Goal: Task Accomplishment & Management: Manage account settings

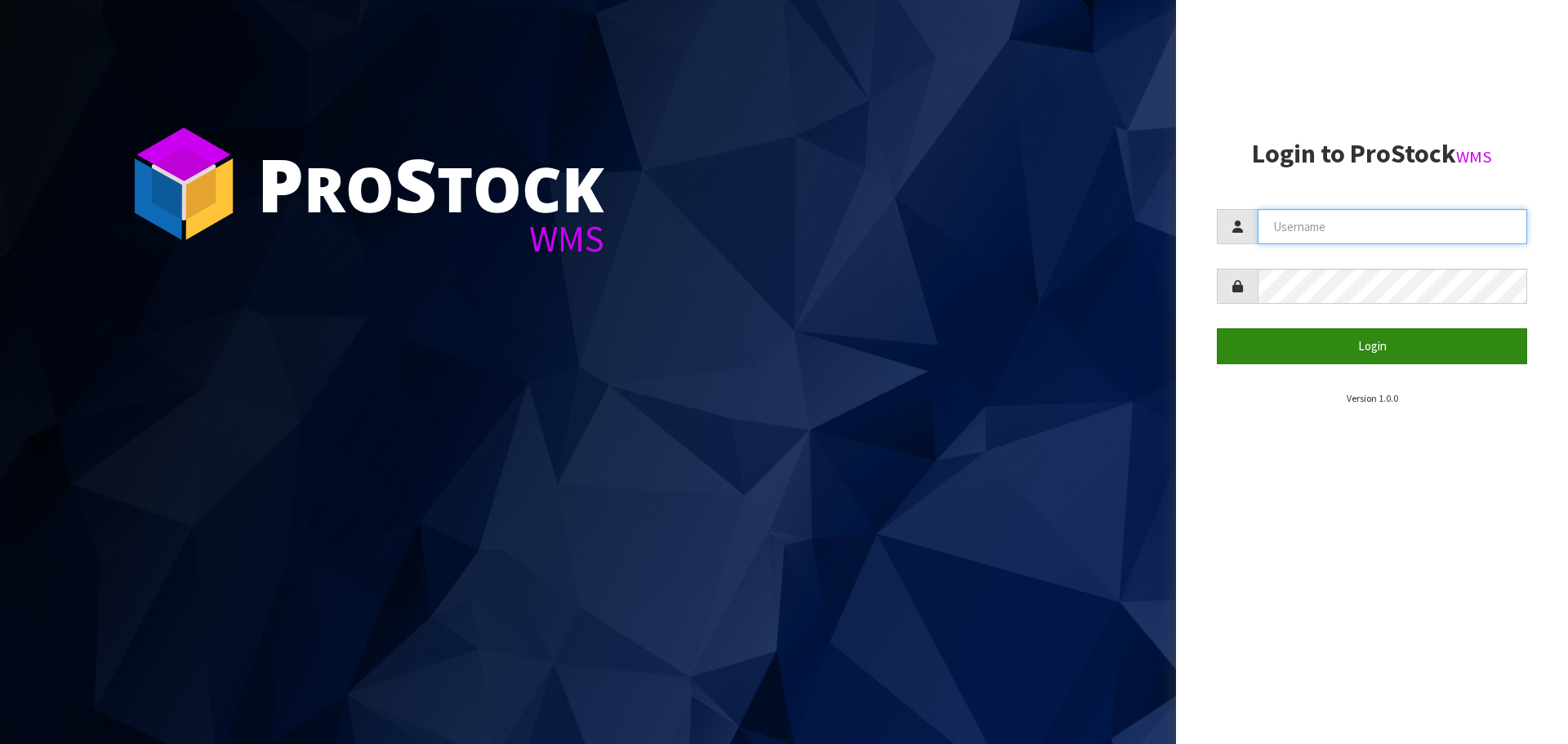
type input "[PERSON_NAME]"
click at [764, 350] on button "Login" at bounding box center [1372, 346] width 310 height 35
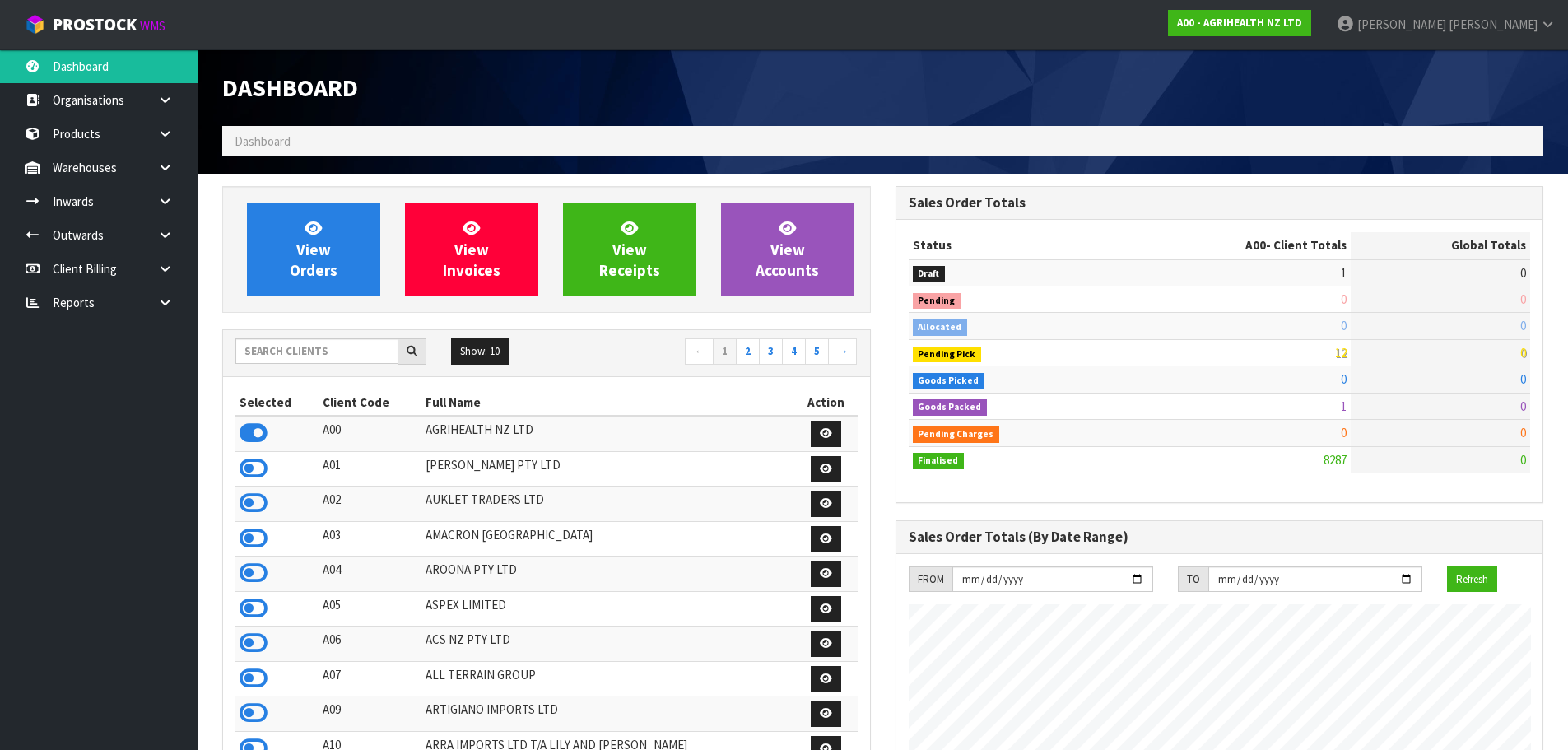
scroll to position [1248, 672]
click at [257, 347] on input "text" at bounding box center [317, 351] width 163 height 25
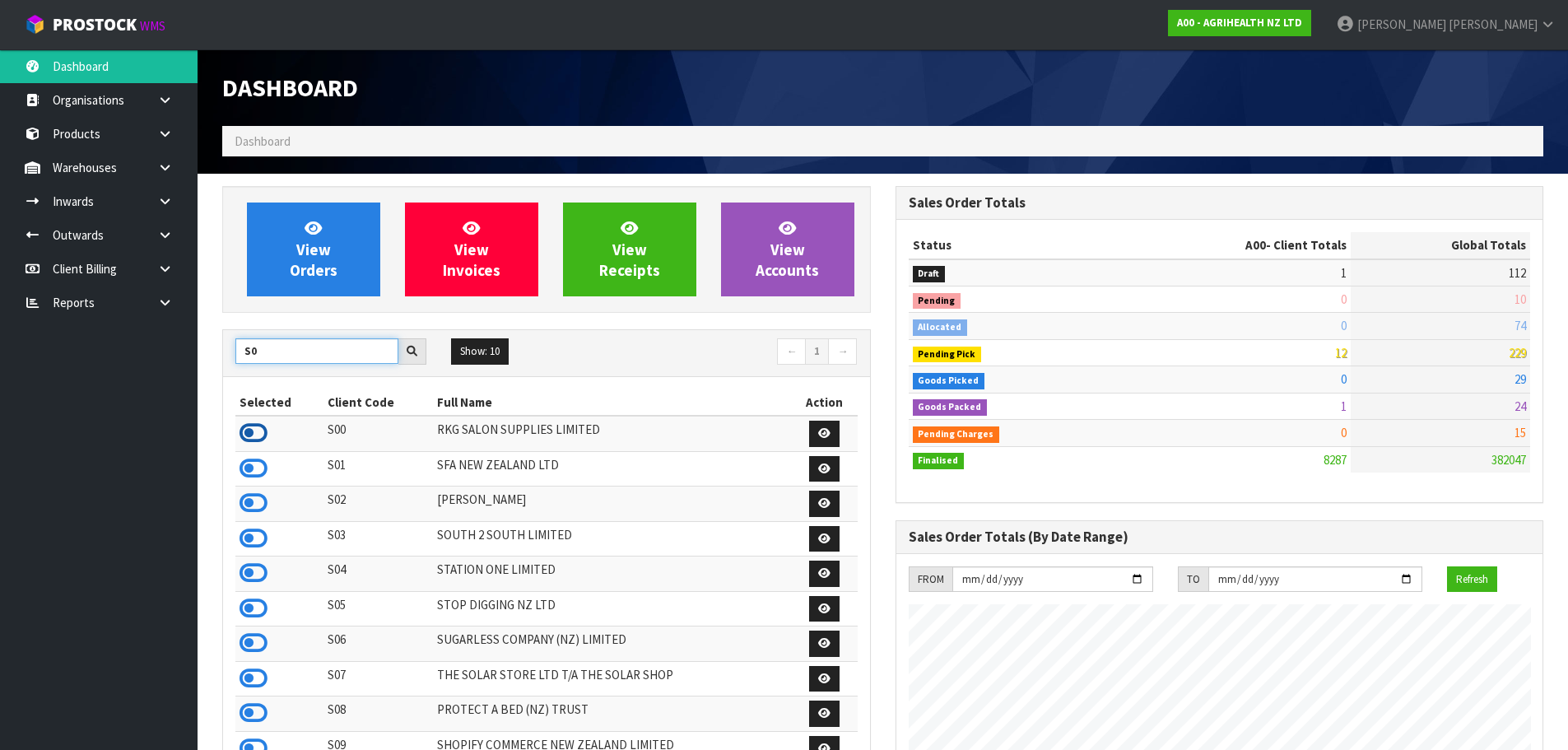
type input "S0"
click at [266, 436] on icon at bounding box center [253, 433] width 28 height 24
click at [171, 169] on icon at bounding box center [165, 167] width 16 height 13
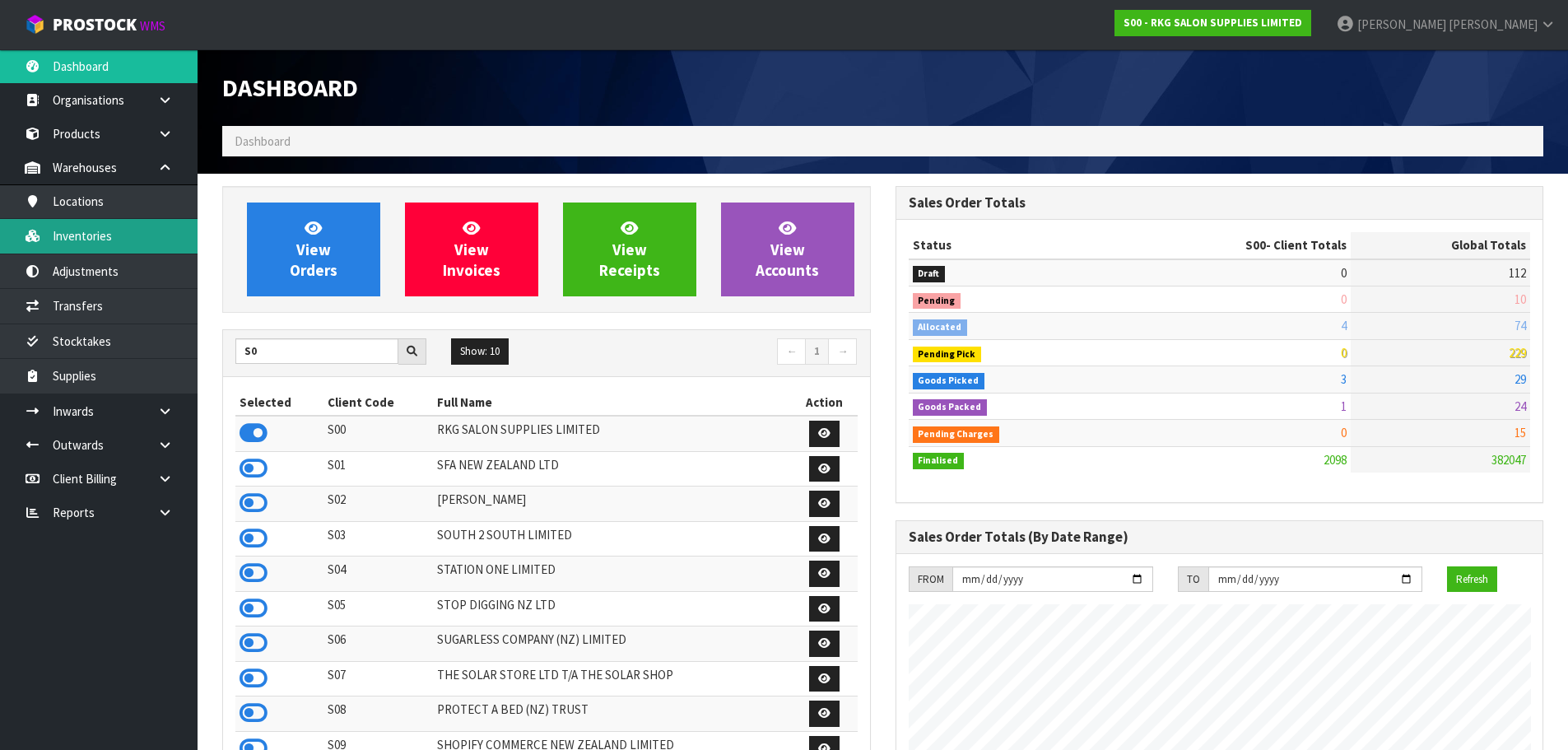
click at [102, 240] on link "Inventories" at bounding box center [98, 236] width 197 height 34
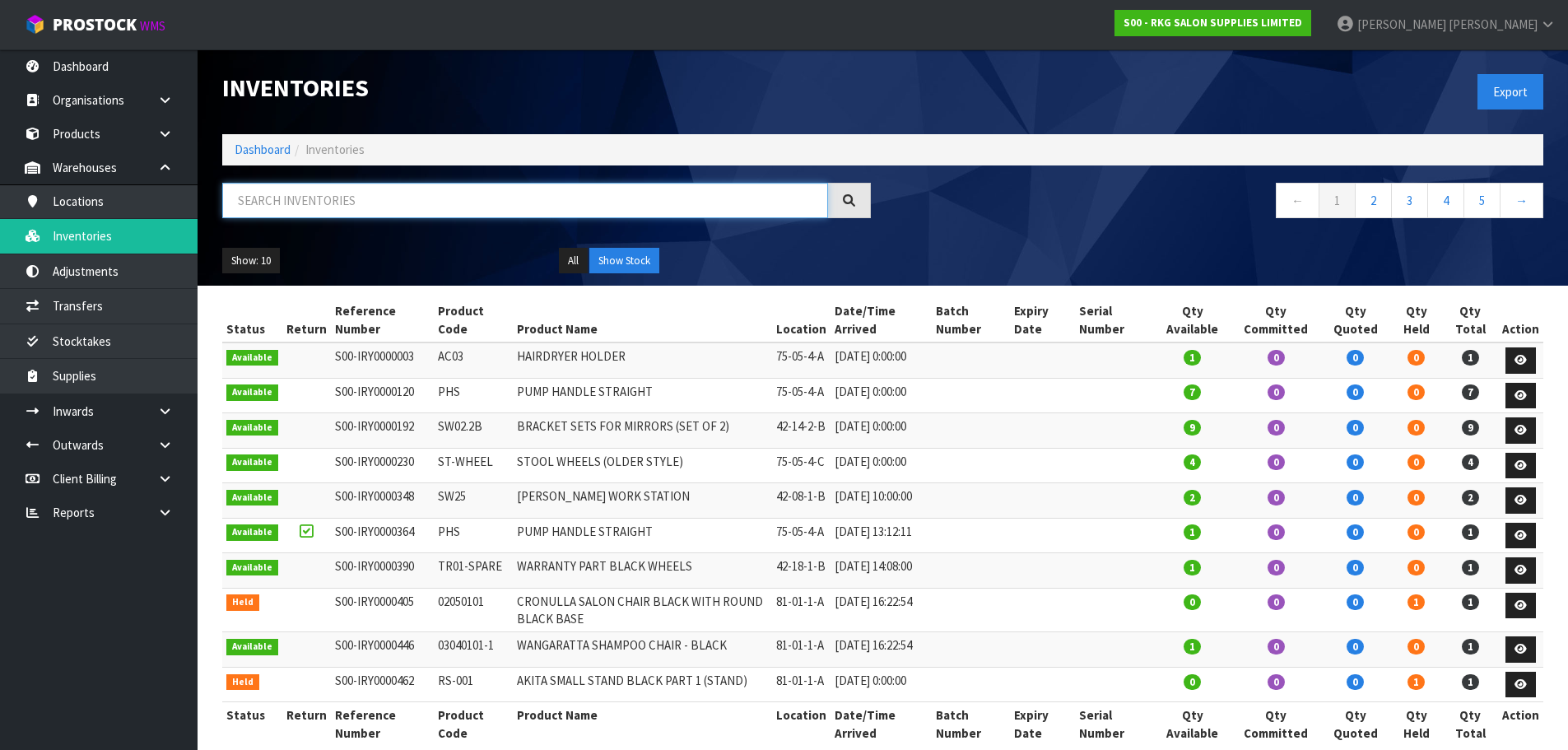
click at [390, 203] on input "text" at bounding box center [524, 200] width 606 height 35
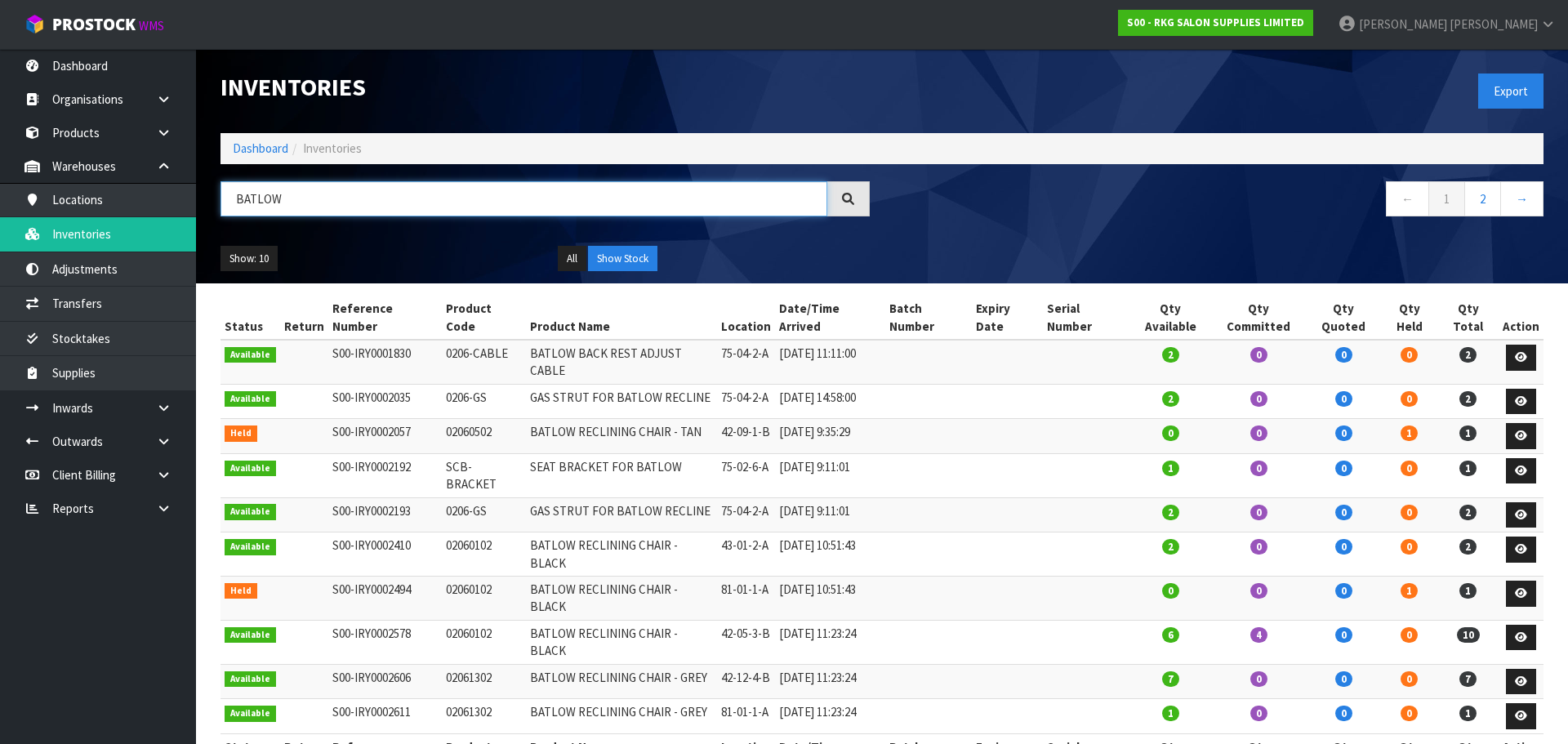
type input "BATLOW"
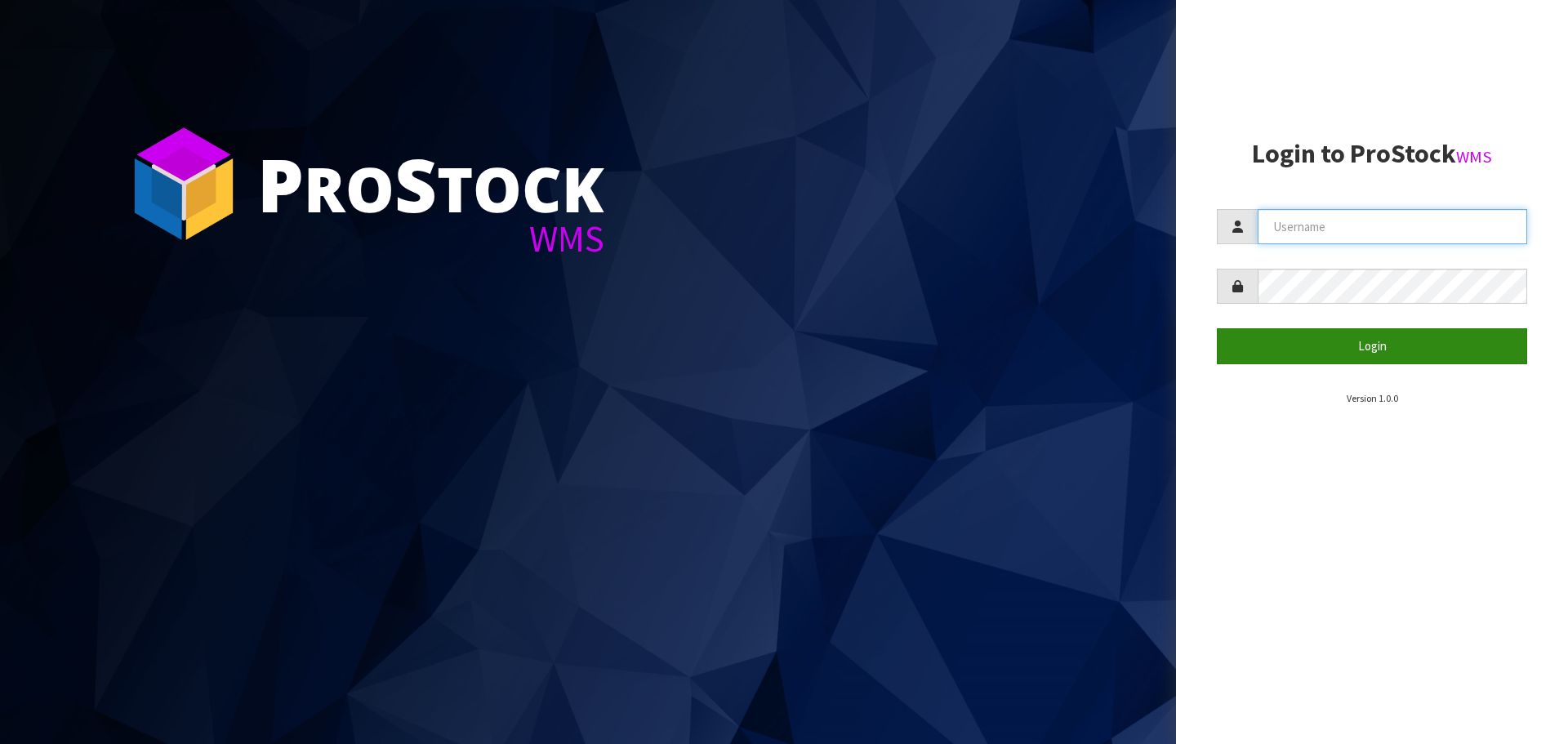
type input "[PERSON_NAME]"
click at [1318, 344] on button "Login" at bounding box center [1372, 346] width 310 height 35
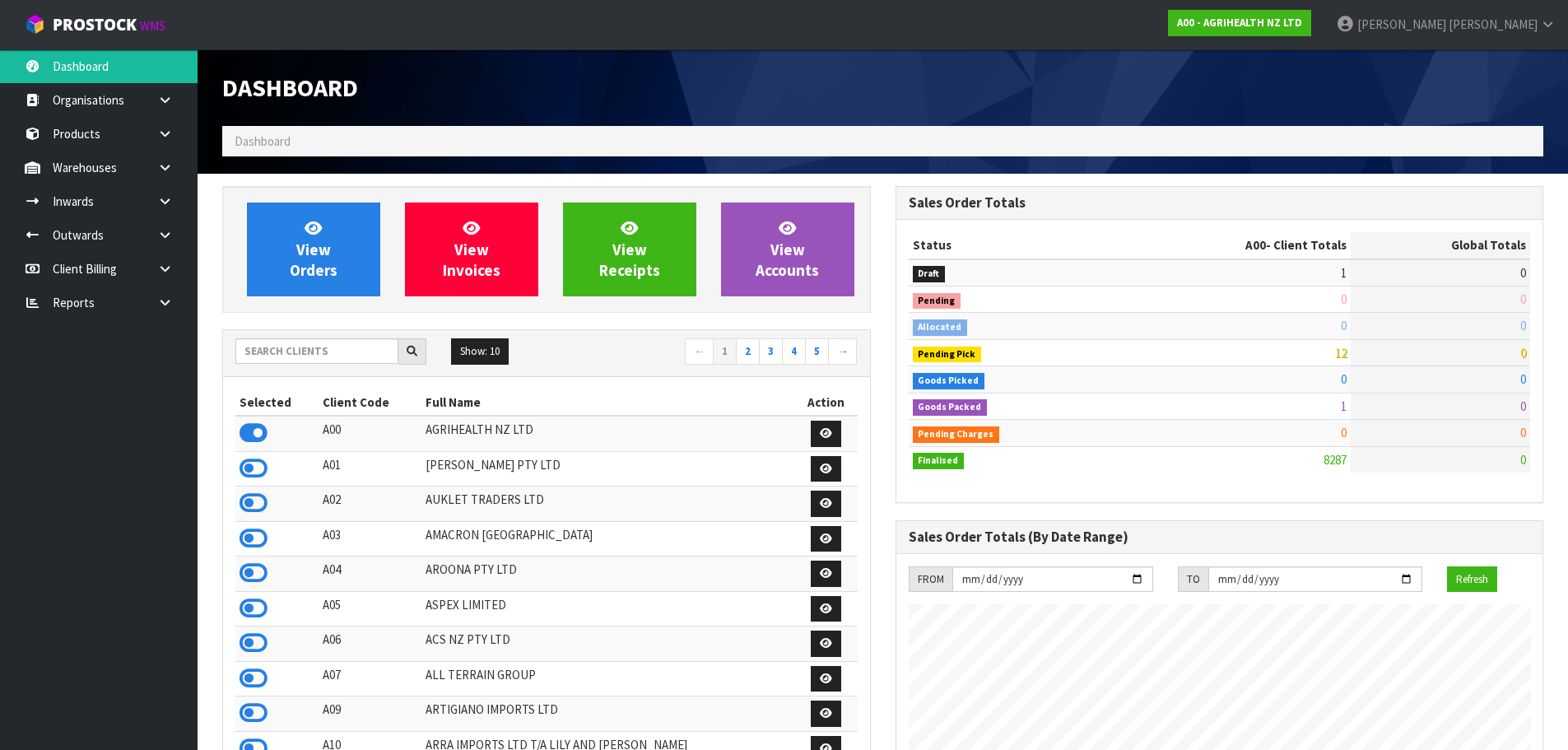
scroll to position [1248, 672]
click at [303, 350] on input "text" at bounding box center [317, 351] width 163 height 25
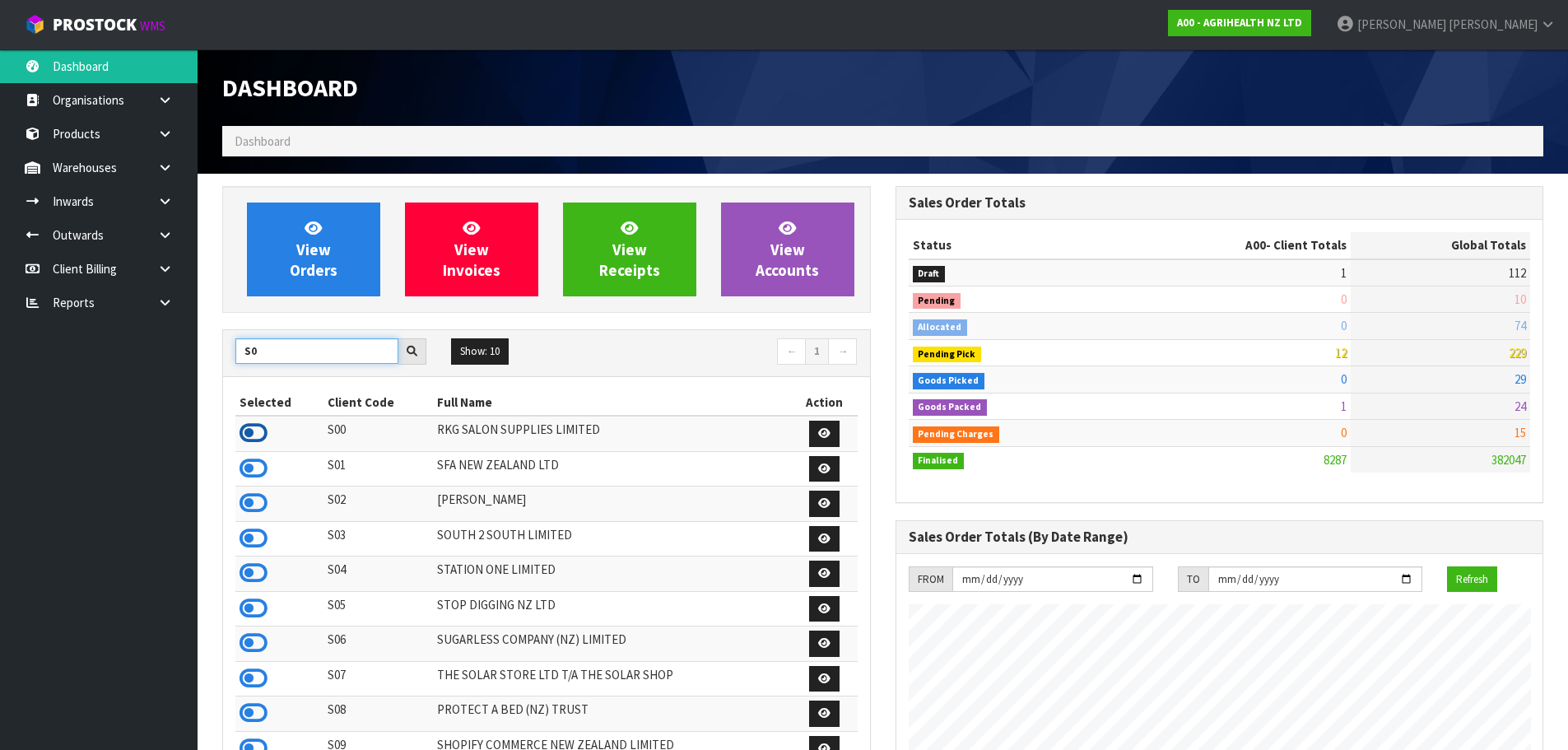
type input "S0"
click at [245, 433] on icon at bounding box center [253, 433] width 28 height 24
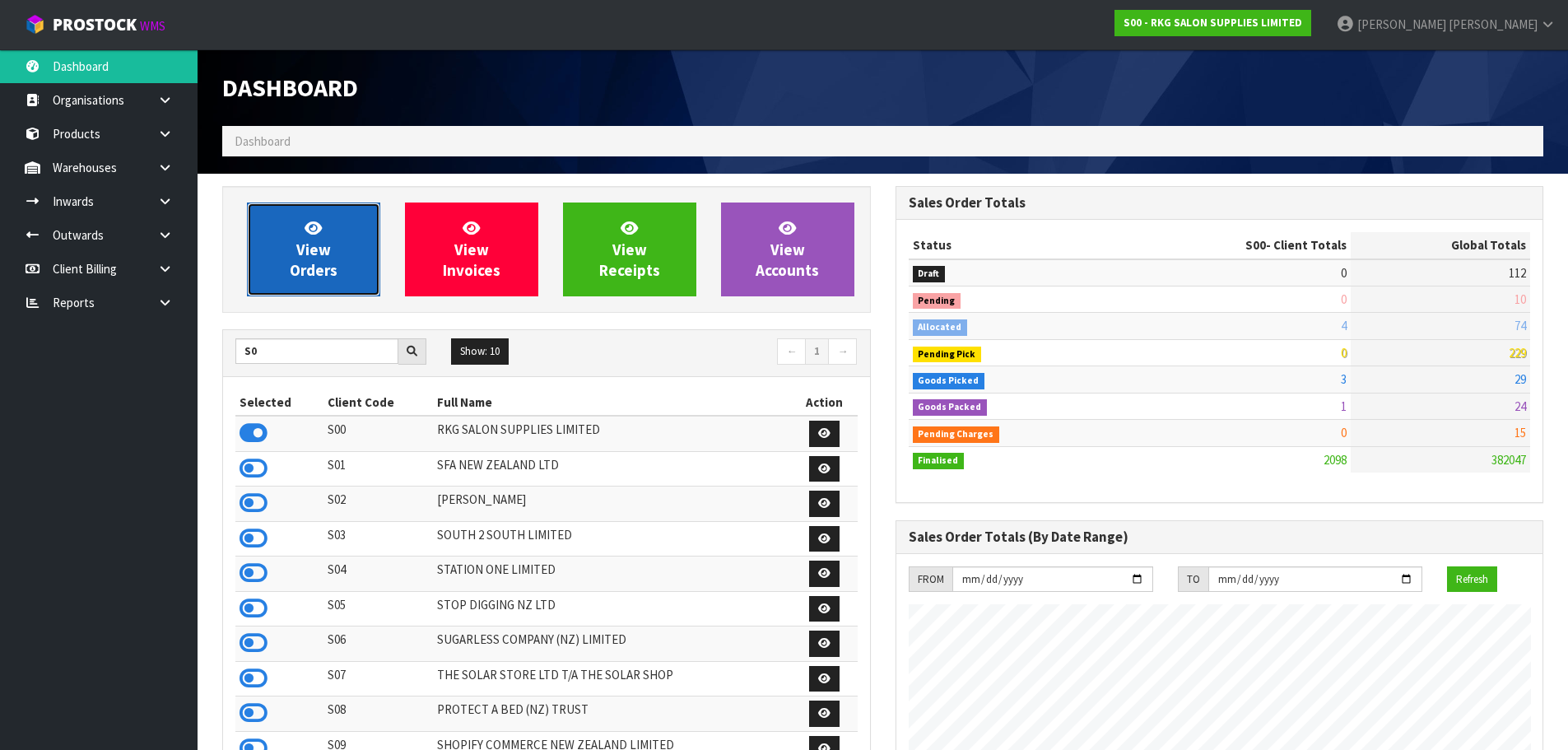
click at [319, 246] on span "View Orders" at bounding box center [313, 249] width 48 height 61
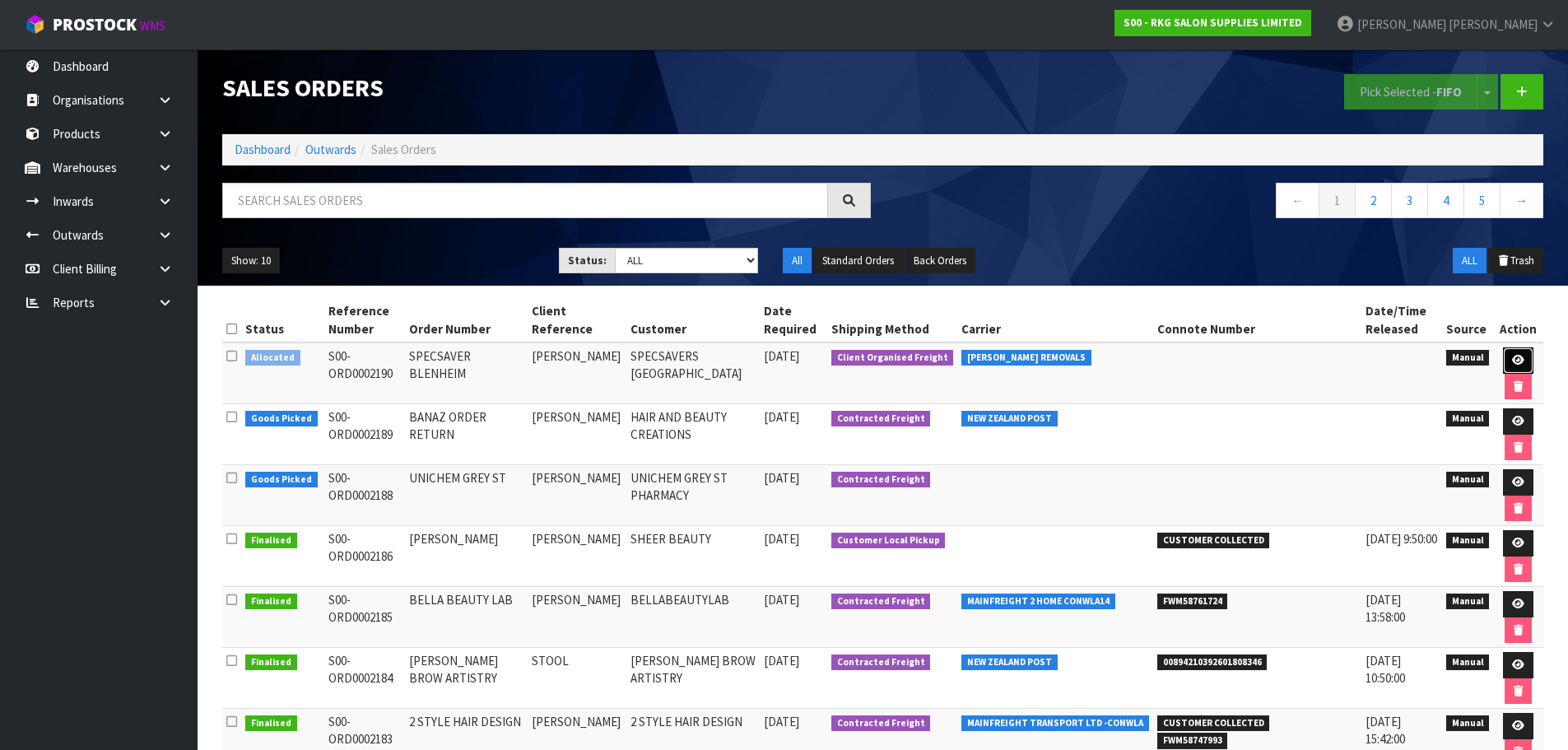
click at [1513, 366] on icon at bounding box center [1518, 360] width 13 height 11
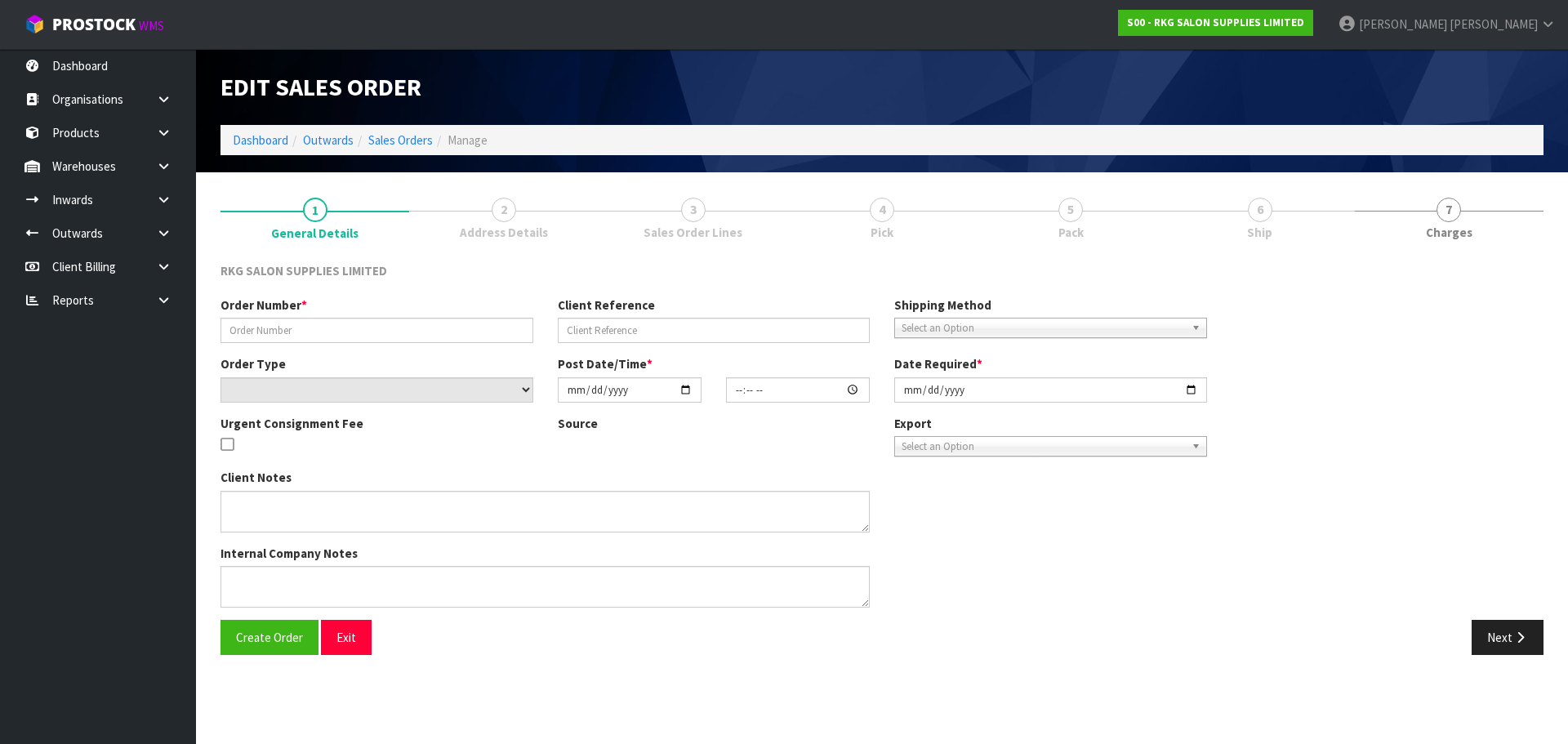
type input "SPECSAVER BLENHEIM"
type input "[PERSON_NAME]"
select select "number:0"
type input "2025-09-19"
type input "00:00:00.000"
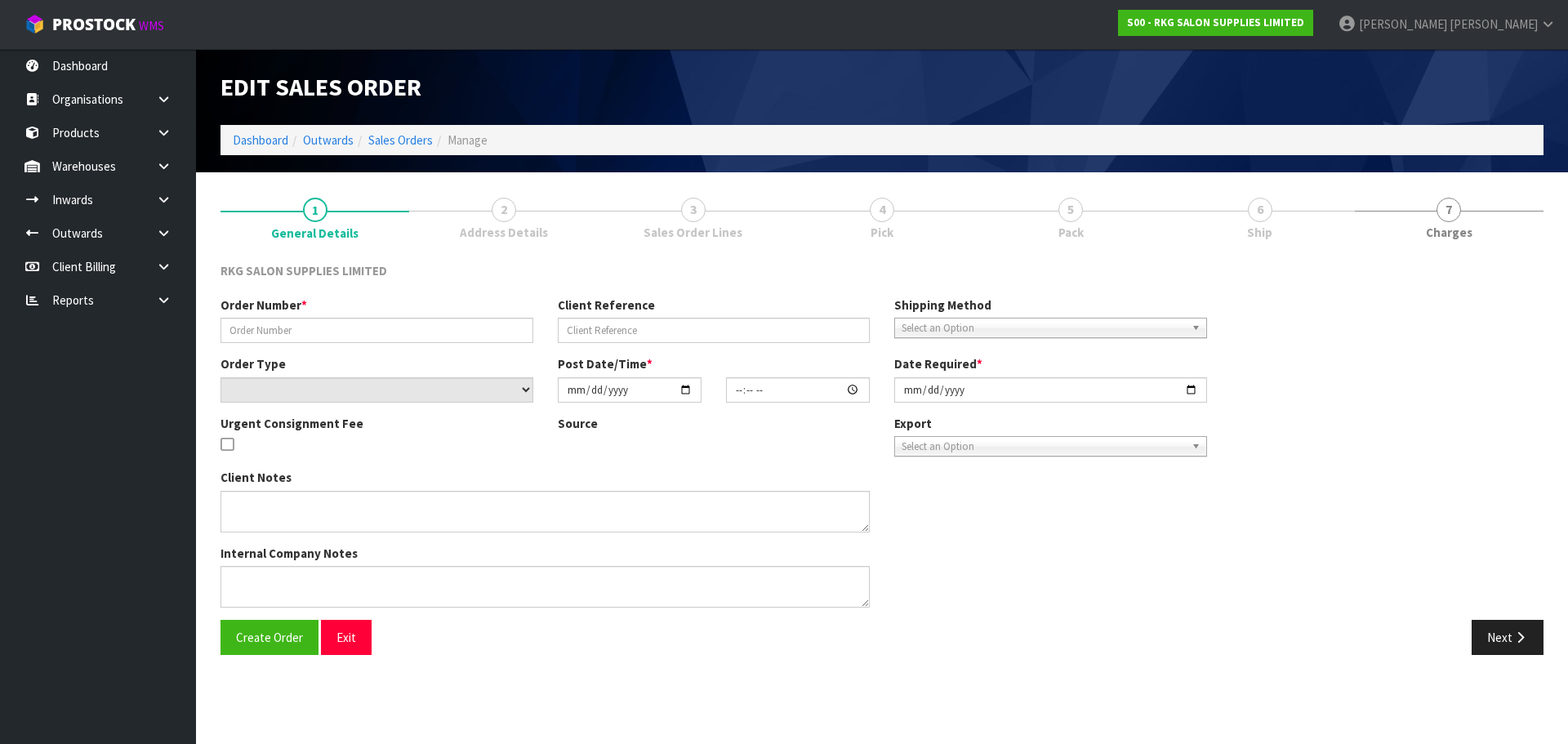
type input "[DATE]"
type textarea "CONROYS"
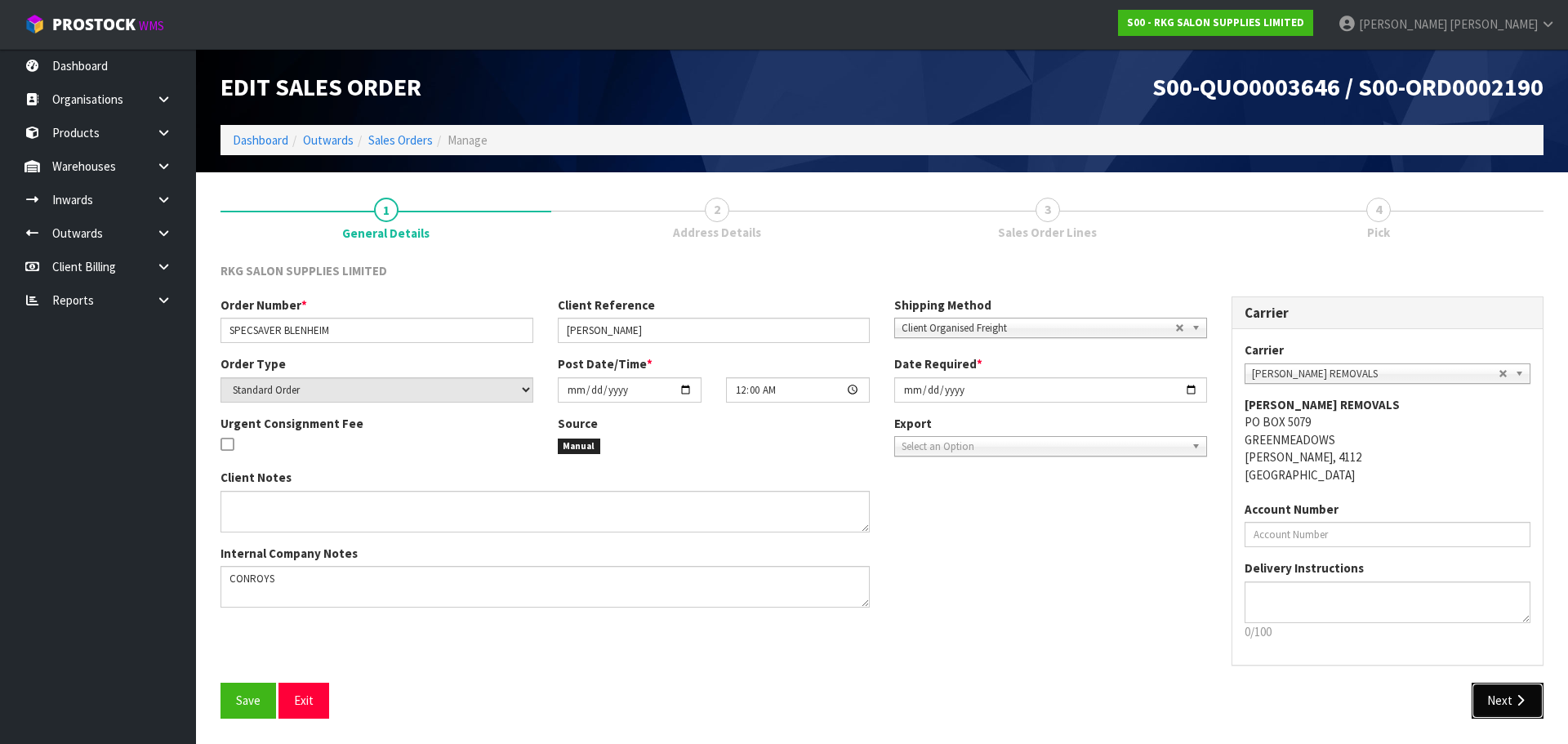
click at [1497, 707] on button "Next" at bounding box center [1507, 701] width 72 height 35
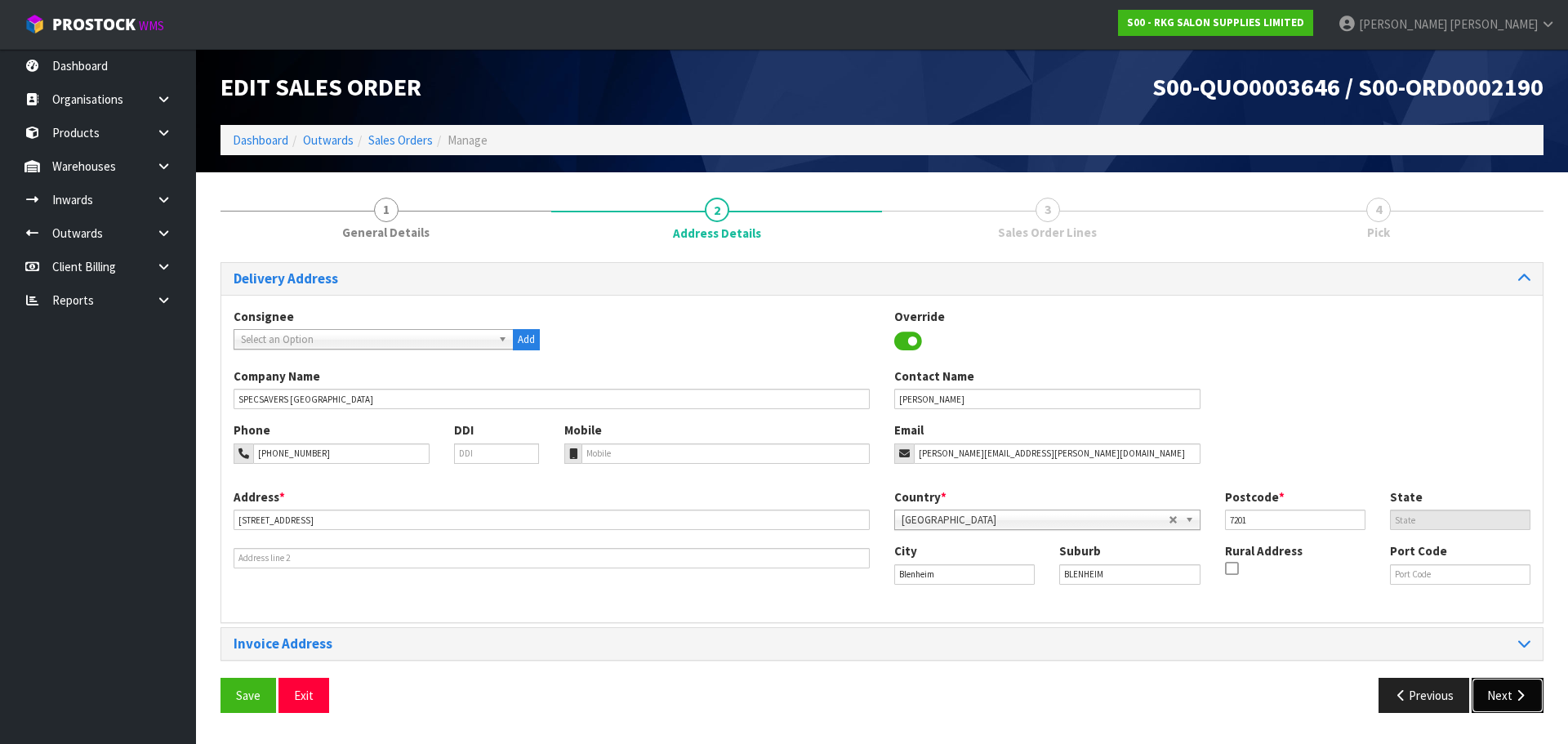
click at [1511, 697] on button "Next" at bounding box center [1507, 696] width 72 height 35
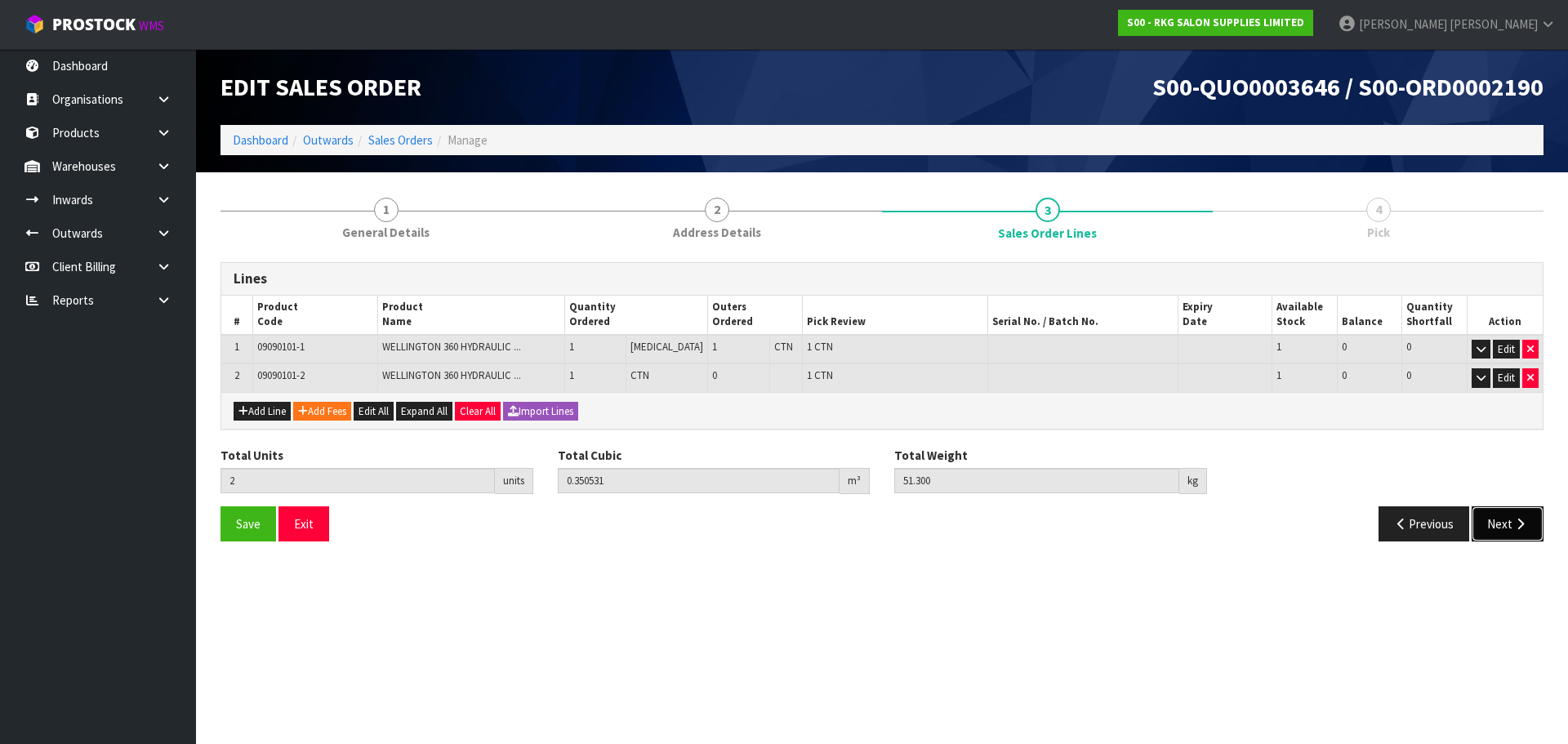
click at [1507, 535] on button "Next" at bounding box center [1507, 524] width 72 height 35
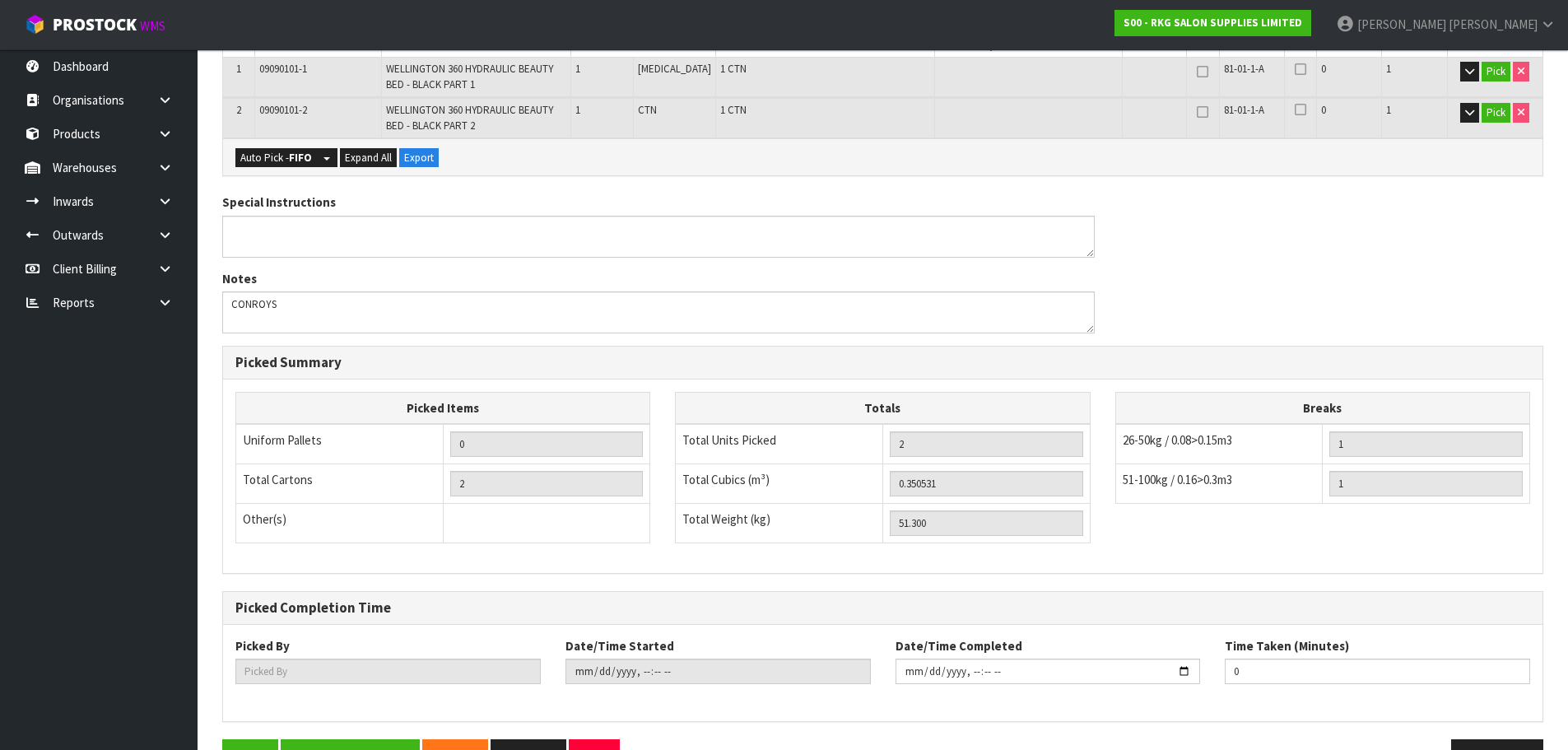
scroll to position [389, 0]
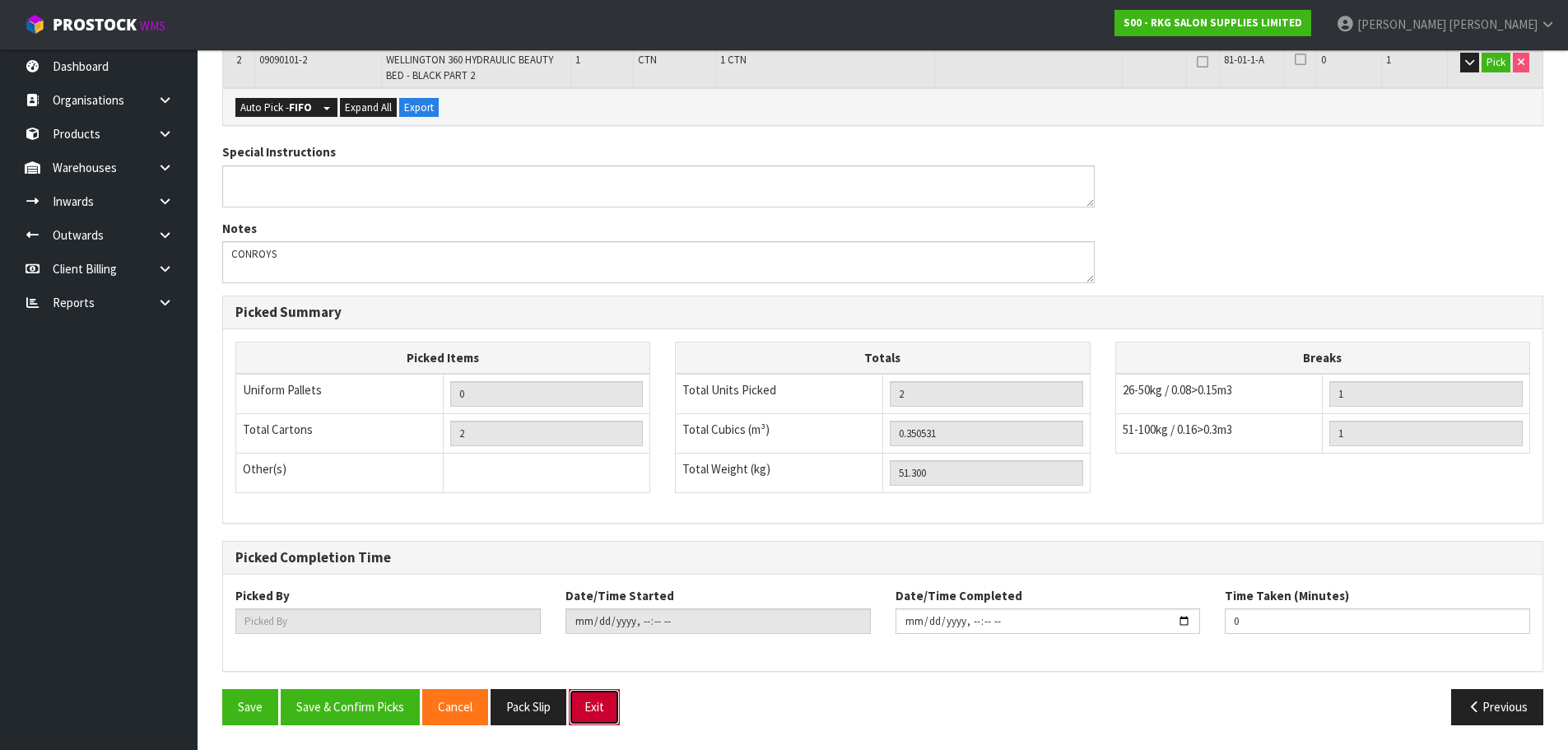
click at [613, 710] on button "Exit" at bounding box center [594, 707] width 51 height 35
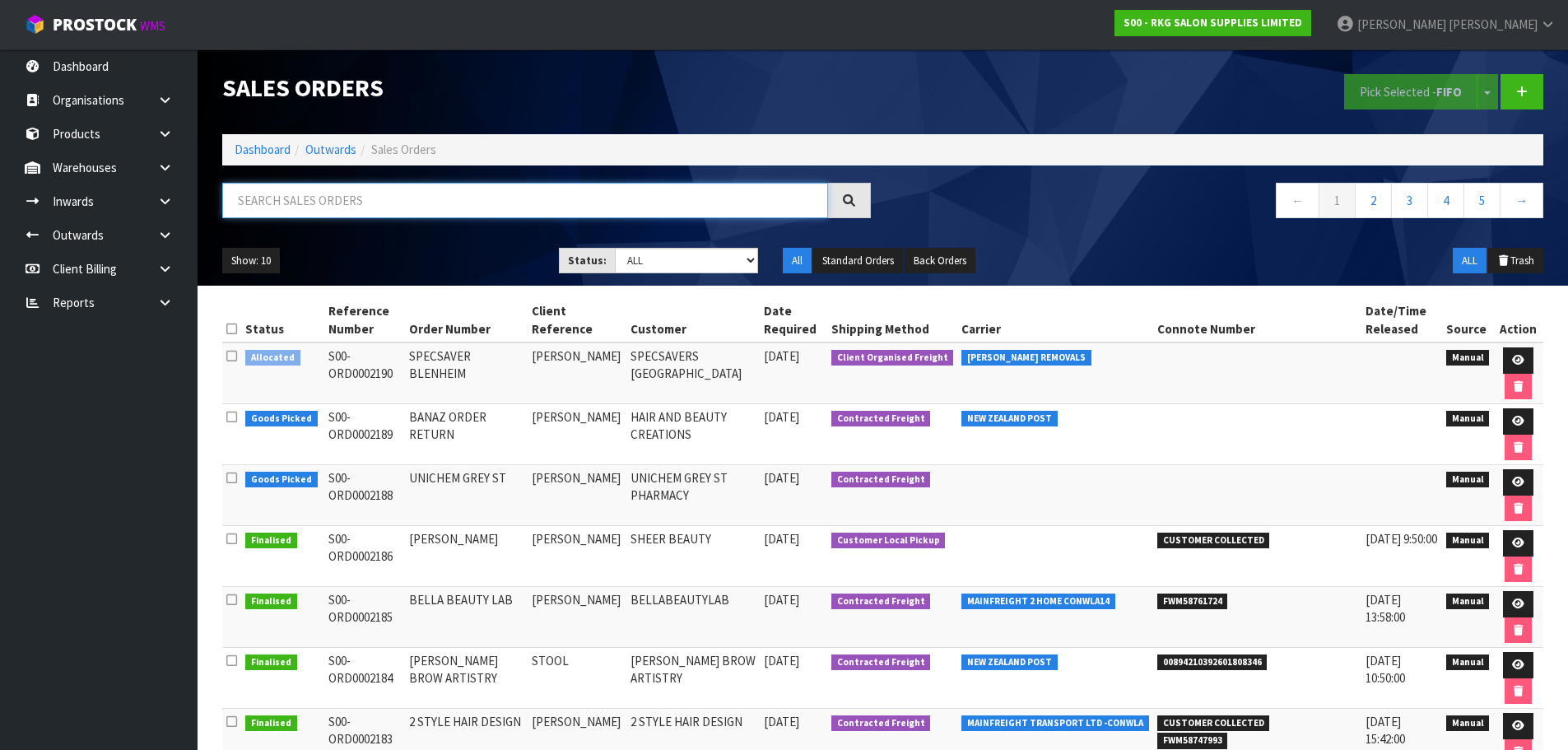
click at [360, 209] on input "text" at bounding box center [524, 200] width 606 height 35
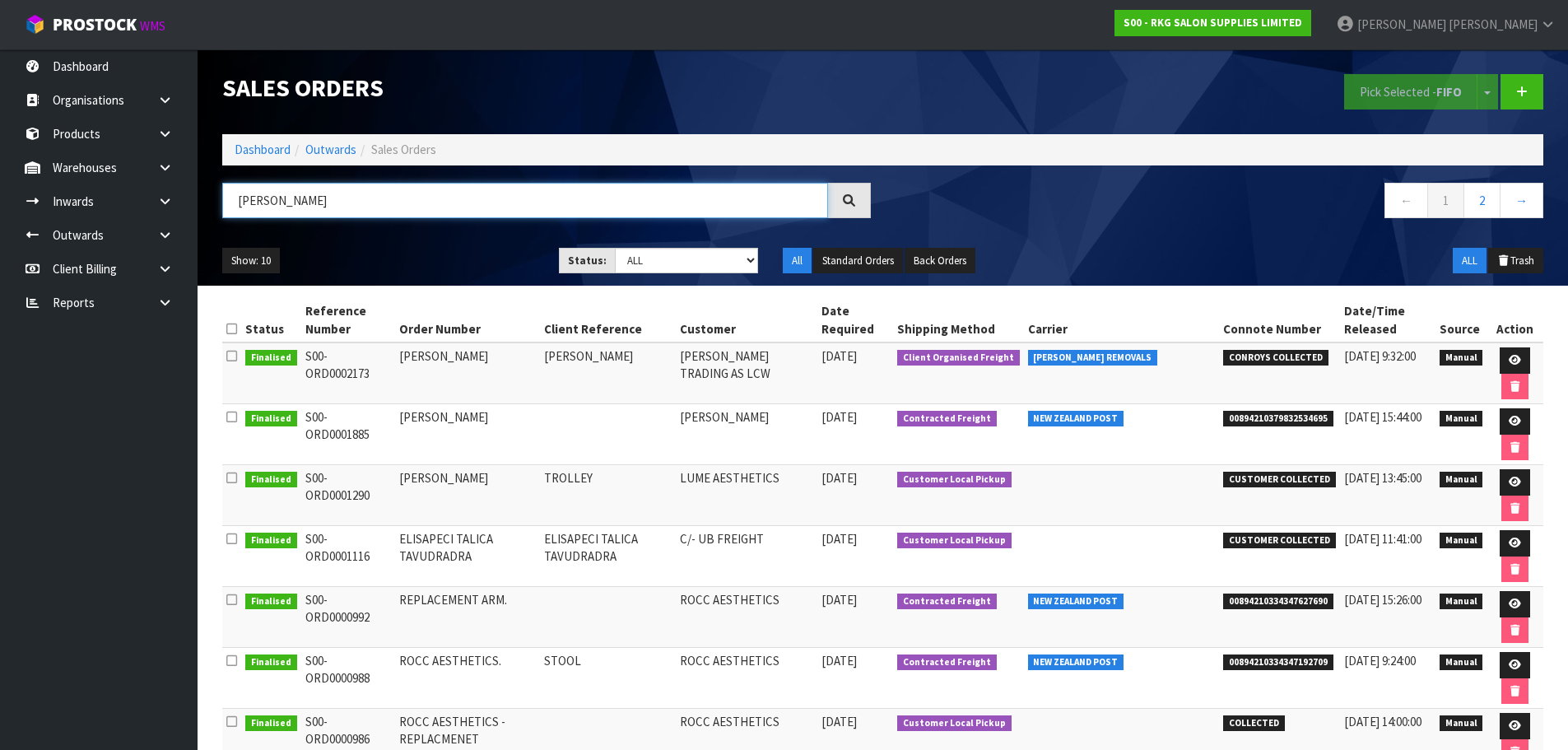
drag, startPoint x: 292, startPoint y: 211, endPoint x: 219, endPoint y: 203, distance: 73.4
click at [219, 203] on div "LISA" at bounding box center [546, 206] width 673 height 48
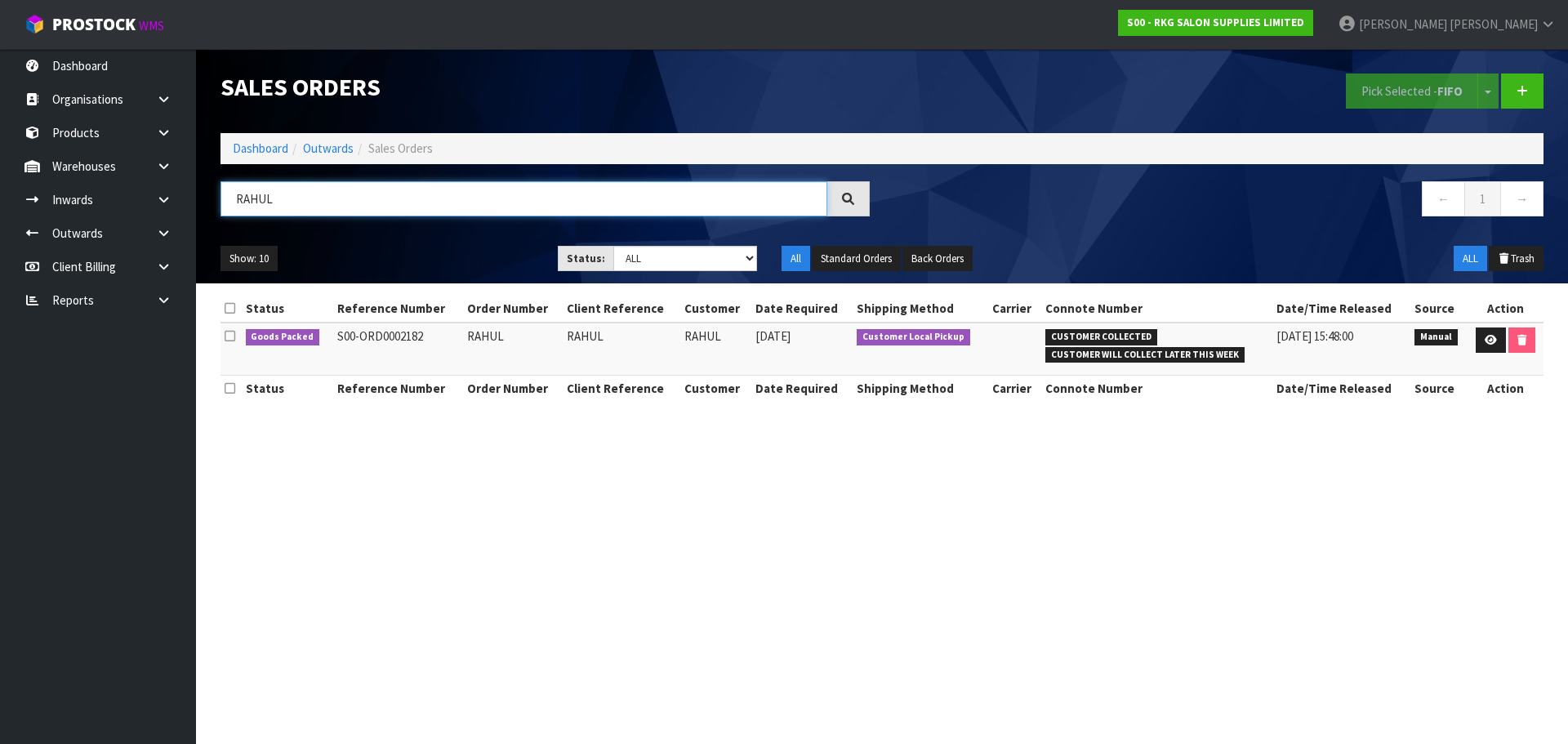
type input "RAHUL"
click at [165, 230] on icon at bounding box center [163, 233] width 16 height 13
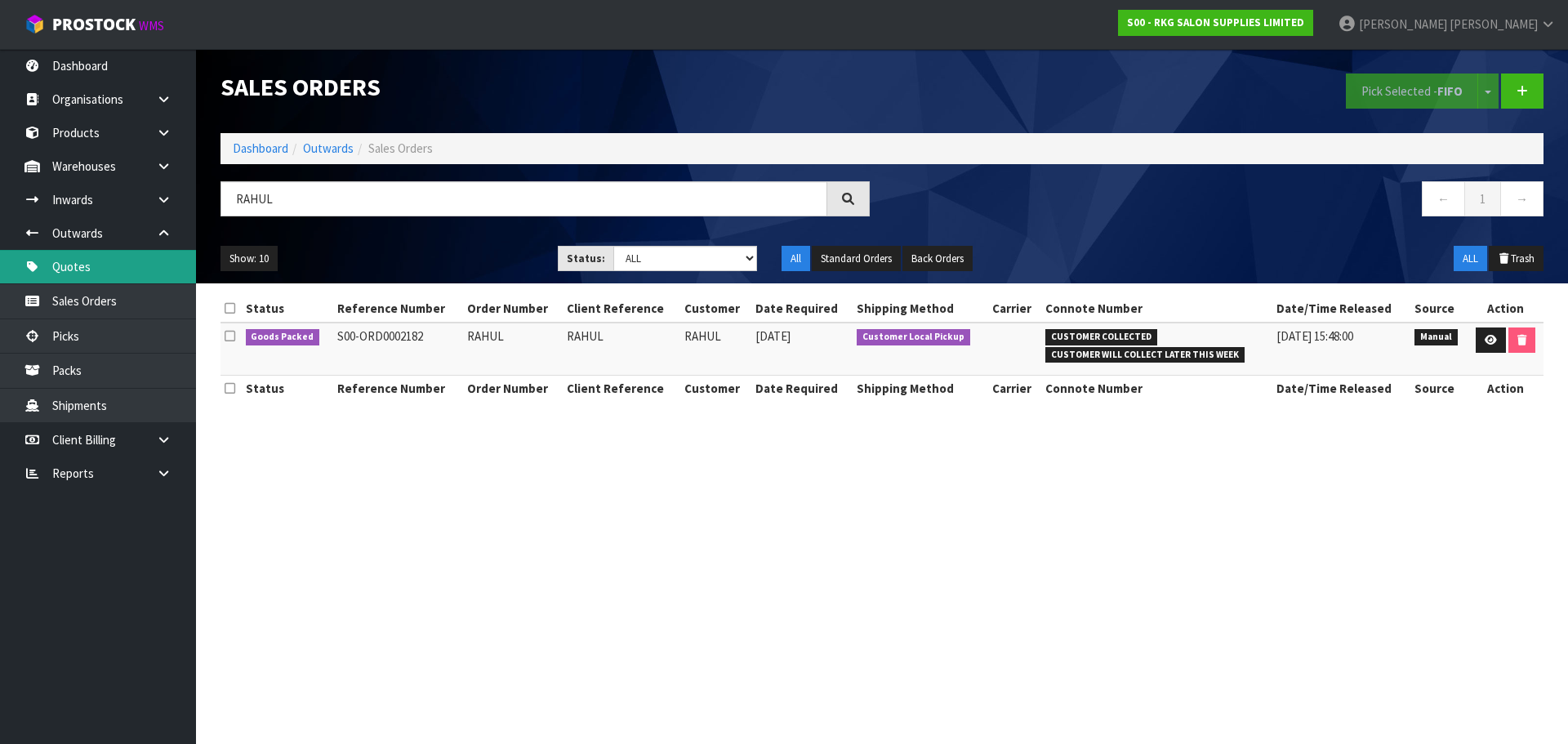
click at [80, 269] on link "Quotes" at bounding box center [98, 267] width 196 height 33
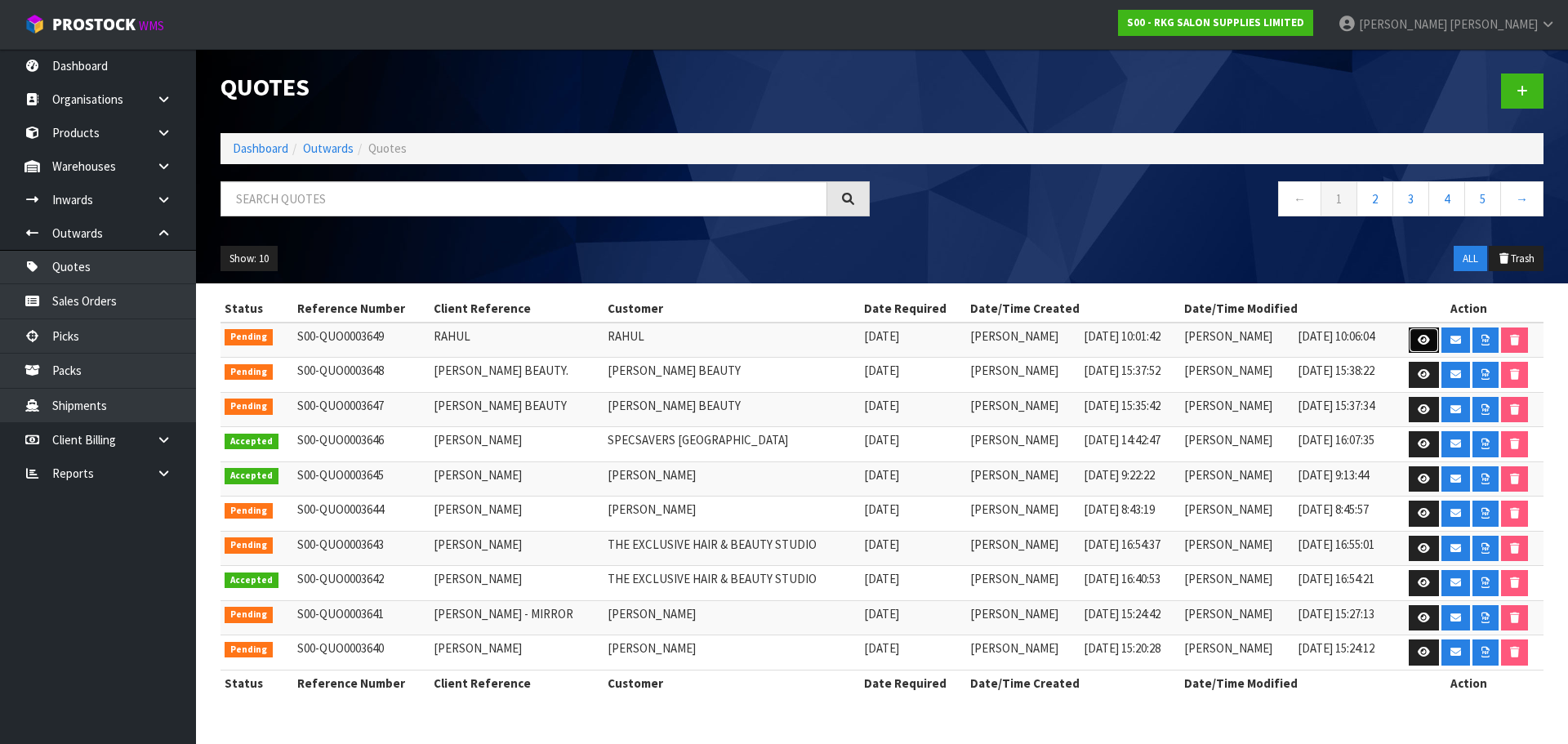
click at [1410, 335] on link at bounding box center [1424, 340] width 30 height 26
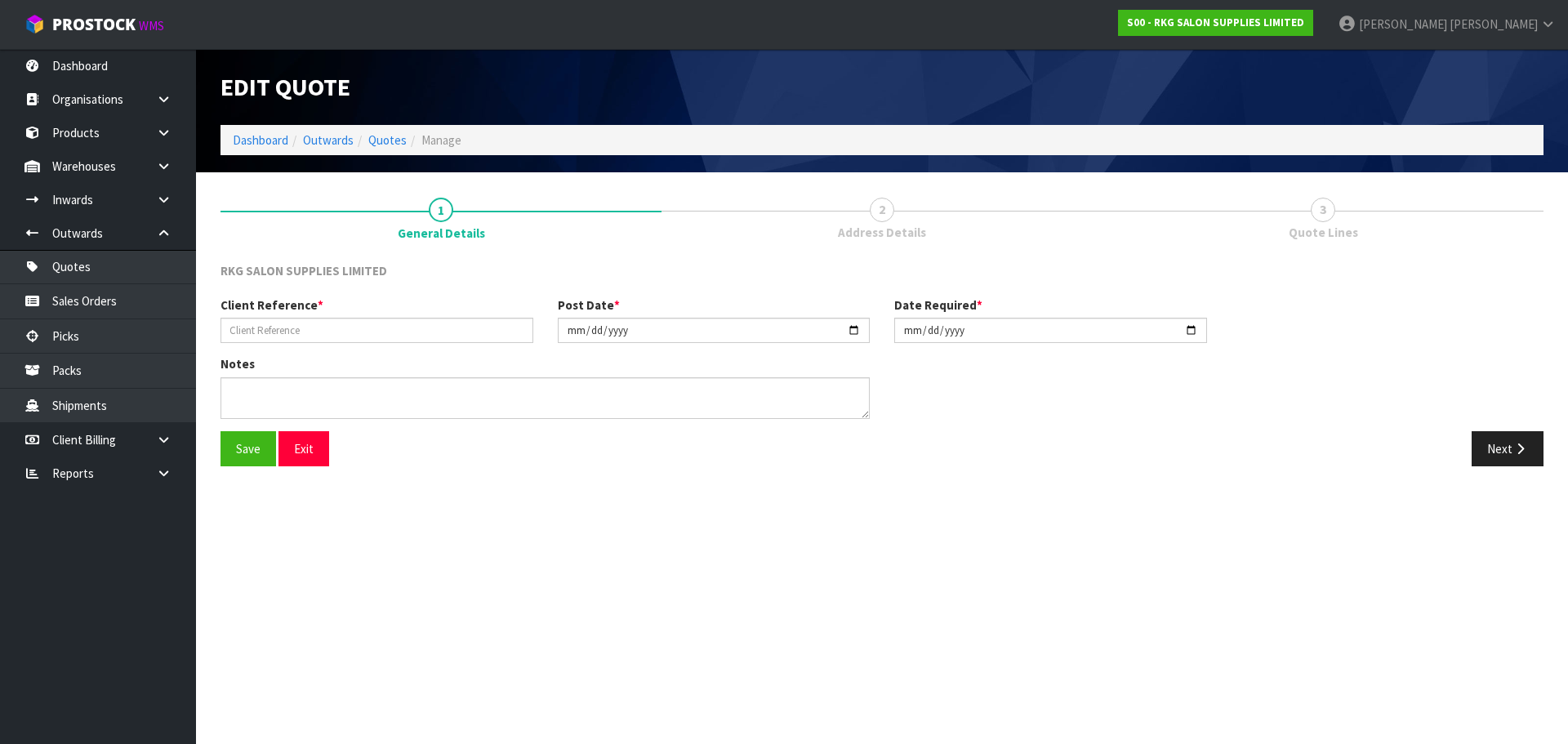
type input "RAHUL"
type input "[DATE]"
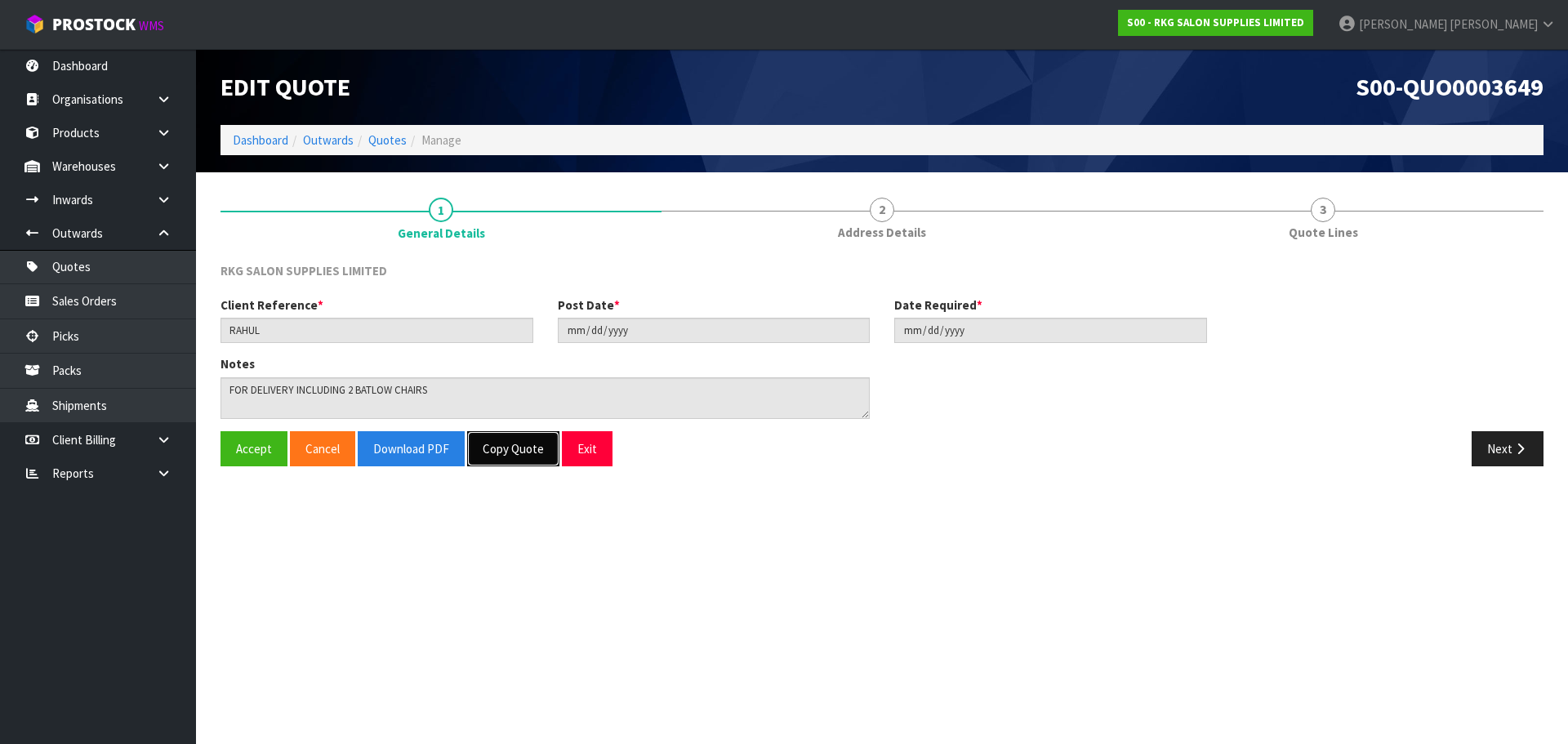
click at [518, 450] on button "Copy Quote" at bounding box center [513, 449] width 93 height 35
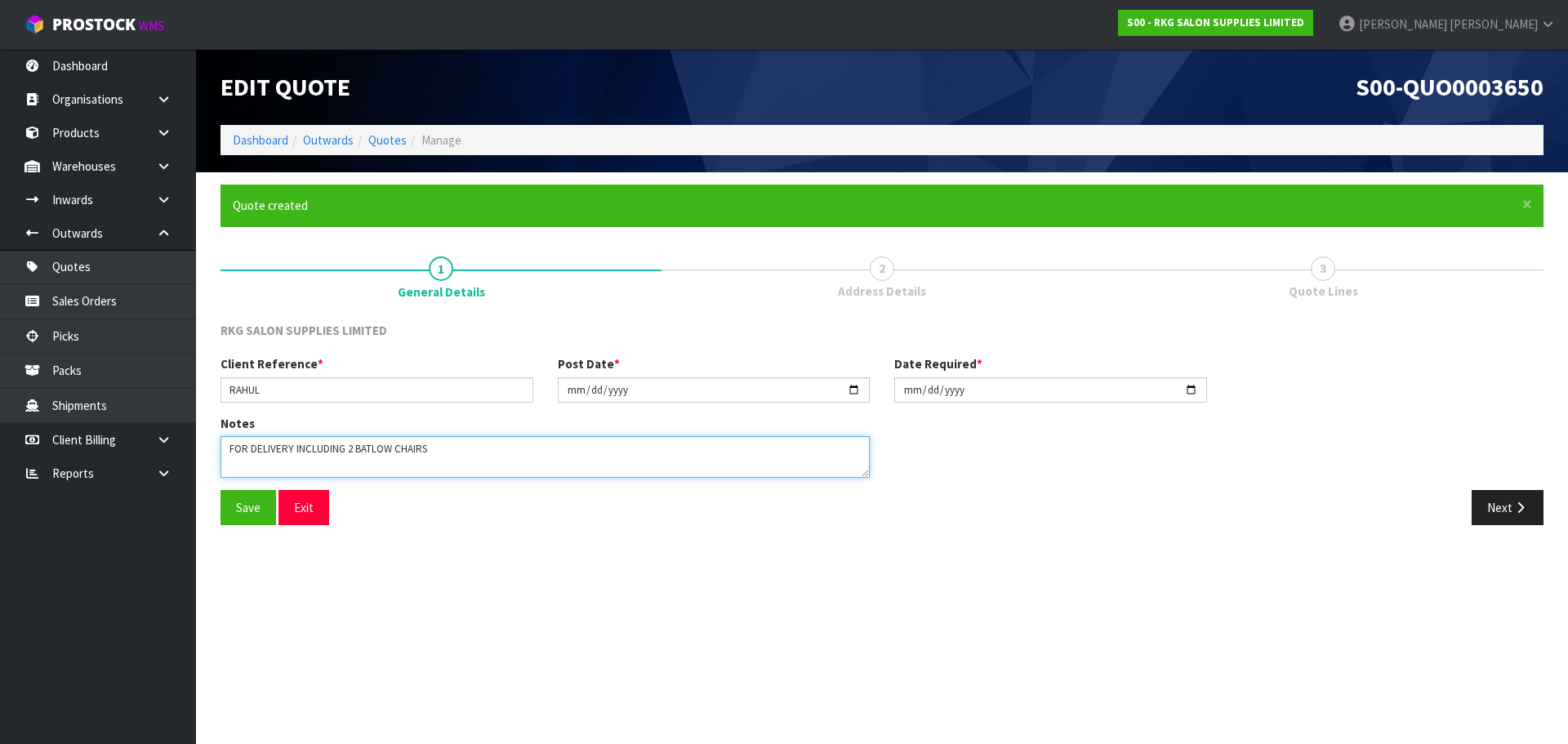
drag, startPoint x: 443, startPoint y: 450, endPoint x: 221, endPoint y: 465, distance: 222.5
click at [221, 465] on textarea at bounding box center [544, 457] width 649 height 42
type textarea "FOR PICK UP - TBC DATE"
click at [245, 510] on button "Save" at bounding box center [248, 508] width 56 height 35
click at [1502, 501] on button "Next" at bounding box center [1507, 508] width 72 height 35
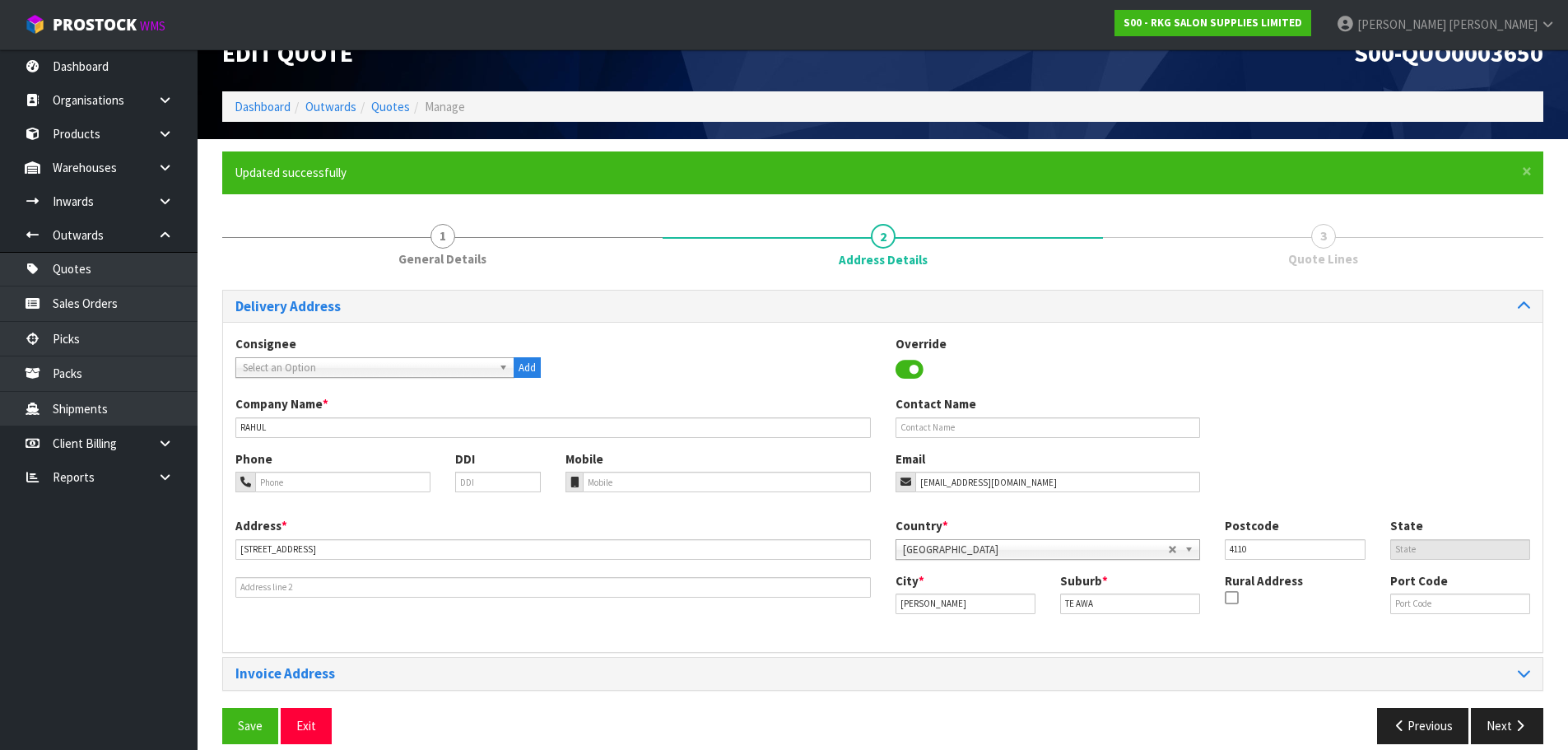
scroll to position [54, 0]
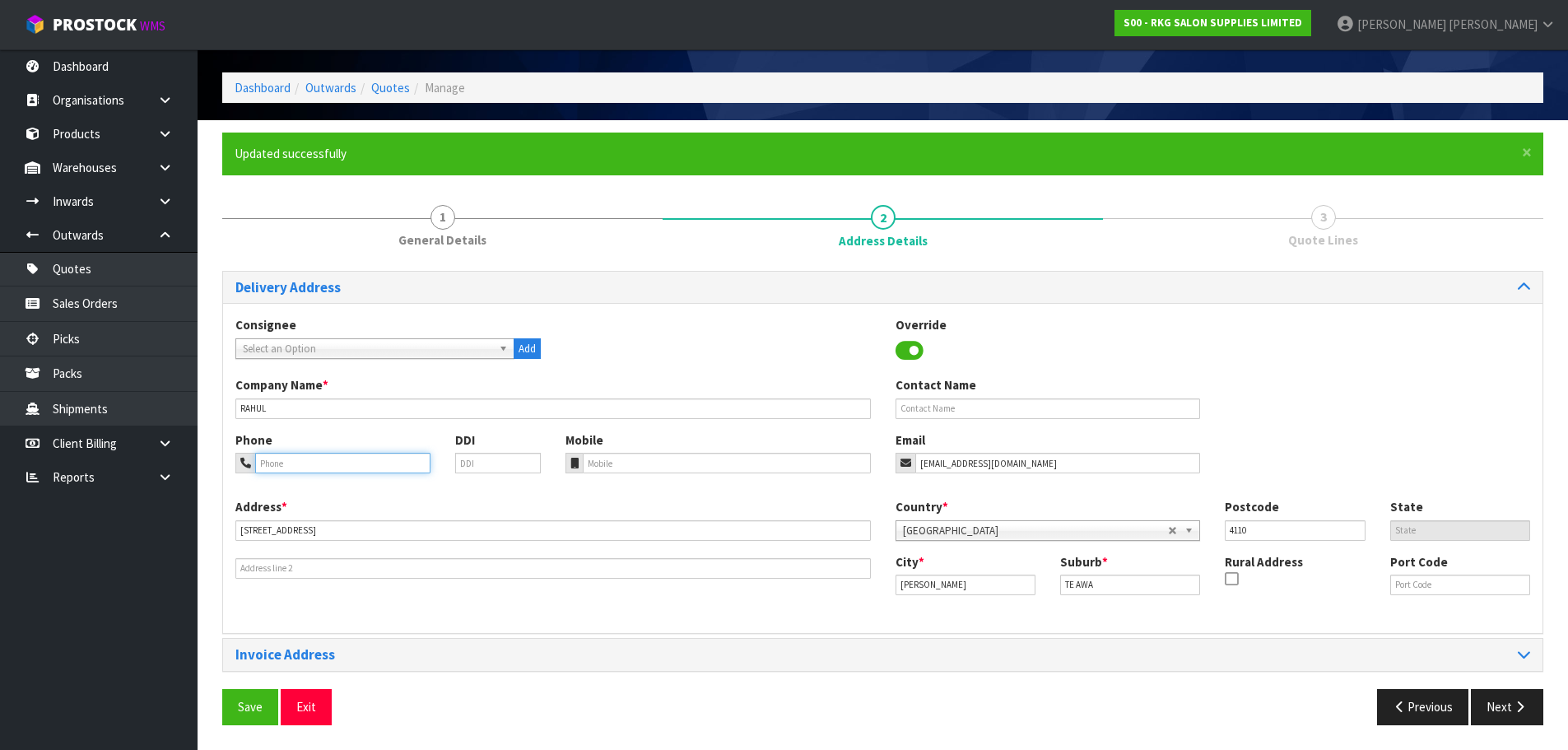
click at [301, 458] on input "tel" at bounding box center [343, 463] width 176 height 20
type input "022-457-3436"
click at [948, 404] on input "text" at bounding box center [1048, 409] width 305 height 20
type input "[PERSON_NAME]"
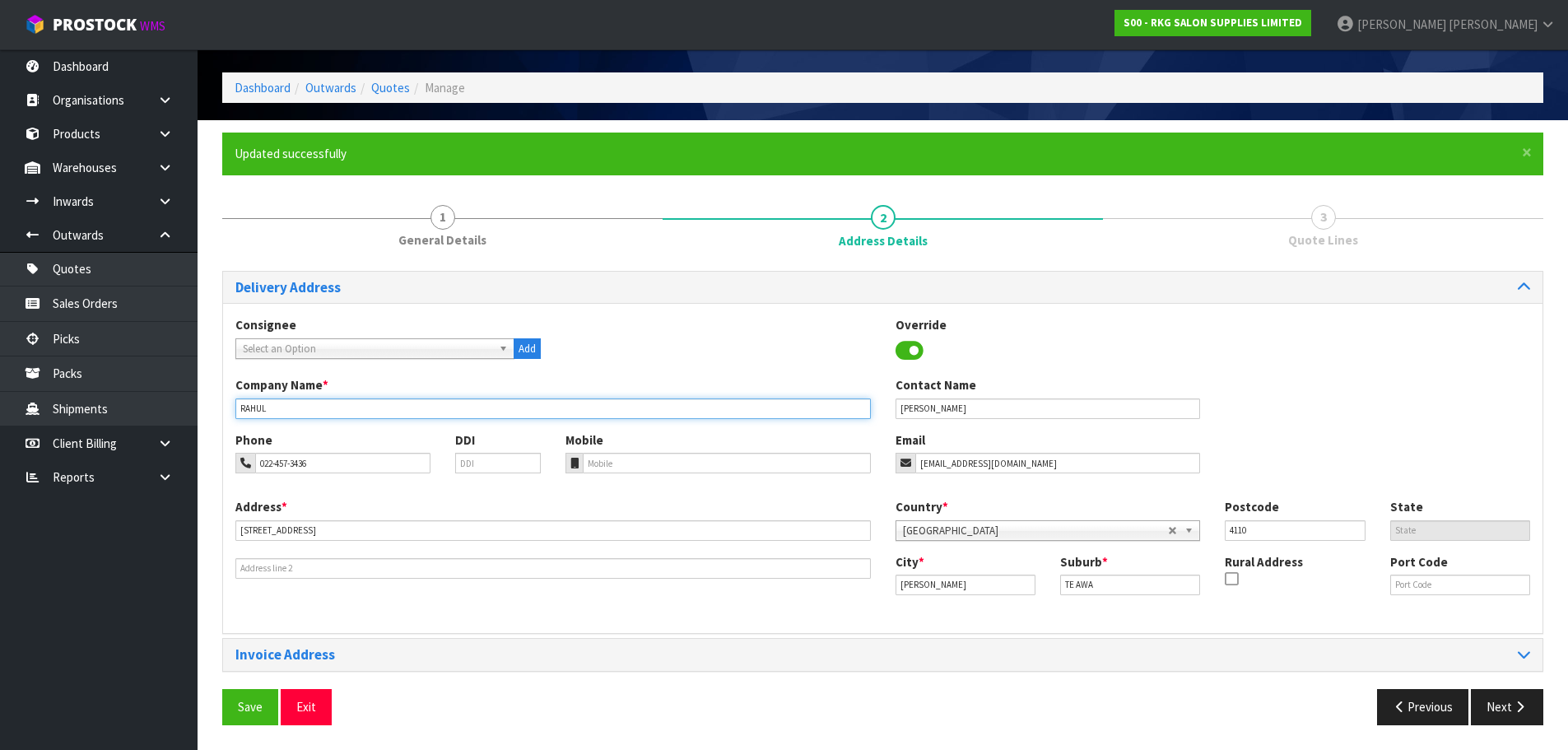
drag, startPoint x: 294, startPoint y: 417, endPoint x: 229, endPoint y: 412, distance: 65.2
click at [229, 412] on div "Company Name * RAHUL" at bounding box center [553, 398] width 660 height 42
click at [258, 408] on input "CUT NSTYLE SALON" at bounding box center [553, 409] width 635 height 20
type input "CUTNSTYLE SALON"
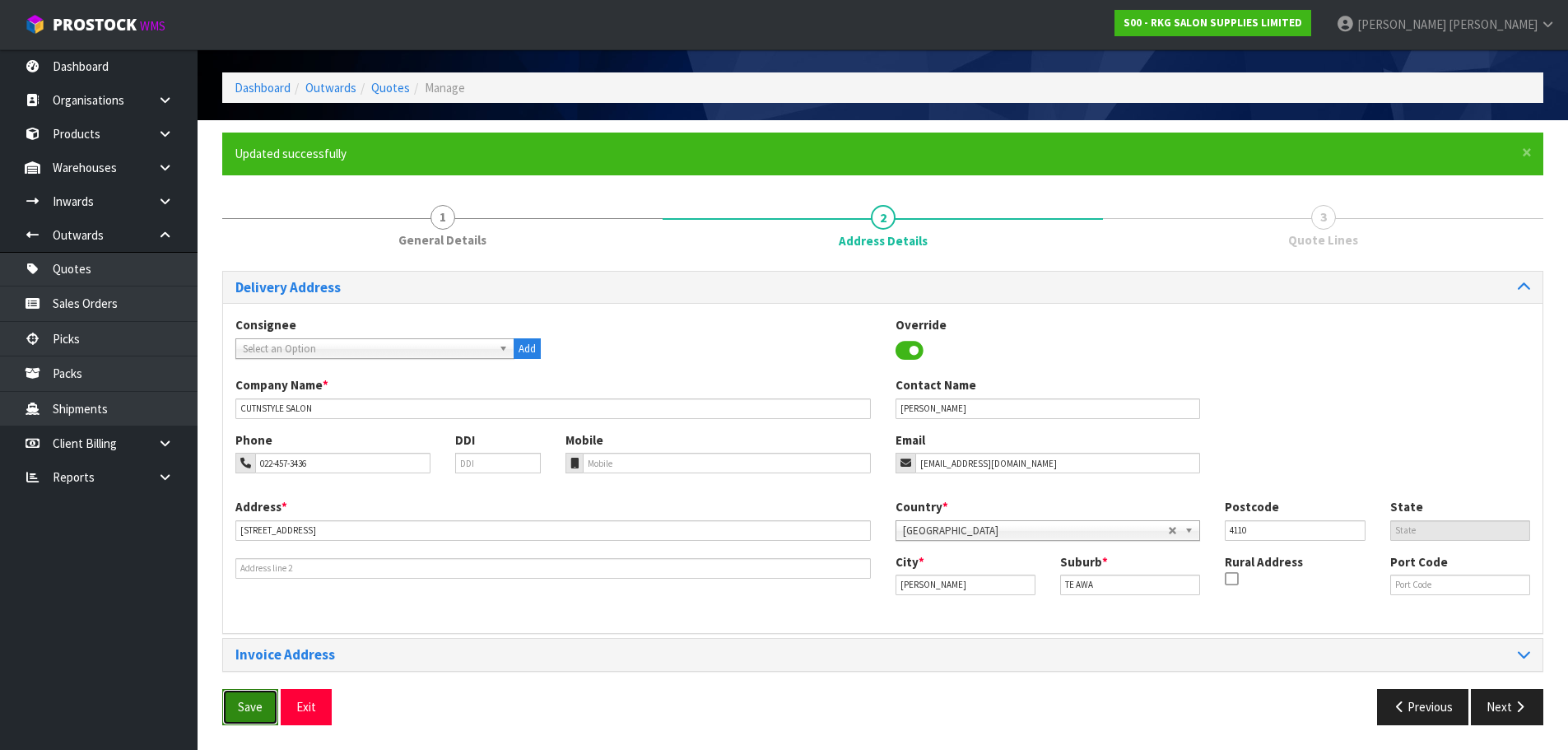
click at [248, 705] on button "Save" at bounding box center [250, 707] width 56 height 35
click at [1495, 701] on button "Next" at bounding box center [1507, 707] width 72 height 35
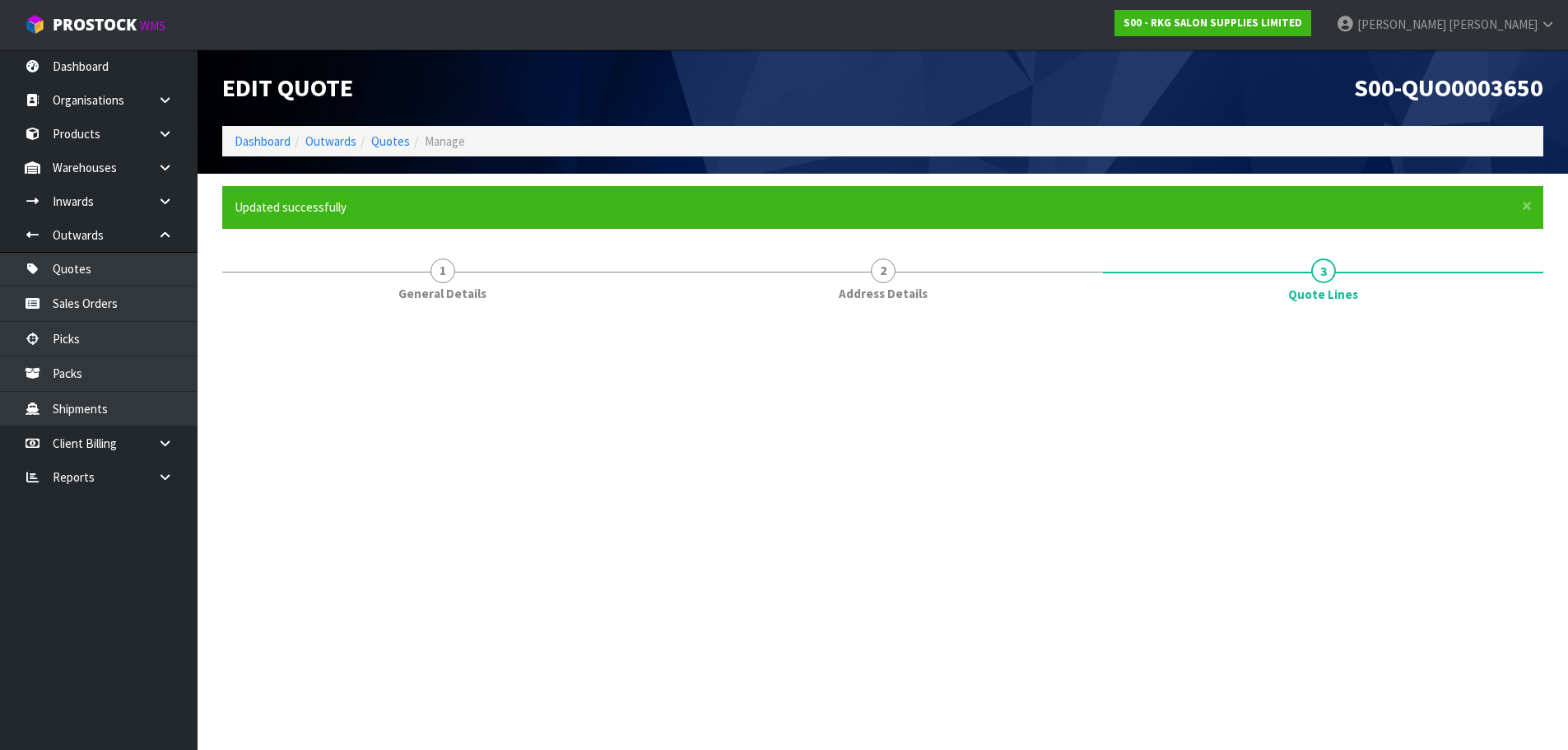
scroll to position [0, 0]
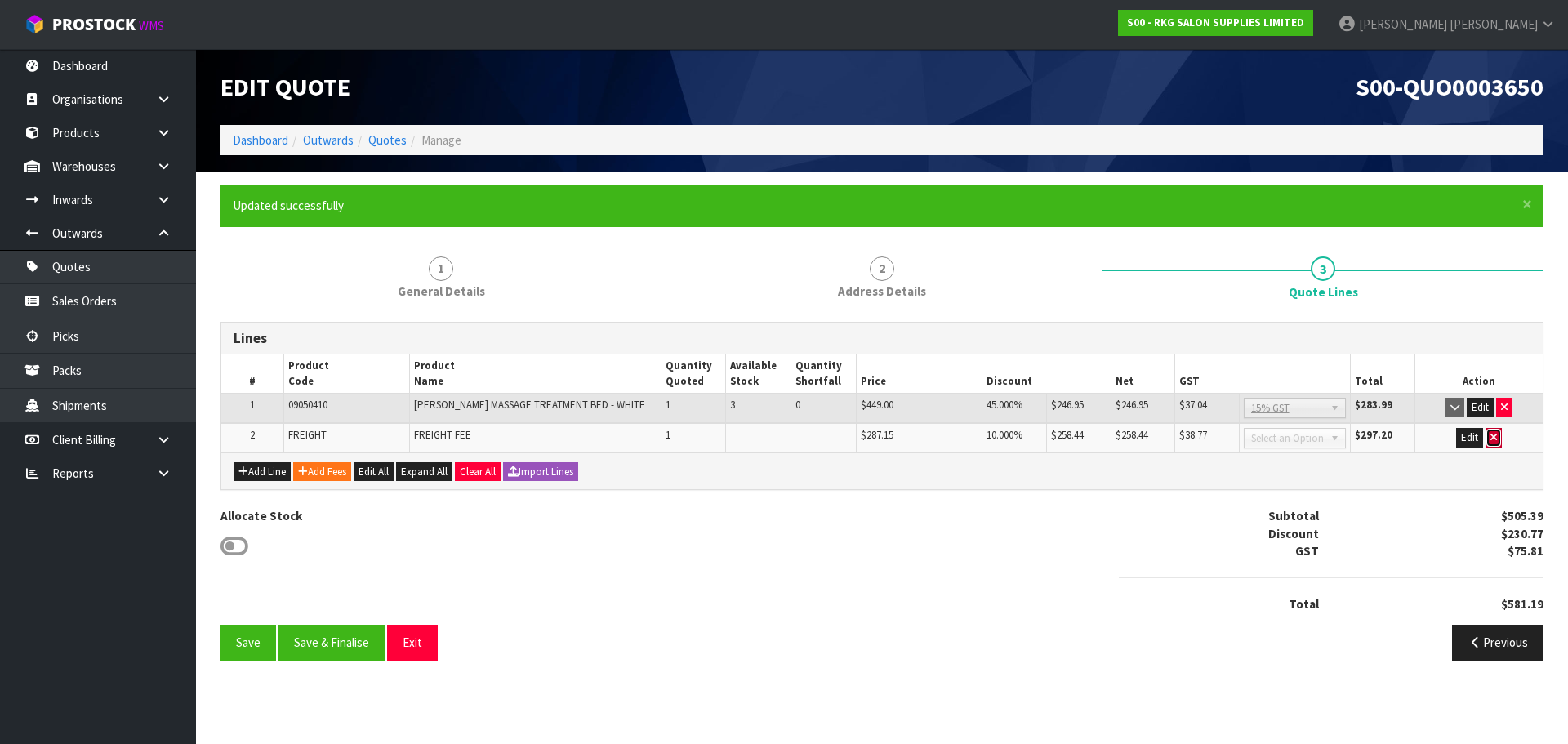
click at [1494, 440] on icon "button" at bounding box center [1494, 437] width 7 height 11
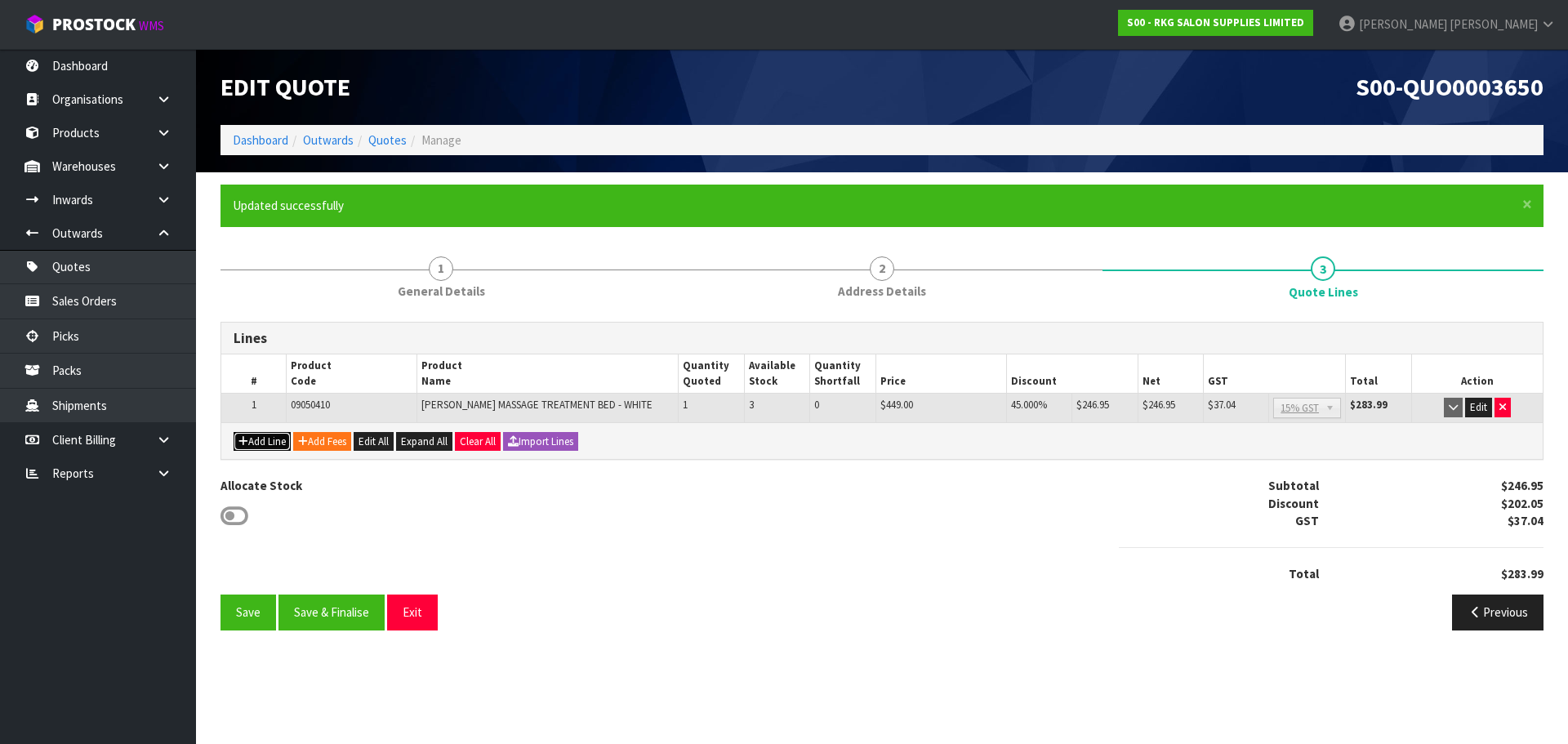
click at [264, 443] on button "Add Line" at bounding box center [262, 442] width 58 height 20
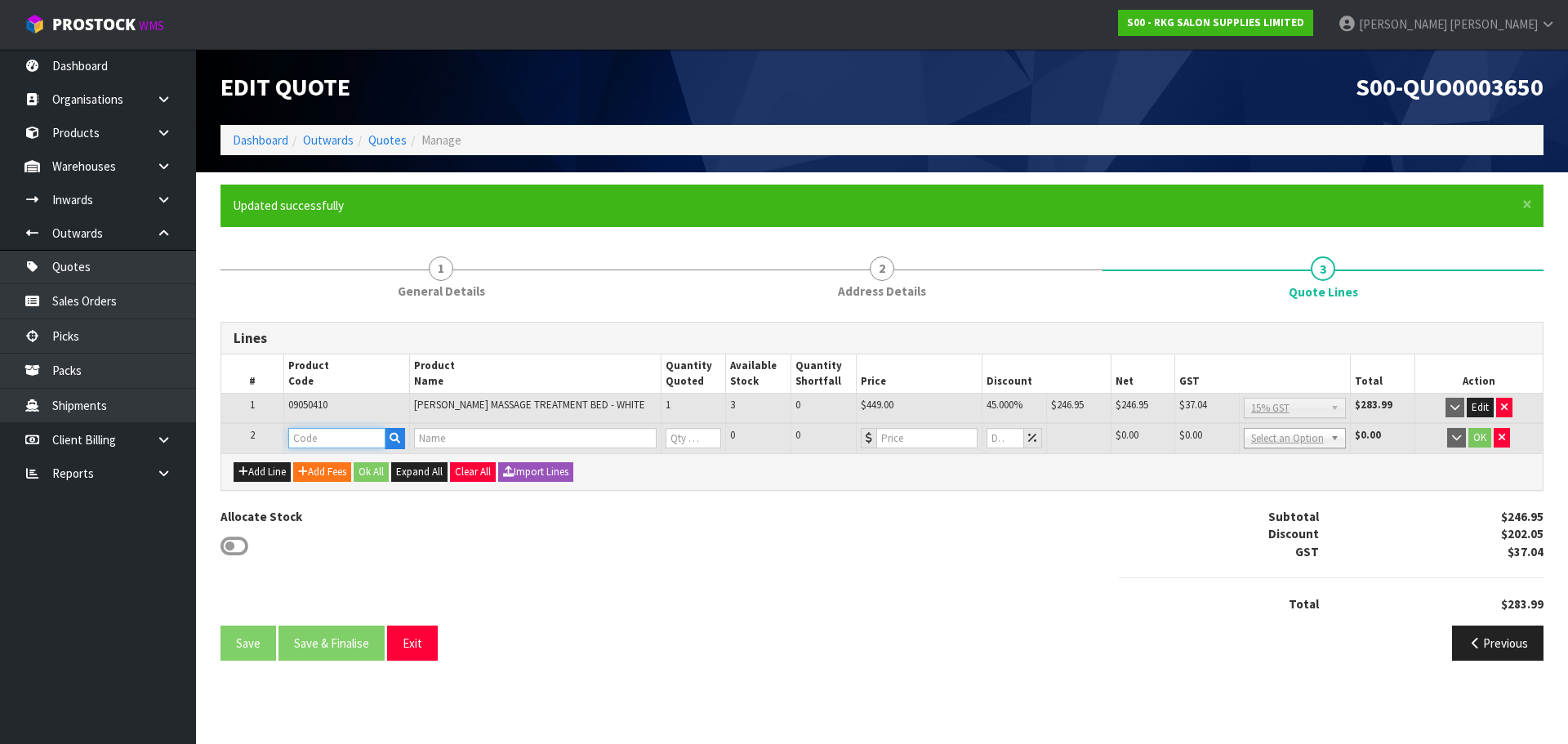
click at [317, 433] on input "text" at bounding box center [337, 438] width 98 height 20
type input "06020101"
click at [357, 463] on strong "06020101" at bounding box center [331, 466] width 53 height 16
type input "06020101"
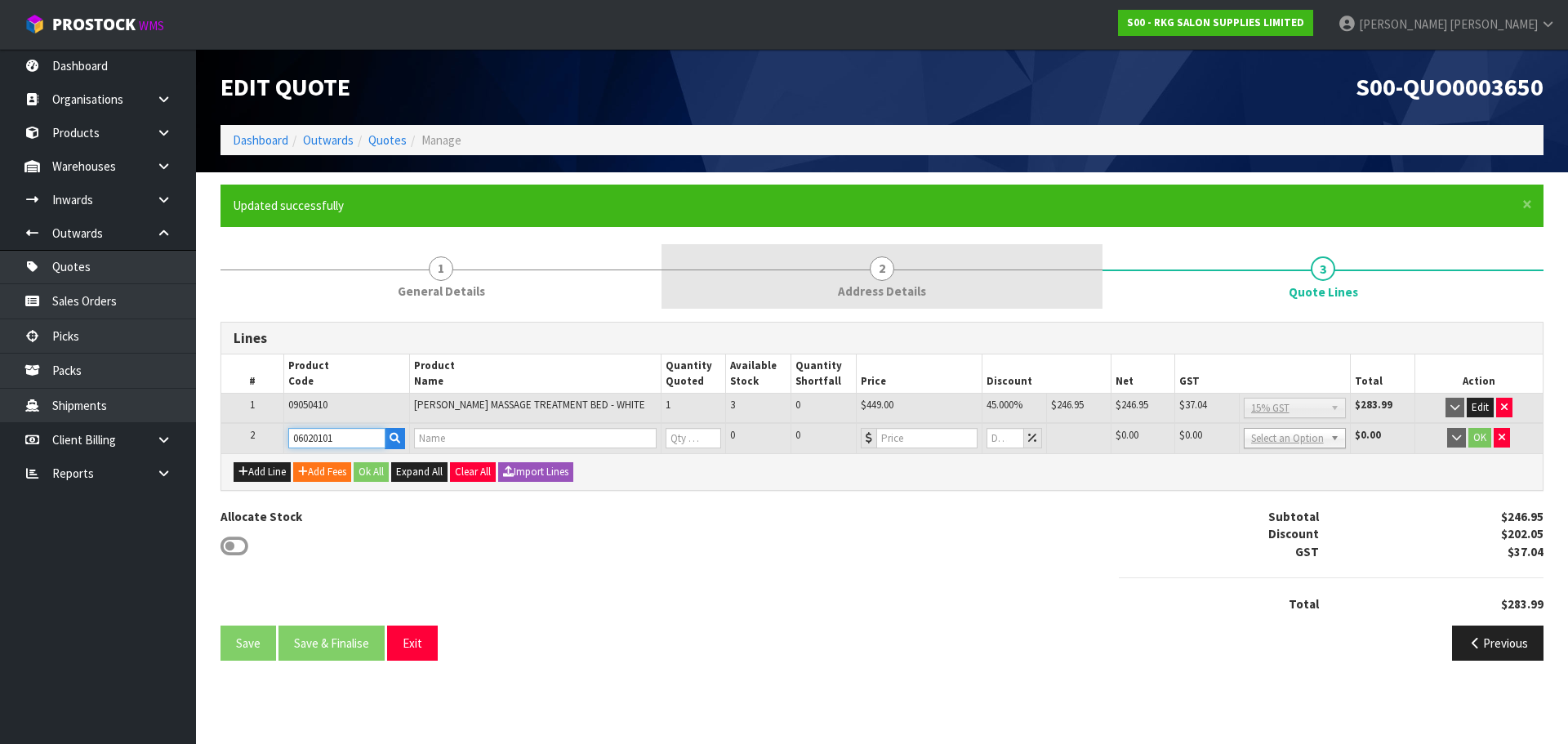
type input "[PERSON_NAME] WORK BENCH"
type input "0"
type input "179"
type input "0"
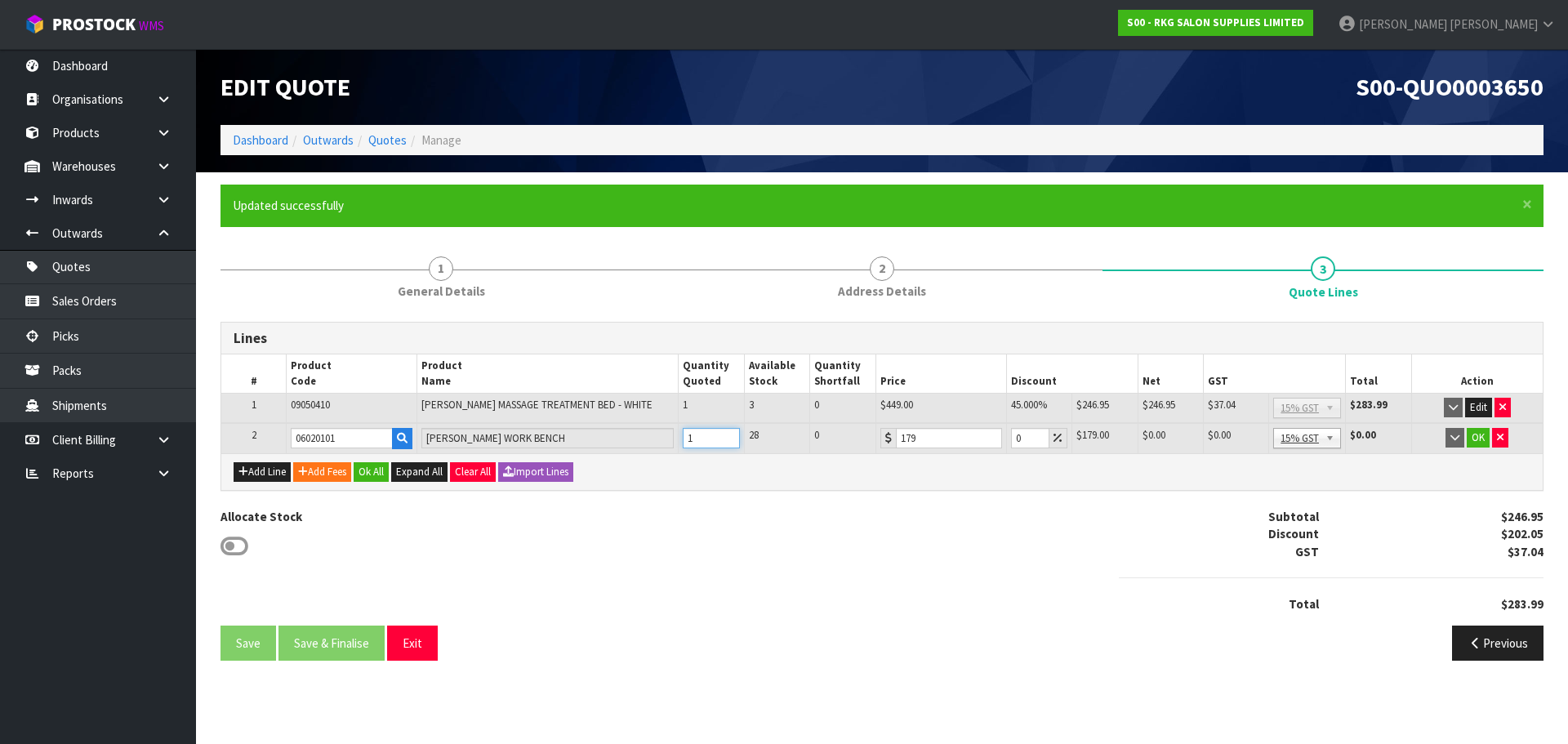
type input "1"
click at [728, 435] on input "1" at bounding box center [711, 438] width 58 height 20
drag, startPoint x: 1022, startPoint y: 440, endPoint x: 1010, endPoint y: 440, distance: 12.0
click at [1011, 440] on input "0" at bounding box center [1030, 438] width 38 height 20
type input "5"
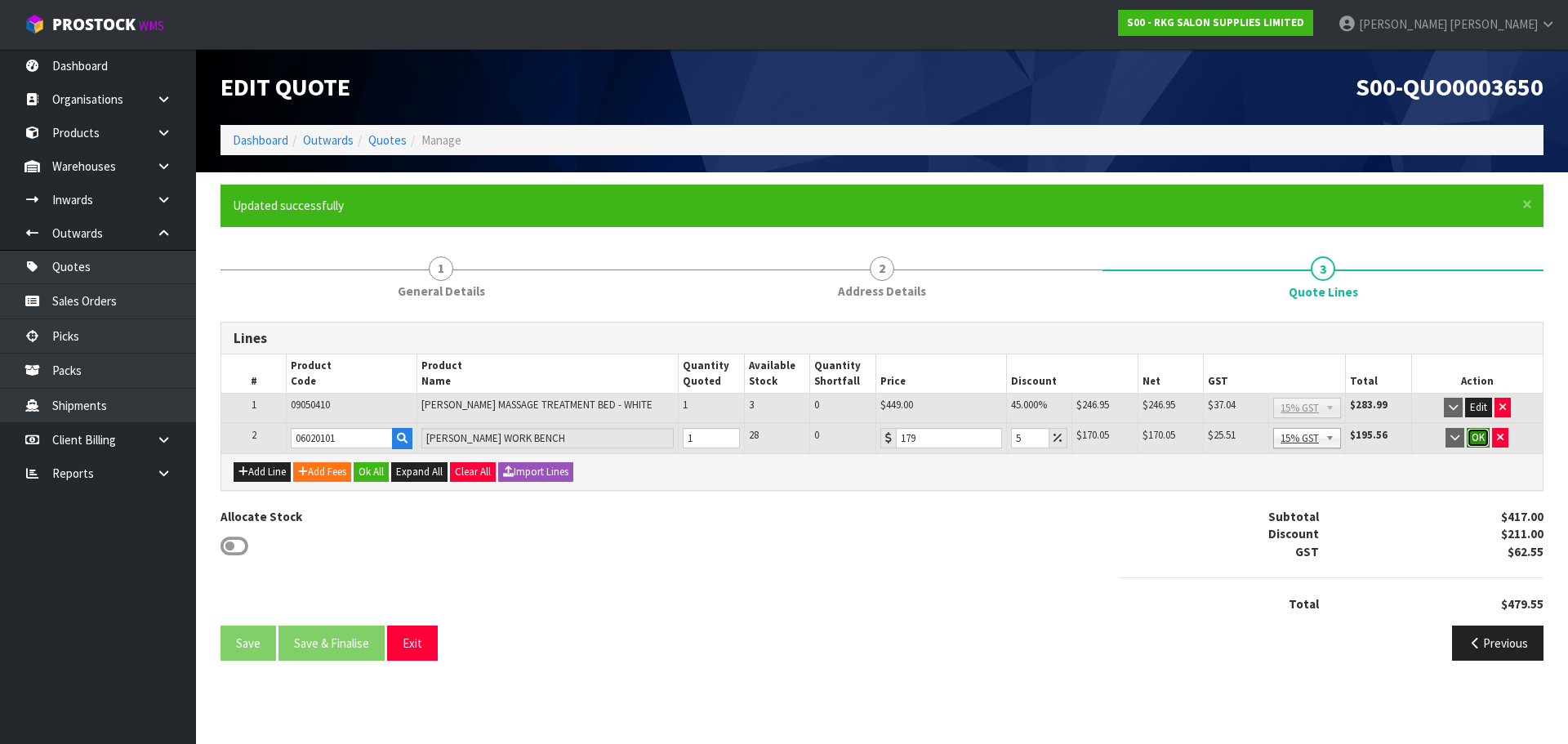
click at [1484, 439] on button "OK" at bounding box center [1477, 438] width 23 height 20
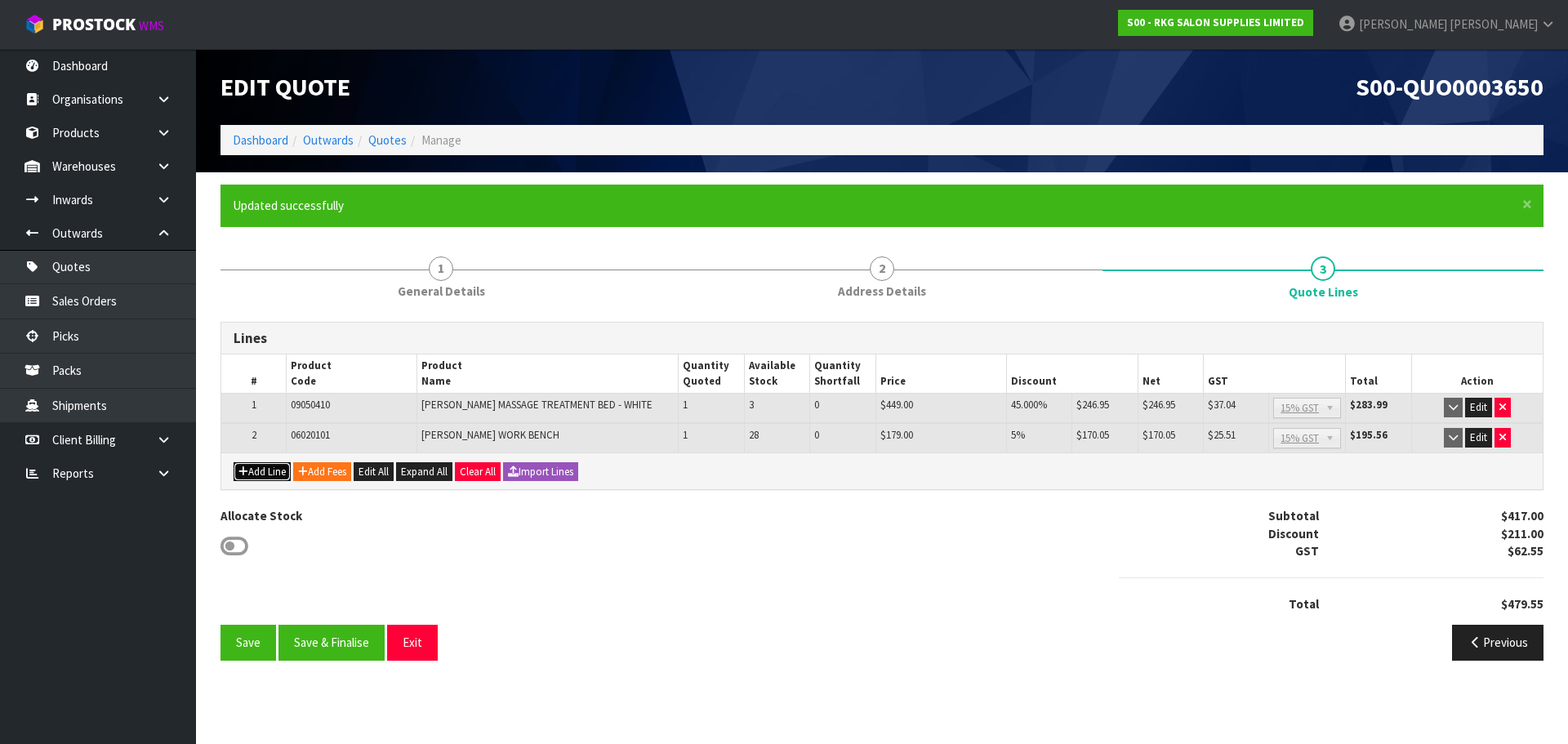
click at [261, 469] on button "Add Line" at bounding box center [262, 472] width 58 height 20
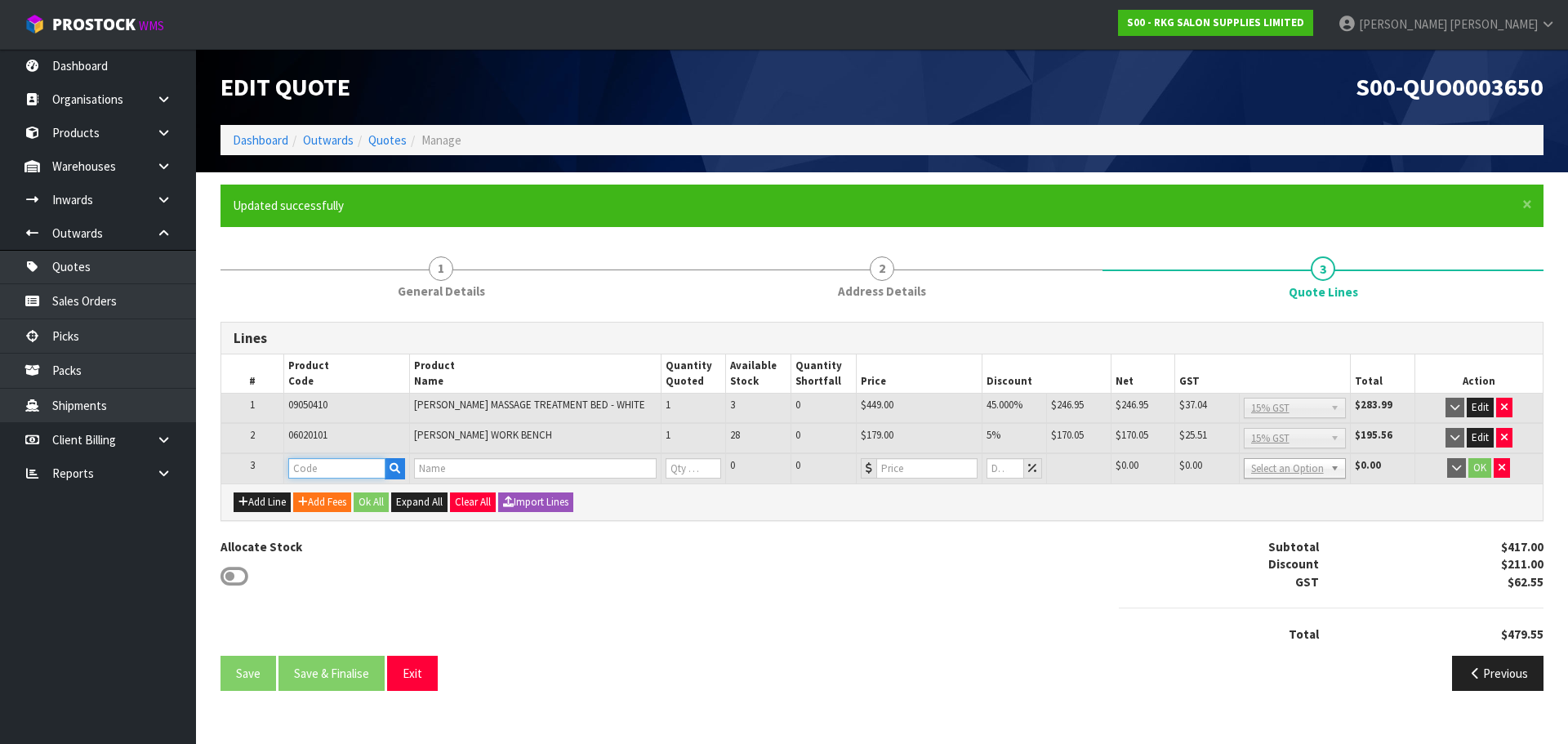
click at [301, 470] on input "text" at bounding box center [337, 469] width 98 height 20
type input "202728"
type input "[PERSON_NAME] DISINFECTING JAR 1500ML"
type input "0"
type input "25.22"
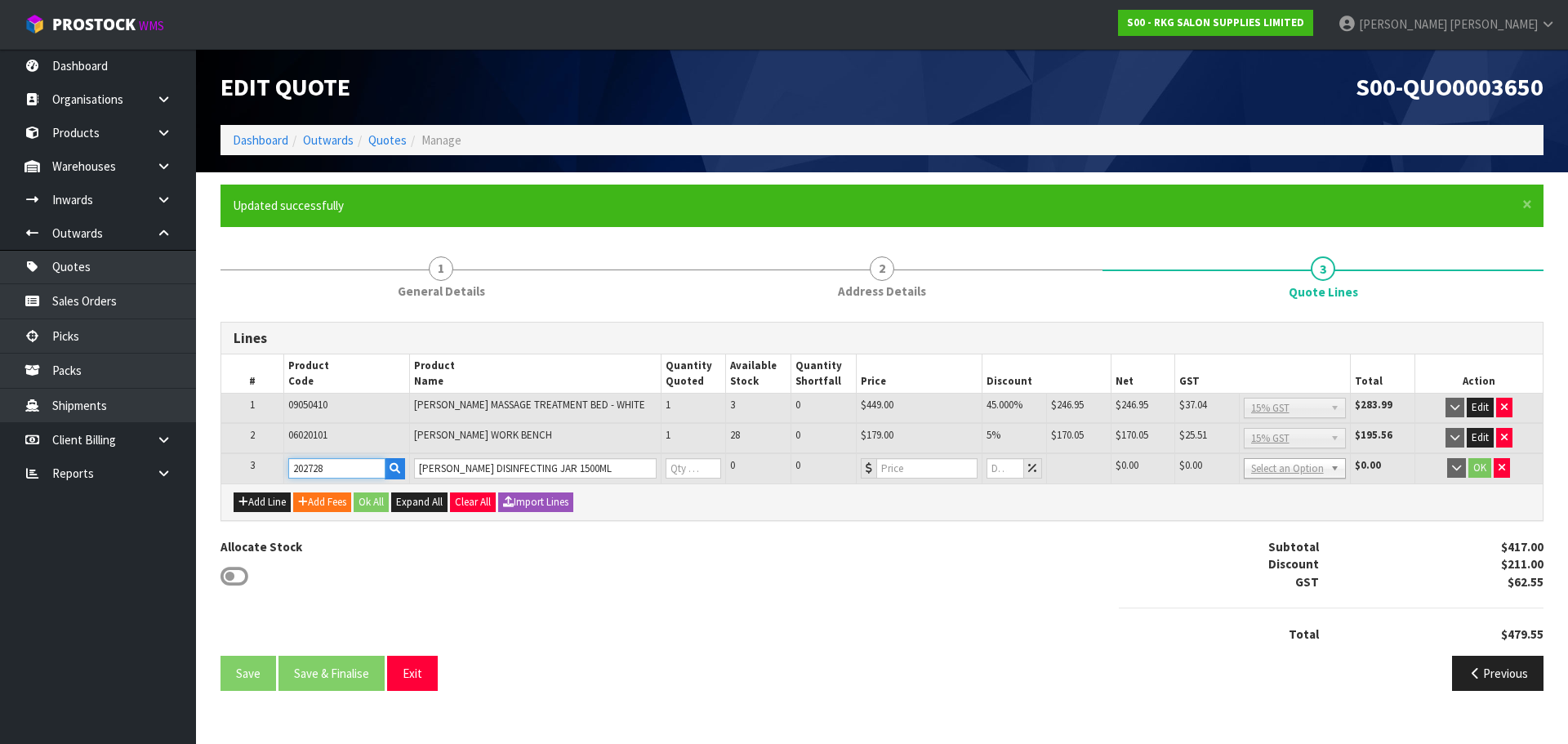
type input "0"
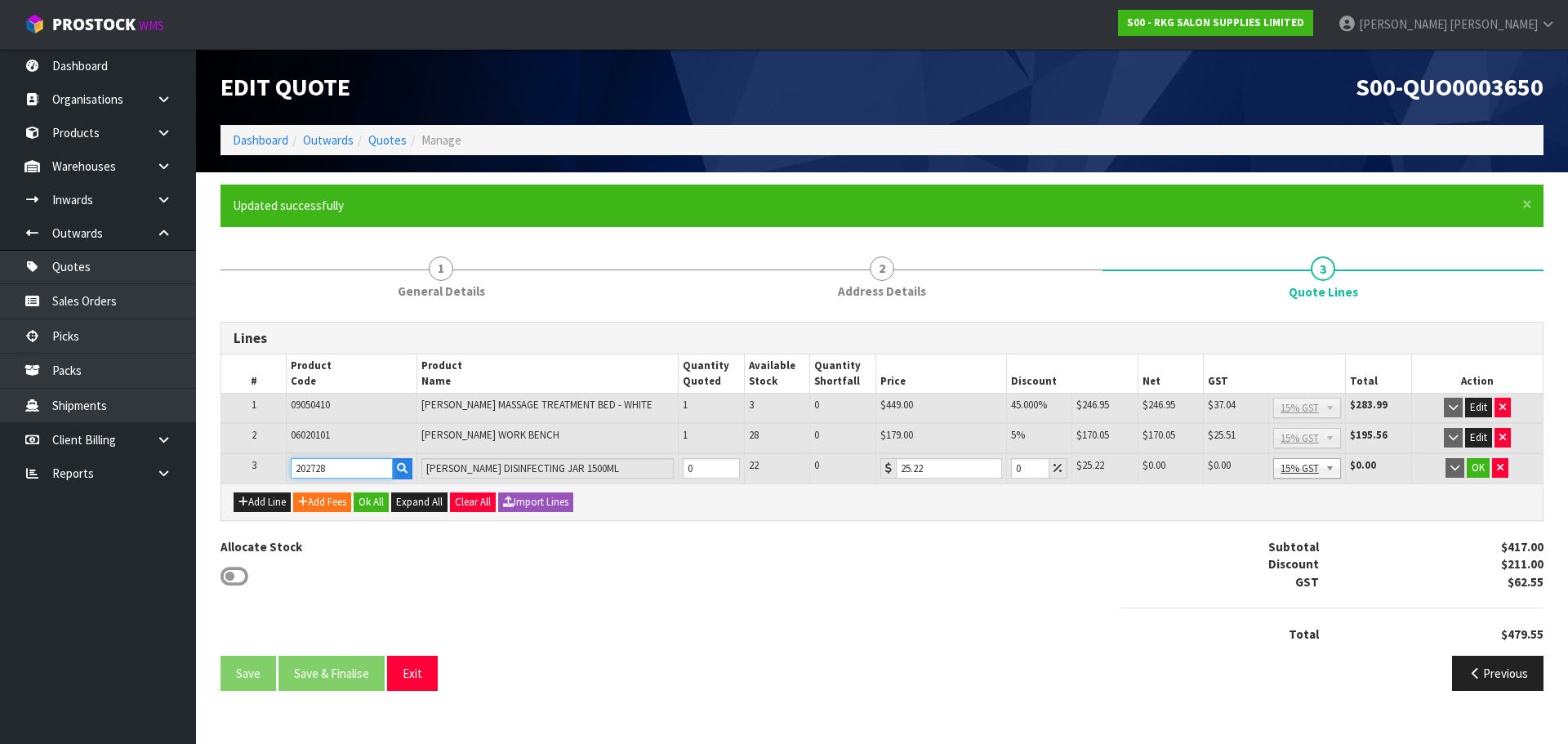
type input "202728"
type input "1"
click at [729, 465] on input "1" at bounding box center [711, 469] width 58 height 20
click at [1018, 466] on input "0" at bounding box center [1030, 469] width 38 height 20
type input "20"
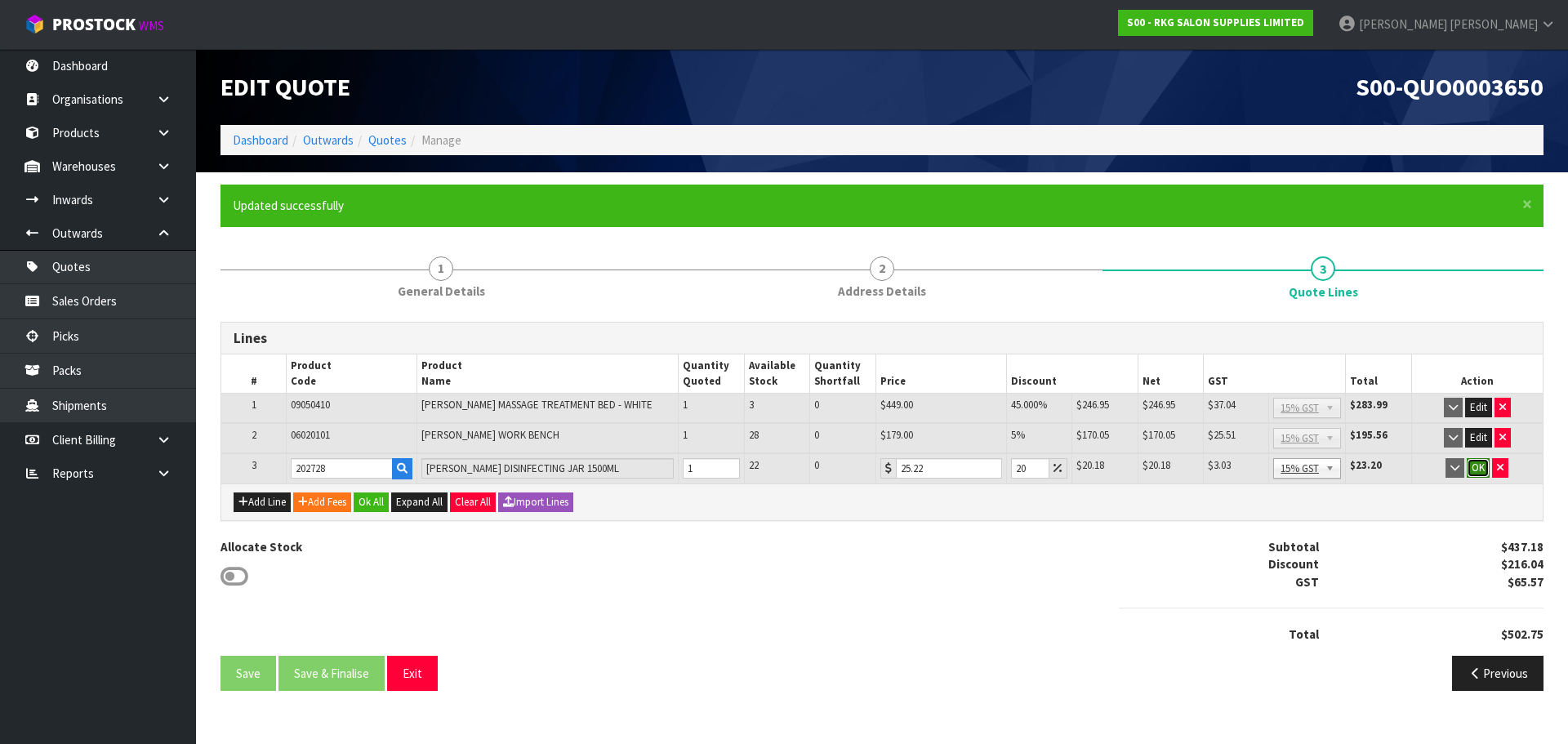
click at [1479, 468] on button "OK" at bounding box center [1477, 469] width 23 height 20
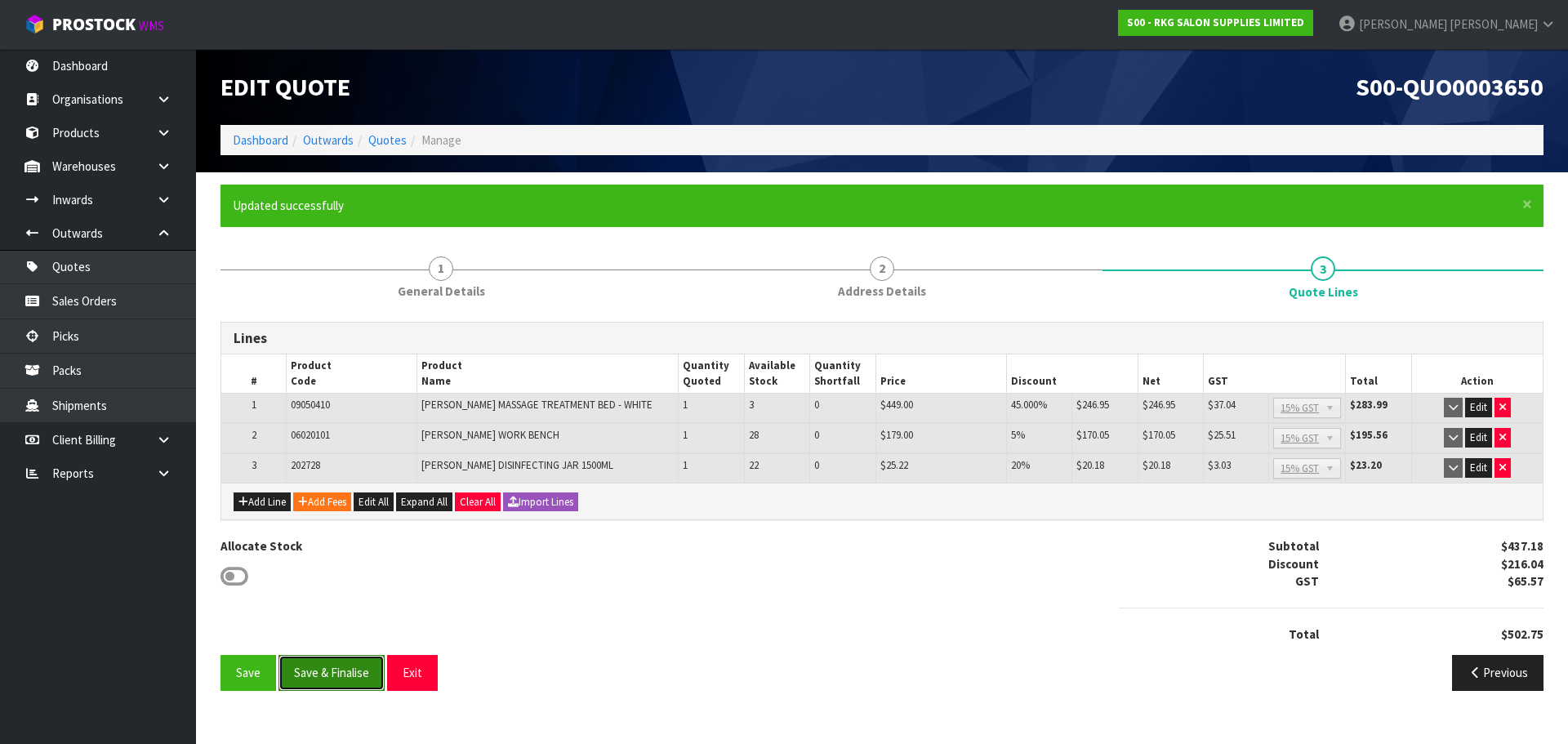
click at [348, 676] on button "Save & Finalise" at bounding box center [331, 673] width 106 height 35
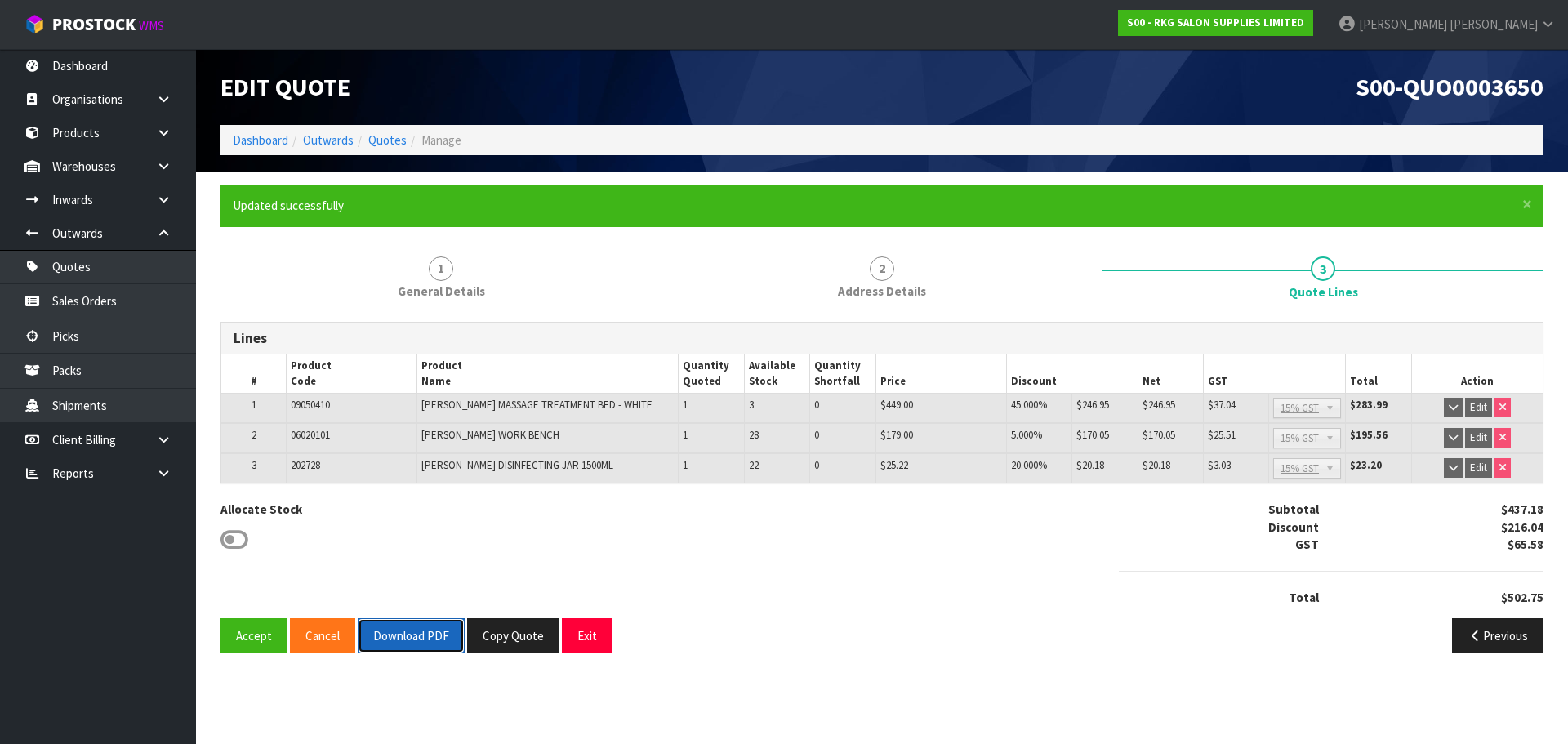
click at [418, 641] on button "Download PDF" at bounding box center [411, 636] width 107 height 35
click at [579, 656] on div "Accept Cancel Download PDF Copy Quote Exit Previous" at bounding box center [882, 642] width 1347 height 48
click at [584, 643] on button "Exit" at bounding box center [587, 636] width 51 height 35
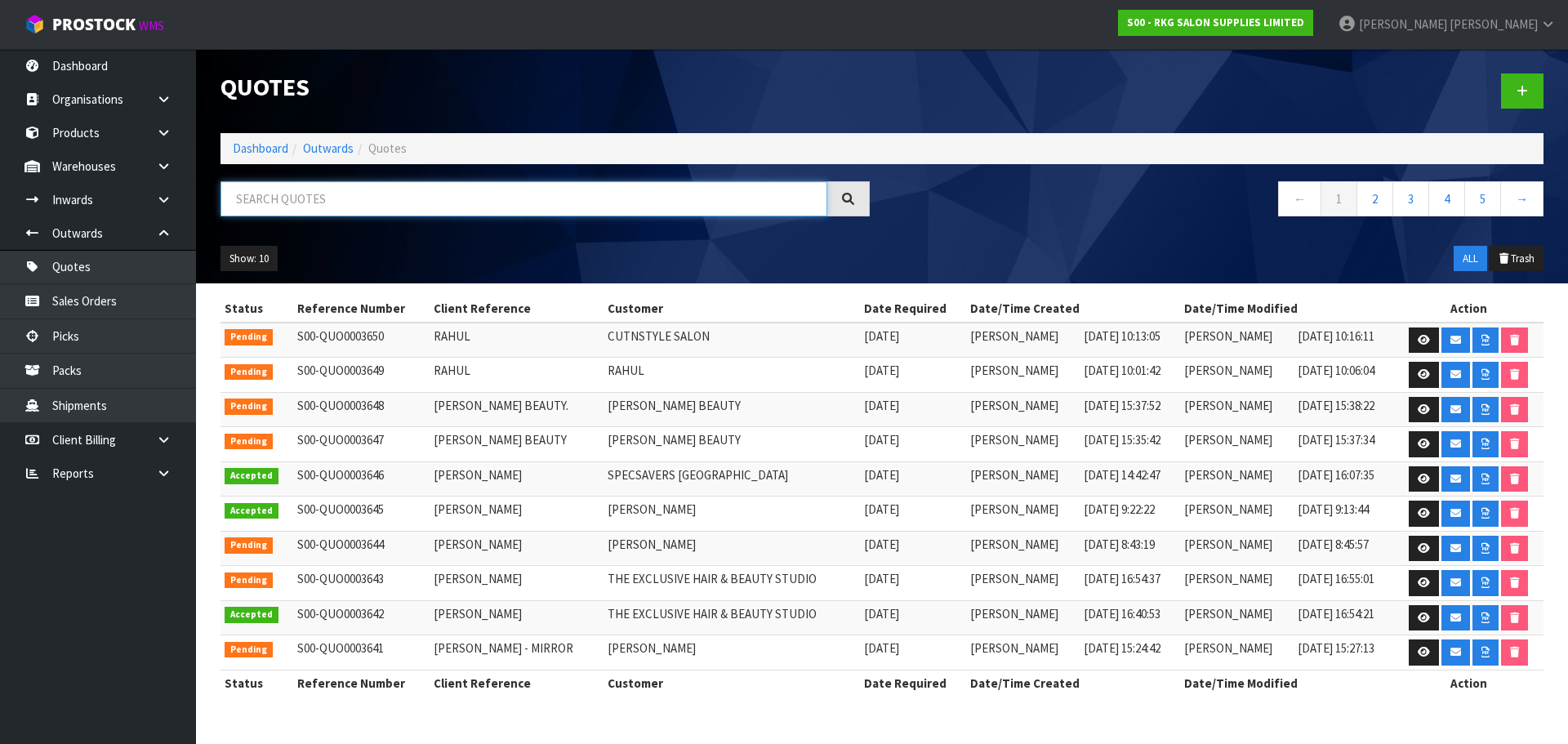
click at [338, 206] on input "text" at bounding box center [524, 199] width 607 height 35
drag, startPoint x: 165, startPoint y: 168, endPoint x: 155, endPoint y: 173, distance: 11.2
click at [165, 168] on icon at bounding box center [163, 166] width 16 height 13
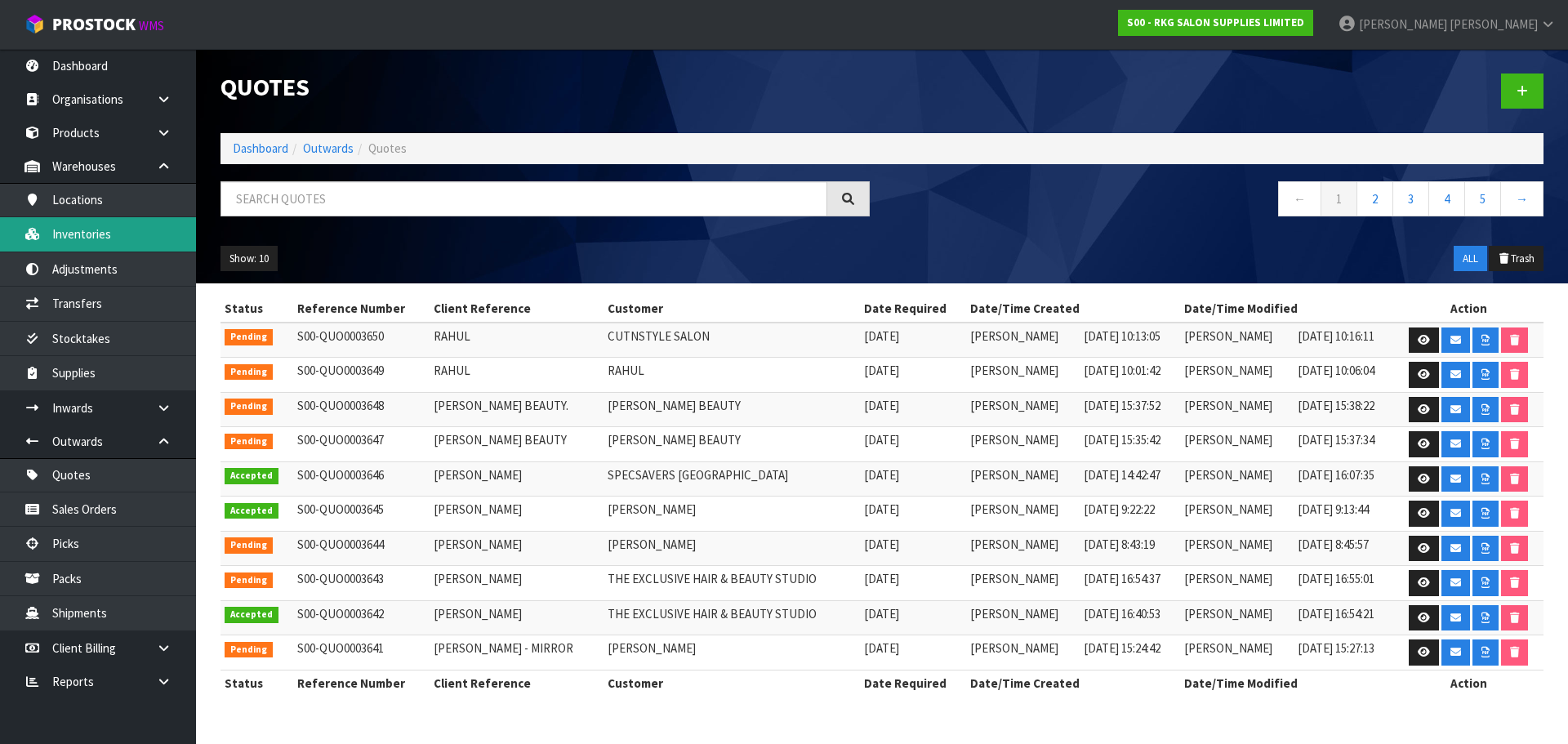
click at [81, 230] on link "Inventories" at bounding box center [98, 234] width 196 height 33
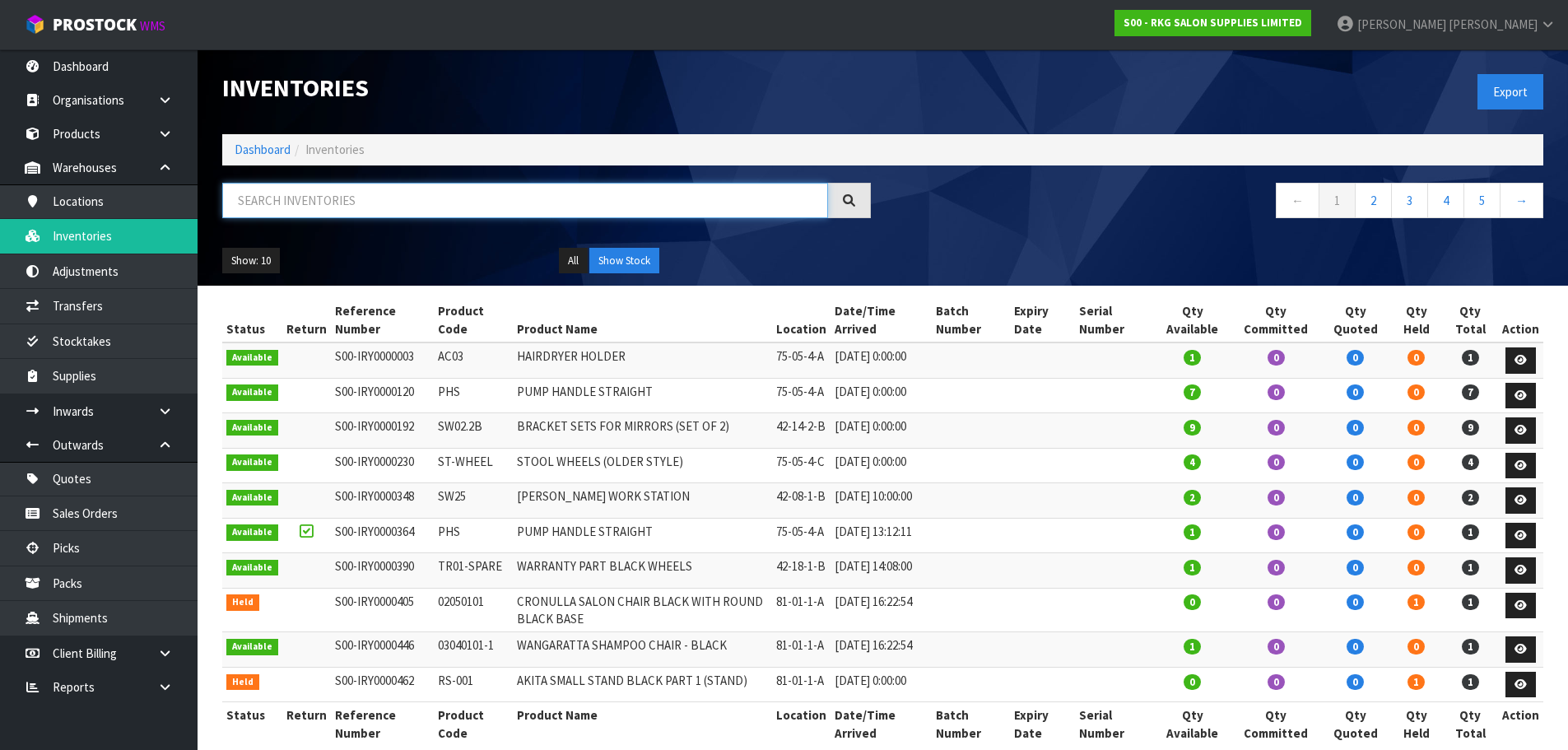
click at [287, 209] on input "text" at bounding box center [524, 200] width 606 height 35
type input "DAMPIER"
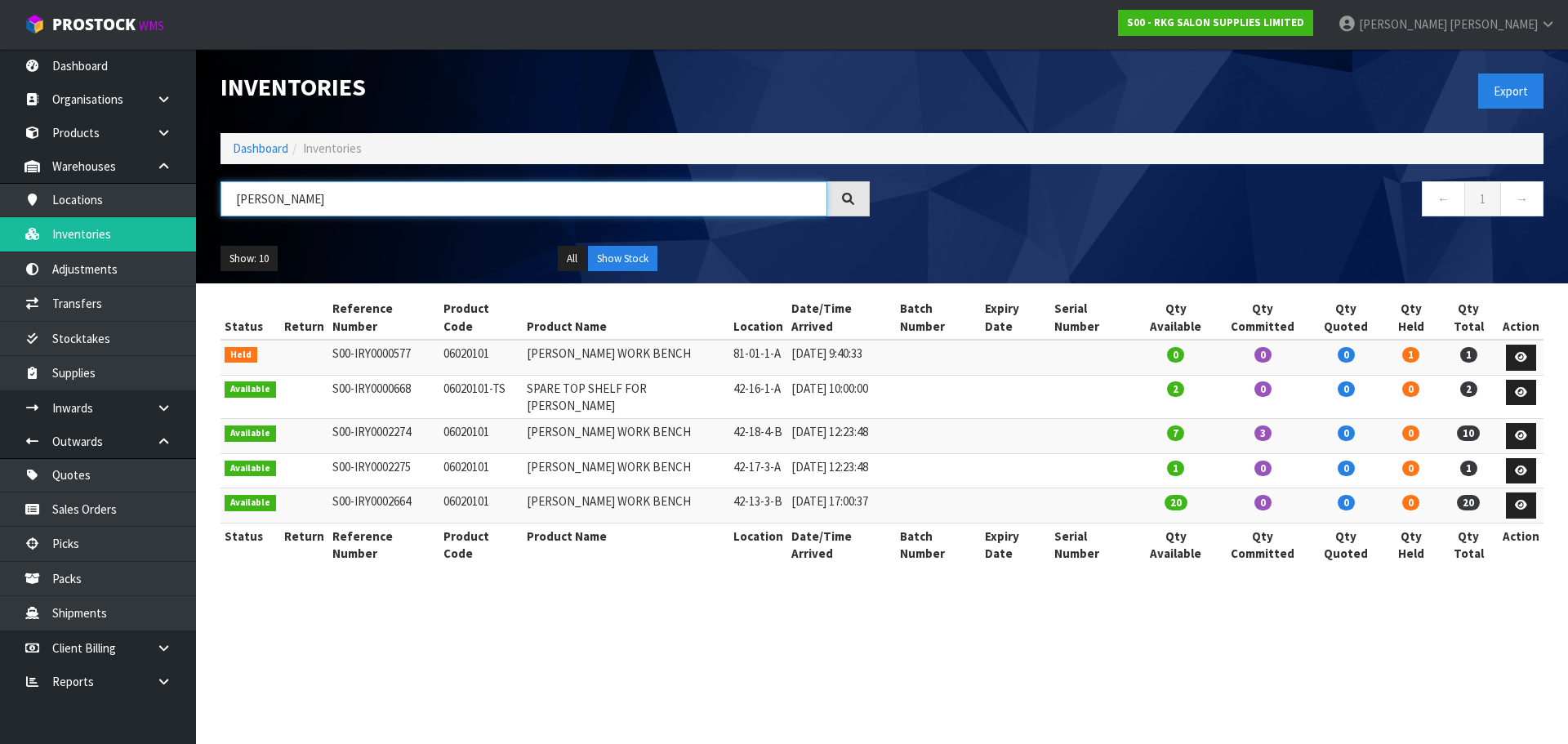
click at [204, 203] on header "Inventories Export Dashboard Inventories DAMPIER ← 1 → Show: 10 5 10 25 50 All …" at bounding box center [882, 166] width 1372 height 234
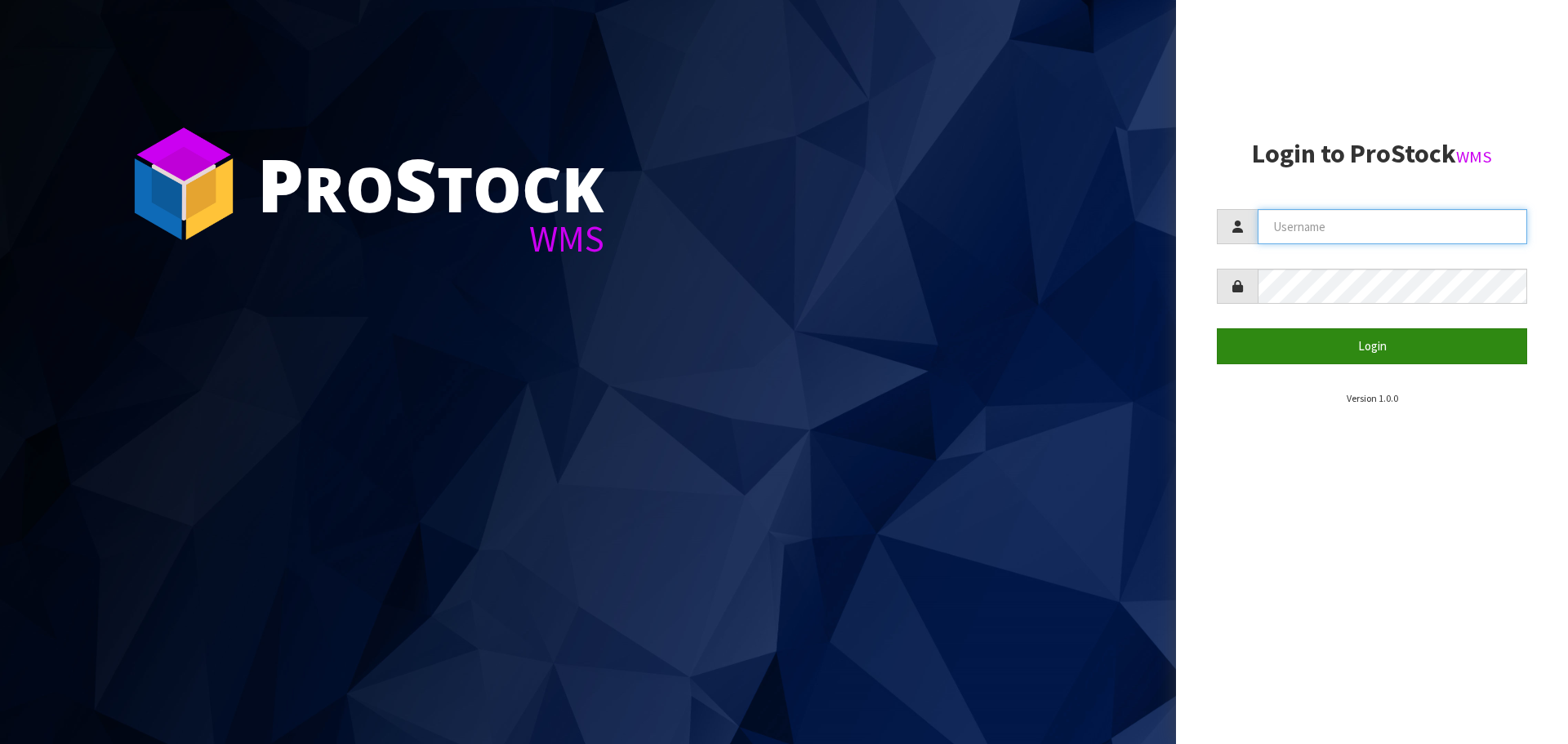
type input "[PERSON_NAME]"
click at [1370, 348] on button "Login" at bounding box center [1372, 346] width 310 height 35
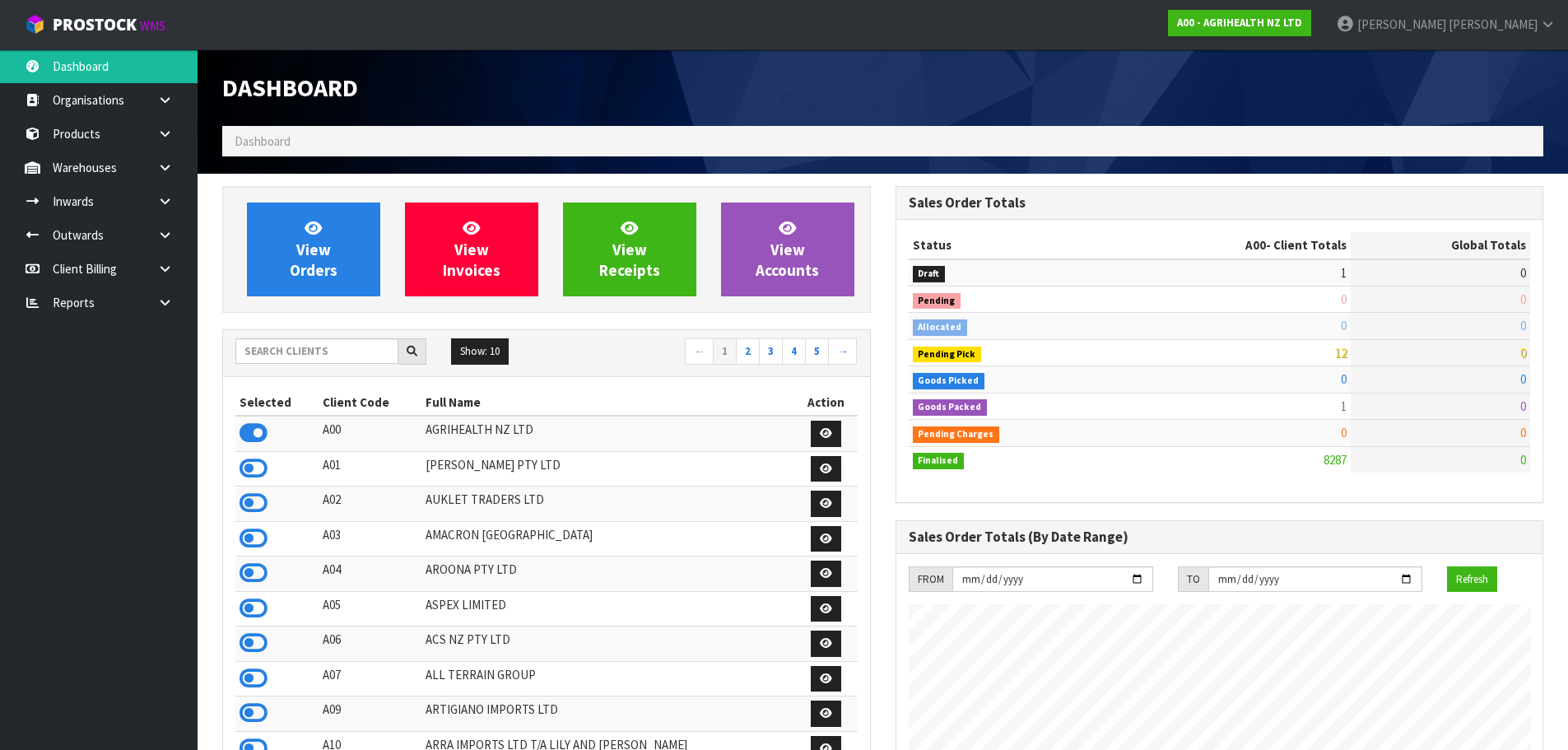
scroll to position [1248, 672]
click at [324, 352] on input "text" at bounding box center [317, 351] width 163 height 25
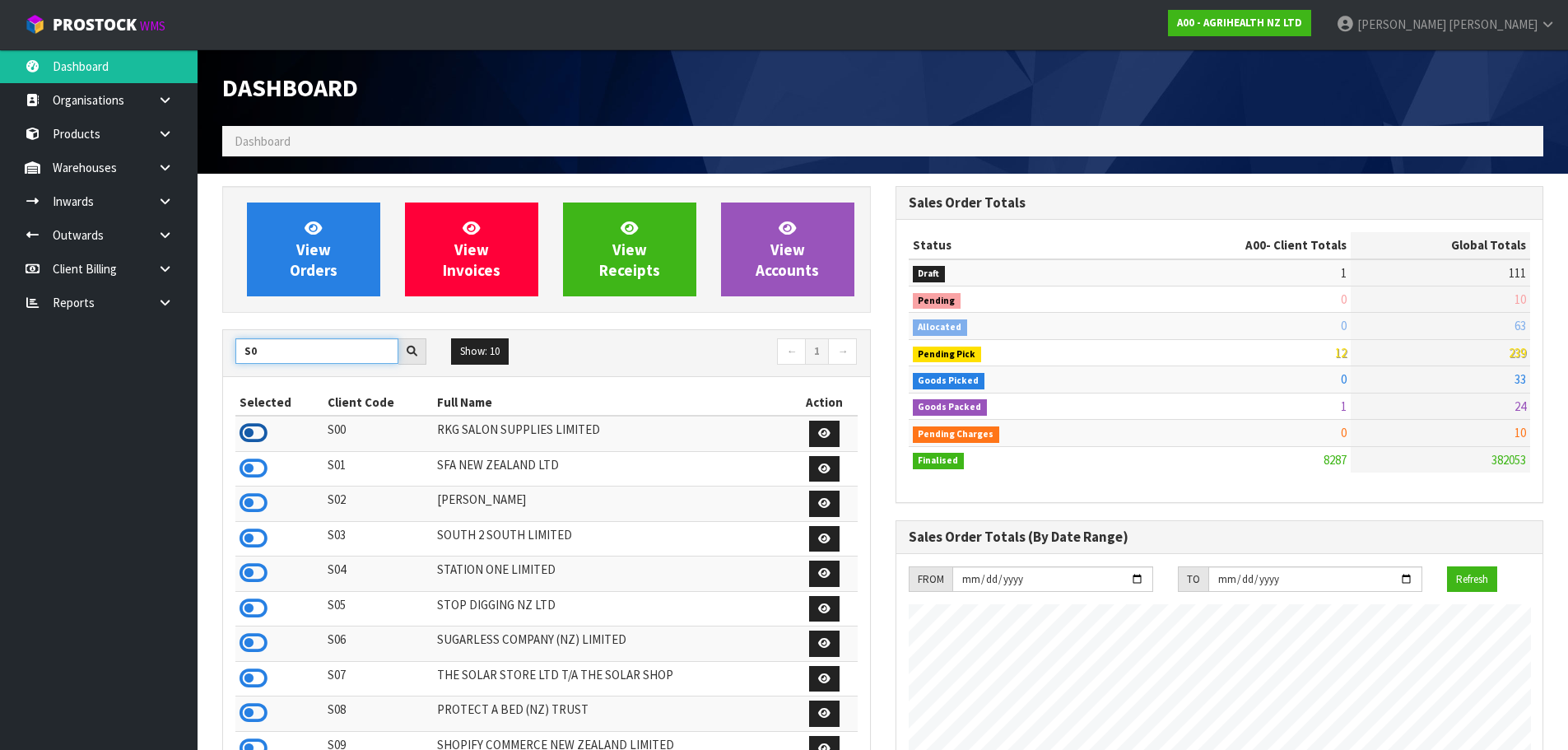
type input "S0"
click at [257, 428] on icon at bounding box center [253, 433] width 28 height 24
click at [178, 234] on link at bounding box center [171, 235] width 53 height 34
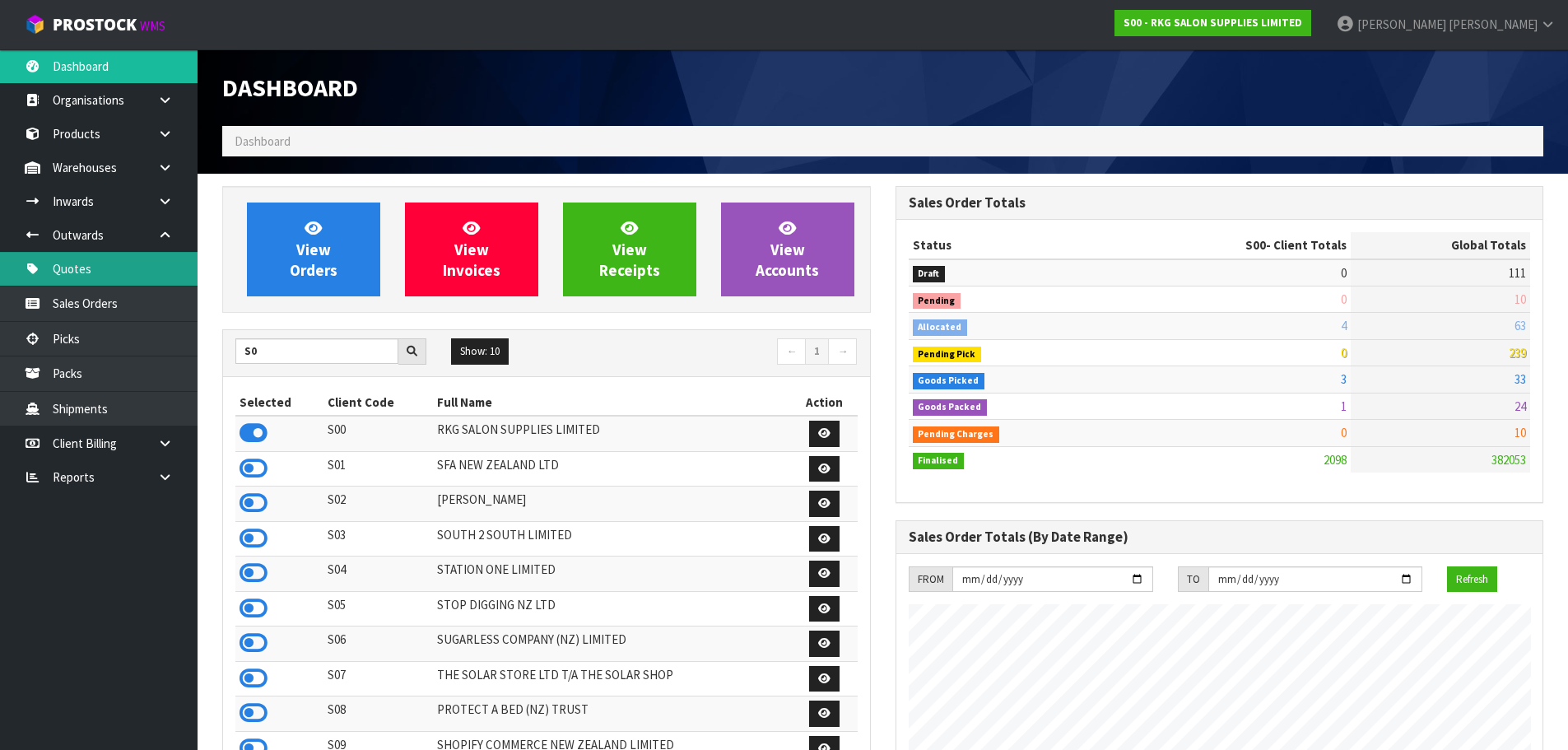
click at [70, 278] on link "Quotes" at bounding box center [98, 269] width 197 height 34
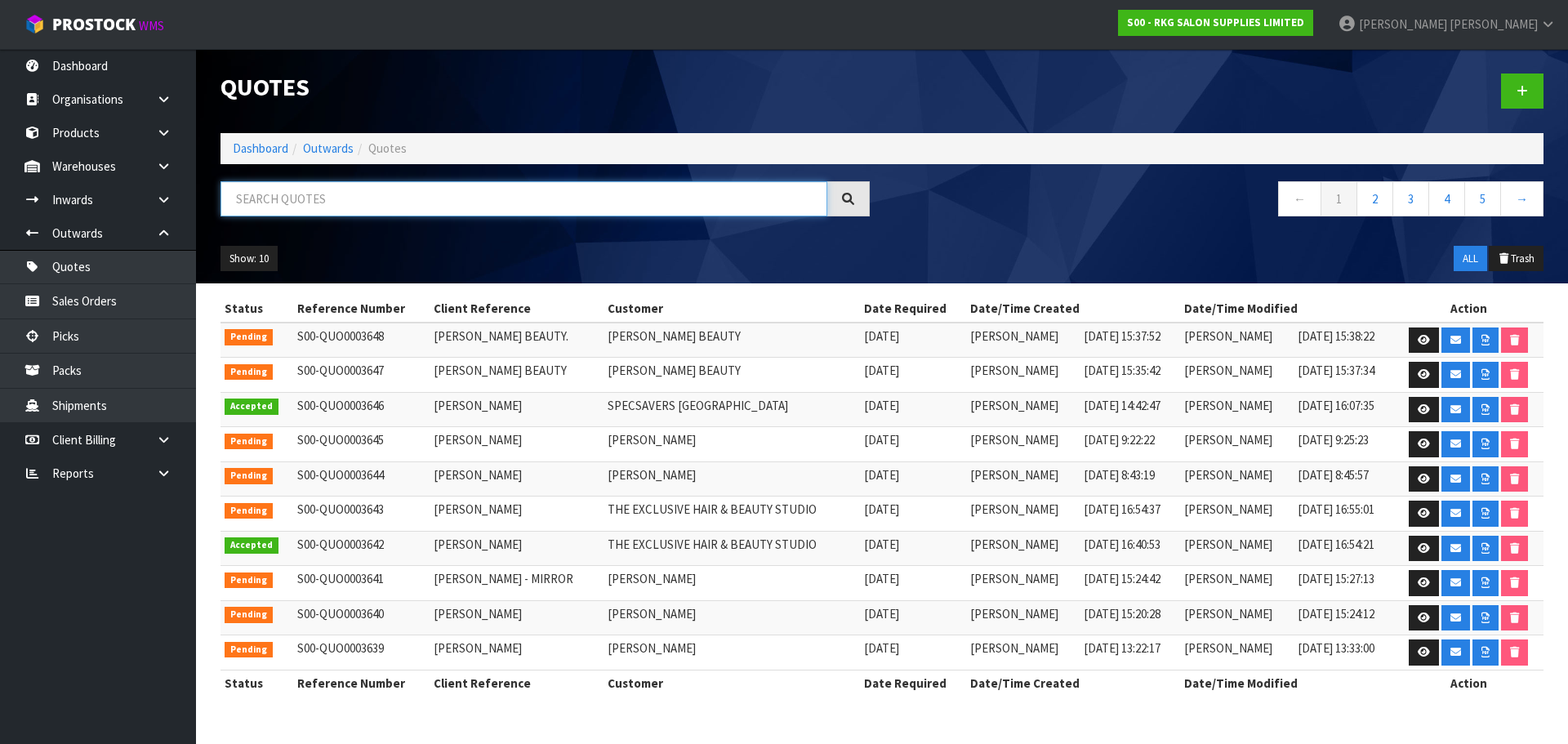
click at [303, 204] on input "text" at bounding box center [524, 199] width 607 height 35
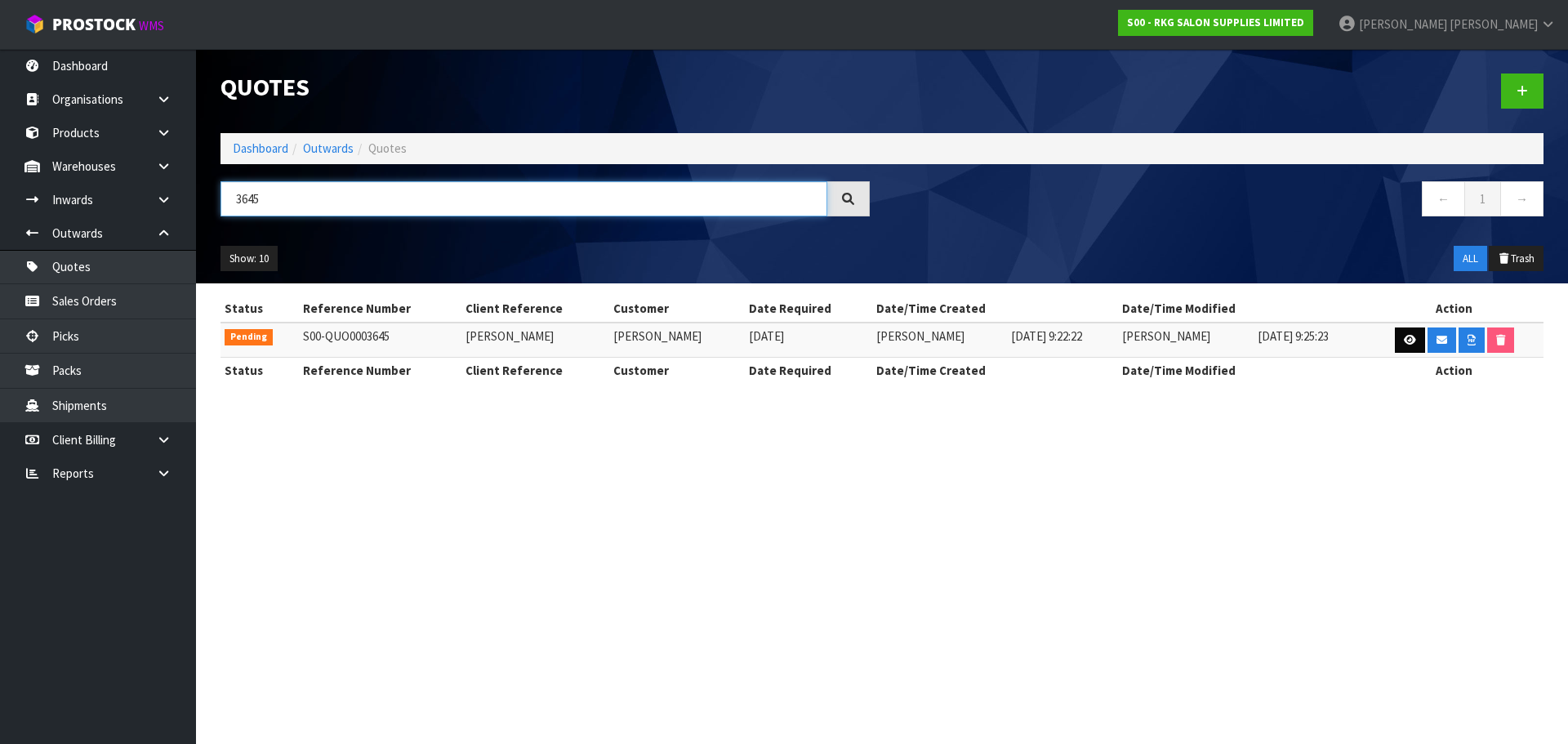
type input "3645"
click at [1412, 338] on icon at bounding box center [1410, 340] width 13 height 11
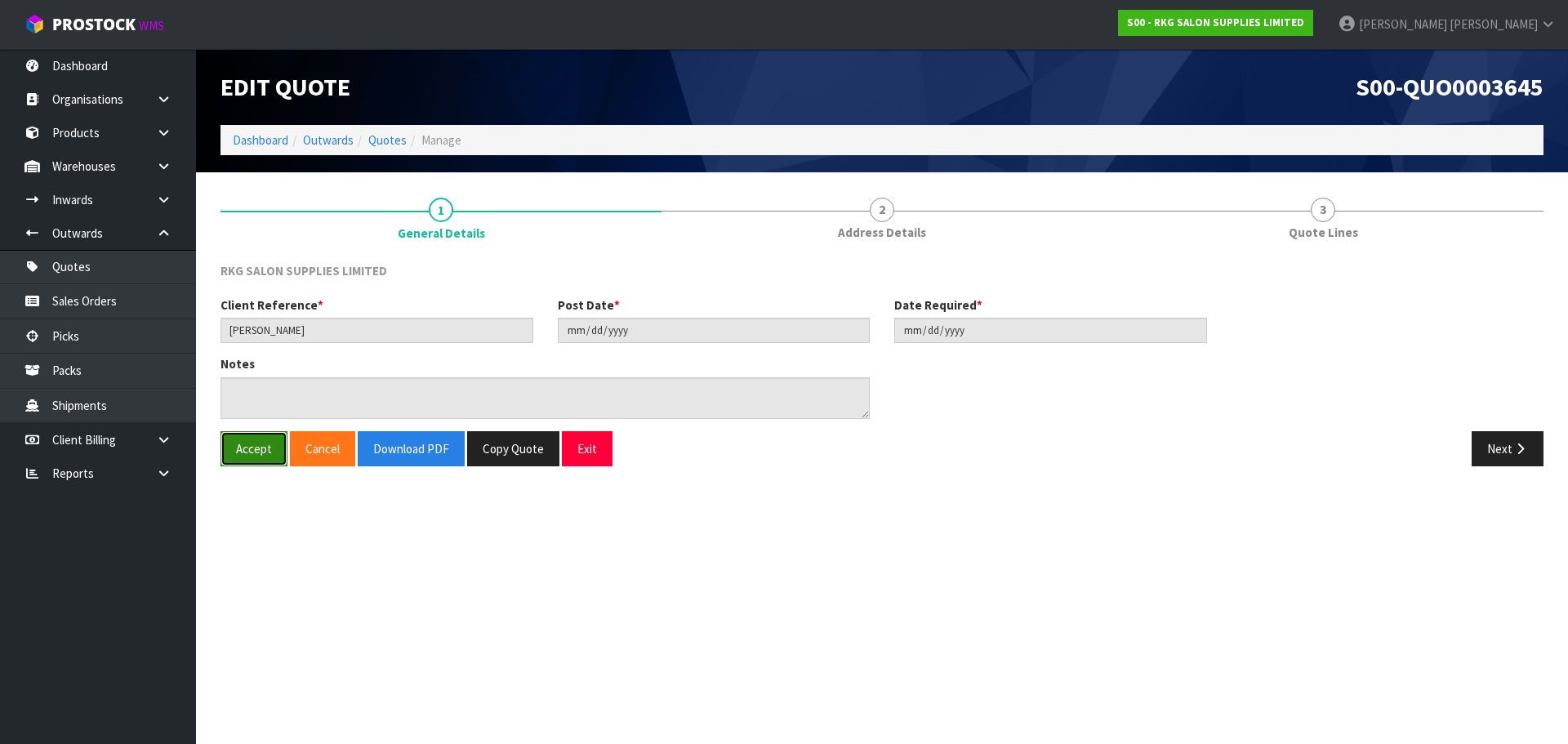
click at [253, 454] on button "Accept" at bounding box center [253, 449] width 67 height 35
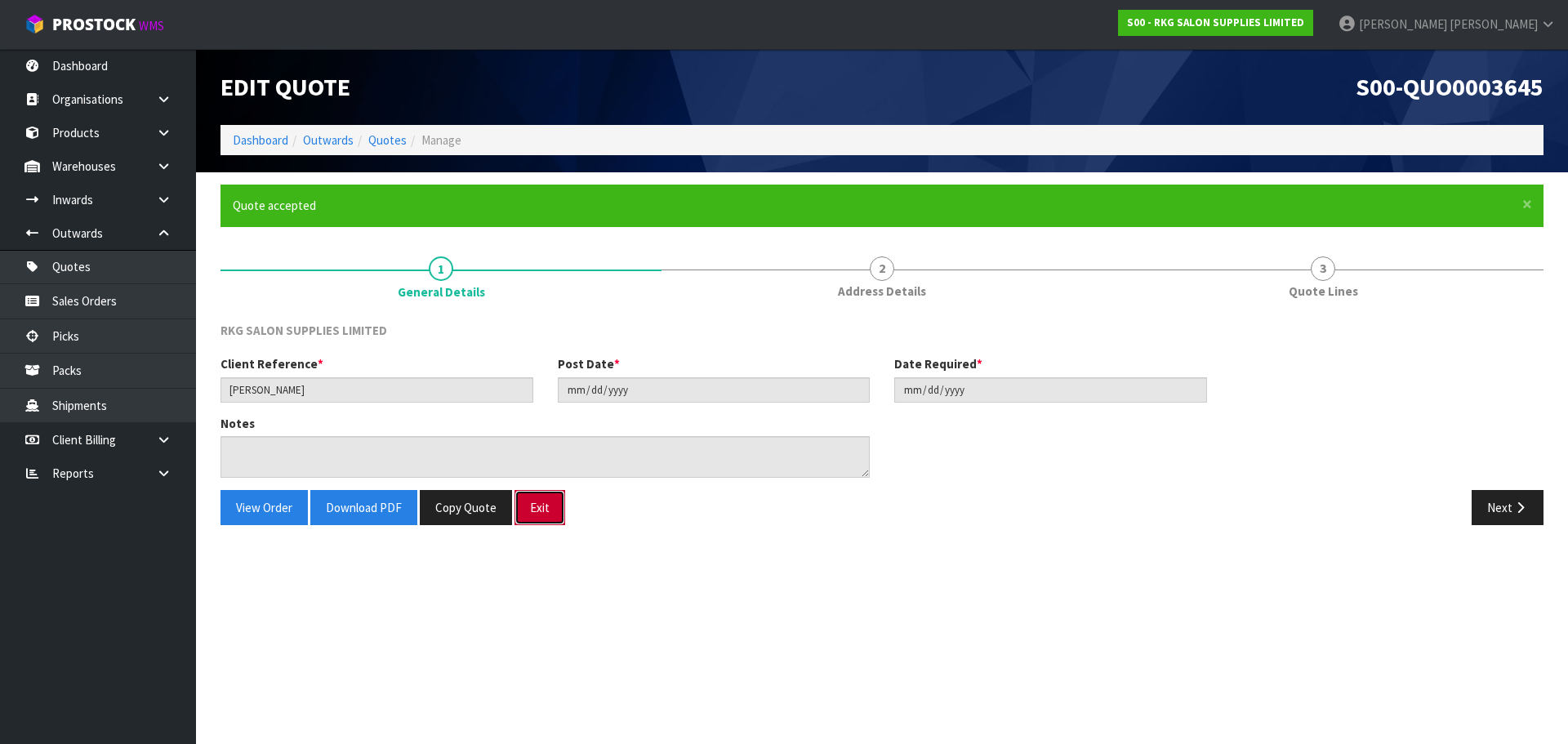
click at [532, 507] on button "Exit" at bounding box center [539, 508] width 51 height 35
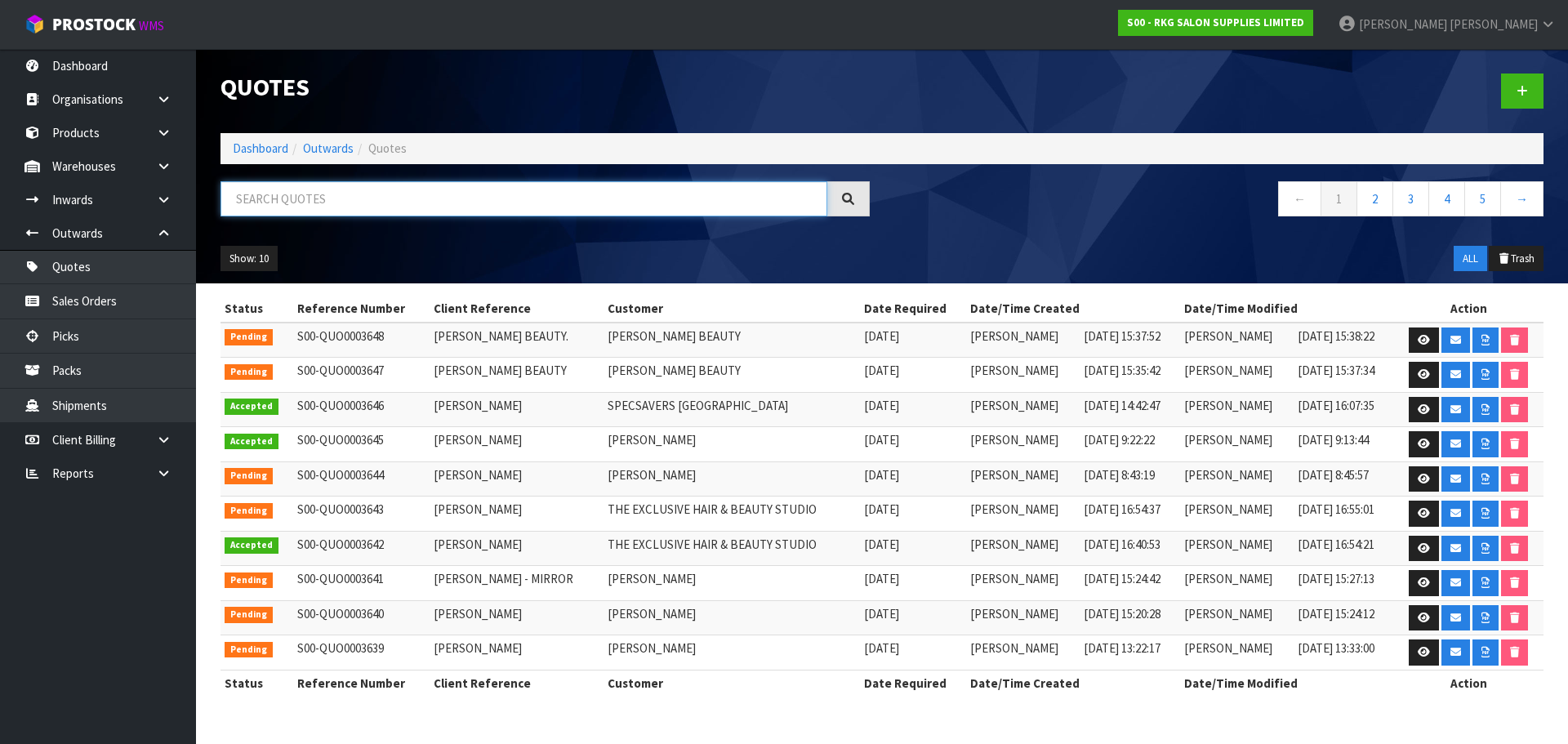
click at [295, 195] on input "text" at bounding box center [524, 199] width 607 height 35
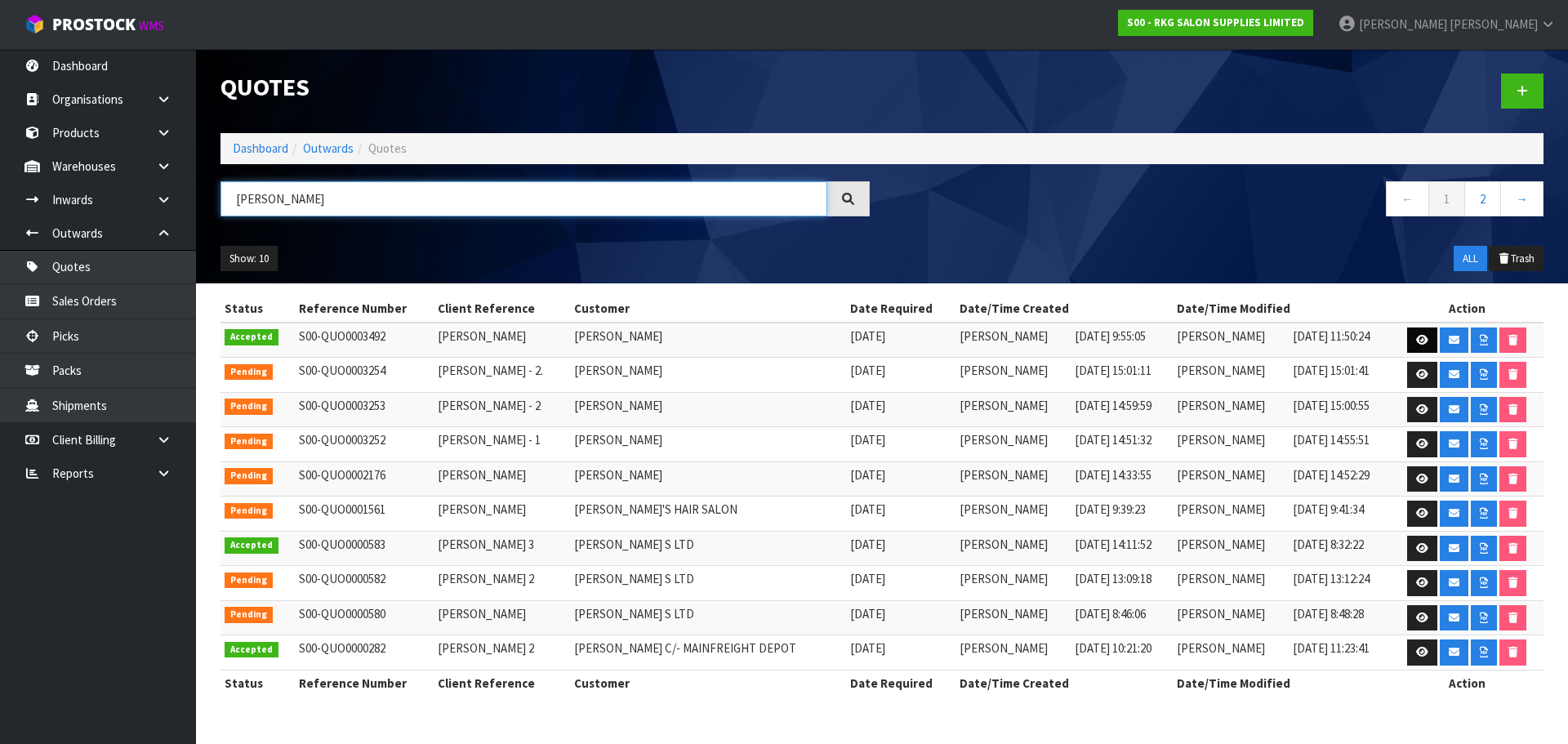
type input "ANDREW"
click at [1426, 339] on icon at bounding box center [1422, 340] width 13 height 11
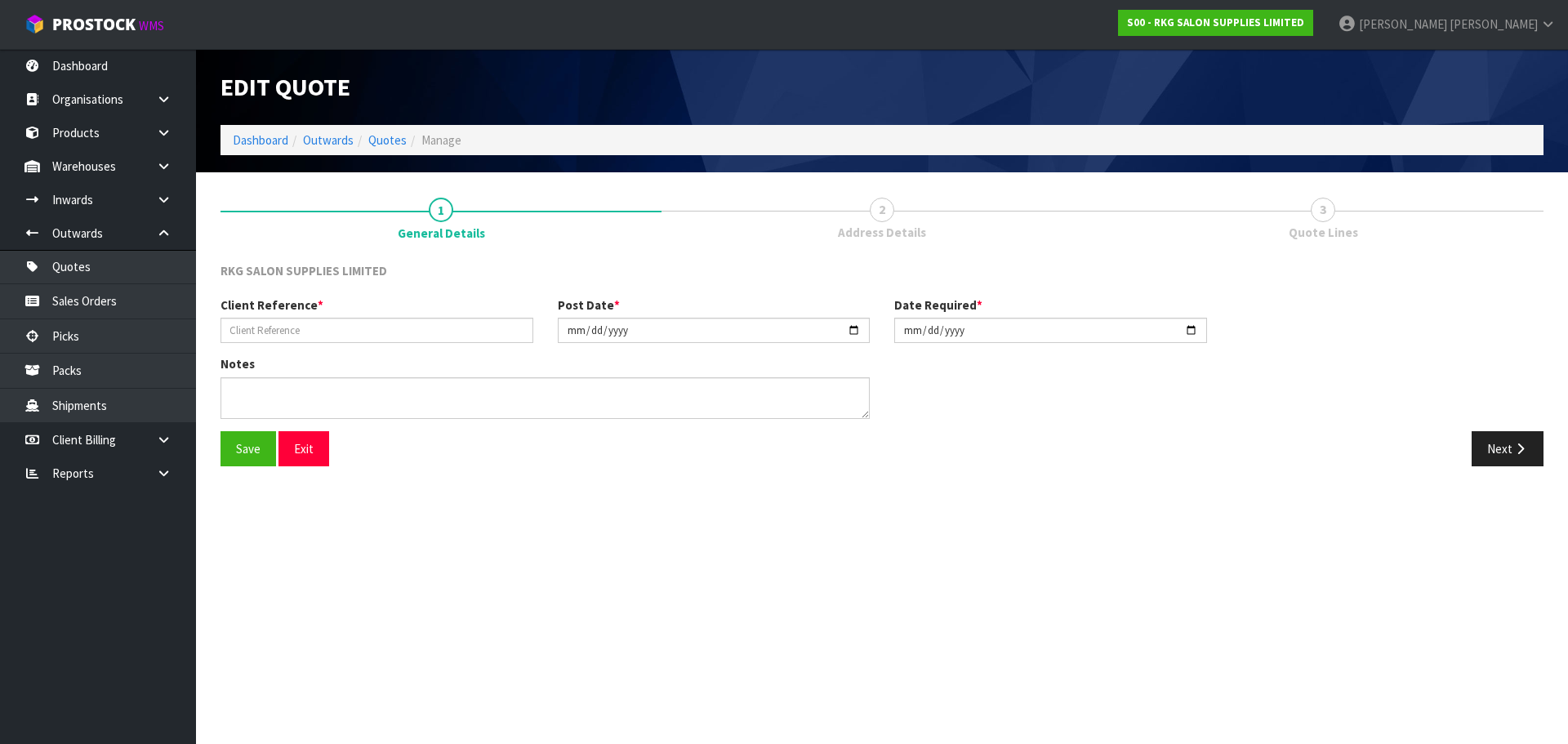
type input "ANDREW PARK"
type input "2025-08-18"
type textarea "FOR PICK UP"
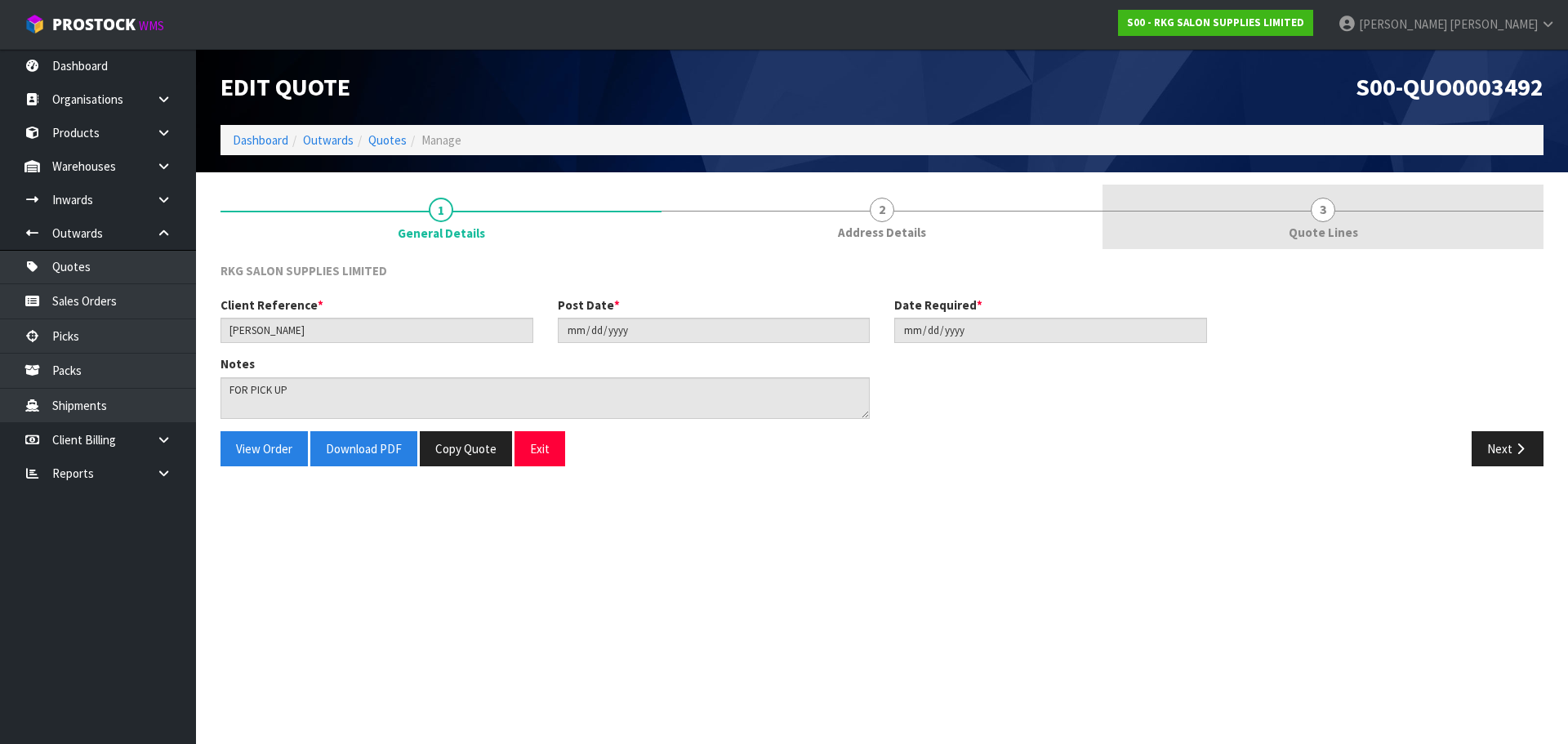
click at [1332, 214] on span "3" at bounding box center [1322, 209] width 24 height 24
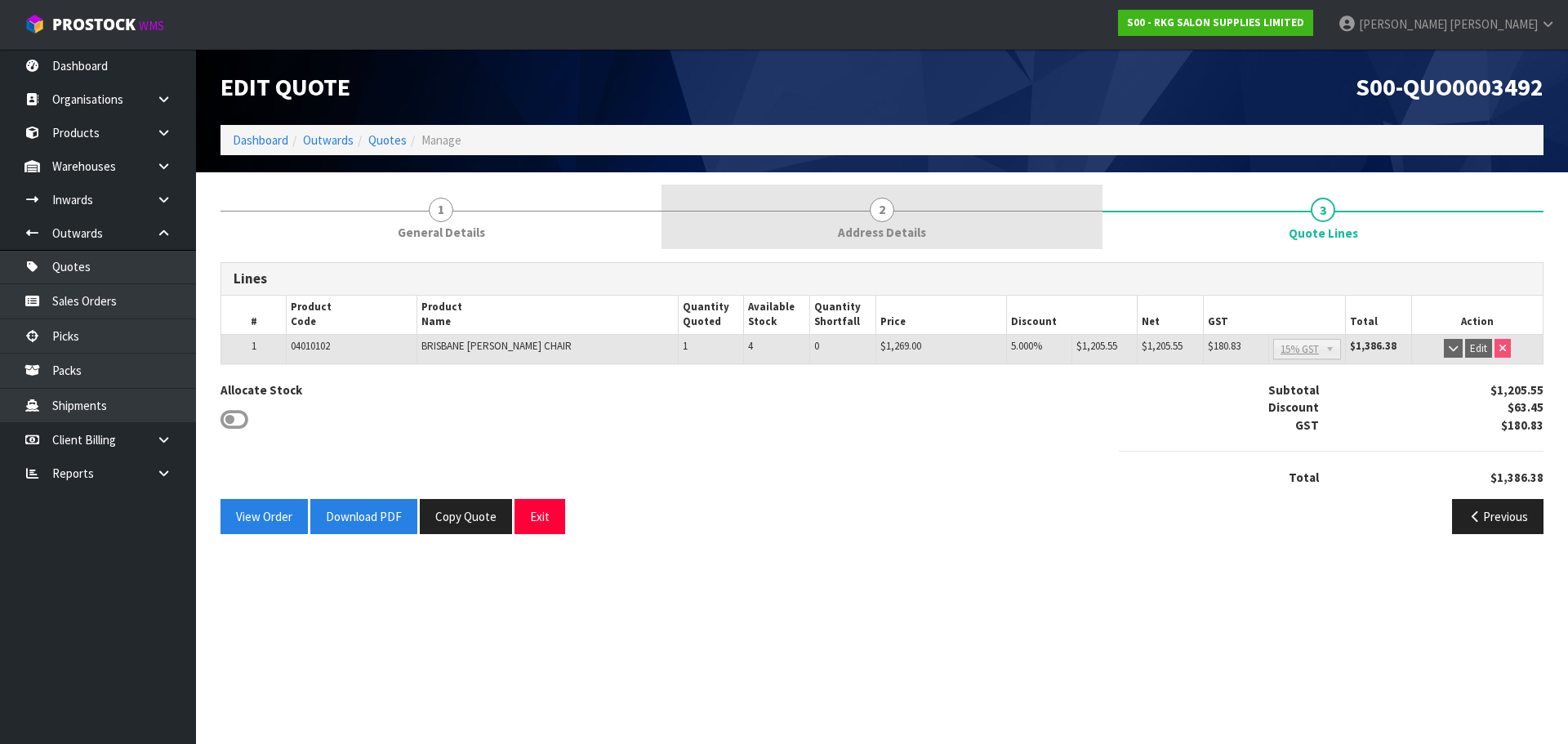
click at [894, 215] on link "2 Address Details" at bounding box center [881, 216] width 441 height 64
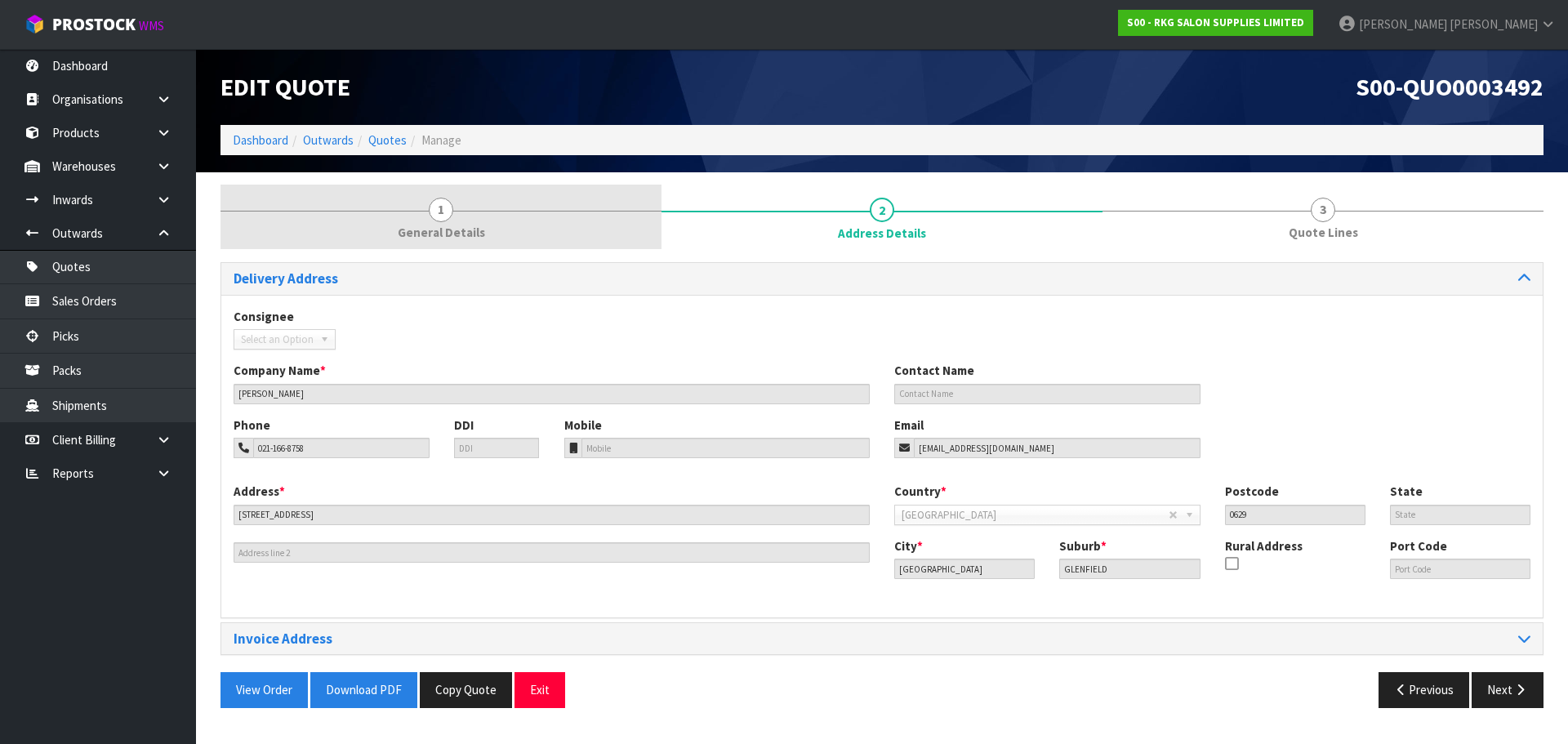
click at [433, 209] on span "1" at bounding box center [440, 209] width 24 height 24
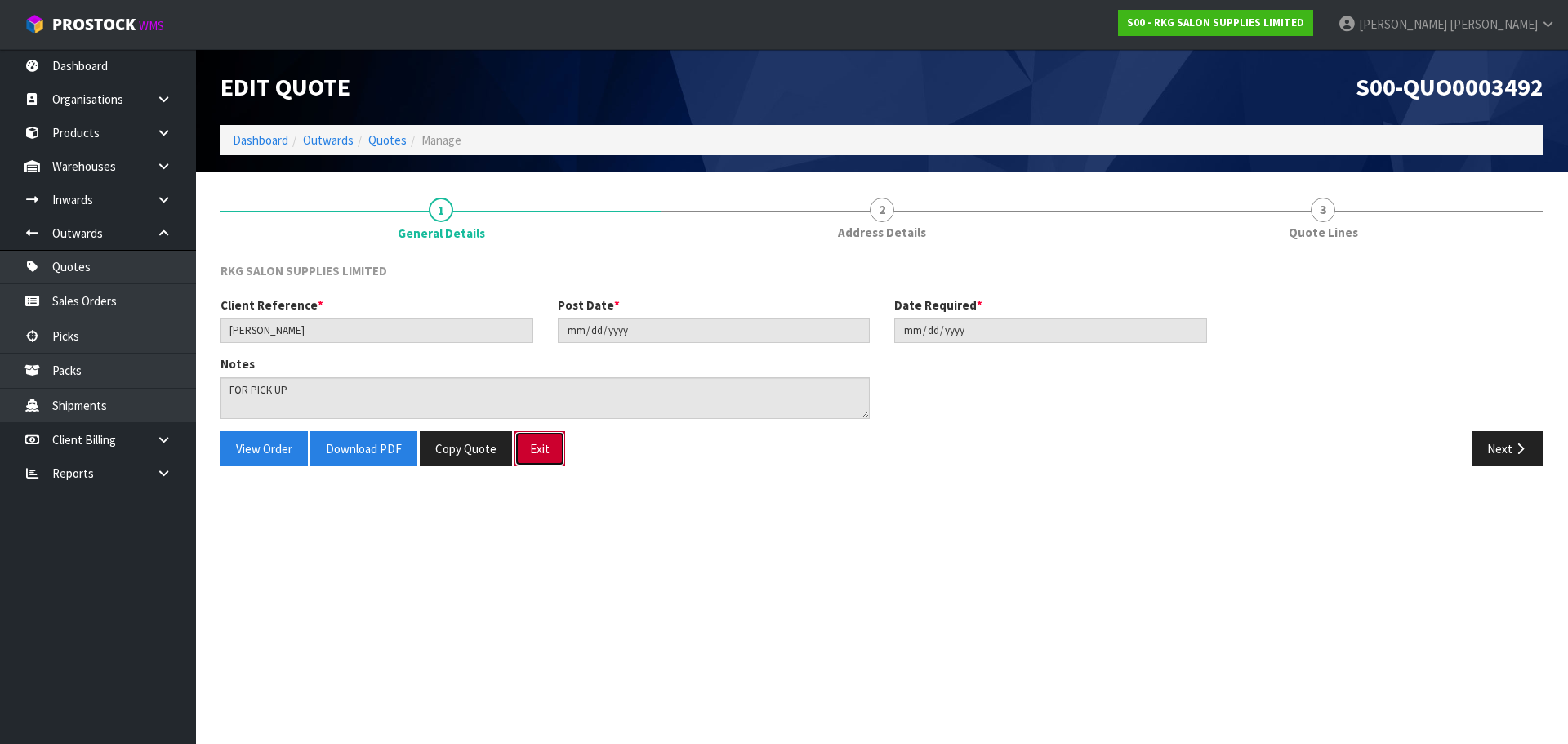
click at [531, 458] on button "Exit" at bounding box center [539, 449] width 51 height 35
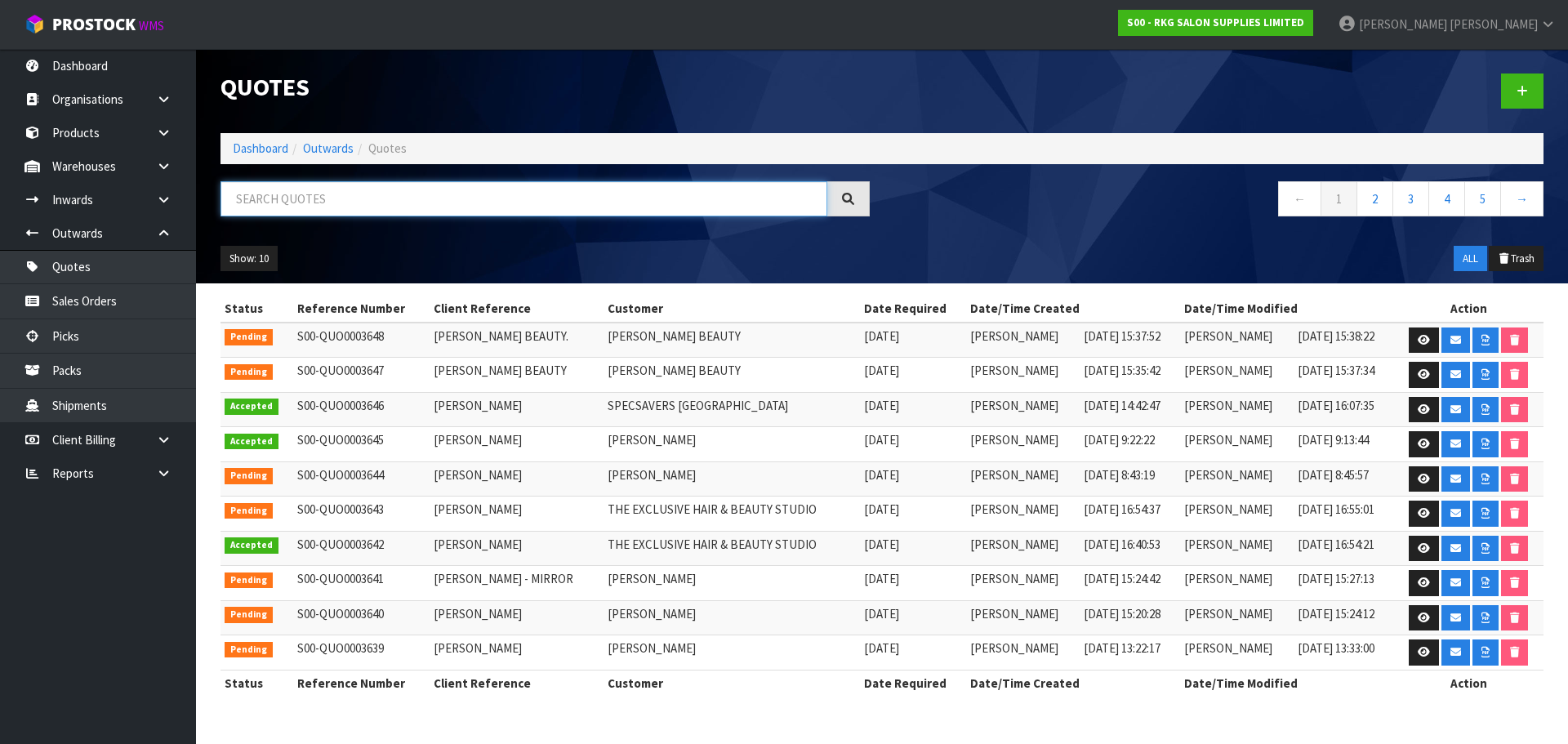
click at [370, 202] on input "text" at bounding box center [524, 199] width 607 height 35
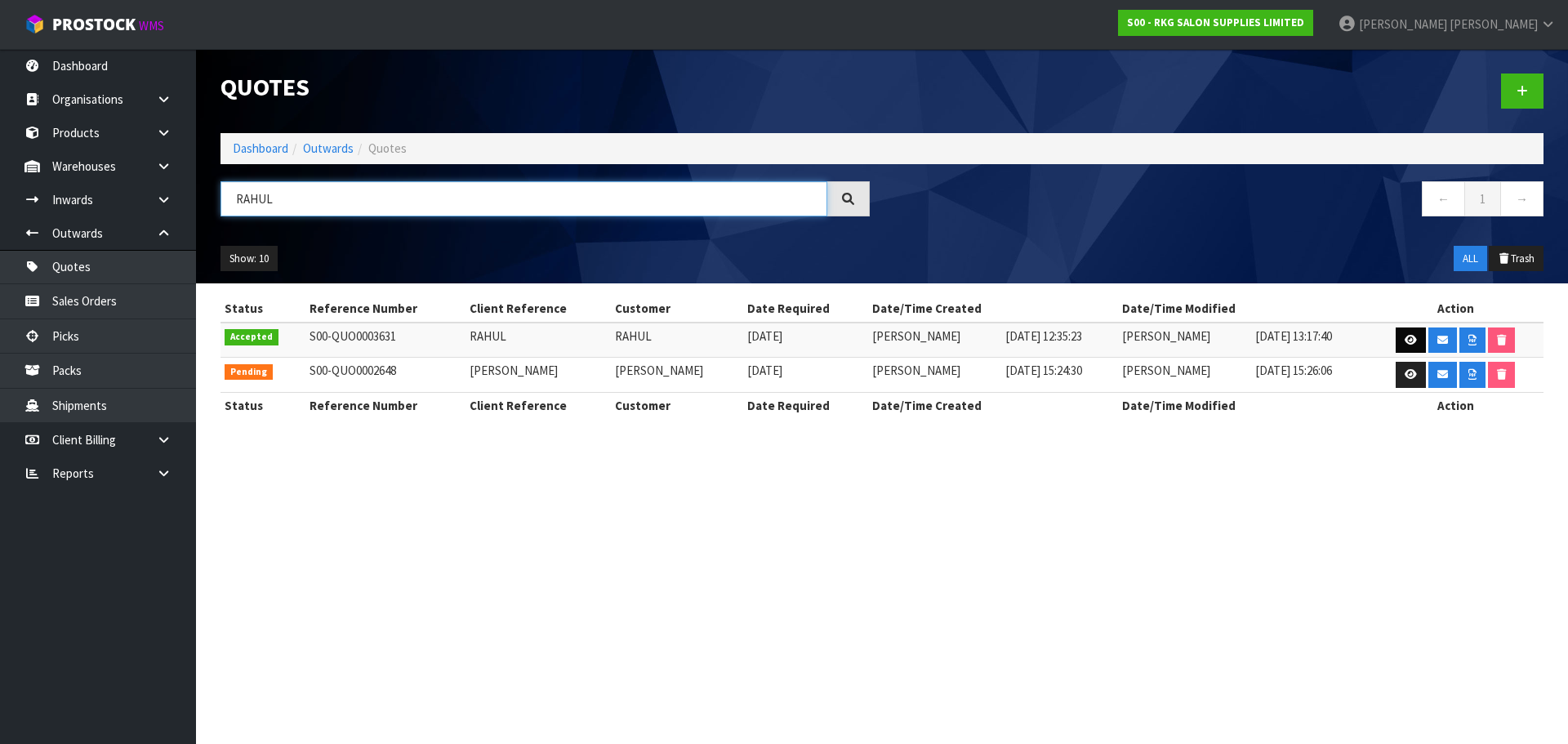
type input "RAHUL"
drag, startPoint x: 1406, startPoint y: 342, endPoint x: 1380, endPoint y: 342, distance: 26.0
click at [1406, 342] on icon at bounding box center [1410, 340] width 13 height 11
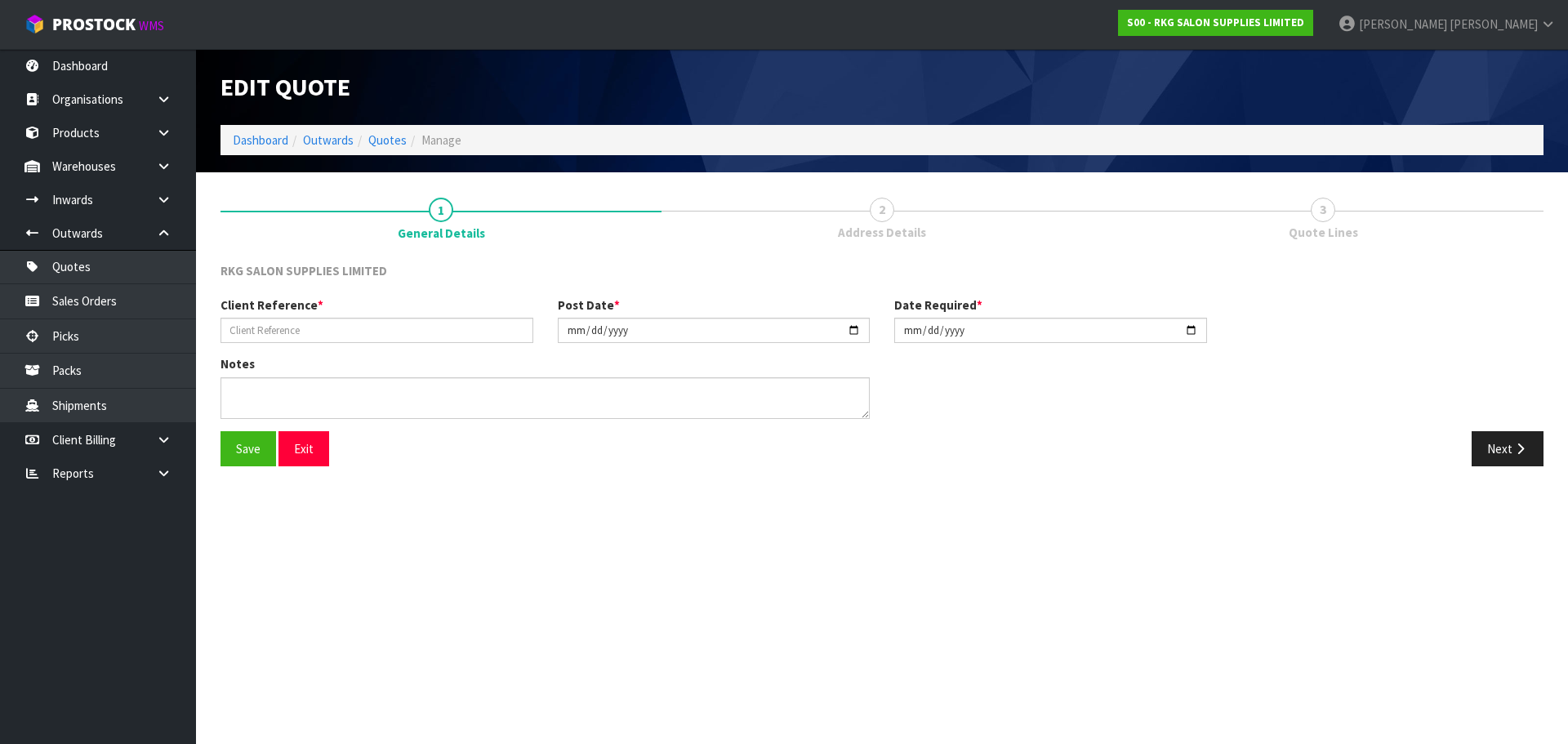
type input "RAHUL"
type input "2025-09-17"
type textarea "FOR PICK UP"
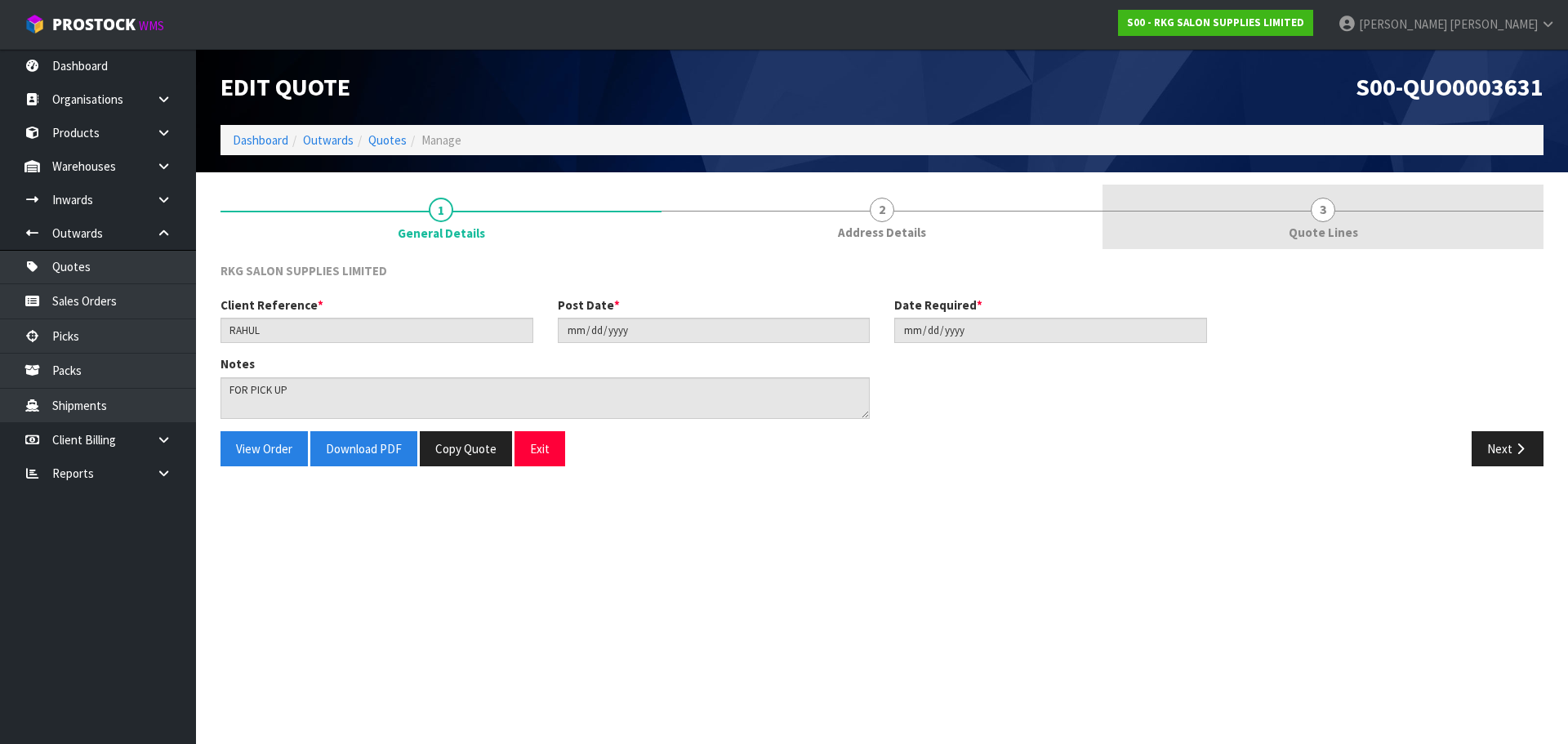
click at [1329, 209] on span "3" at bounding box center [1322, 209] width 24 height 24
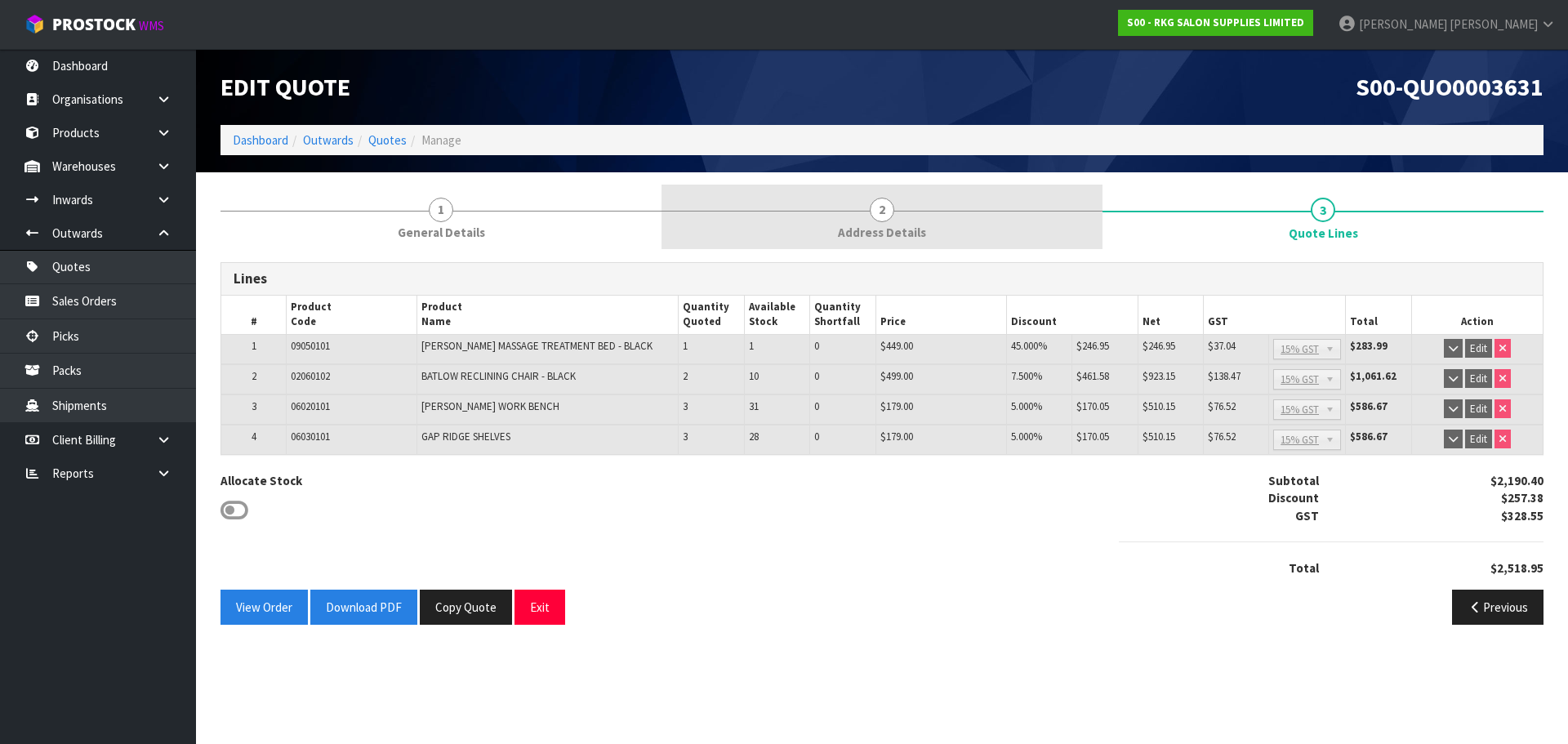
click at [902, 220] on link "2 Address Details" at bounding box center [881, 216] width 441 height 64
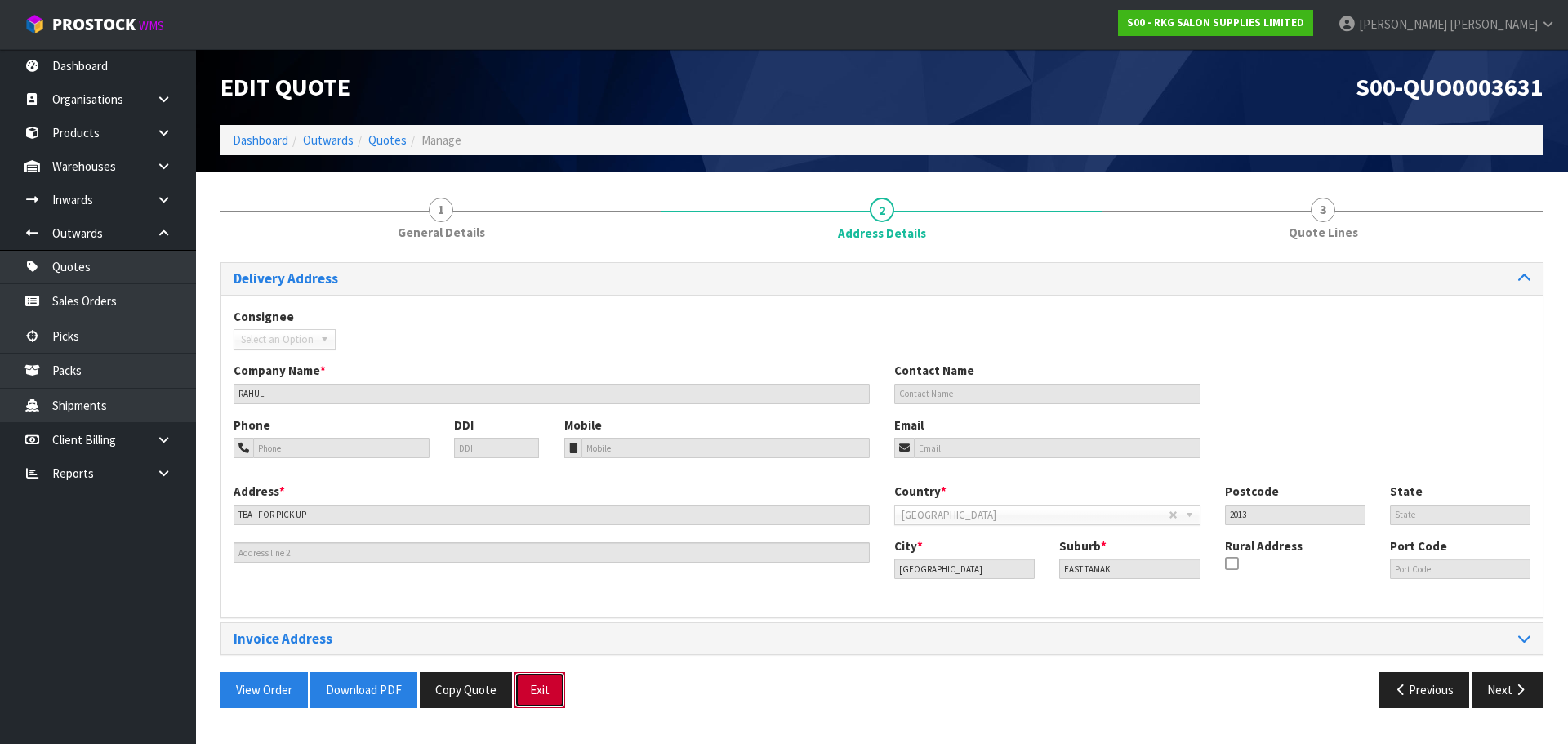
click at [552, 695] on button "Exit" at bounding box center [539, 690] width 51 height 35
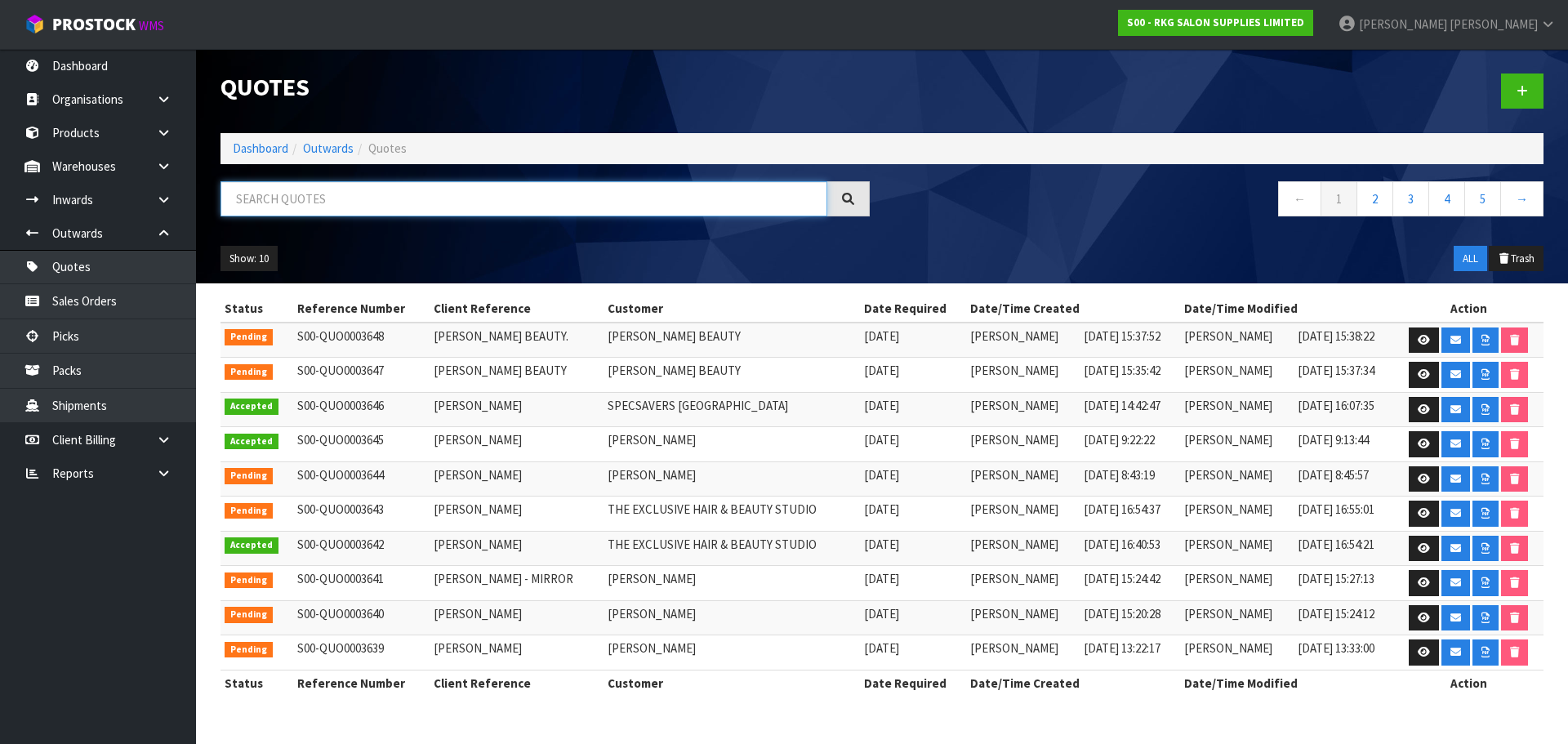
click at [323, 198] on input "text" at bounding box center [524, 199] width 607 height 35
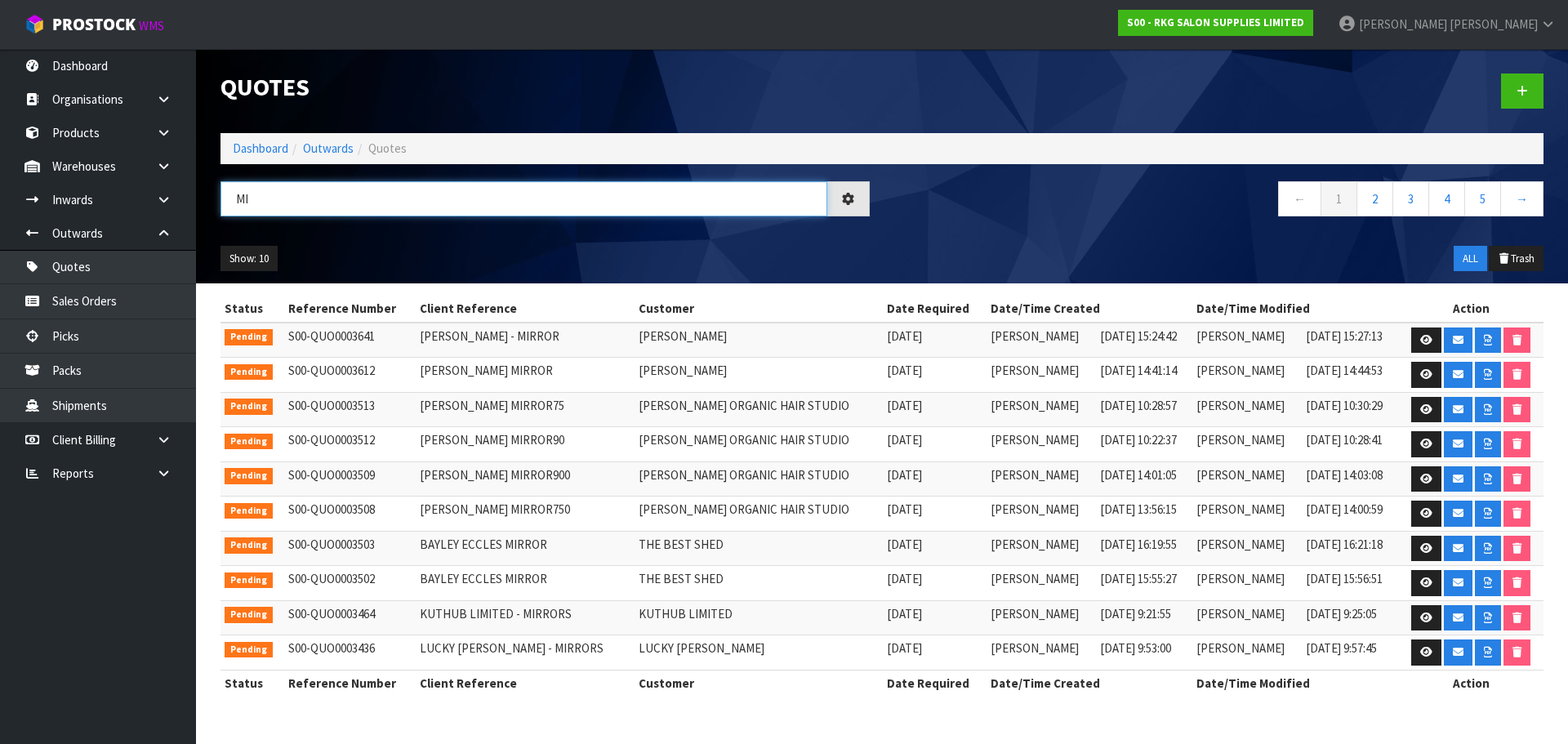
type input "M"
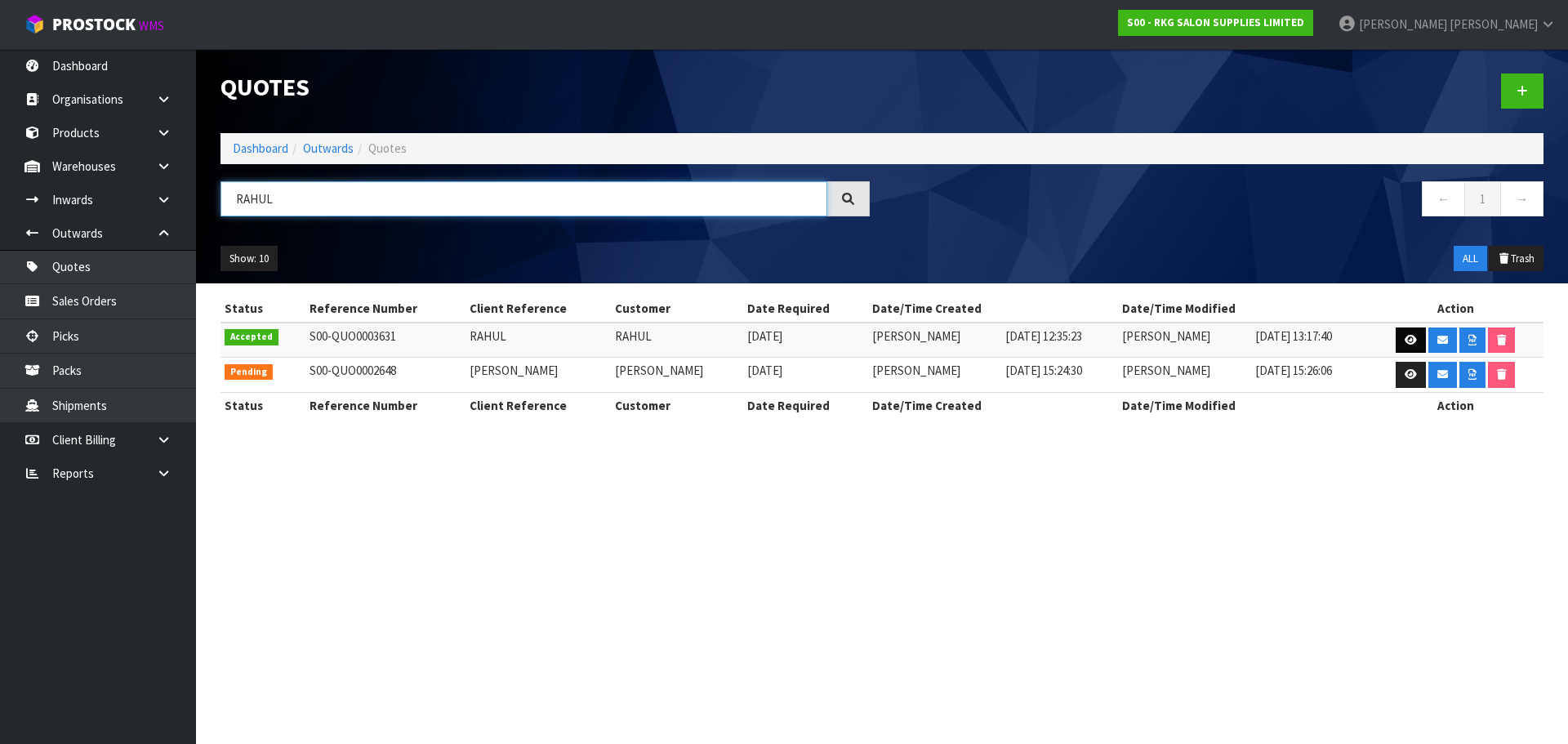
type input "RAHUL"
click at [1405, 339] on icon at bounding box center [1410, 340] width 13 height 11
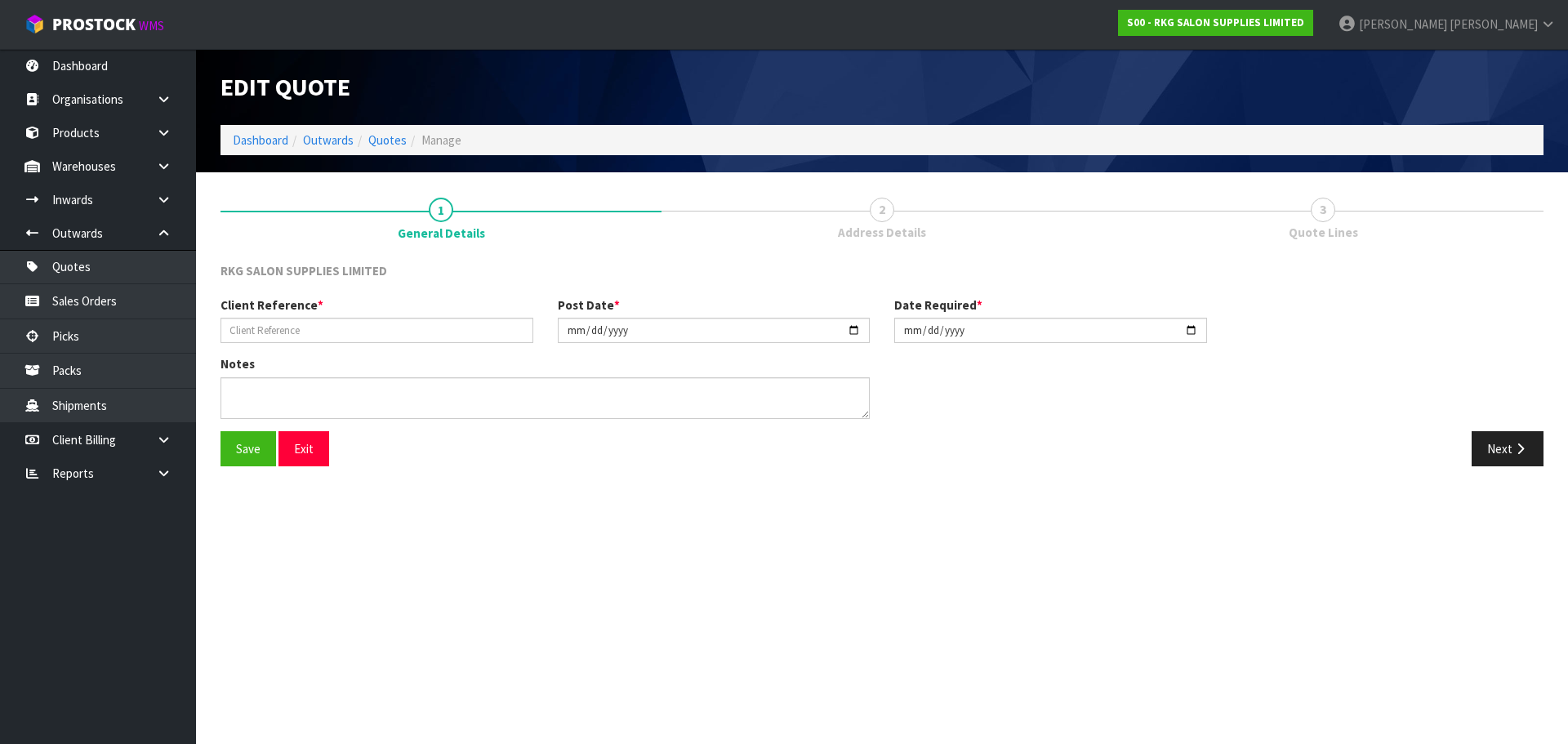
type input "RAHUL"
type input "2025-09-17"
type textarea "FOR PICK UP"
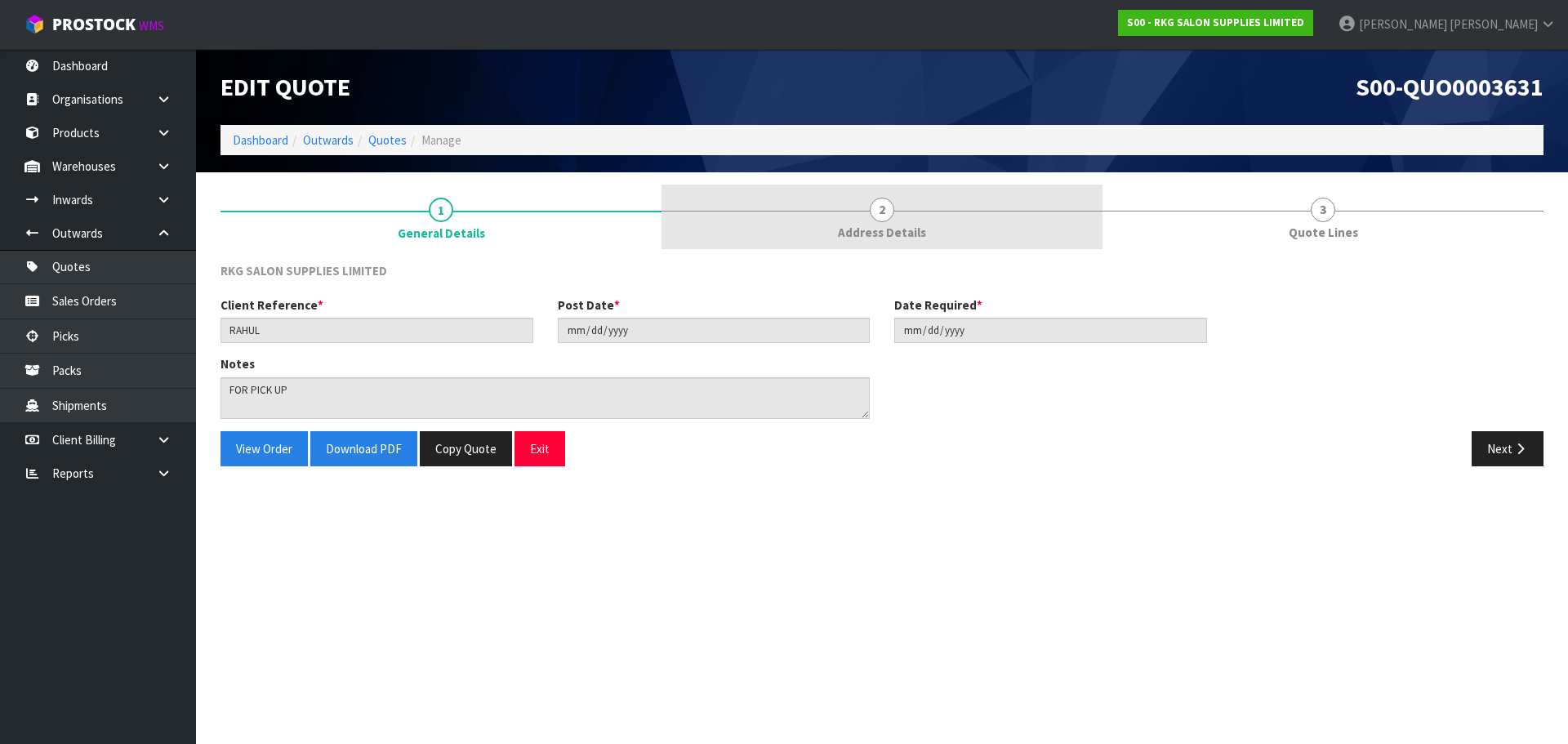
click at [887, 221] on link "2 Address Details" at bounding box center [881, 216] width 441 height 64
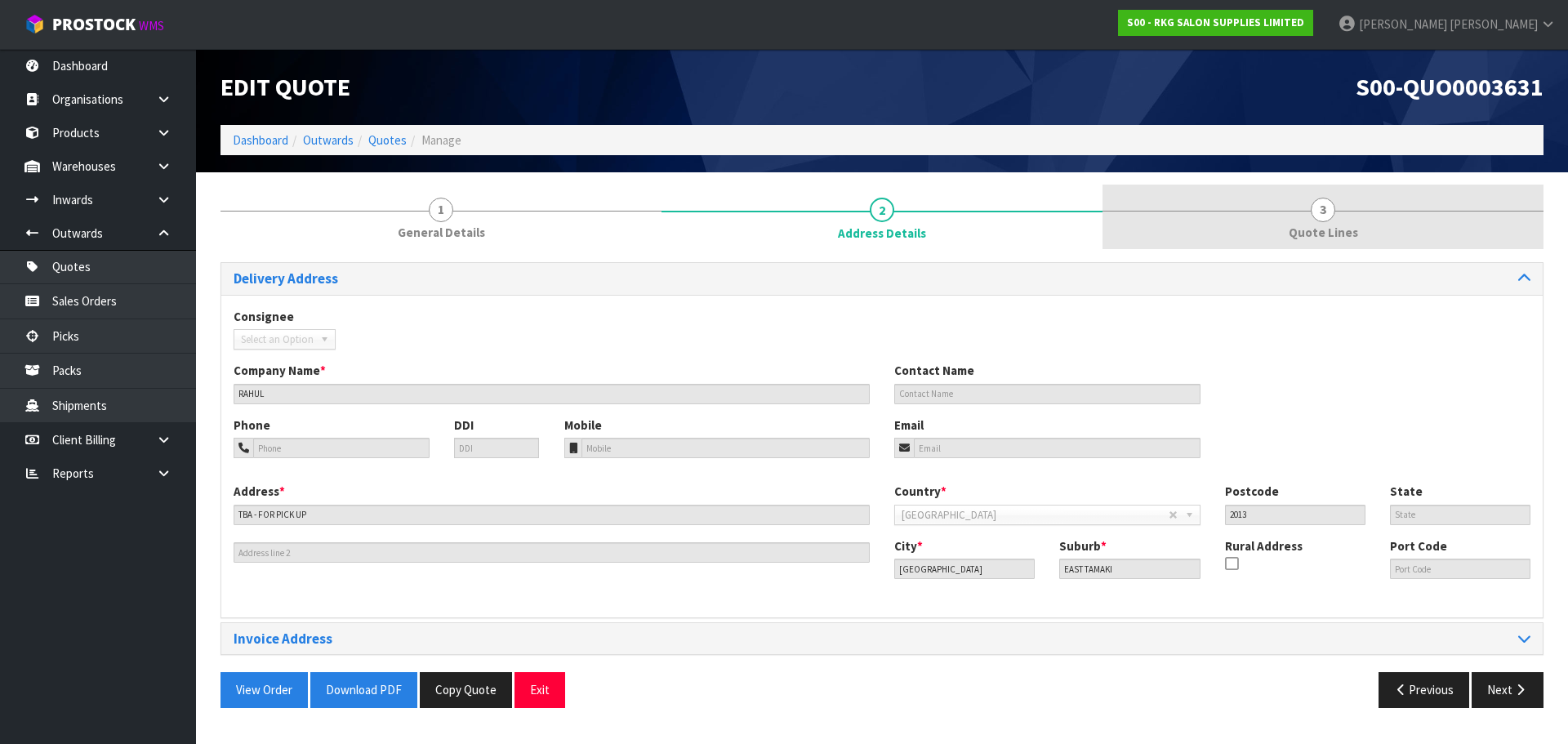
click at [1316, 224] on span "Quote Lines" at bounding box center [1323, 232] width 69 height 18
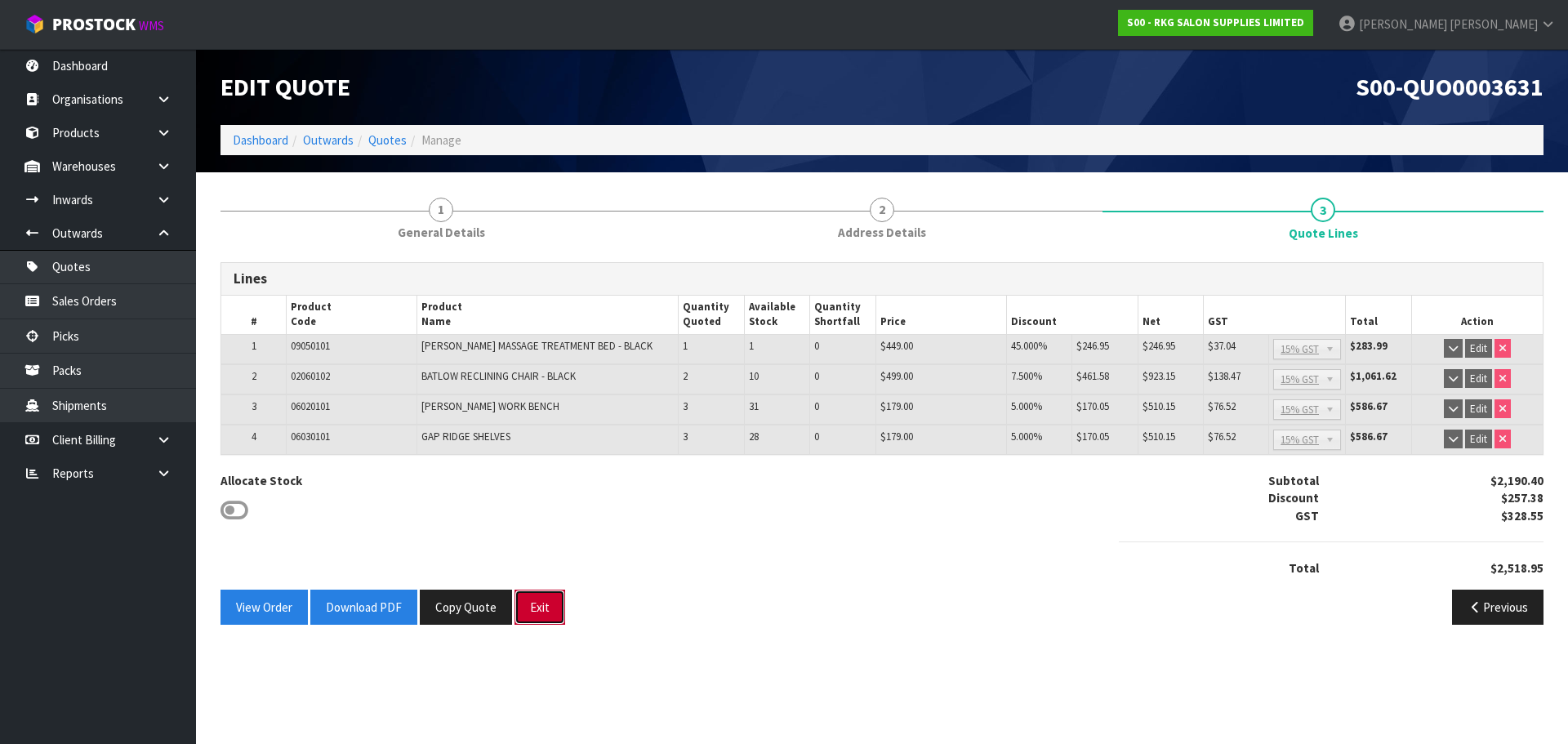
click at [538, 612] on button "Exit" at bounding box center [539, 607] width 51 height 35
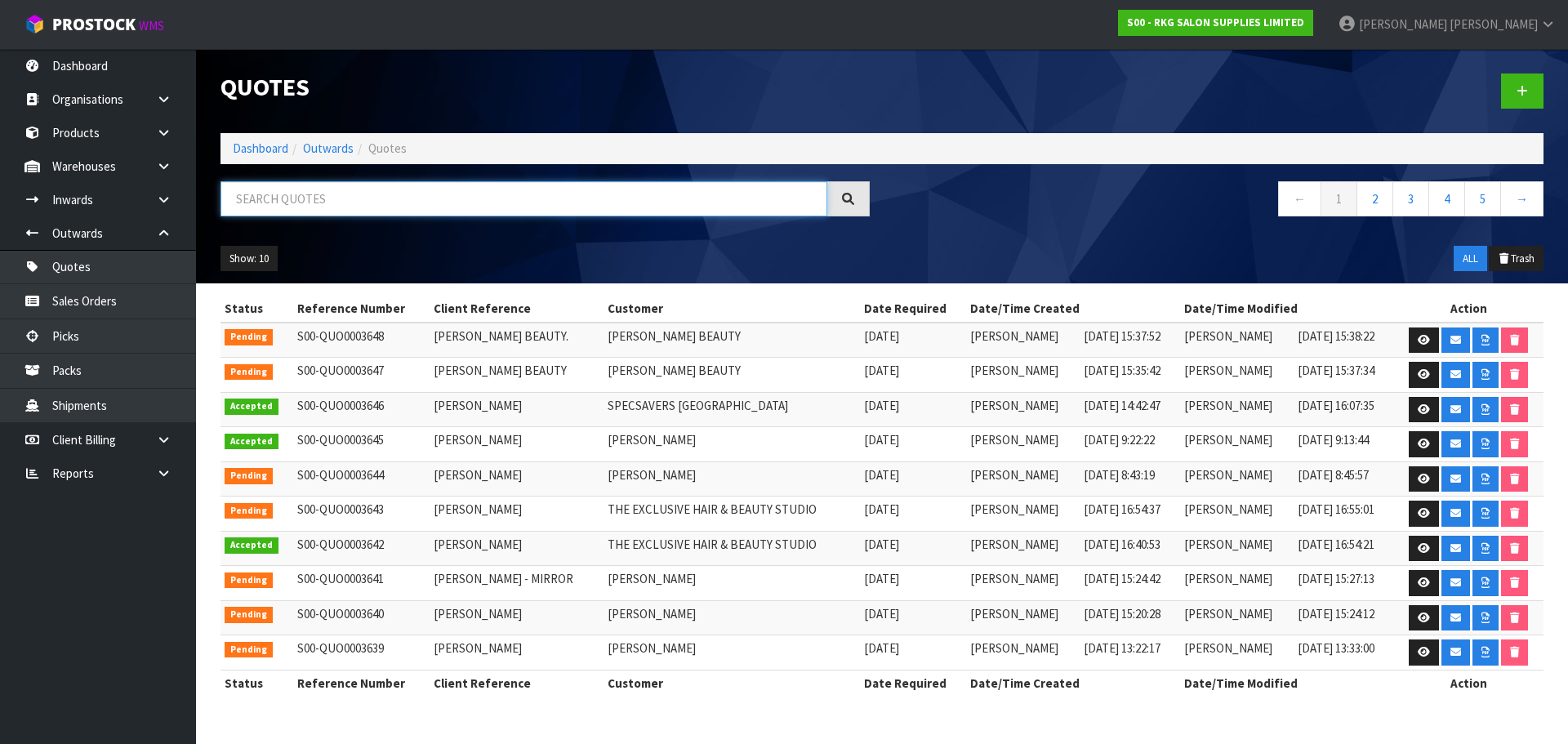
click at [358, 209] on input "text" at bounding box center [524, 199] width 607 height 35
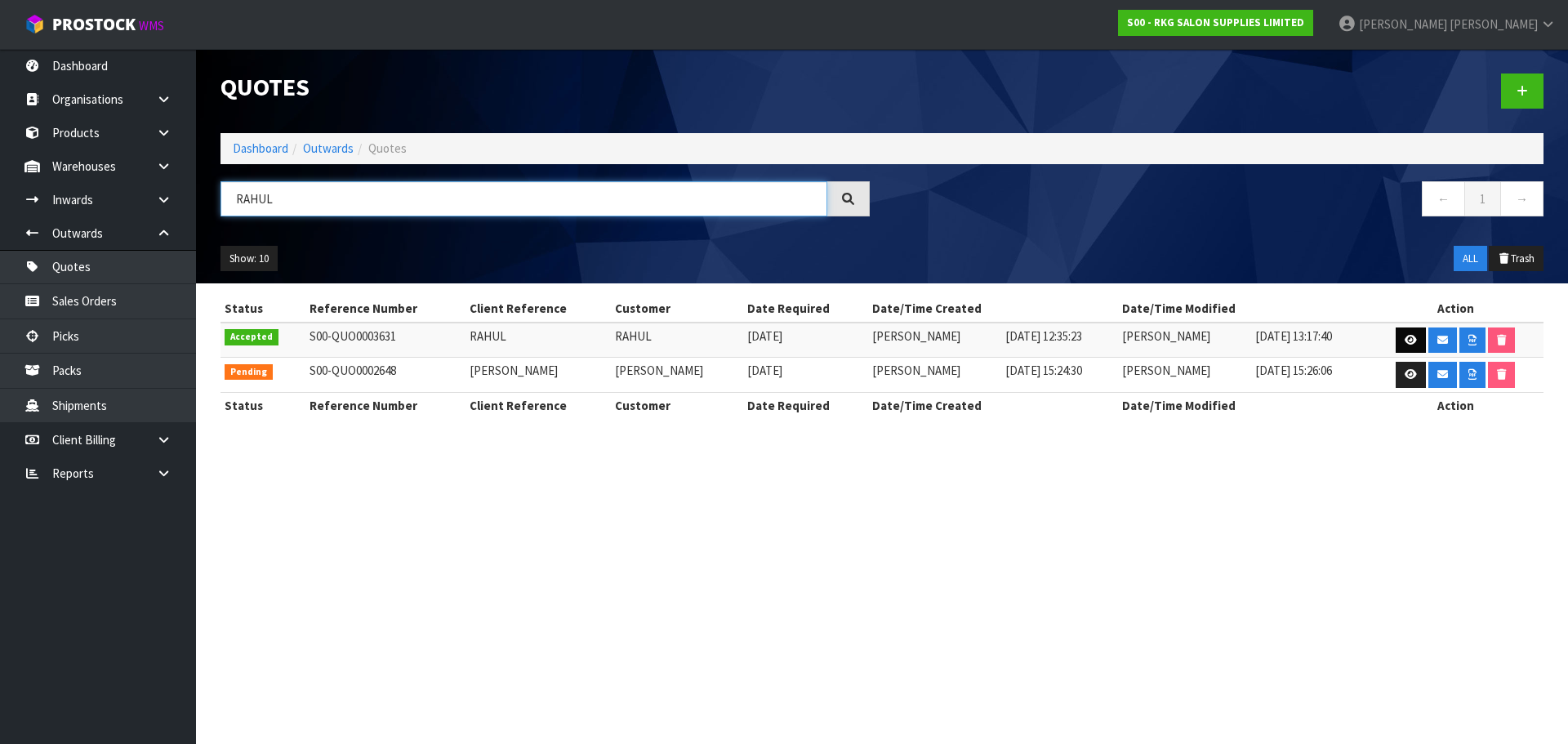
type input "RAHUL"
click at [1402, 338] on link at bounding box center [1410, 340] width 30 height 26
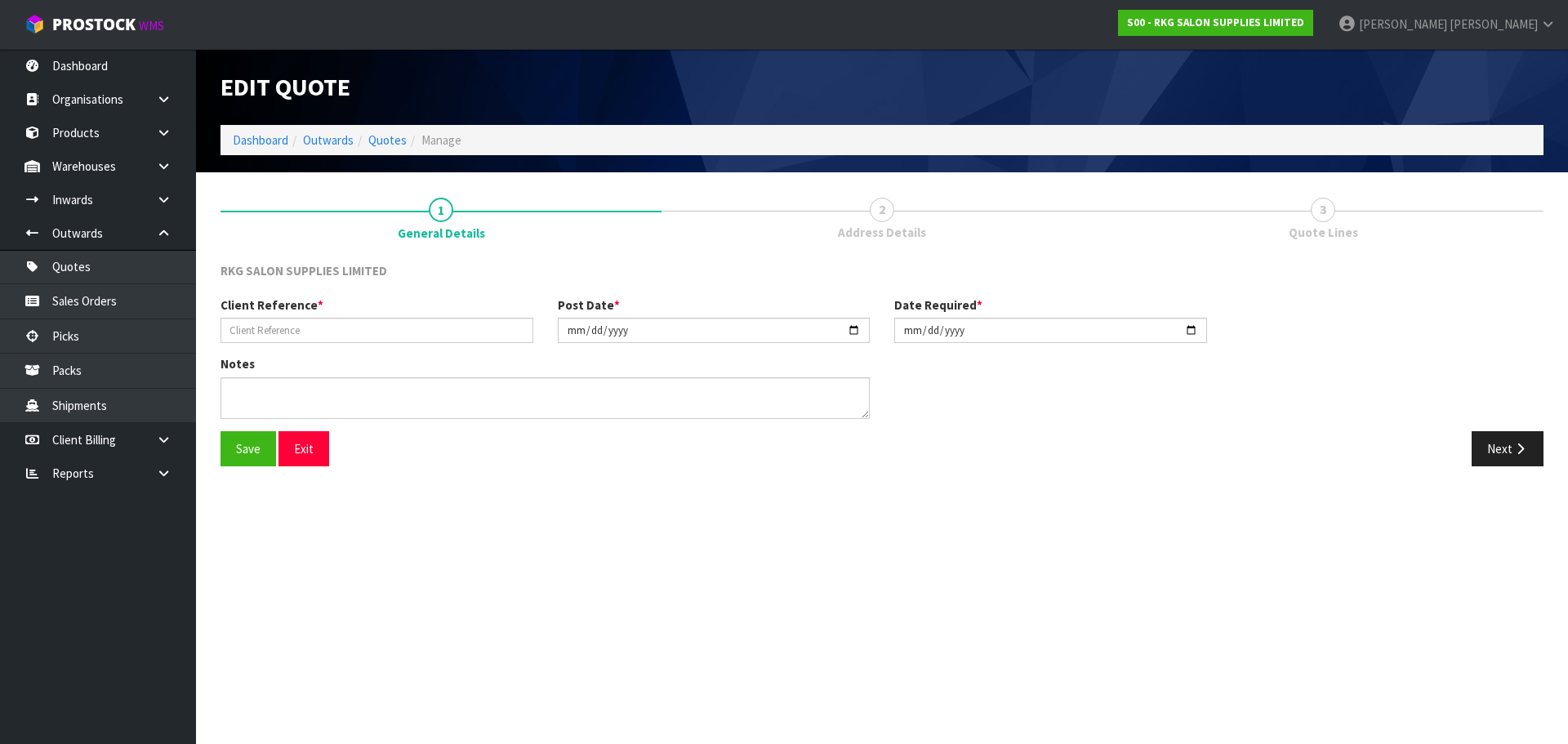
type input "RAHUL"
type input "2025-09-17"
type textarea "FOR PICK UP"
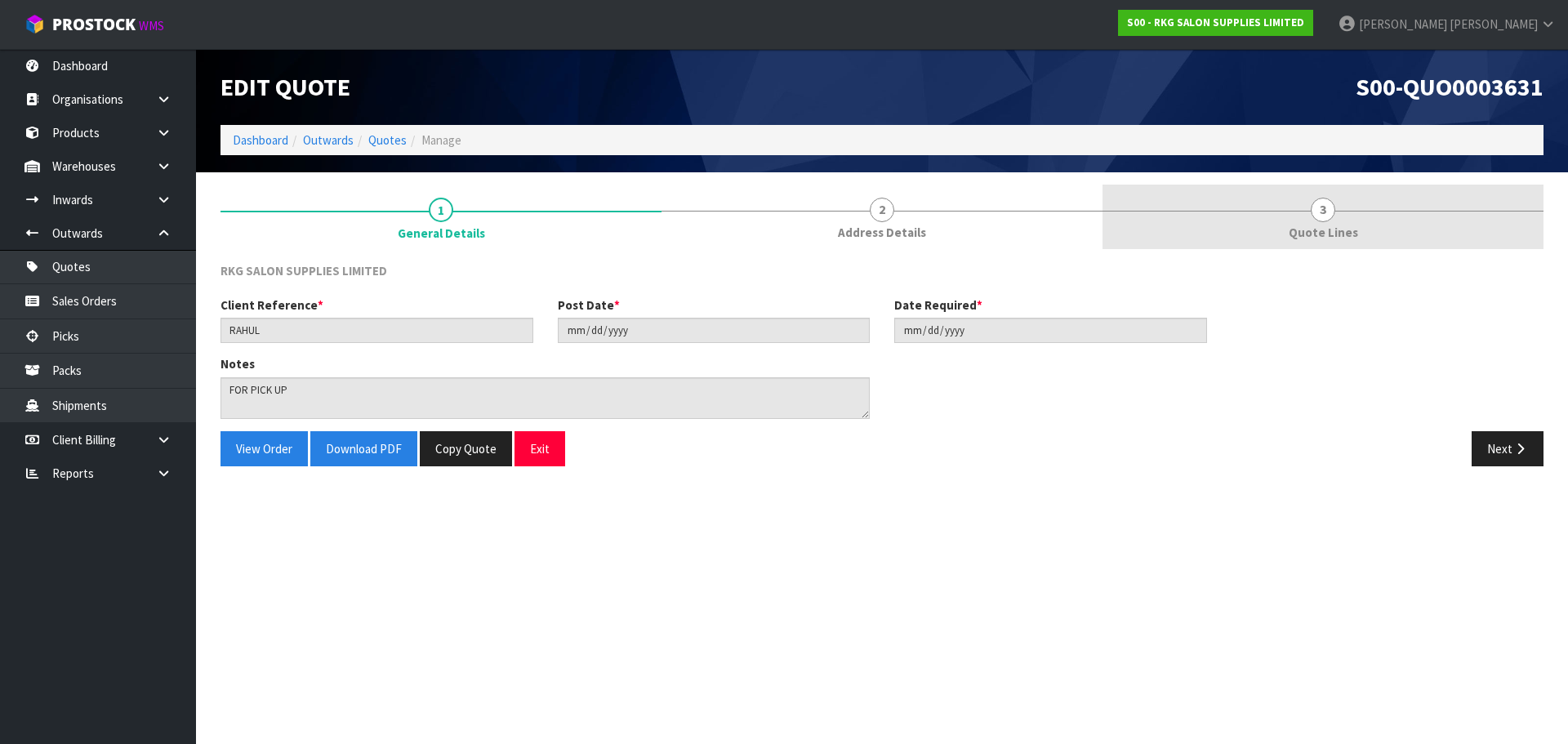
click at [1331, 215] on span "3" at bounding box center [1322, 209] width 24 height 24
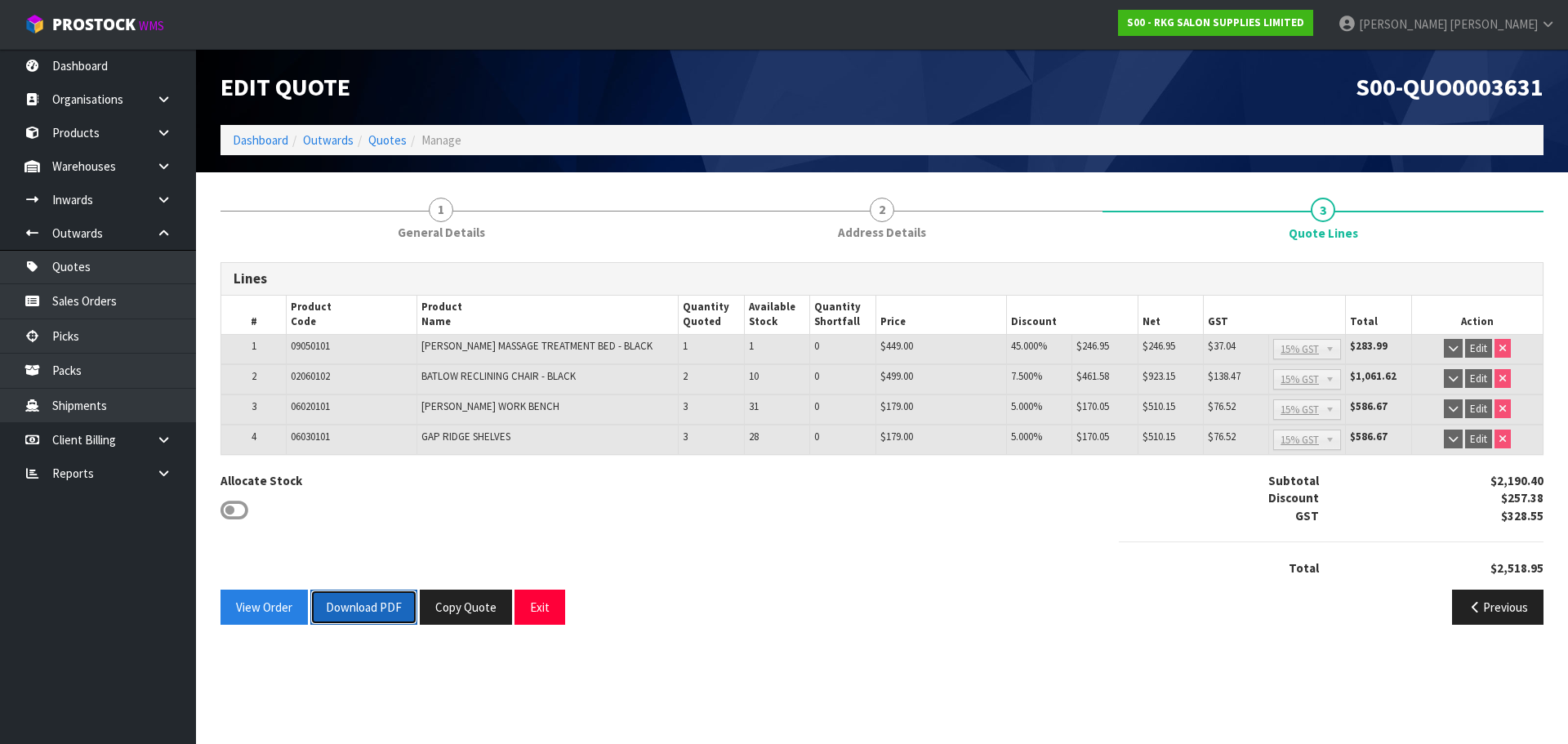
click at [381, 608] on button "Download PDF" at bounding box center [363, 607] width 107 height 35
click at [461, 611] on button "Copy Quote" at bounding box center [466, 607] width 93 height 35
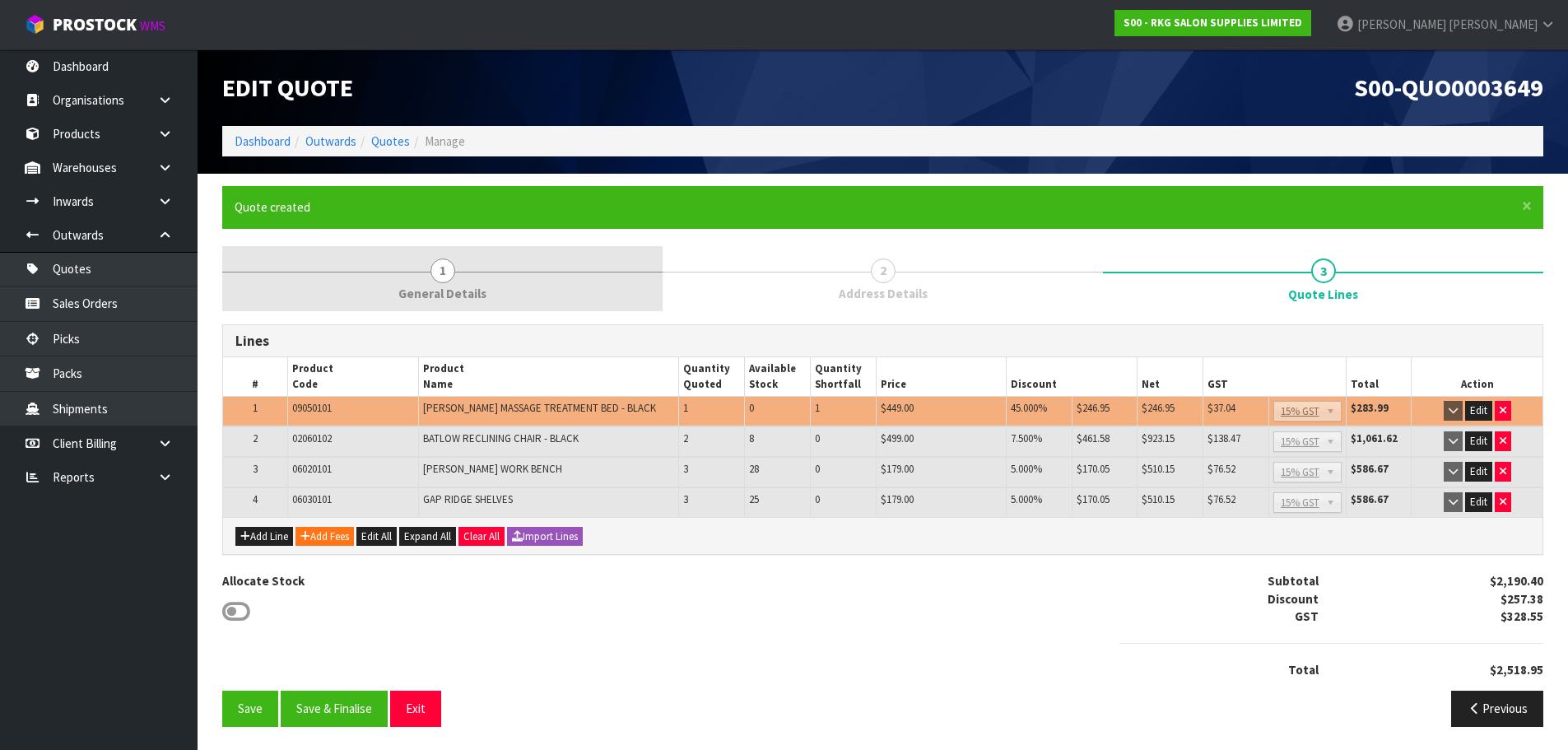
click at [445, 270] on span "1" at bounding box center [442, 271] width 24 height 24
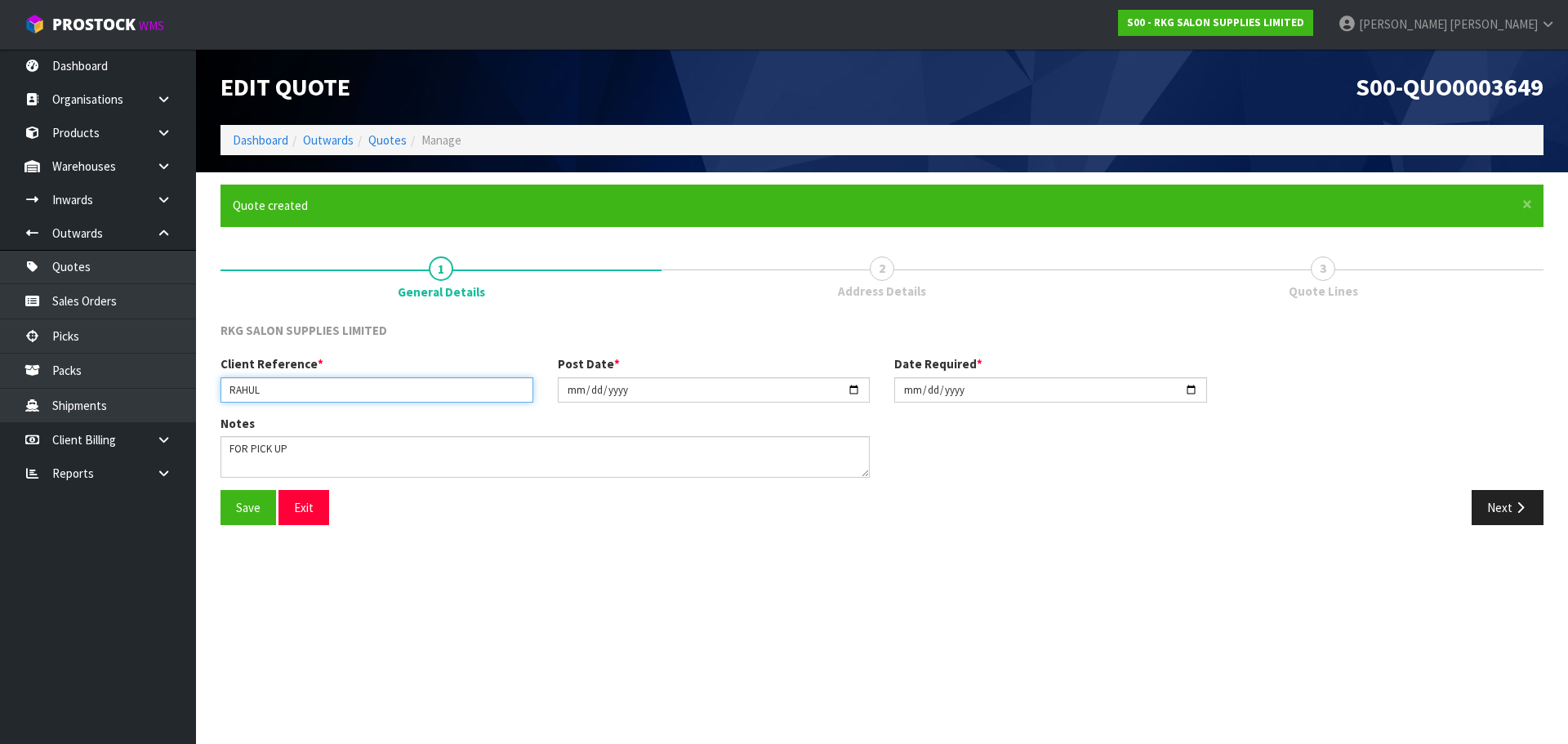
click at [388, 387] on input "RAHUL" at bounding box center [376, 390] width 313 height 25
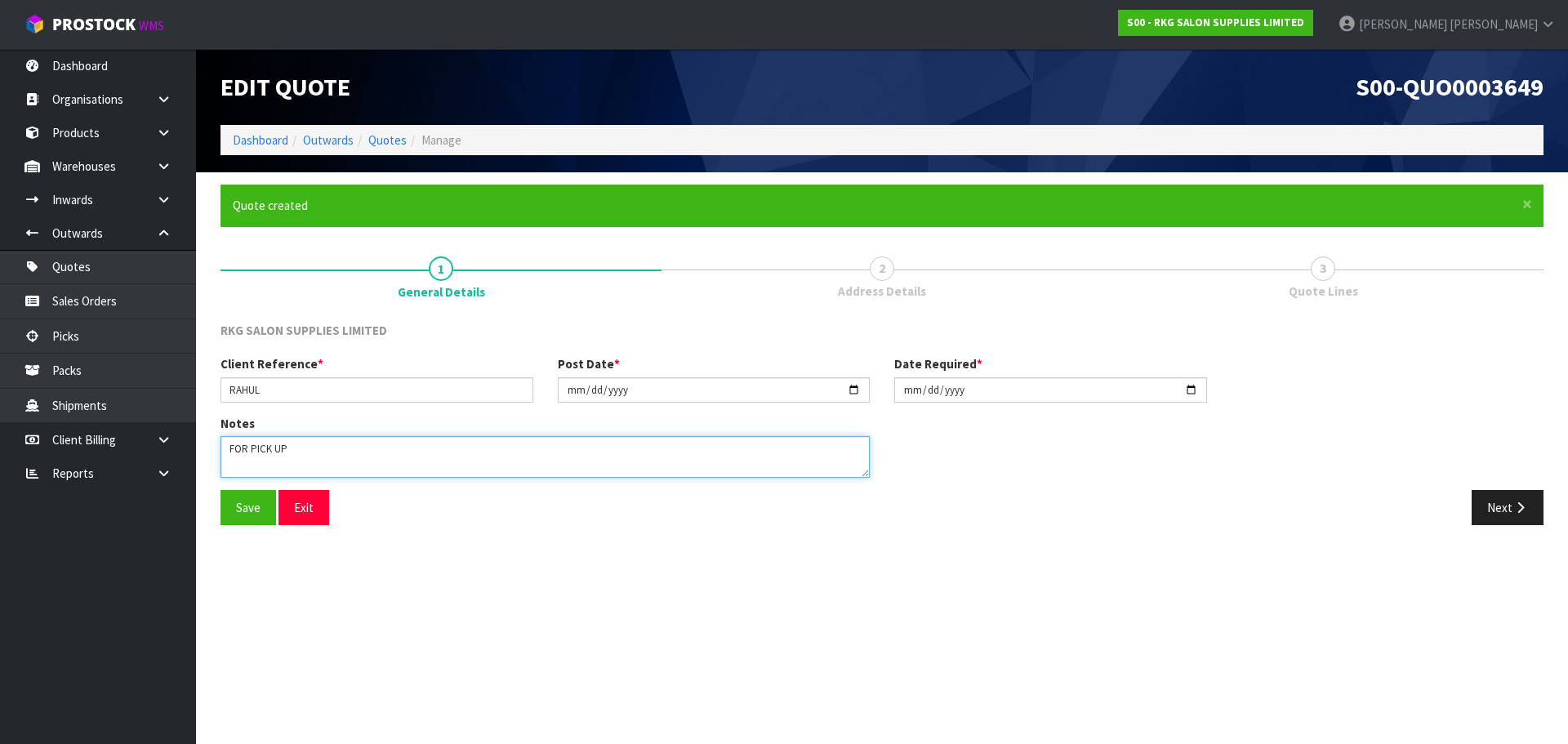
click at [279, 448] on textarea at bounding box center [544, 457] width 649 height 42
drag, startPoint x: 250, startPoint y: 449, endPoint x: 343, endPoint y: 449, distance: 93.0
click at [343, 449] on textarea at bounding box center [544, 457] width 649 height 42
type textarea "FOR DELIVERY INCLUDING 2 BATLOW CHAIRS"
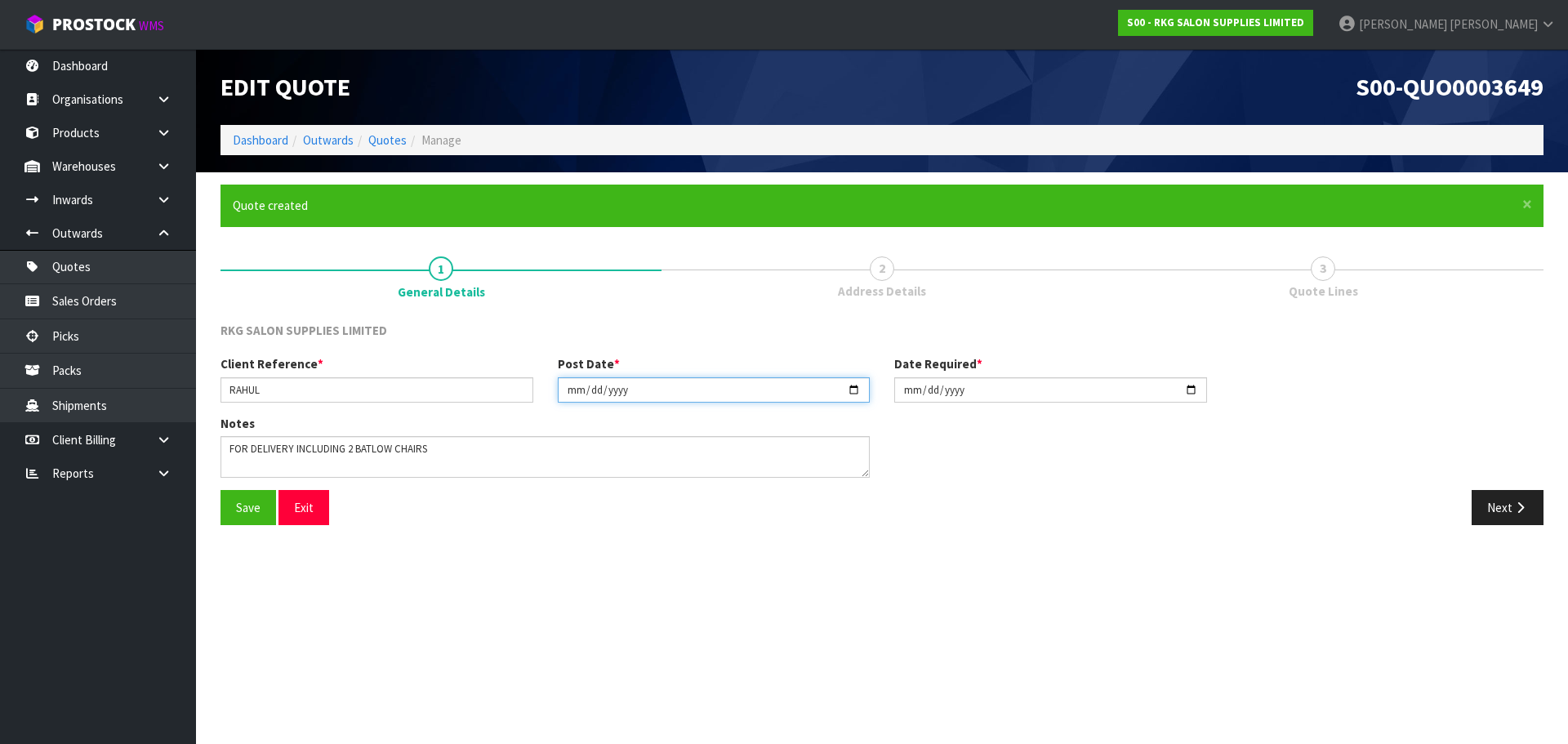
click at [852, 392] on input "[DATE]" at bounding box center [714, 390] width 313 height 25
type input "[DATE]"
click at [1196, 390] on input "[DATE]" at bounding box center [1050, 390] width 313 height 25
type input "[DATE]"
click at [244, 509] on button "Save" at bounding box center [248, 508] width 56 height 35
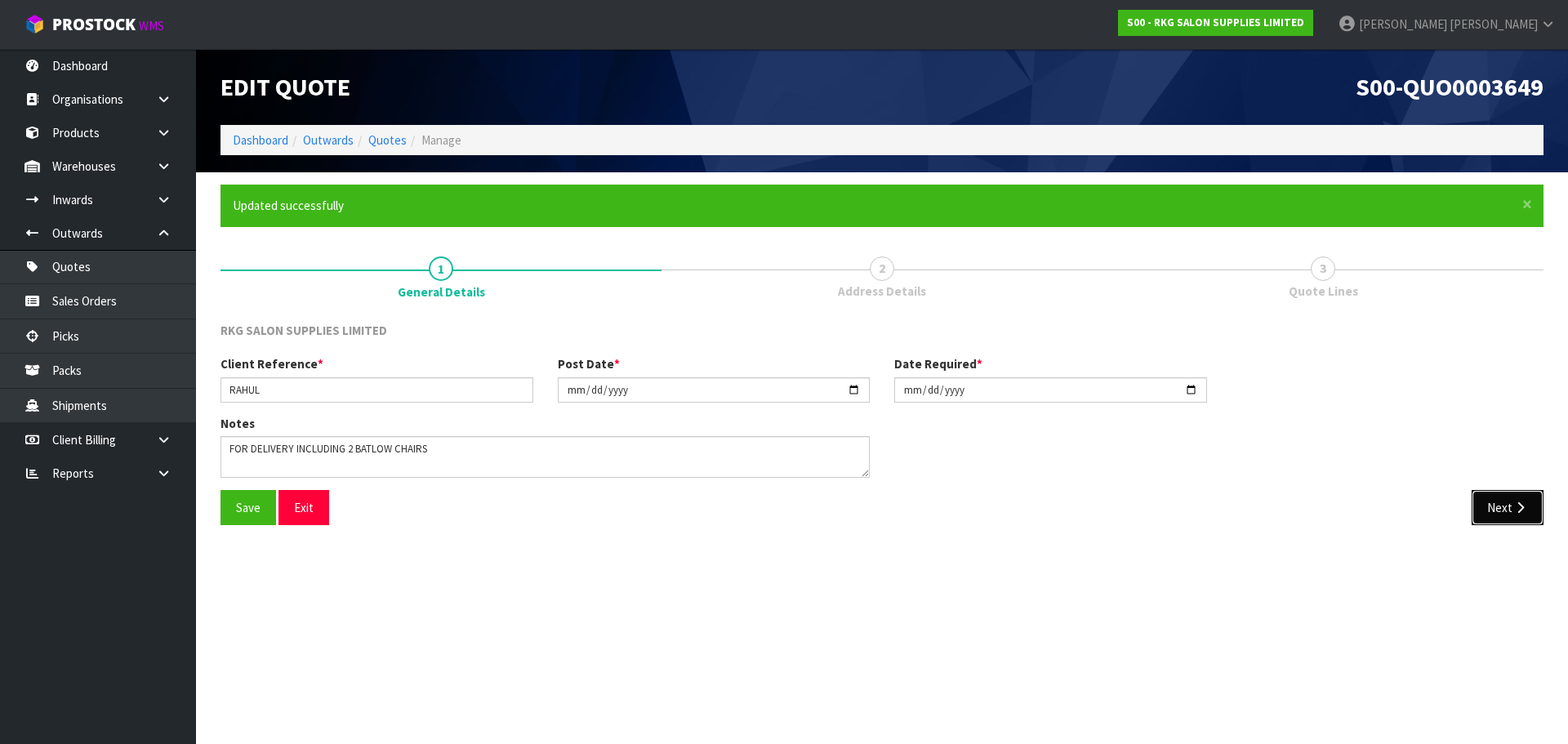
click at [1509, 509] on button "Next" at bounding box center [1507, 508] width 72 height 35
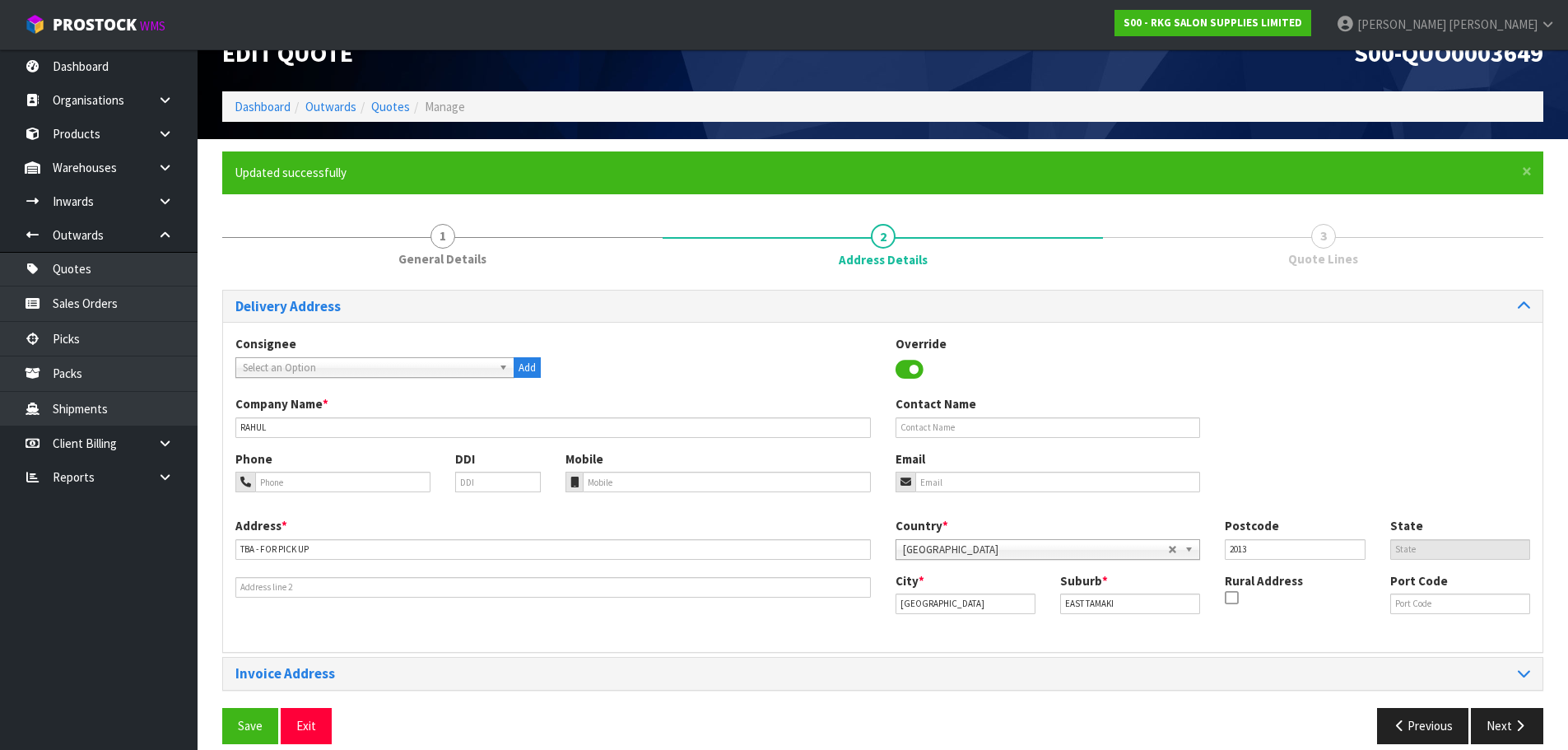
scroll to position [54, 0]
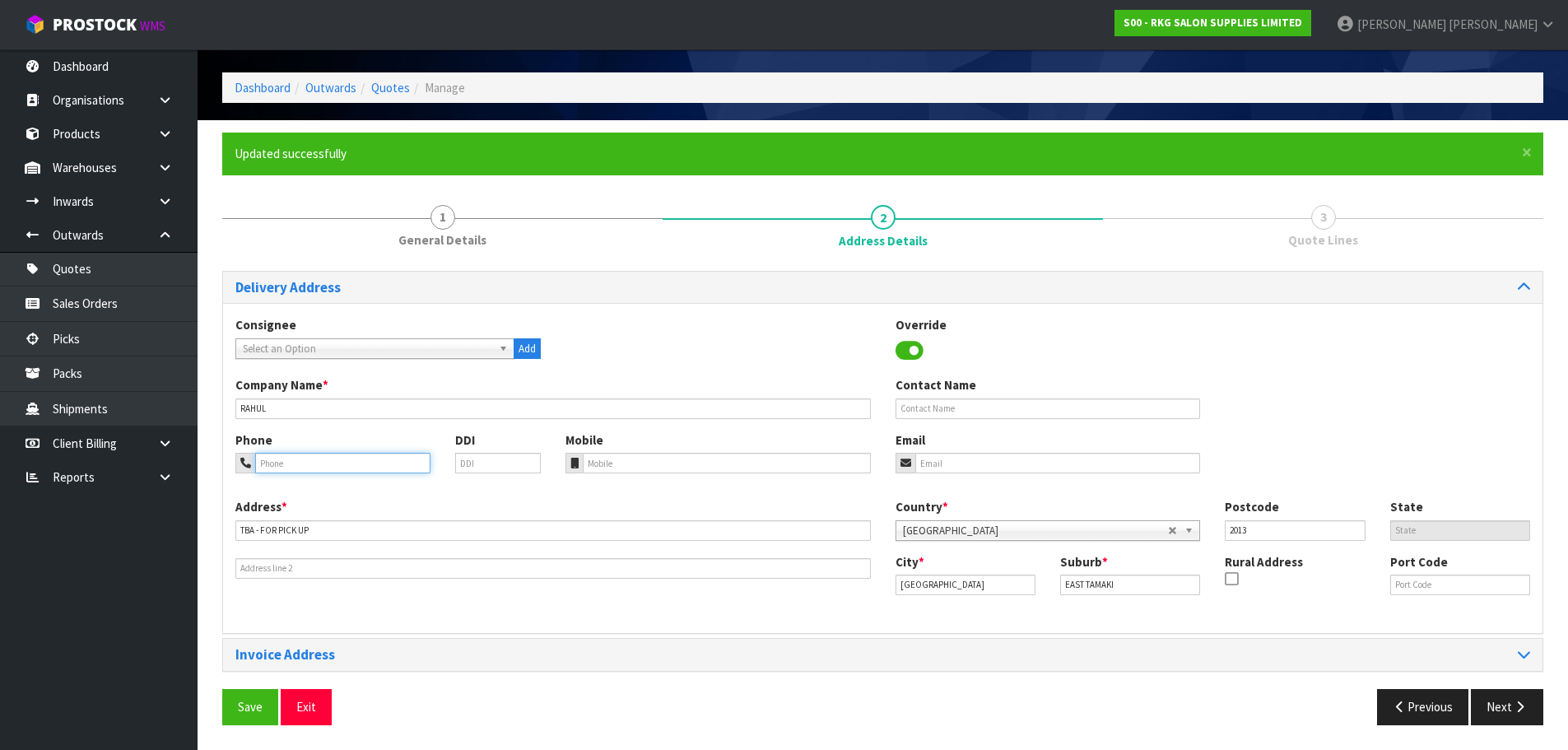
click at [323, 465] on input "tel" at bounding box center [343, 463] width 176 height 20
click at [949, 461] on input "email" at bounding box center [1058, 463] width 286 height 20
type input "[EMAIL_ADDRESS][DOMAIN_NAME]"
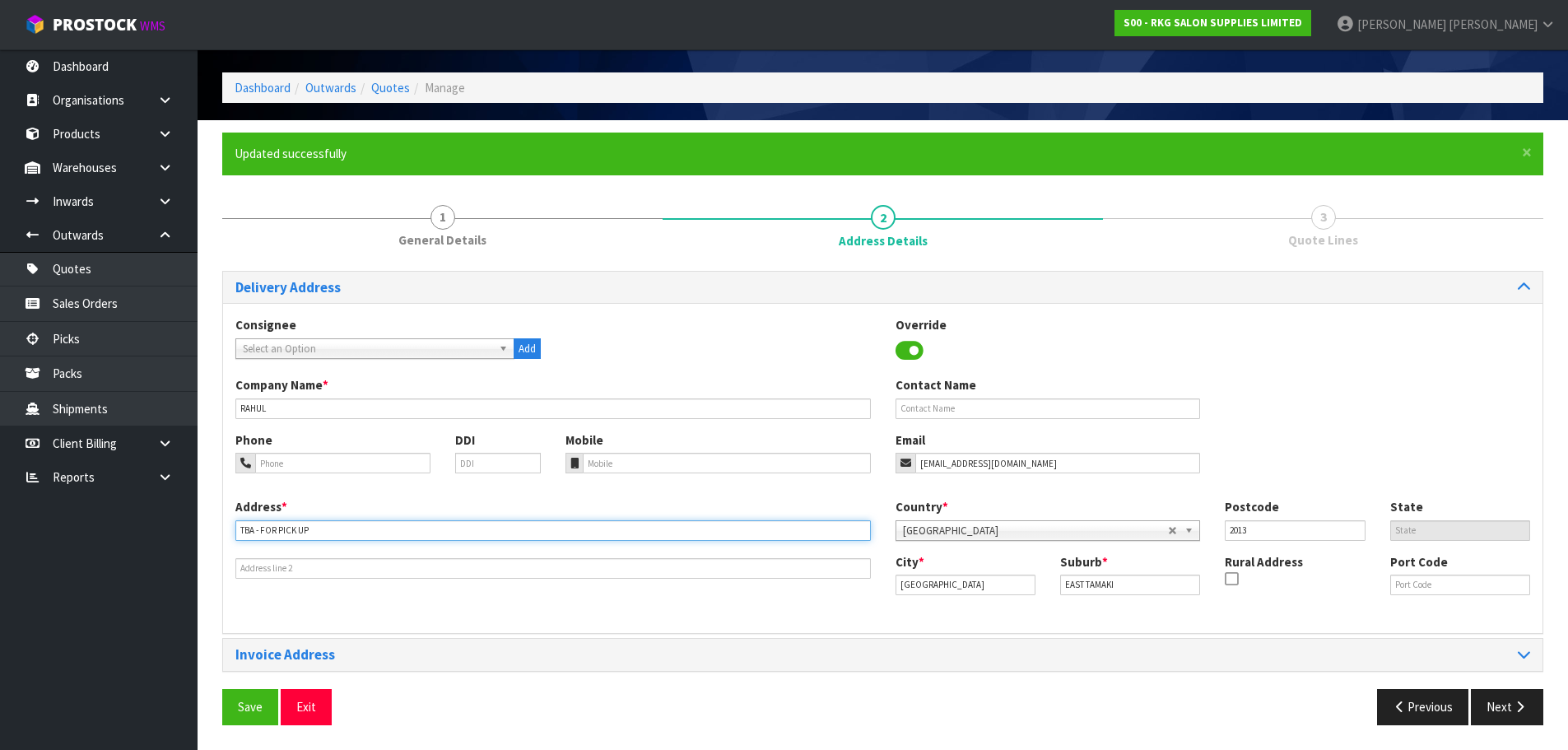
click at [341, 527] on input "TBA - FOR PICK UP" at bounding box center [553, 531] width 635 height 20
drag, startPoint x: 355, startPoint y: 531, endPoint x: 233, endPoint y: 538, distance: 122.2
click at [233, 538] on div "Address * TBA - FOR PICK UP" at bounding box center [553, 539] width 660 height 81
drag, startPoint x: 315, startPoint y: 523, endPoint x: 206, endPoint y: 530, distance: 109.2
click at [206, 530] on section "× Close Updated successfully 1 General Details 2 Address Details 3 Quote Lines …" at bounding box center [882, 435] width 1371 height 629
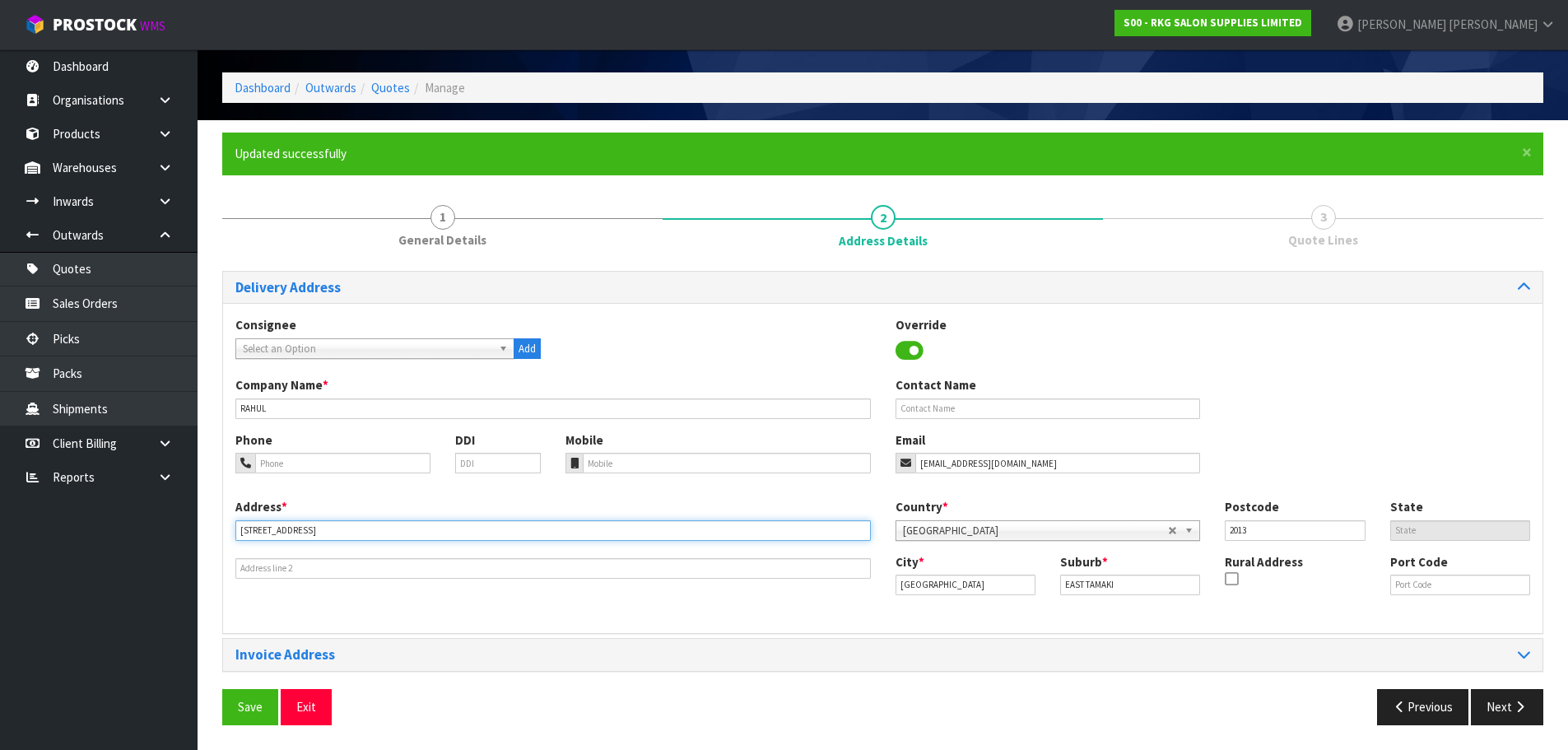
type input "[STREET_ADDRESS]"
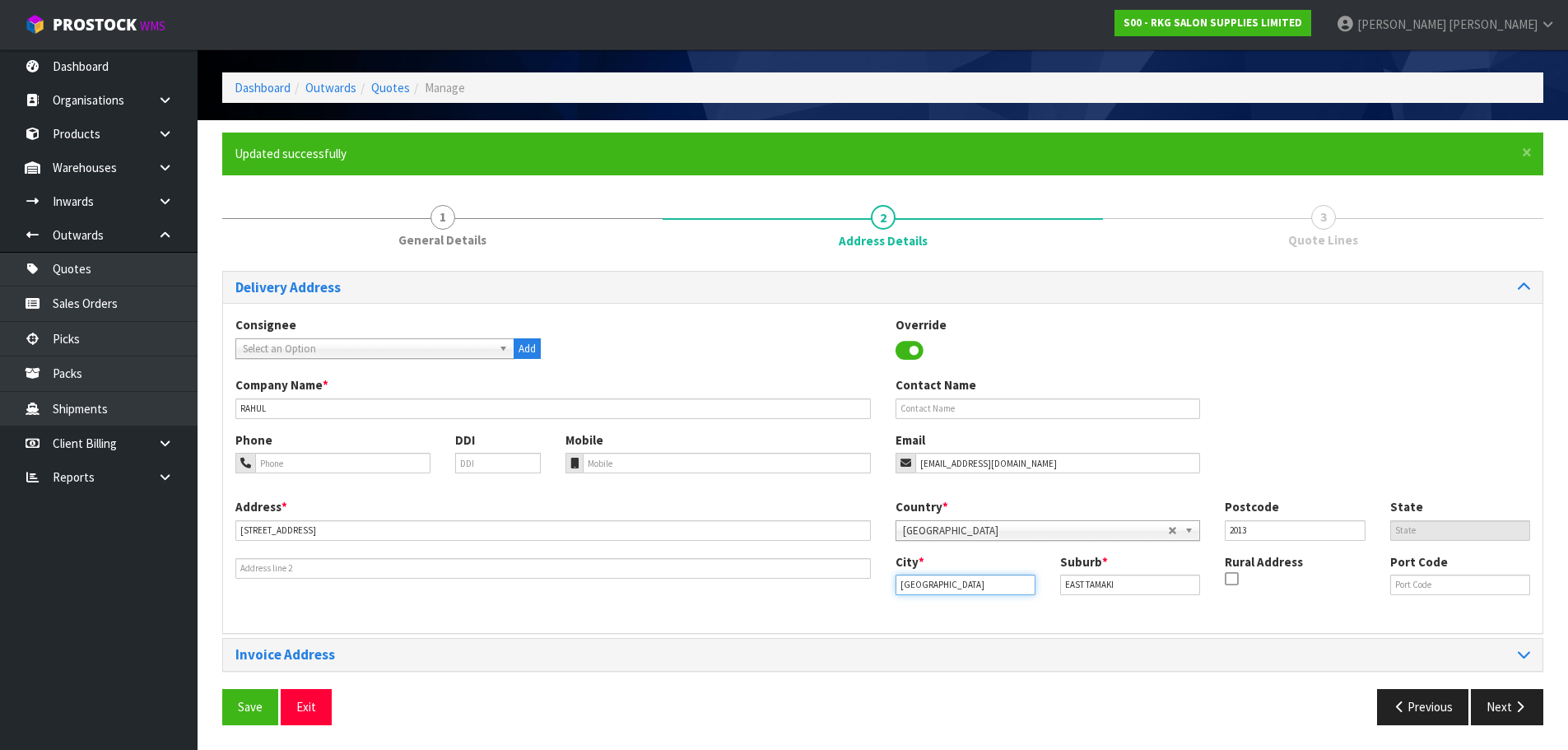
drag, startPoint x: 986, startPoint y: 589, endPoint x: 832, endPoint y: 574, distance: 154.7
click at [859, 588] on div "Address * 6 ARROW PLACE Country * Afghanistan Aland Islands Albania Algeria Ame…" at bounding box center [882, 560] width 1319 height 123
click at [935, 610] on strong "[PERSON_NAME]" at bounding box center [960, 613] width 94 height 16
type input "[PERSON_NAME]"
drag, startPoint x: 1133, startPoint y: 583, endPoint x: 1020, endPoint y: 586, distance: 113.0
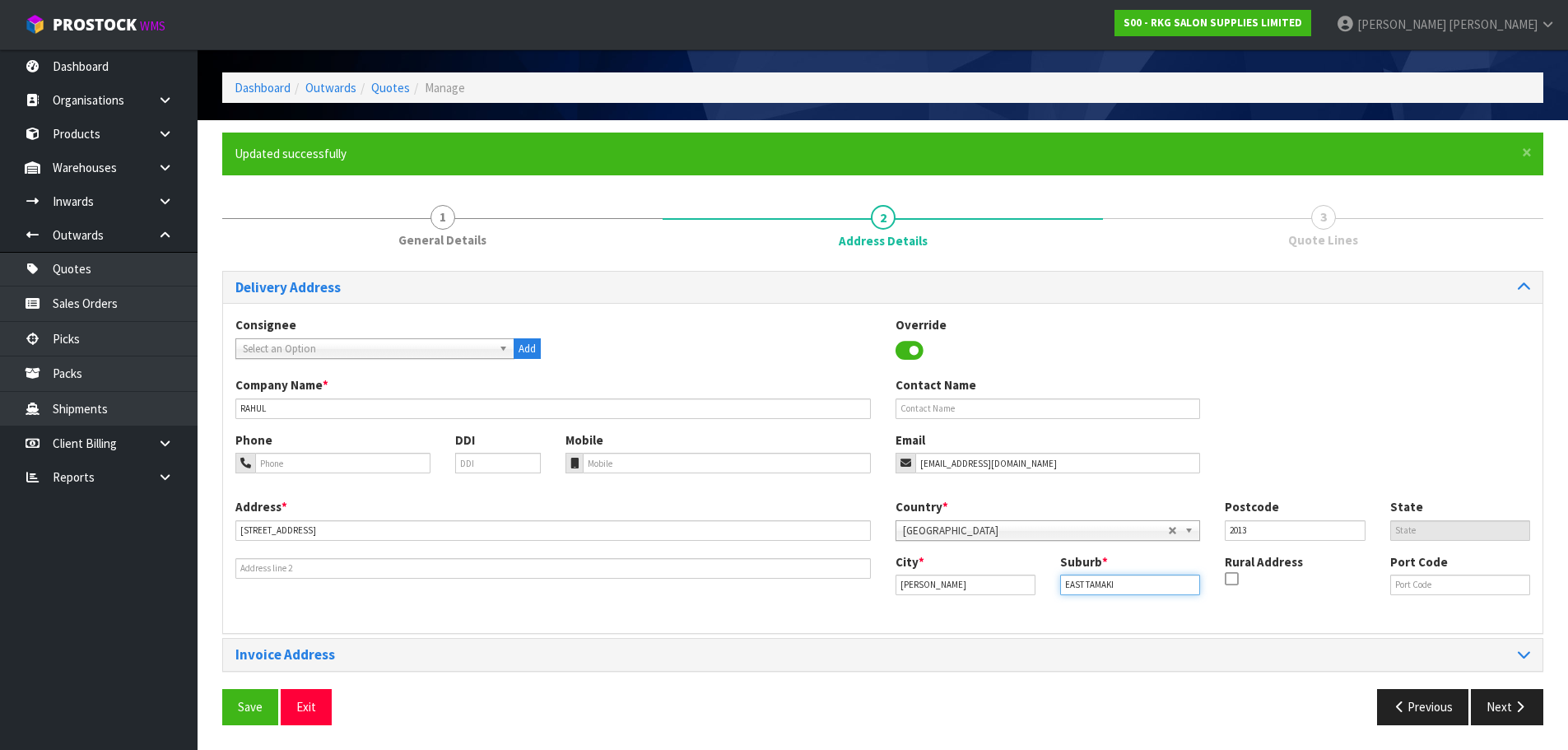
click at [1020, 586] on div "City * Napier Suburb * EAST TAMAKI Rural Address Port Code" at bounding box center [1213, 581] width 660 height 56
type input "TE AWA"
drag, startPoint x: 1260, startPoint y: 527, endPoint x: 1195, endPoint y: 535, distance: 65.5
click at [1195, 535] on div "Country * Afghanistan Aland Islands Albania Algeria American Samoa Andorra Ango…" at bounding box center [1213, 526] width 660 height 55
type input "4110"
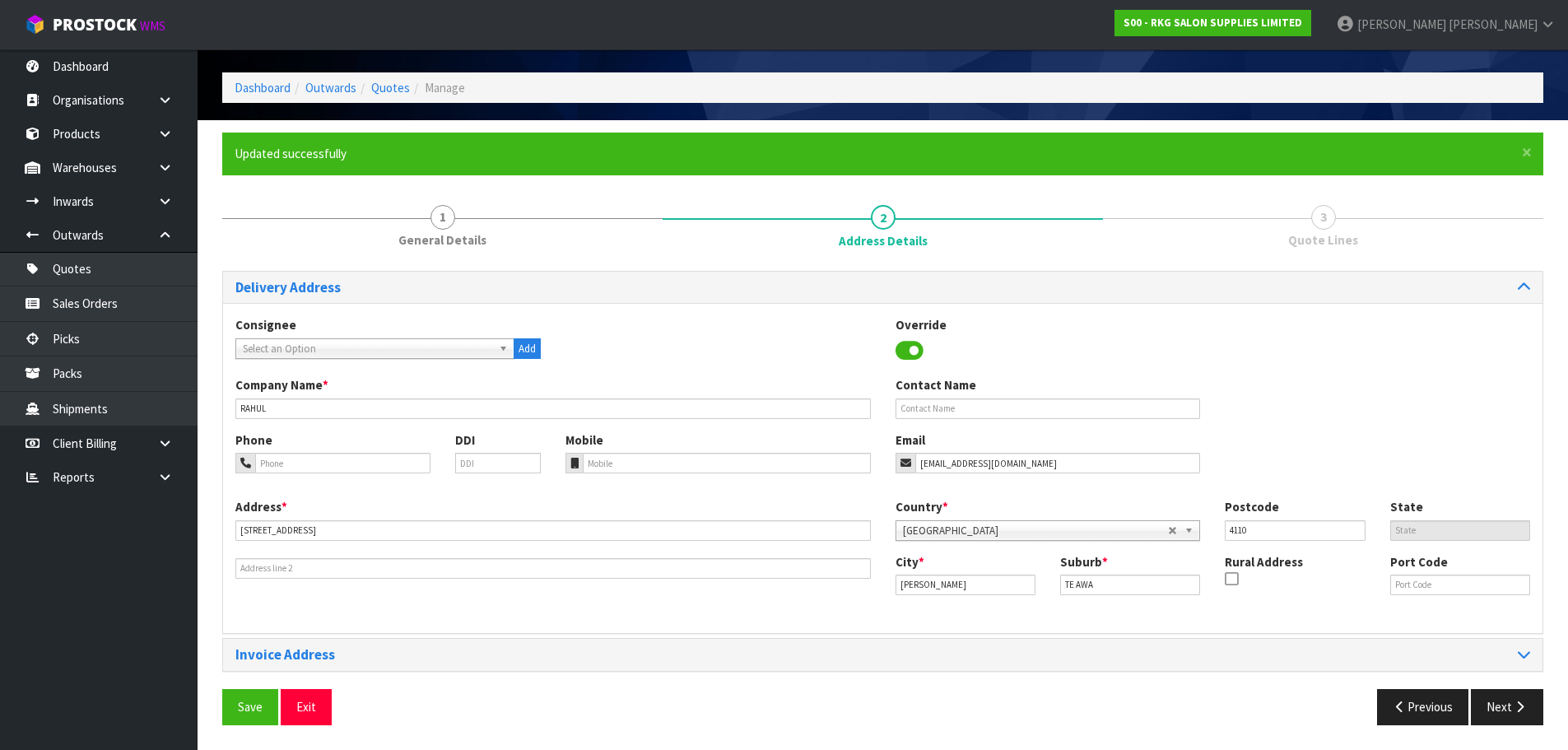
click at [1260, 447] on div "Phone DDI Mobile Email rahulthapar0088@gmail.com" at bounding box center [882, 464] width 1319 height 66
click at [253, 705] on button "Save" at bounding box center [250, 707] width 56 height 35
click at [1513, 716] on button "Next" at bounding box center [1507, 707] width 72 height 35
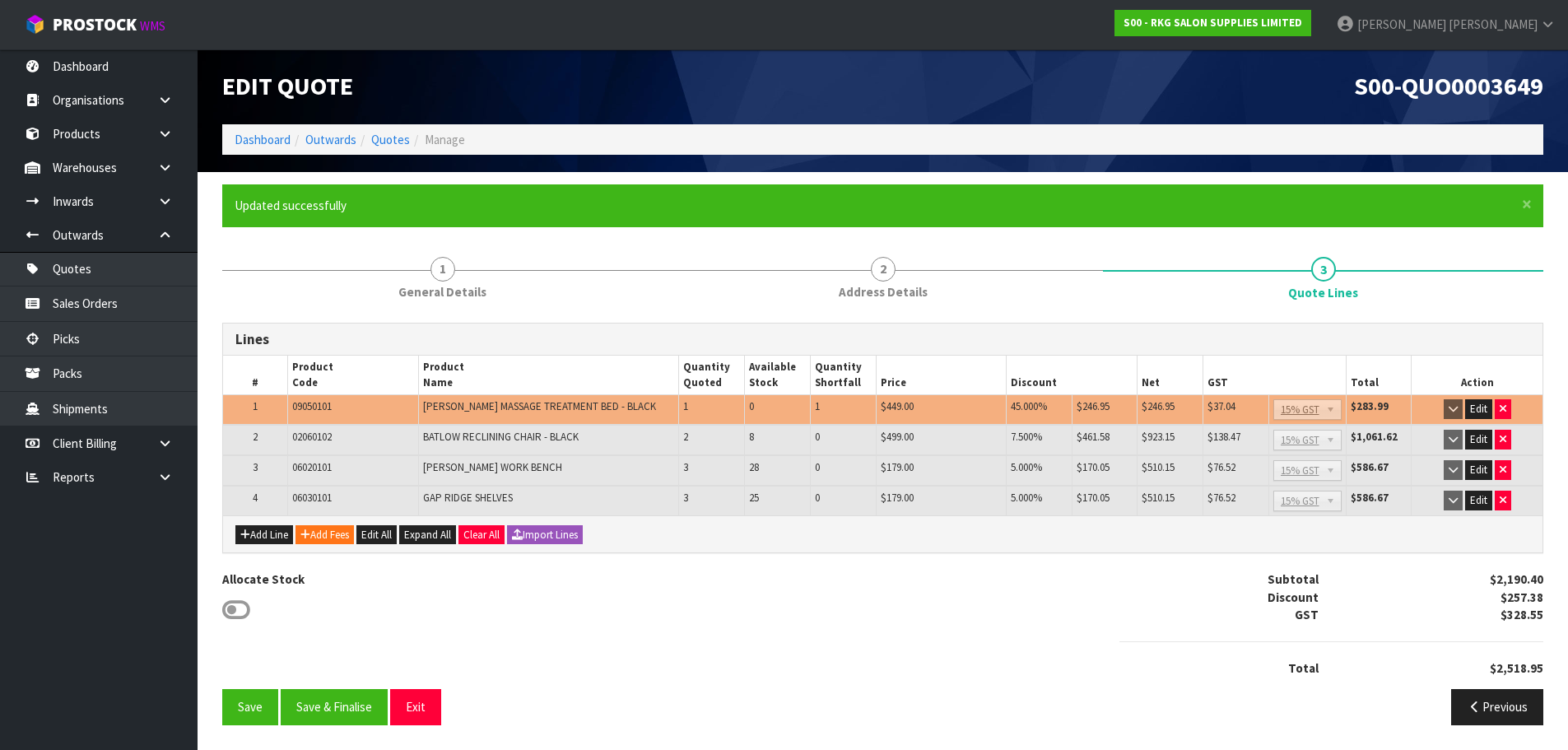
scroll to position [2, 0]
click at [1503, 411] on icon "button" at bounding box center [1503, 409] width 7 height 11
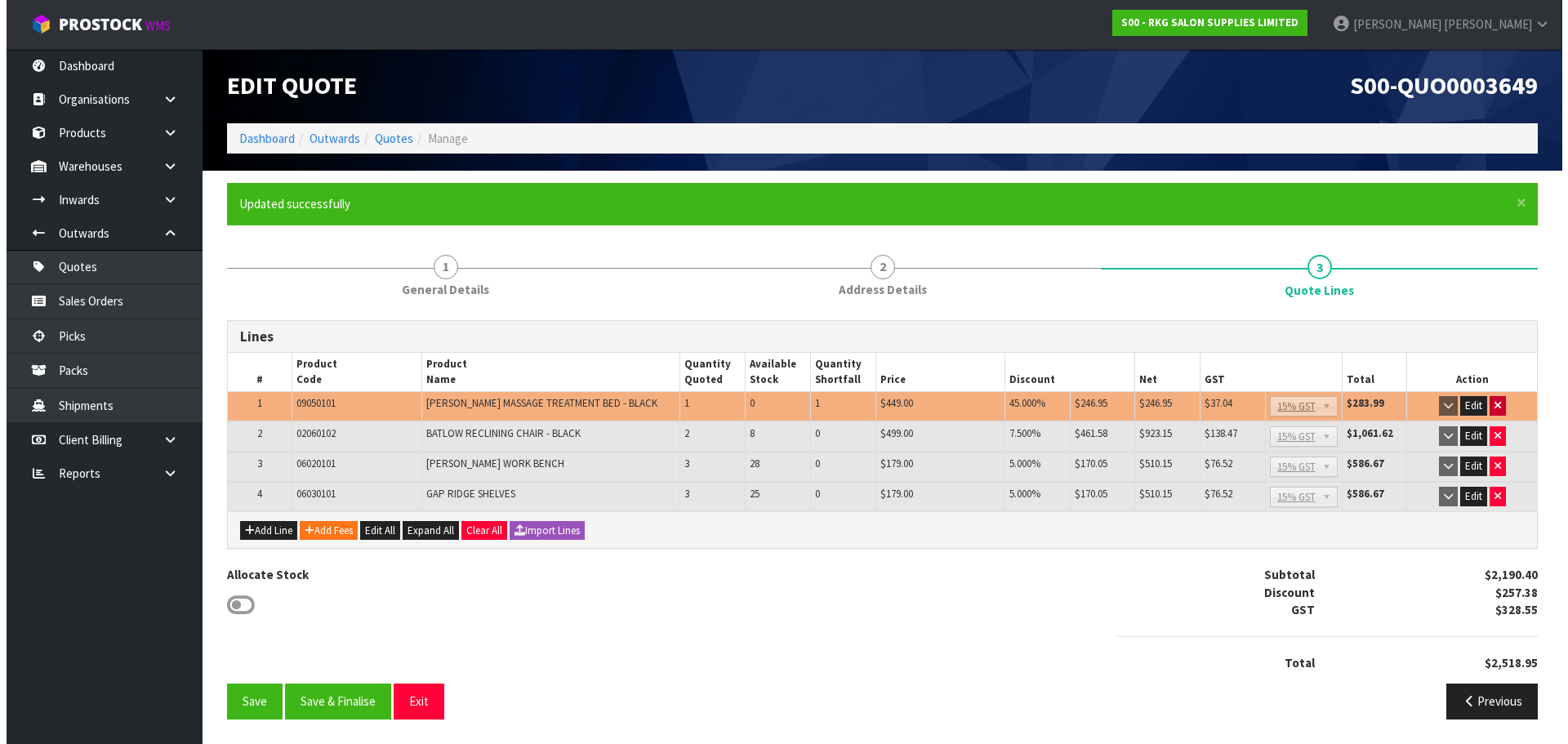
scroll to position [0, 0]
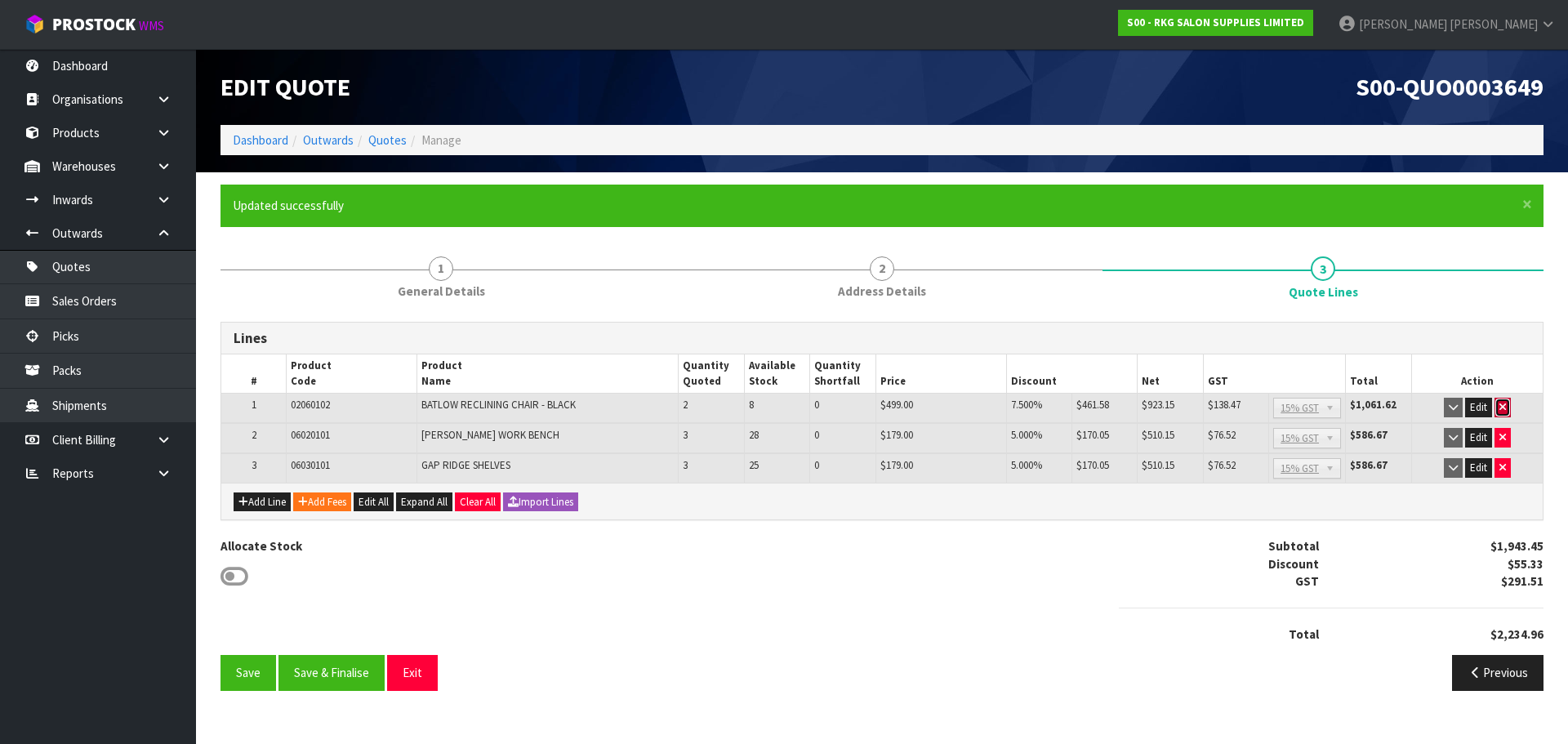
click at [1503, 407] on icon "button" at bounding box center [1503, 407] width 7 height 11
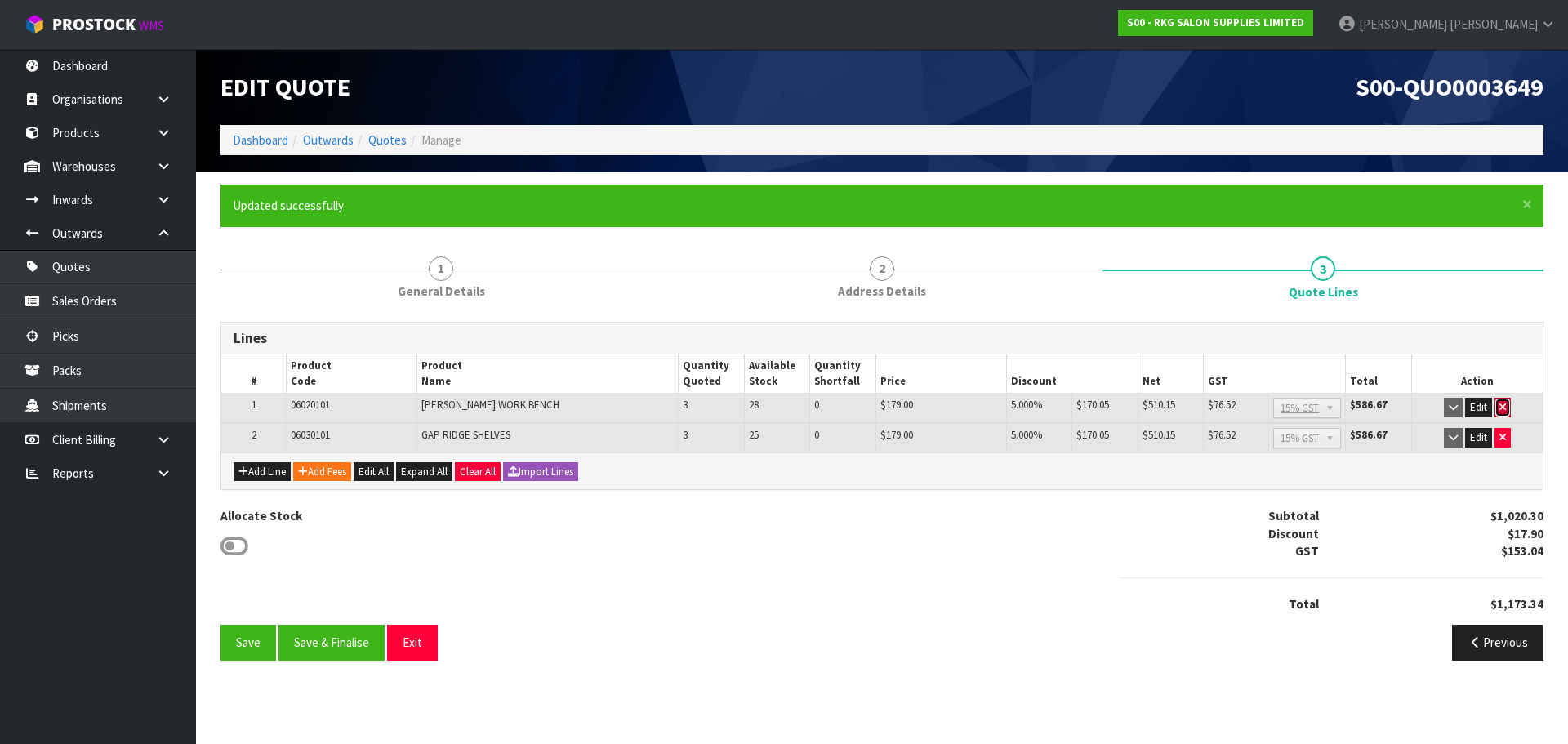
click at [1504, 410] on icon "button" at bounding box center [1503, 407] width 7 height 11
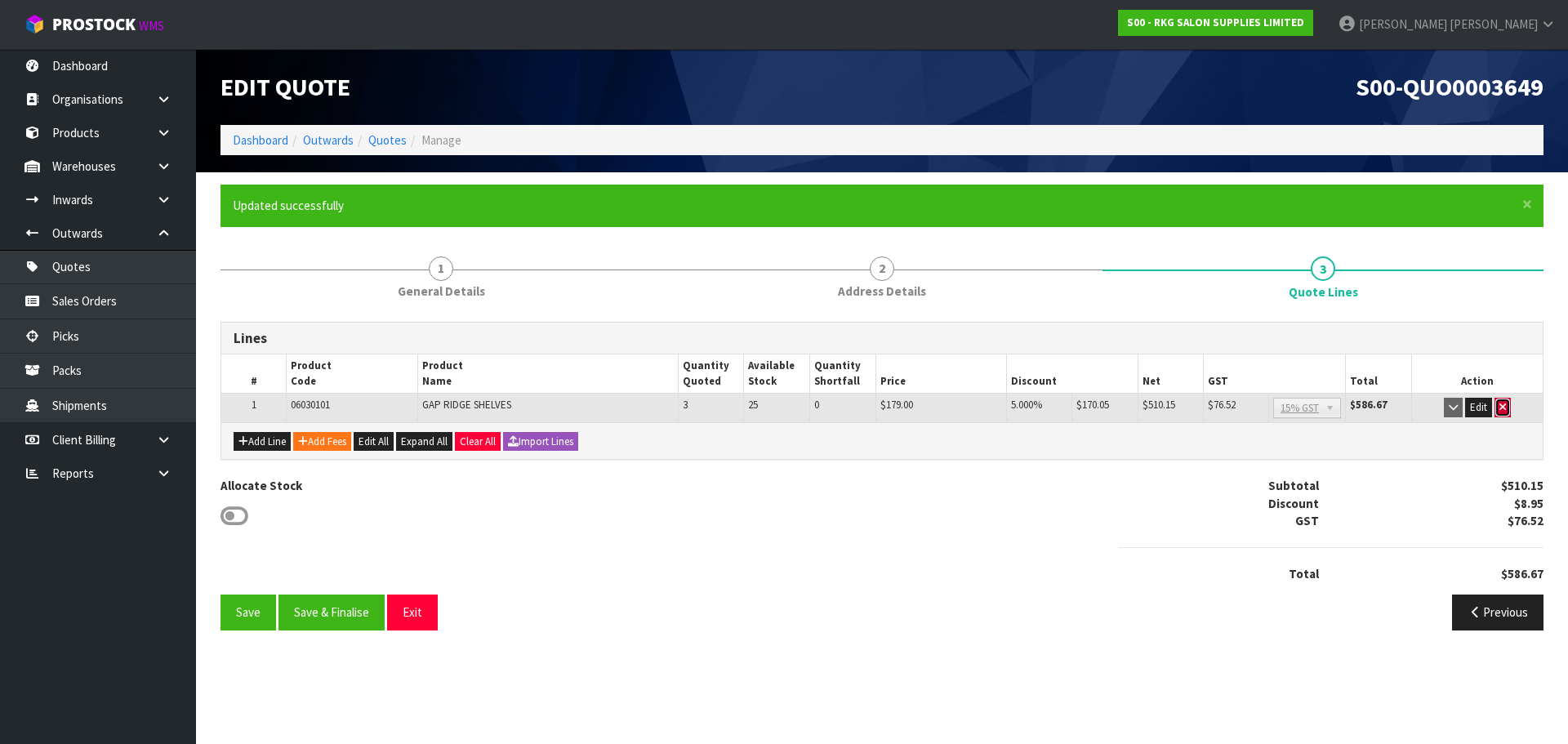
click at [1502, 410] on icon "button" at bounding box center [1503, 407] width 7 height 11
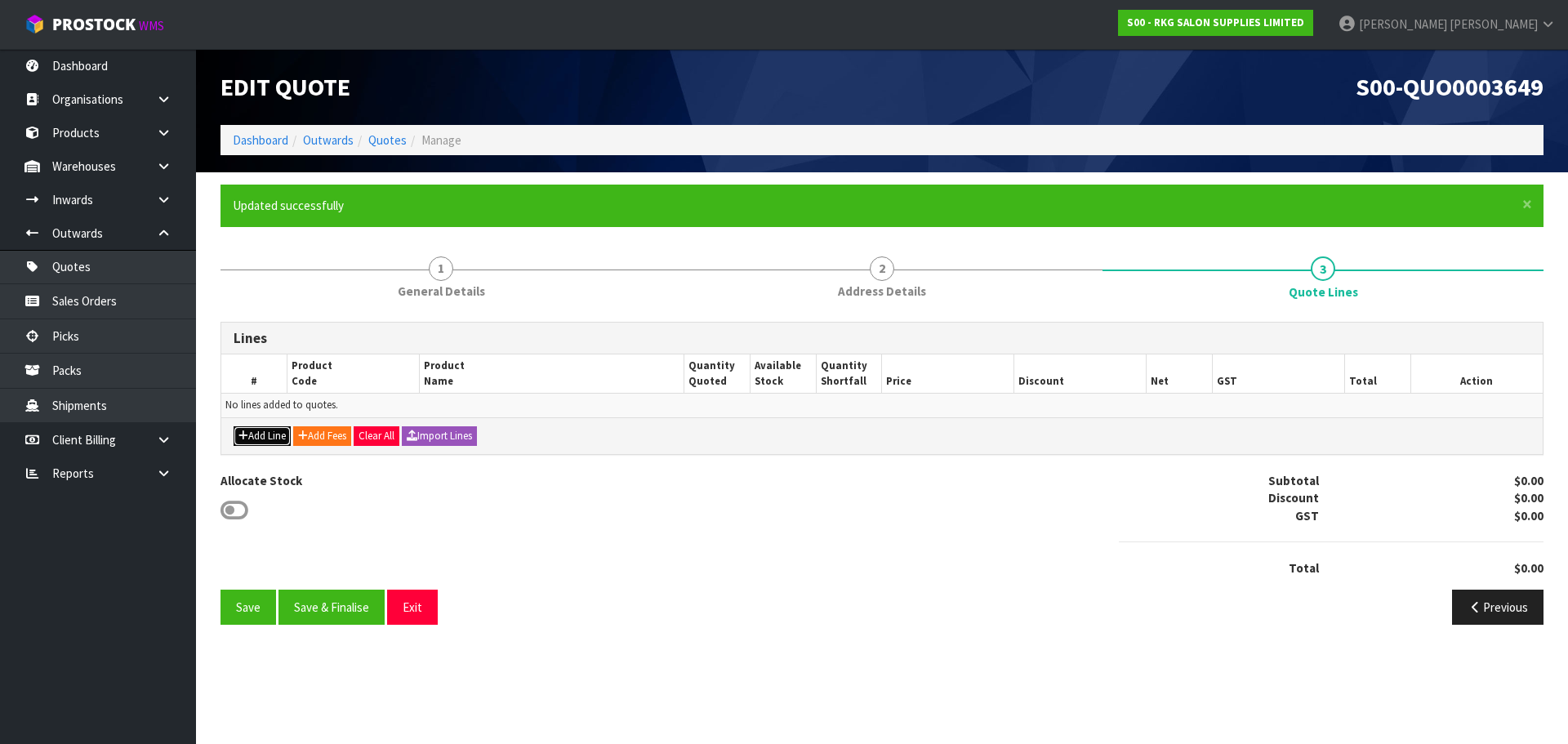
click at [257, 440] on button "Add Line" at bounding box center [262, 436] width 58 height 20
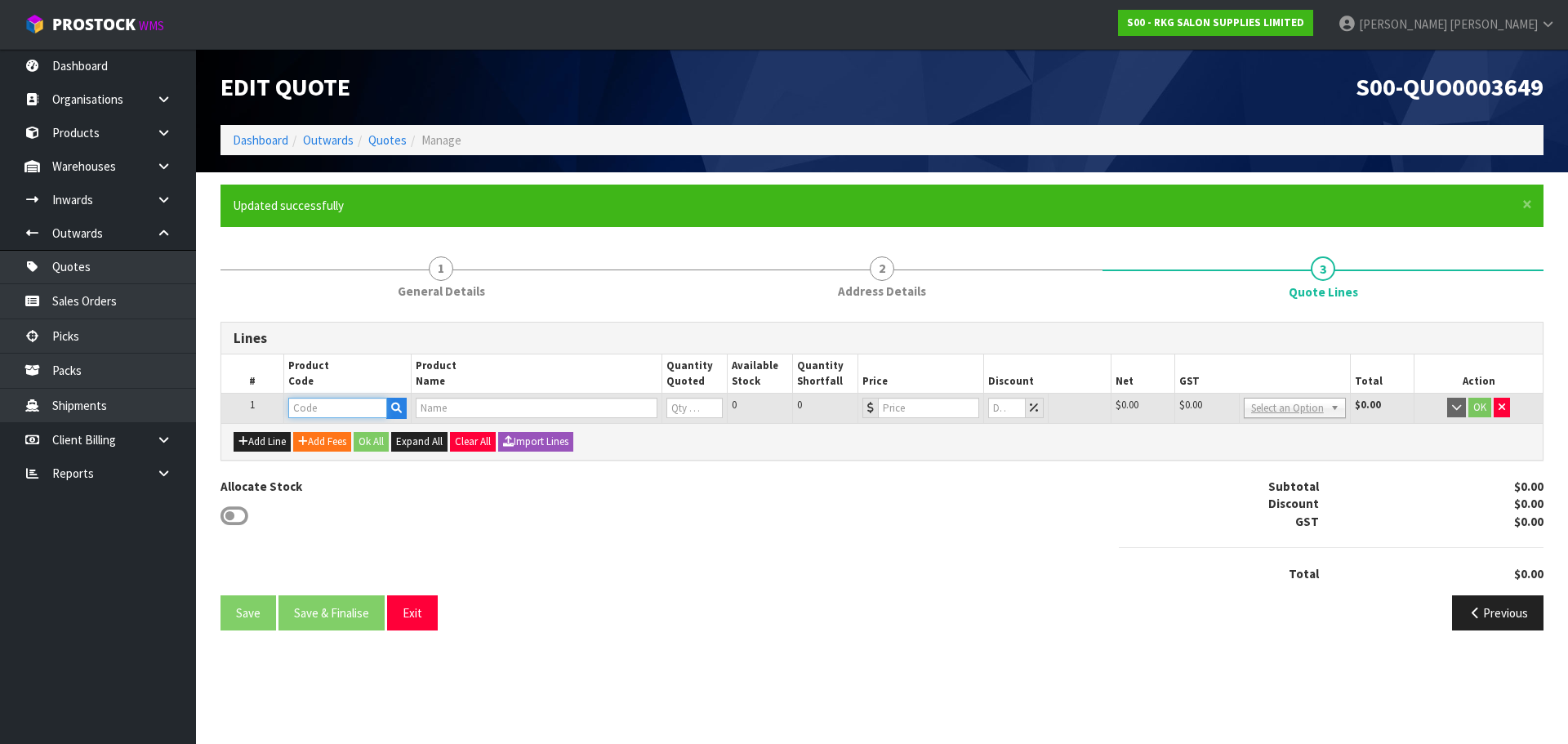
click at [339, 410] on input "text" at bounding box center [338, 408] width 98 height 20
type input "0905"
click at [329, 453] on strong "0905" at bounding box center [318, 458] width 26 height 16
type input "09050410"
type input "[PERSON_NAME] MASSAGE TREATMENT BED - WHITE"
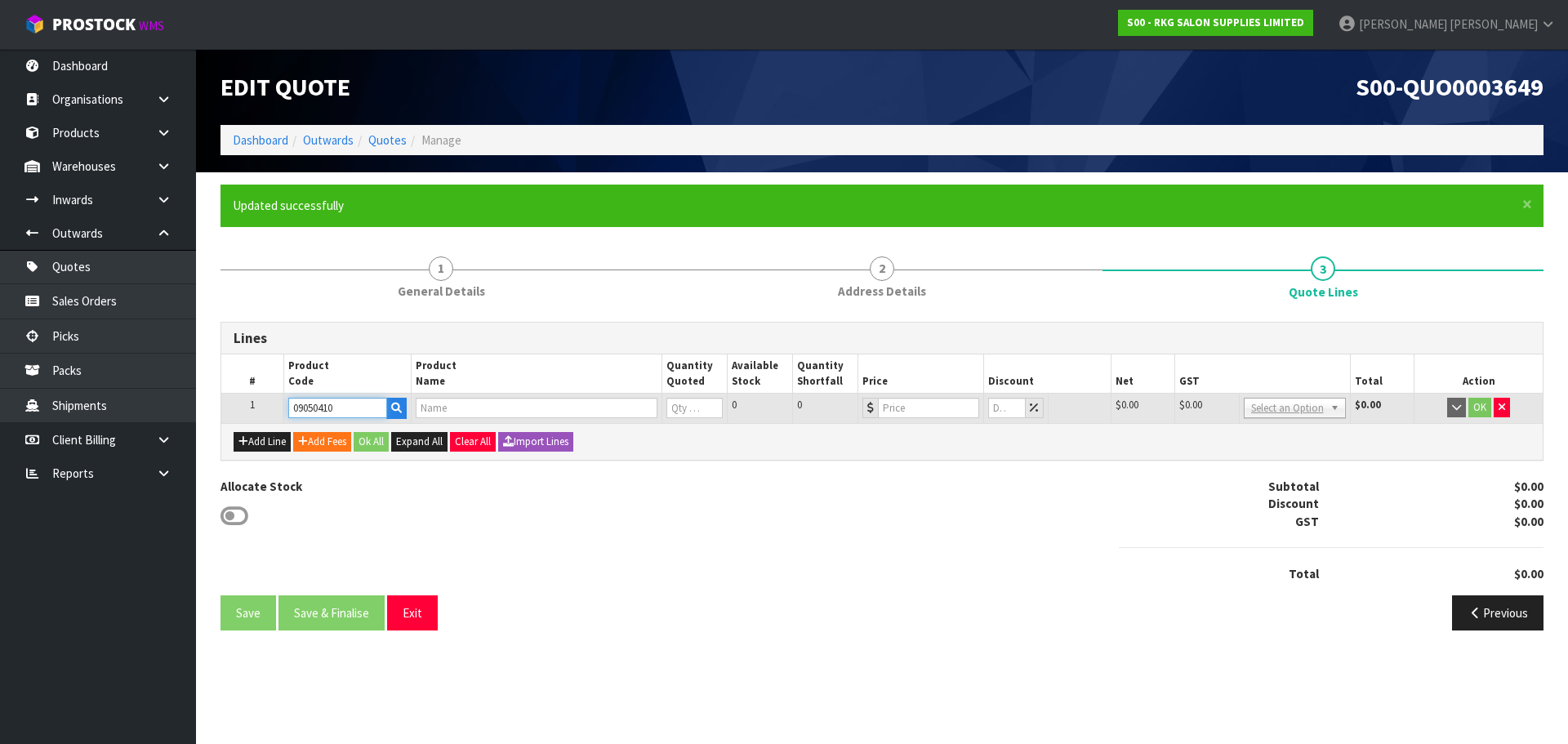
type input "0"
type input "449"
type input "0"
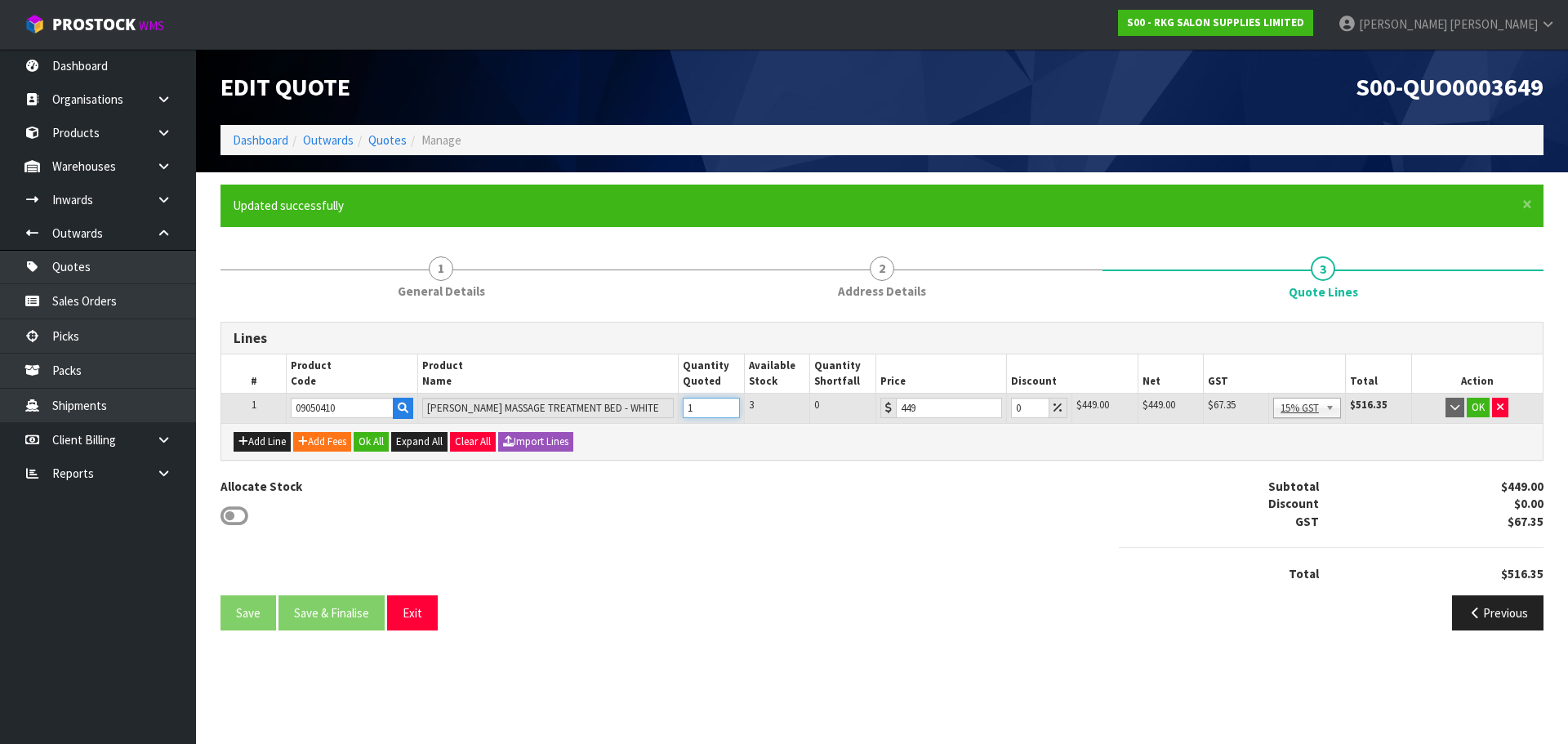
type input "1"
click at [727, 404] on input "1" at bounding box center [711, 408] width 58 height 20
drag, startPoint x: 1022, startPoint y: 410, endPoint x: 1004, endPoint y: 410, distance: 18.0
click at [1004, 410] on tr "1 09050410 NAPIER MASSAGE TREATMENT BED - WHITE 1 3 0 449 0 $449.00 $0.00 $449.…" at bounding box center [881, 408] width 1321 height 29
click at [1014, 410] on input "40" at bounding box center [1030, 408] width 38 height 20
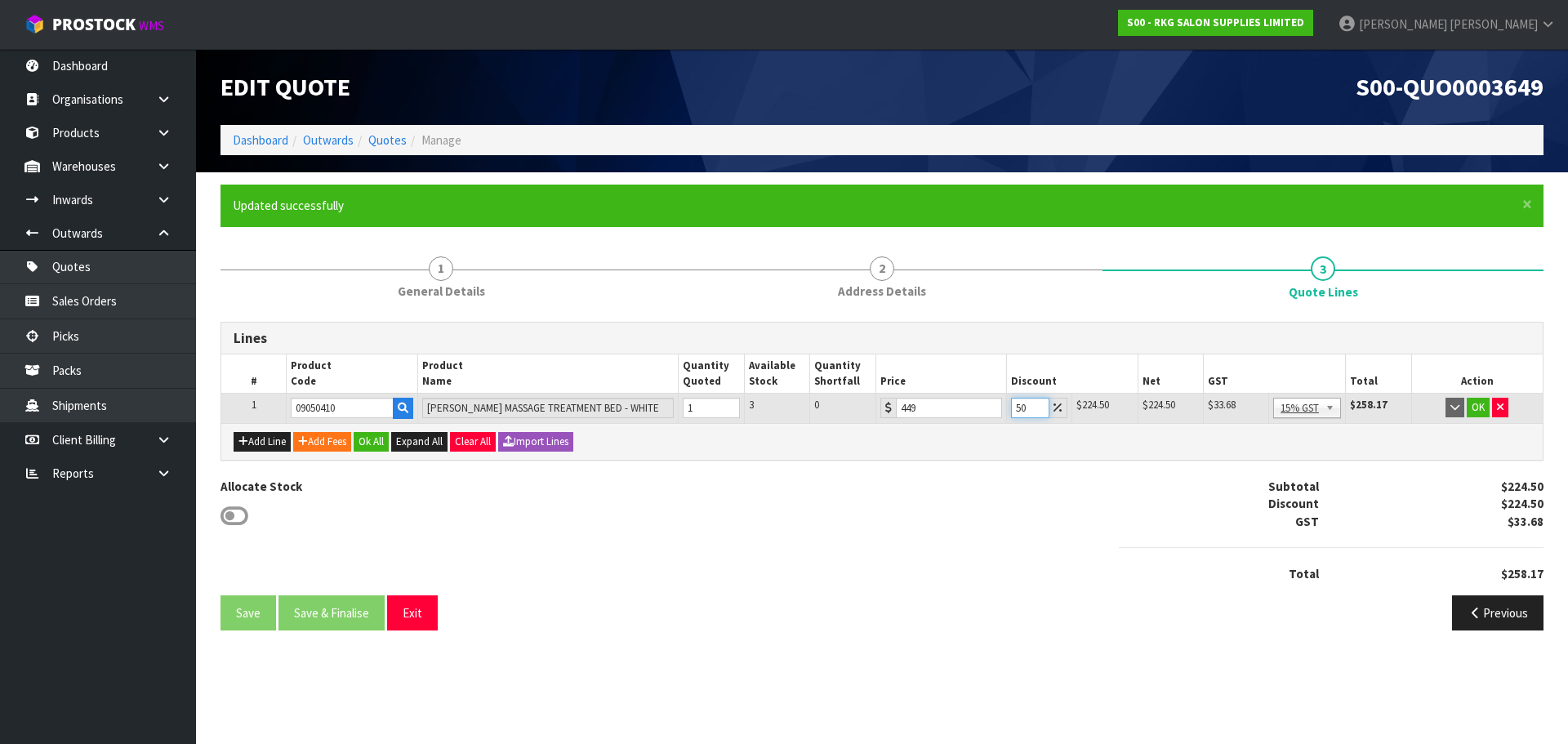
drag, startPoint x: 1027, startPoint y: 405, endPoint x: 1004, endPoint y: 407, distance: 23.1
click at [1004, 407] on tr "1 09050410 NAPIER MASSAGE TREATMENT BED - WHITE 1 3 0 449 50 $224.50 $224.50 $2…" at bounding box center [881, 408] width 1321 height 29
type input "45"
click at [1480, 410] on button "OK" at bounding box center [1477, 408] width 23 height 20
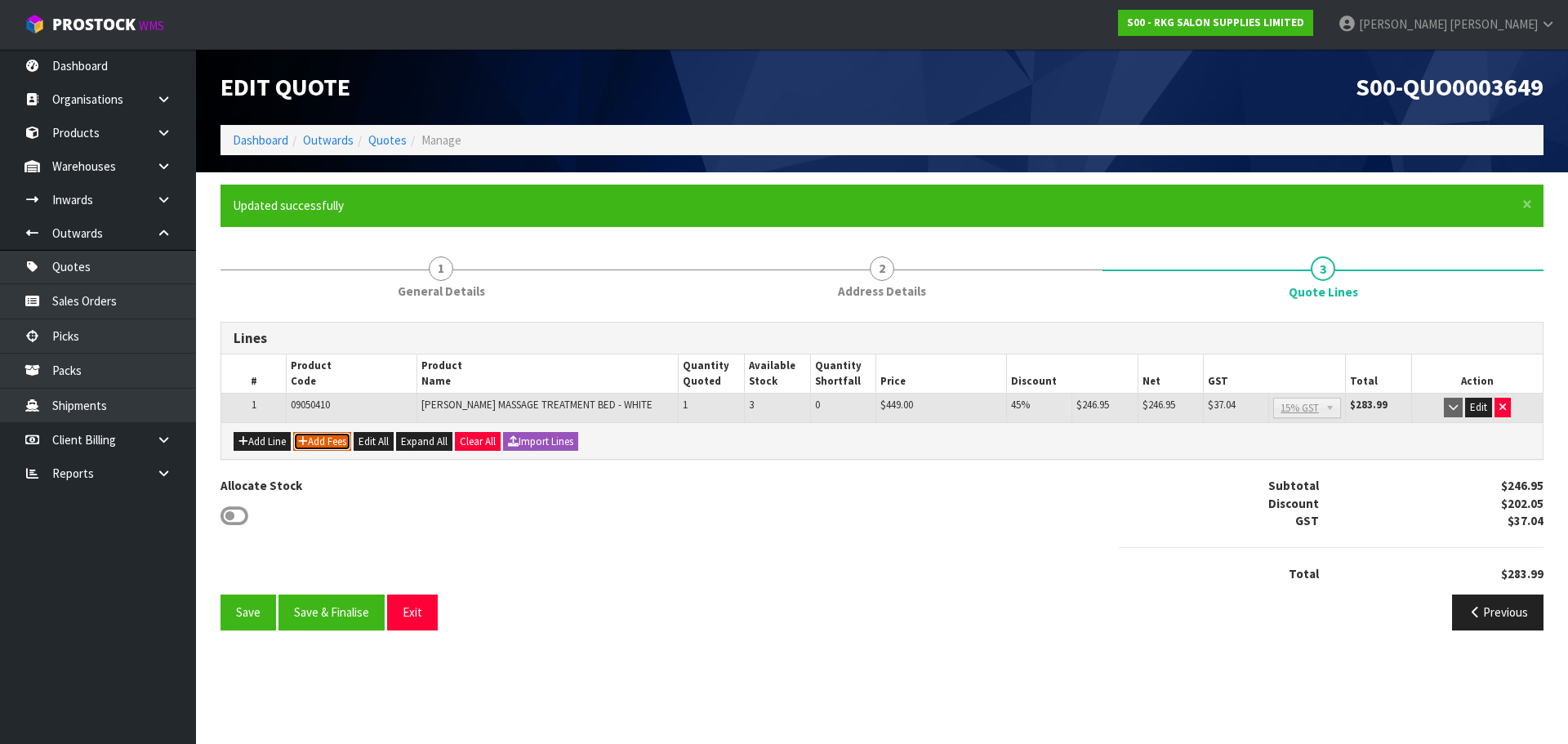
click at [323, 445] on button "Add Fees" at bounding box center [323, 442] width 58 height 20
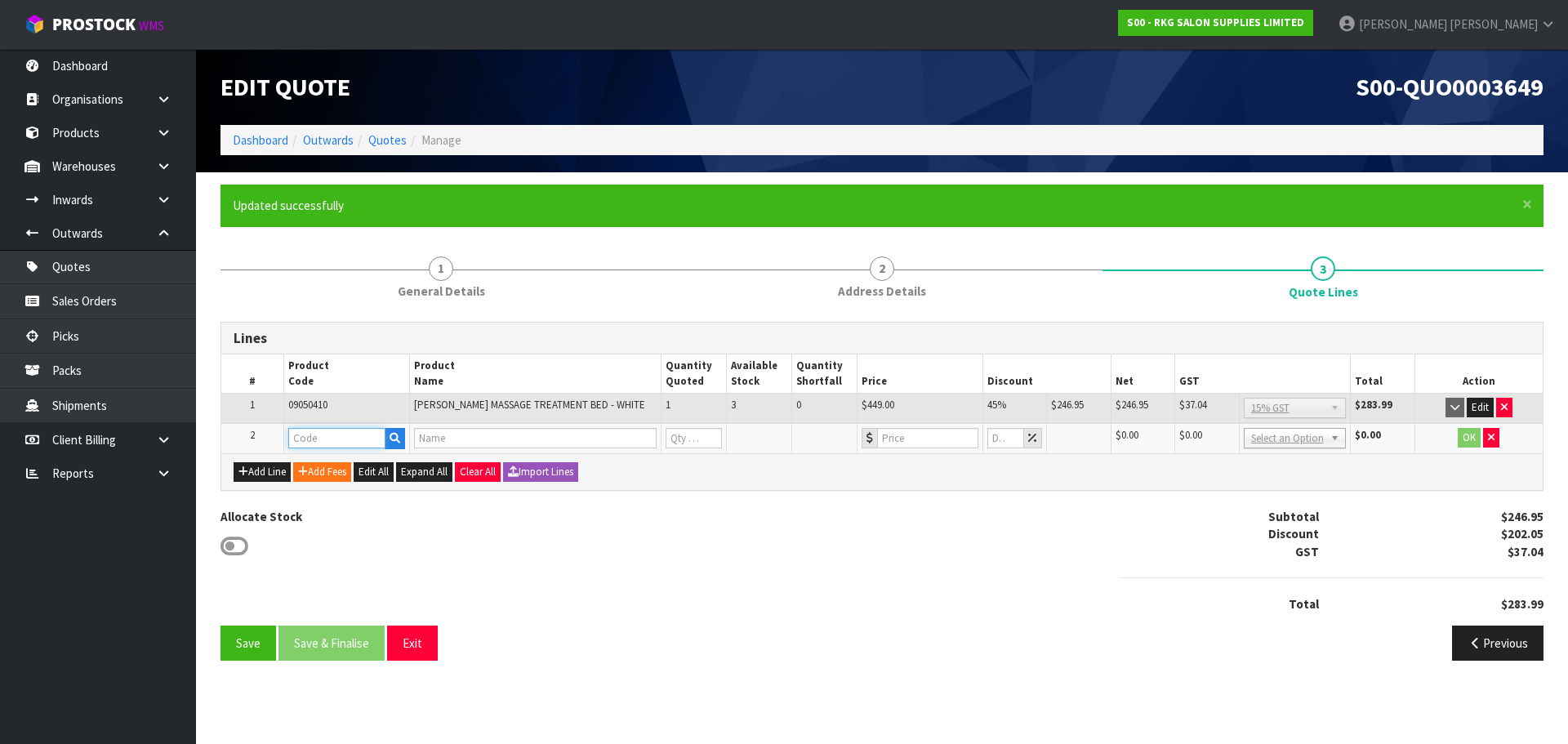
click at [326, 430] on input "text" at bounding box center [337, 438] width 98 height 20
type input "D"
type input "FRE"
click at [367, 470] on link "FRE IGHT" at bounding box center [353, 466] width 129 height 22
type input "FREIGHT"
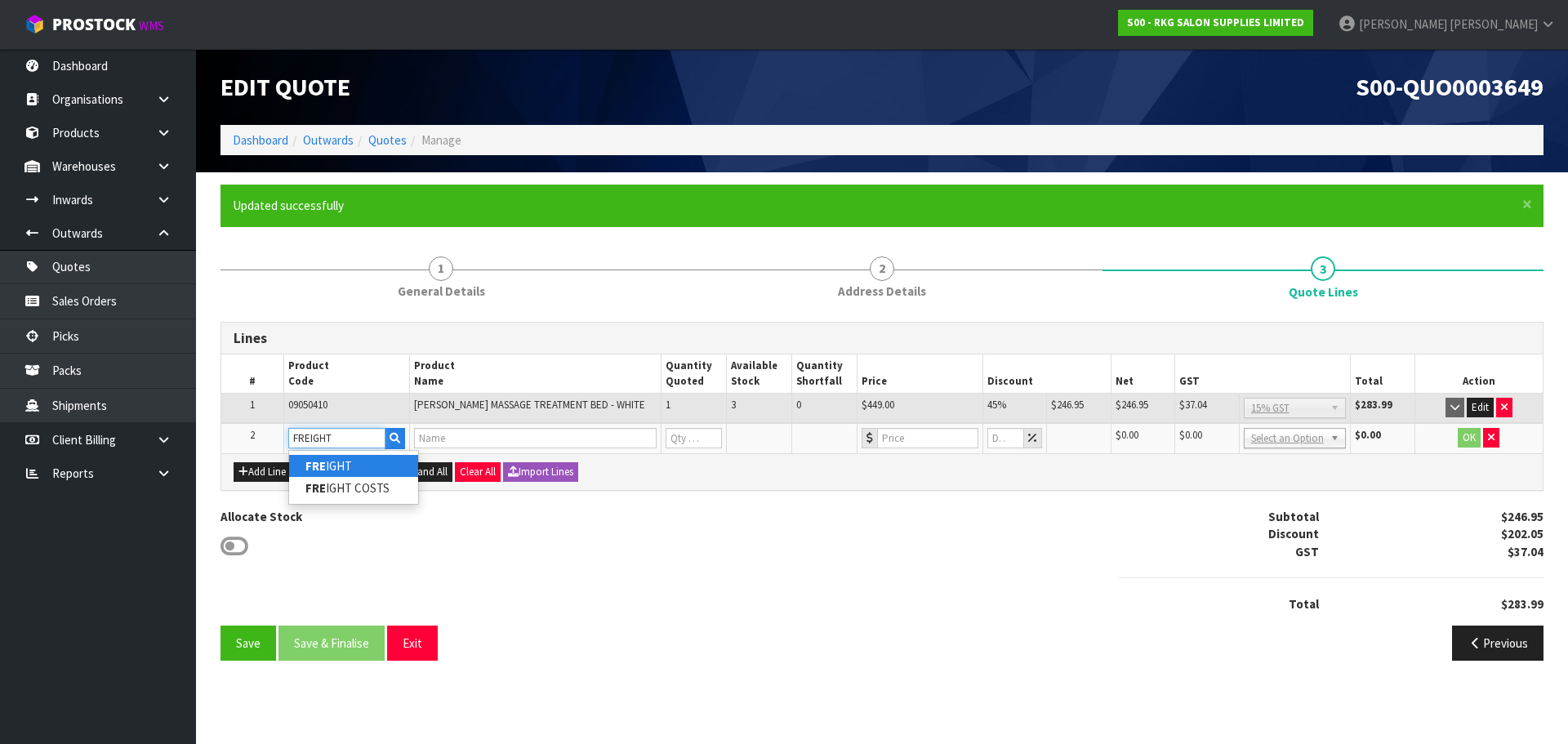
type input "FREIGHT FEE"
type input "1"
type input "0"
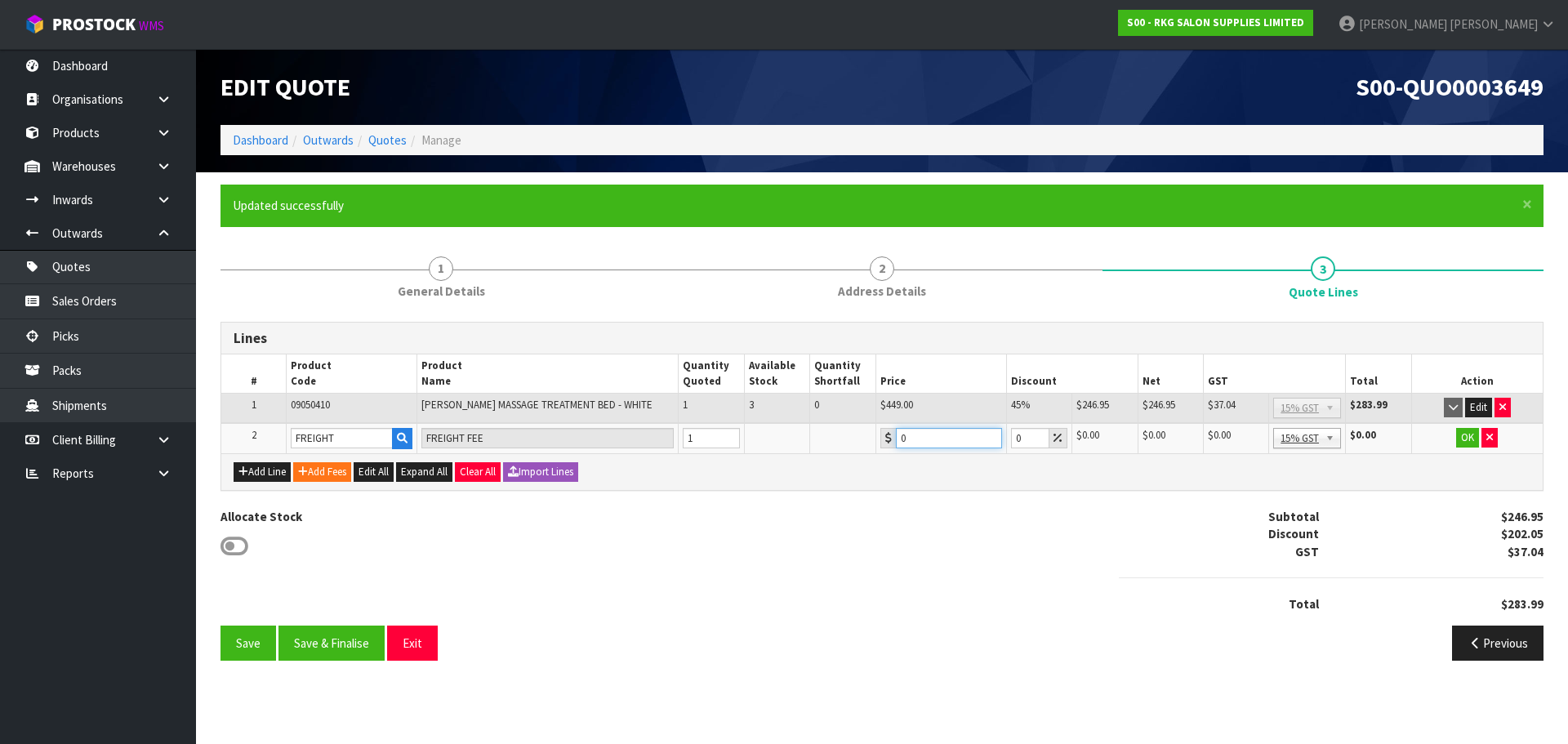
drag, startPoint x: 917, startPoint y: 430, endPoint x: 889, endPoint y: 436, distance: 28.6
click at [889, 436] on div "0" at bounding box center [941, 438] width 122 height 20
type input "287.15"
drag, startPoint x: 1026, startPoint y: 440, endPoint x: 1010, endPoint y: 439, distance: 16.0
click at [1011, 439] on input "0" at bounding box center [1030, 438] width 38 height 20
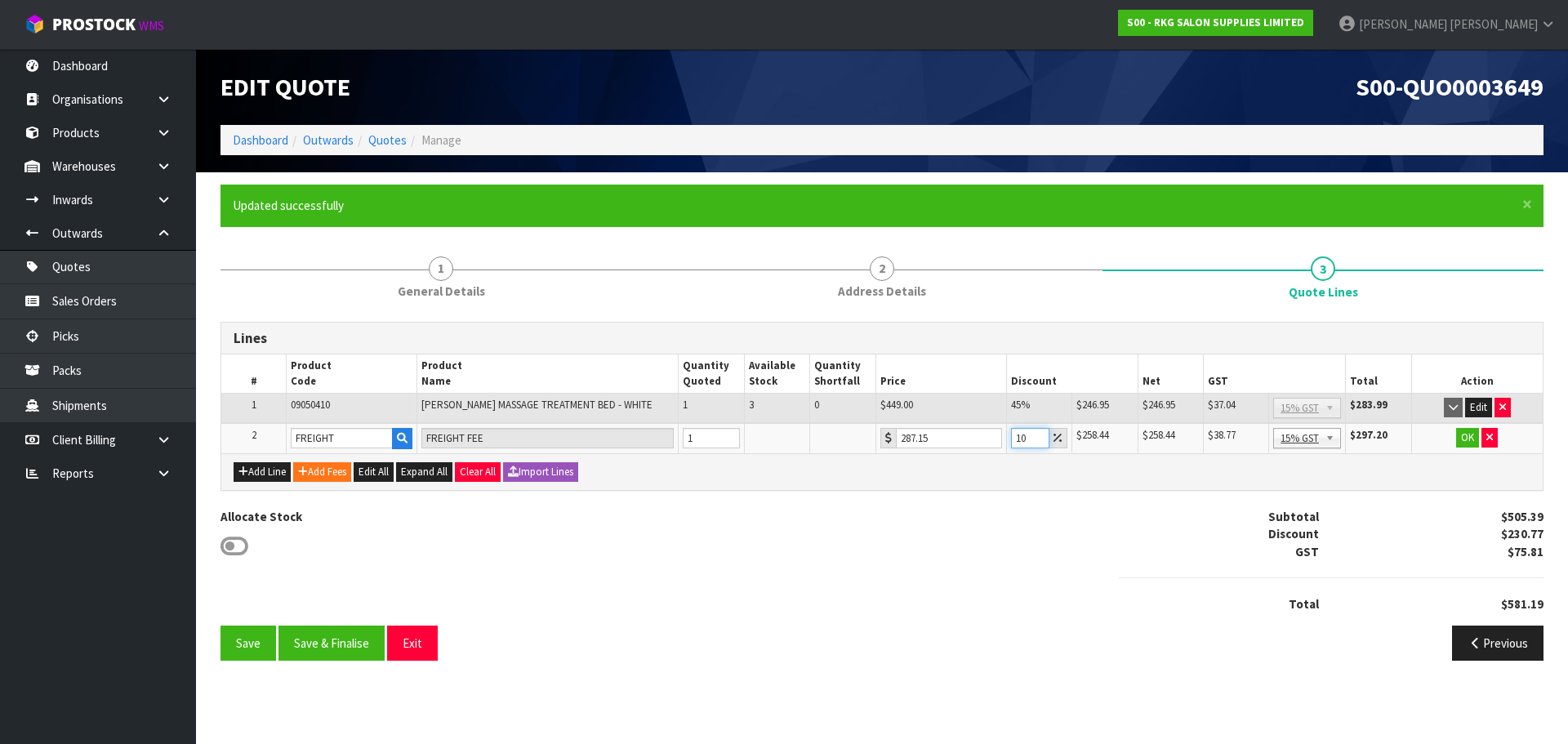
type input "1"
type input "5"
type input "10"
click at [1467, 440] on button "OK" at bounding box center [1467, 438] width 23 height 20
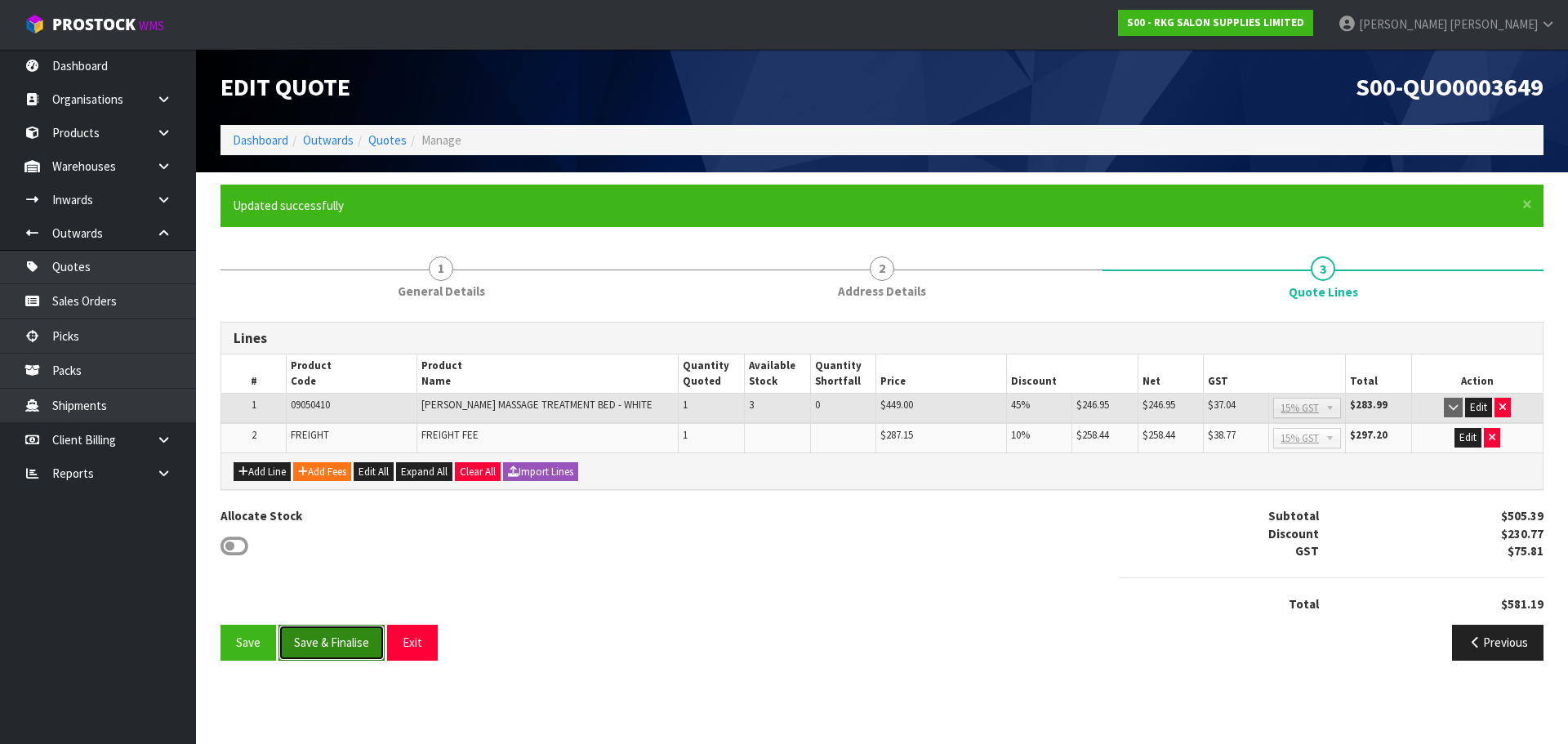
click at [343, 640] on button "Save & Finalise" at bounding box center [331, 642] width 106 height 35
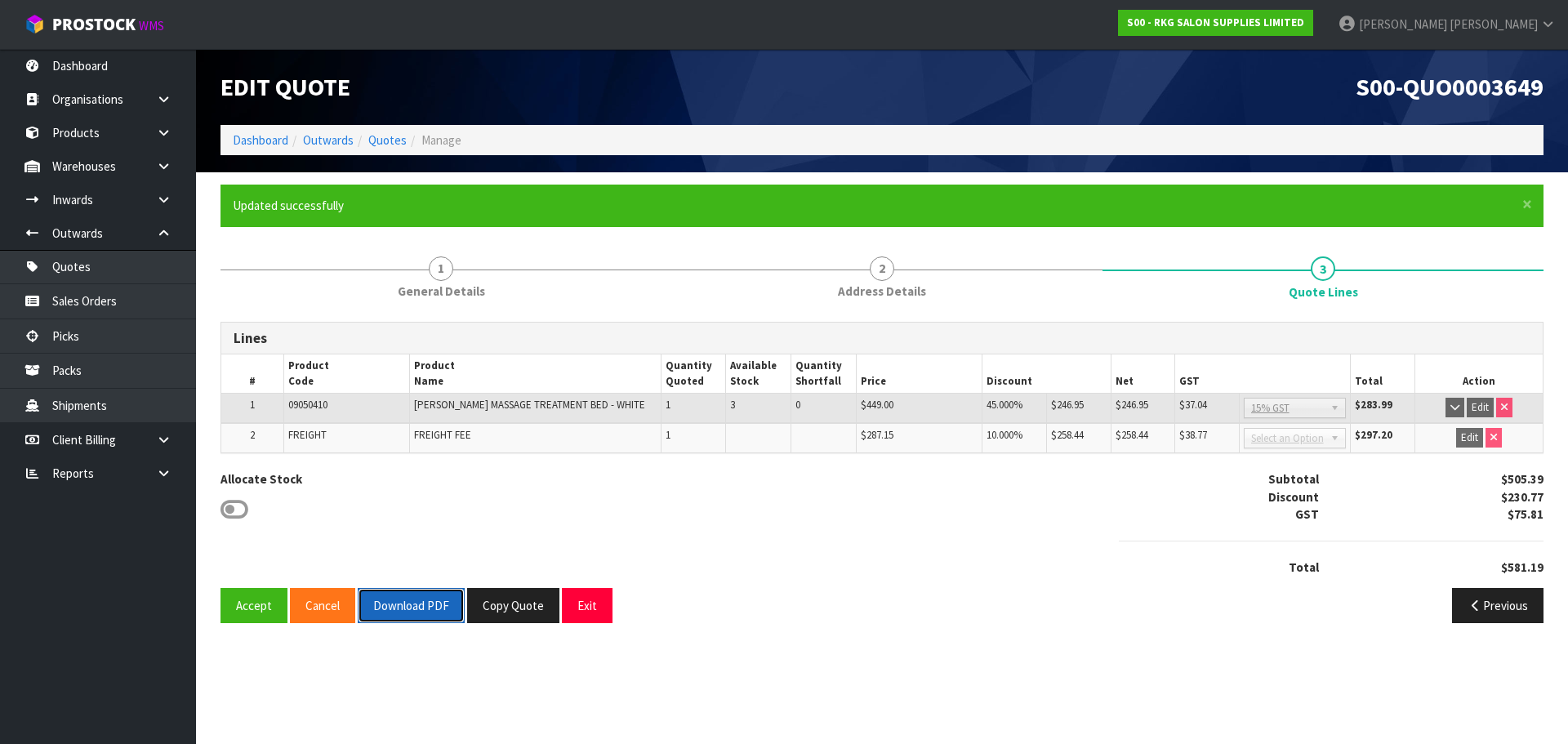
click at [432, 610] on button "Download PDF" at bounding box center [411, 606] width 107 height 35
click at [577, 602] on button "Exit" at bounding box center [587, 606] width 51 height 35
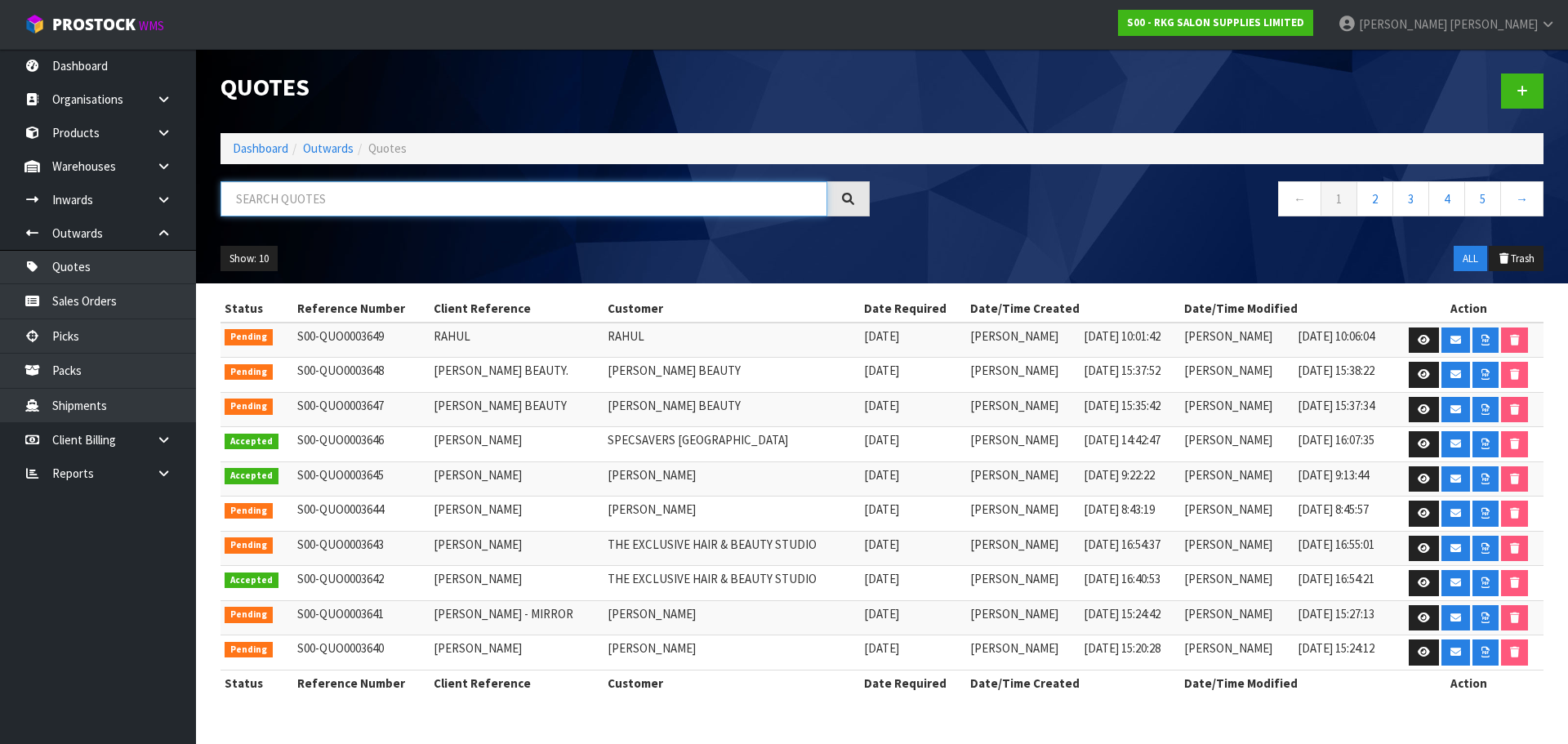
click at [385, 195] on input "text" at bounding box center [524, 199] width 607 height 35
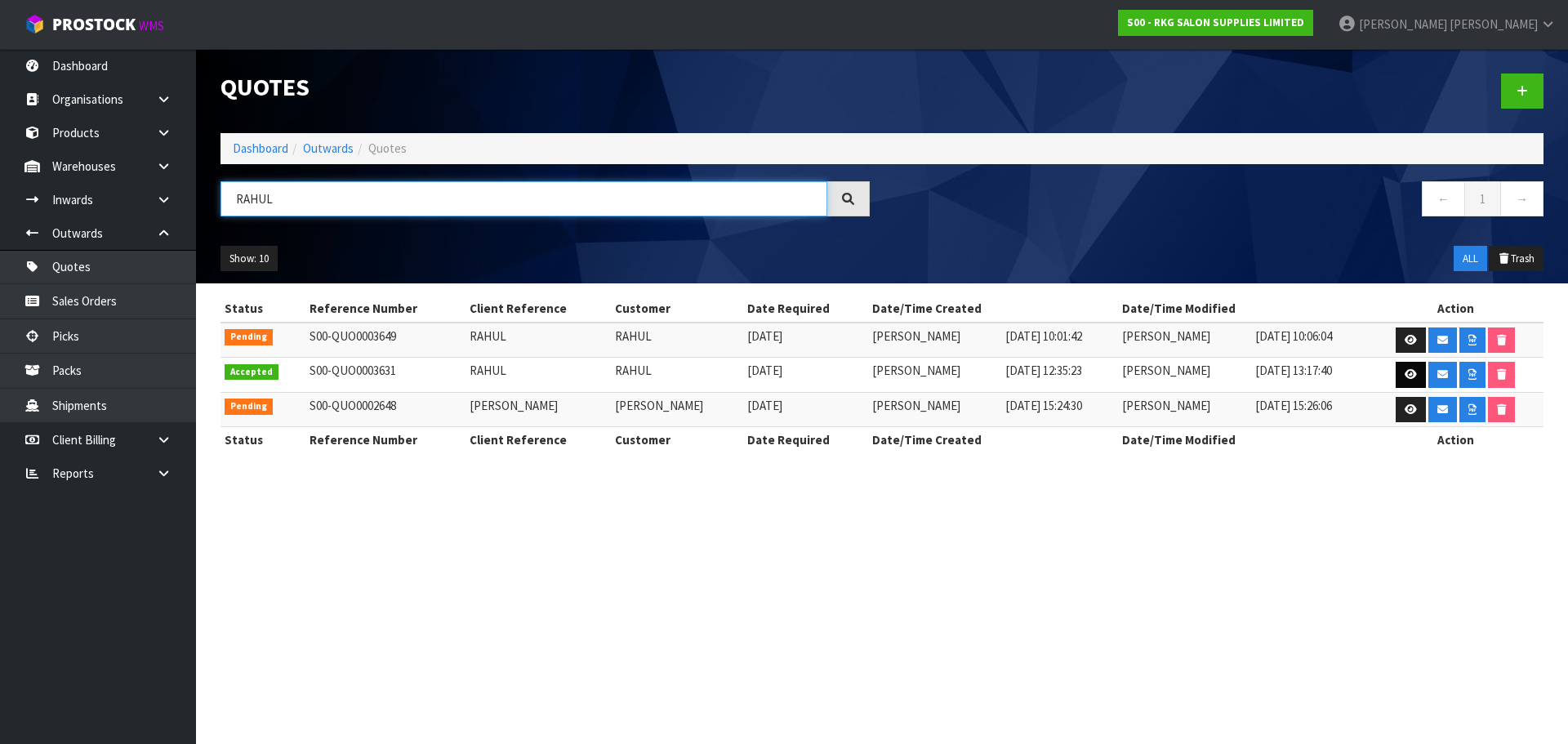
type input "RAHUL"
click at [1405, 377] on icon at bounding box center [1410, 375] width 13 height 11
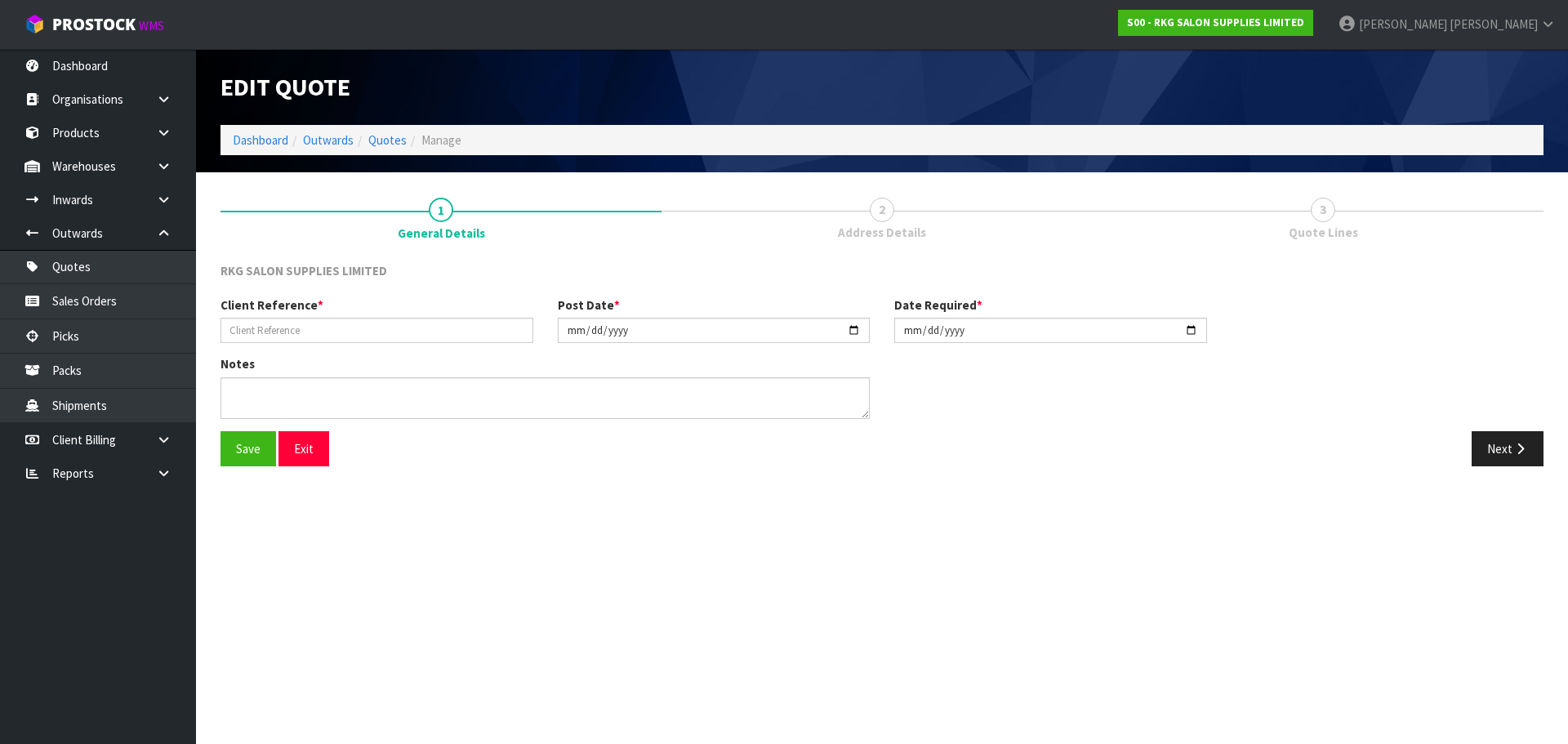
type input "RAHUL"
type input "2025-09-17"
type textarea "FOR PICK UP"
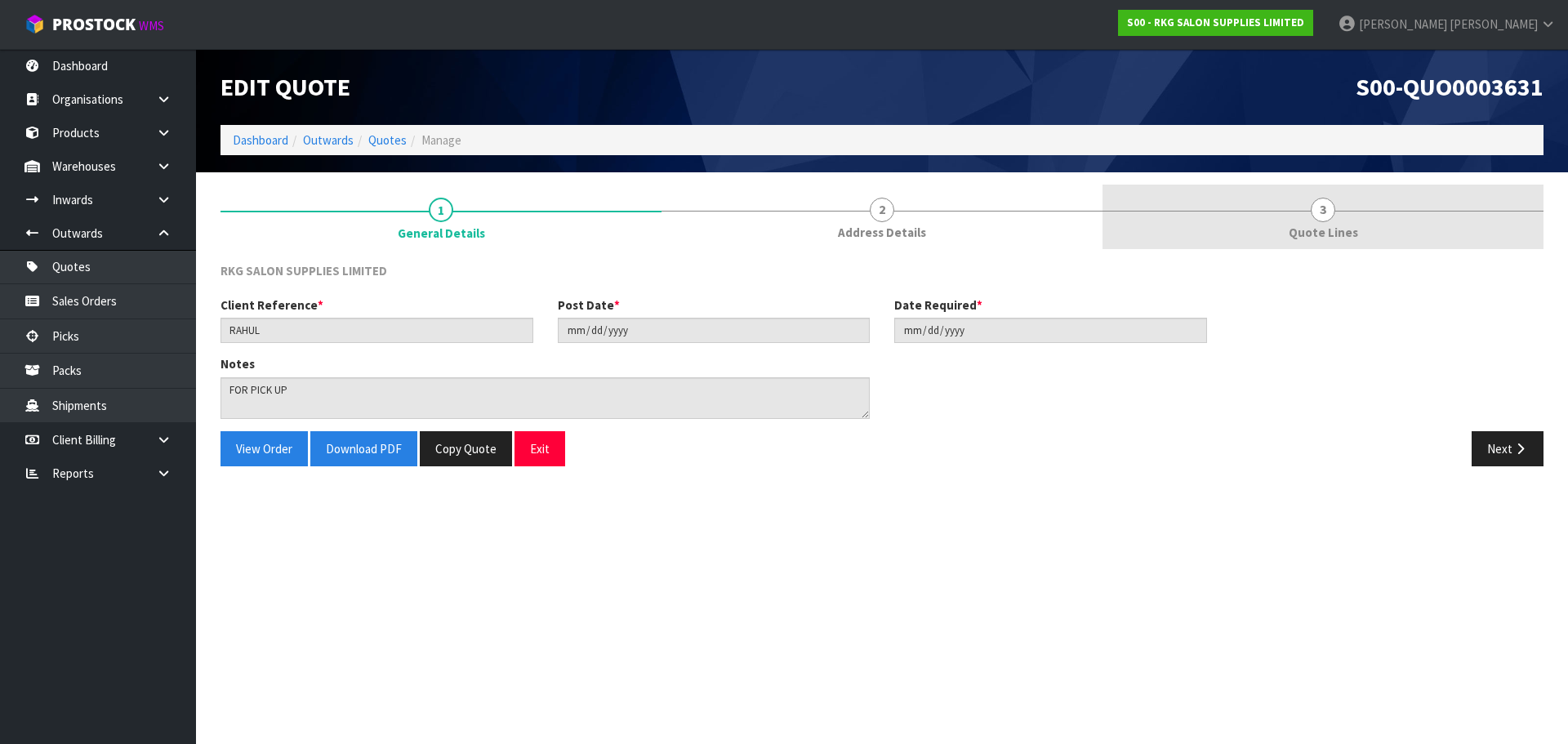
click at [1314, 216] on span "3" at bounding box center [1322, 209] width 24 height 24
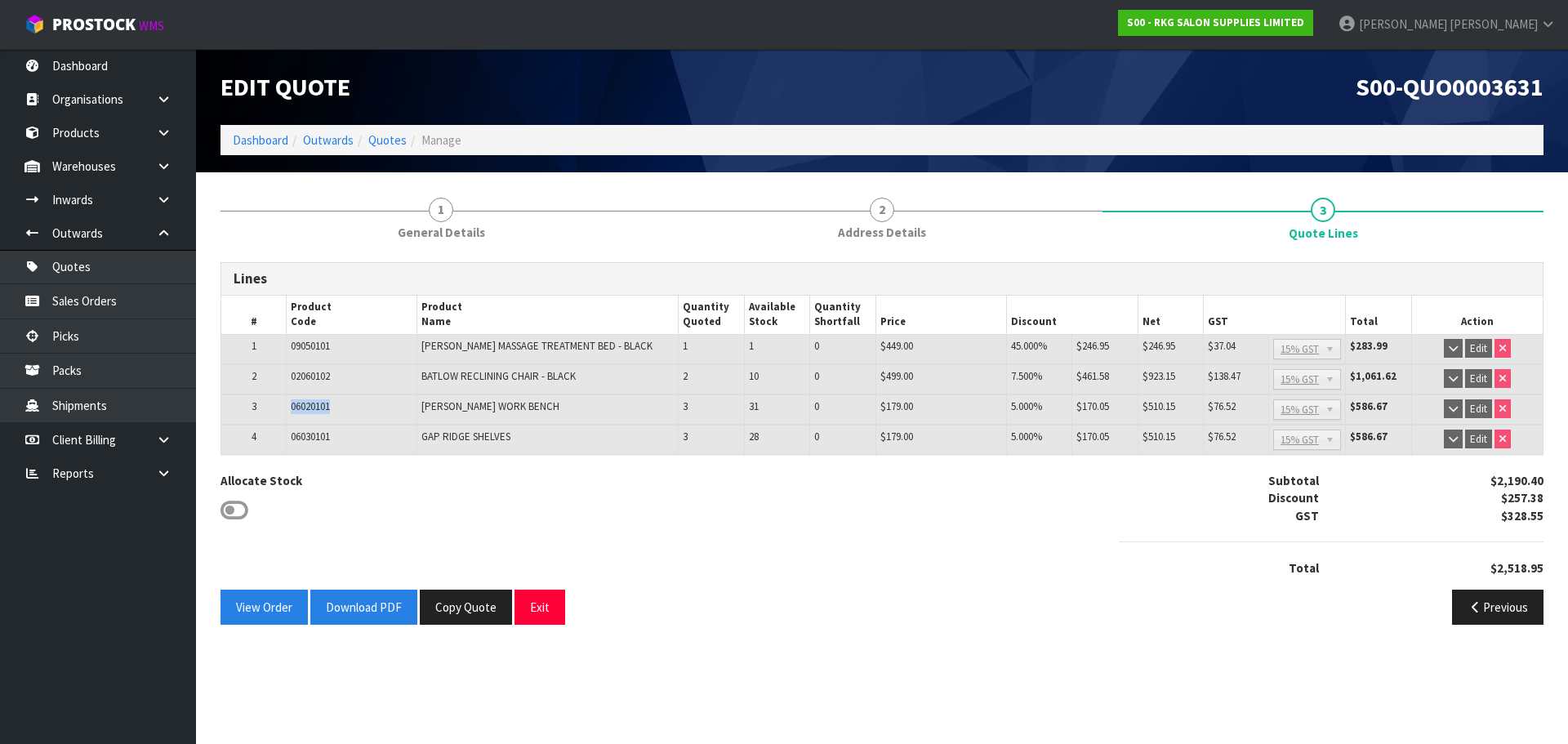
drag, startPoint x: 343, startPoint y: 408, endPoint x: 272, endPoint y: 408, distance: 71.0
click at [272, 408] on tr "3 06020101 DAMPIER WORK BENCH 3 31 0 $179.00 5.000% $170.05 $510.15 $76.52 No G…" at bounding box center [881, 410] width 1321 height 30
copy tr "06020101"
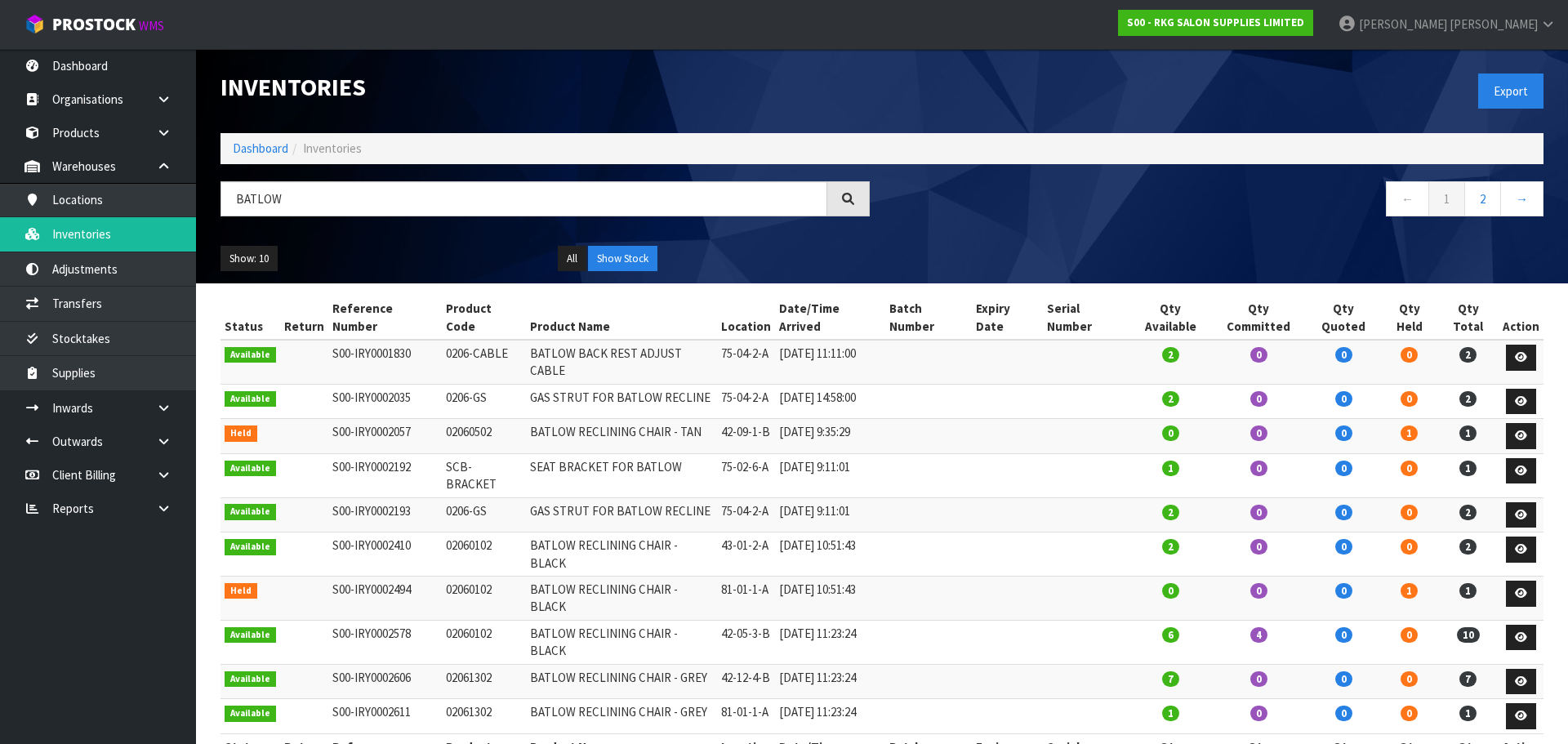
drag, startPoint x: 289, startPoint y: 200, endPoint x: 229, endPoint y: 204, distance: 60.1
click at [229, 204] on input "BATLOW" at bounding box center [524, 199] width 607 height 35
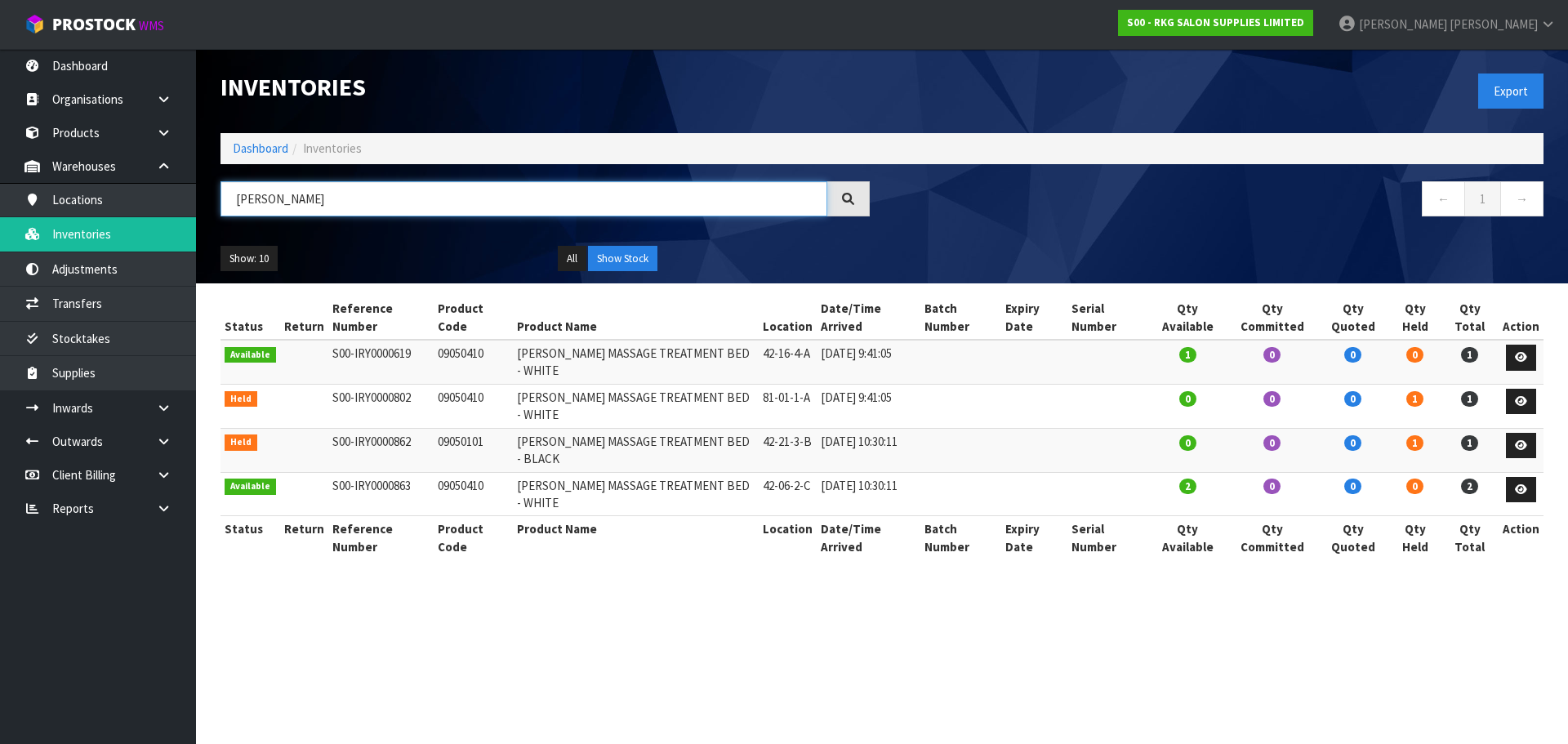
drag, startPoint x: 253, startPoint y: 198, endPoint x: 233, endPoint y: 199, distance: 20.0
click at [233, 199] on input "NAPIER" at bounding box center [524, 199] width 607 height 35
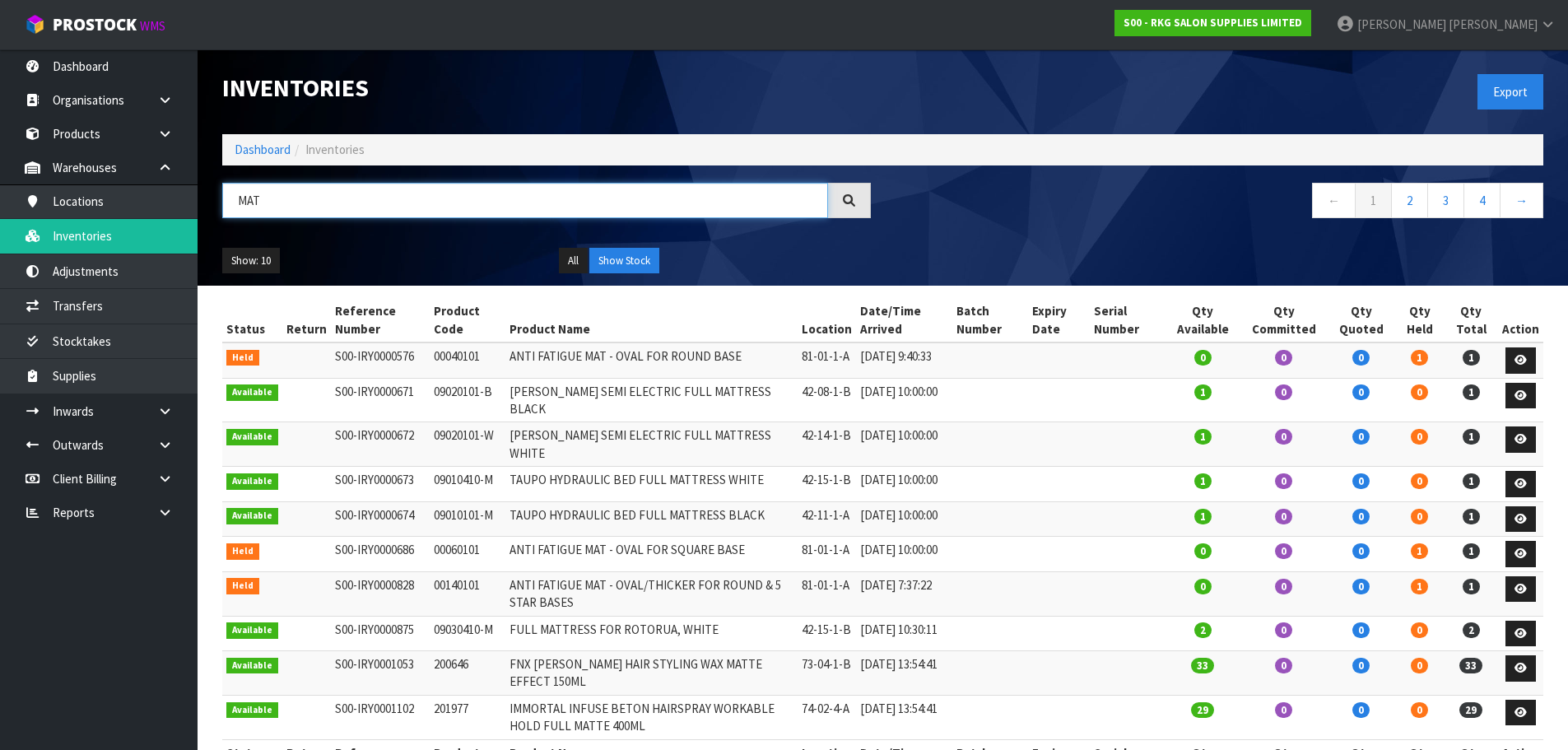
drag, startPoint x: 309, startPoint y: 199, endPoint x: 237, endPoint y: 199, distance: 72.0
click at [237, 199] on input "MAT" at bounding box center [524, 200] width 606 height 35
drag, startPoint x: 502, startPoint y: 359, endPoint x: 594, endPoint y: 364, distance: 92.1
click at [594, 364] on td "ANTI FATIGUE MAT - OVAL FOR ROUND BASE" at bounding box center [651, 361] width 292 height 35
copy td "ANTI FATIGUE MAT"
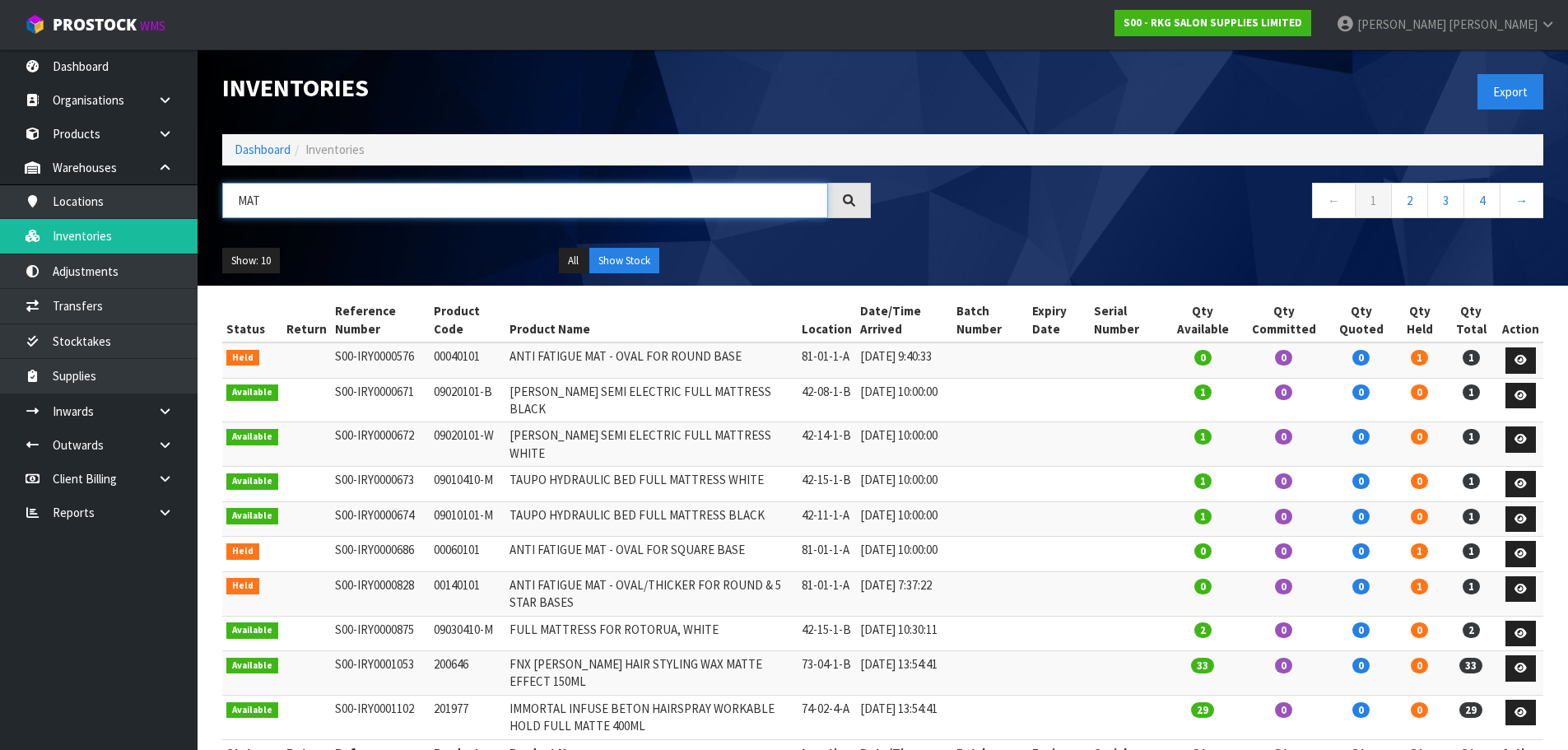
drag, startPoint x: 323, startPoint y: 200, endPoint x: 267, endPoint y: 200, distance: 56.0
click at [287, 200] on input "MAT" at bounding box center [524, 200] width 606 height 35
drag, startPoint x: 284, startPoint y: 201, endPoint x: 230, endPoint y: 206, distance: 54.2
click at [232, 205] on input "MAT" at bounding box center [524, 200] width 606 height 35
paste input "ANTI FATIGUE"
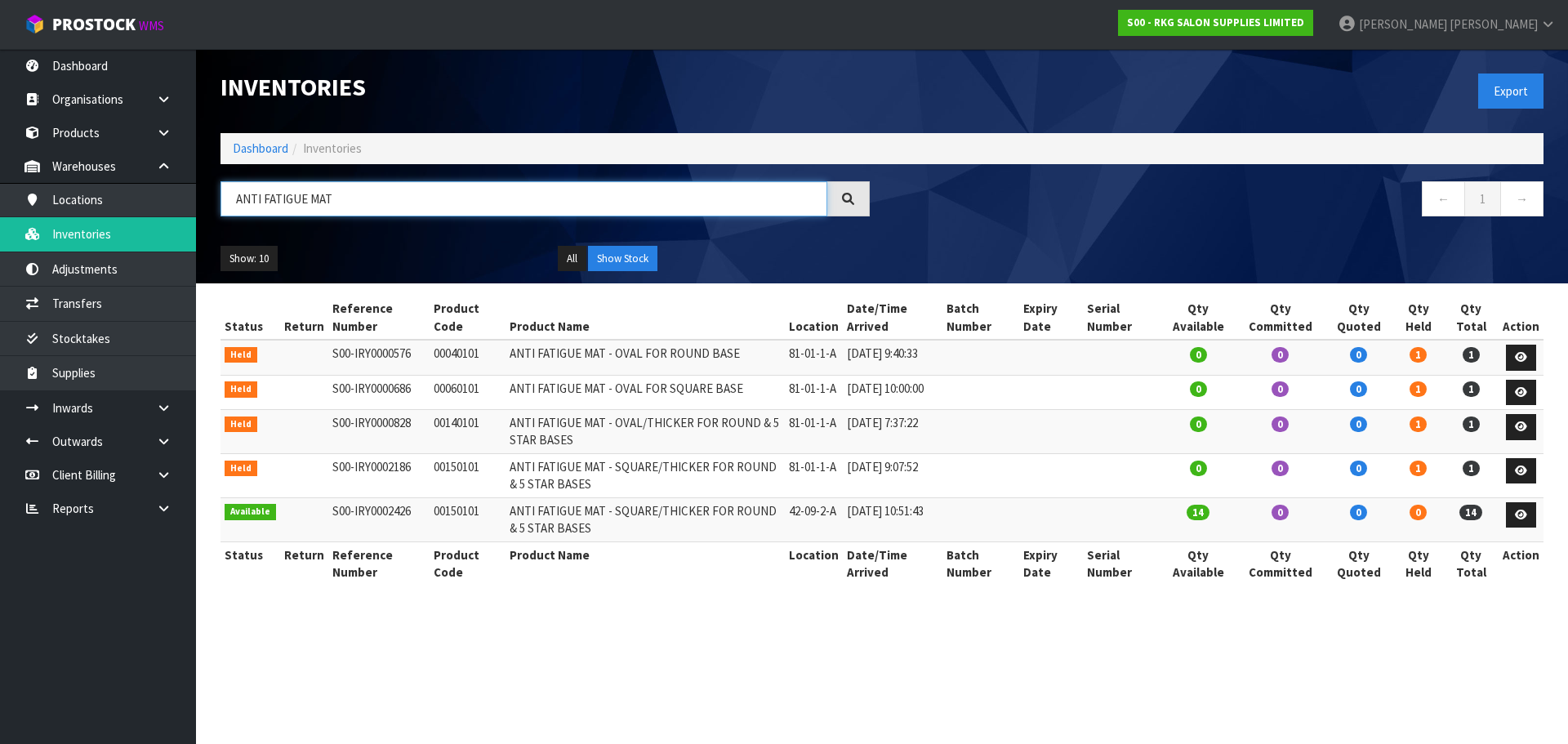
drag, startPoint x: 356, startPoint y: 194, endPoint x: 234, endPoint y: 194, distance: 122.0
click at [234, 194] on input "ANTI FATIGUE MAT" at bounding box center [524, 199] width 607 height 35
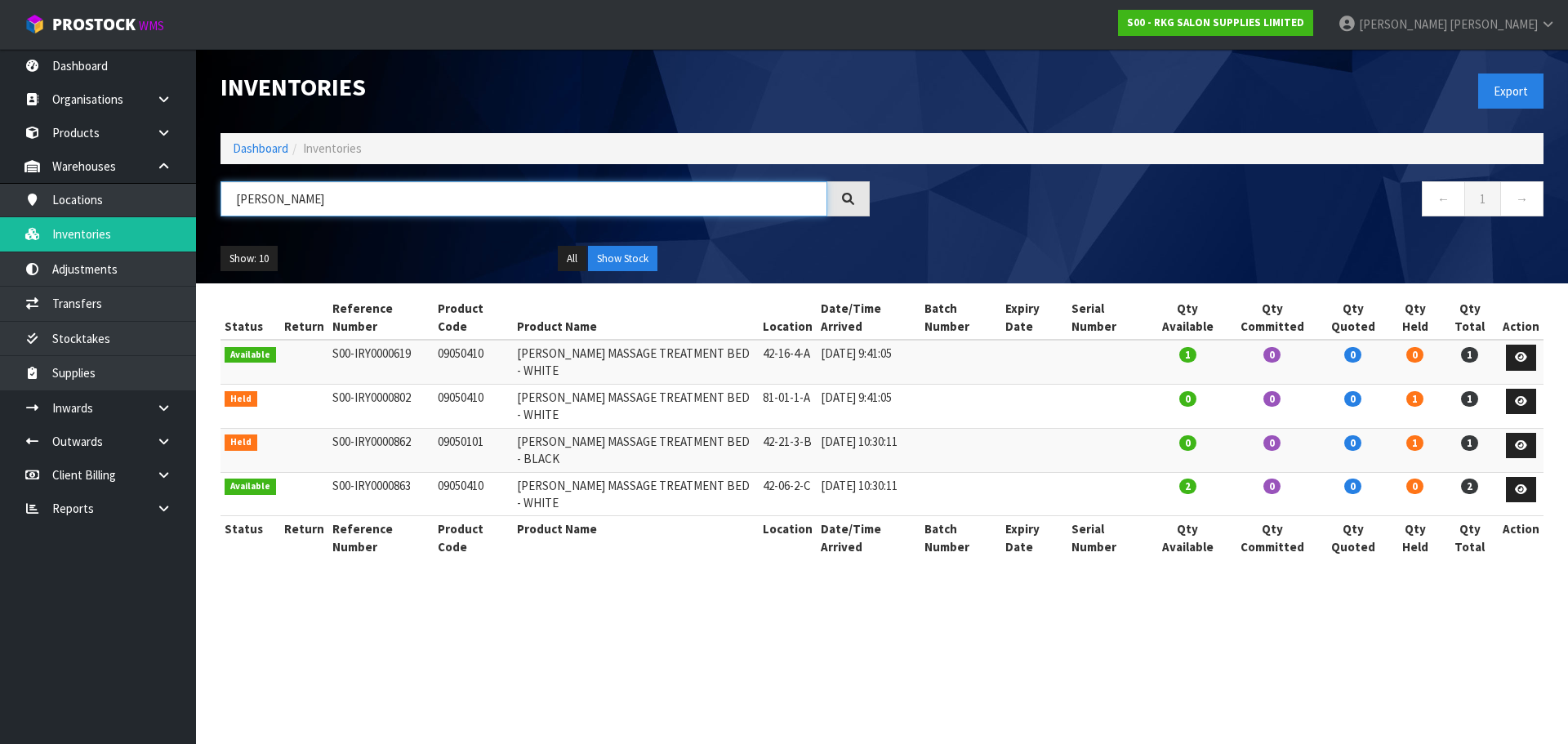
type input "NAPIER"
drag, startPoint x: 433, startPoint y: 355, endPoint x: 498, endPoint y: 355, distance: 65.0
click at [498, 355] on td "09050410" at bounding box center [473, 362] width 79 height 44
copy td "09050410"
click at [173, 138] on link at bounding box center [169, 133] width 53 height 33
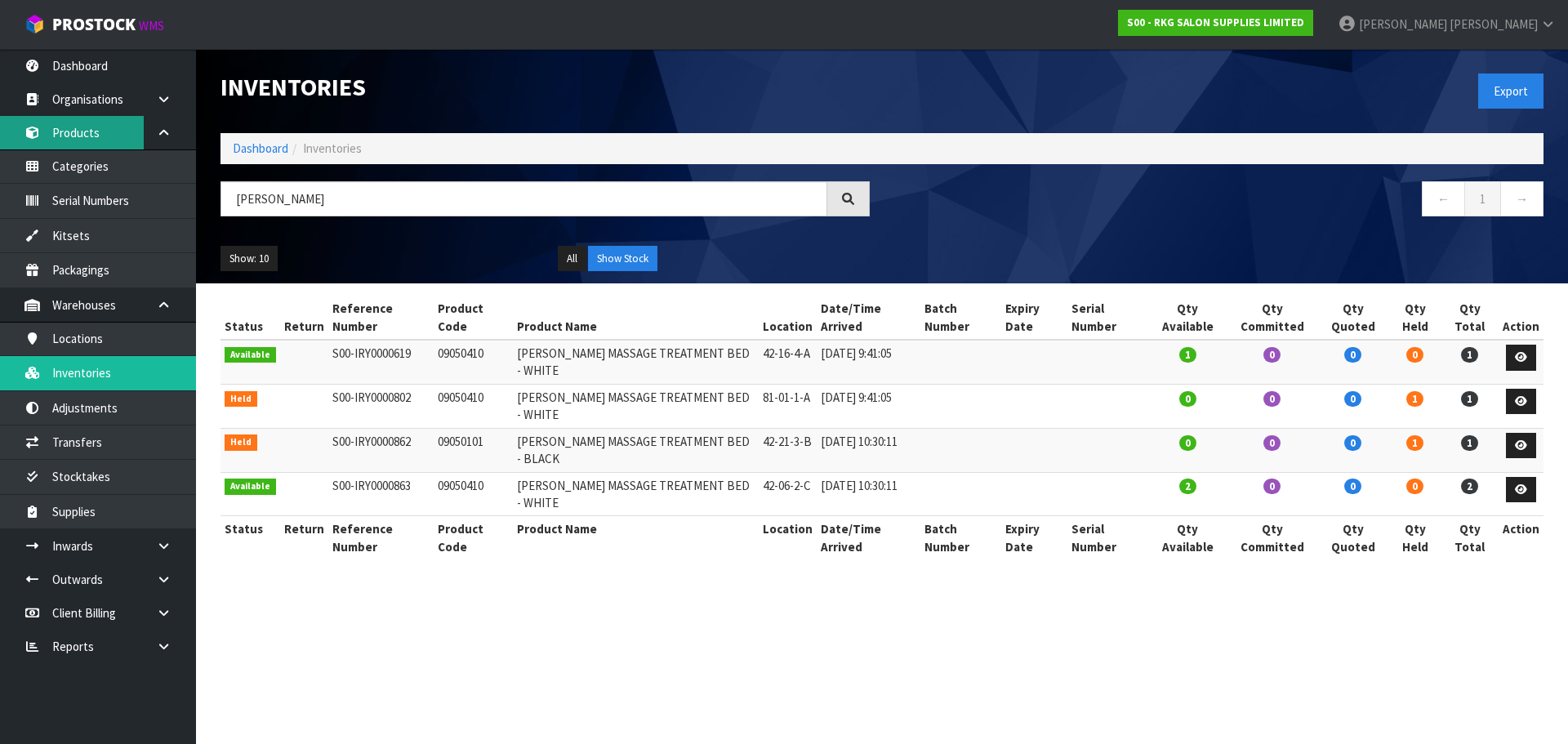
click at [86, 129] on link "Products" at bounding box center [98, 133] width 196 height 33
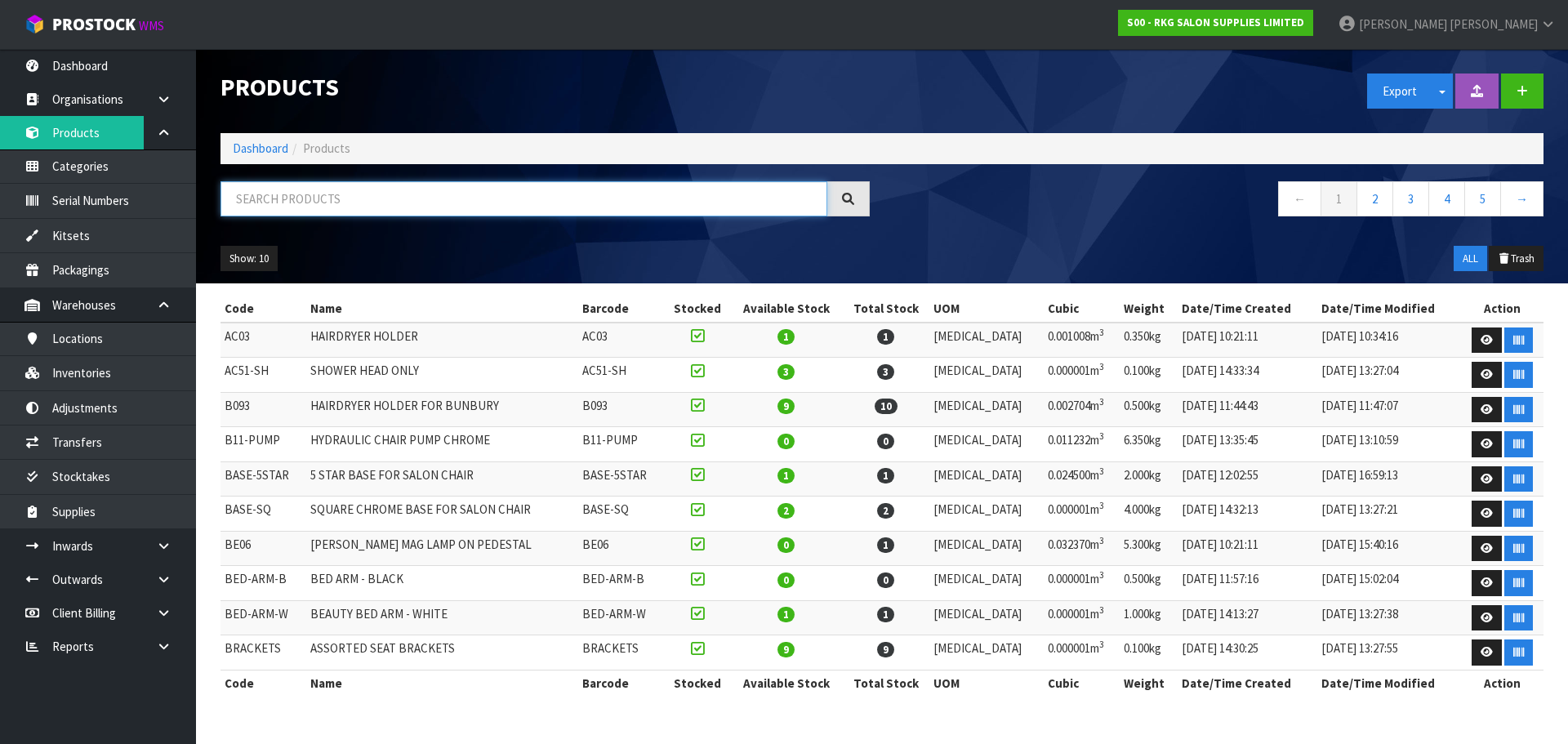
click at [302, 190] on input "text" at bounding box center [524, 199] width 607 height 35
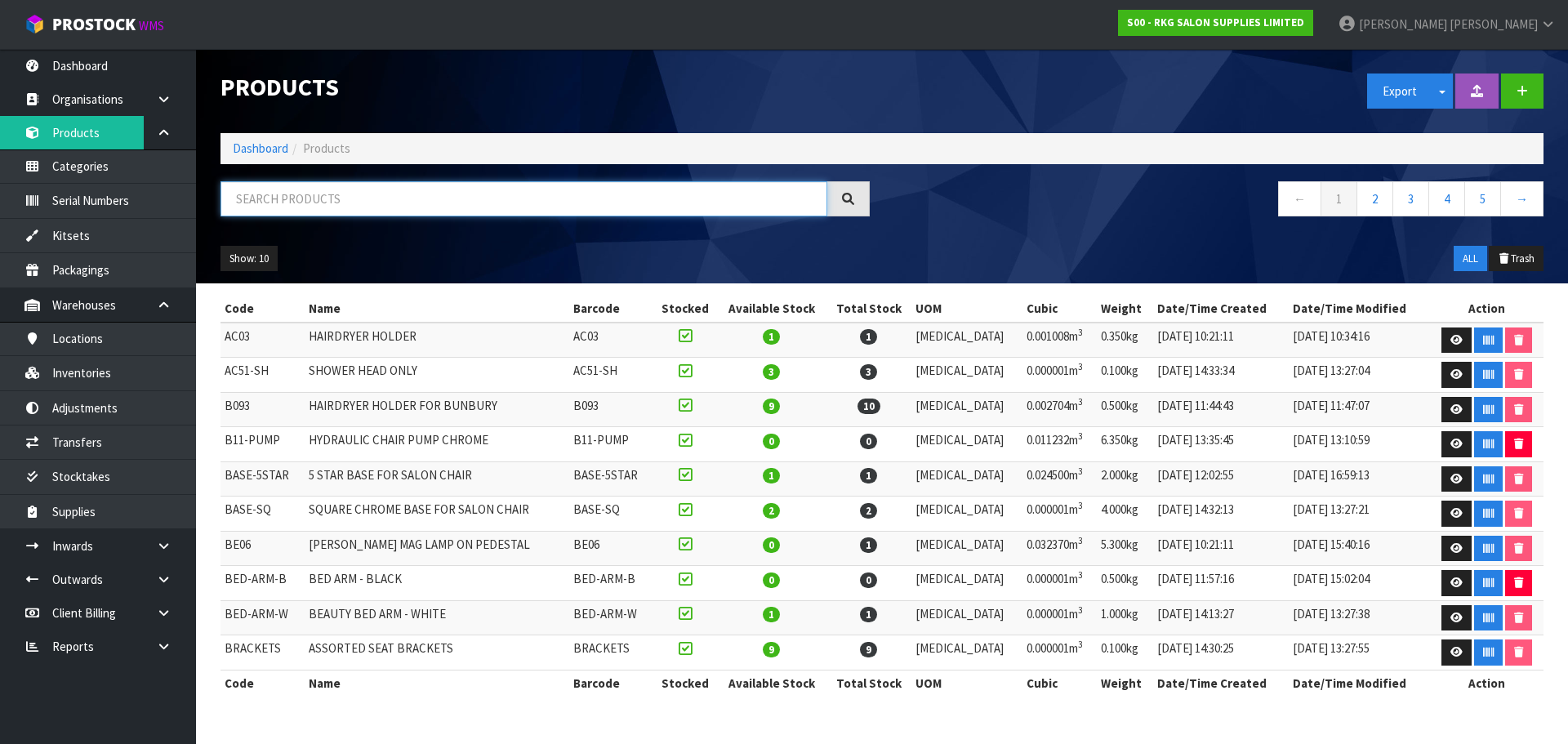
paste input "09050410"
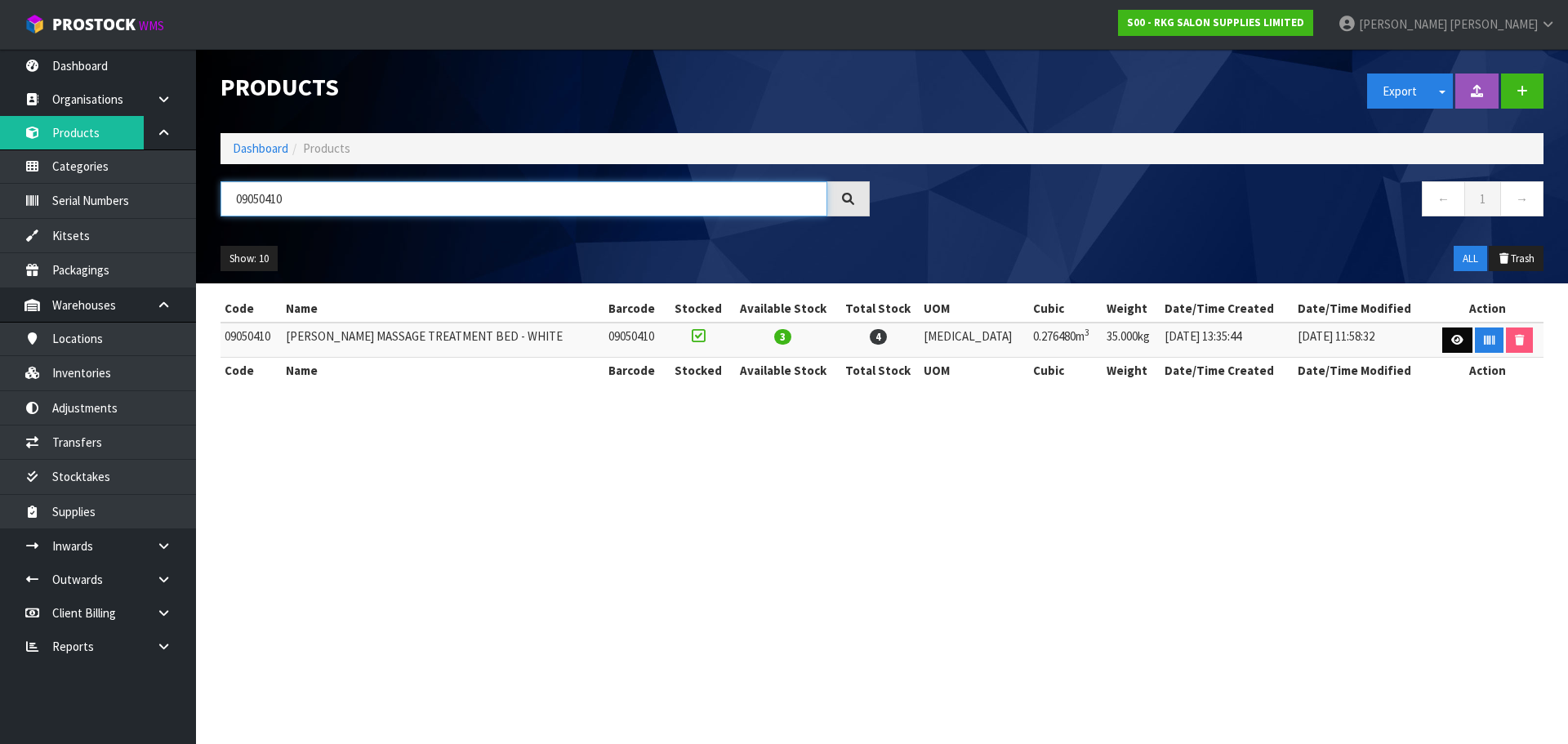
type input "09050410"
click at [1451, 338] on icon at bounding box center [1457, 340] width 13 height 11
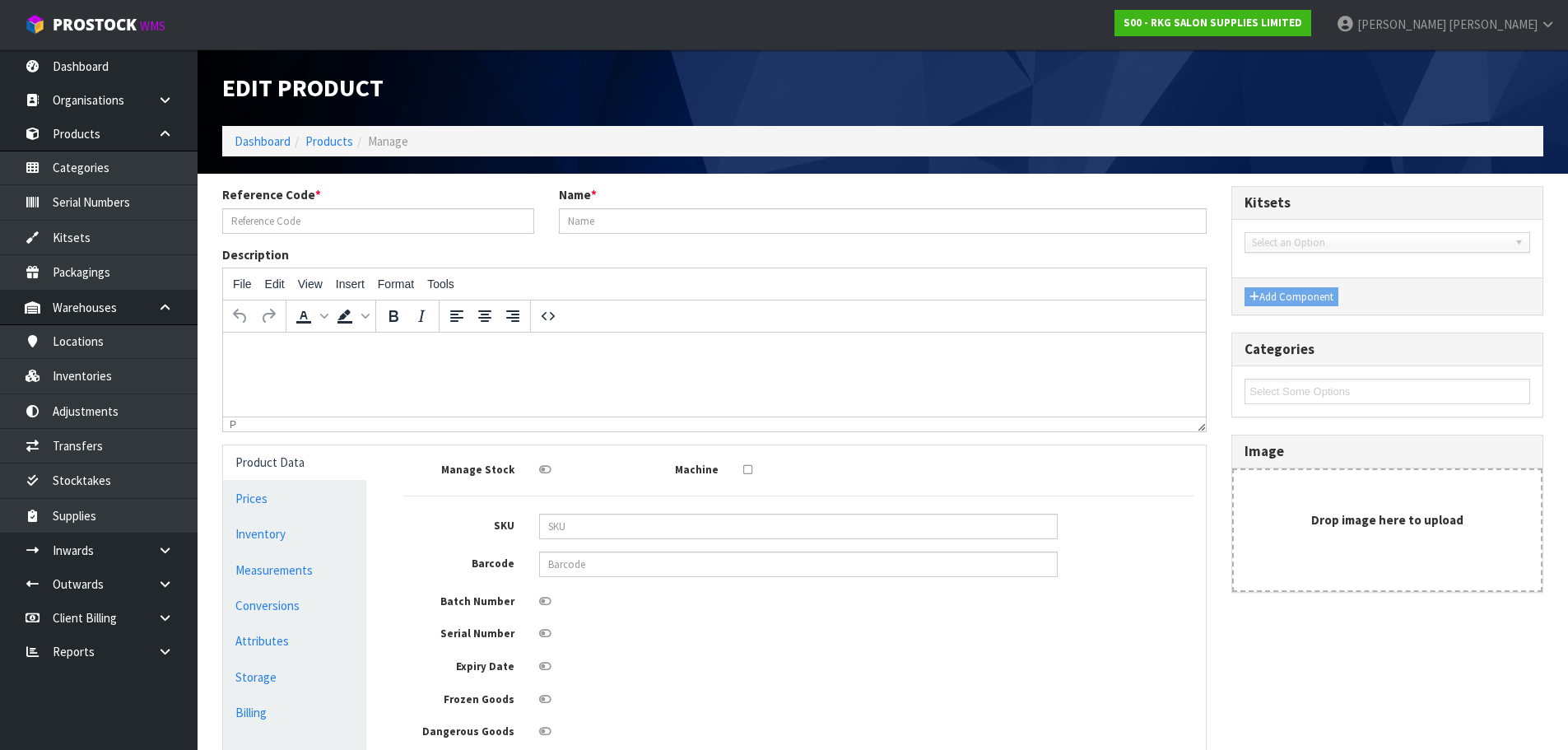
type input "09050410"
type input "NAPIER MASSAGE TREATMENT BED - WHITE"
type input "192"
type input "20"
type input "72"
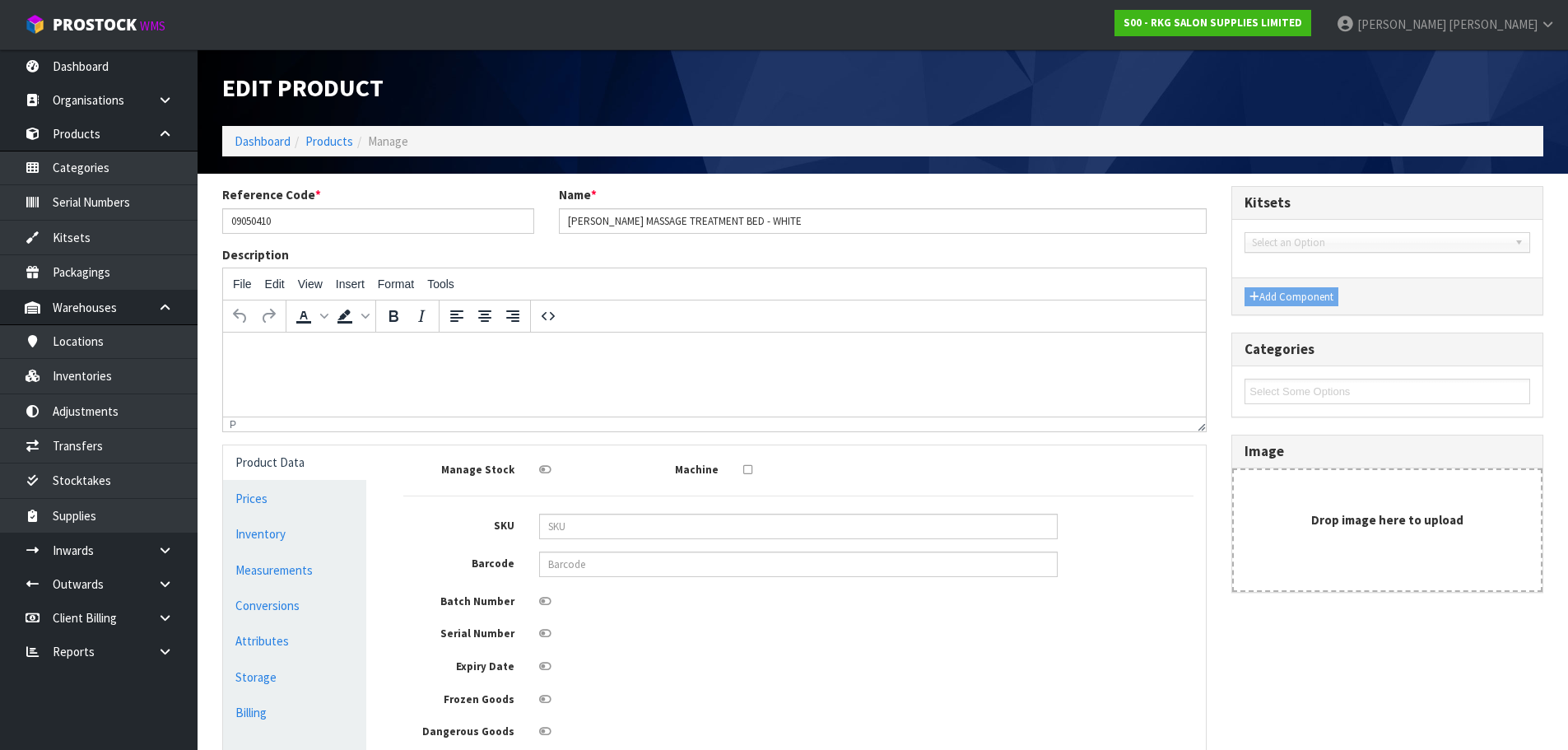
type input "0.27648"
type input "35"
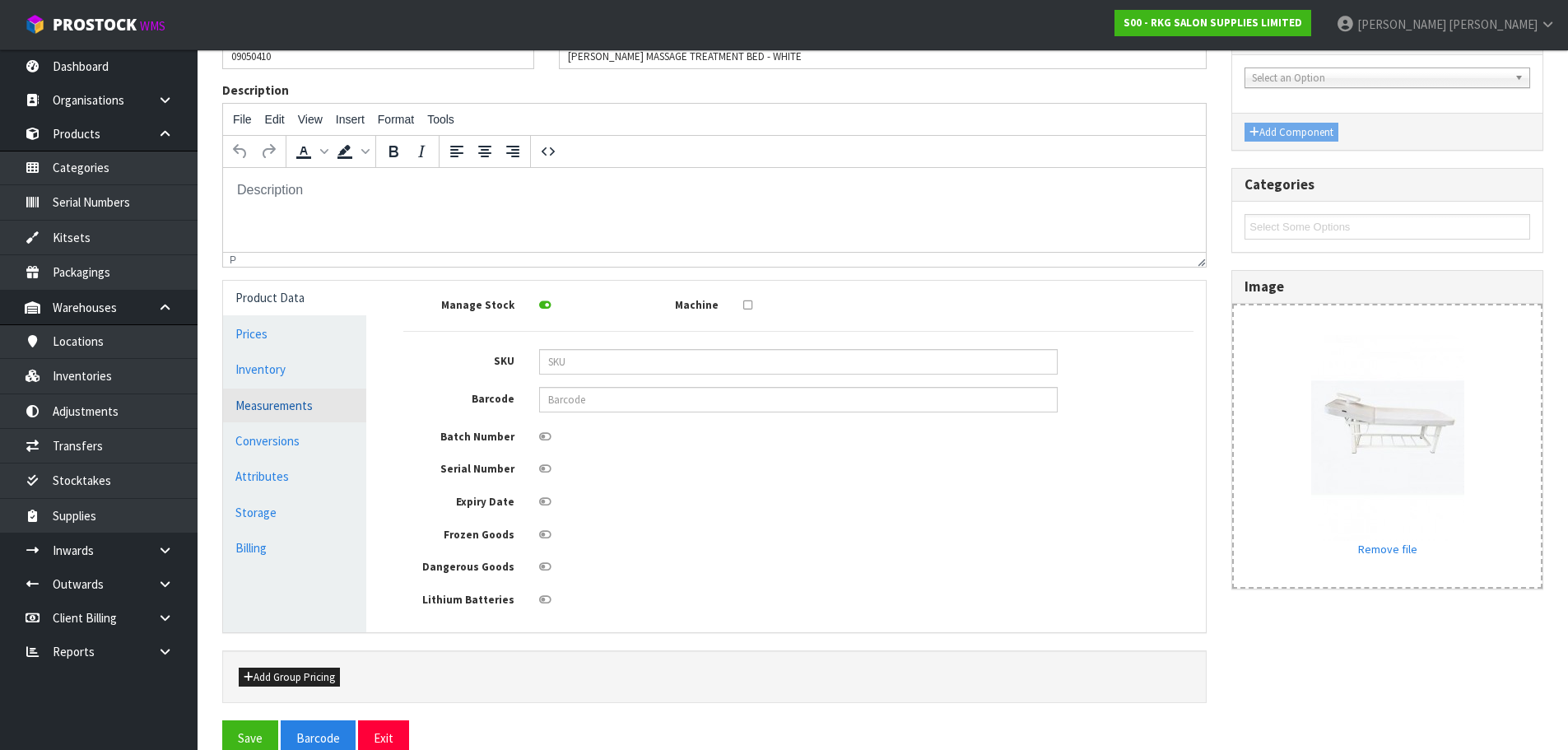
click at [249, 409] on link "Measurements" at bounding box center [294, 405] width 143 height 34
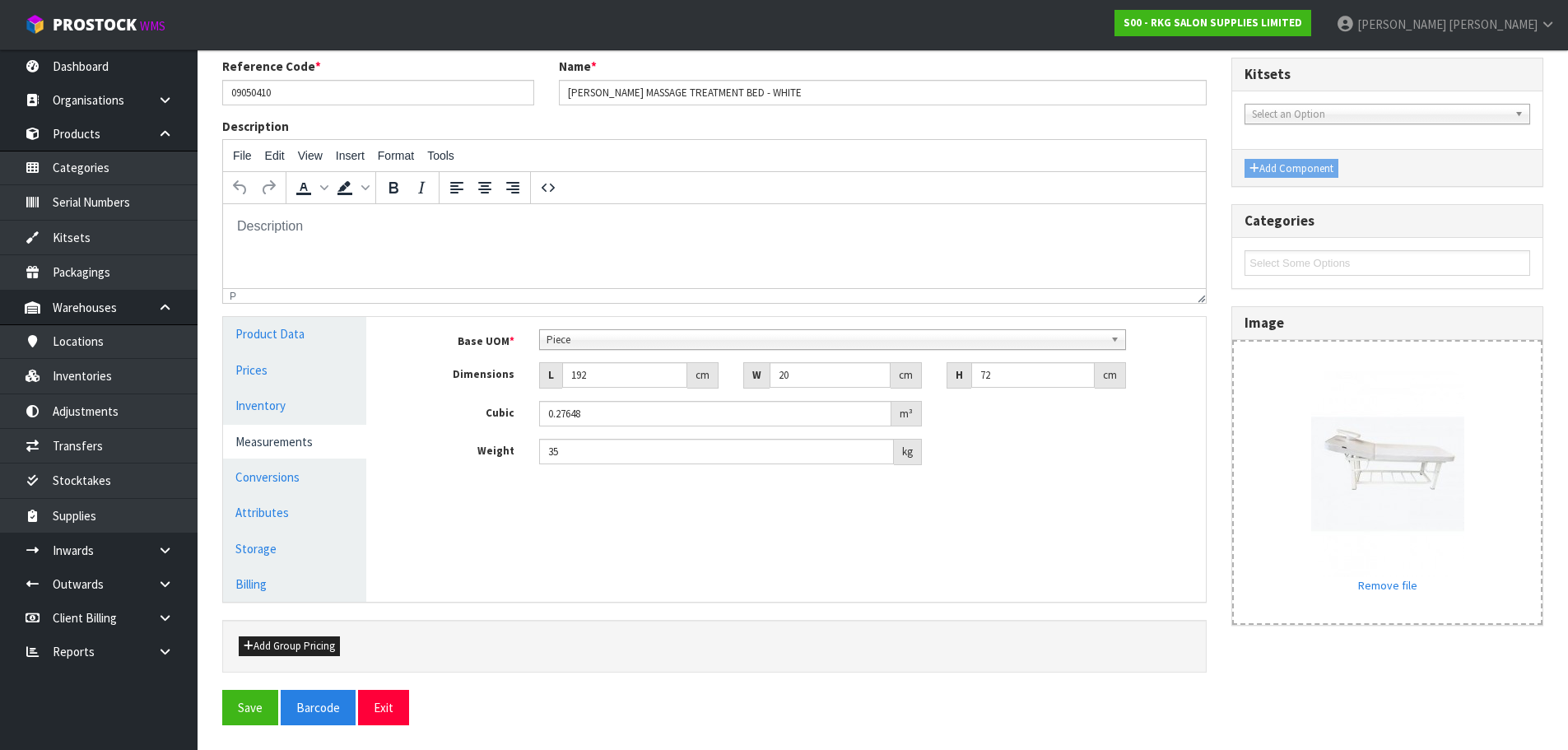
scroll to position [129, 0]
click at [376, 707] on button "Exit" at bounding box center [383, 708] width 51 height 35
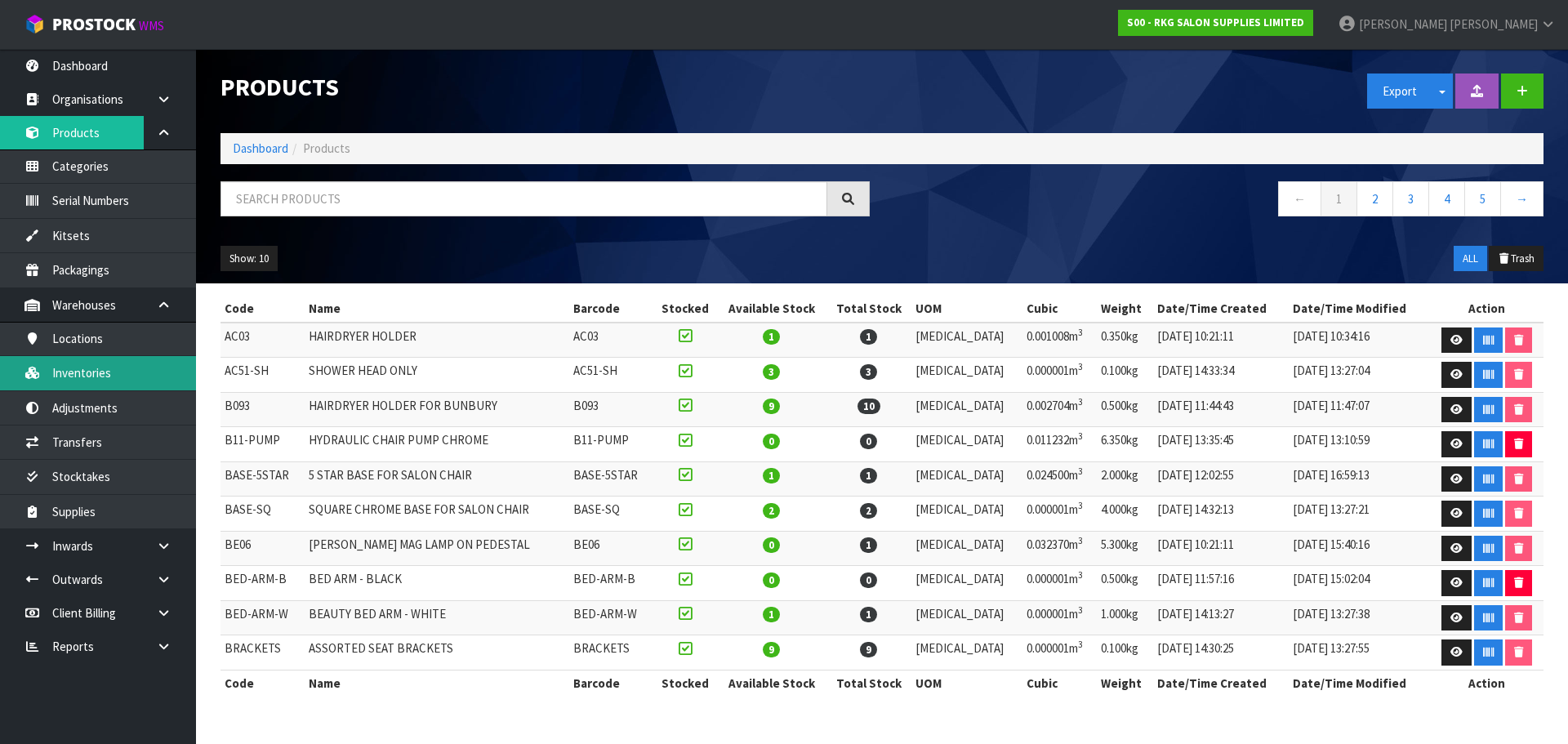
click at [80, 375] on link "Inventories" at bounding box center [98, 373] width 196 height 33
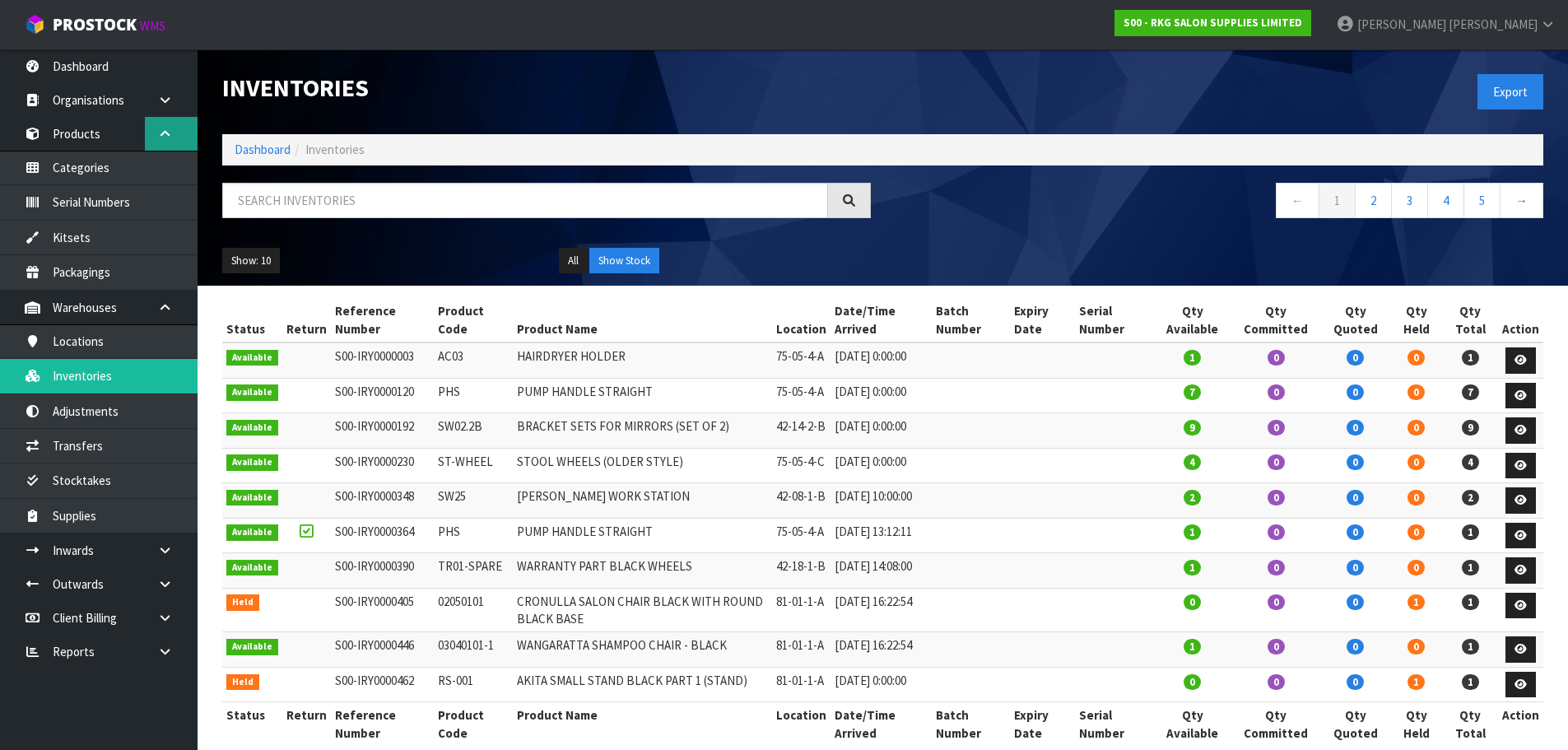
click at [163, 137] on icon at bounding box center [165, 134] width 16 height 13
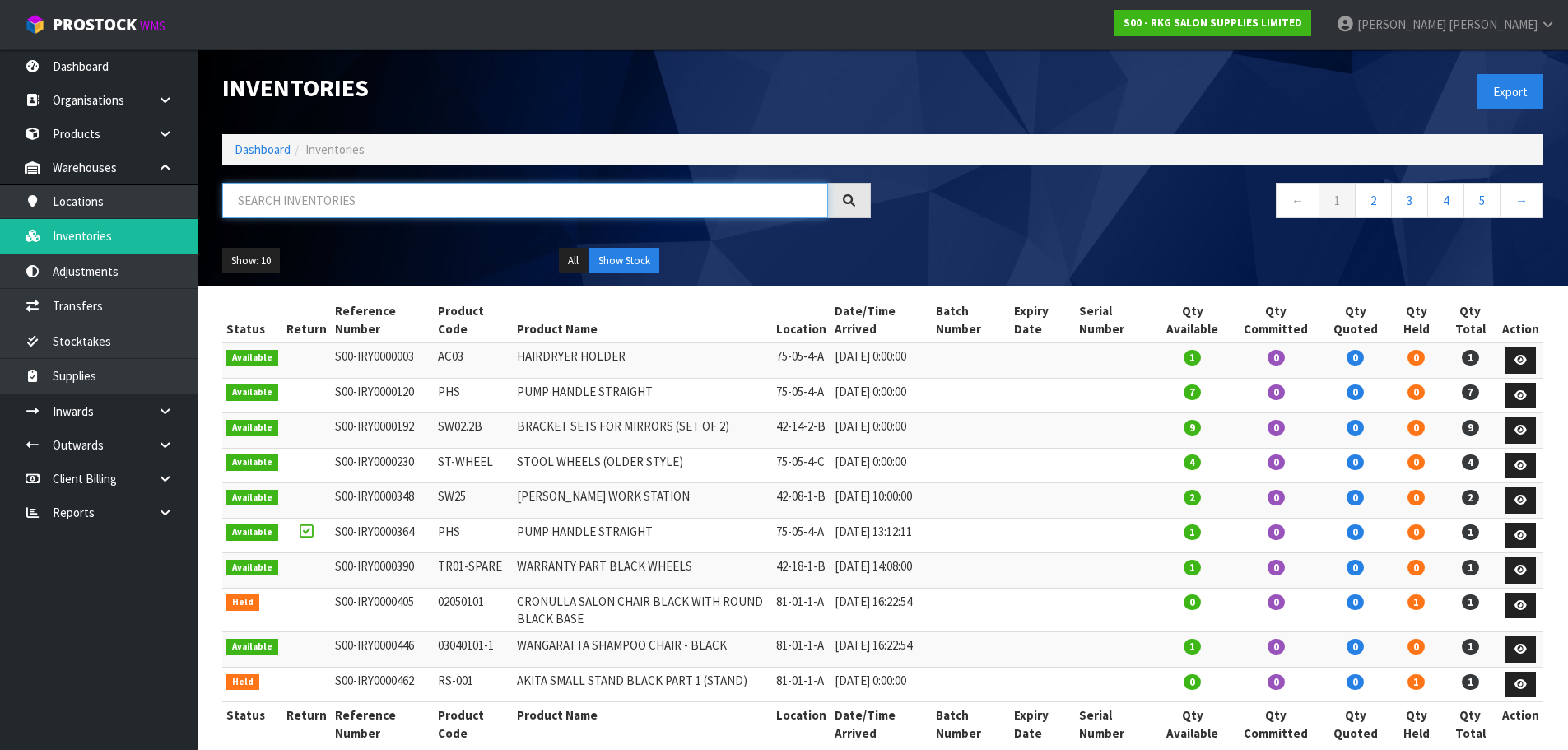
click at [328, 203] on input "text" at bounding box center [524, 200] width 606 height 35
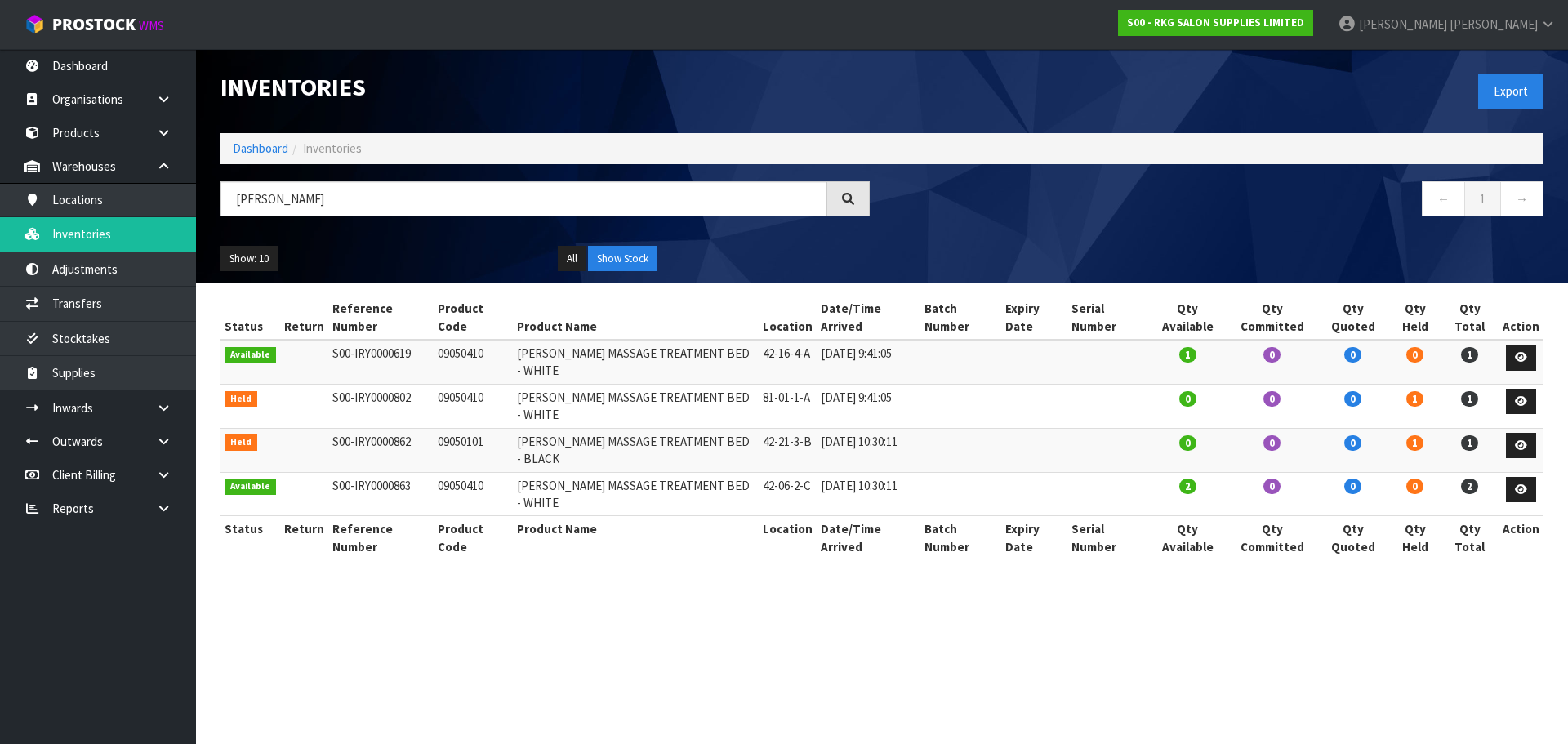
drag, startPoint x: 435, startPoint y: 489, endPoint x: 521, endPoint y: 488, distance: 86.0
click at [521, 488] on tr "Available S00-IRY0000863 09050410 NAPIER MASSAGE TREATMENT BED - WHITE 42-06-2-…" at bounding box center [881, 494] width 1323 height 44
click at [440, 490] on td "09050410" at bounding box center [473, 494] width 79 height 44
drag, startPoint x: 294, startPoint y: 199, endPoint x: 213, endPoint y: 211, distance: 81.9
click at [213, 211] on div "NAPIER" at bounding box center [545, 204] width 674 height 48
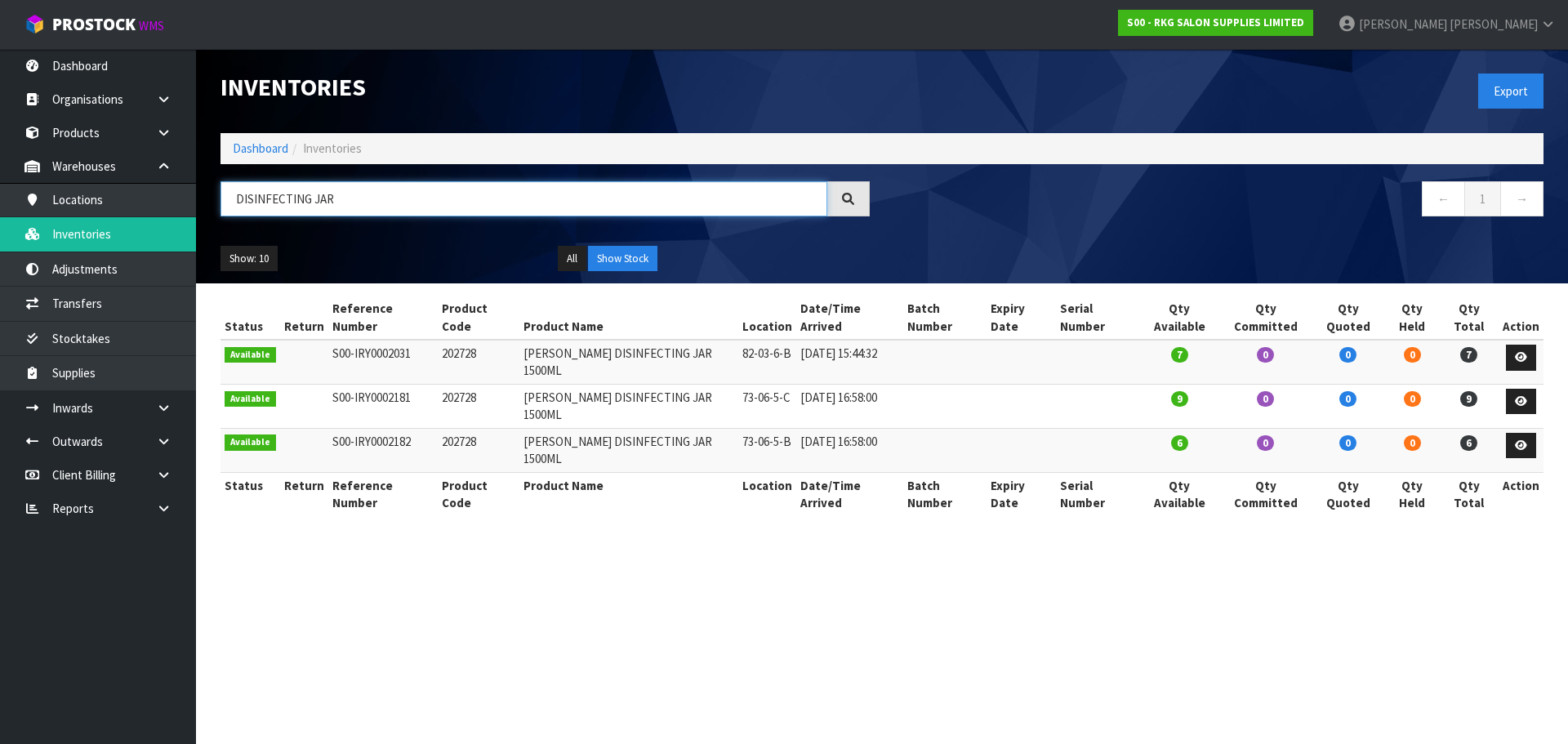
type input "DISINFECTING JAR"
click at [71, 139] on link "Products" at bounding box center [98, 133] width 196 height 33
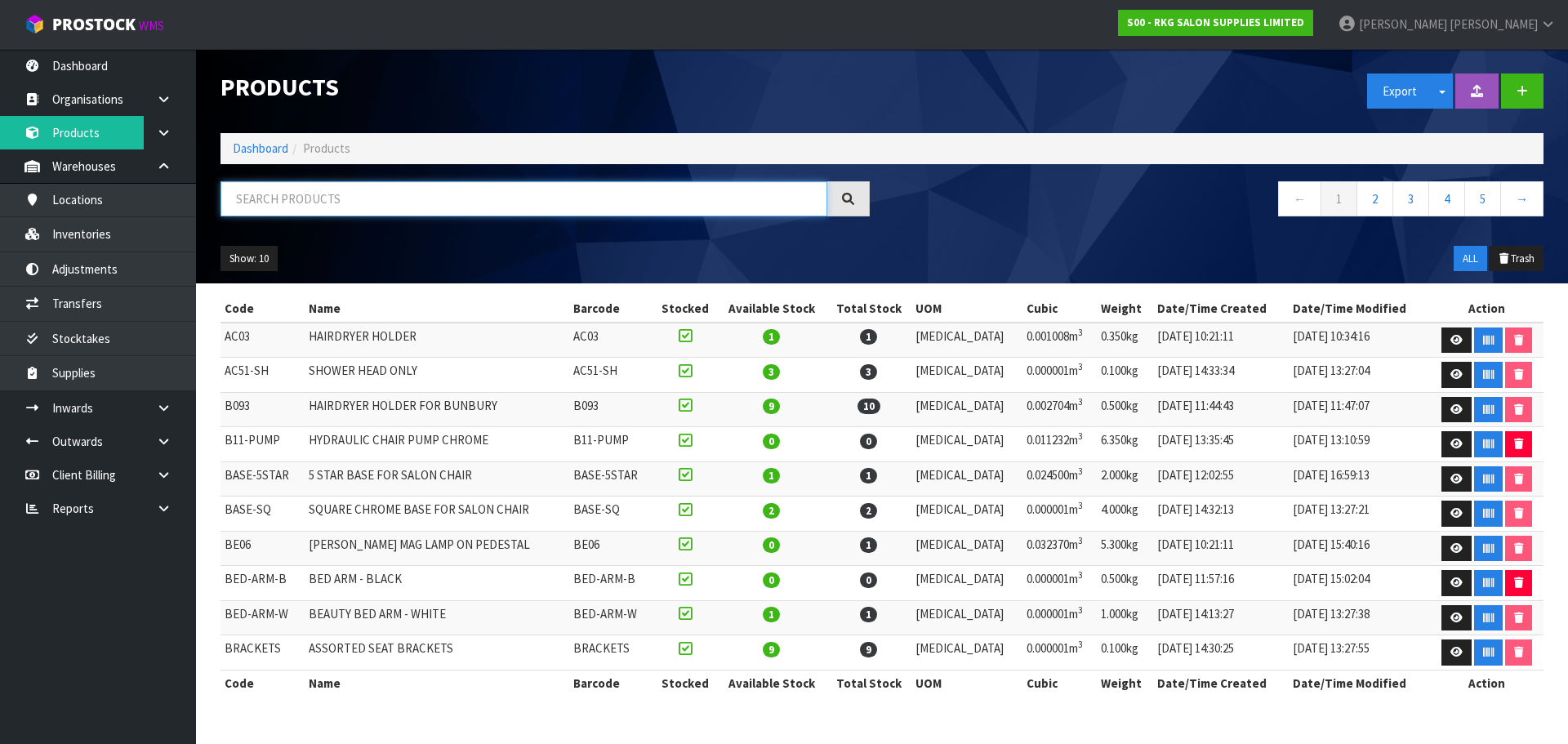
click at [249, 204] on input "text" at bounding box center [524, 199] width 607 height 35
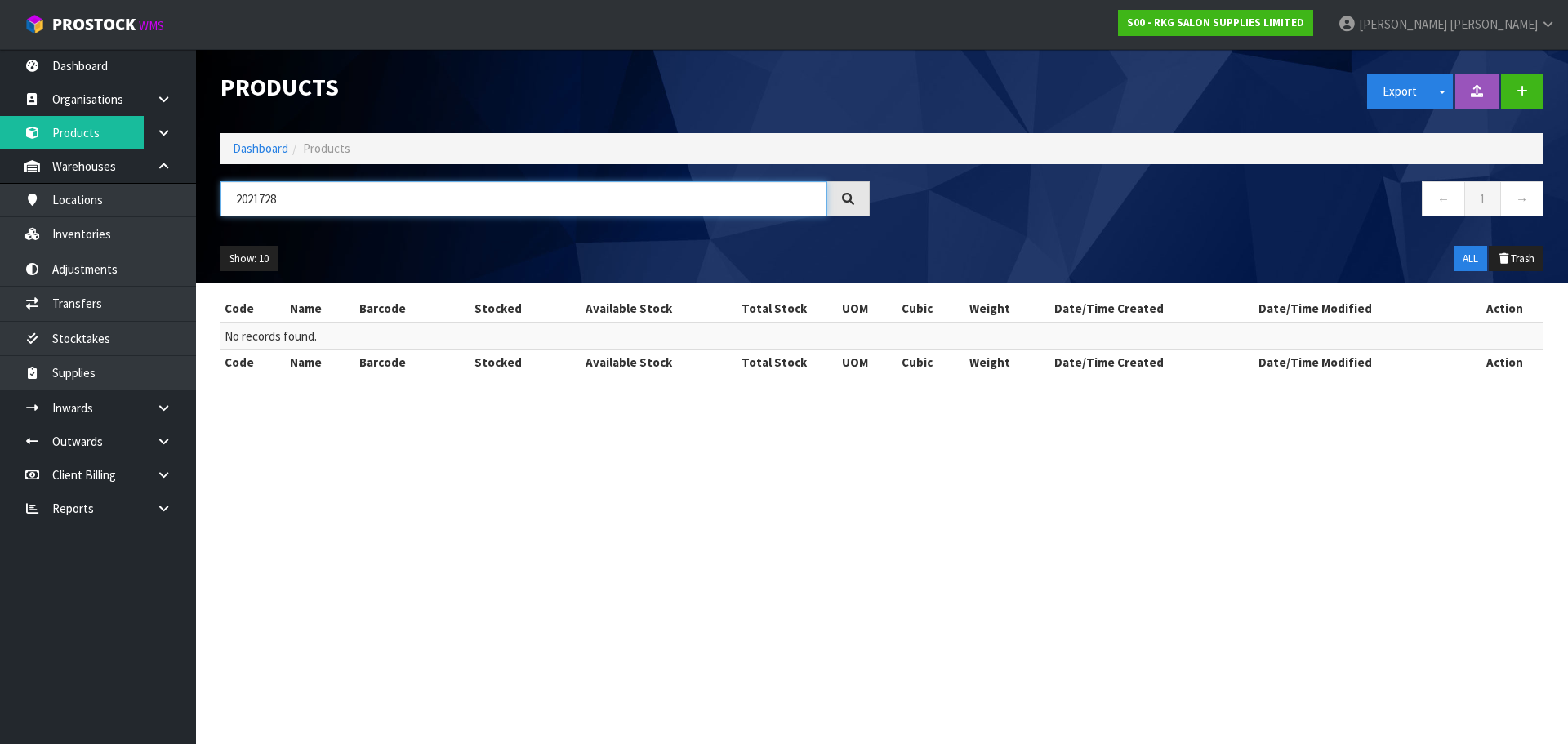
drag, startPoint x: 256, startPoint y: 203, endPoint x: 303, endPoint y: 202, distance: 47.0
click at [303, 202] on input "2021728" at bounding box center [524, 199] width 607 height 35
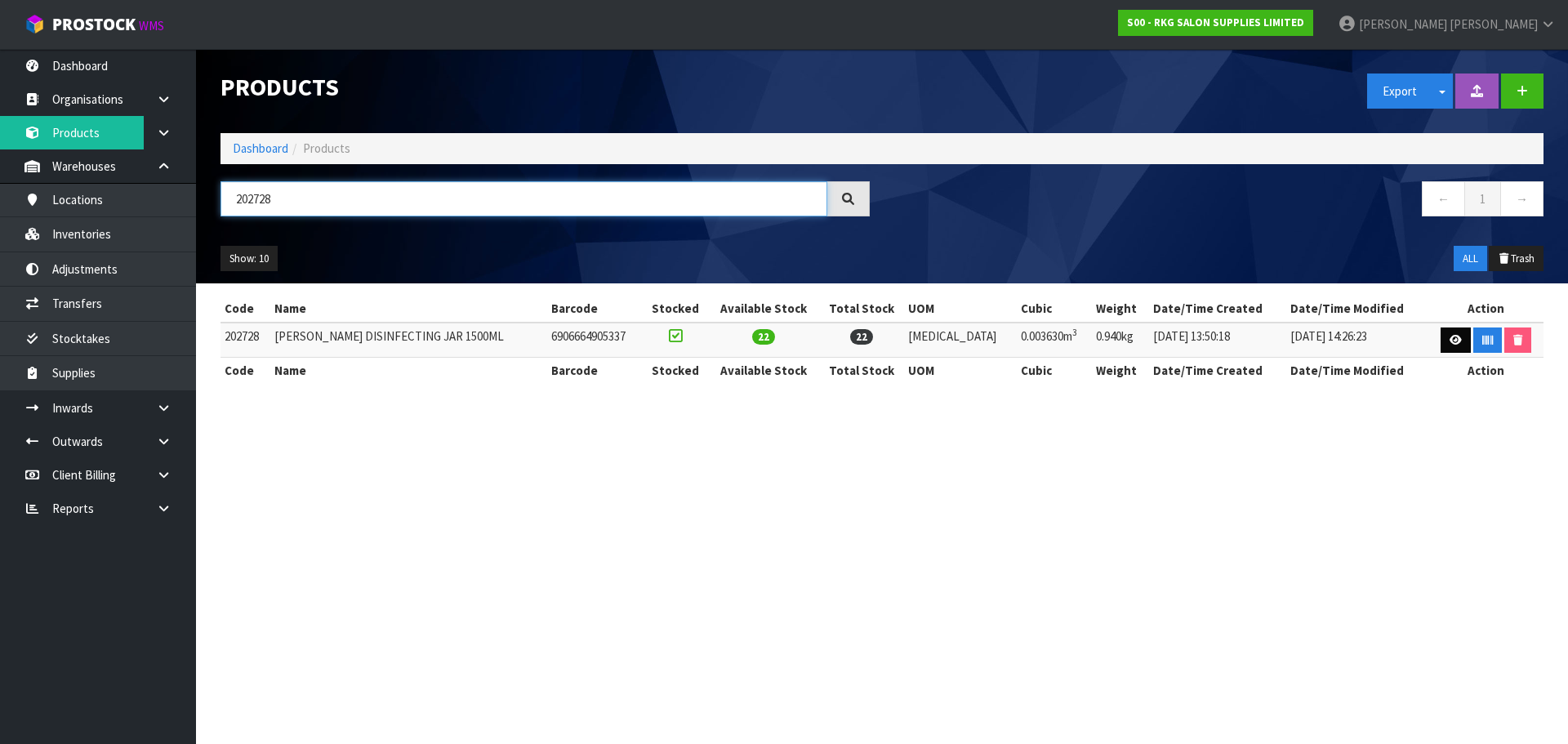
type input "202728"
click at [1440, 340] on link at bounding box center [1455, 340] width 30 height 26
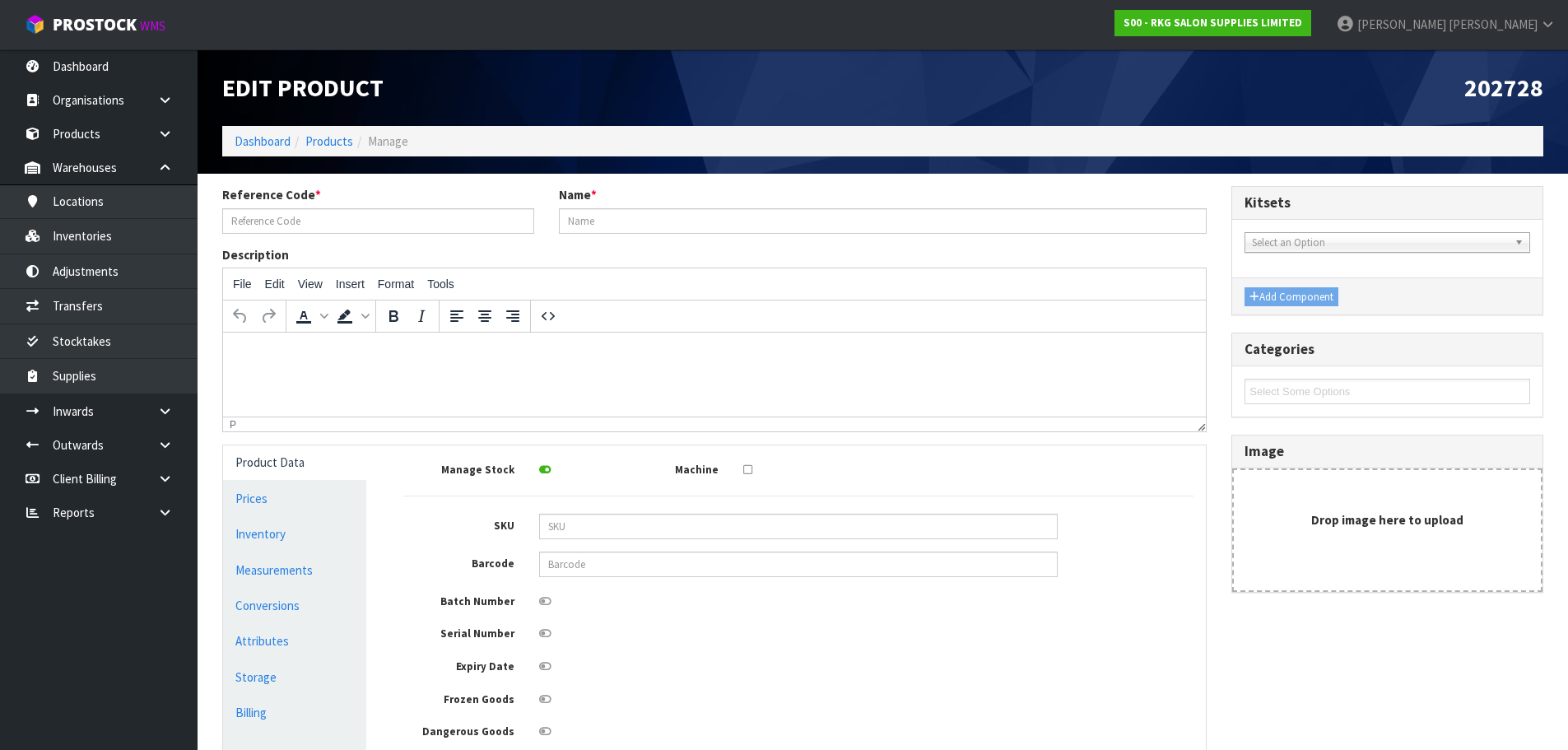
type input "202728"
type input "BOB DISINFECTING JAR 1500ML"
type input "6906664905337"
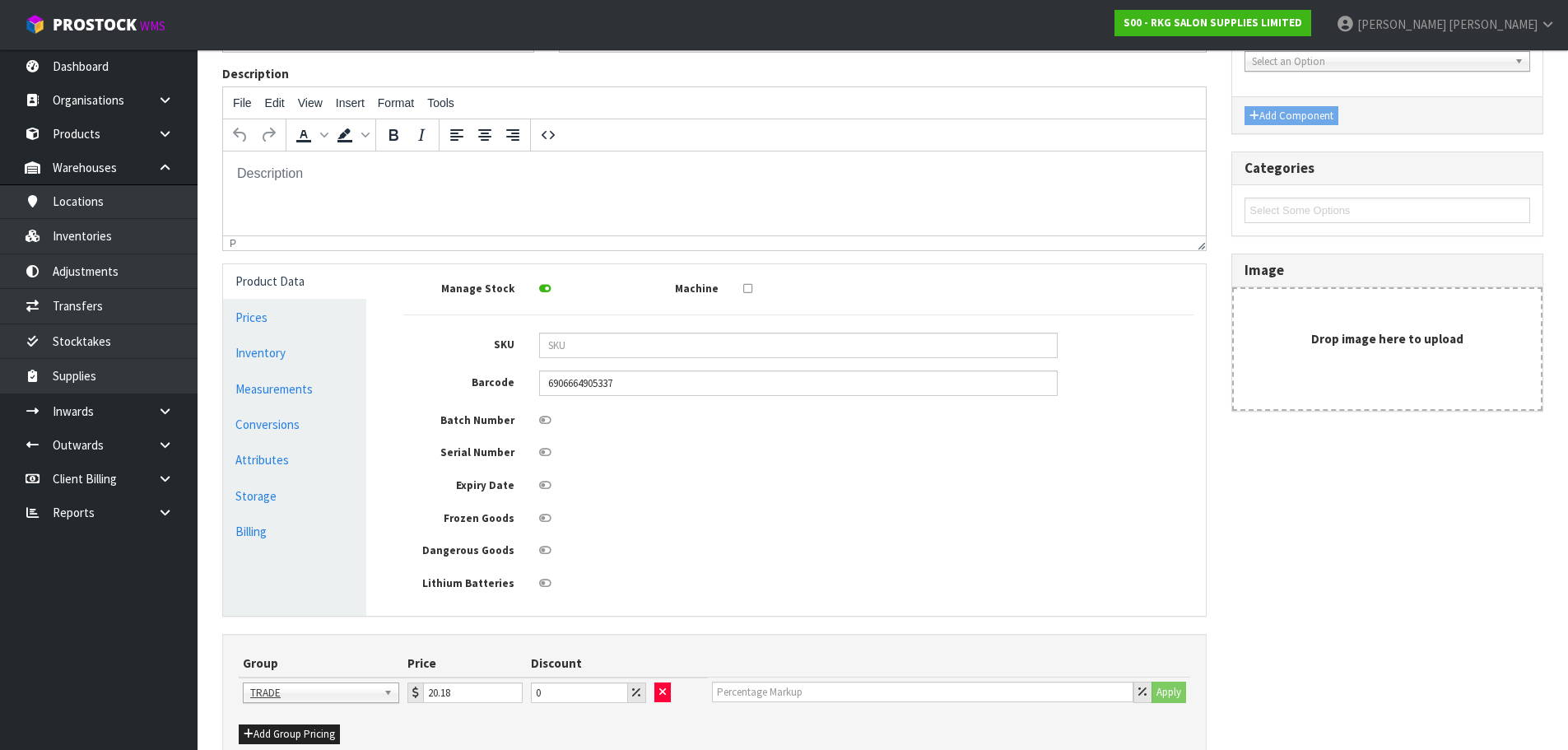
scroll to position [247, 0]
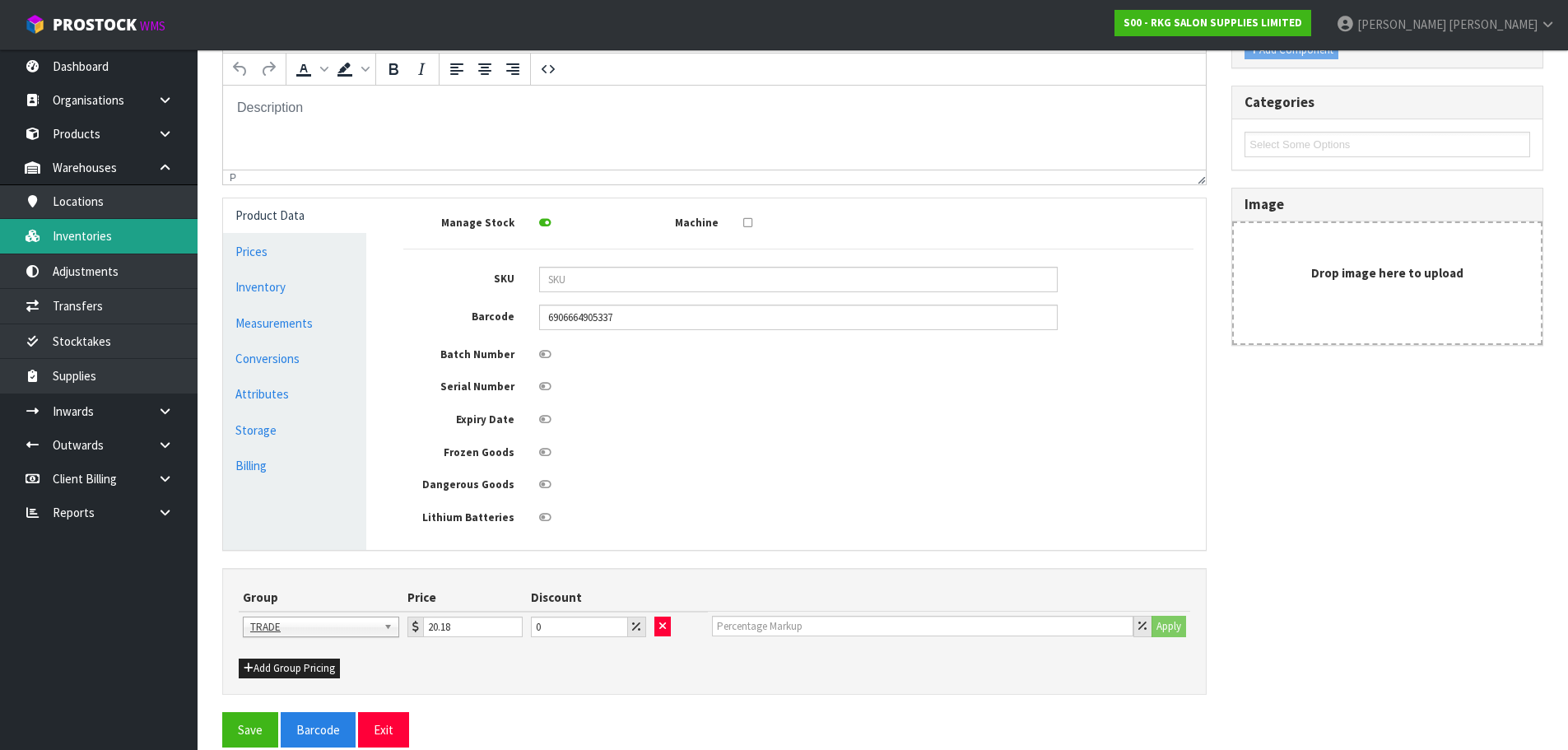
drag, startPoint x: 66, startPoint y: 246, endPoint x: 79, endPoint y: 250, distance: 13.6
click at [66, 246] on link "Inventories" at bounding box center [98, 236] width 197 height 34
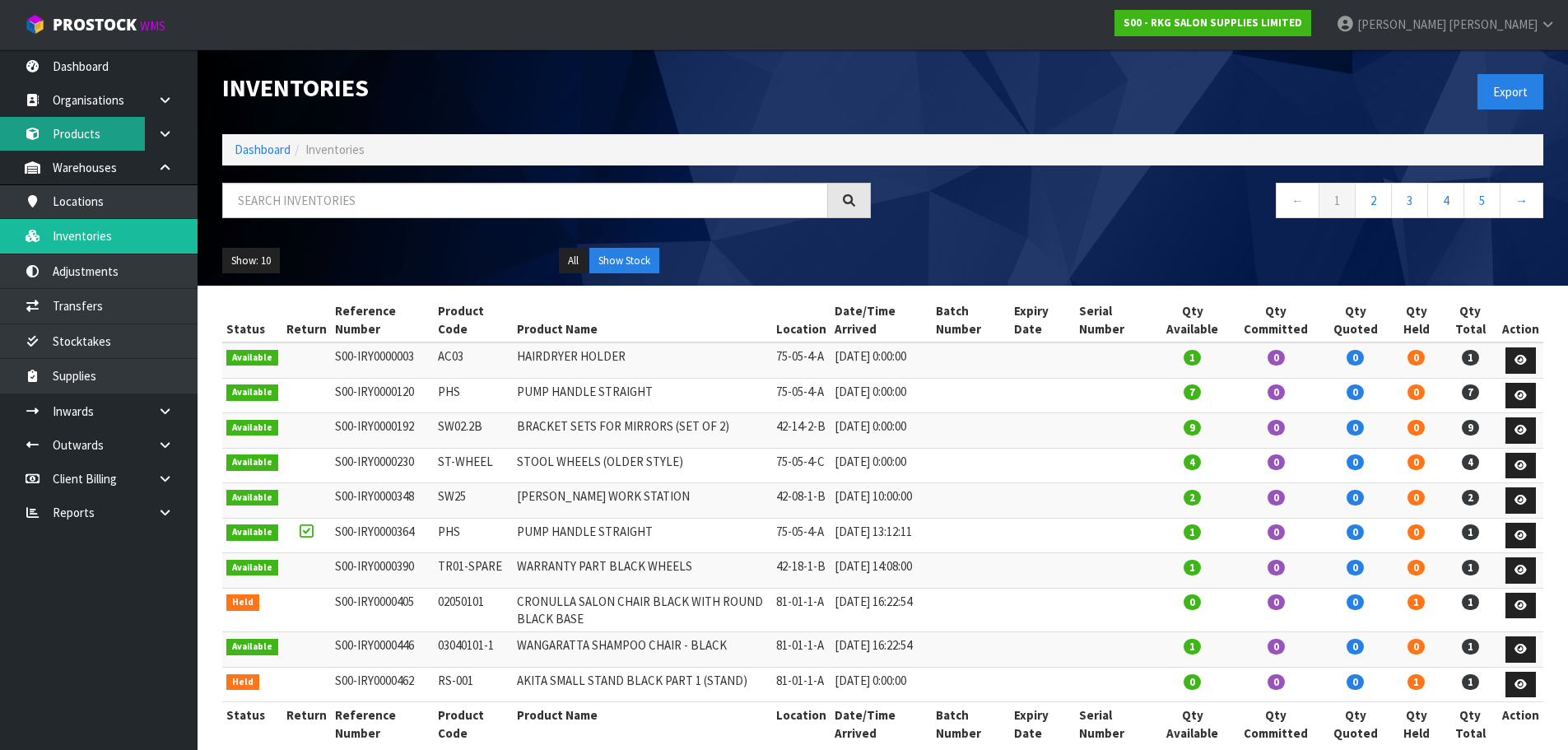
click at [78, 131] on link "Products" at bounding box center [98, 134] width 197 height 34
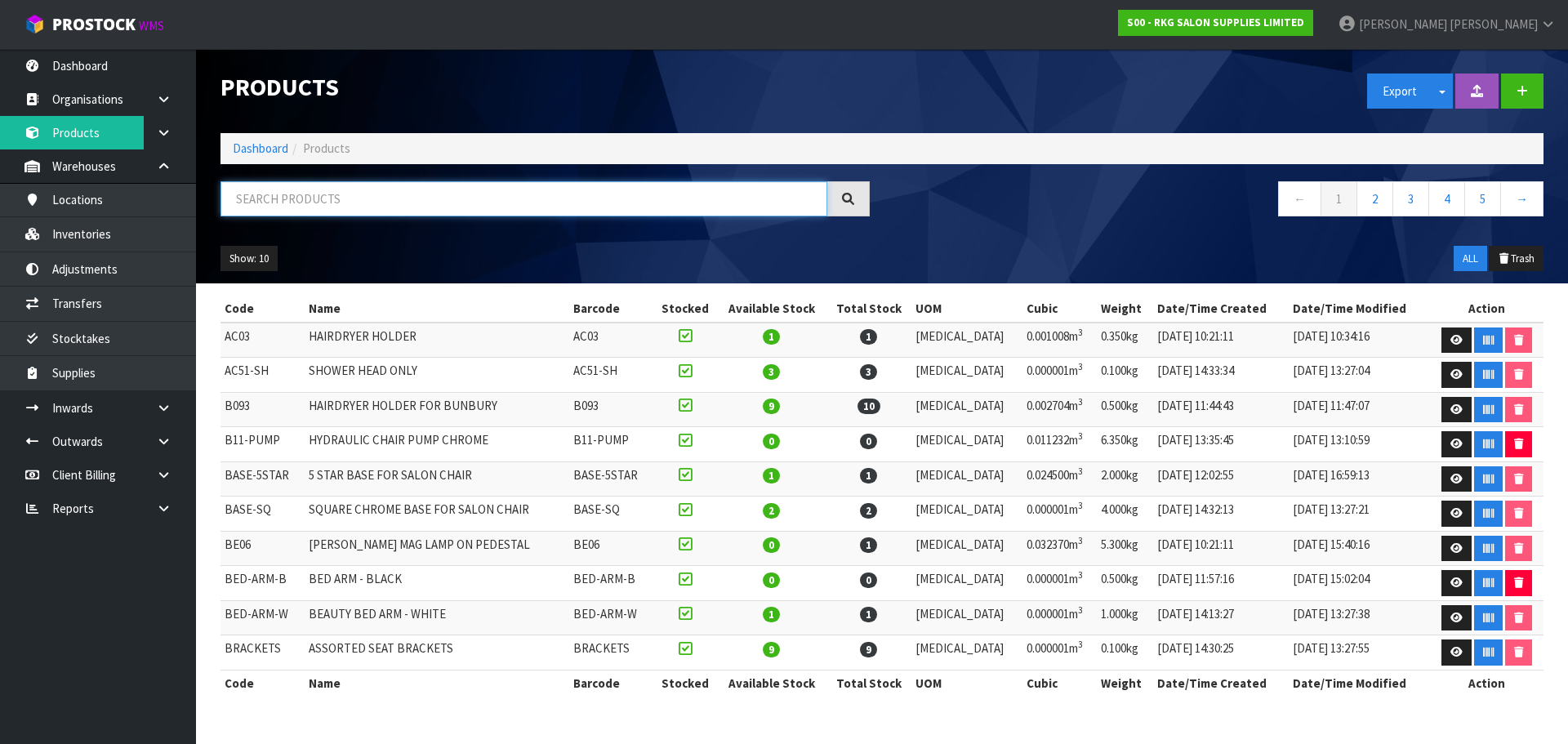
click at [306, 199] on input "text" at bounding box center [524, 199] width 607 height 35
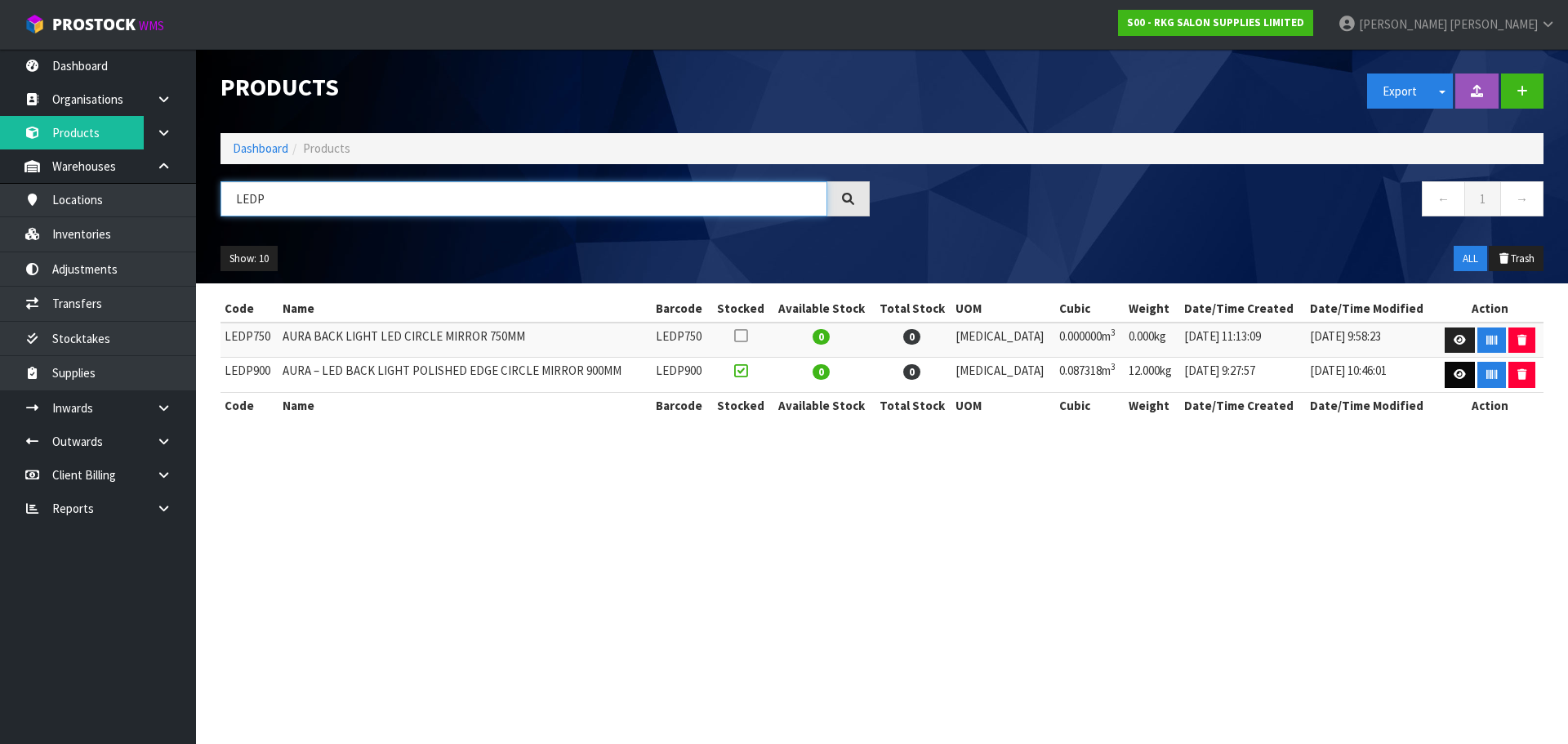
type input "LEDP"
click at [1455, 378] on icon at bounding box center [1460, 375] width 13 height 11
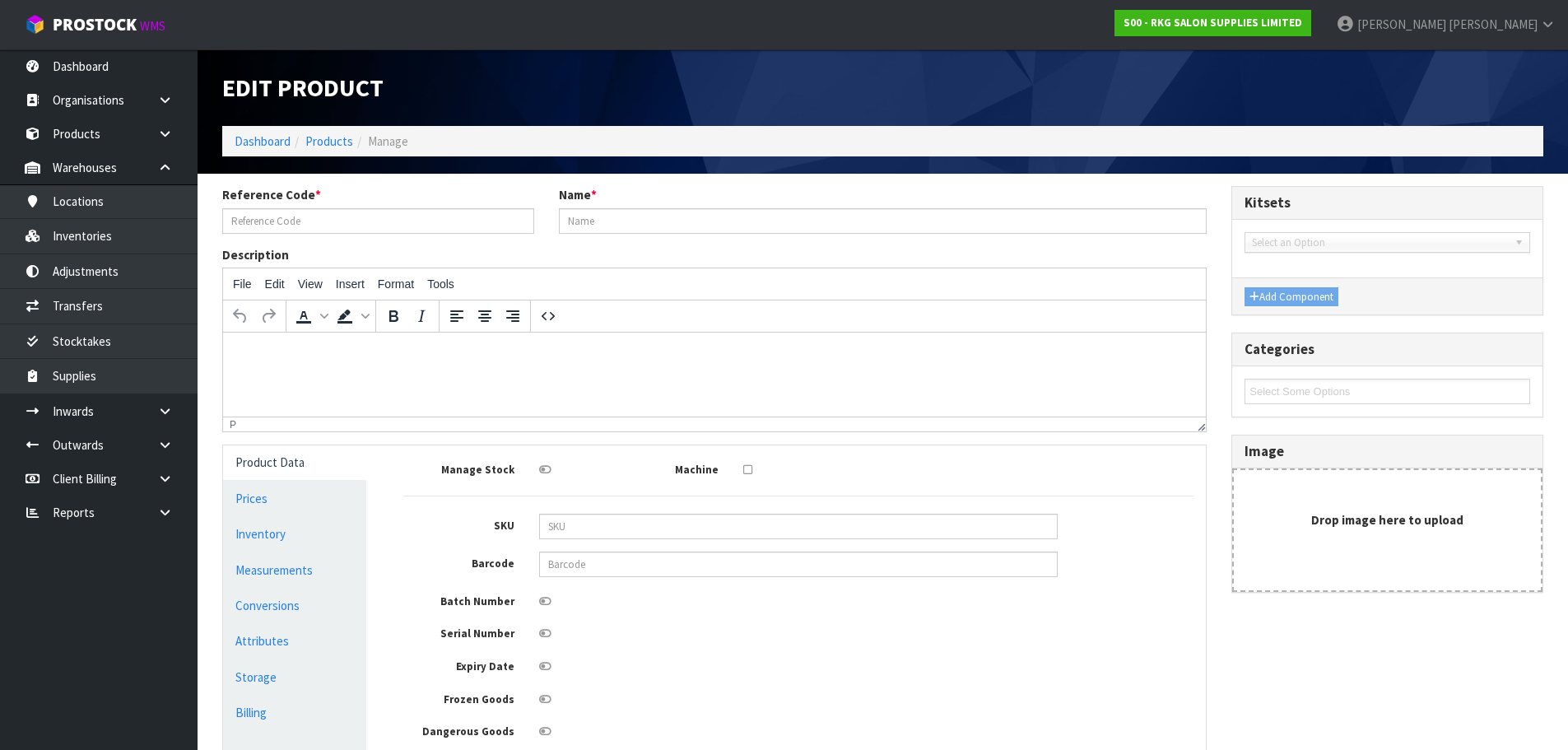
type input "LEDP900"
type input "AURA – LED BACK LIGHT POLISHED EDGE CIRCLE MIRROR 900MM"
type input "564.35"
type input "649.00"
type input "338.80"
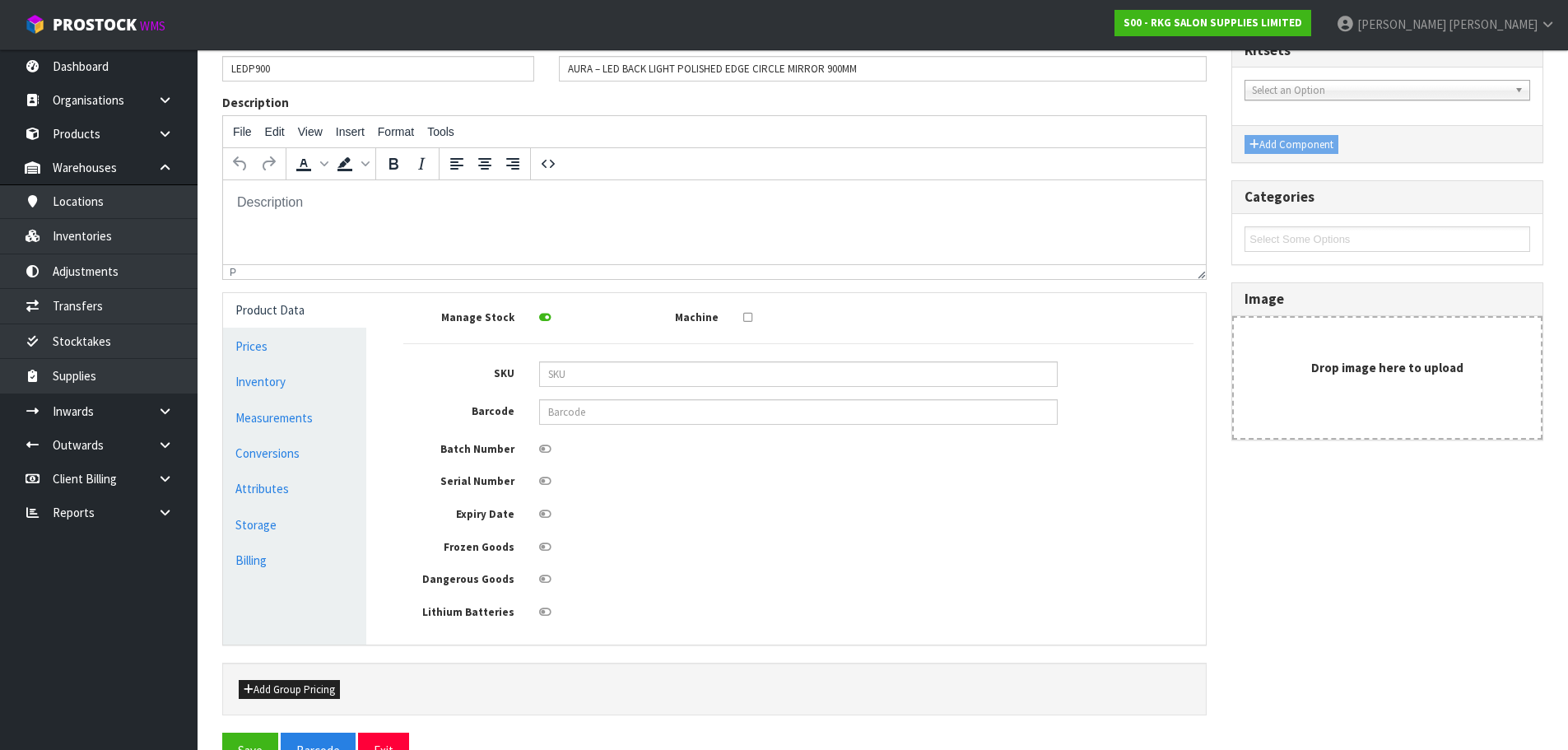
scroll to position [165, 0]
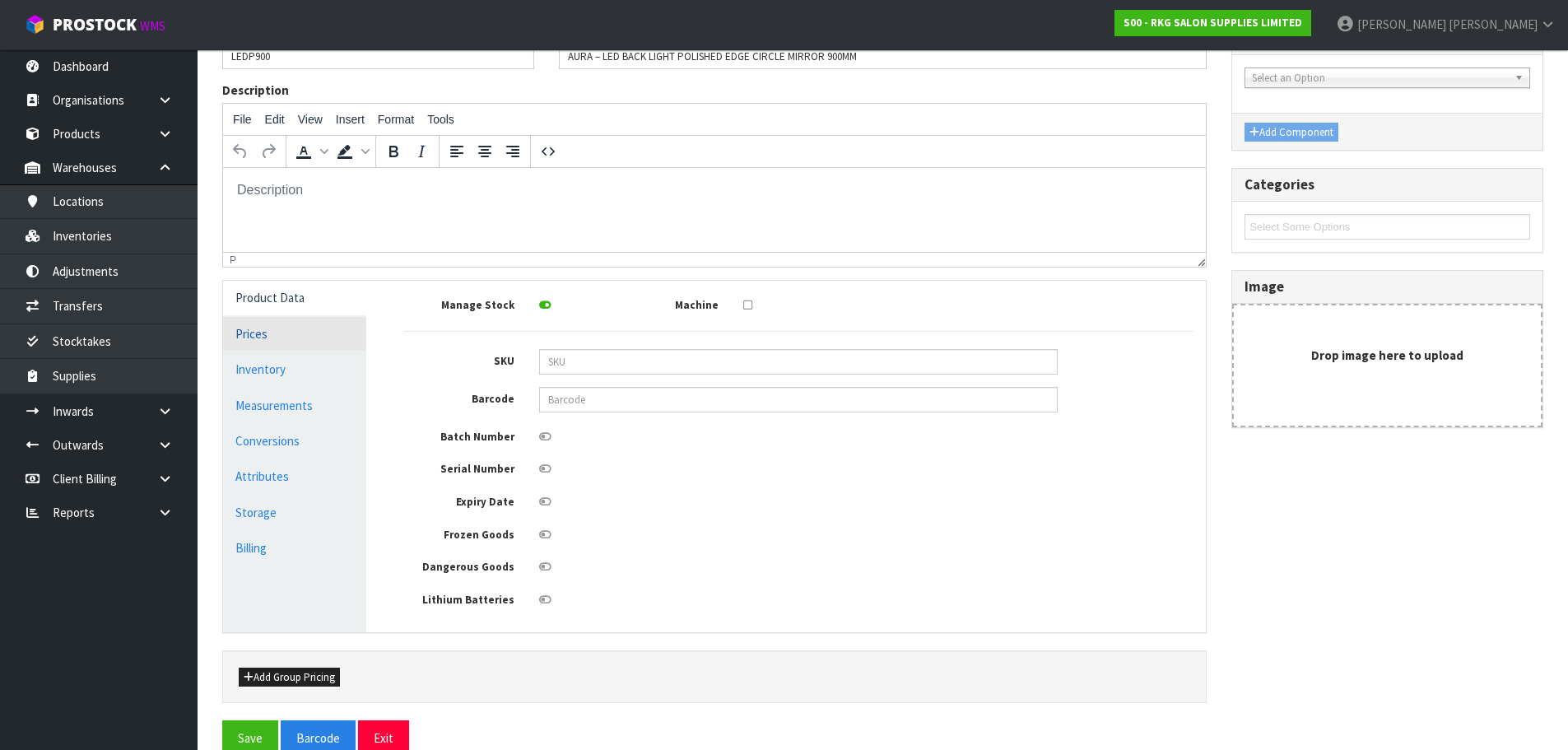
click at [266, 331] on link "Prices" at bounding box center [294, 334] width 143 height 34
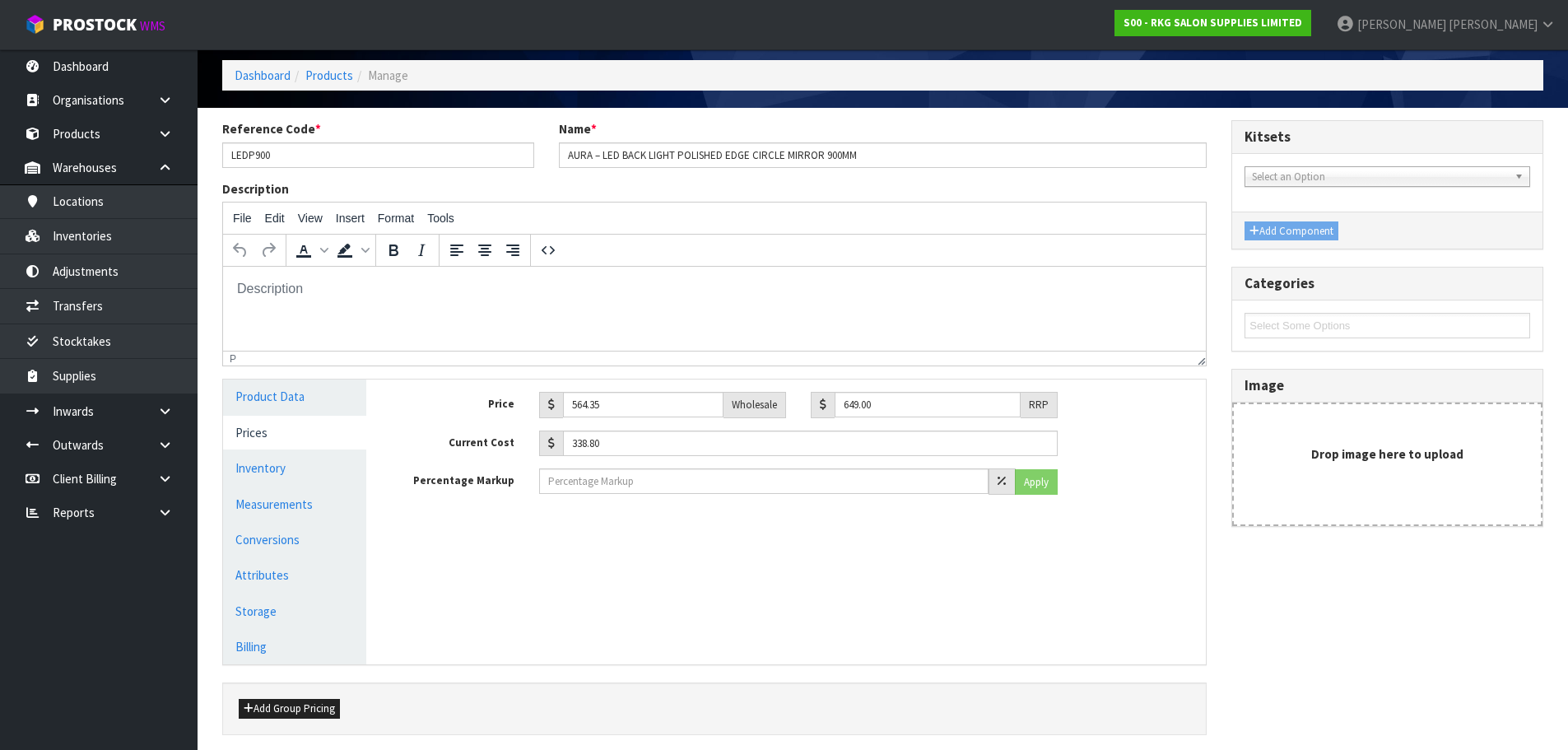
scroll to position [129, 0]
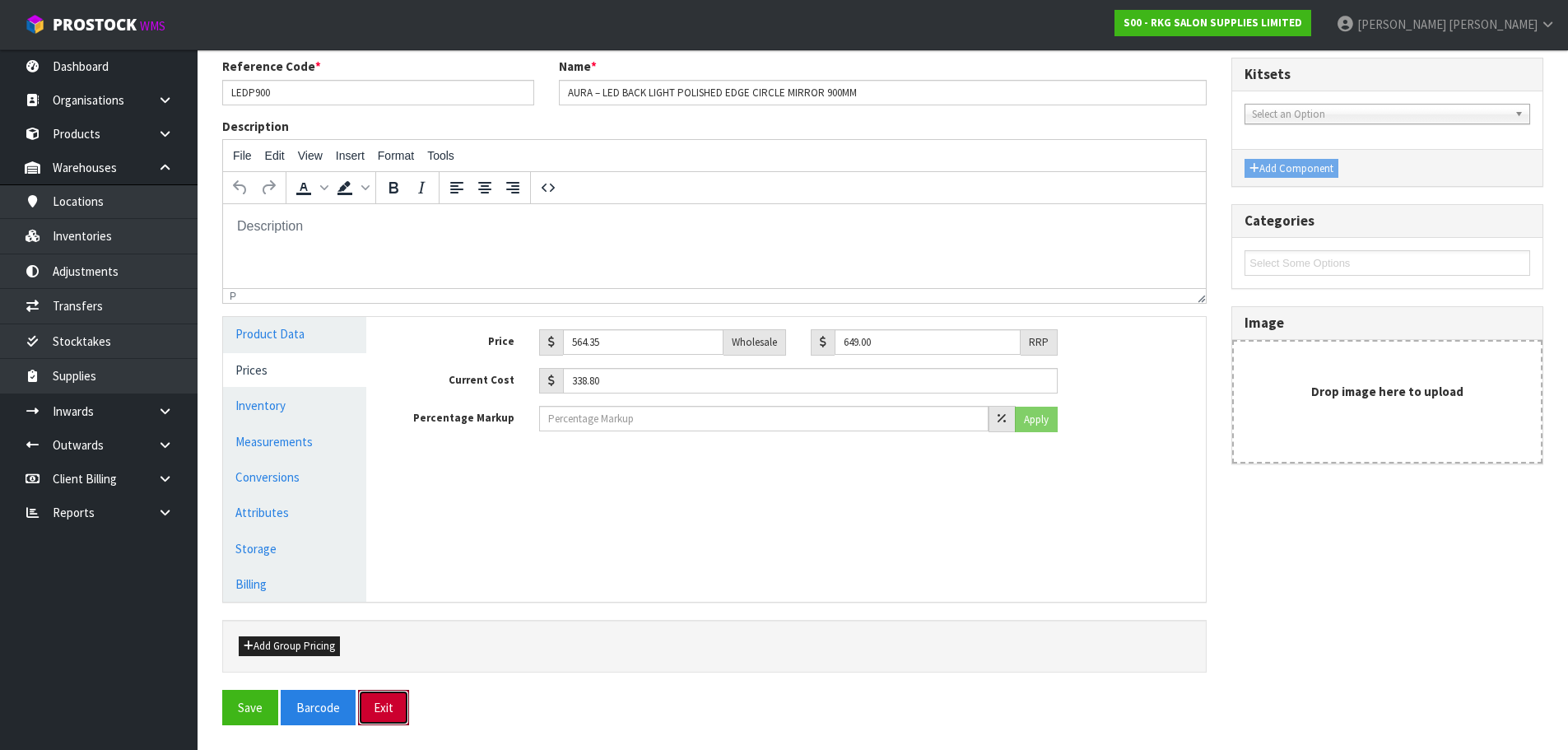
drag, startPoint x: 390, startPoint y: 706, endPoint x: 393, endPoint y: 590, distance: 116.0
click at [390, 705] on button "Exit" at bounding box center [383, 708] width 51 height 35
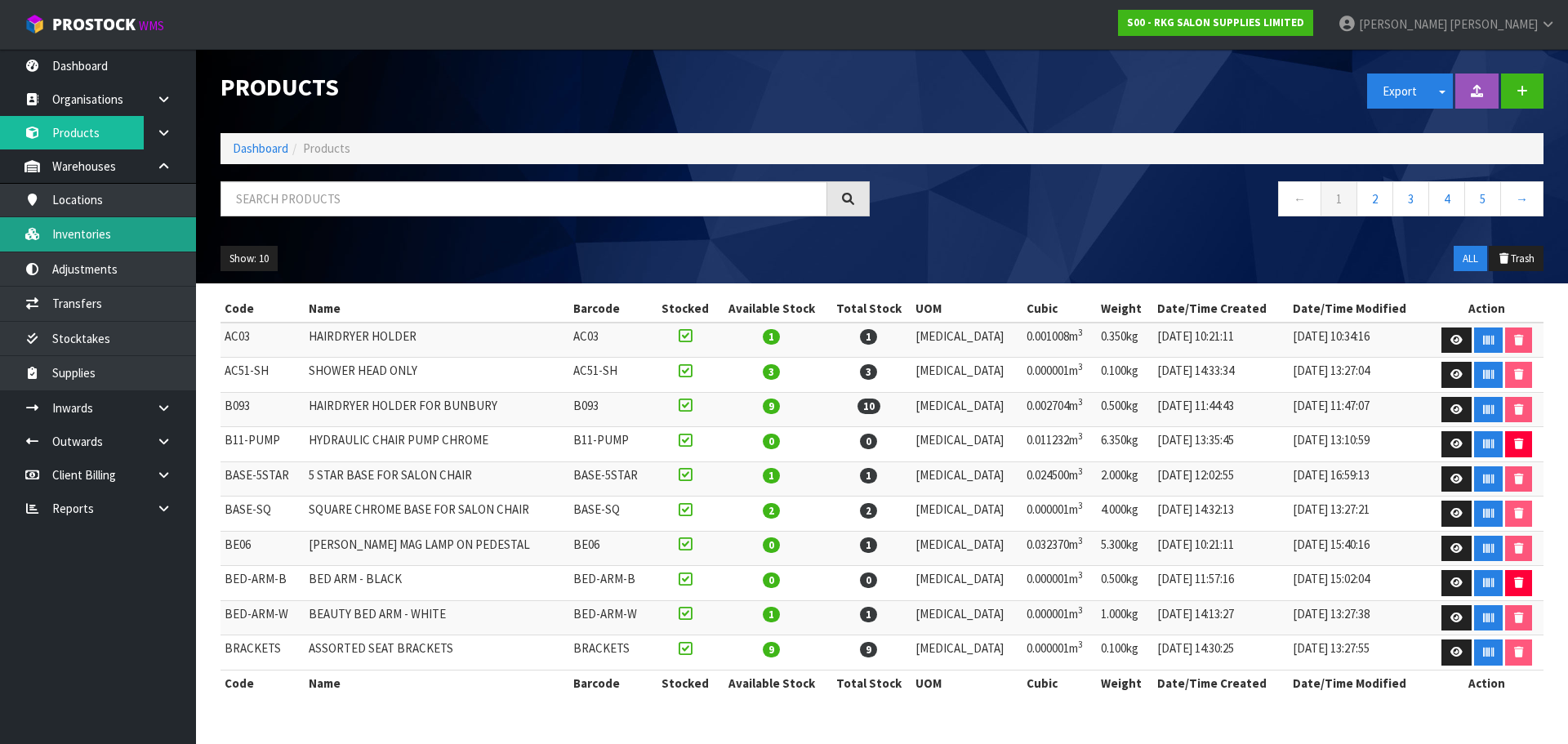
click at [84, 238] on link "Inventories" at bounding box center [98, 234] width 196 height 33
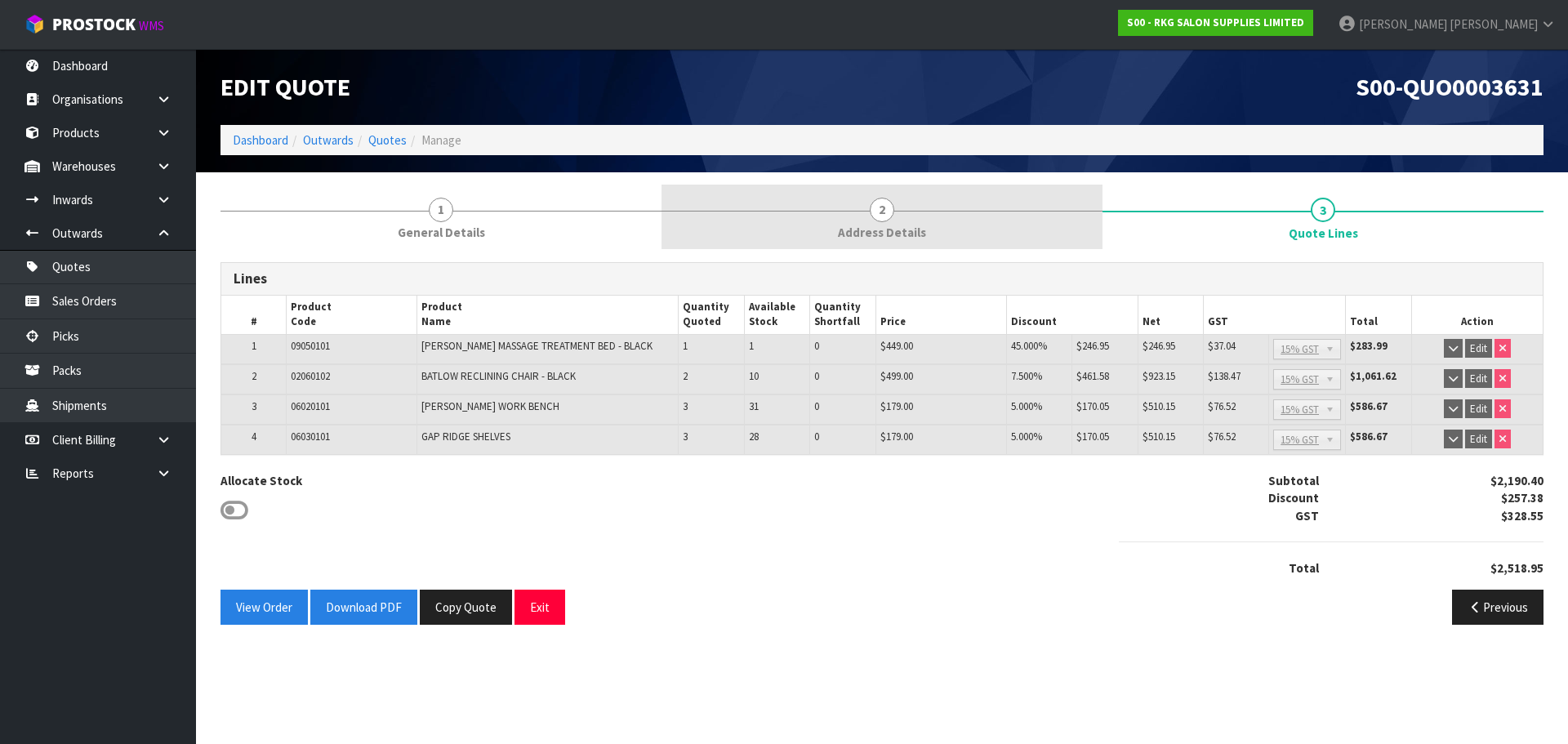
click at [883, 209] on span "2" at bounding box center [881, 209] width 24 height 24
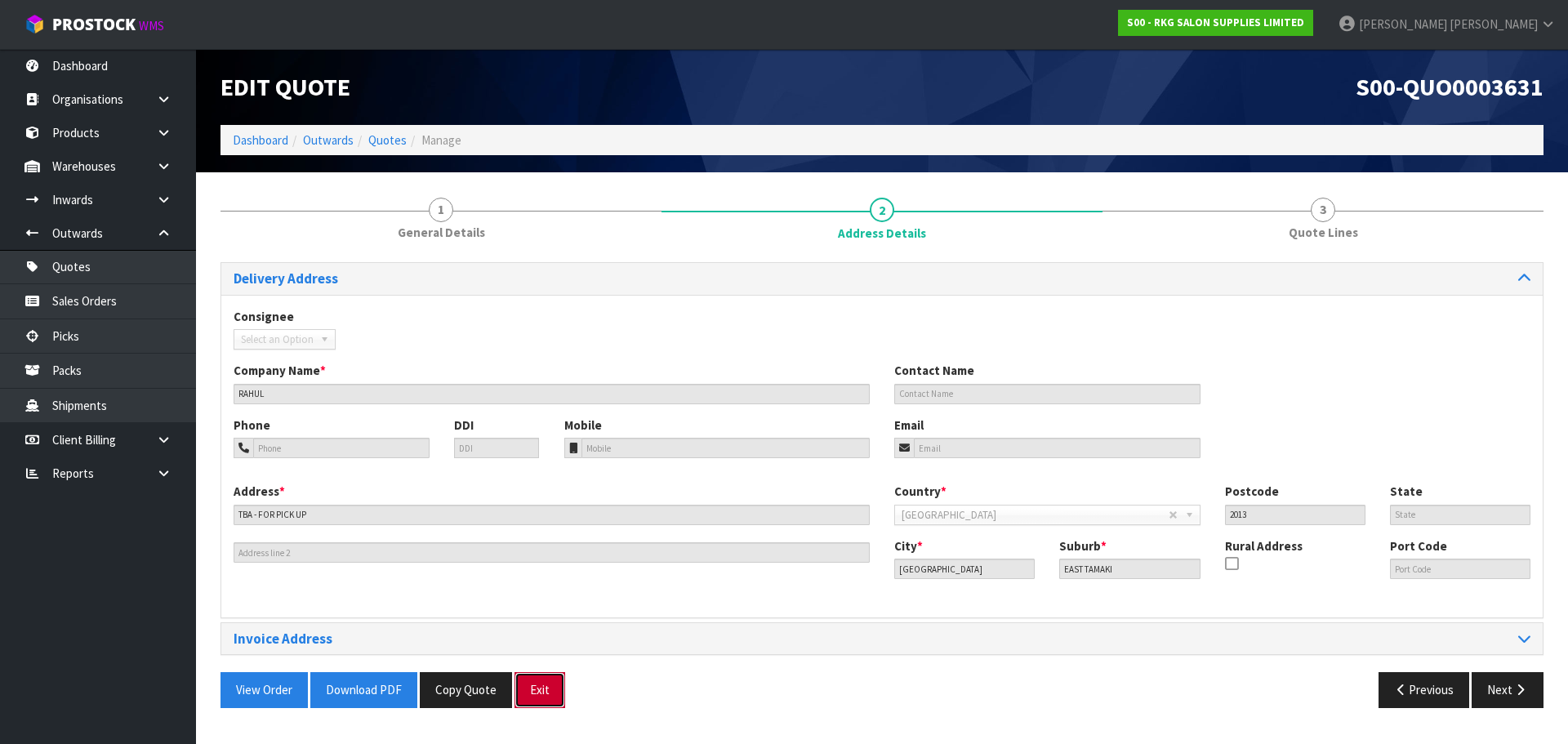
click at [536, 698] on button "Exit" at bounding box center [539, 690] width 51 height 35
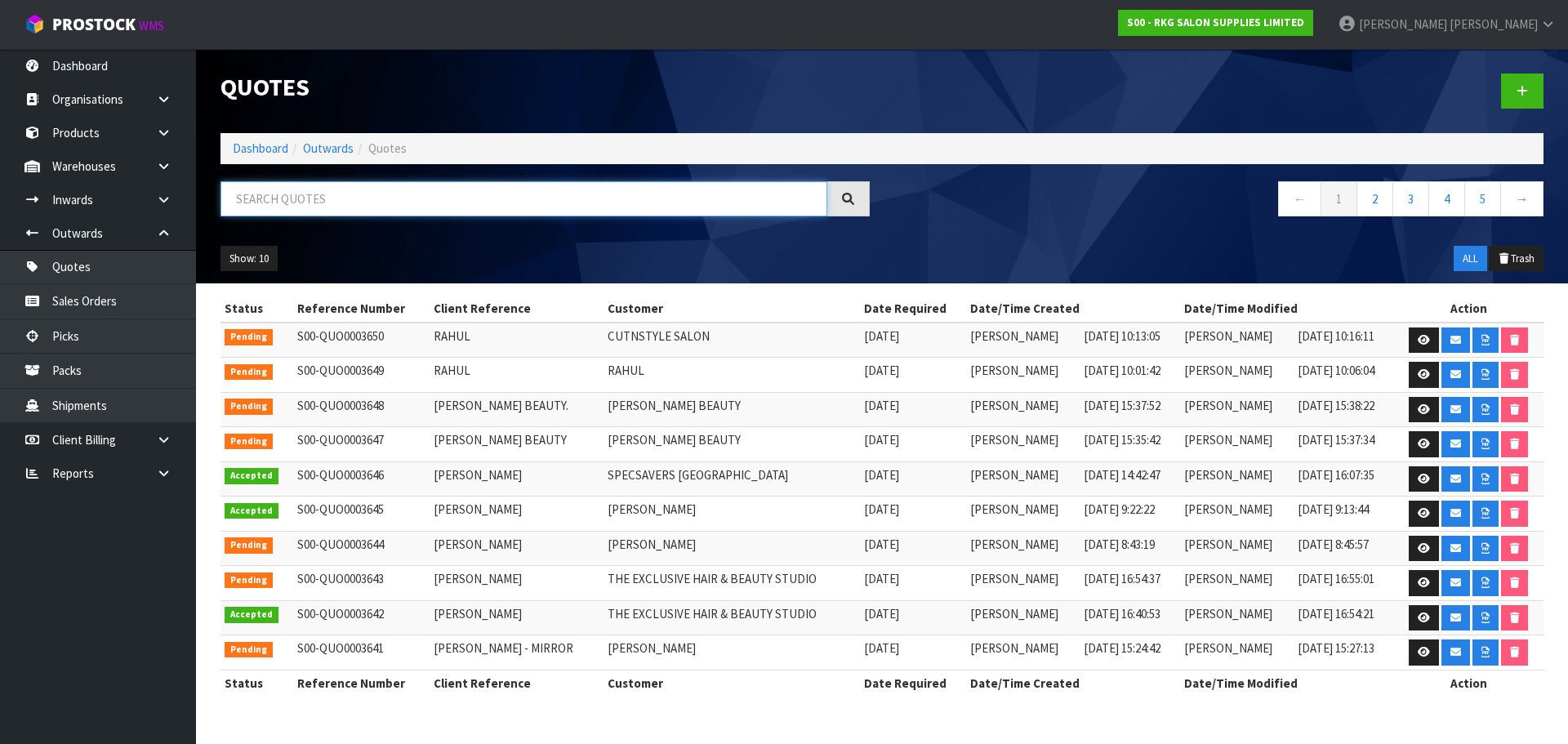
click at [295, 194] on input "text" at bounding box center [524, 199] width 607 height 35
click at [1420, 331] on link at bounding box center [1424, 340] width 30 height 26
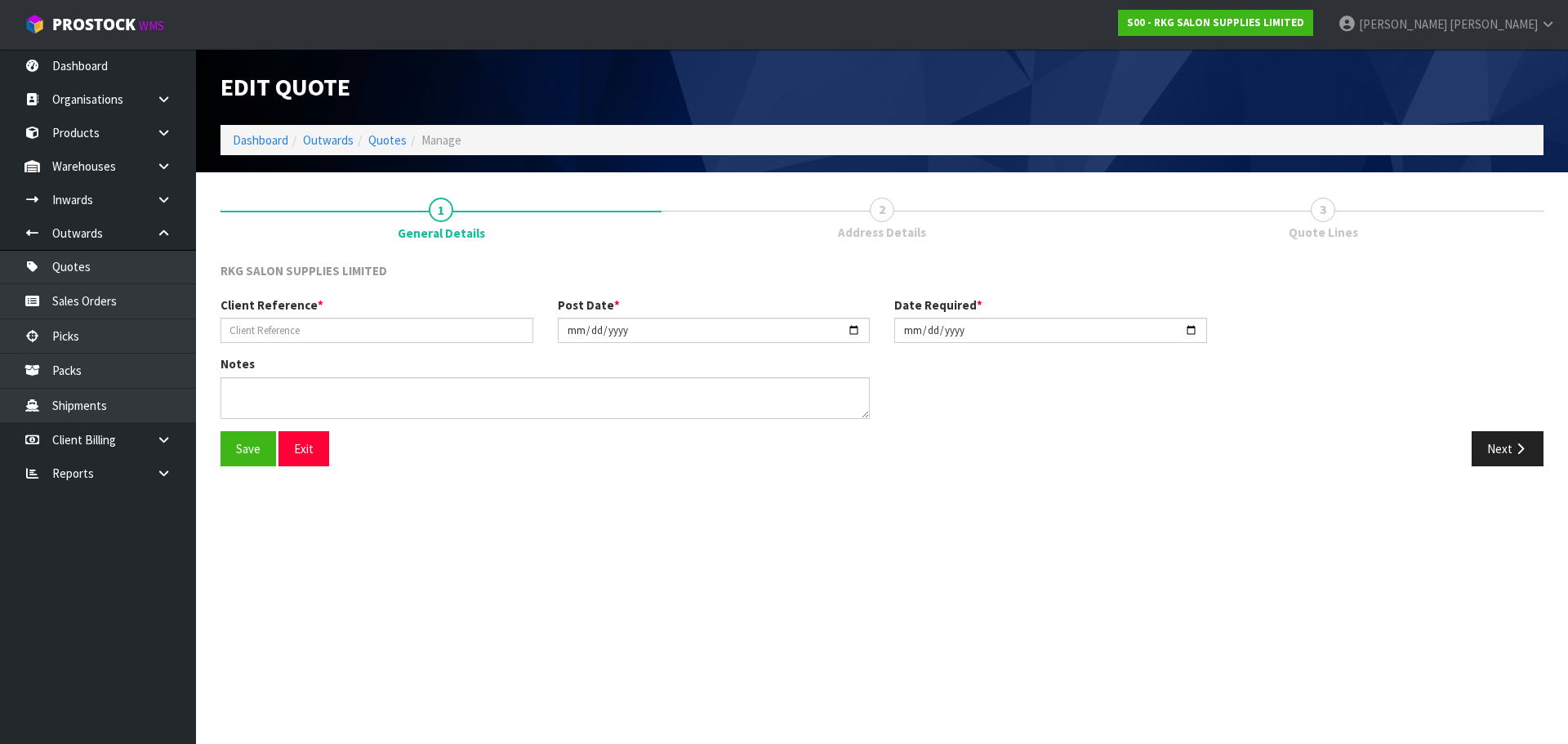
type input "RAHUL"
type input "[DATE]"
type textarea "FOR PICK UP - TBC DATE"
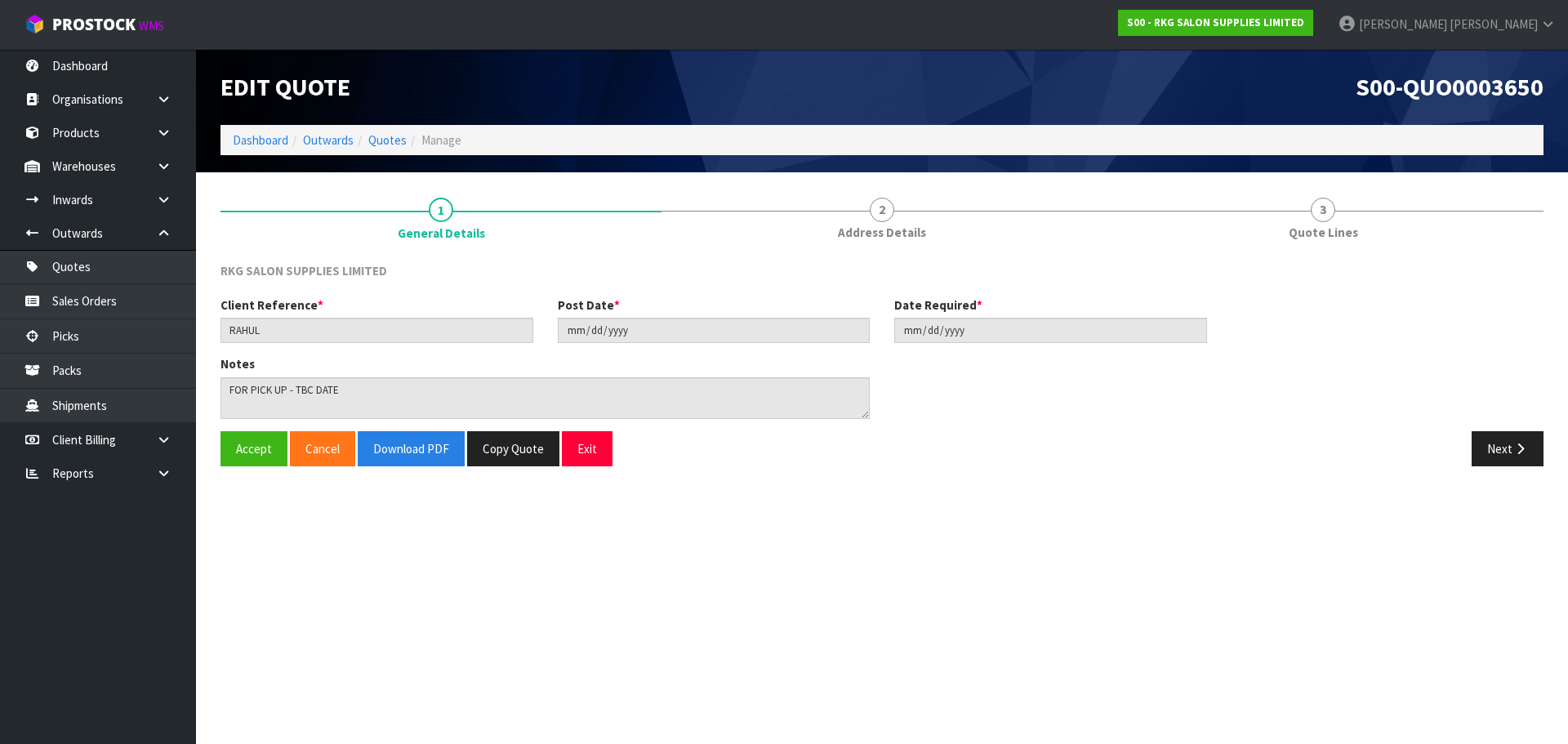
click at [891, 214] on span "2" at bounding box center [881, 209] width 24 height 24
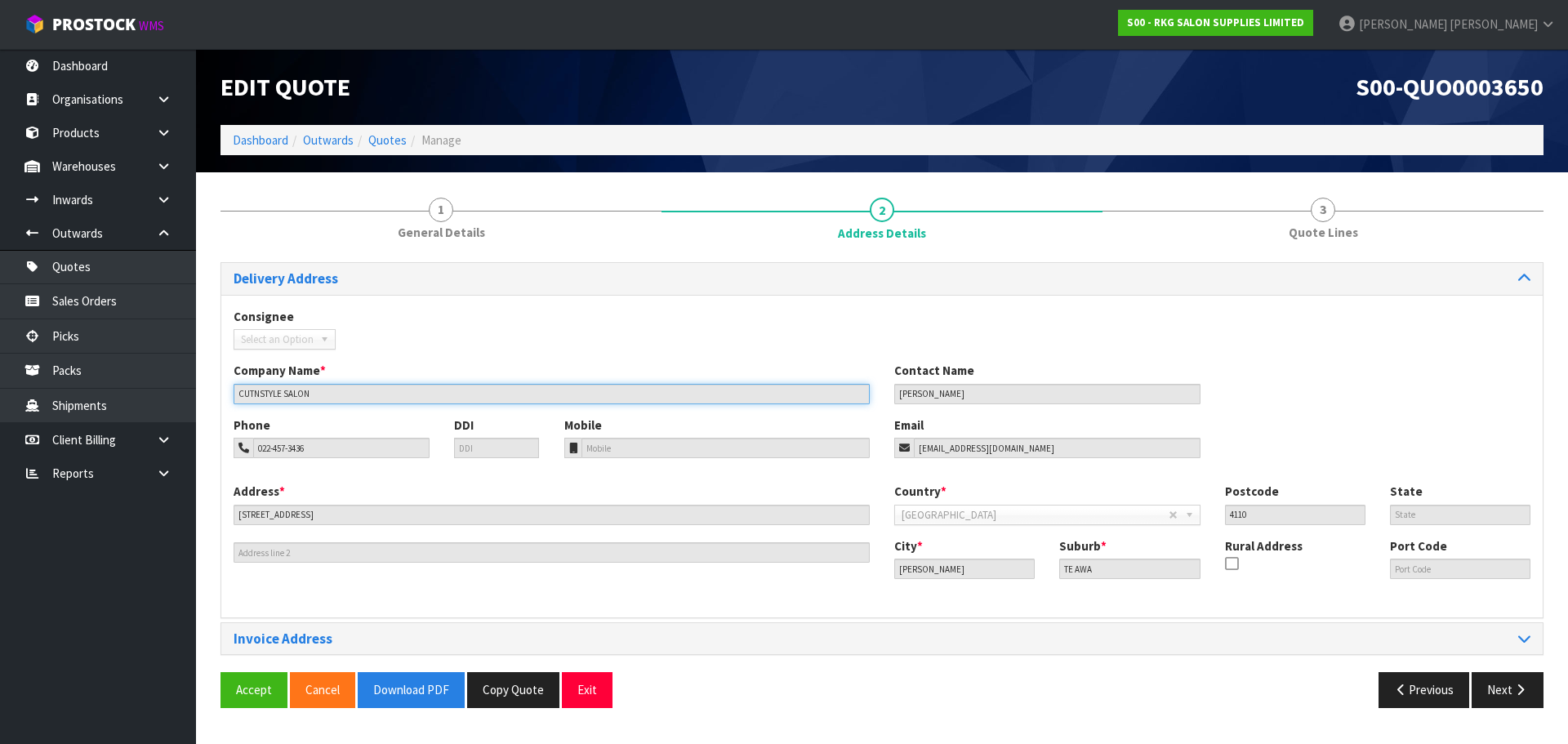
drag, startPoint x: 250, startPoint y: 393, endPoint x: 221, endPoint y: 393, distance: 29.0
click at [222, 393] on div "Company Name * CUTNSTYLE SALON" at bounding box center [551, 383] width 661 height 42
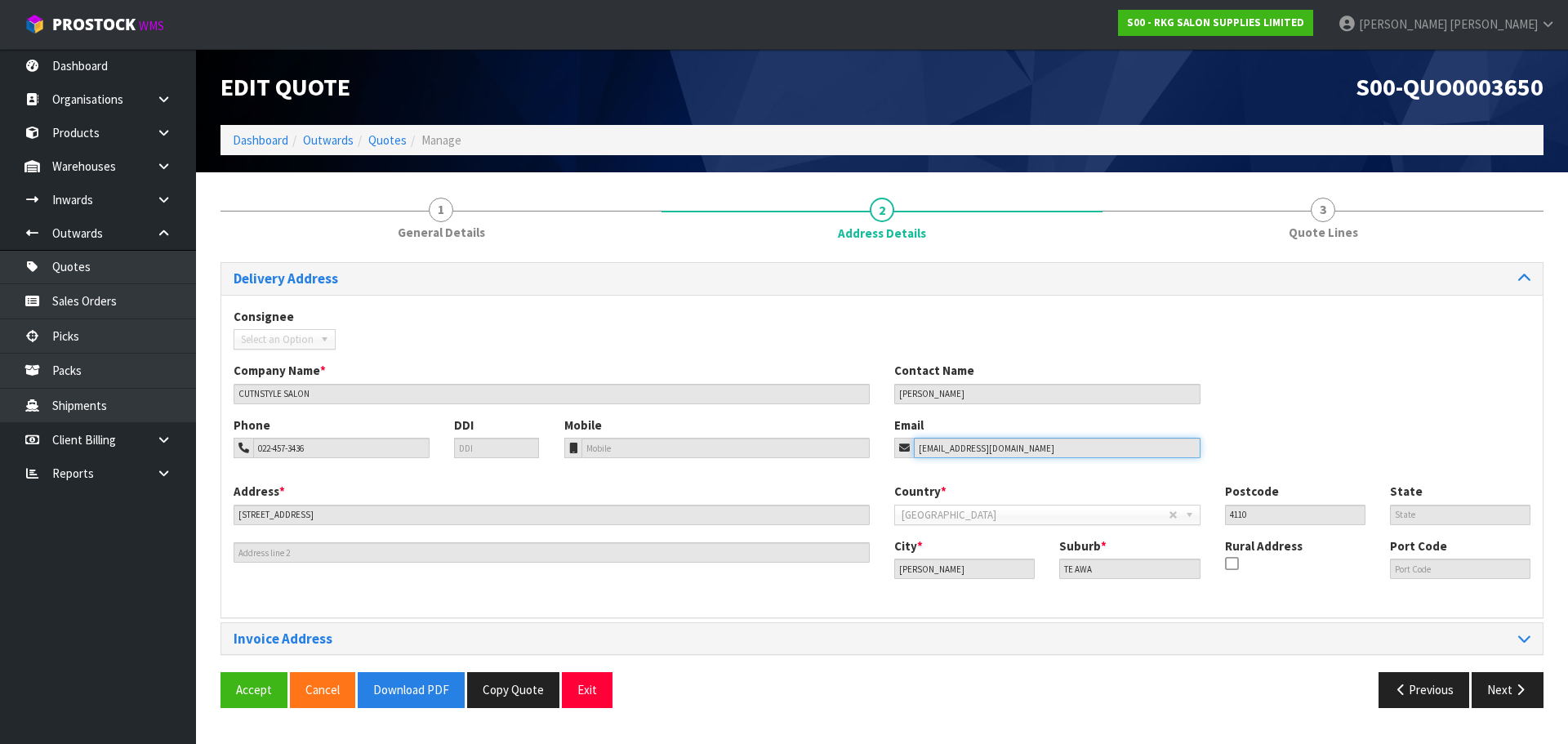
drag, startPoint x: 999, startPoint y: 462, endPoint x: 848, endPoint y: 463, distance: 151.0
click at [848, 463] on div "Phone 022-457-3436 DDI Mobile Email [EMAIL_ADDRESS][DOMAIN_NAME]" at bounding box center [881, 450] width 1321 height 66
drag, startPoint x: 318, startPoint y: 517, endPoint x: 219, endPoint y: 516, distance: 99.0
click at [219, 516] on div "1 General Details 2 Address Details 3 Quote Lines Delivery Address Consignee 00…" at bounding box center [882, 452] width 1347 height 535
click at [987, 580] on div "City * [GEOGRAPHIC_DATA] Suburb * TE AWA Rural Address Port Code" at bounding box center [1212, 566] width 661 height 56
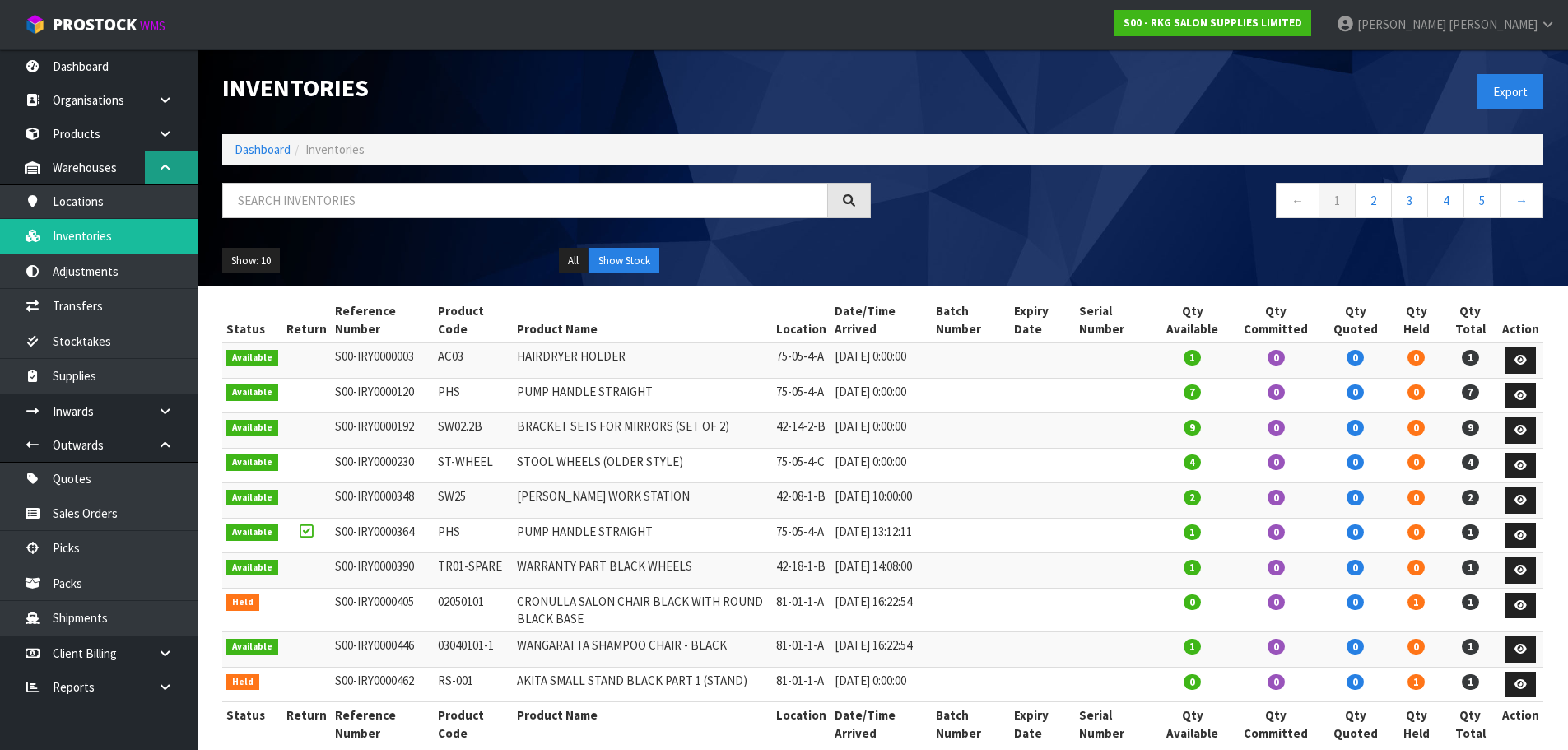
click at [165, 158] on link at bounding box center [171, 167] width 53 height 34
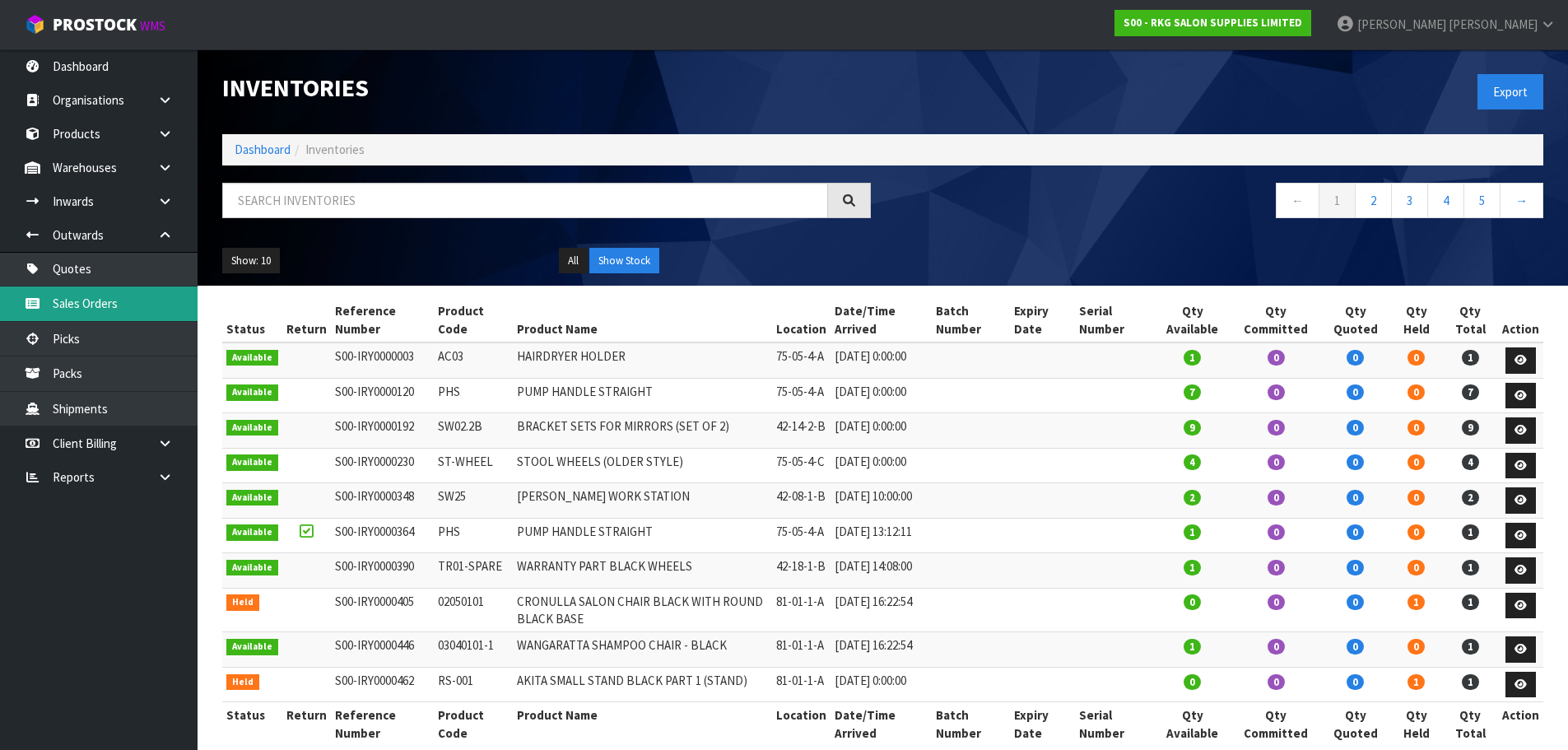
click at [89, 298] on link "Sales Orders" at bounding box center [98, 304] width 197 height 34
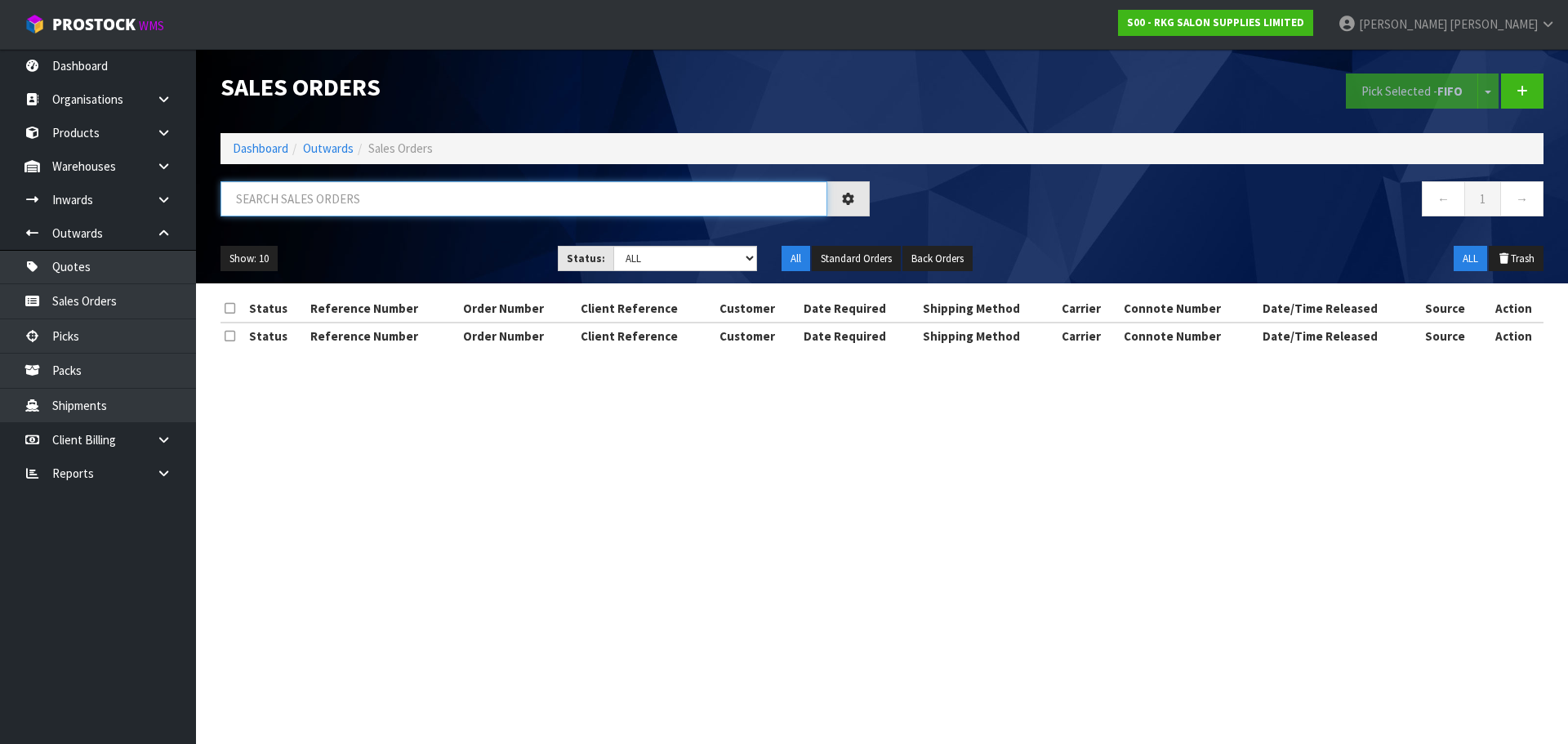
click at [293, 203] on input "text" at bounding box center [524, 199] width 607 height 35
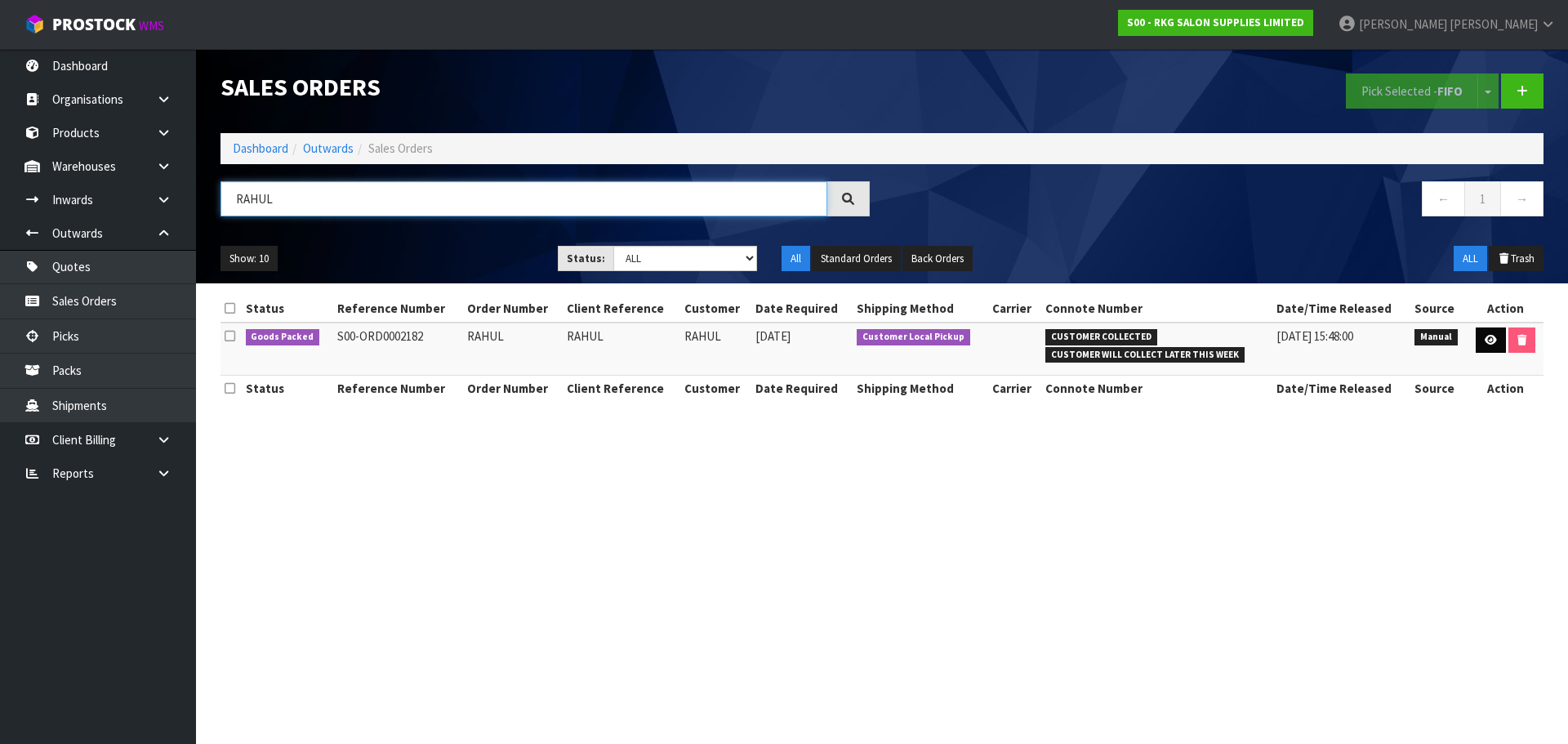
type input "RAHUL"
click at [1487, 340] on icon at bounding box center [1490, 340] width 13 height 11
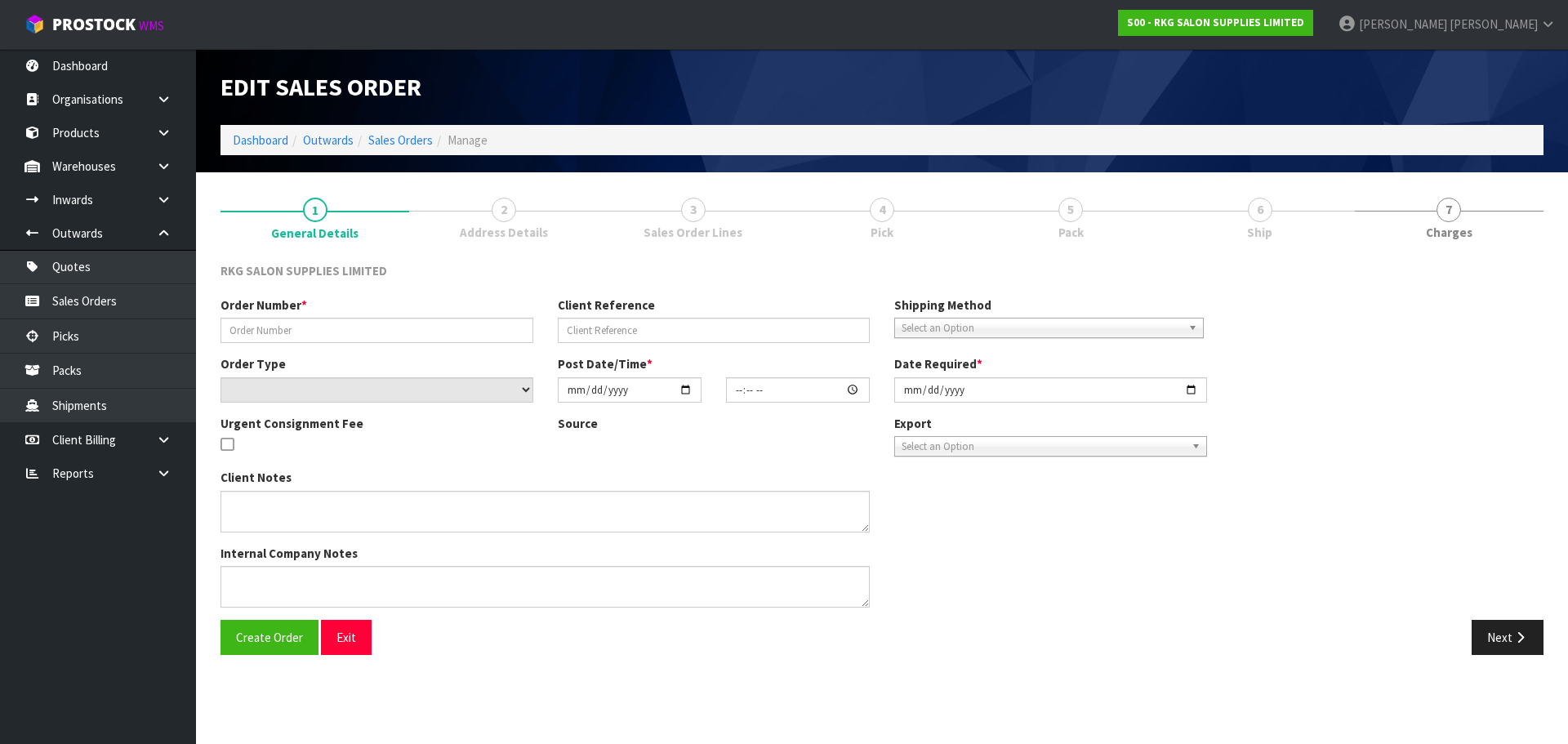
type input "RAHUL"
select select "number:0"
type input "[DATE]"
type input "13:30:00.000"
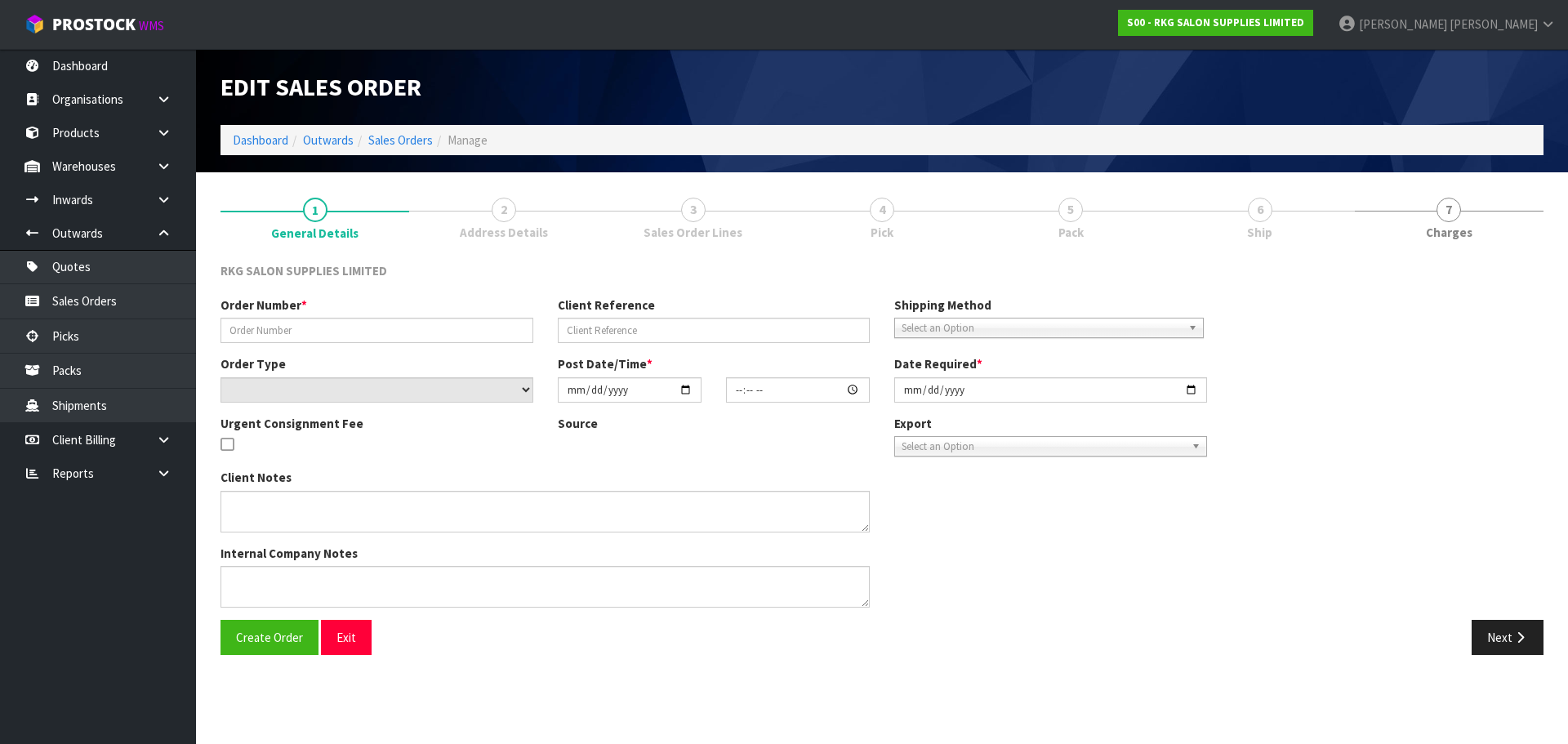
type input "[DATE]"
type textarea "FOR PICK UP THIS AFTERNOON 3-4PM - PAID"
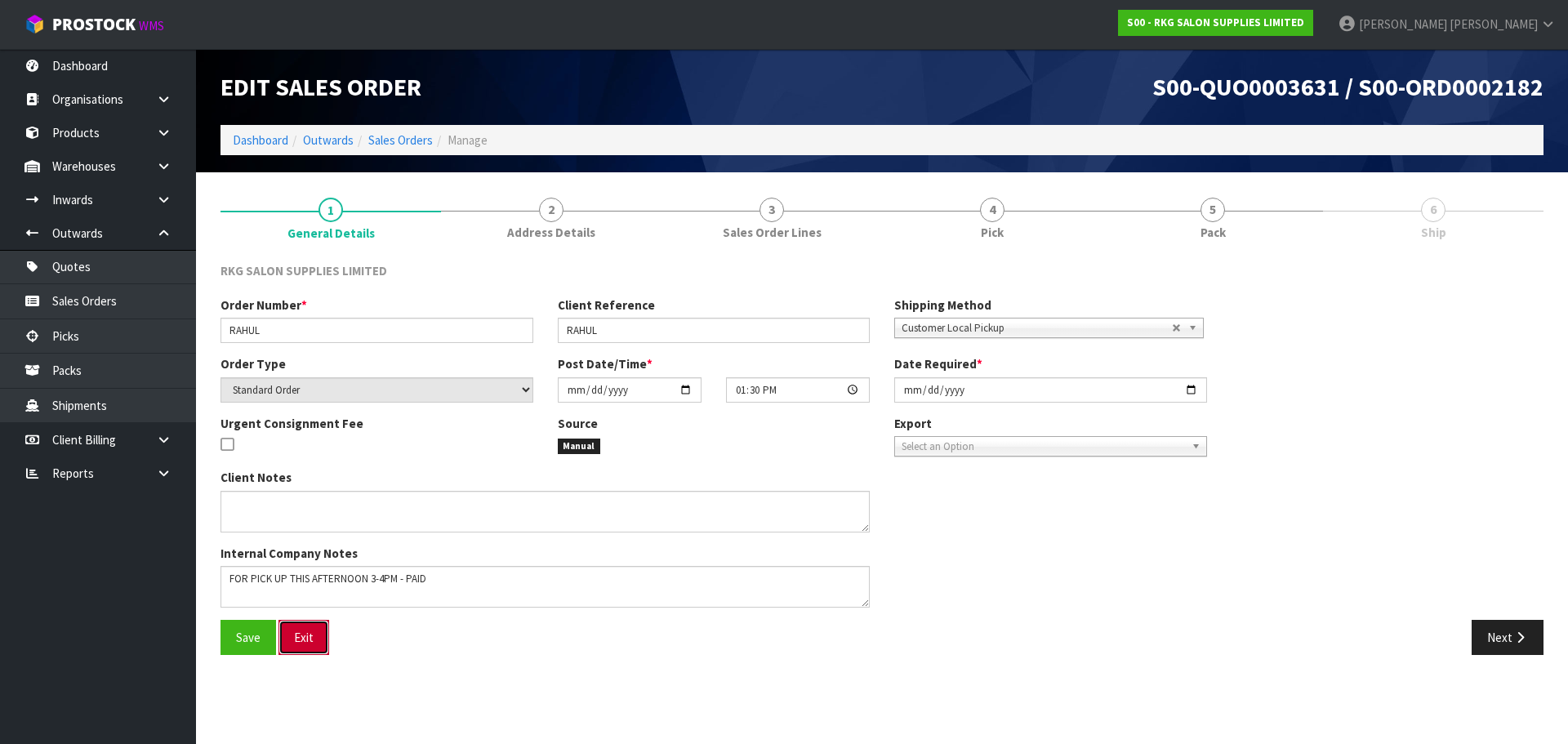
click at [303, 635] on button "Exit" at bounding box center [303, 638] width 51 height 35
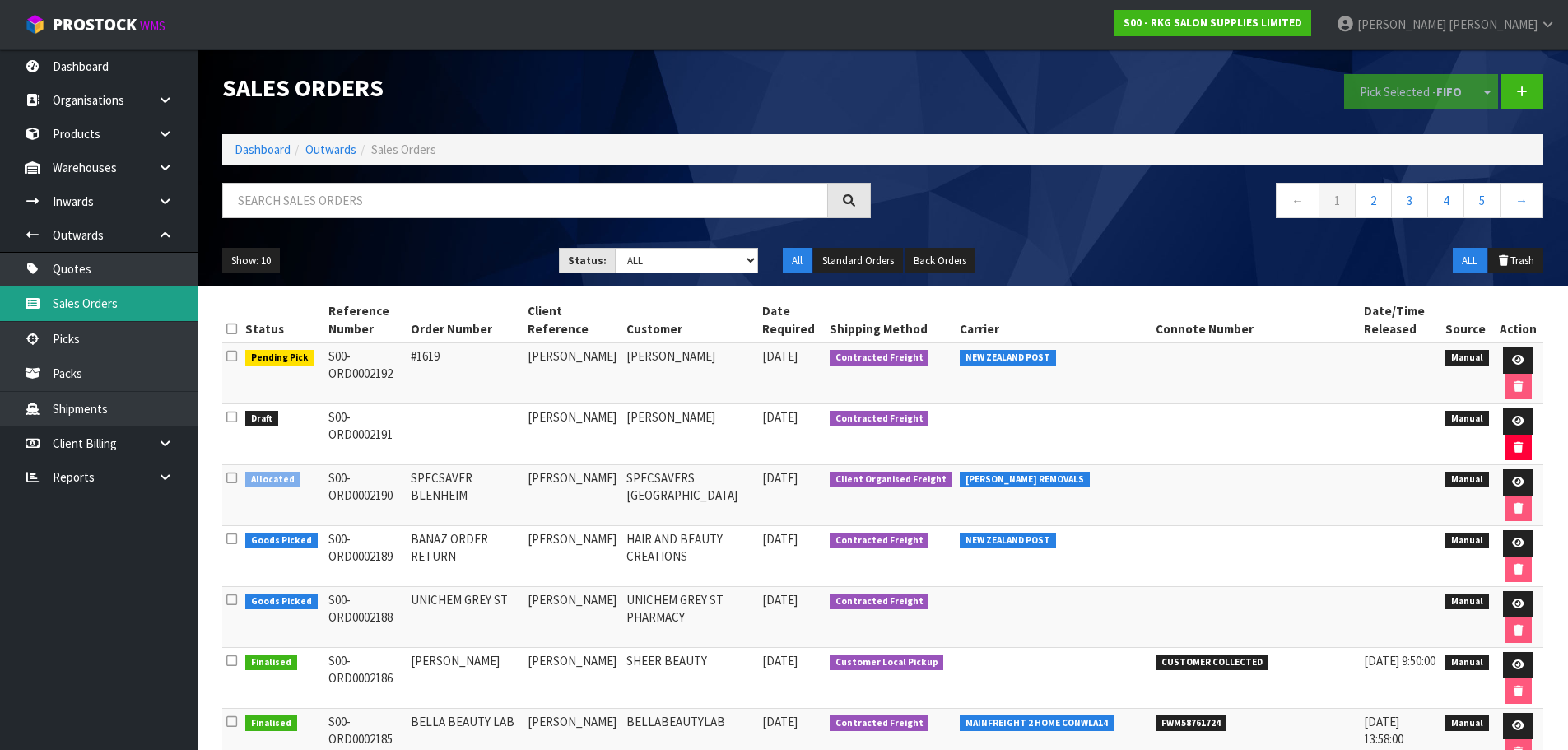
click at [93, 302] on link "Sales Orders" at bounding box center [98, 304] width 197 height 34
click at [1514, 486] on icon at bounding box center [1518, 482] width 13 height 11
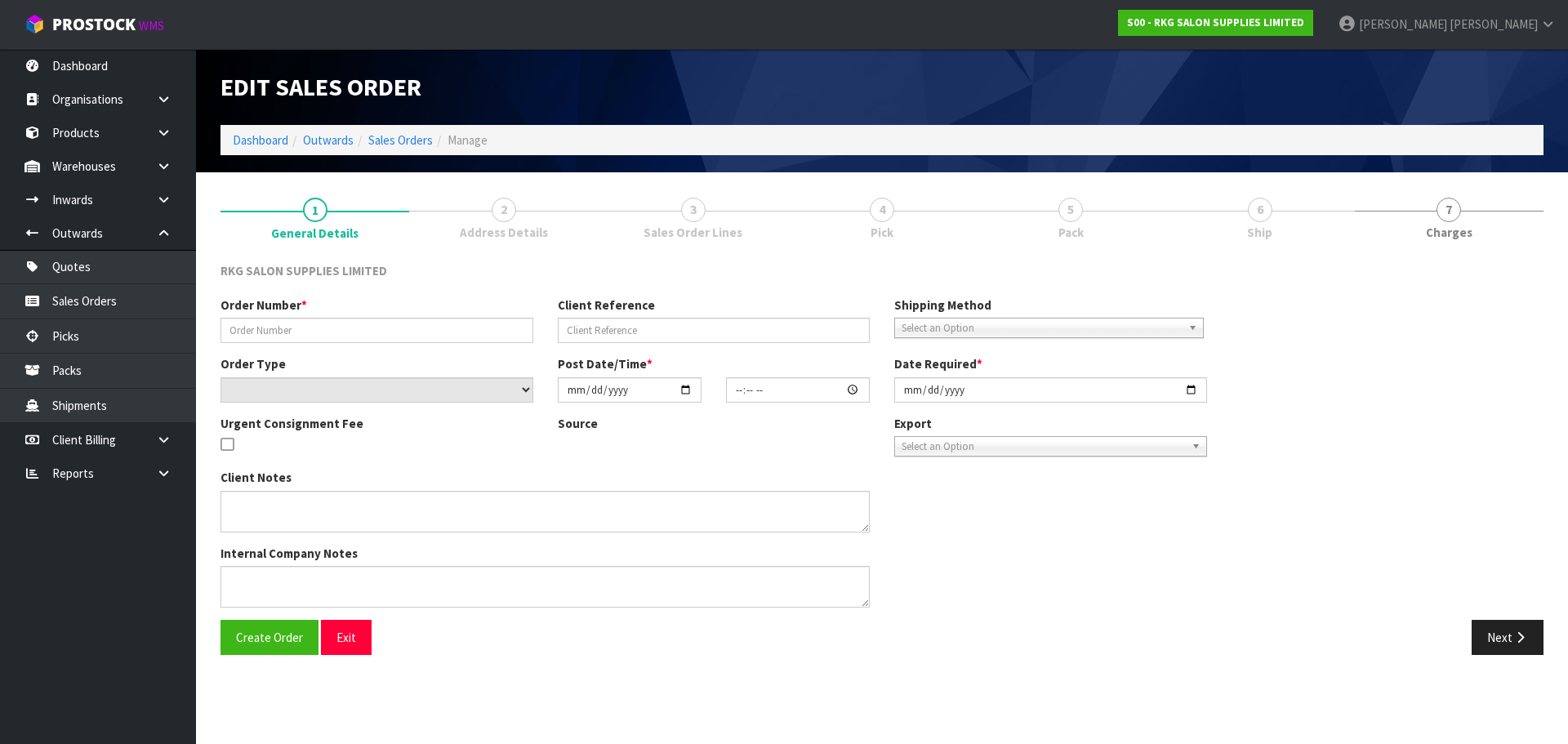
type input "SPECSAVER BLENHEIM"
type input "[PERSON_NAME]"
select select "number:0"
type input "[DATE]"
type input "00:00:00.000"
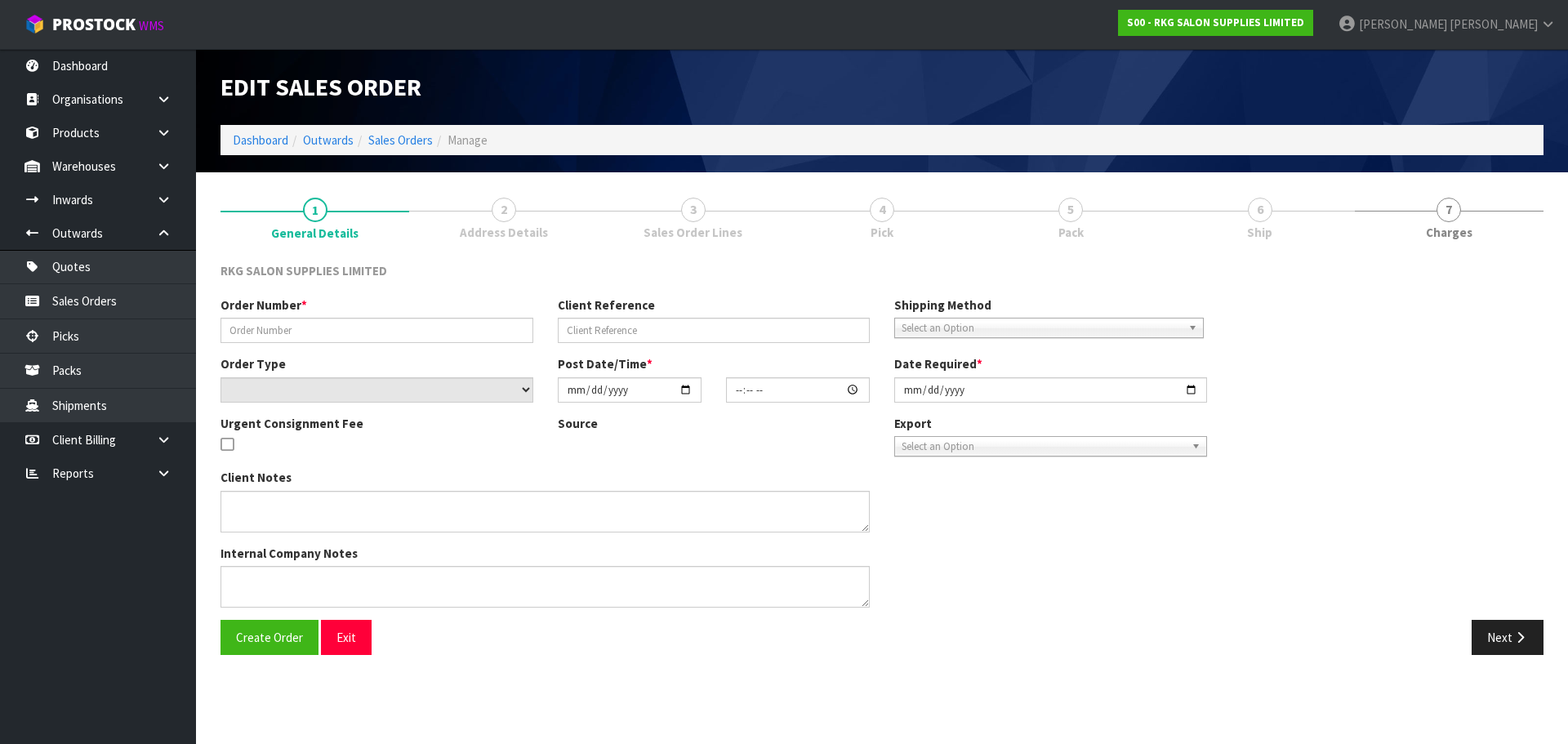
type input "[DATE]"
type textarea "CONROYS"
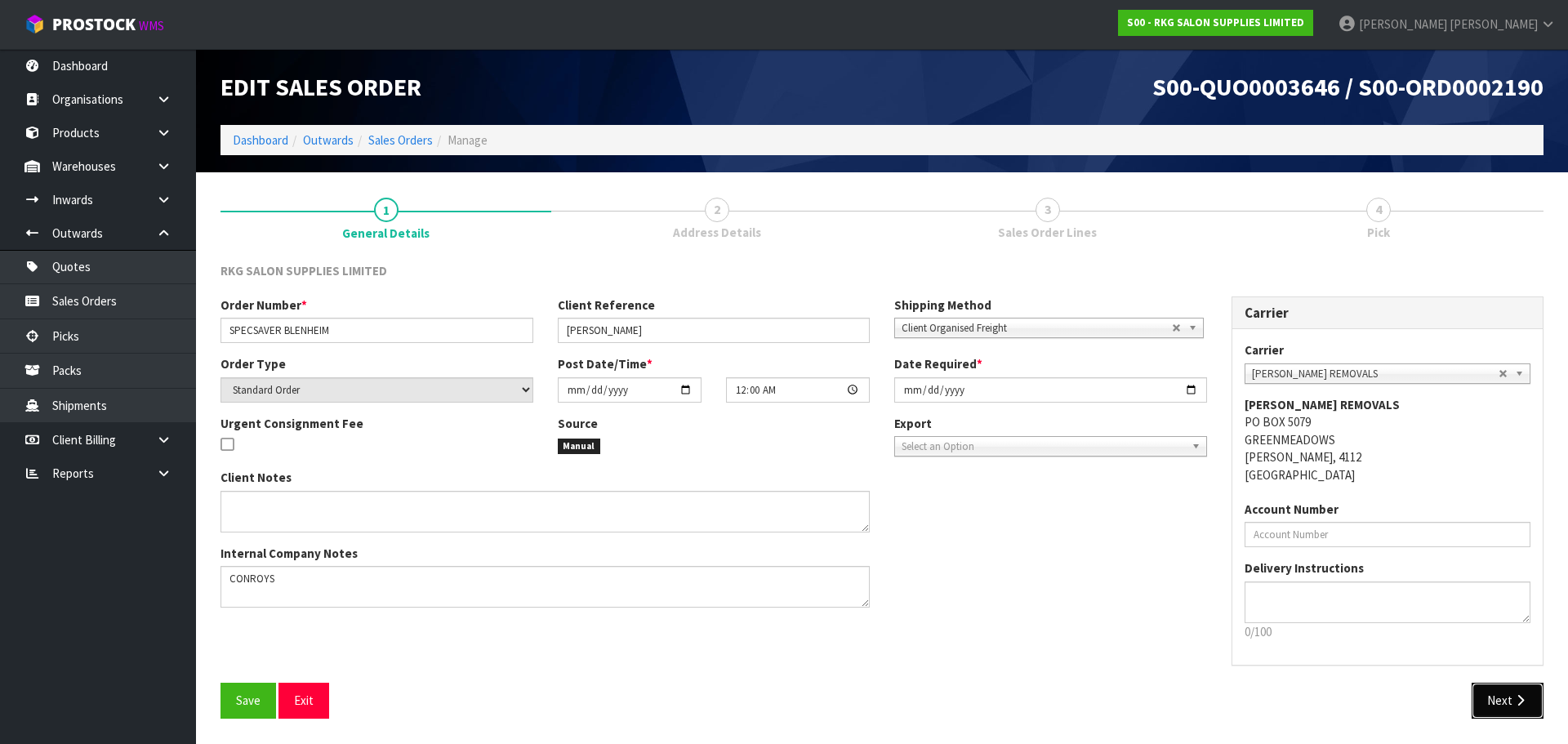
click at [1513, 700] on icon "button" at bounding box center [1520, 701] width 16 height 13
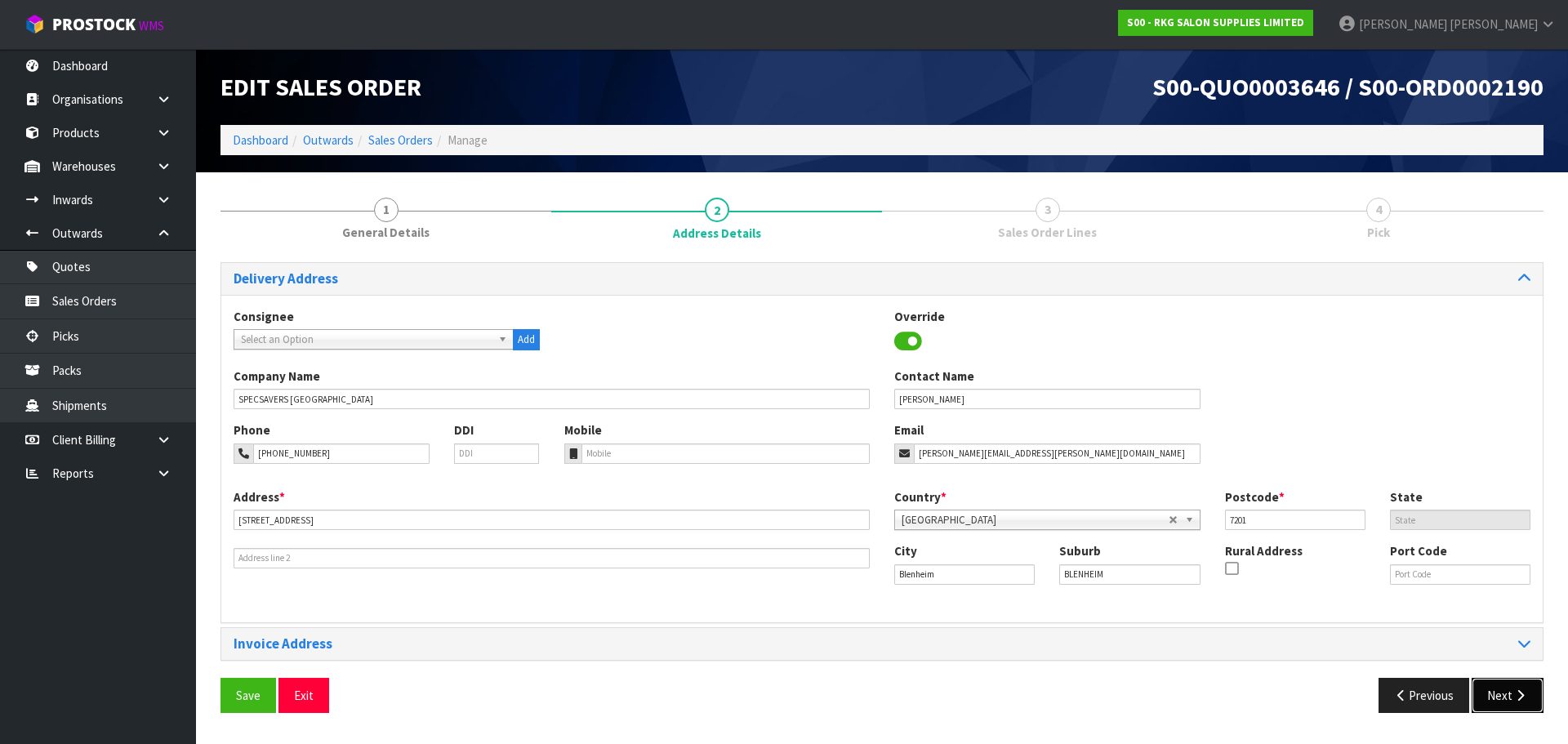
drag, startPoint x: 1492, startPoint y: 695, endPoint x: 1357, endPoint y: 607, distance: 161.1
click at [1493, 695] on button "Next" at bounding box center [1507, 696] width 72 height 35
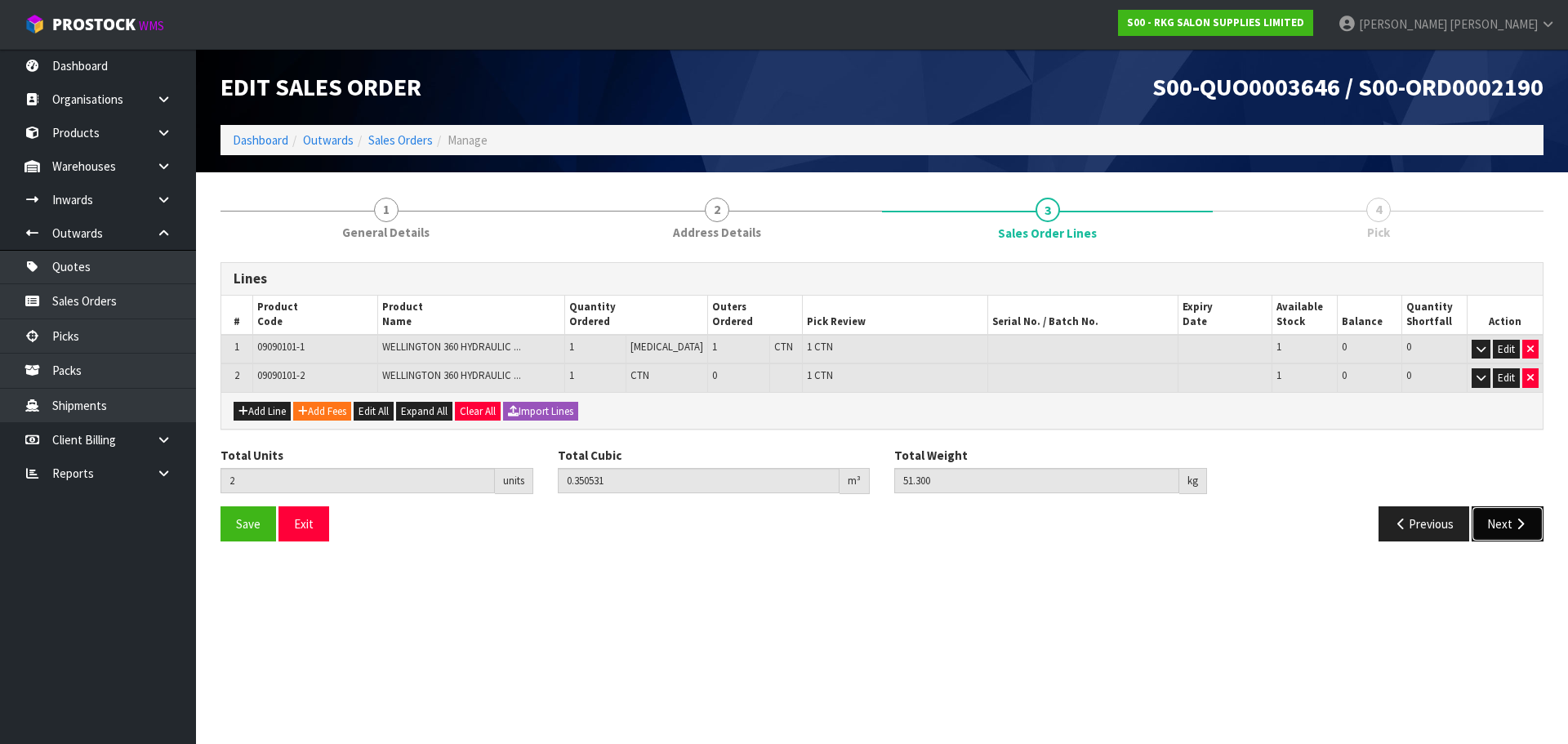
click at [1501, 530] on button "Next" at bounding box center [1507, 524] width 72 height 35
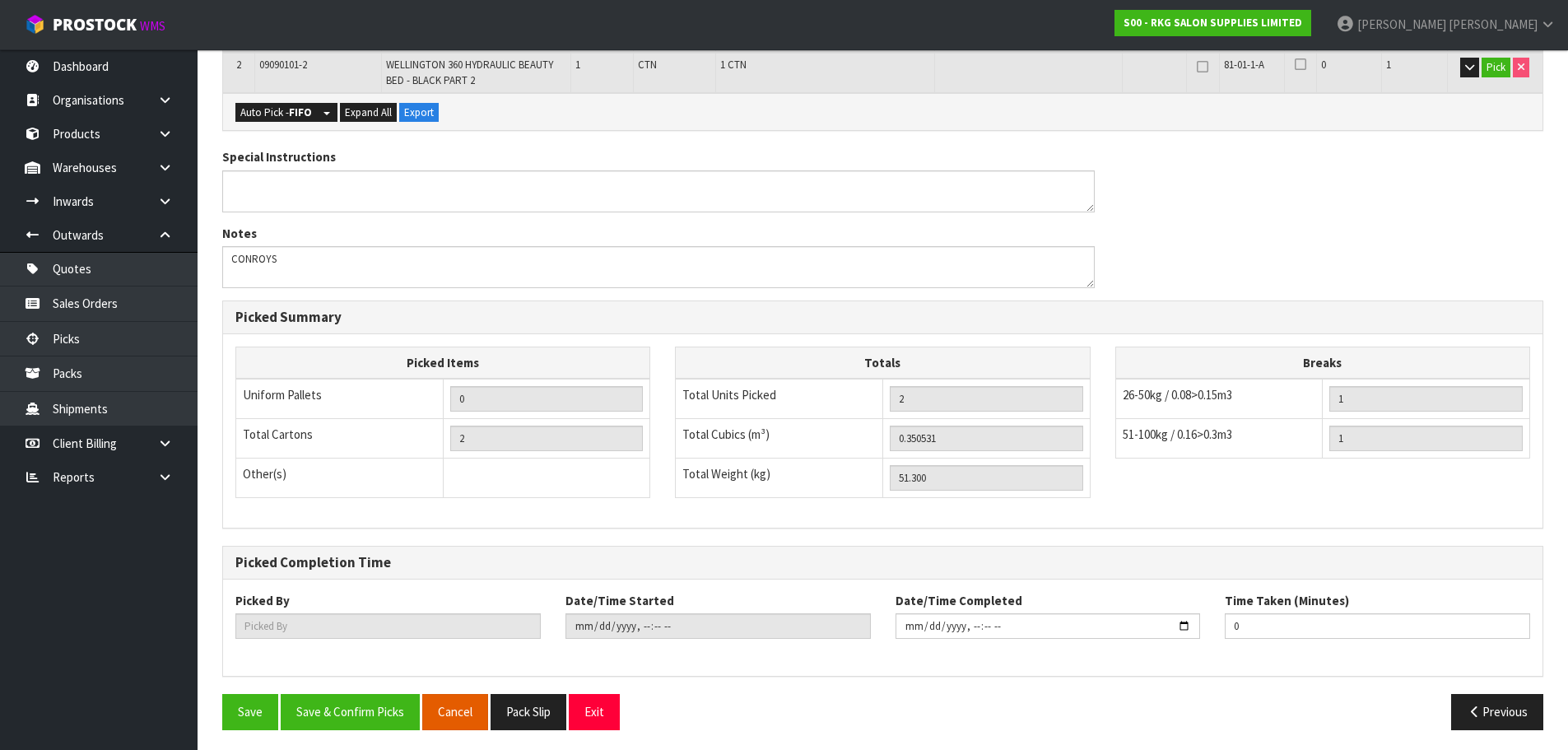
scroll to position [389, 0]
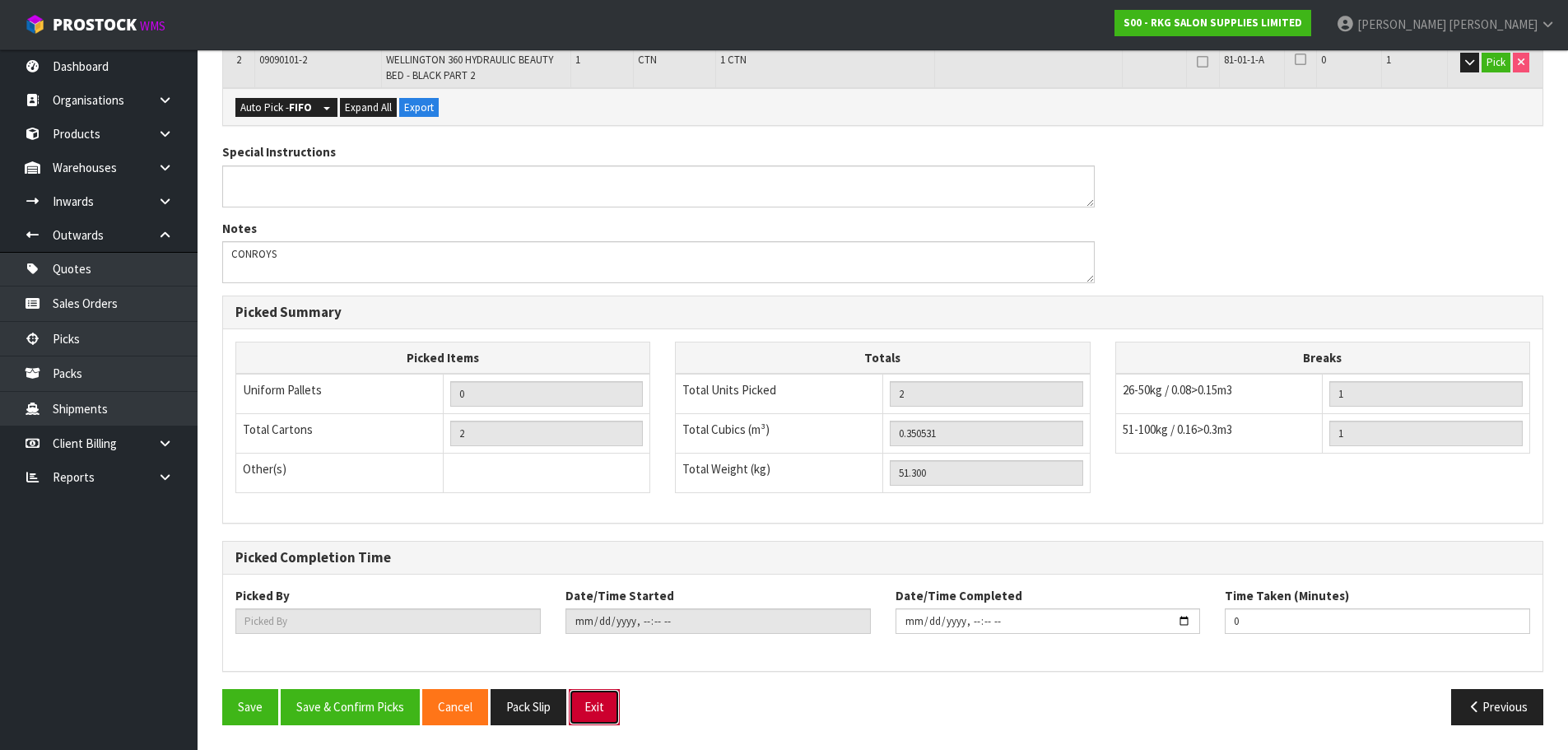
click at [602, 703] on button "Exit" at bounding box center [594, 707] width 51 height 35
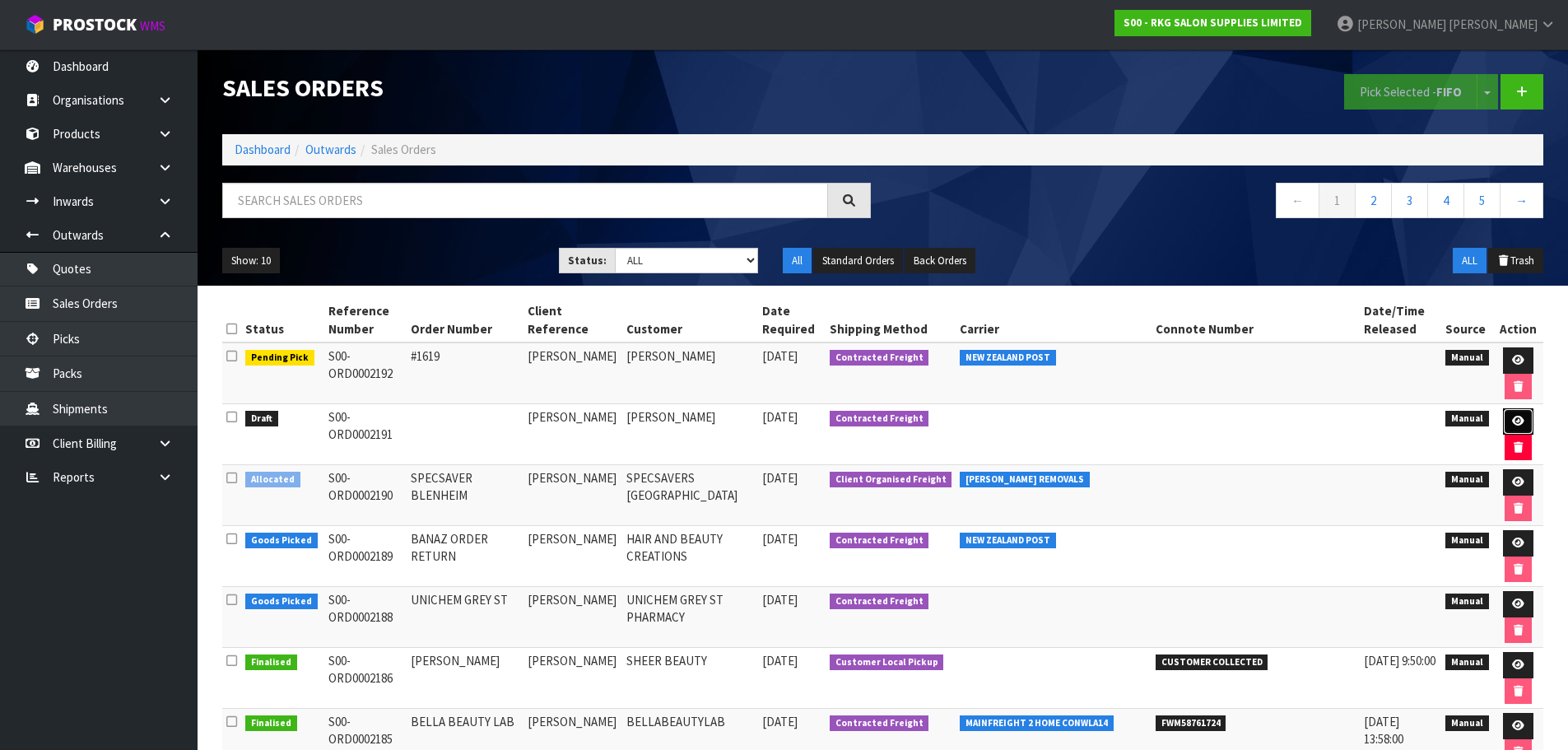
drag, startPoint x: 1516, startPoint y: 415, endPoint x: 1442, endPoint y: 431, distance: 75.7
click at [1516, 415] on link at bounding box center [1518, 421] width 30 height 26
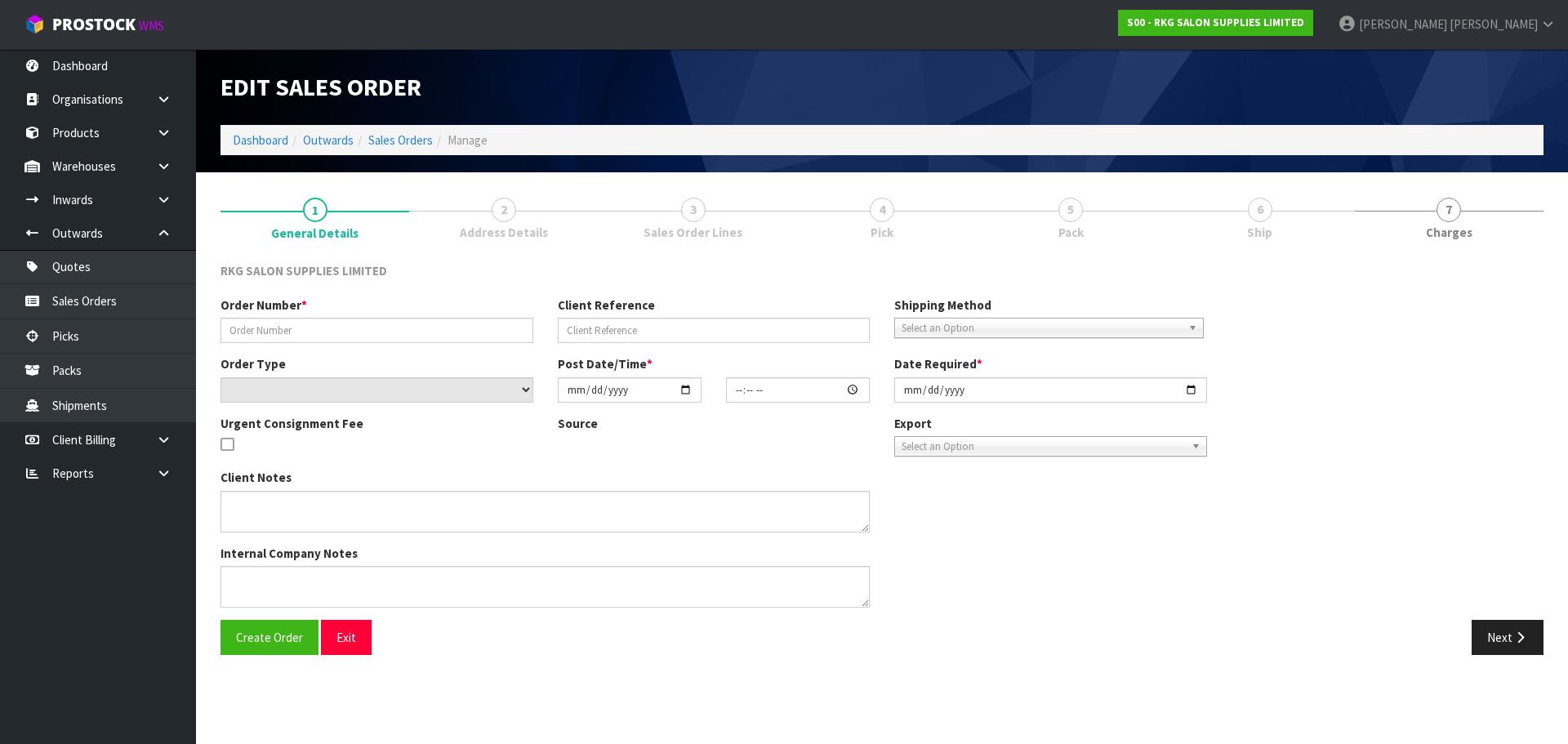
type input "[PERSON_NAME]"
select select "number:0"
type input "[DATE]"
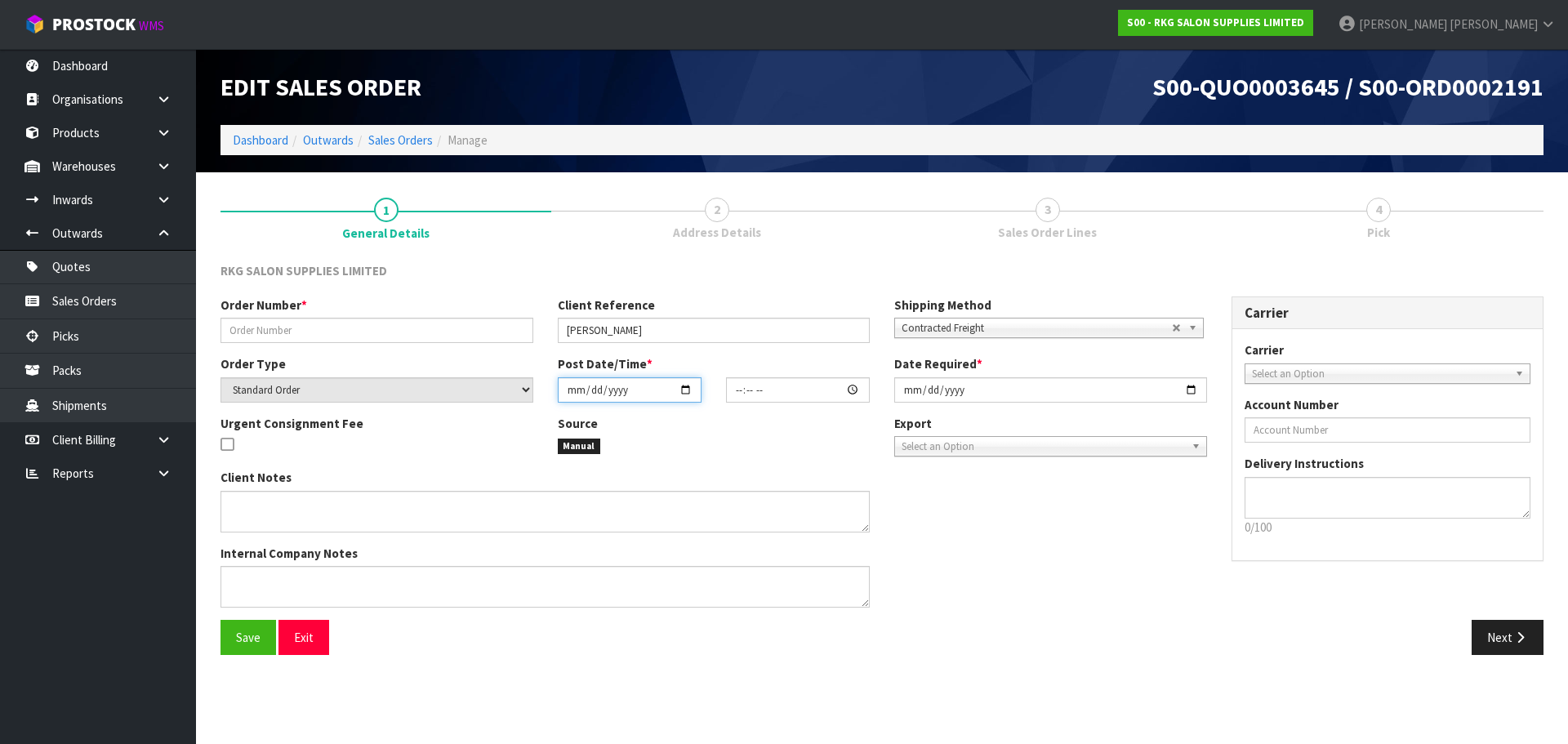
click at [685, 392] on input "date" at bounding box center [629, 390] width 143 height 25
type input "[DATE]"
type input "00:00:00.000"
type input "[DATE]"
click at [1188, 390] on input "[DATE]" at bounding box center [1050, 390] width 313 height 25
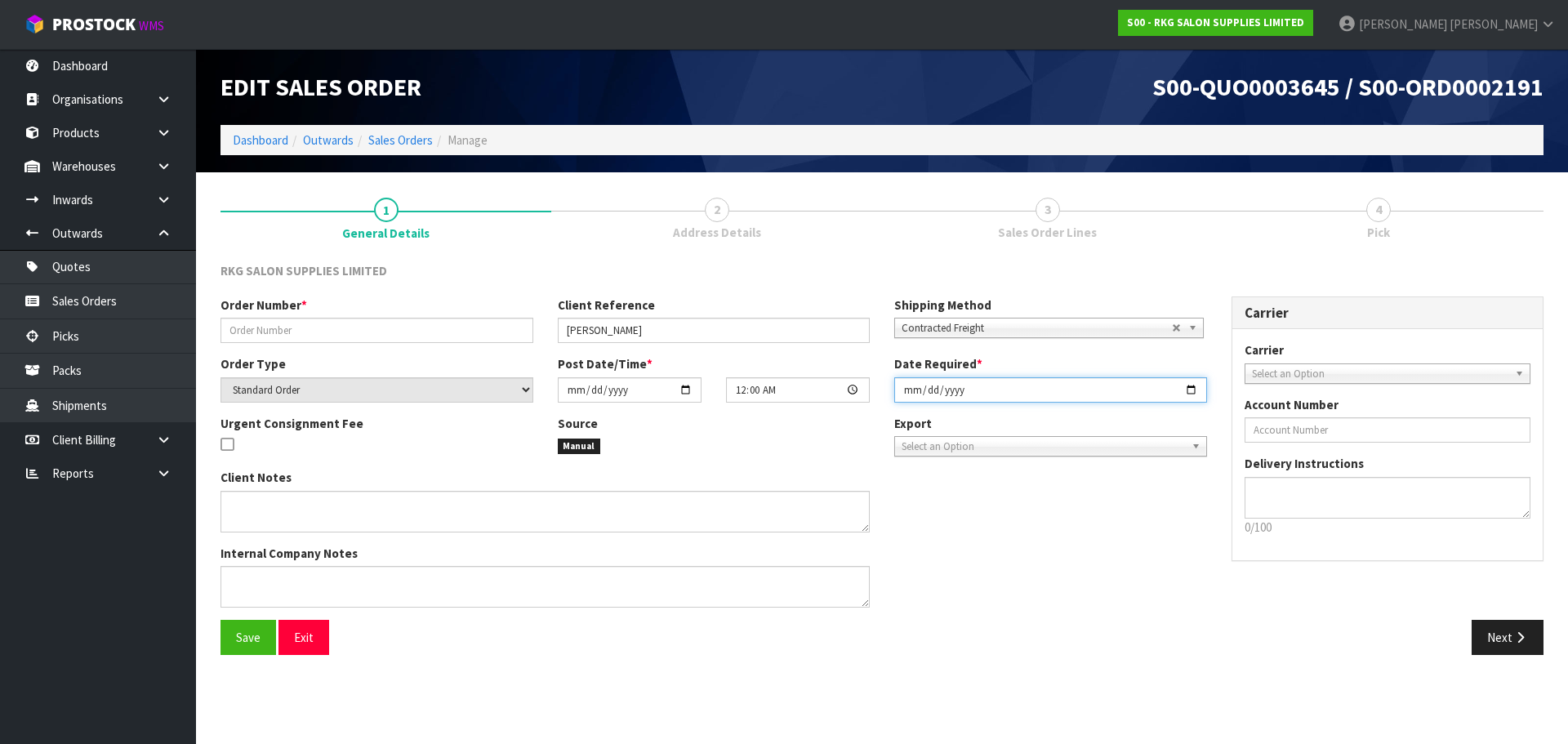
type input "[DATE]"
click at [243, 325] on input "text" at bounding box center [376, 330] width 313 height 25
type input "L"
type input "S"
type input "[PERSON_NAME]"
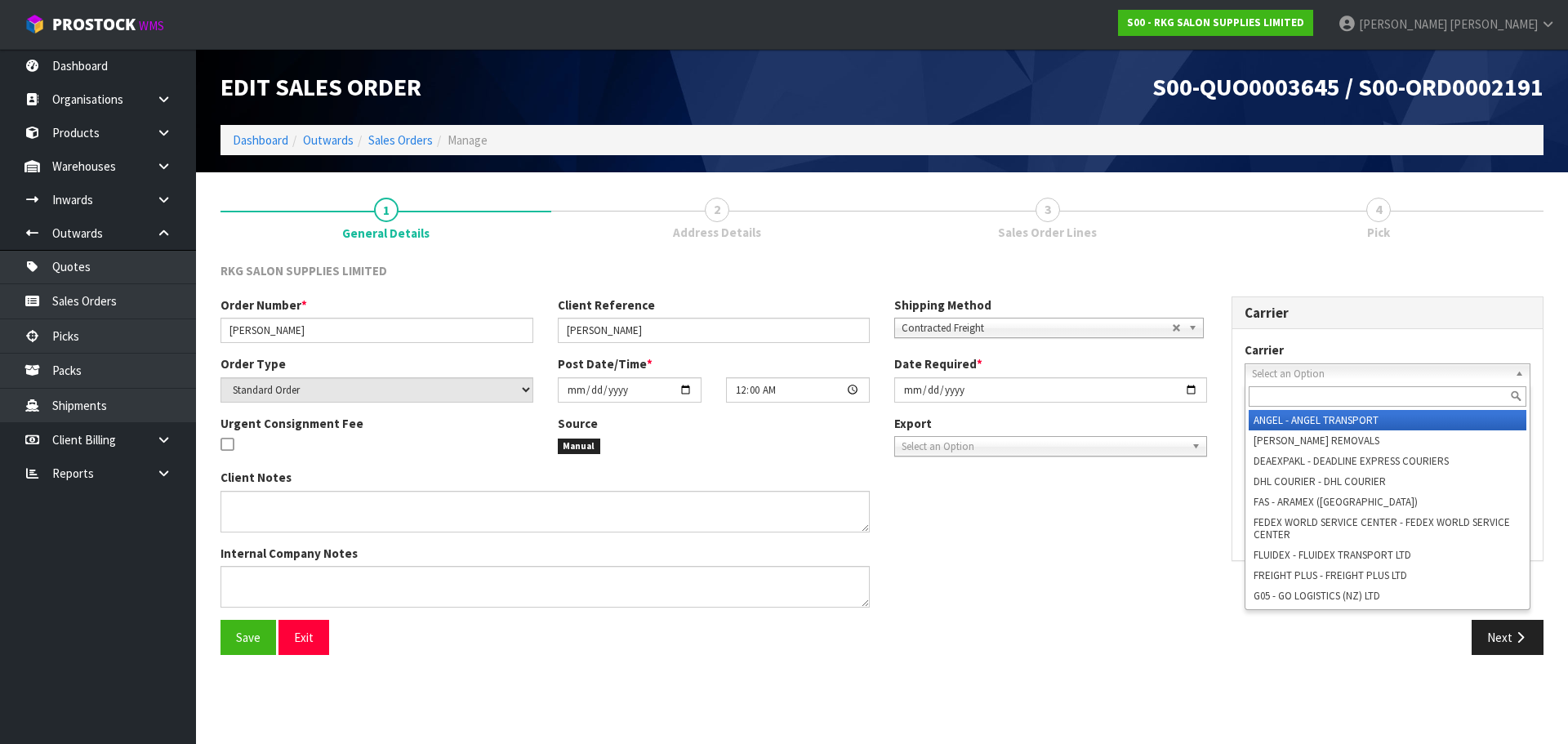
click at [1290, 380] on span "Select an Option" at bounding box center [1380, 375] width 258 height 20
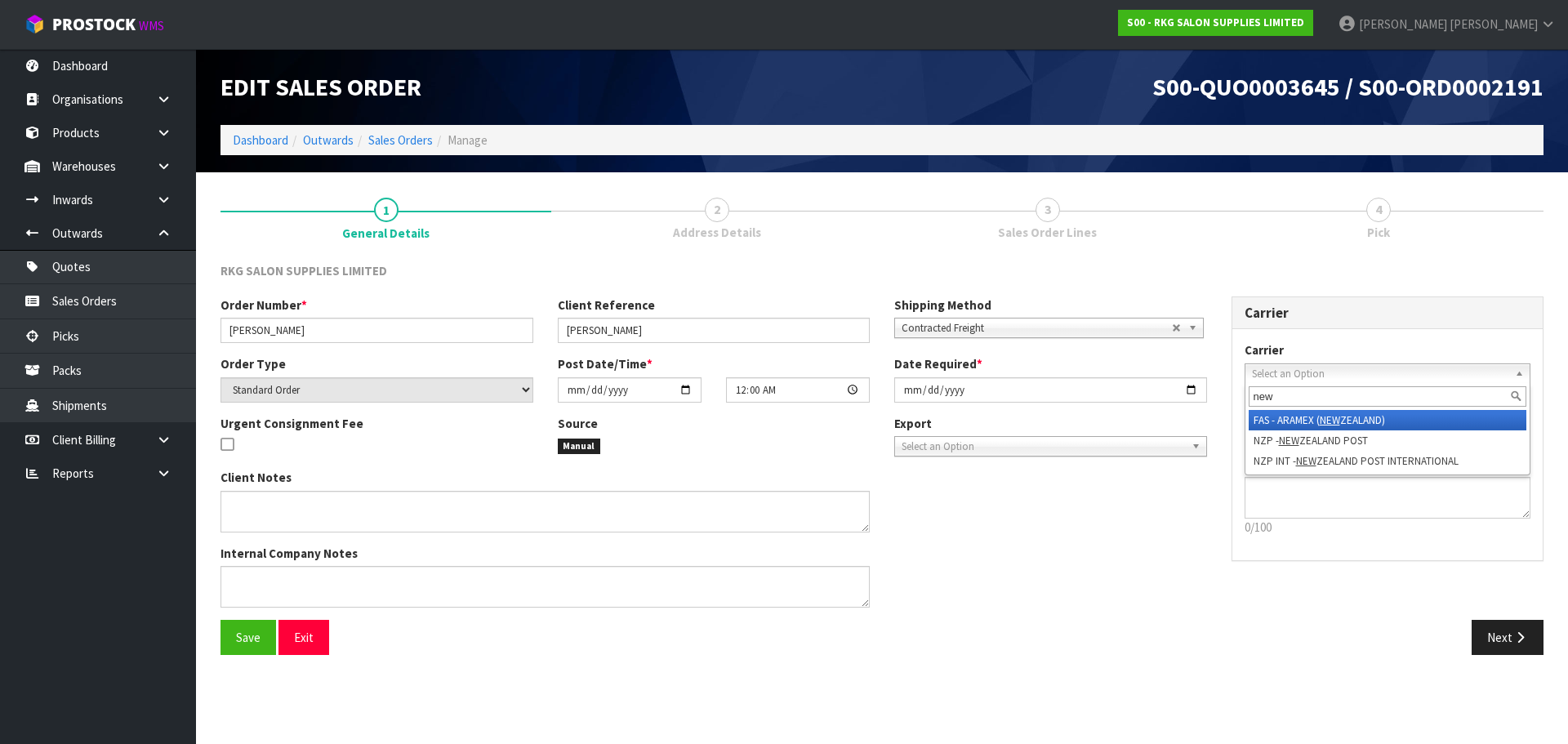
type input "new"
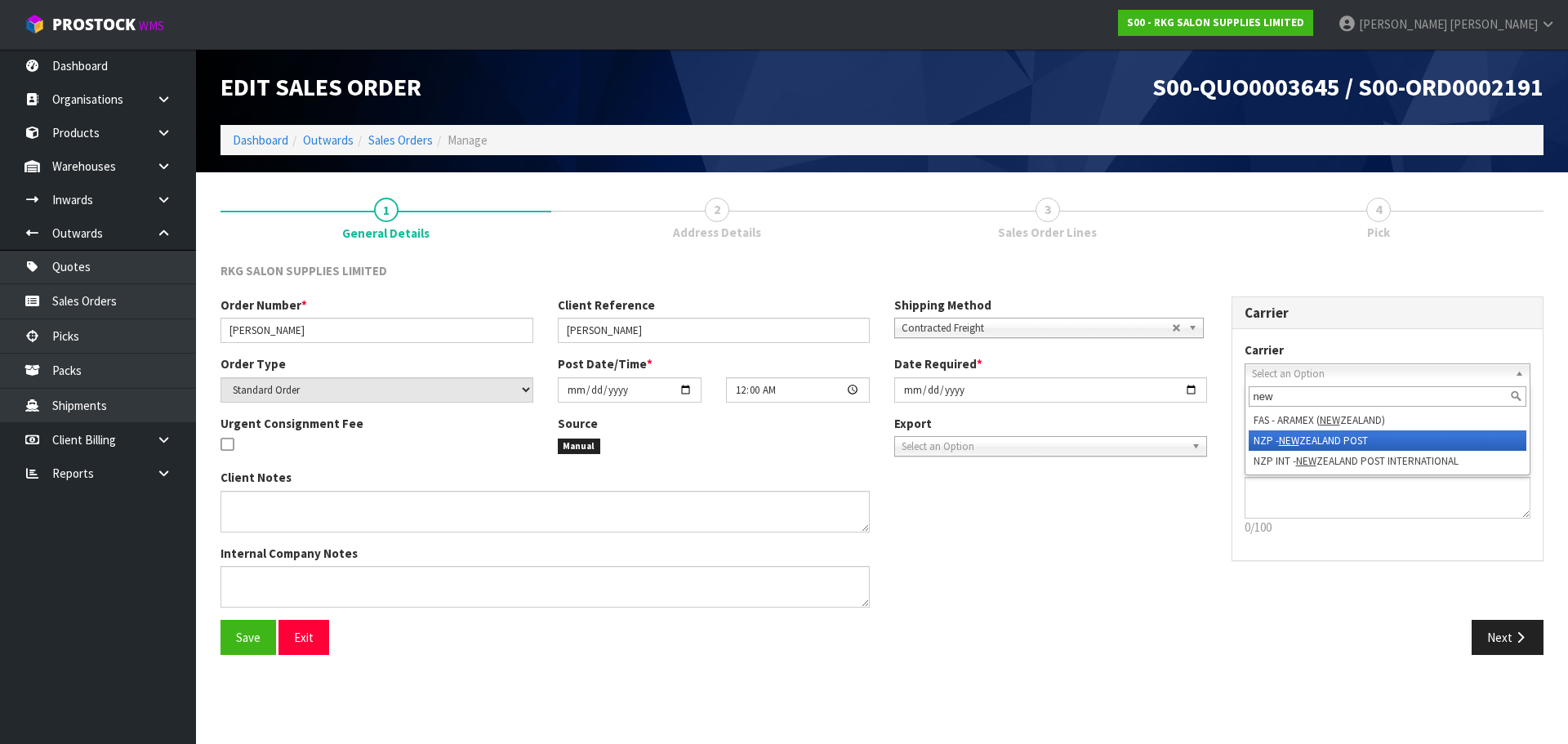
click at [1270, 442] on li "NZP - NEW ZEALAND POST" at bounding box center [1388, 440] width 278 height 20
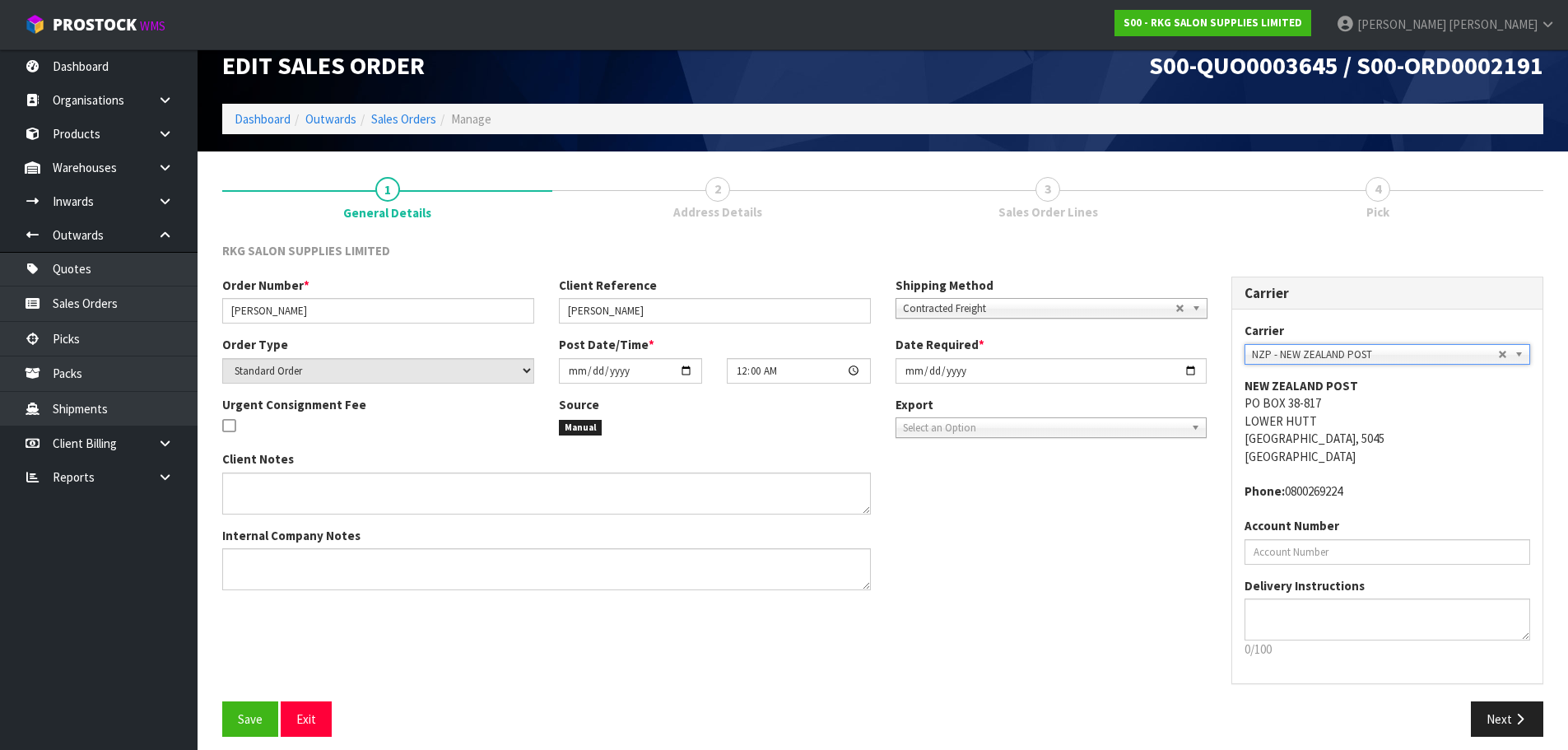
scroll to position [34, 0]
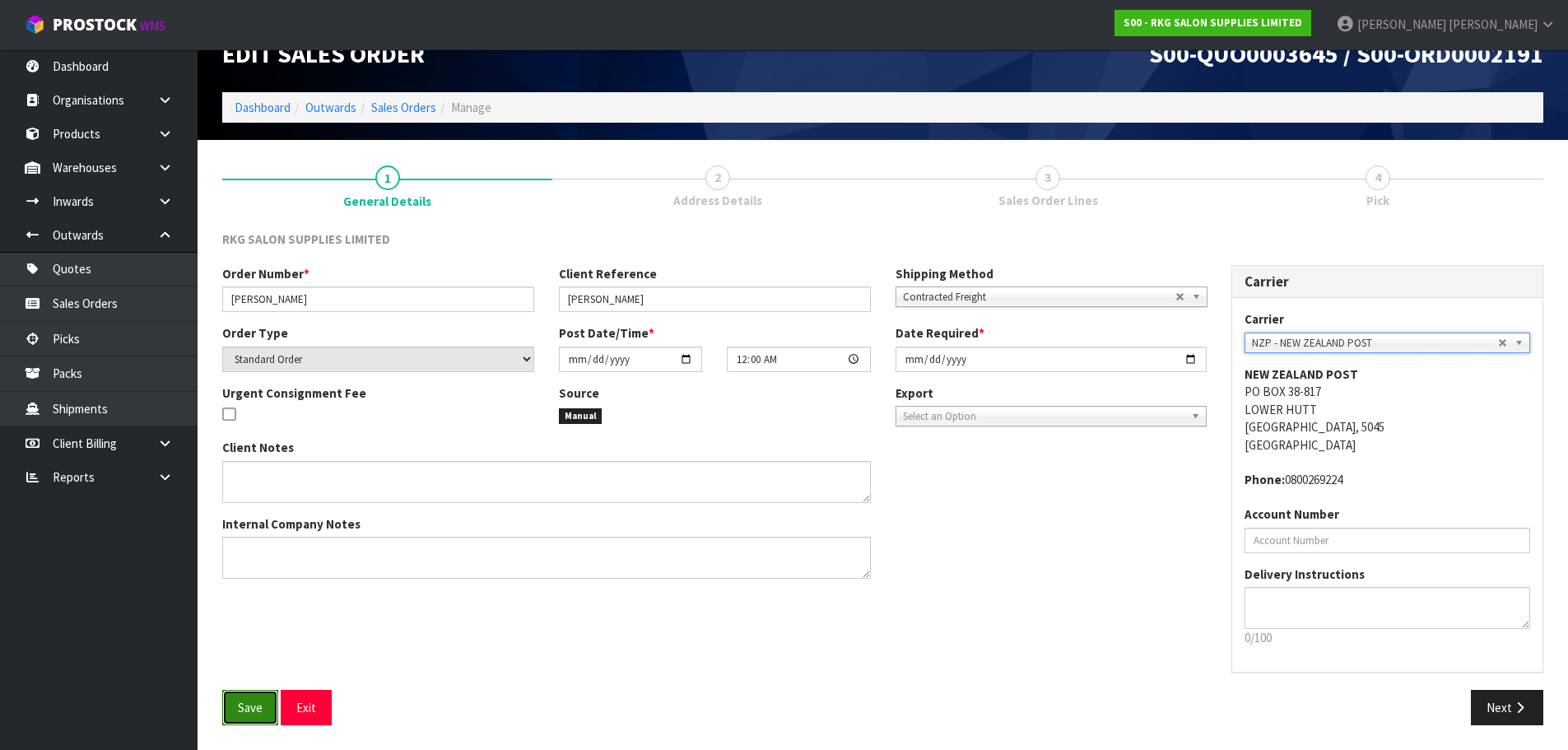
click at [236, 704] on button "Save" at bounding box center [250, 708] width 56 height 35
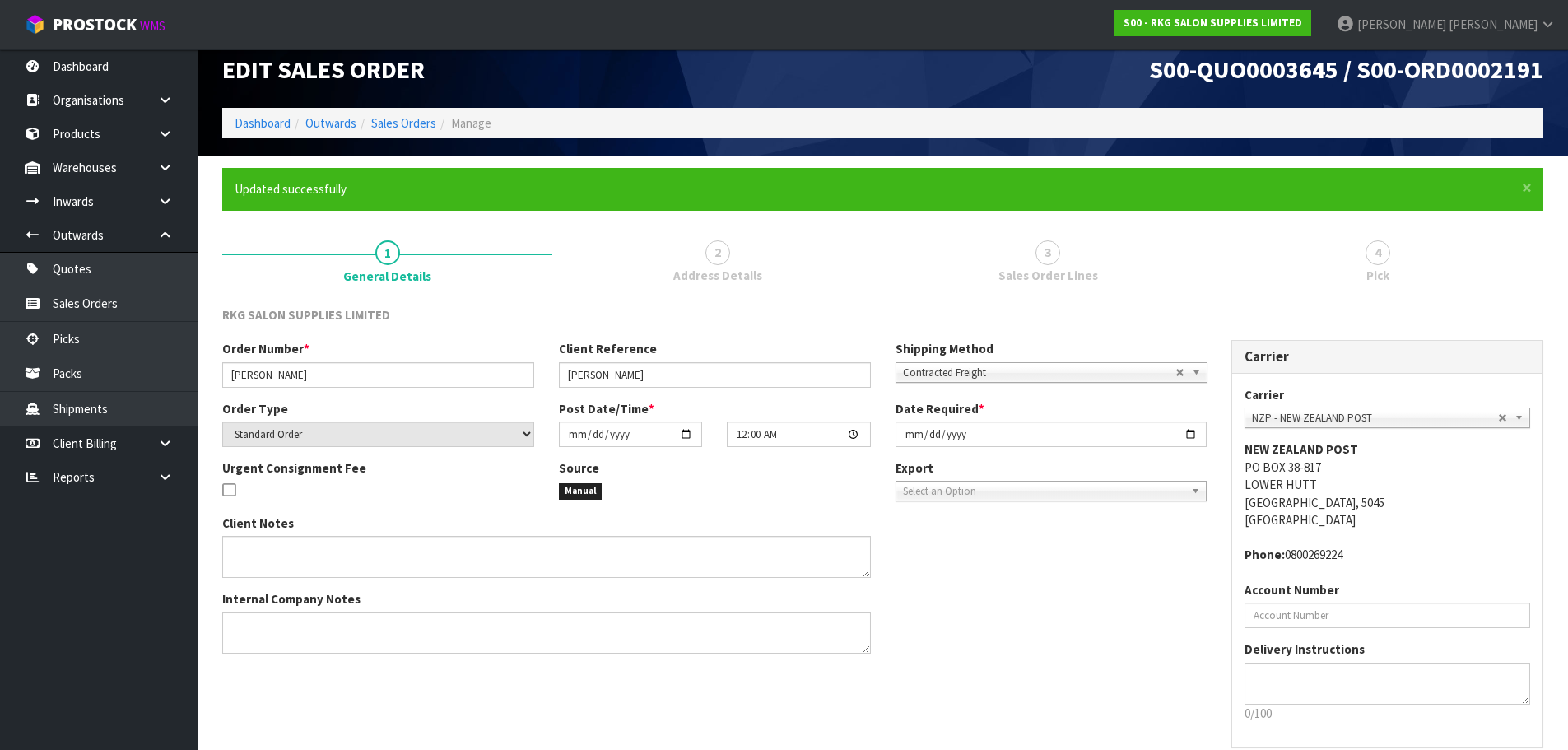
scroll to position [94, 0]
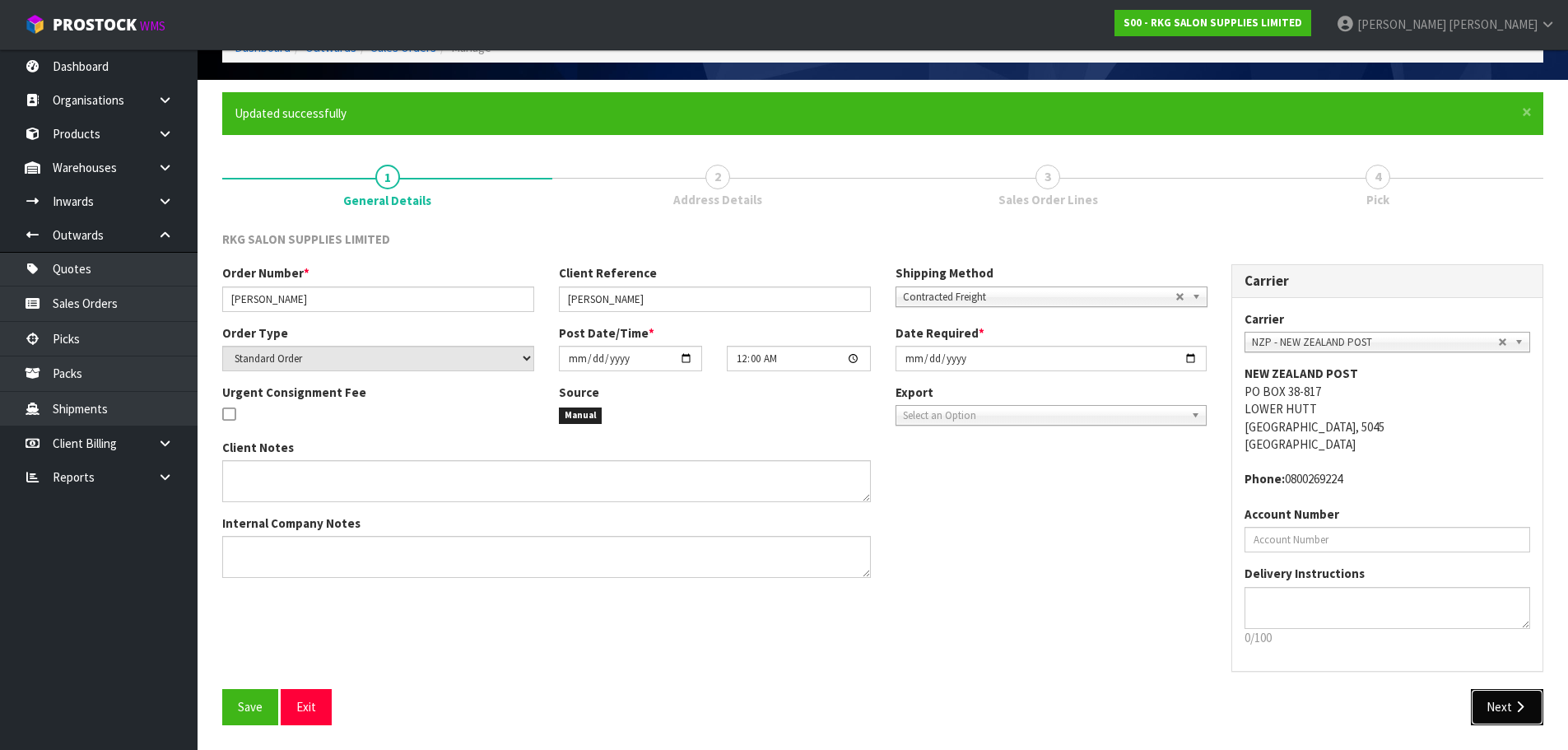
click at [1519, 716] on button "Next" at bounding box center [1507, 707] width 72 height 35
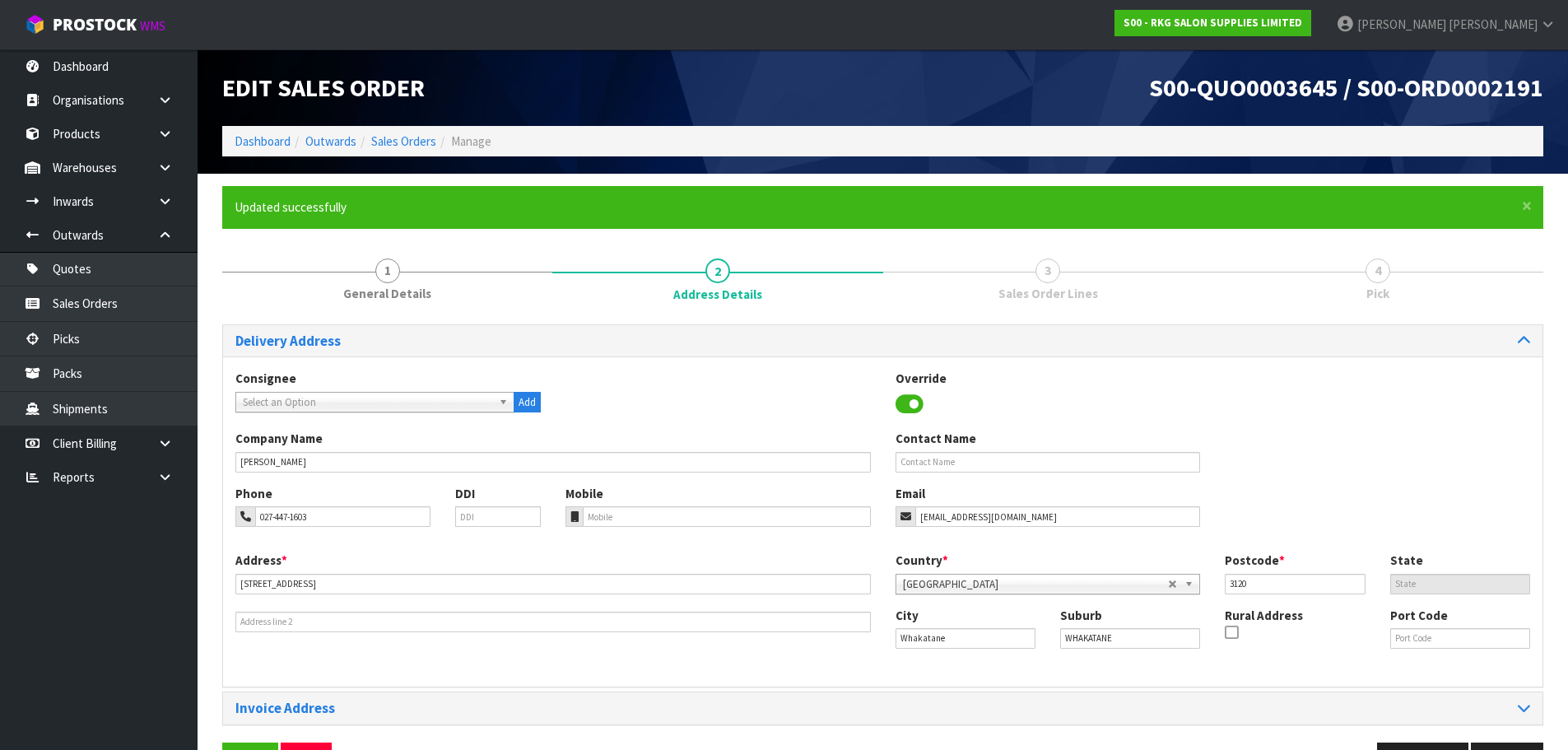
scroll to position [54, 0]
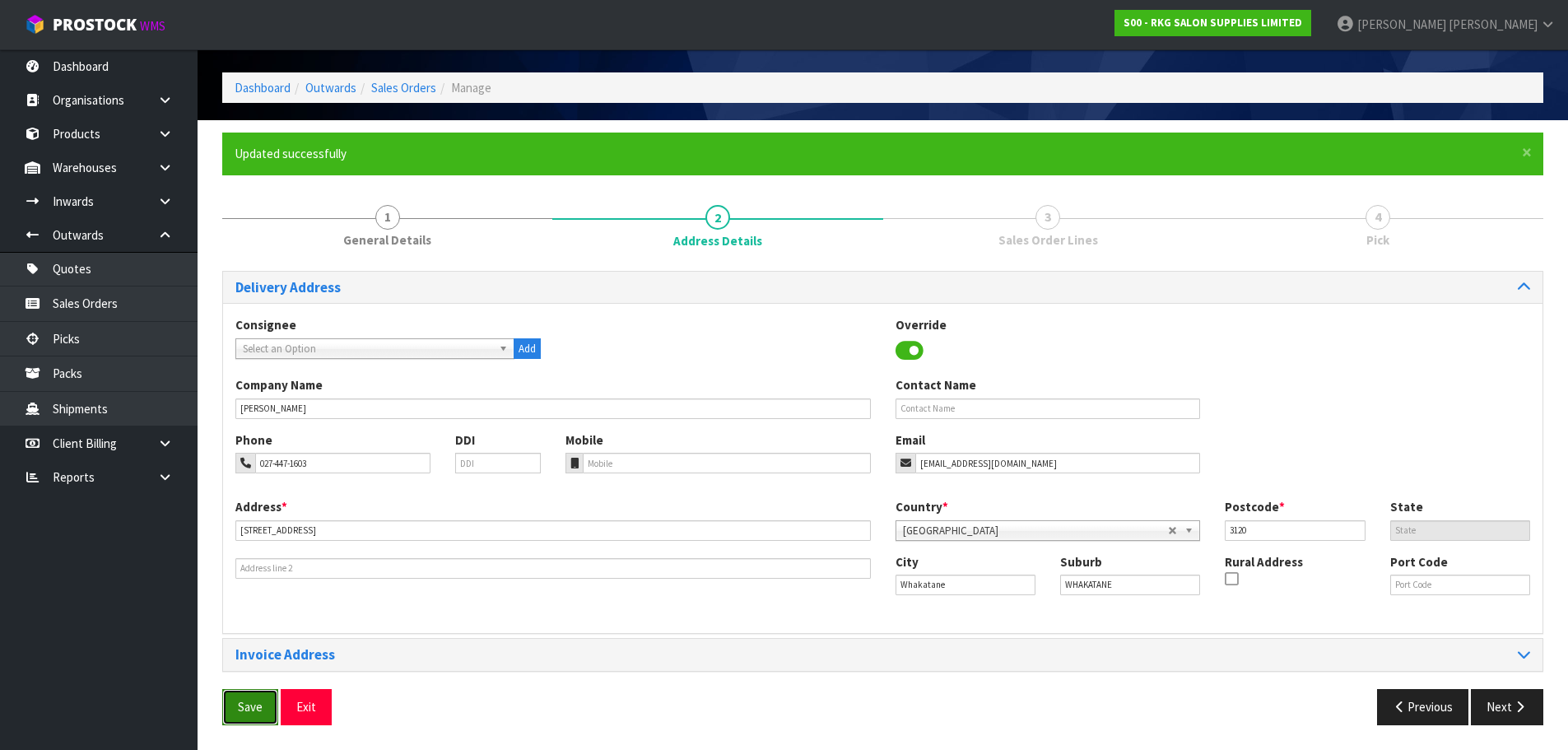
click at [262, 704] on span "Save" at bounding box center [250, 707] width 24 height 16
click at [1502, 706] on button "Next" at bounding box center [1507, 707] width 72 height 35
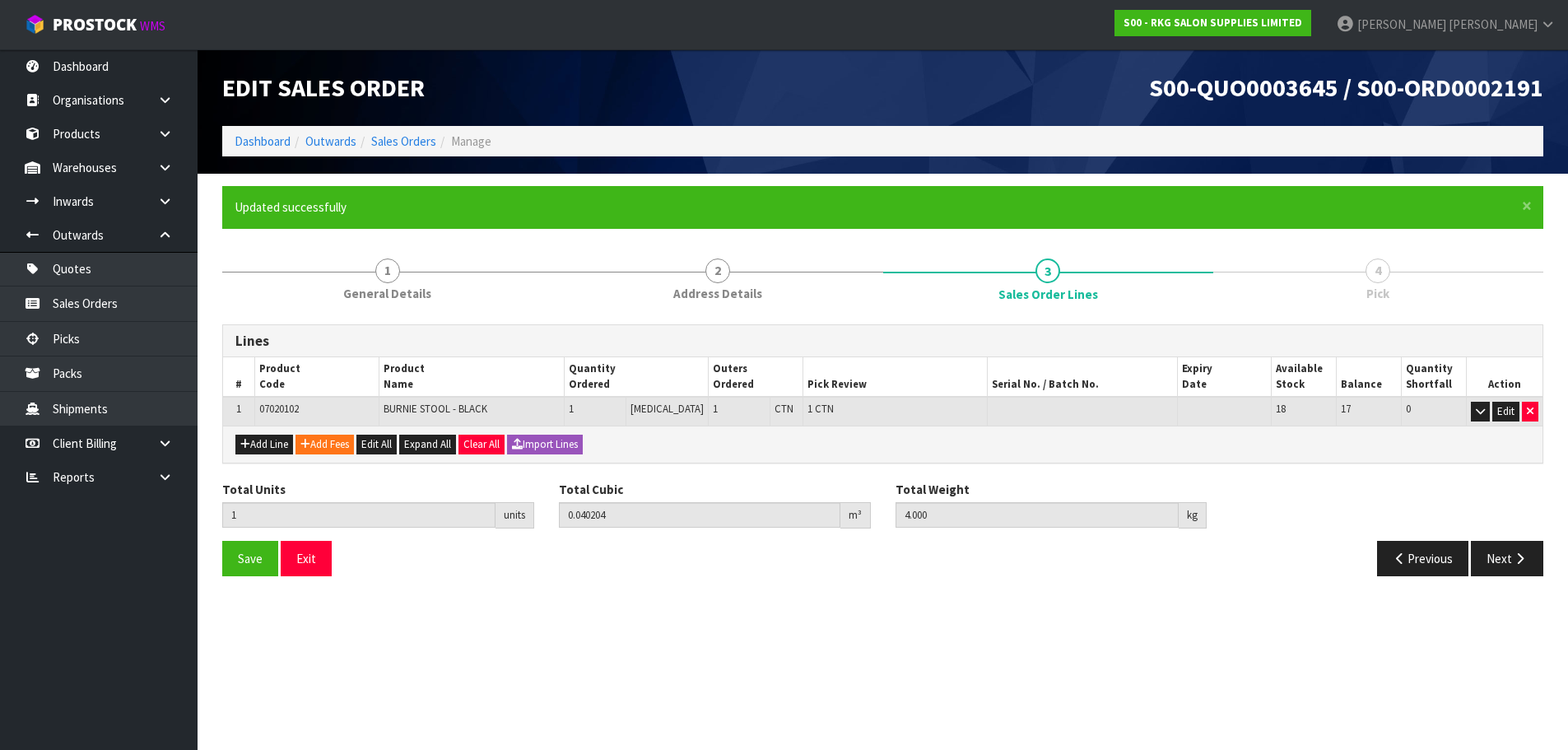
scroll to position [0, 0]
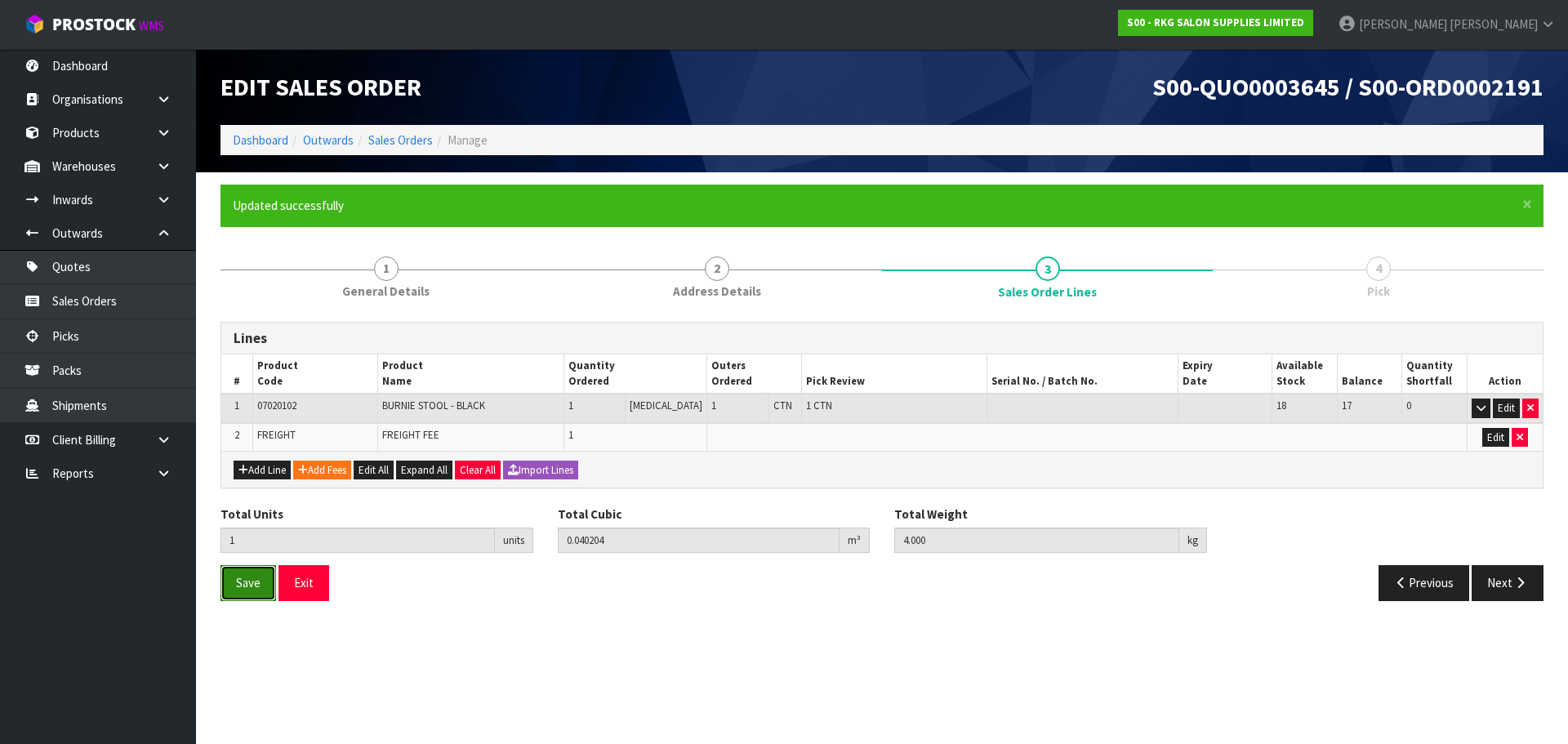
click at [244, 584] on span "Save" at bounding box center [248, 583] width 24 height 16
click at [1502, 585] on button "Next" at bounding box center [1507, 583] width 72 height 35
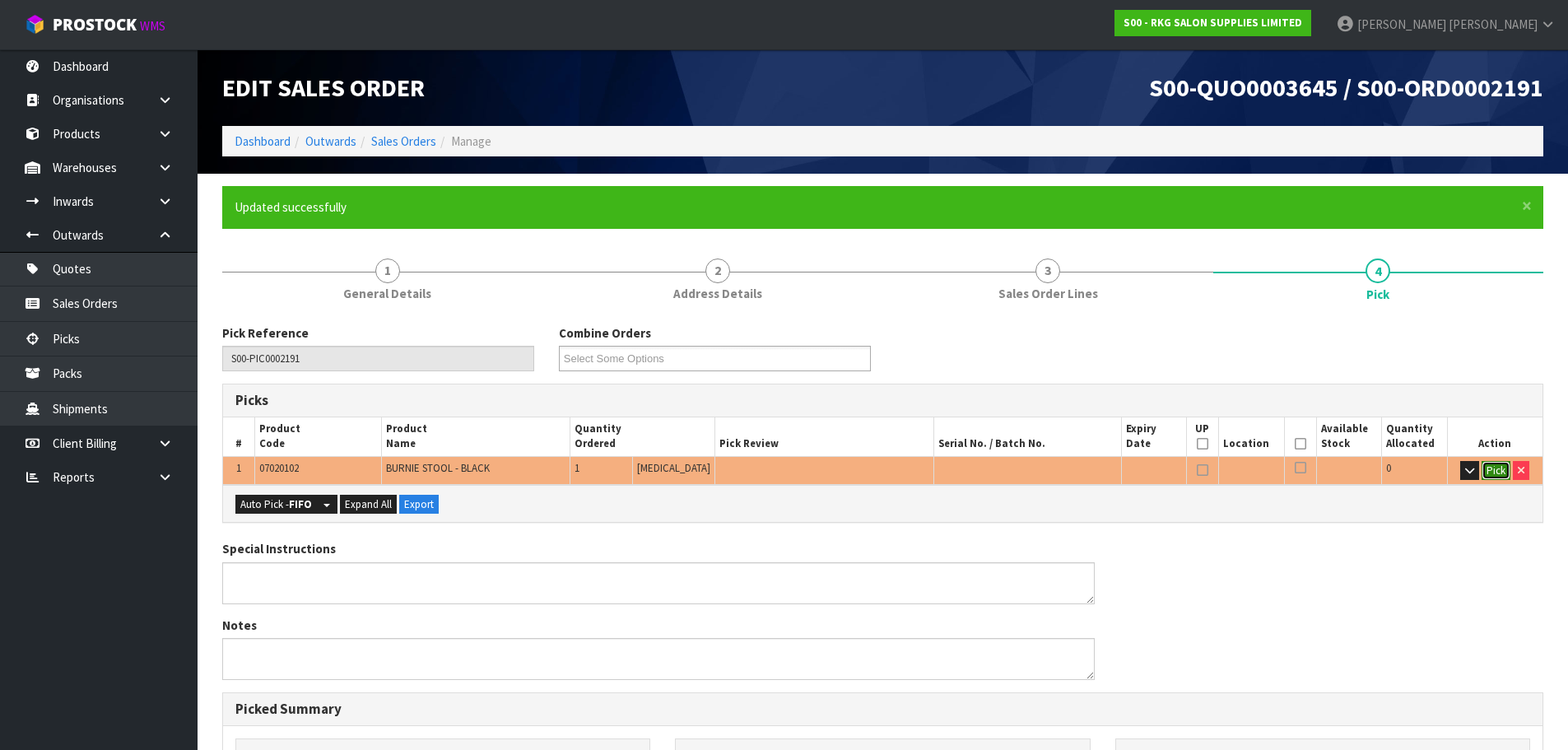
click at [1497, 478] on button "Pick" at bounding box center [1496, 472] width 29 height 20
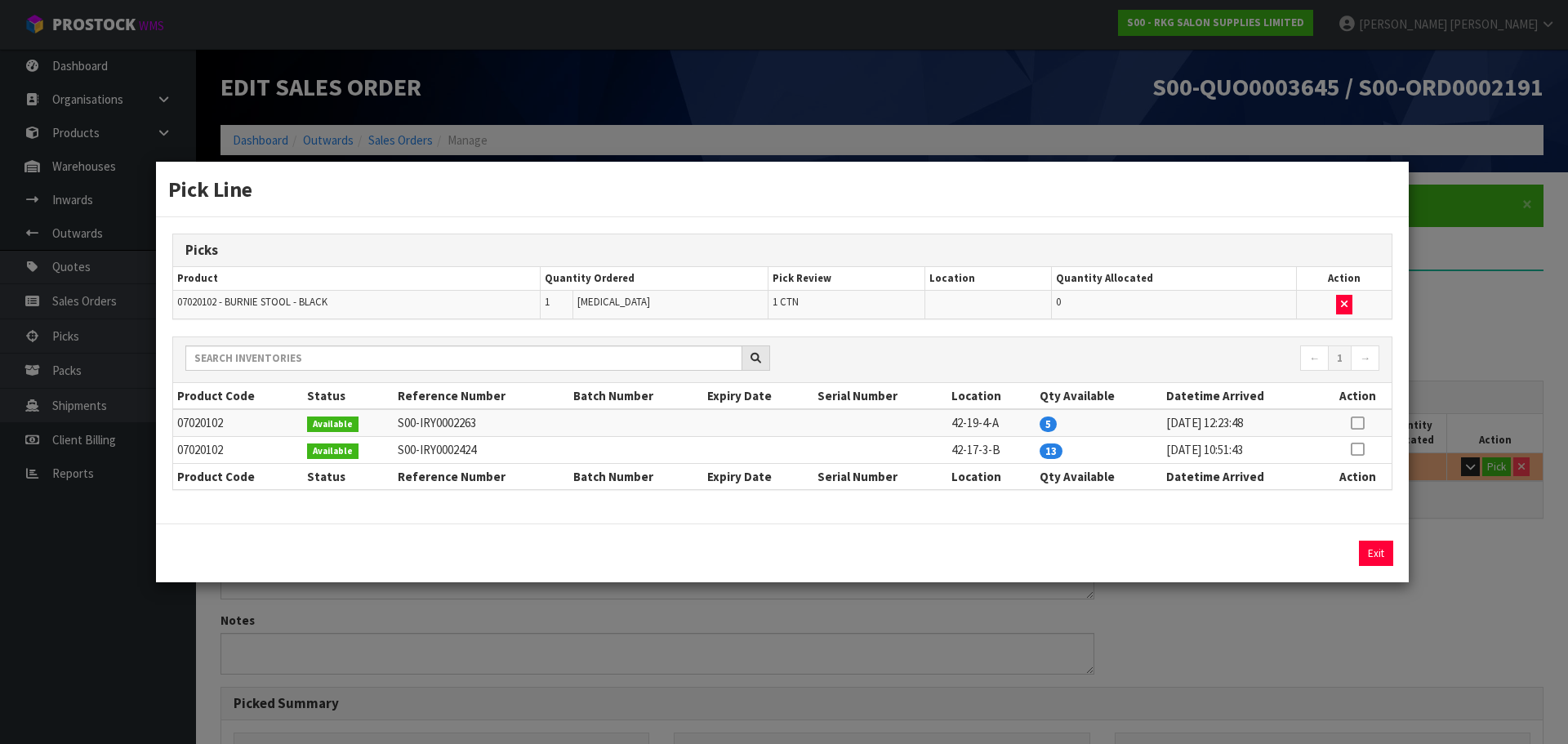
click at [1357, 424] on icon at bounding box center [1357, 423] width 13 height 1
click at [1305, 554] on button "Assign Pick" at bounding box center [1320, 554] width 67 height 25
type input "1"
type input "0.040204"
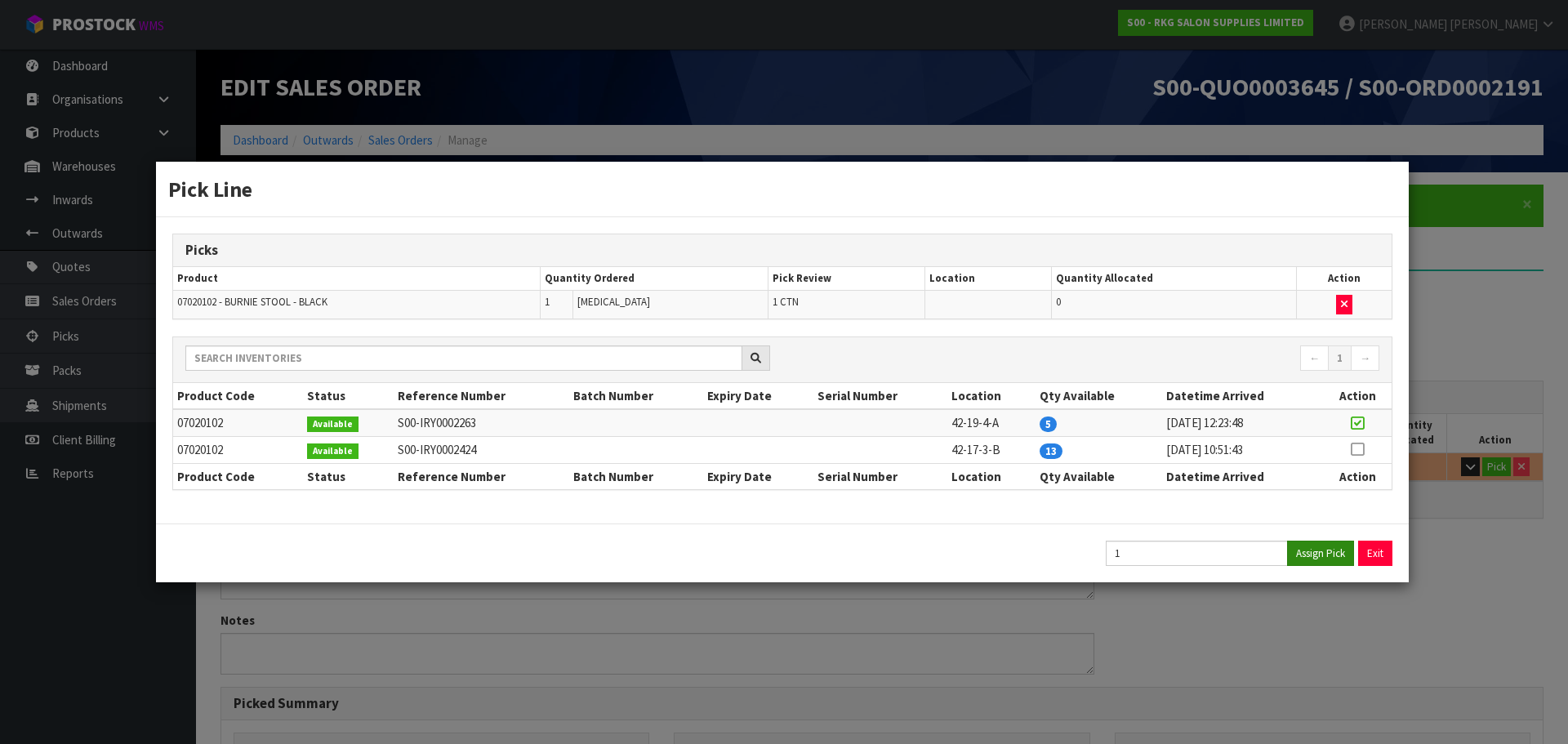
type input "4"
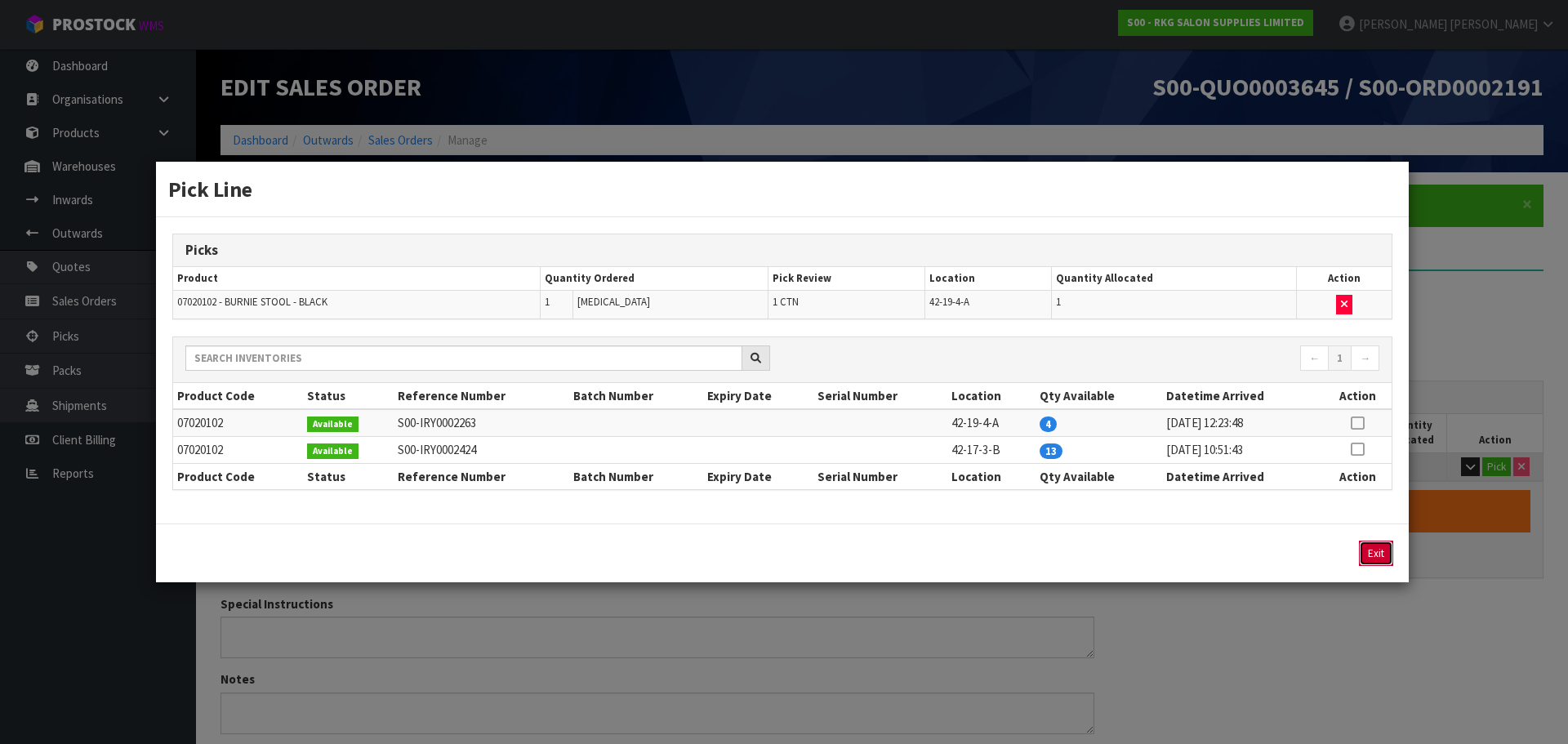
click at [1383, 550] on button "Exit" at bounding box center [1375, 554] width 34 height 25
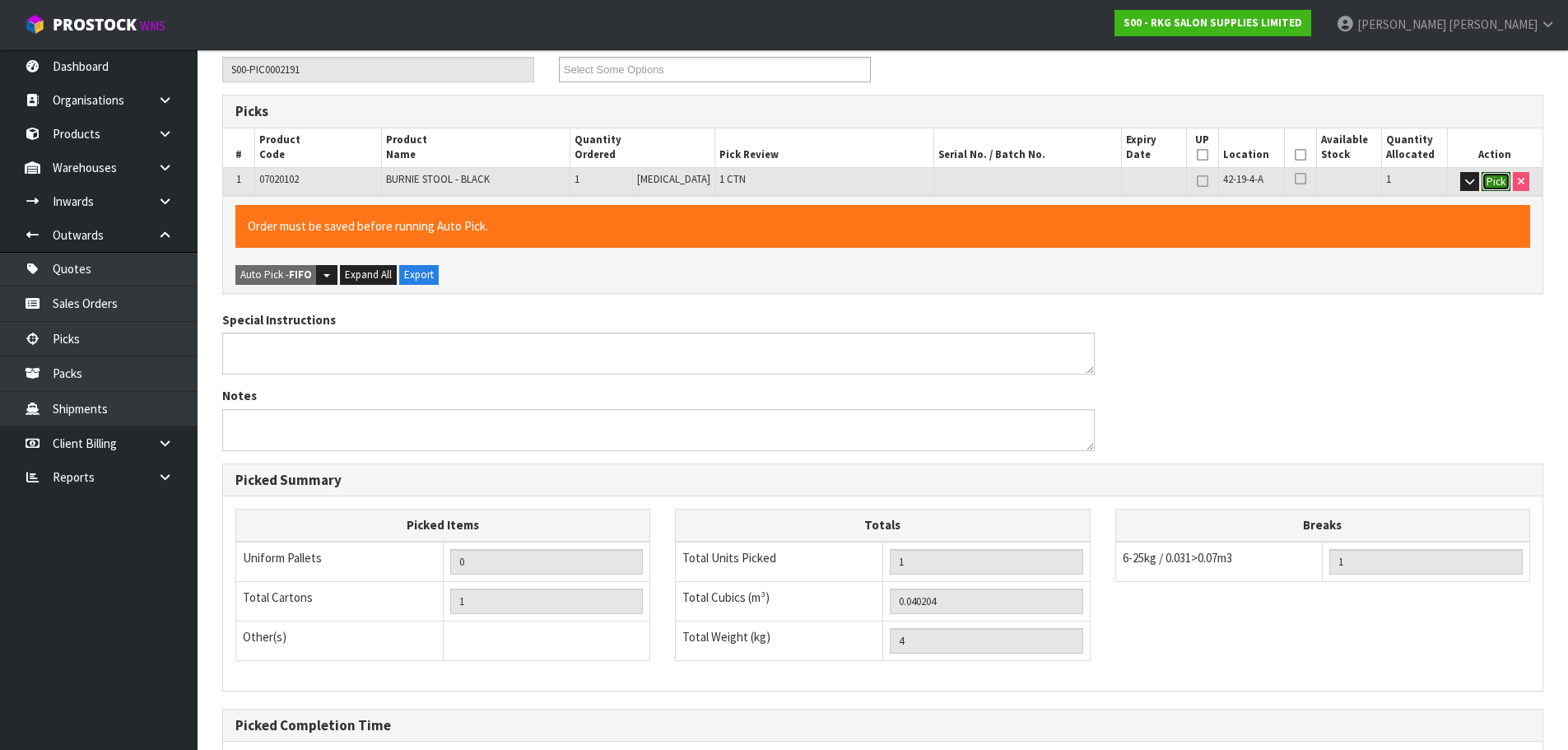
scroll to position [457, 0]
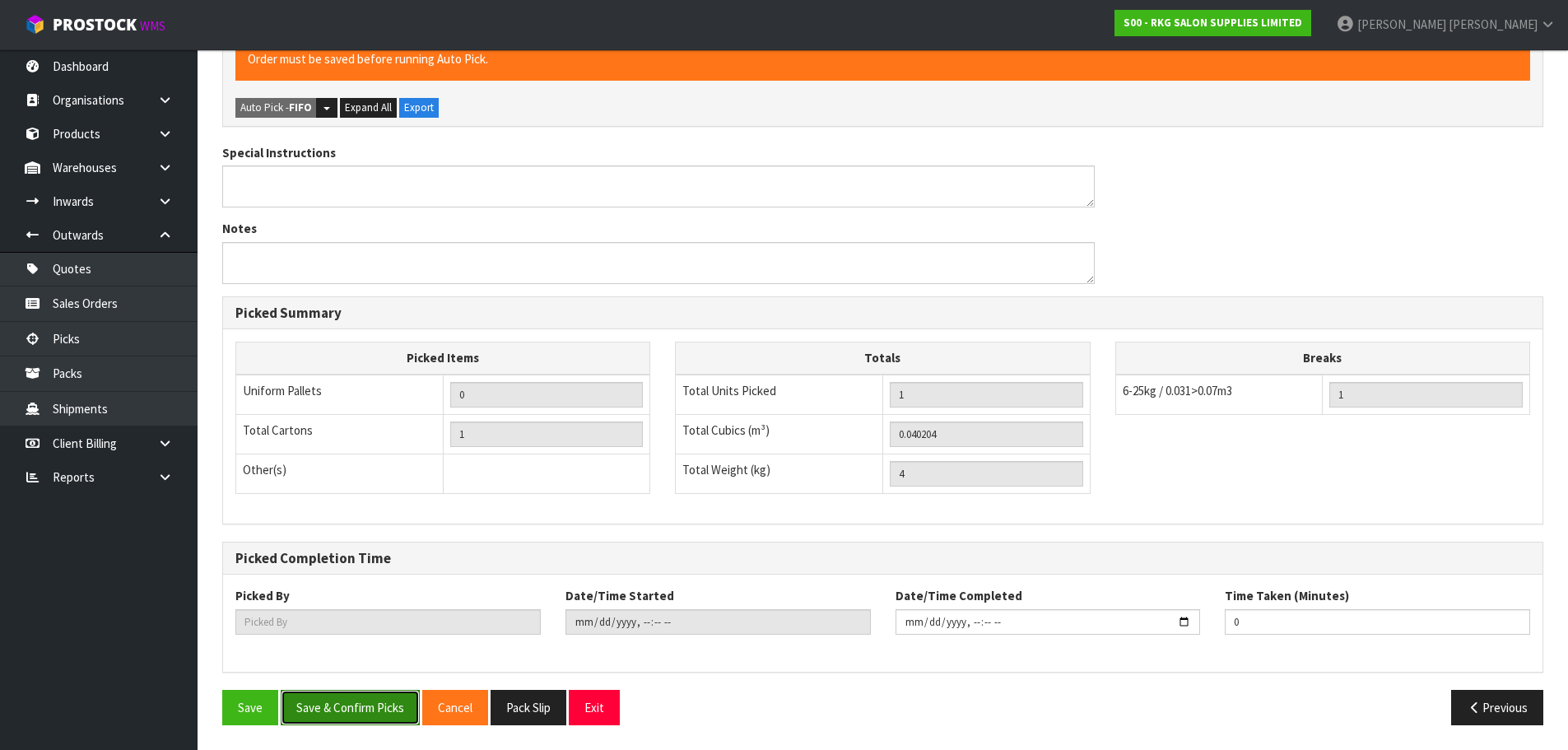
click at [385, 716] on button "Save & Confirm Picks" at bounding box center [350, 708] width 139 height 35
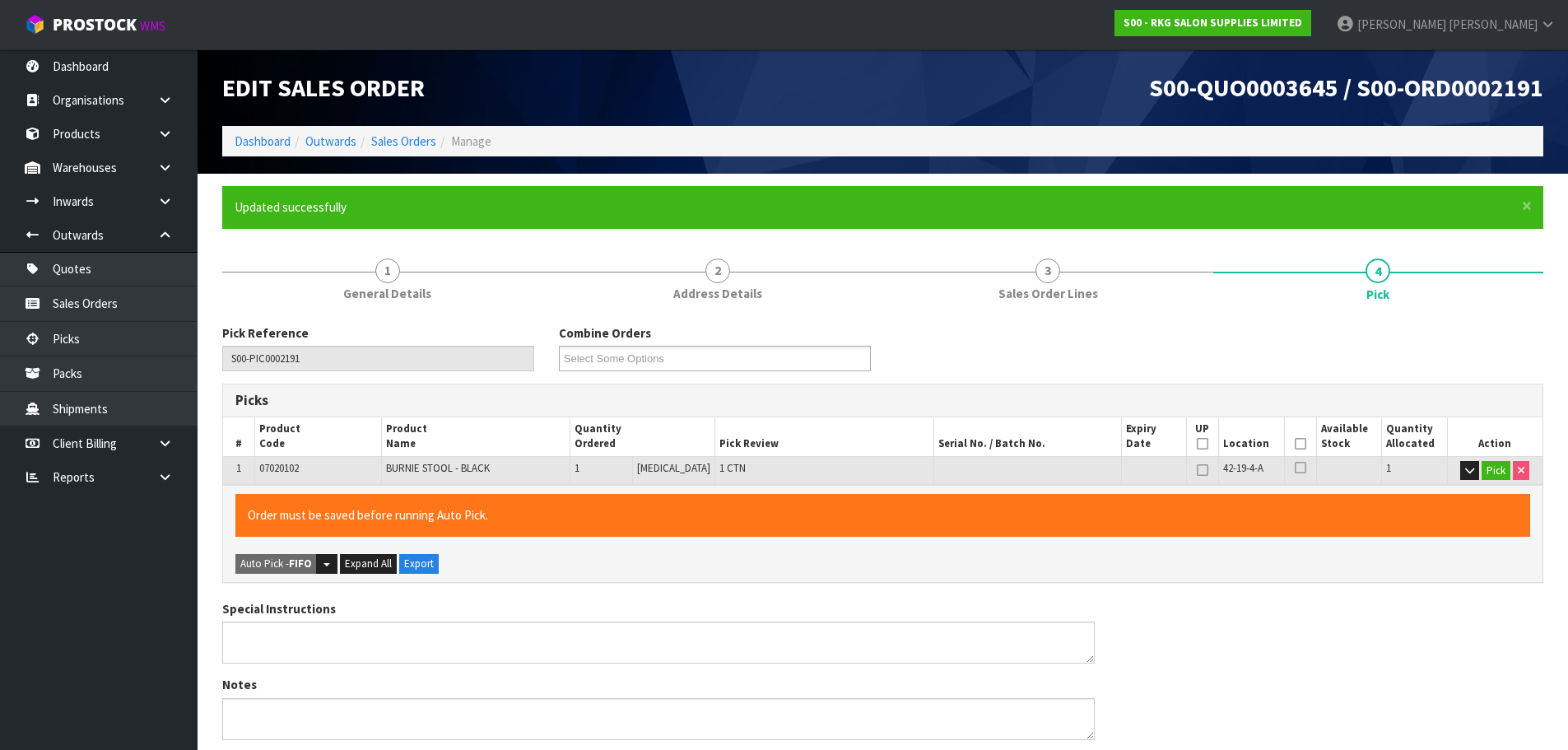
type input "[PERSON_NAME]"
type input "[DATE]T11:52:37"
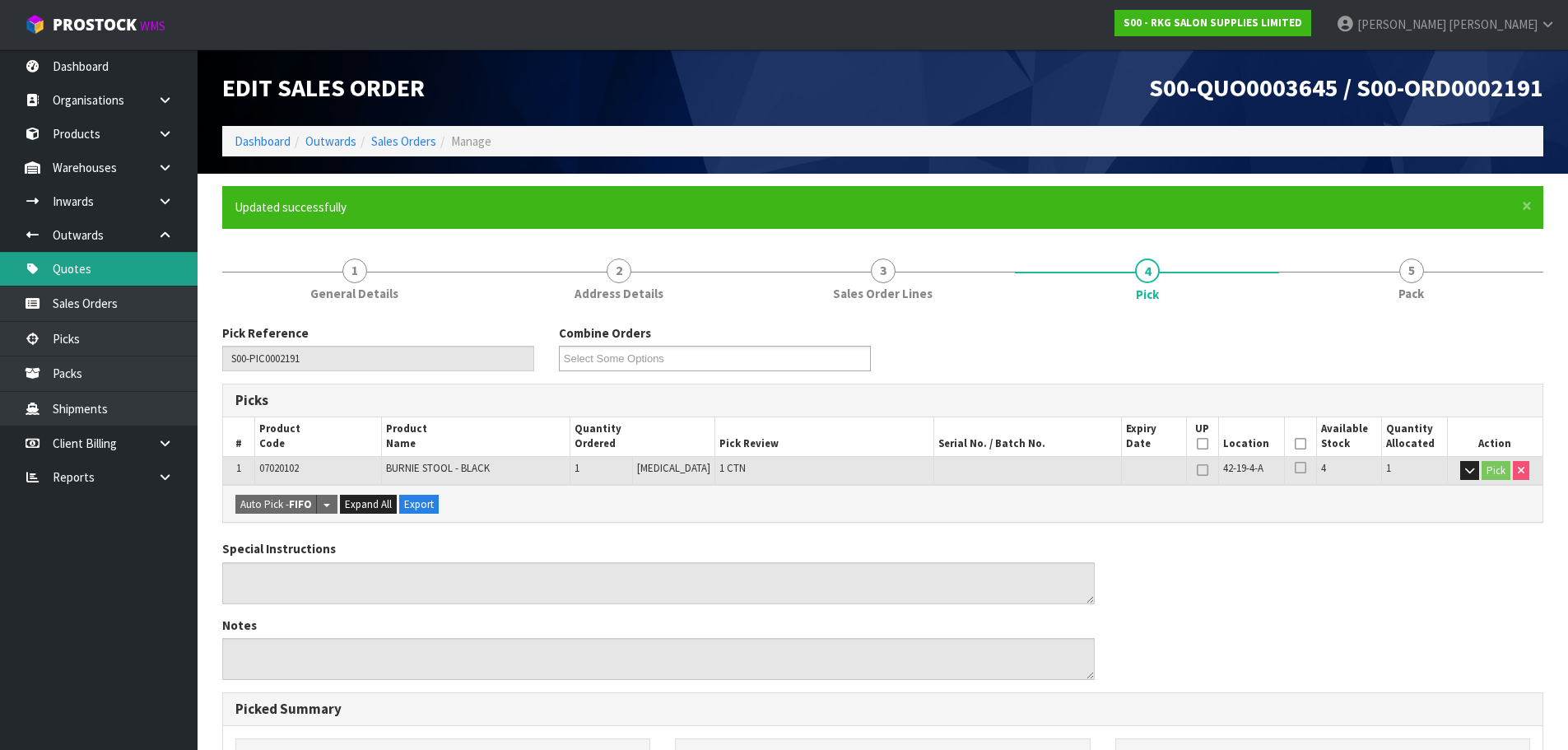
click at [71, 272] on link "Quotes" at bounding box center [98, 269] width 197 height 34
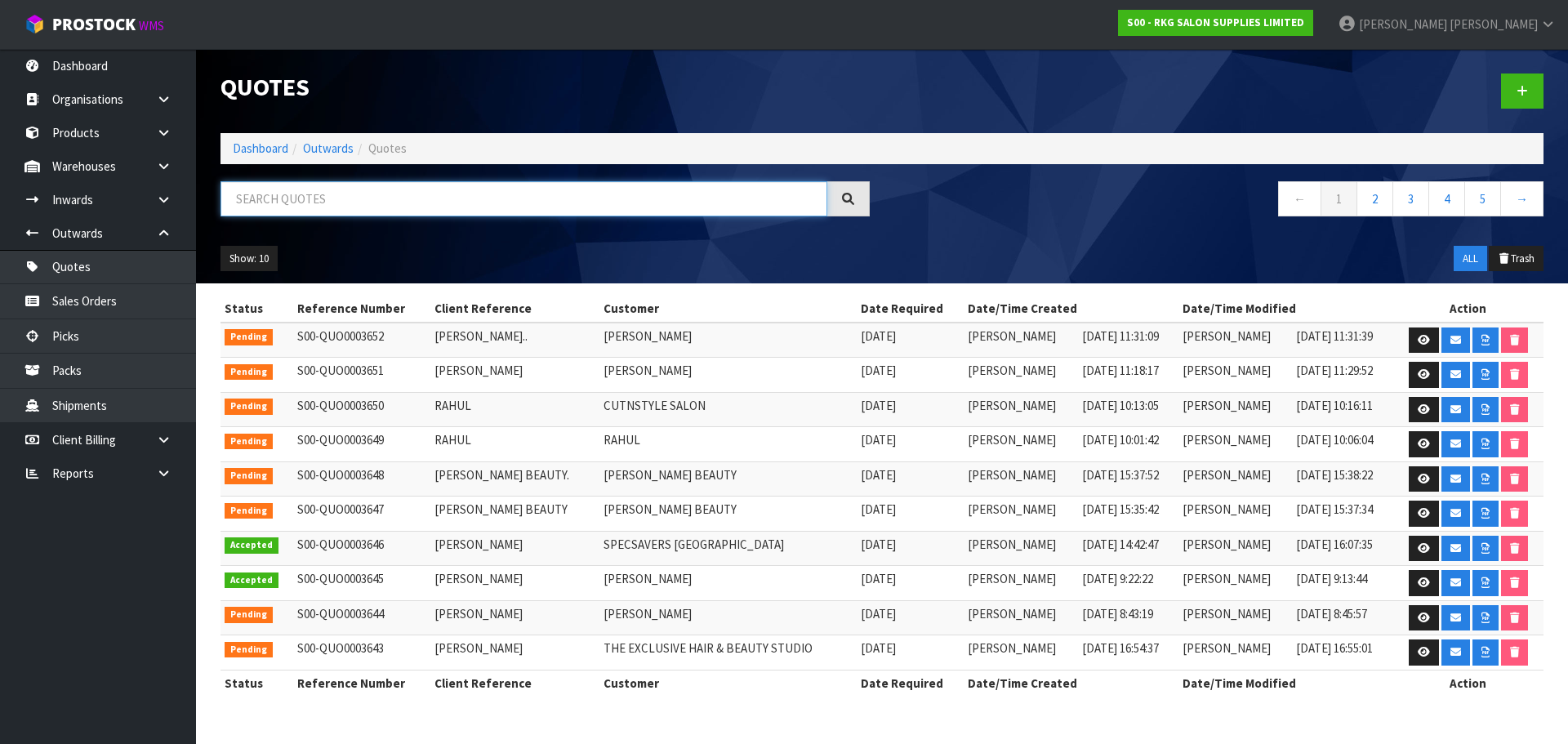
click at [313, 196] on input "text" at bounding box center [524, 199] width 607 height 35
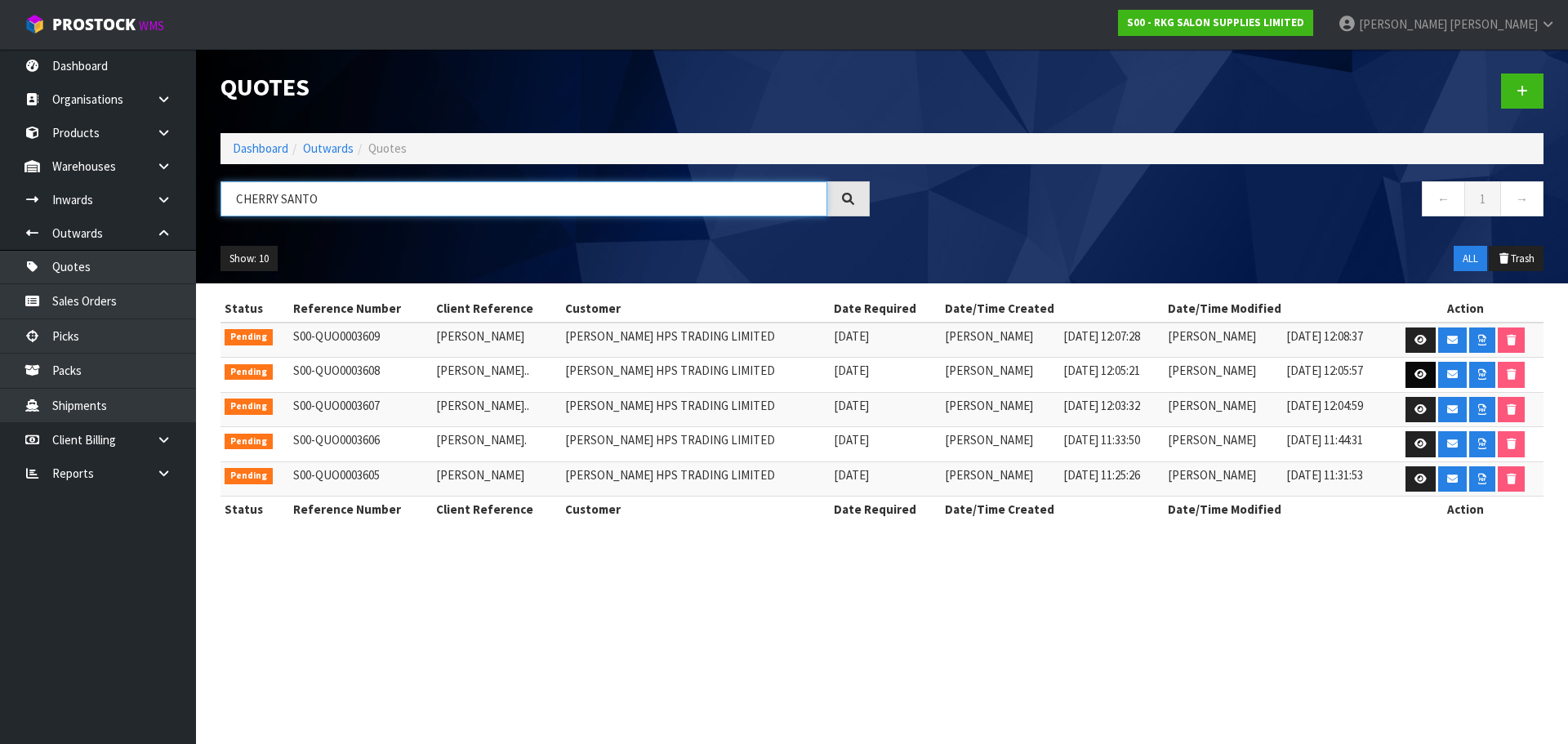
type input "CHERRY SANTO"
click at [1425, 378] on icon at bounding box center [1420, 375] width 13 height 11
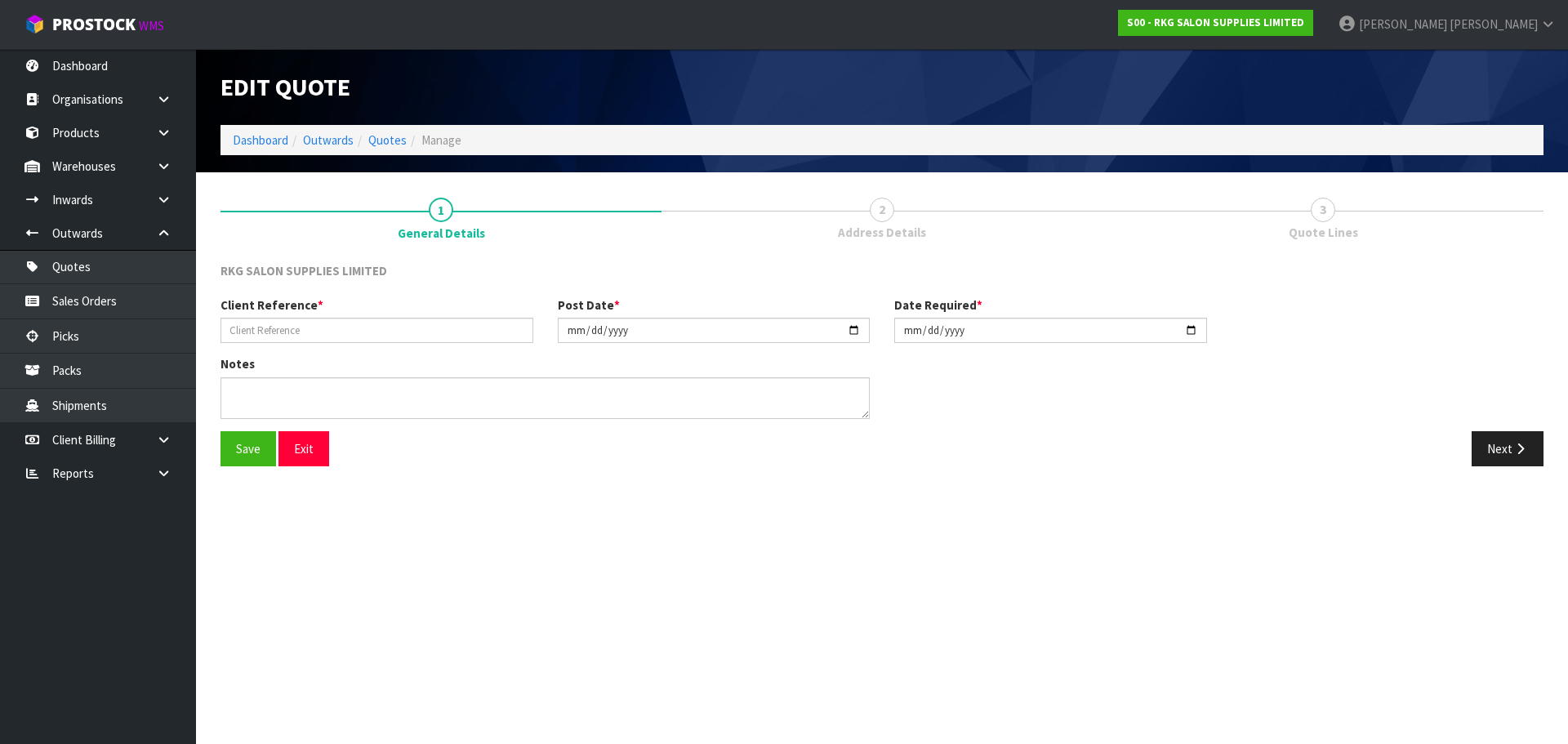
type input "[PERSON_NAME].."
type input "[DATE]"
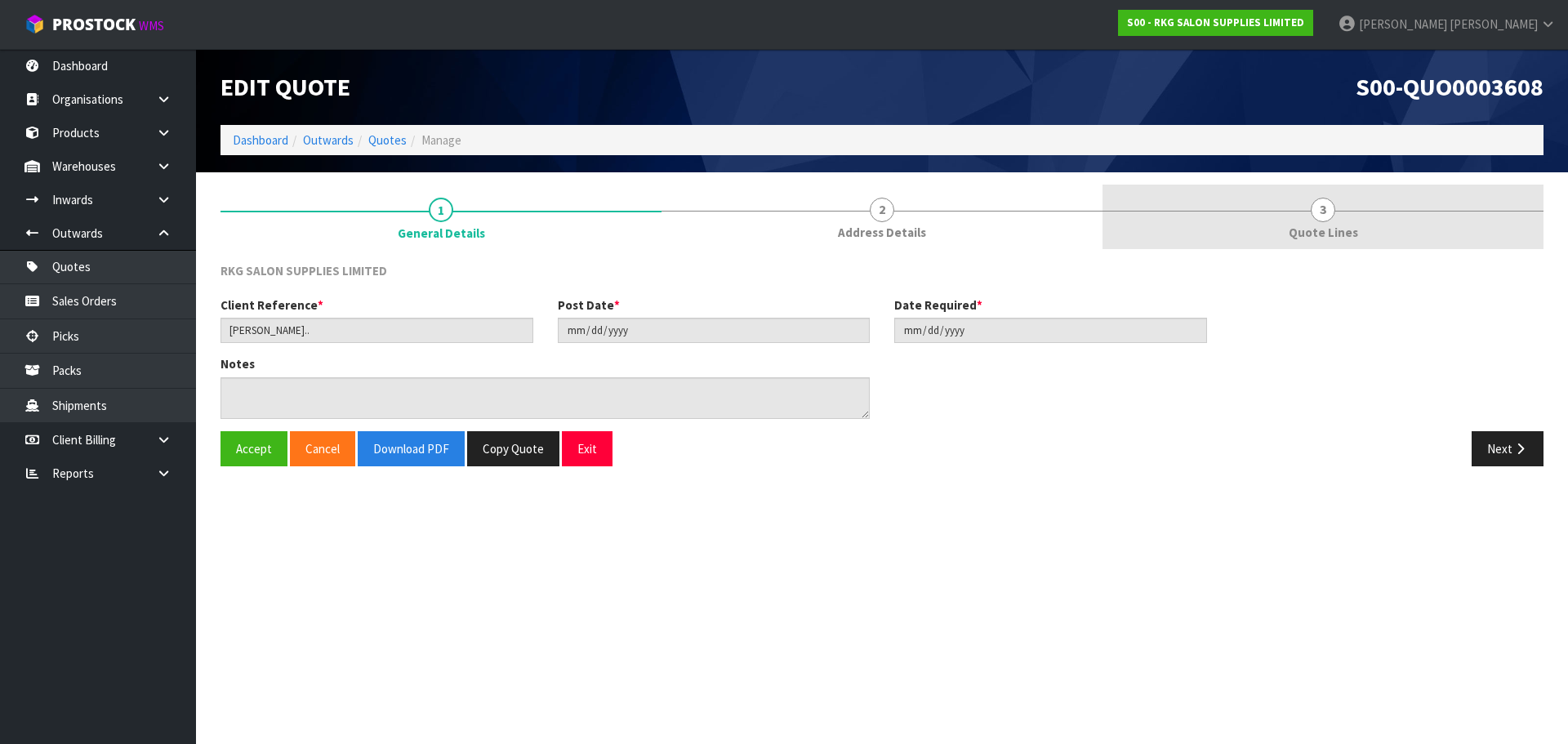
click at [1300, 206] on link "3 Quote Lines" at bounding box center [1322, 216] width 441 height 64
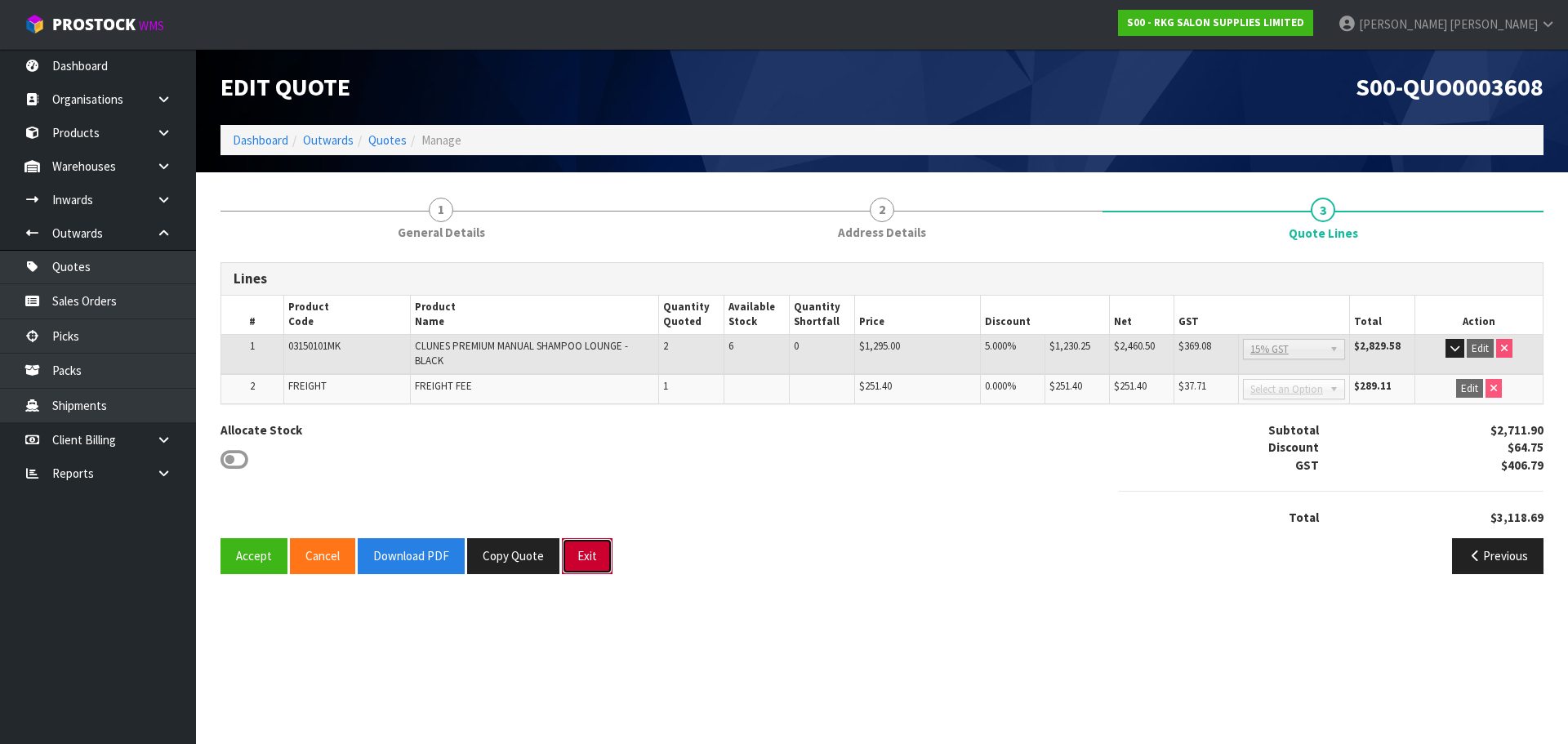
click at [590, 555] on button "Exit" at bounding box center [587, 556] width 51 height 35
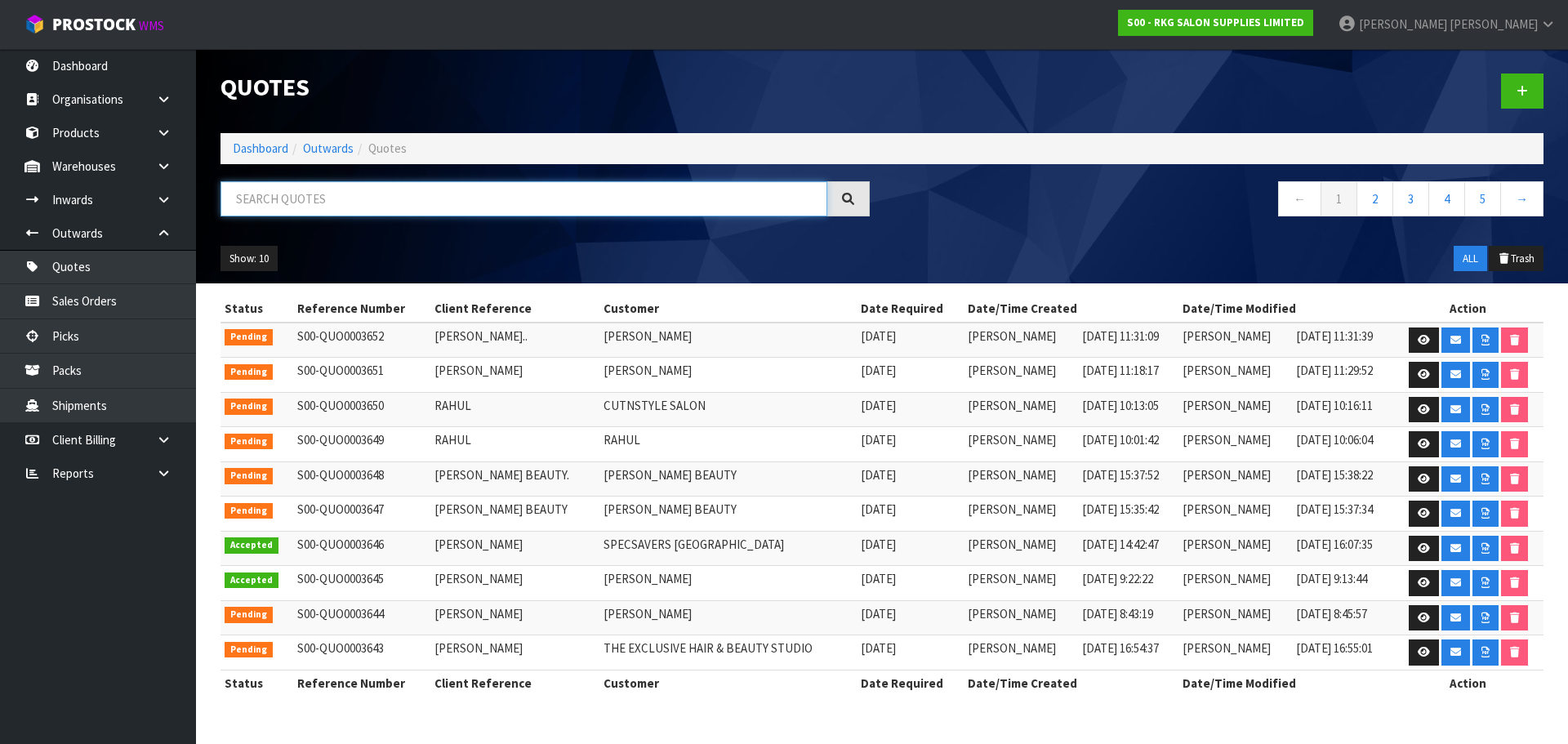
click at [354, 203] on input "text" at bounding box center [524, 199] width 607 height 35
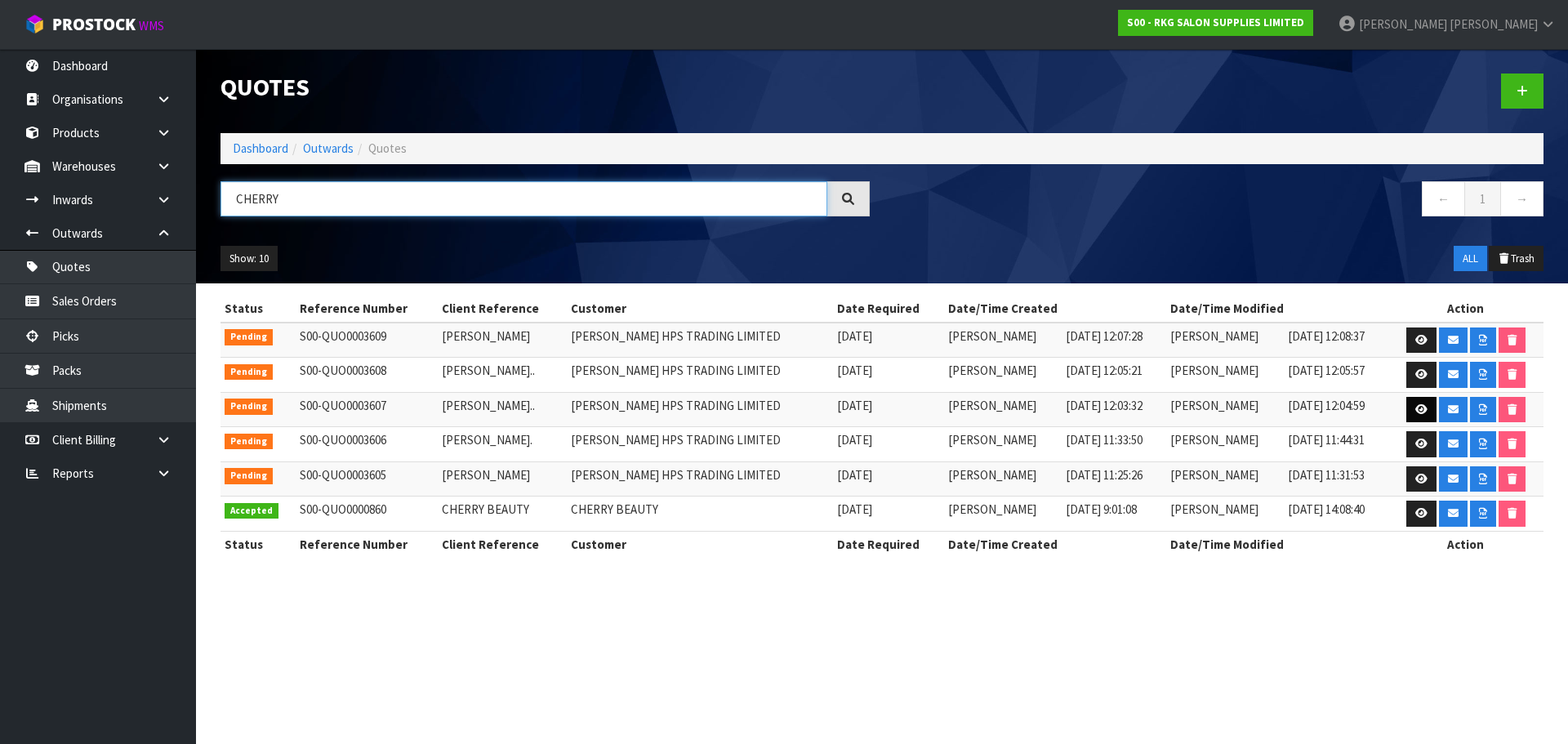
type input "CHERRY"
click at [1430, 415] on link at bounding box center [1421, 410] width 30 height 26
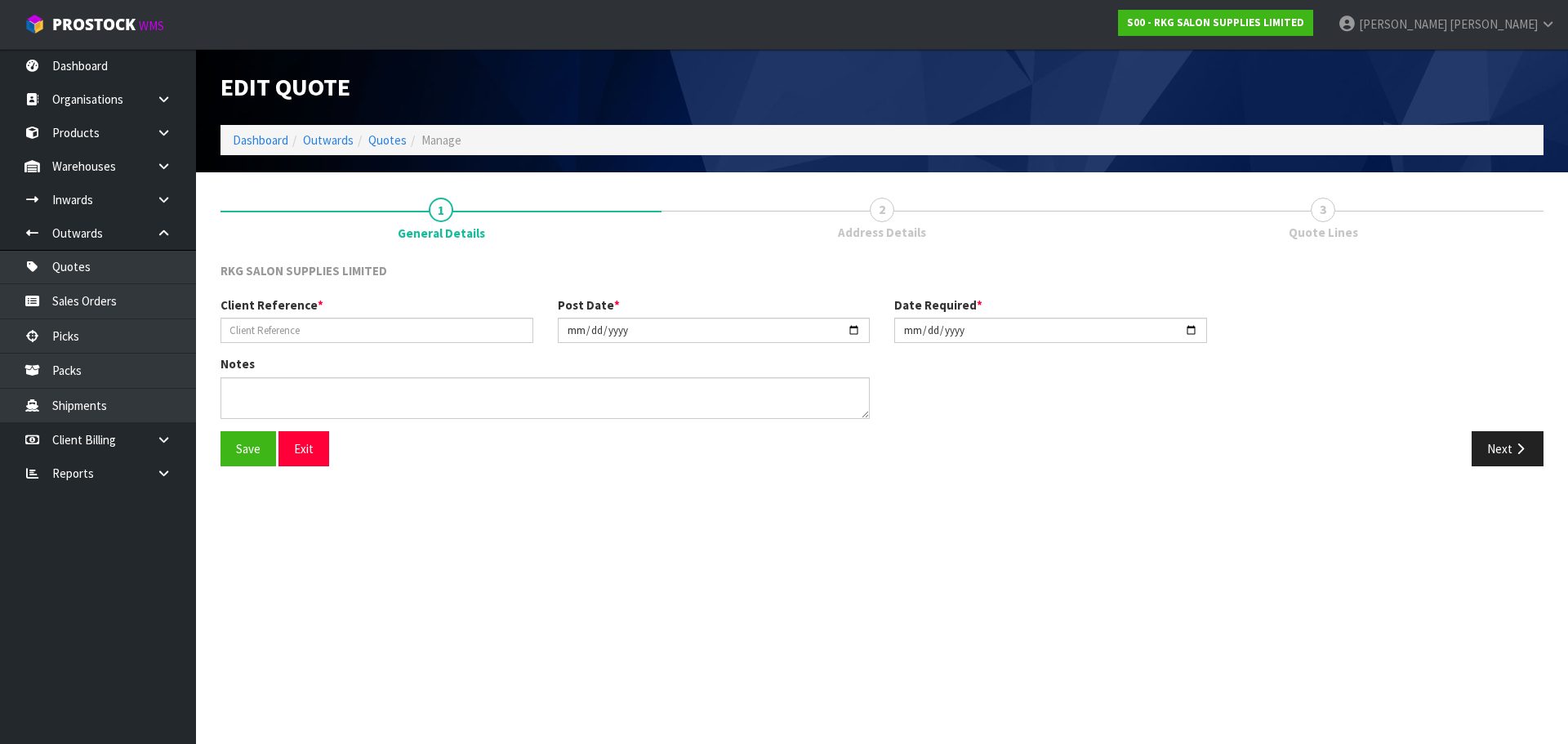
type input "[PERSON_NAME].."
type input "[DATE]"
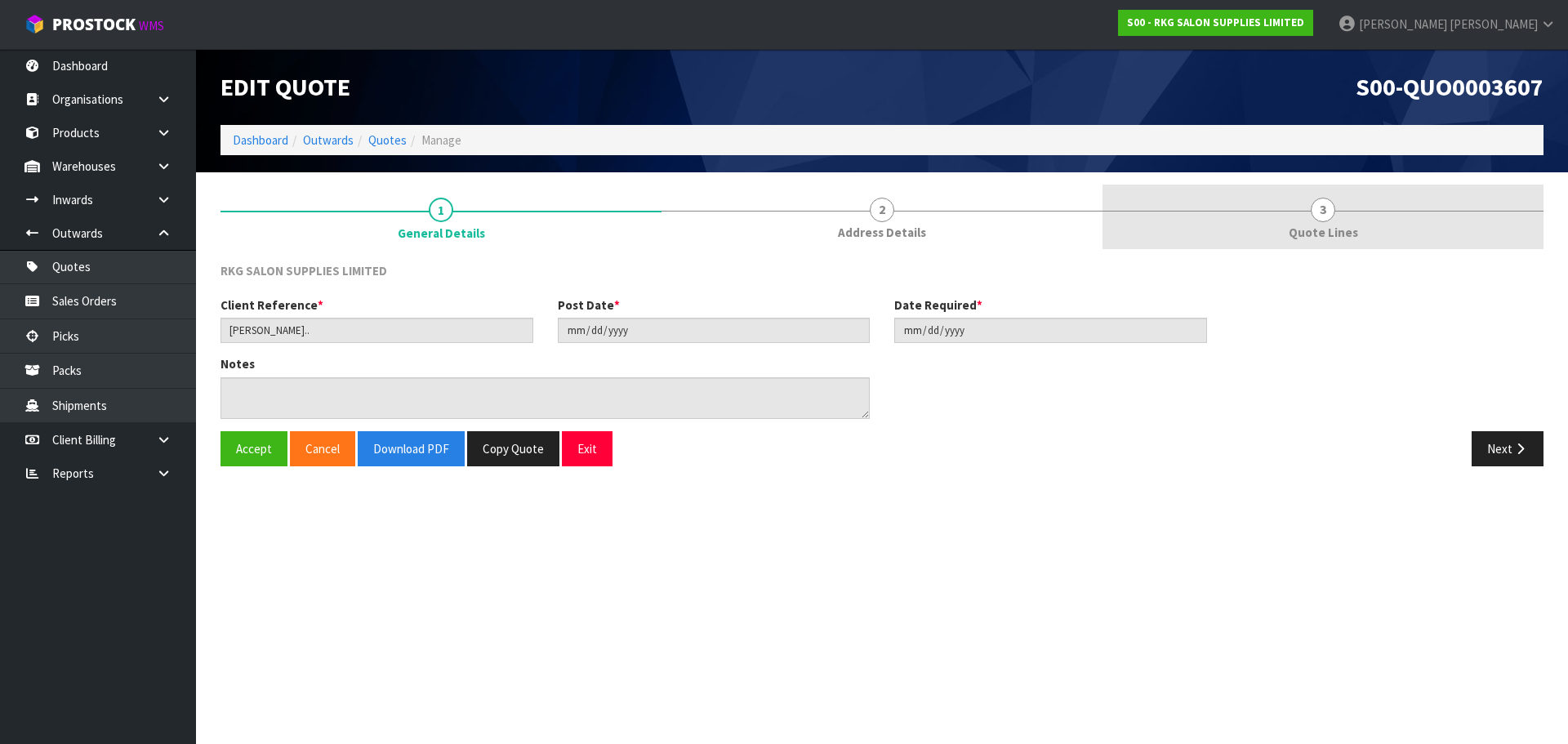
click at [1336, 217] on link "3 Quote Lines" at bounding box center [1322, 216] width 441 height 64
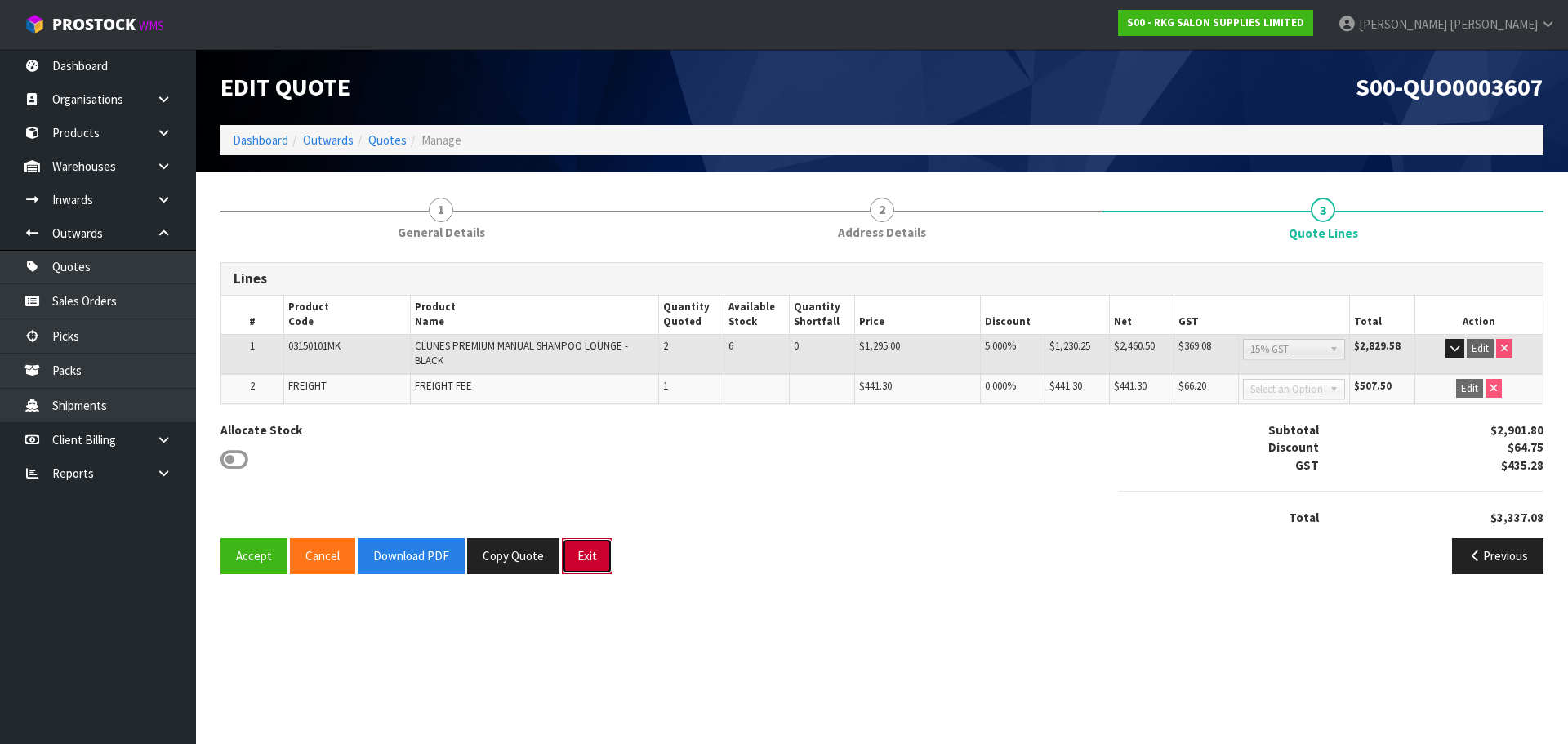
click at [586, 566] on button "Exit" at bounding box center [587, 556] width 51 height 35
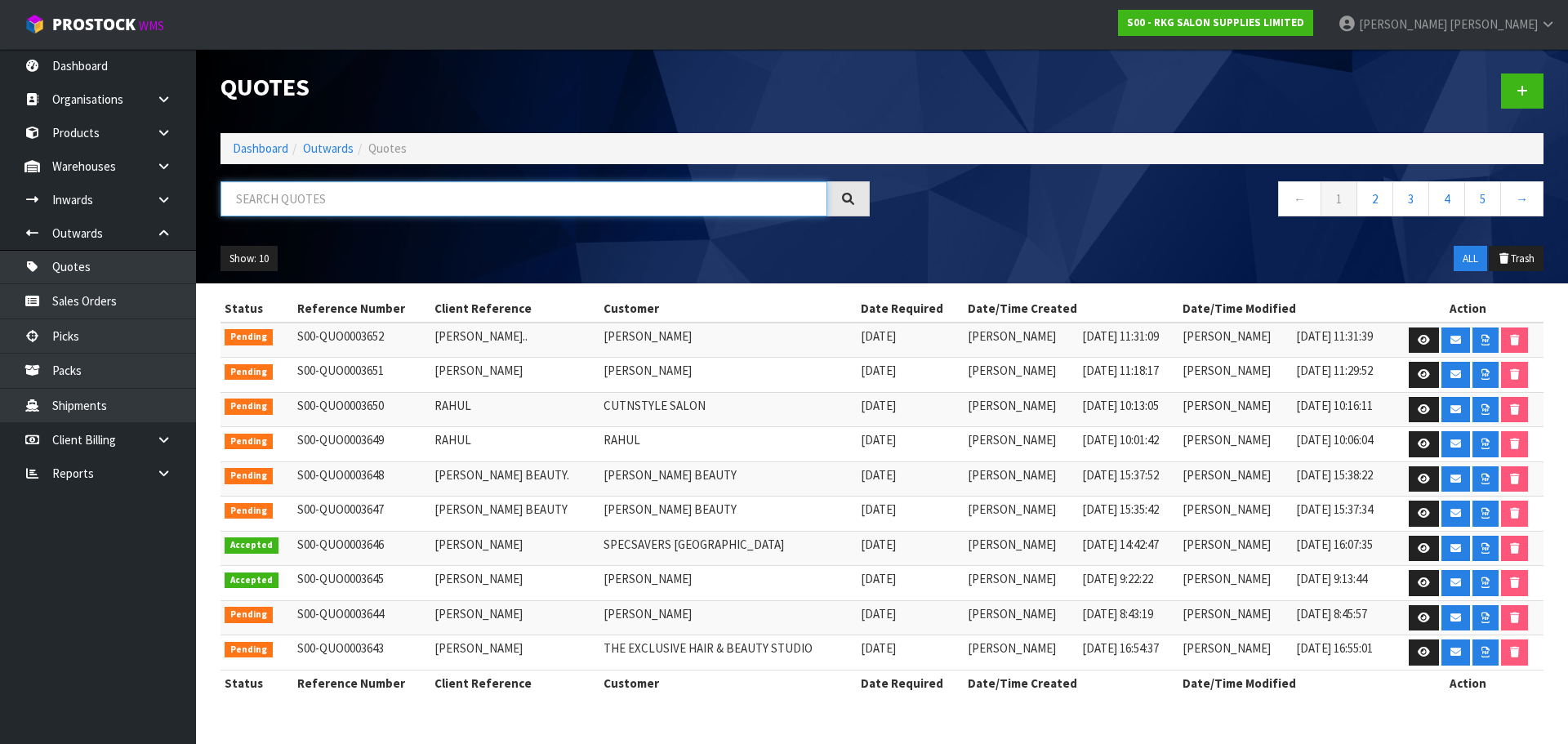
click at [414, 209] on input "text" at bounding box center [524, 199] width 607 height 35
type input "CHERRY"
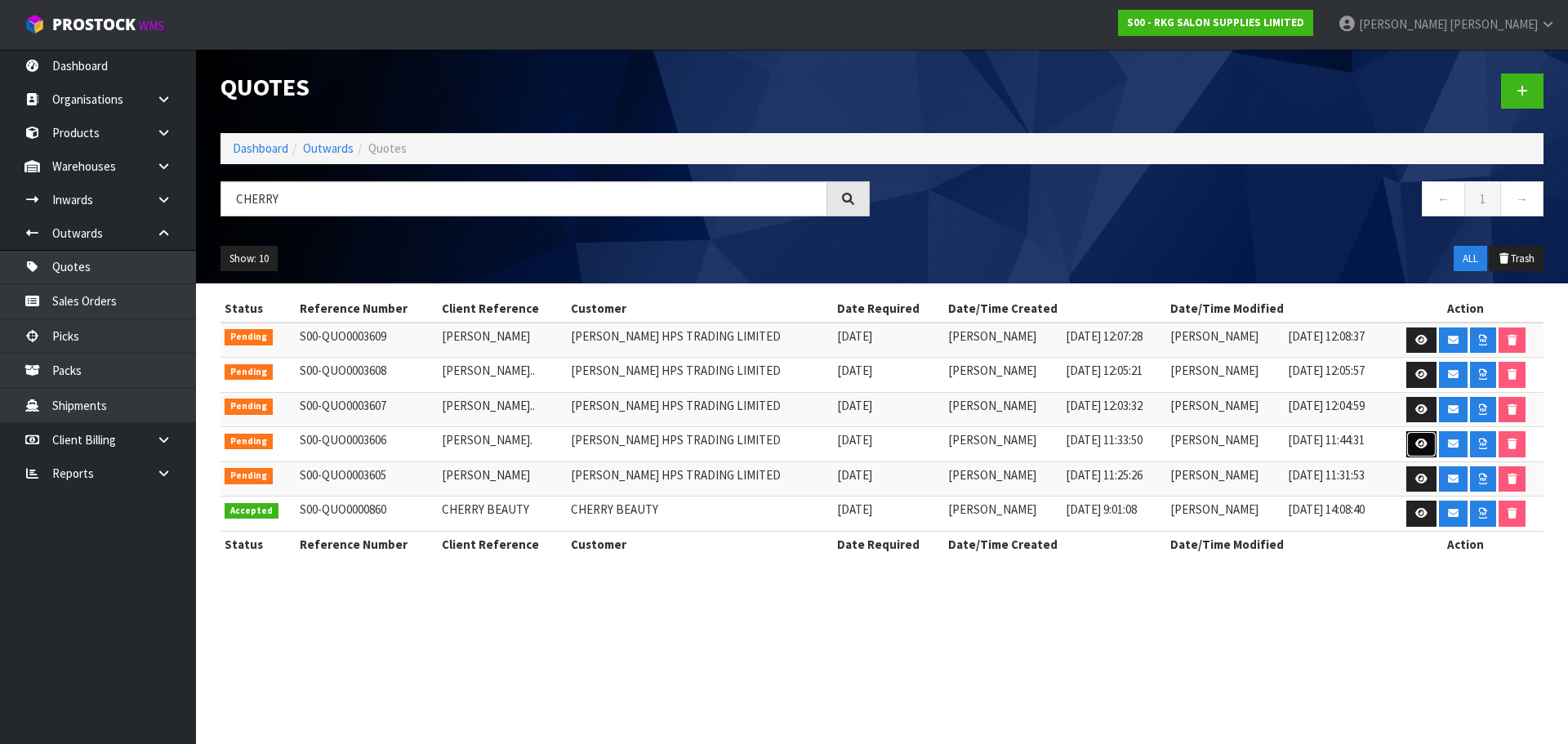
click at [1425, 446] on icon at bounding box center [1421, 444] width 13 height 11
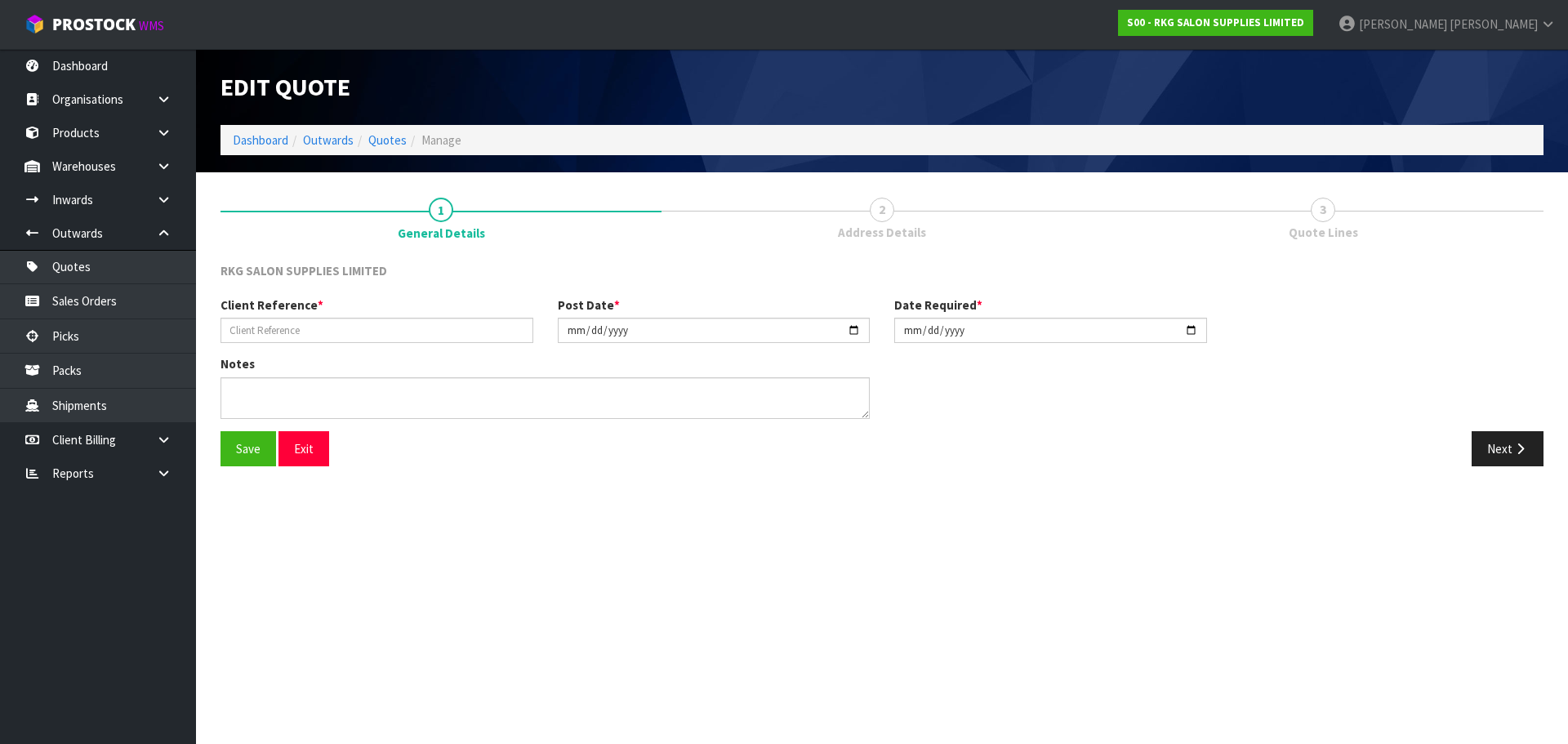
type input "[PERSON_NAME]."
type input "[DATE]"
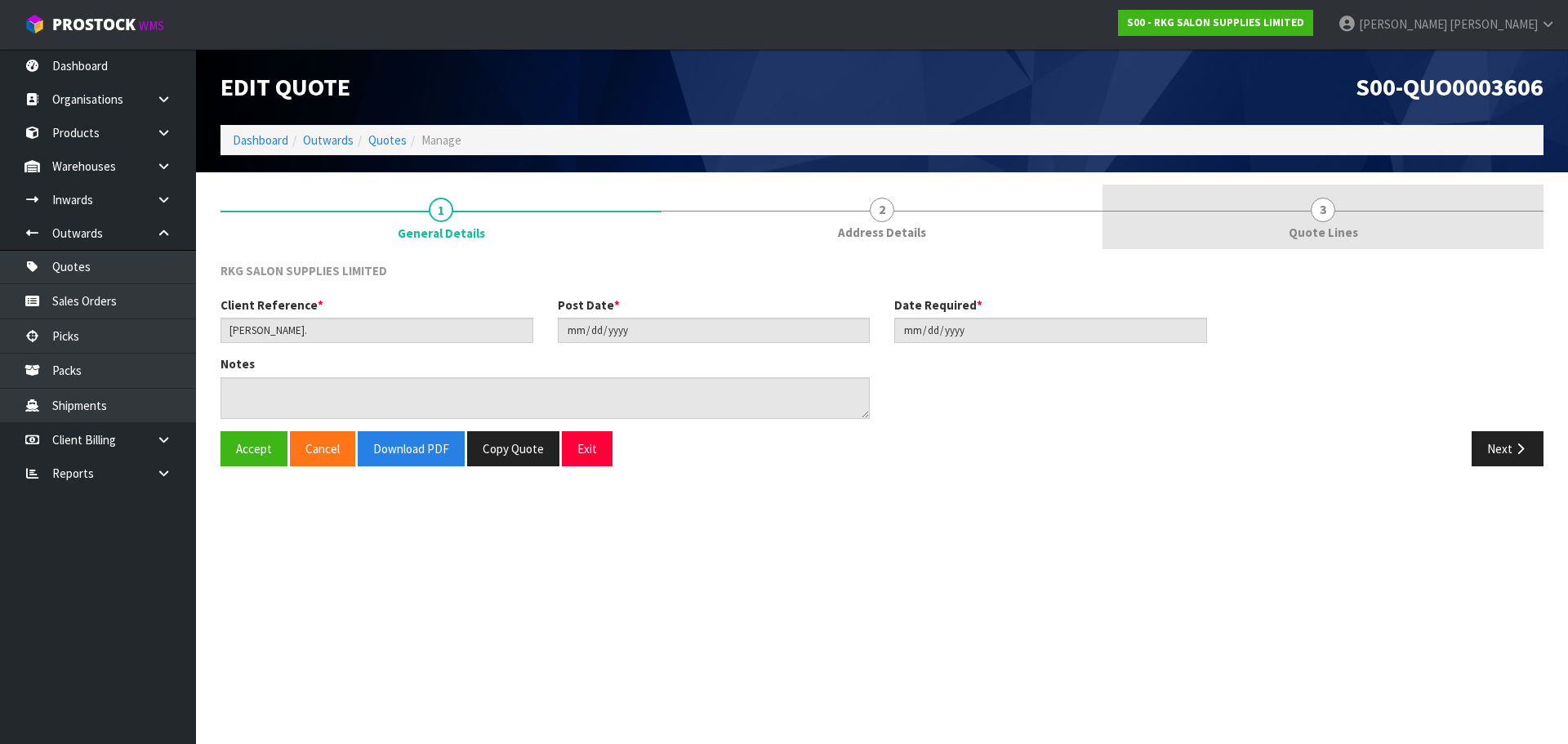
click at [1313, 214] on span "3" at bounding box center [1322, 209] width 24 height 24
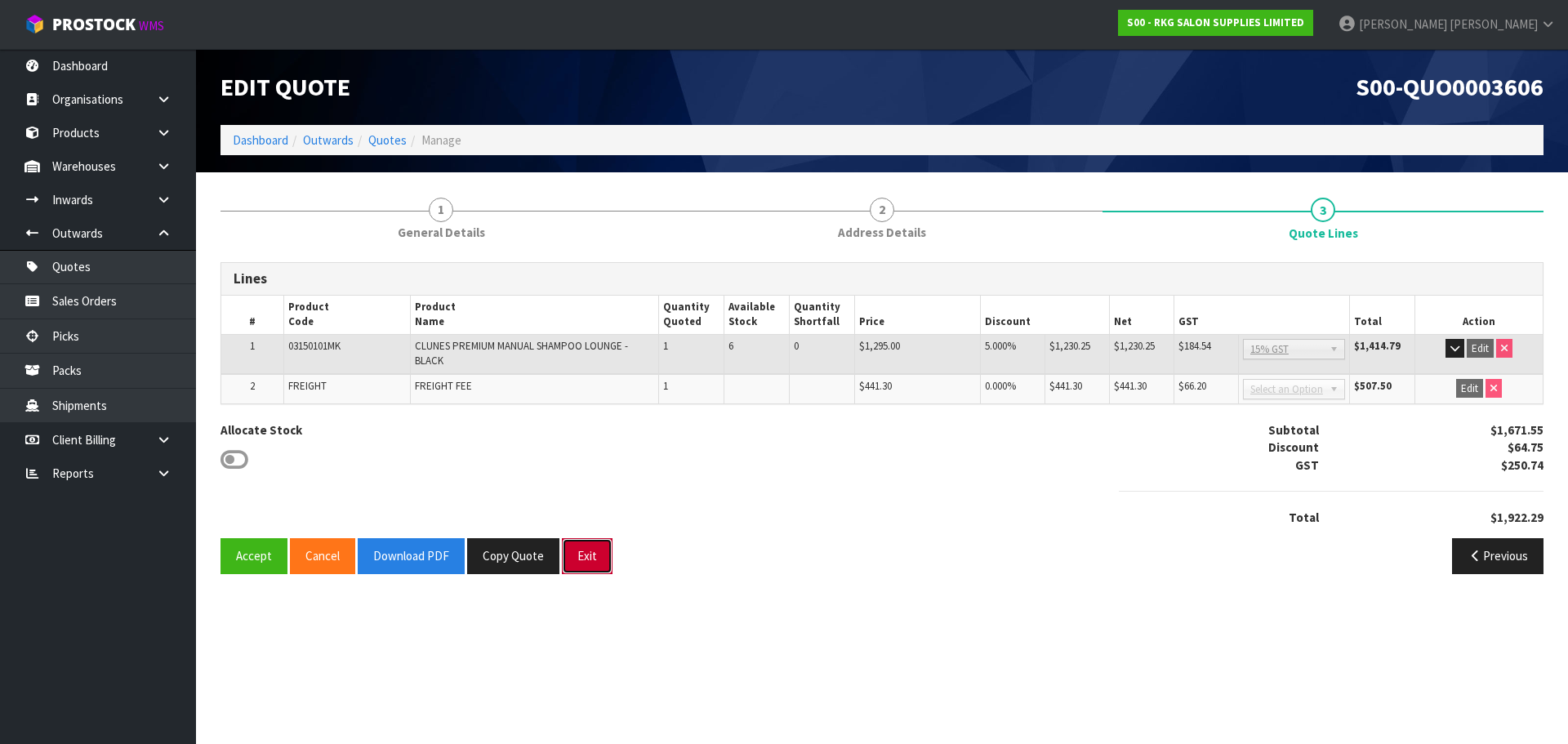
click at [595, 555] on button "Exit" at bounding box center [587, 556] width 51 height 35
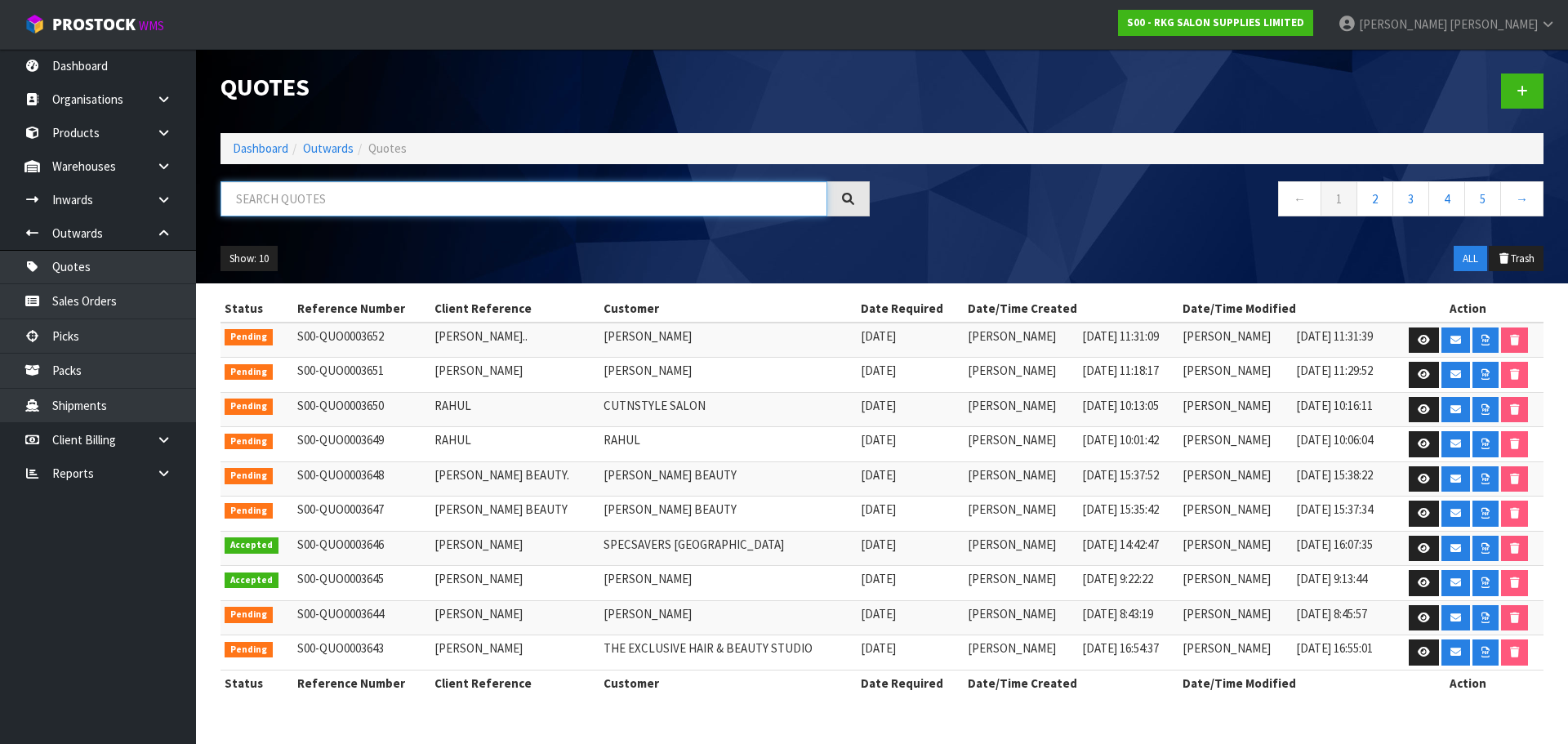
click at [313, 202] on input "text" at bounding box center [524, 199] width 607 height 35
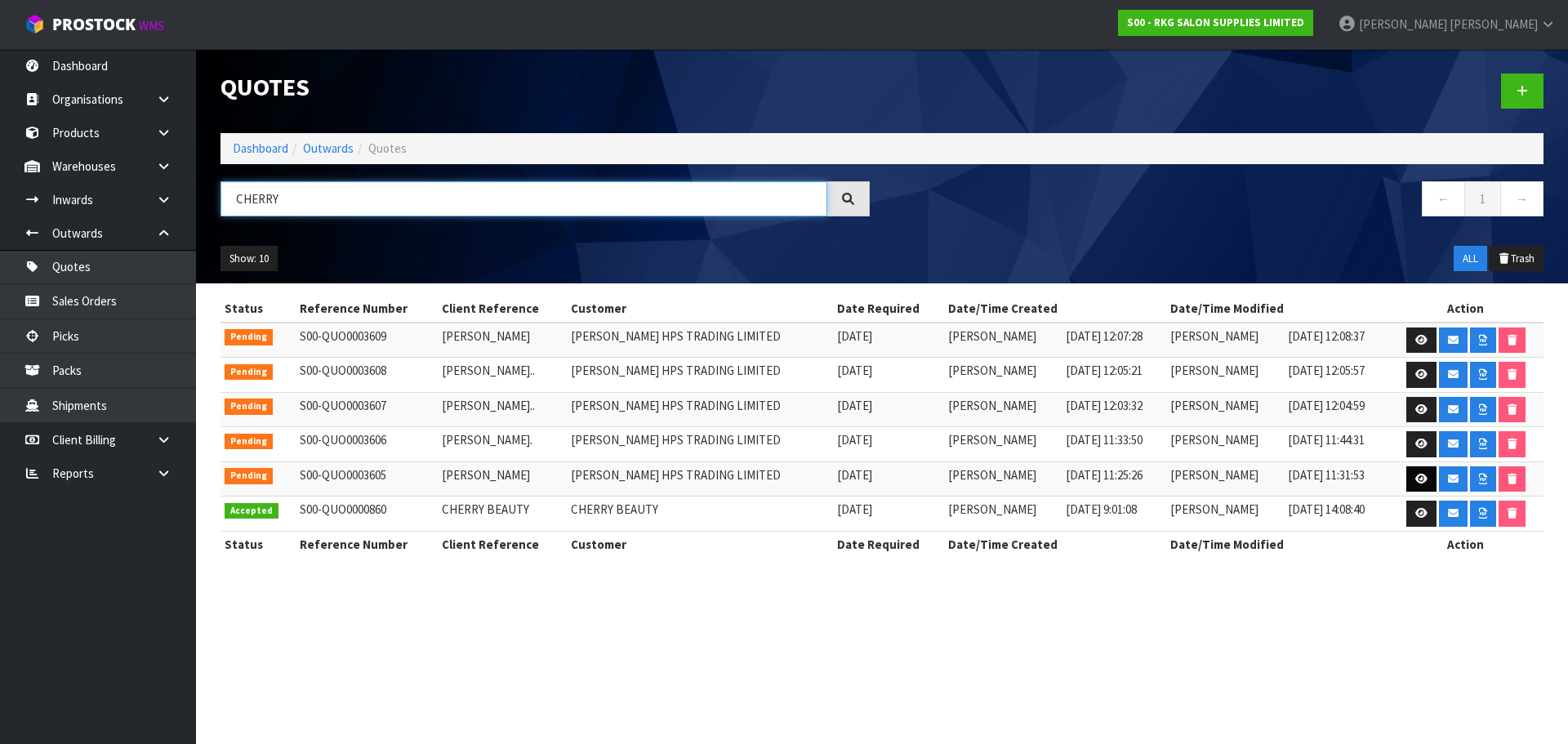
type input "CHERRY"
drag, startPoint x: 1425, startPoint y: 482, endPoint x: 1411, endPoint y: 483, distance: 14.0
click at [1425, 482] on icon at bounding box center [1421, 479] width 13 height 11
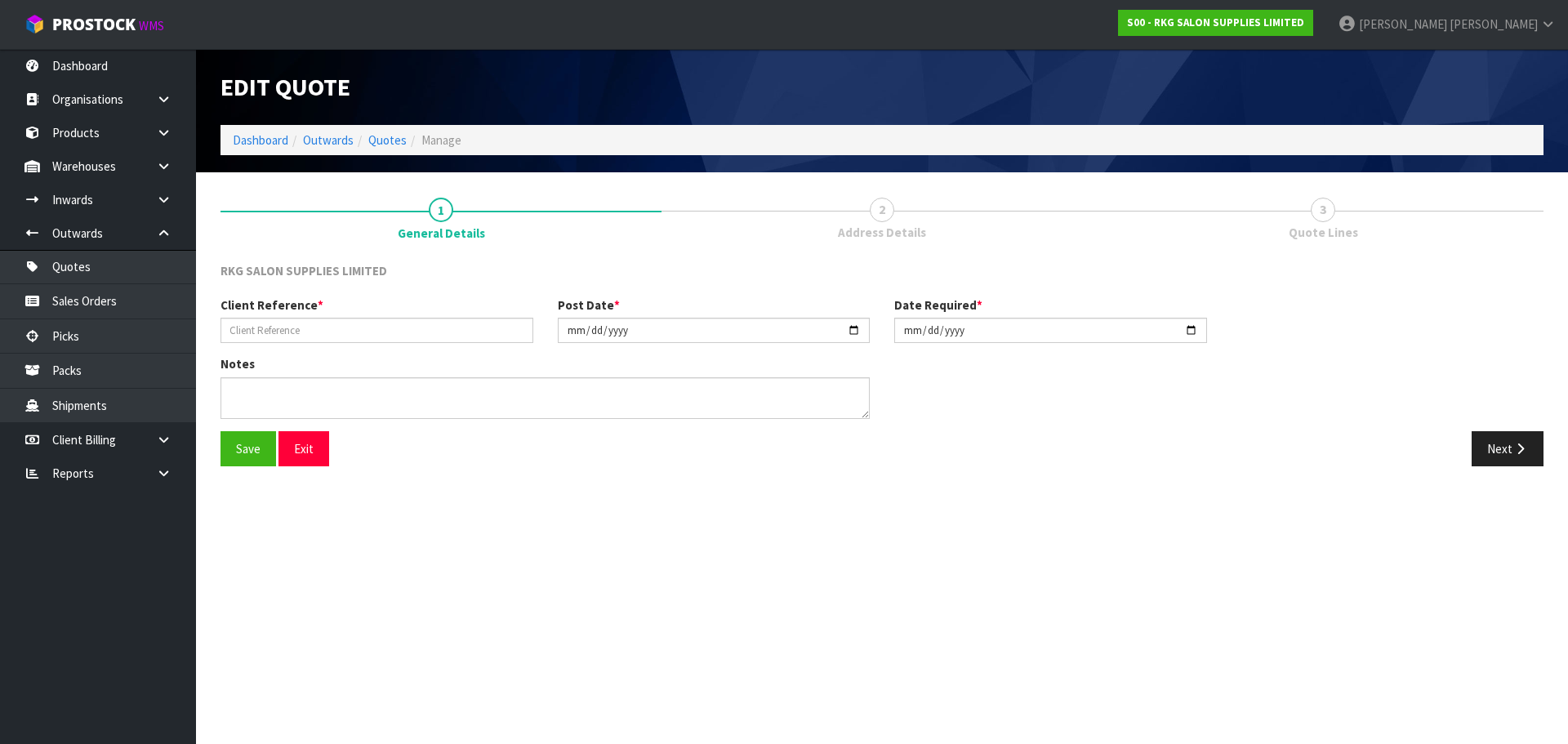
type input "[PERSON_NAME]"
type input "[DATE]"
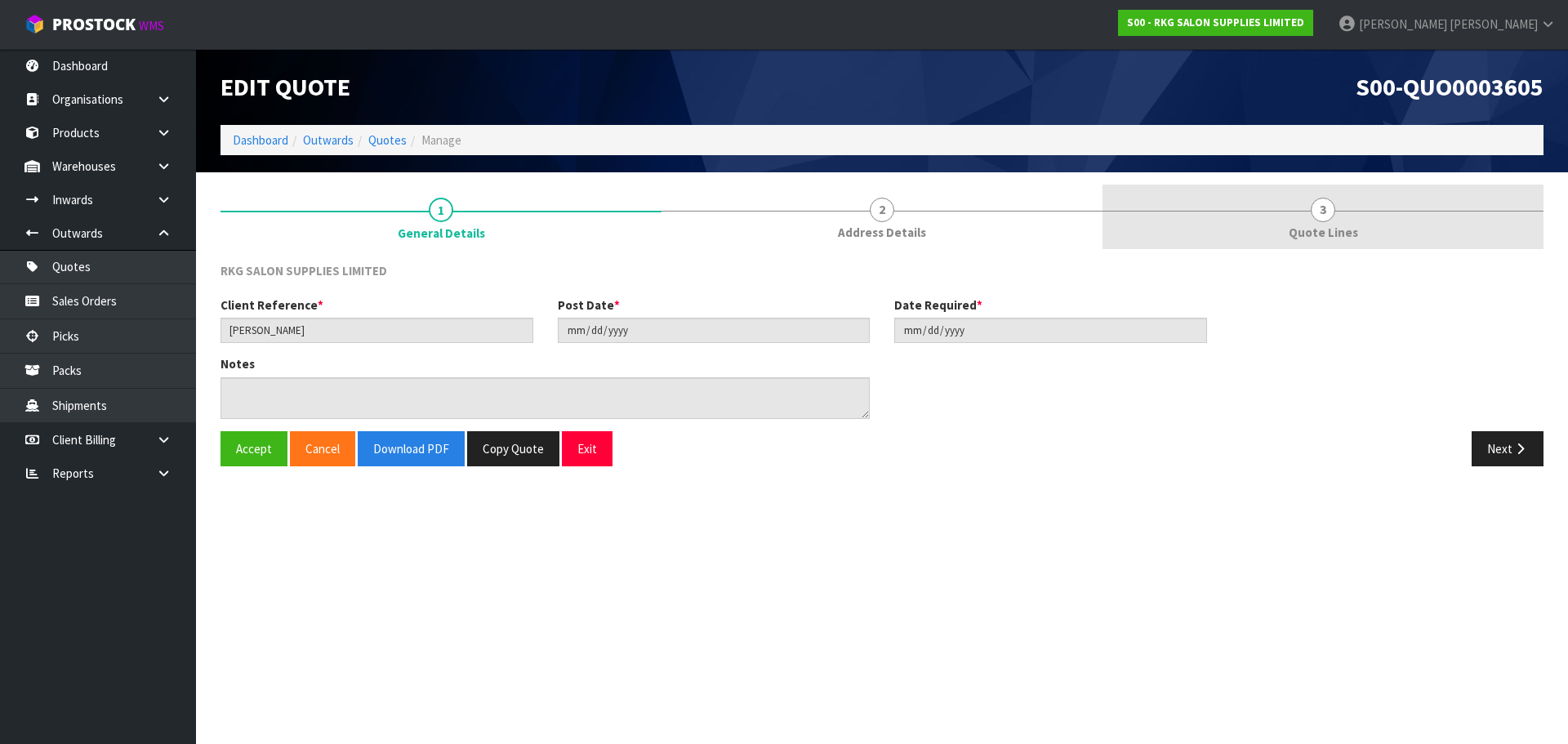
click at [1328, 214] on span "3" at bounding box center [1322, 209] width 24 height 24
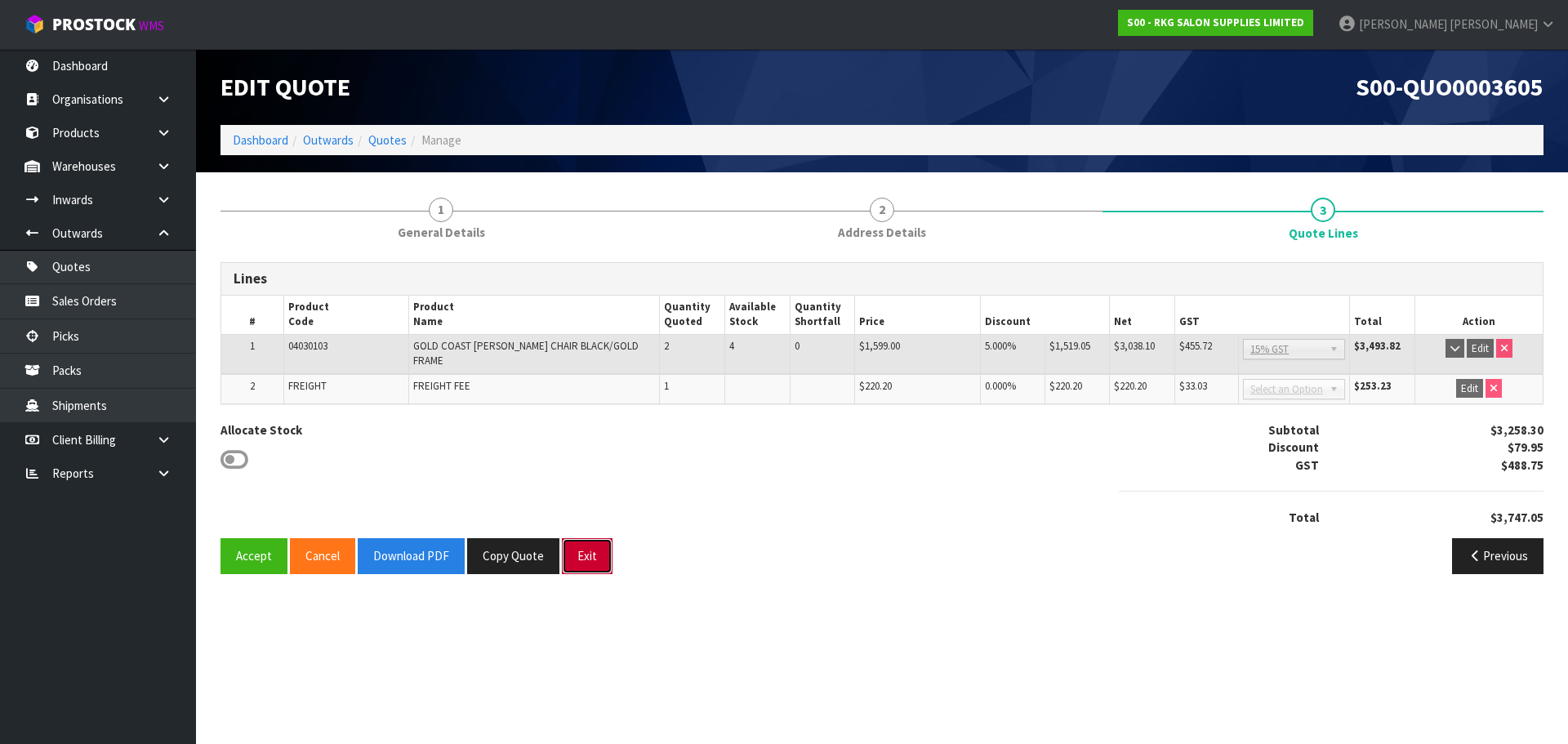
click at [591, 555] on button "Exit" at bounding box center [587, 556] width 51 height 35
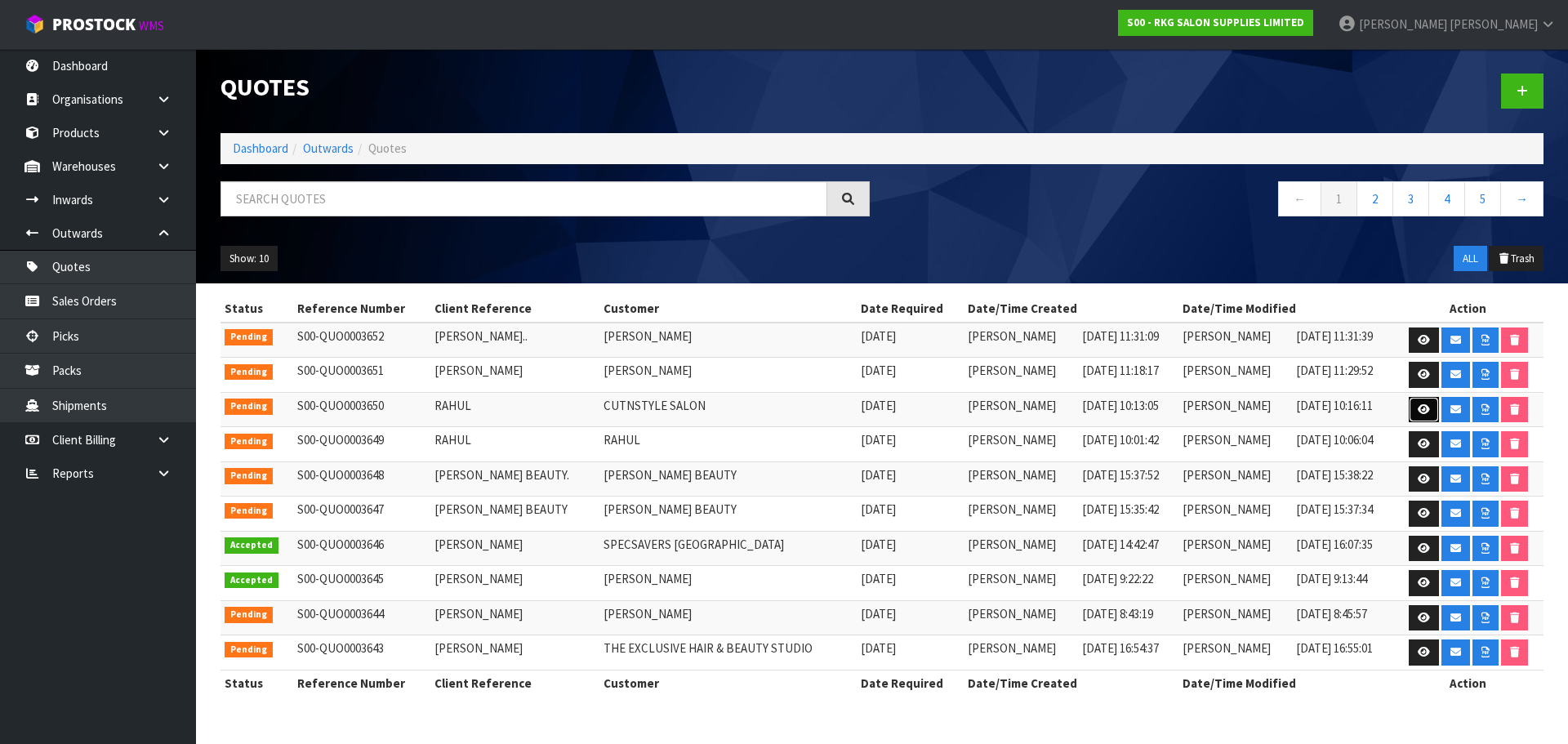
click at [1418, 410] on icon at bounding box center [1424, 410] width 13 height 11
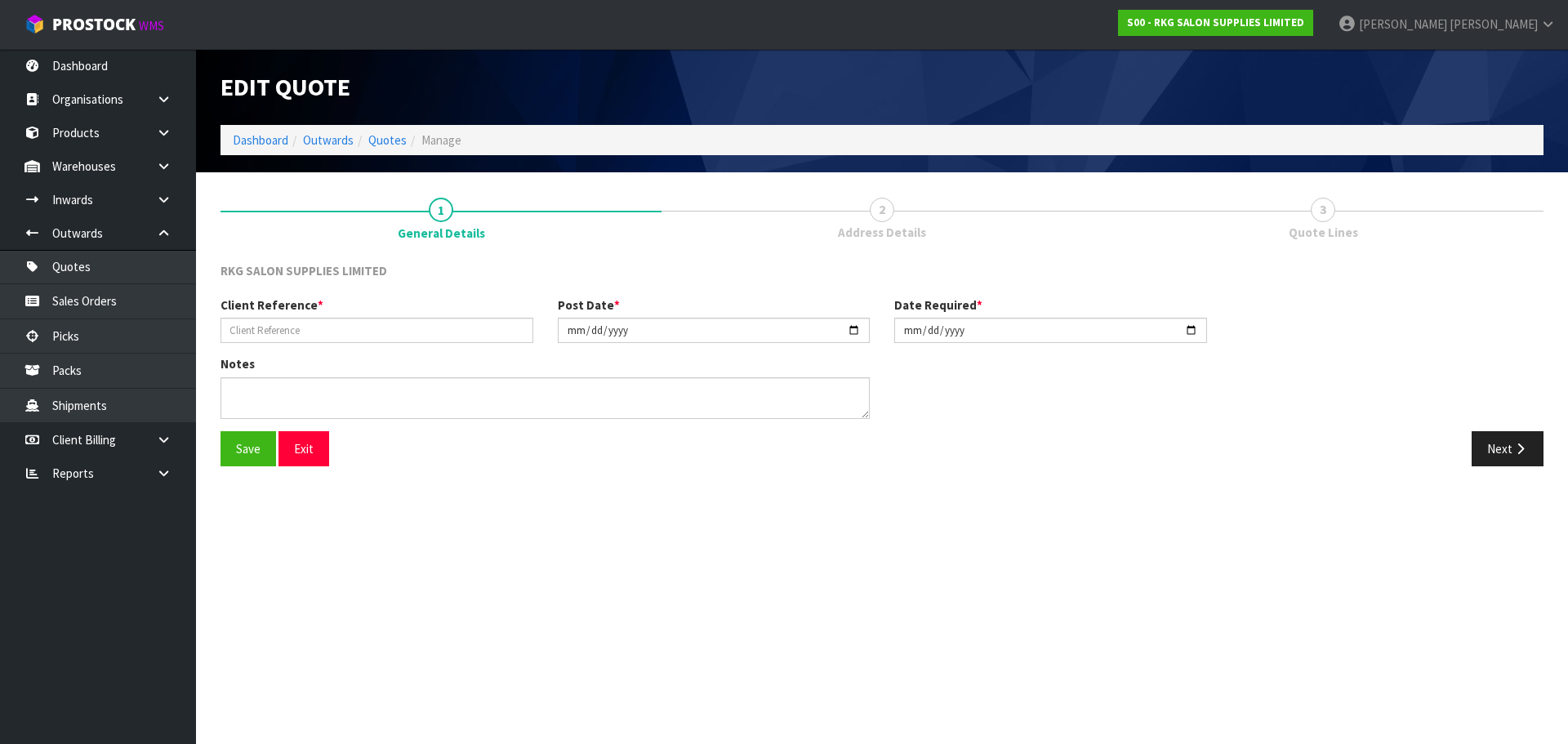
type input "RAHUL"
type input "[DATE]"
type textarea "FOR PICK UP - TBC DATE"
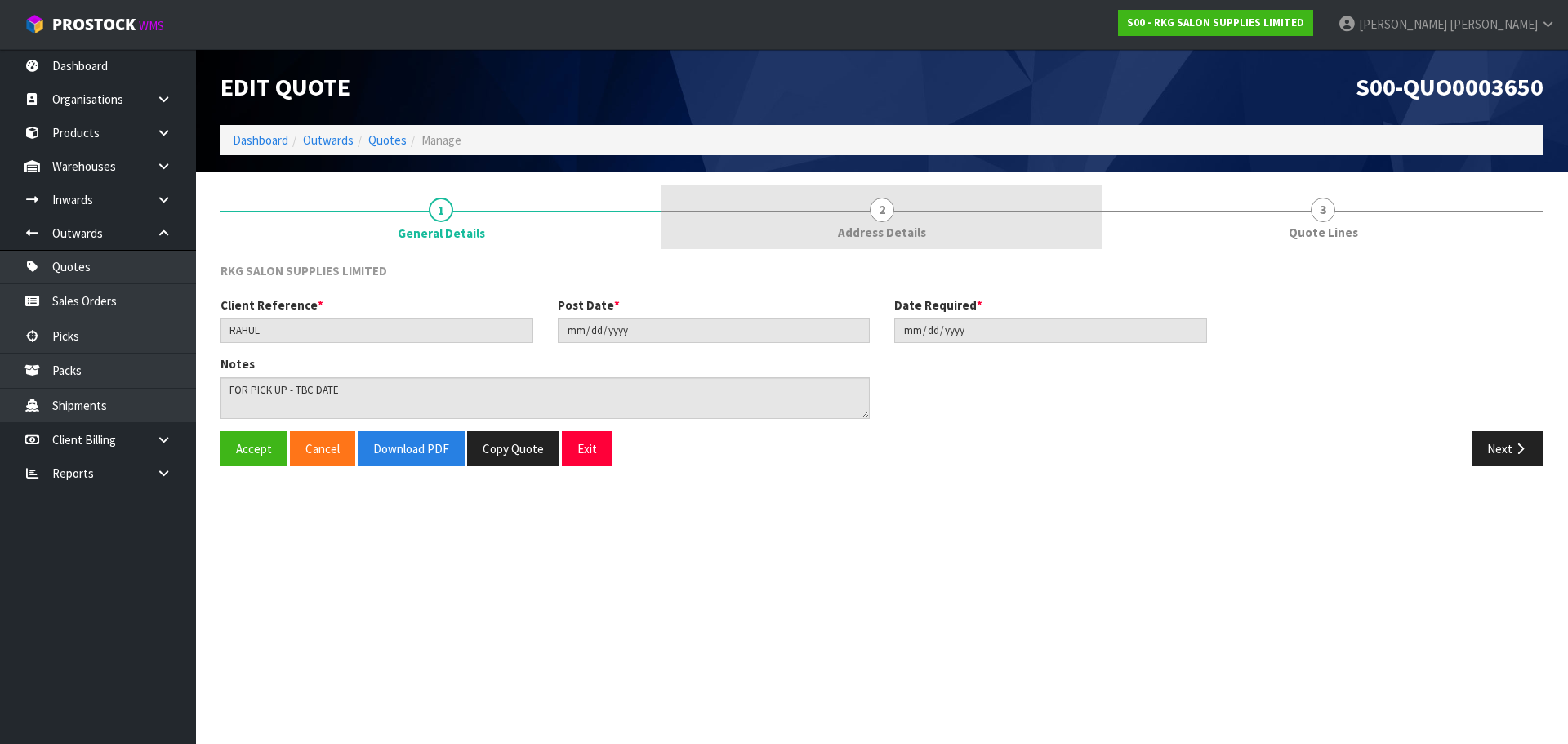
click at [894, 214] on span "2" at bounding box center [881, 209] width 24 height 24
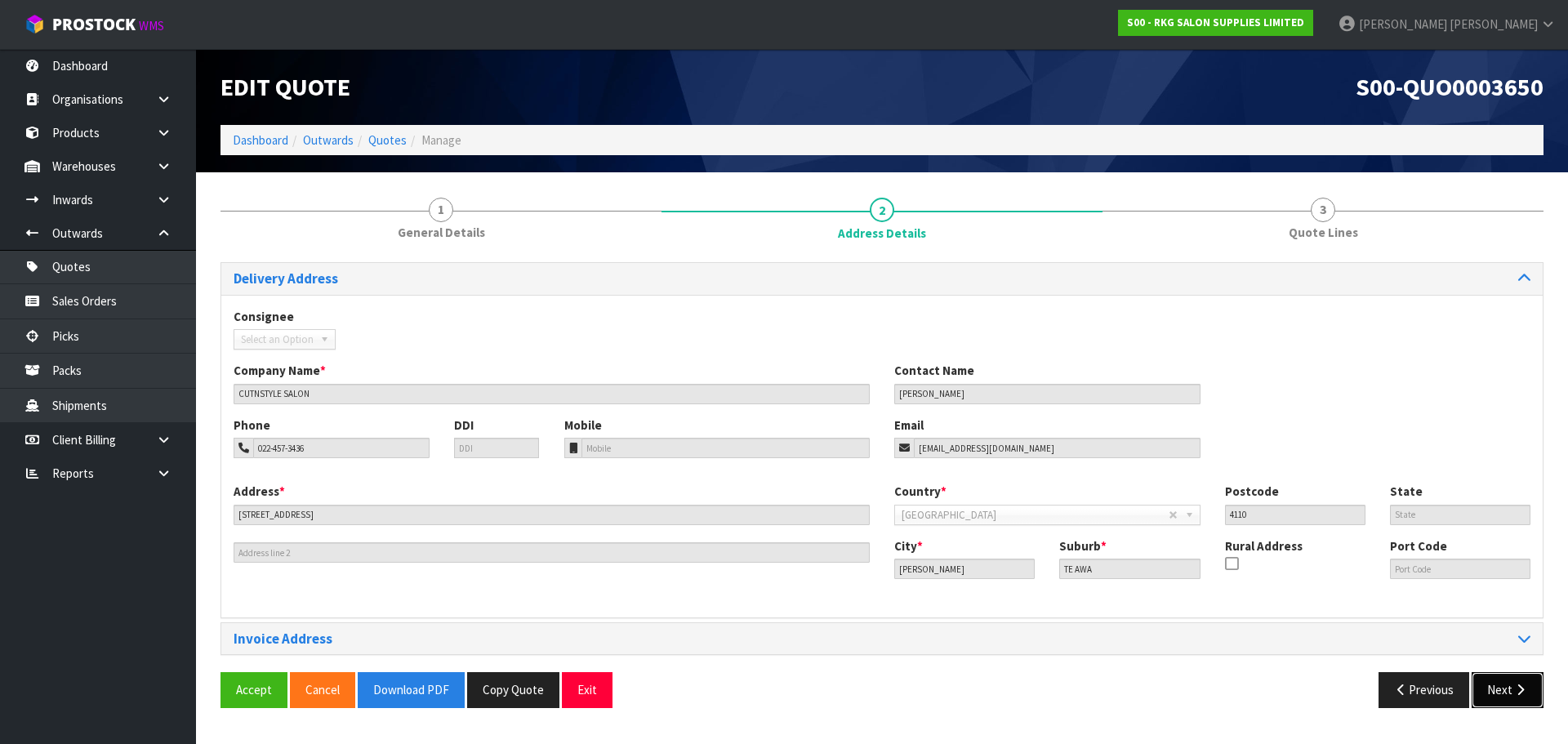
click at [1495, 686] on button "Next" at bounding box center [1507, 690] width 72 height 35
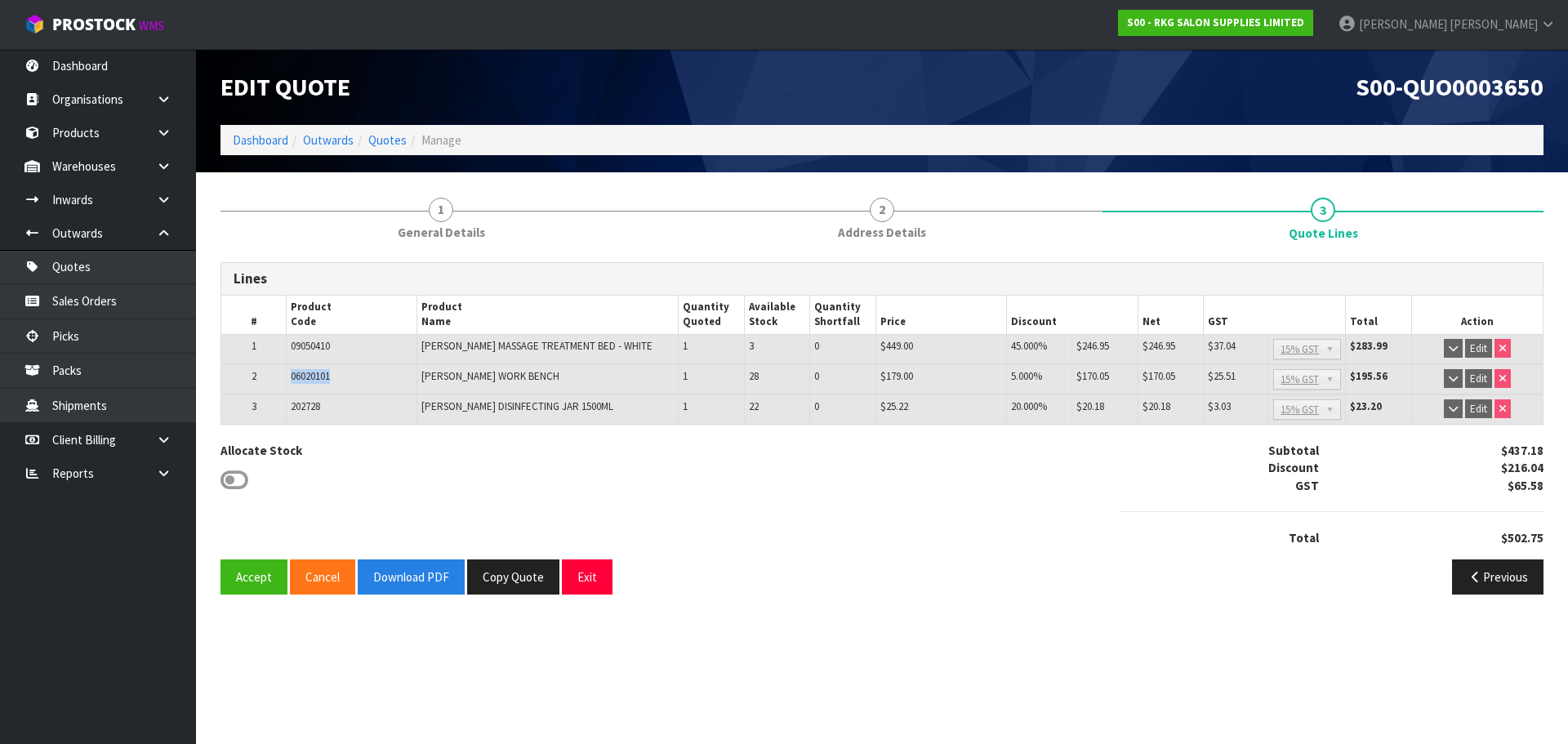
drag, startPoint x: 343, startPoint y: 379, endPoint x: 288, endPoint y: 376, distance: 55.1
click at [288, 376] on td "06020101" at bounding box center [352, 380] width 131 height 30
copy span "06020101"
click at [579, 584] on button "Exit" at bounding box center [587, 577] width 51 height 35
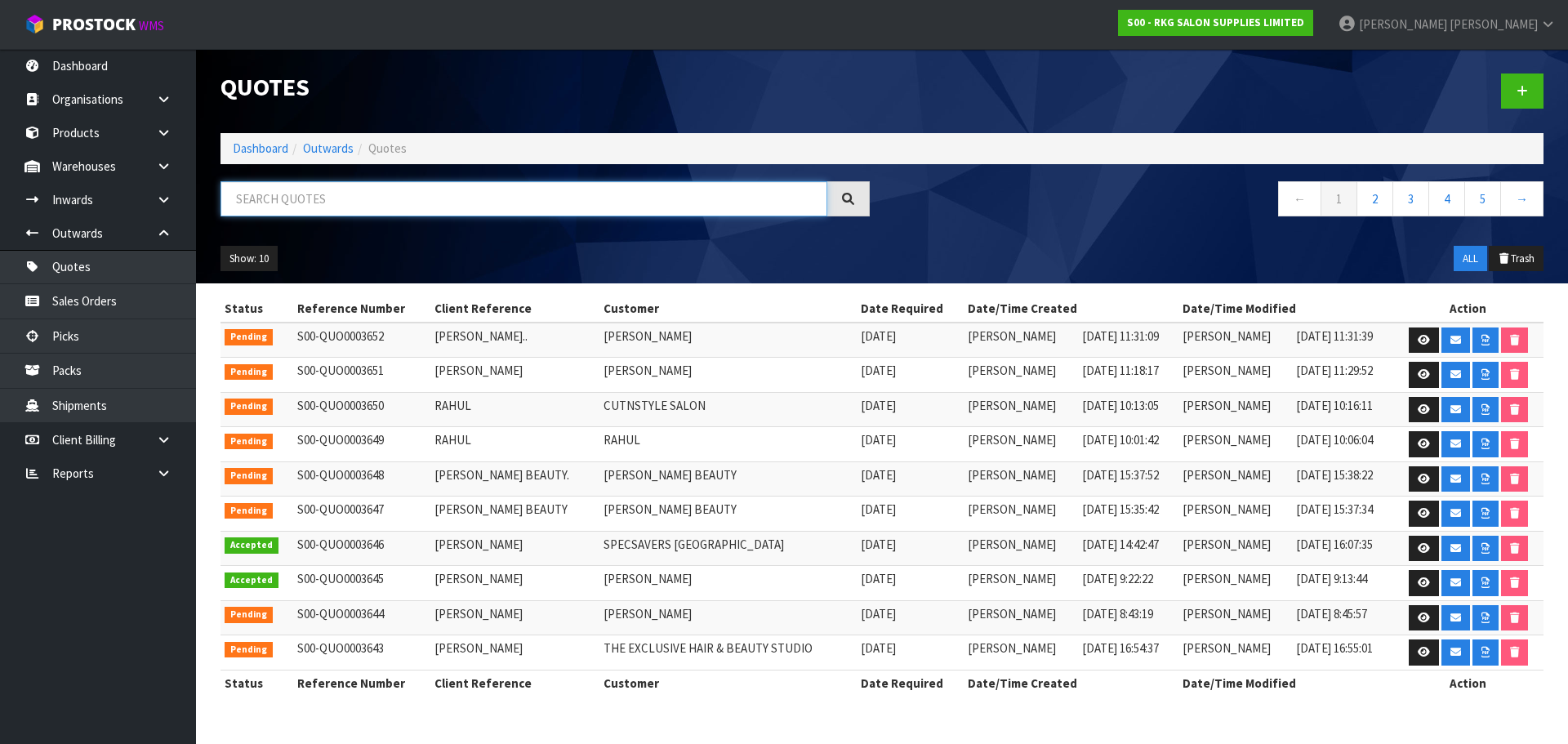
click at [323, 202] on input "text" at bounding box center [524, 199] width 607 height 35
click at [92, 304] on link "Sales Orders" at bounding box center [98, 301] width 196 height 33
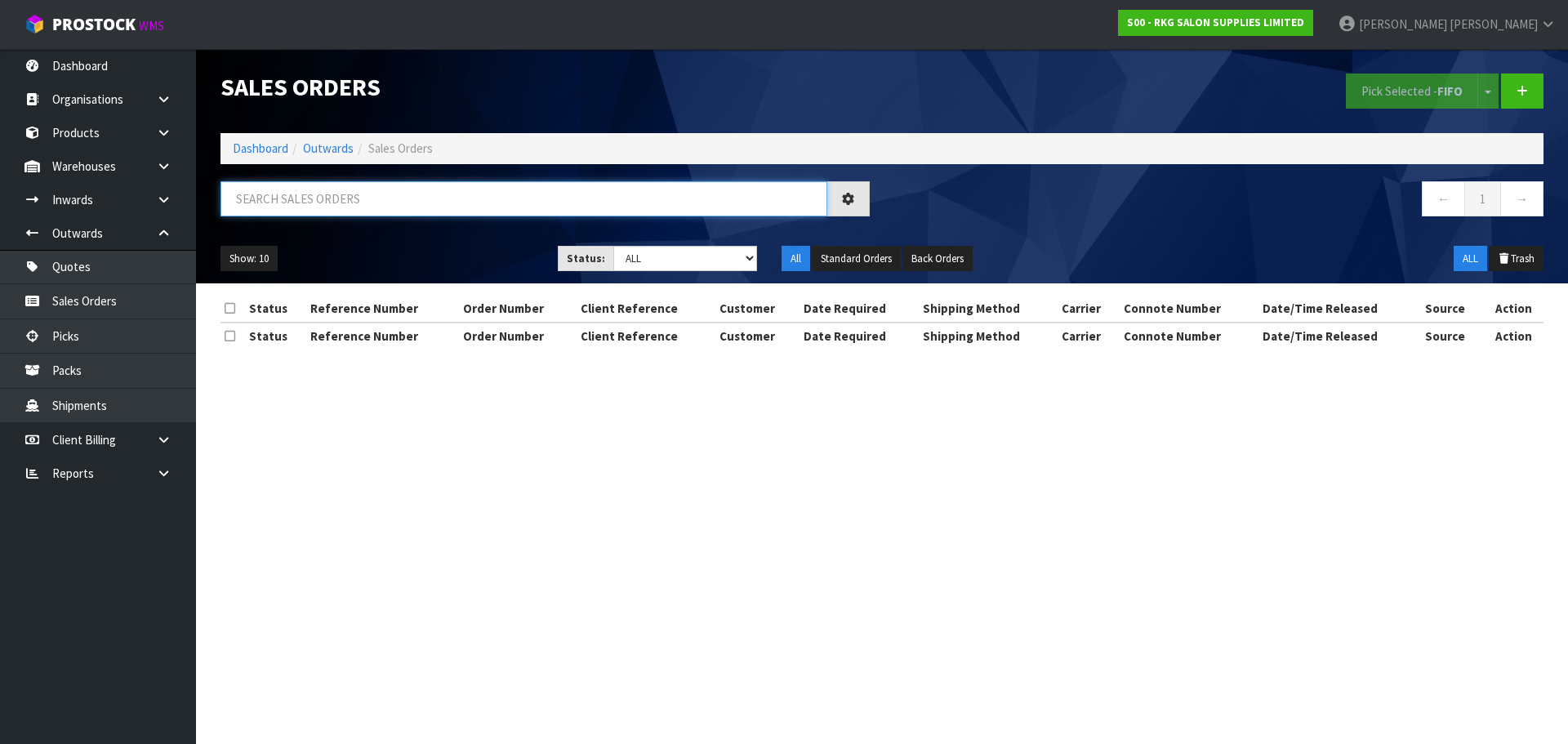
click at [368, 200] on input "text" at bounding box center [524, 199] width 607 height 35
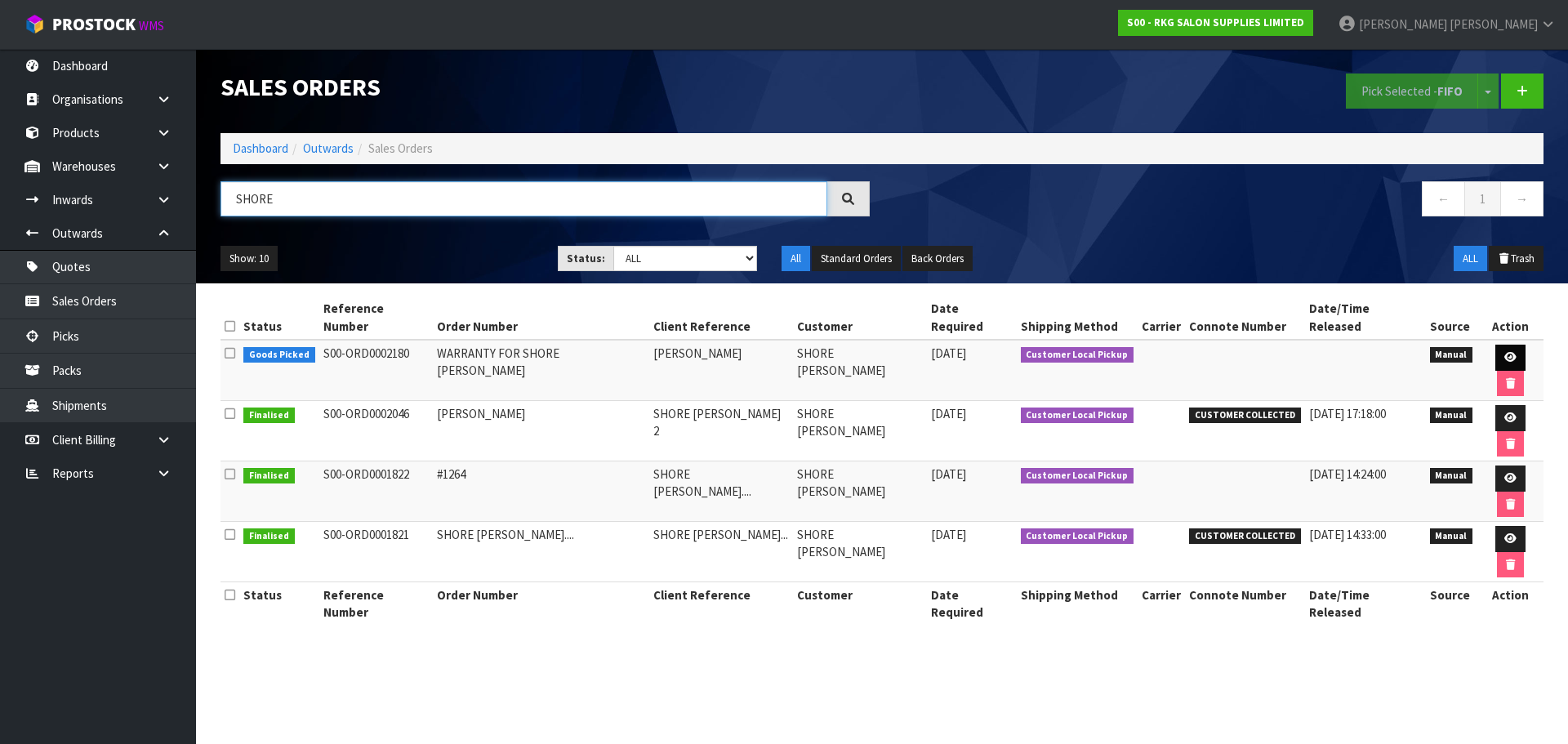
type input "SHORE"
click at [1504, 352] on icon at bounding box center [1510, 357] width 13 height 11
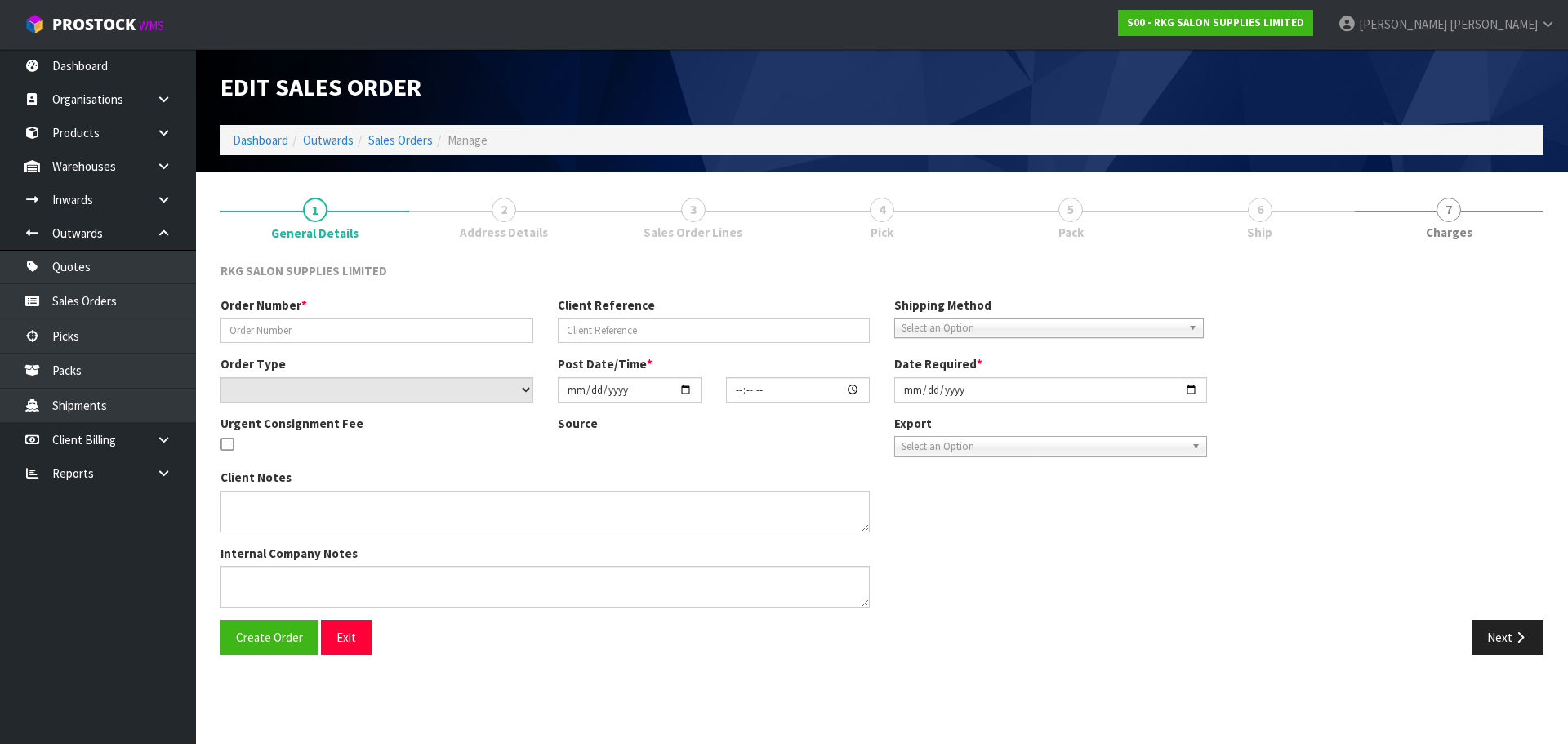
type input "WARRANTY FOR SHORE [PERSON_NAME]"
type input "[PERSON_NAME]"
select select "number:0"
type input "[DATE]"
type input "16:56:00.000"
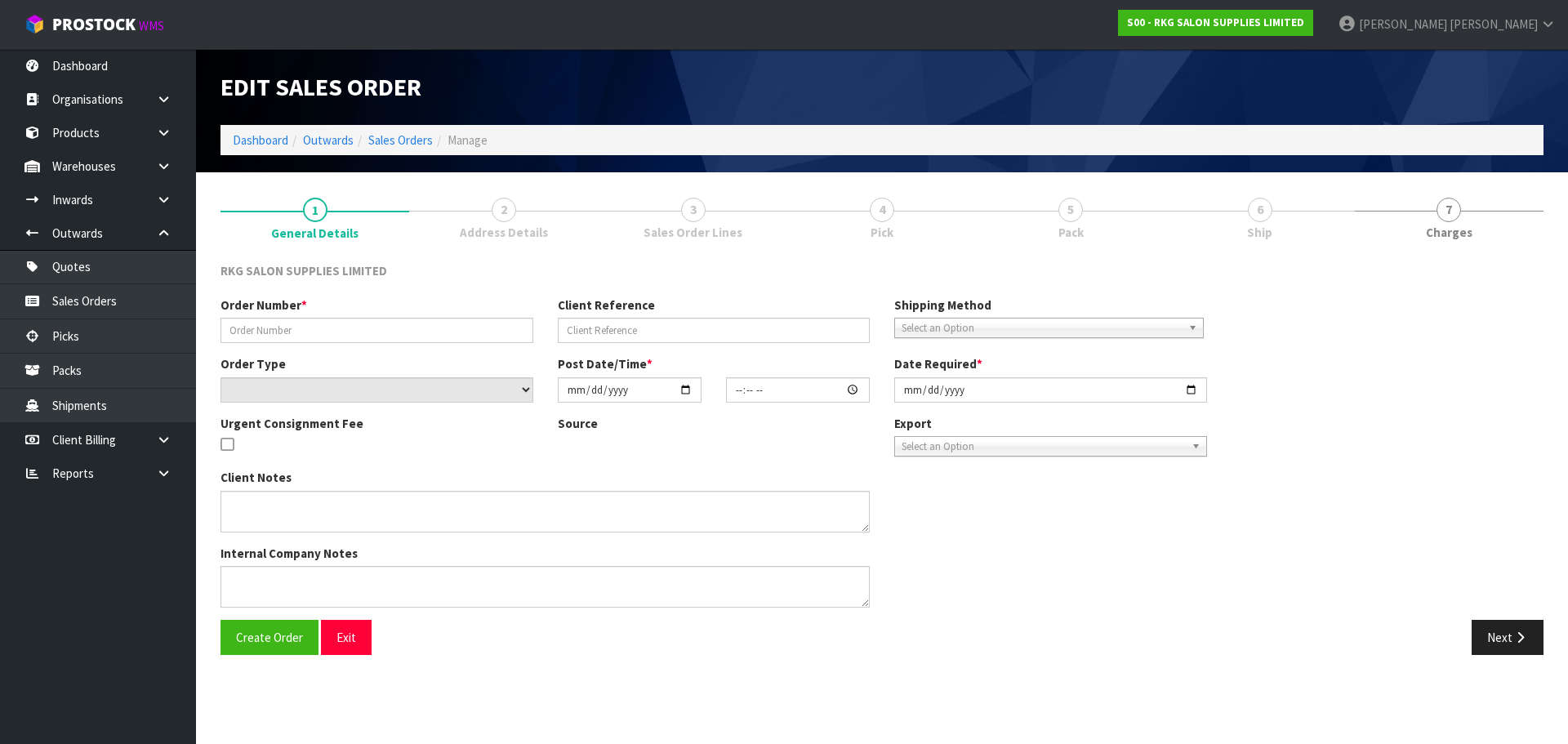
type input "[DATE]"
type textarea "BRING TO SHOWROOM FIRST FOR CHECKING"
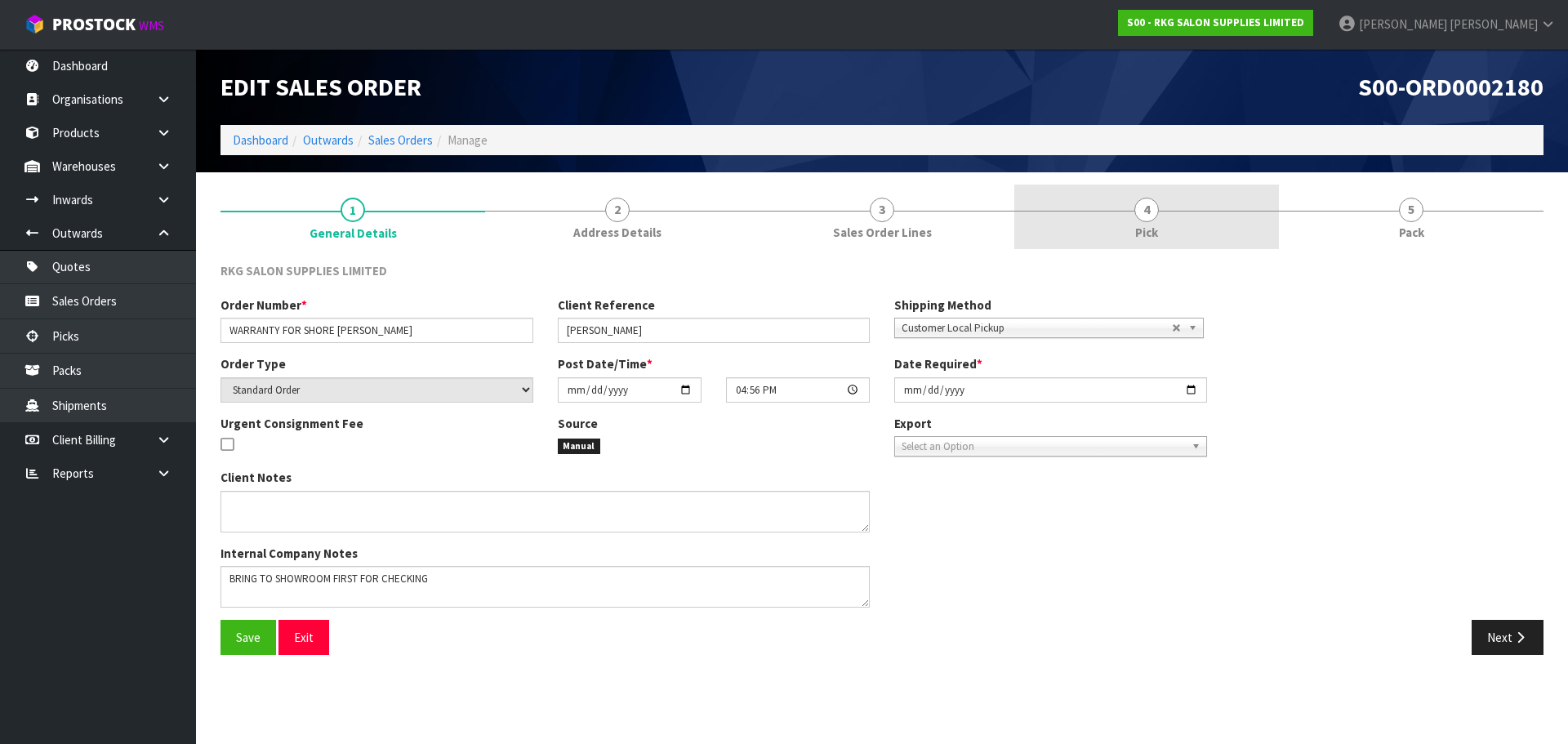
click at [1142, 217] on span "4" at bounding box center [1146, 209] width 24 height 24
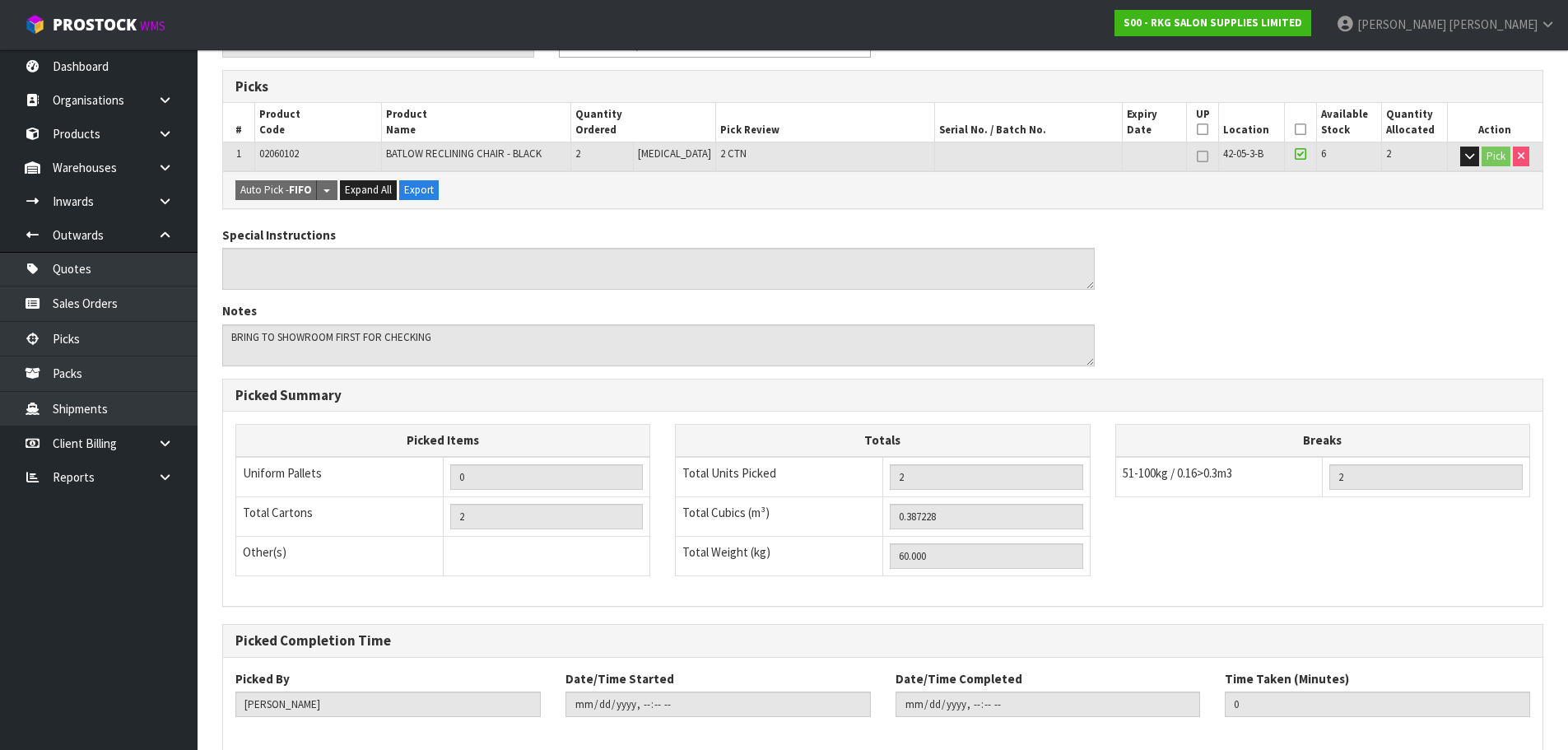
scroll to position [337, 0]
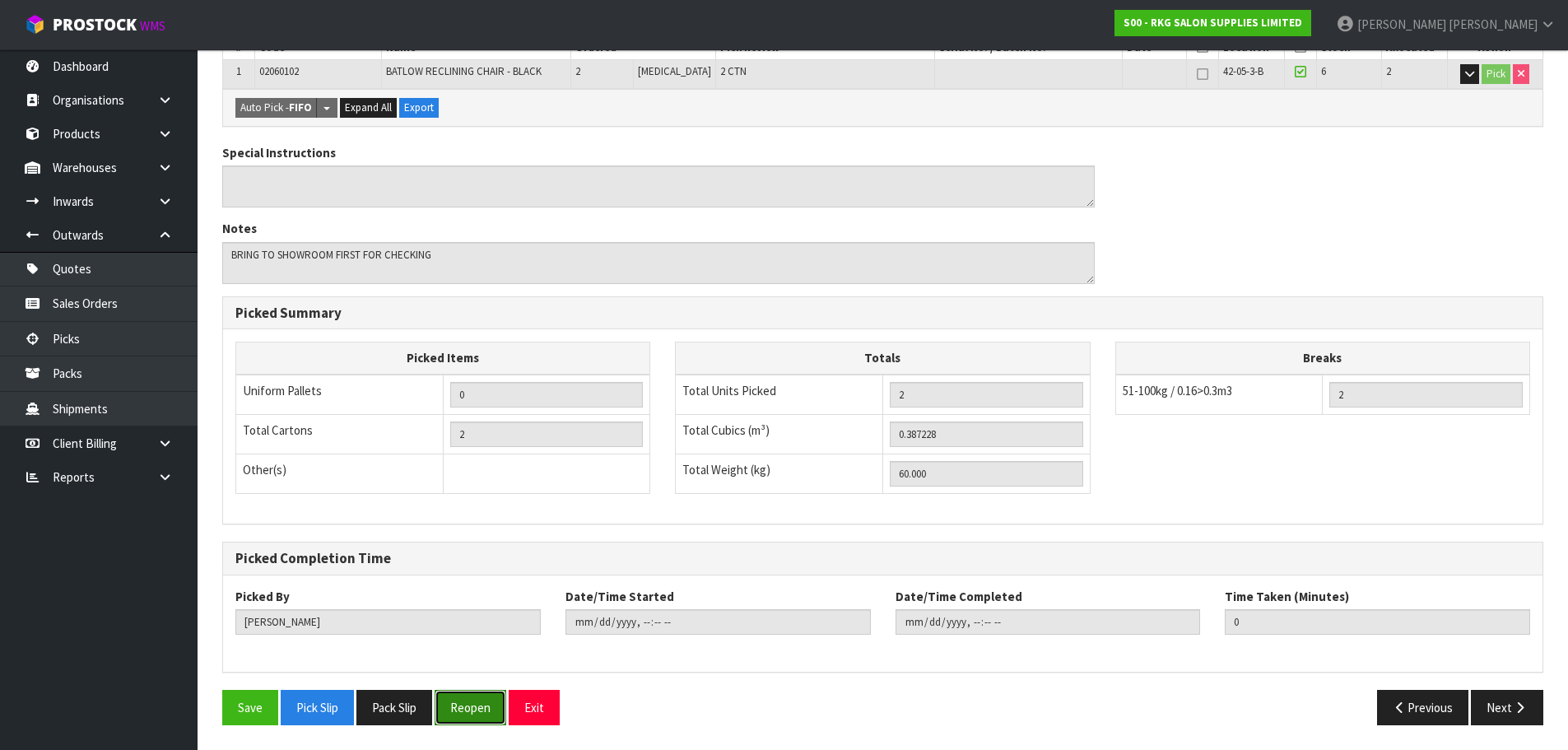
click at [464, 709] on button "Reopen" at bounding box center [470, 708] width 71 height 35
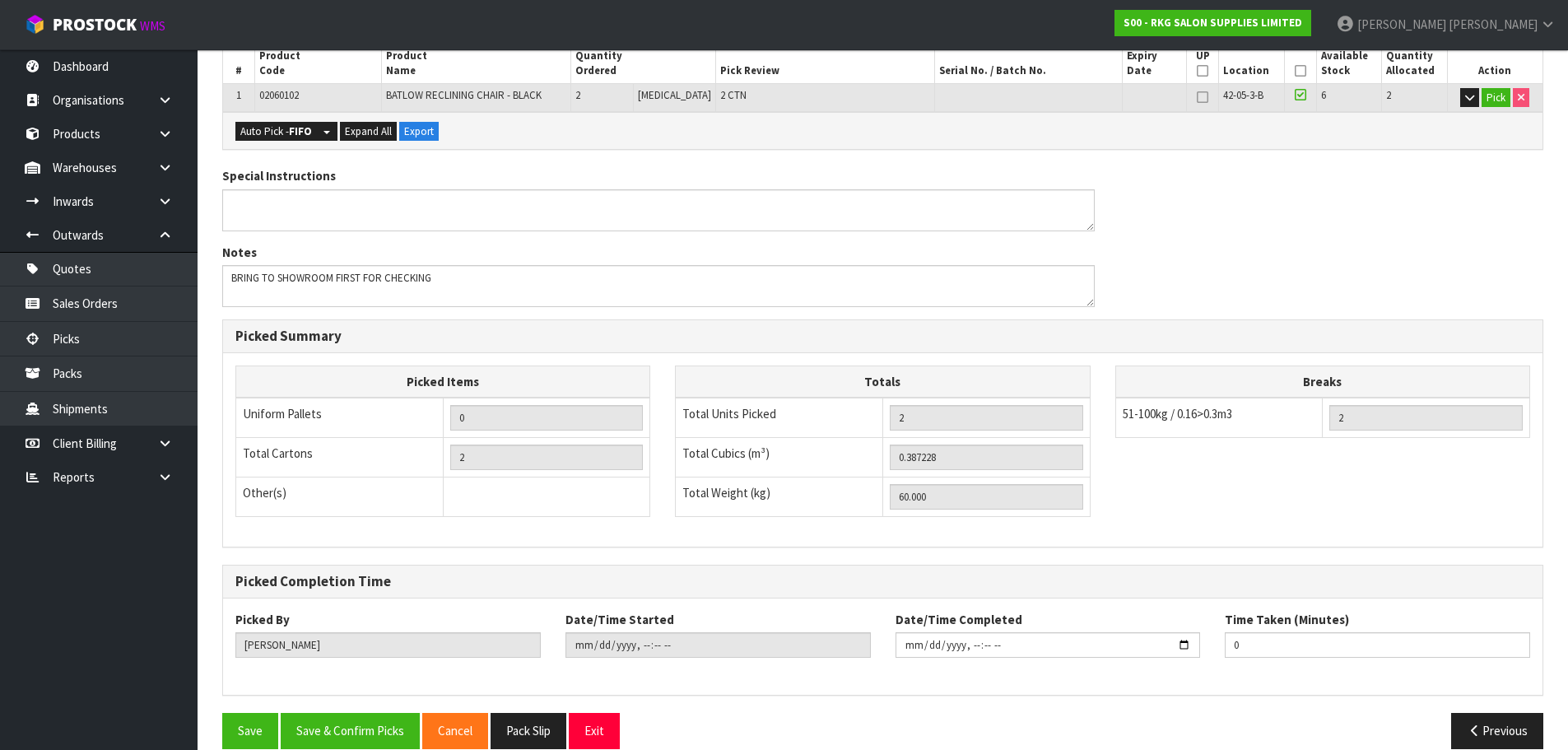
scroll to position [397, 0]
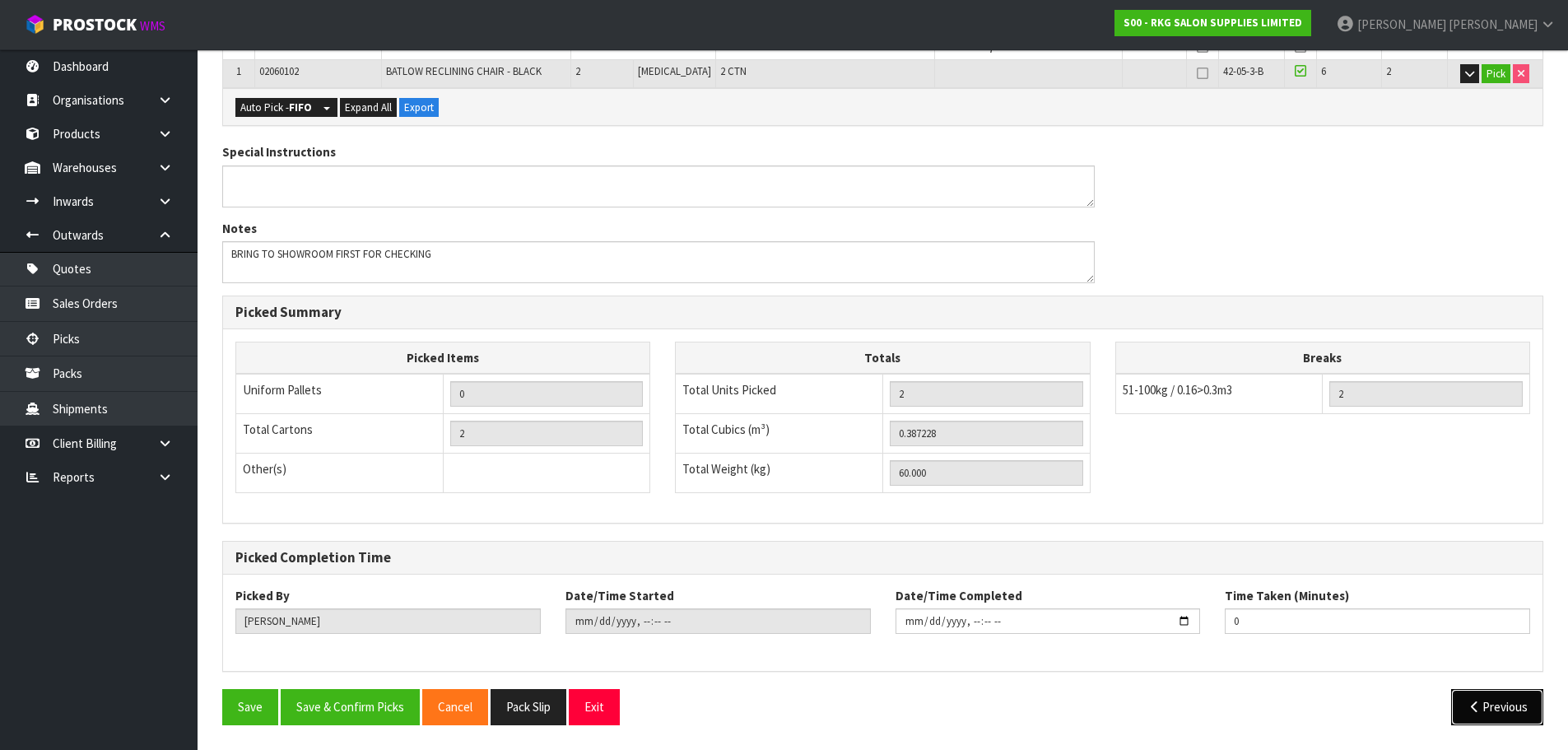
click at [1476, 725] on button "Previous" at bounding box center [1497, 707] width 92 height 35
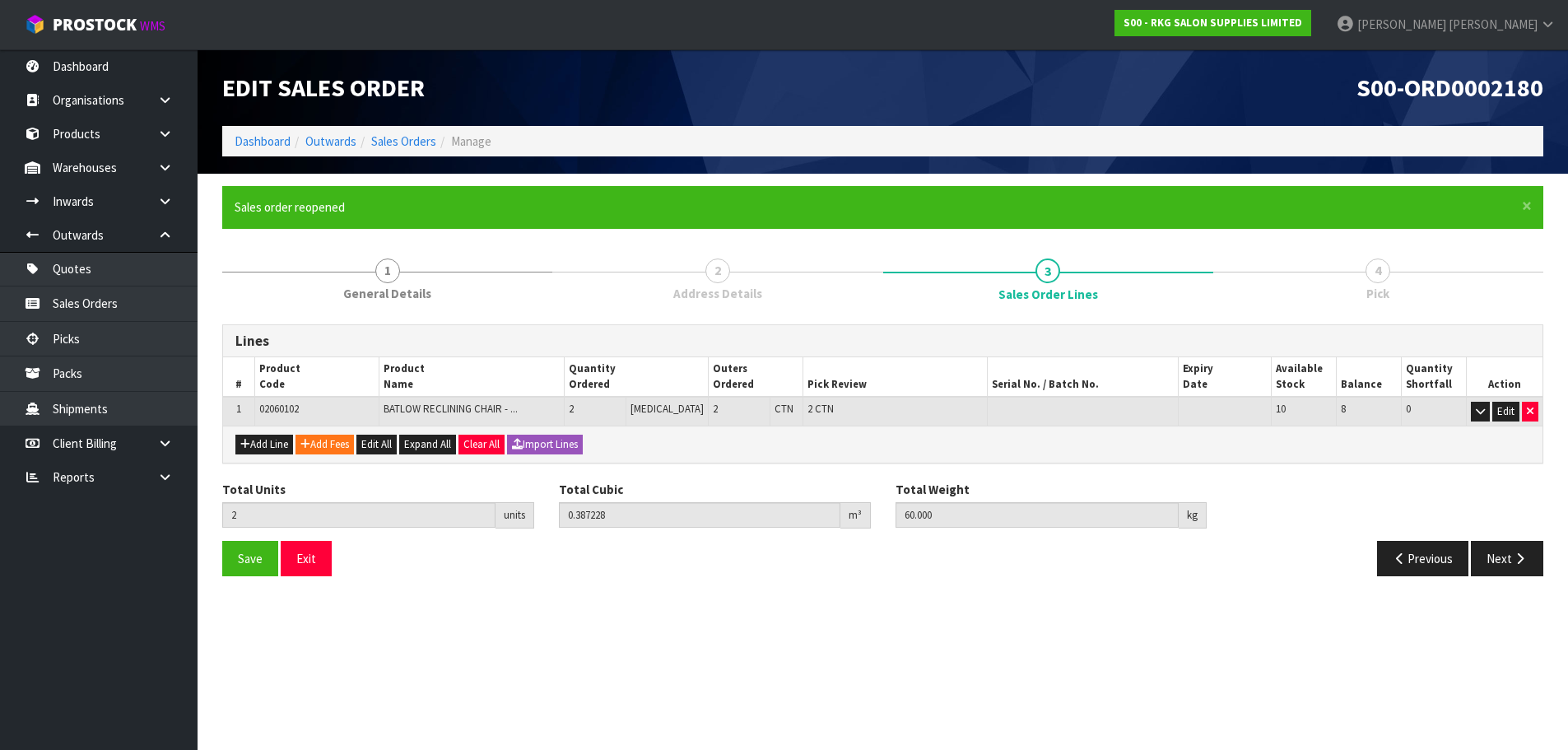
scroll to position [0, 0]
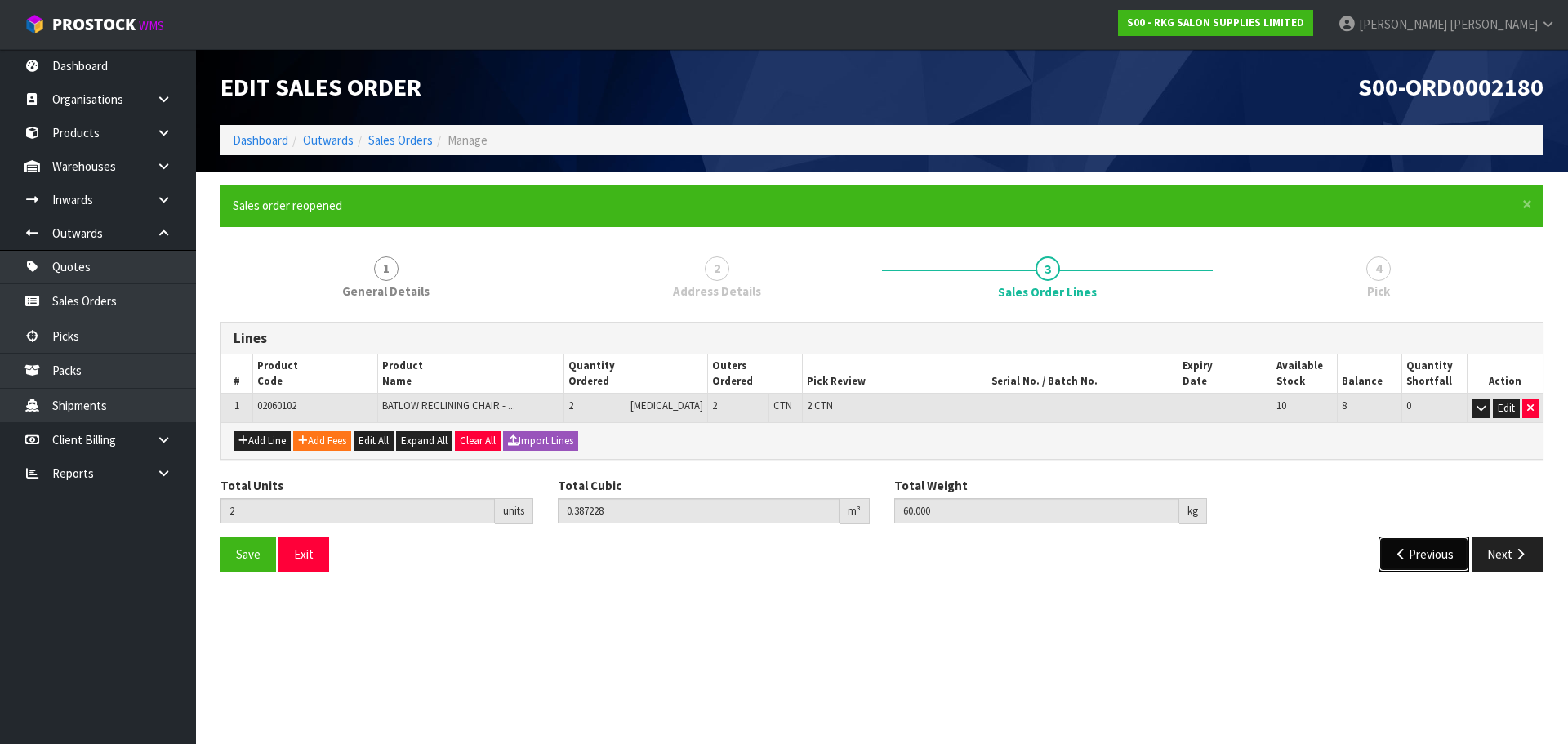
click at [1395, 567] on button "Previous" at bounding box center [1425, 555] width 92 height 35
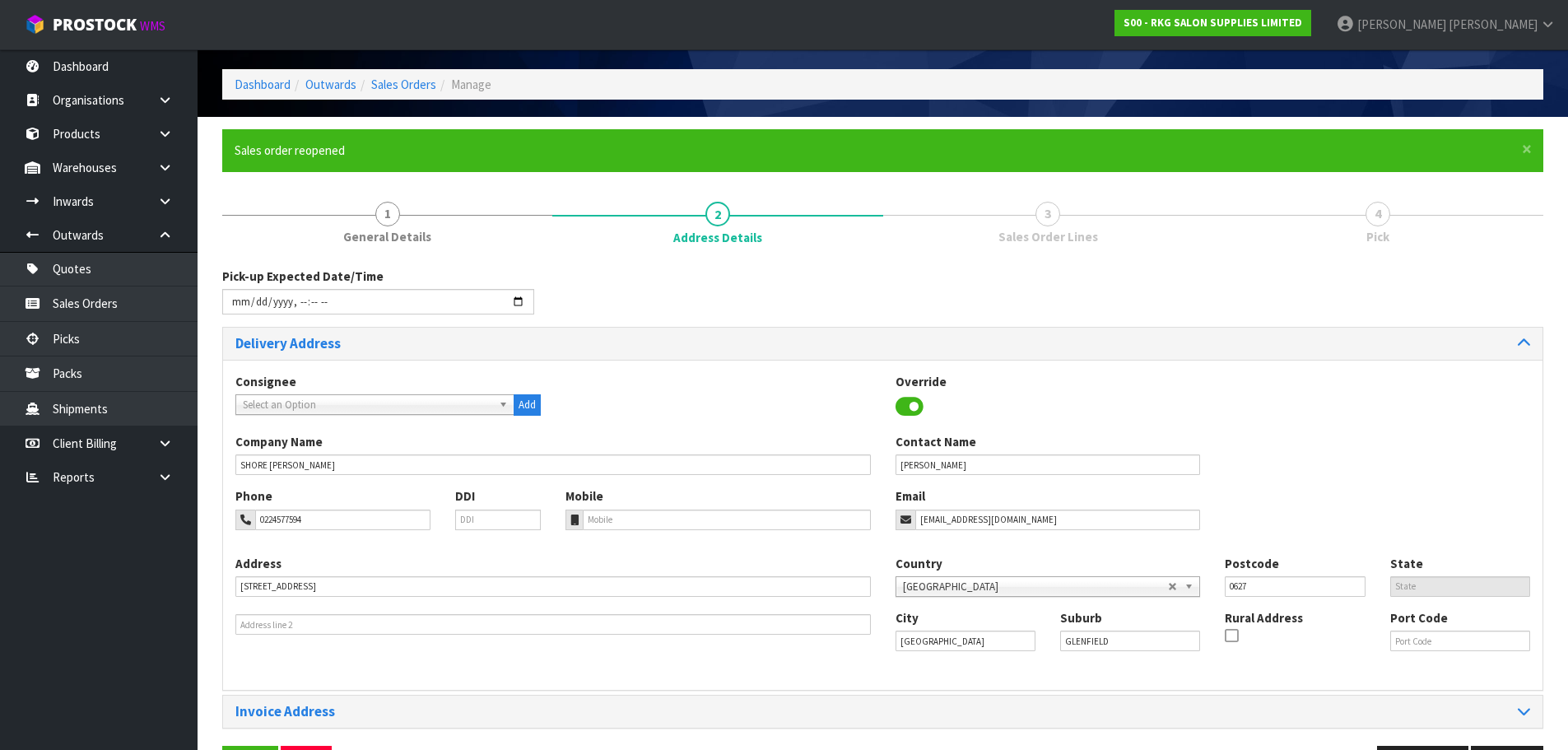
scroll to position [82, 0]
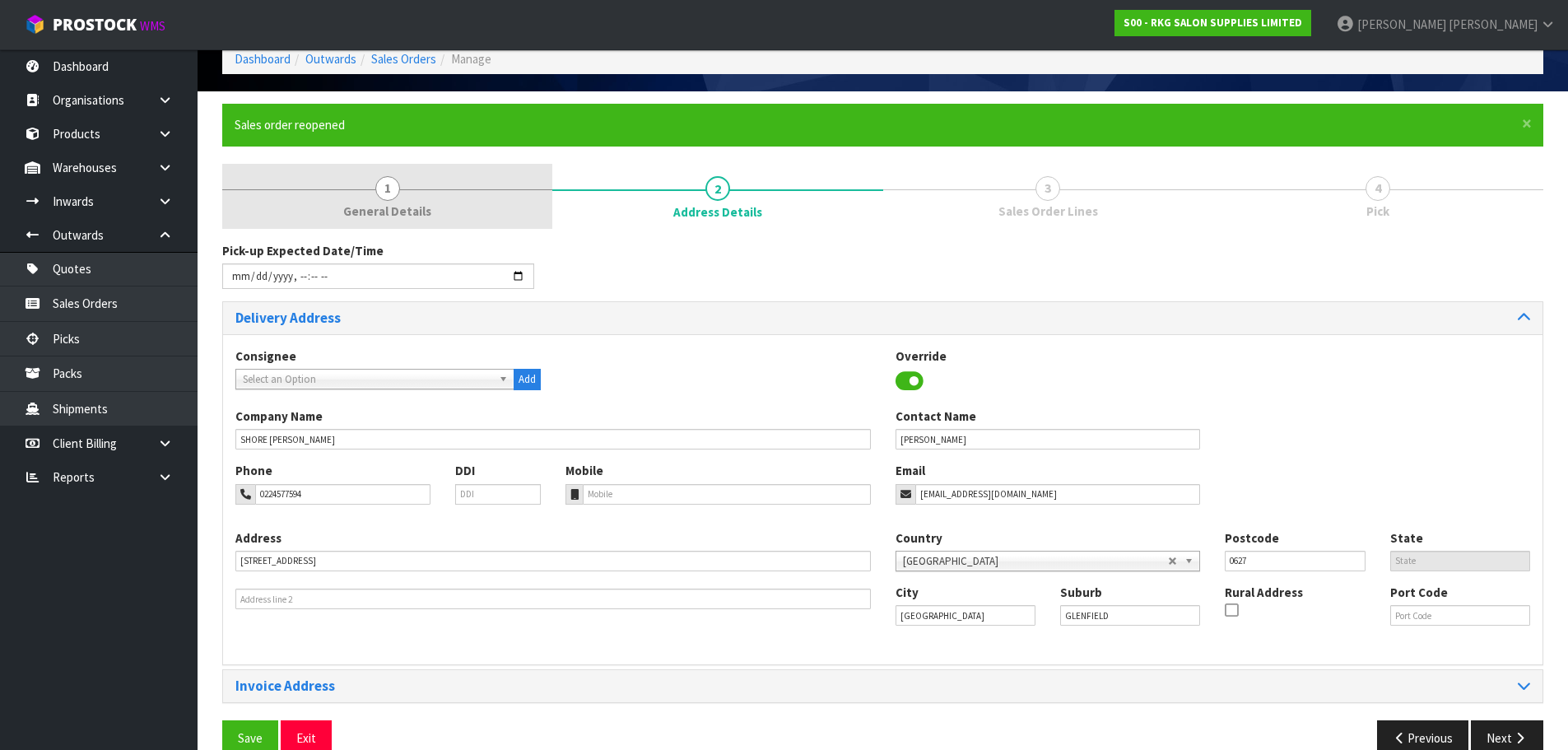
click at [381, 193] on span "1" at bounding box center [387, 188] width 24 height 24
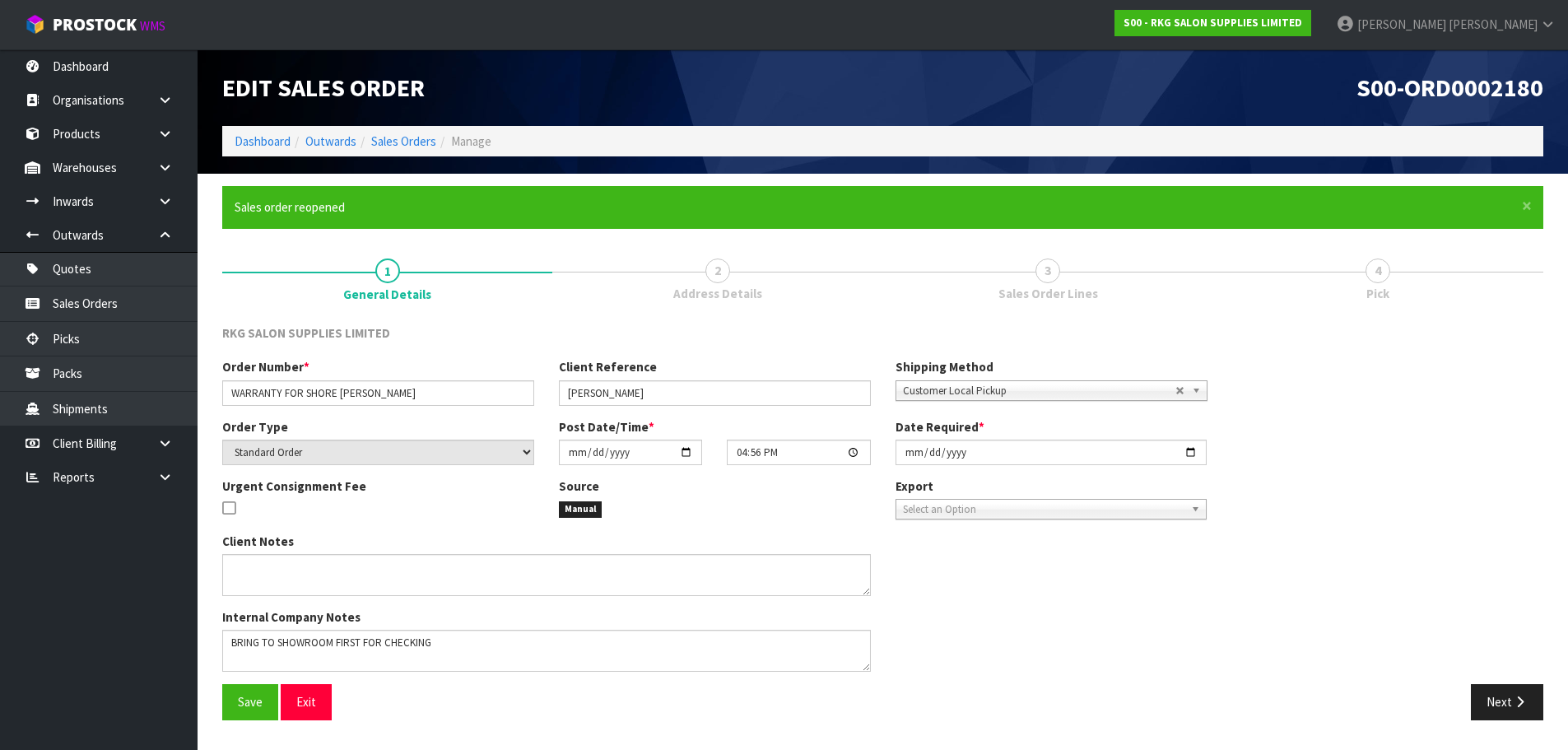
scroll to position [0, 0]
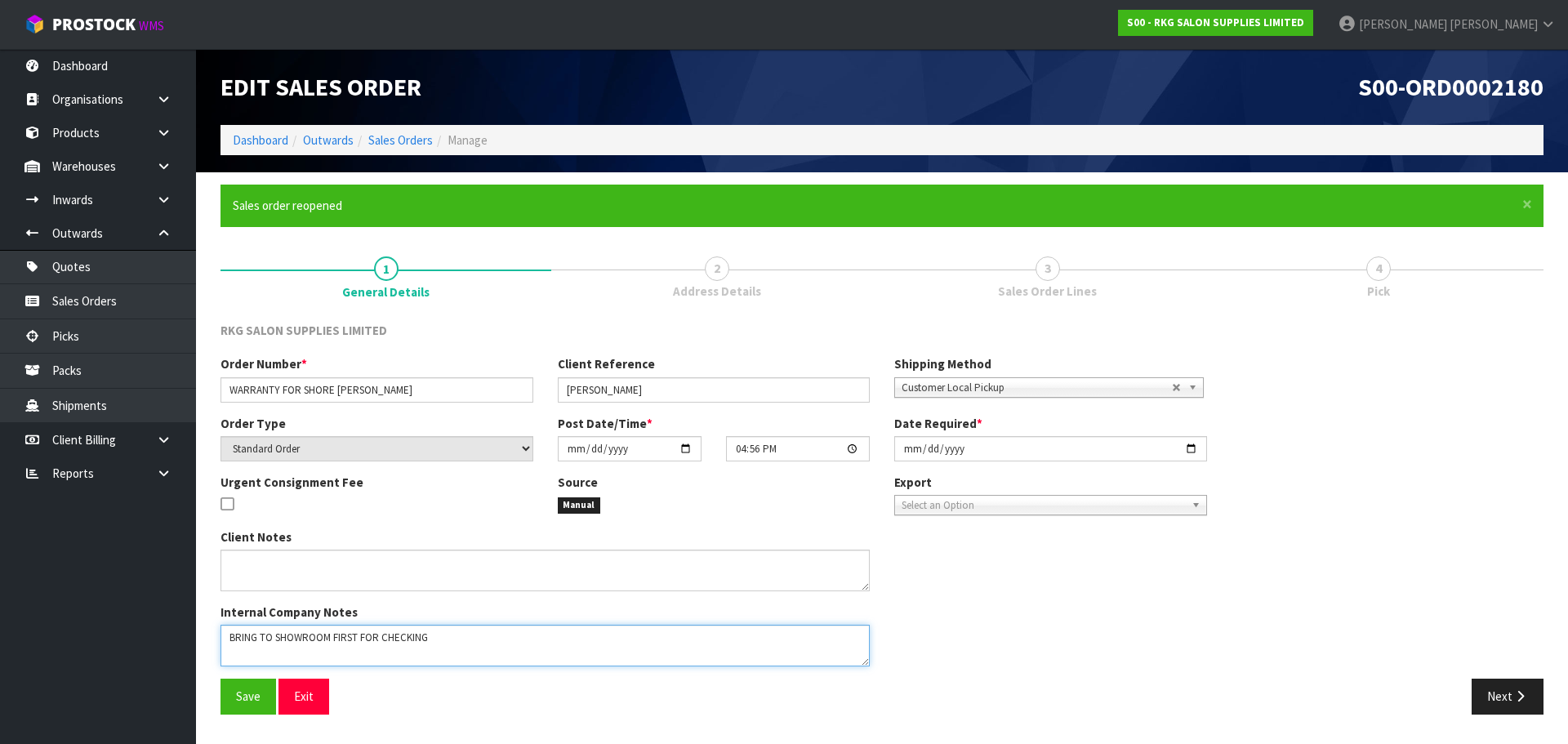
click at [450, 636] on textarea at bounding box center [544, 646] width 649 height 42
drag, startPoint x: 232, startPoint y: 640, endPoint x: 437, endPoint y: 641, distance: 205.0
click at [437, 641] on textarea at bounding box center [544, 646] width 649 height 42
drag, startPoint x: 499, startPoint y: 639, endPoint x: 555, endPoint y: 549, distance: 106.0
click at [507, 629] on textarea at bounding box center [544, 646] width 649 height 42
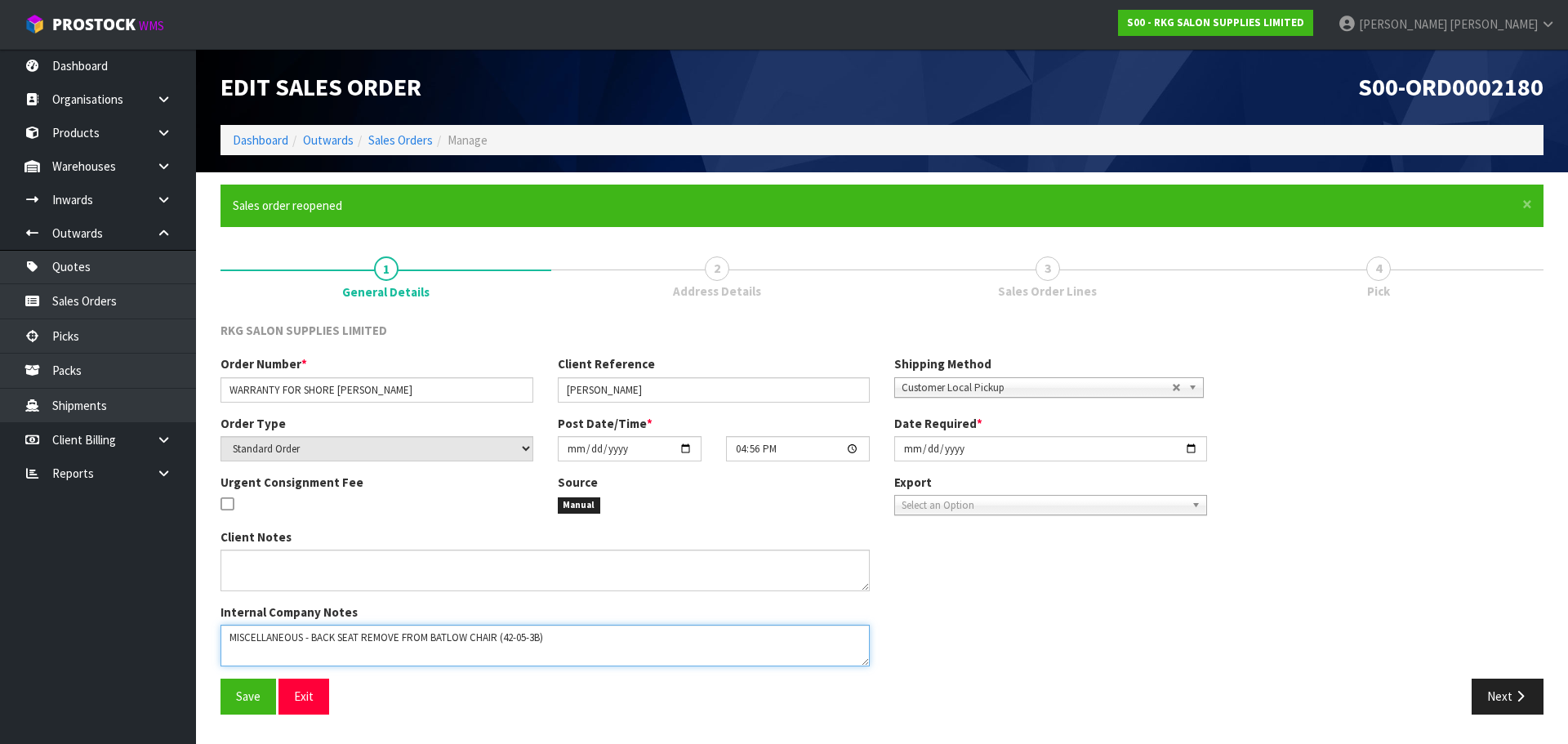
click at [228, 638] on textarea at bounding box center [544, 646] width 649 height 42
click at [229, 637] on textarea at bounding box center [544, 646] width 649 height 42
click at [435, 635] on textarea at bounding box center [544, 646] width 649 height 42
click at [518, 636] on textarea at bounding box center [544, 646] width 649 height 42
click at [580, 637] on textarea at bounding box center [544, 646] width 649 height 42
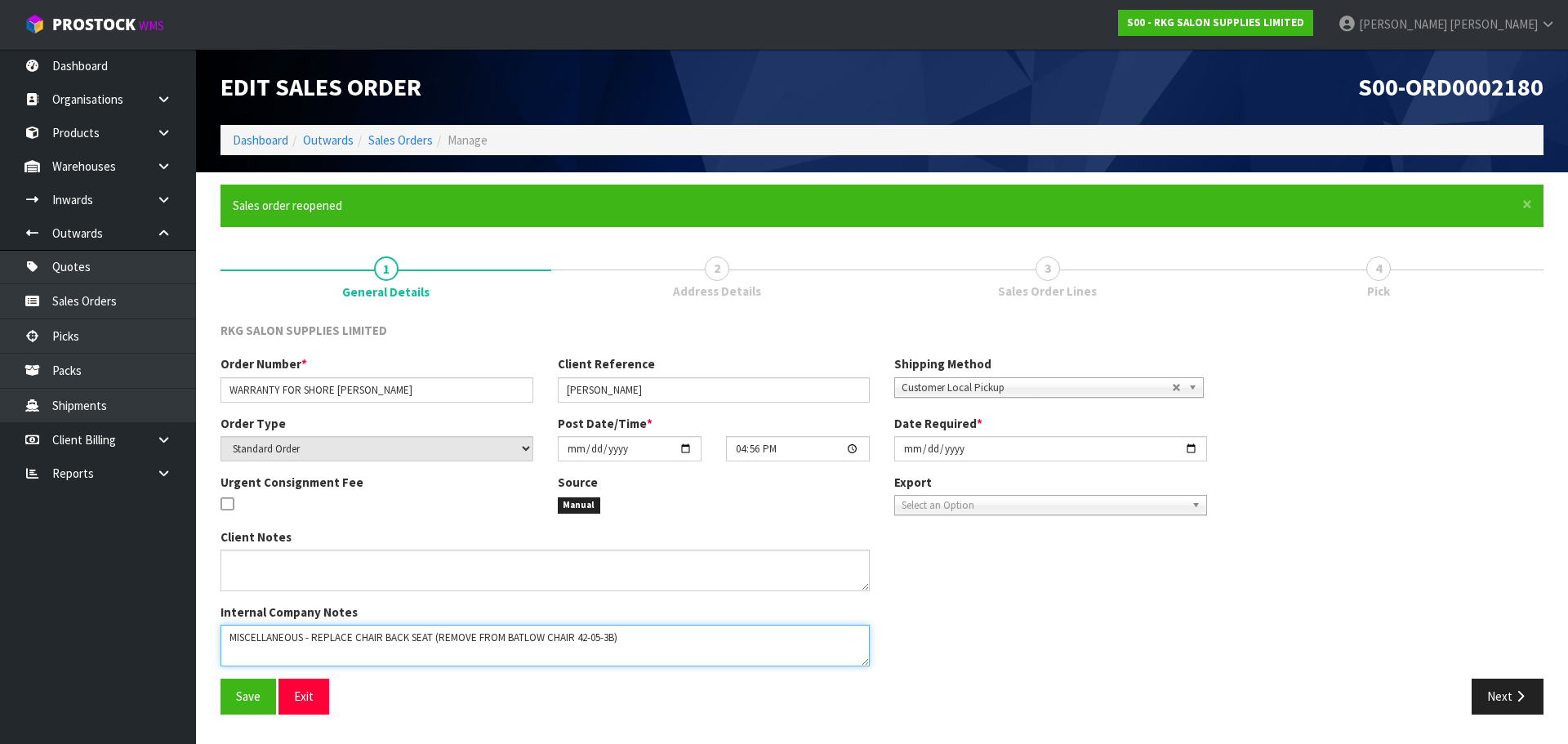
click at [506, 638] on textarea at bounding box center [544, 646] width 649 height 42
click at [603, 637] on textarea at bounding box center [544, 646] width 649 height 42
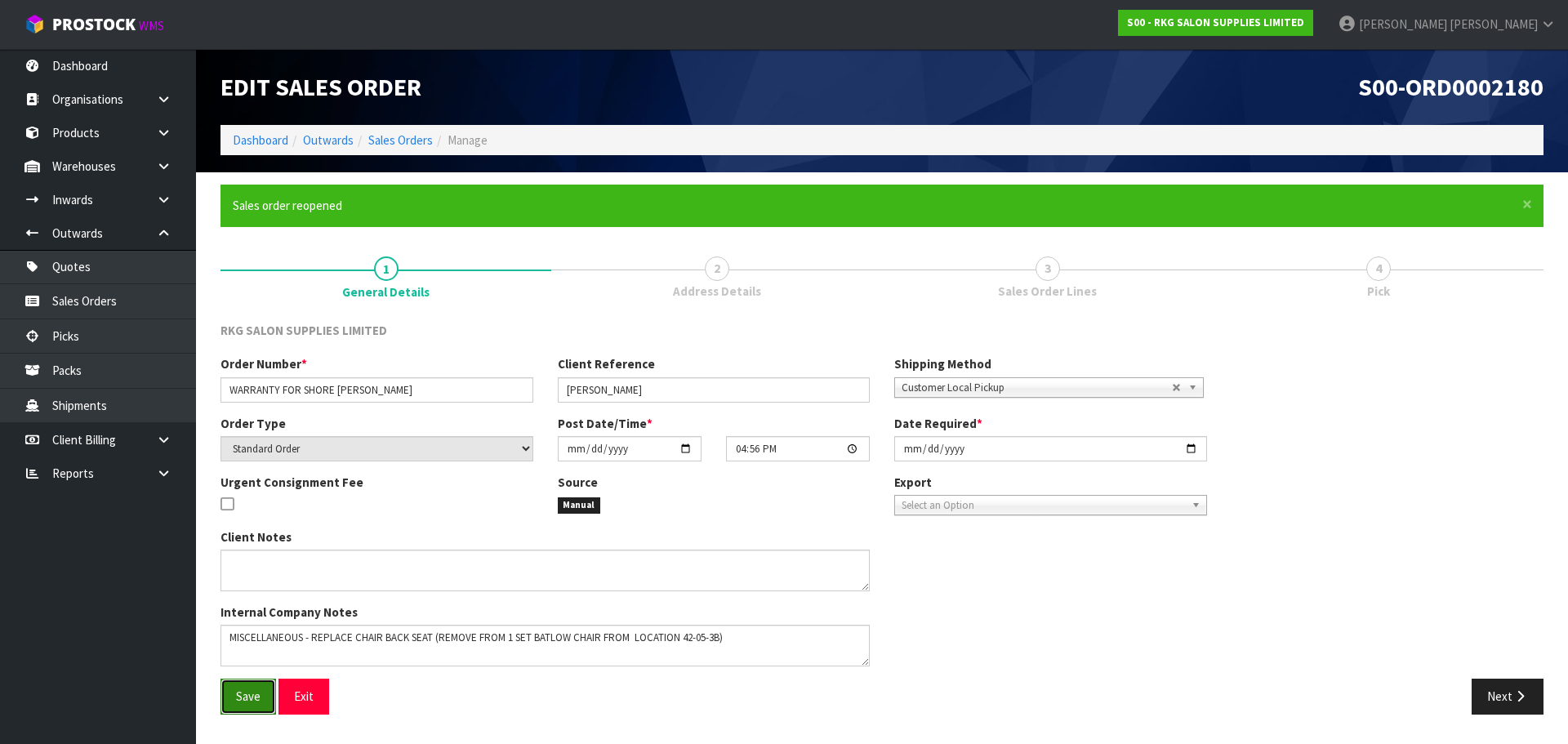
click at [254, 705] on button "Save" at bounding box center [248, 696] width 56 height 35
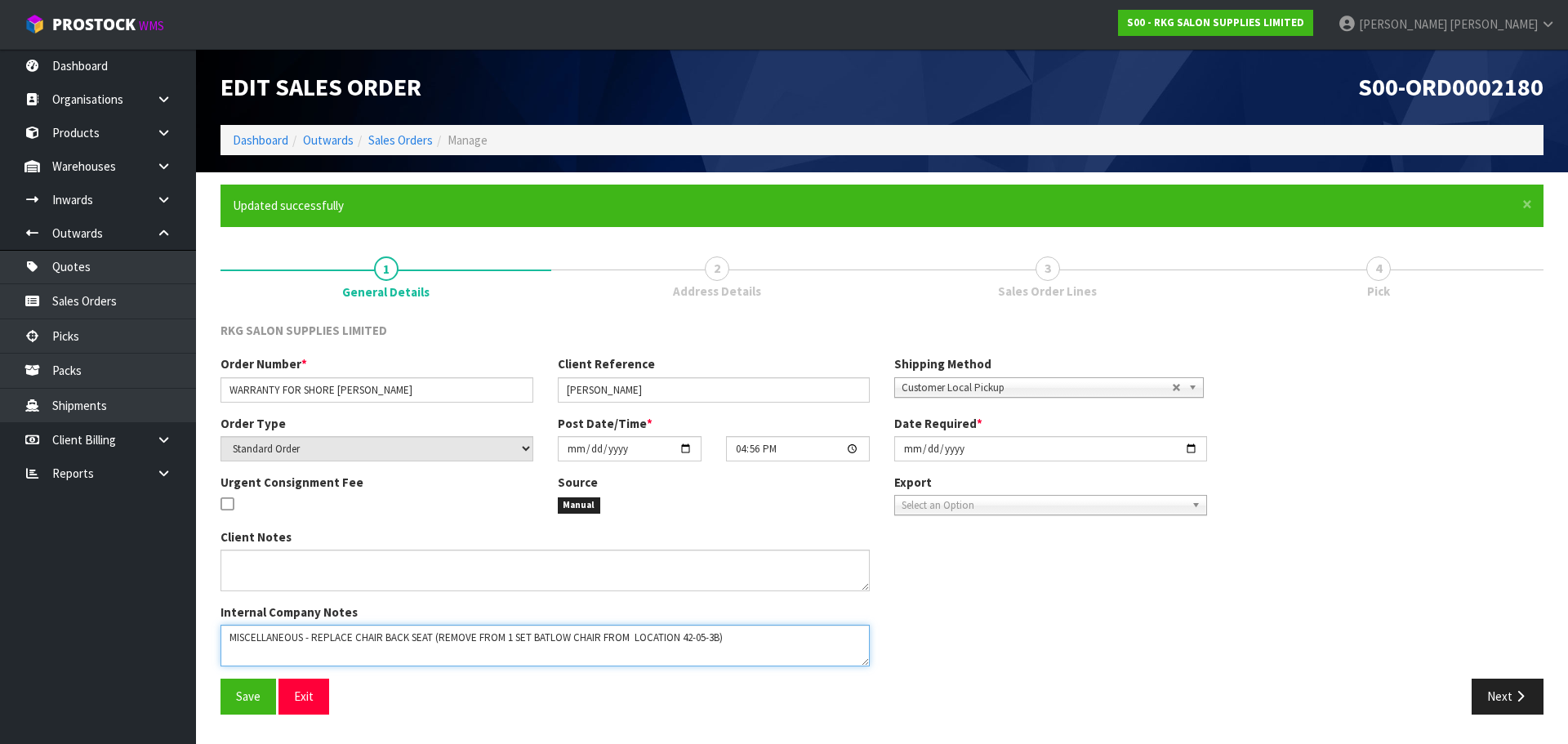
click at [432, 641] on textarea at bounding box center [544, 646] width 649 height 42
type textarea "MISCELLANEOUS - REPLACE CHAIR BACK SEAT ONLY (REMOVE FROM 1 SET BATLOW CHAIR FR…"
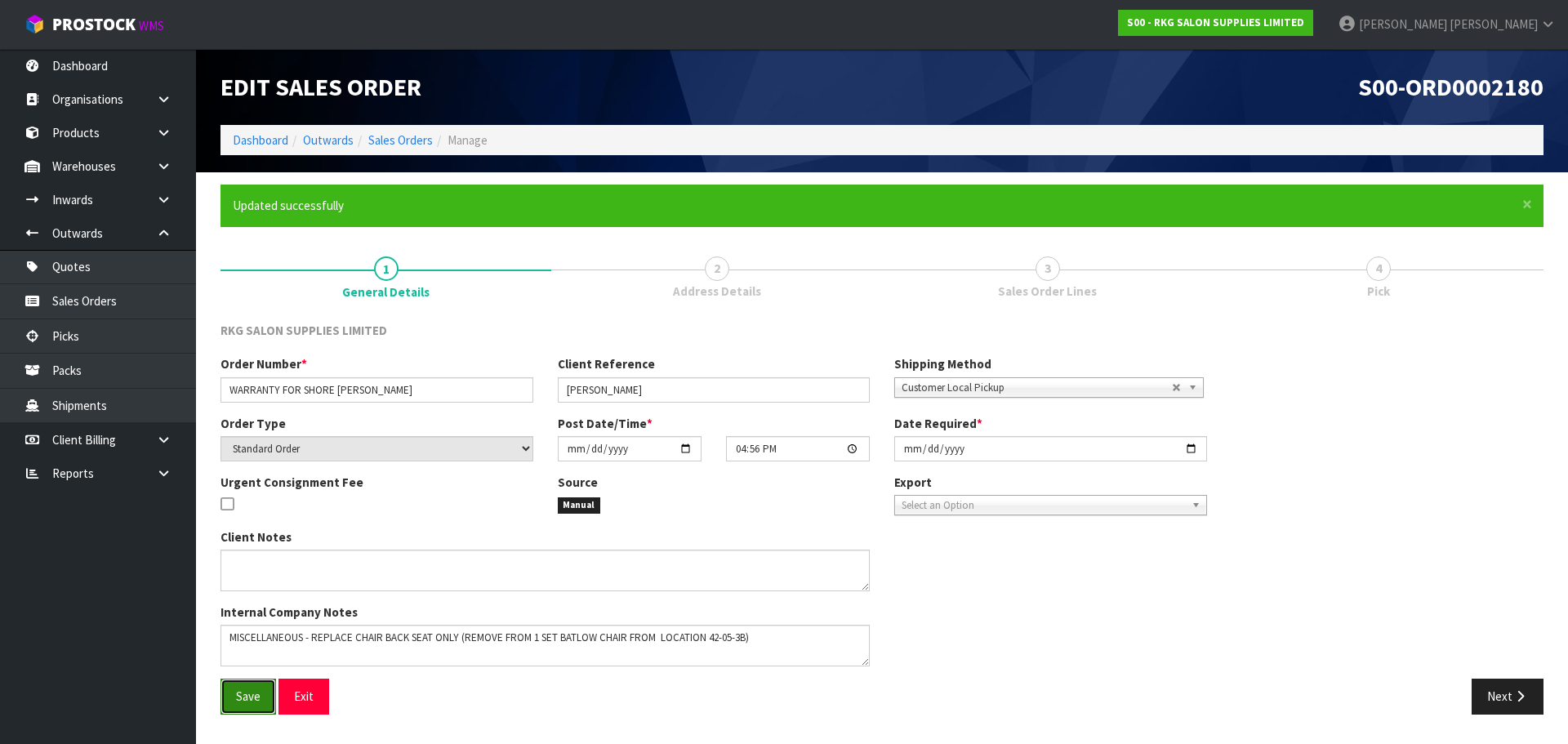
click at [263, 699] on button "Save" at bounding box center [248, 696] width 56 height 35
click at [1502, 697] on button "Next" at bounding box center [1507, 696] width 72 height 35
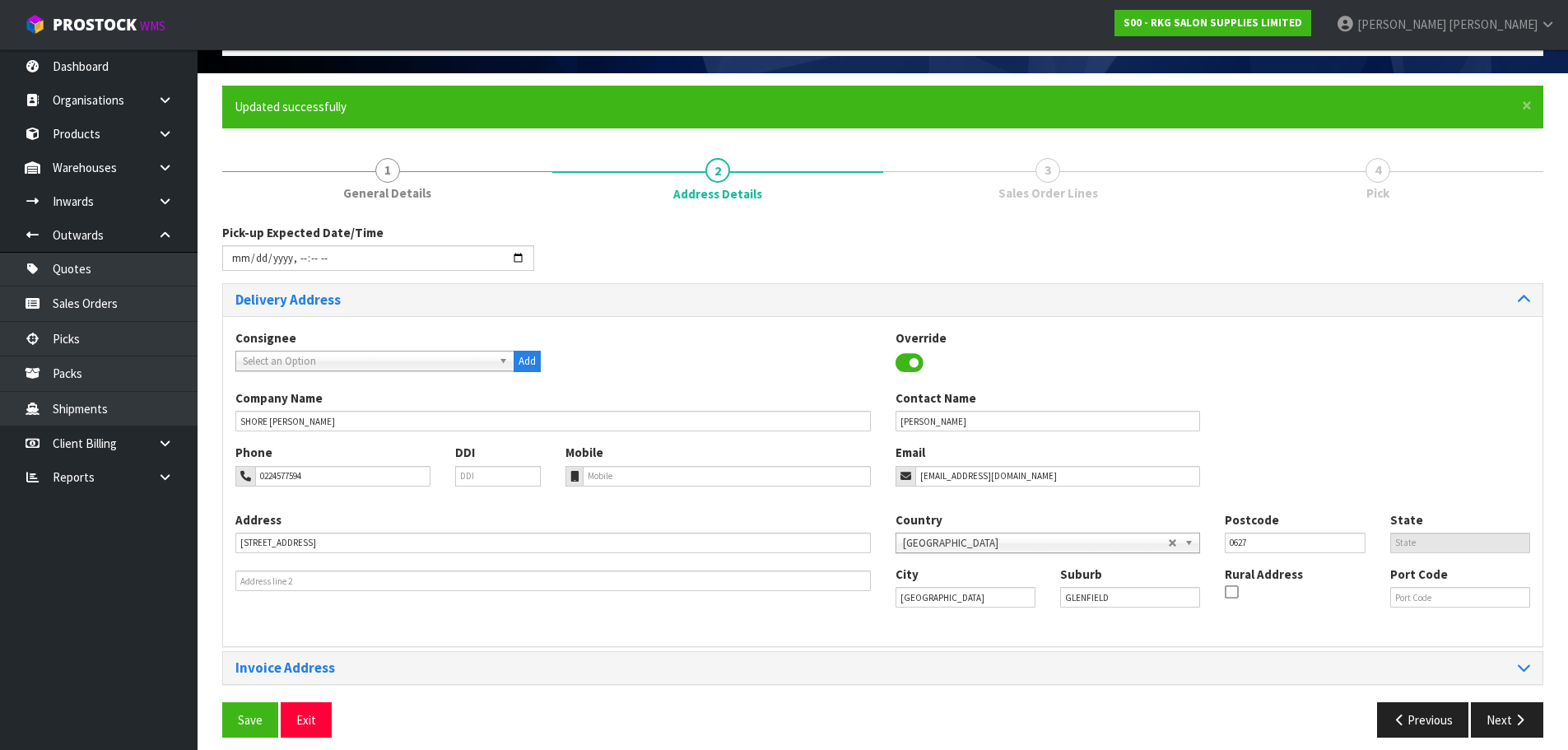
scroll to position [113, 0]
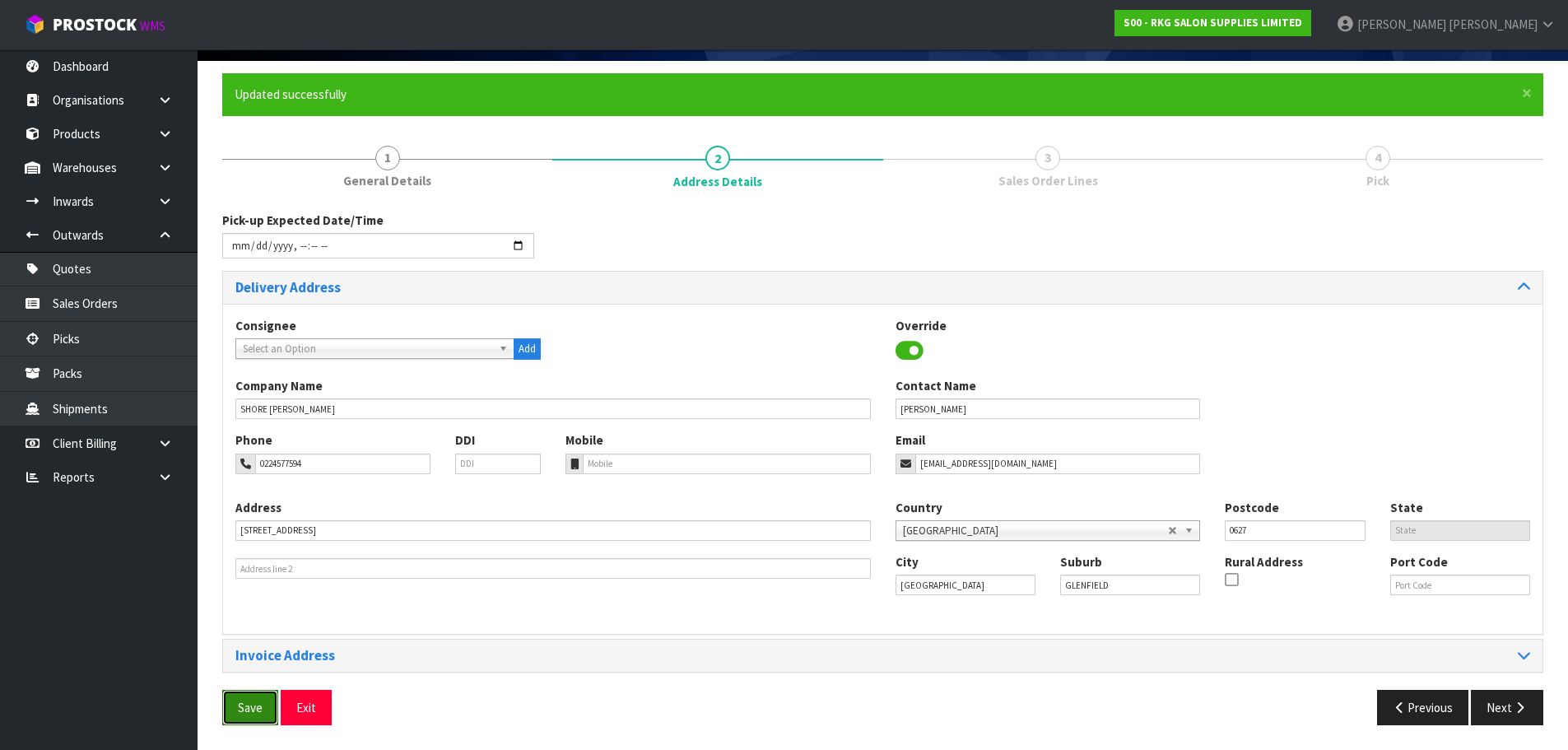
click at [249, 704] on span "Save" at bounding box center [250, 708] width 24 height 16
click at [1500, 714] on button "Next" at bounding box center [1507, 708] width 72 height 35
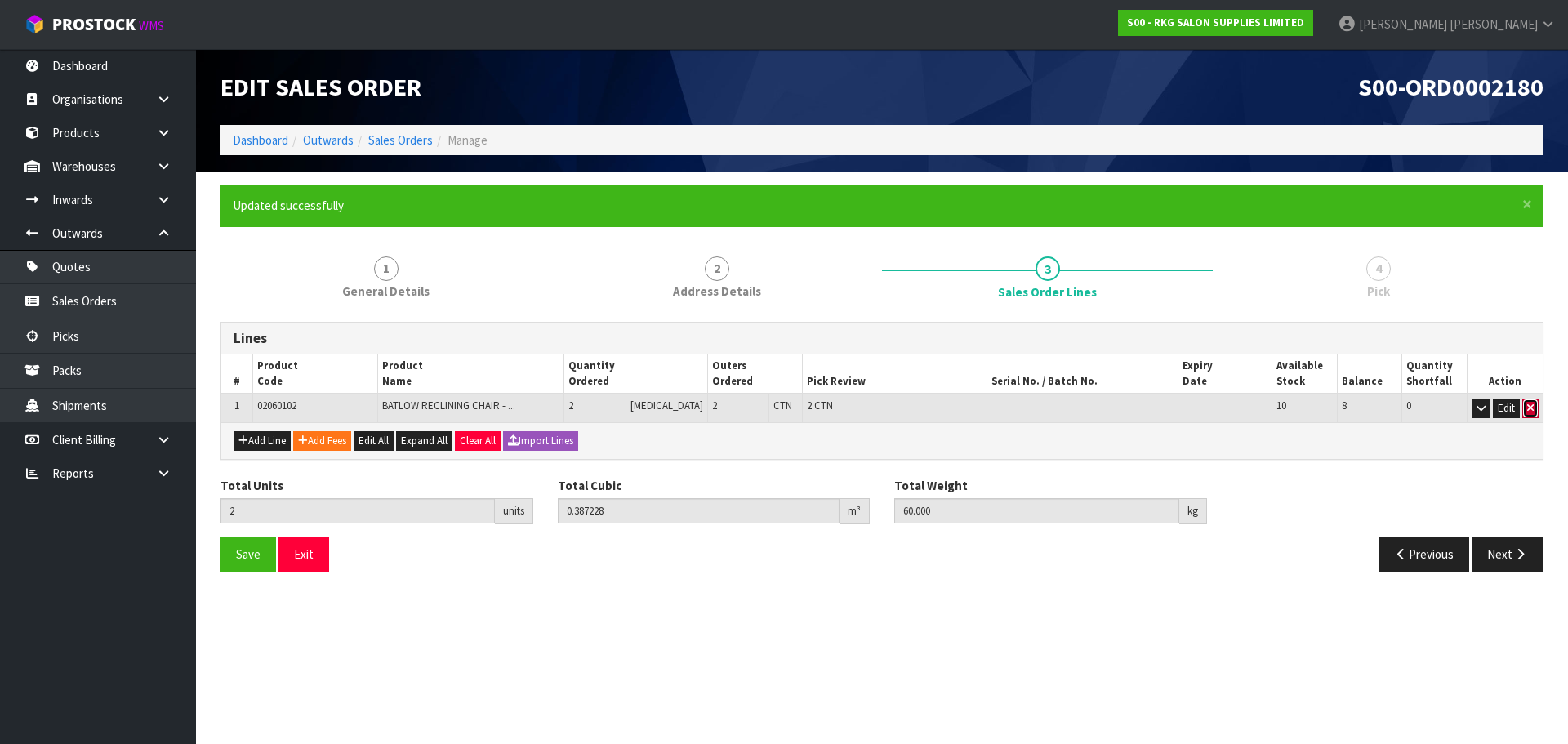
click at [1530, 410] on icon "button" at bounding box center [1530, 408] width 7 height 11
type input "0"
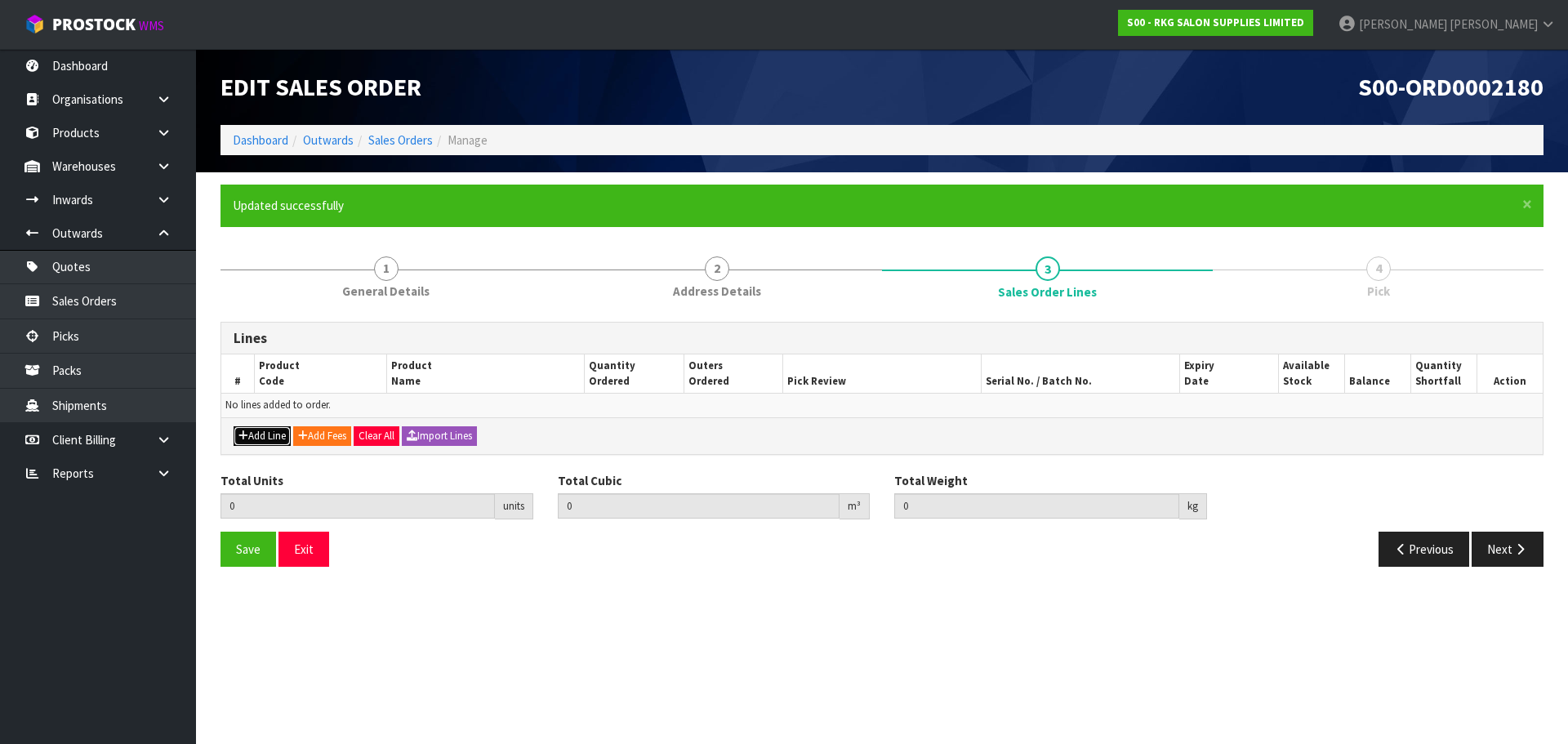
click at [263, 433] on button "Add Line" at bounding box center [262, 436] width 58 height 20
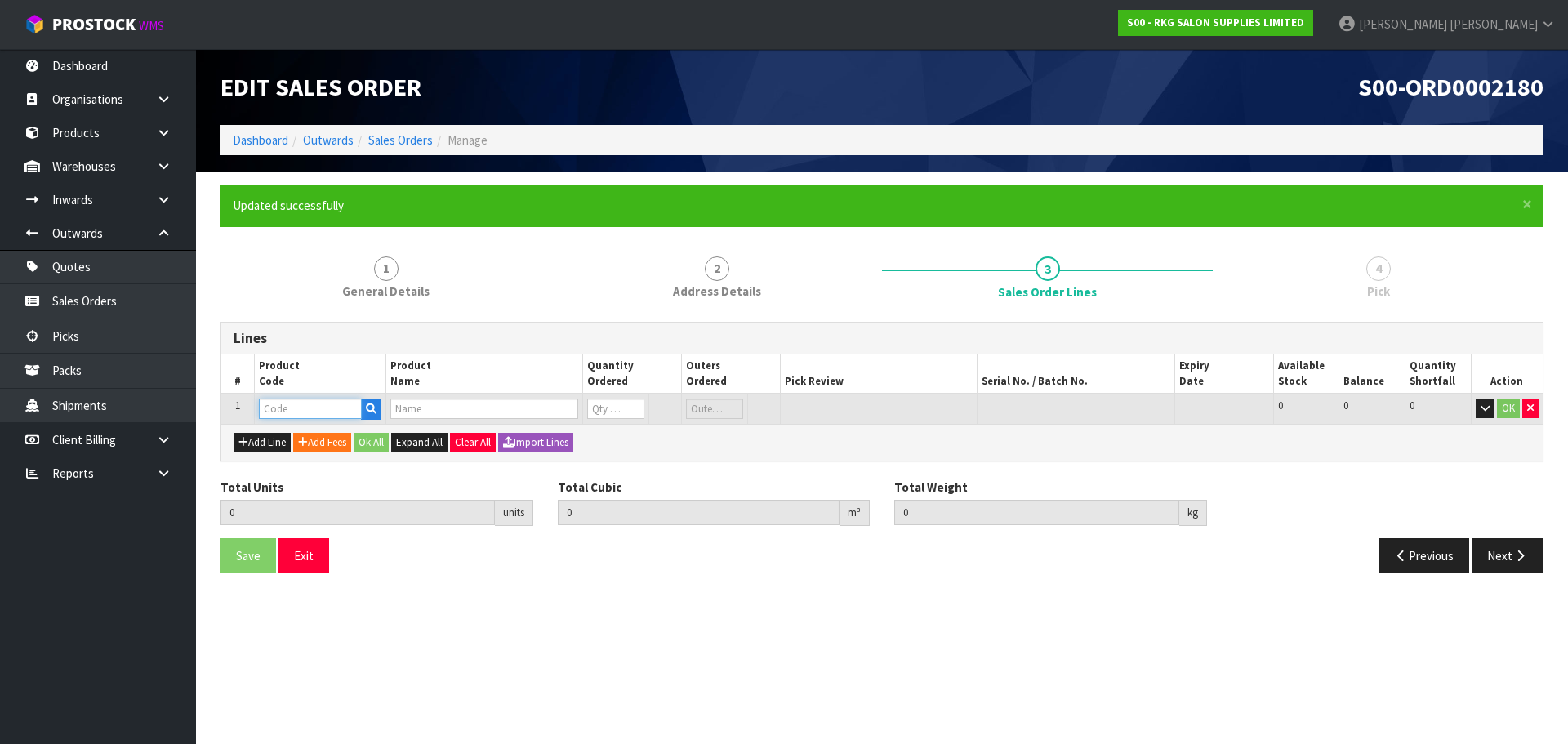
click at [277, 411] on input "text" at bounding box center [310, 409] width 103 height 20
type input "MISC"
type input "0.000000"
type input "0.000"
type input "MISCELLANEOUS ITEMS"
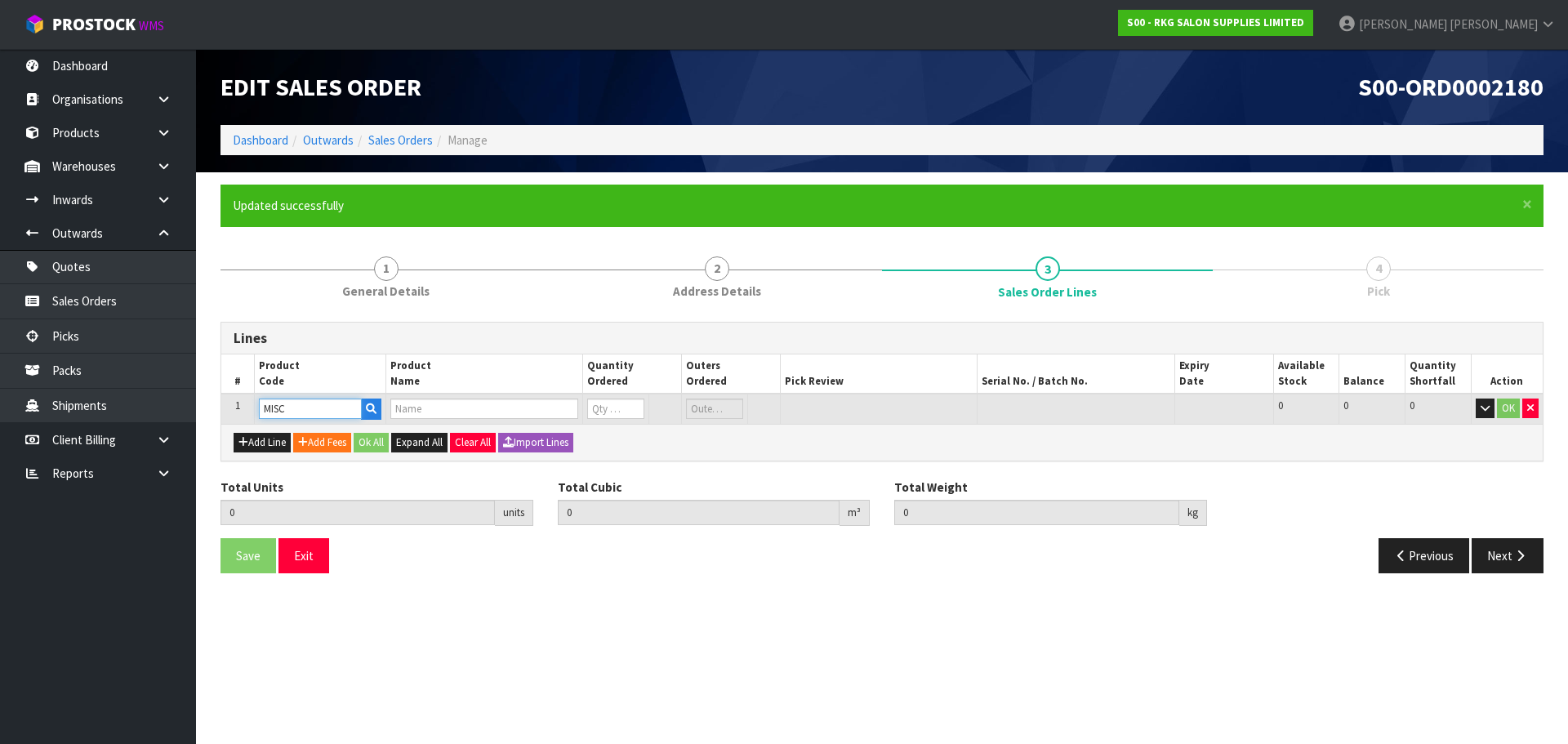
type input "0"
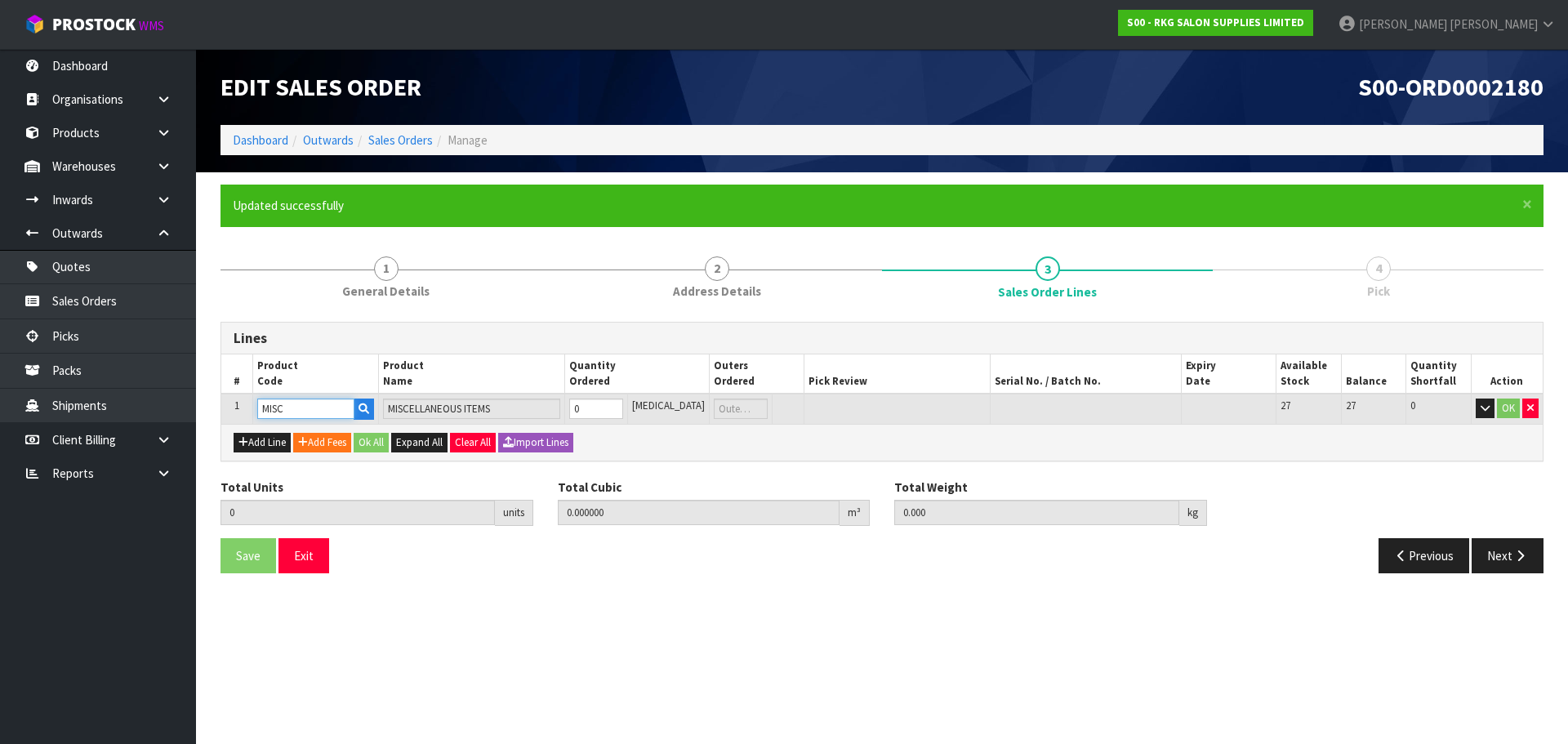
type input "MISC"
type input "1"
type input "0.000001"
type input "1"
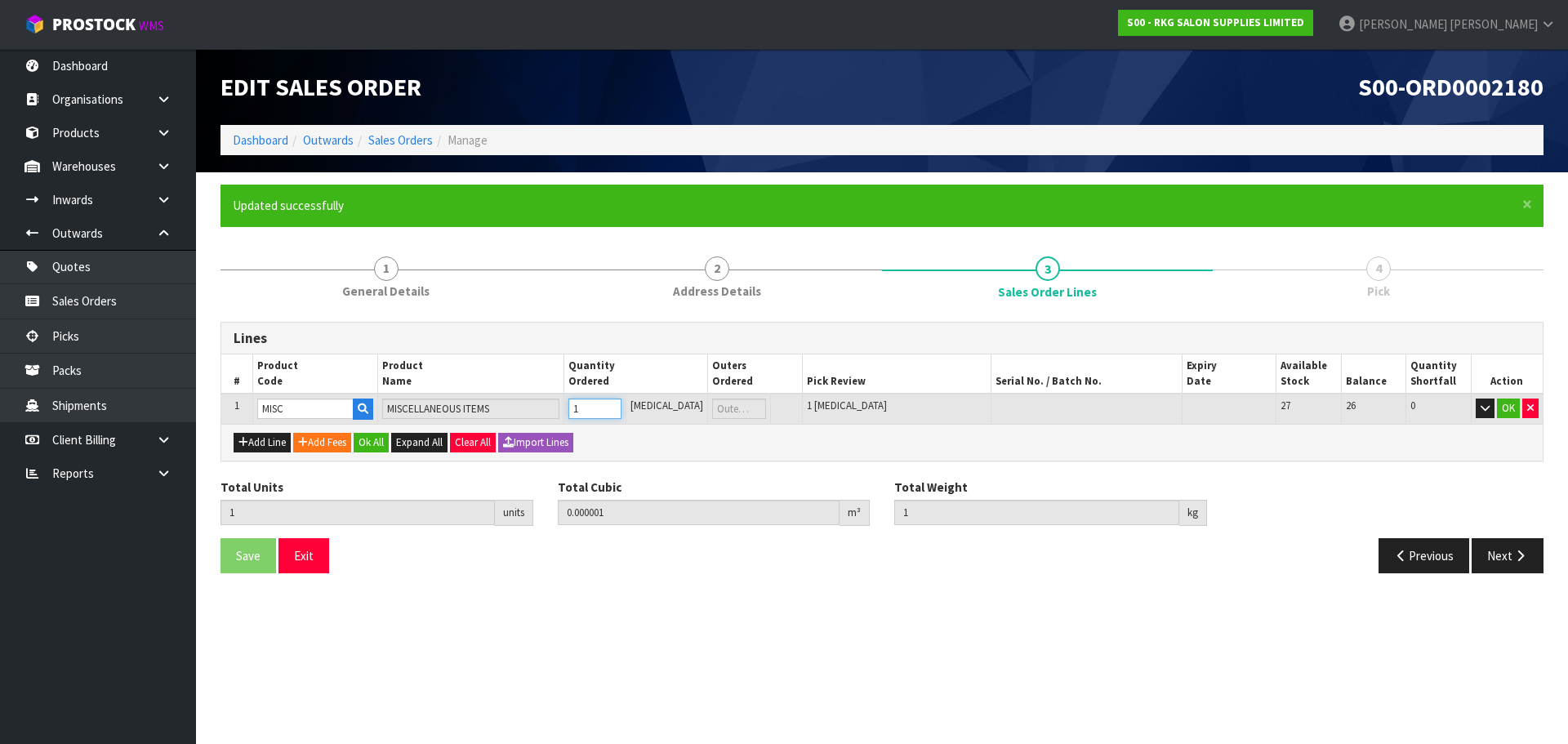
click at [621, 405] on input "1" at bounding box center [595, 409] width 53 height 20
click at [1509, 407] on button "OK" at bounding box center [1508, 409] width 23 height 20
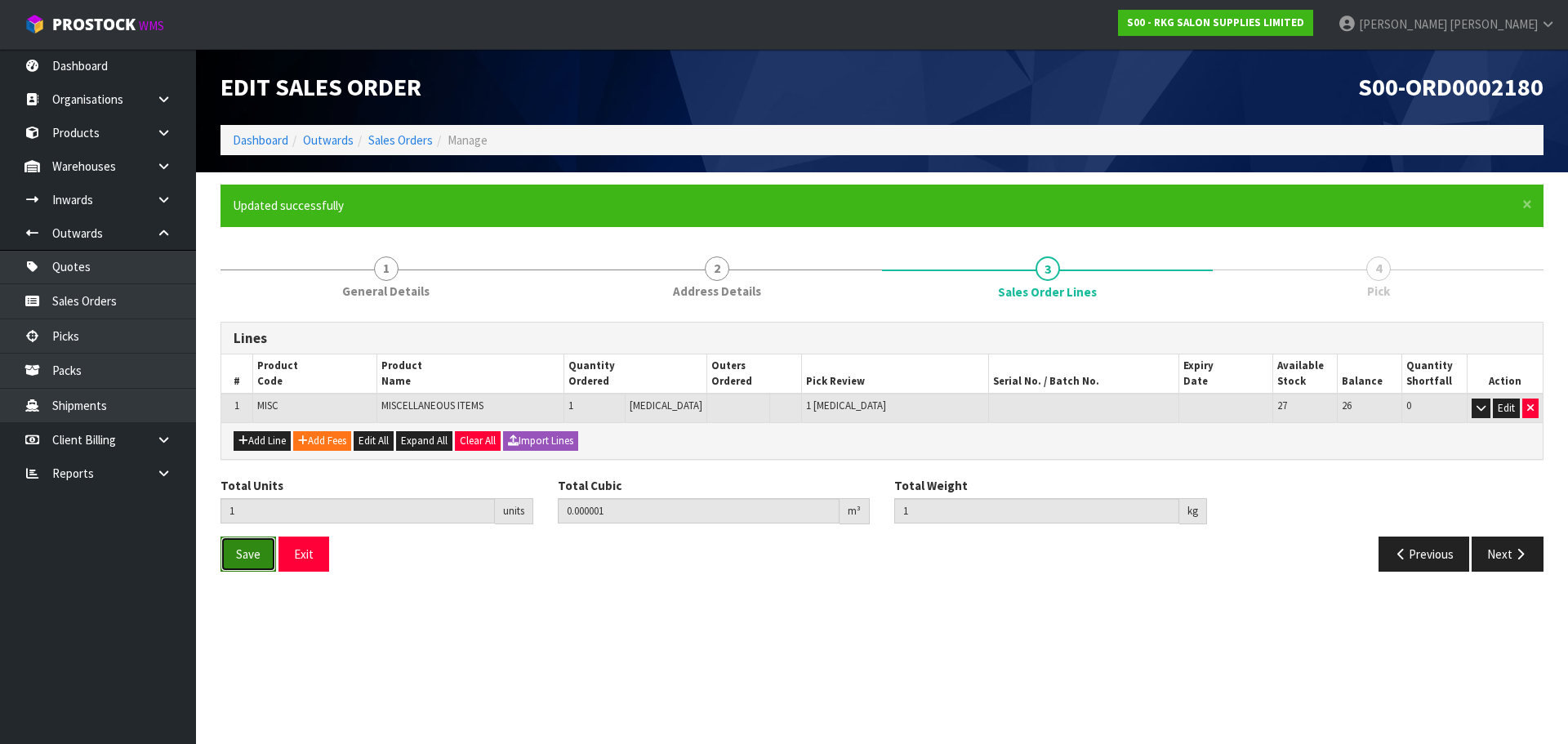
click at [237, 555] on span "Save" at bounding box center [248, 554] width 24 height 16
click at [1506, 558] on button "Next" at bounding box center [1507, 555] width 72 height 35
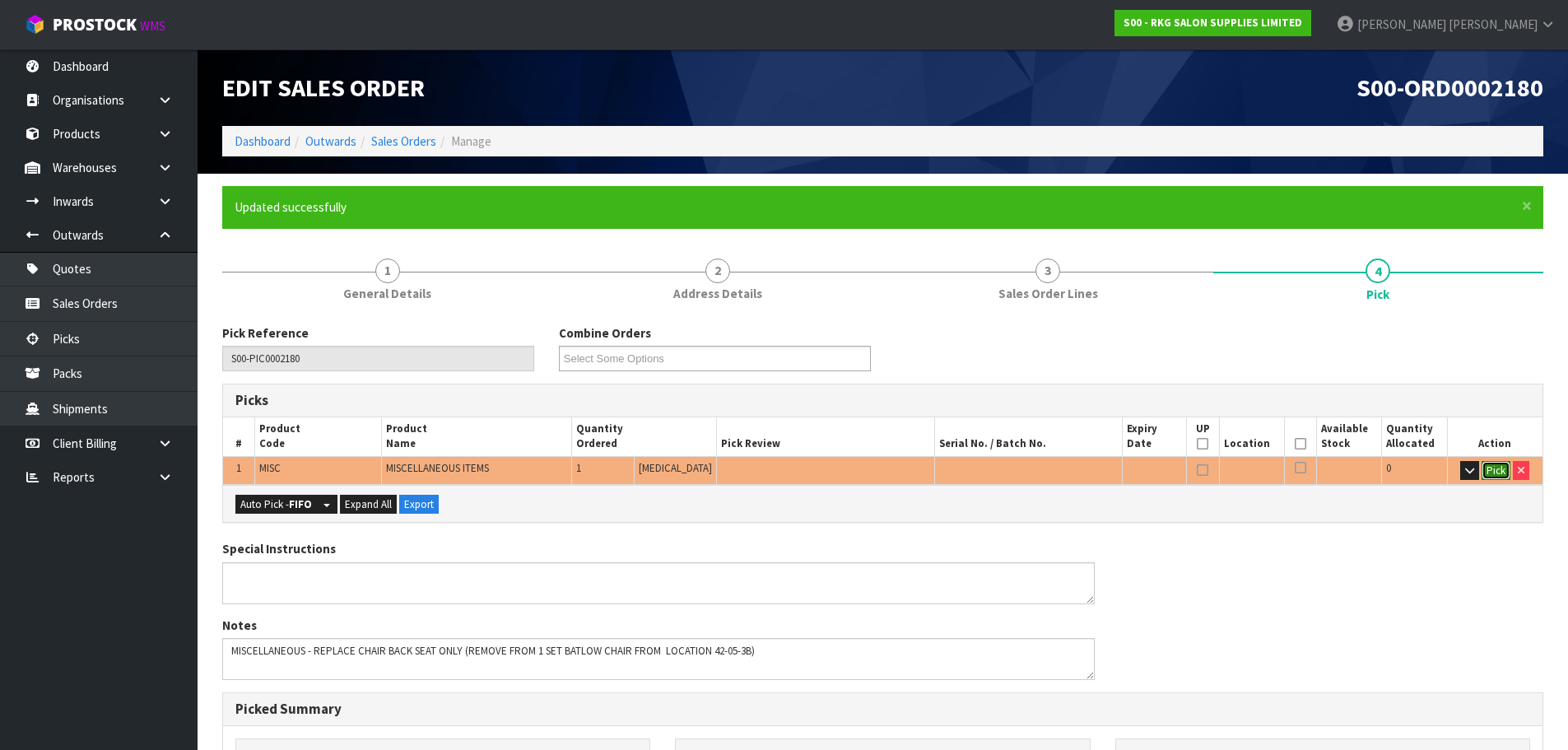
click at [1492, 467] on button "Pick" at bounding box center [1496, 472] width 29 height 20
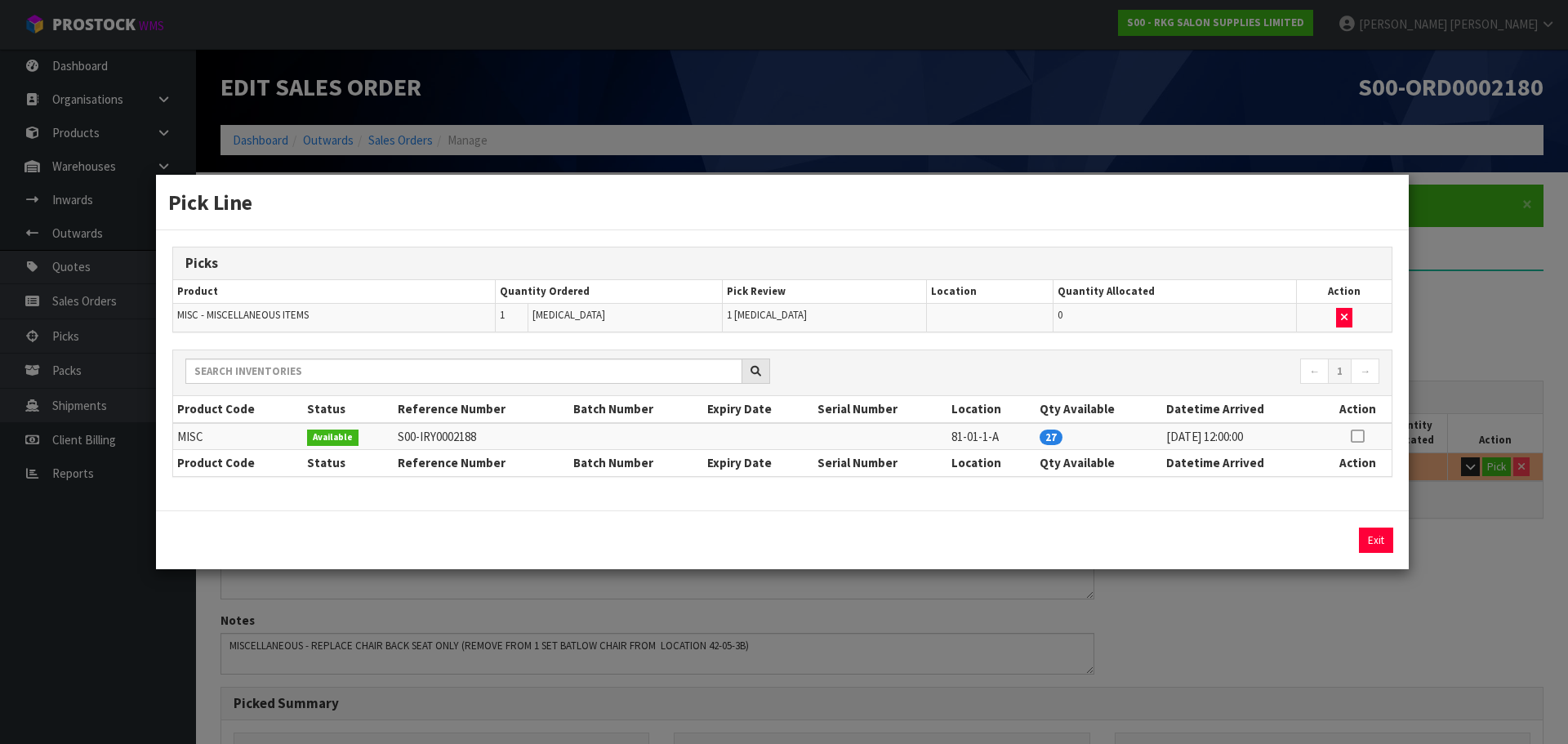
click at [1365, 438] on td at bounding box center [1357, 436] width 68 height 27
click at [1358, 437] on icon at bounding box center [1357, 436] width 13 height 1
click at [1305, 541] on button "Assign Pick" at bounding box center [1320, 540] width 67 height 25
type input "Piece x 1"
type input "1"
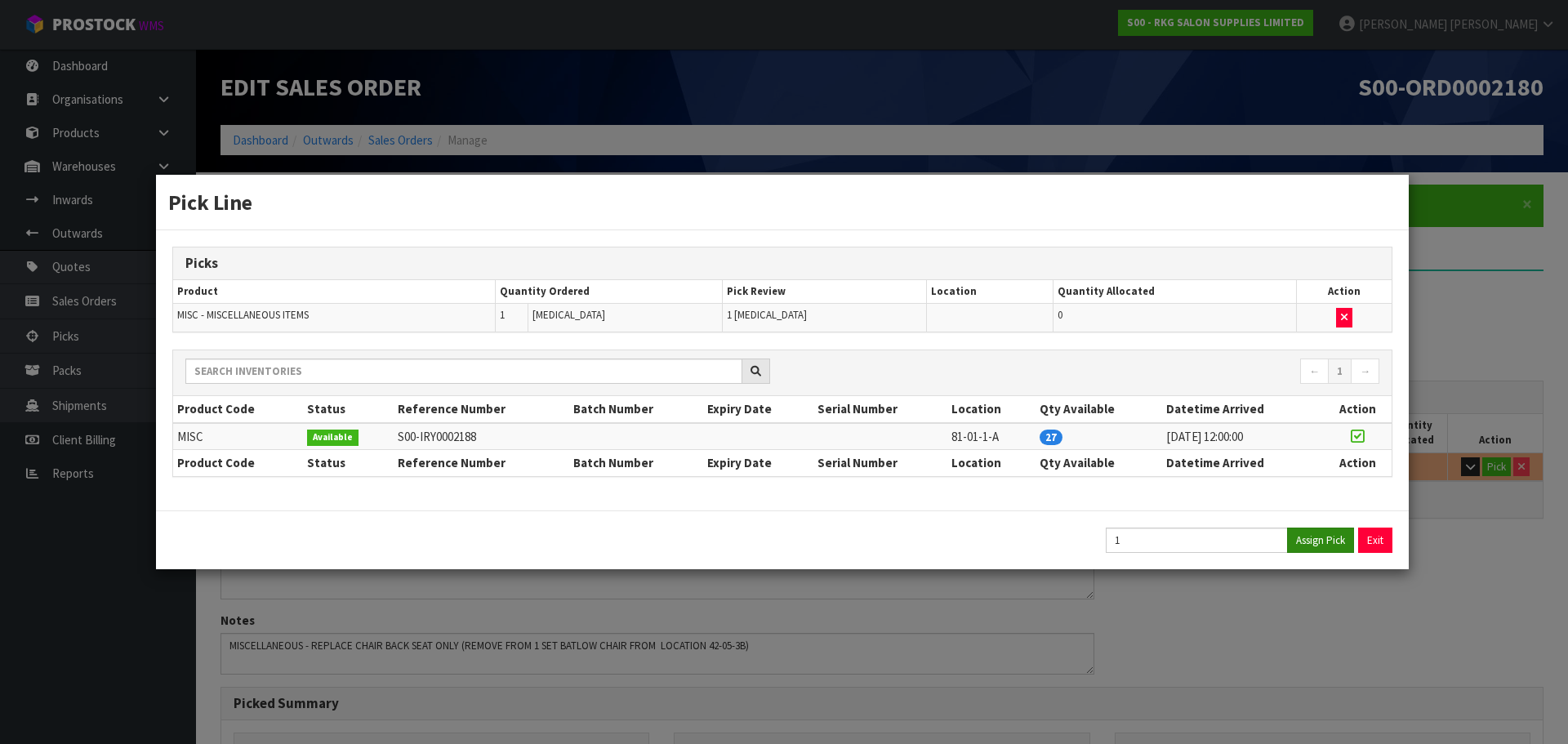
type input "0.000001"
type input "1"
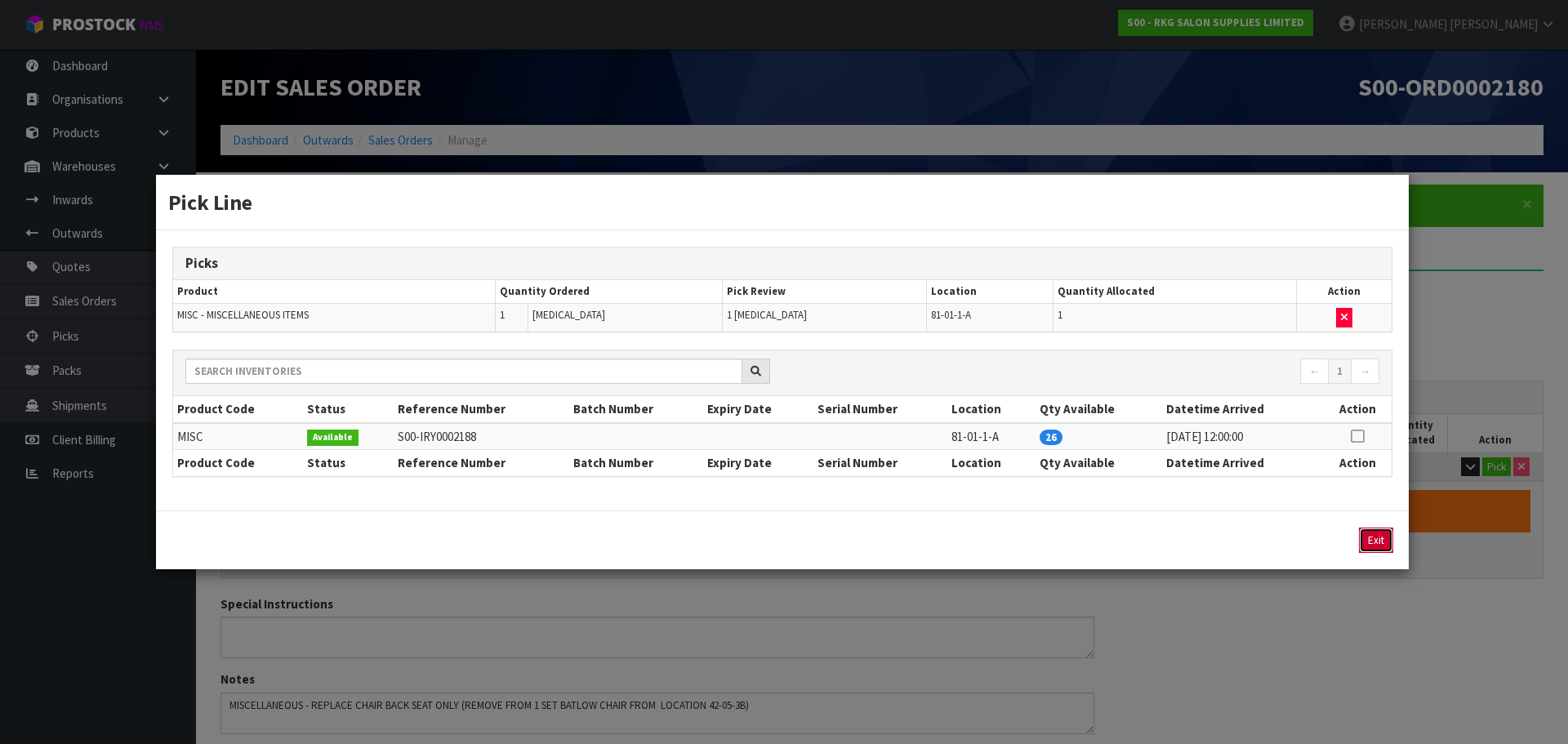
click at [1372, 537] on button "Exit" at bounding box center [1375, 540] width 34 height 25
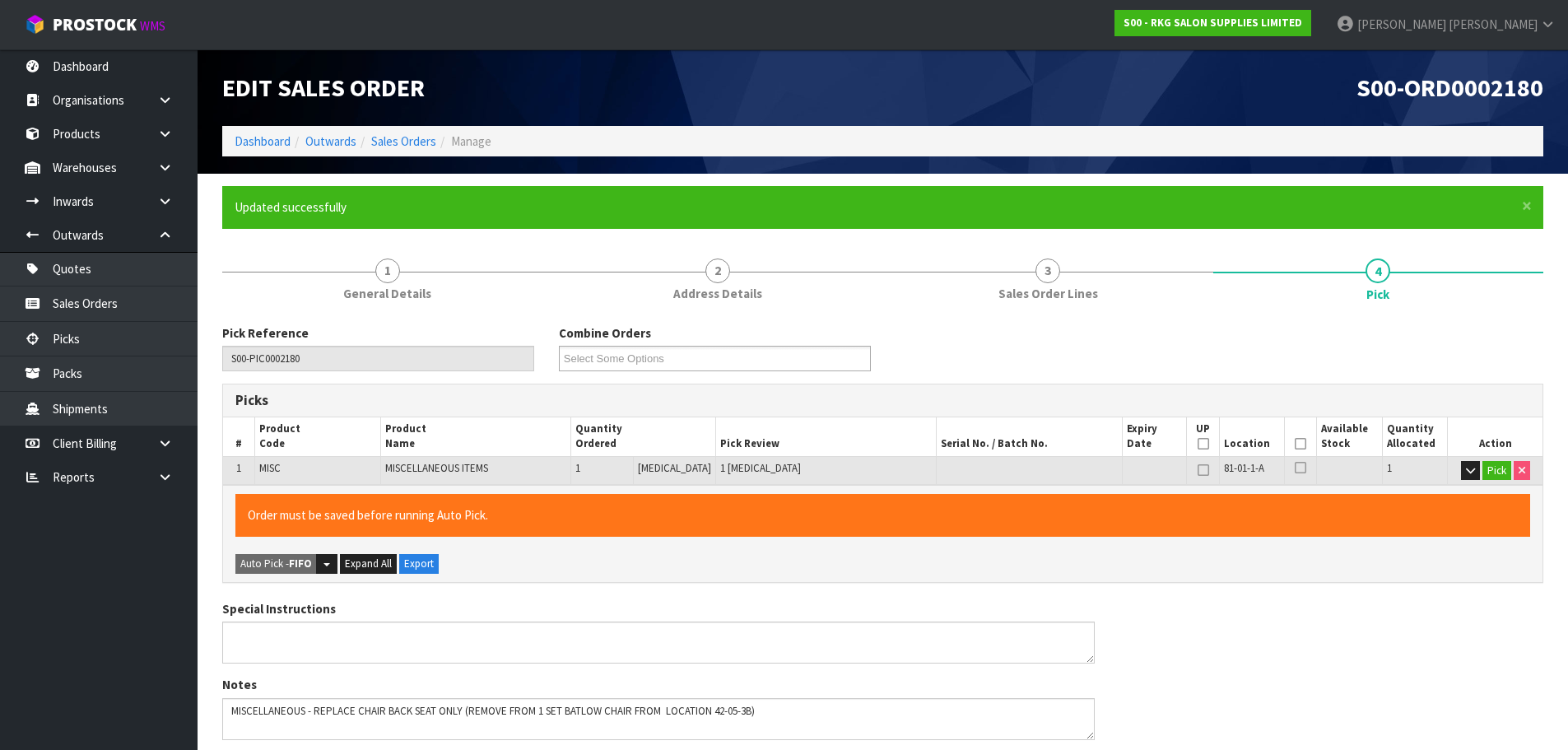
click at [1298, 445] on icon at bounding box center [1301, 444] width 12 height 1
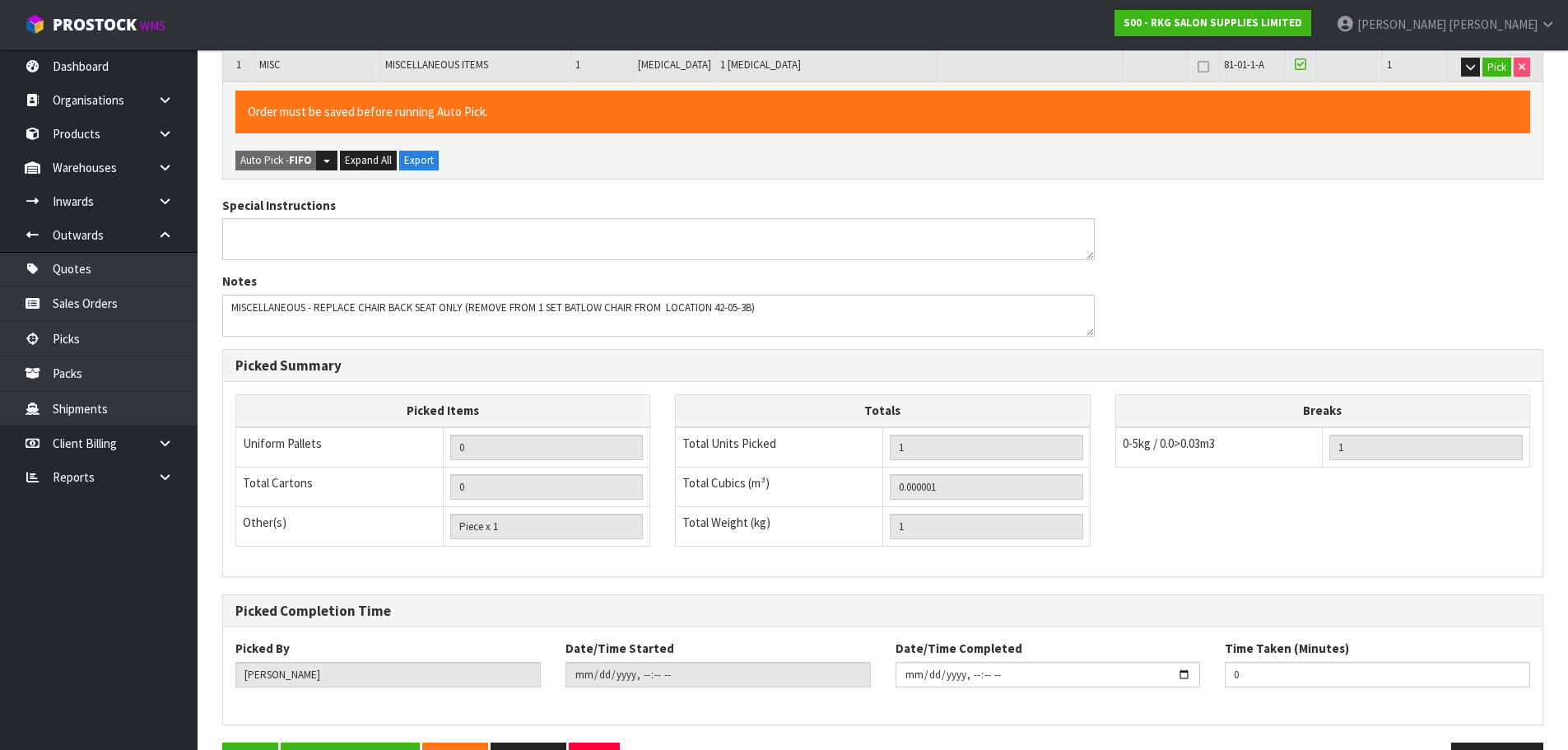
scroll to position [457, 0]
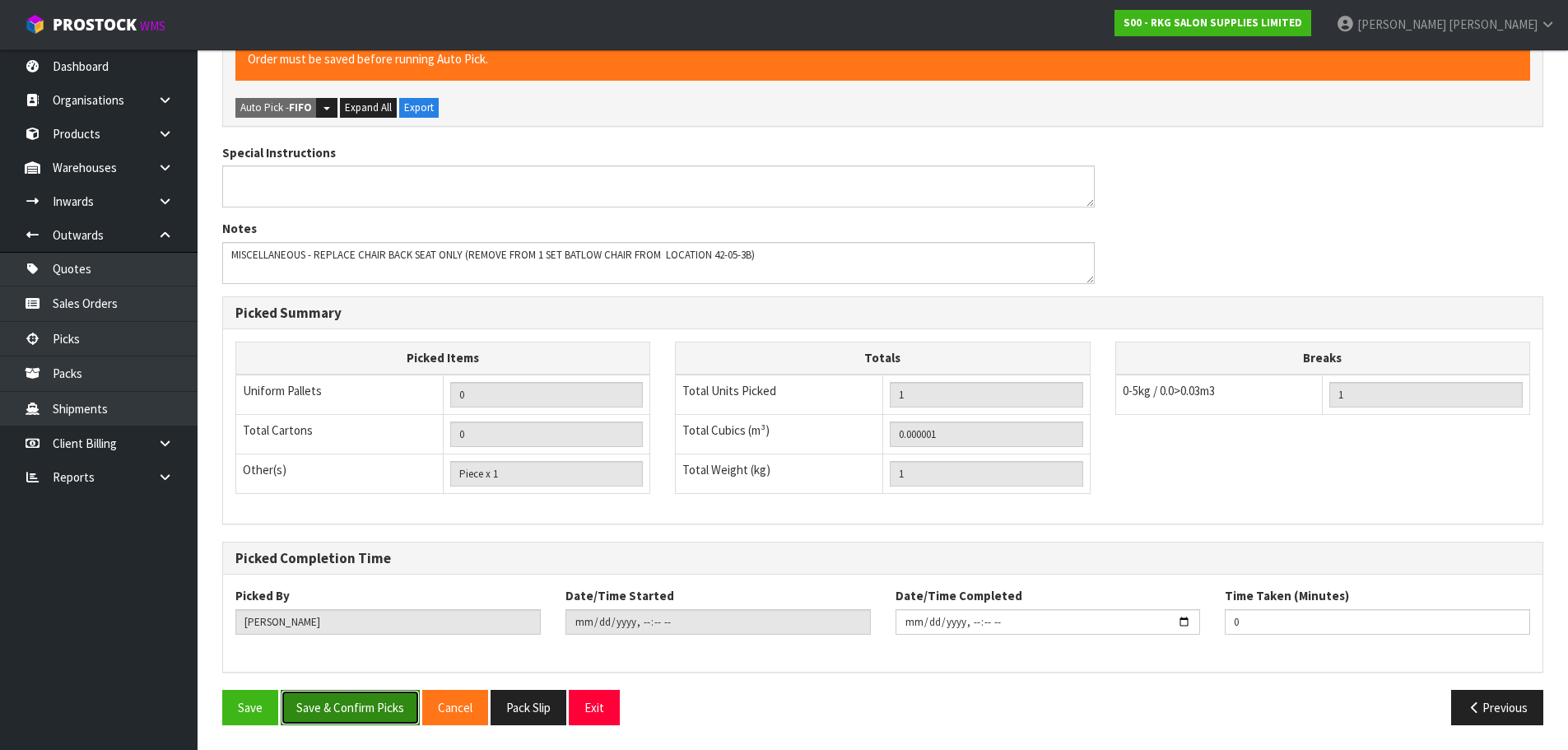
click at [341, 716] on button "Save & Confirm Picks" at bounding box center [350, 708] width 139 height 35
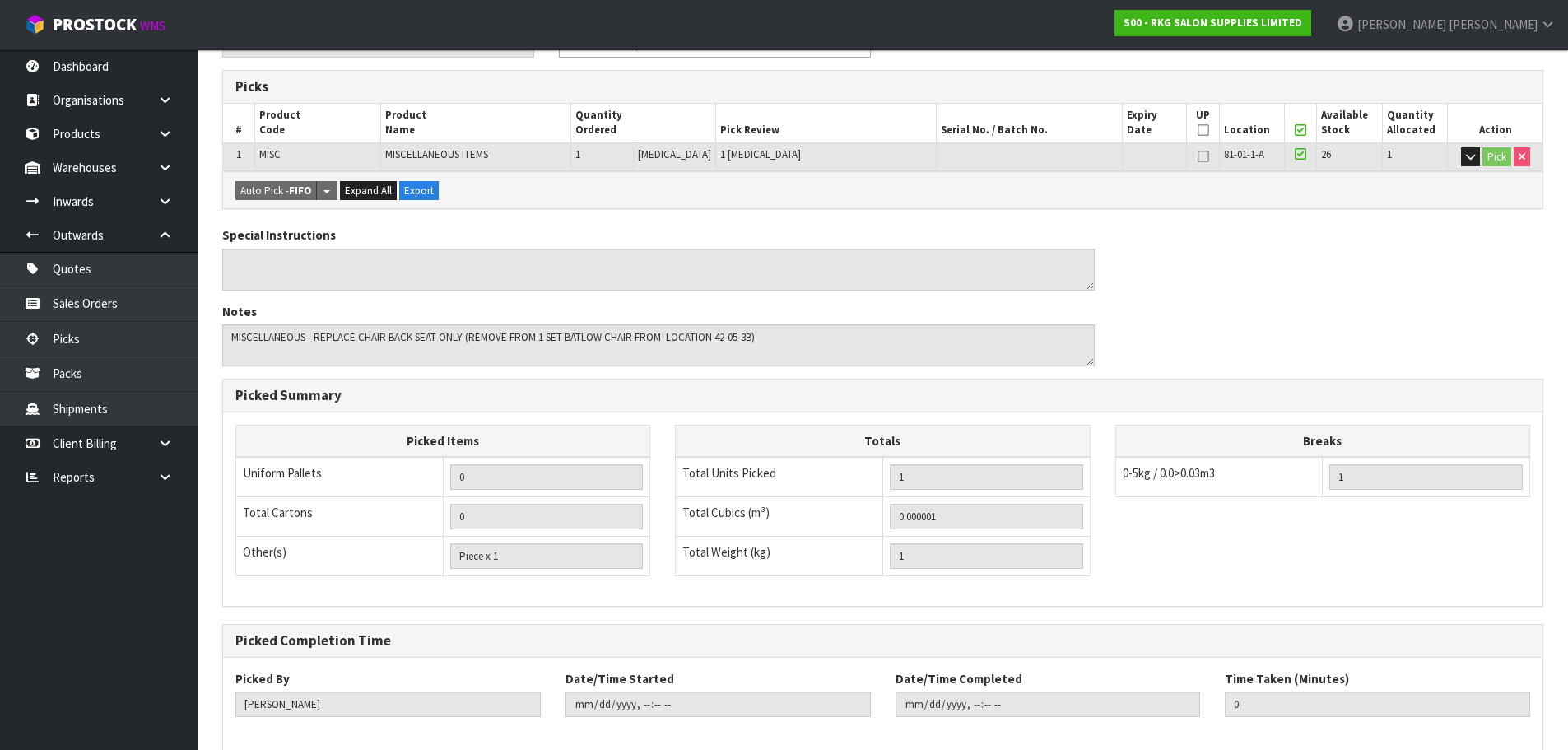
scroll to position [397, 0]
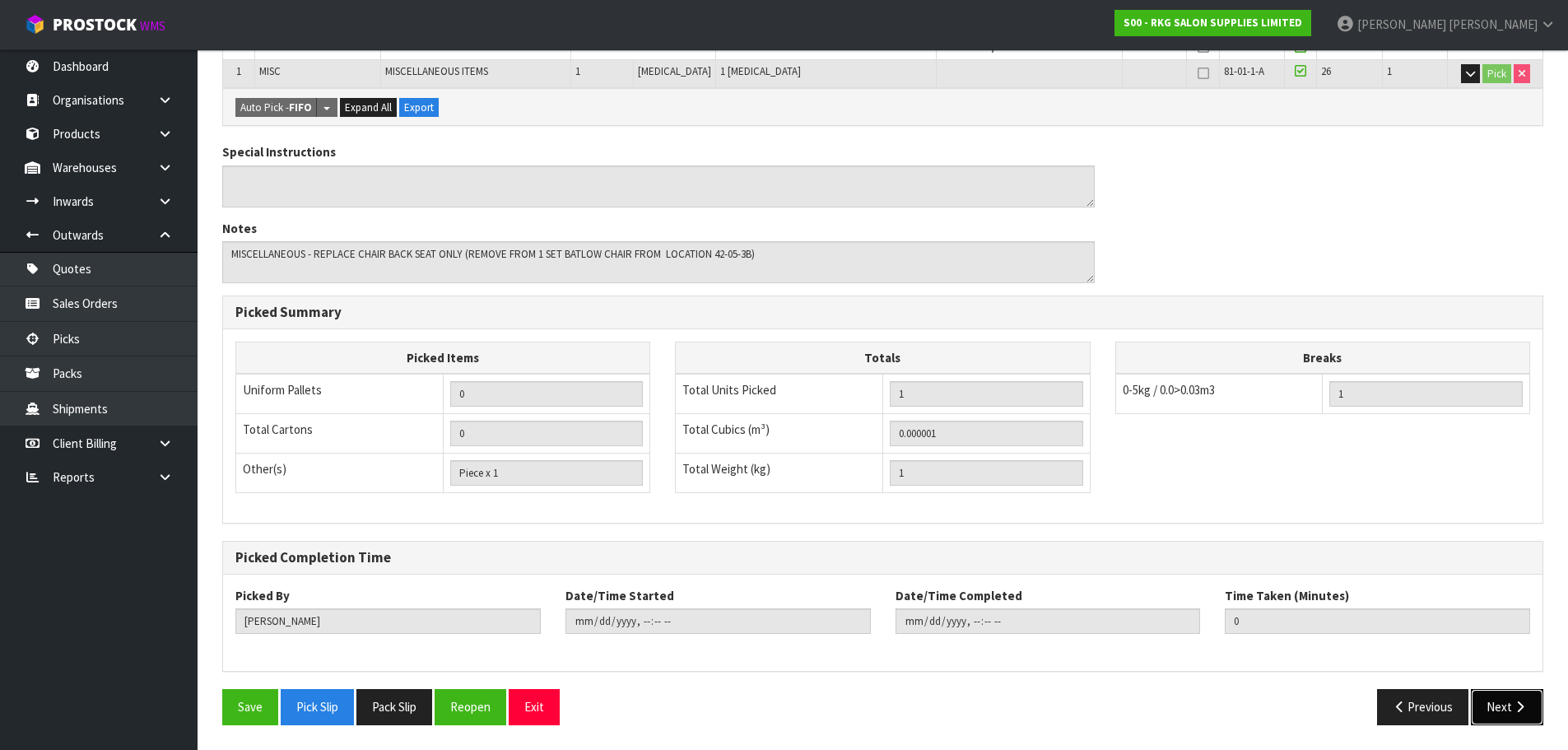
drag, startPoint x: 1513, startPoint y: 710, endPoint x: 1503, endPoint y: 709, distance: 10.0
click at [1512, 710] on button "Next" at bounding box center [1507, 707] width 72 height 35
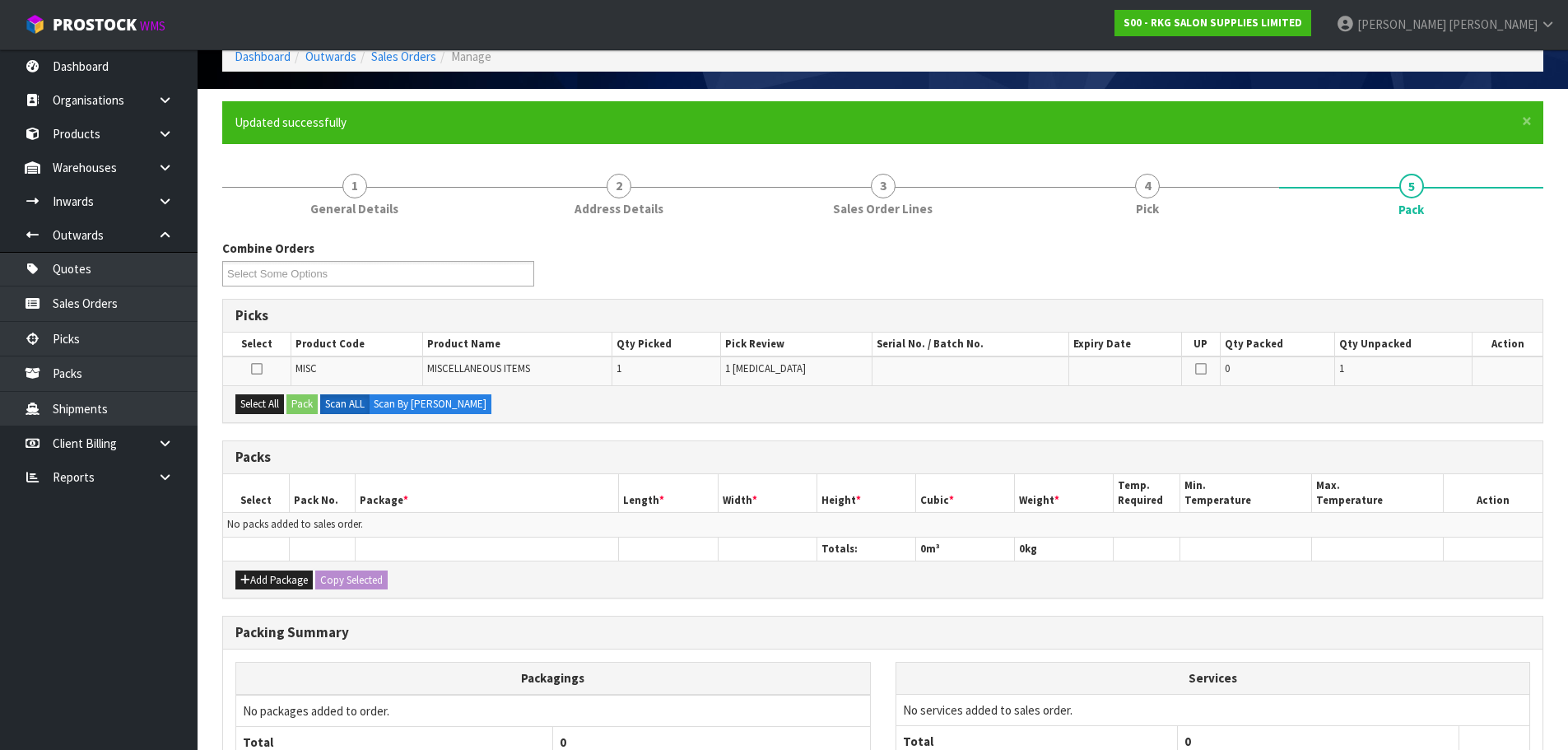
scroll to position [239, 0]
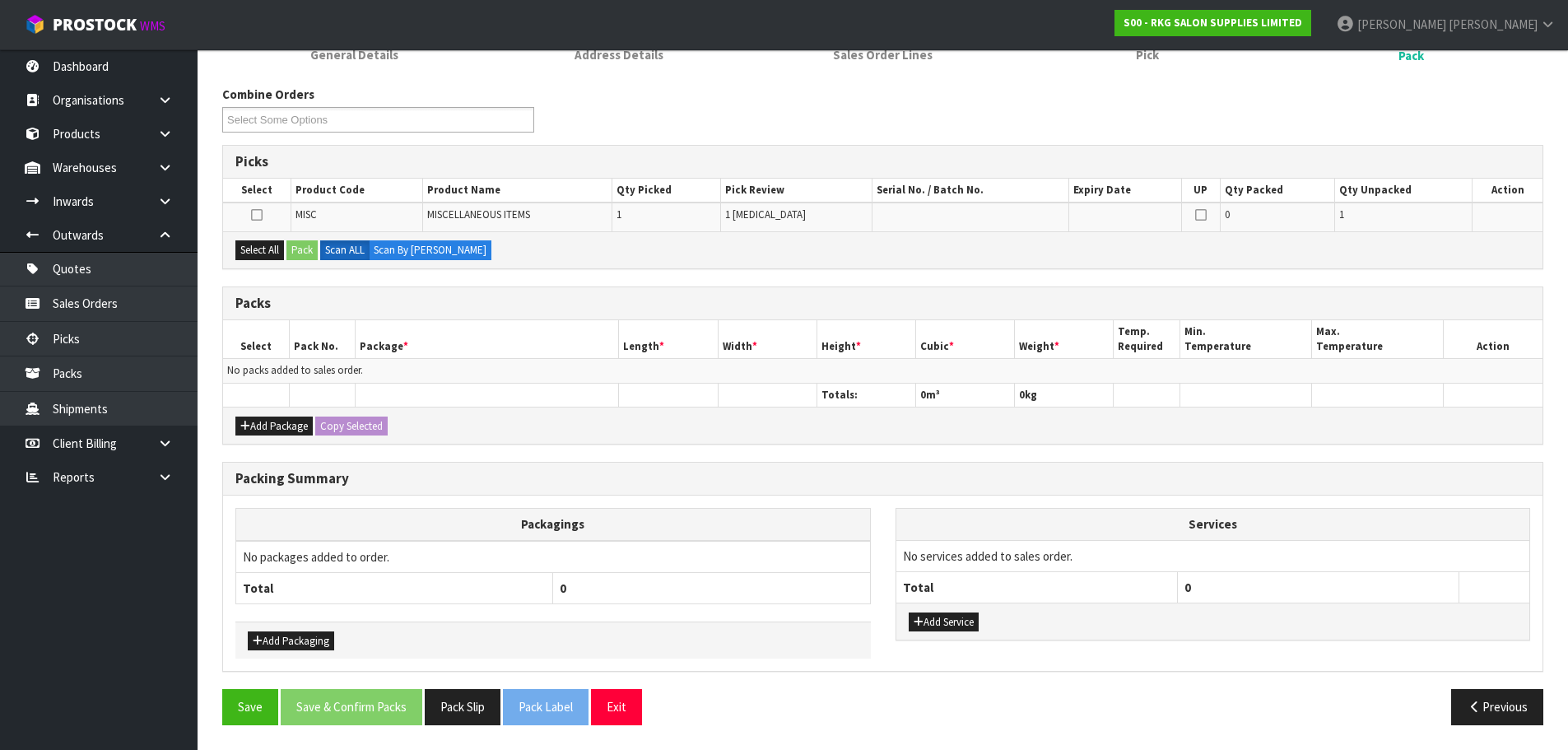
click at [266, 262] on div "Select All Pack Scan ALL Scan By Quantity" at bounding box center [882, 250] width 1319 height 37
click at [270, 251] on button "Select All" at bounding box center [260, 251] width 49 height 20
click at [303, 251] on button "Pack" at bounding box center [302, 251] width 31 height 20
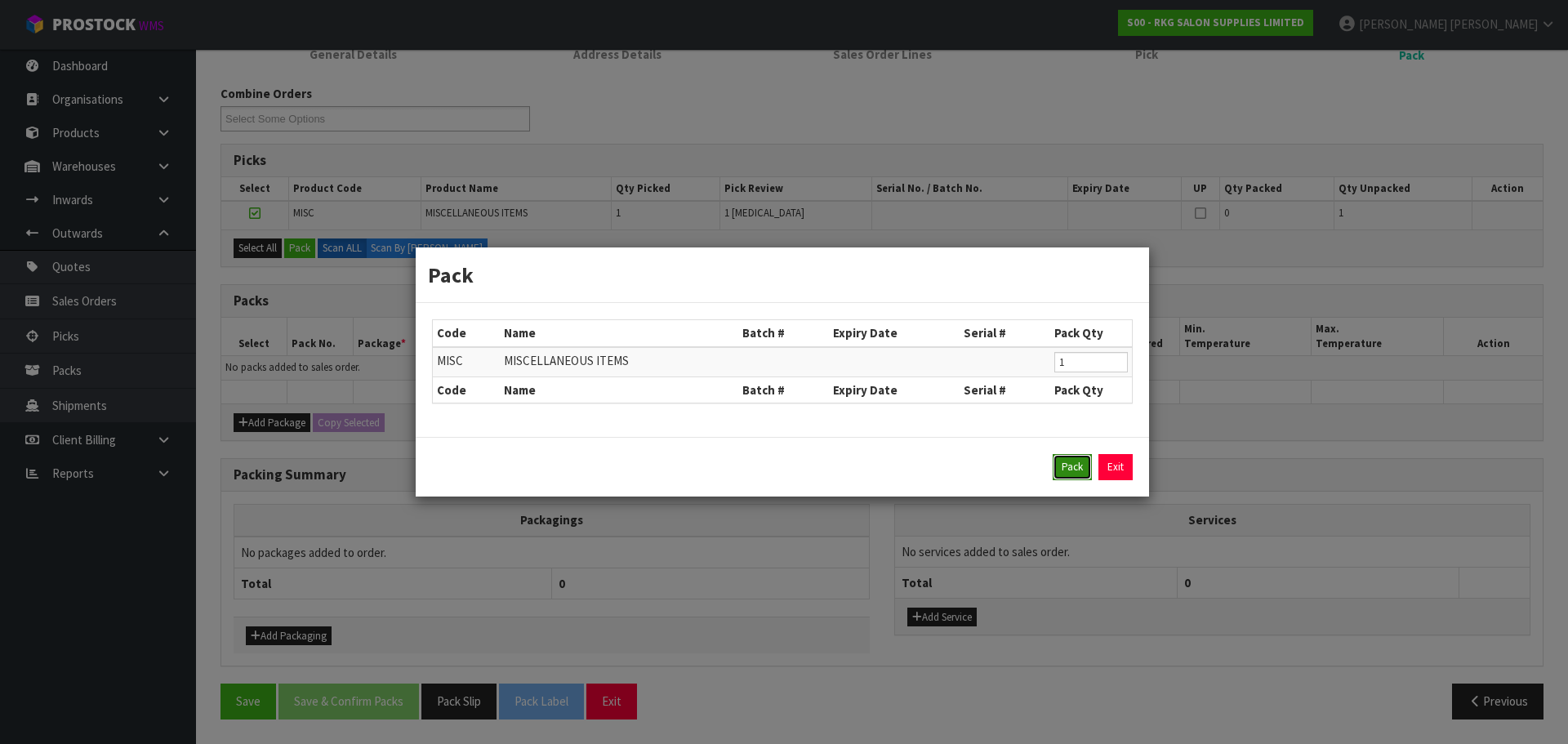
click at [1071, 470] on button "Pack" at bounding box center [1072, 467] width 39 height 26
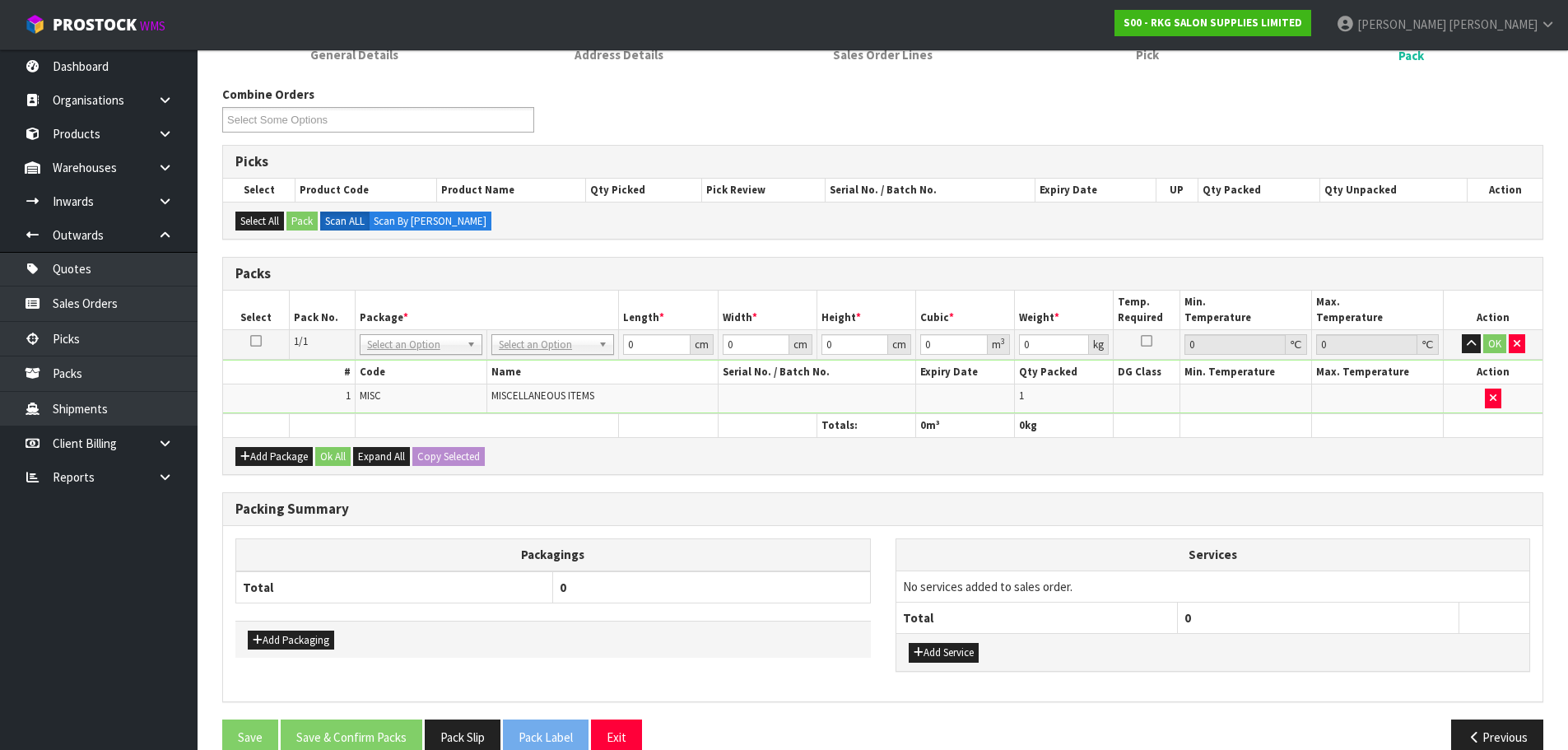
click at [254, 342] on icon at bounding box center [256, 341] width 12 height 1
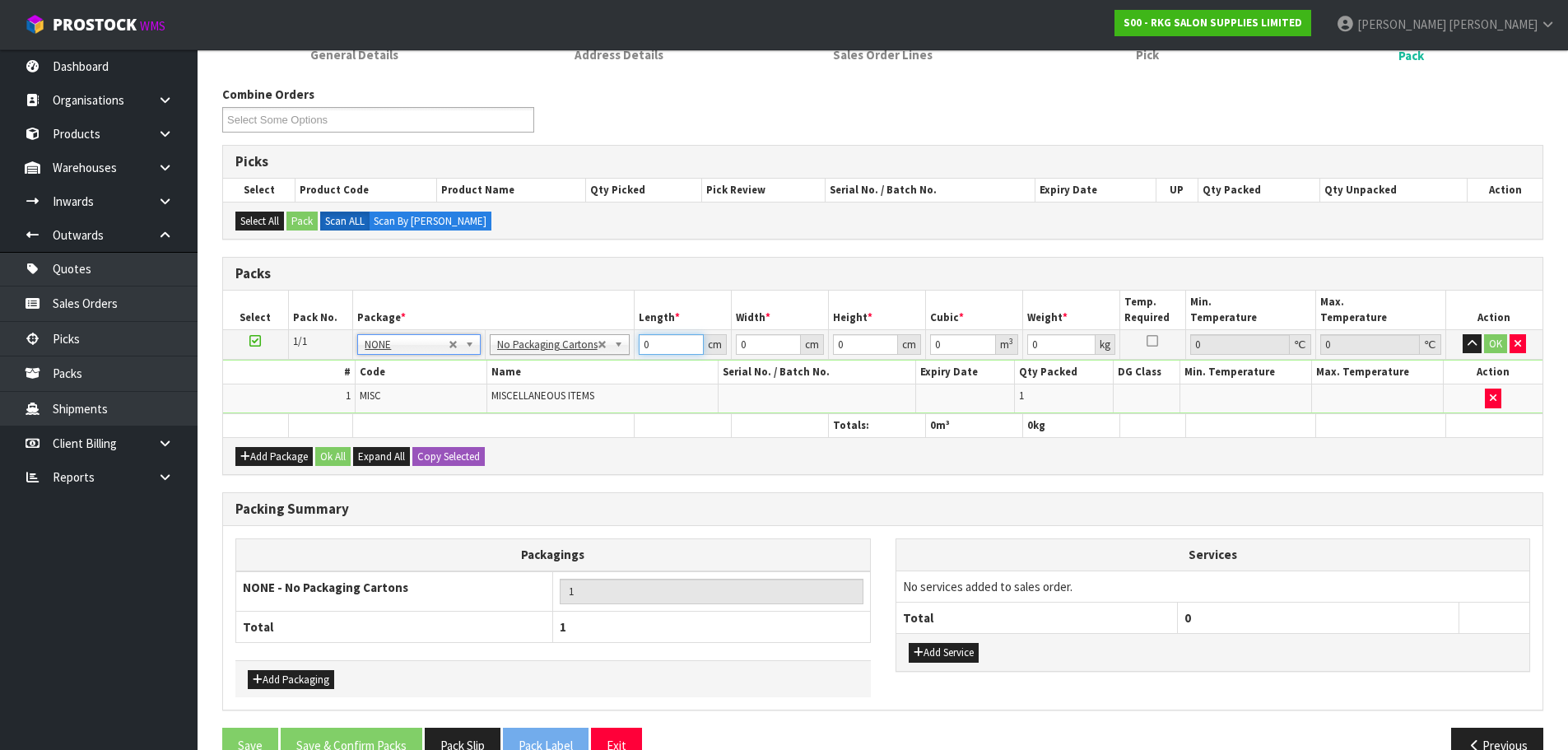
drag, startPoint x: 660, startPoint y: 346, endPoint x: 626, endPoint y: 346, distance: 34.0
click at [626, 346] on tr "1/1 NONE 007-001 007-002 007-004 007-009 007-013 007-014 007-015 007-017 007-01…" at bounding box center [882, 344] width 1319 height 29
type input "1"
drag, startPoint x: 760, startPoint y: 339, endPoint x: 723, endPoint y: 342, distance: 37.1
click at [723, 342] on tr "1/1 NONE 007-001 007-002 007-004 007-009 007-013 007-014 007-015 007-017 007-01…" at bounding box center [882, 344] width 1319 height 29
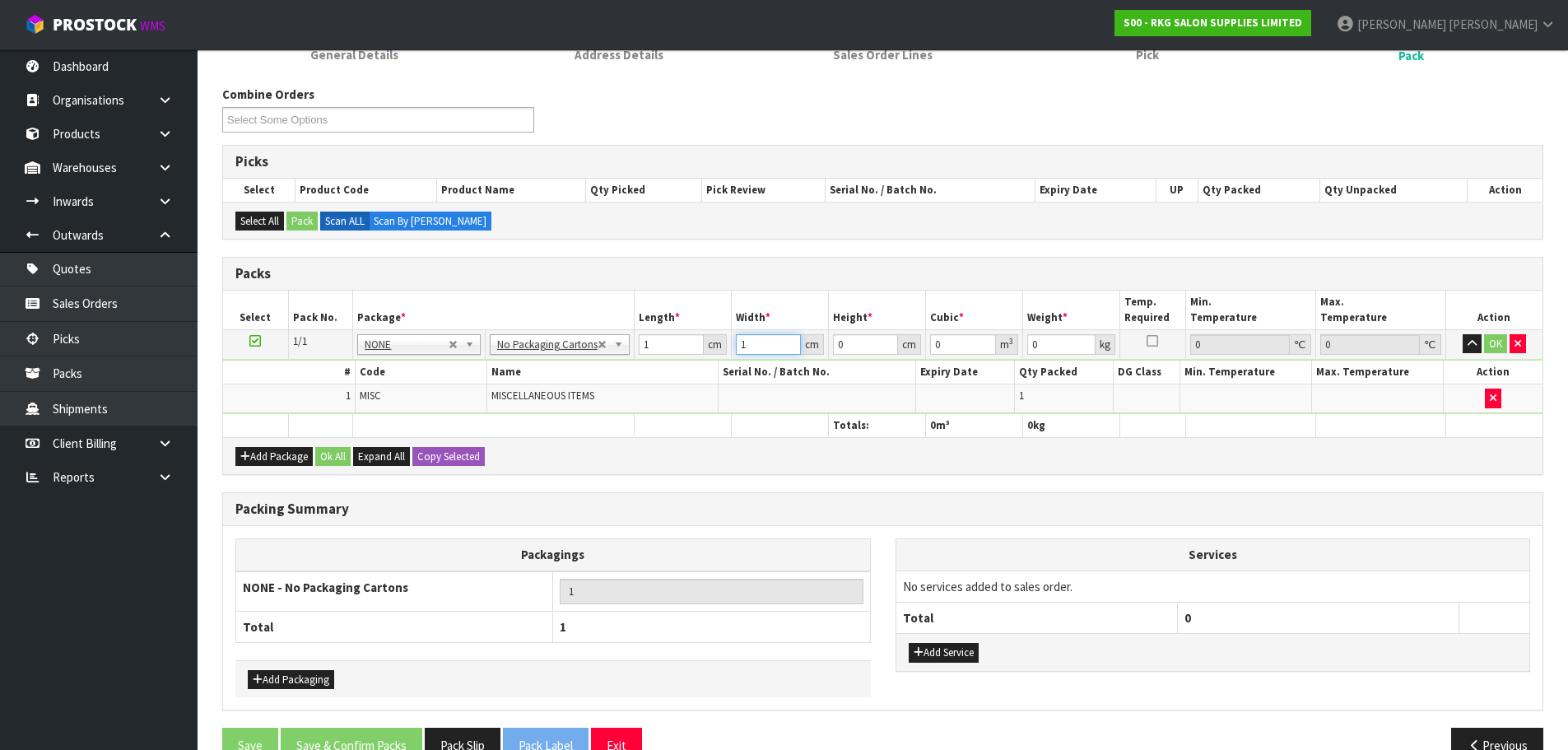
type input "1"
drag, startPoint x: 847, startPoint y: 344, endPoint x: 828, endPoint y: 346, distance: 19.1
click at [828, 346] on td "0 cm" at bounding box center [876, 344] width 97 height 29
type input "1"
type input "0.000001"
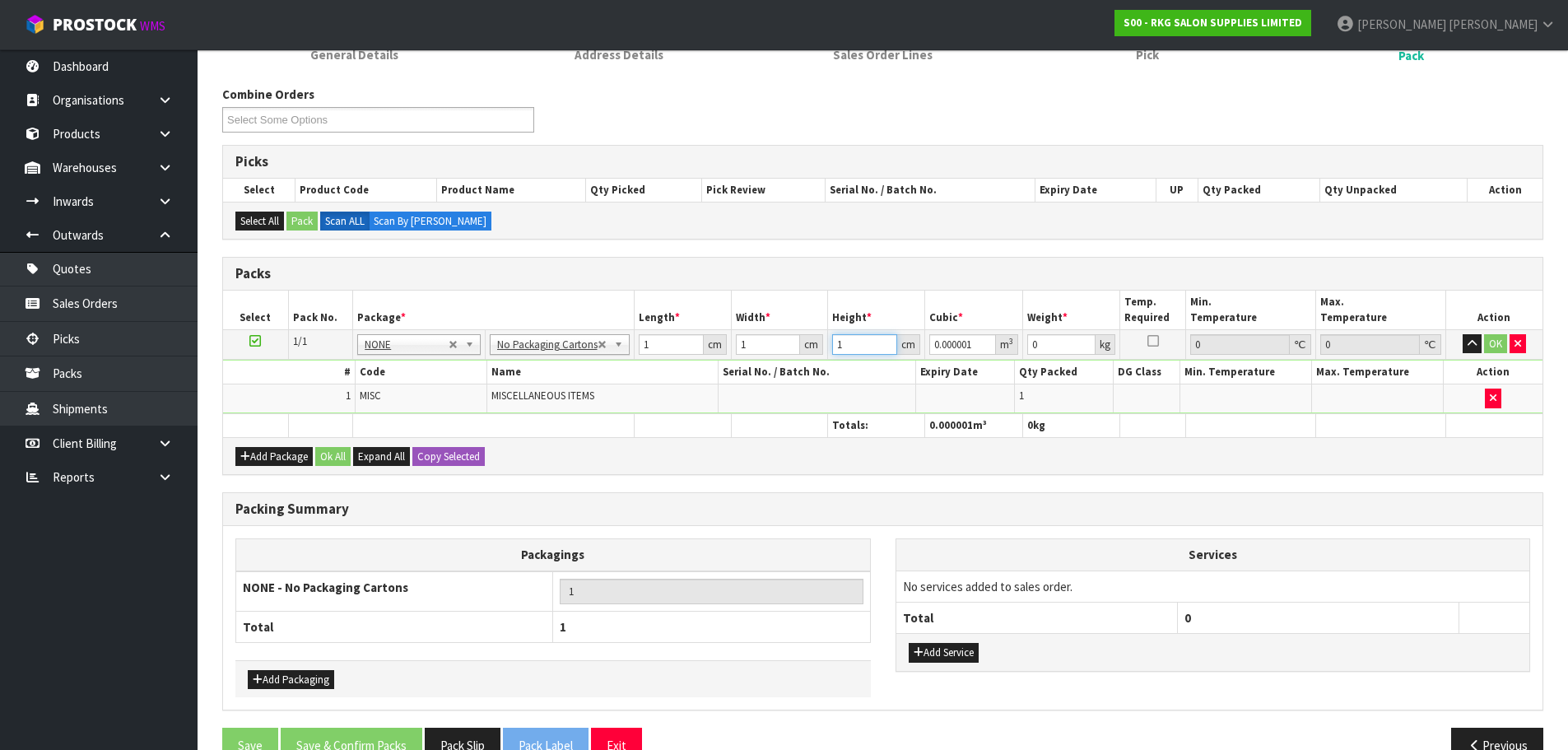
type input "1"
drag, startPoint x: 1046, startPoint y: 345, endPoint x: 1004, endPoint y: 345, distance: 42.0
click at [1004, 345] on tr "1/1 NONE 007-001 007-002 007-004 007-009 007-013 007-014 007-015 007-017 007-01…" at bounding box center [882, 344] width 1319 height 29
type input "1"
drag, startPoint x: 660, startPoint y: 338, endPoint x: 623, endPoint y: 347, distance: 38.1
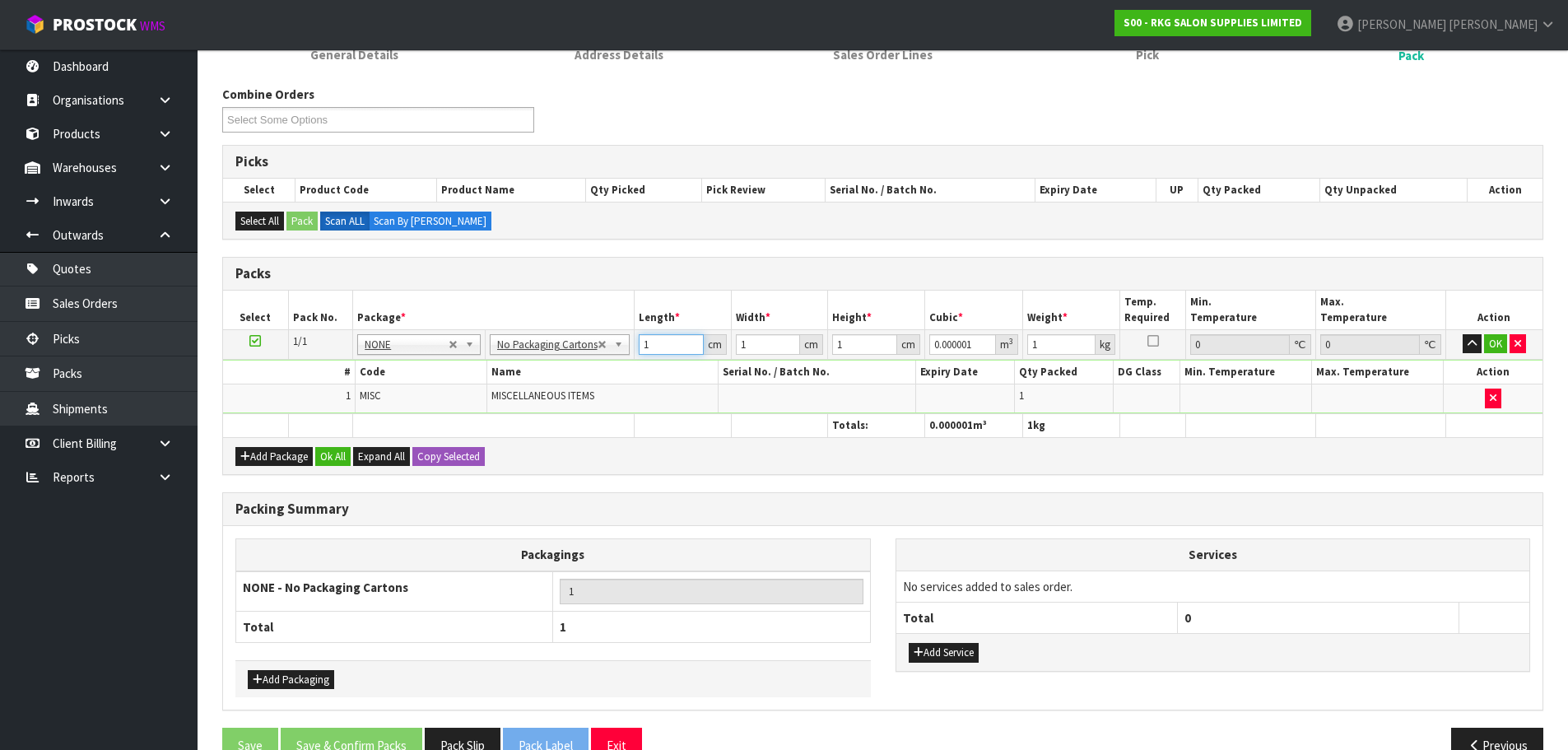
click at [623, 347] on tr "1/1 NONE 007-001 007-002 007-004 007-009 007-013 007-014 007-015 007-017 007-01…" at bounding box center [882, 344] width 1319 height 29
type input "2"
type input "0.000002"
type input "20"
type input "0.00002"
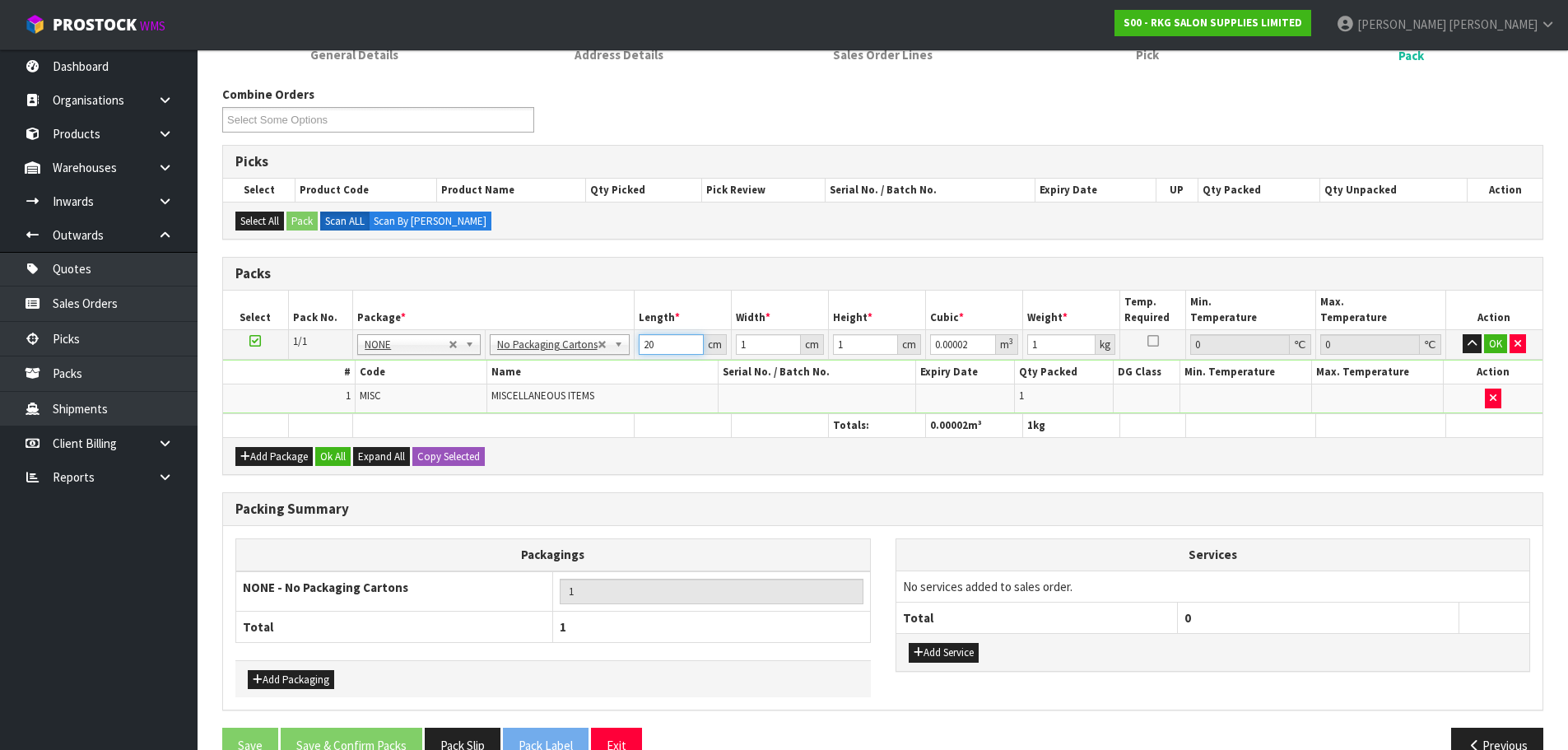
type input "20"
drag, startPoint x: 771, startPoint y: 348, endPoint x: 714, endPoint y: 348, distance: 57.0
click at [714, 348] on tr "1/1 NONE 007-001 007-002 007-004 007-009 007-013 007-014 007-015 007-017 007-01…" at bounding box center [882, 344] width 1319 height 29
type input "3"
type input "0.00006"
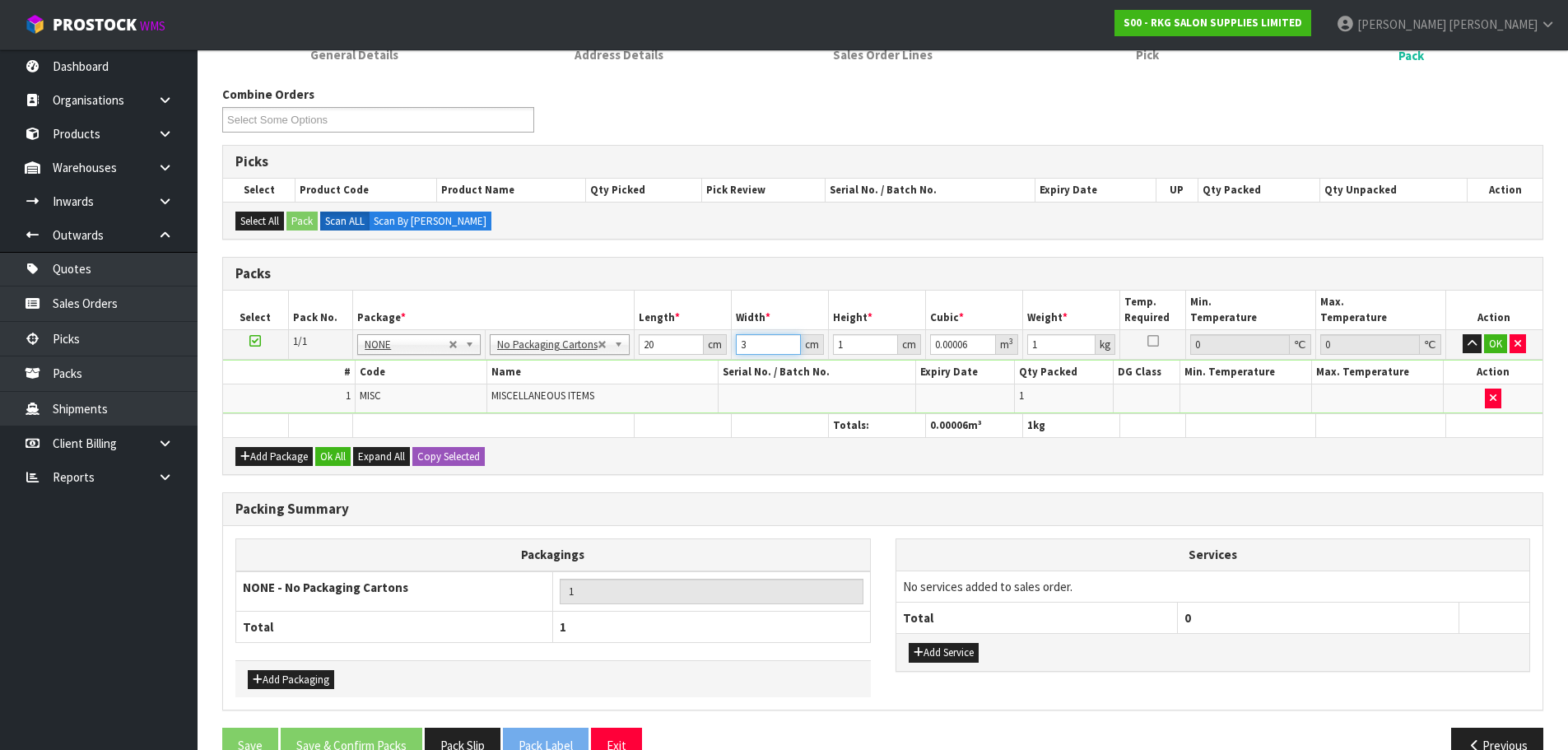
type input "30"
type input "0.0006"
type input "30"
drag, startPoint x: 828, startPoint y: 351, endPoint x: 806, endPoint y: 355, distance: 22.4
click at [807, 355] on tr "1/1 NONE 007-001 007-002 007-004 007-009 007-013 007-014 007-015 007-017 007-01…" at bounding box center [882, 344] width 1319 height 29
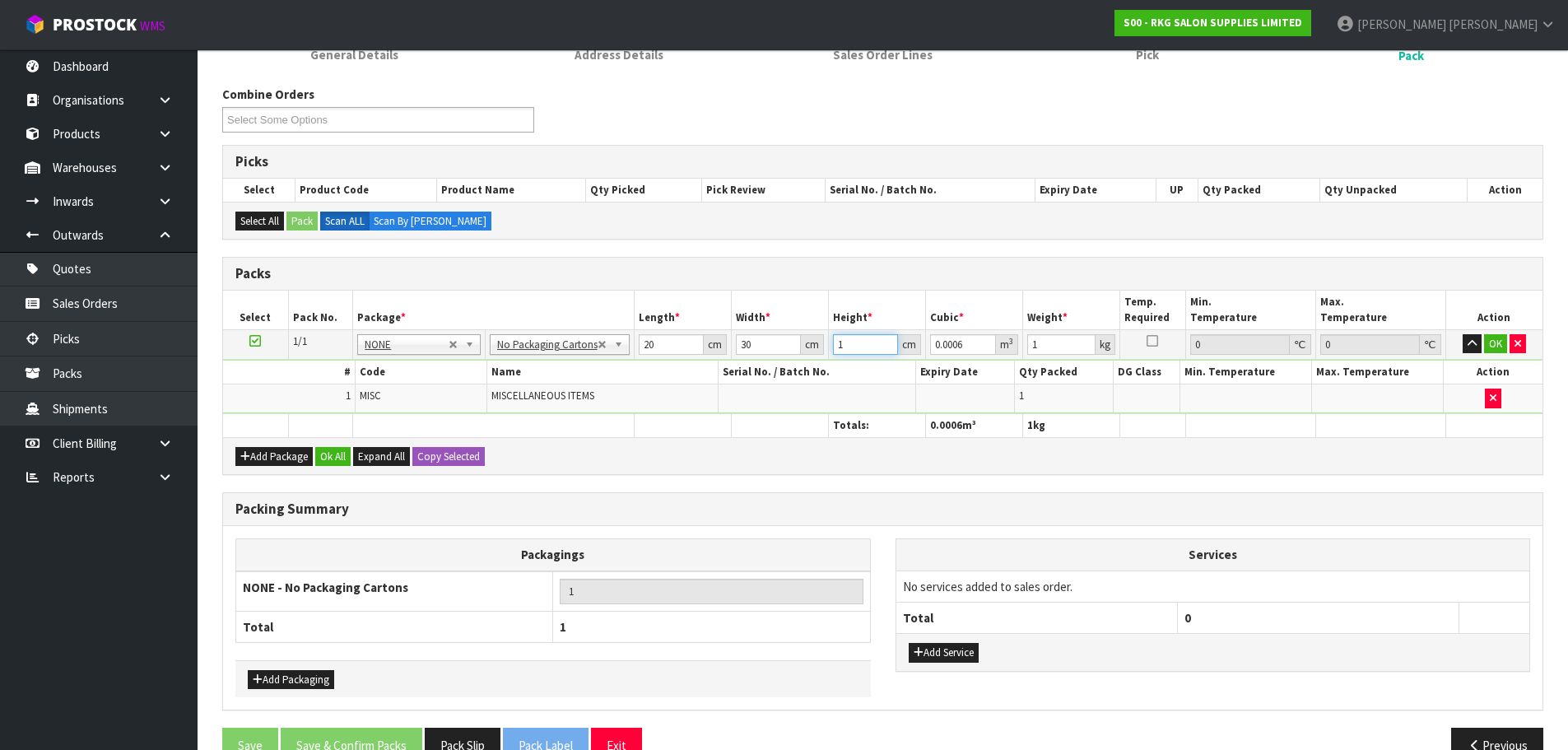
type input "2"
type input "0.0012"
type input "20"
type input "0.012"
type input "20"
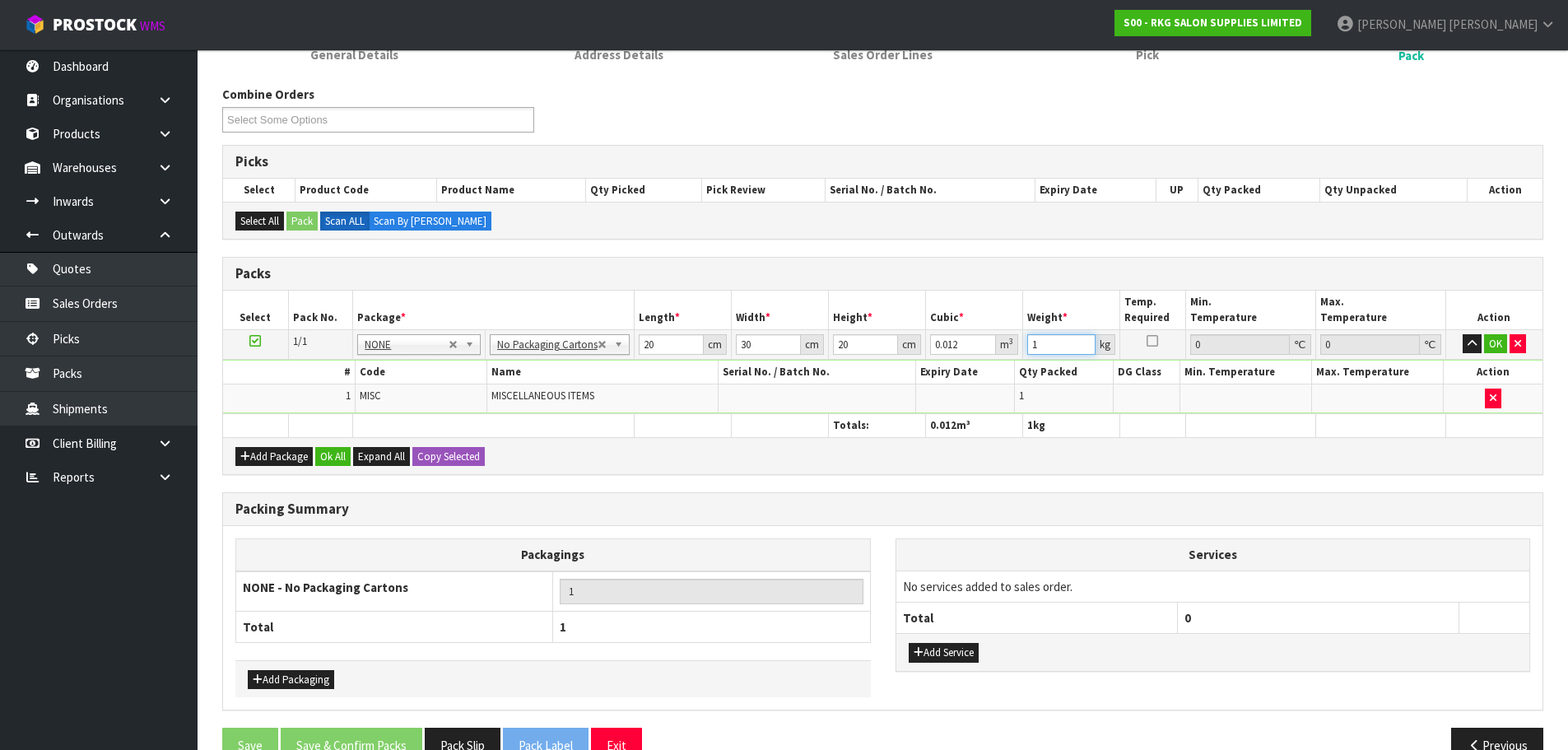
drag, startPoint x: 1051, startPoint y: 350, endPoint x: 1008, endPoint y: 355, distance: 43.3
click at [1009, 355] on tr "1/1 NONE 007-001 007-002 007-004 007-009 007-013 007-014 007-015 007-017 007-01…" at bounding box center [882, 344] width 1319 height 29
type input "5"
click at [1494, 341] on button "OK" at bounding box center [1495, 345] width 23 height 20
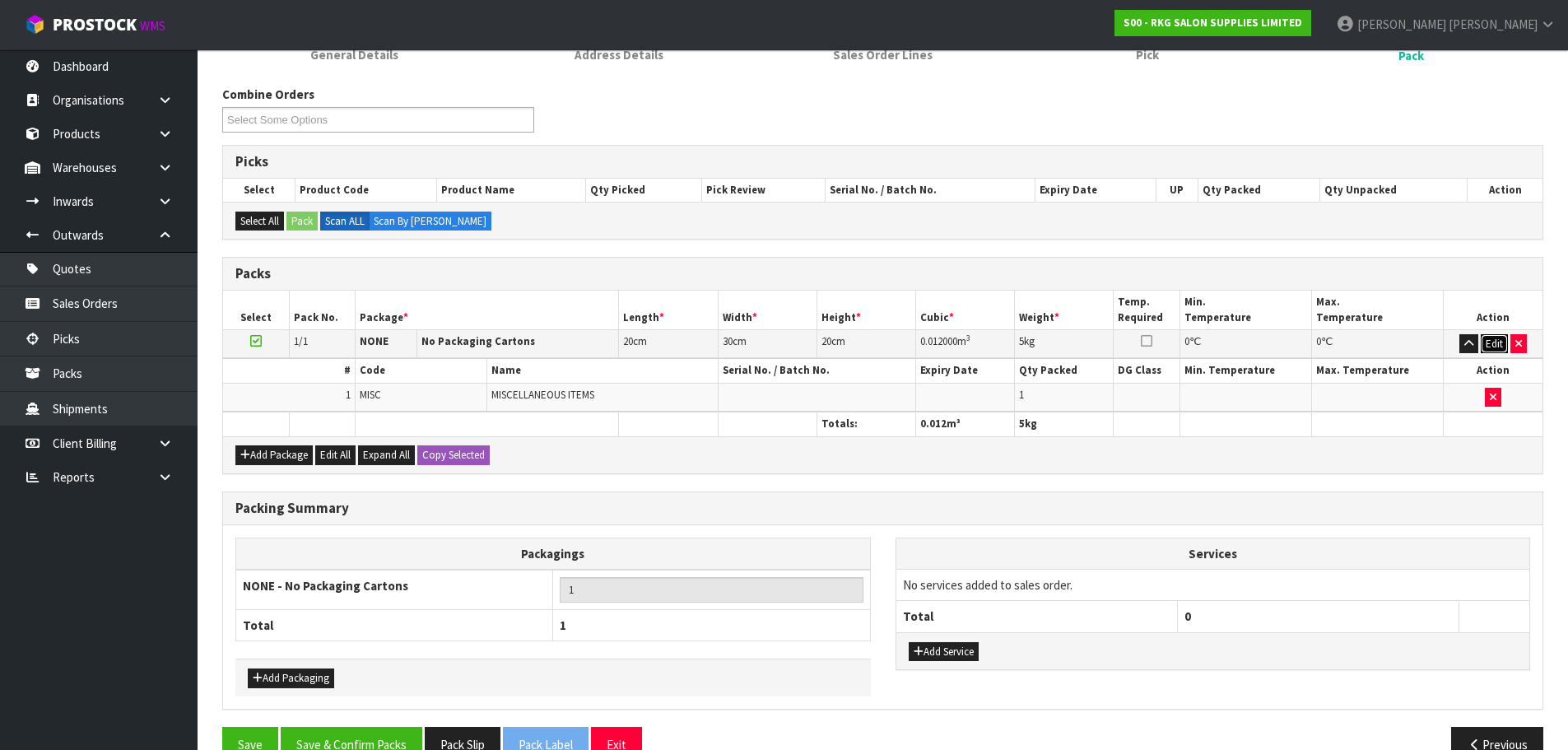
click at [1497, 344] on button "Edit" at bounding box center [1494, 345] width 27 height 20
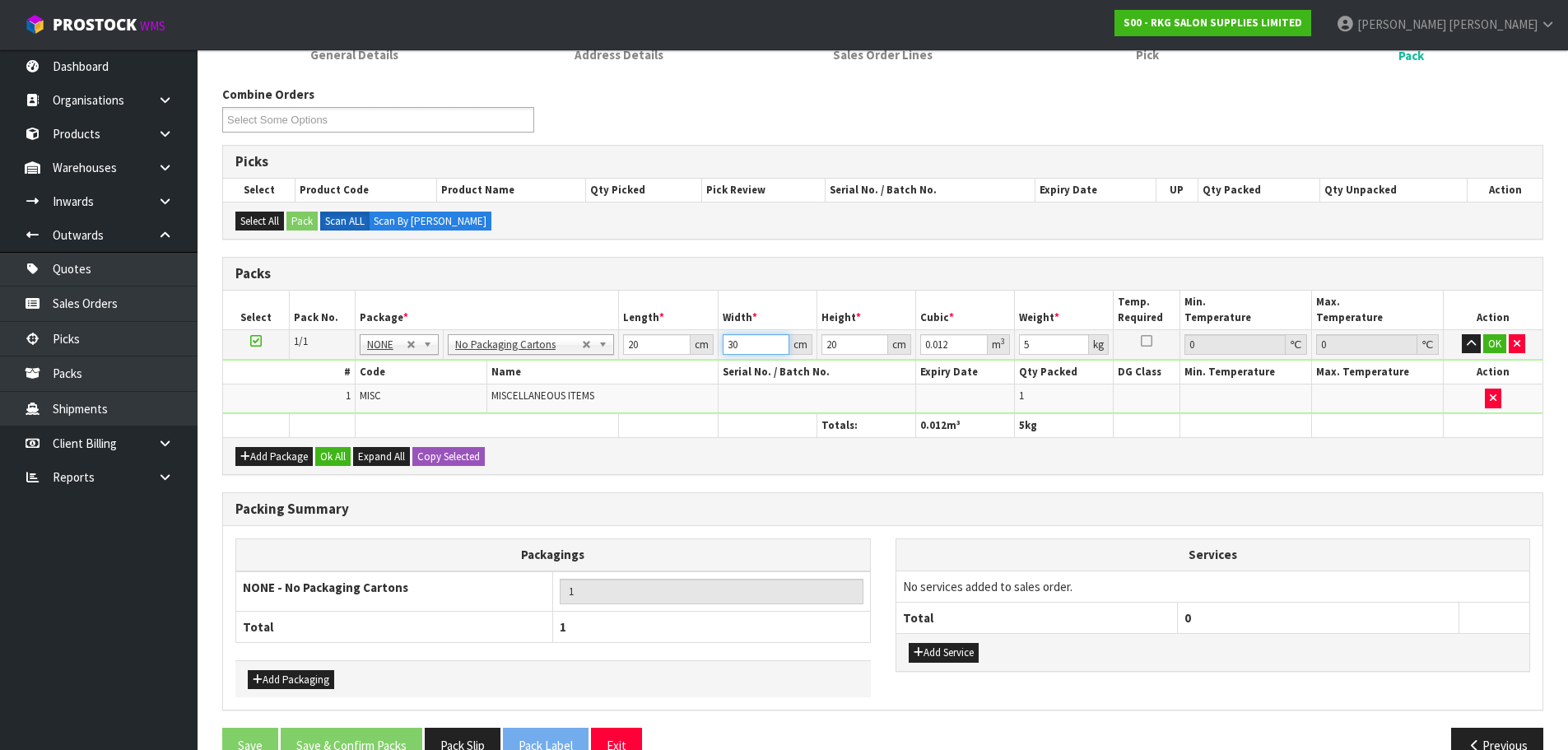
drag, startPoint x: 745, startPoint y: 349, endPoint x: 708, endPoint y: 352, distance: 37.1
click at [708, 352] on tr "1/1 NONE 007-001 007-002 007-004 007-009 007-013 007-014 007-015 007-017 007-01…" at bounding box center [882, 344] width 1319 height 29
drag, startPoint x: 653, startPoint y: 344, endPoint x: 613, endPoint y: 348, distance: 40.2
click at [613, 348] on tr "1/1 NONE 007-001 007-002 007-004 007-009 007-013 007-014 007-015 007-017 007-01…" at bounding box center [882, 344] width 1319 height 29
type input "5"
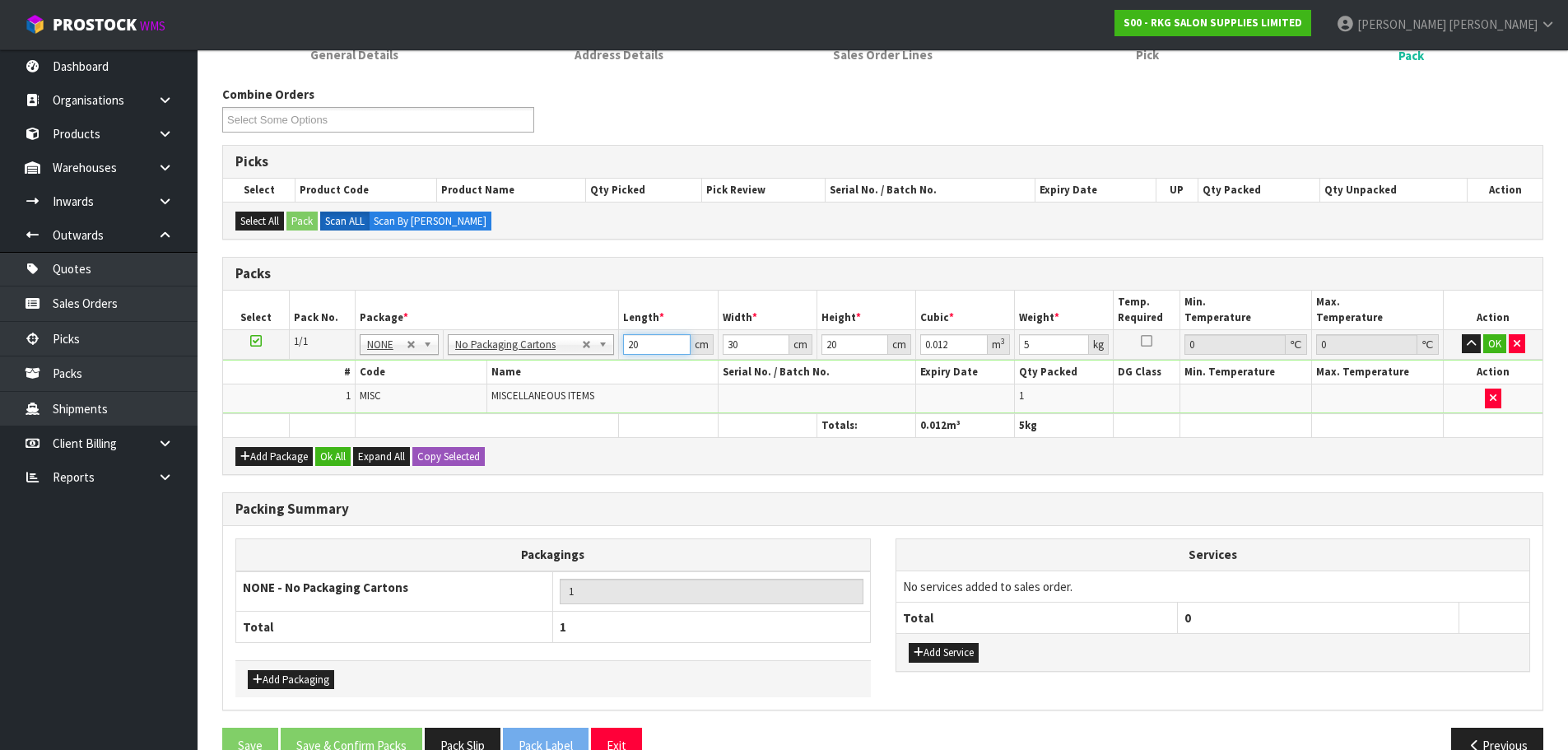
type input "0.003"
type input "50"
type input "0.03"
type input "50"
drag, startPoint x: 747, startPoint y: 341, endPoint x: 702, endPoint y: 347, distance: 45.4
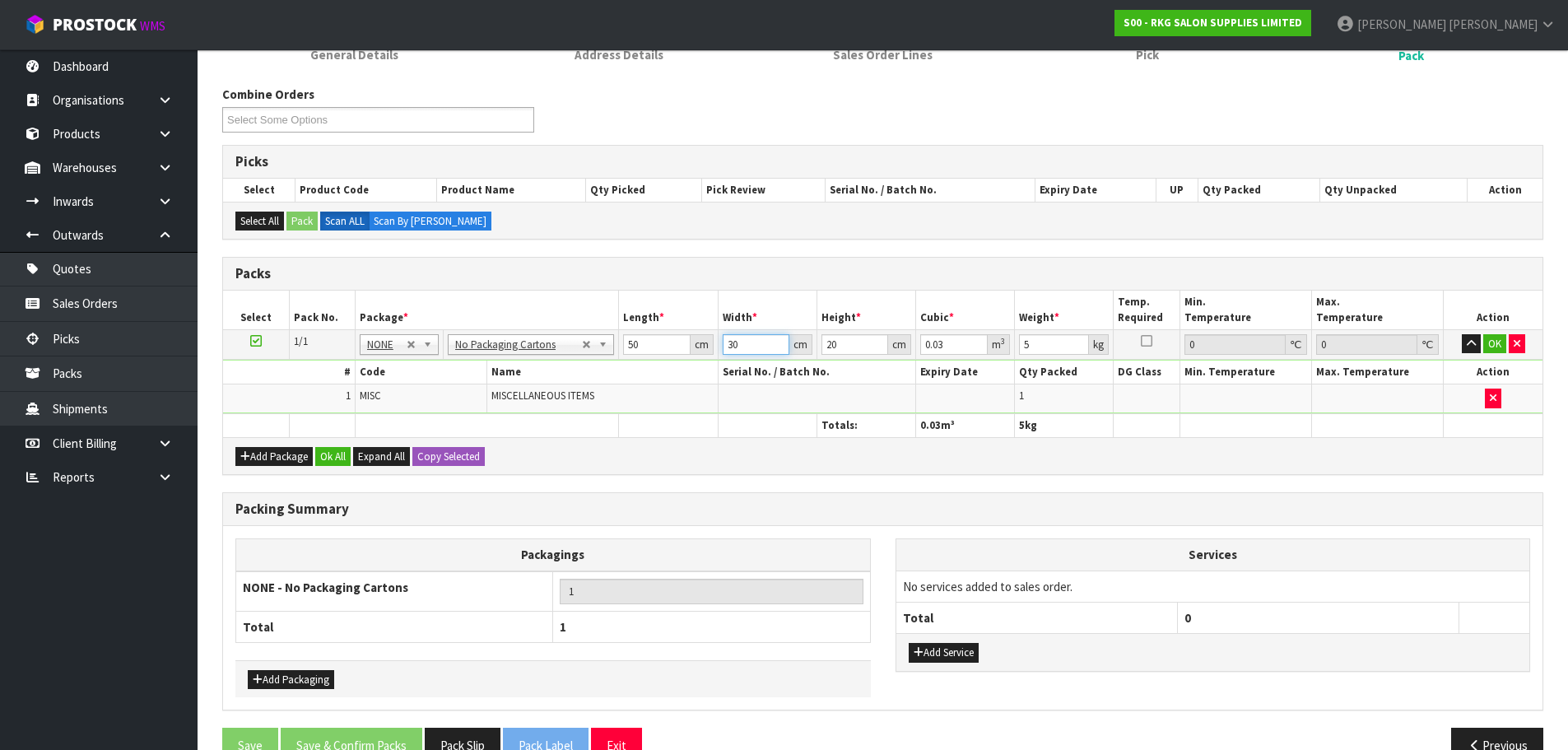
click at [702, 347] on tr "1/1 NONE 007-001 007-002 007-004 007-009 007-013 007-014 007-015 007-017 007-01…" at bounding box center [882, 344] width 1319 height 29
type input "2"
type input "0.002"
type input "20"
type input "0.02"
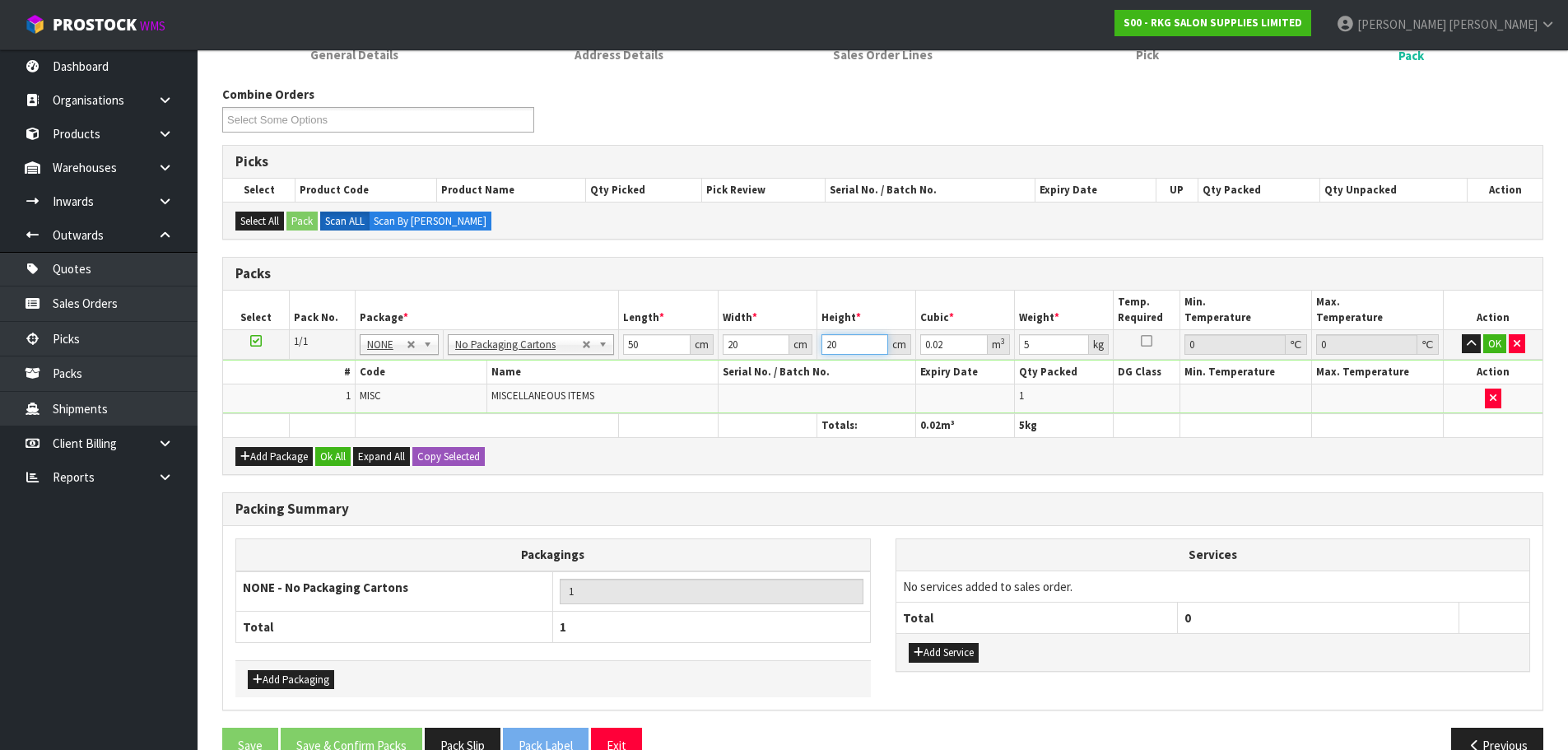
drag, startPoint x: 850, startPoint y: 345, endPoint x: 793, endPoint y: 345, distance: 57.0
click at [793, 345] on tr "1/1 NONE 007-001 007-002 007-004 007-009 007-013 007-014 007-015 007-017 007-01…" at bounding box center [882, 344] width 1319 height 29
drag, startPoint x: 739, startPoint y: 344, endPoint x: 708, endPoint y: 346, distance: 31.1
click at [708, 346] on tr "1/1 NONE 007-001 007-002 007-004 007-009 007-013 007-014 007-015 007-017 007-01…" at bounding box center [882, 344] width 1319 height 29
type input "4"
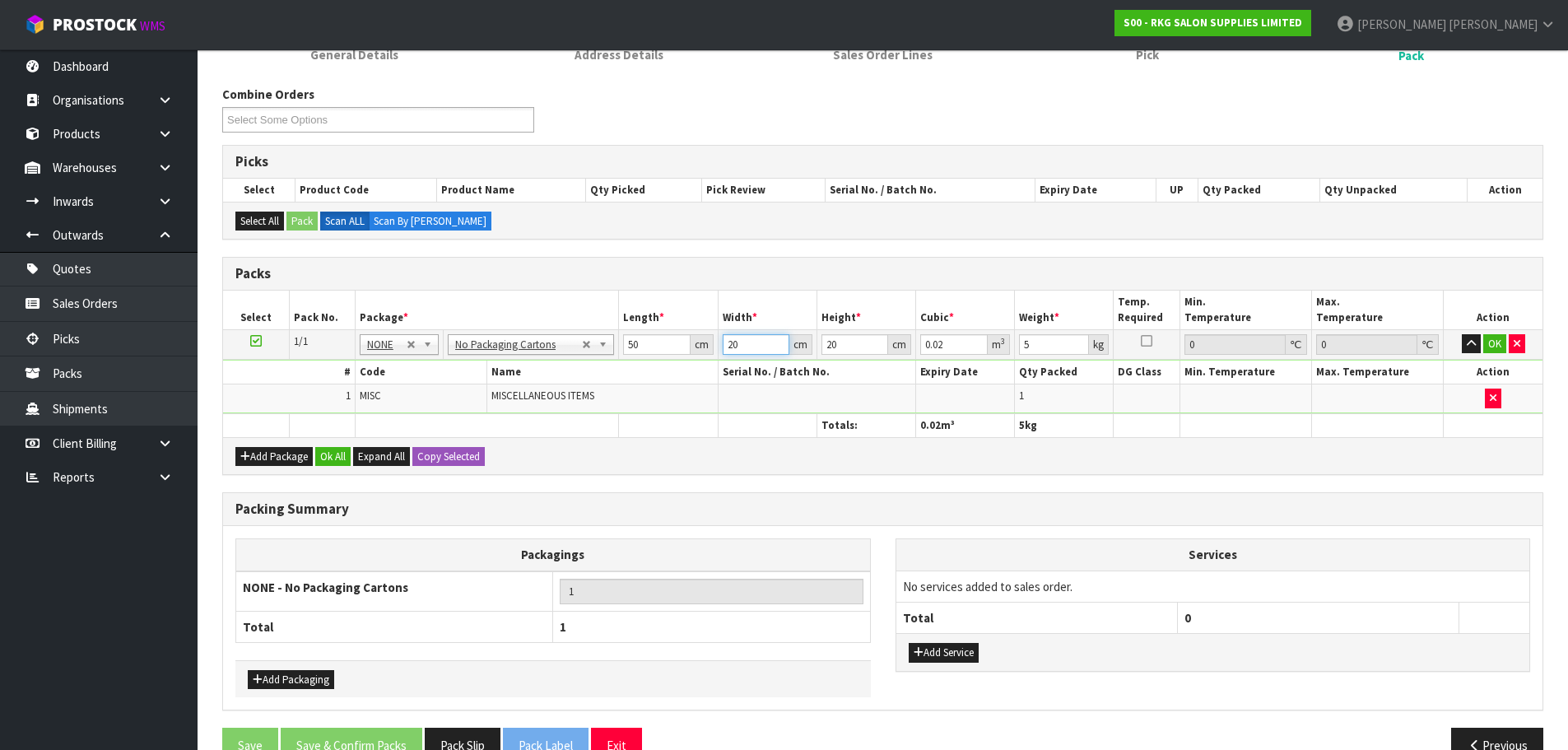
type input "0.004"
type input "40"
type input "0.04"
type input "40"
click at [1493, 341] on button "OK" at bounding box center [1494, 345] width 23 height 20
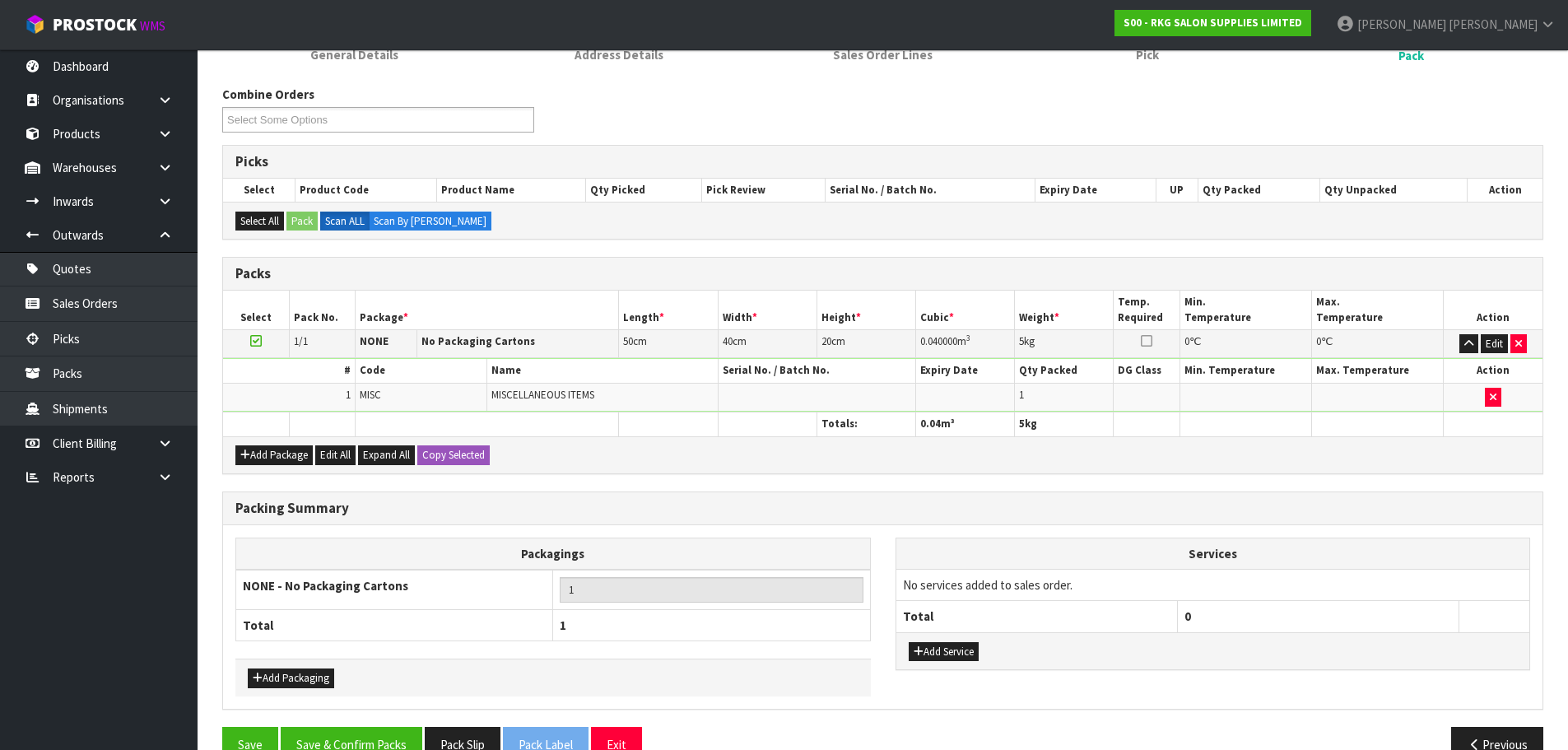
scroll to position [276, 0]
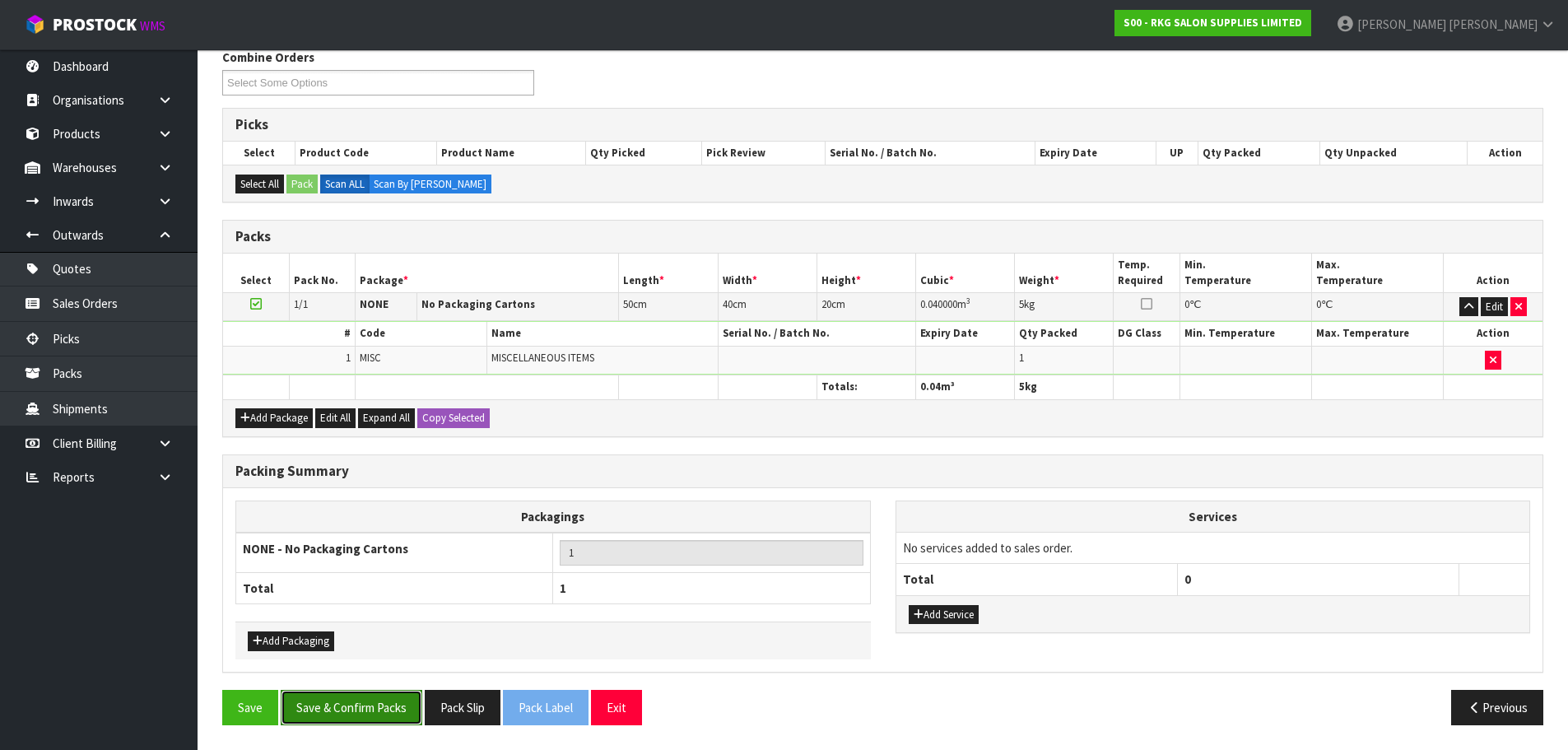
click at [347, 718] on button "Save & Confirm Packs" at bounding box center [351, 708] width 141 height 35
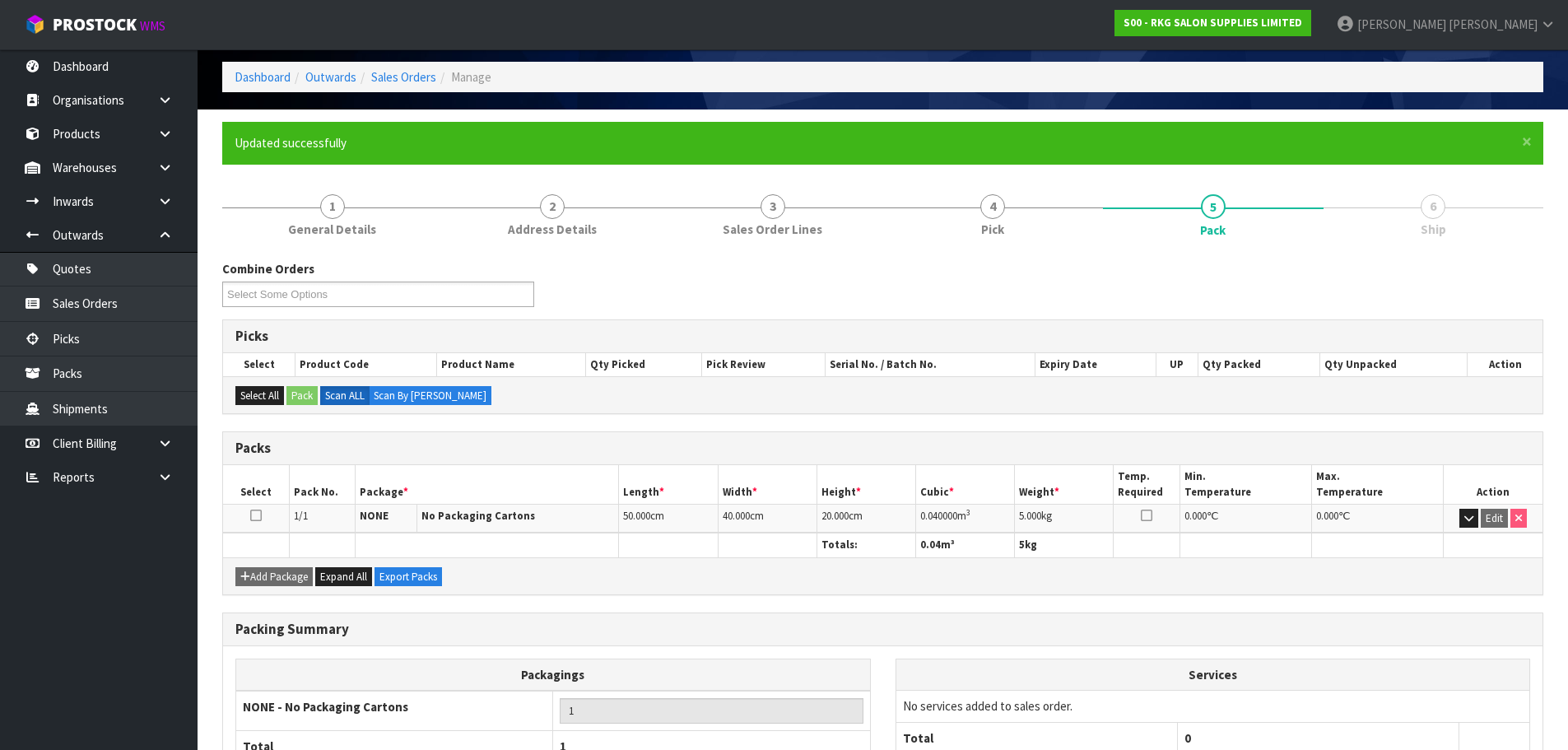
scroll to position [185, 0]
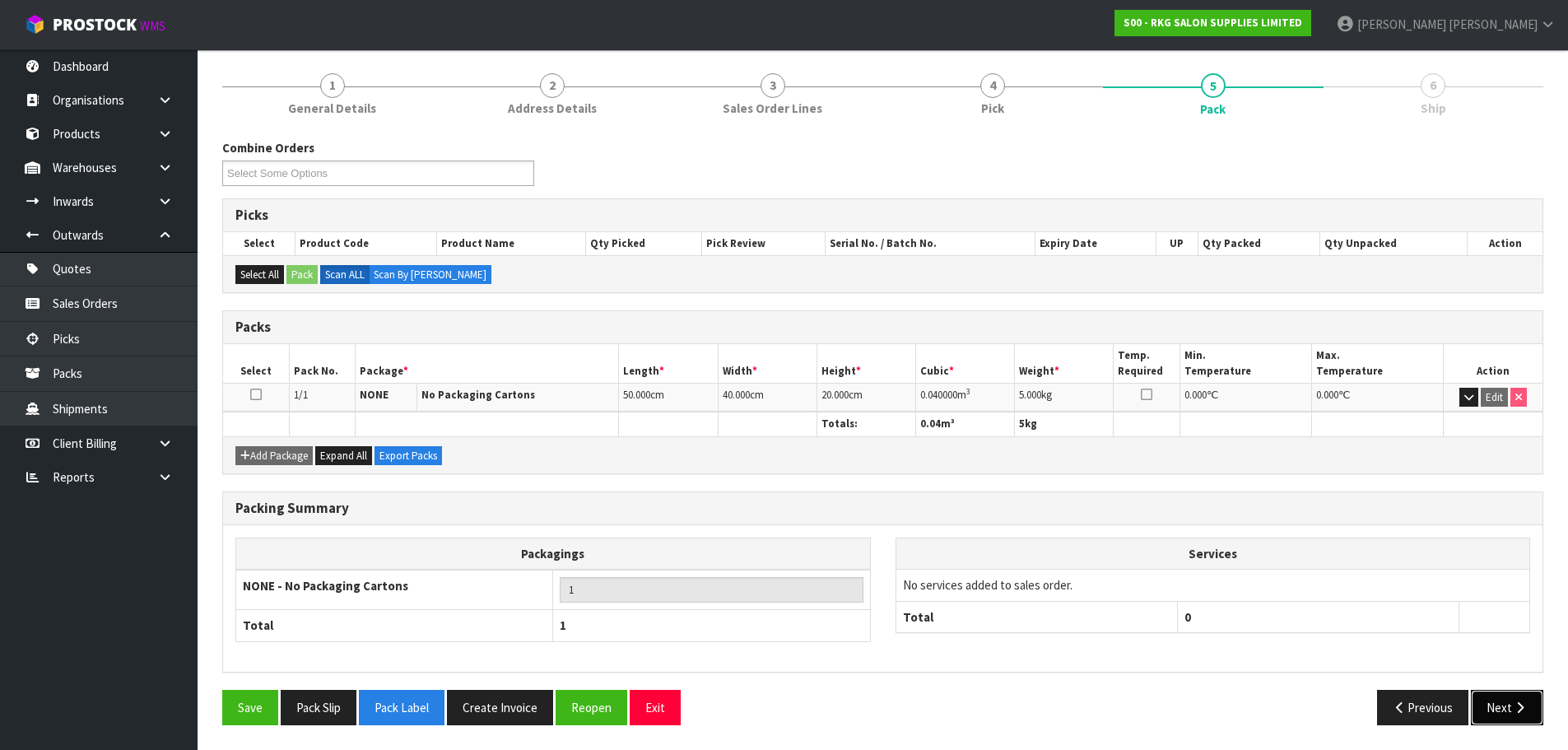
drag, startPoint x: 1497, startPoint y: 710, endPoint x: 1465, endPoint y: 703, distance: 32.8
click at [1497, 710] on button "Next" at bounding box center [1507, 708] width 72 height 35
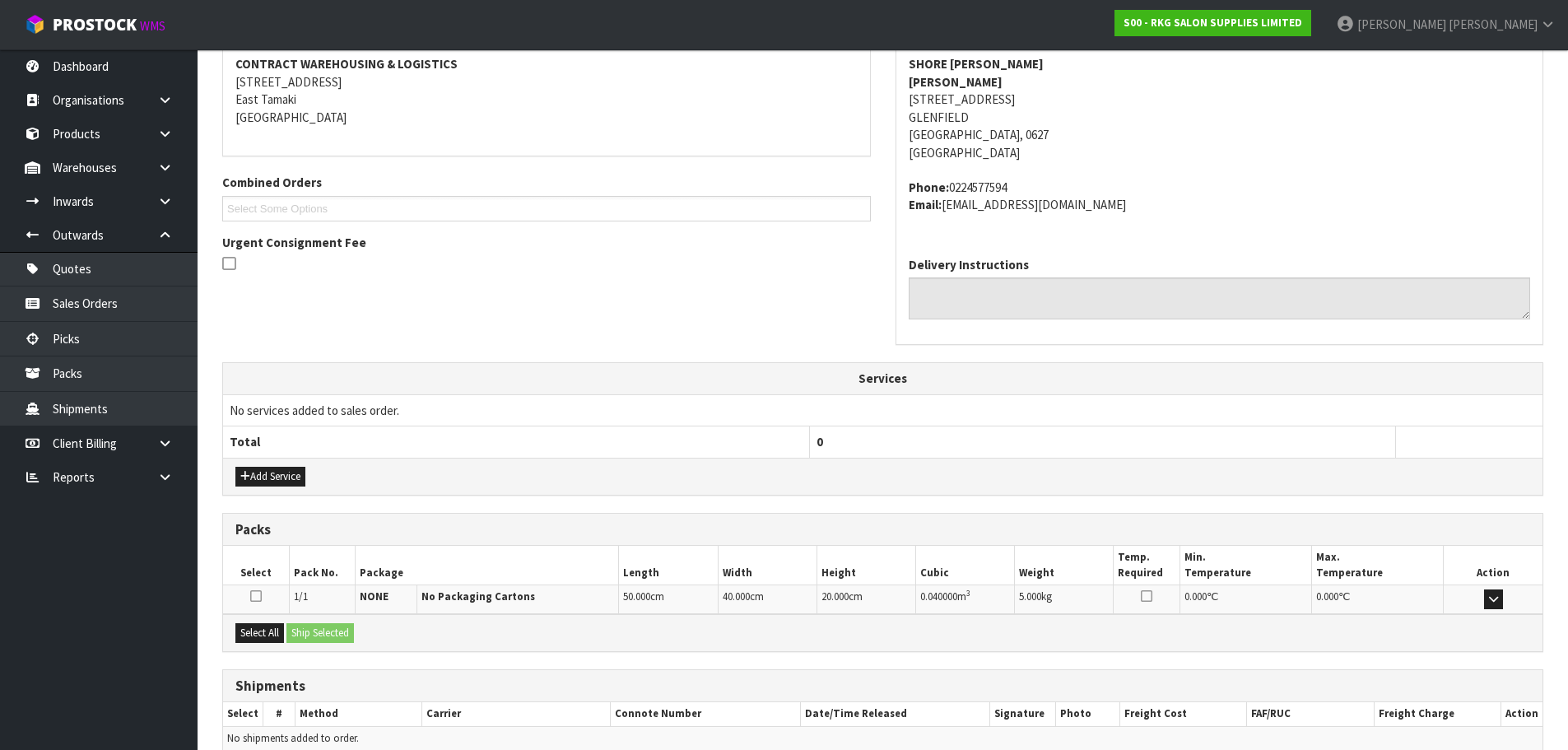
scroll to position [393, 0]
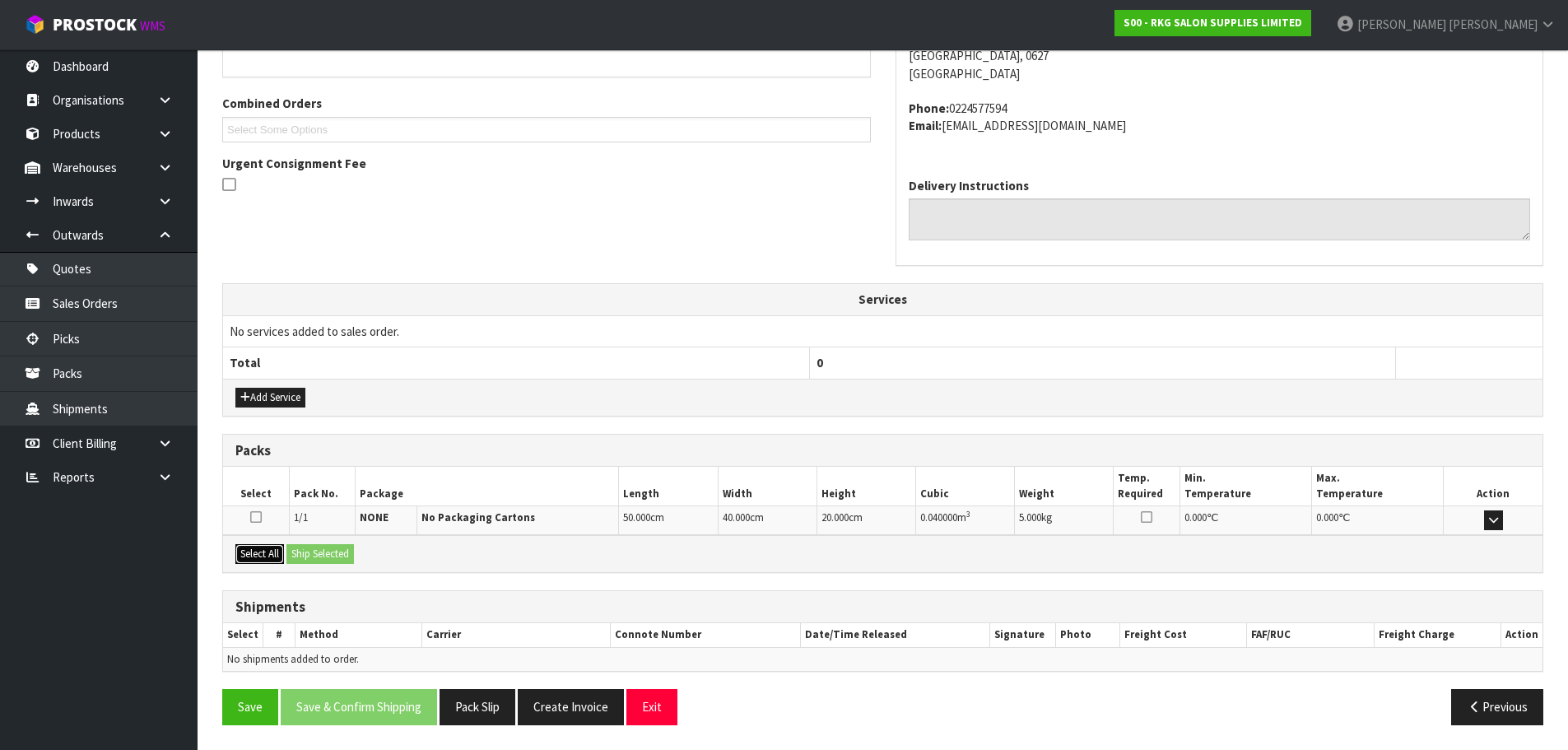
click at [256, 557] on button "Select All" at bounding box center [260, 555] width 49 height 20
click at [318, 548] on button "Ship Selected" at bounding box center [320, 555] width 67 height 20
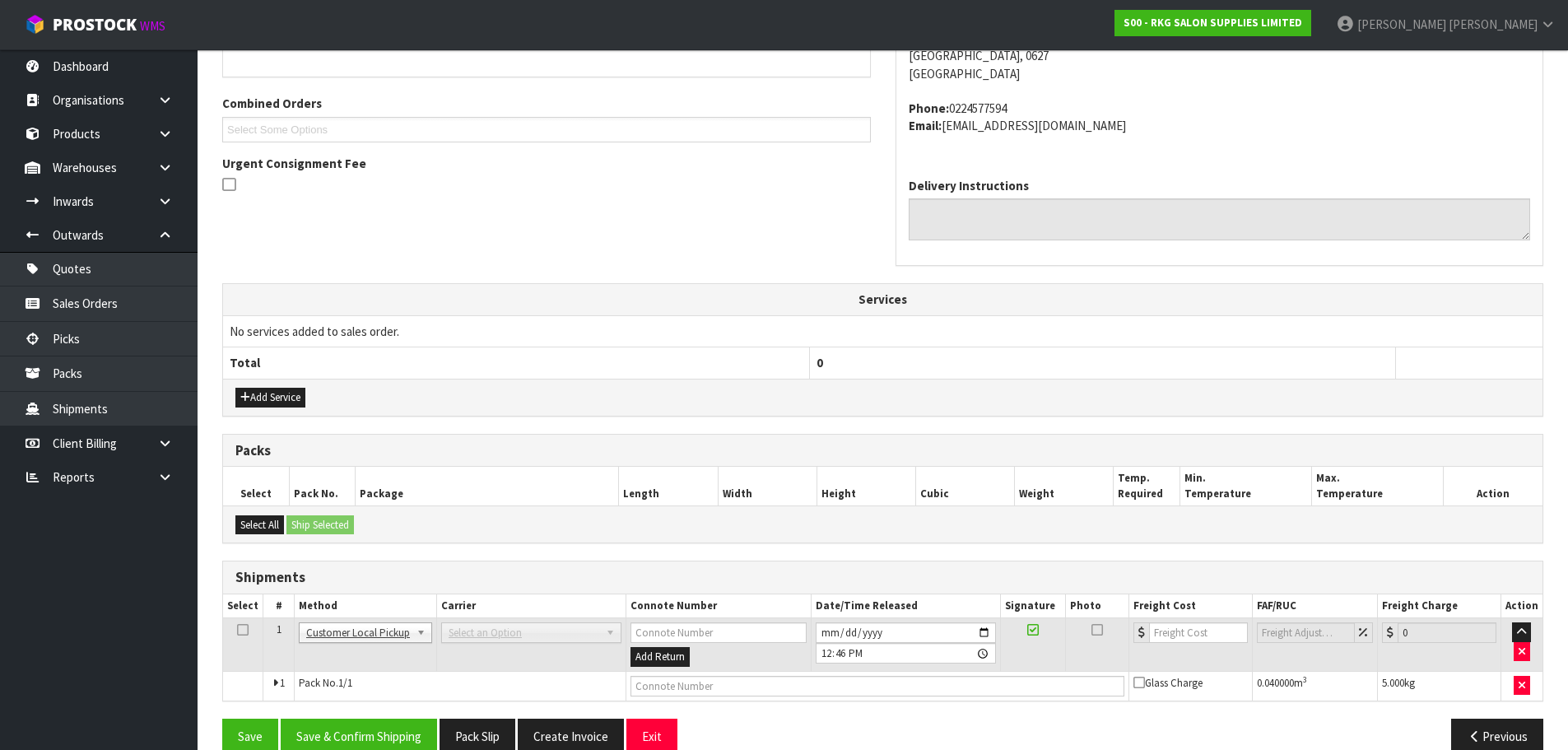
scroll to position [423, 0]
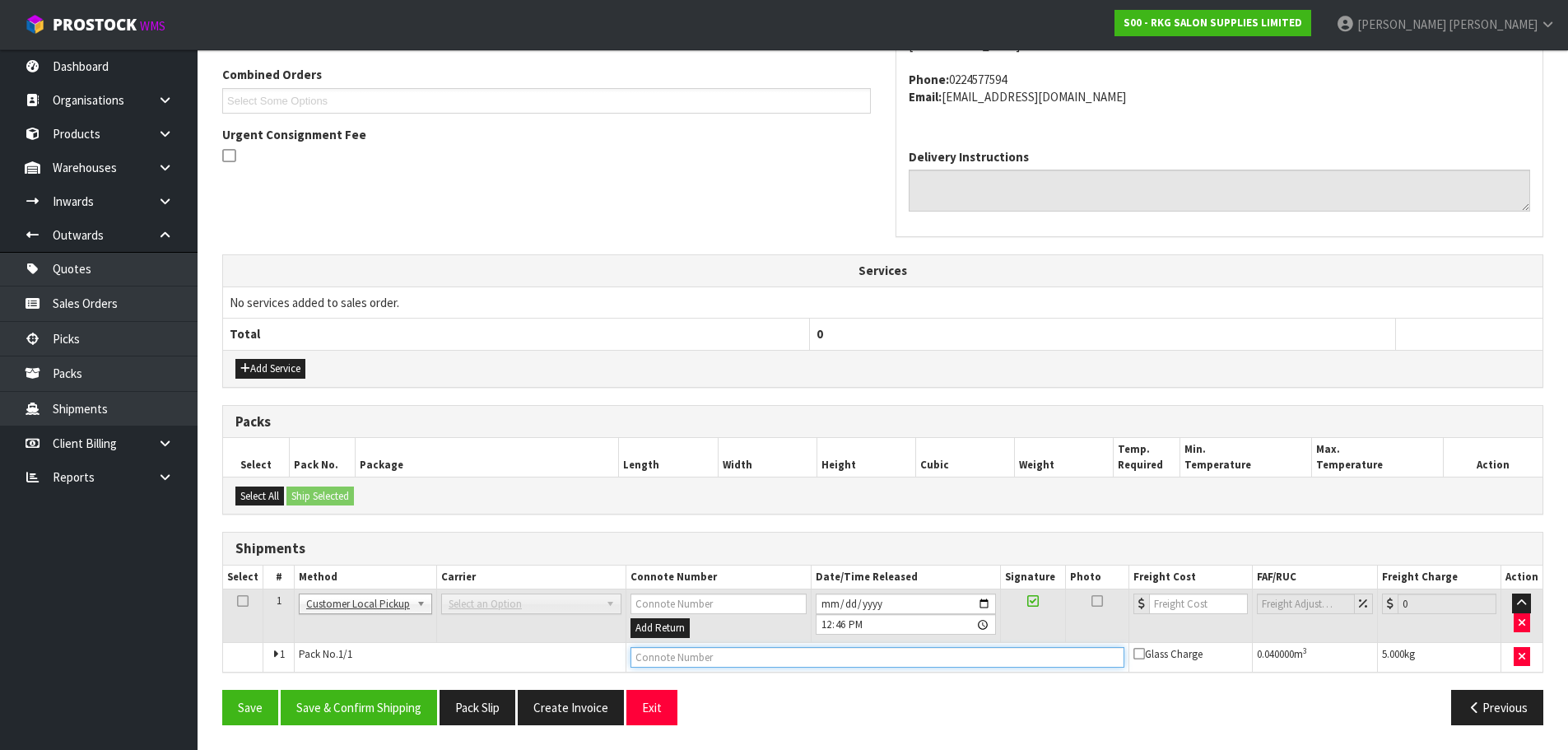
click at [650, 658] on input "text" at bounding box center [877, 658] width 494 height 20
type input "I"
click at [631, 658] on input "INSTALL BY MARIE" at bounding box center [877, 658] width 494 height 20
click at [689, 663] on input "DELIVERED & INSTALLED BY MARIE" at bounding box center [877, 658] width 494 height 20
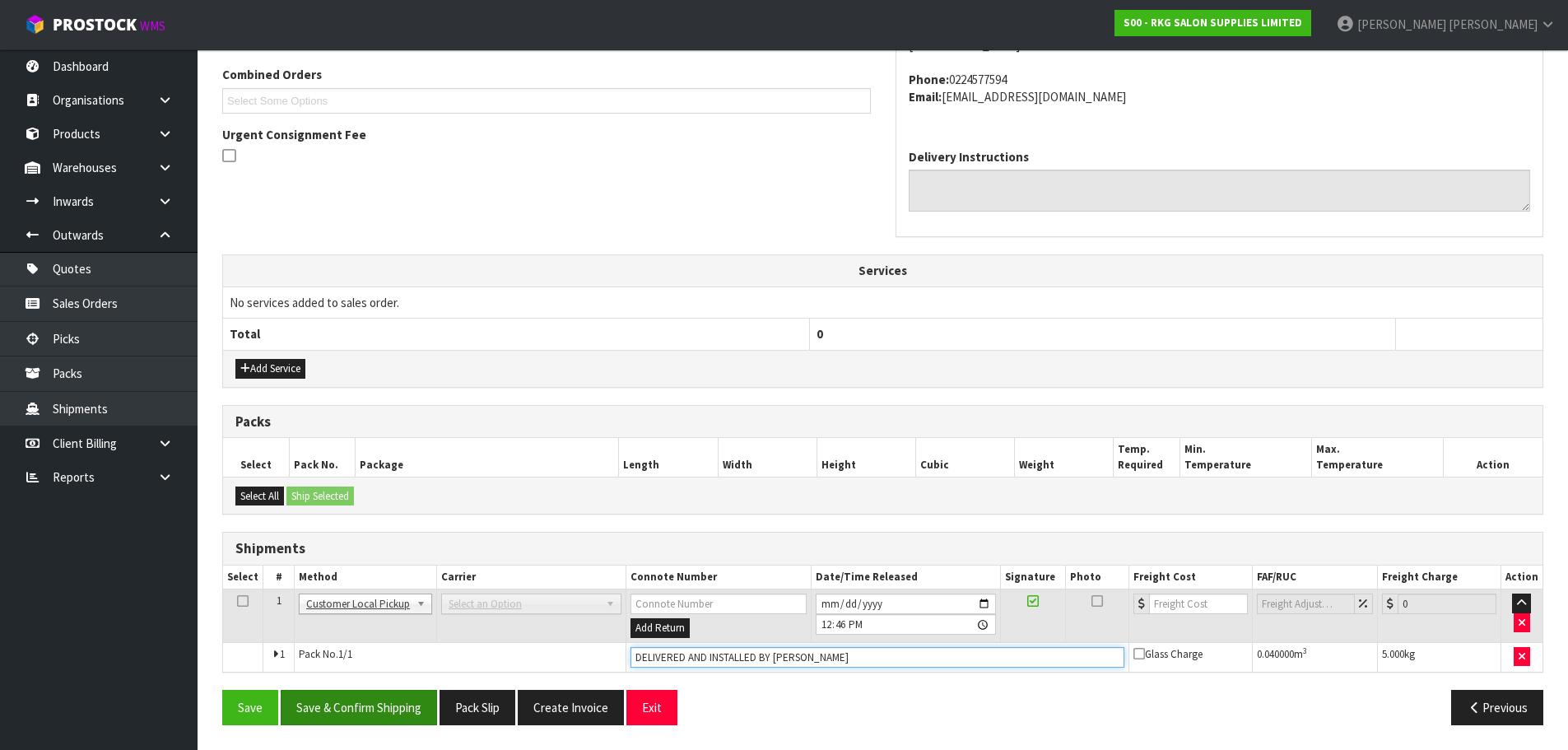
type input "DELIVERED AND INSTALLED BY MARIE"
click at [373, 710] on button "Save & Confirm Shipping" at bounding box center [359, 708] width 156 height 35
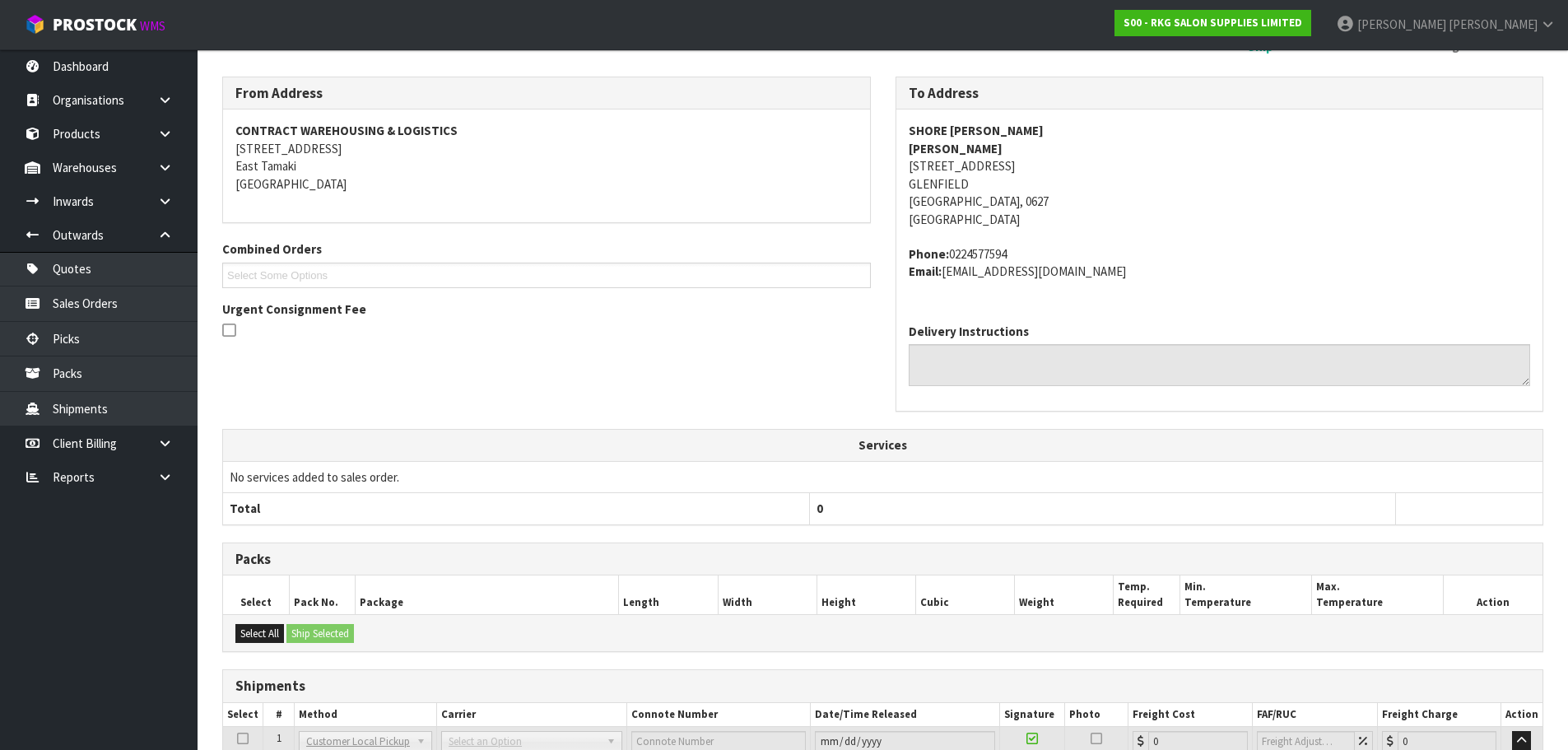
scroll to position [382, 0]
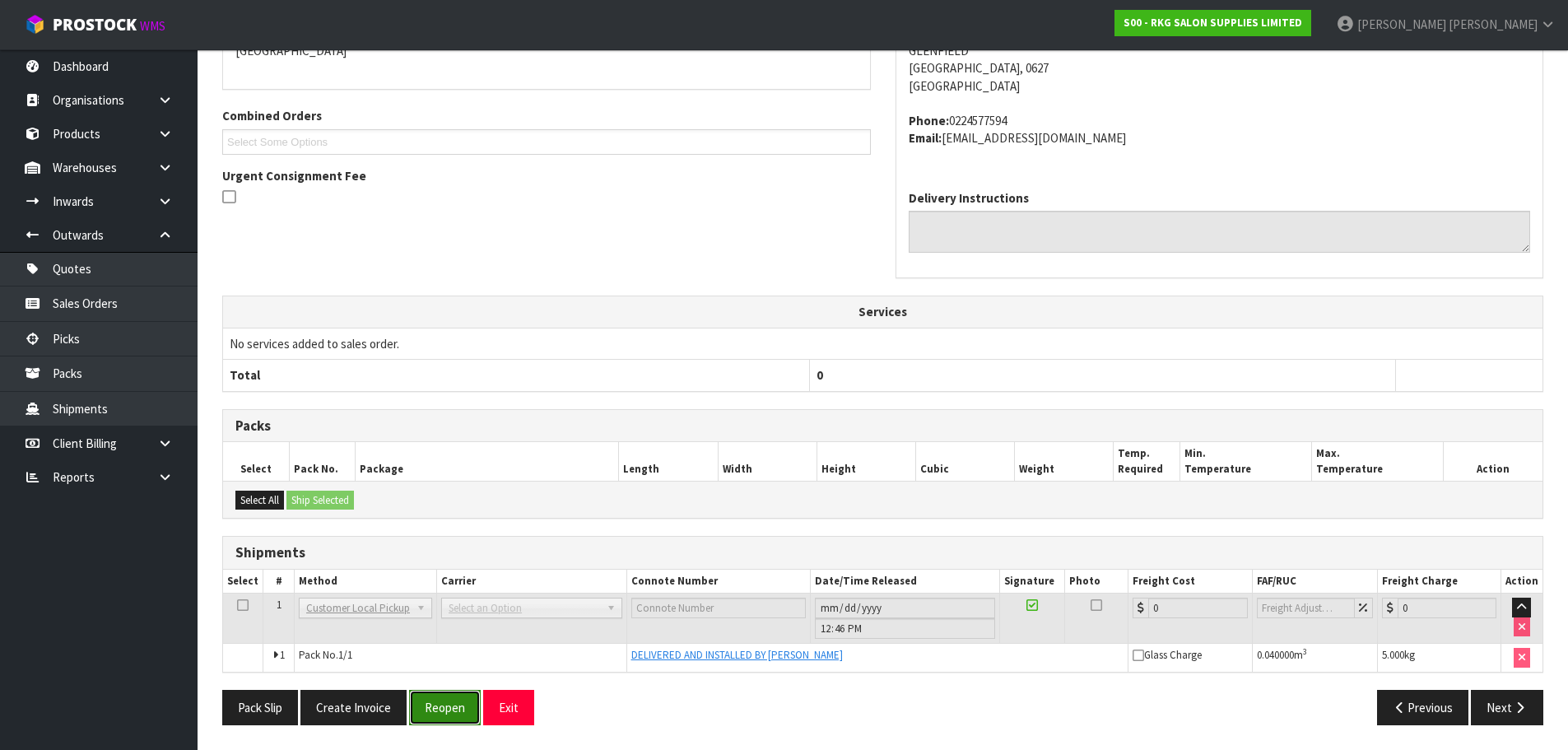
click at [450, 716] on button "Reopen" at bounding box center [445, 708] width 71 height 35
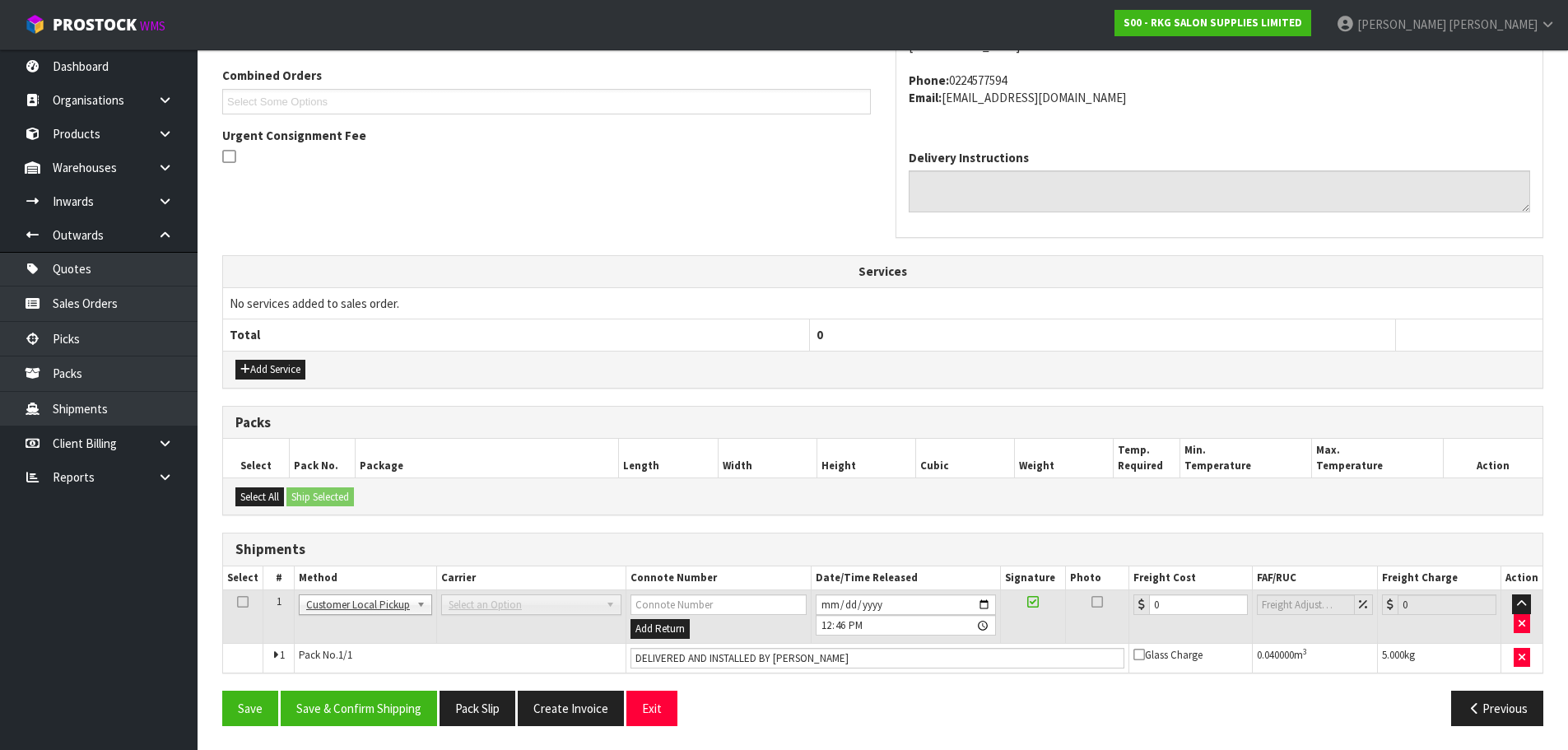
scroll to position [423, 0]
click at [685, 658] on input "DELIVERED AND INSTALLED BY MARIE" at bounding box center [877, 658] width 494 height 20
drag, startPoint x: 678, startPoint y: 659, endPoint x: 639, endPoint y: 664, distance: 39.3
click at [639, 664] on input "DELIVERED AND INSTALLED BY MARIE" at bounding box center [877, 658] width 494 height 20
click at [681, 655] on input "DELIVERED AND INSTALLED BY MARIE" at bounding box center [877, 658] width 494 height 20
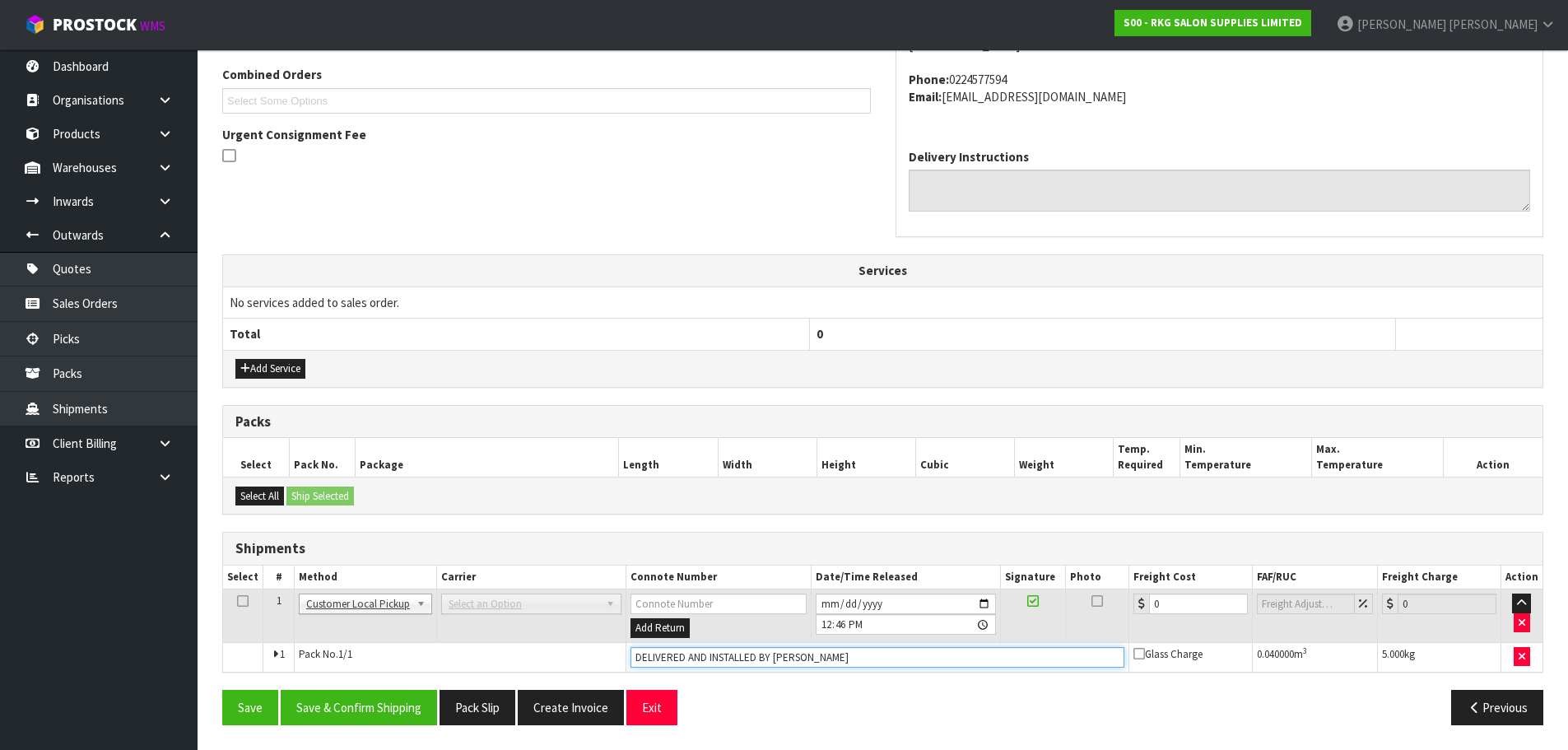
drag, startPoint x: 680, startPoint y: 658, endPoint x: 607, endPoint y: 664, distance: 73.2
click at [607, 664] on tr "1 Pack No. 1/1 DELIVERED AND INSTALLED BY MARIE Glass Charge 0.040000 m 3 5.000…" at bounding box center [882, 657] width 1319 height 29
type input "COLLECTED AND INSTALLED BY MARIE"
click at [401, 708] on button "Save & Confirm Shipping" at bounding box center [359, 708] width 156 height 35
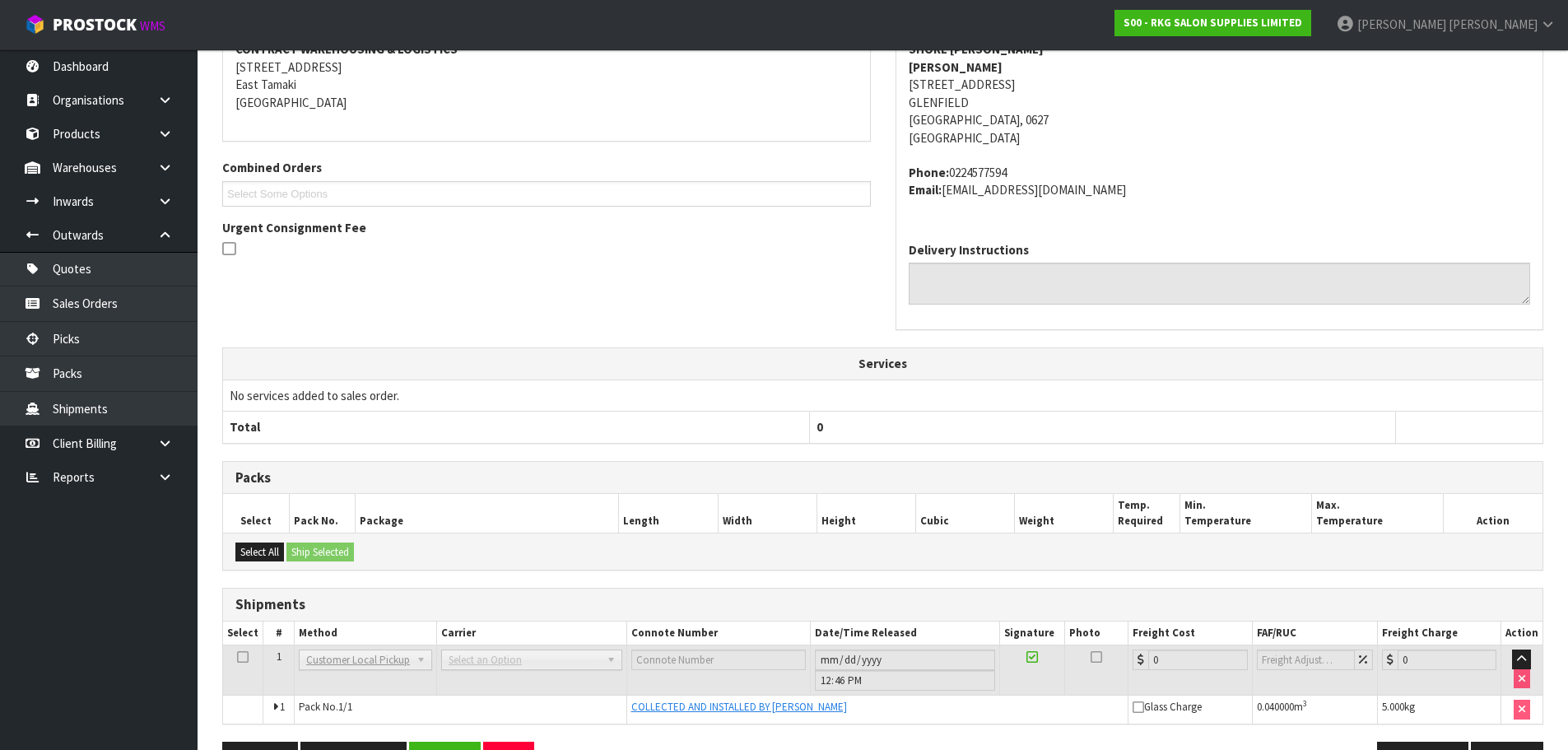
scroll to position [382, 0]
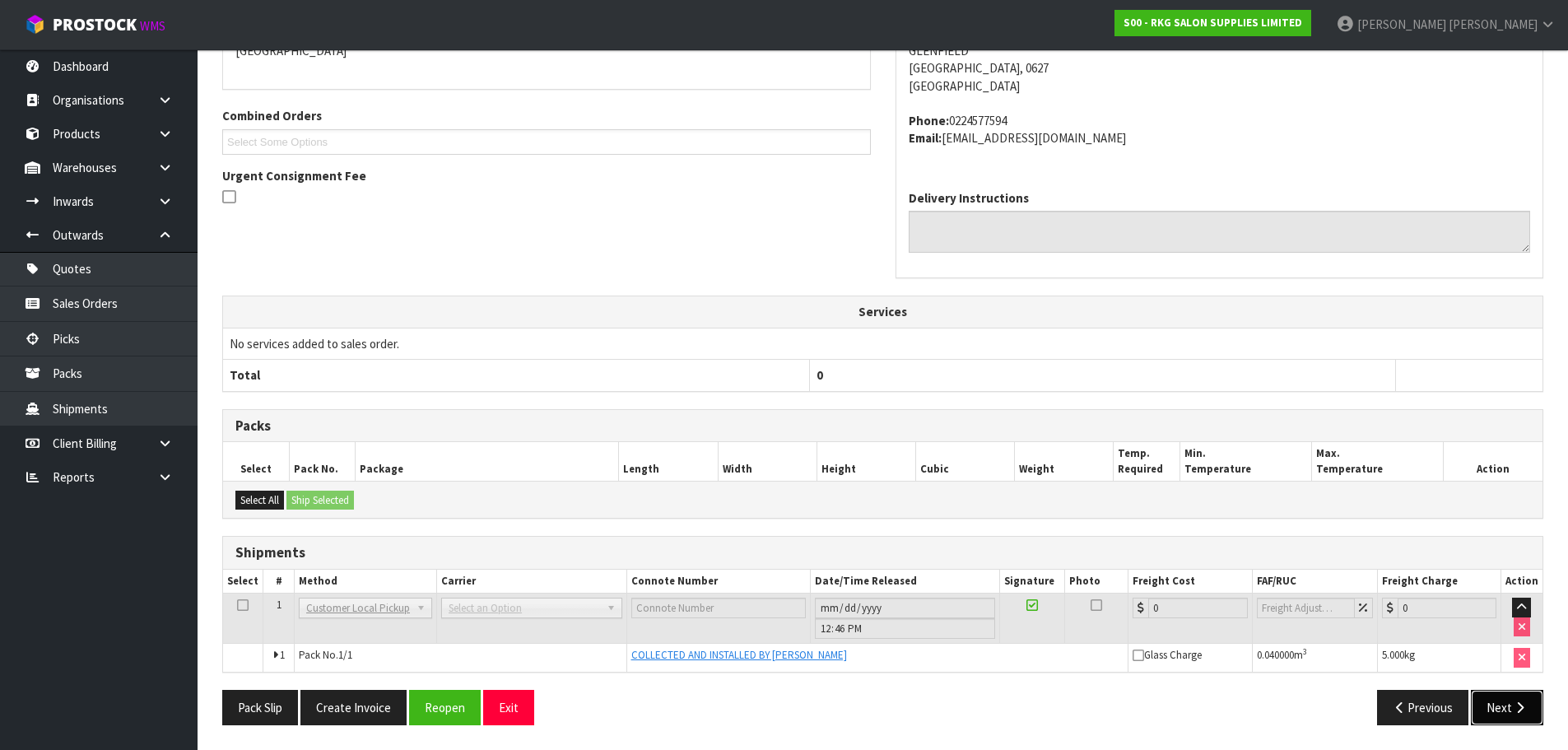
click at [1504, 710] on button "Next" at bounding box center [1507, 708] width 72 height 35
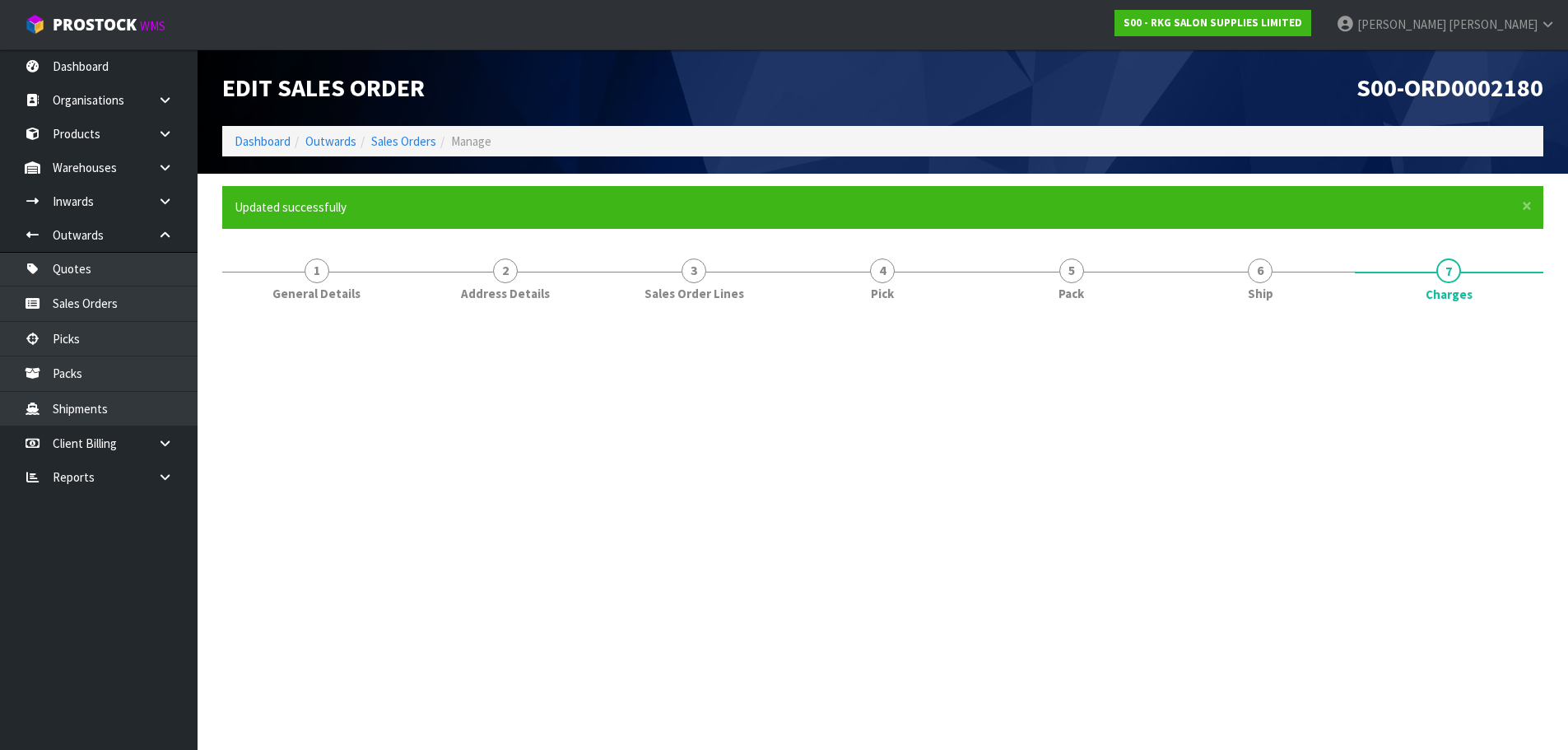
scroll to position [0, 0]
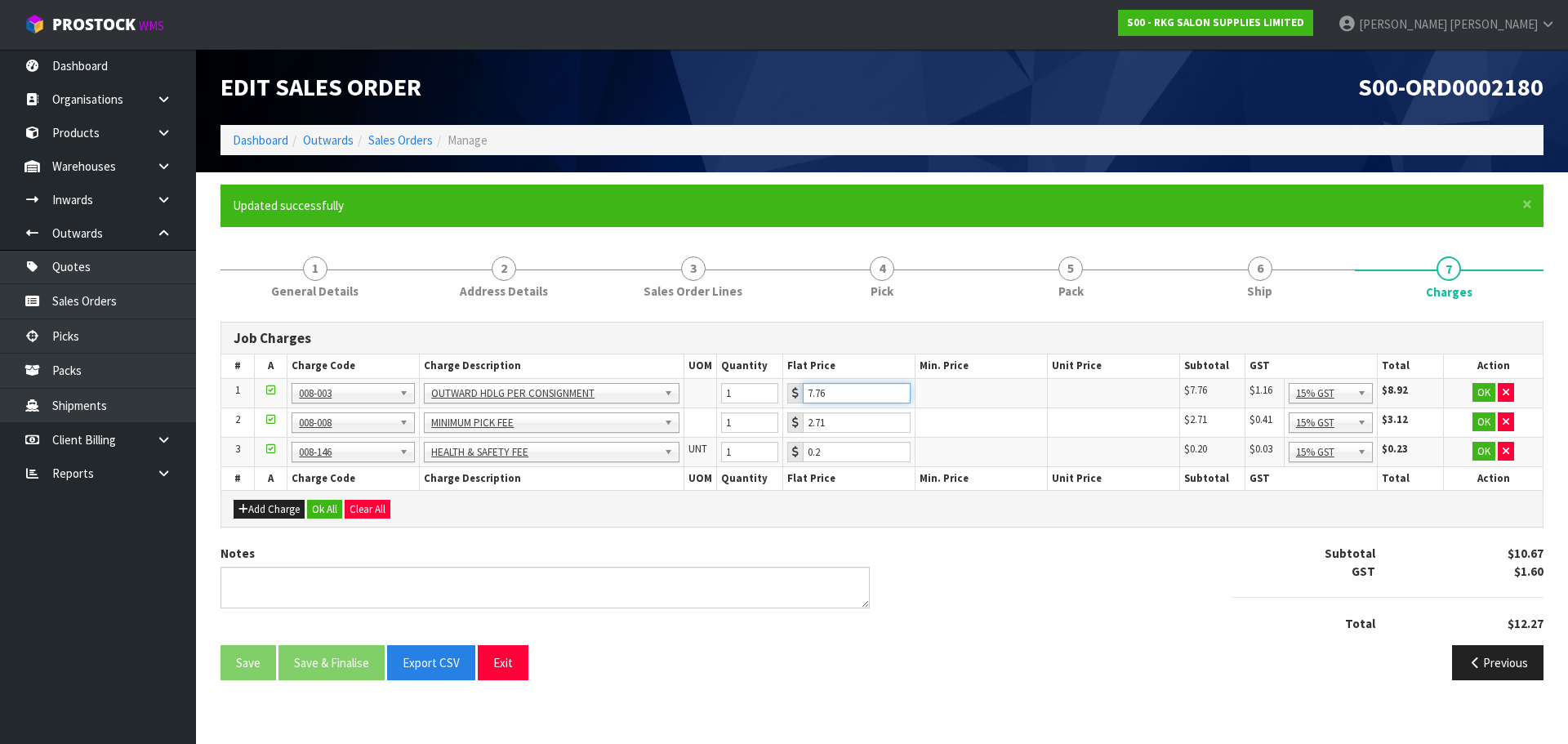
drag, startPoint x: 800, startPoint y: 400, endPoint x: 791, endPoint y: 402, distance: 9.2
click at [791, 402] on div "7.76" at bounding box center [849, 393] width 123 height 20
type input "3.50"
click at [1481, 388] on button "OK" at bounding box center [1483, 393] width 23 height 20
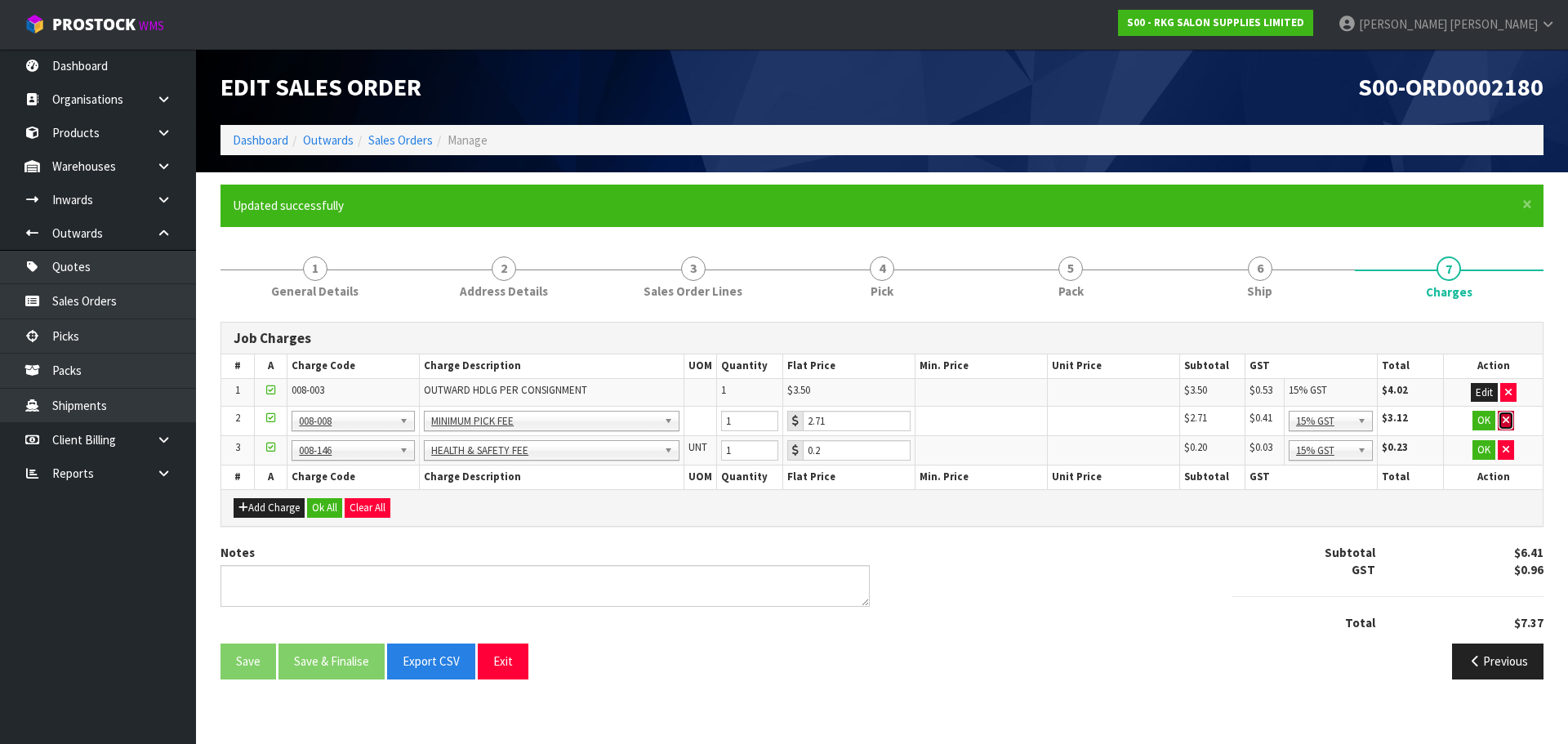
click at [1506, 421] on icon "button" at bounding box center [1505, 420] width 7 height 11
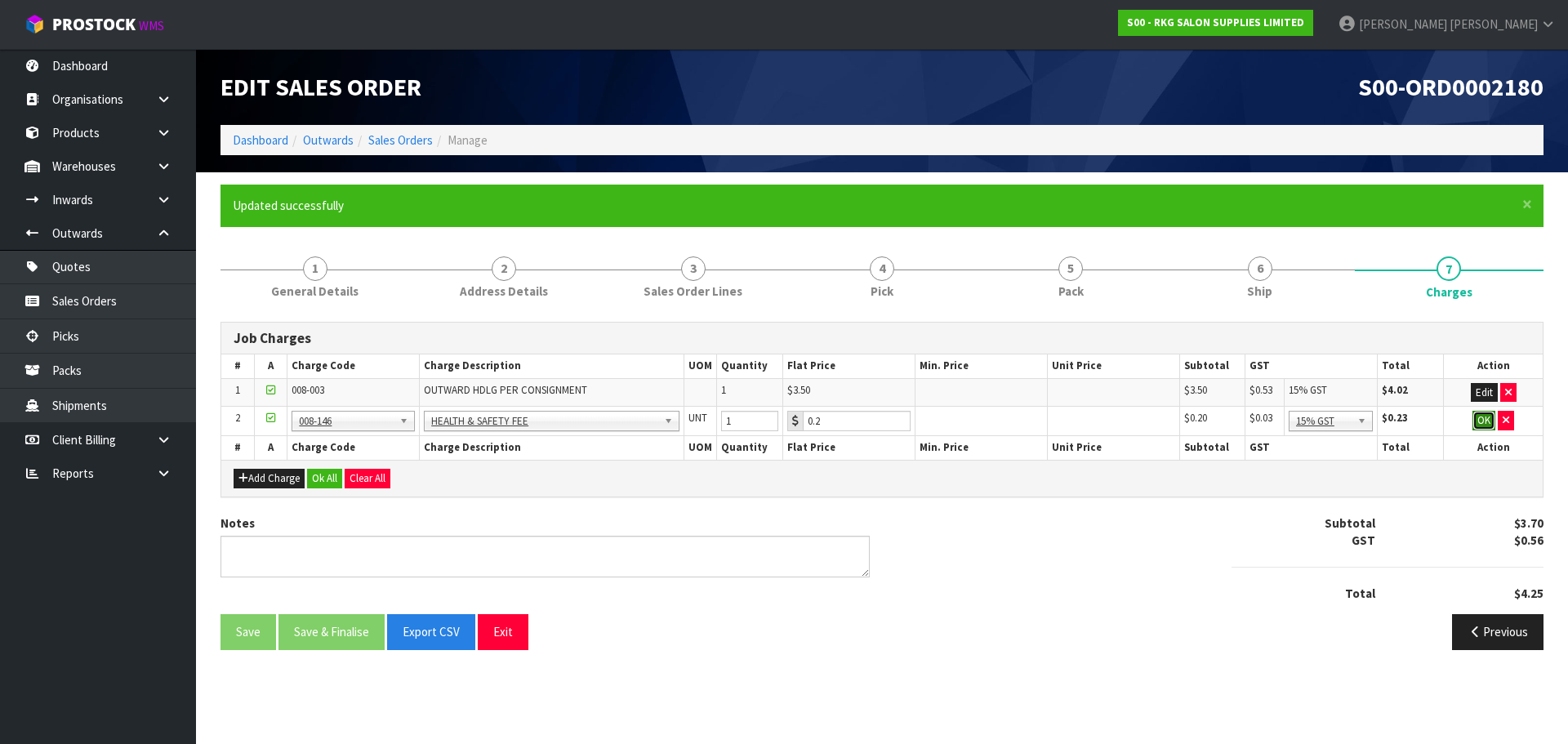
click at [1479, 423] on button "OK" at bounding box center [1483, 421] width 23 height 20
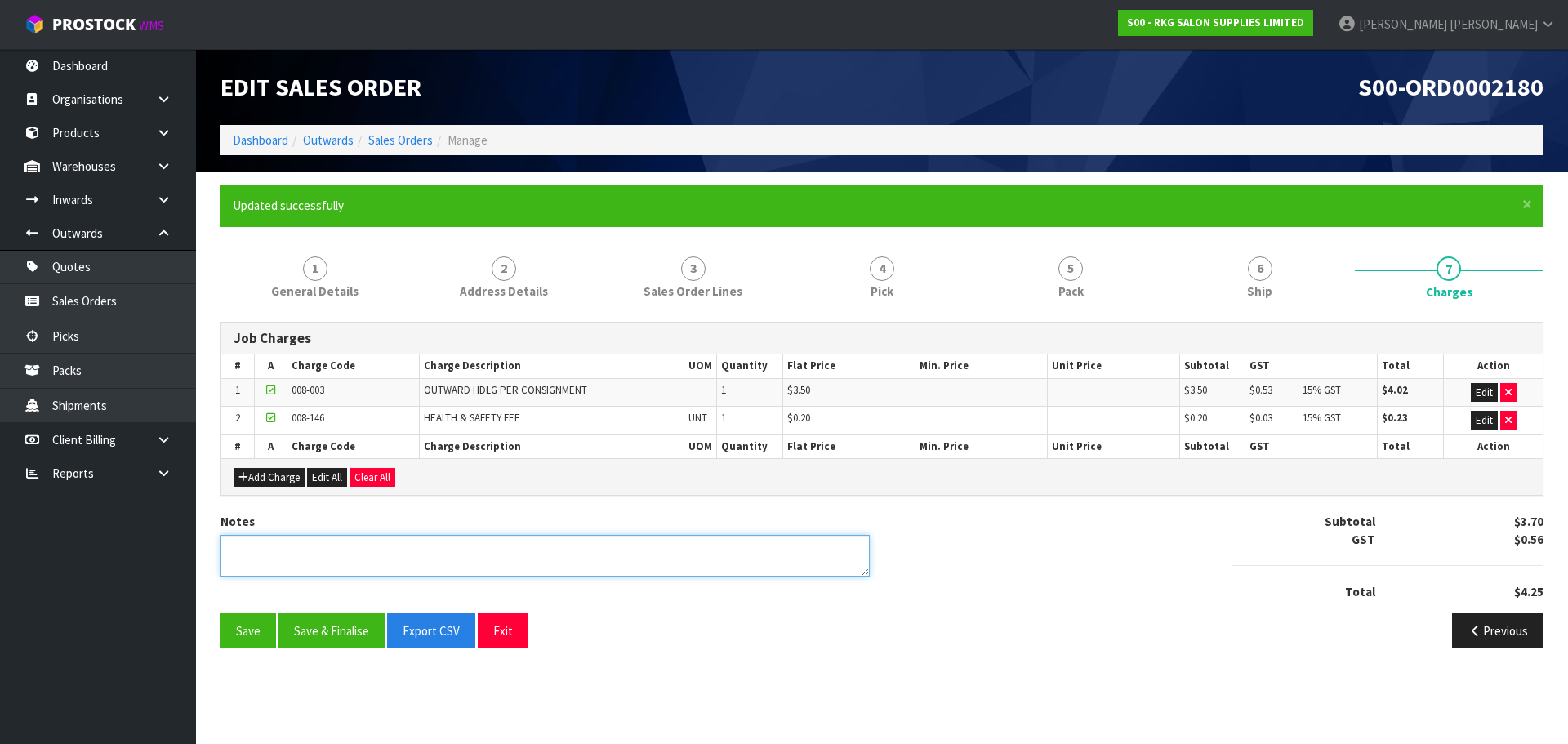
click at [257, 545] on textarea at bounding box center [544, 556] width 649 height 42
type textarea "PICKED BY MARIE"
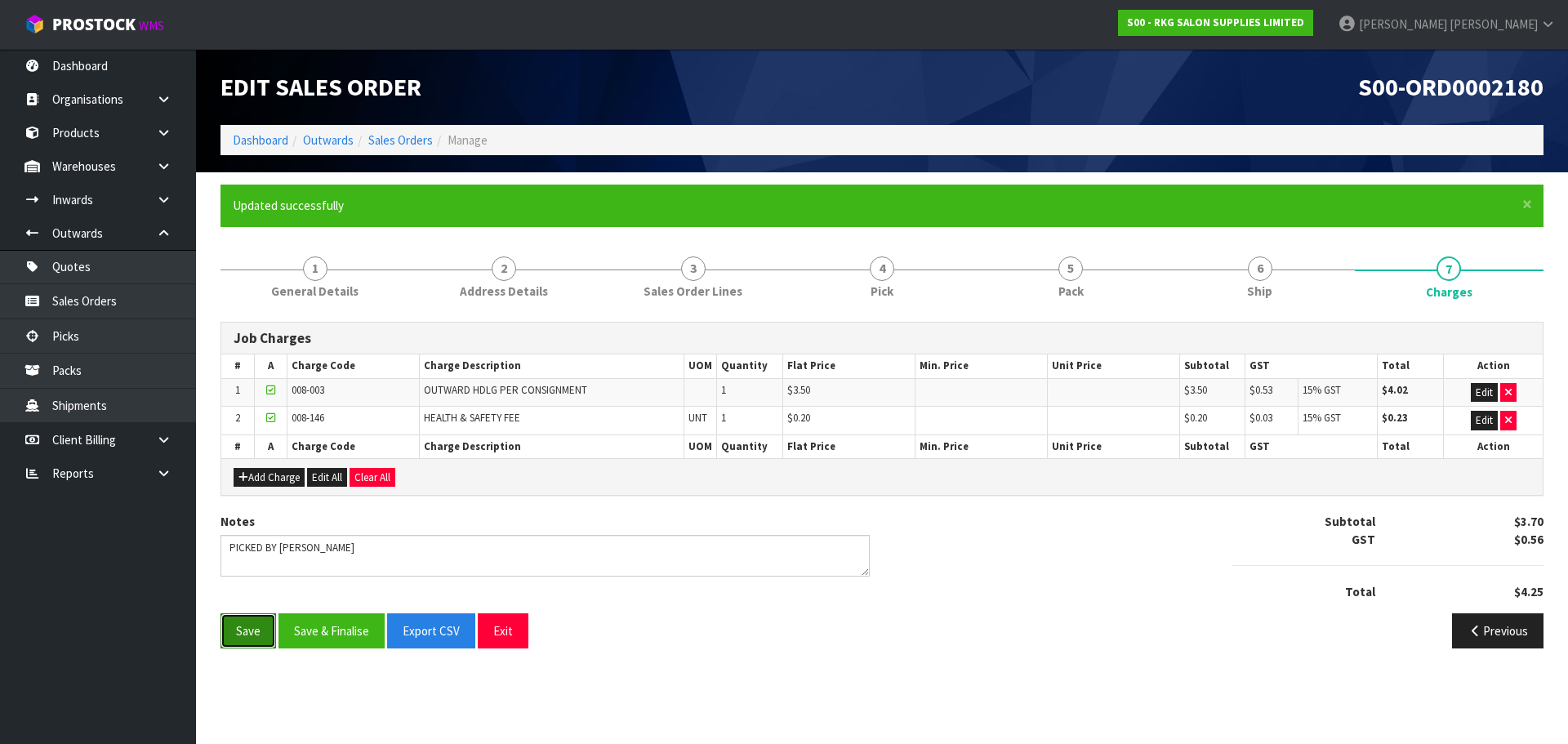
click at [248, 630] on button "Save" at bounding box center [248, 631] width 56 height 35
click at [501, 636] on button "Exit" at bounding box center [503, 631] width 51 height 35
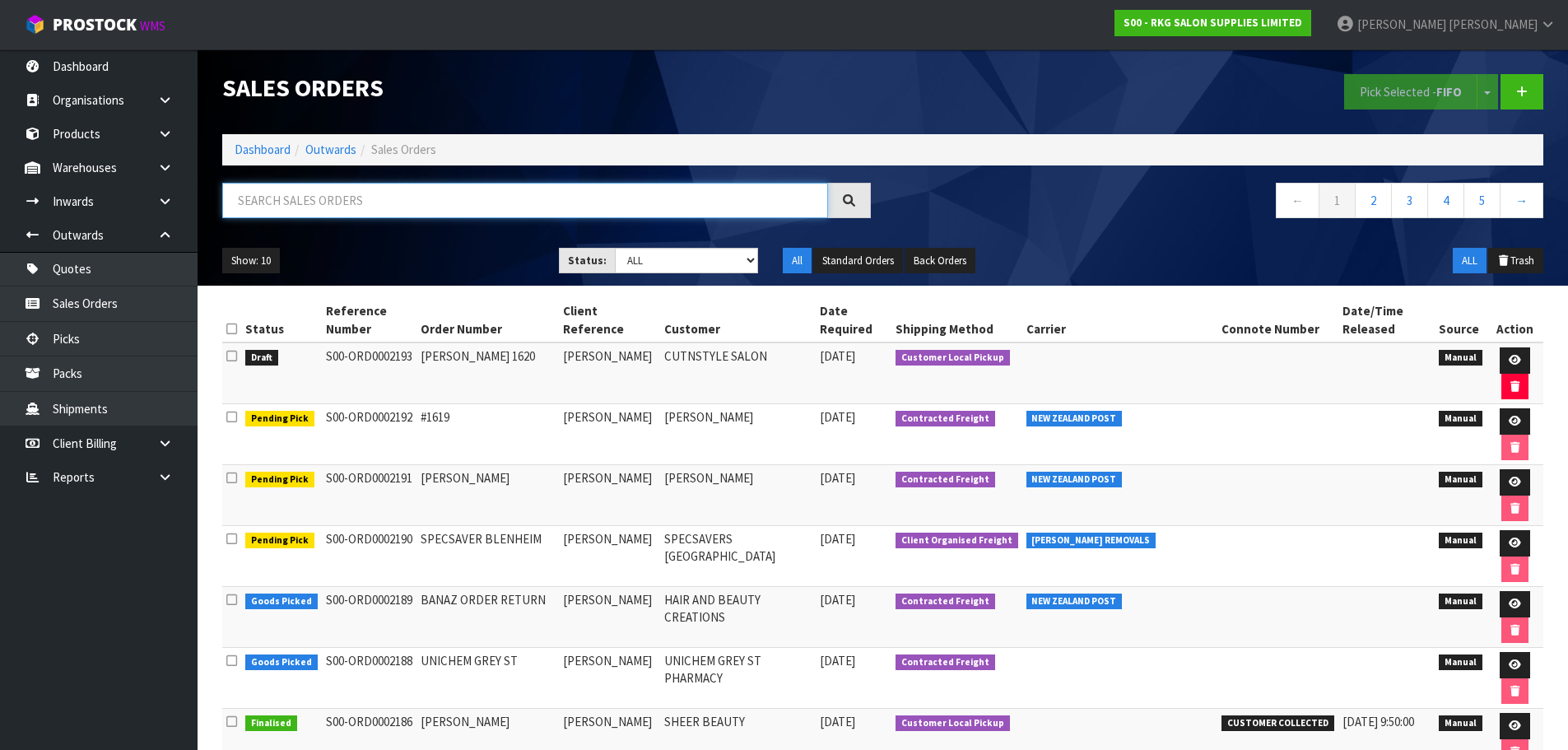
click at [270, 193] on input "text" at bounding box center [524, 200] width 606 height 35
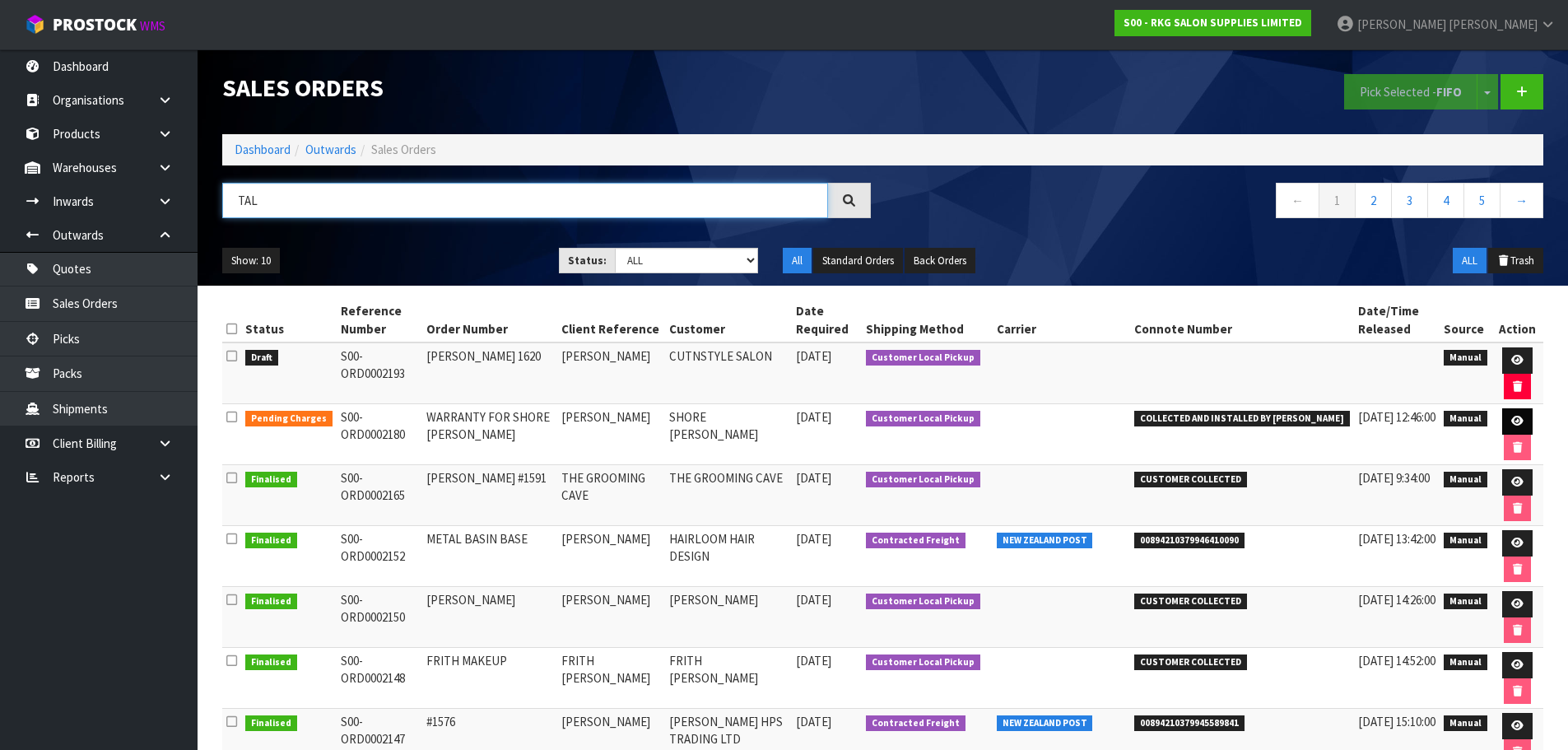
type input "TAL"
click at [1517, 420] on icon at bounding box center [1518, 421] width 13 height 11
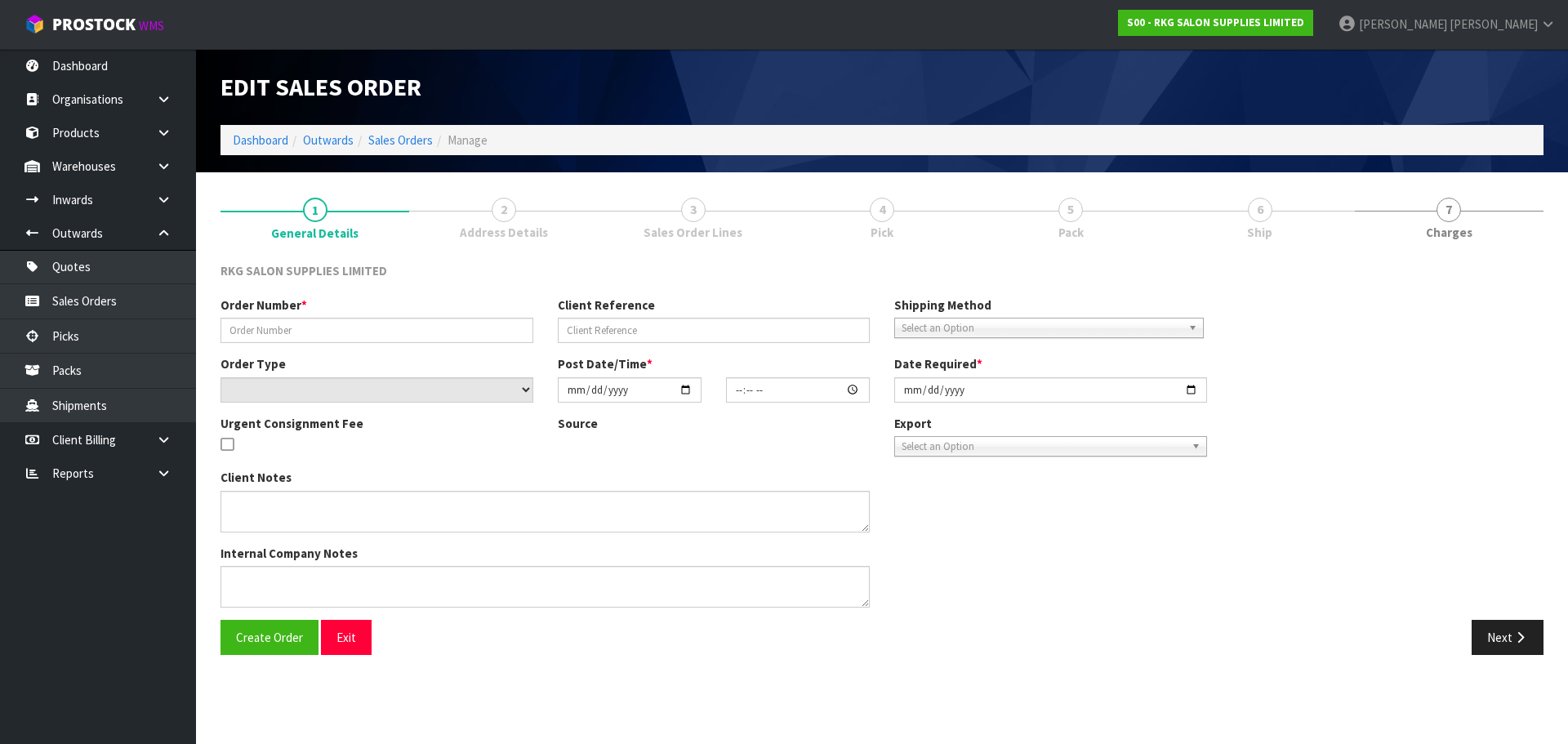
type input "WARRANTY FOR SHORE [PERSON_NAME]"
type input "[PERSON_NAME]"
select select "number:0"
type input "2025-09-16"
type input "16:56:00.000"
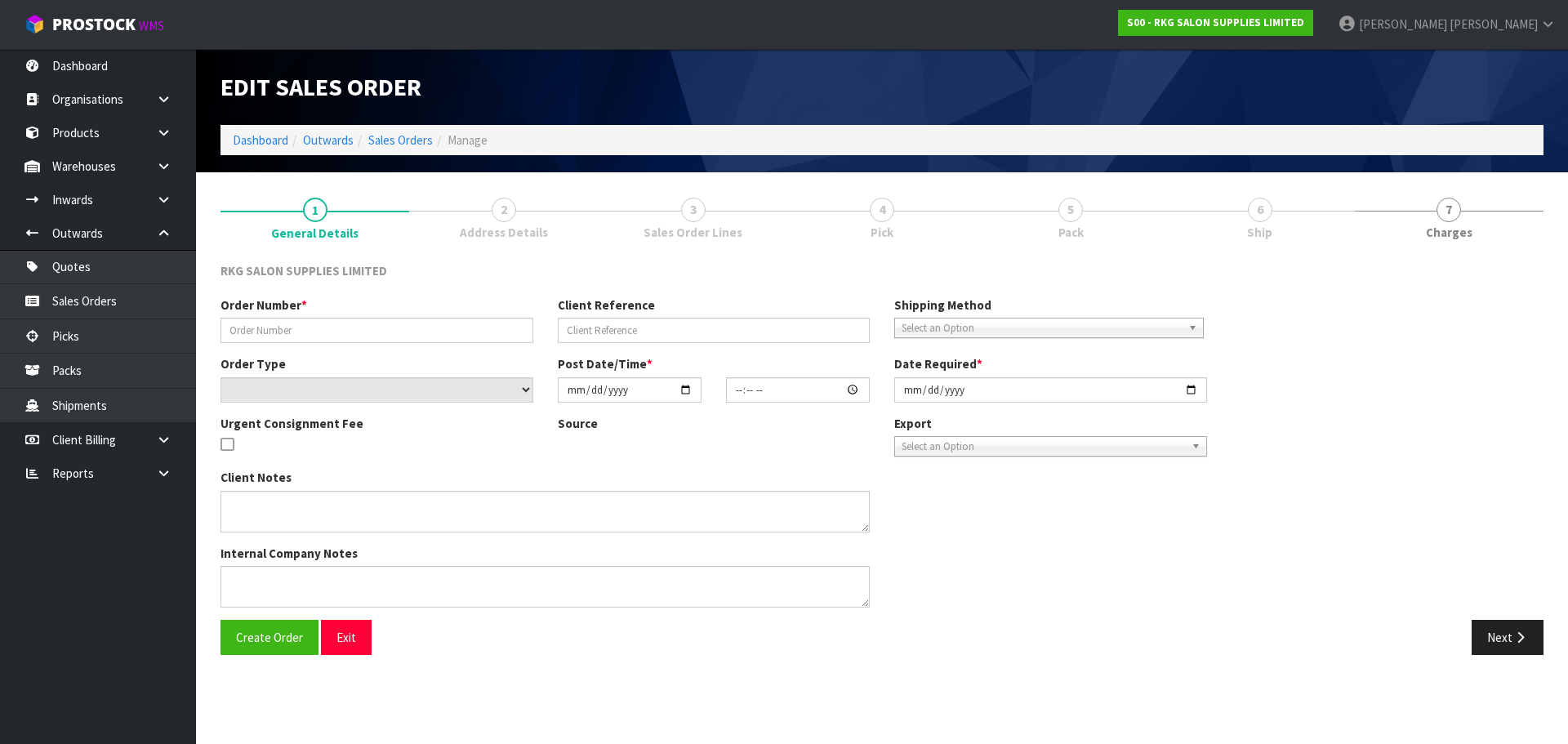
type input "2025-09-16"
type textarea "MISCELLANEOUS - REPLACE CHAIR BACK SEAT ONLY (REMOVE FROM 1 SET BATLOW CHAIR FR…"
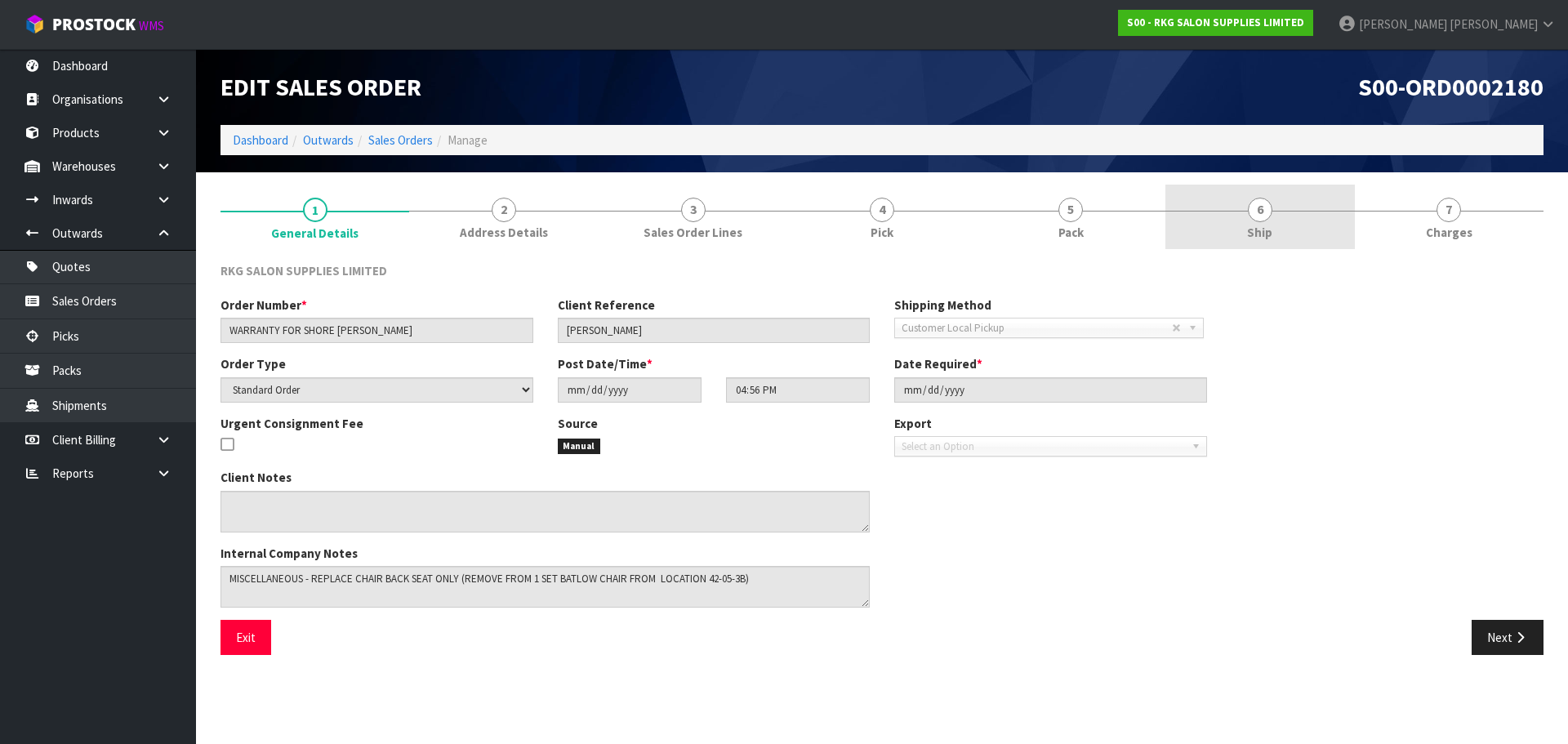
click at [1257, 211] on span "6" at bounding box center [1260, 209] width 24 height 24
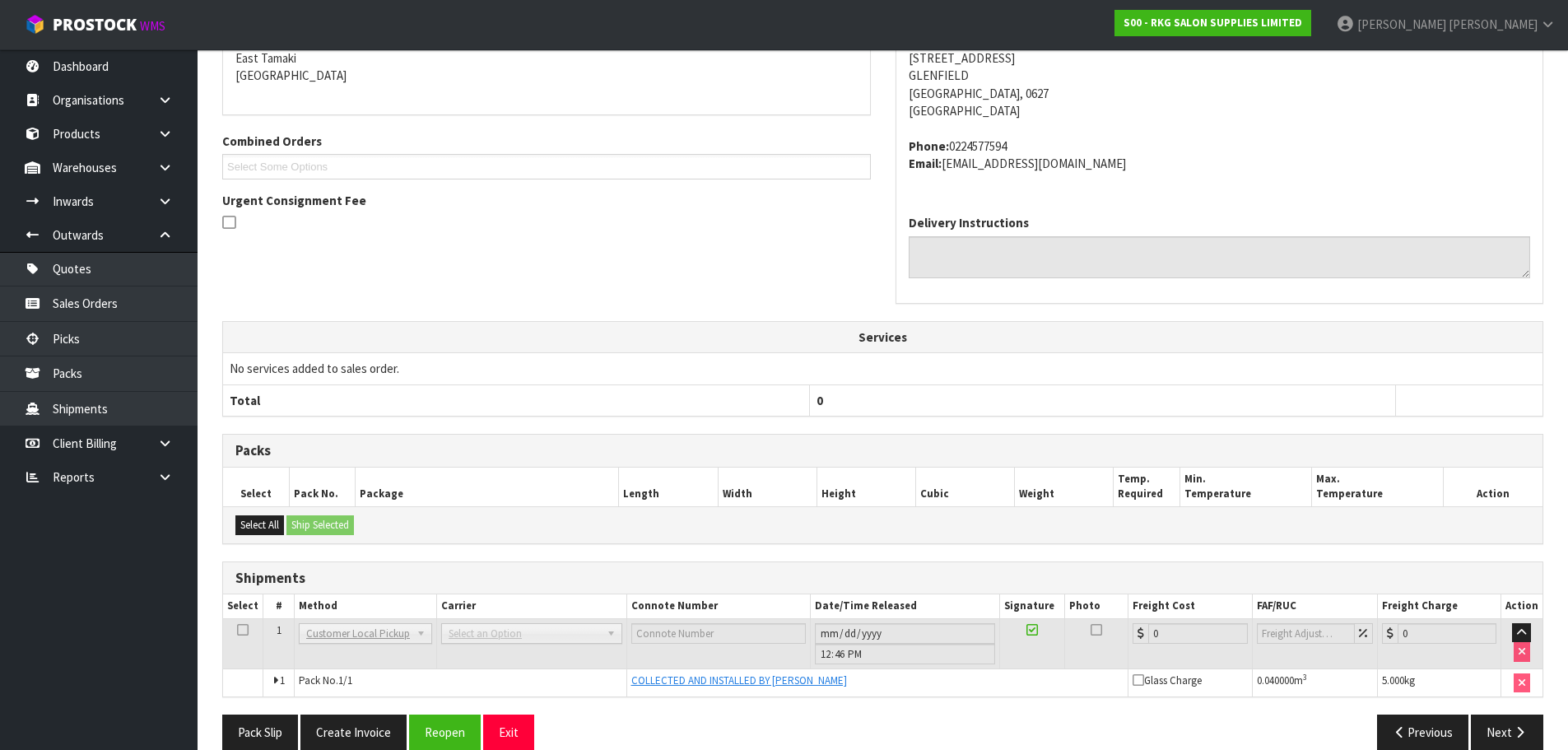
scroll to position [322, 0]
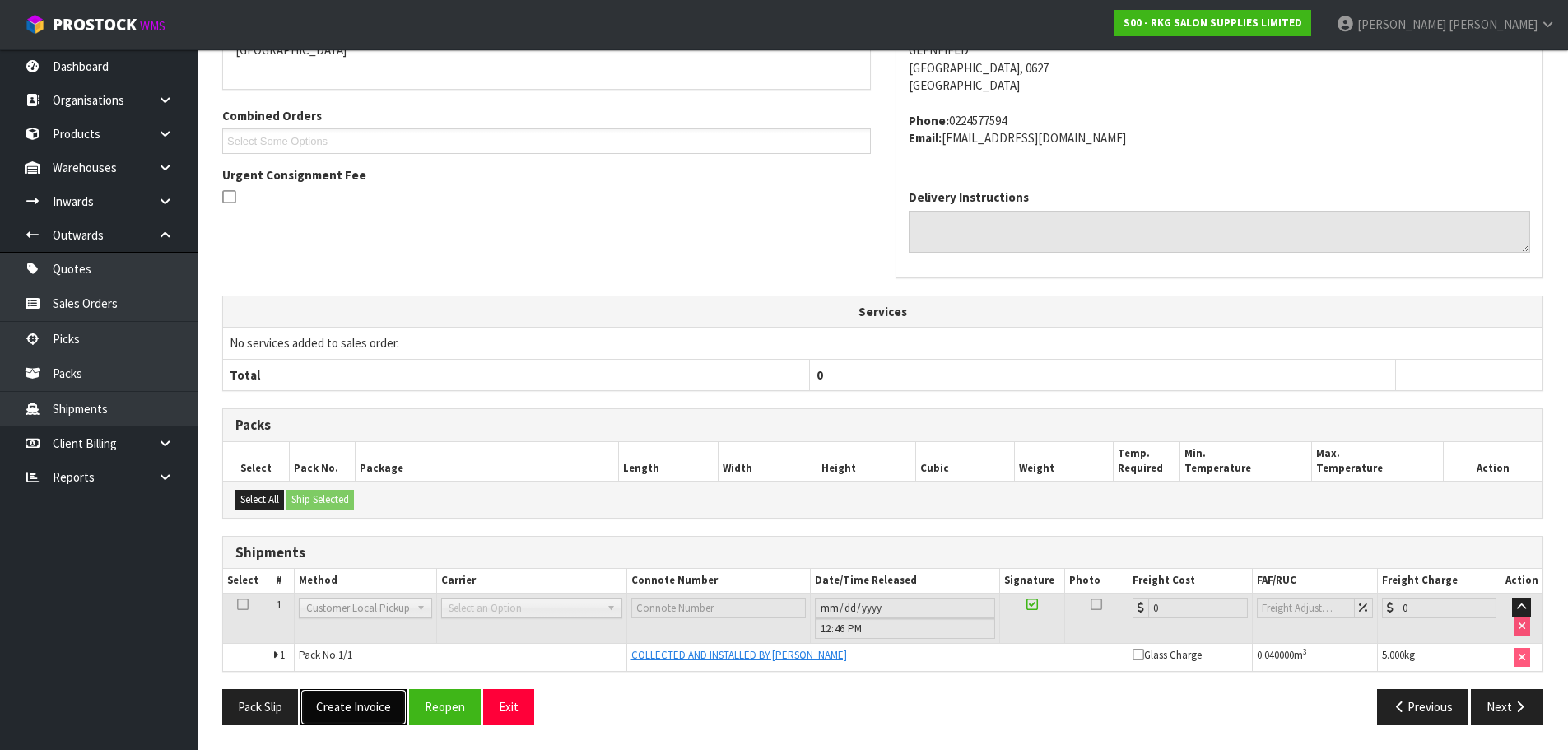
click at [371, 707] on button "Create Invoice" at bounding box center [354, 707] width 106 height 35
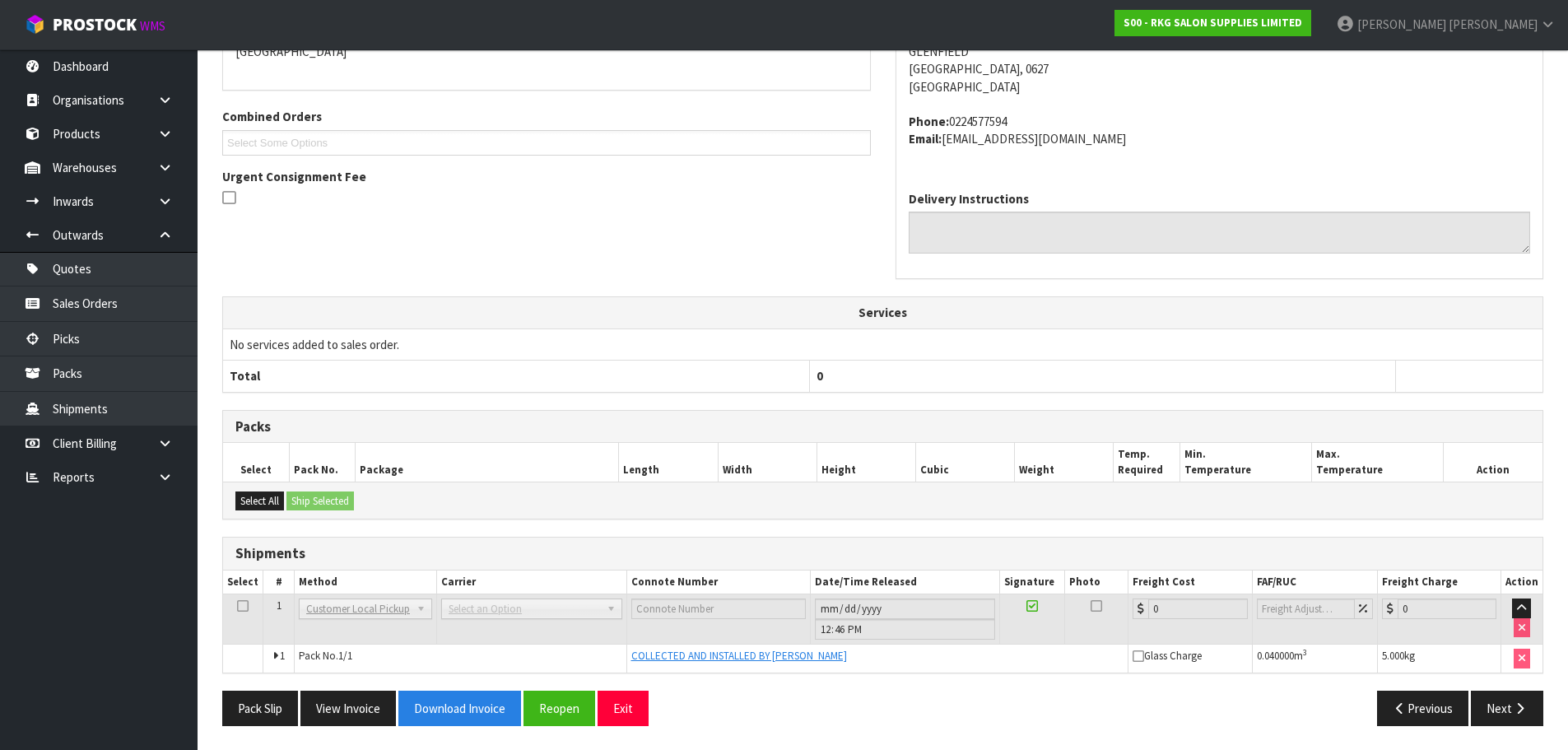
scroll to position [382, 0]
click at [360, 702] on button "View Invoice" at bounding box center [349, 708] width 96 height 35
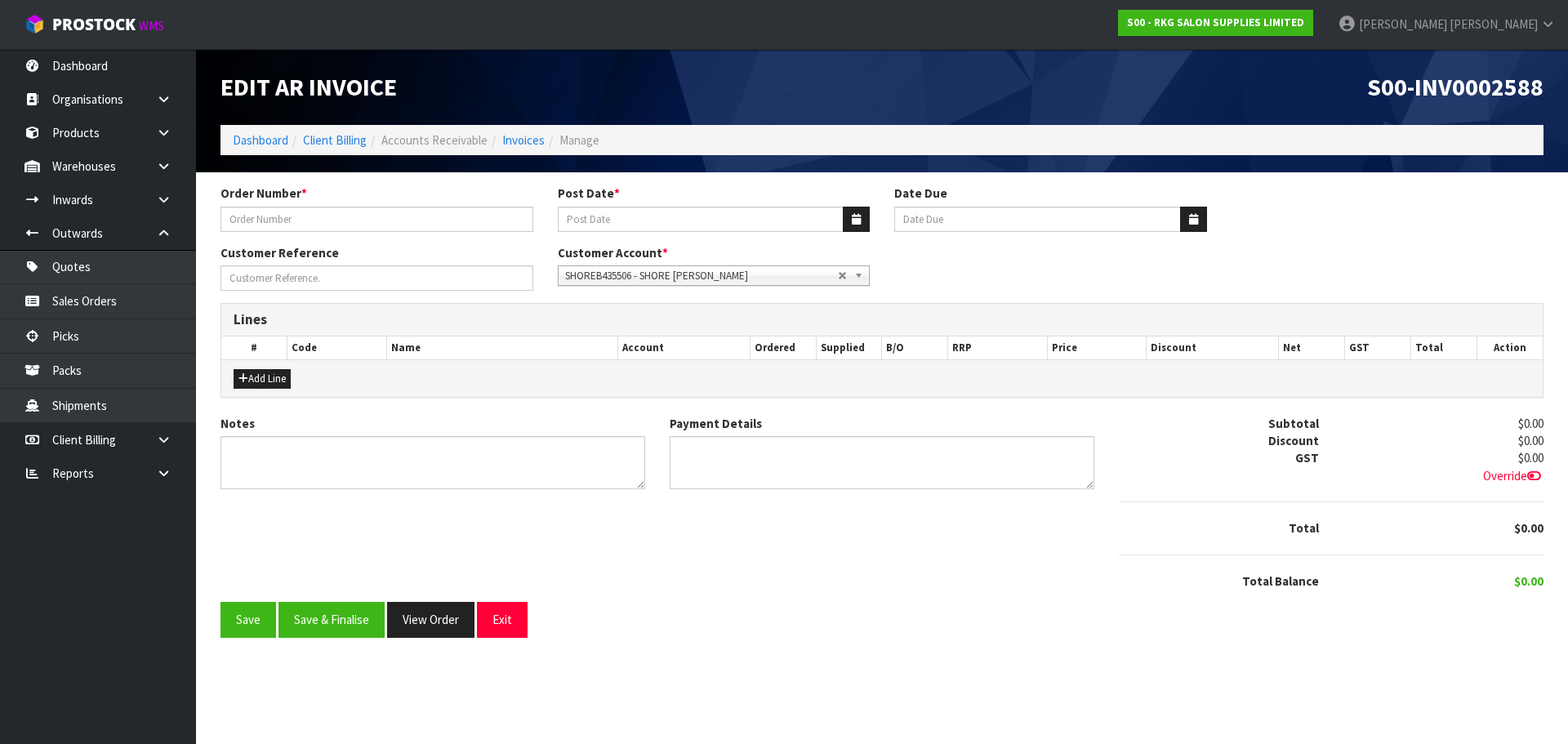
type input "WARRANTY FOR SHORE [PERSON_NAME]"
type input "[DATE]"
type input "[PERSON_NAME]"
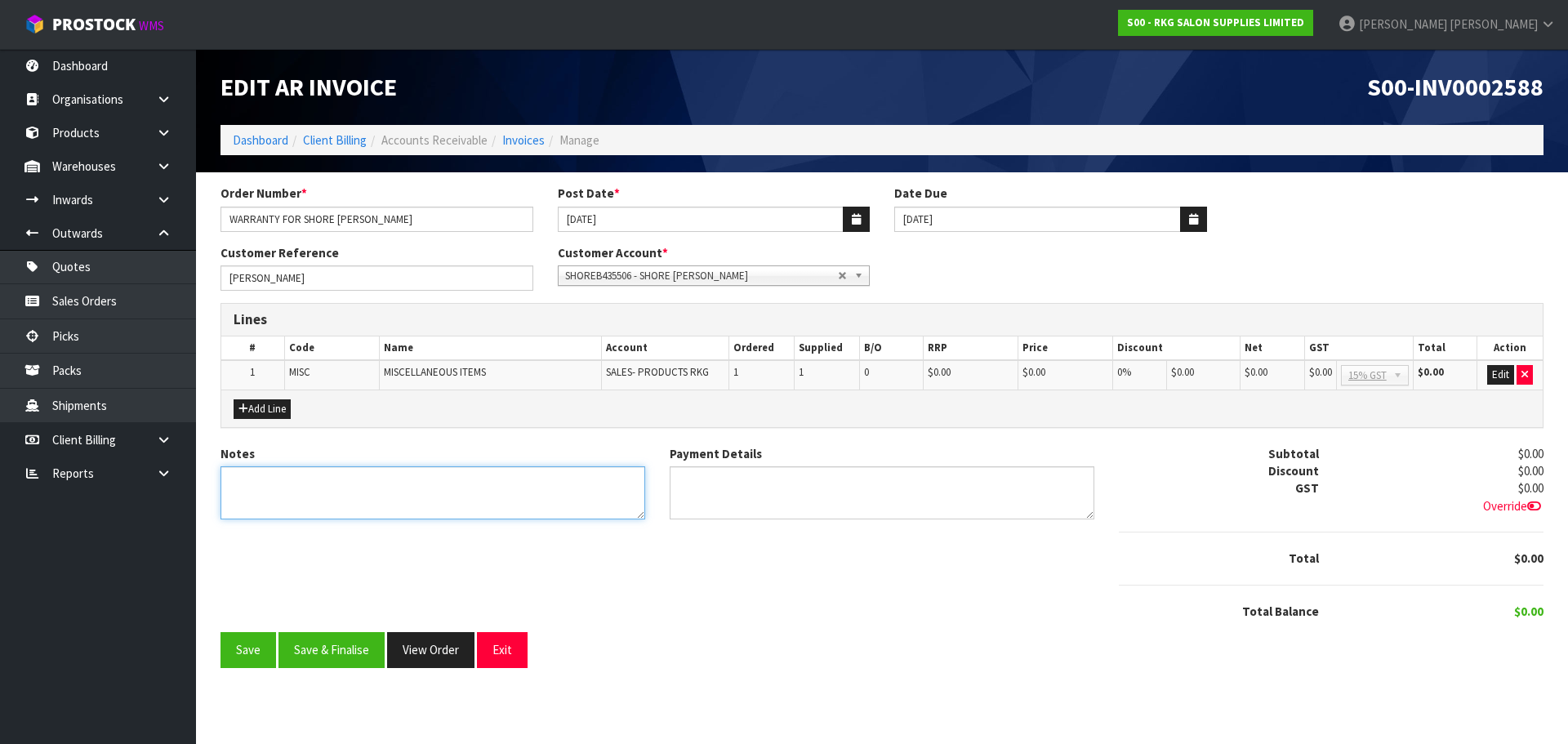
click at [289, 484] on textarea "Notes" at bounding box center [432, 493] width 424 height 53
click at [235, 484] on textarea "Notes" at bounding box center [432, 493] width 424 height 53
type textarea "WARRANTY REPLACEMENT COLLECTED AND INSTALLED BY MARIE"
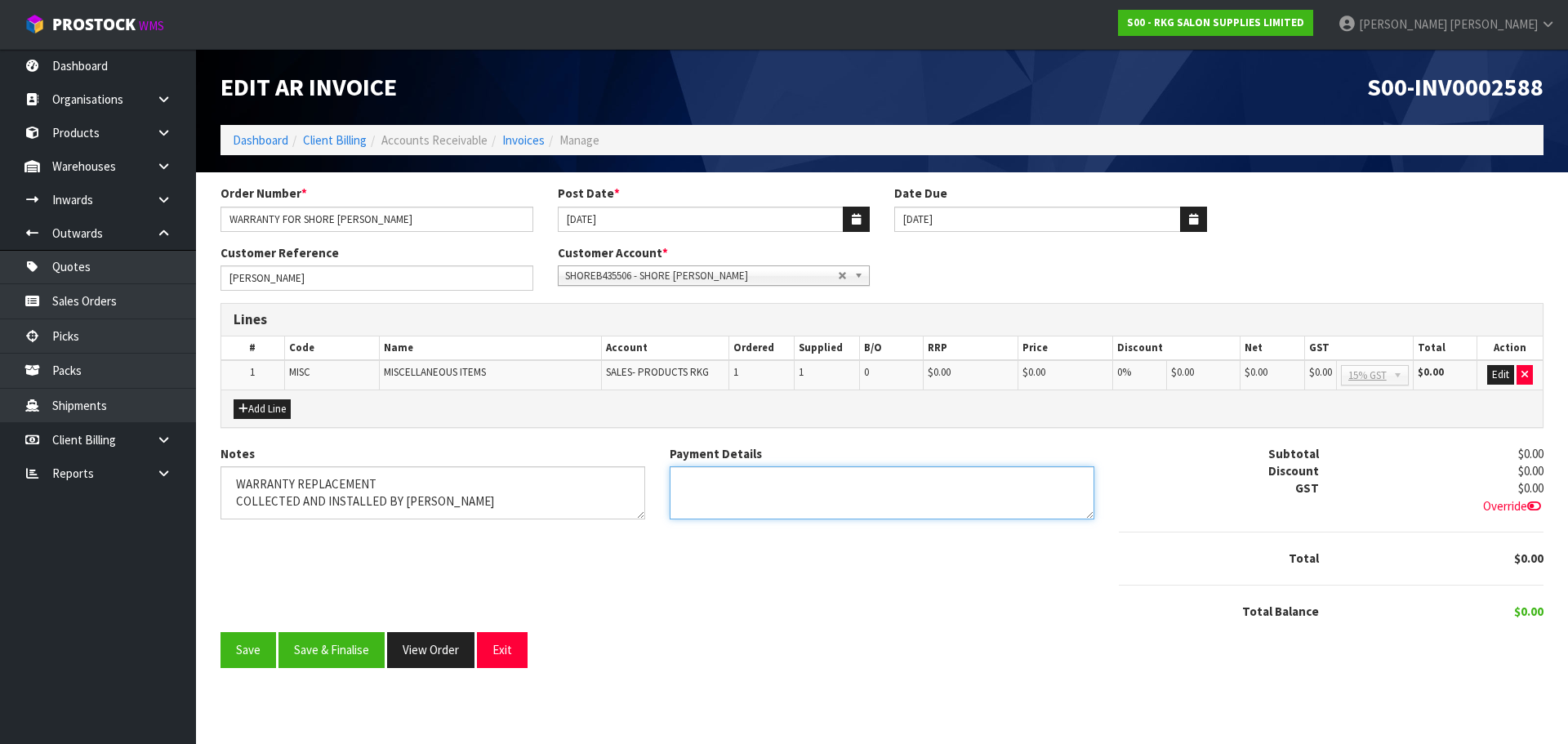
click at [692, 485] on textarea "Payment Details" at bounding box center [881, 493] width 424 height 53
type textarea "N/A"
click at [233, 485] on textarea "Notes" at bounding box center [432, 493] width 424 height 53
drag, startPoint x: 378, startPoint y: 482, endPoint x: 235, endPoint y: 483, distance: 143.0
click at [235, 483] on textarea "Notes" at bounding box center [432, 493] width 424 height 53
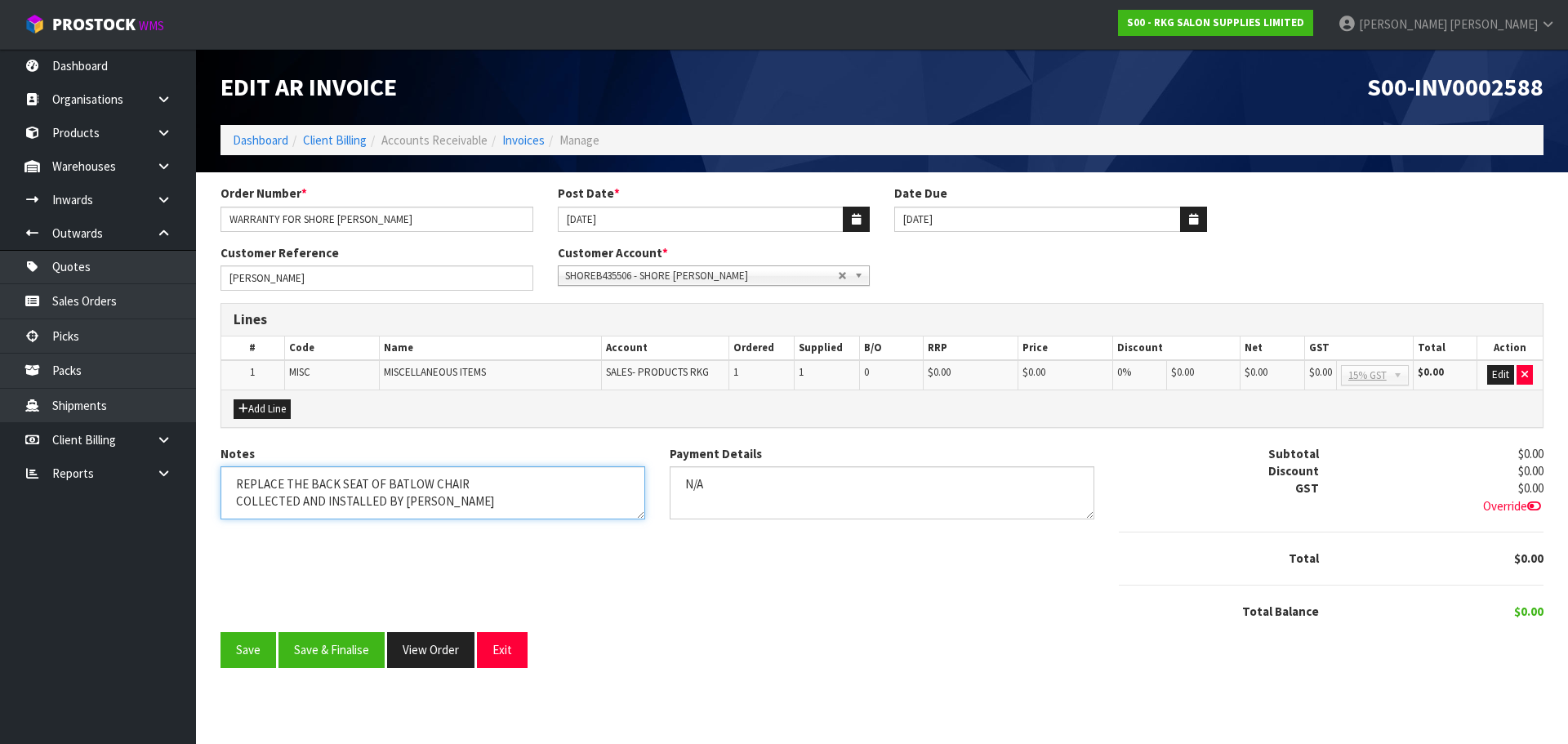
click at [282, 485] on textarea "Notes" at bounding box center [432, 493] width 424 height 53
click at [479, 481] on textarea "Notes" at bounding box center [432, 493] width 424 height 53
type textarea "REPLACED THE BACK SEAT OF BATLOW CHAIR COLLECTED AND INSTALLED BY MARIE"
click at [698, 275] on span "SHOREB435506 - SHORE BARBER" at bounding box center [702, 276] width 273 height 20
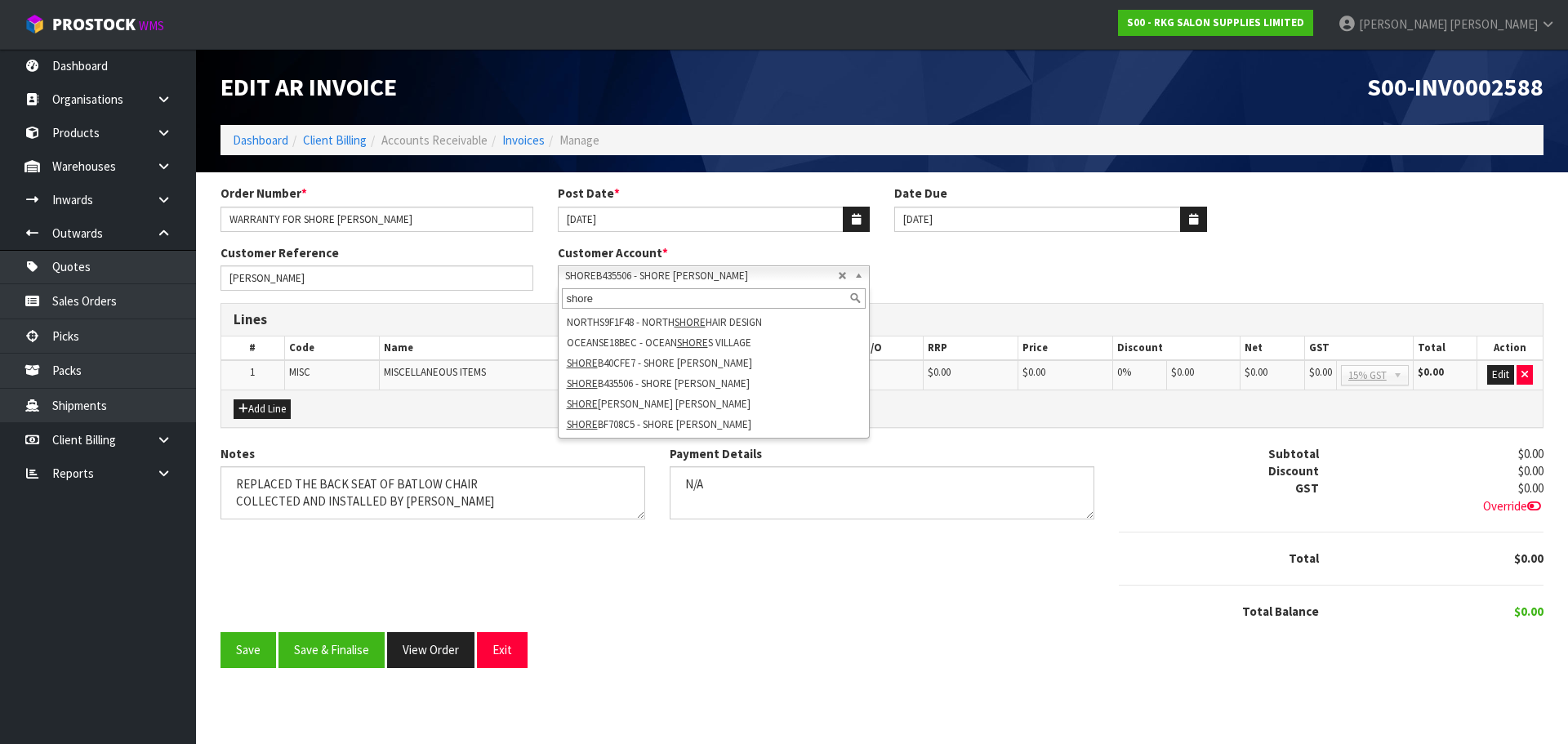
type input "shore"
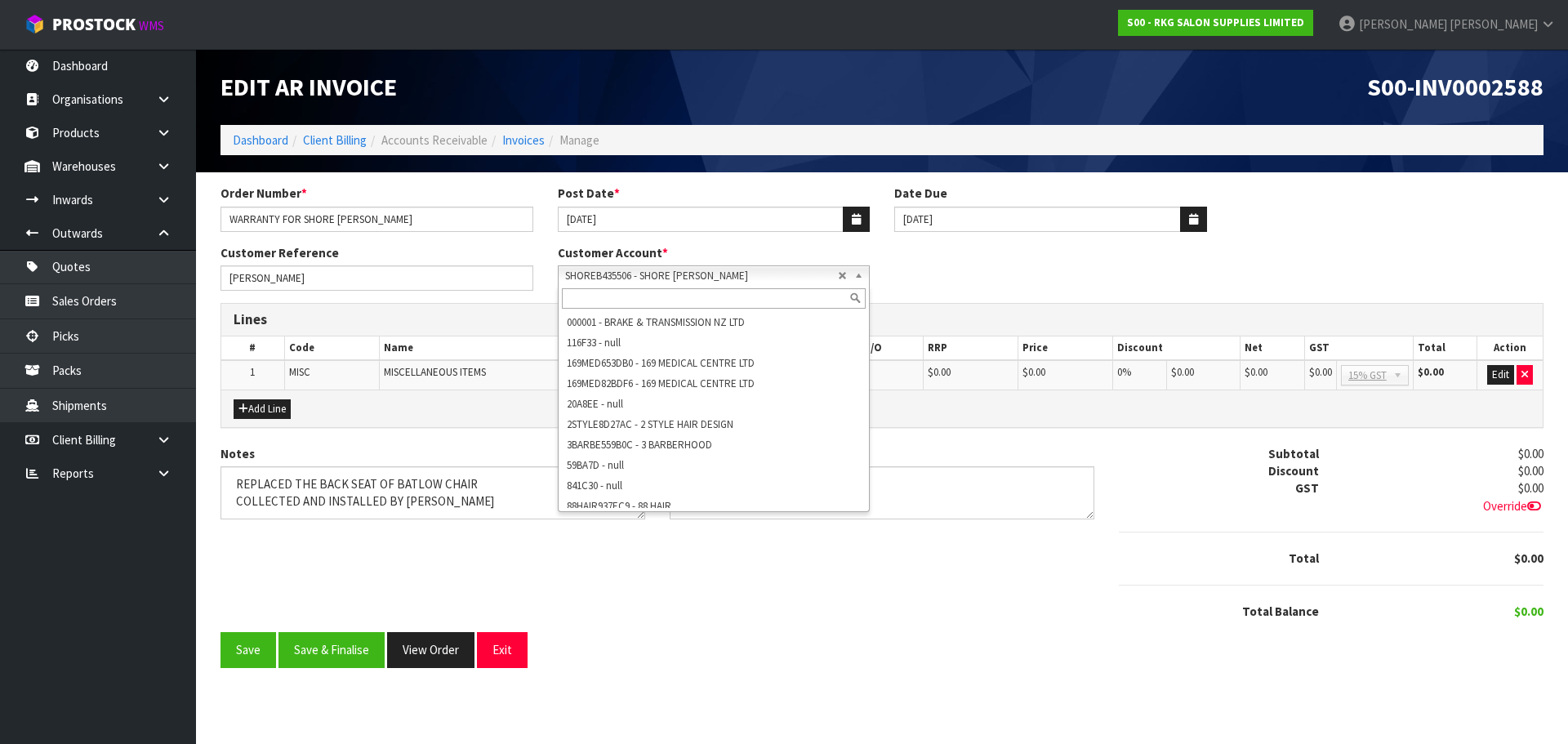
click at [615, 279] on span "SHOREB435506 - SHORE BARBER" at bounding box center [702, 276] width 273 height 20
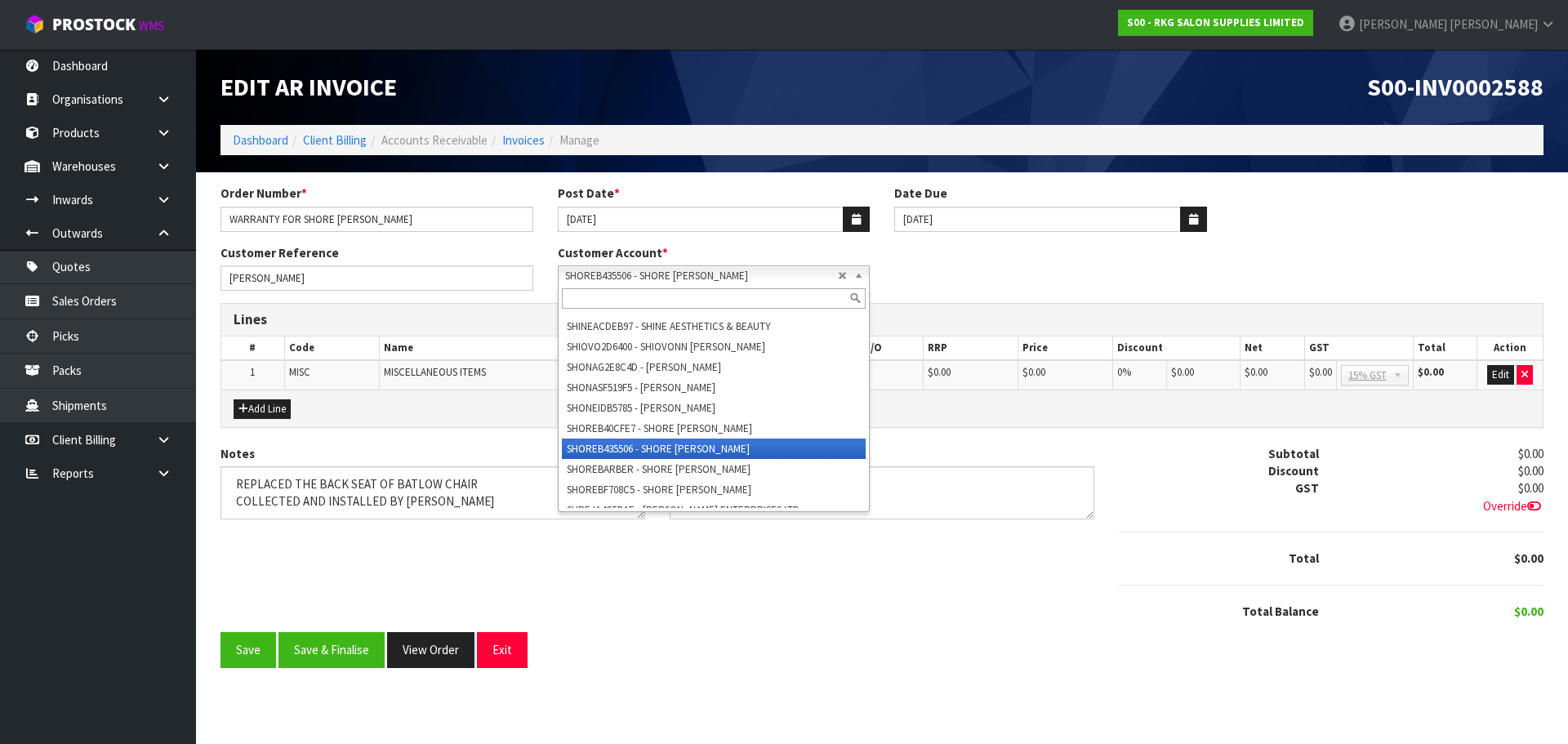
paste input "SHOREBARBER"
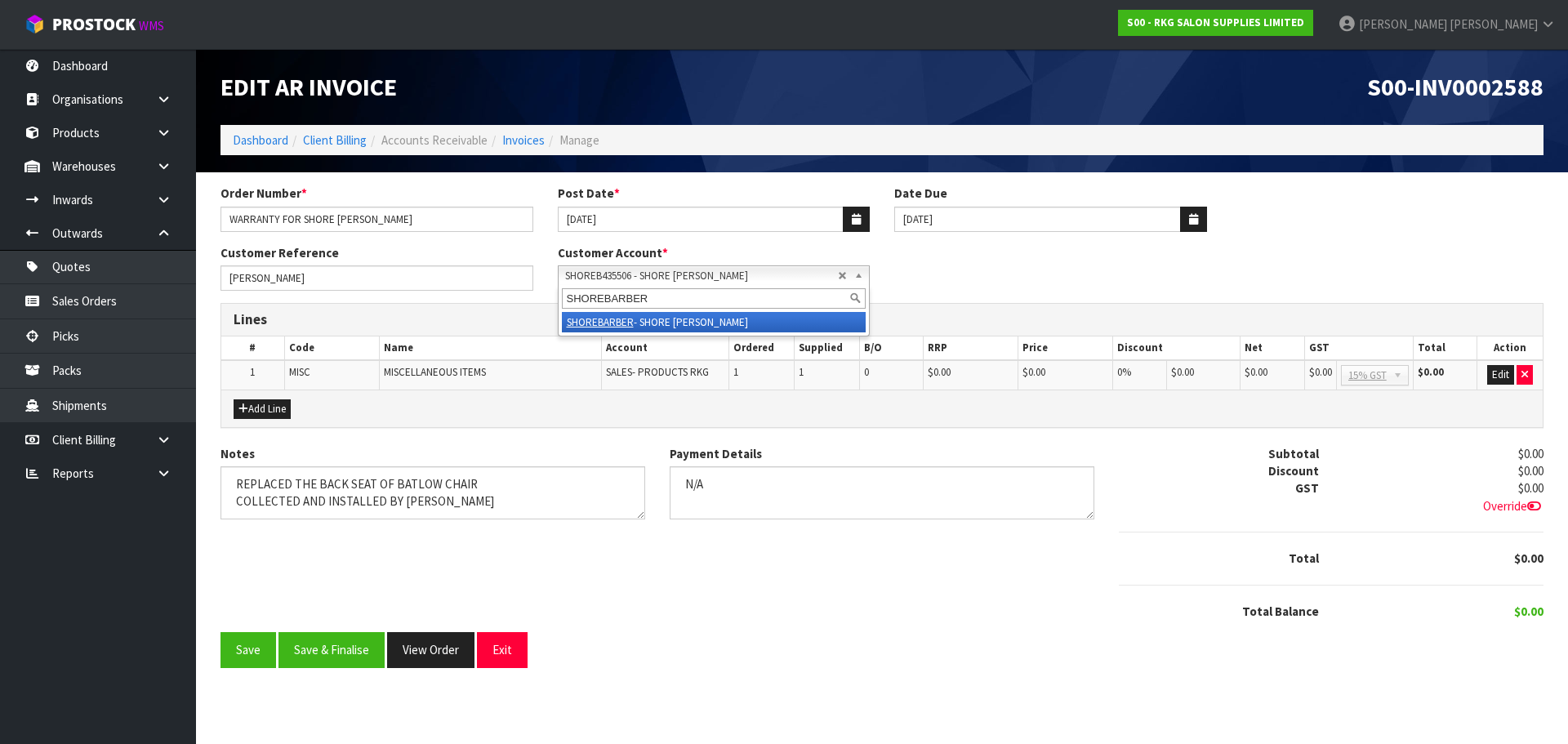
type input "SHOREBARBER"
click at [599, 319] on em "SHOREBARBER" at bounding box center [600, 322] width 67 height 14
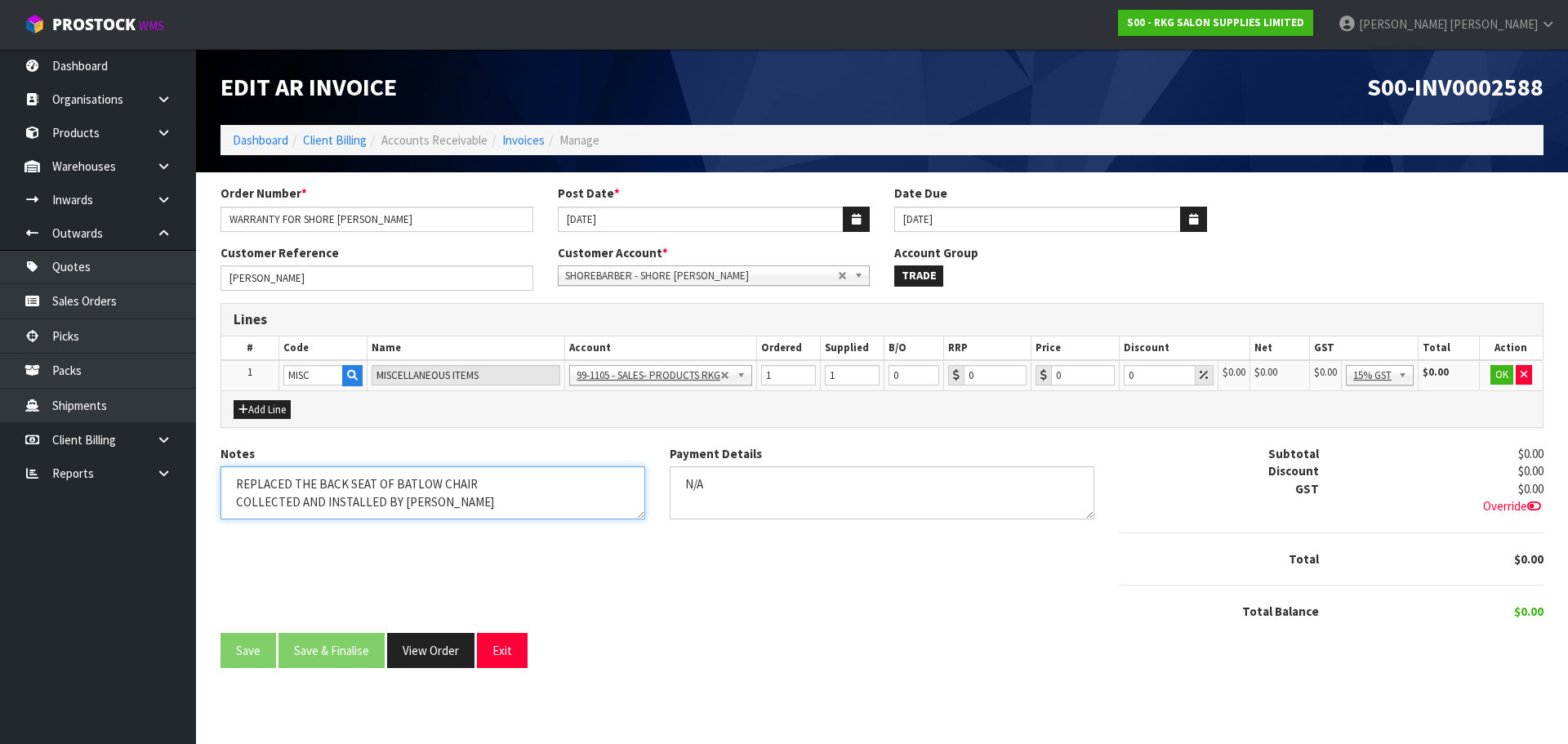
drag, startPoint x: 439, startPoint y: 498, endPoint x: 218, endPoint y: 500, distance: 221.0
click at [218, 500] on div "Notes" at bounding box center [433, 489] width 449 height 87
click at [320, 504] on textarea "Notes" at bounding box center [432, 493] width 424 height 53
drag, startPoint x: 320, startPoint y: 504, endPoint x: 222, endPoint y: 509, distance: 98.1
click at [222, 509] on textarea "Notes" at bounding box center [432, 493] width 424 height 53
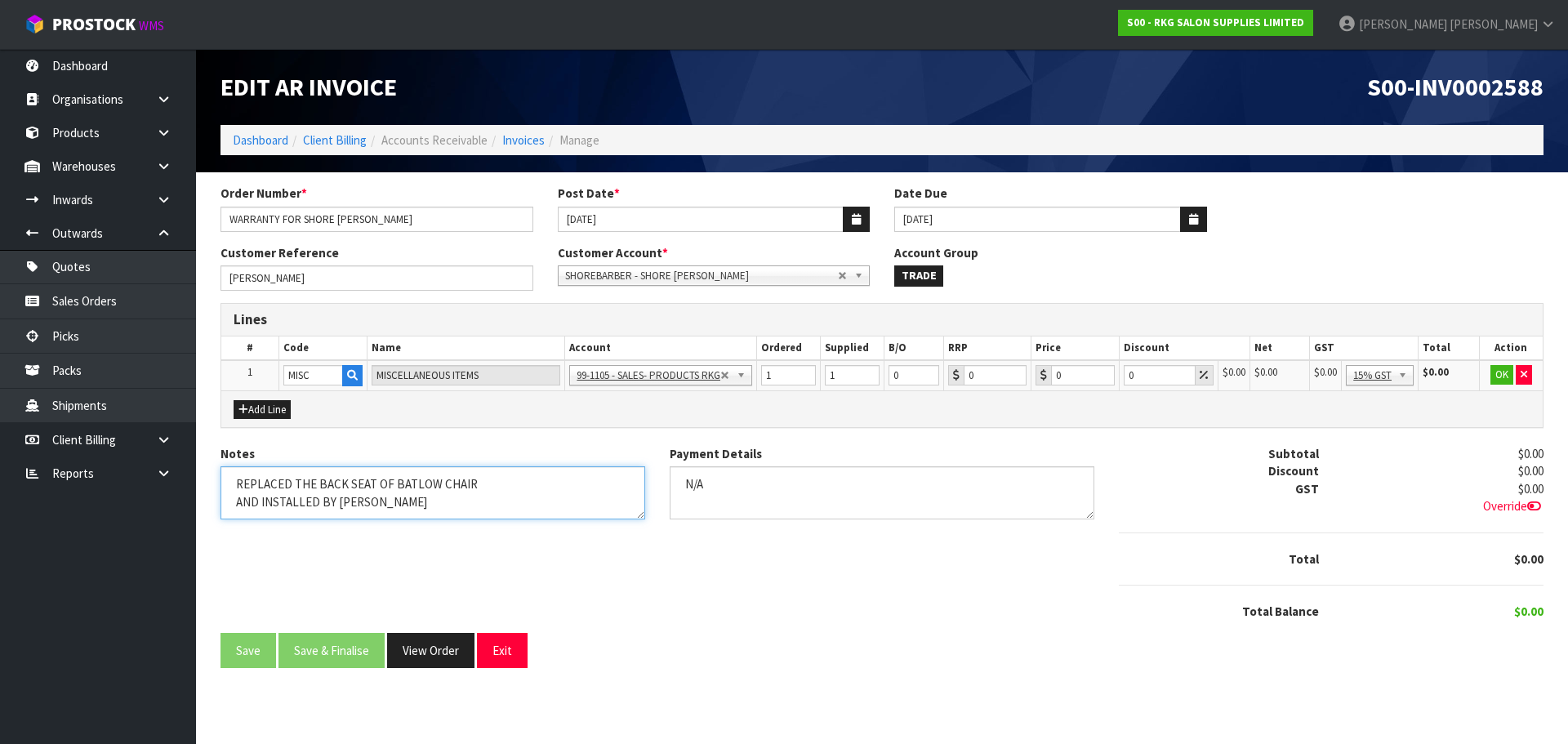
type textarea "REPLACED THE BACK SEAT OF BATLOW CHAIR AND INSTALLED BY MARIE"
click at [711, 481] on textarea "Payment Details" at bounding box center [881, 493] width 424 height 53
click at [1502, 377] on button "OK" at bounding box center [1501, 375] width 23 height 20
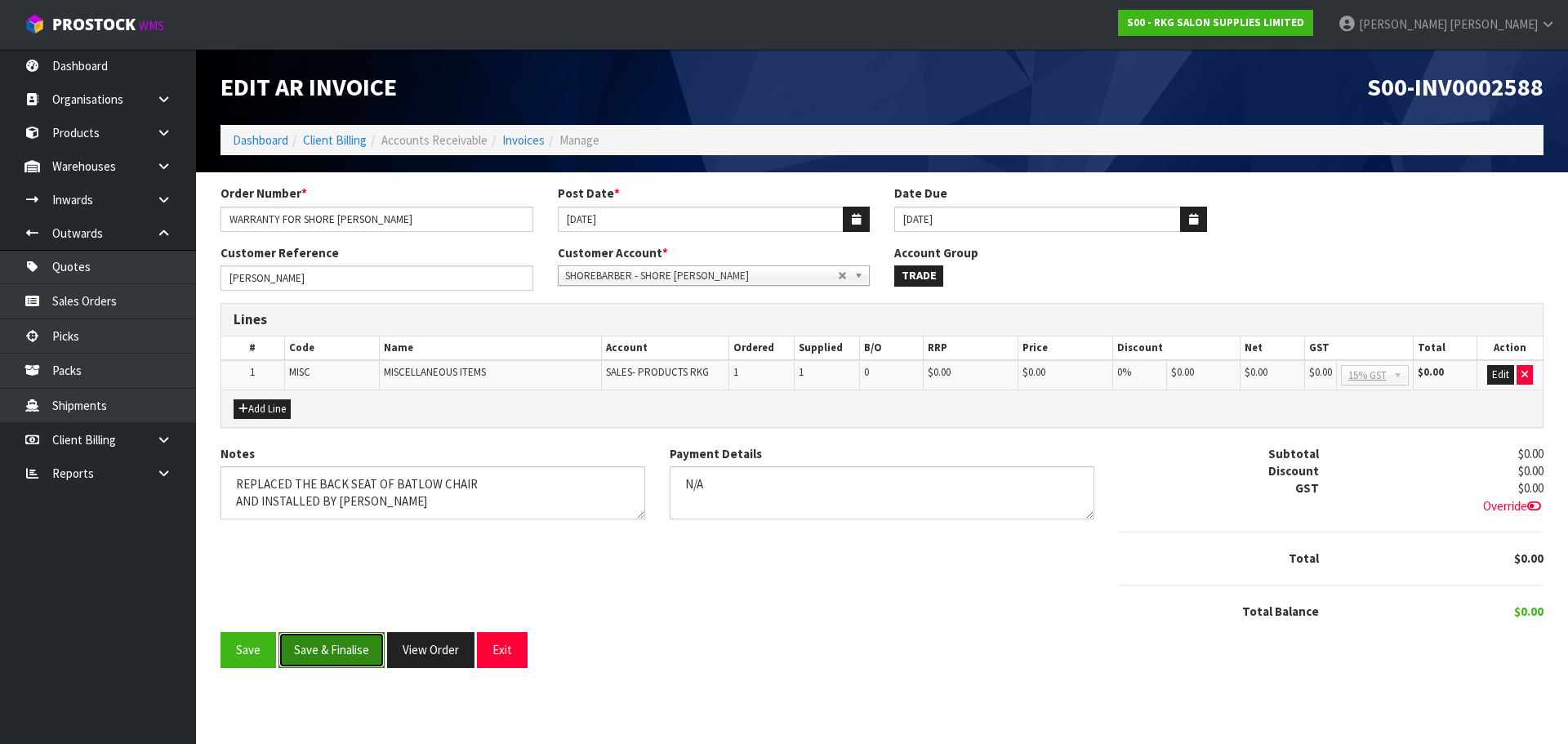
click at [333, 652] on button "Save & Finalise" at bounding box center [331, 650] width 106 height 35
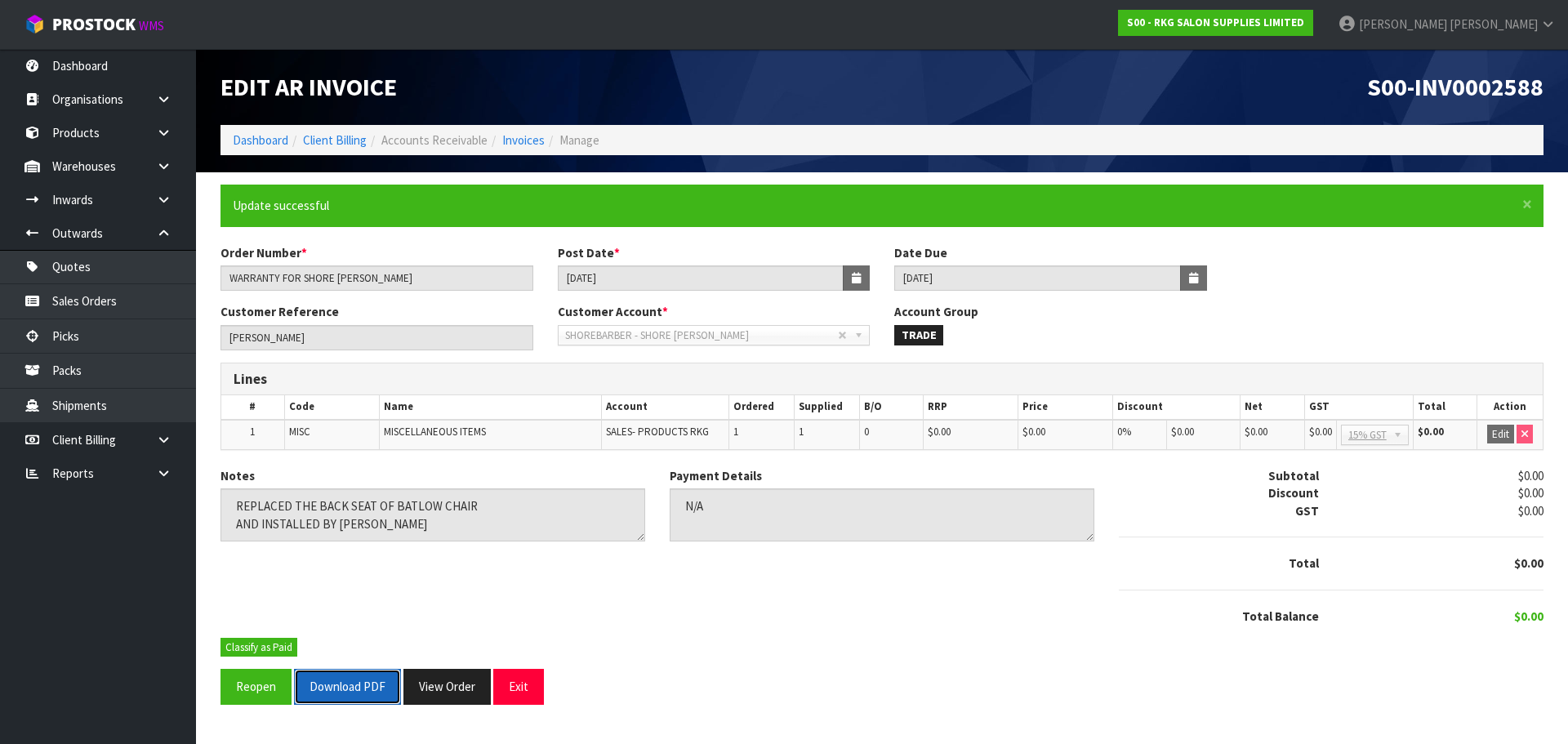
click at [343, 690] on button "Download PDF" at bounding box center [348, 686] width 107 height 35
click at [272, 647] on button "Classify as Paid" at bounding box center [258, 648] width 77 height 20
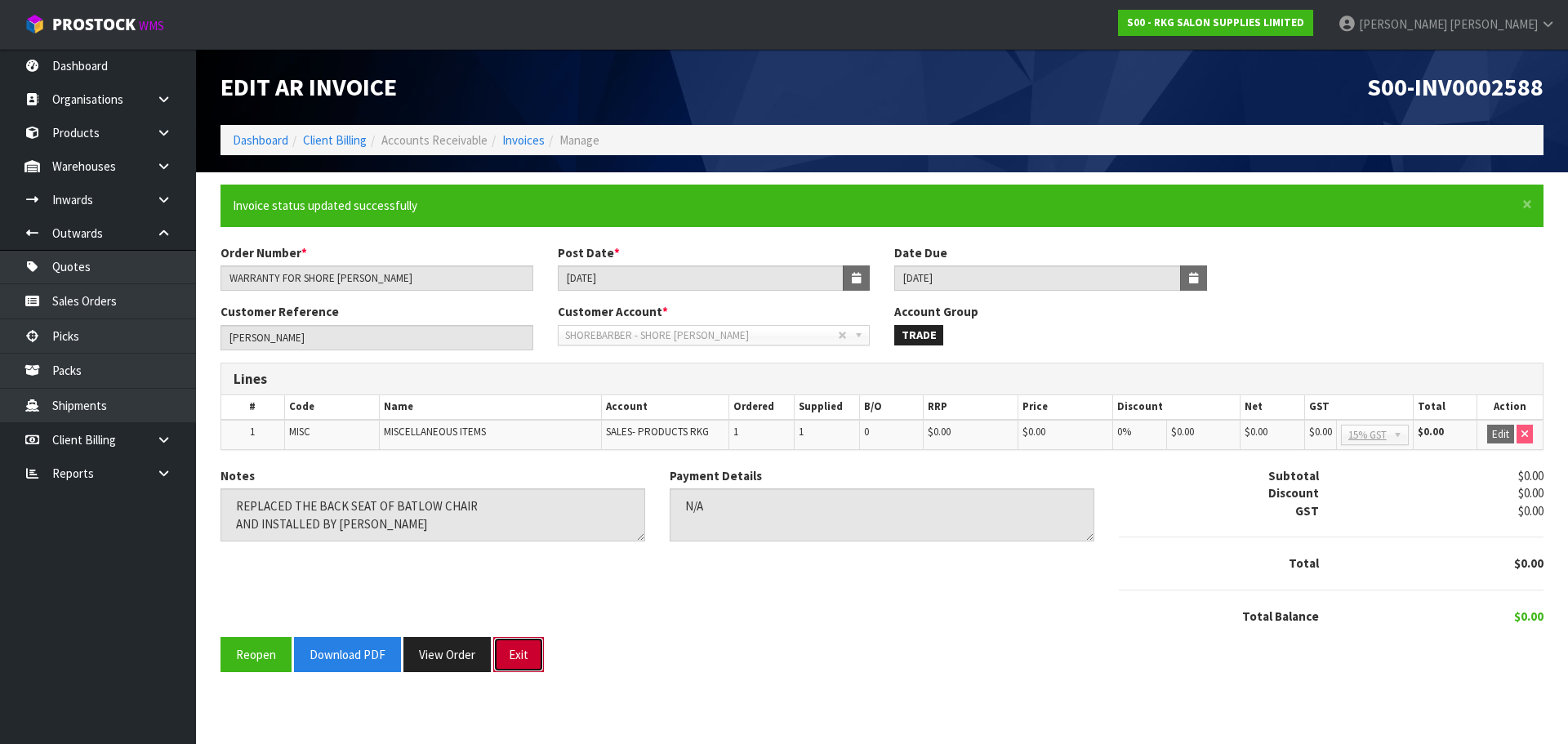
click at [534, 651] on button "Exit" at bounding box center [518, 655] width 51 height 35
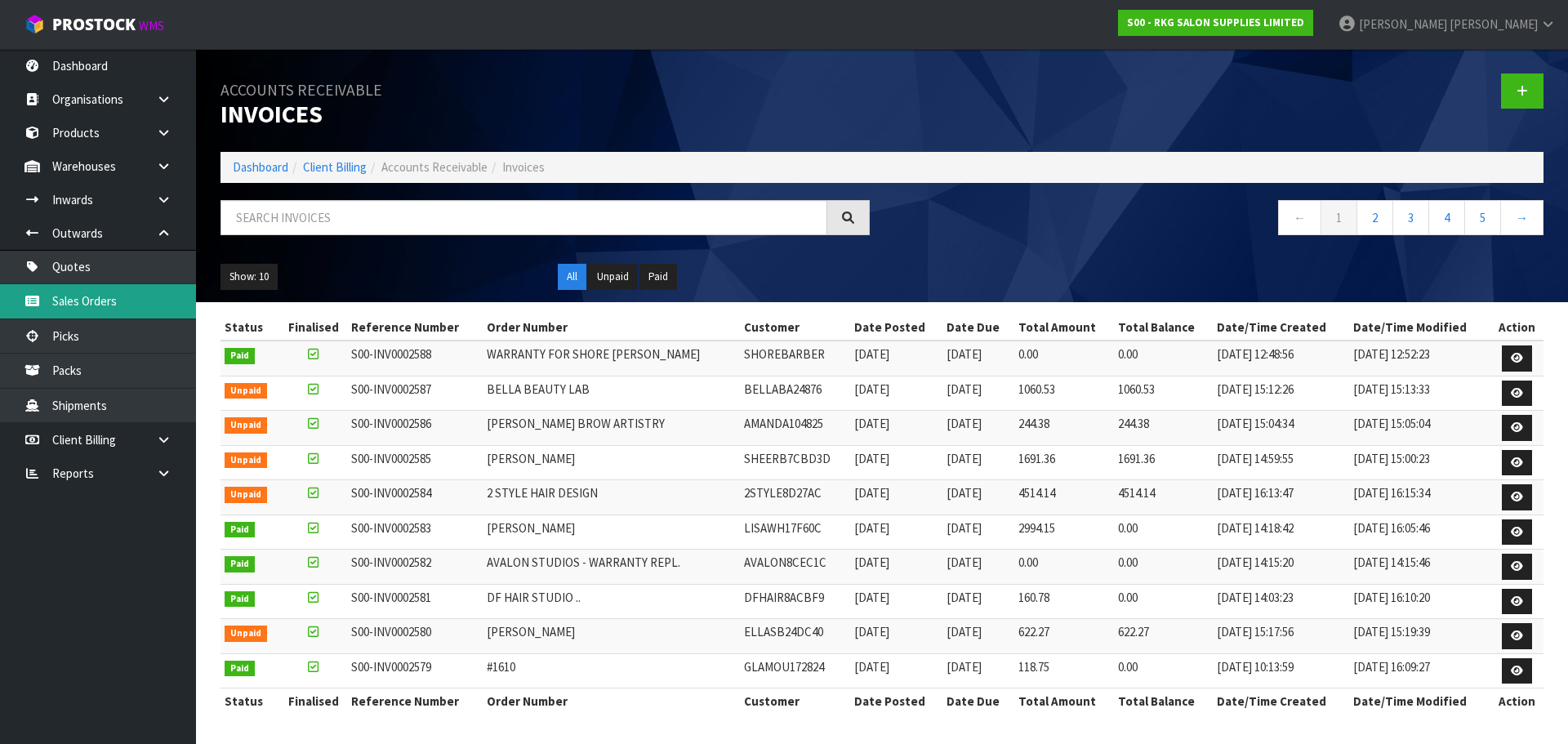
click at [66, 294] on link "Sales Orders" at bounding box center [98, 301] width 196 height 33
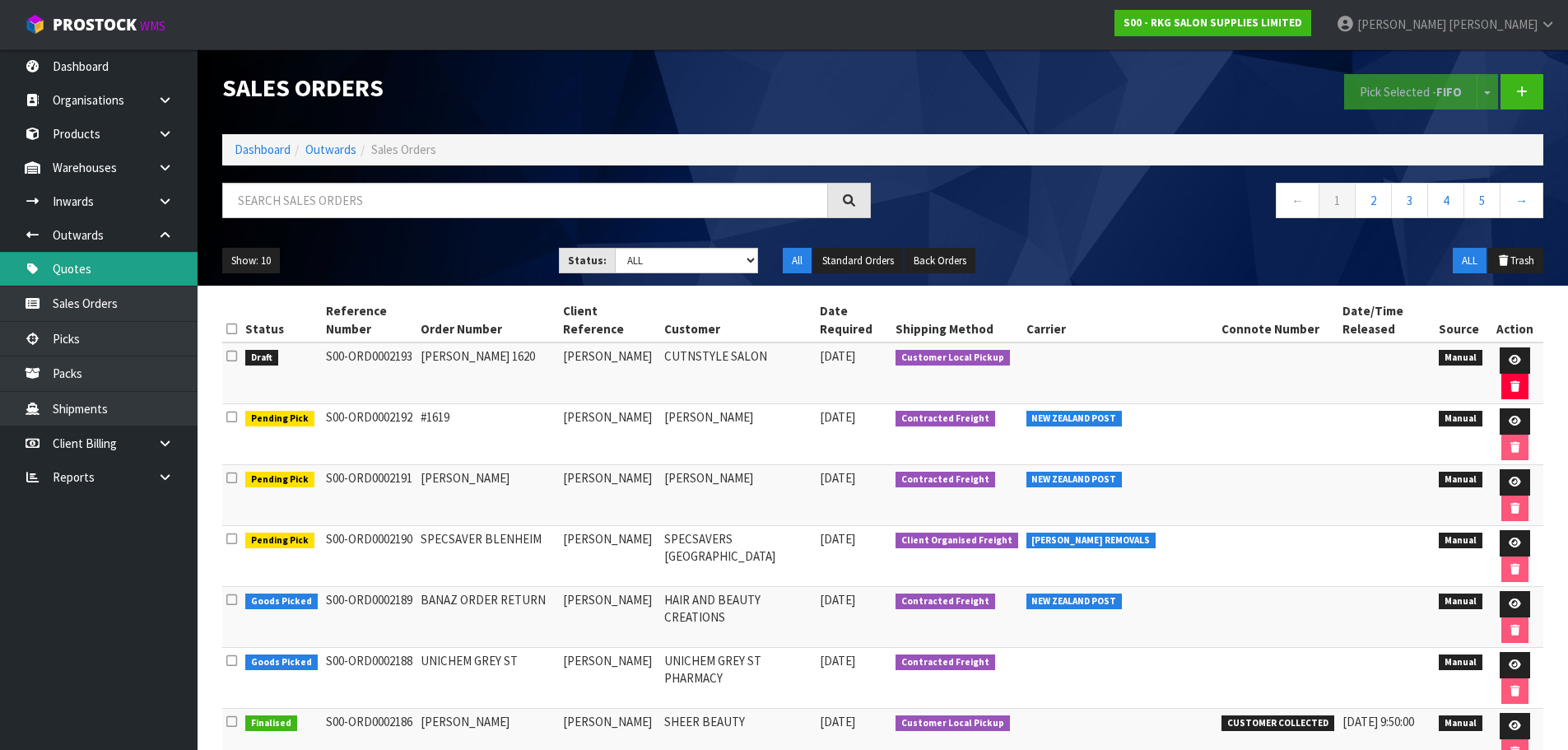
click at [79, 273] on link "Quotes" at bounding box center [98, 269] width 197 height 34
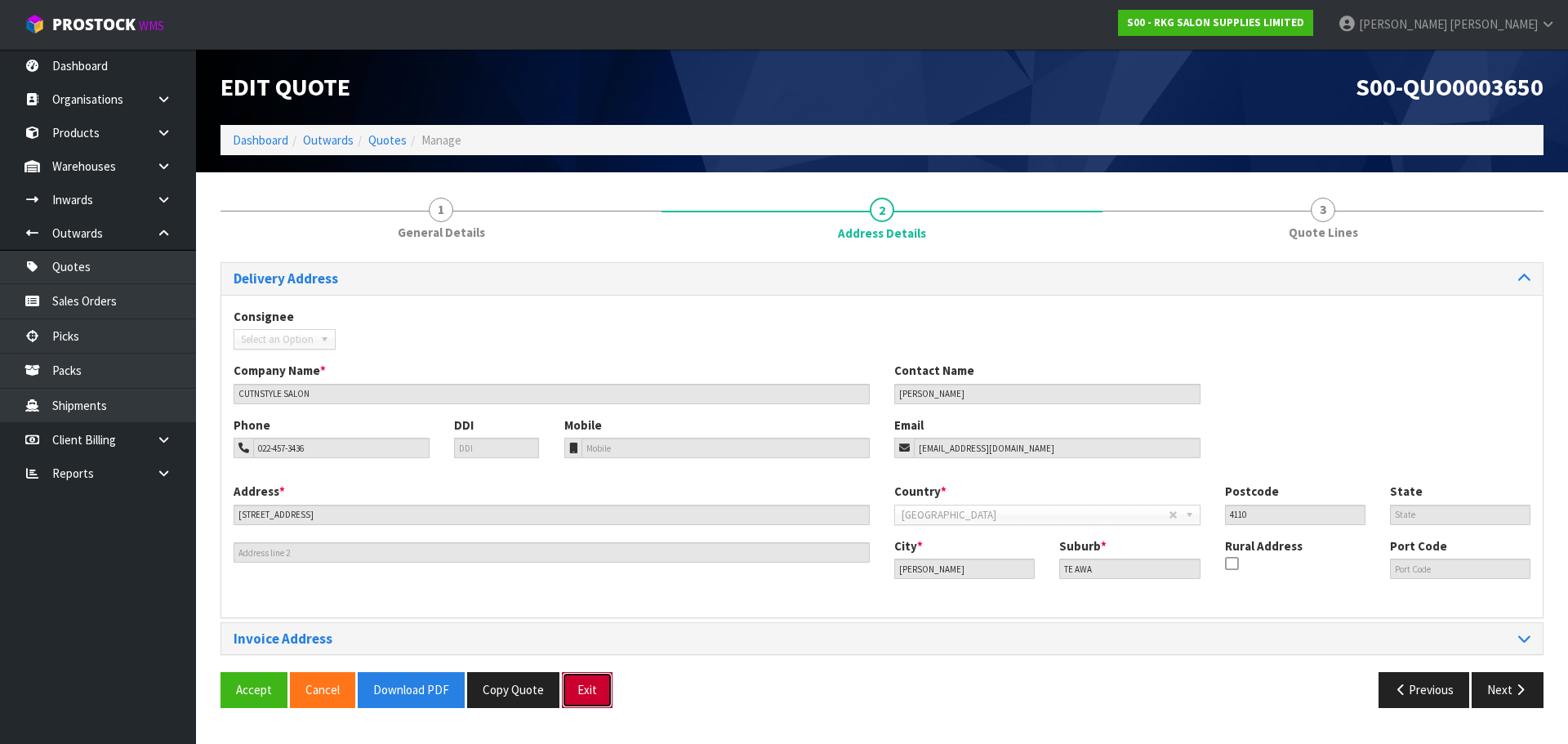
click at [594, 702] on button "Exit" at bounding box center [587, 690] width 51 height 35
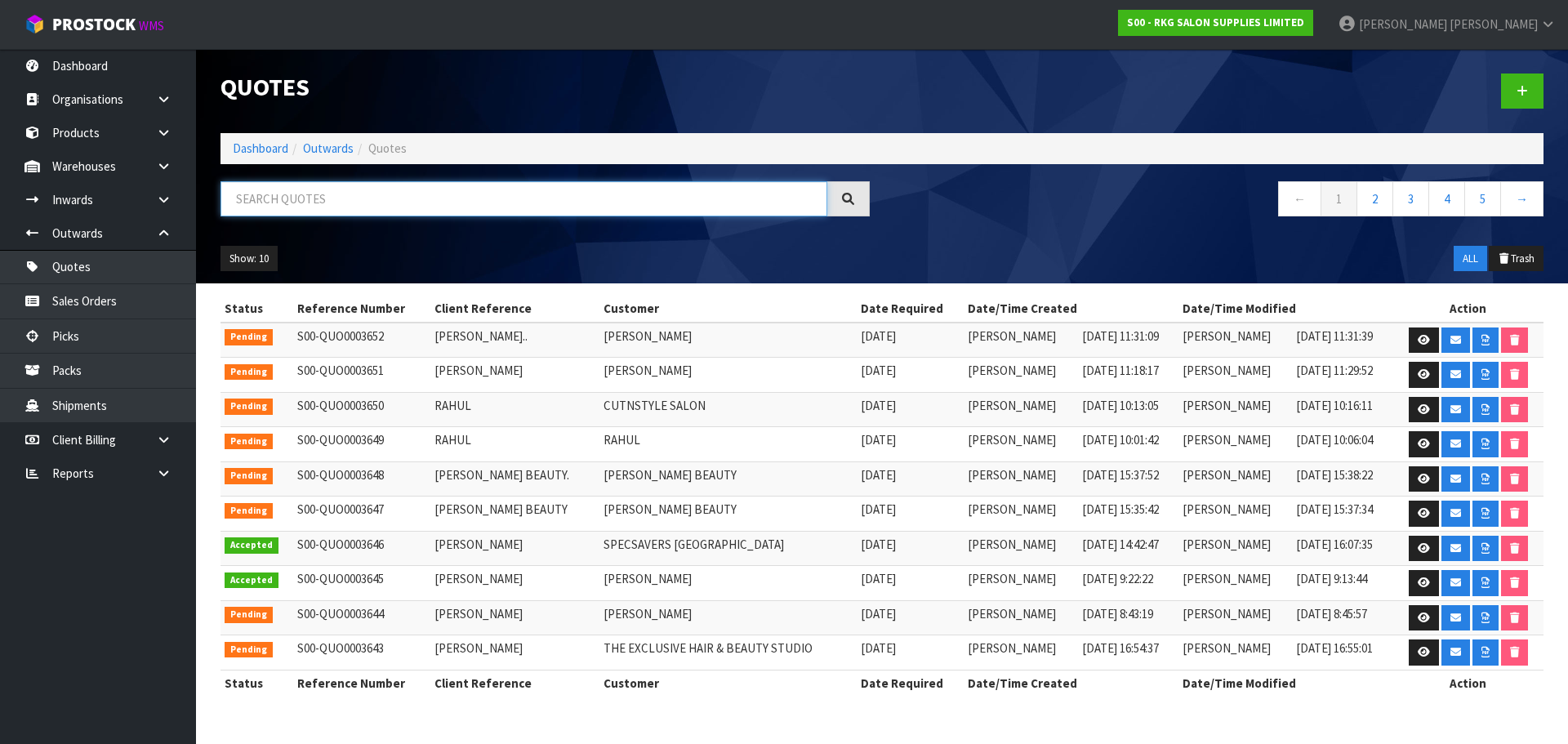
click at [284, 208] on input "text" at bounding box center [524, 199] width 607 height 35
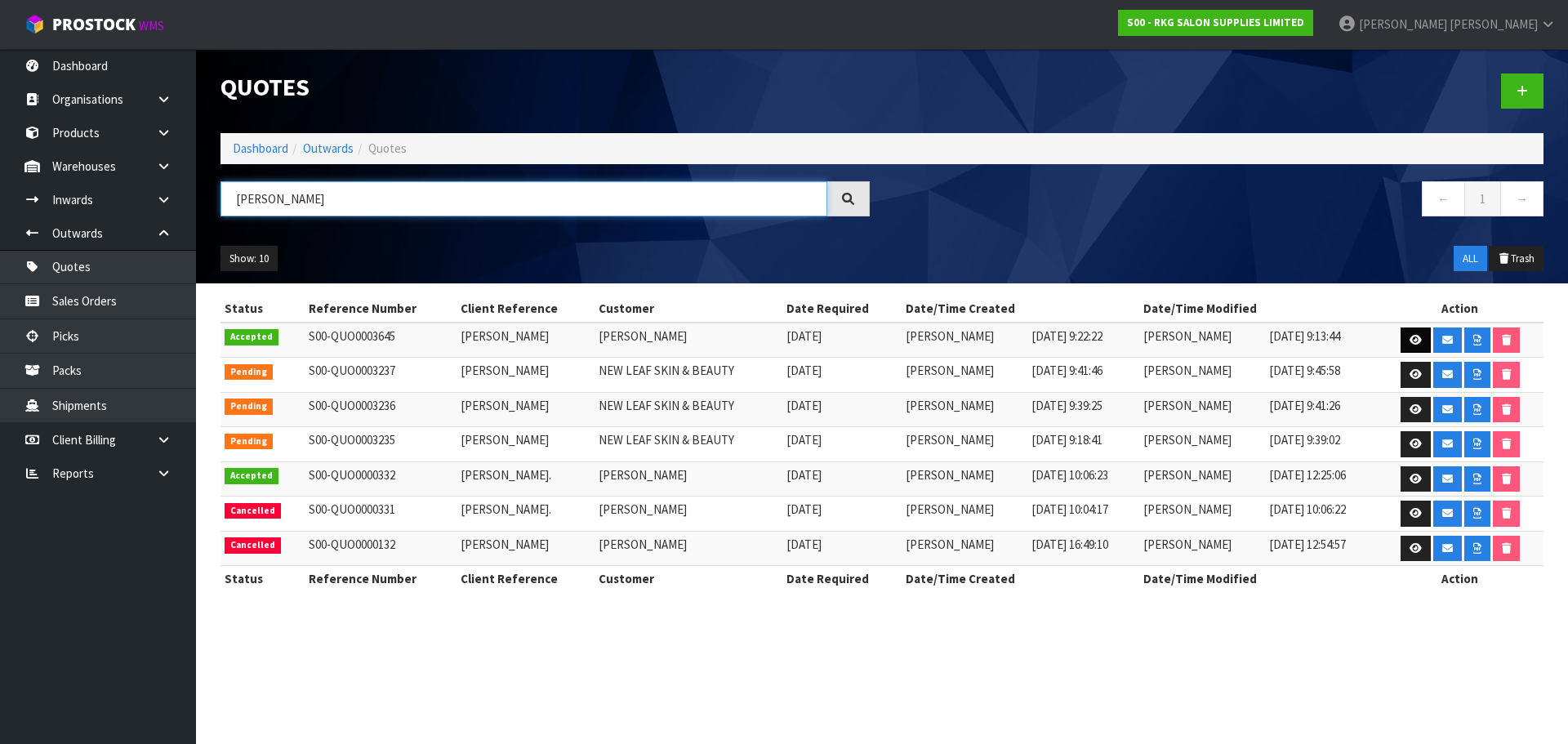
type input "[PERSON_NAME]"
click at [1410, 341] on icon at bounding box center [1415, 340] width 13 height 11
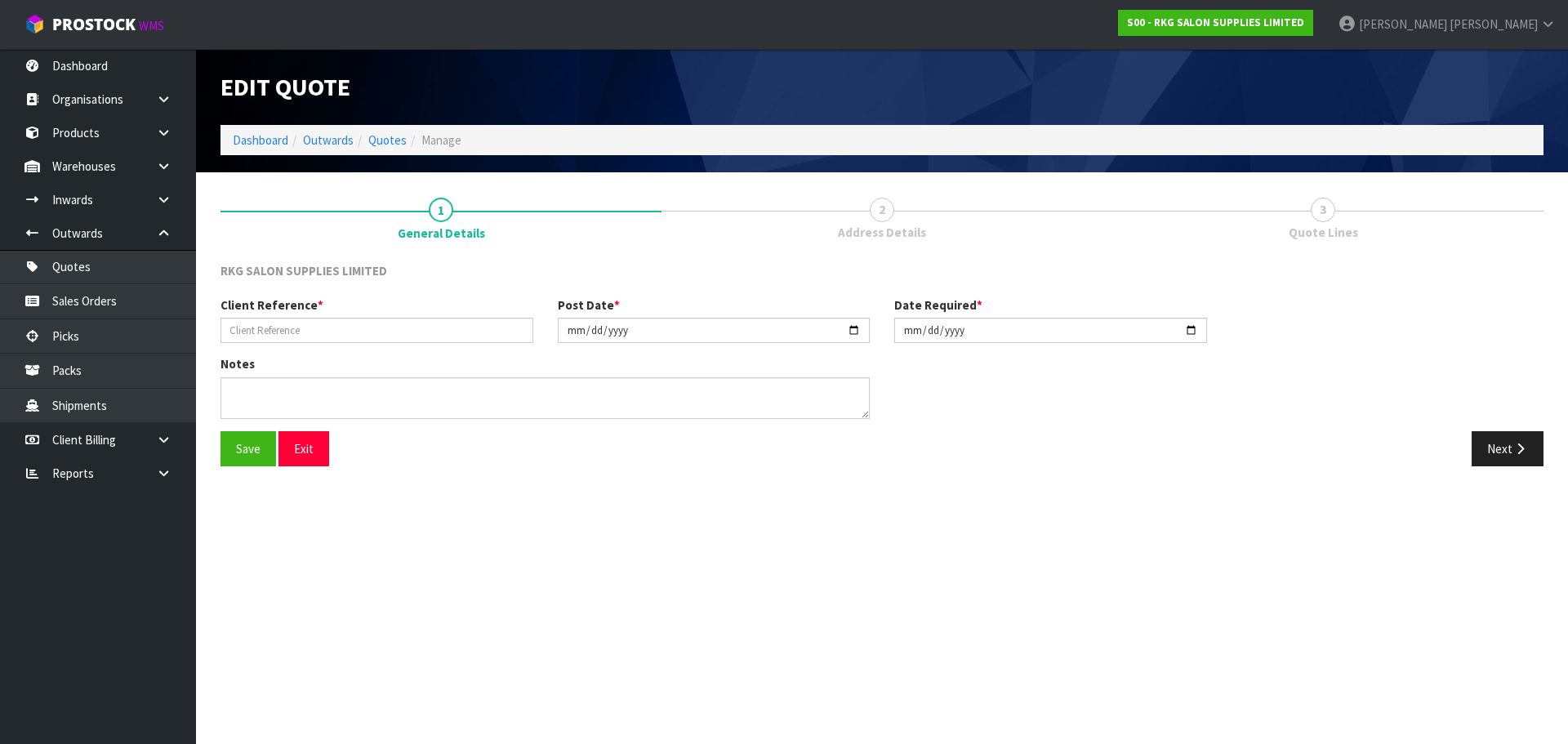
type input "[PERSON_NAME]"
type input "[DATE]"
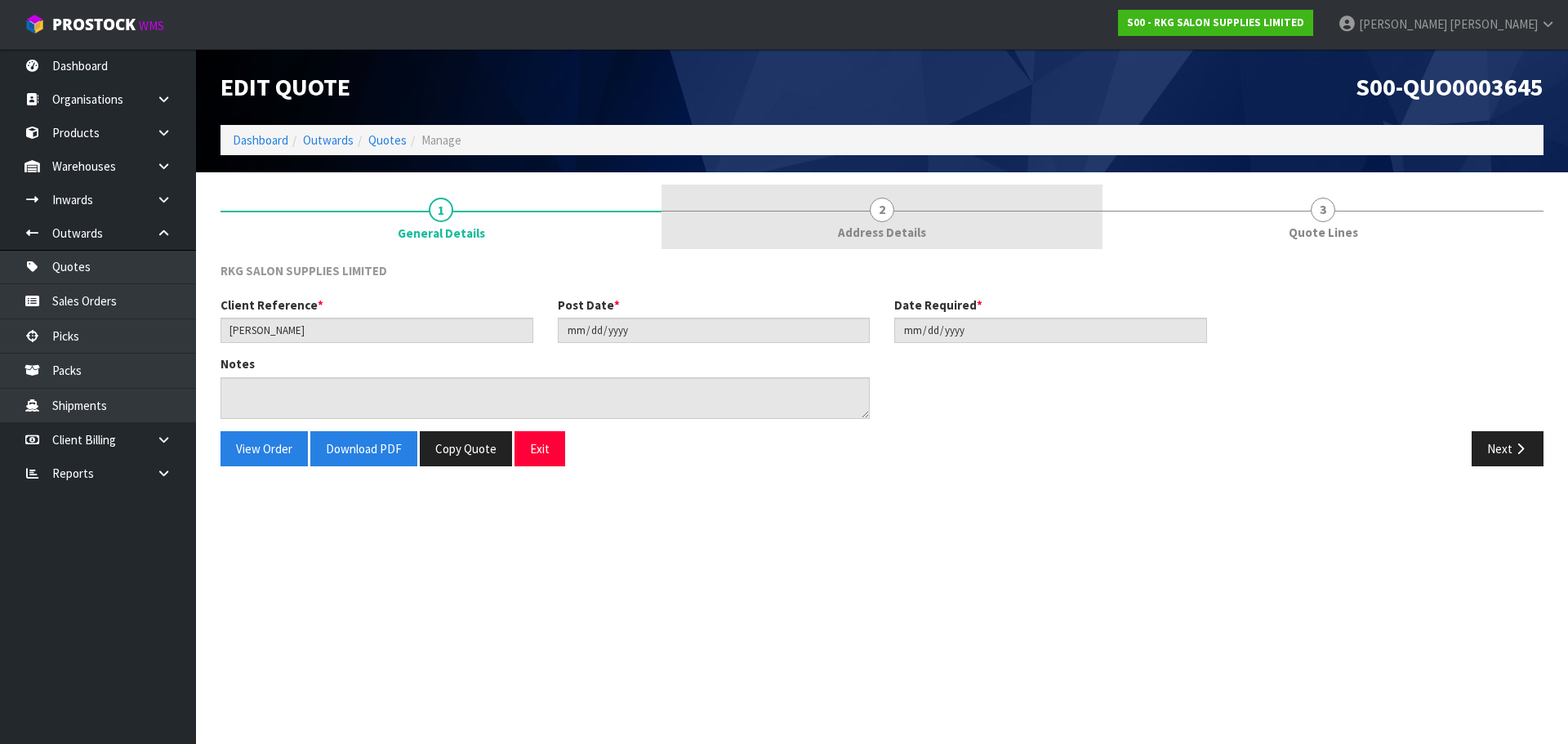
click at [874, 219] on span "2" at bounding box center [881, 209] width 24 height 24
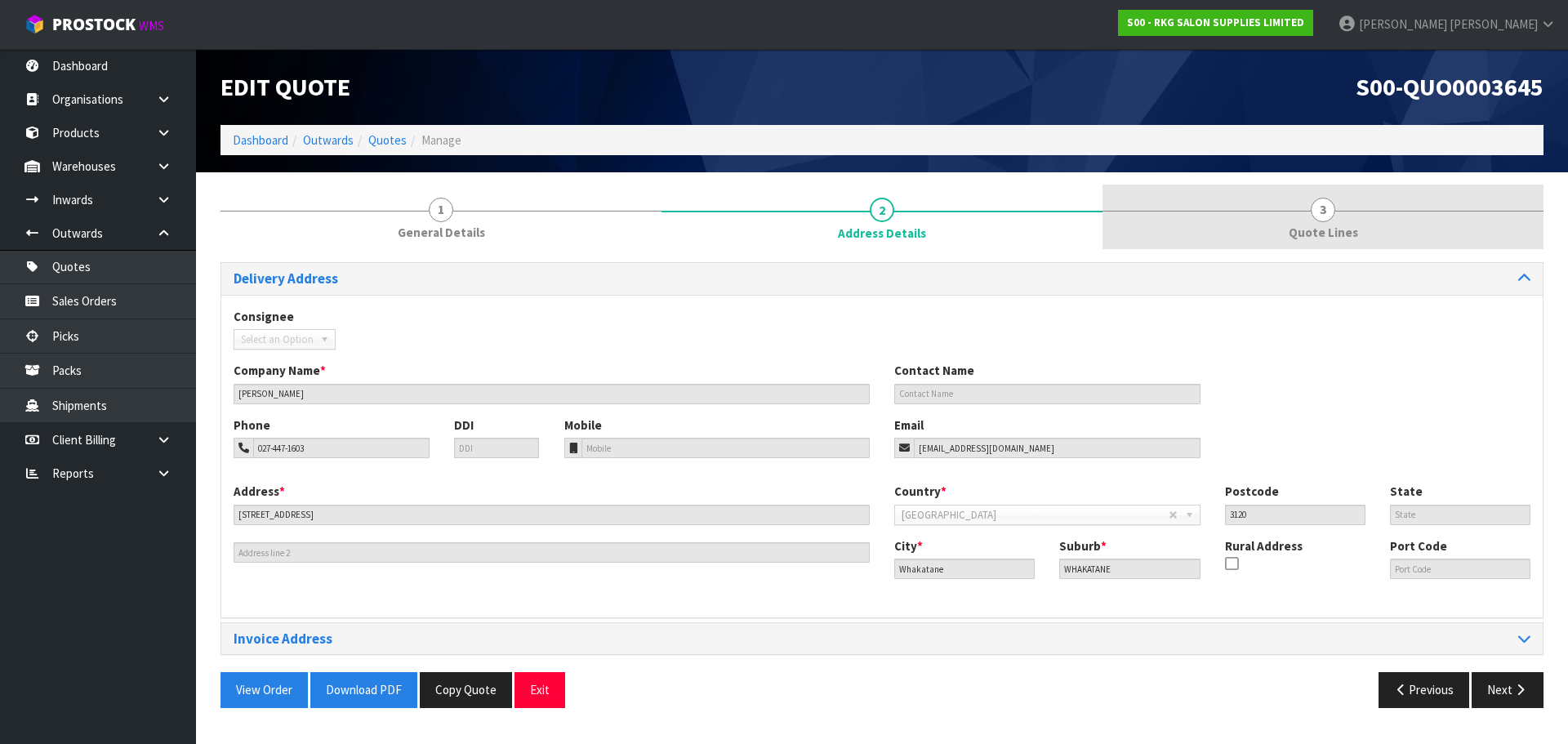
click at [1315, 214] on span "3" at bounding box center [1322, 209] width 24 height 24
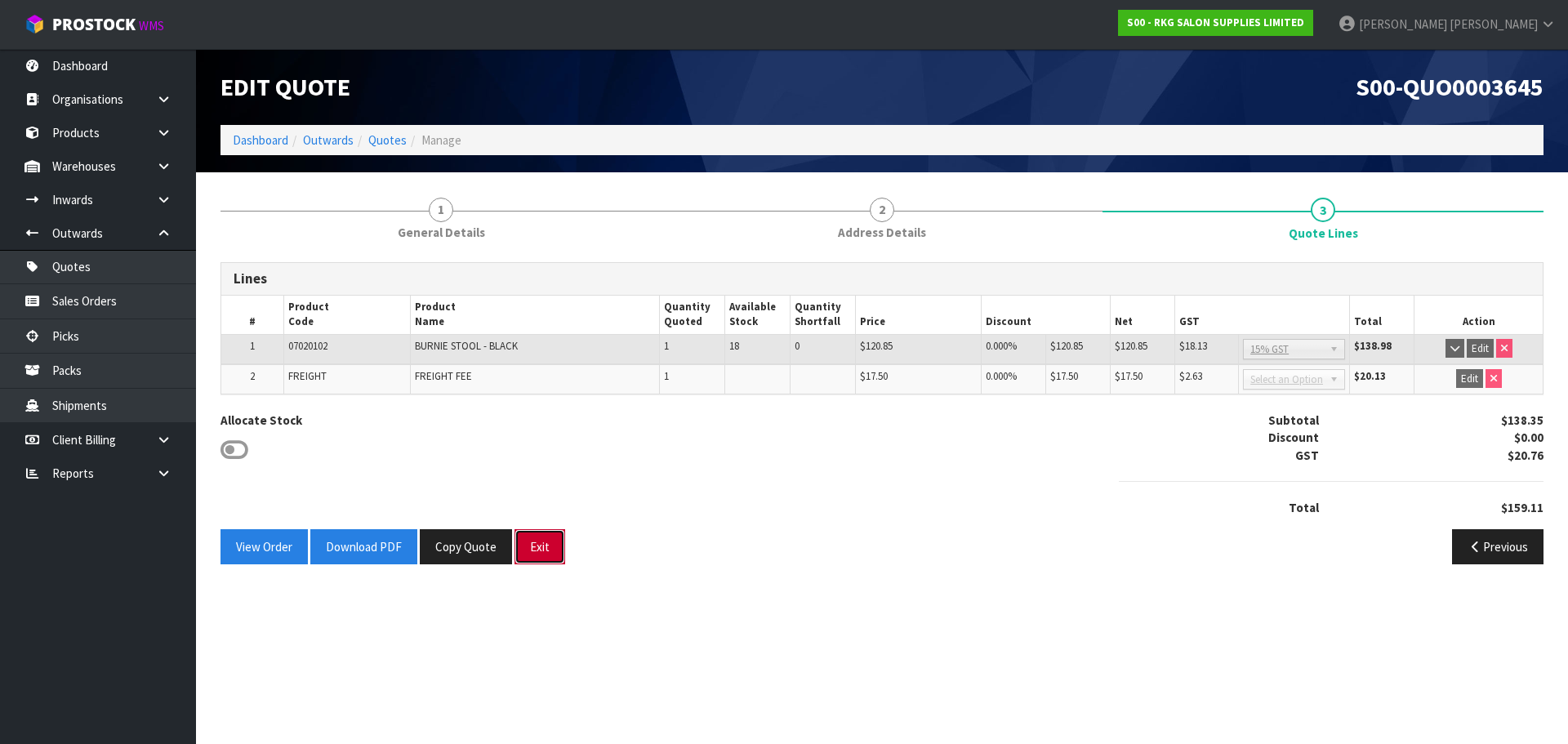
click at [533, 552] on button "Exit" at bounding box center [539, 547] width 51 height 35
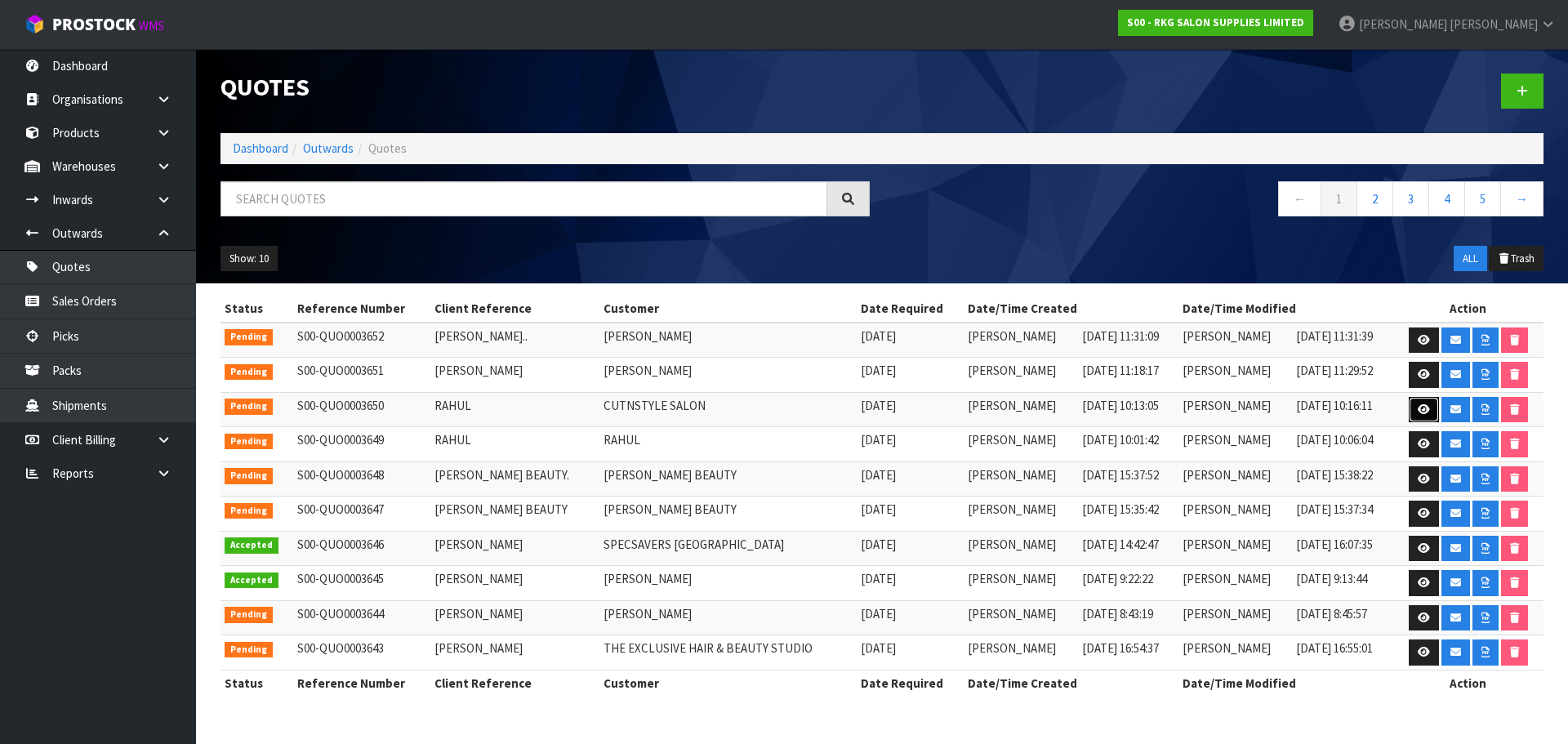
drag, startPoint x: 1416, startPoint y: 405, endPoint x: 1403, endPoint y: 410, distance: 13.9
click at [1418, 405] on icon at bounding box center [1424, 410] width 13 height 11
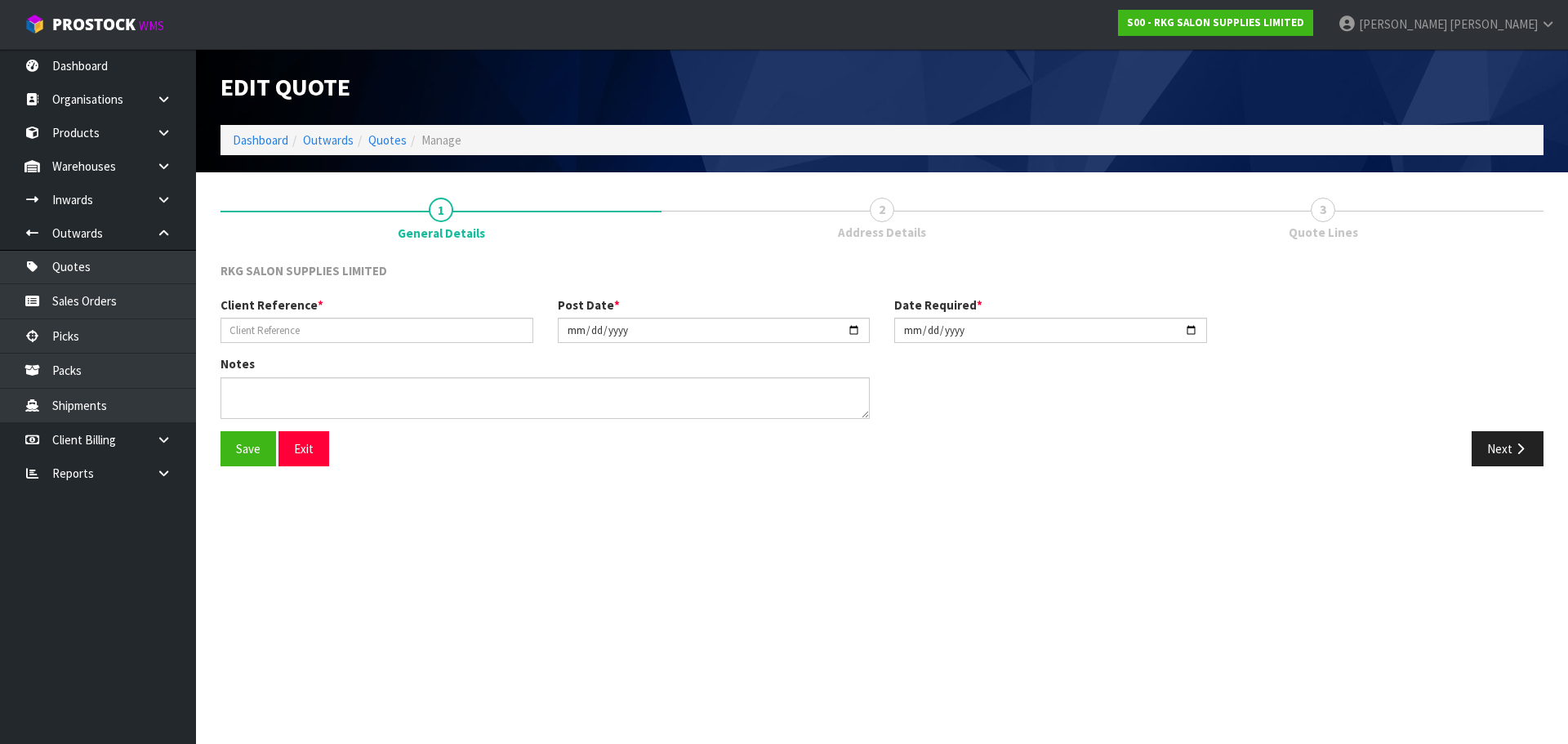
type input "RAHUL"
type input "[DATE]"
type textarea "FOR PICK UP - TBC DATE"
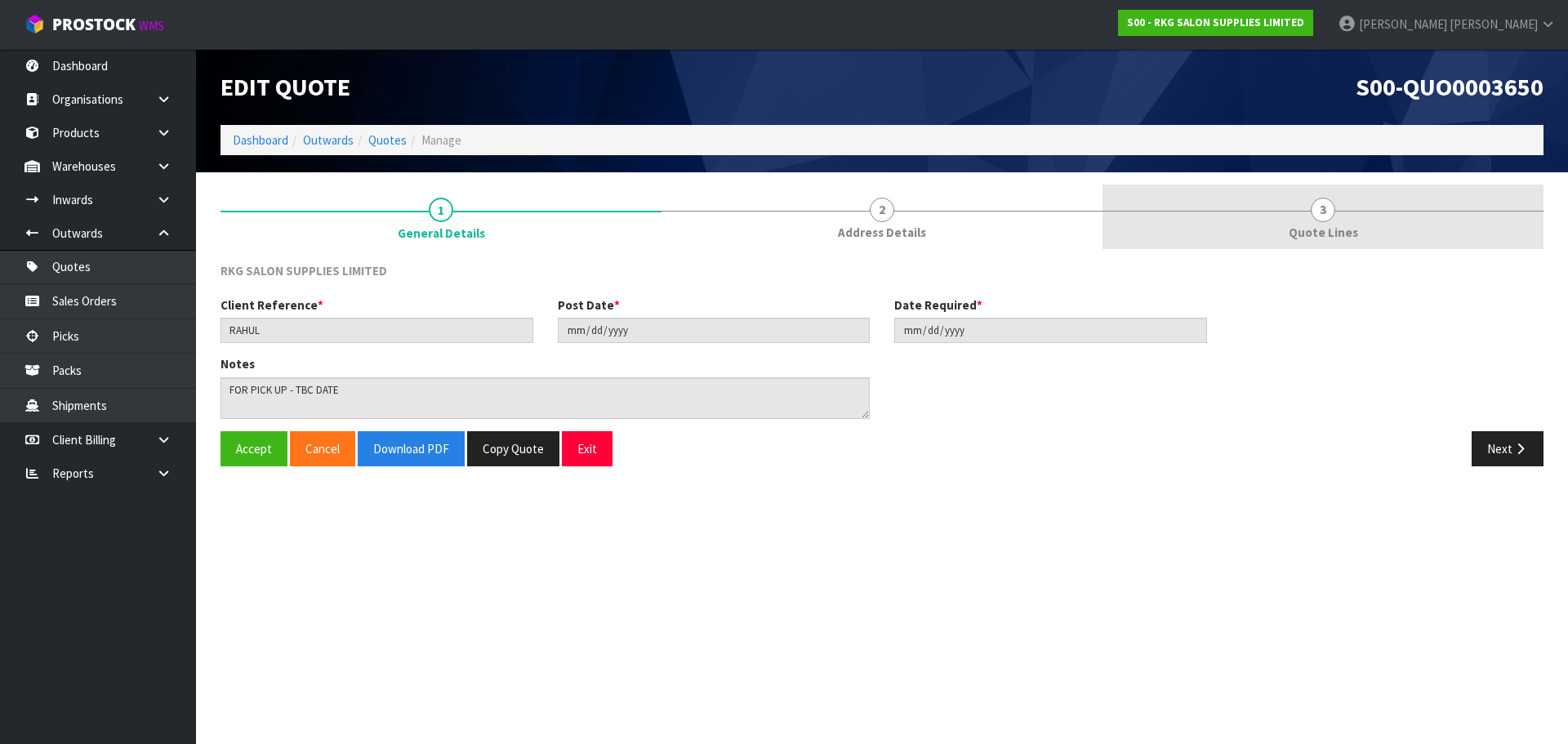
click at [1316, 205] on span "3" at bounding box center [1322, 209] width 24 height 24
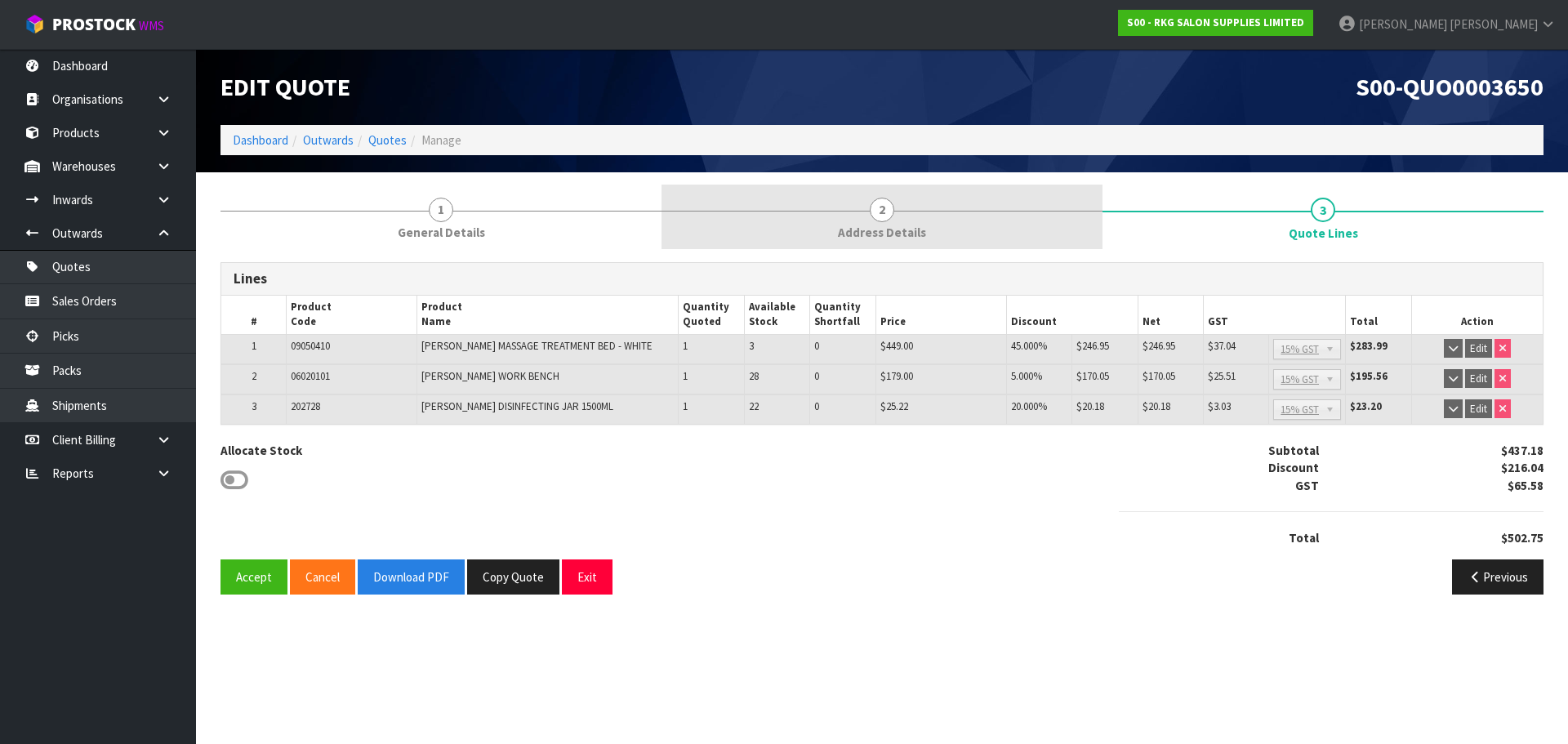
click at [876, 207] on span "2" at bounding box center [881, 209] width 24 height 24
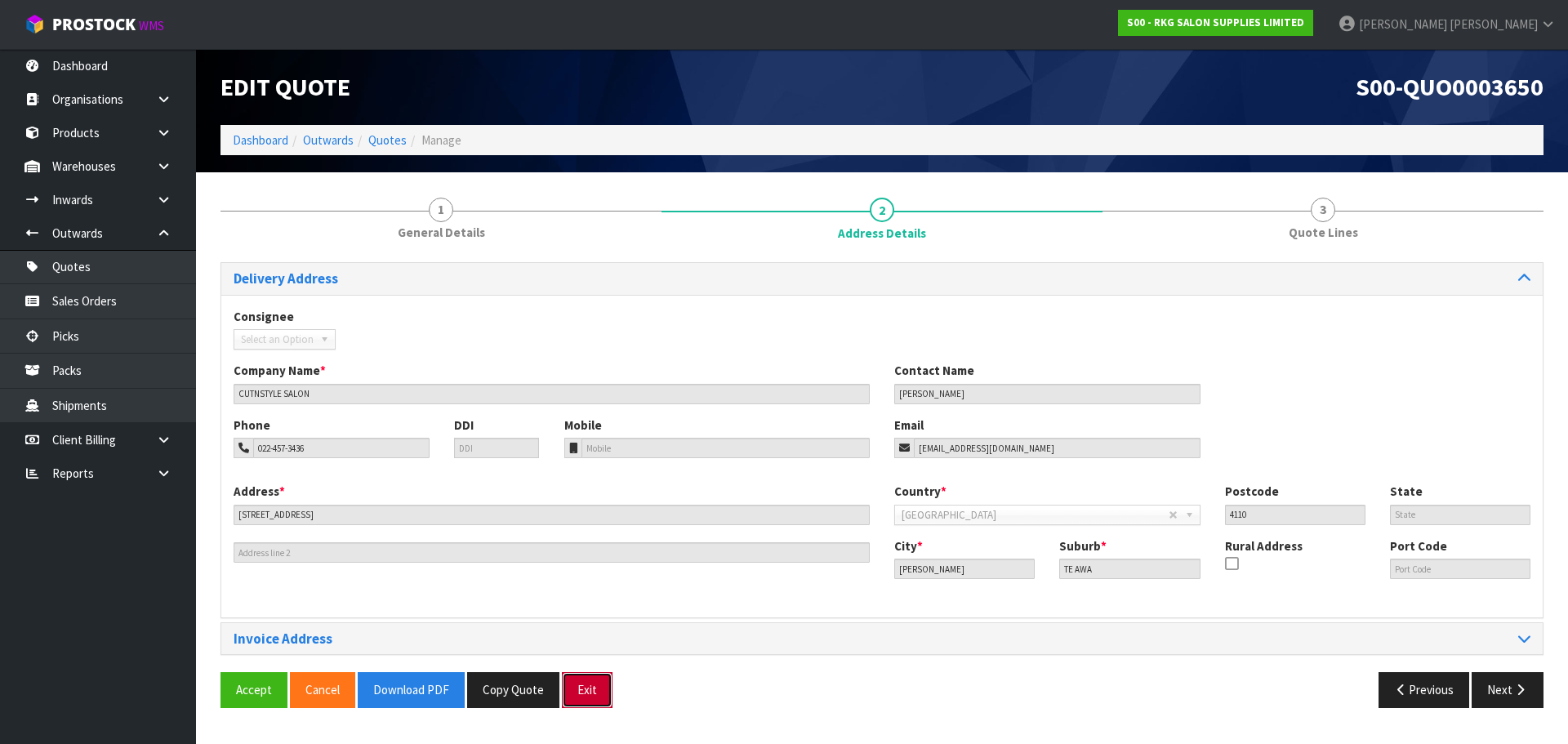
click at [589, 701] on button "Exit" at bounding box center [587, 690] width 51 height 35
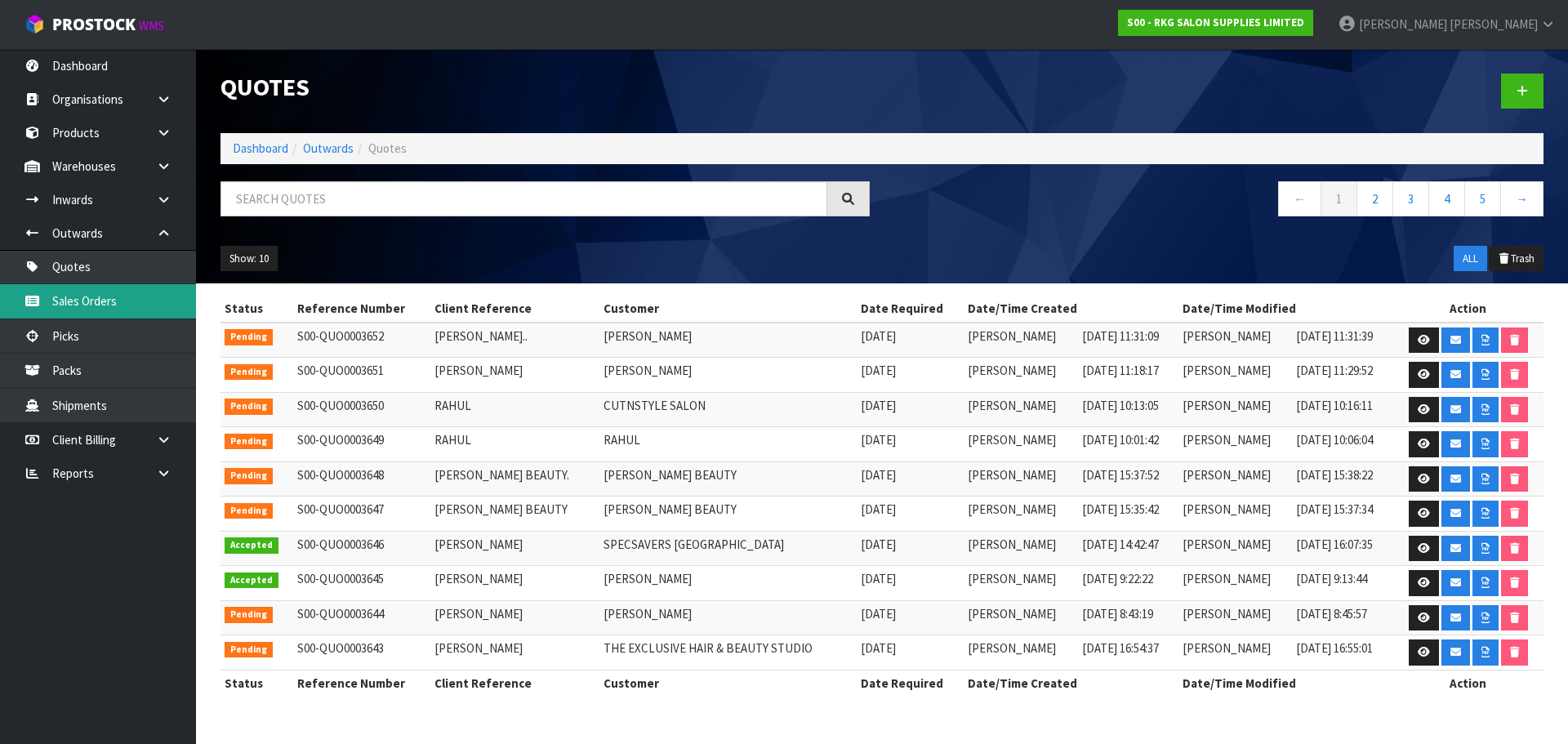
click at [74, 300] on link "Sales Orders" at bounding box center [98, 301] width 196 height 33
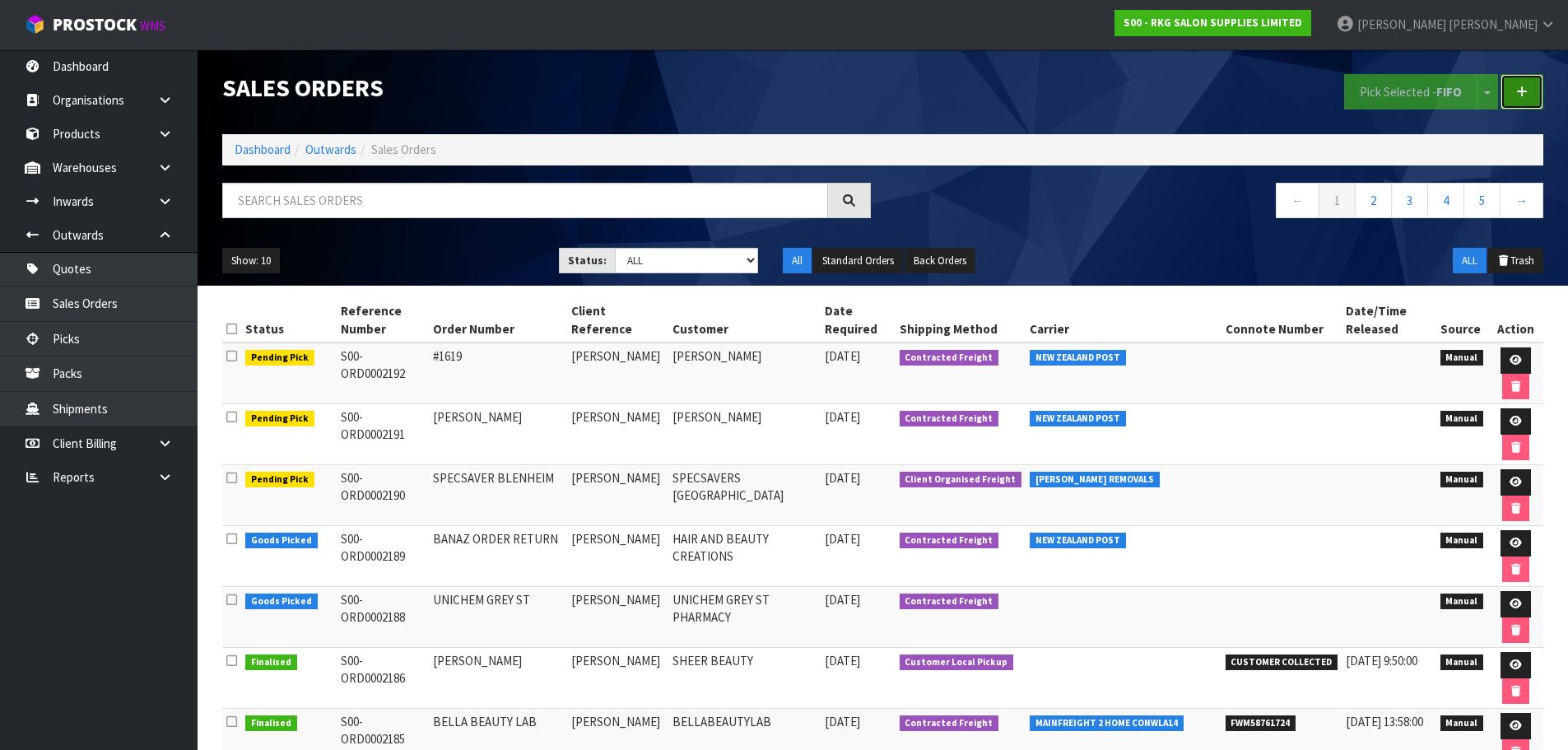
click at [1514, 97] on link at bounding box center [1522, 92] width 43 height 35
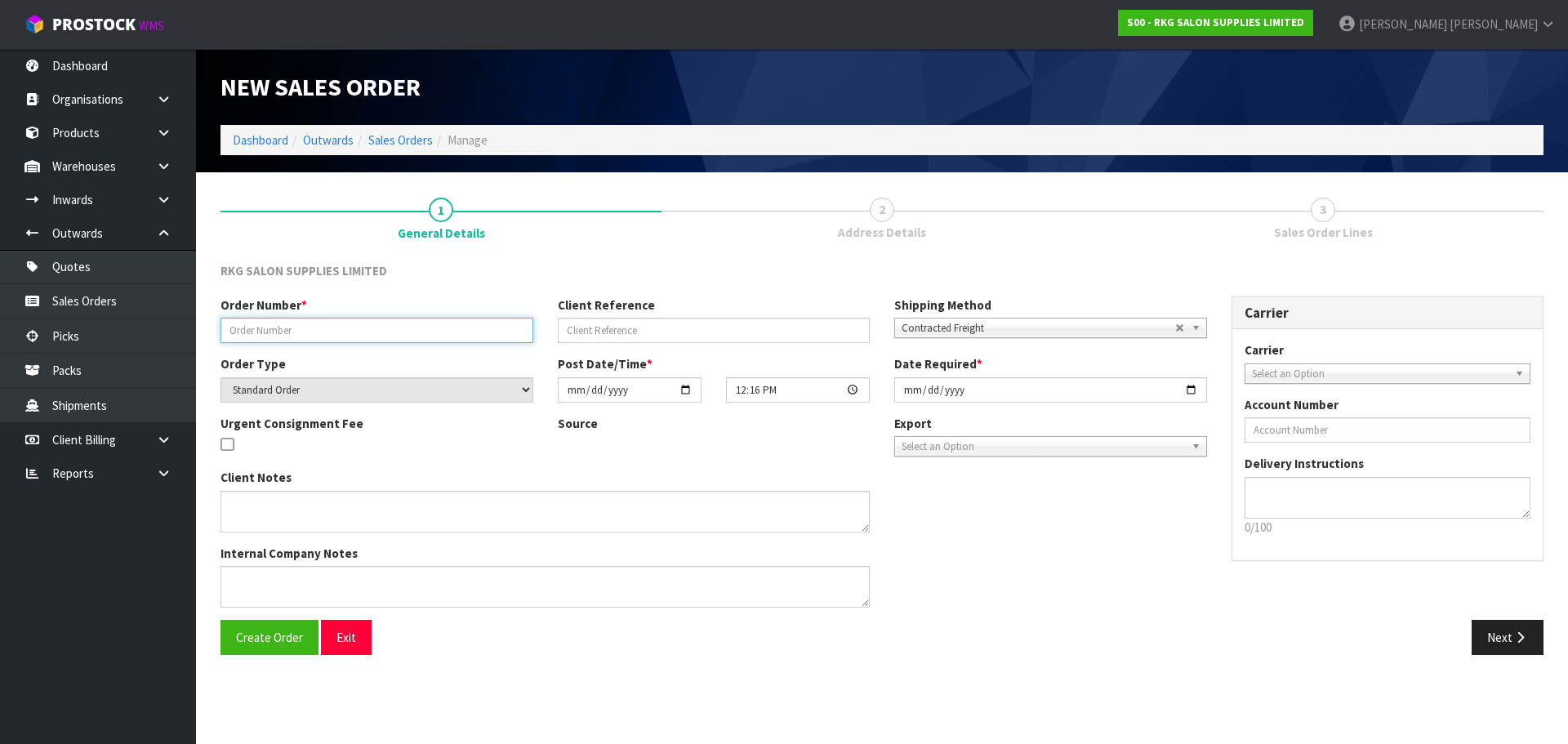
click at [275, 334] on input "text" at bounding box center [376, 330] width 313 height 25
type input "R"
drag, startPoint x: 340, startPoint y: 330, endPoint x: 212, endPoint y: 334, distance: 128.1
click at [212, 334] on div "Order Number * CUTNSTYLE [PERSON_NAME]" at bounding box center [377, 320] width 338 height 47
type input "[PERSON_NAME] 1620"
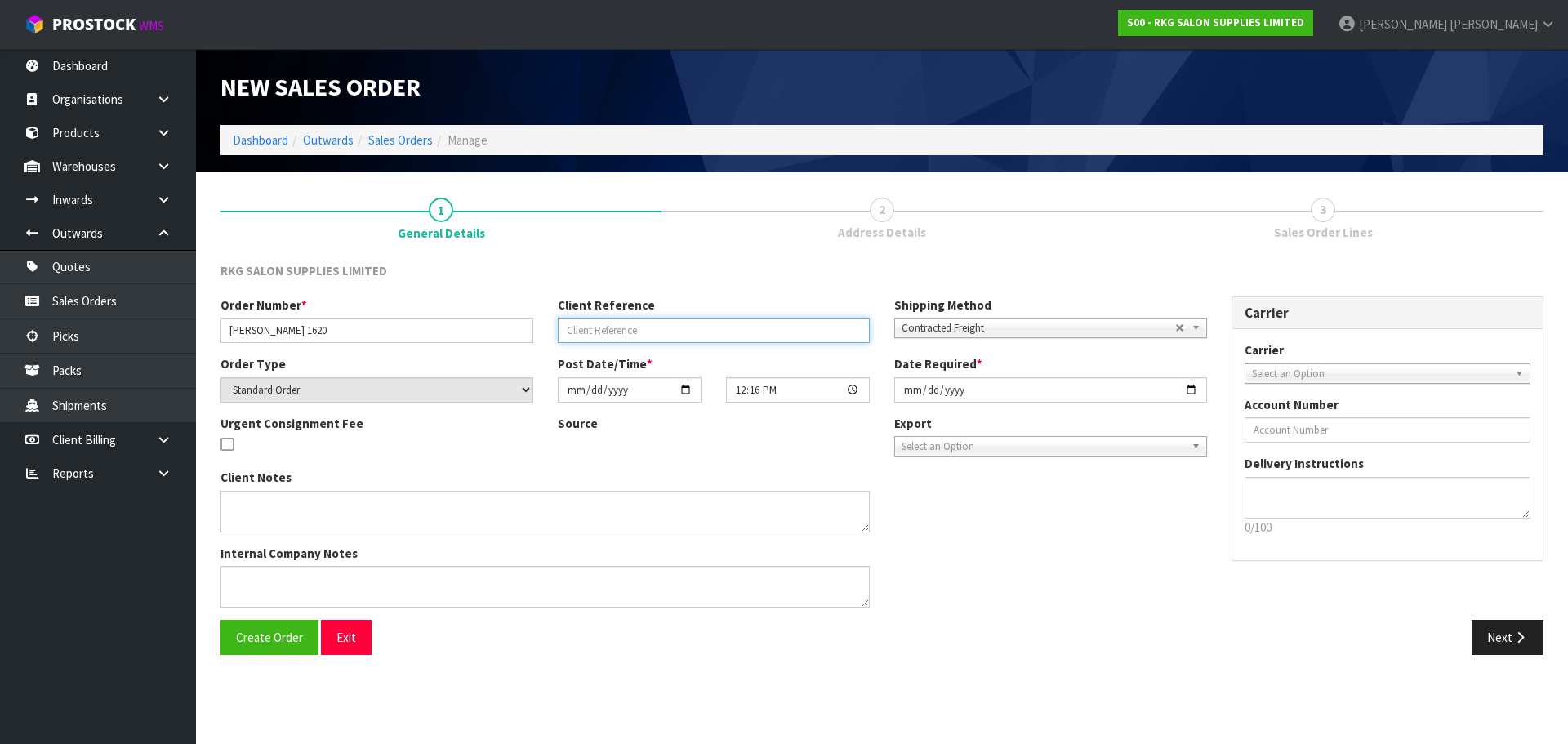
click at [595, 334] on input "text" at bounding box center [714, 330] width 313 height 25
drag, startPoint x: 610, startPoint y: 333, endPoint x: 684, endPoint y: 328, distance: 74.2
click at [684, 328] on input "[PERSON_NAME]" at bounding box center [714, 330] width 313 height 25
type input "[PERSON_NAME]"
click at [919, 329] on span "Contracted Freight" at bounding box center [1038, 329] width 273 height 20
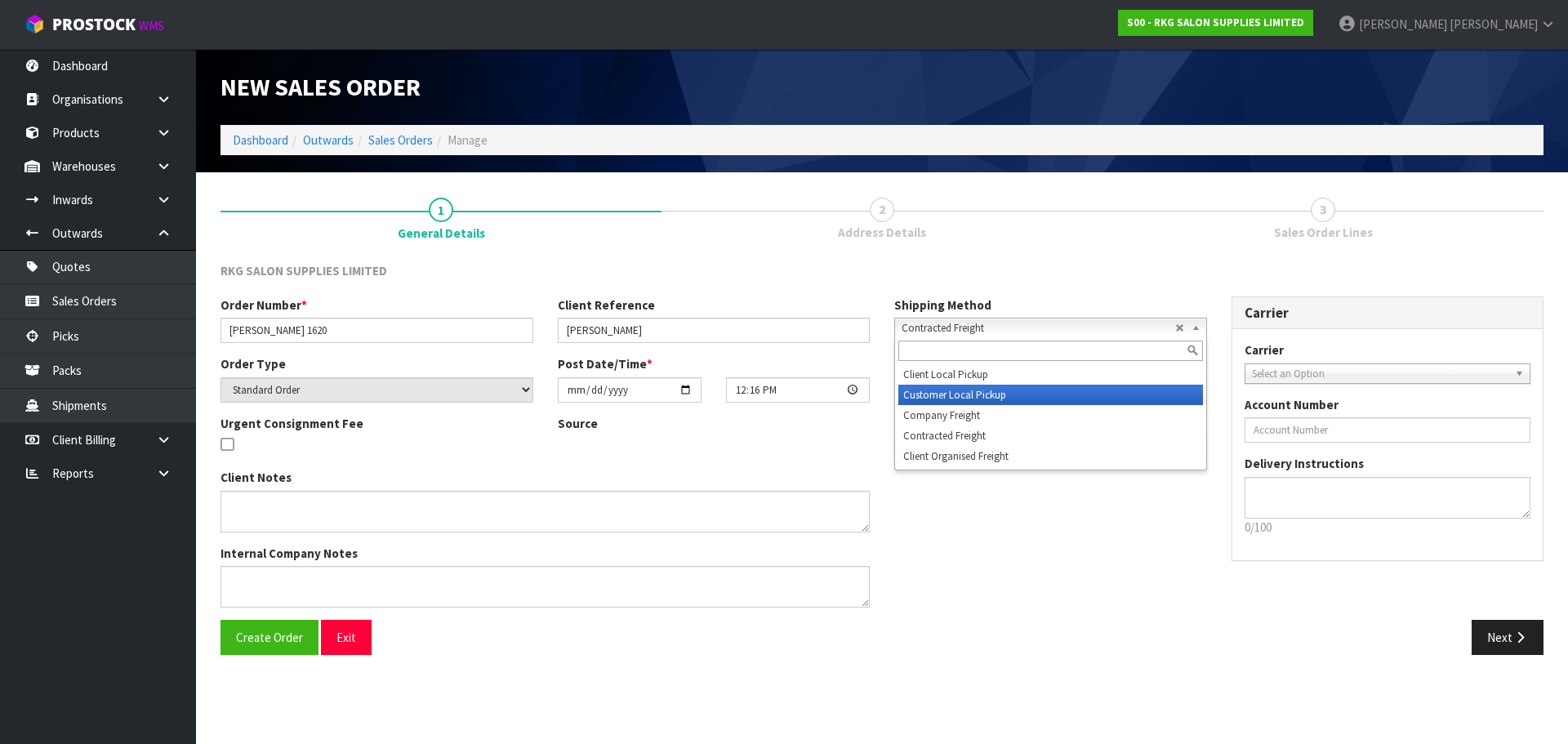
click at [914, 399] on li "Customer Local Pickup" at bounding box center [1050, 395] width 304 height 20
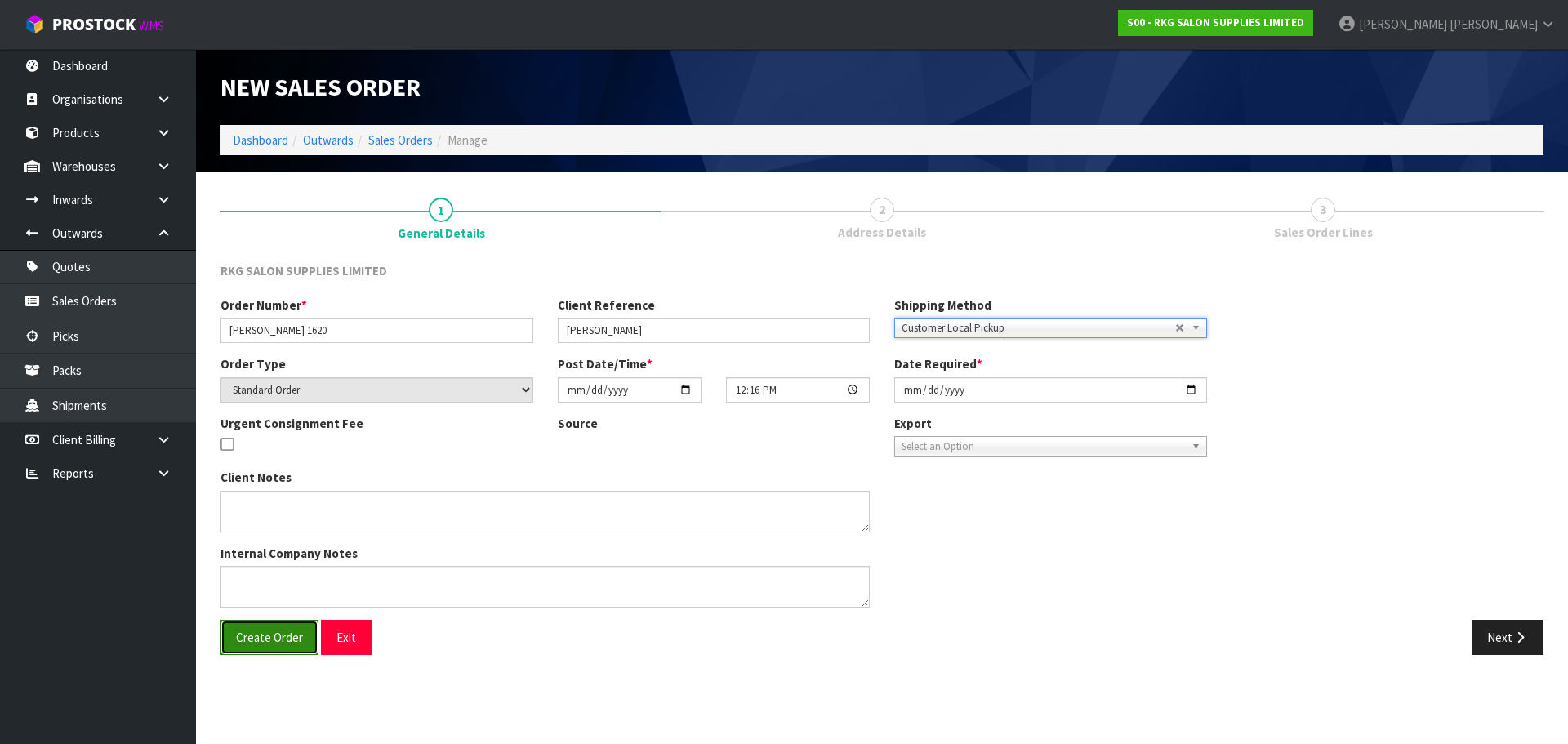
click at [253, 649] on button "Create Order" at bounding box center [269, 638] width 98 height 35
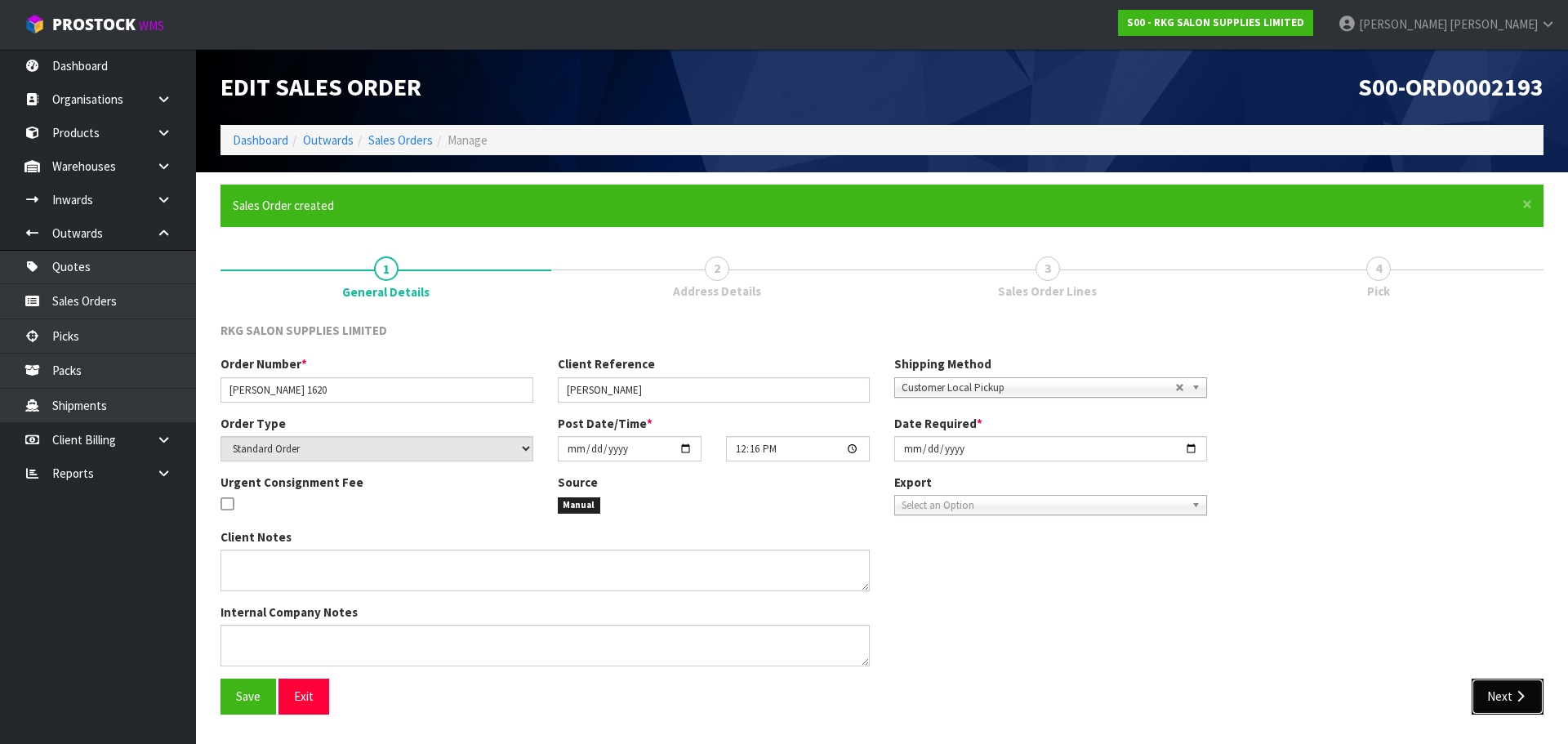
click at [1485, 684] on button "Next" at bounding box center [1507, 696] width 72 height 35
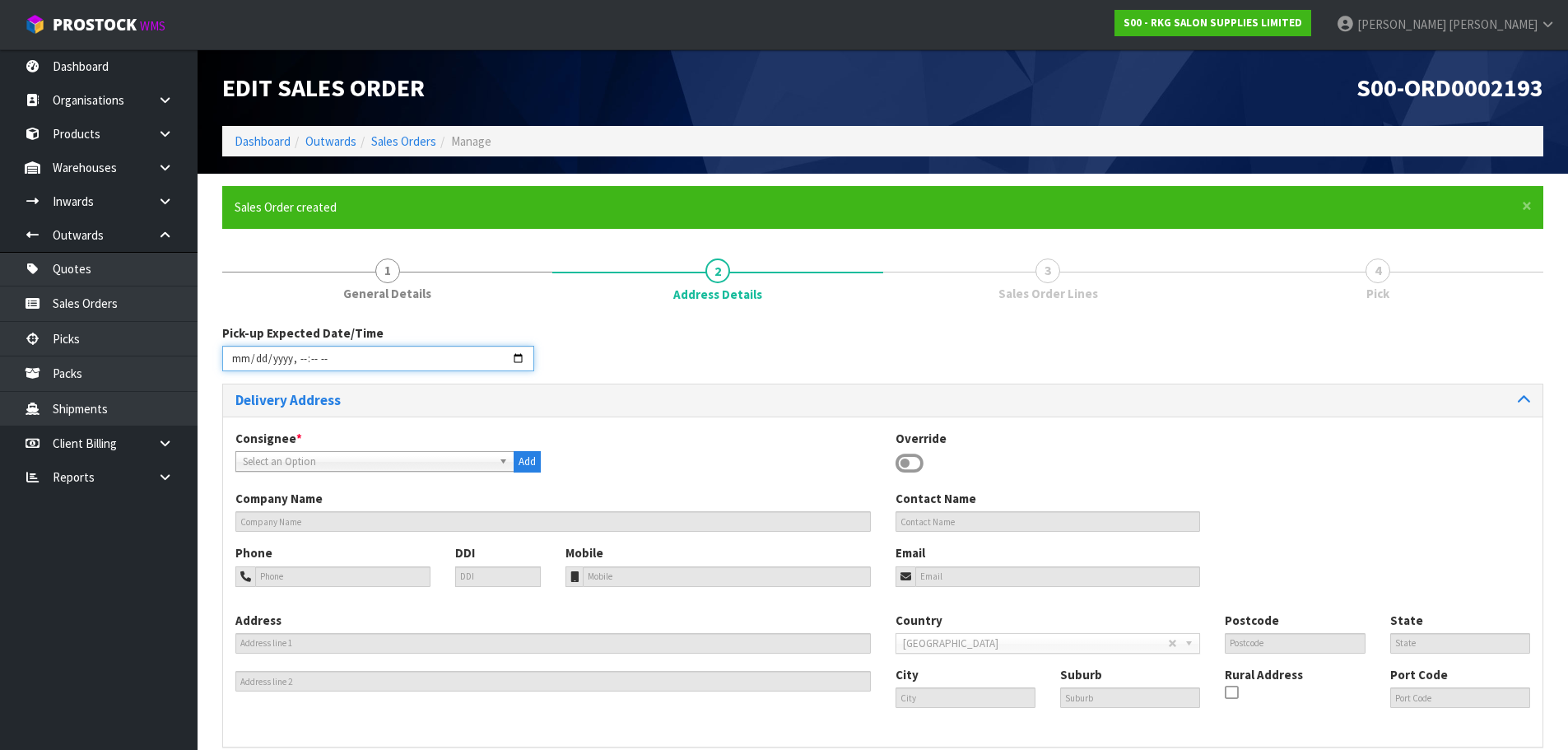
click at [521, 358] on input "datetime-local" at bounding box center [377, 358] width 312 height 25
type input "[DATE]T12:17"
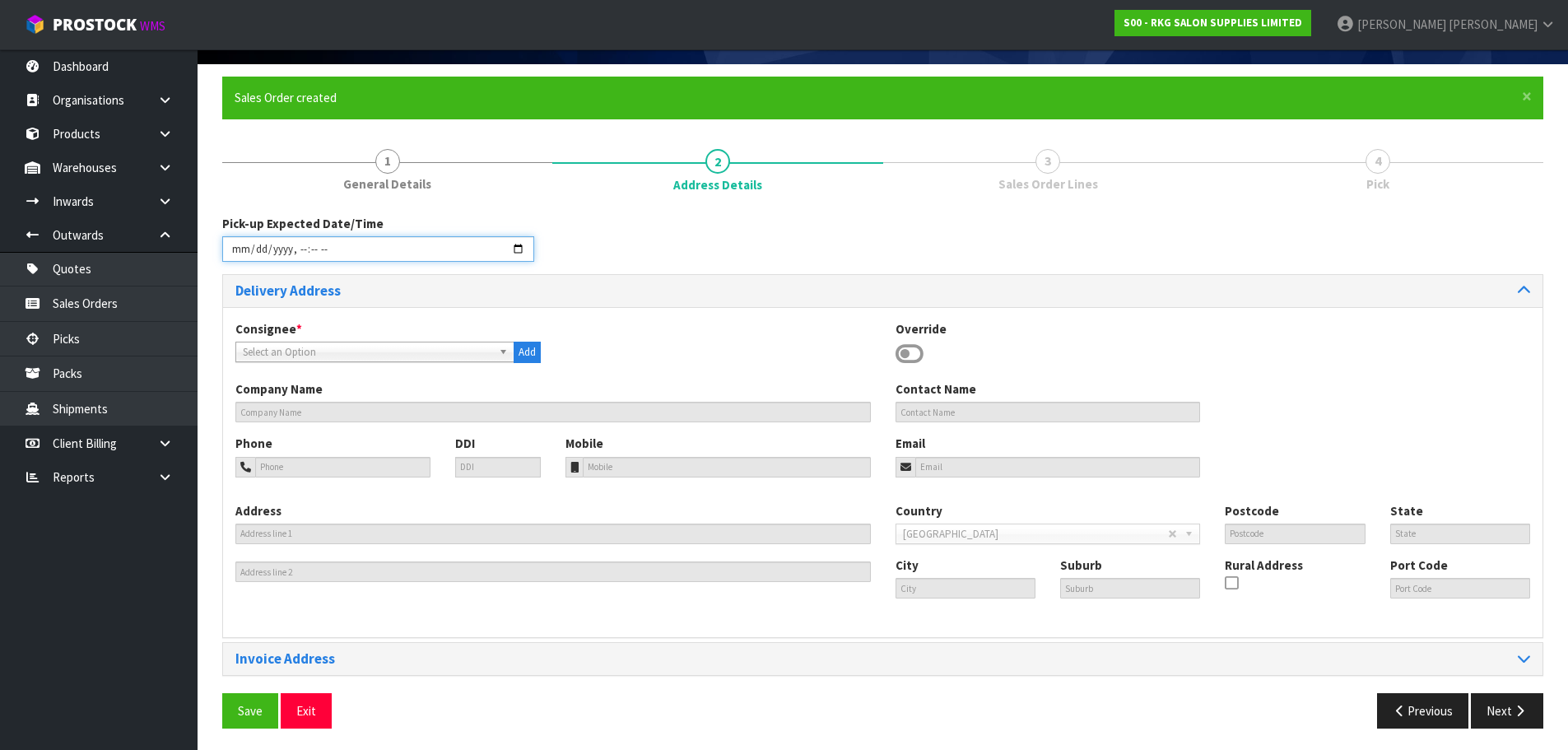
scroll to position [113, 0]
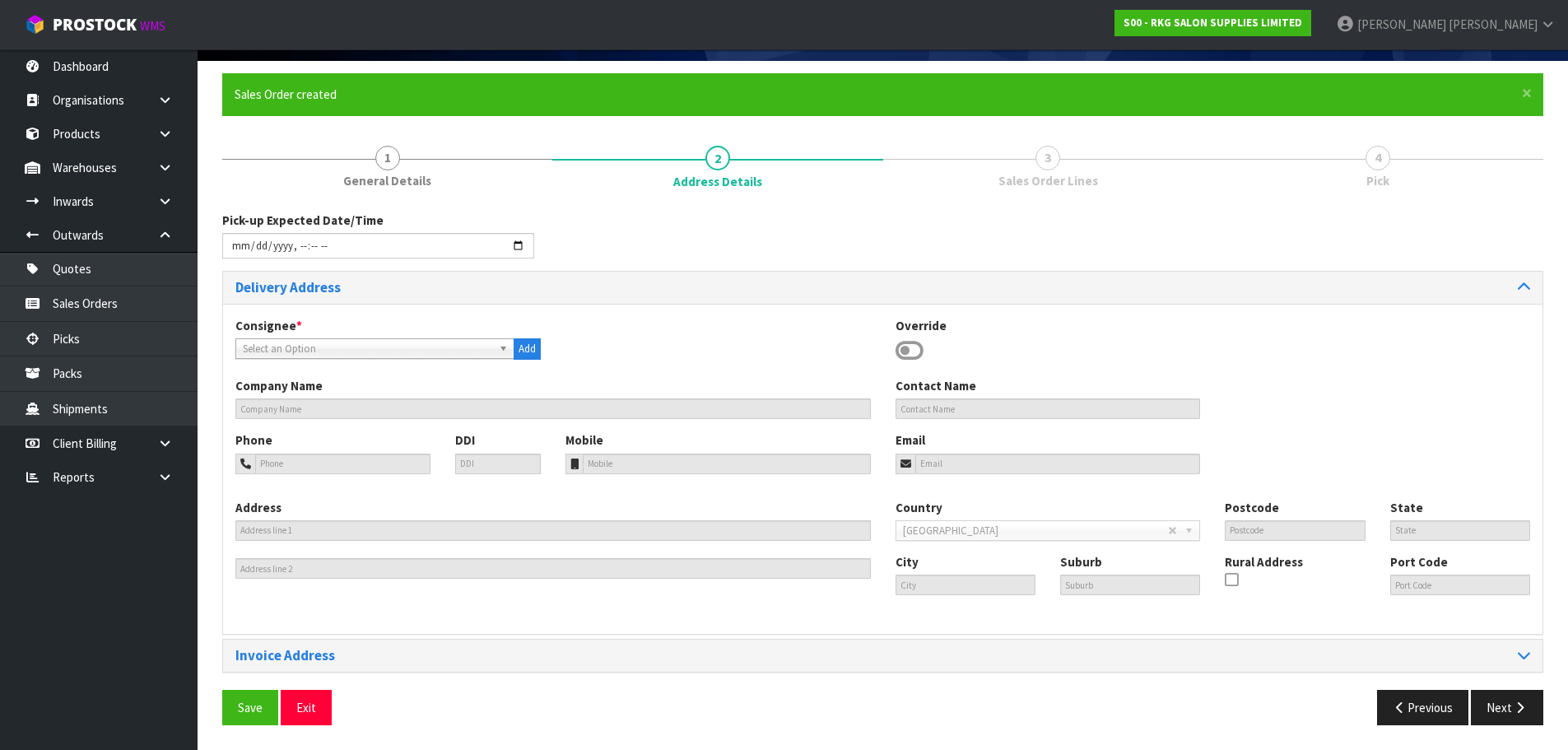
click at [908, 350] on icon at bounding box center [909, 351] width 28 height 24
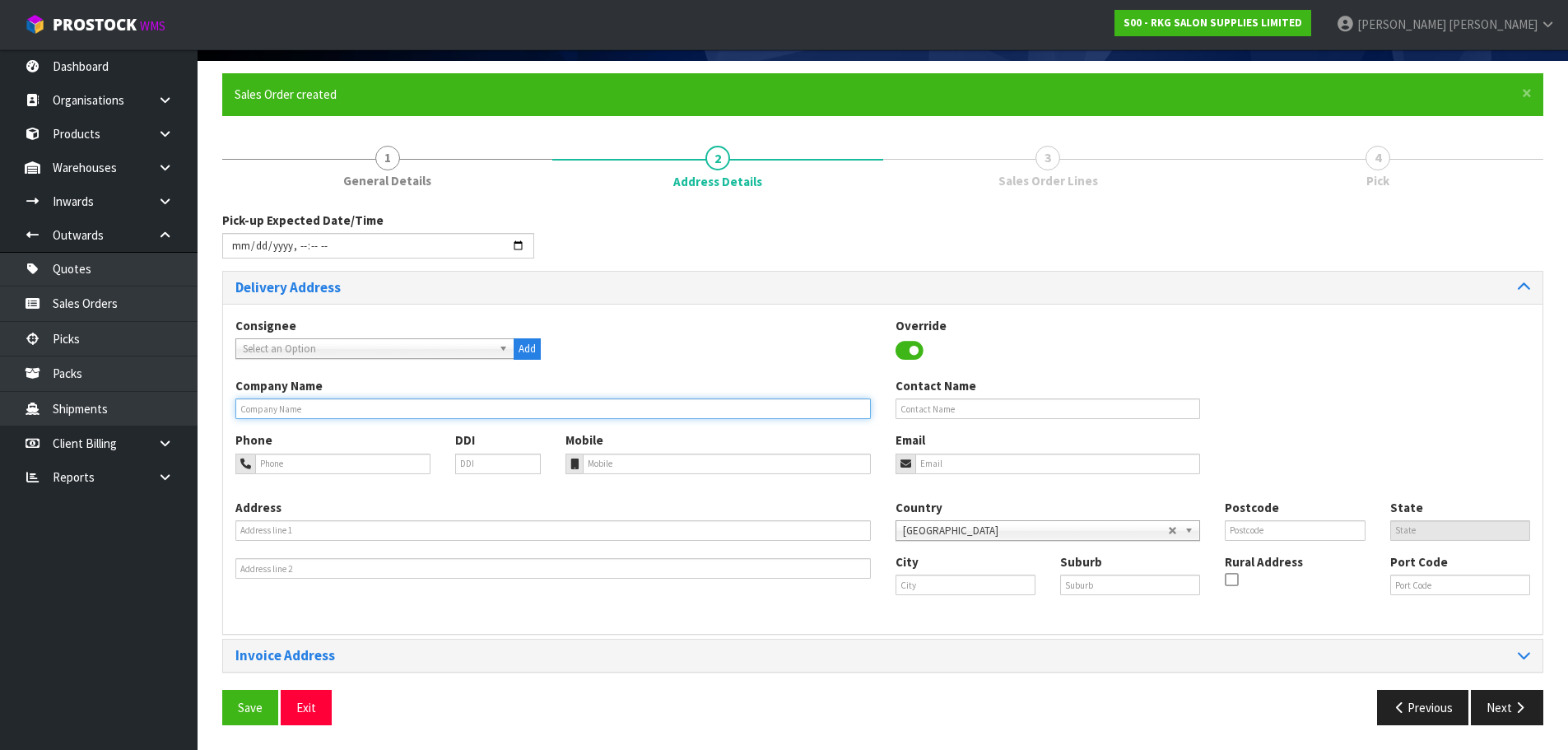
click at [354, 413] on input "text" at bounding box center [553, 409] width 635 height 20
type input "CUTNSTYLE SALON"
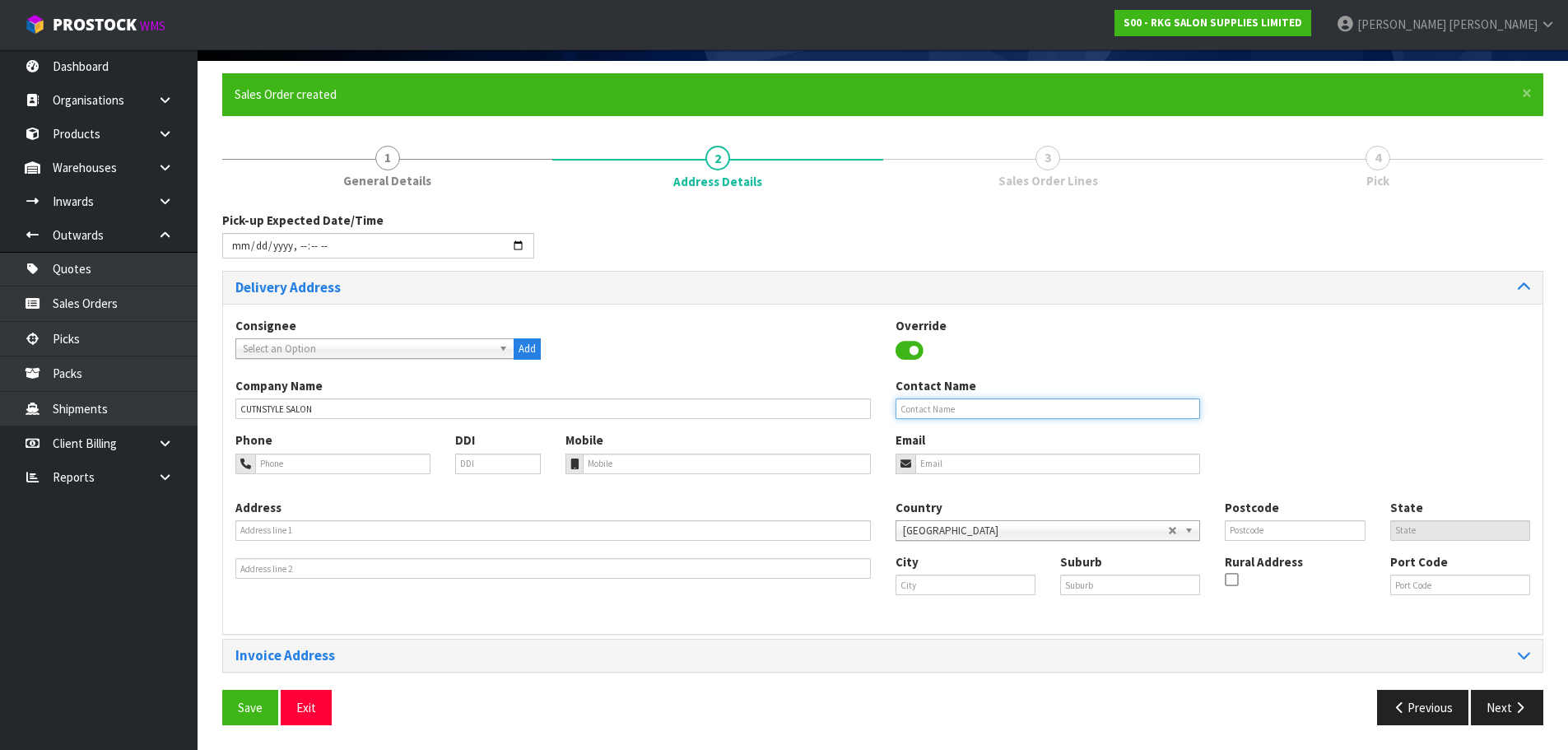
type input "[PERSON_NAME]"
type input "0224573436"
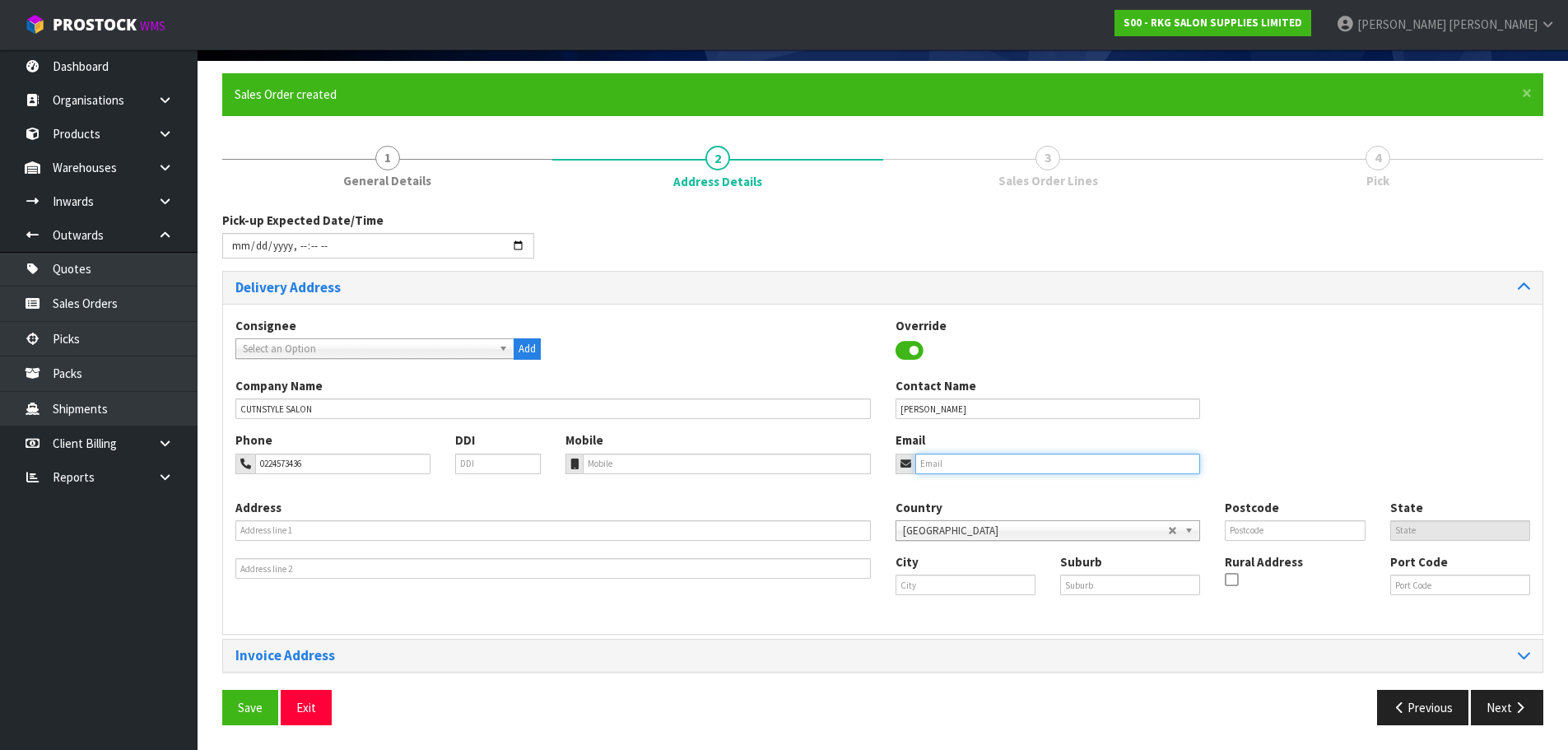
type input "[EMAIL_ADDRESS][DOMAIN_NAME]"
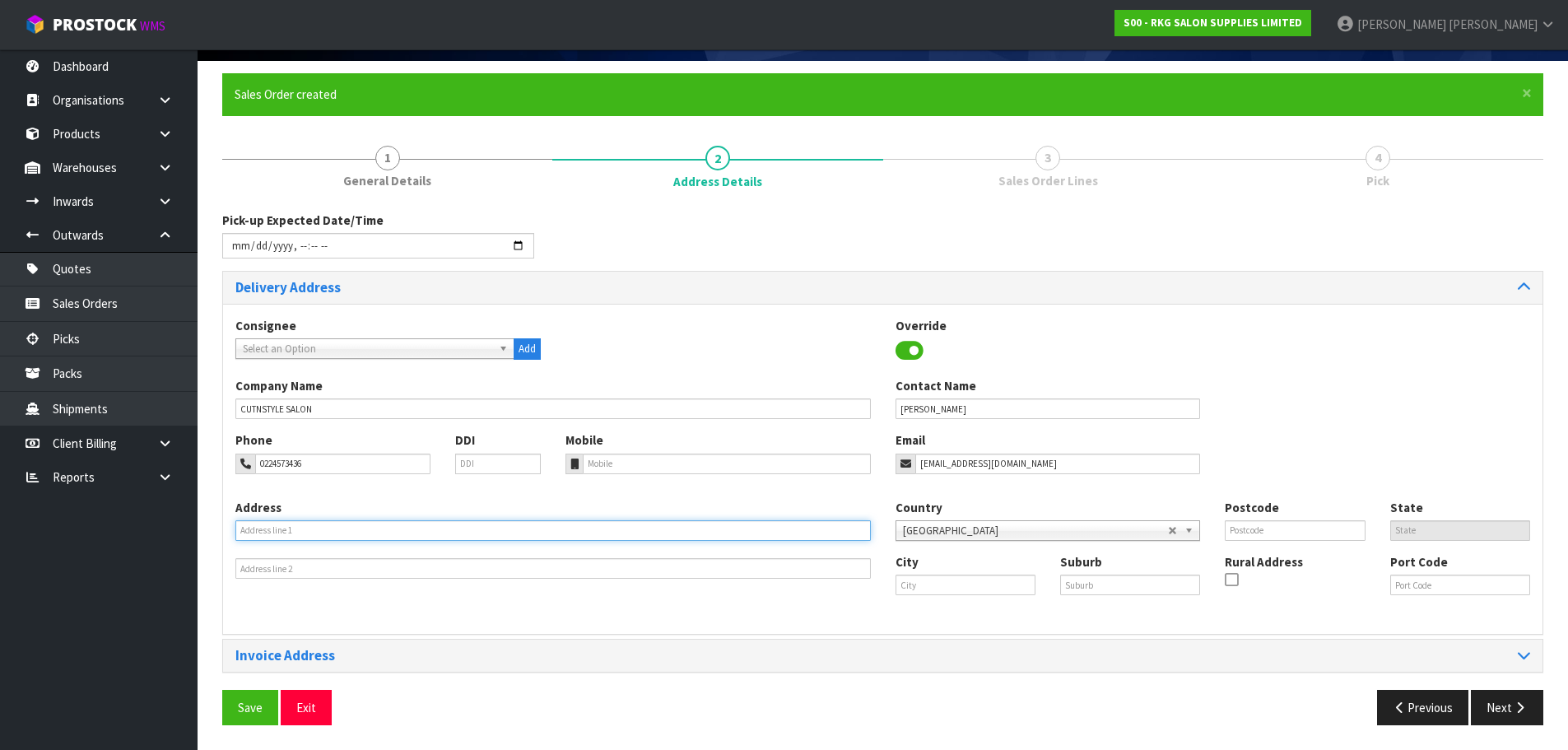
type input "[STREET_ADDRESS]"
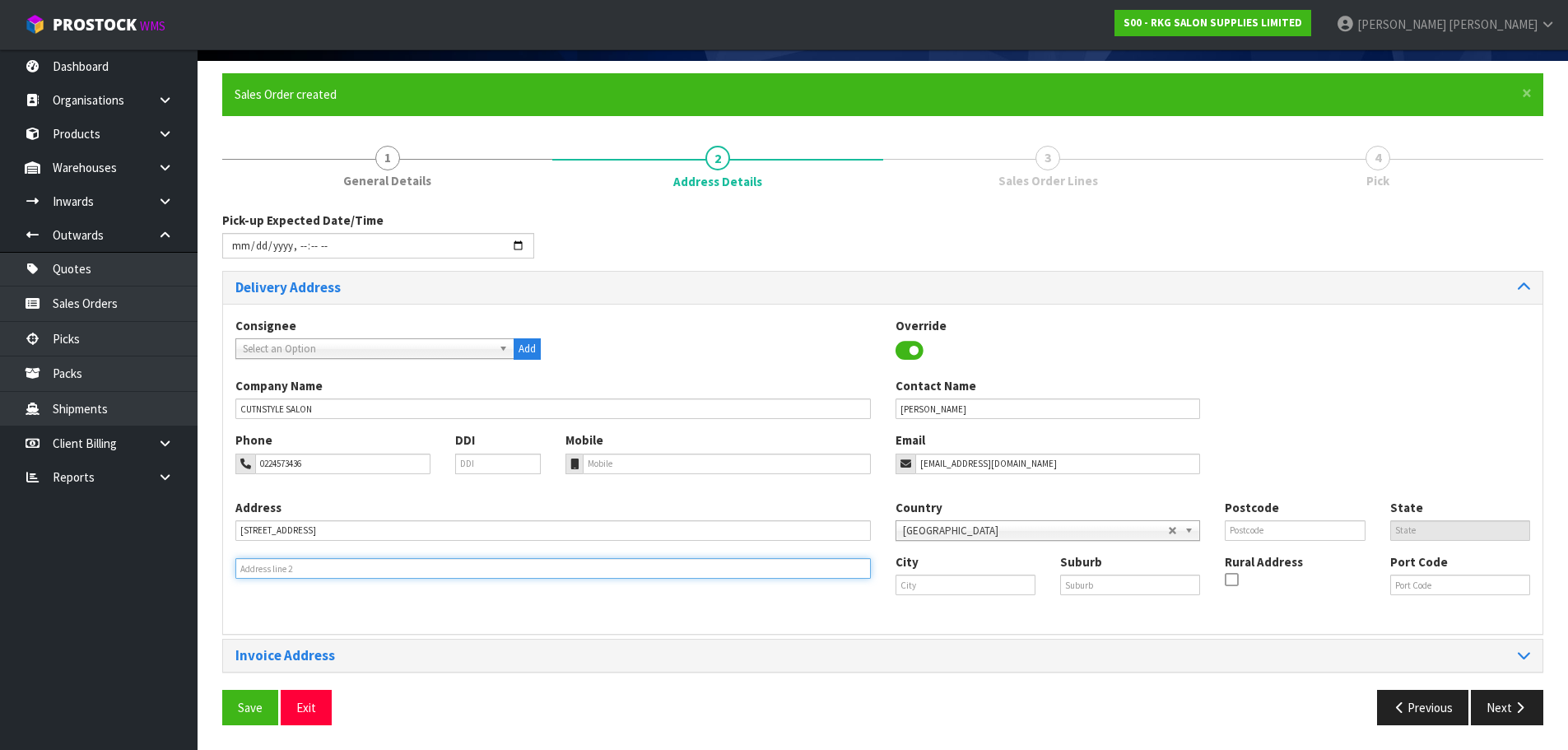
type input "TE AWA"
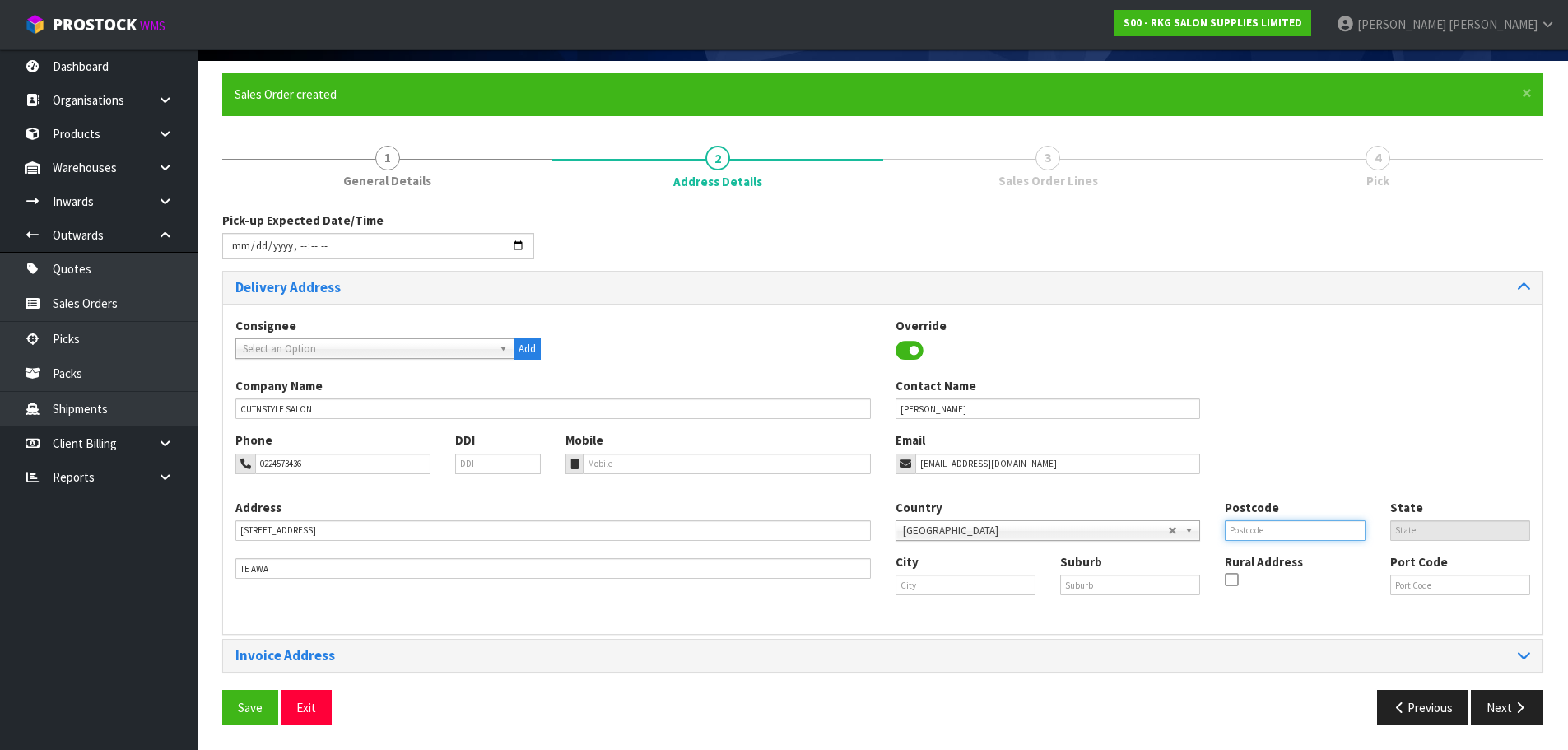
type input "4110"
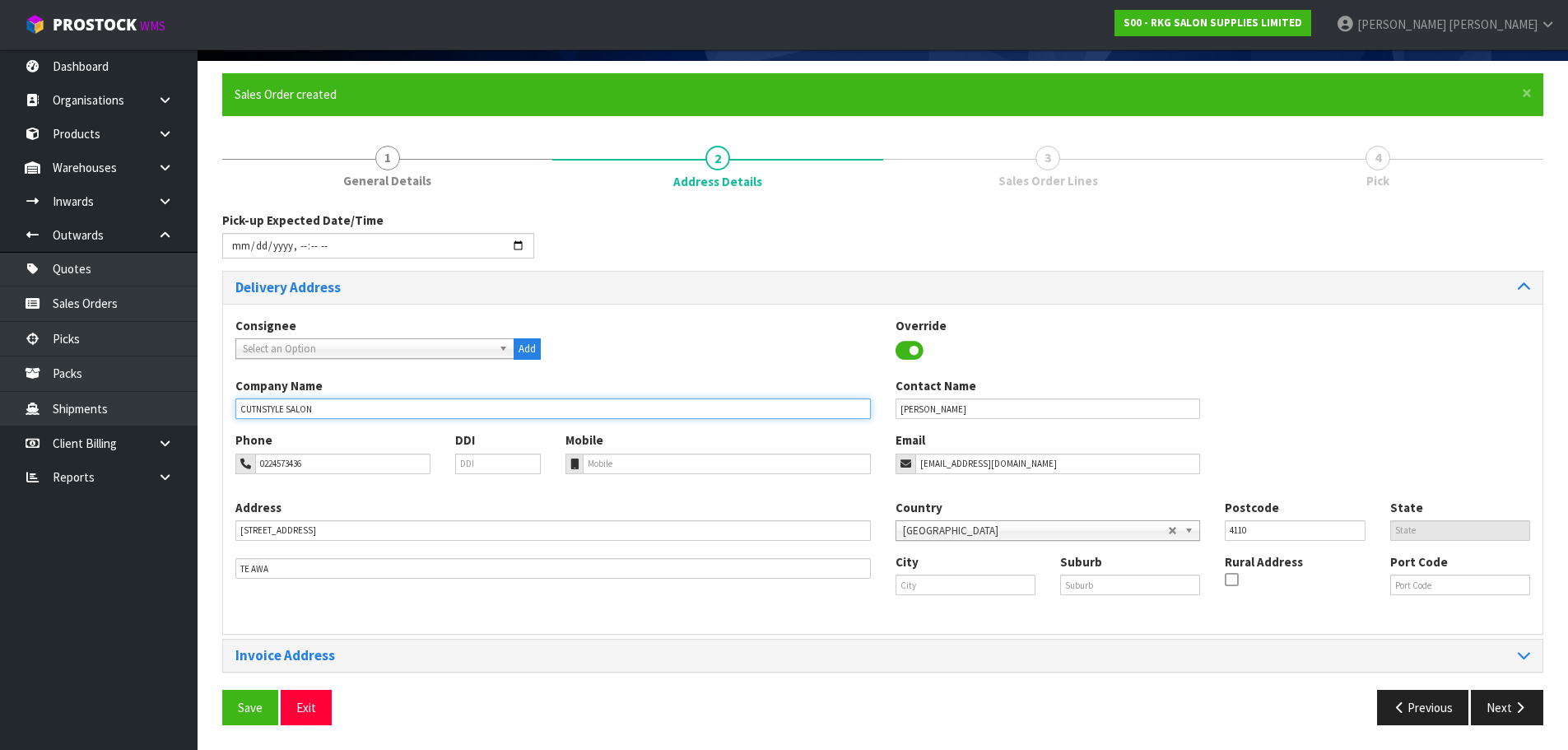
type input "CUTNSTYLE SALON"
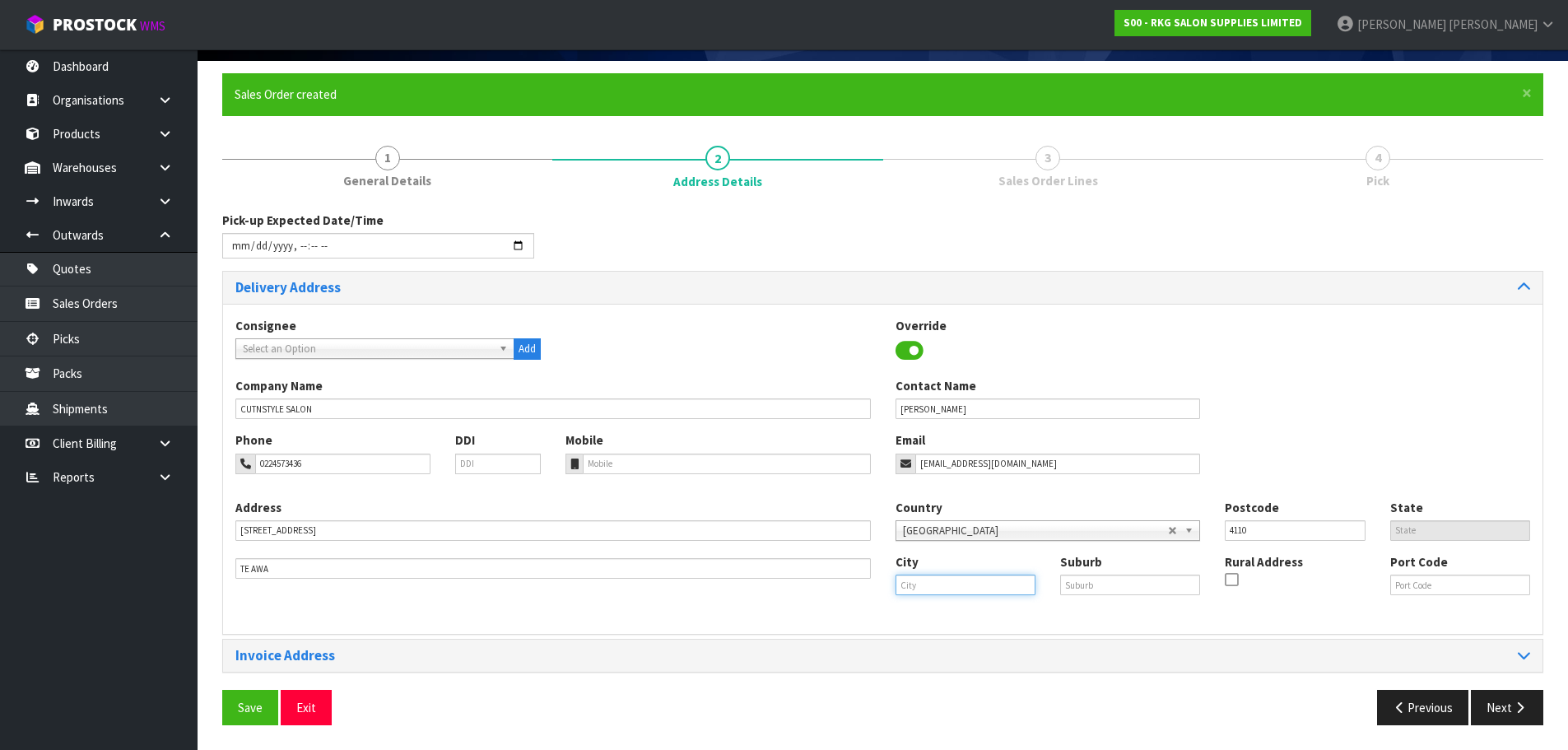
click at [920, 587] on input "text" at bounding box center [966, 585] width 140 height 20
click at [928, 622] on link "Napi er" at bounding box center [961, 613] width 130 height 22
type input "Napier"
click at [1081, 589] on input "text" at bounding box center [1130, 585] width 140 height 20
type input "TE AWA"
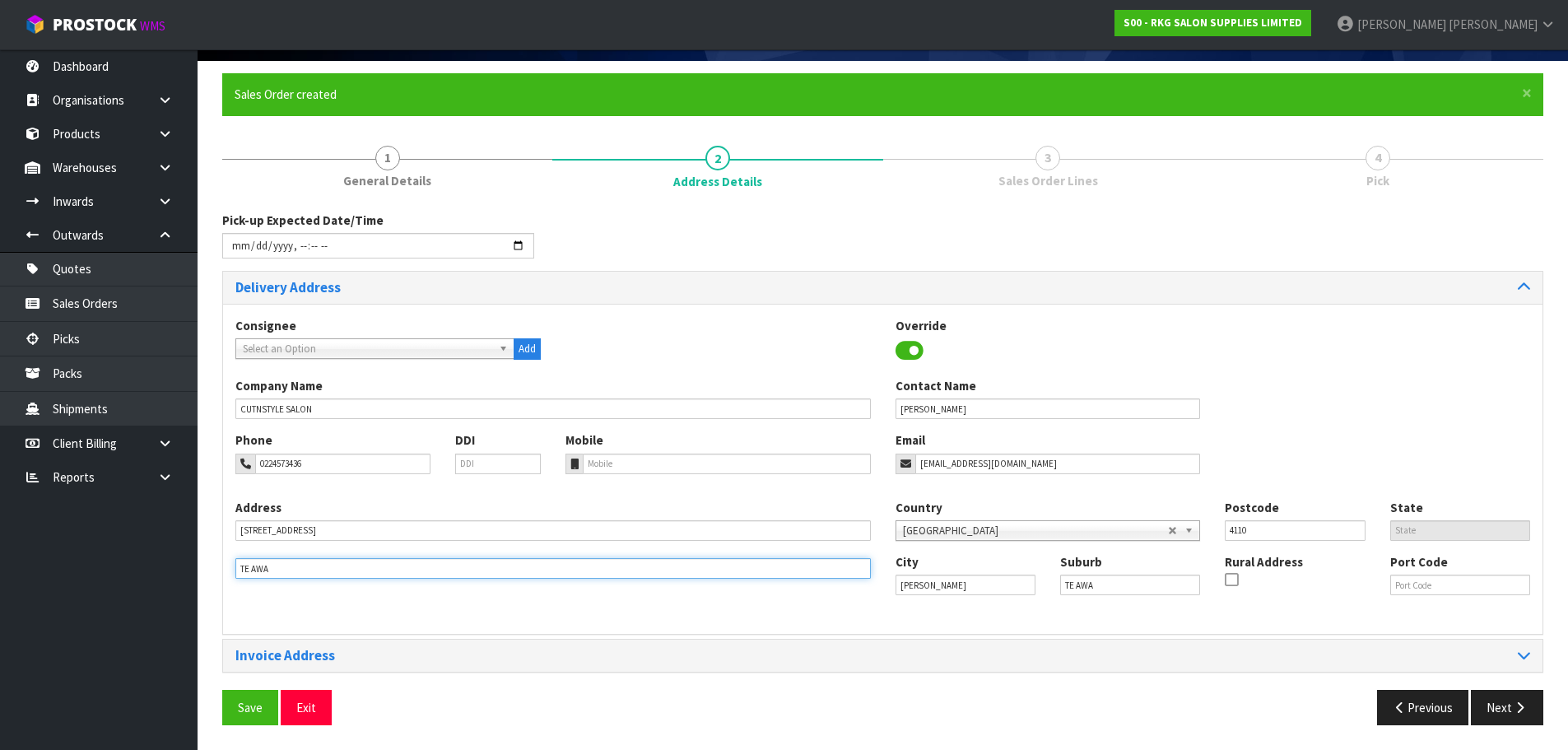
drag, startPoint x: 382, startPoint y: 573, endPoint x: 171, endPoint y: 582, distance: 211.2
click at [171, 582] on body "Toggle navigation ProStock WMS S00 - RKG SALON SUPPLIES LIMITED Marie Miranda L…" at bounding box center [784, 262] width 1568 height 750
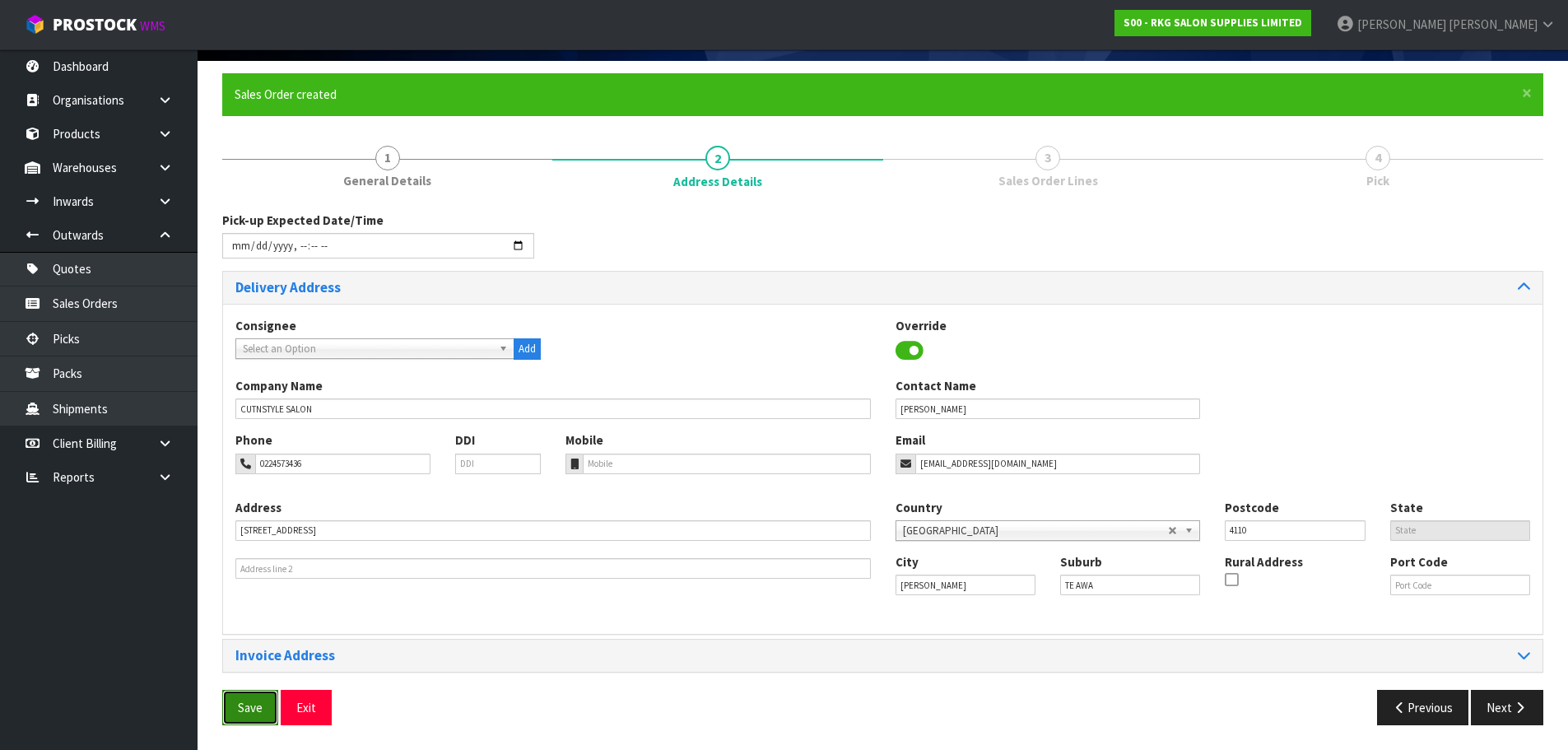
click at [252, 702] on span "Save" at bounding box center [250, 708] width 24 height 16
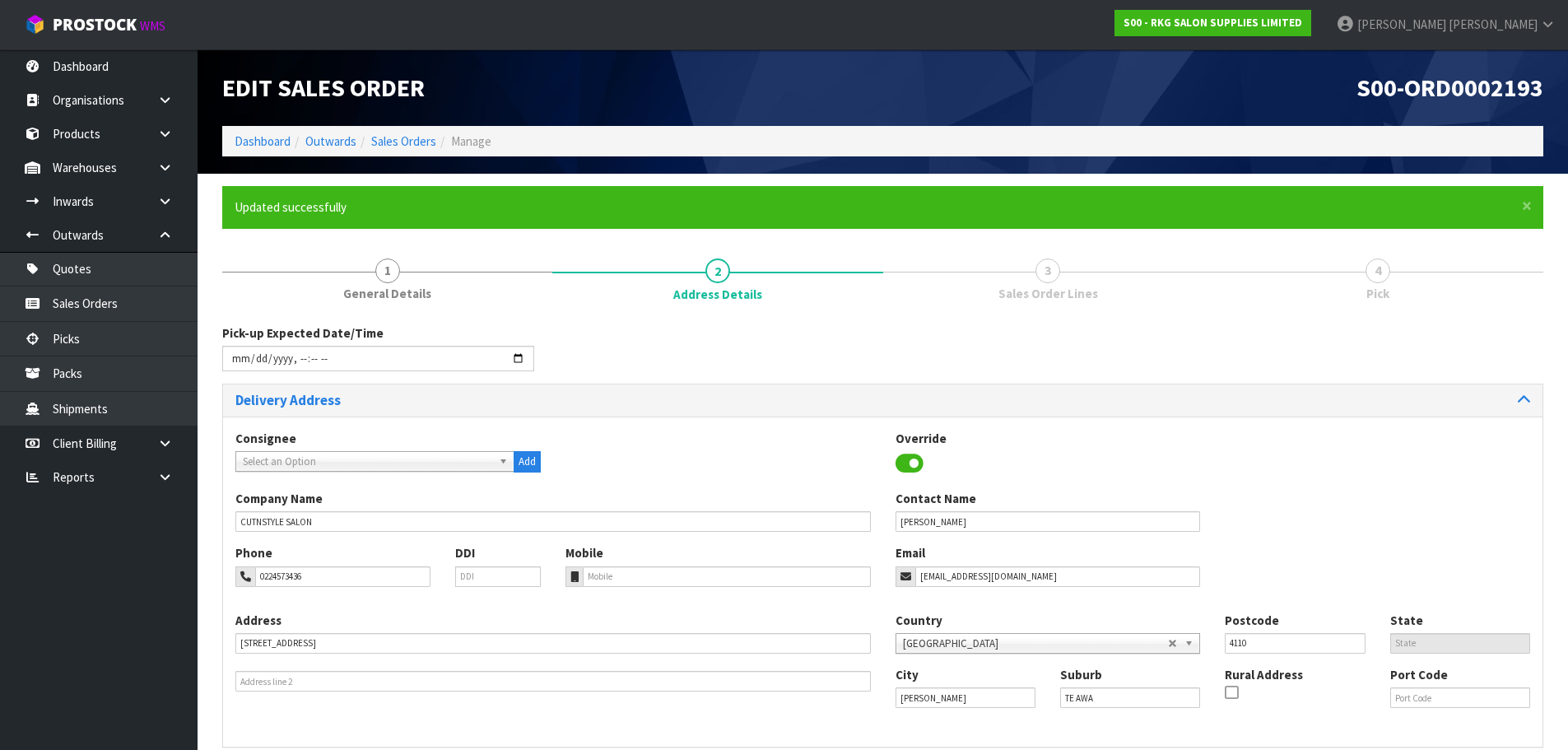
type input "2025-09-22T12:17"
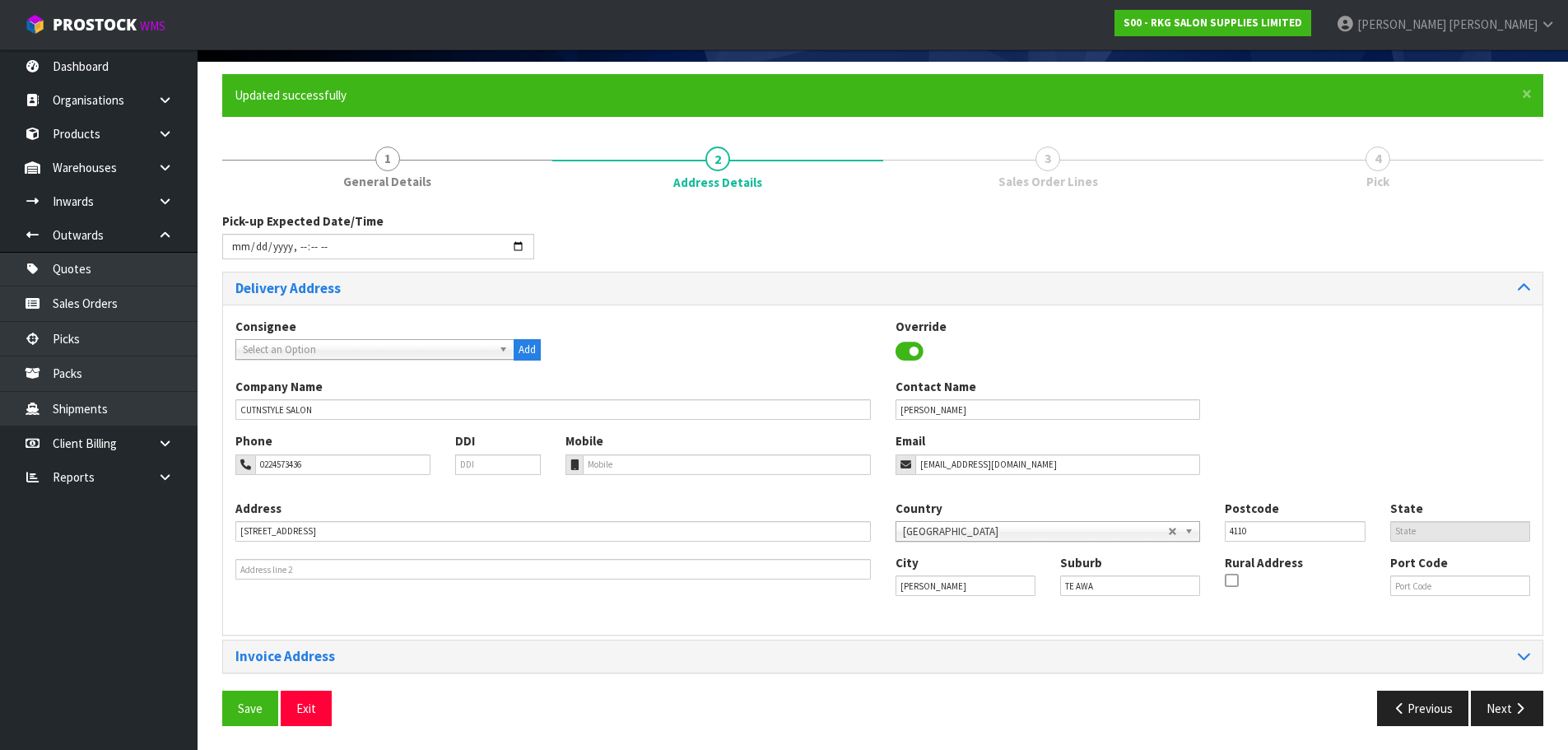
scroll to position [113, 0]
click at [1516, 716] on button "Next" at bounding box center [1507, 708] width 72 height 35
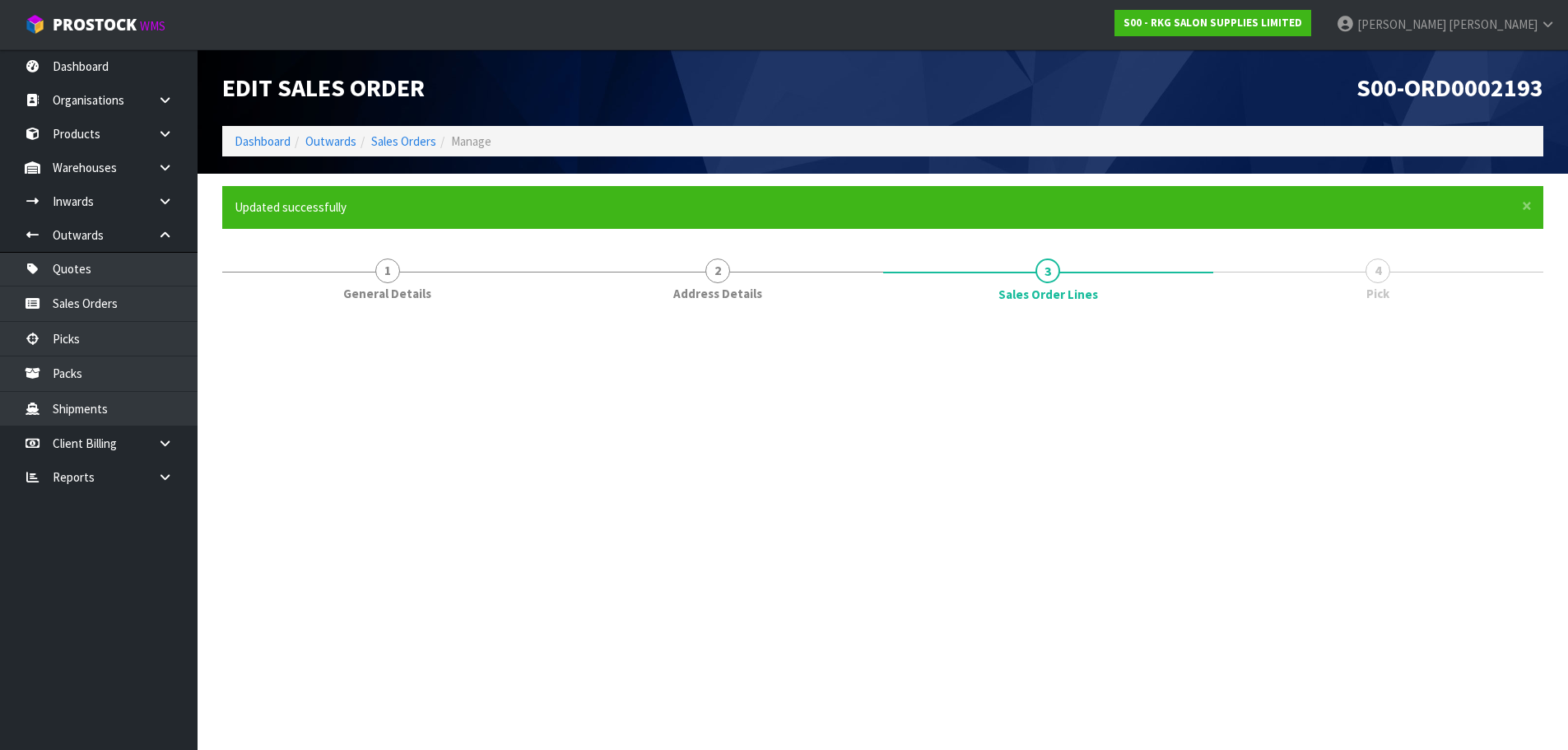
scroll to position [0, 0]
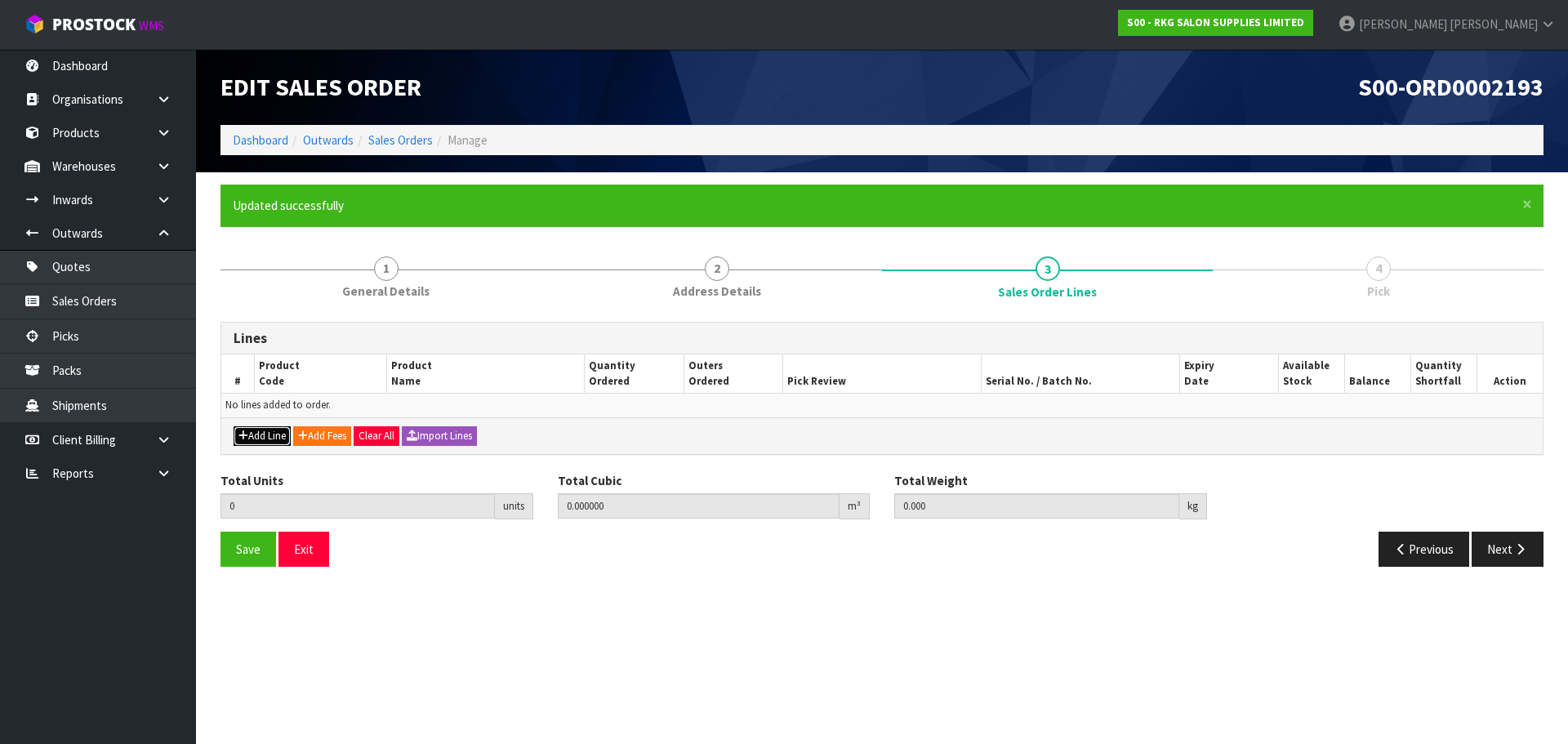
click at [246, 428] on button "Add Line" at bounding box center [262, 436] width 58 height 20
type input "0"
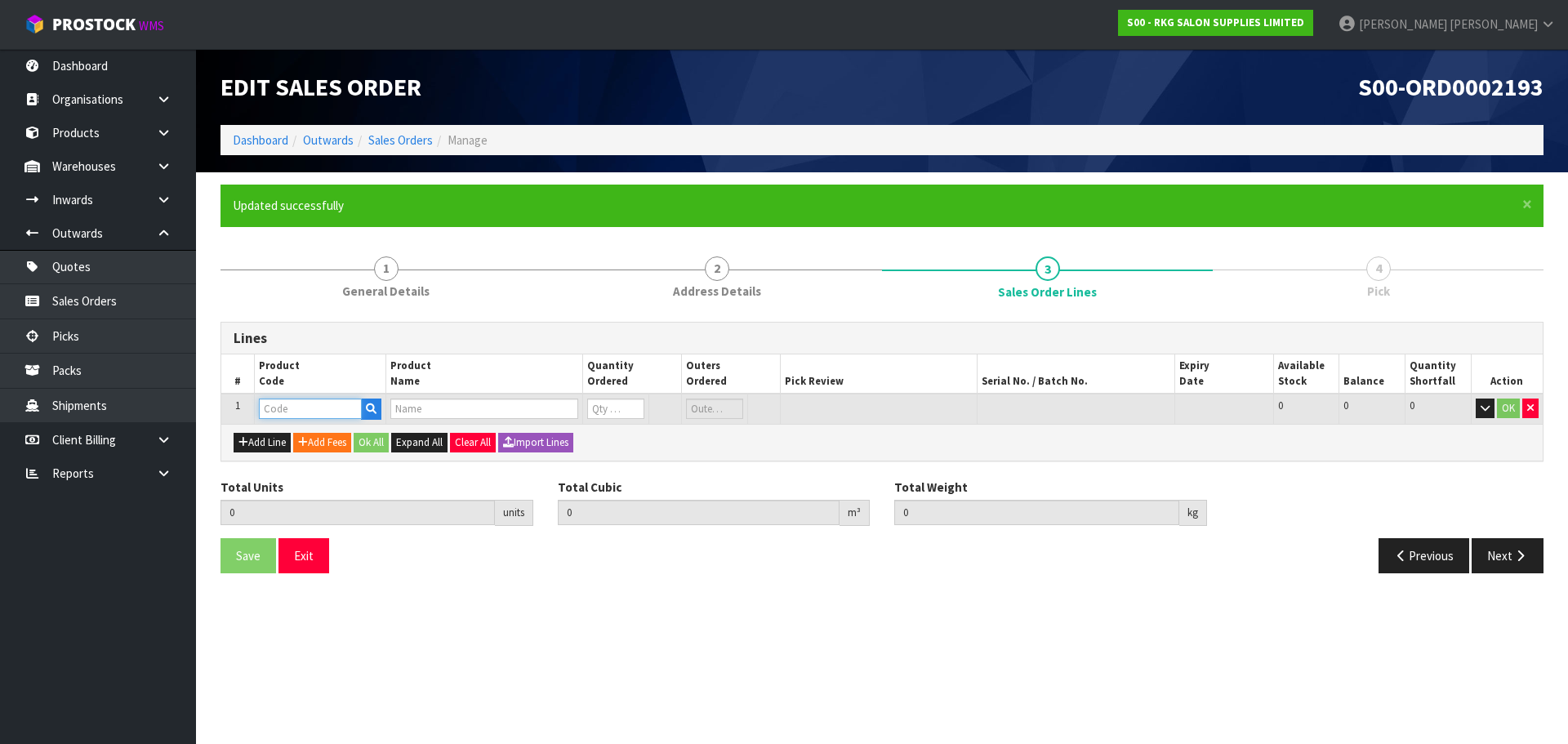
click at [300, 413] on input "text" at bounding box center [310, 409] width 103 height 20
click at [325, 412] on input "text" at bounding box center [310, 409] width 103 height 20
paste input "06020101"
type input "06020101"
click at [318, 432] on strong "06020101" at bounding box center [302, 436] width 53 height 16
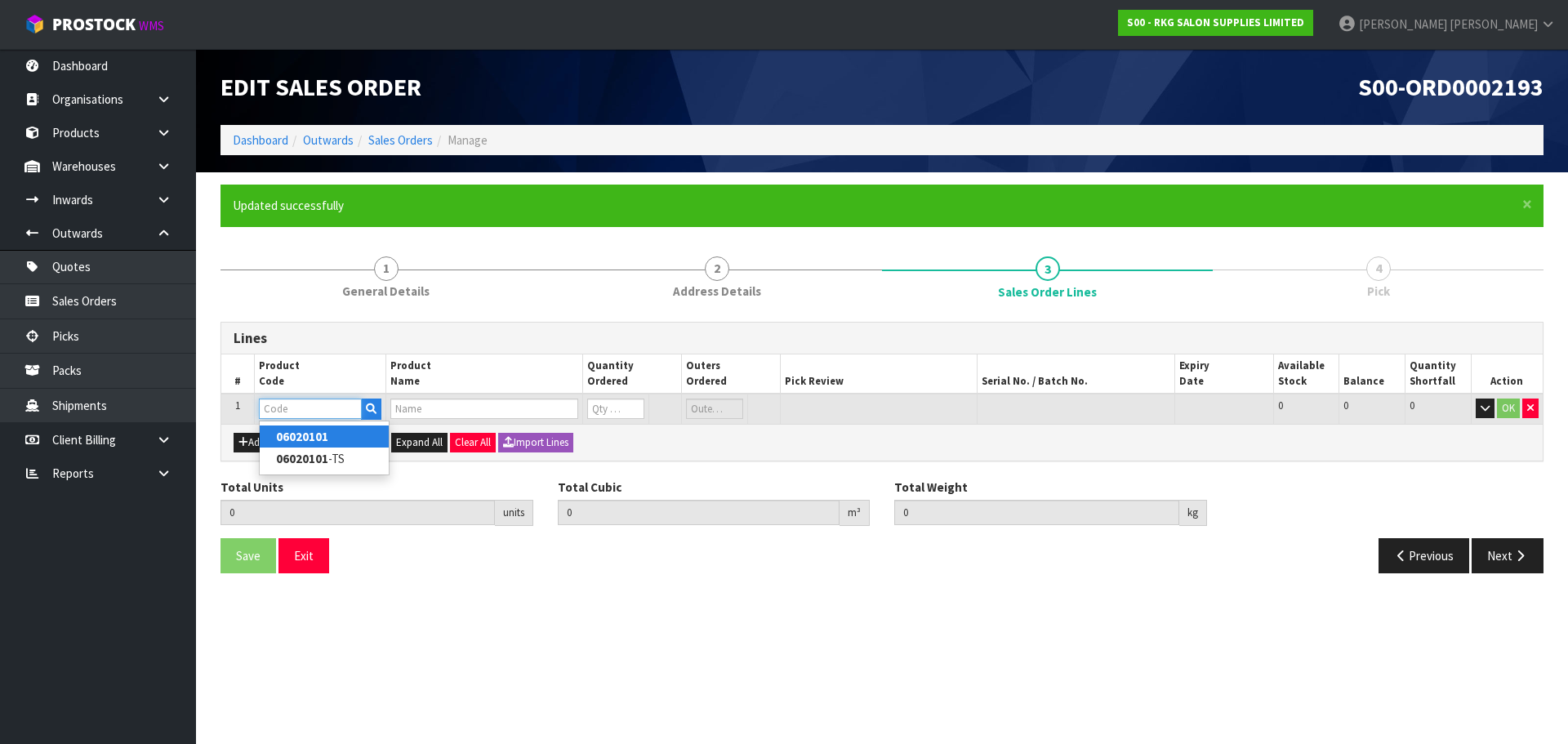
type input "06020101"
type input "0.000000"
type input "0.000"
type input "DAMPIER WORK BENCH"
type input "0"
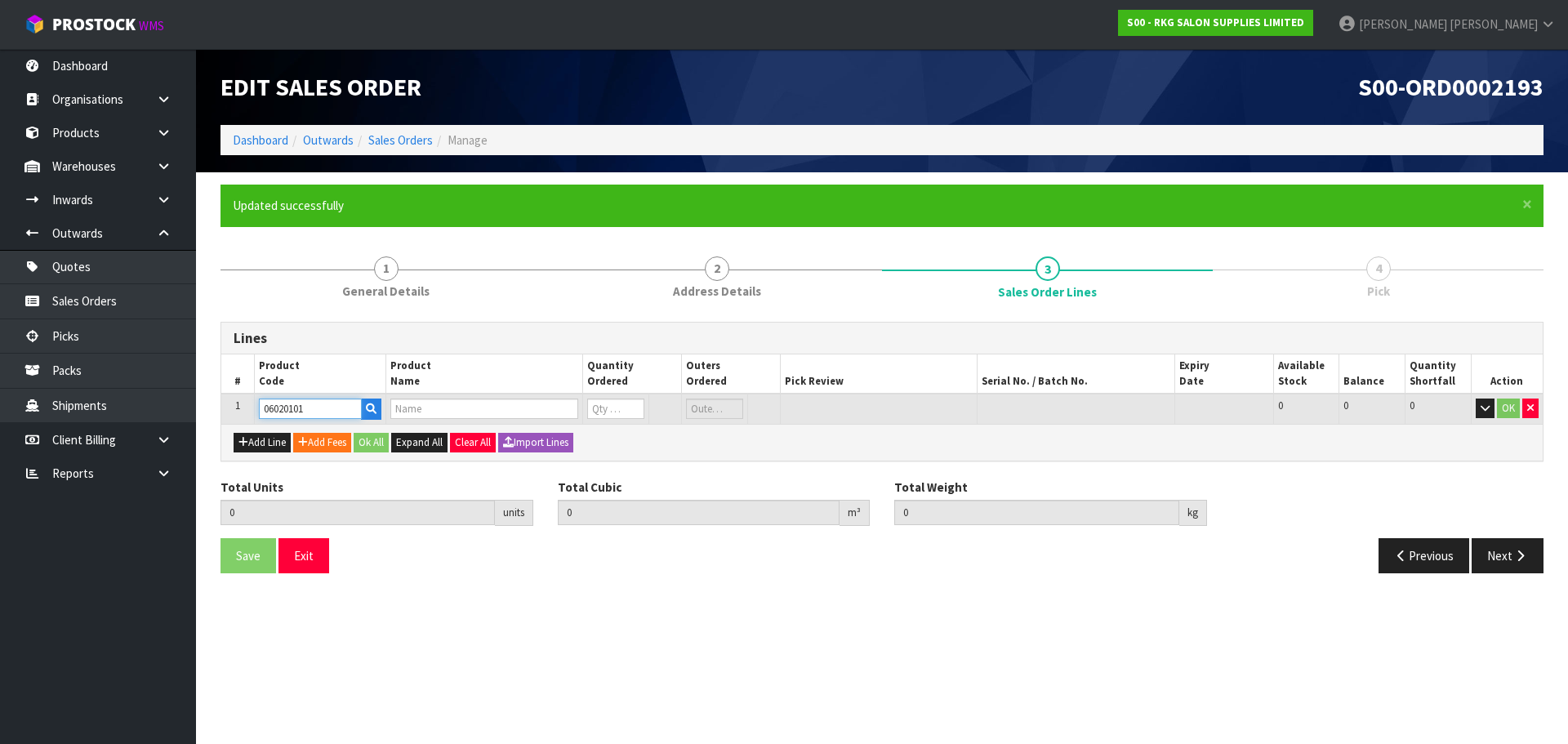
type input "0"
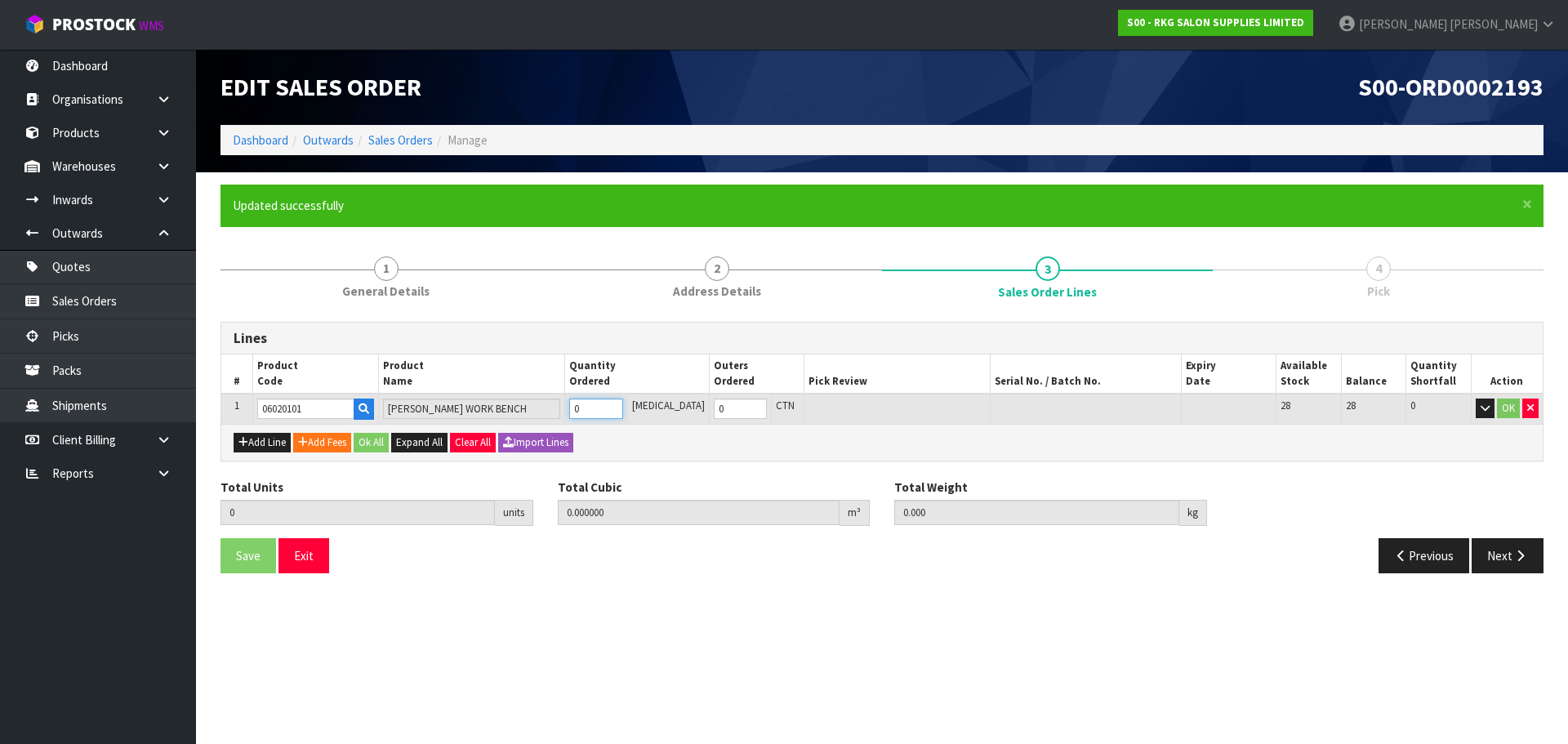
type input "1"
type input "0.07744"
type input "14"
type input "1"
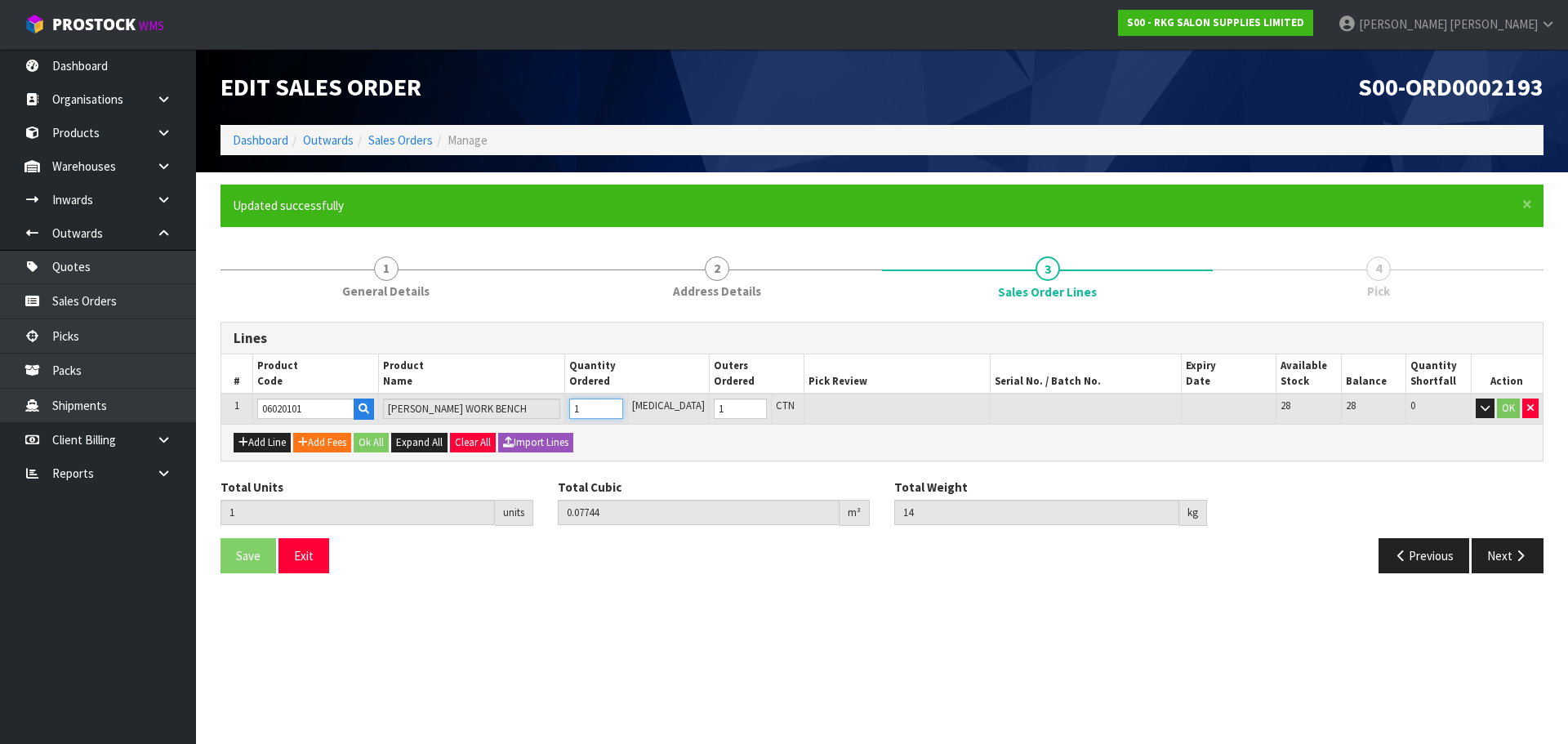
type input "1"
click at [622, 405] on input "1" at bounding box center [596, 409] width 53 height 20
click at [1502, 415] on button "OK" at bounding box center [1508, 409] width 23 height 20
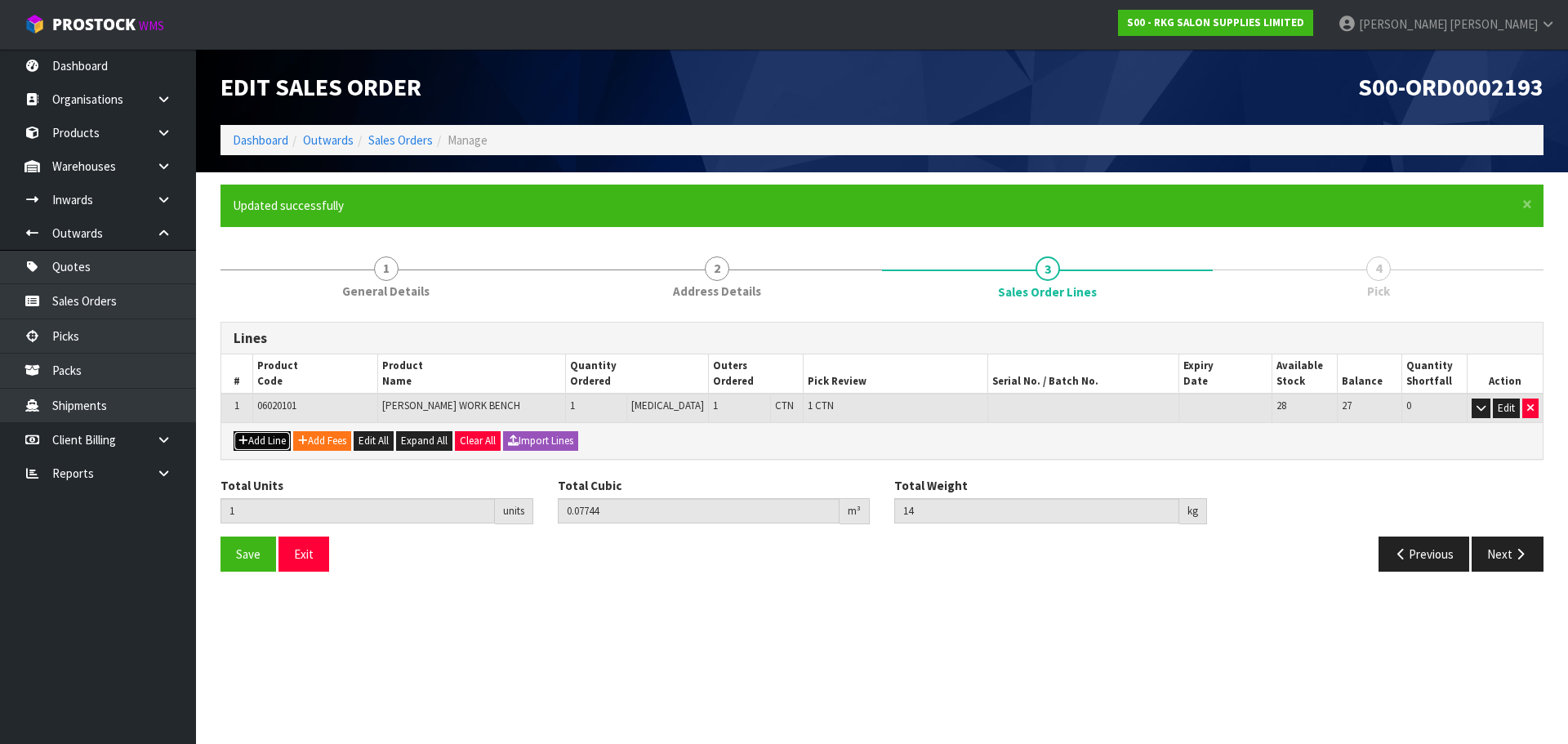
click at [270, 445] on button "Add Line" at bounding box center [262, 441] width 58 height 20
type input "0"
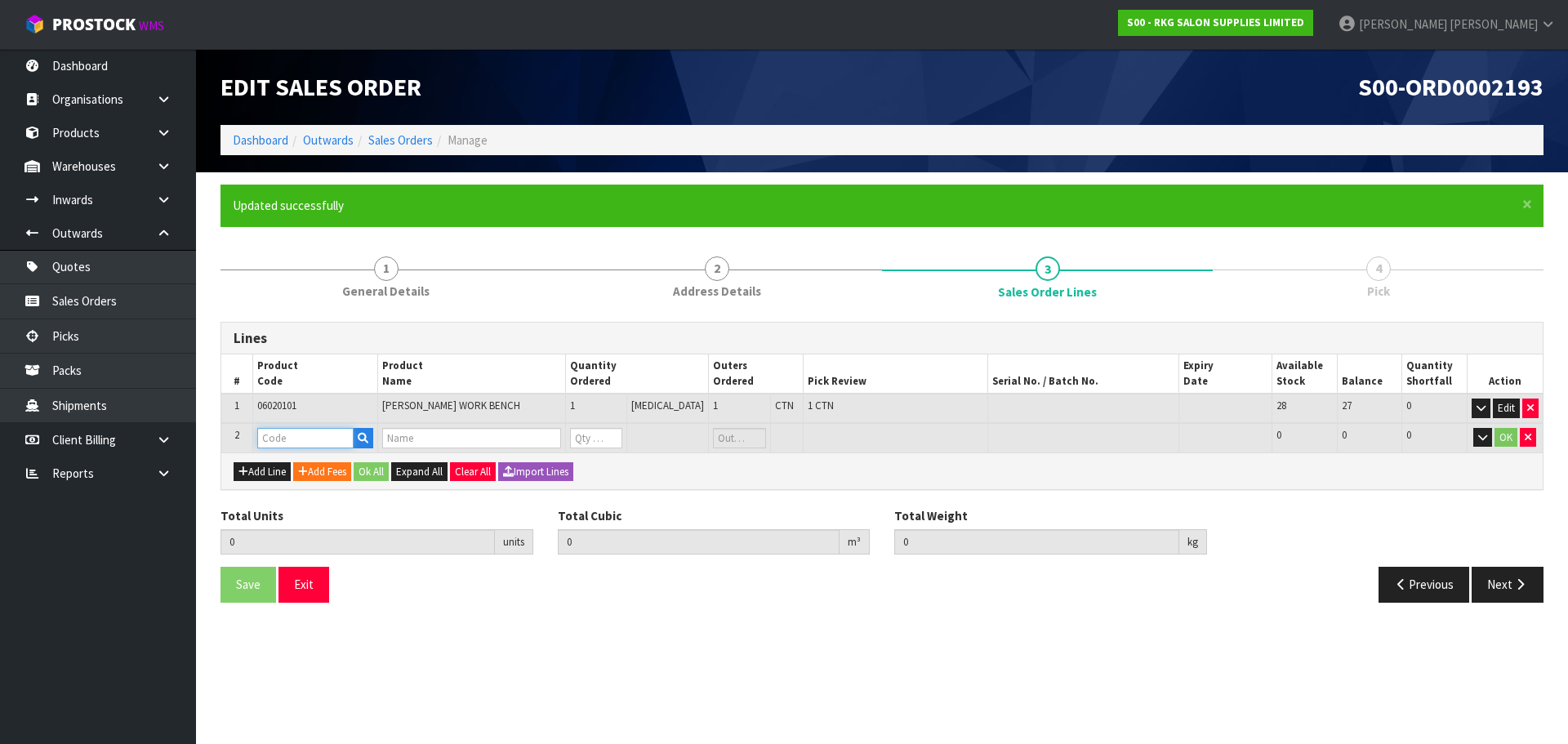
click at [278, 439] on input "text" at bounding box center [306, 438] width 97 height 20
type input "202728"
type input "1"
type input "0.07744"
type input "14"
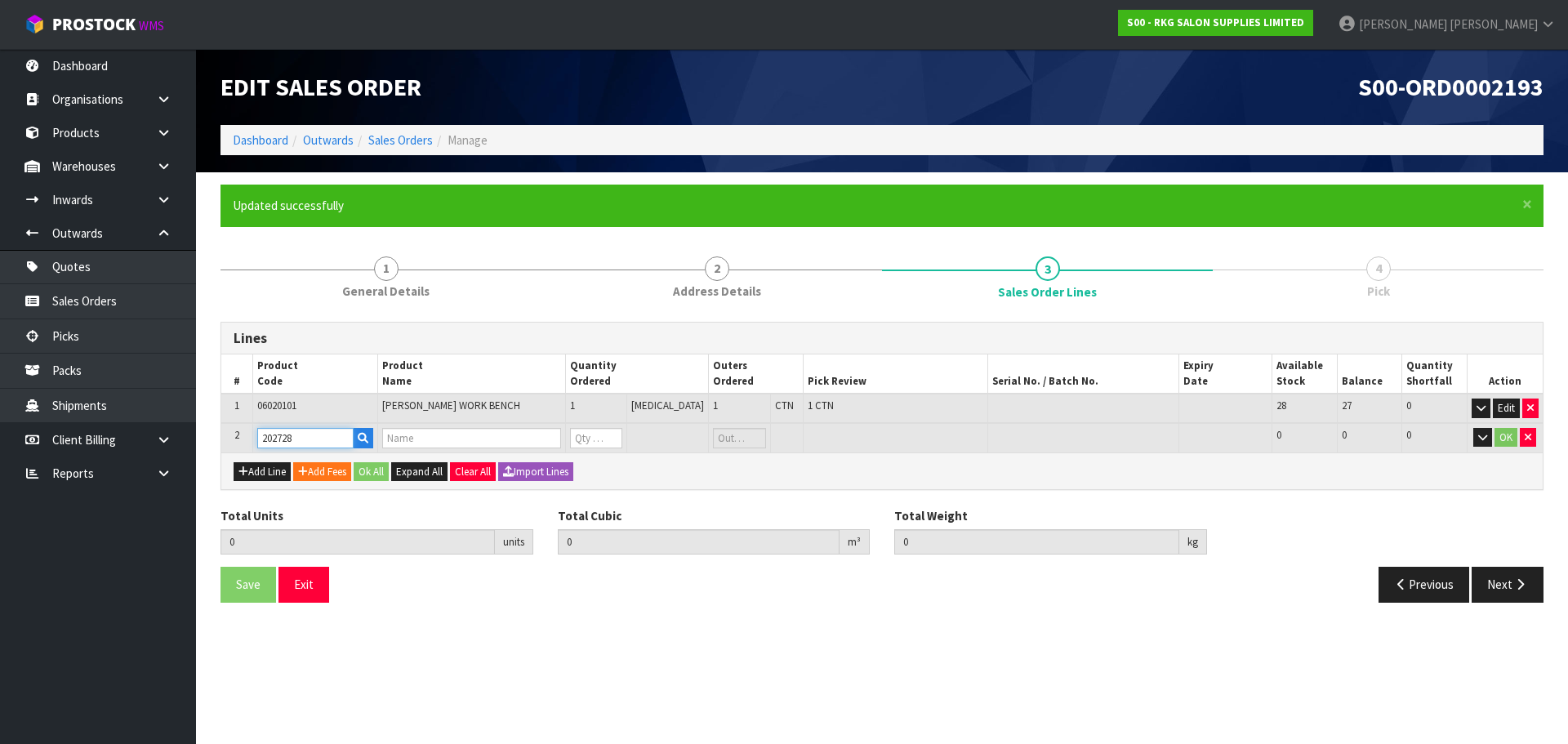
type input "BOB DISINFECTING JAR 1500ML"
type input "0"
type input "202728"
type input "2"
type input "0.08107"
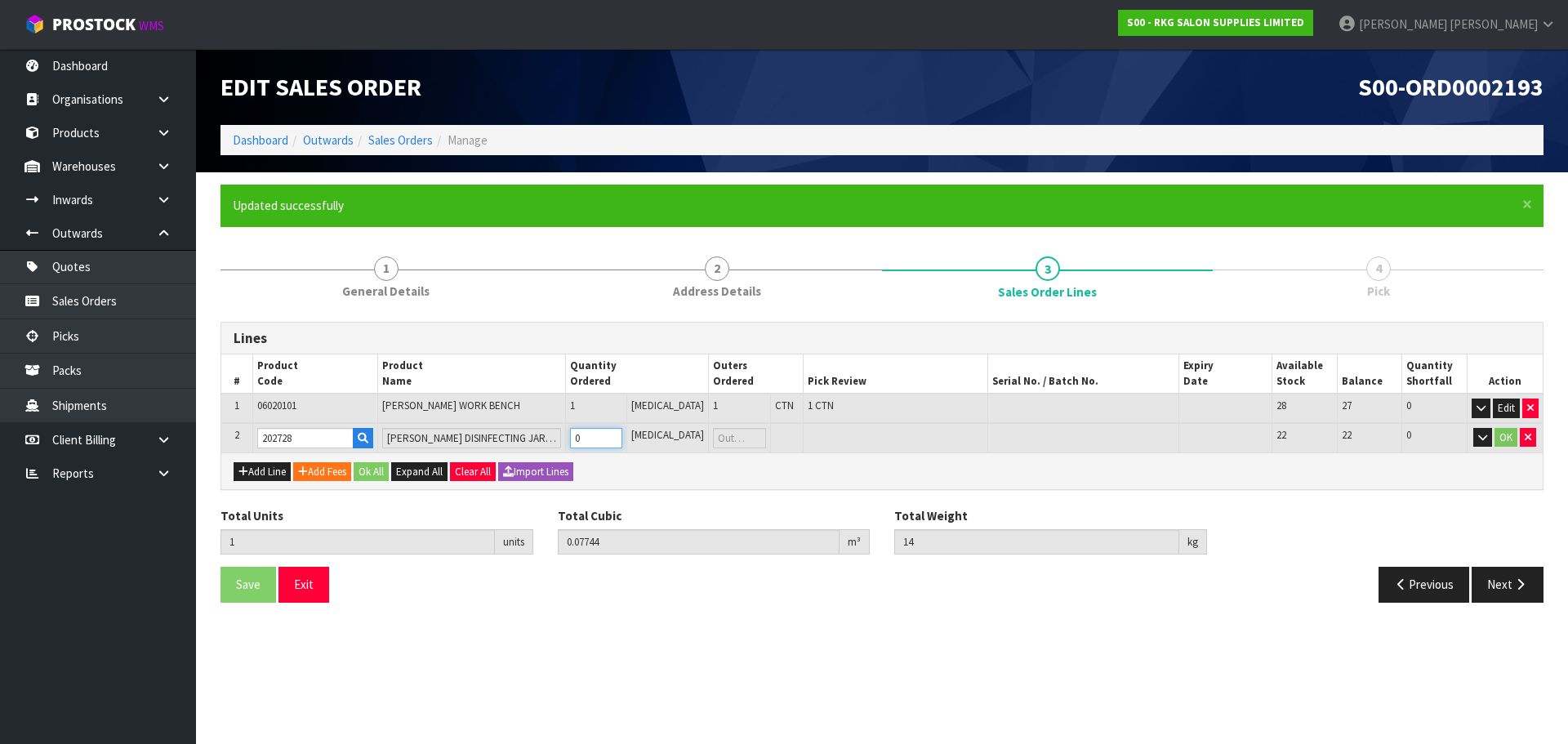
type input "14.94"
type input "1"
click at [623, 431] on input "1" at bounding box center [597, 438] width 53 height 20
click at [258, 468] on button "Add Line" at bounding box center [262, 472] width 58 height 20
type input "0"
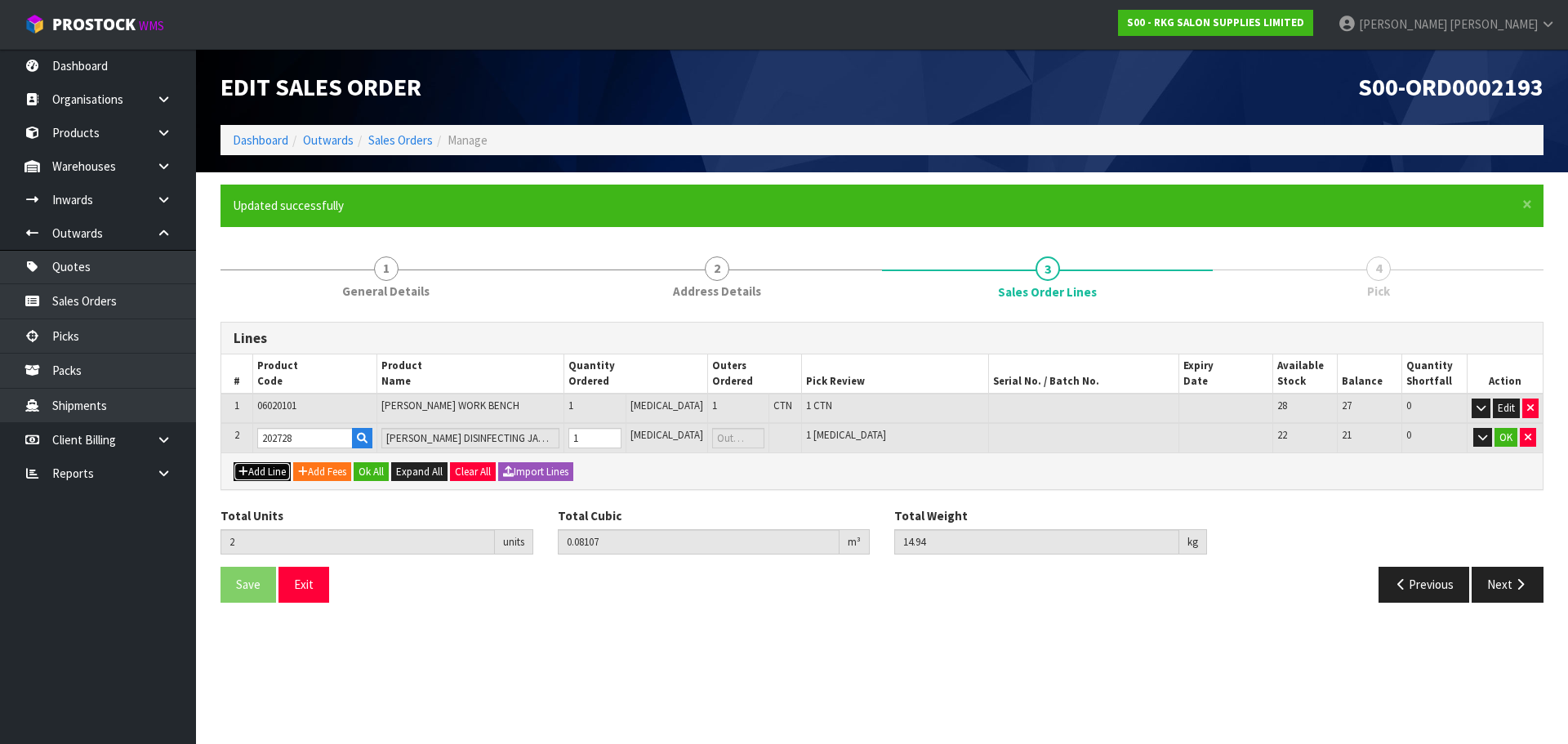
type input "0"
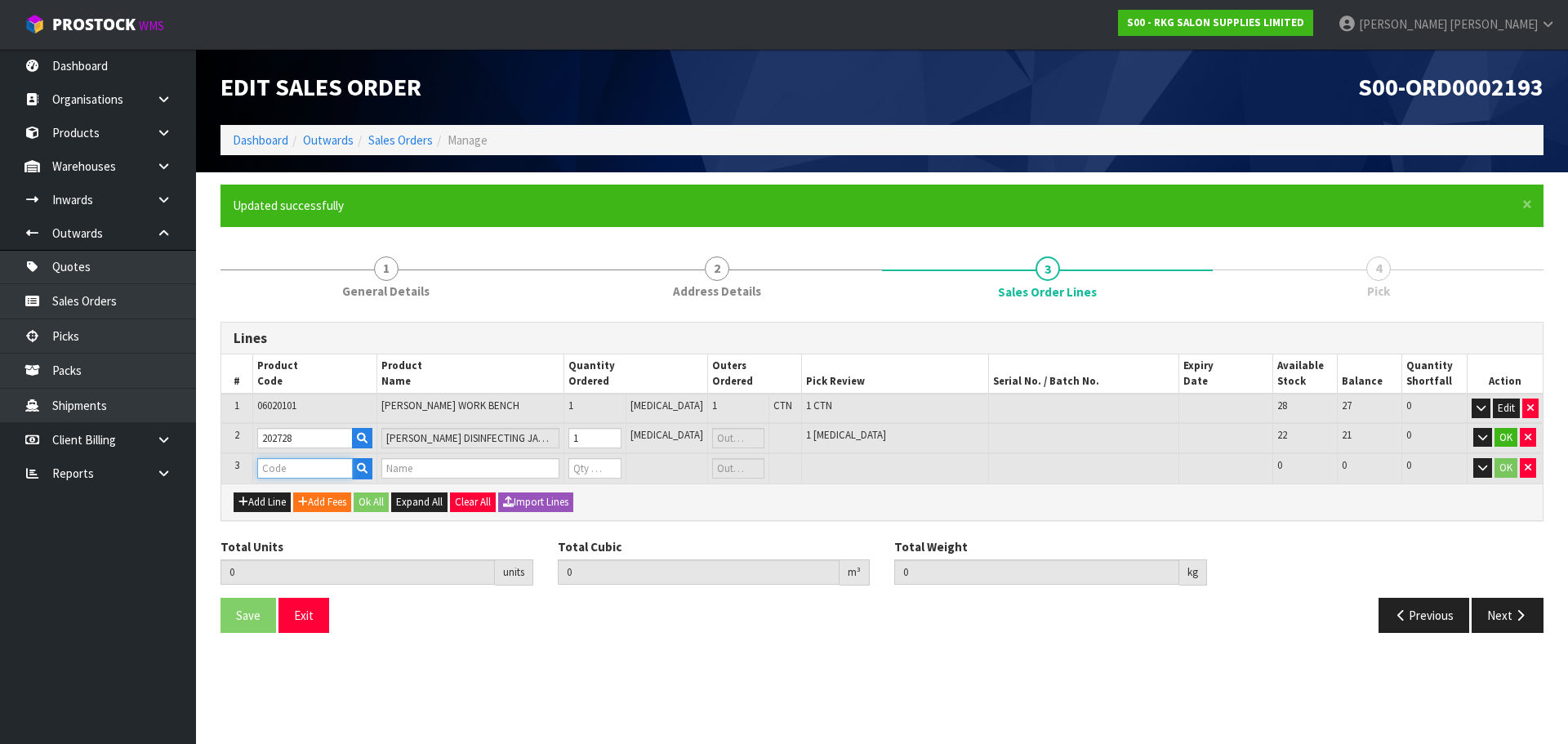
click at [293, 475] on input "text" at bounding box center [305, 469] width 96 height 20
type input "220498"
type input "2"
type input "0.08107"
type input "14.94"
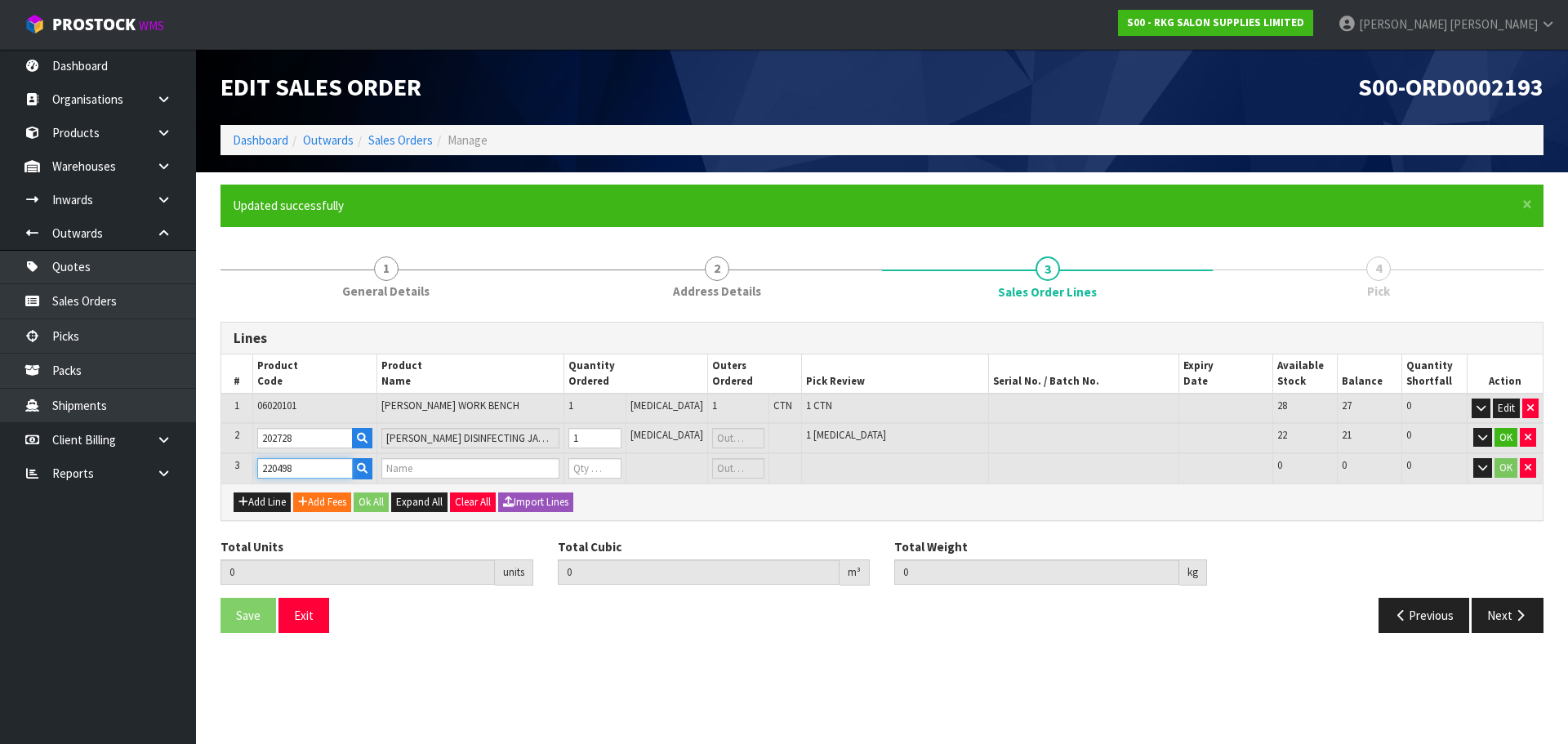
type input "THE SHAVE FACTORY STYLING SPRAY 500ML"
type input "0"
type input "220498"
drag, startPoint x: 609, startPoint y: 467, endPoint x: 579, endPoint y: 467, distance: 30.0
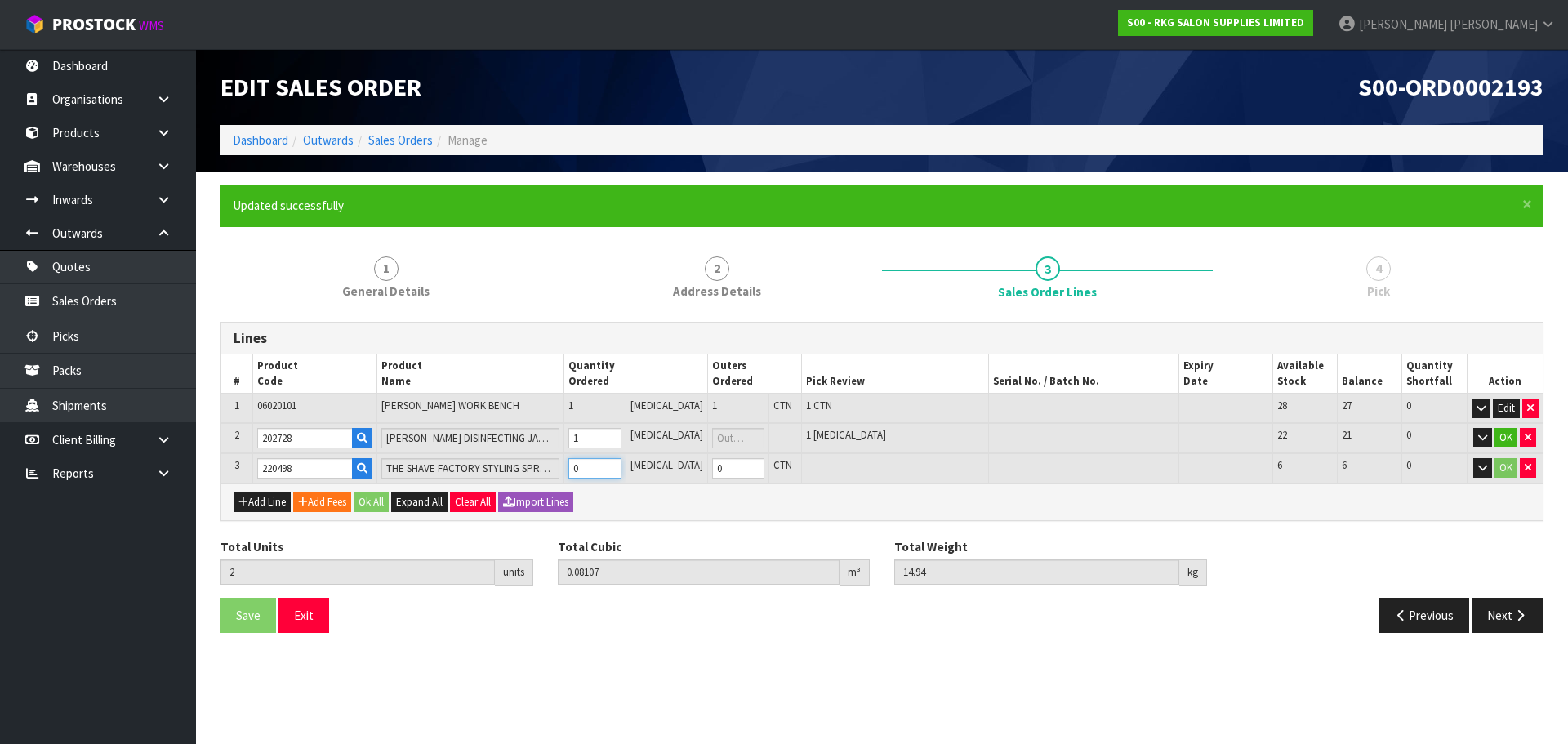
click at [579, 467] on tr "3 220498 THE SHAVE FACTORY STYLING SPRAY 500ML 0 PCE 0 CTN 6 6 0 OK" at bounding box center [881, 469] width 1321 height 30
type input "4"
type input "0.08252"
type input "15.34"
type input "2"
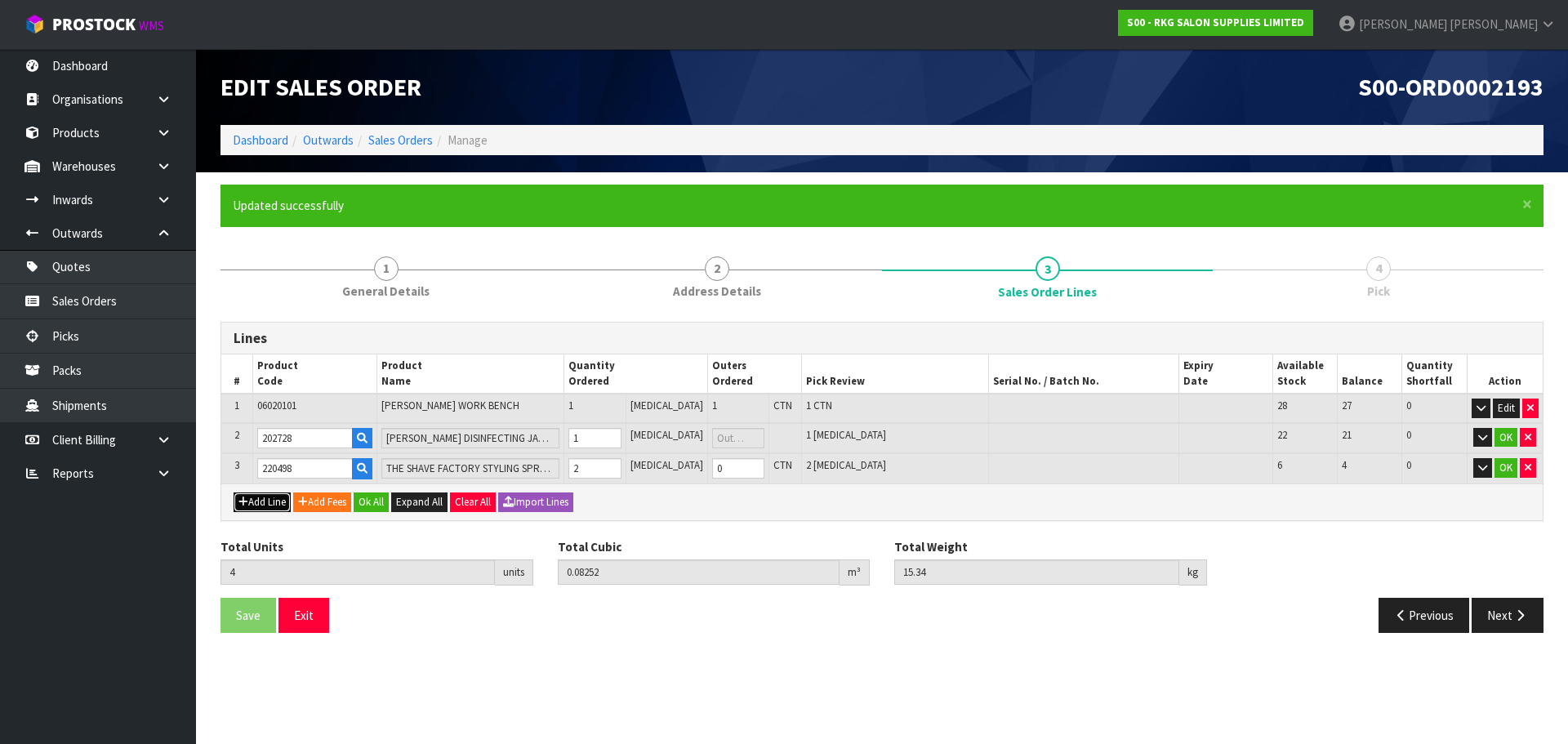
click at [263, 500] on button "Add Line" at bounding box center [262, 503] width 58 height 20
type input "0"
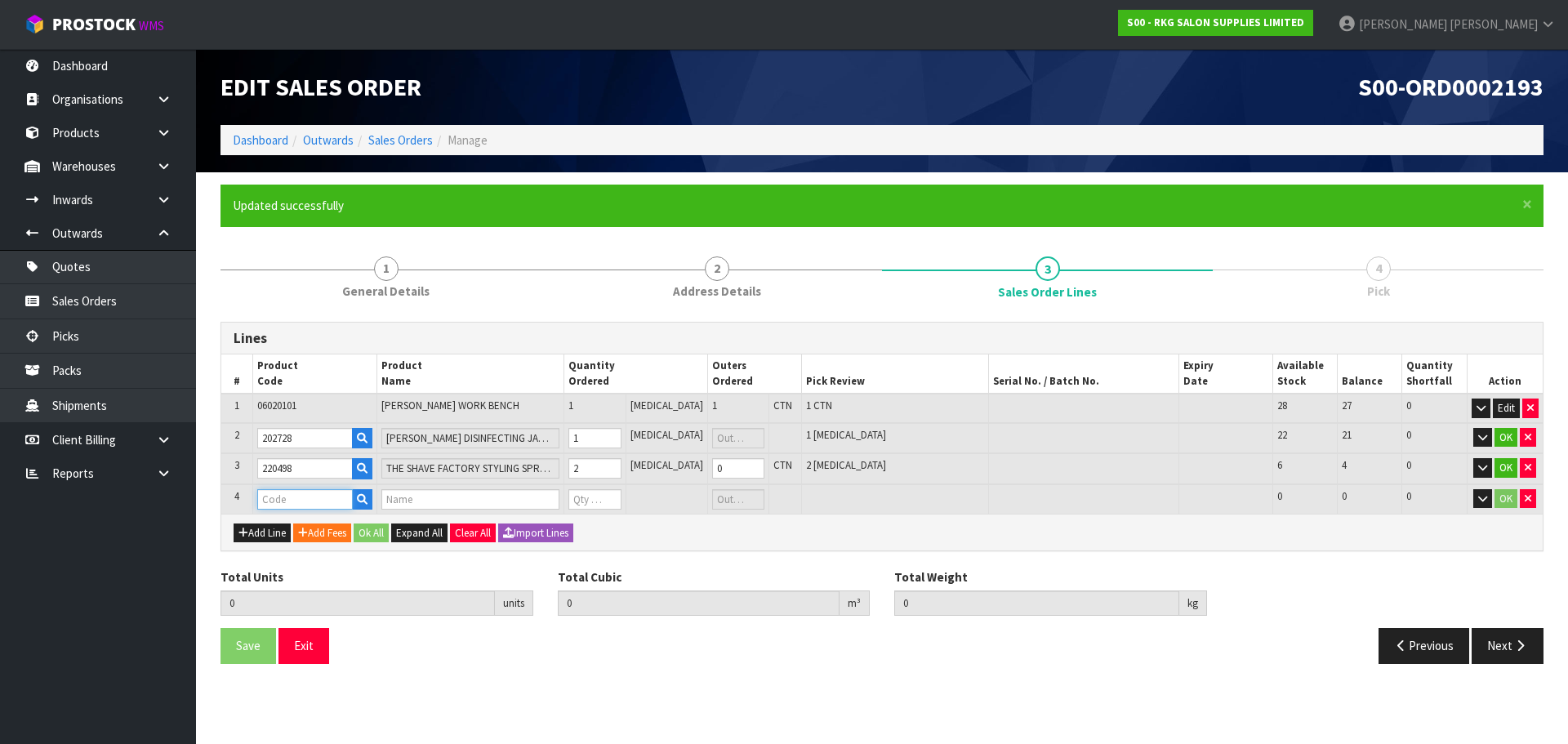
click at [281, 500] on input "text" at bounding box center [305, 500] width 96 height 20
type input "225621"
type input "4"
type input "0.08252"
type input "15.34"
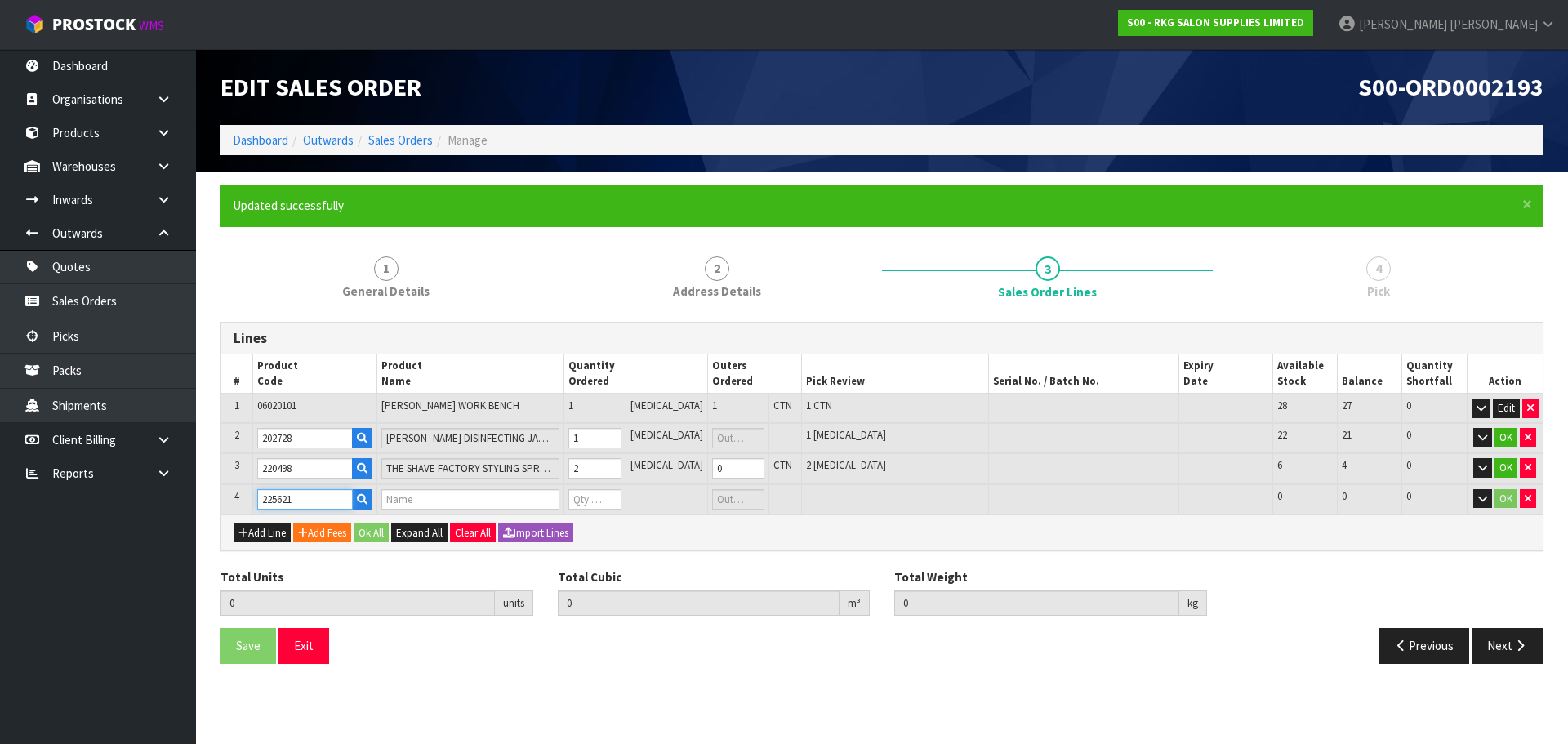
type input "BOB FITTED BED SHEETS NON-WOVEN BLACK 10PK"
type input "0"
type input "225621"
type input "5"
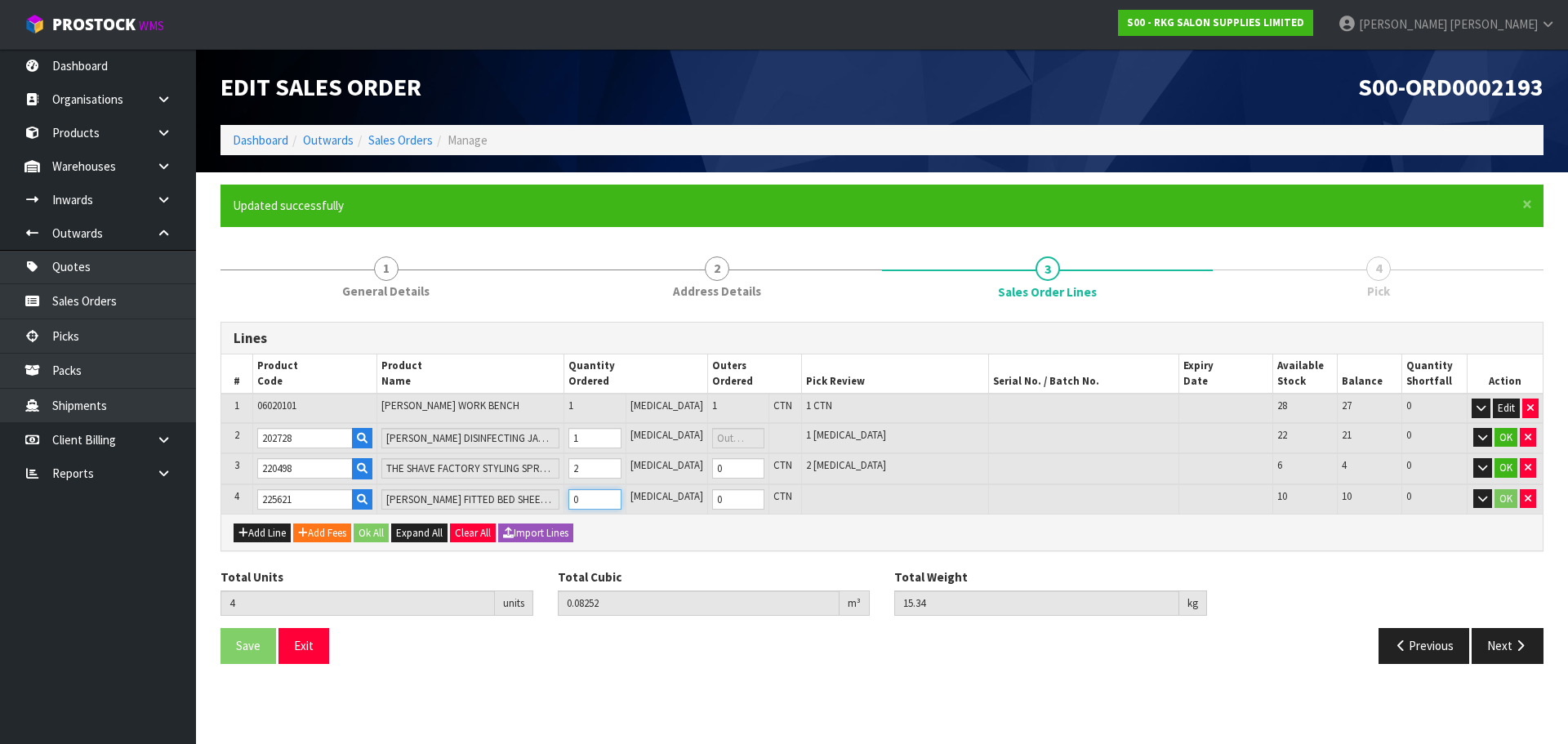
type input "0.088708"
type input "15.99"
type input "1"
click at [621, 495] on input "1" at bounding box center [594, 500] width 53 height 20
click at [269, 533] on button "Add Line" at bounding box center [262, 534] width 58 height 20
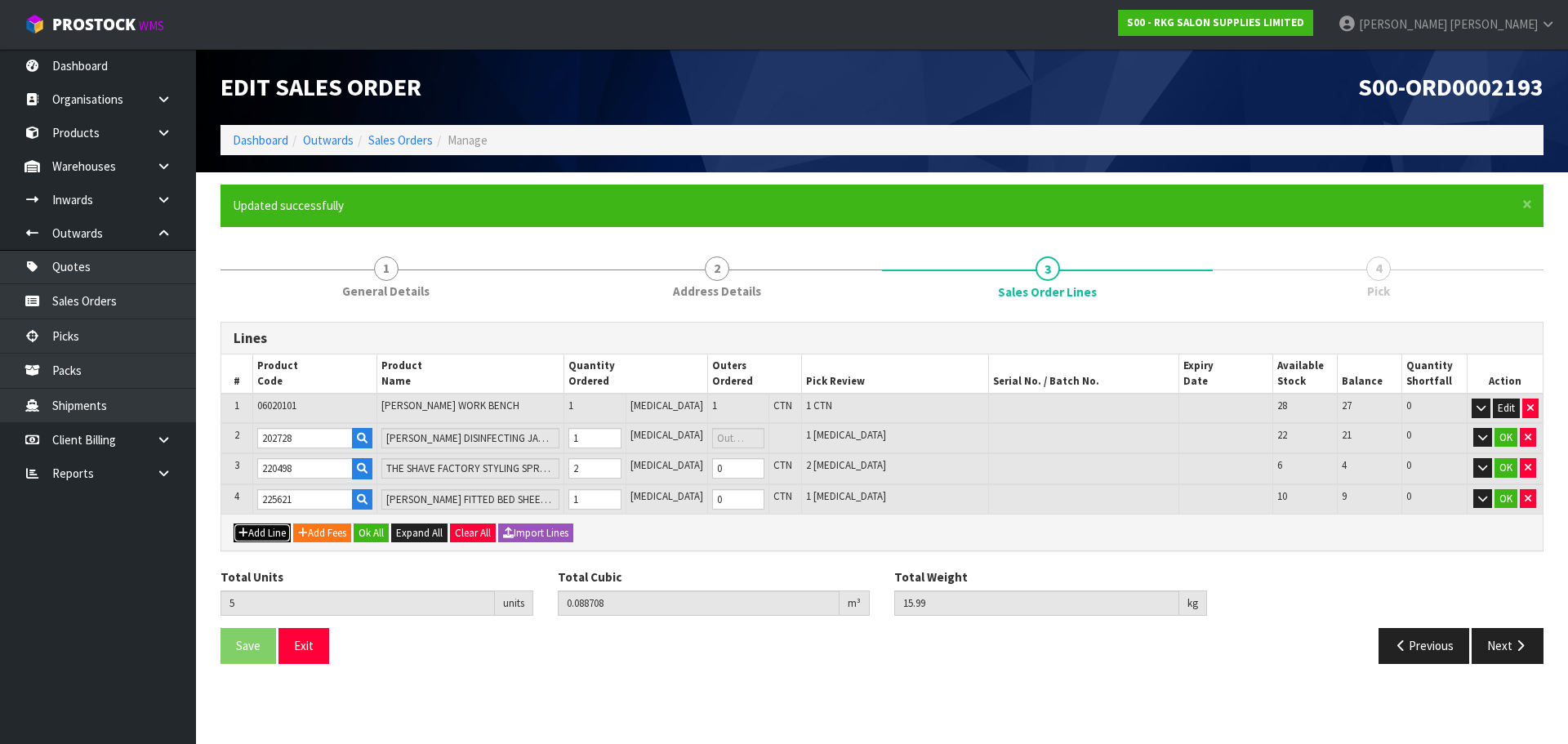
type input "0"
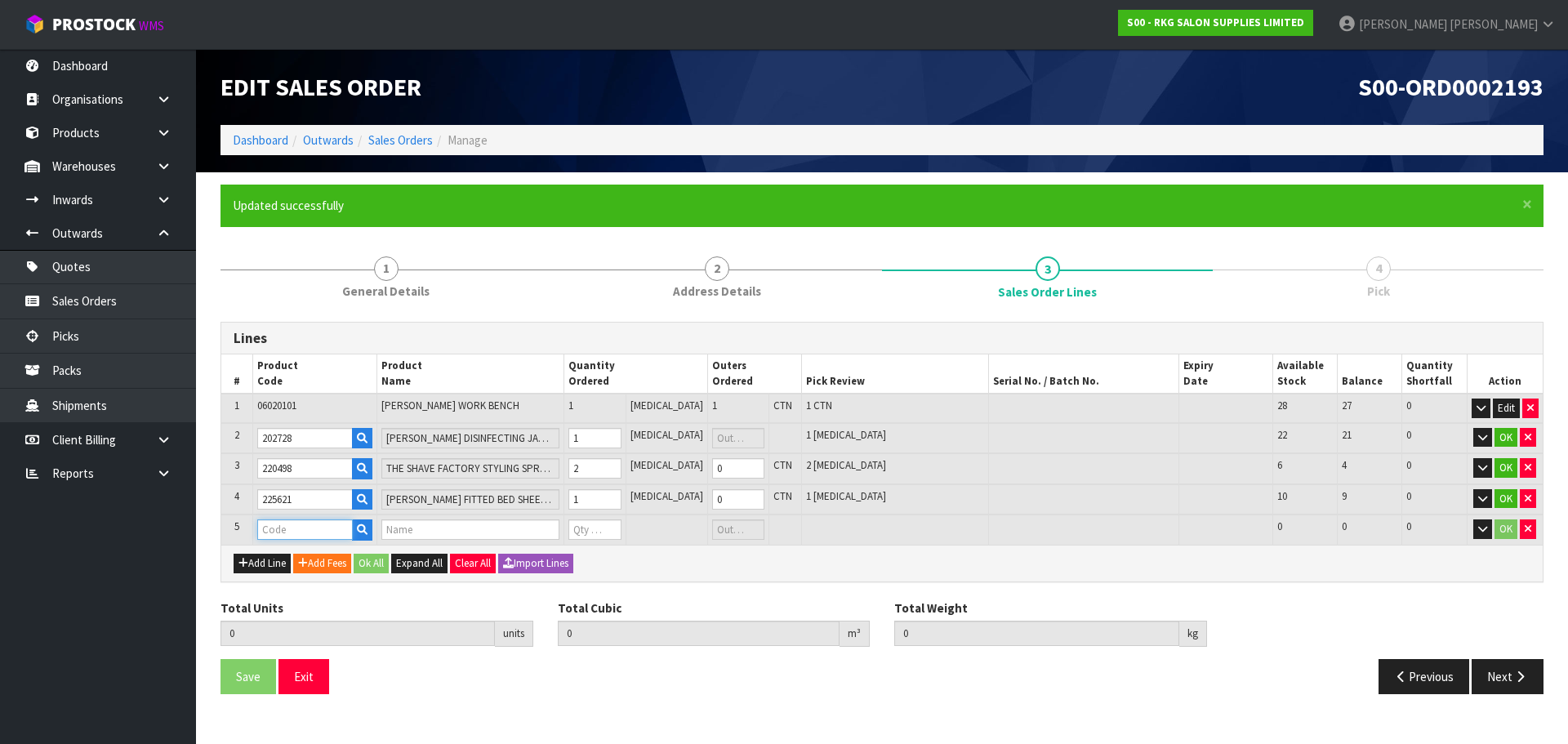
click at [276, 531] on input "text" at bounding box center [305, 530] width 96 height 20
type input "200691"
type input "5"
type input "0.088708"
type input "15.99"
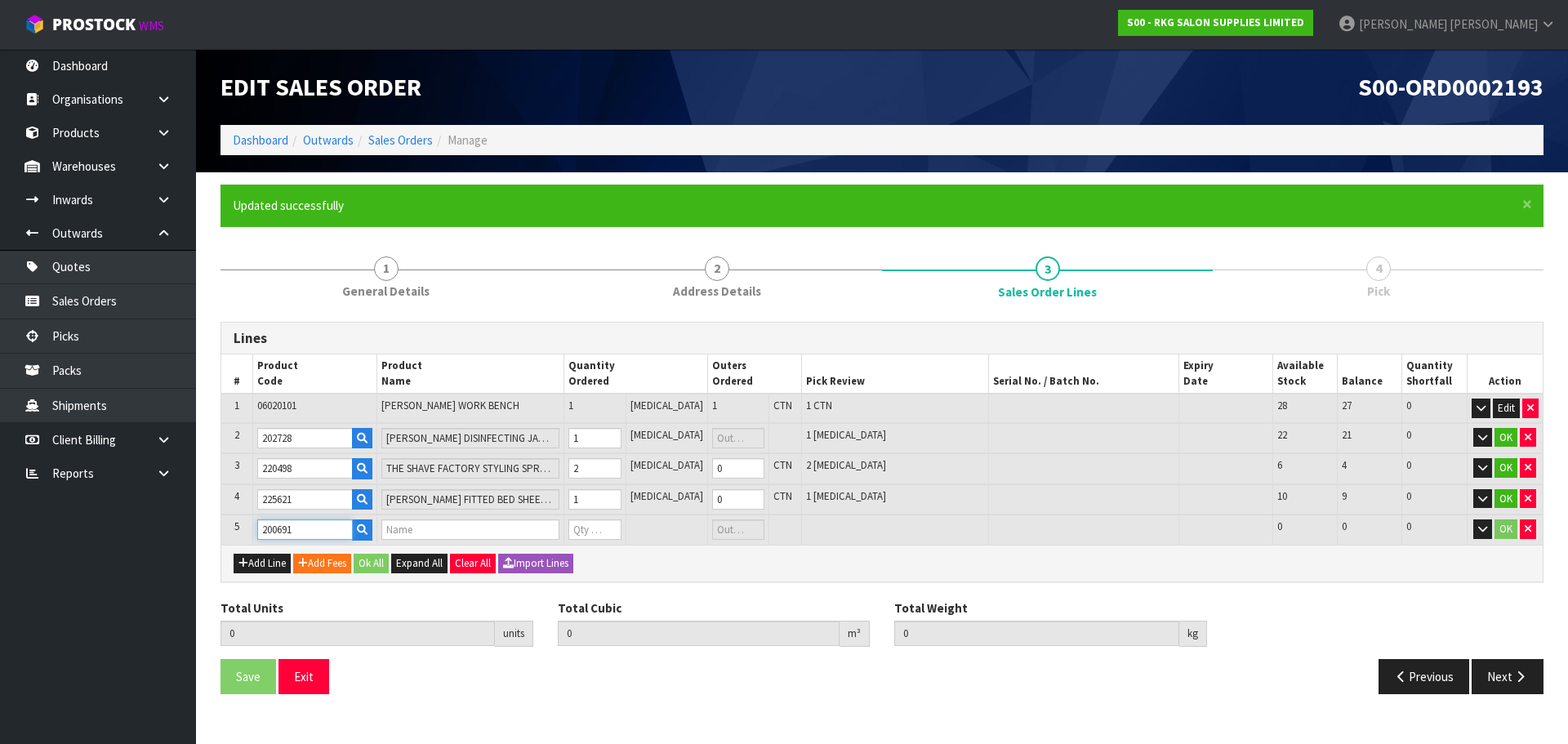
type input "GUMMY PROFESSIONAL KERATIN HAIR SPRAY ULTRA STRONG HOLD FACTOR 400ML"
type input "0"
type input "200691"
drag, startPoint x: 602, startPoint y: 527, endPoint x: 587, endPoint y: 528, distance: 15.0
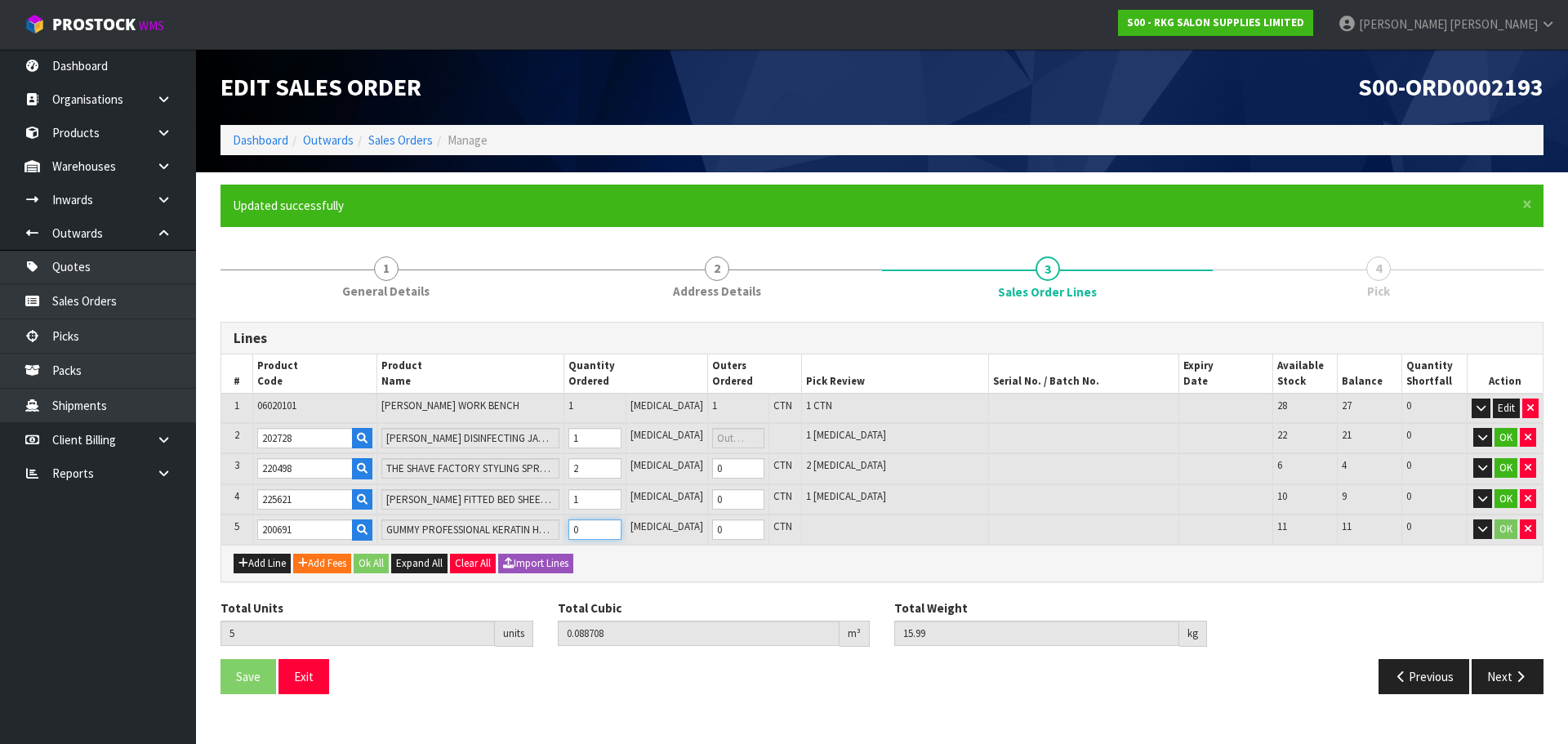
click at [587, 528] on input "0" at bounding box center [594, 530] width 53 height 20
type input "7"
type input "0.089794"
type input "16.69"
type input "2"
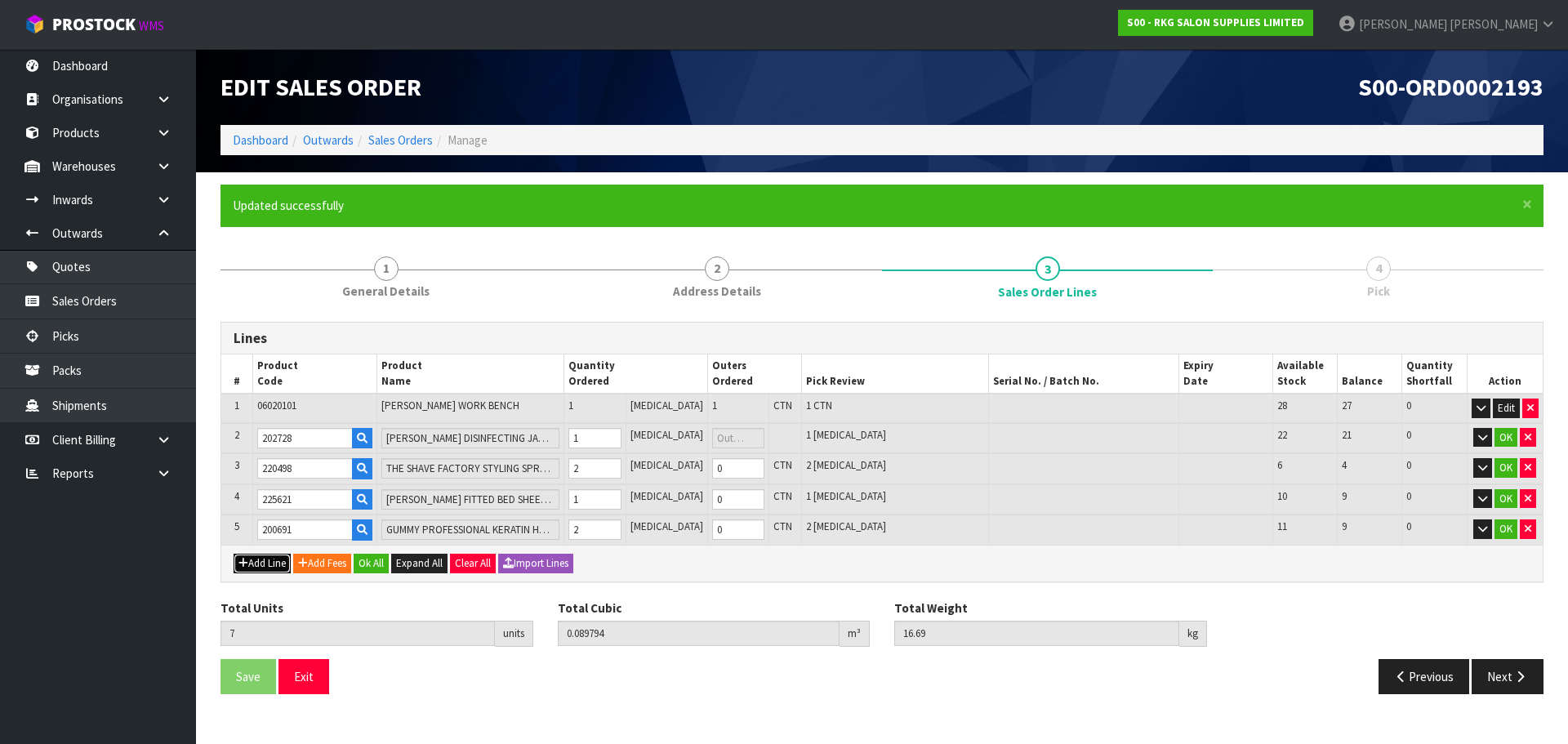
click at [258, 570] on button "Add Line" at bounding box center [262, 564] width 58 height 20
type input "0"
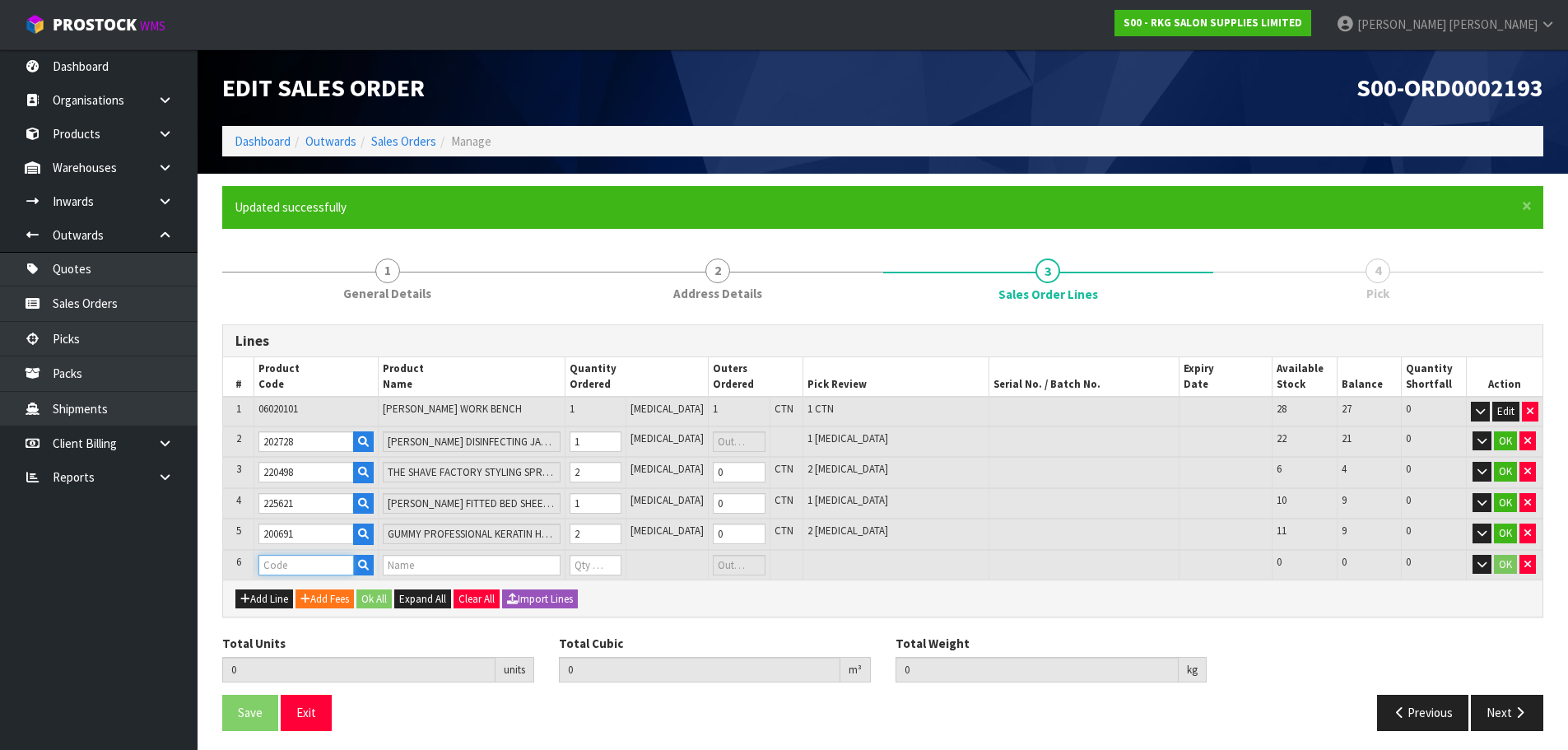
click at [278, 571] on input "text" at bounding box center [306, 565] width 95 height 20
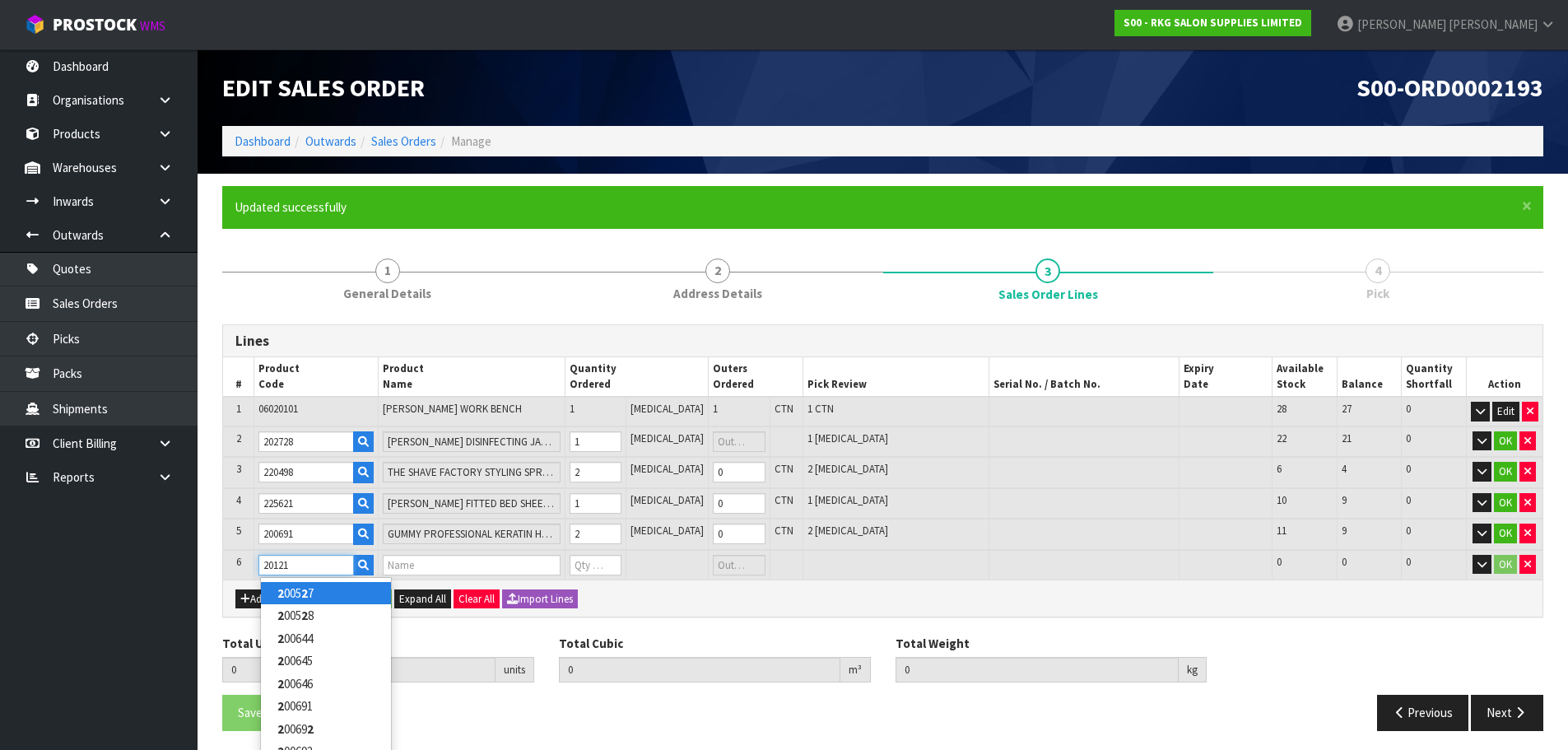
type input "201212"
type input "7"
type input "0.089794"
type input "16.69"
type input "GUMMY HAIR STYLING WAX BRIGHT FINISH 150ML"
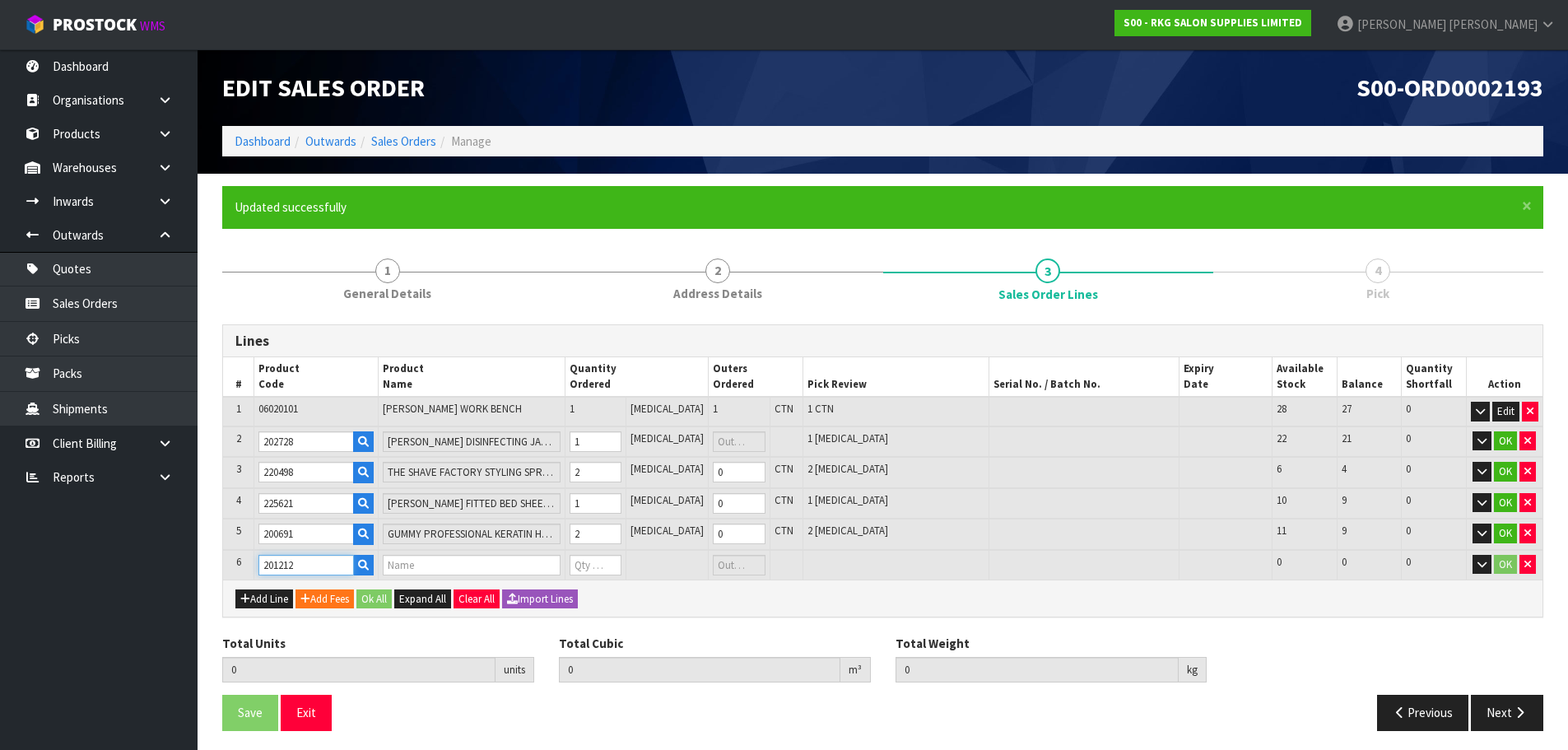
type input "0"
type input "201212"
drag, startPoint x: 597, startPoint y: 565, endPoint x: 578, endPoint y: 565, distance: 19.0
click at [578, 565] on tr "6 201212 GUMMY HAIR STYLING WAX BRIGHT FINISH 150ML 0 PCE 0 CTN 50 50 0 OK" at bounding box center [882, 565] width 1319 height 30
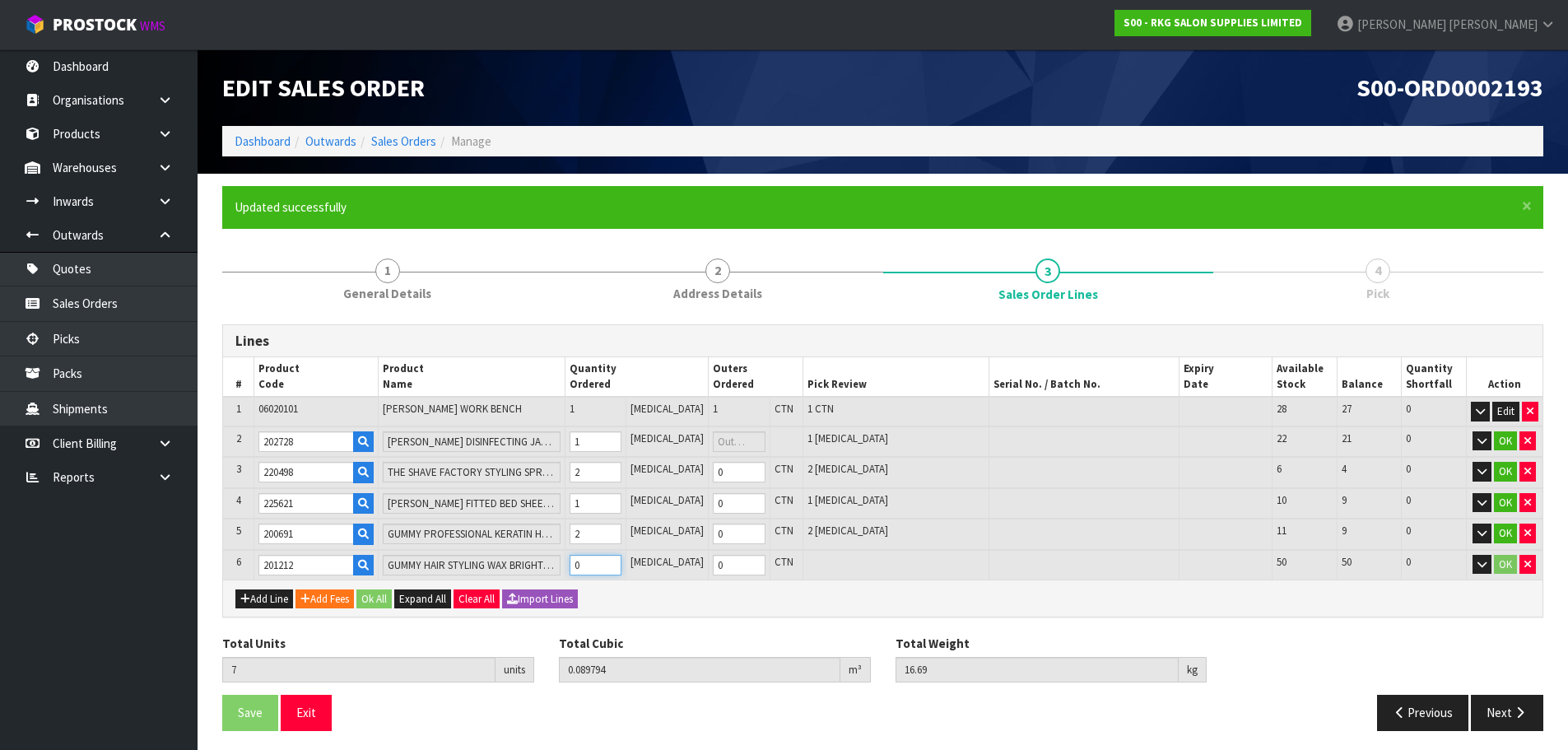
type input "9"
type input "0.090604"
type input "17.09"
type input "2"
click at [262, 600] on button "Add Line" at bounding box center [264, 599] width 58 height 20
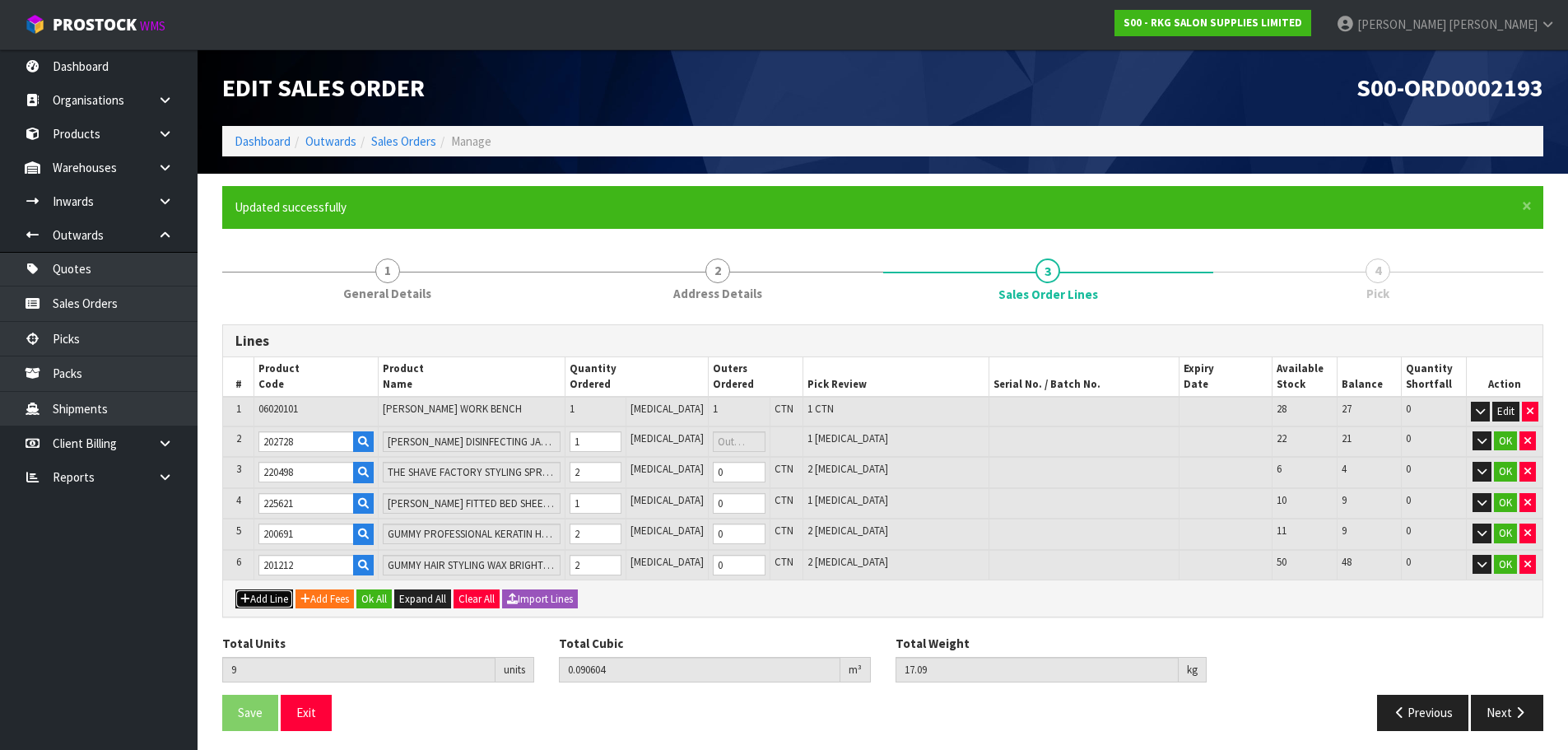
type input "0"
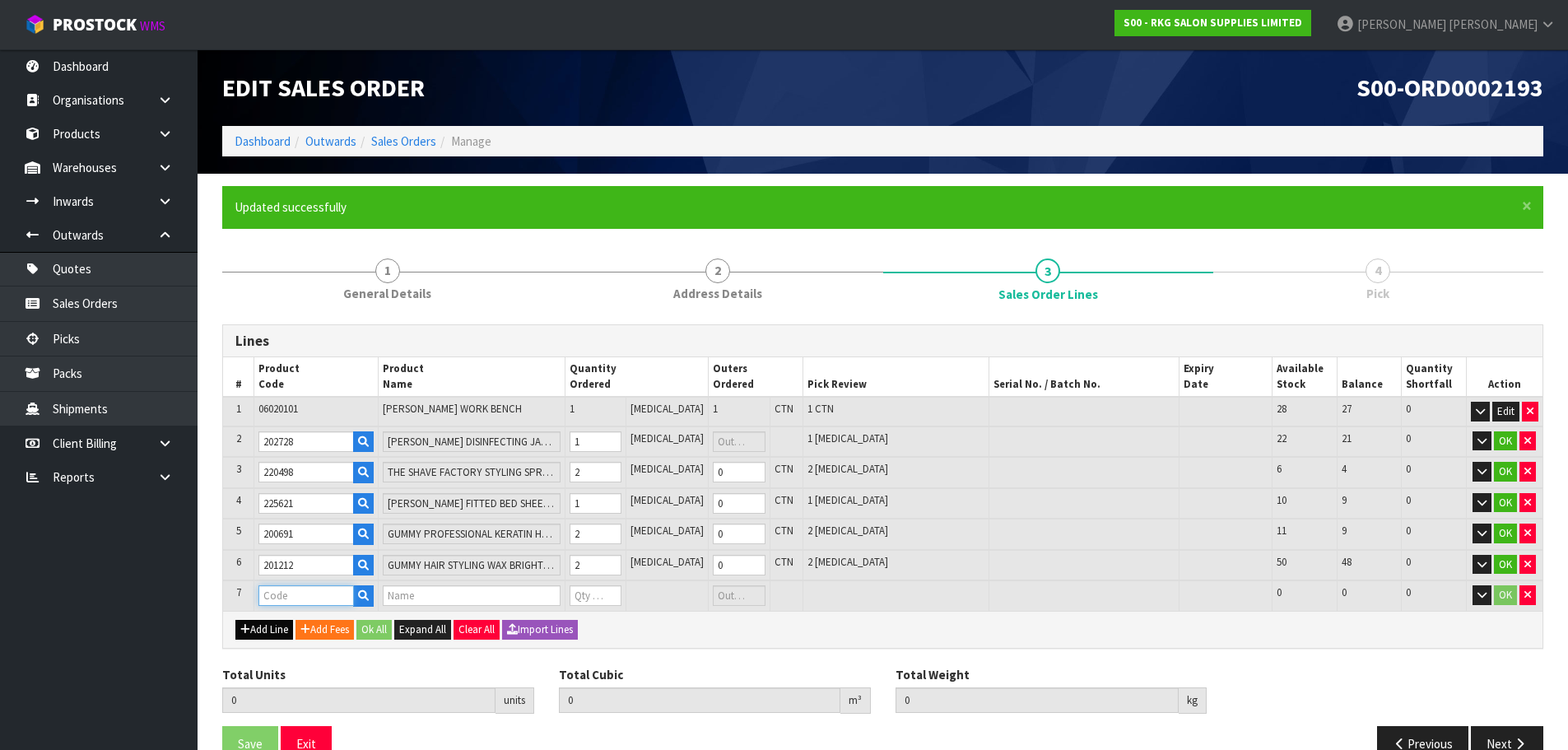
click at [275, 597] on input "text" at bounding box center [306, 596] width 95 height 20
type input "201216"
type input "9"
type input "0.090604"
type input "17.09"
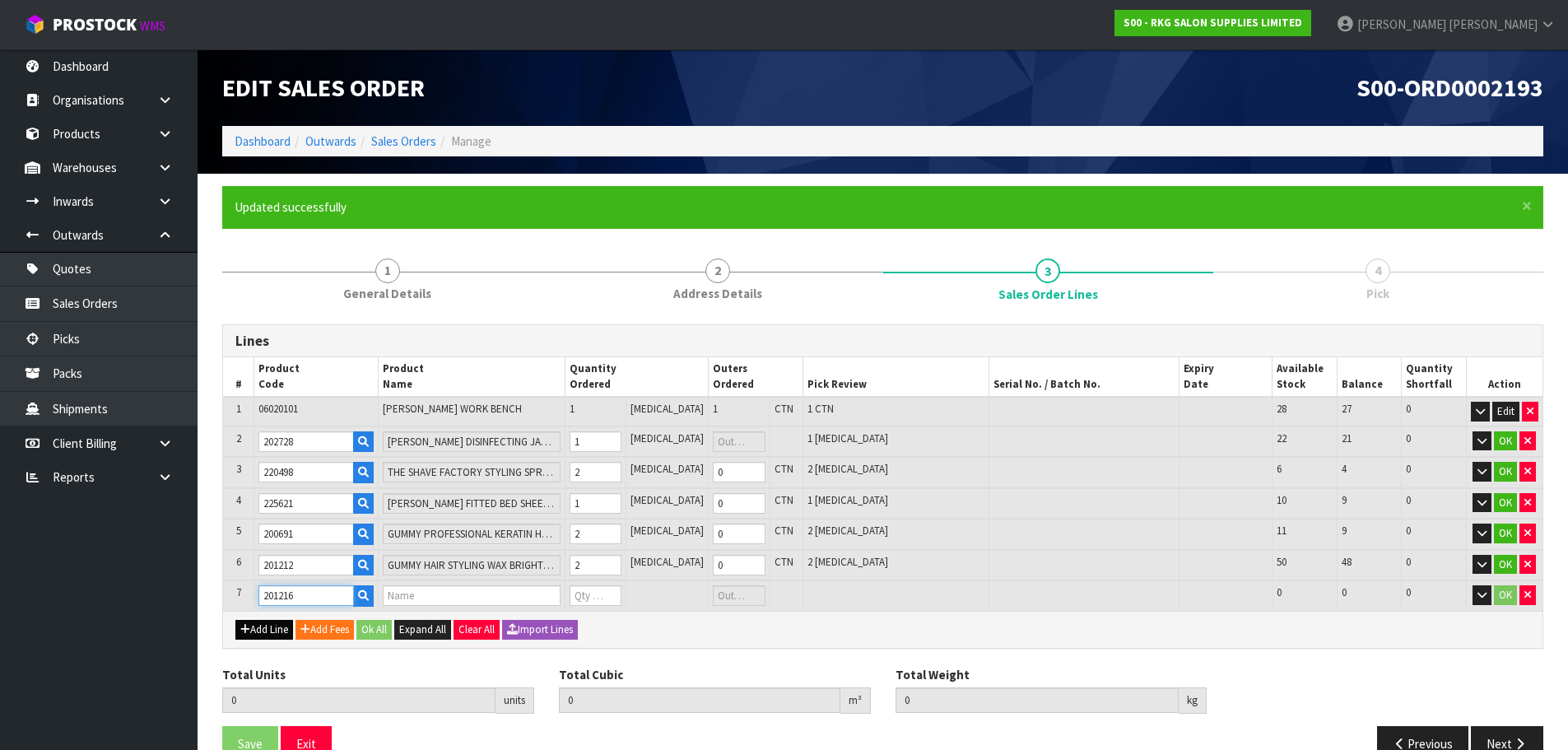
type input "GUMMY HAIR STYLING WAX MATTE FINISH 150ML"
type input "0"
type input "201216"
drag, startPoint x: 612, startPoint y: 599, endPoint x: 583, endPoint y: 599, distance: 29.0
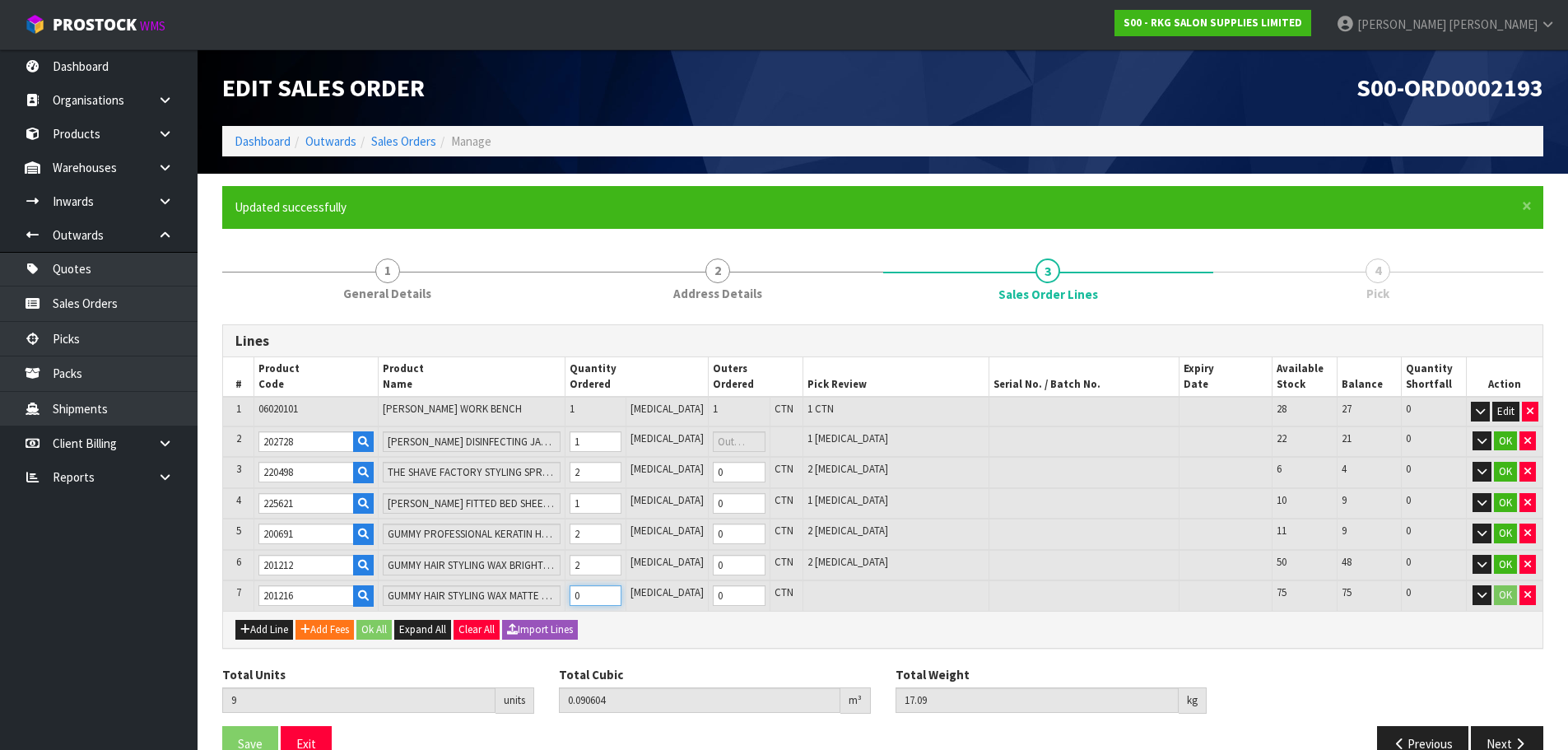
click at [583, 599] on td "0" at bounding box center [595, 596] width 61 height 30
type input "13"
type input "0.091504"
type input "17.73"
type input "4"
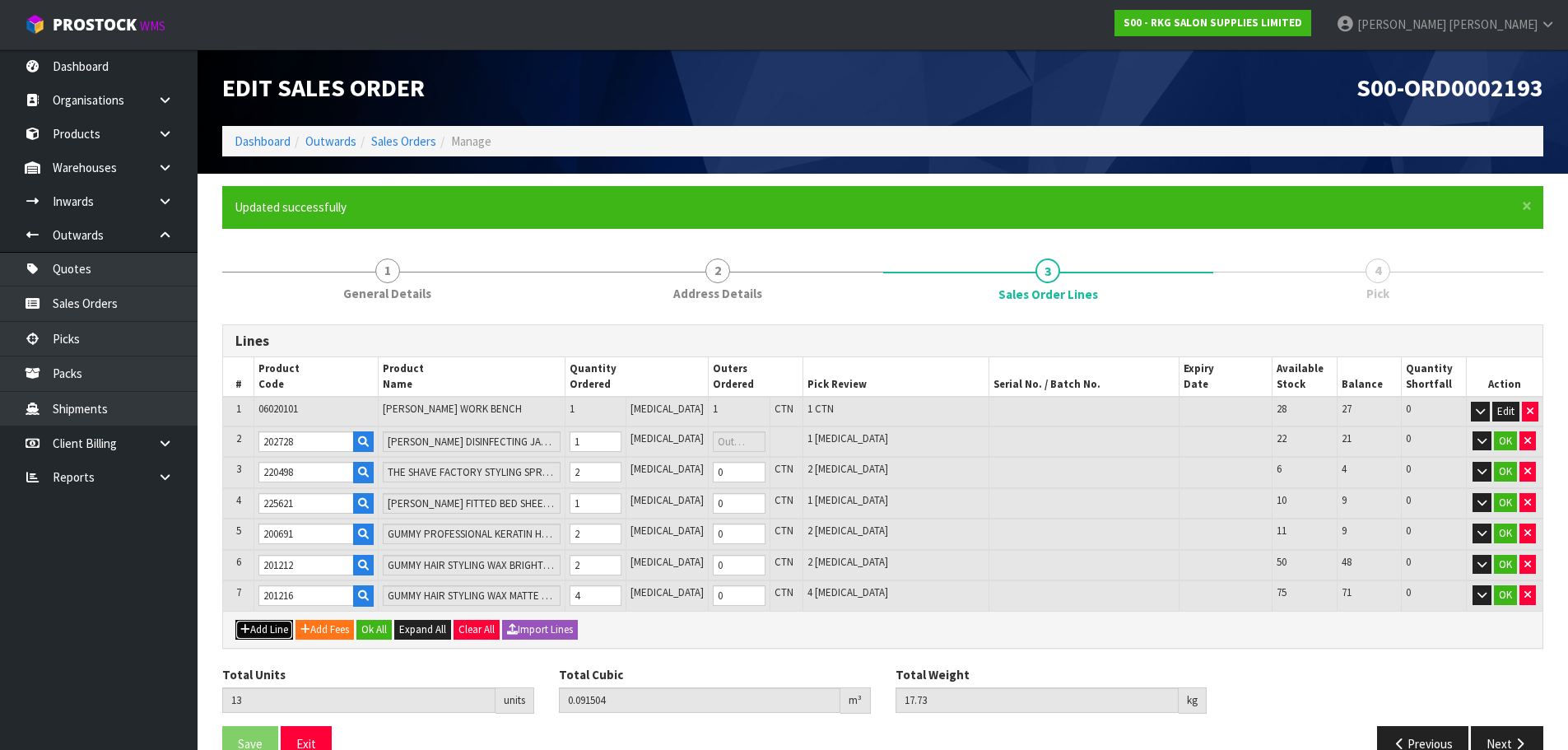
click at [282, 636] on button "Add Line" at bounding box center [264, 631] width 58 height 20
type input "0"
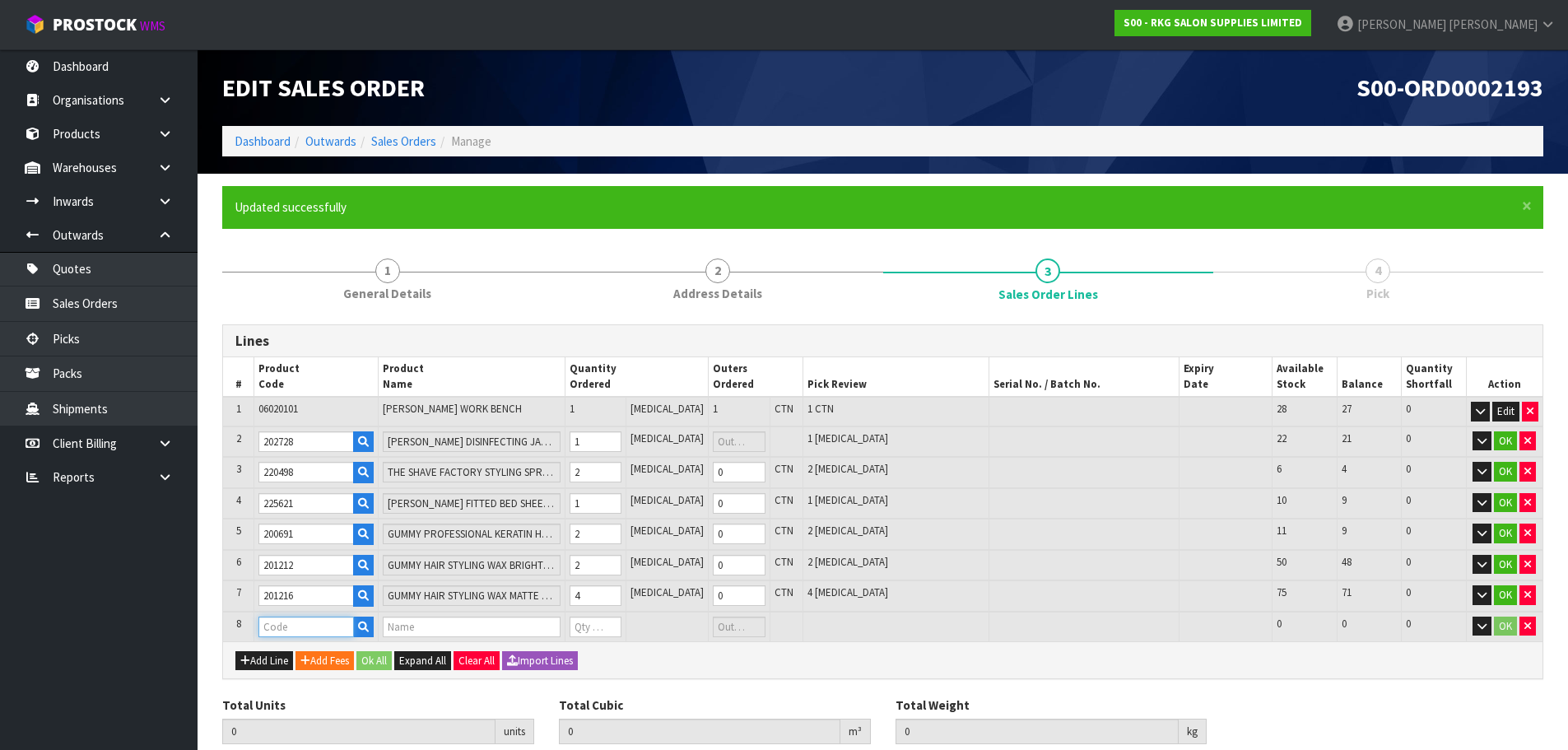
click at [282, 626] on input "text" at bounding box center [306, 627] width 95 height 20
type input "201213"
type input "13"
type input "0.091504"
type input "17.73"
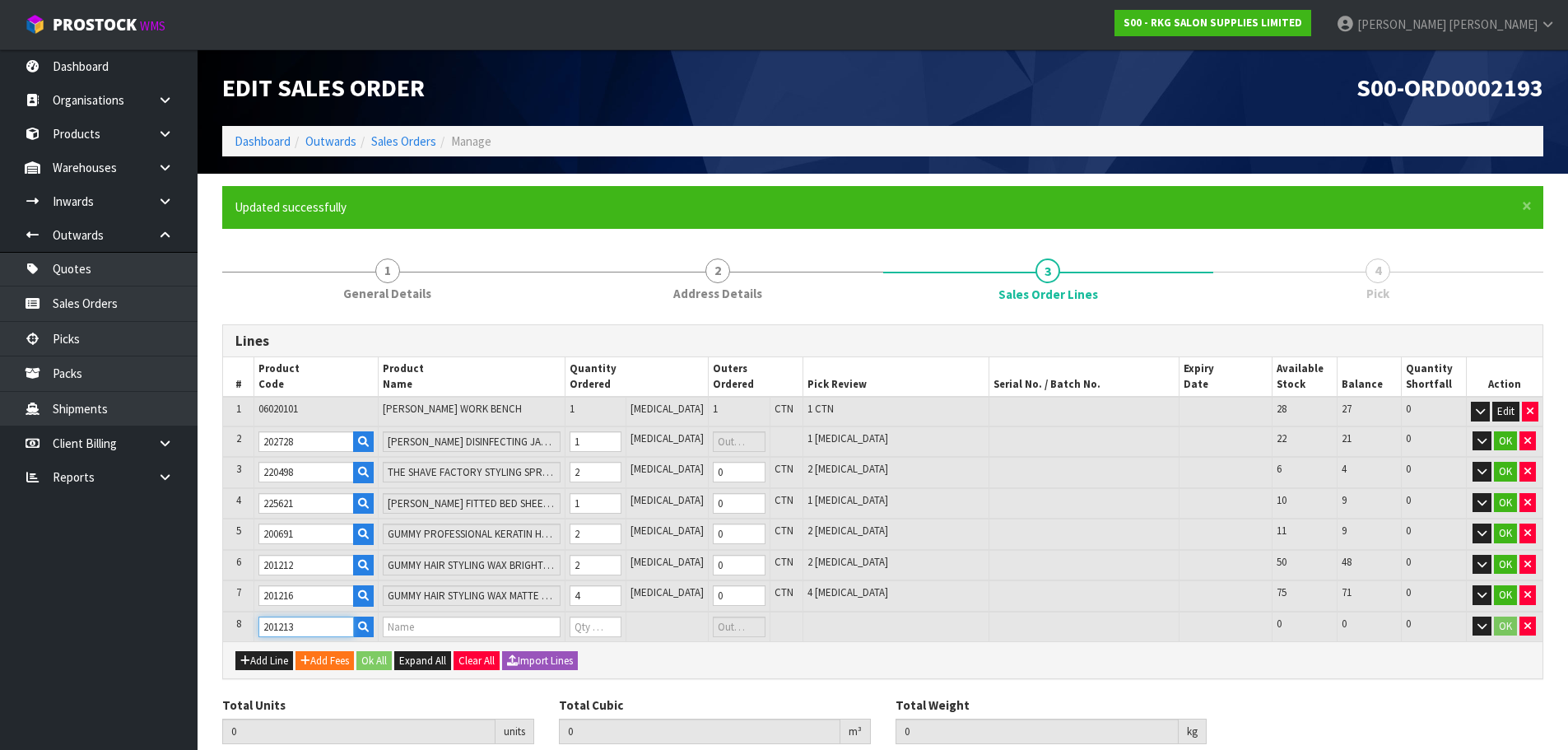
type input "GUMMY HAIR STYLING WAX CASUAL LOOK 150ML"
type input "0"
type input "201213"
click at [575, 626] on tr "8 201213 GUMMY HAIR STYLING WAX CASUAL LOOK 150ML 0 PCE 0 CTN 67 67 0 OK" at bounding box center [882, 627] width 1319 height 30
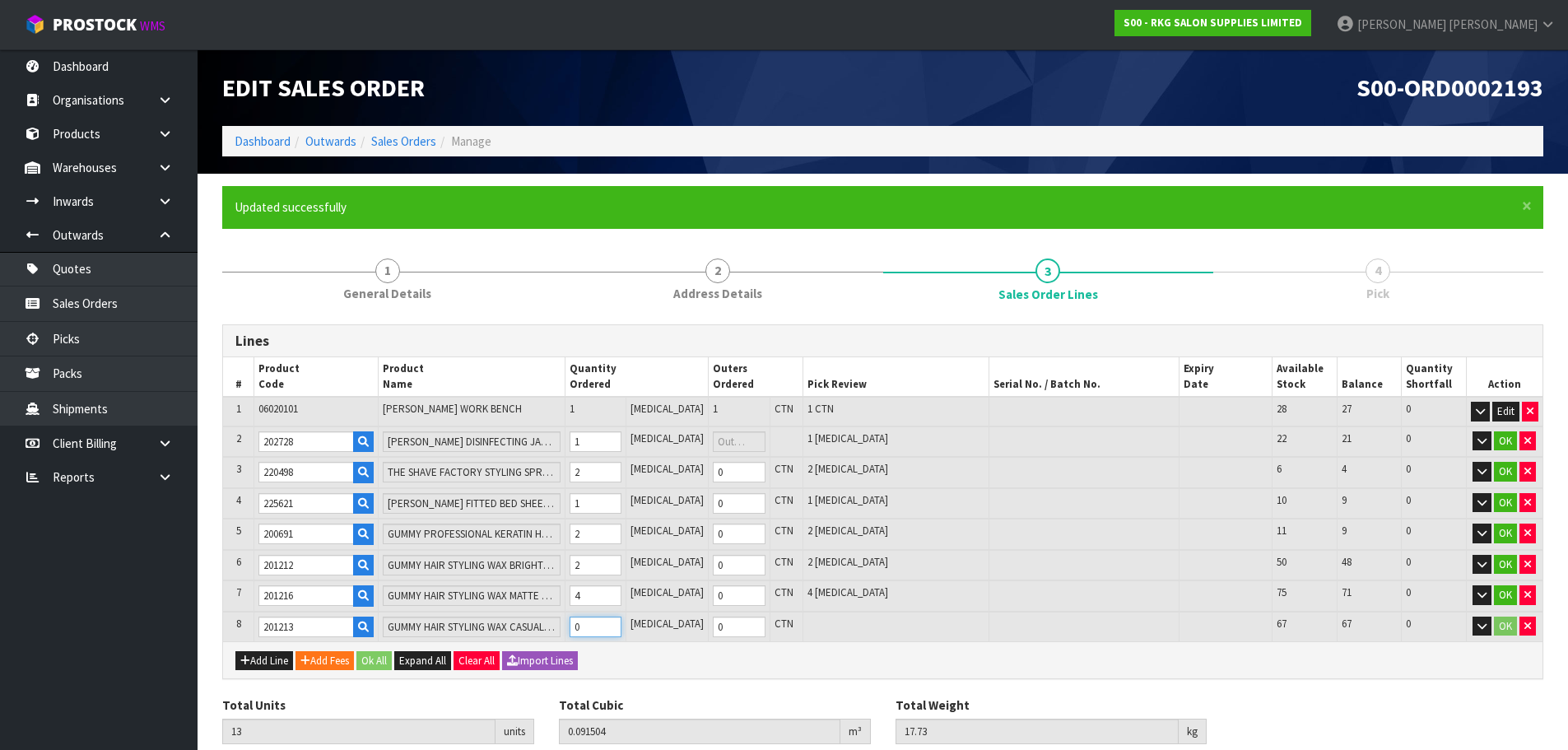
type input "17"
type input "0.092404"
type input "18.21"
type input "4"
click at [272, 667] on button "Add Line" at bounding box center [264, 662] width 58 height 20
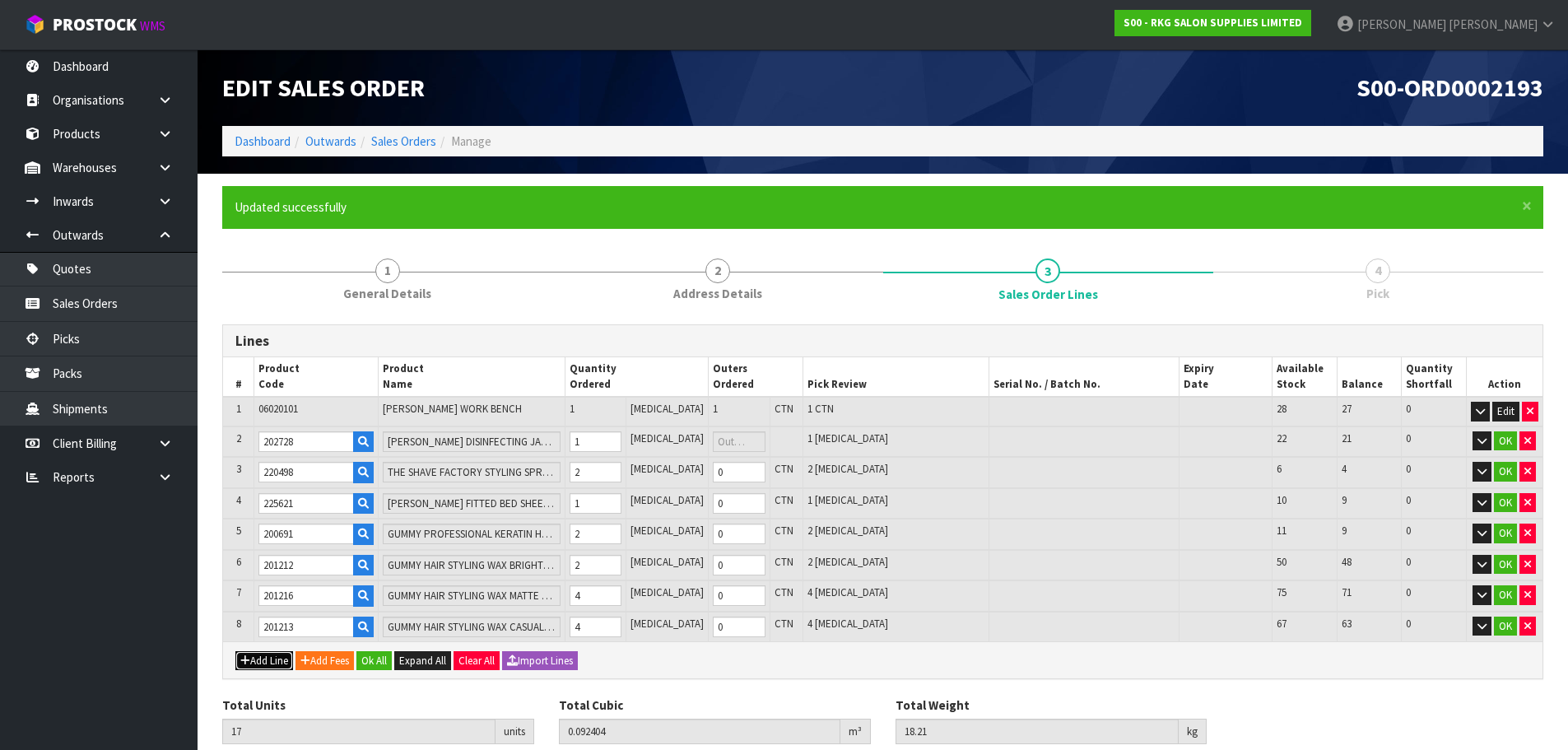
type input "0"
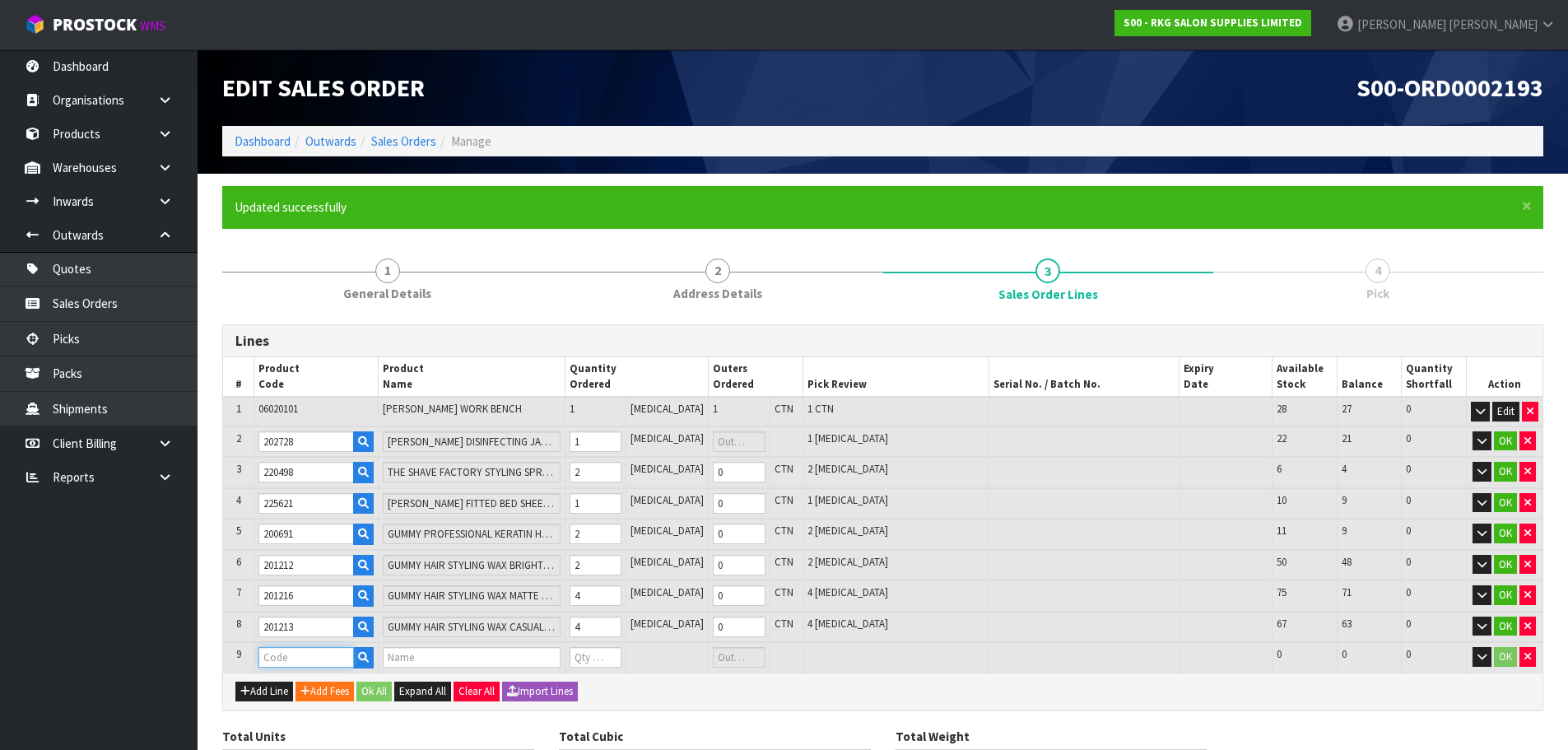
click at [285, 657] on input "text" at bounding box center [306, 658] width 95 height 20
type input "201218"
type input "17"
type input "0.092404"
type input "18.21"
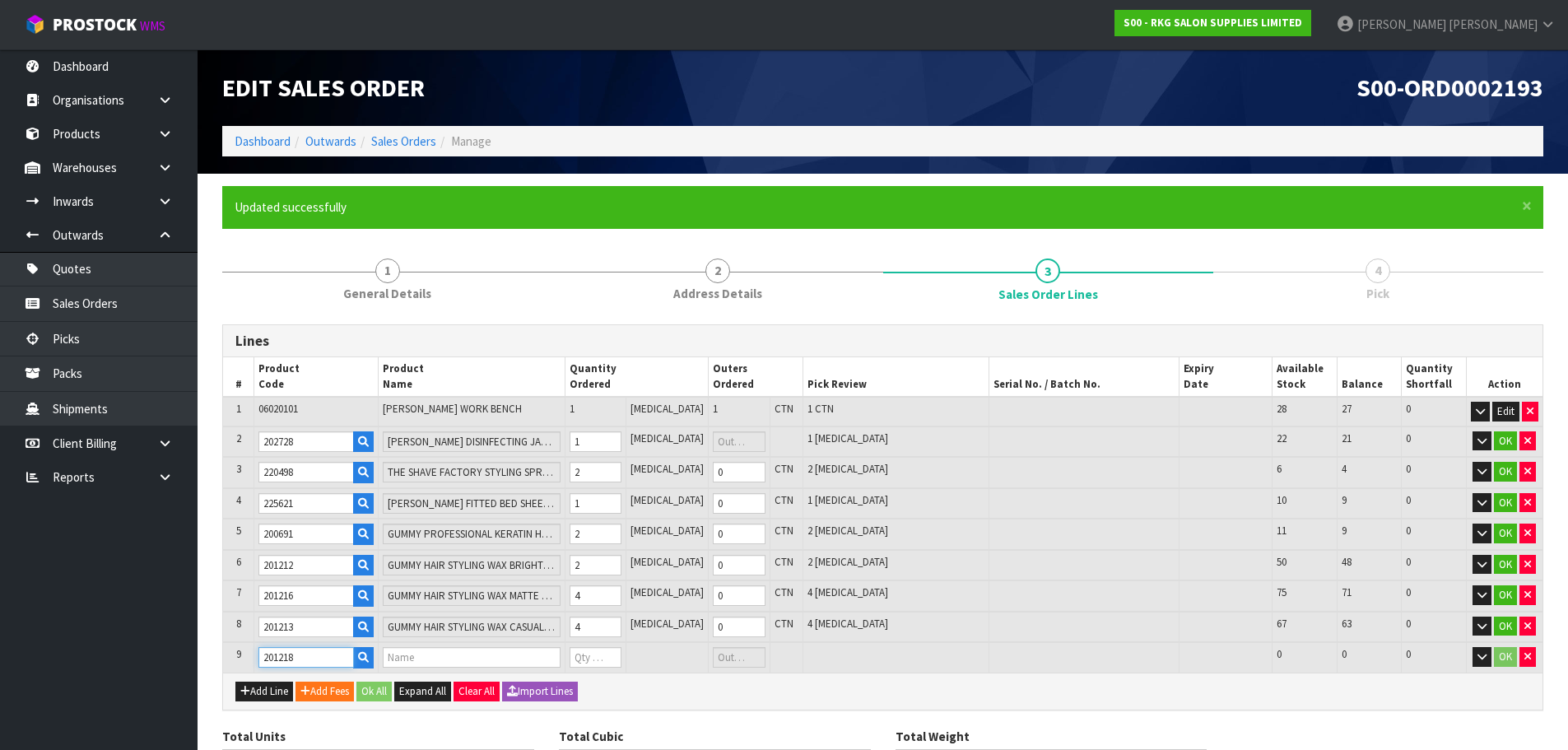
type input "GUMMY HAIR STYLING WAX ULTRA HOLD 150ML"
type input "0"
type input "201218"
drag, startPoint x: 603, startPoint y: 659, endPoint x: 579, endPoint y: 662, distance: 24.2
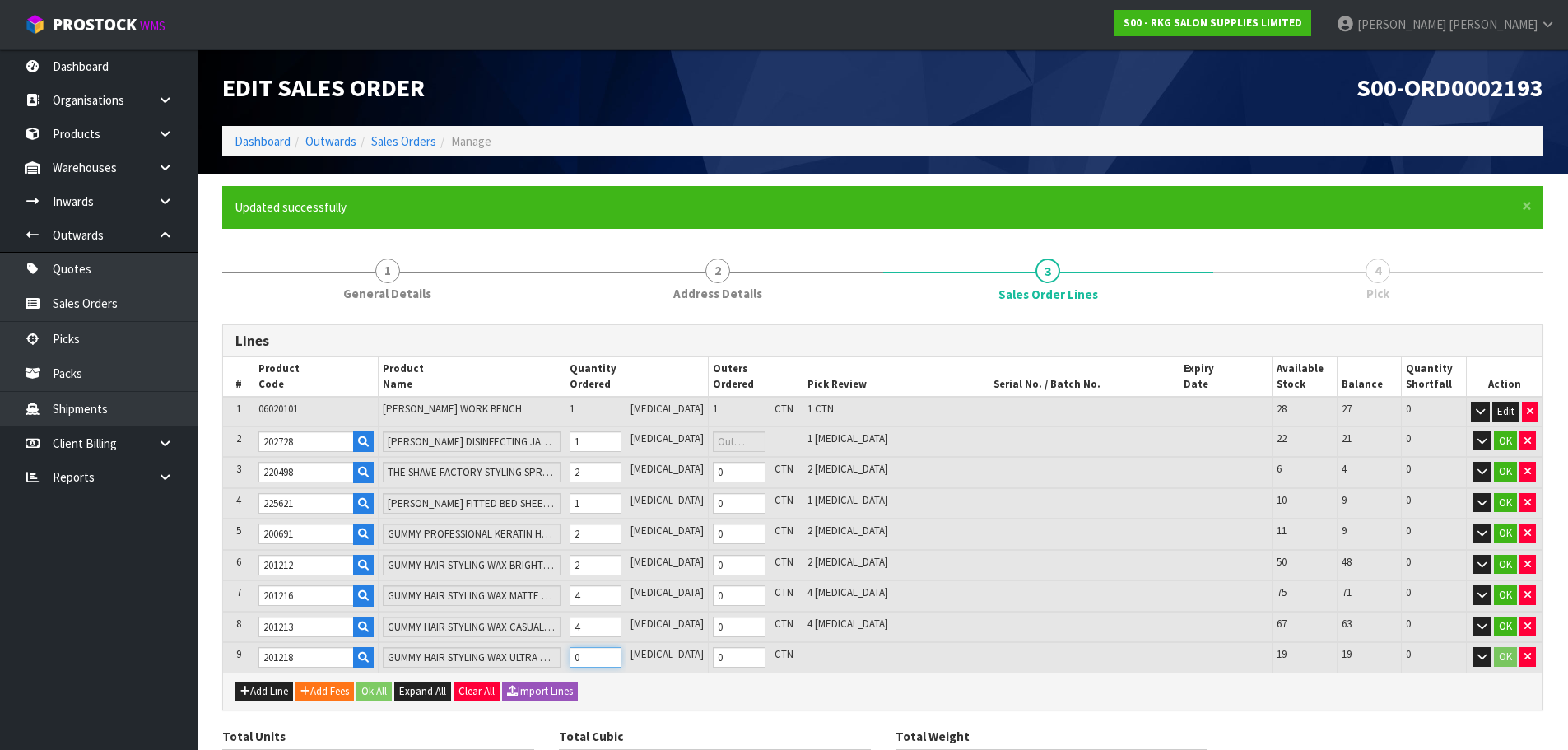
click at [579, 662] on tr "9 201218 GUMMY HAIR STYLING WAX ULTRA HOLD 150ML 0 PCE 0 CTN 19 19 0 OK" at bounding box center [882, 658] width 1319 height 30
type input "21"
type input "0.094024"
type input "19.01"
type input "4"
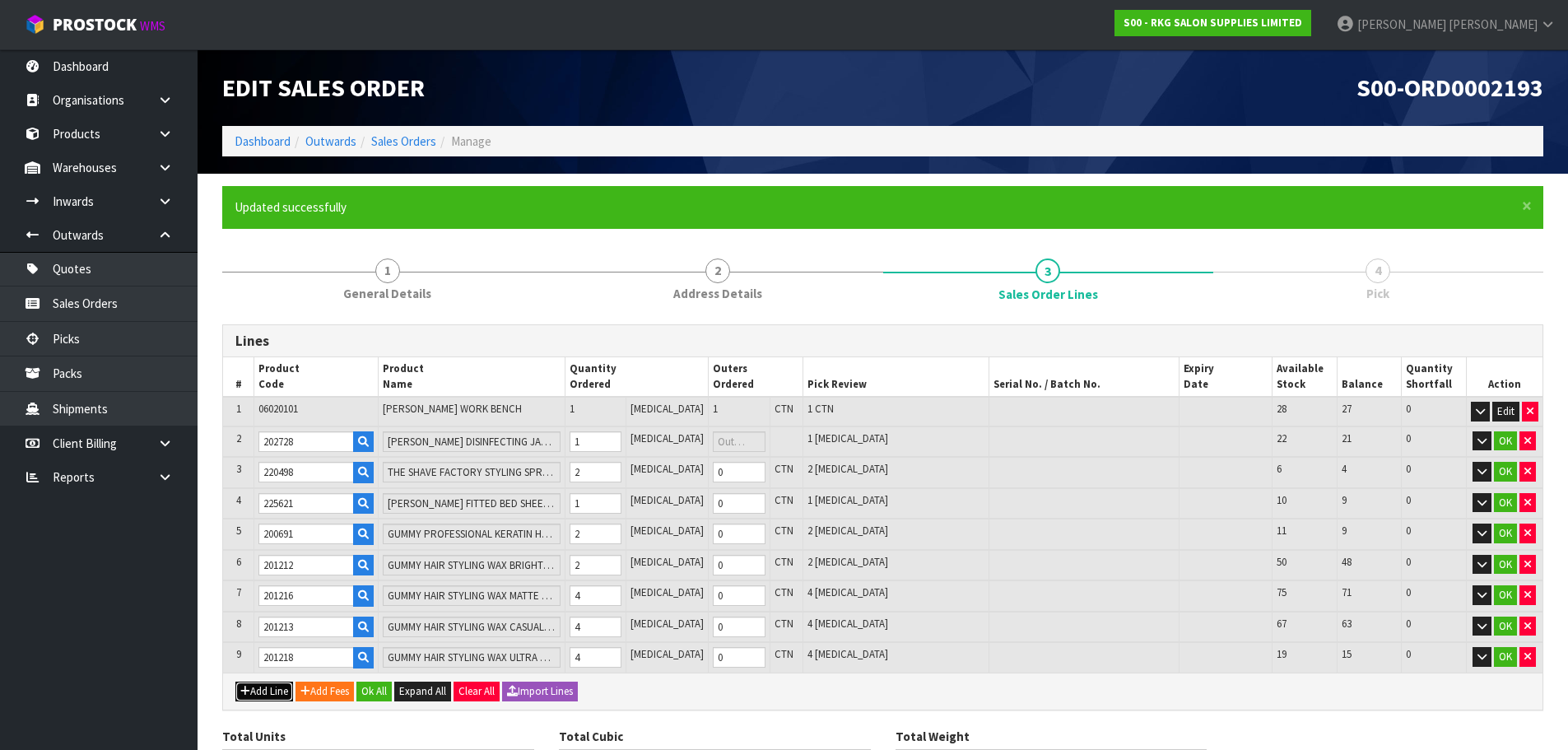
click at [269, 692] on button "Add Line" at bounding box center [264, 692] width 58 height 20
type input "0"
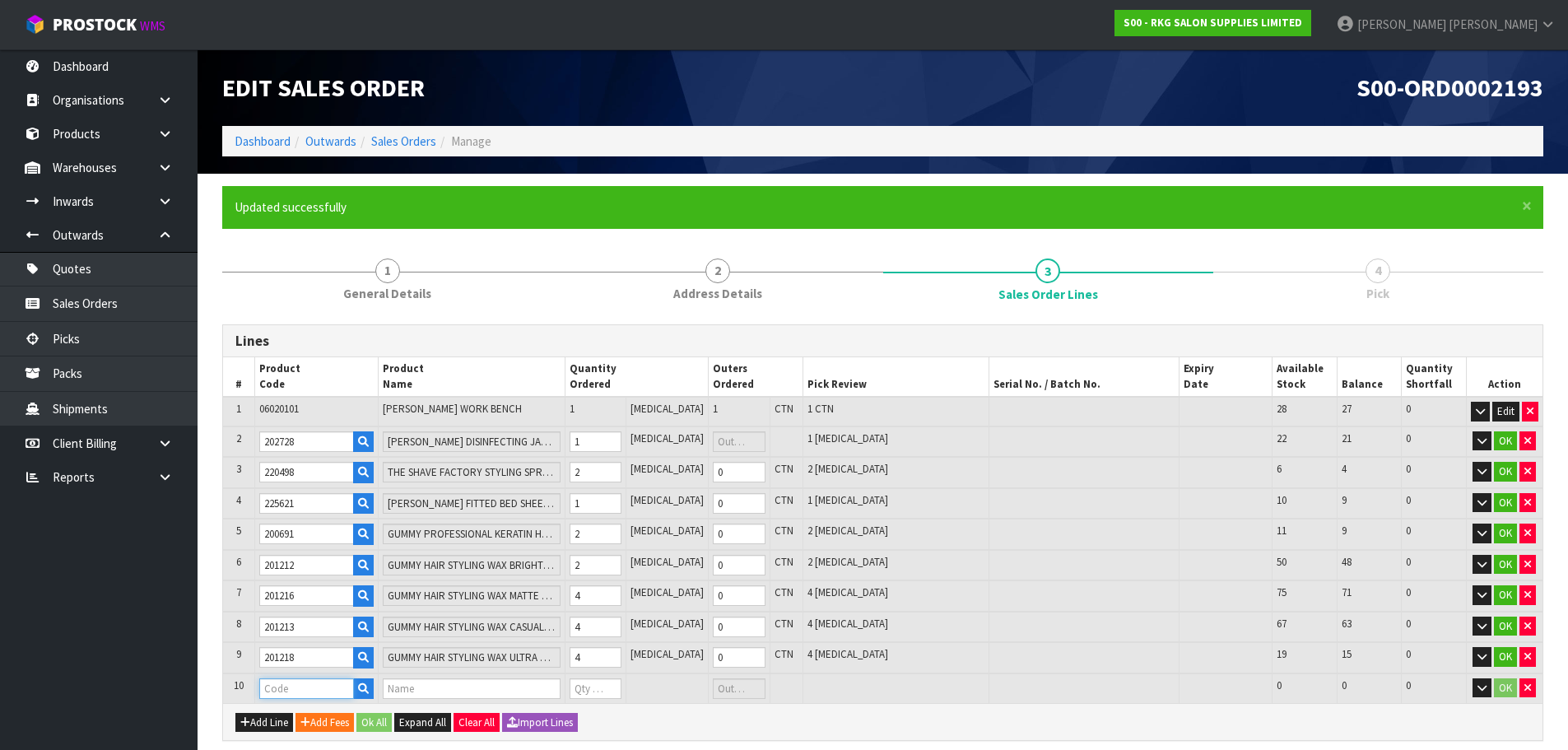
click at [281, 689] on input "text" at bounding box center [307, 689] width 95 height 20
type input "220100"
type input "21"
type input "0.094024"
type input "19.01"
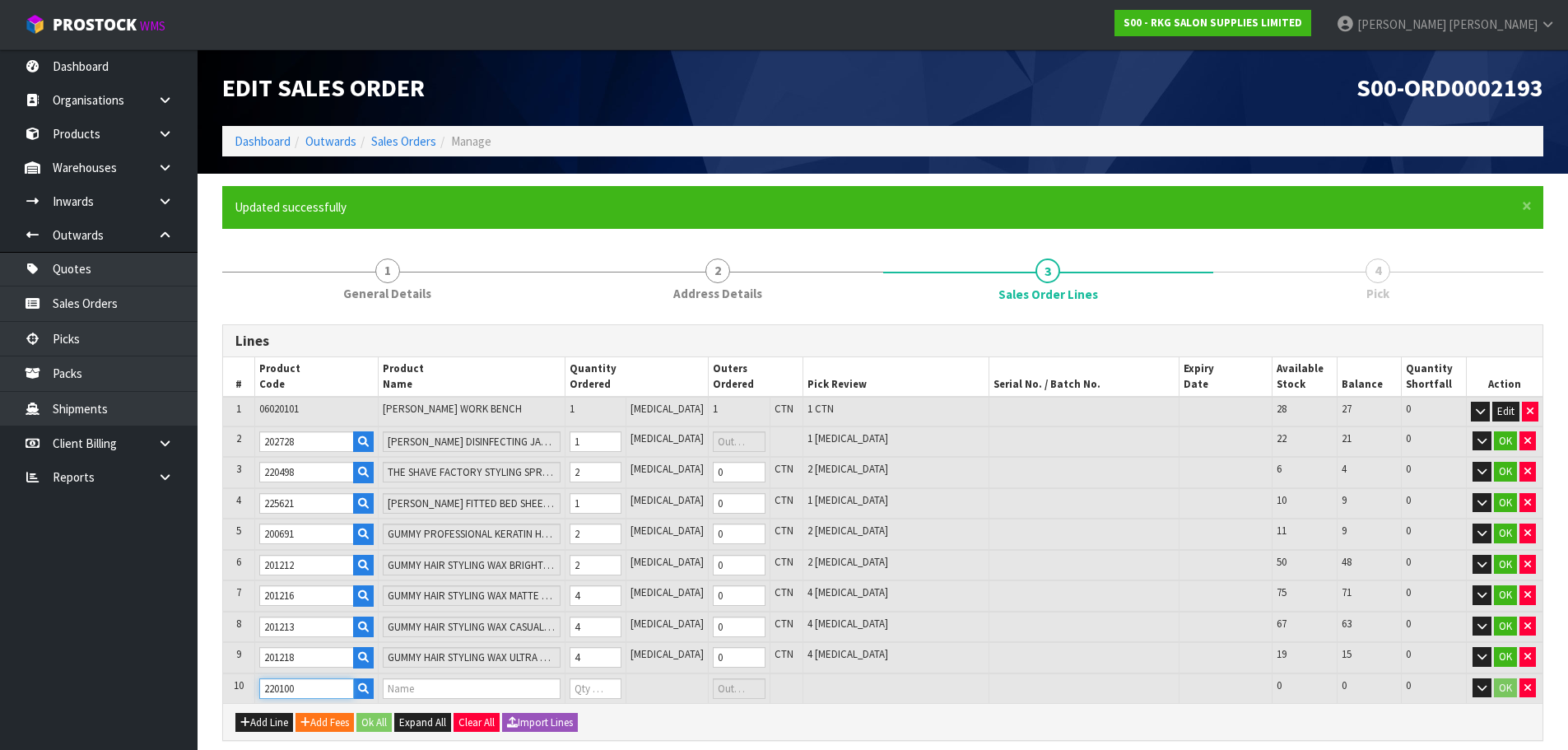
type input "IMMORTAL NYC MASTER CLAY POMADE 100ML"
type input "0"
type input "220100"
drag, startPoint x: 608, startPoint y: 690, endPoint x: 581, endPoint y: 690, distance: 27.0
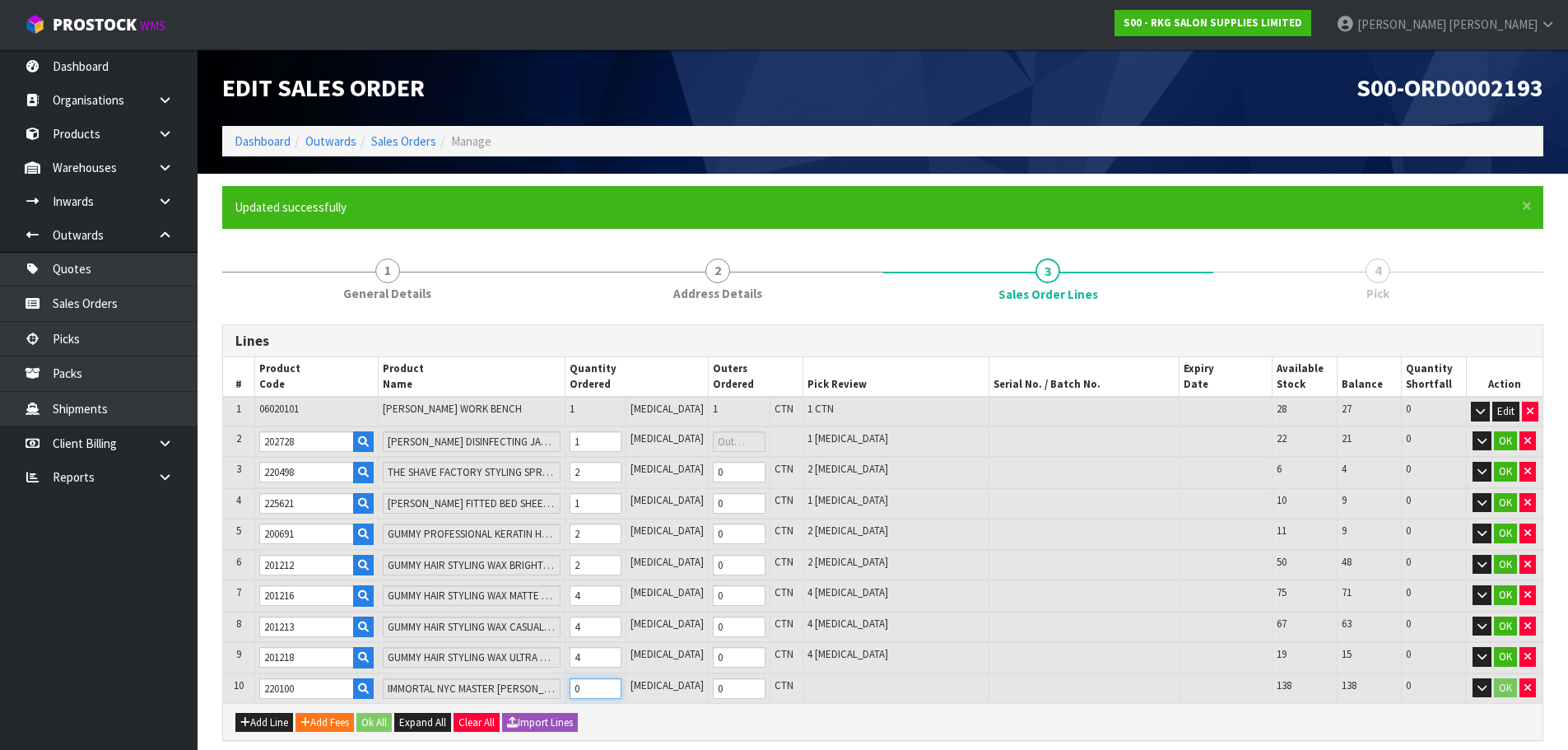
click at [581, 690] on tr "10 220100 IMMORTAL NYC MASTER CLAY POMADE 100ML 0 PCE 0 CTN 138 138 0 OK" at bounding box center [882, 689] width 1319 height 30
type input "25"
type input "0.0952"
type input "19.65"
type input "4"
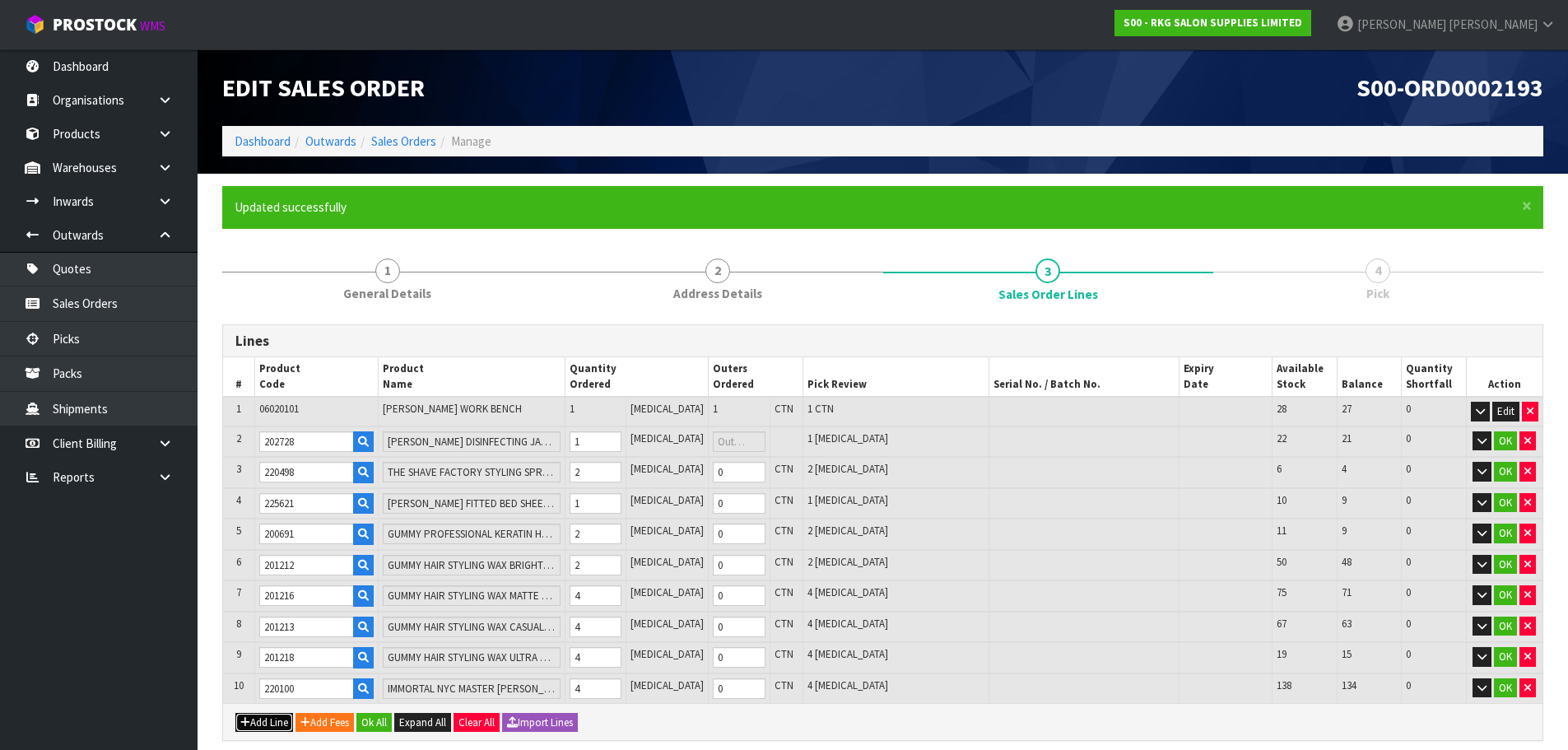
click at [263, 726] on button "Add Line" at bounding box center [264, 723] width 58 height 20
type input "0"
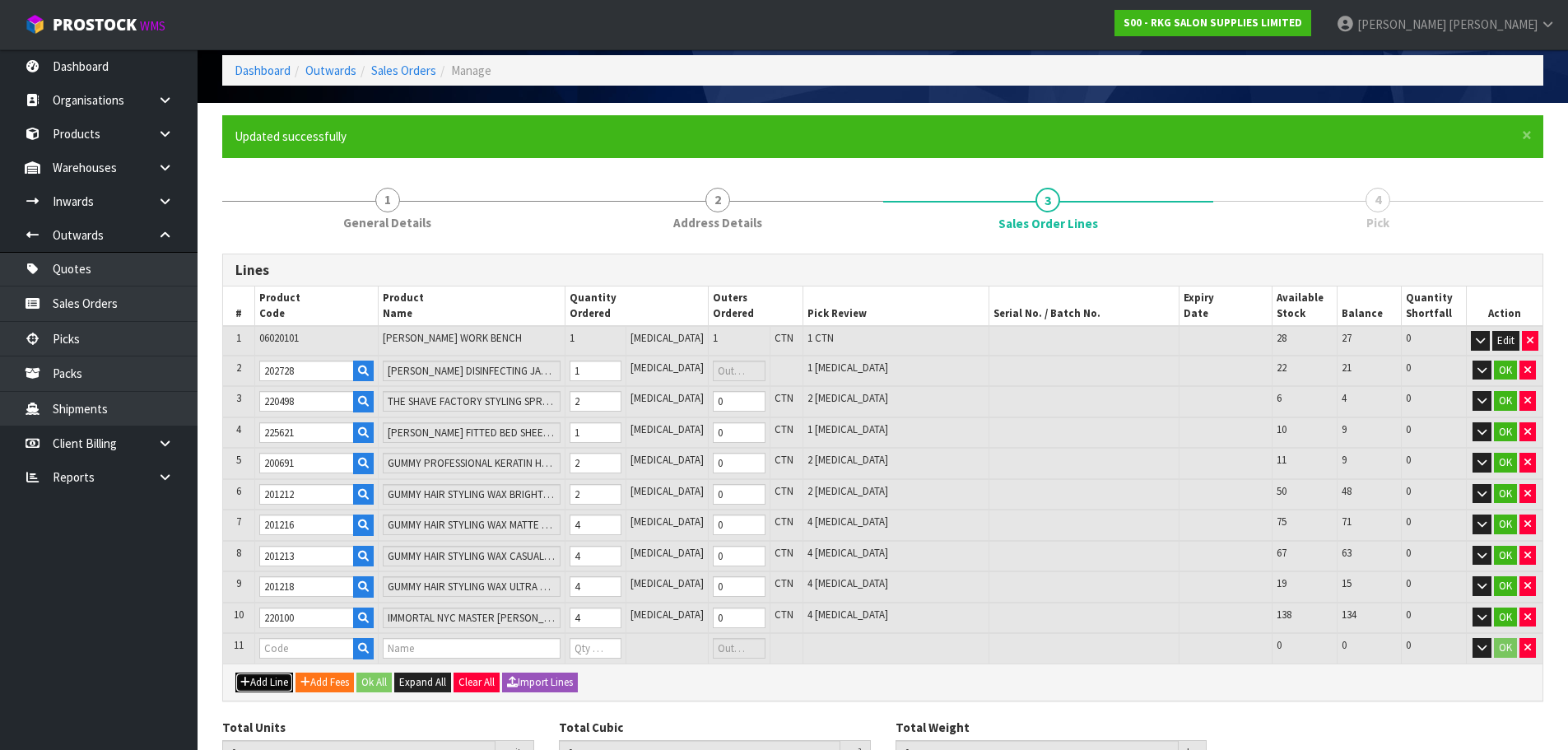
scroll to position [160, 0]
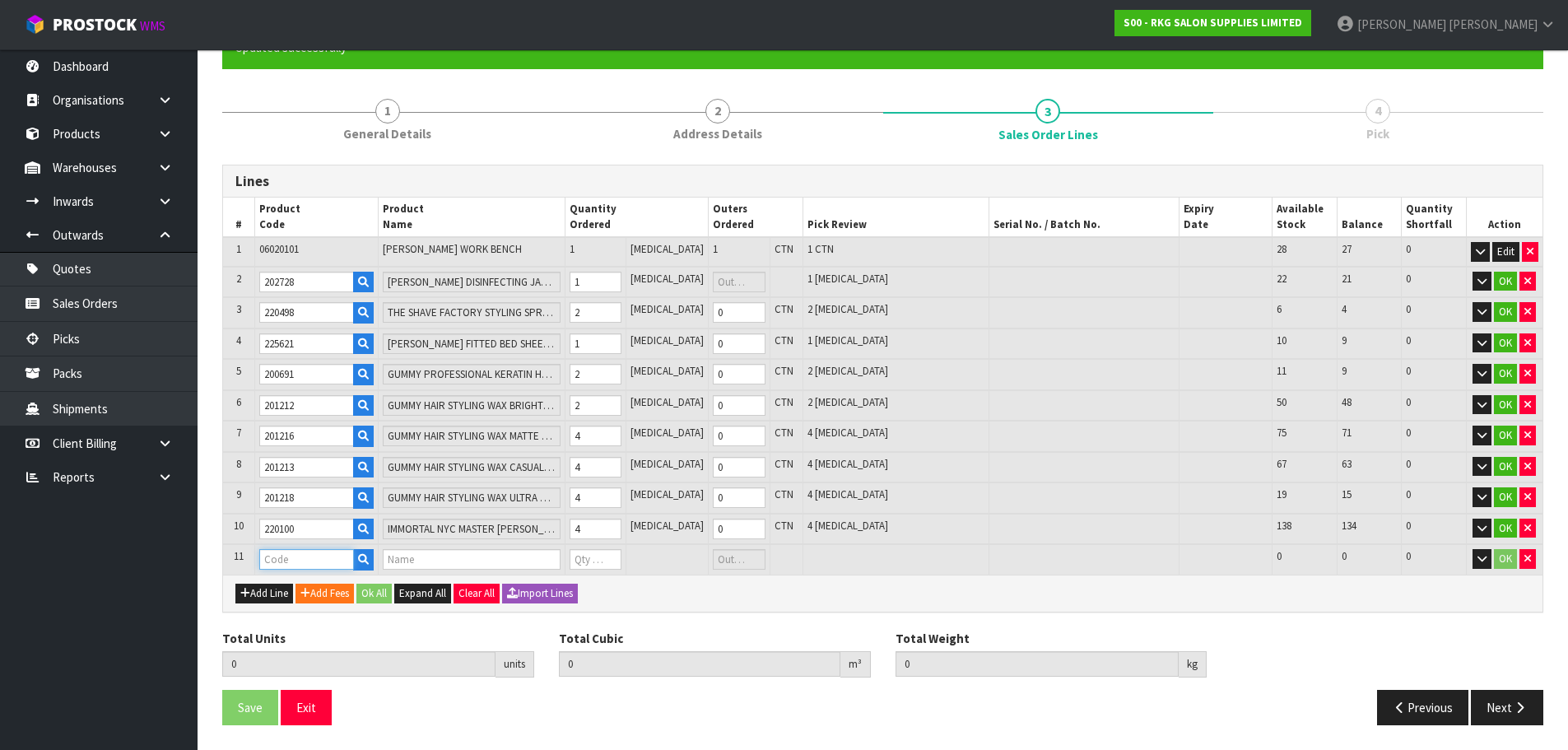
click at [309, 559] on input "text" at bounding box center [307, 559] width 95 height 20
type input "217424"
type input "25"
type input "0.0952"
type input "19.65"
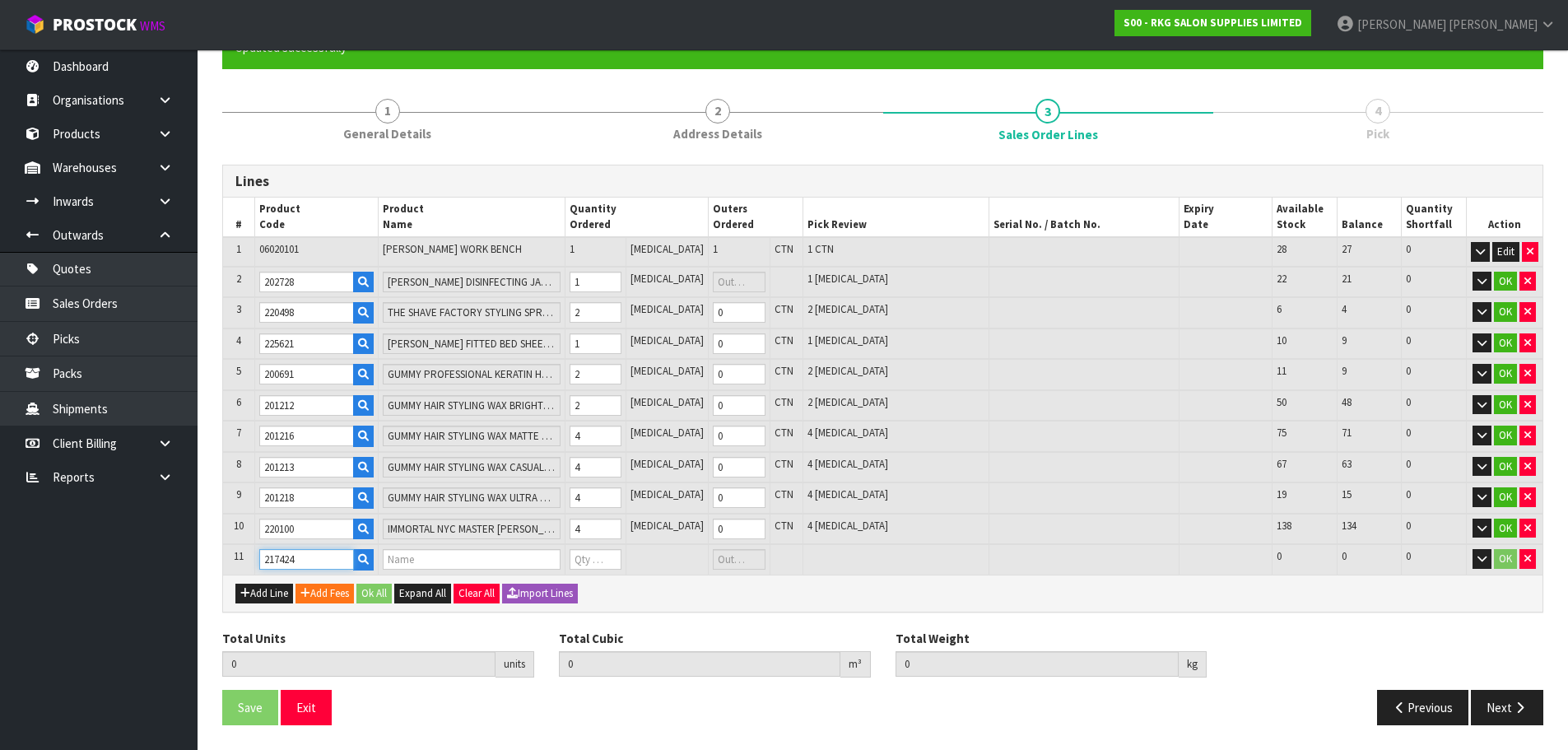
type input "TOPAXX HAIR BUILDING KERATIN FIBERS POWDER 27.5 - BLACK"
type input "0"
type input "217424"
drag, startPoint x: 605, startPoint y: 562, endPoint x: 588, endPoint y: 562, distance: 17.0
click at [588, 562] on input "0" at bounding box center [596, 559] width 52 height 20
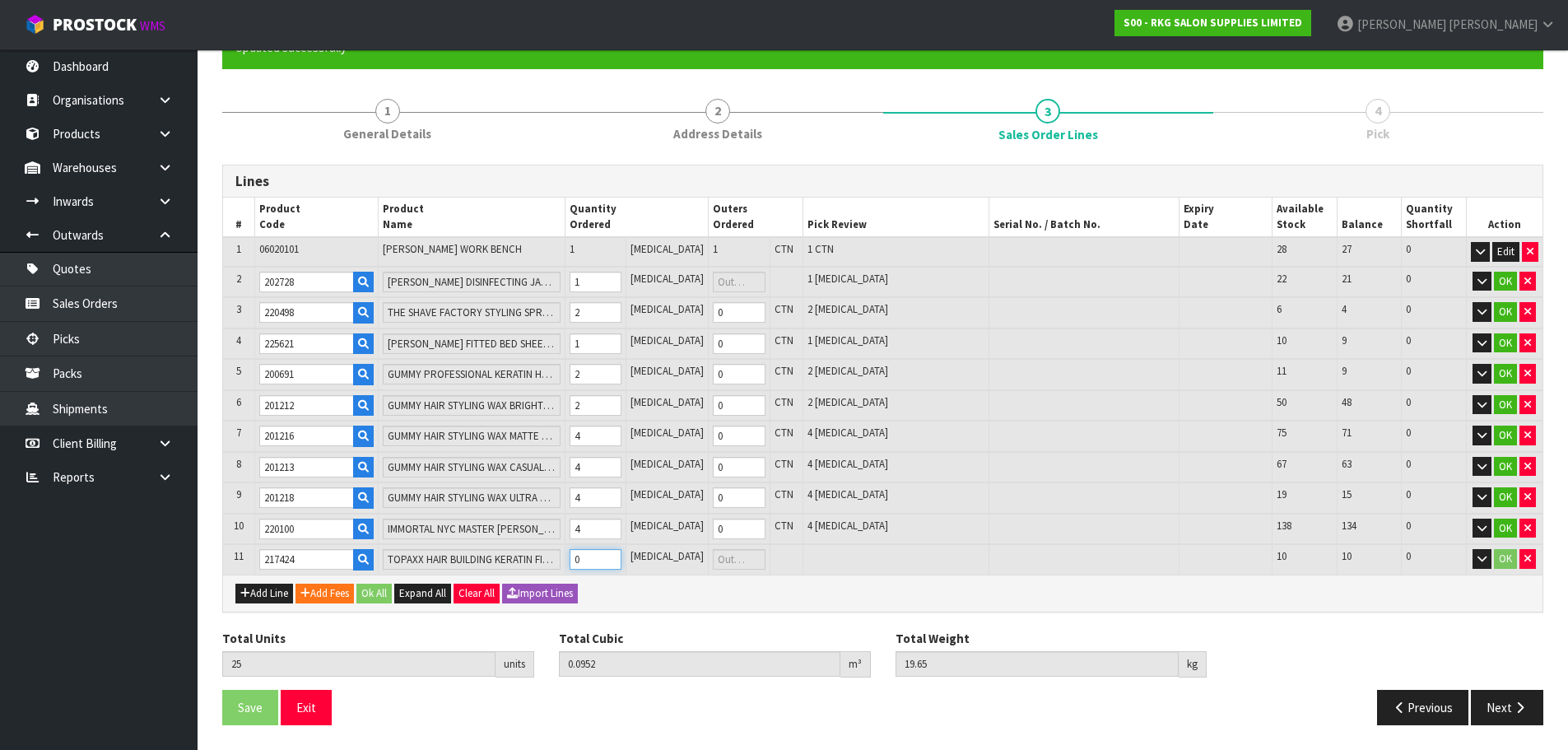
type input "27"
type input "0.09585"
type input "19.85"
type input "2"
click at [260, 599] on button "Add Line" at bounding box center [264, 594] width 58 height 20
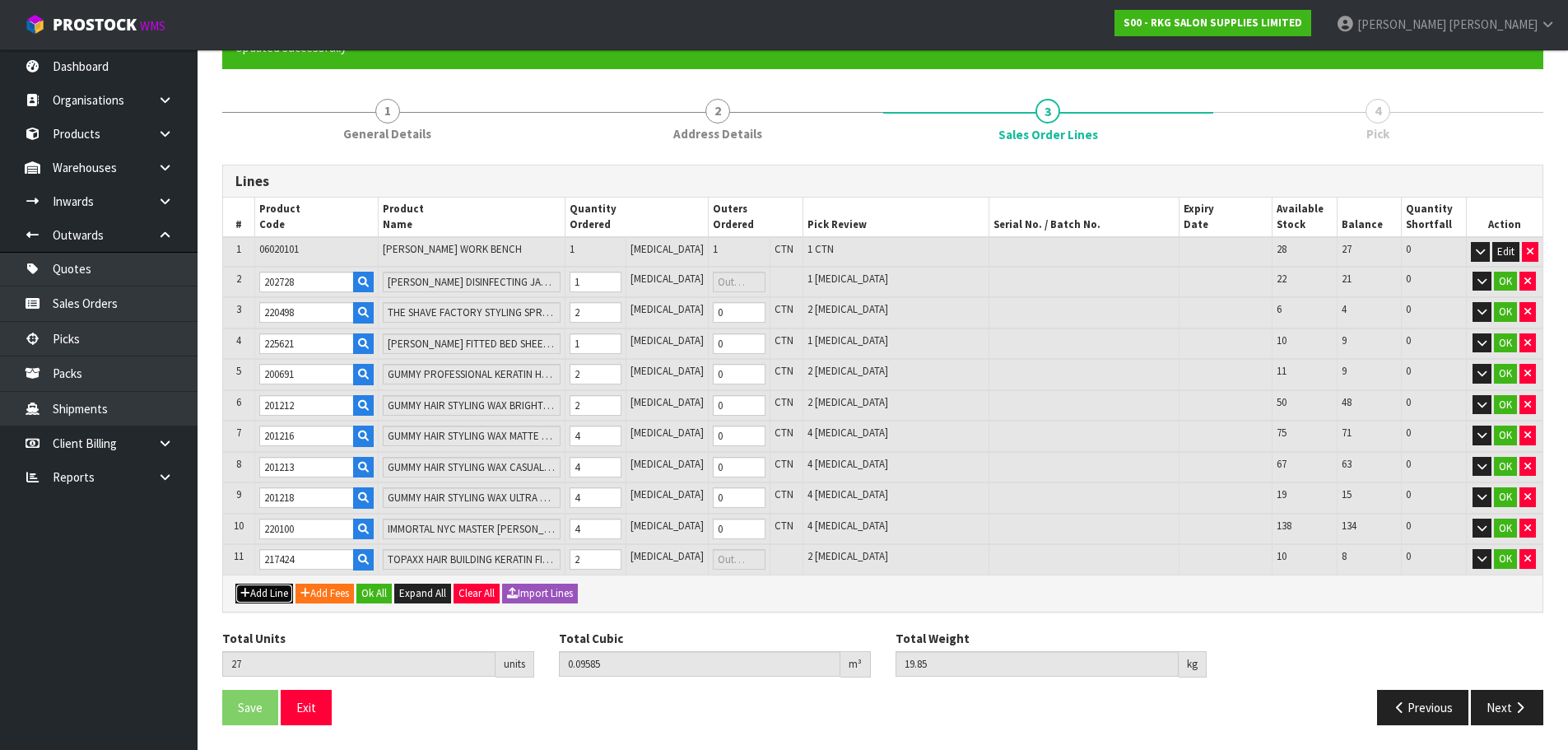
type input "0"
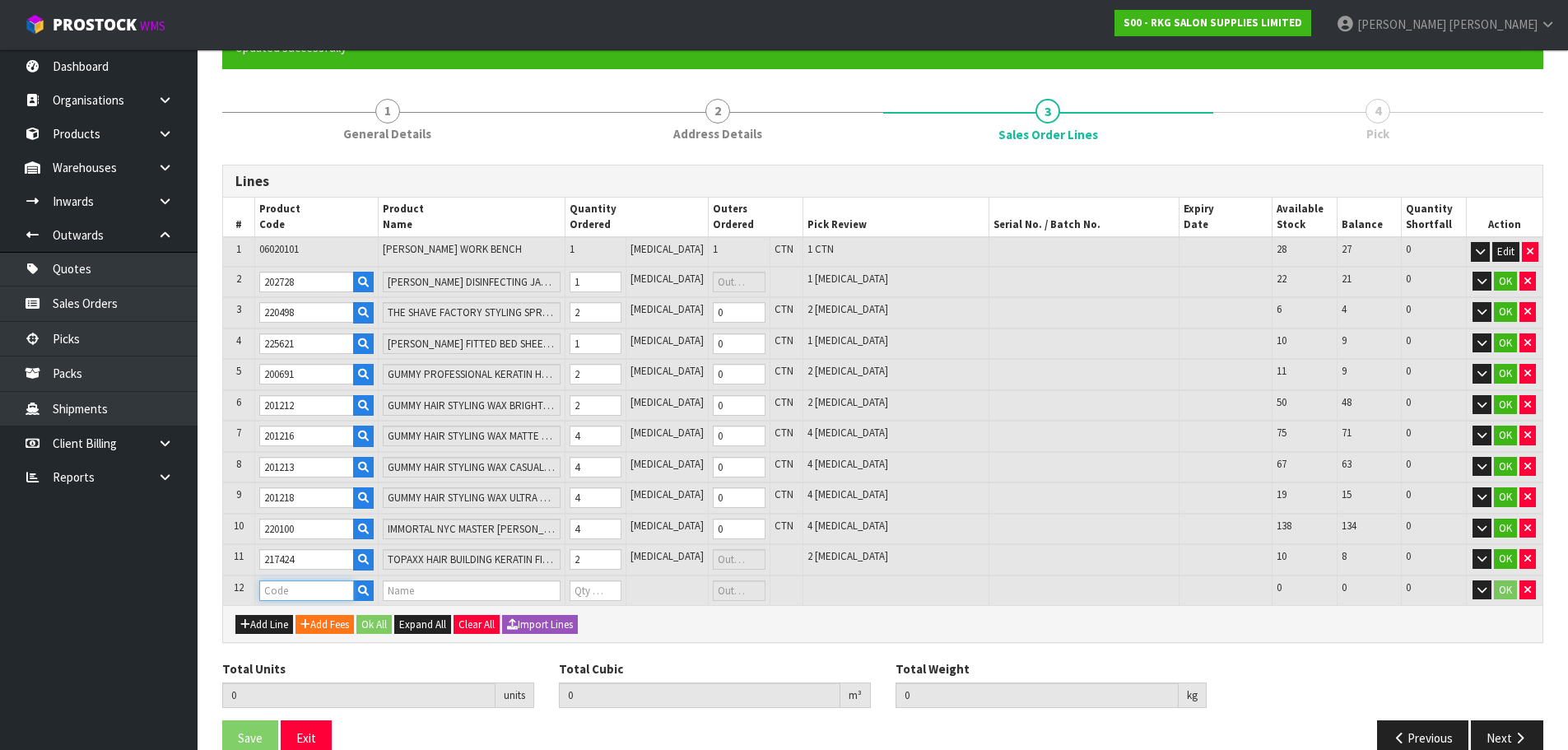
click at [277, 592] on input "text" at bounding box center [307, 591] width 95 height 20
type input "201970"
type input "27"
type input "0.09585"
type input "19.85"
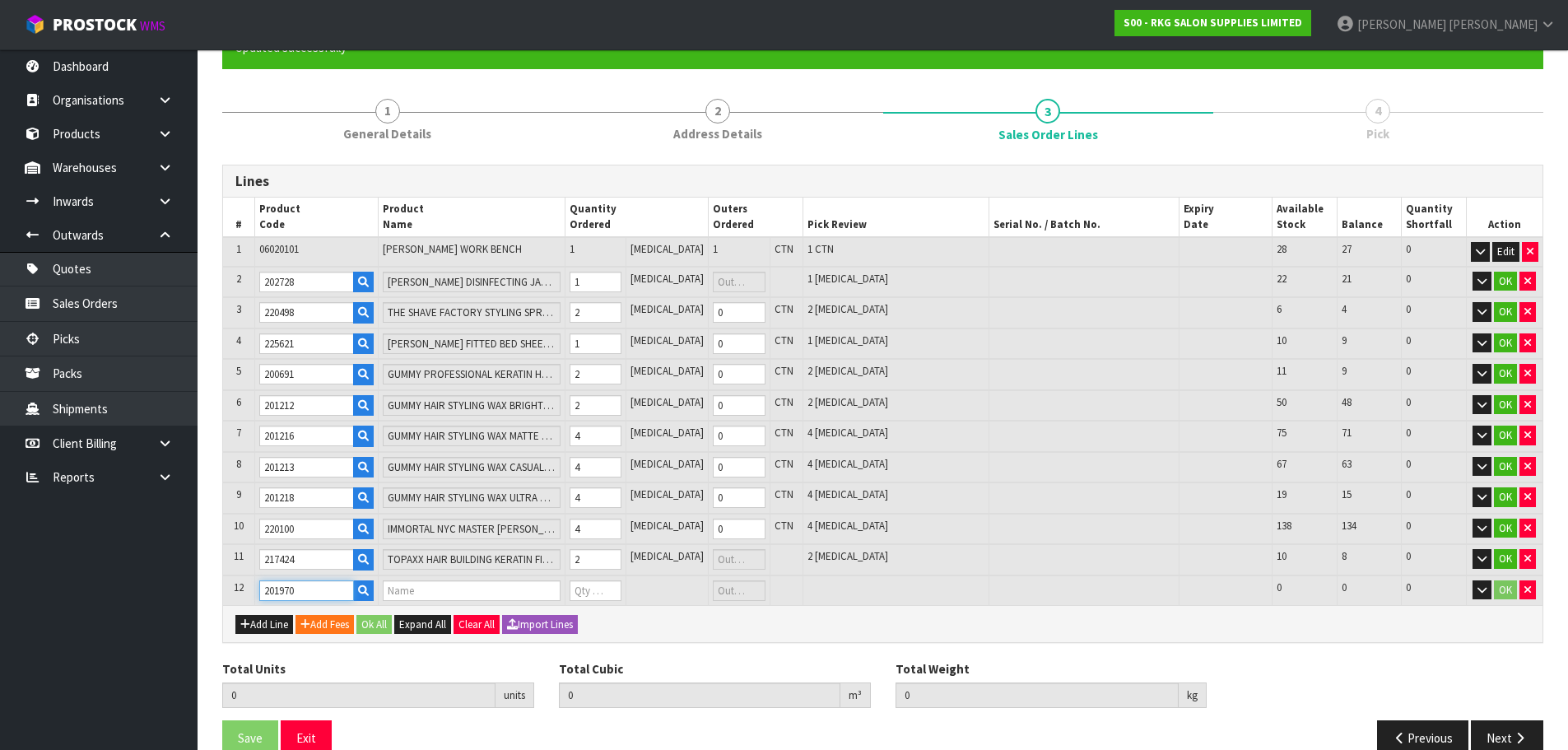
type input "IMMORTAL BEARD CARE SERUM 50ML"
type input "0"
type input "201970"
drag, startPoint x: 600, startPoint y: 592, endPoint x: 581, endPoint y: 590, distance: 19.1
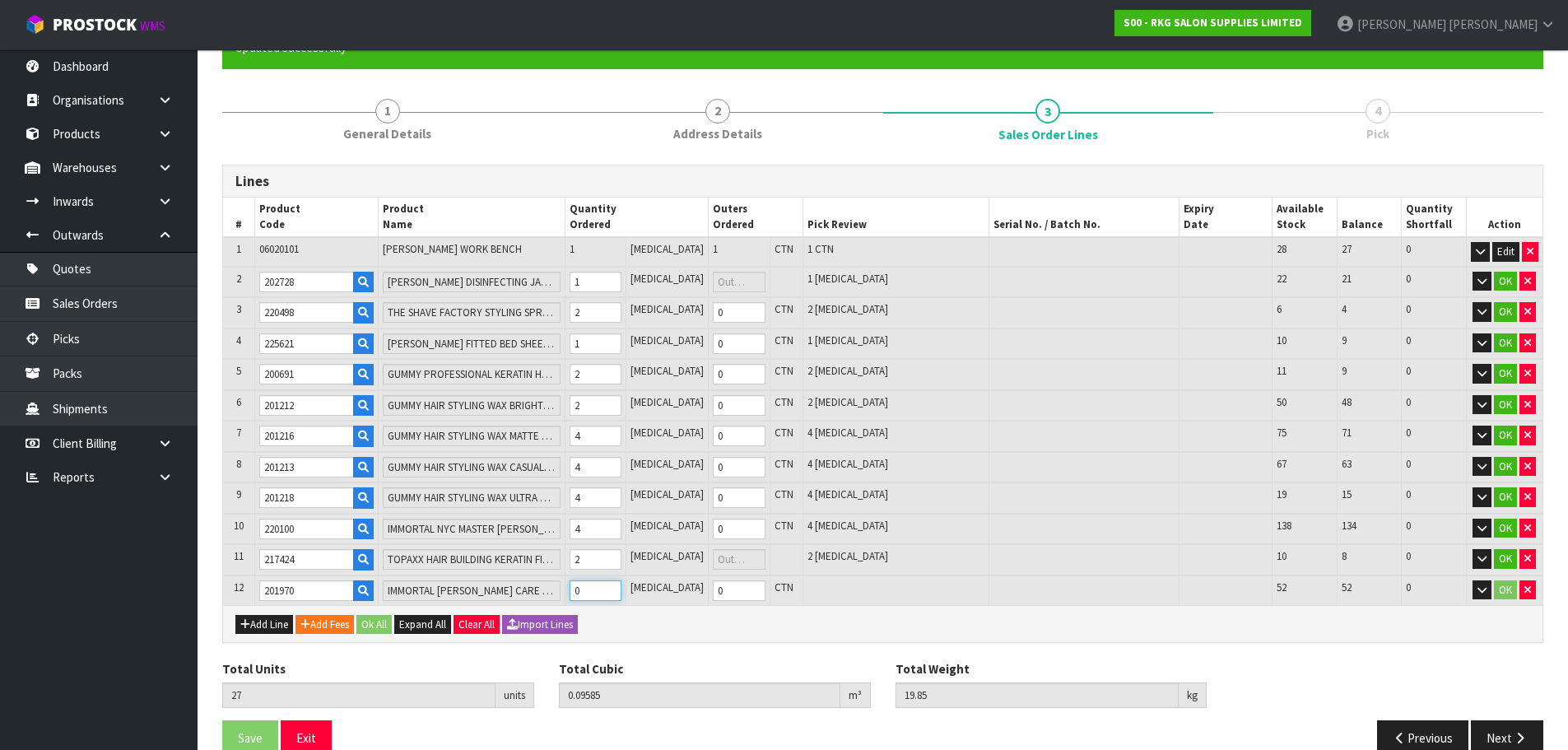
click at [581, 590] on tr "12 201970 IMMORTAL BEARD CARE SERUM 50ML 0 PCE 0 CTN 52 52 0 OK" at bounding box center [882, 591] width 1319 height 30
type input "31"
type input "0.097722"
click at [270, 627] on button "Add Line" at bounding box center [264, 626] width 58 height 20
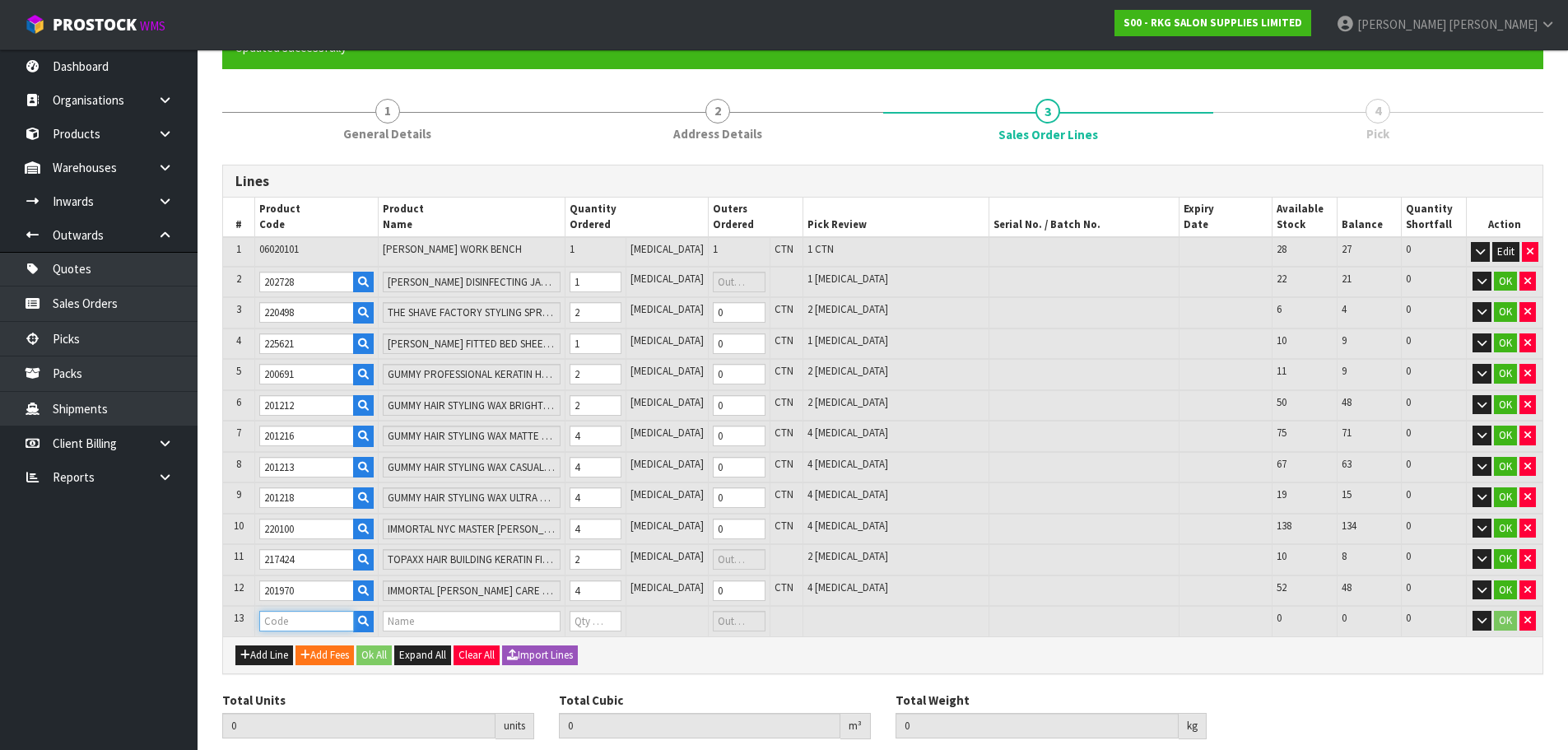
click at [282, 620] on input "text" at bounding box center [307, 621] width 95 height 20
click at [576, 626] on tr "13 201971 IMMORTAL BEARD OIL 50ML 0 PCE 0 CTN 62 62 0 OK" at bounding box center [882, 621] width 1319 height 30
click at [251, 656] on button "Add Line" at bounding box center [264, 656] width 58 height 20
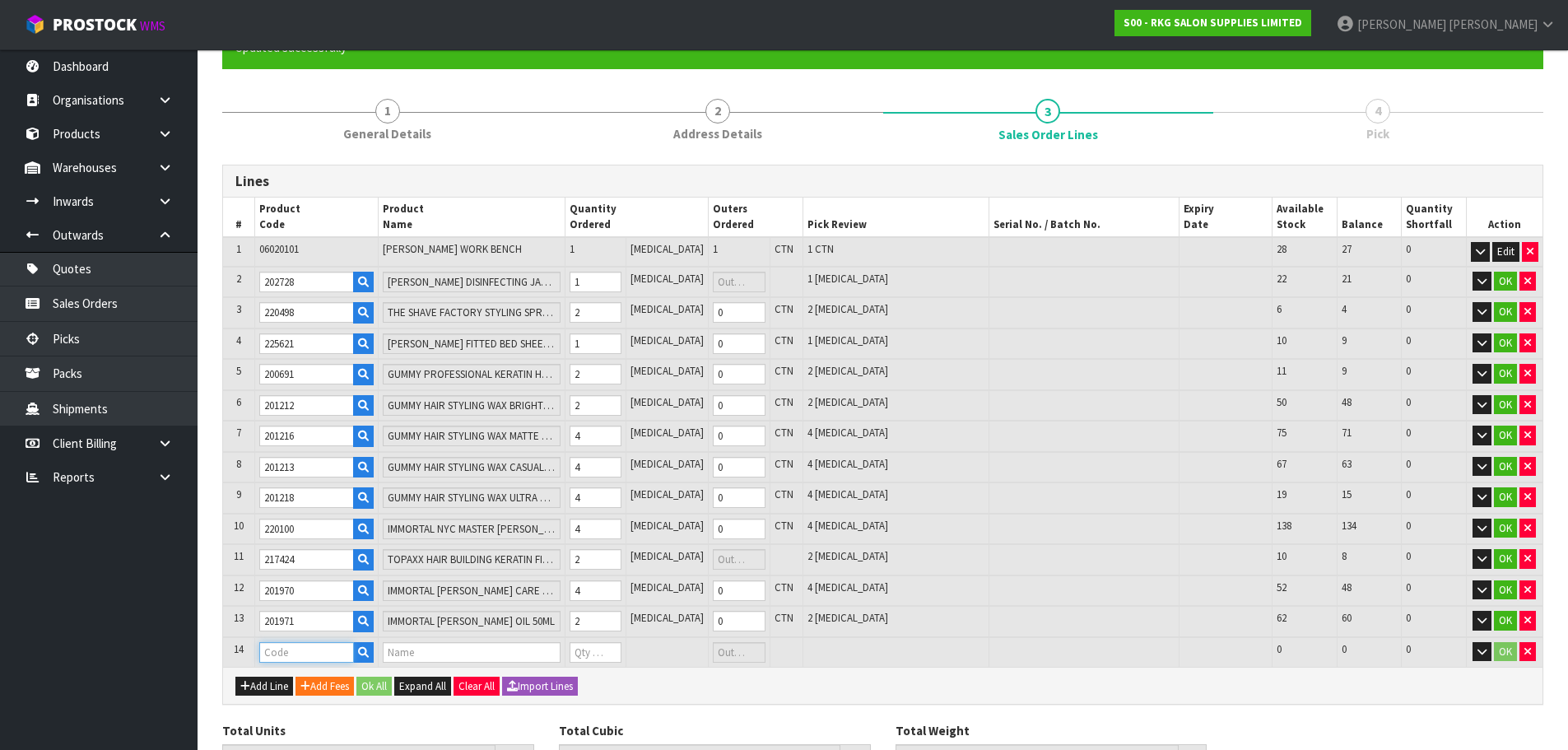
click at [283, 653] on input "text" at bounding box center [307, 652] width 95 height 20
drag, startPoint x: 602, startPoint y: 652, endPoint x: 579, endPoint y: 651, distance: 23.0
click at [579, 651] on tr "14 220105 IMMORTAL ANTI DANDRUFF SHAMPOO 500ML 0 PCE 0 CTN 12 12 0 OK" at bounding box center [882, 652] width 1319 height 30
click at [255, 689] on button "Add Line" at bounding box center [264, 687] width 58 height 20
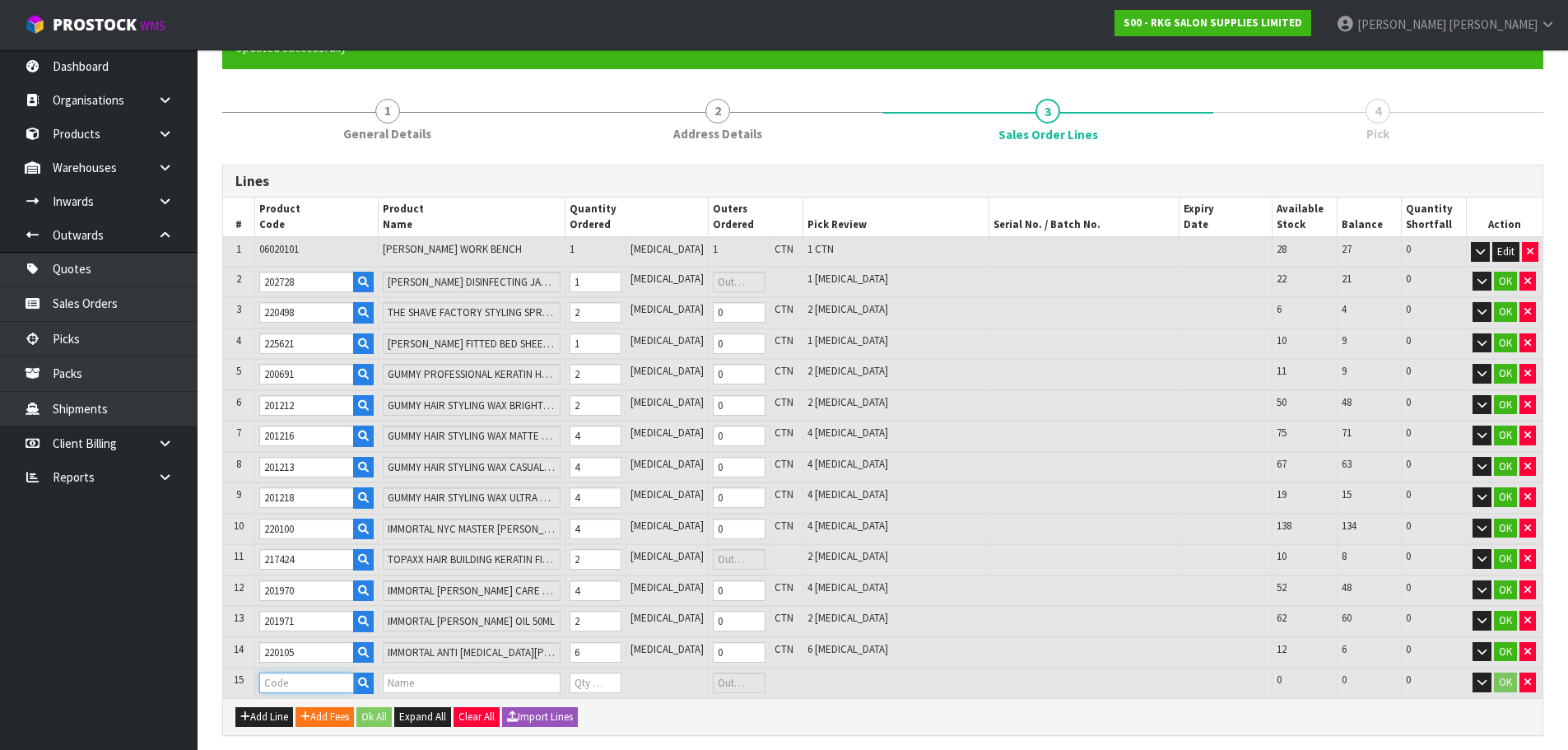
click at [273, 686] on input "text" at bounding box center [307, 683] width 95 height 20
click at [575, 683] on tr "15 203971 IMMORTAL INFUSE CARBON SCRUB 150ML 0 PCE 41 41 0 OK" at bounding box center [882, 683] width 1319 height 30
click at [250, 714] on button "Add Line" at bounding box center [264, 717] width 58 height 20
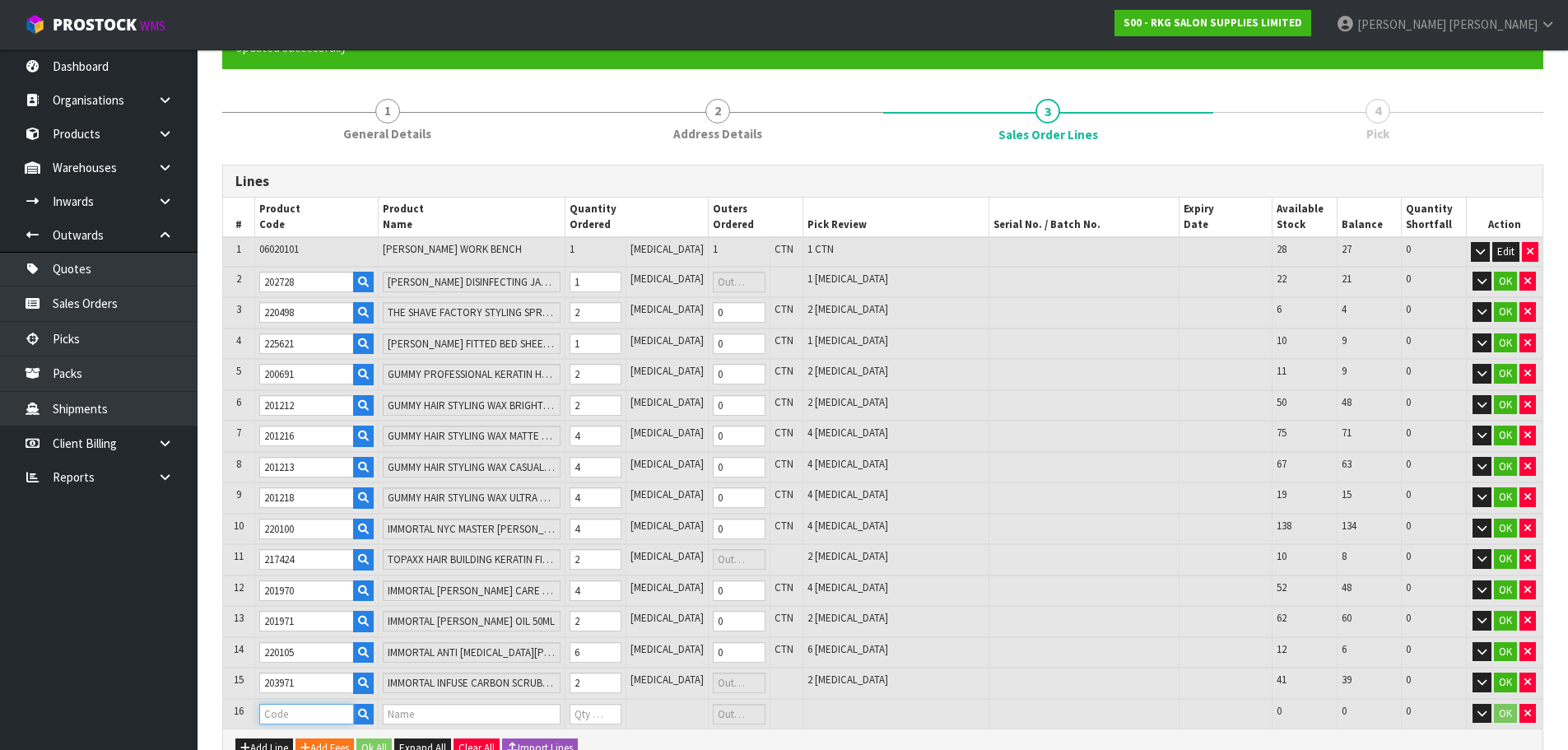
click at [281, 710] on input "text" at bounding box center [307, 715] width 95 height 20
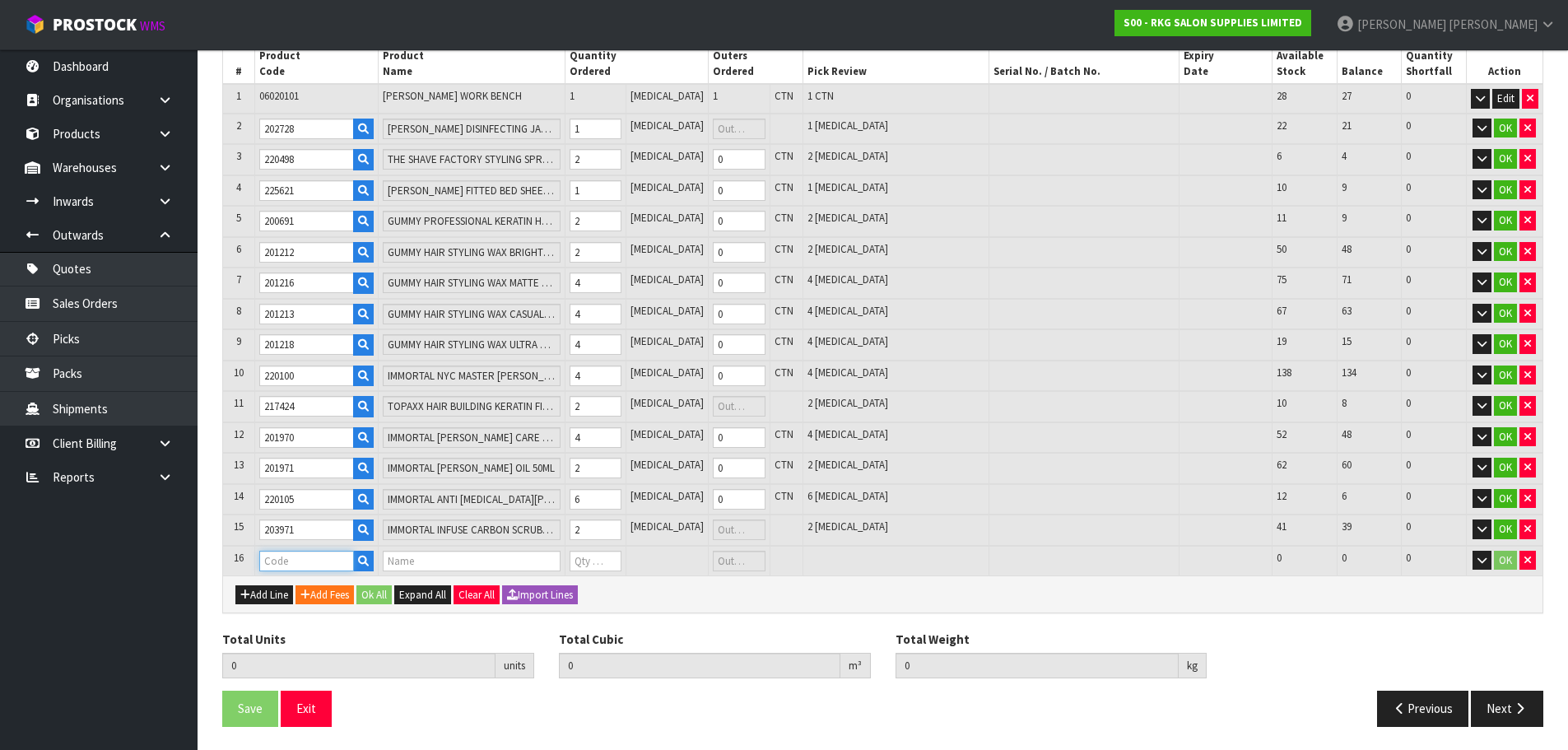
scroll to position [314, 0]
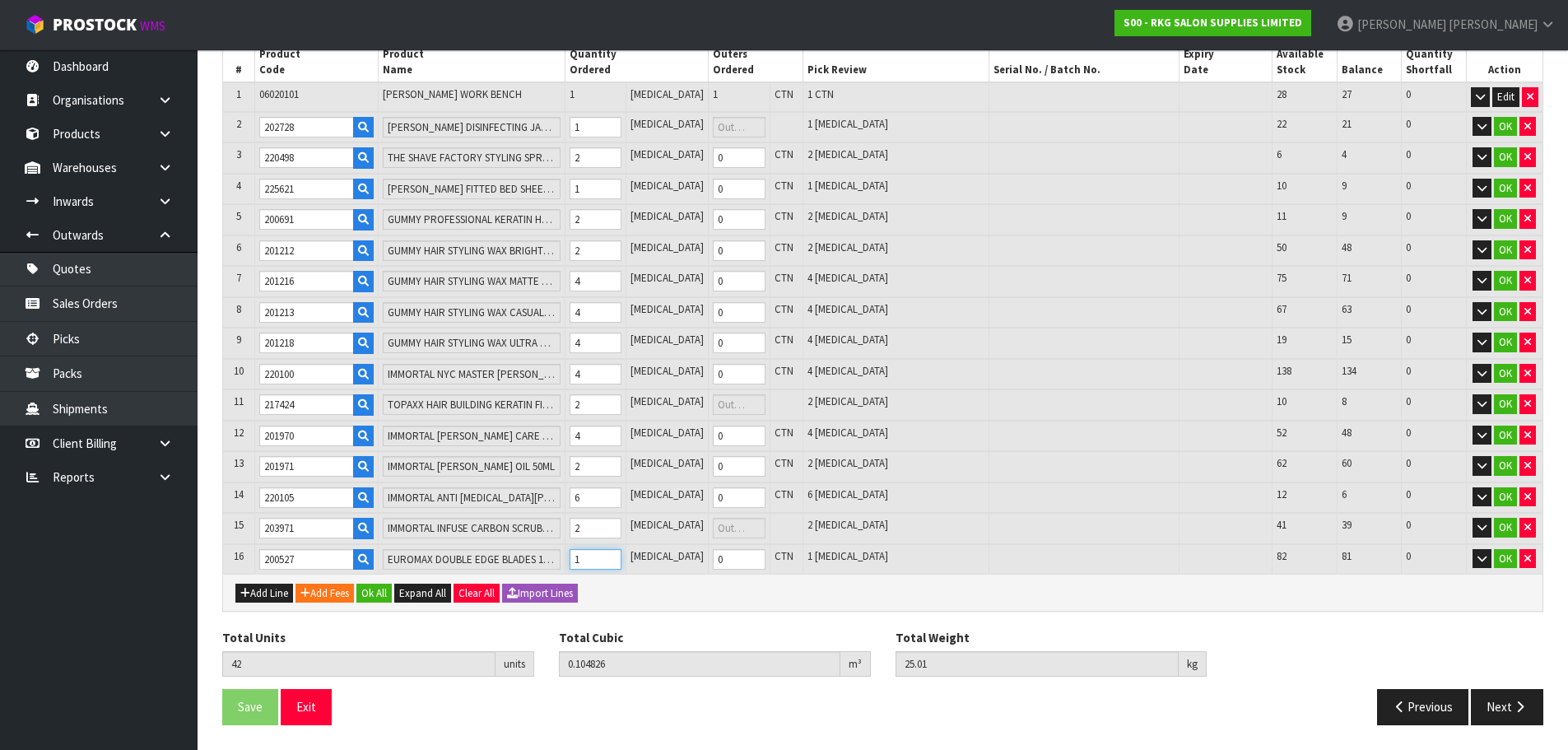
click at [622, 555] on input "1" at bounding box center [596, 559] width 52 height 20
click at [249, 590] on icon "button" at bounding box center [245, 593] width 10 height 11
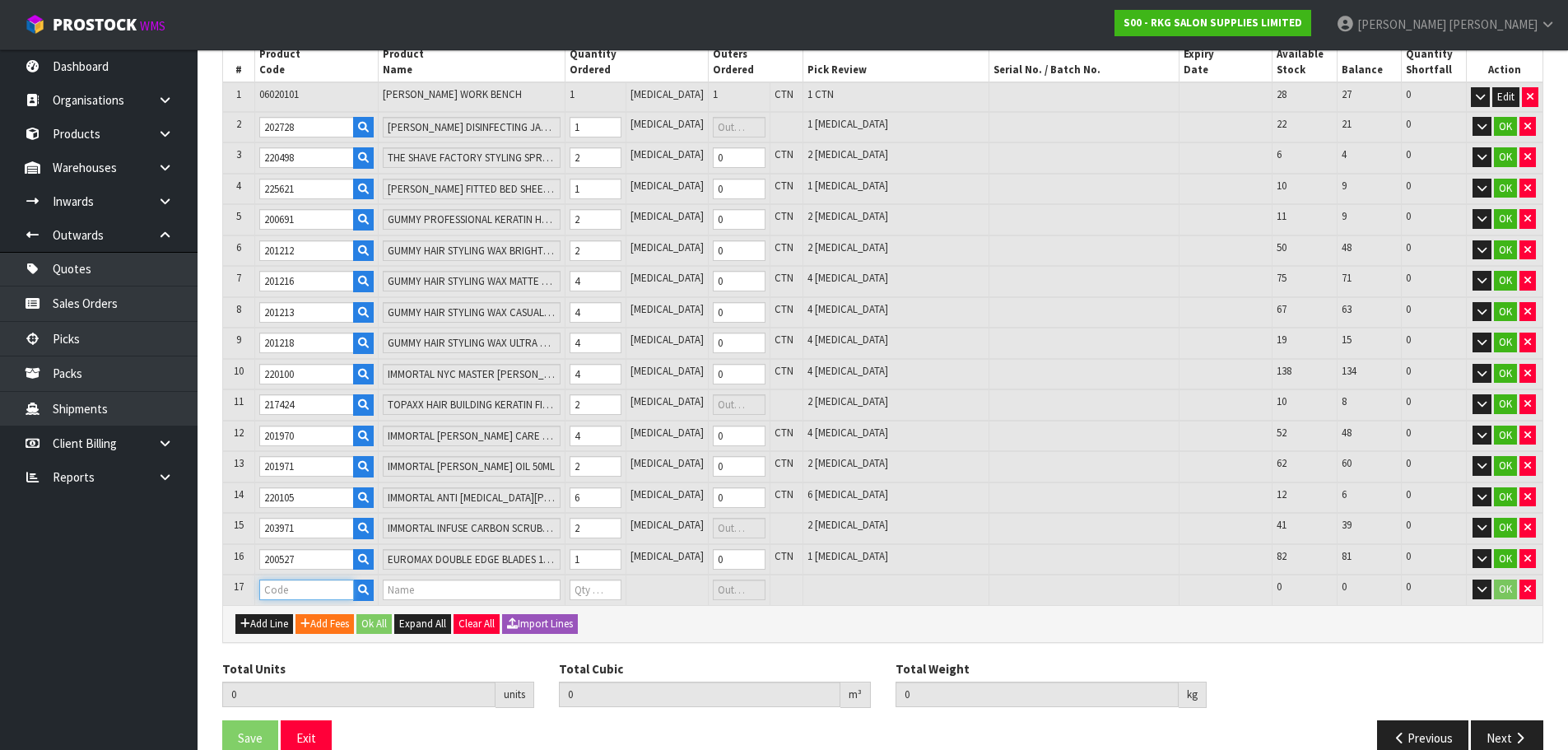
click at [300, 583] on input "text" at bounding box center [307, 590] width 95 height 20
drag, startPoint x: 609, startPoint y: 587, endPoint x: 581, endPoint y: 592, distance: 28.4
click at [581, 592] on tr "17 220526 IMMORTAL INFUSE ANTI HAIR LOSS SERUM 50ML 0 PCE 0 CTN 4 4 0 OK" at bounding box center [882, 590] width 1319 height 30
click at [265, 621] on button "Add Line" at bounding box center [264, 625] width 58 height 20
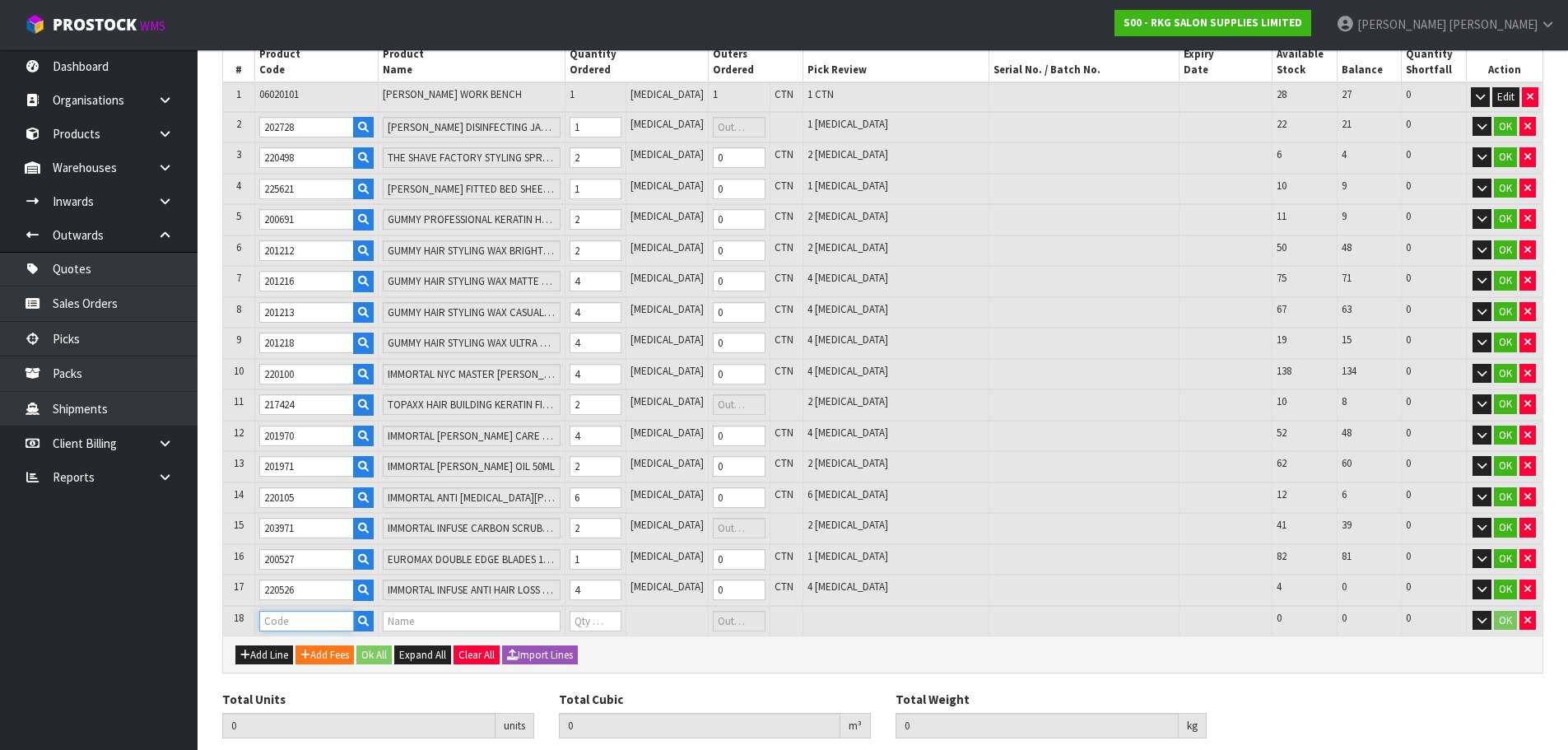
click at [311, 625] on input "text" at bounding box center [307, 621] width 95 height 20
click at [607, 622] on input "0" at bounding box center [596, 621] width 52 height 20
click at [622, 615] on input "0" at bounding box center [596, 621] width 52 height 20
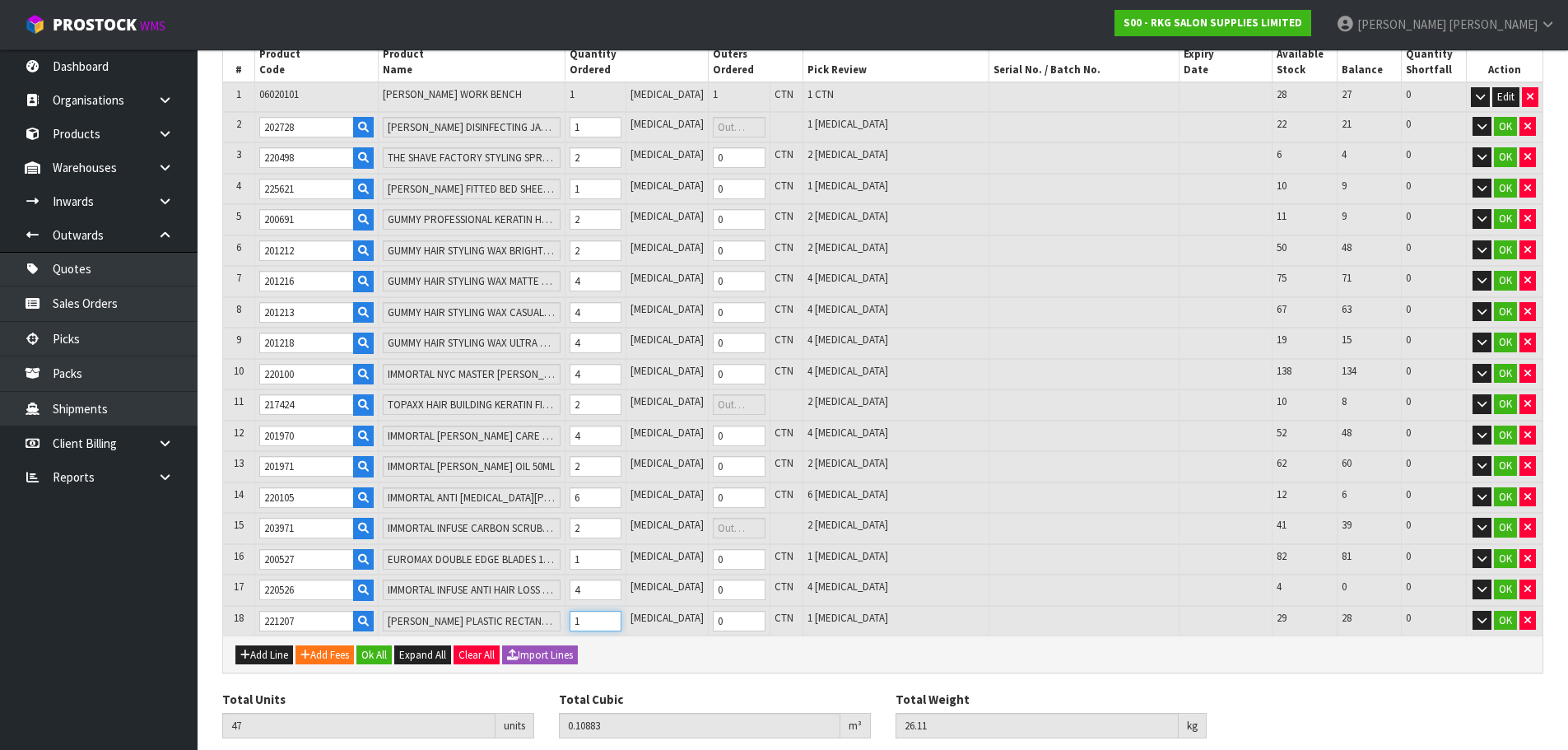
click at [622, 615] on input "1" at bounding box center [596, 621] width 52 height 20
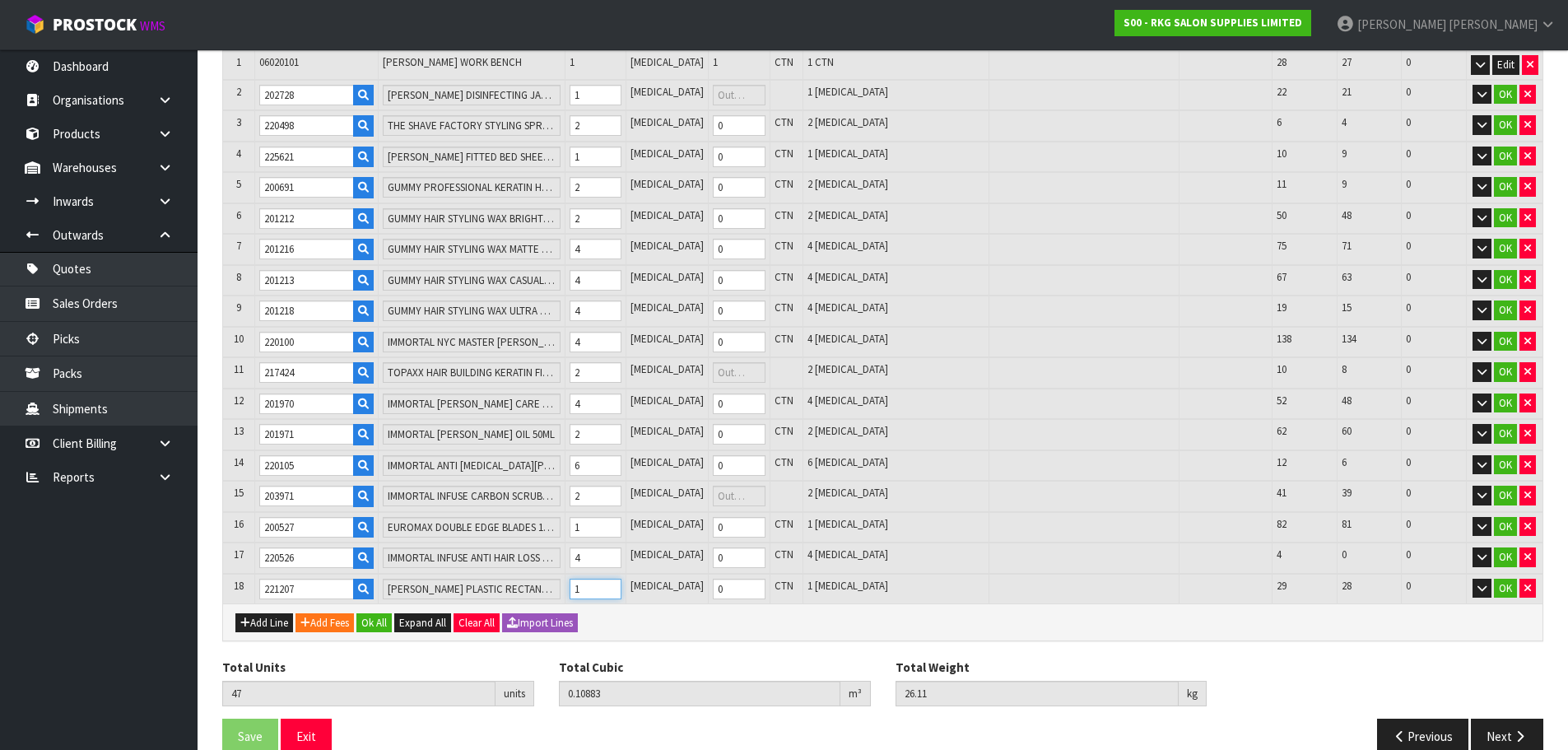
scroll to position [377, 0]
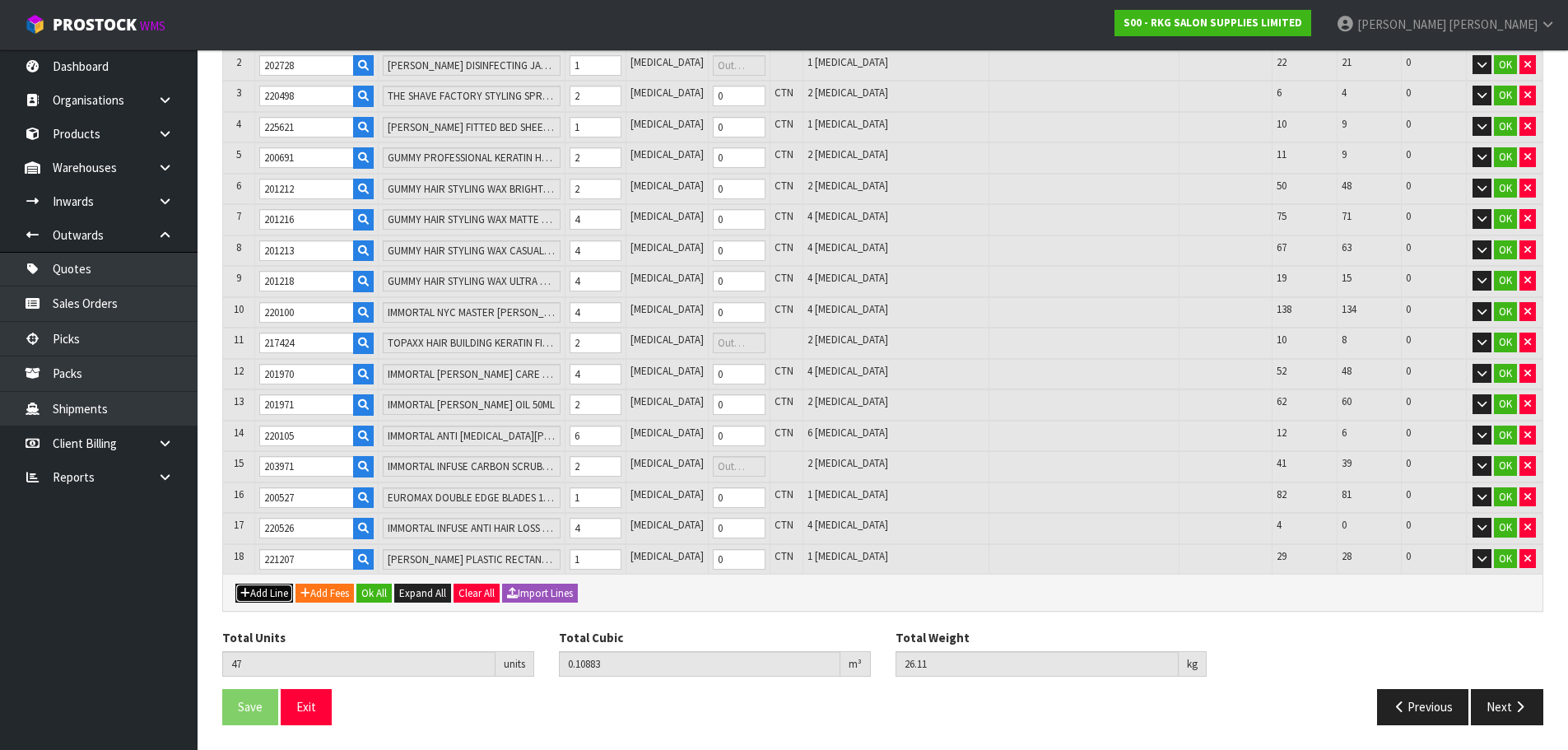
click at [262, 587] on button "Add Line" at bounding box center [264, 594] width 58 height 20
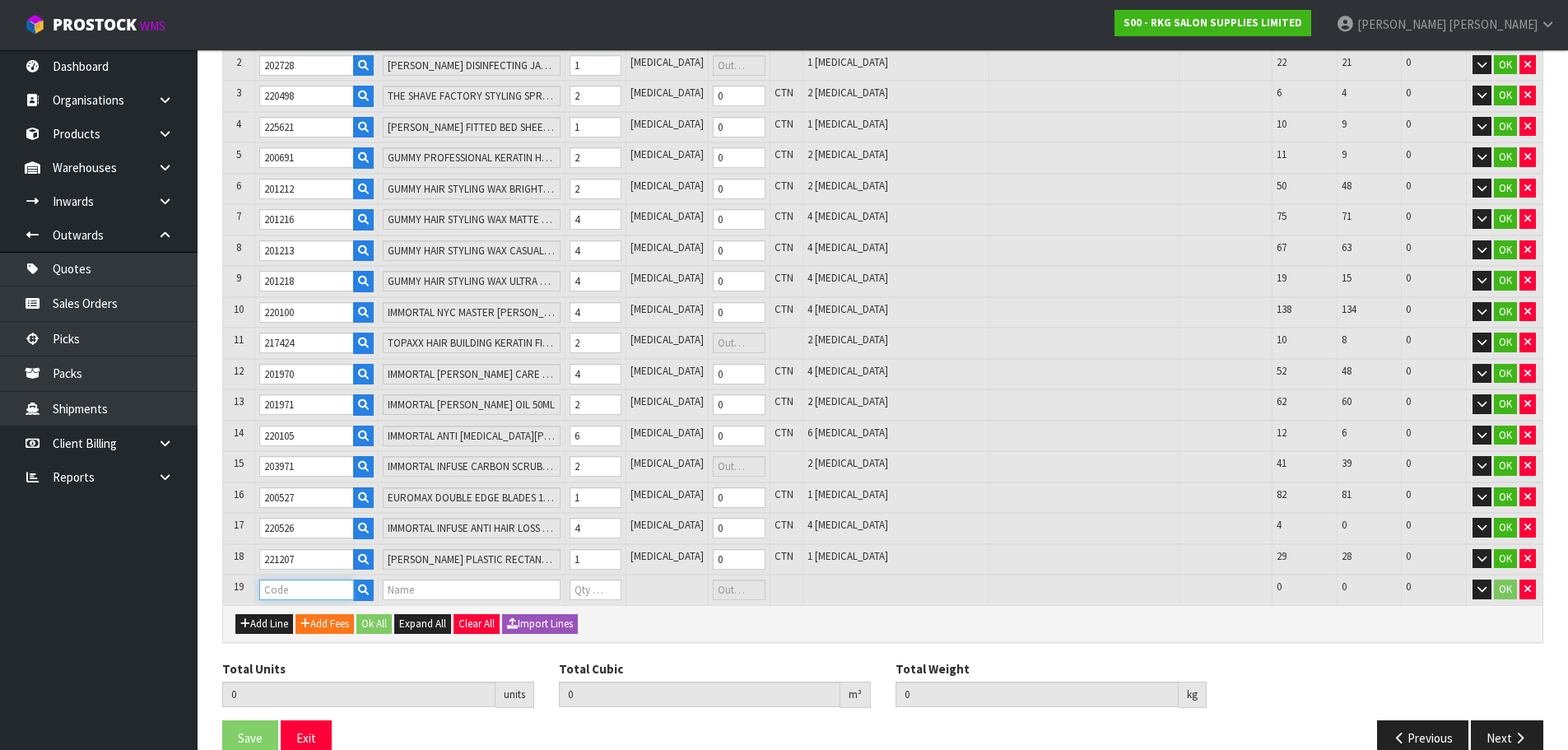
click at [276, 589] on input "text" at bounding box center [307, 590] width 95 height 20
click at [622, 586] on input "1" at bounding box center [596, 590] width 52 height 20
click at [271, 621] on button "Add Line" at bounding box center [264, 625] width 58 height 20
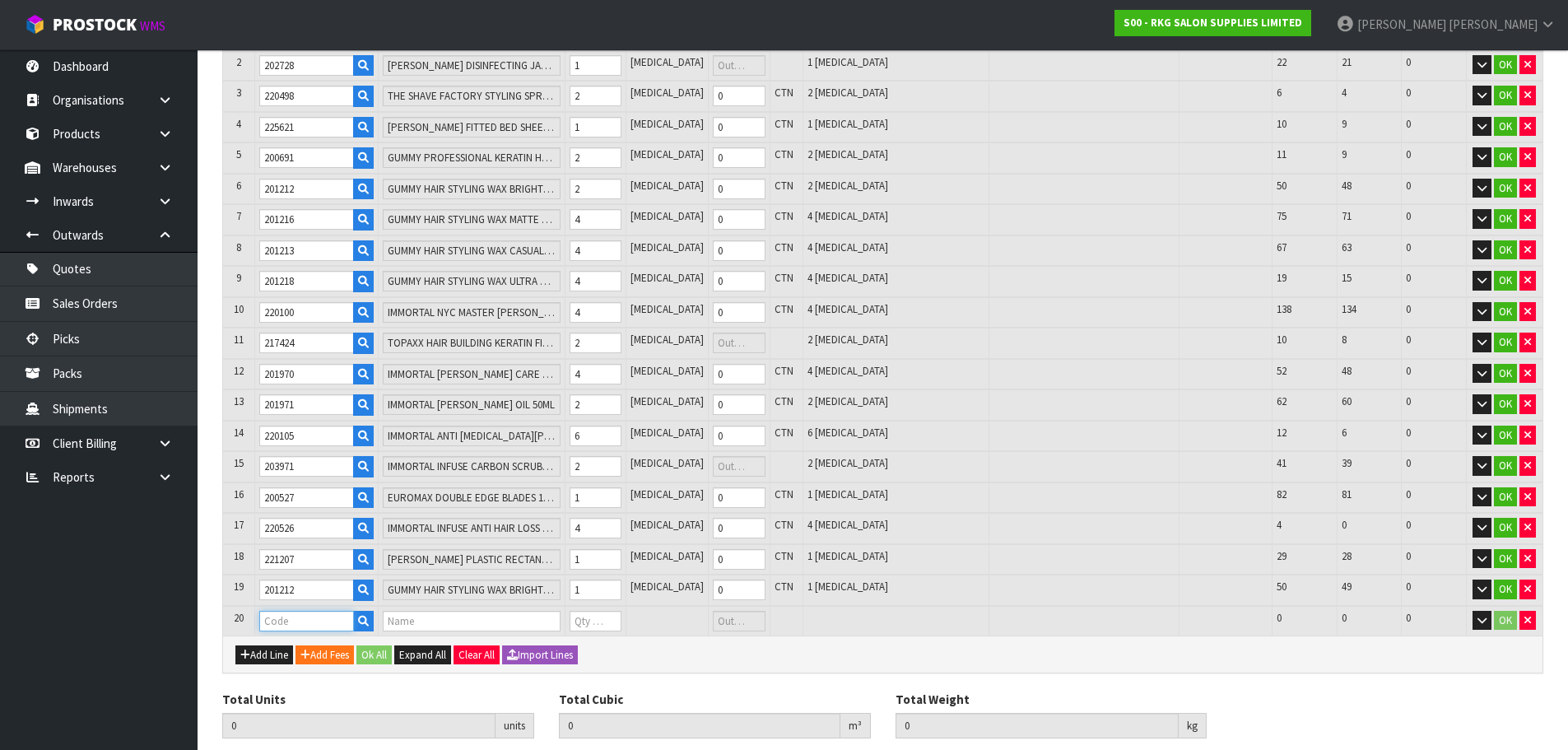
click at [274, 623] on input "text" at bounding box center [307, 621] width 95 height 20
click at [622, 620] on input "1" at bounding box center [596, 621] width 52 height 20
click at [274, 667] on div "Add Line Add Fees Ok All Expand All Clear All Import Lines" at bounding box center [882, 654] width 1319 height 37
click at [276, 654] on button "Add Line" at bounding box center [264, 656] width 58 height 20
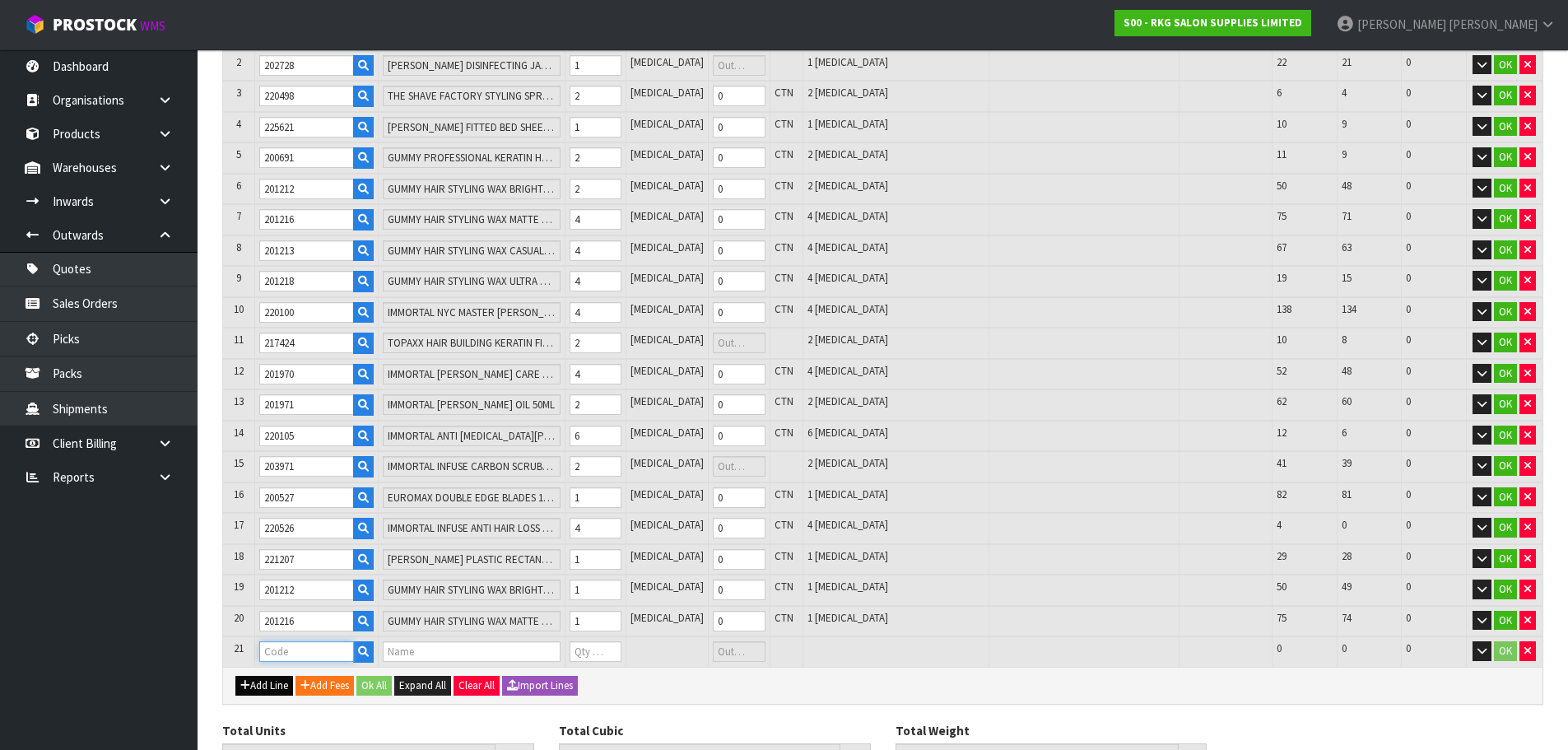
click at [285, 645] on input "text" at bounding box center [307, 652] width 95 height 20
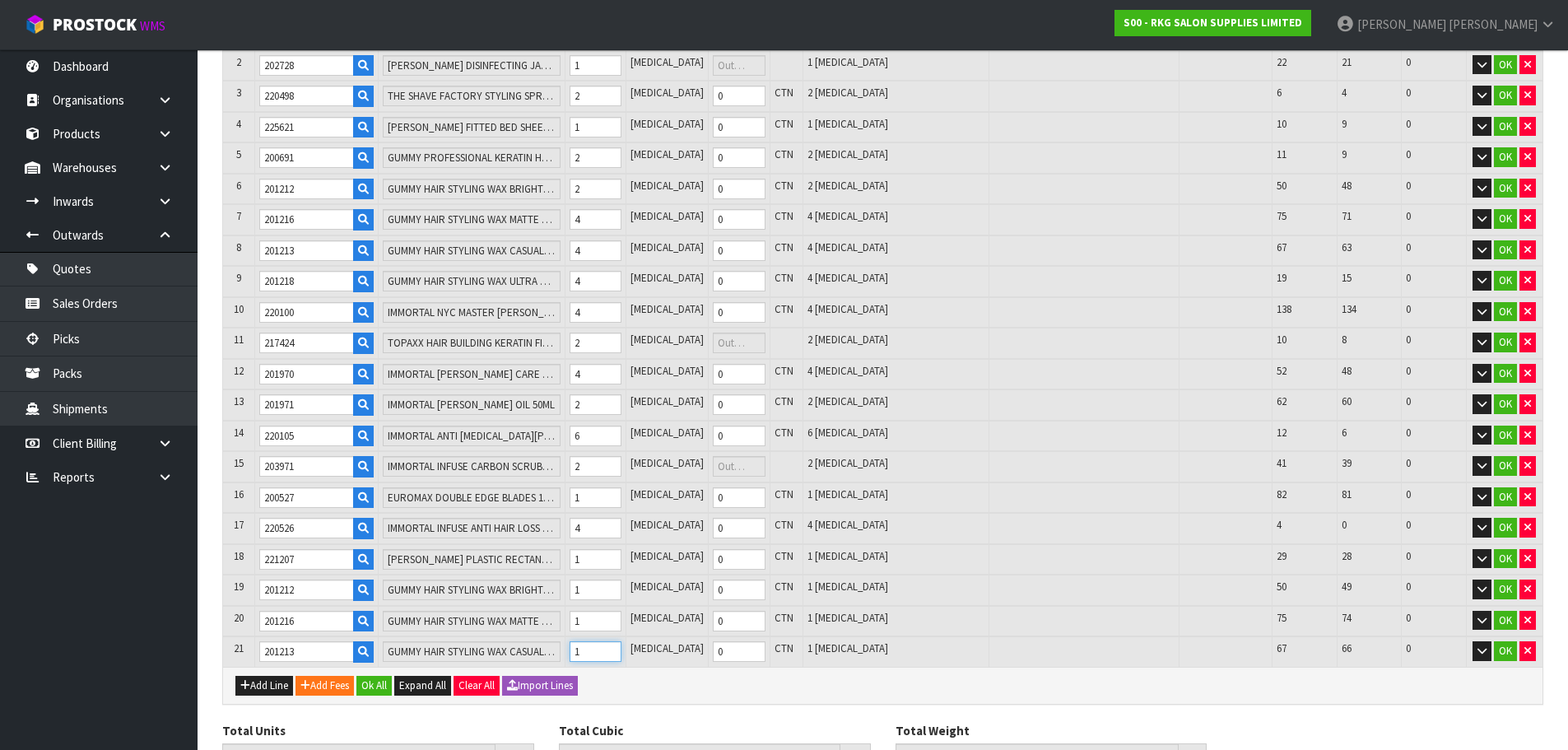
click at [622, 648] on input "1" at bounding box center [596, 652] width 52 height 20
click at [262, 689] on button "Add Line" at bounding box center [264, 686] width 58 height 20
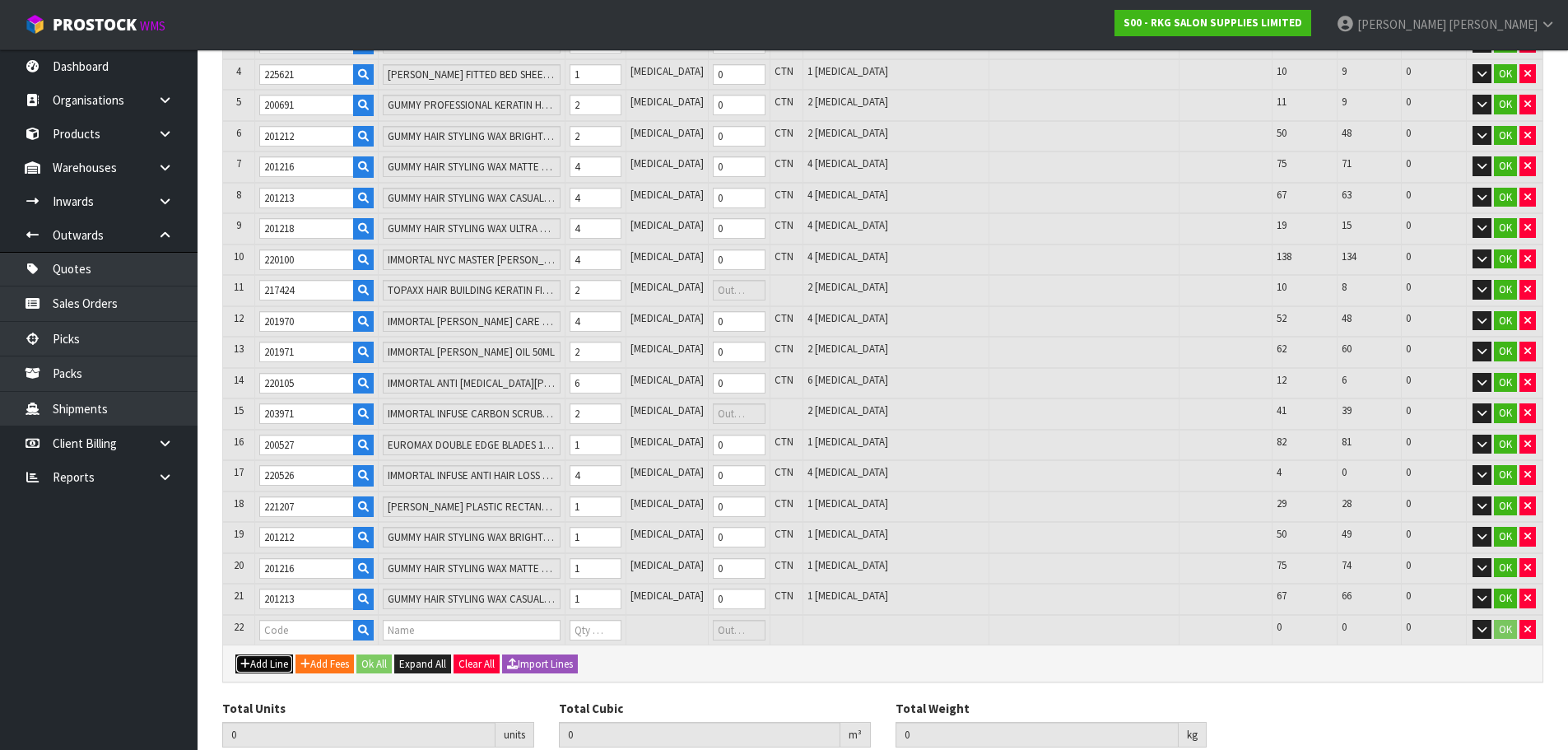
scroll to position [500, 0]
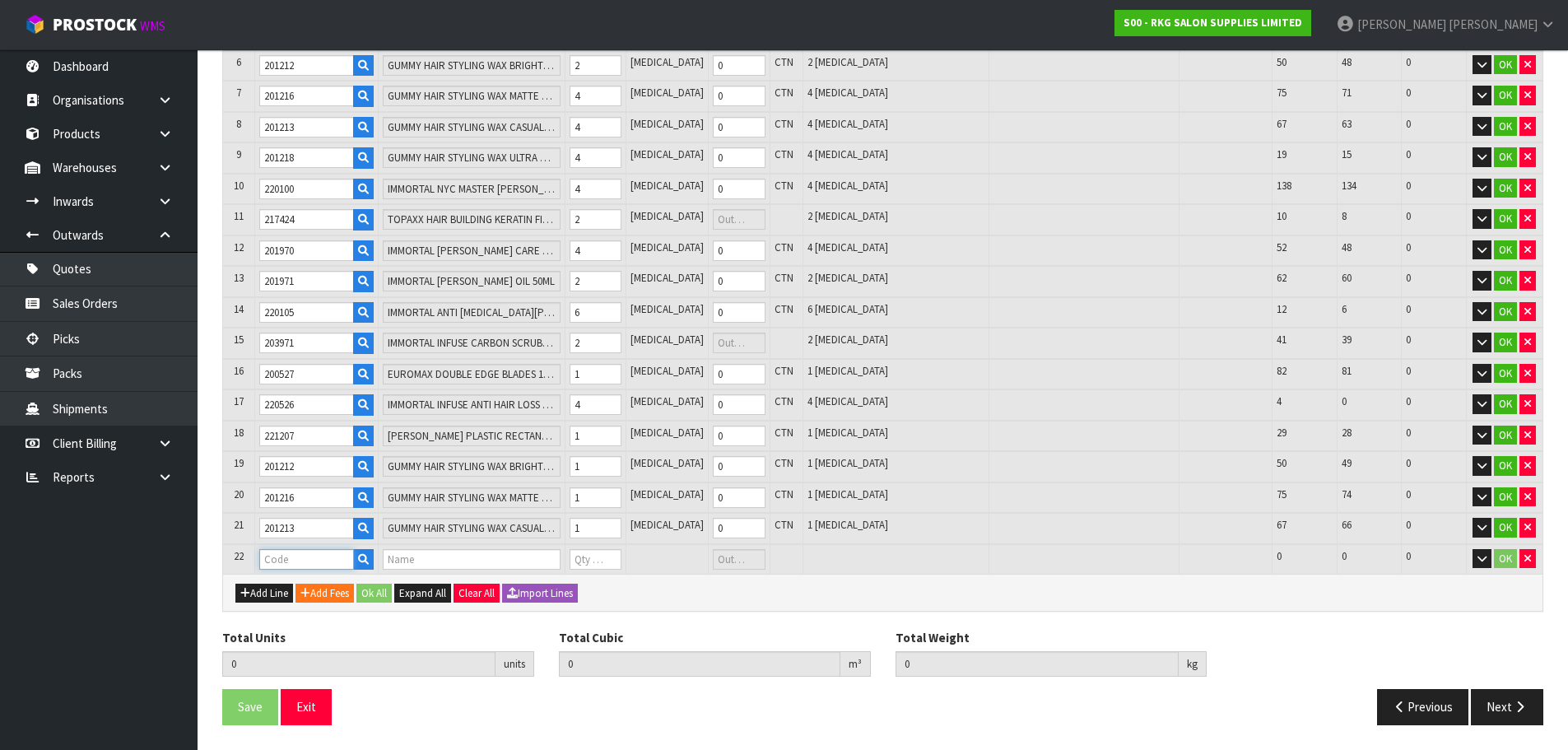
click at [293, 554] on input "text" at bounding box center [307, 559] width 95 height 20
click at [622, 557] on input "1" at bounding box center [596, 559] width 52 height 20
click at [264, 598] on button "Add Line" at bounding box center [264, 594] width 58 height 20
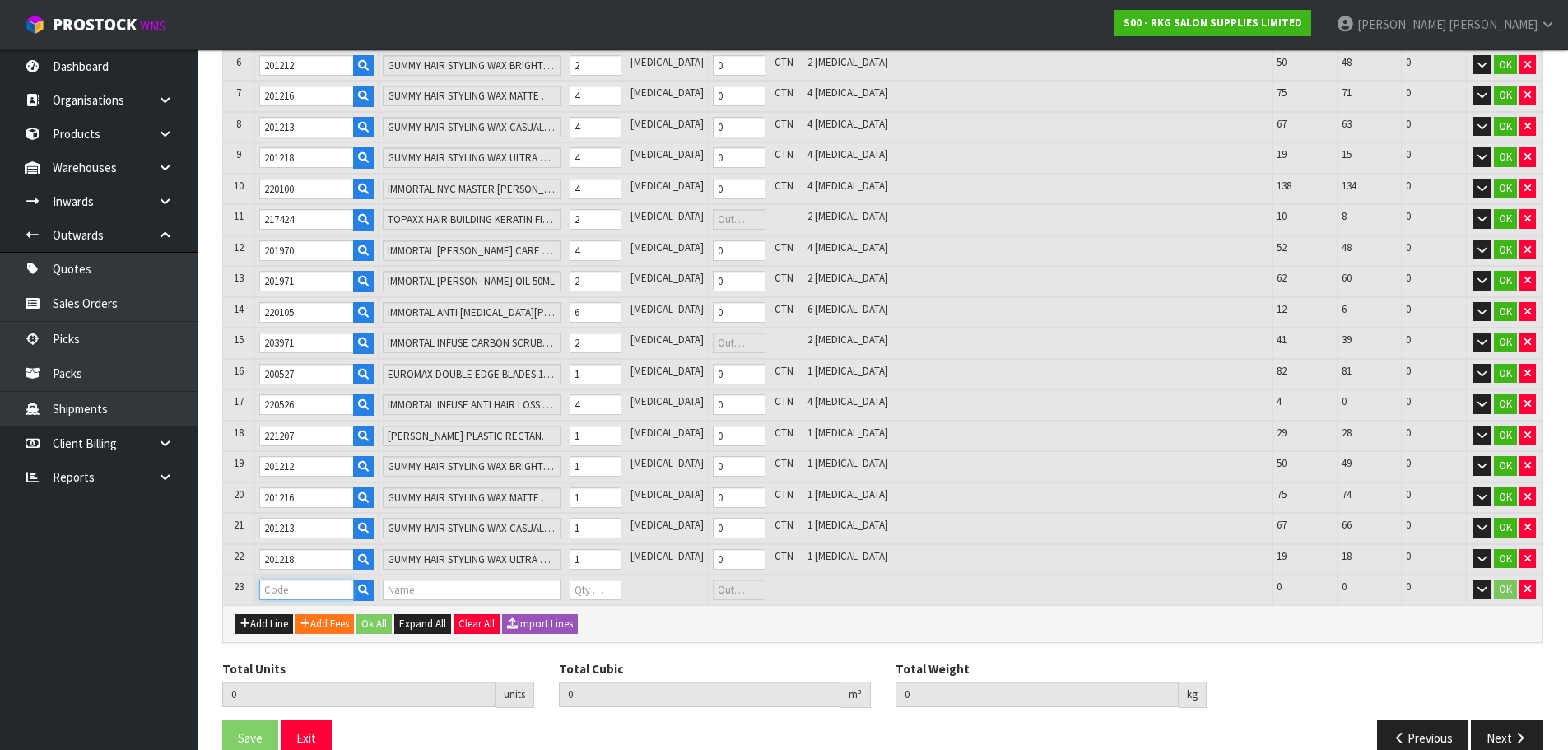
click at [302, 587] on input "text" at bounding box center [307, 590] width 95 height 20
click at [622, 586] on input "1" at bounding box center [596, 590] width 52 height 20
click at [266, 626] on button "Add Line" at bounding box center [264, 625] width 58 height 20
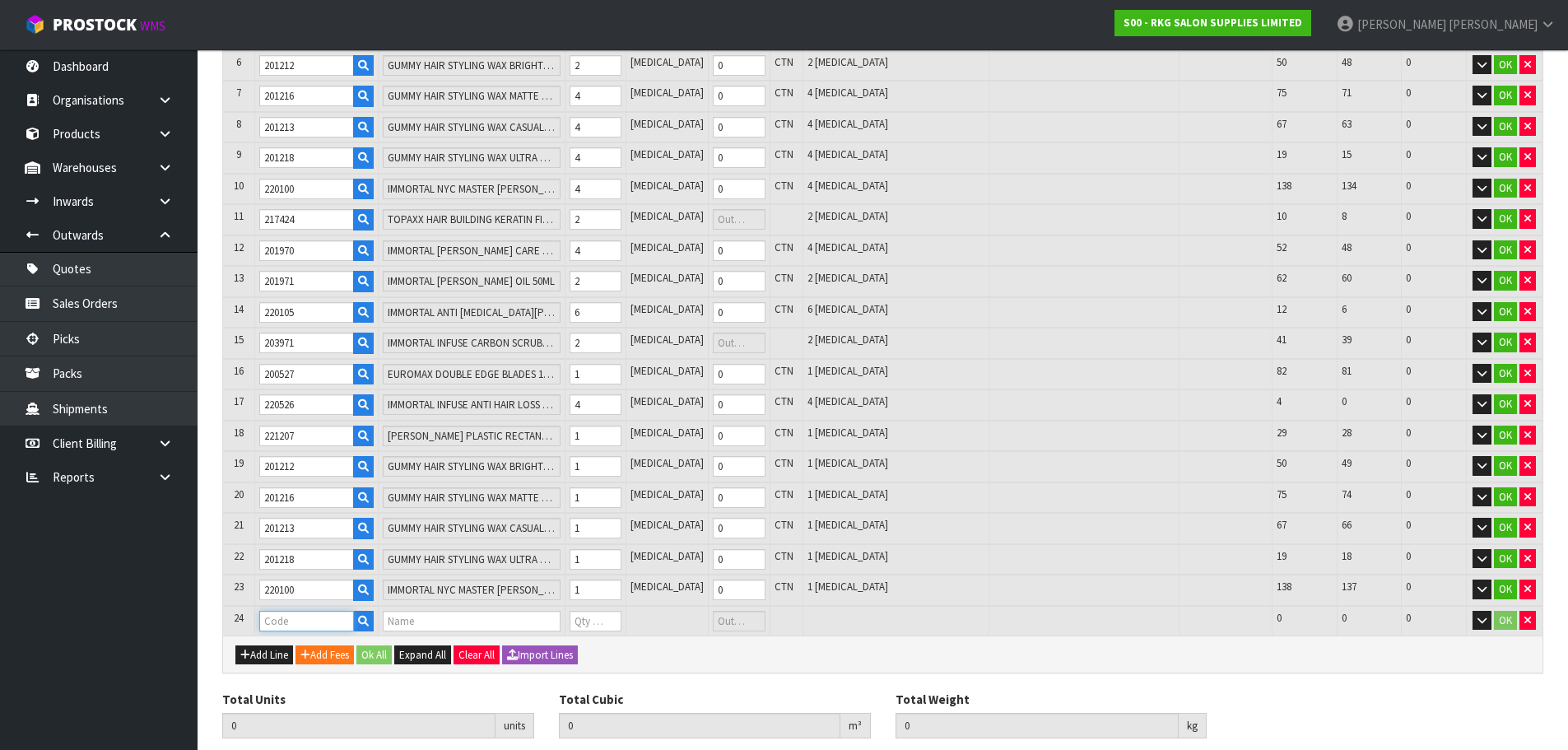
click at [303, 622] on input "text" at bounding box center [307, 621] width 95 height 20
click at [622, 617] on input "1" at bounding box center [596, 621] width 52 height 20
click at [268, 650] on button "Add Line" at bounding box center [264, 656] width 58 height 20
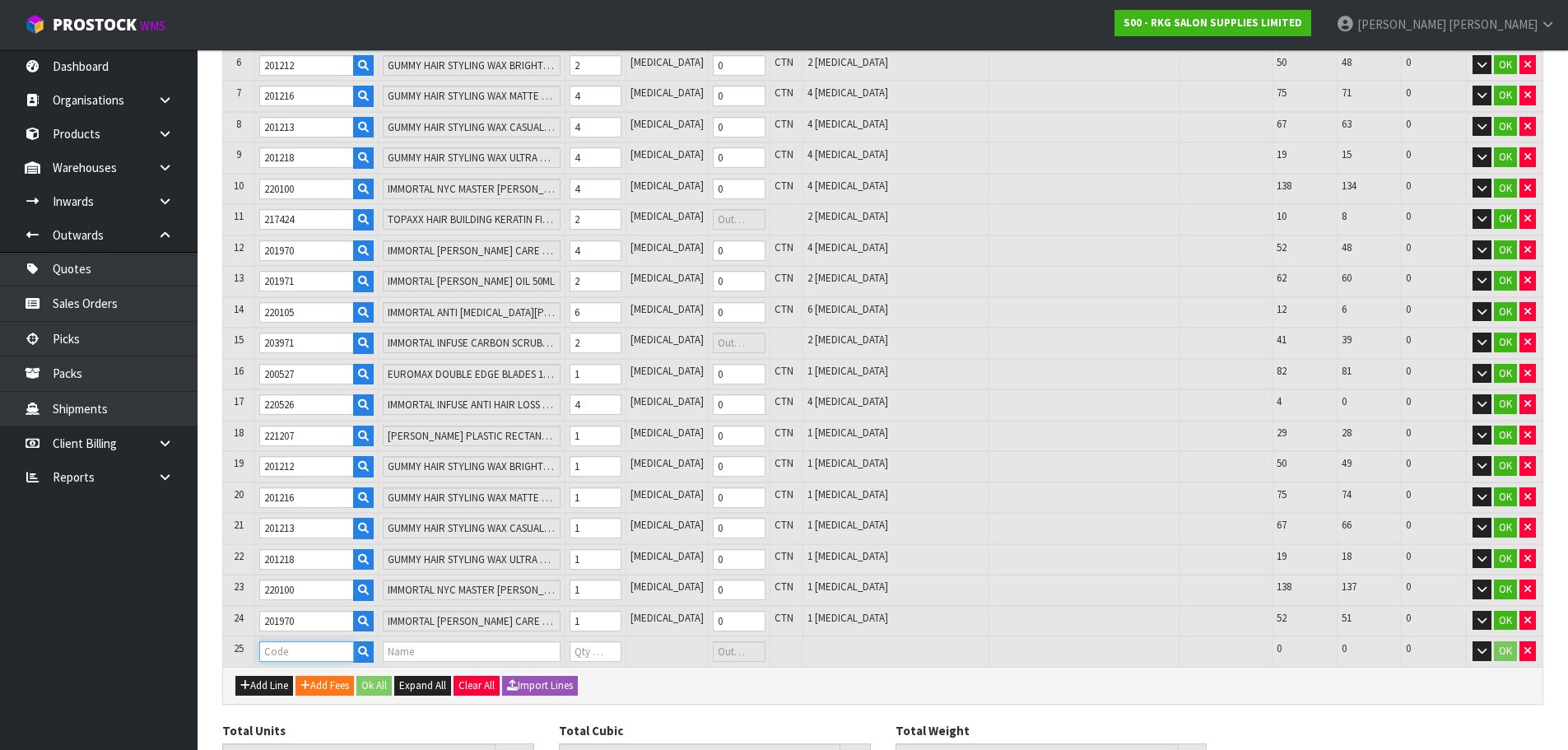
click at [285, 654] on input "text" at bounding box center [307, 652] width 95 height 20
click at [622, 650] on input "1" at bounding box center [596, 652] width 52 height 20
click at [274, 679] on button "Add Line" at bounding box center [264, 686] width 58 height 20
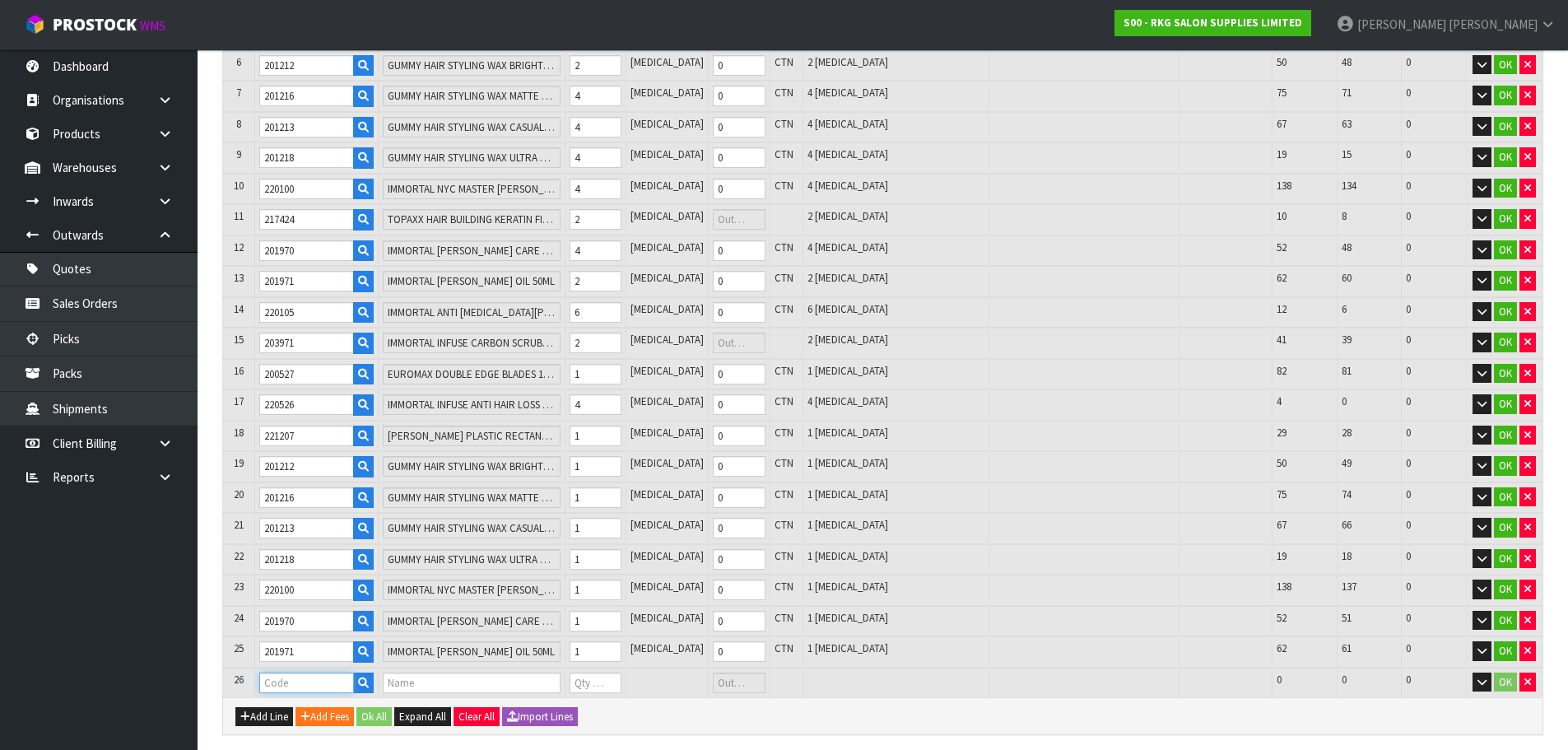
click at [275, 685] on input "text" at bounding box center [307, 683] width 95 height 20
click at [258, 719] on button "Add Line" at bounding box center [264, 717] width 58 height 20
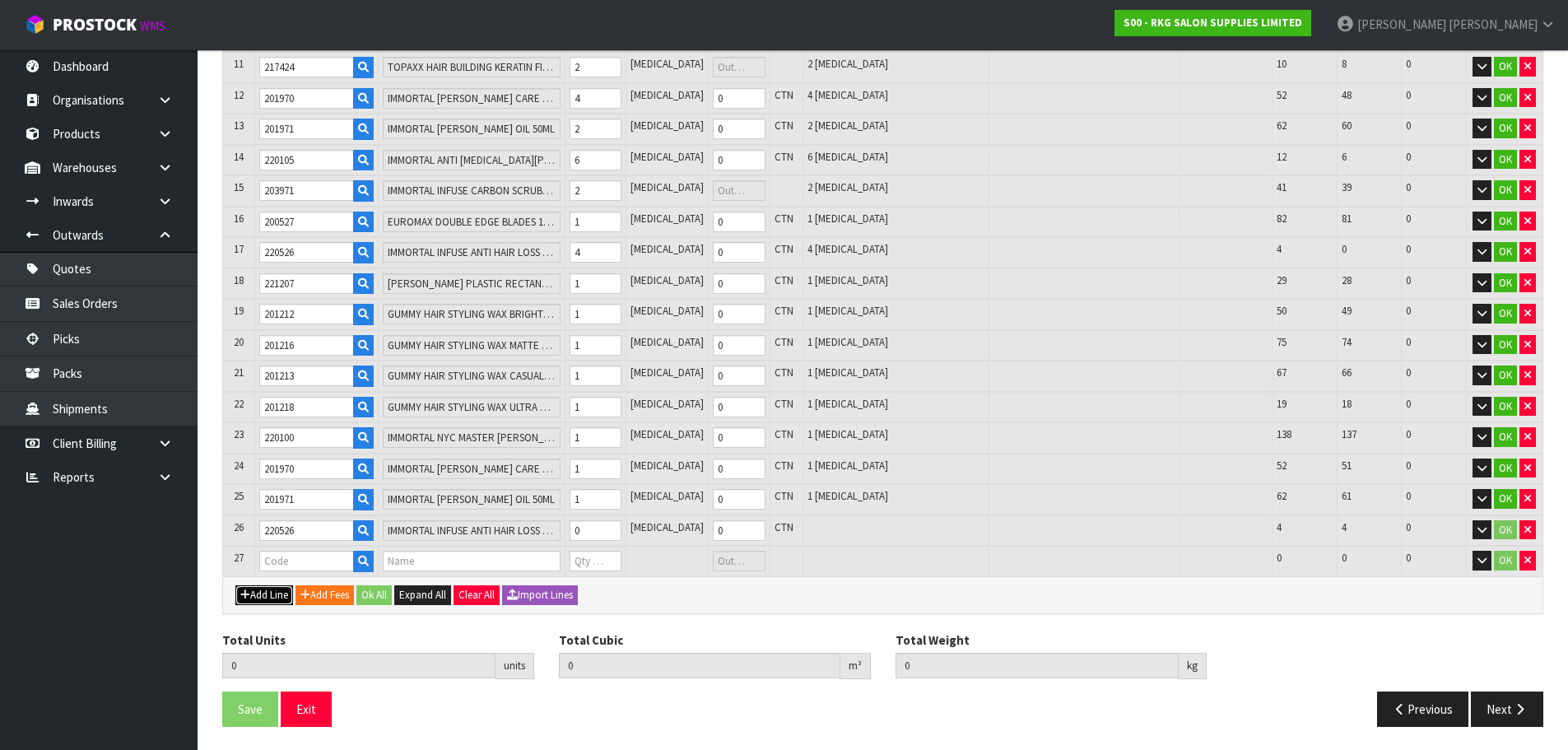
scroll to position [654, 0]
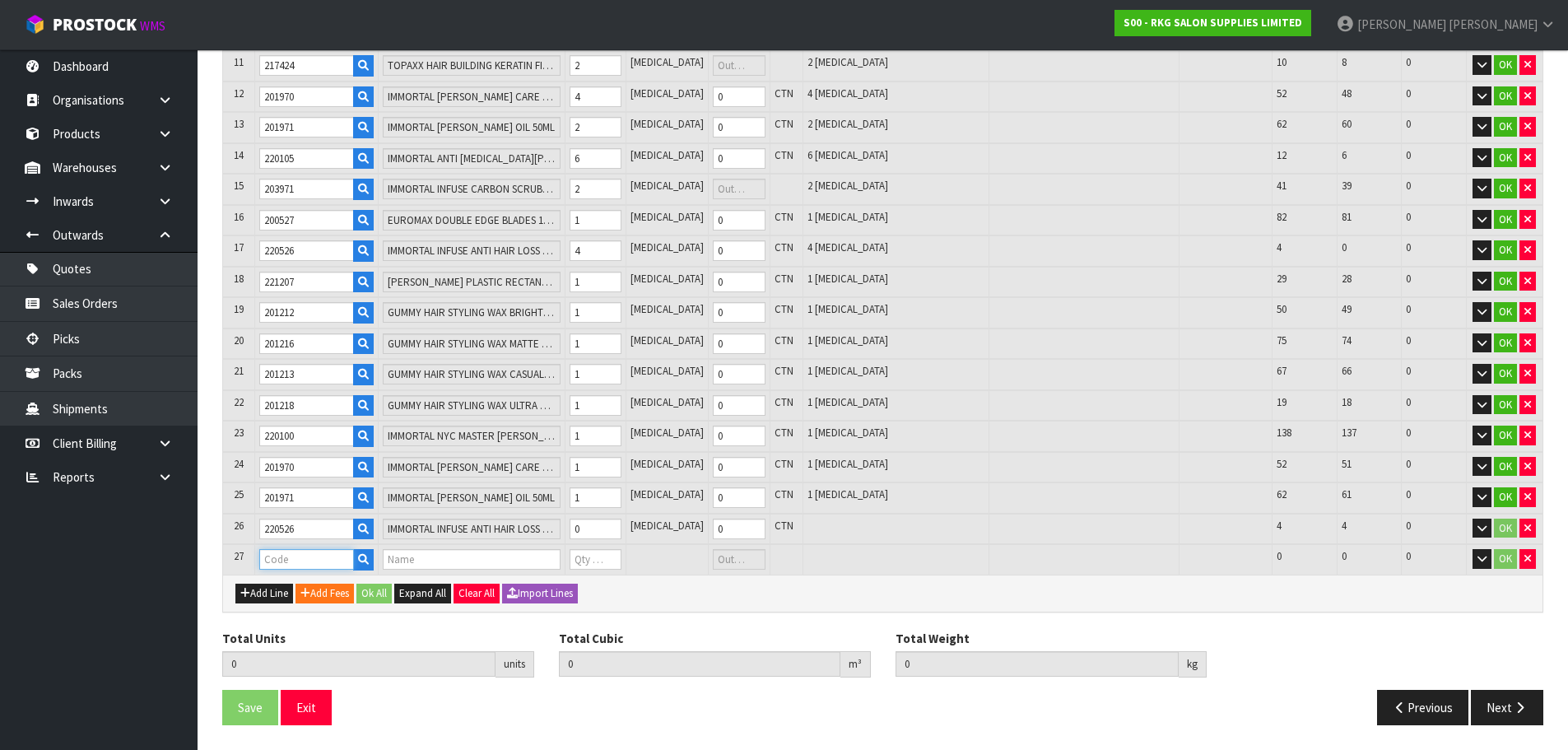
click at [290, 558] on input "text" at bounding box center [307, 559] width 95 height 20
click at [622, 522] on input "1" at bounding box center [596, 529] width 52 height 20
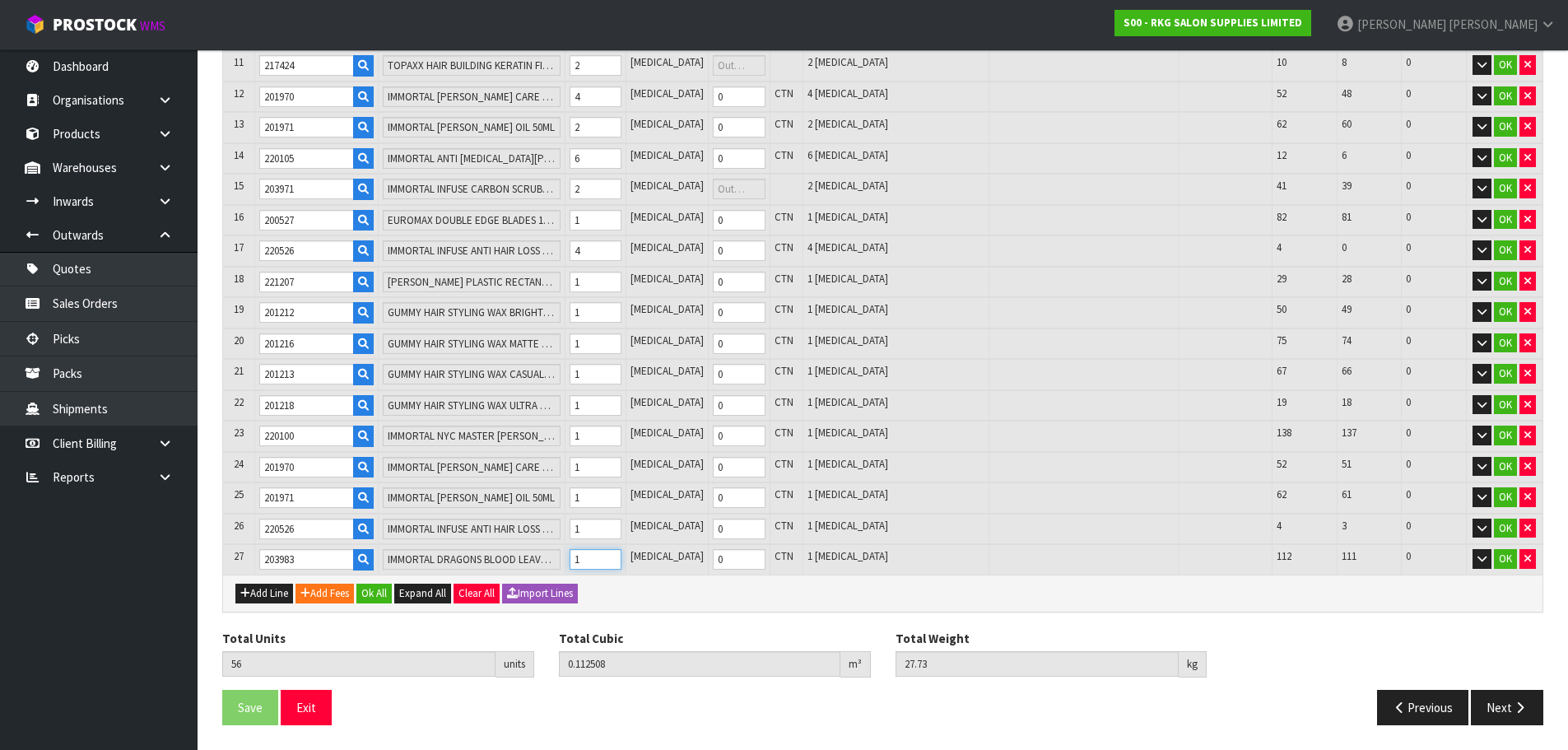
click at [622, 557] on input "1" at bounding box center [596, 559] width 52 height 20
click at [246, 599] on button "Add Line" at bounding box center [264, 594] width 58 height 20
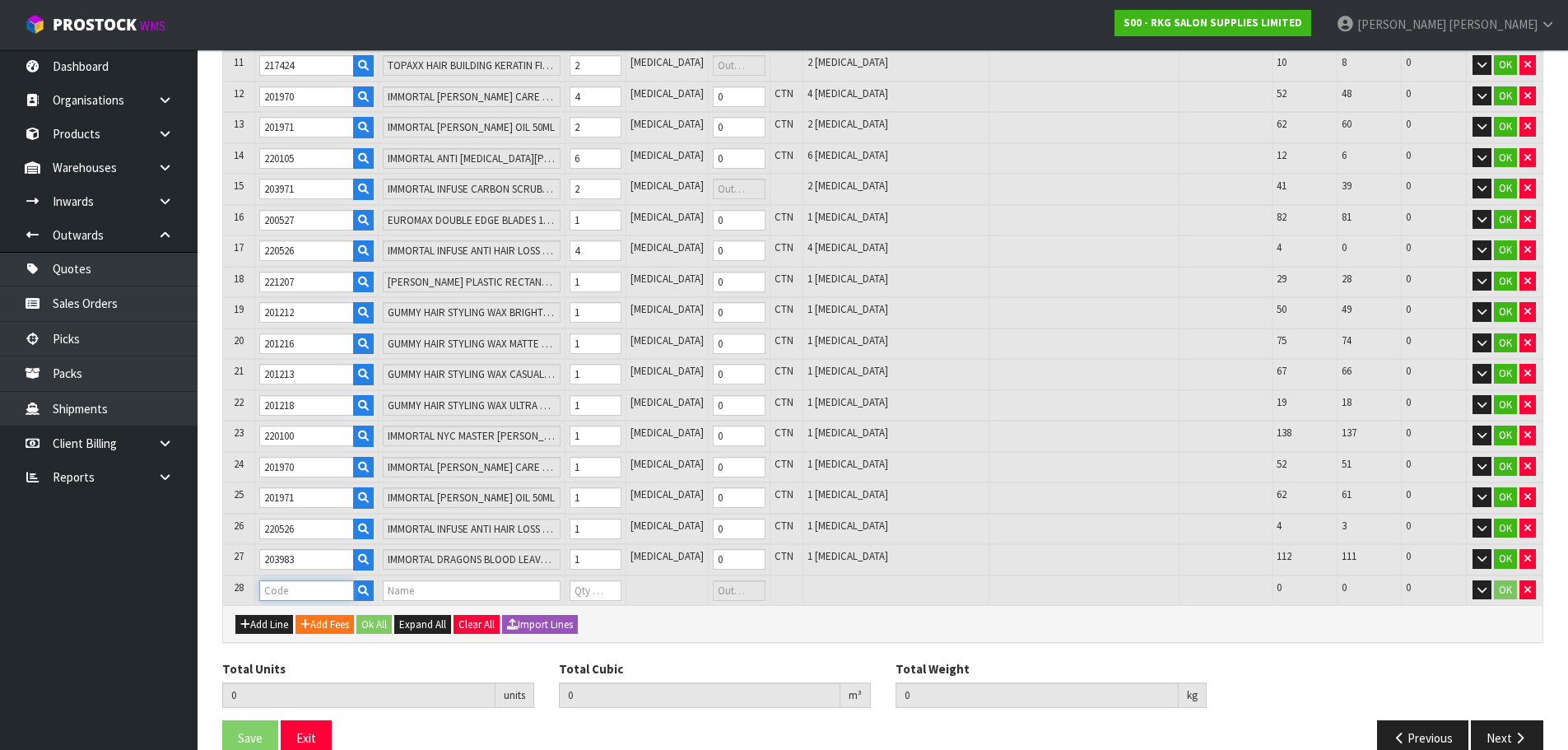
click at [285, 590] on input "text" at bounding box center [307, 591] width 95 height 20
click at [261, 624] on button "Add Line" at bounding box center [264, 626] width 58 height 20
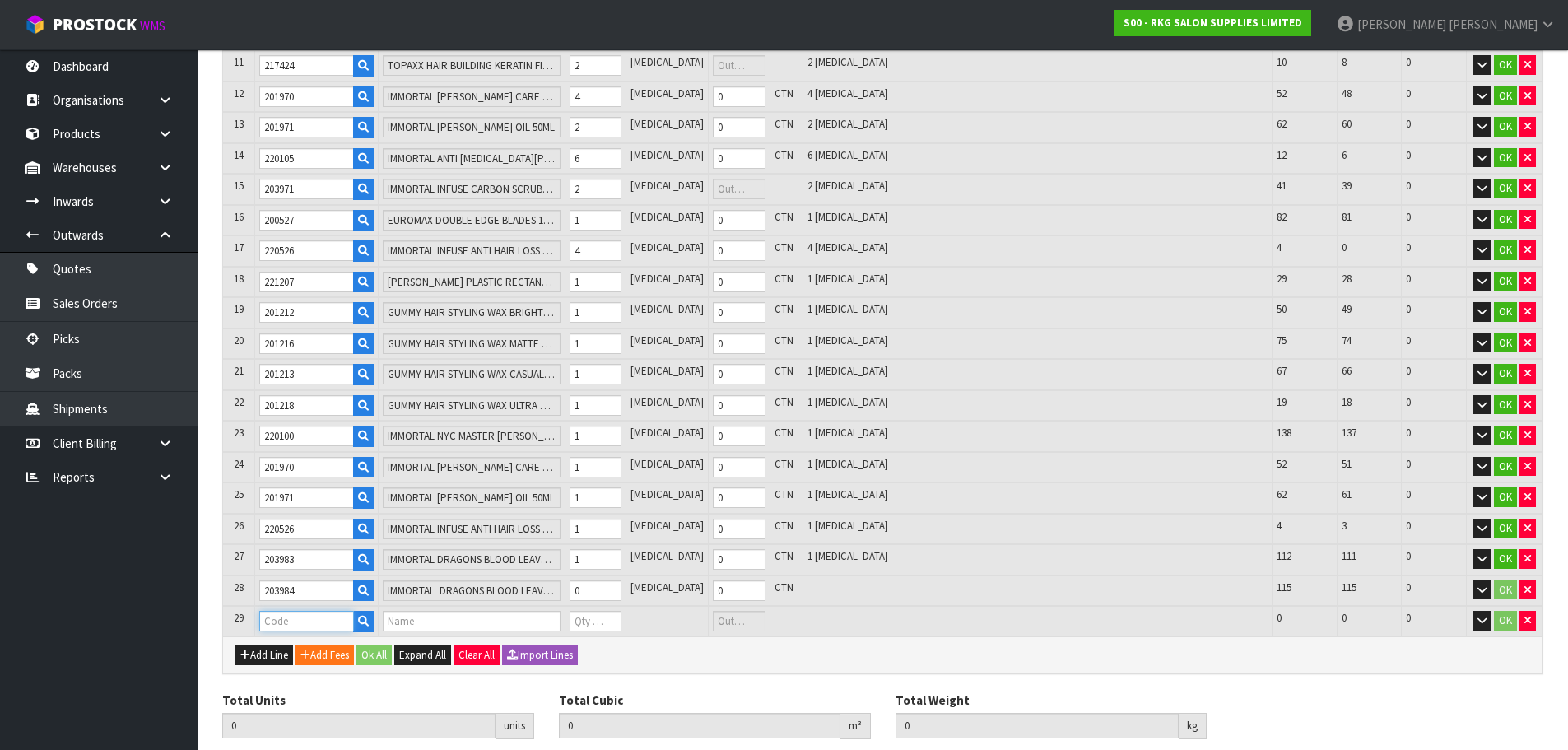
click at [272, 623] on input "text" at bounding box center [307, 621] width 95 height 20
click at [1527, 623] on icon "button" at bounding box center [1528, 621] width 7 height 11
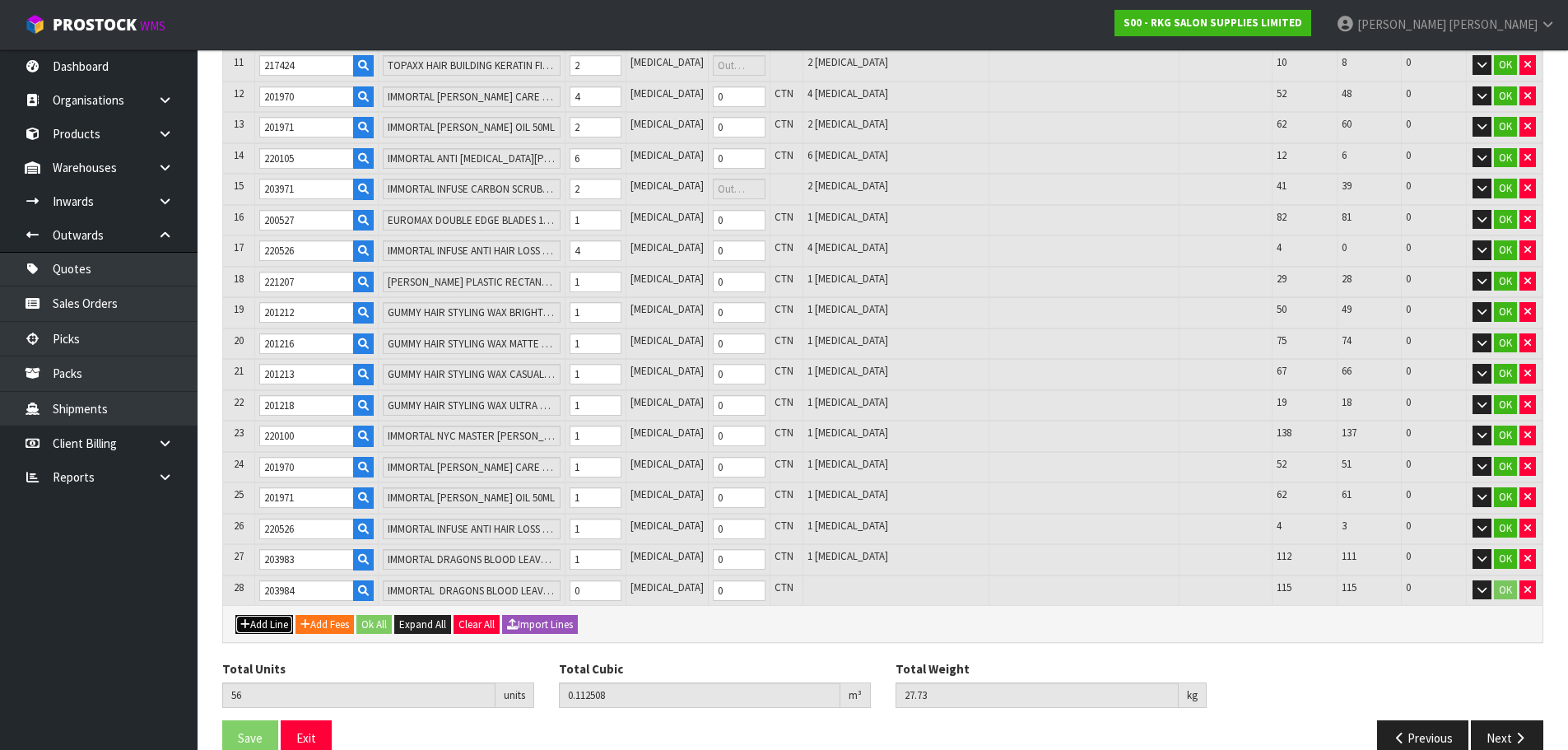
click at [266, 626] on button "Add Line" at bounding box center [264, 626] width 58 height 20
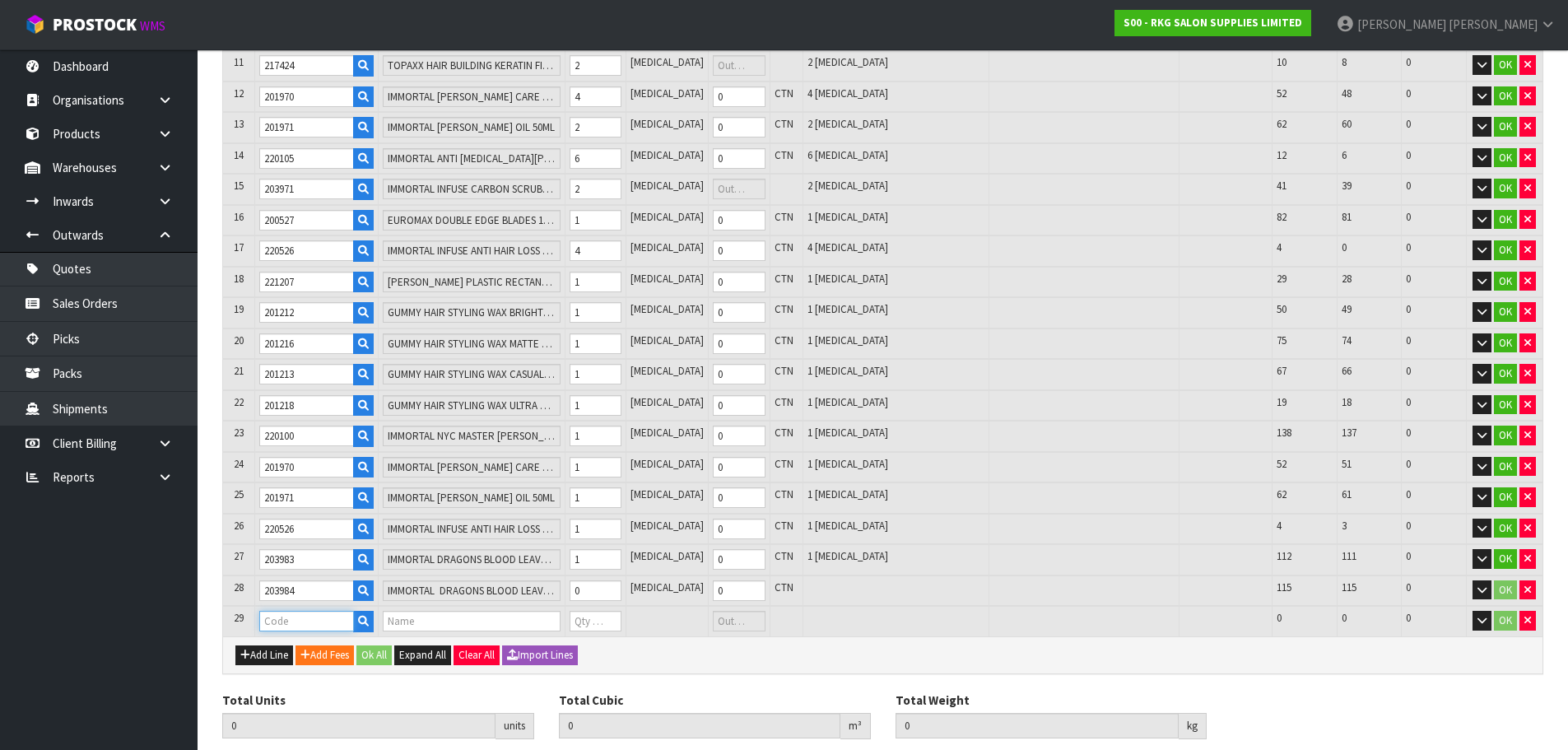
click at [272, 622] on input "text" at bounding box center [307, 621] width 95 height 20
click at [622, 587] on input "1" at bounding box center [596, 591] width 52 height 20
click at [622, 619] on input "1" at bounding box center [596, 621] width 52 height 20
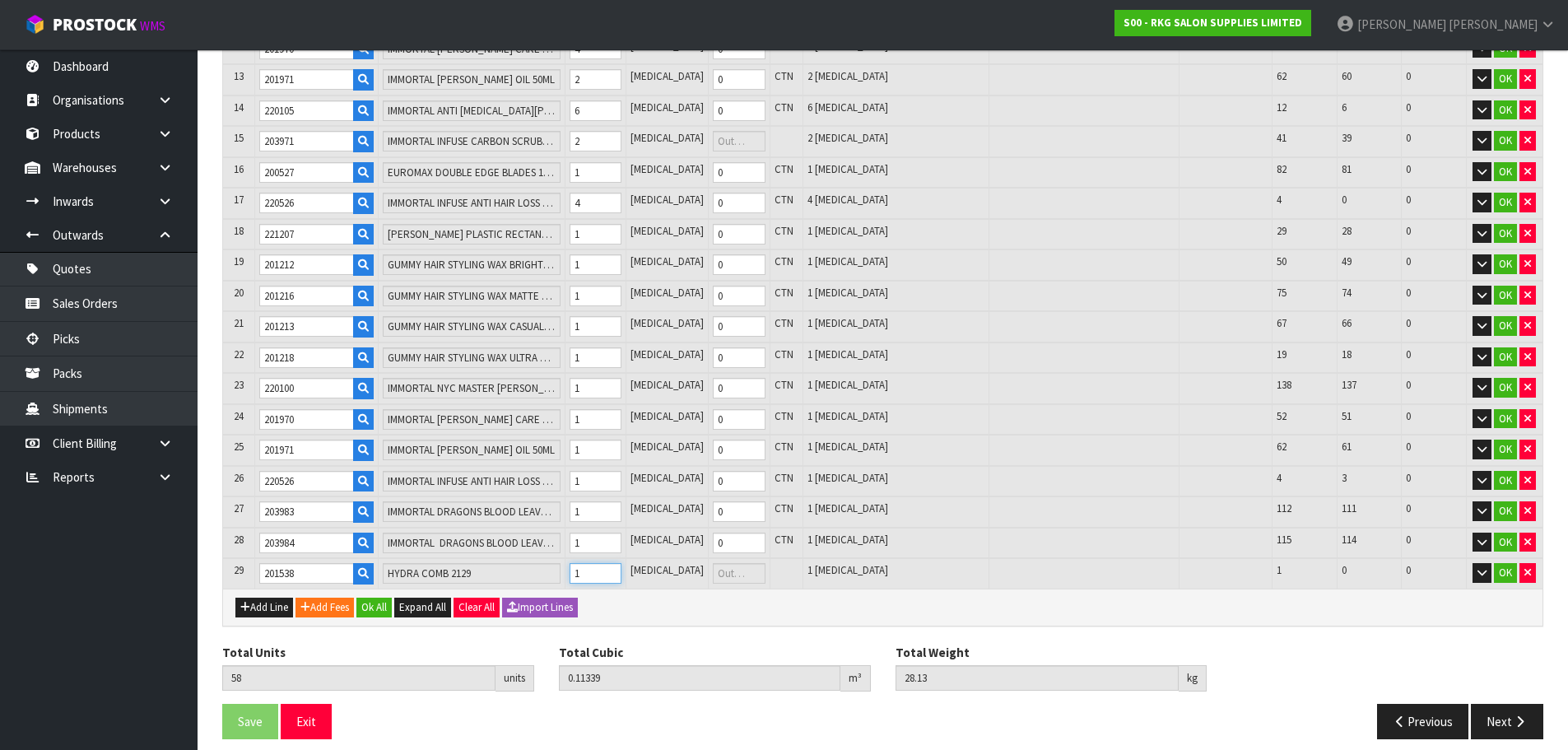
scroll to position [716, 0]
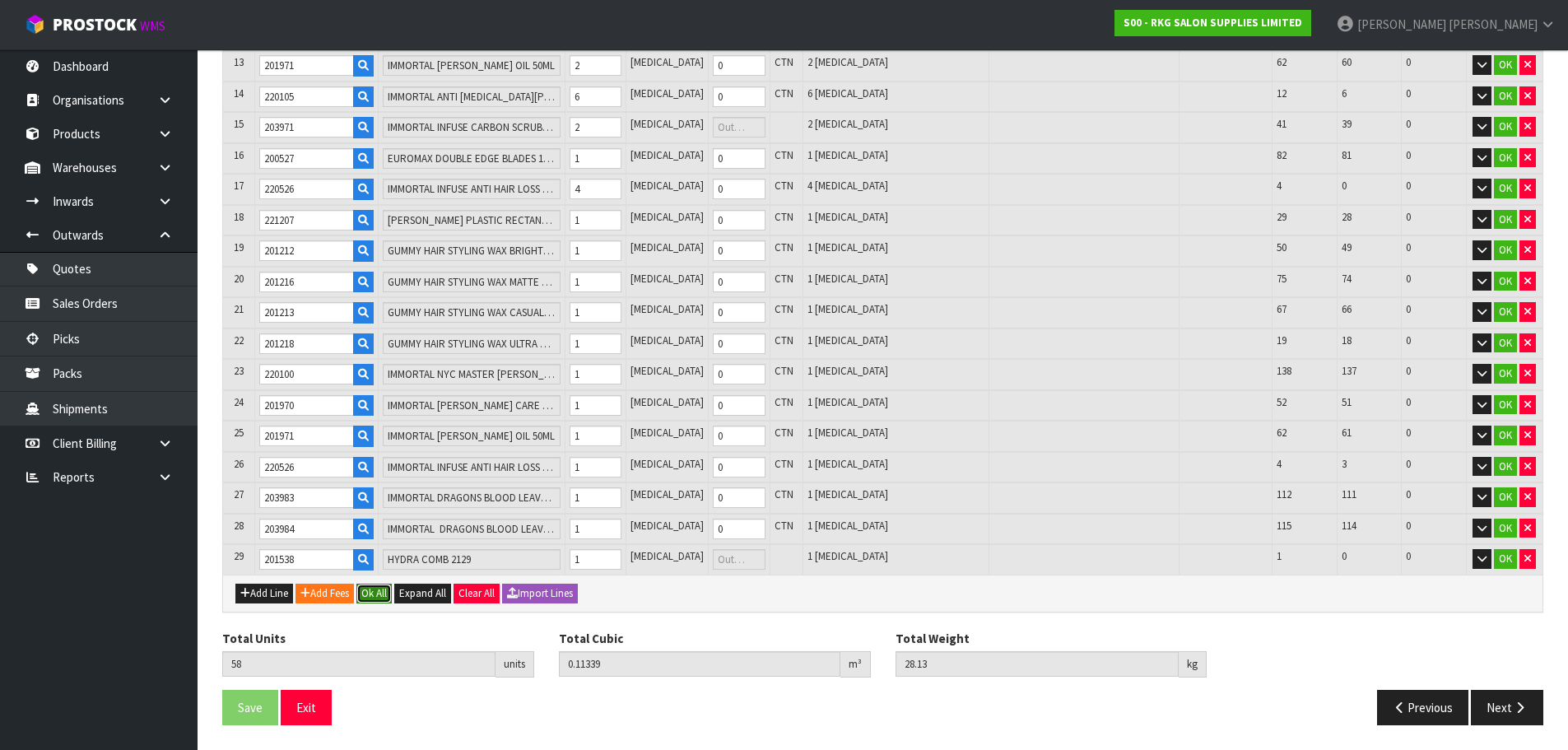
click at [385, 594] on button "Ok All" at bounding box center [374, 594] width 35 height 20
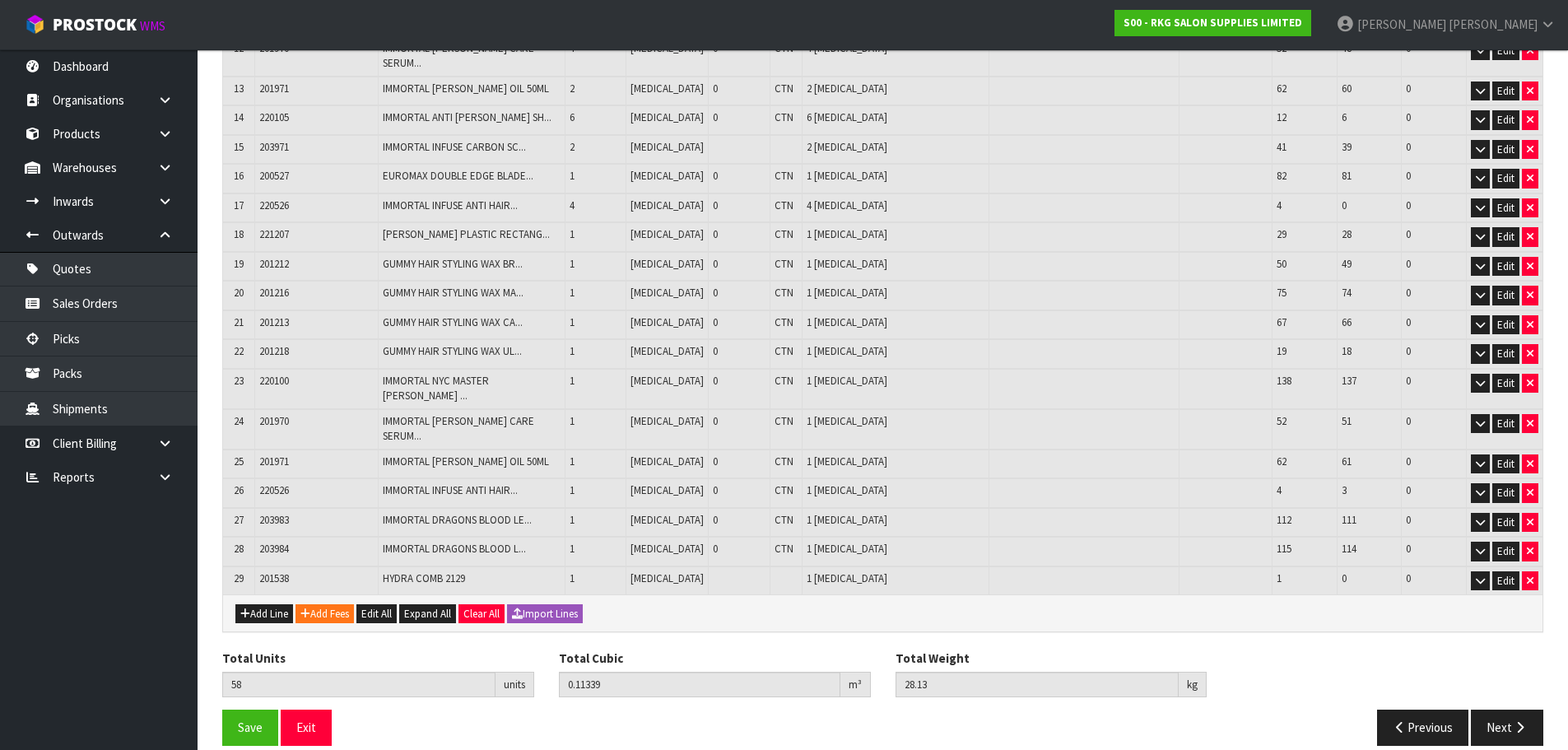
scroll to position [669, 0]
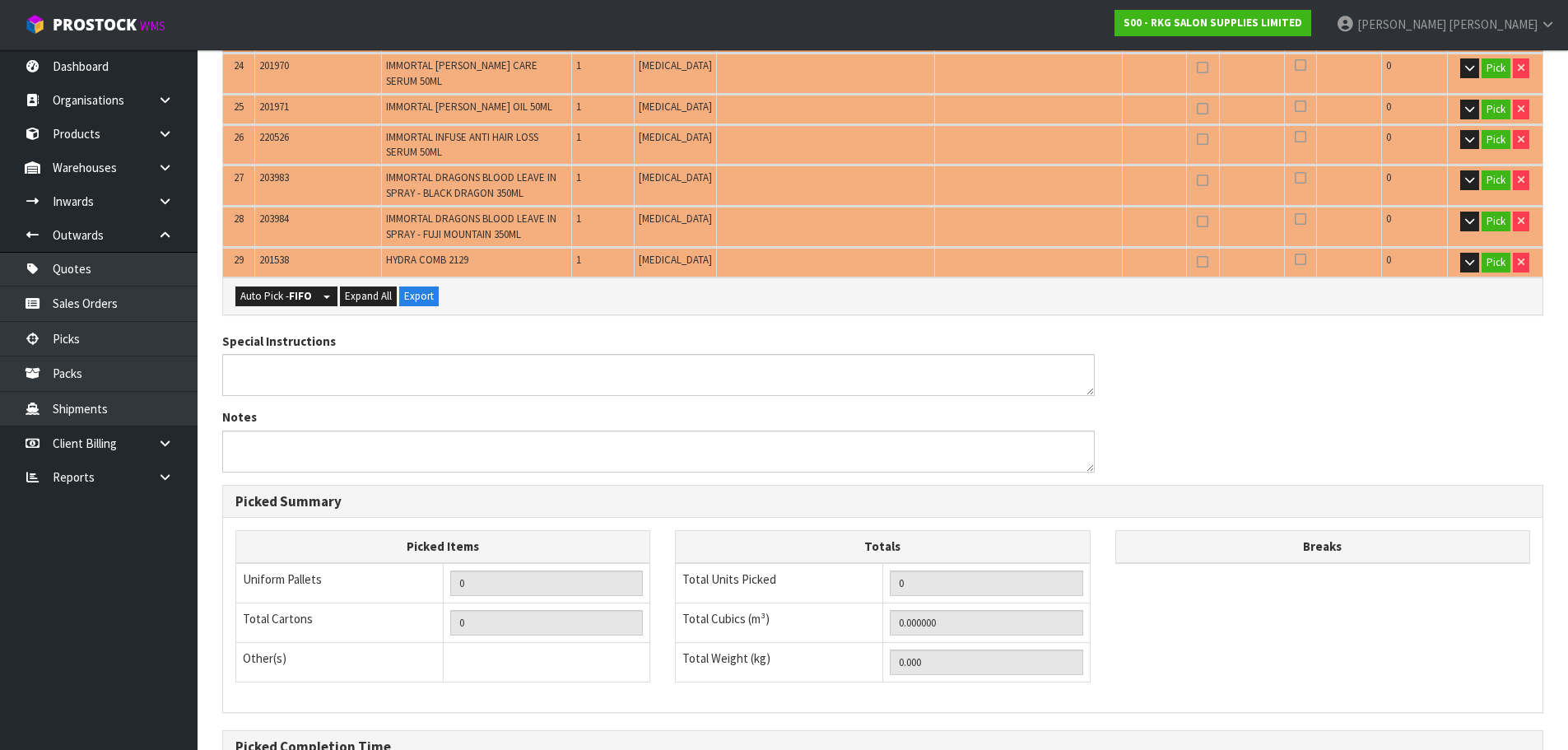
scroll to position [1463, 0]
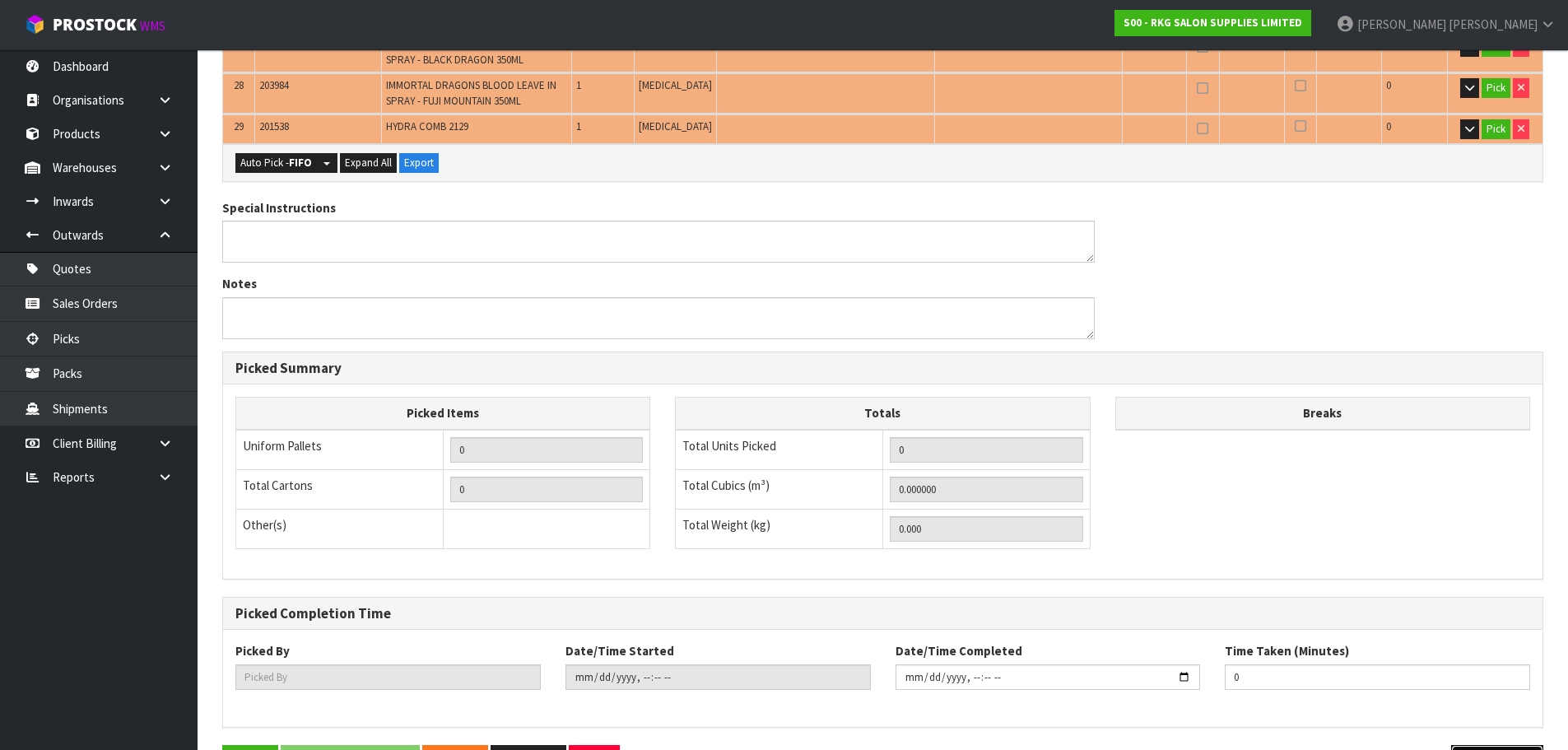
click at [1474, 749] on icon "button" at bounding box center [1475, 763] width 16 height 13
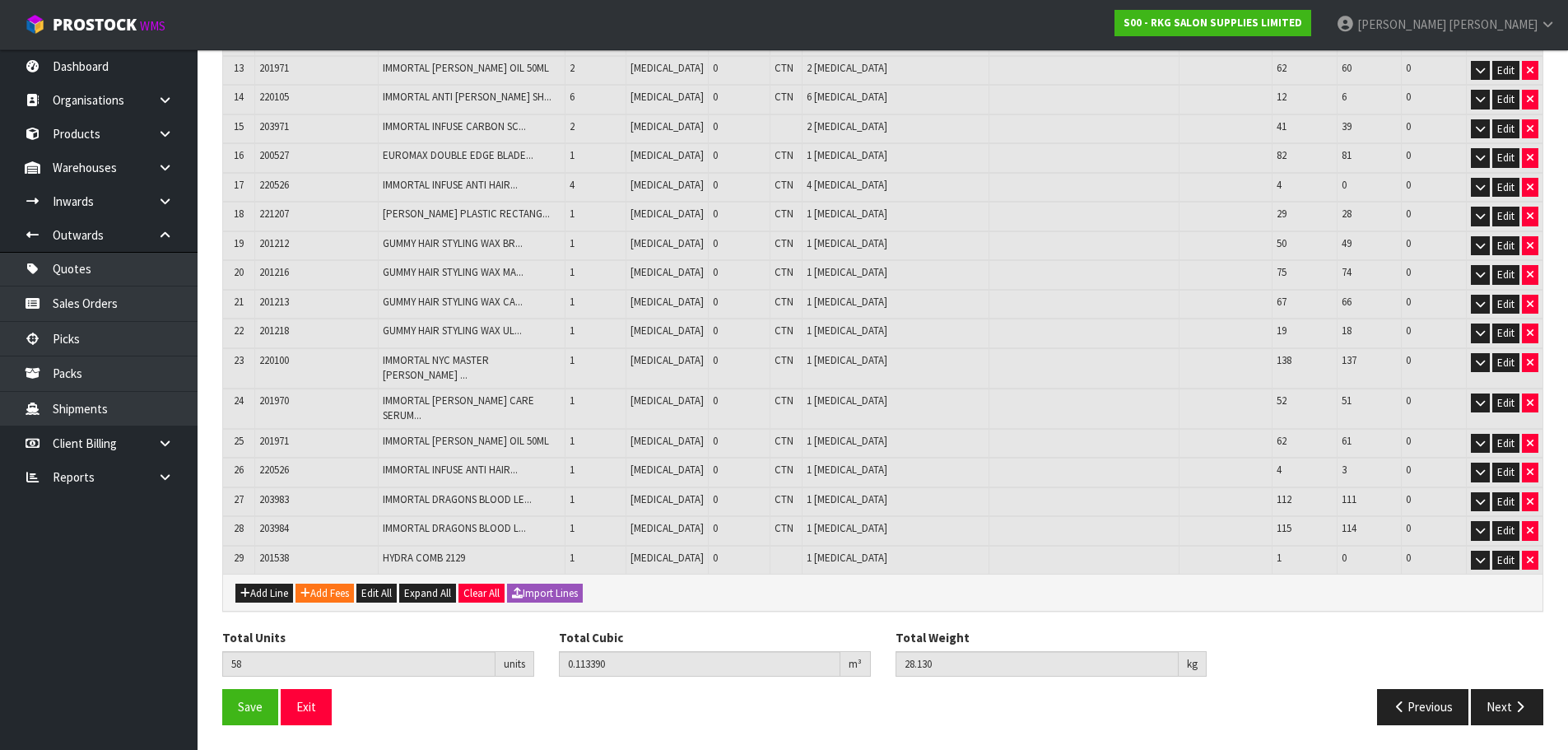
scroll to position [669, 0]
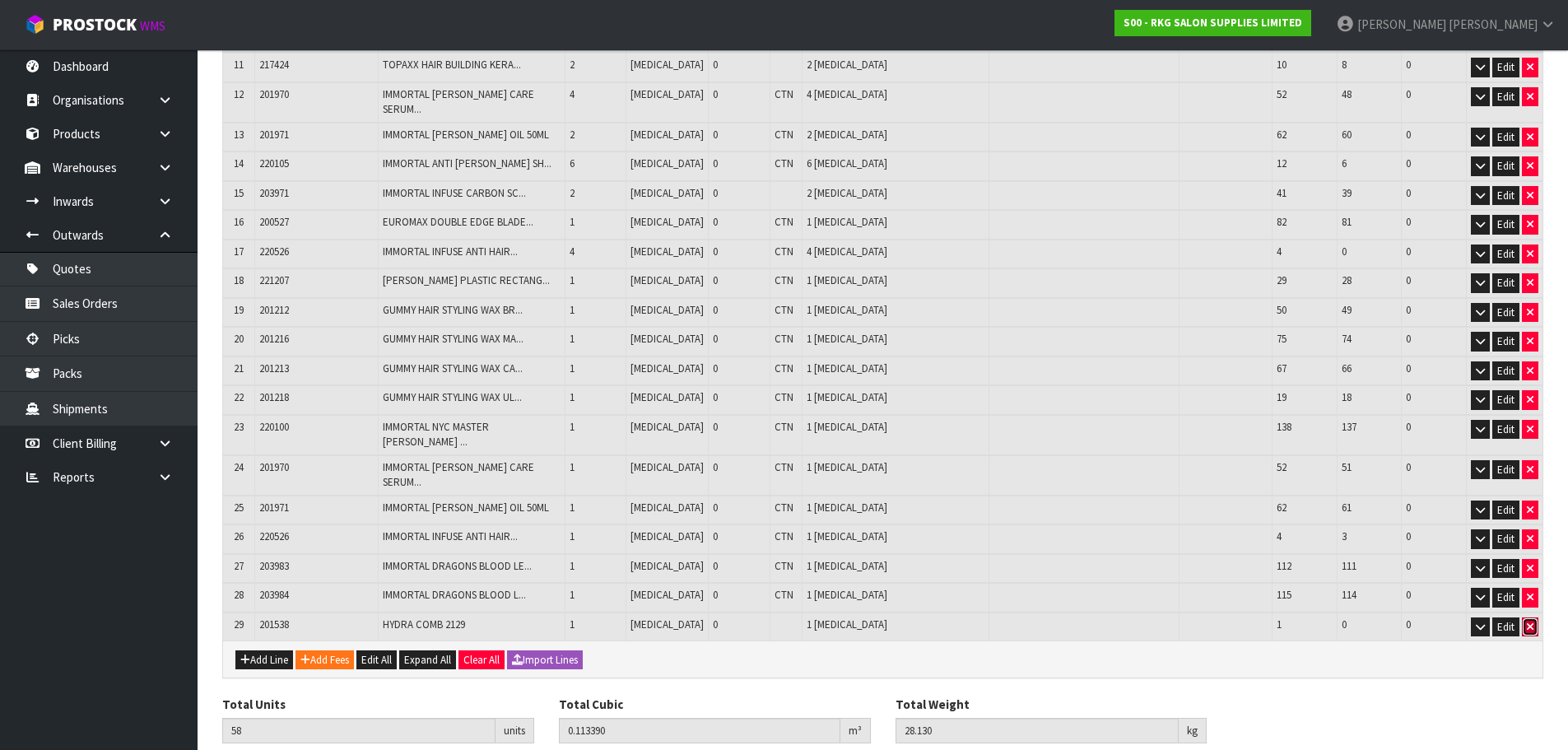
click at [1529, 622] on icon "button" at bounding box center [1530, 627] width 7 height 11
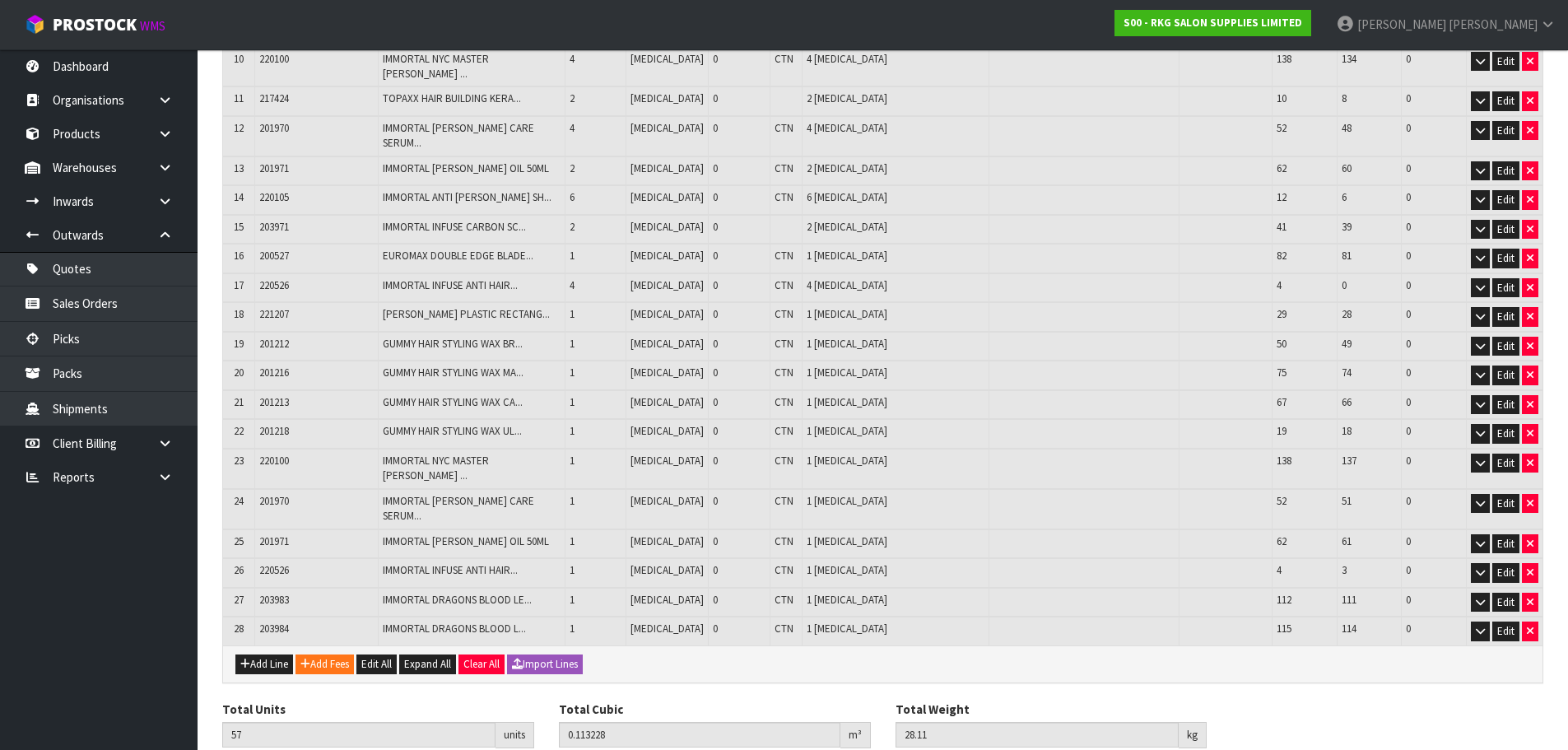
scroll to position [641, 0]
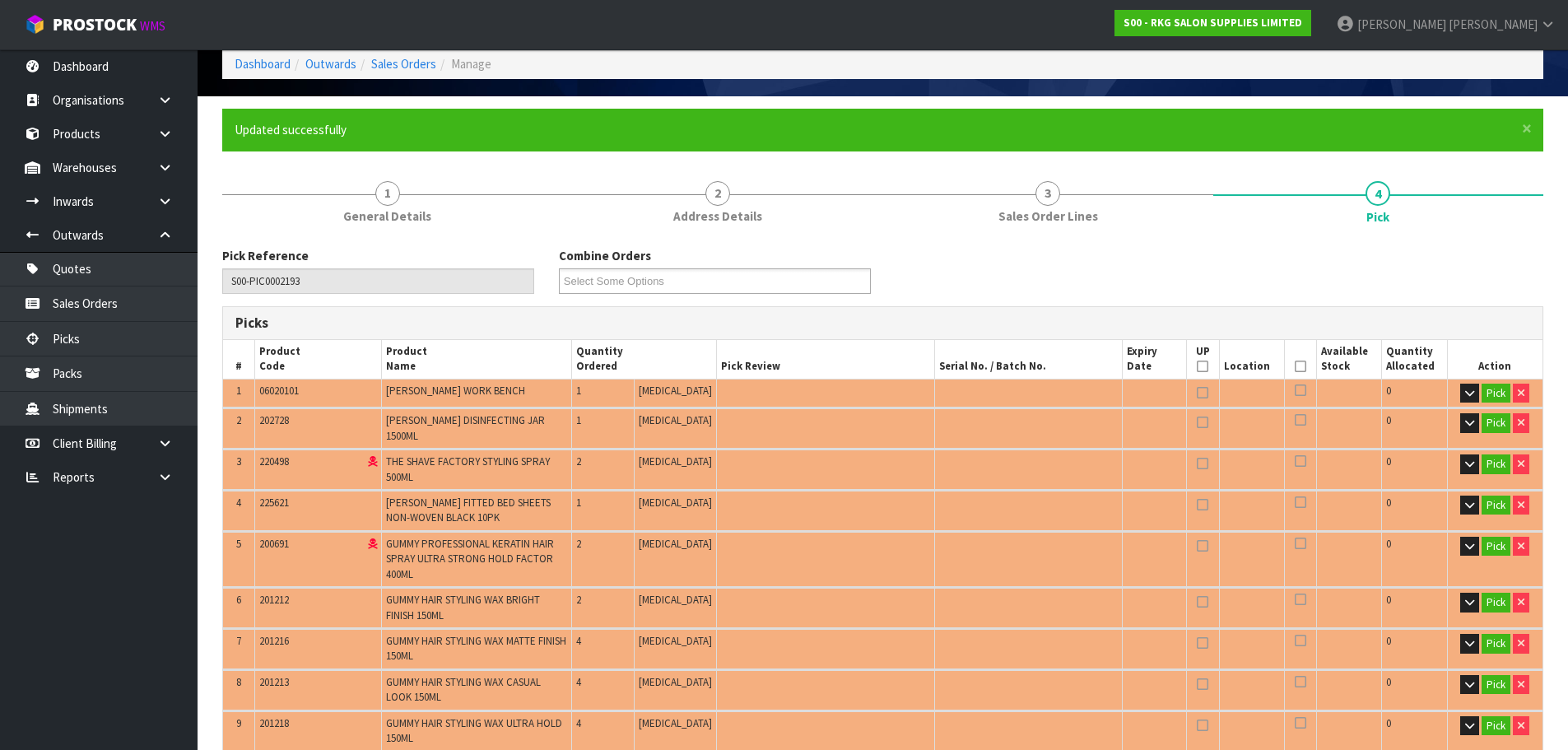
scroll to position [165, 0]
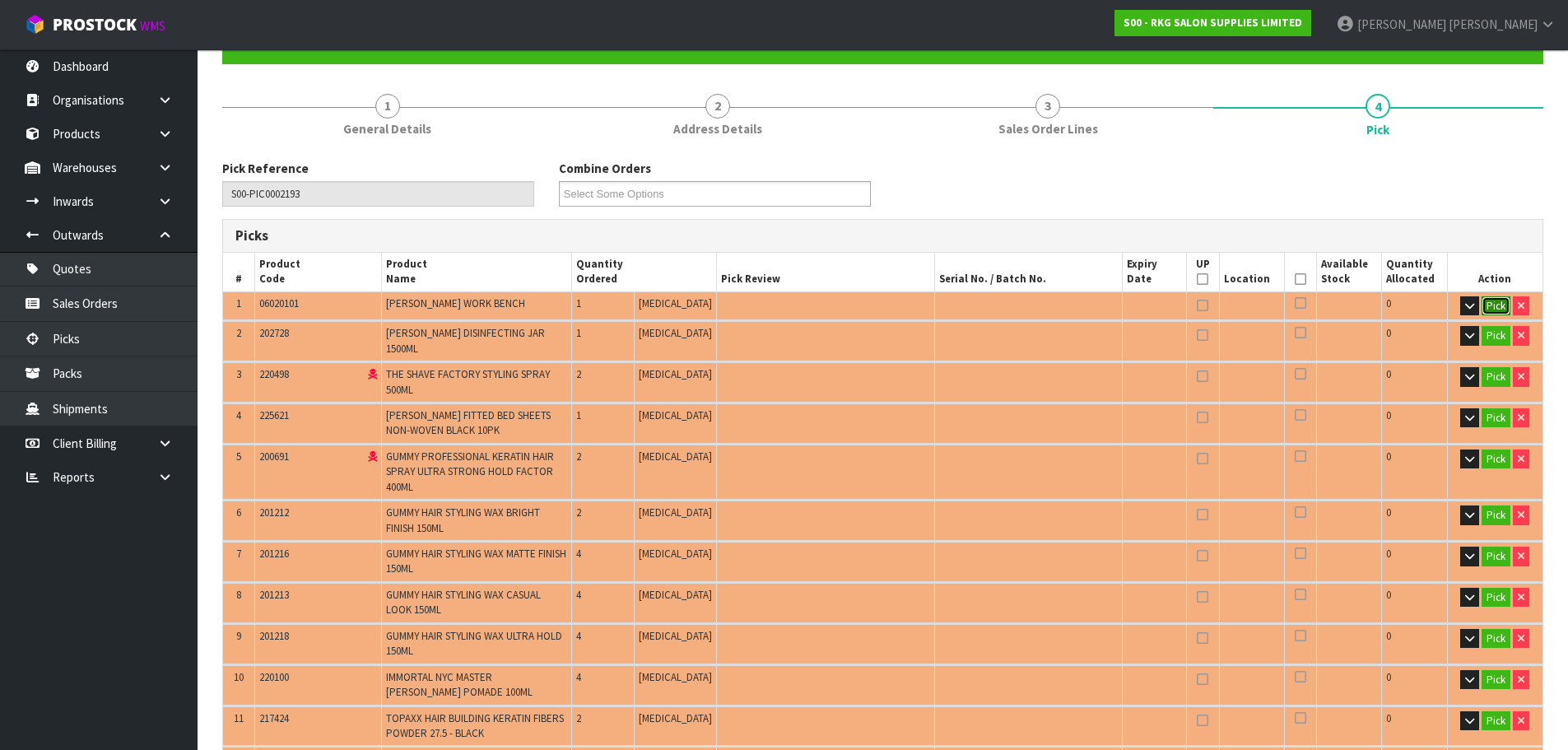
click at [1497, 306] on button "Pick" at bounding box center [1496, 307] width 29 height 20
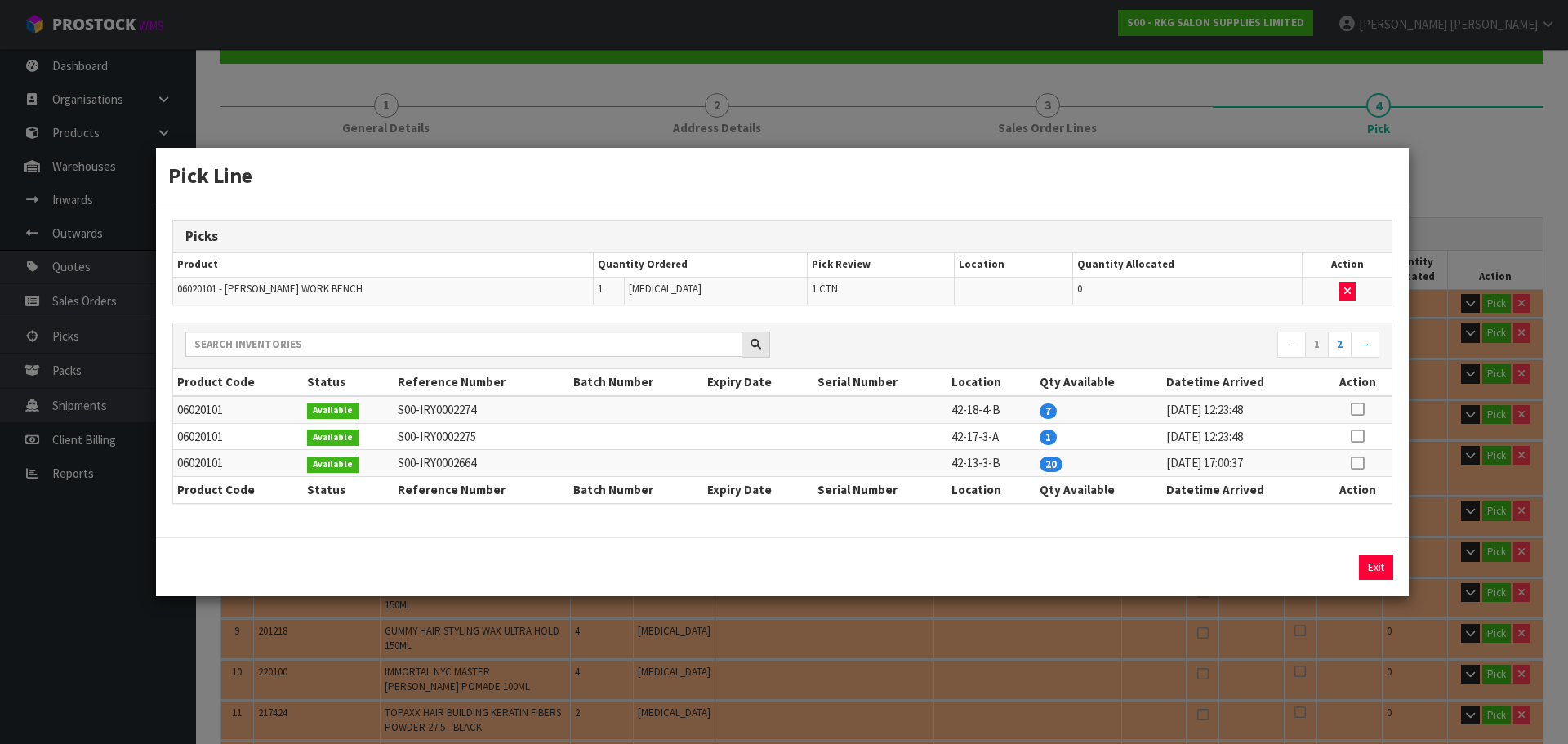
click at [1355, 437] on icon at bounding box center [1357, 436] width 13 height 1
click at [1307, 571] on button "Assign Pick" at bounding box center [1320, 567] width 67 height 25
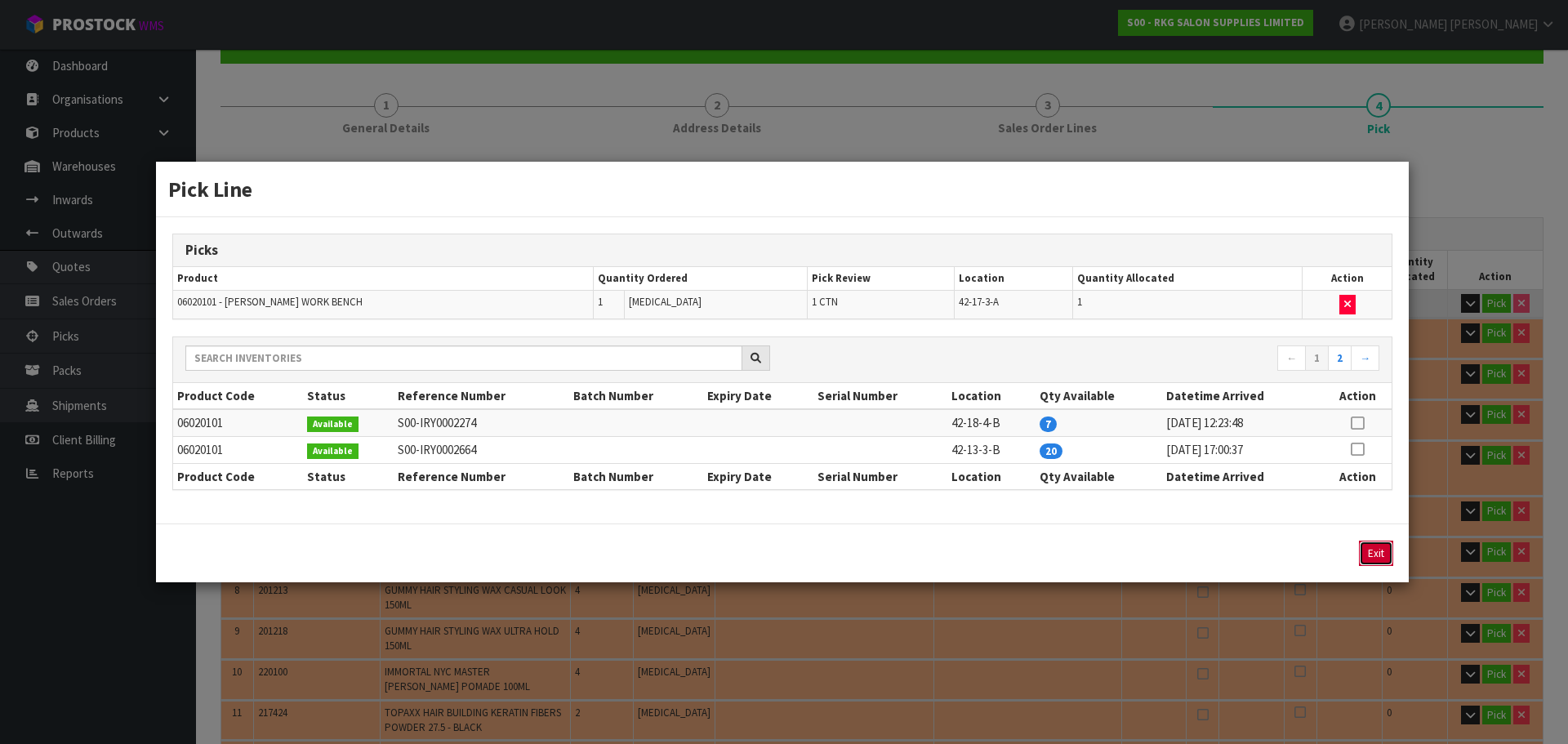
click at [1377, 558] on button "Exit" at bounding box center [1375, 554] width 34 height 25
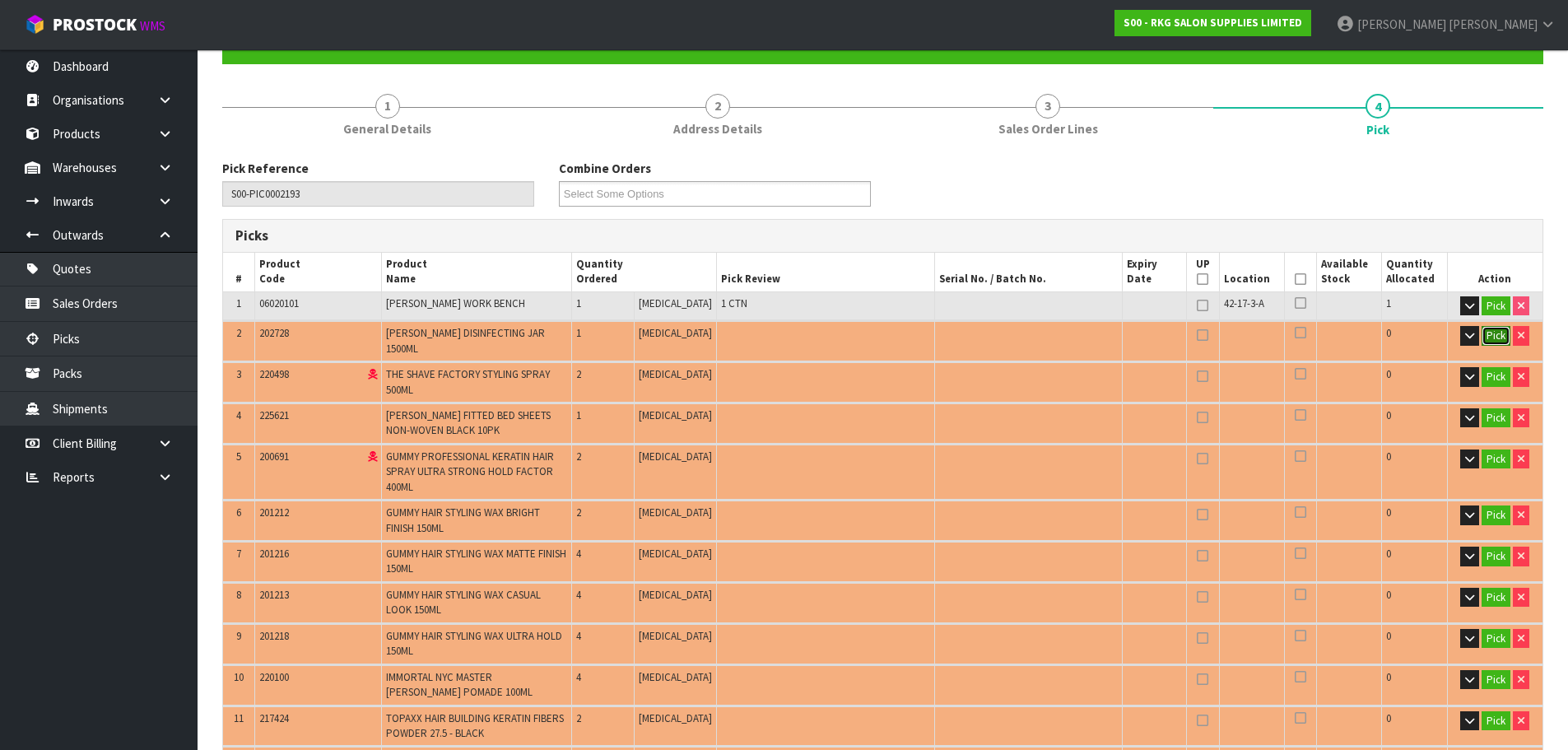
click at [1497, 335] on button "Pick" at bounding box center [1496, 336] width 29 height 20
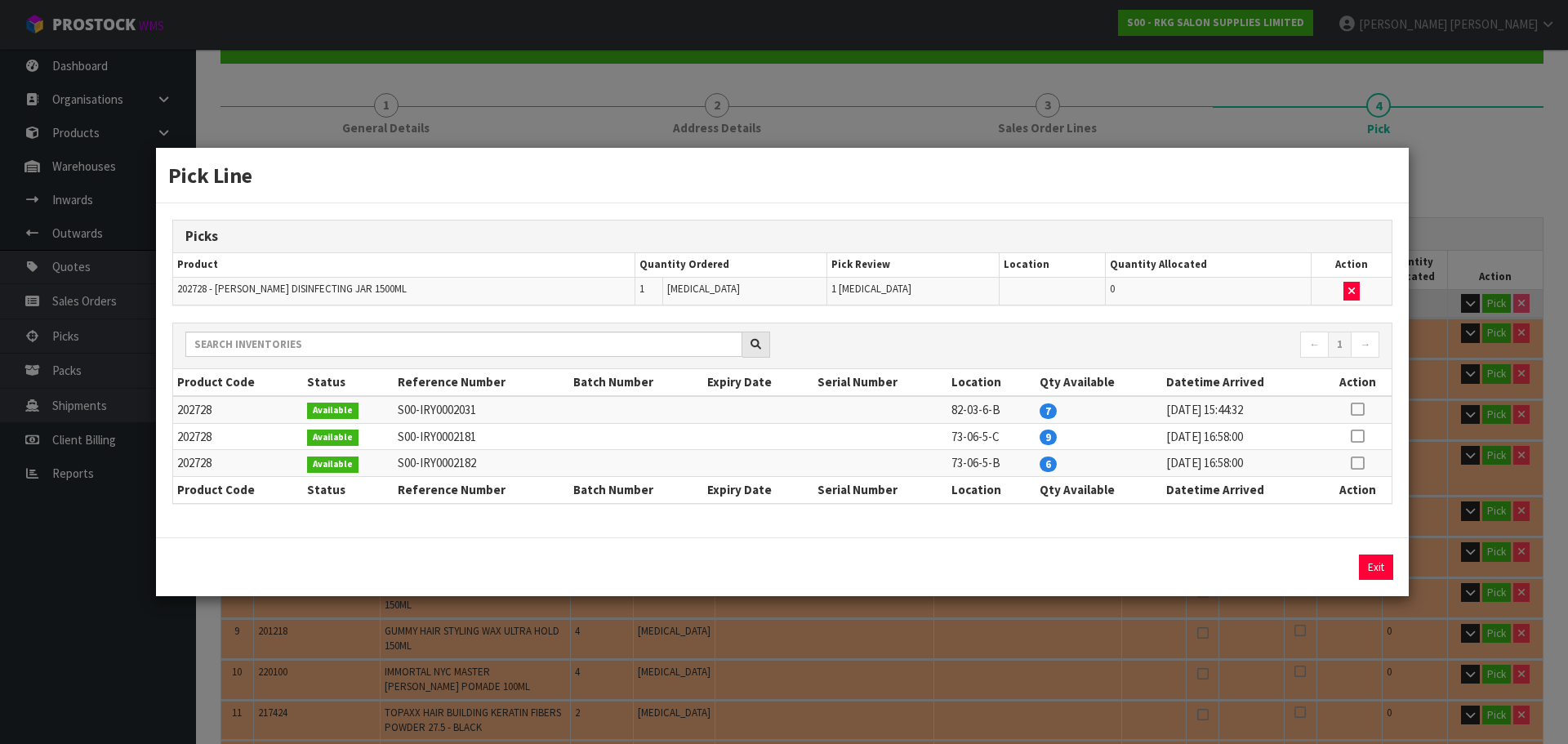
drag, startPoint x: 1355, startPoint y: 466, endPoint x: 1330, endPoint y: 525, distance: 64.1
click at [1355, 464] on icon at bounding box center [1357, 463] width 13 height 1
drag, startPoint x: 1317, startPoint y: 566, endPoint x: 1365, endPoint y: 567, distance: 48.0
click at [1317, 566] on button "Assign Pick" at bounding box center [1320, 567] width 67 height 25
click at [1373, 567] on button "Exit" at bounding box center [1375, 567] width 34 height 25
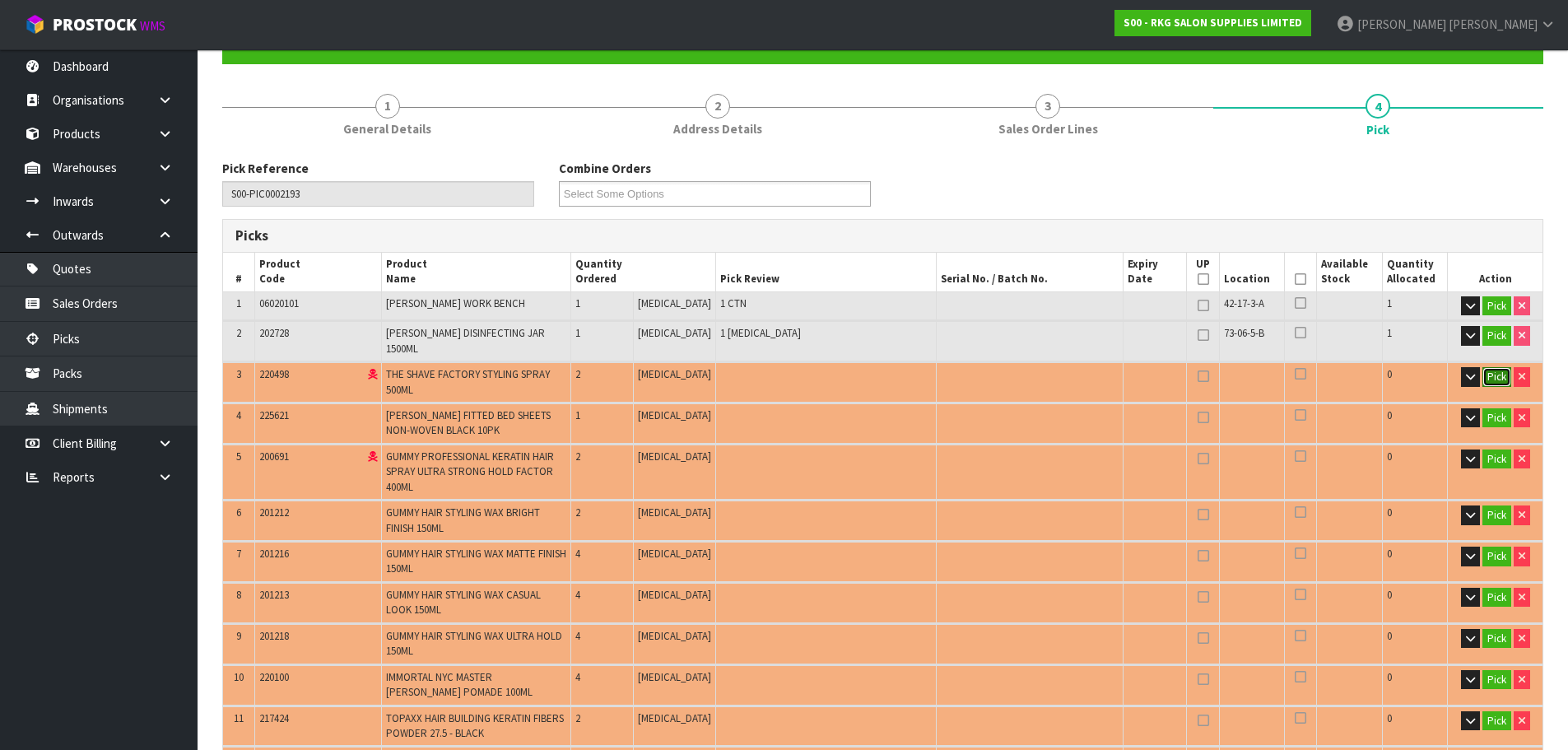
click at [1492, 367] on button "Pick" at bounding box center [1497, 378] width 29 height 20
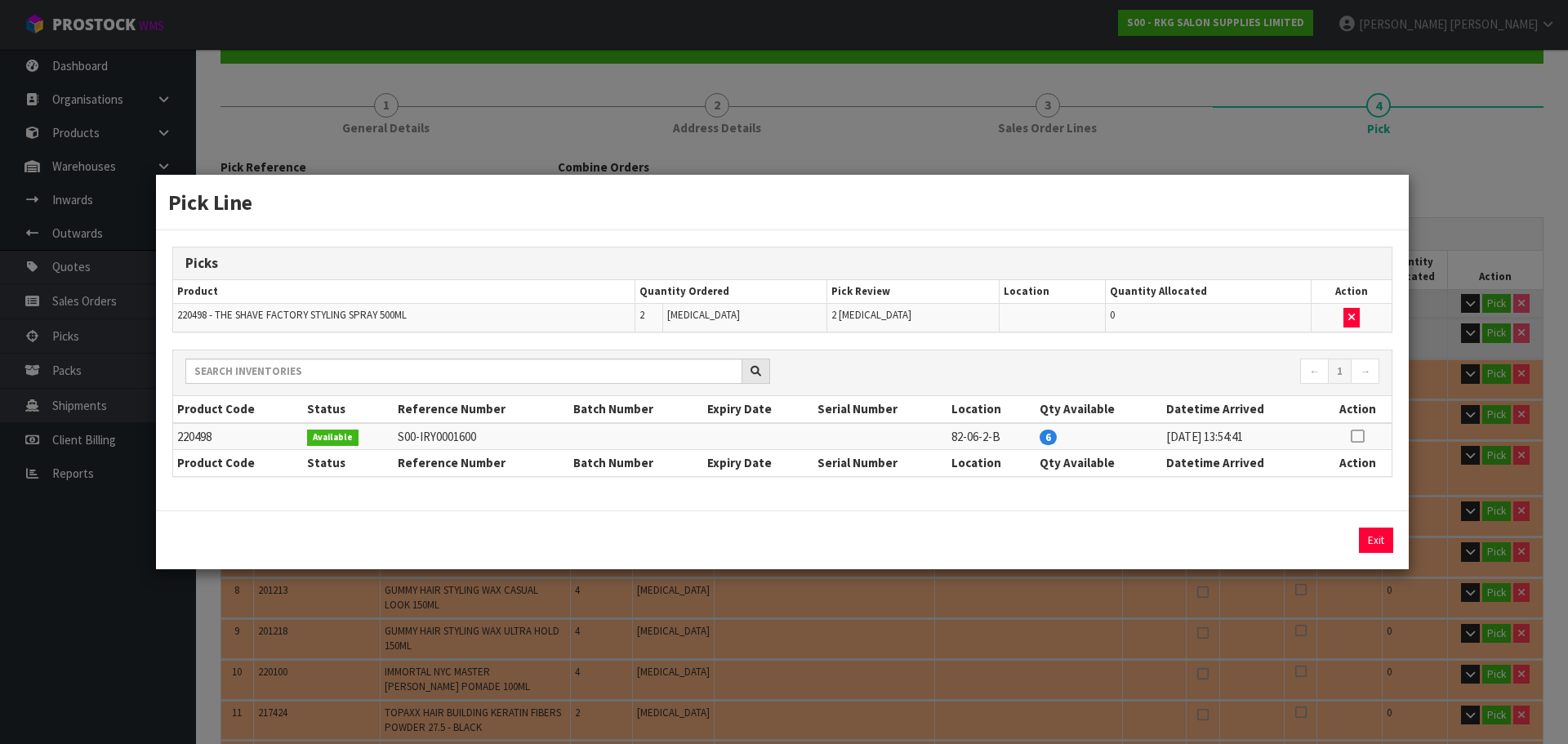
click at [1358, 436] on icon at bounding box center [1357, 436] width 13 height 1
click at [1301, 542] on button "Assign Pick" at bounding box center [1320, 540] width 67 height 25
drag, startPoint x: 1370, startPoint y: 541, endPoint x: 1435, endPoint y: 432, distance: 126.9
click at [1370, 541] on button "Exit" at bounding box center [1375, 540] width 34 height 25
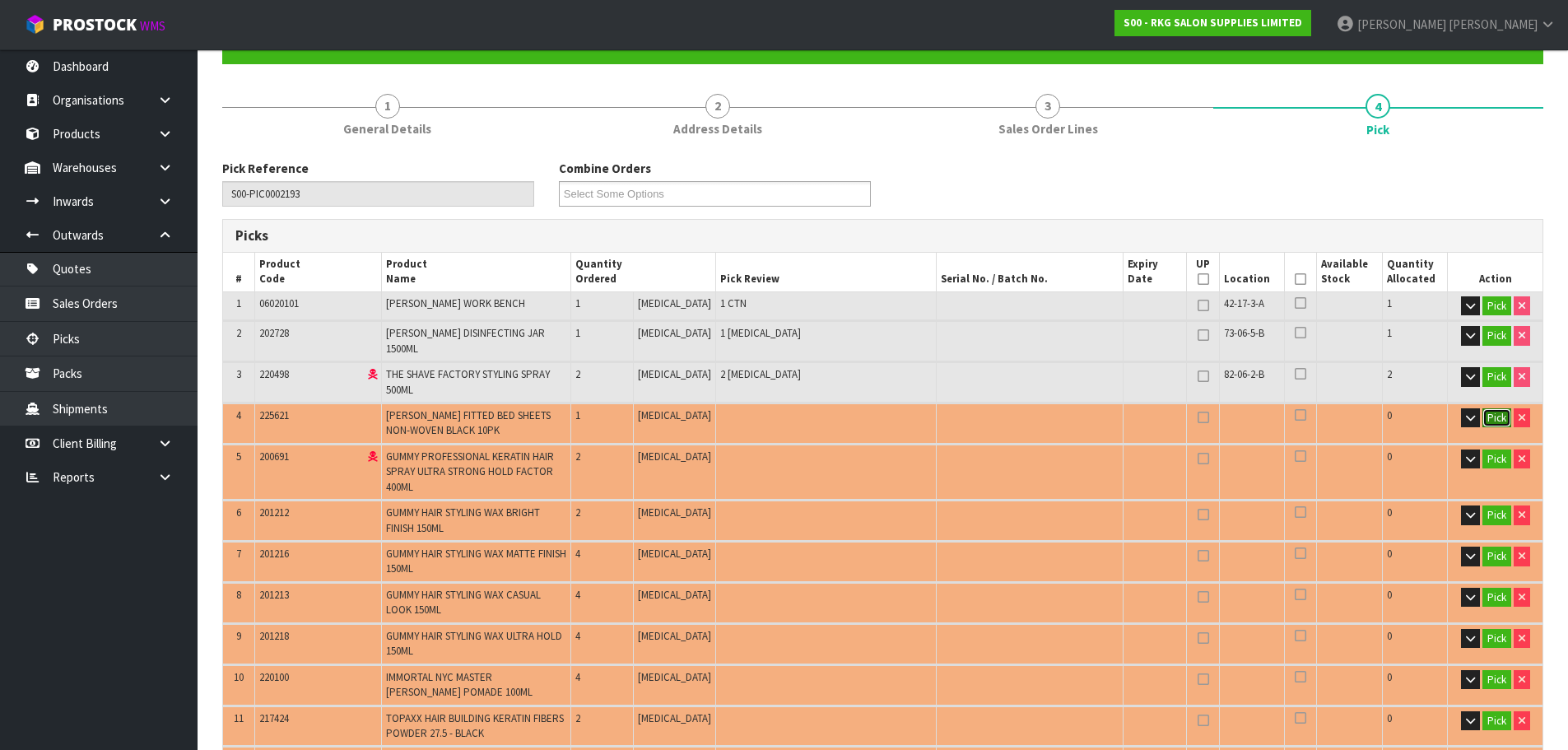
click at [1497, 409] on button "Pick" at bounding box center [1497, 419] width 29 height 20
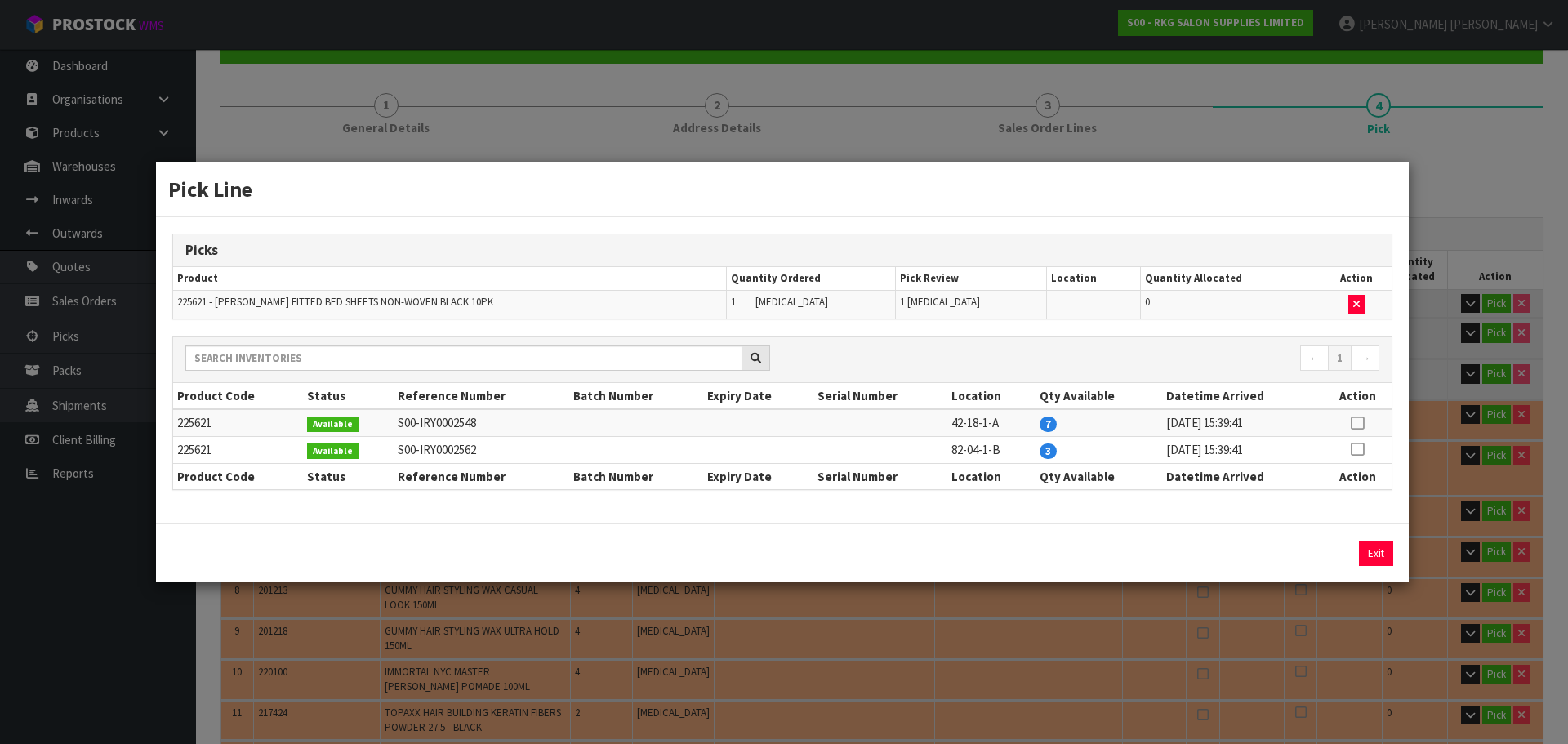
click at [1362, 423] on icon at bounding box center [1357, 423] width 13 height 1
click at [1308, 551] on button "Assign Pick" at bounding box center [1320, 554] width 67 height 25
click at [1390, 553] on button "Exit" at bounding box center [1375, 554] width 34 height 25
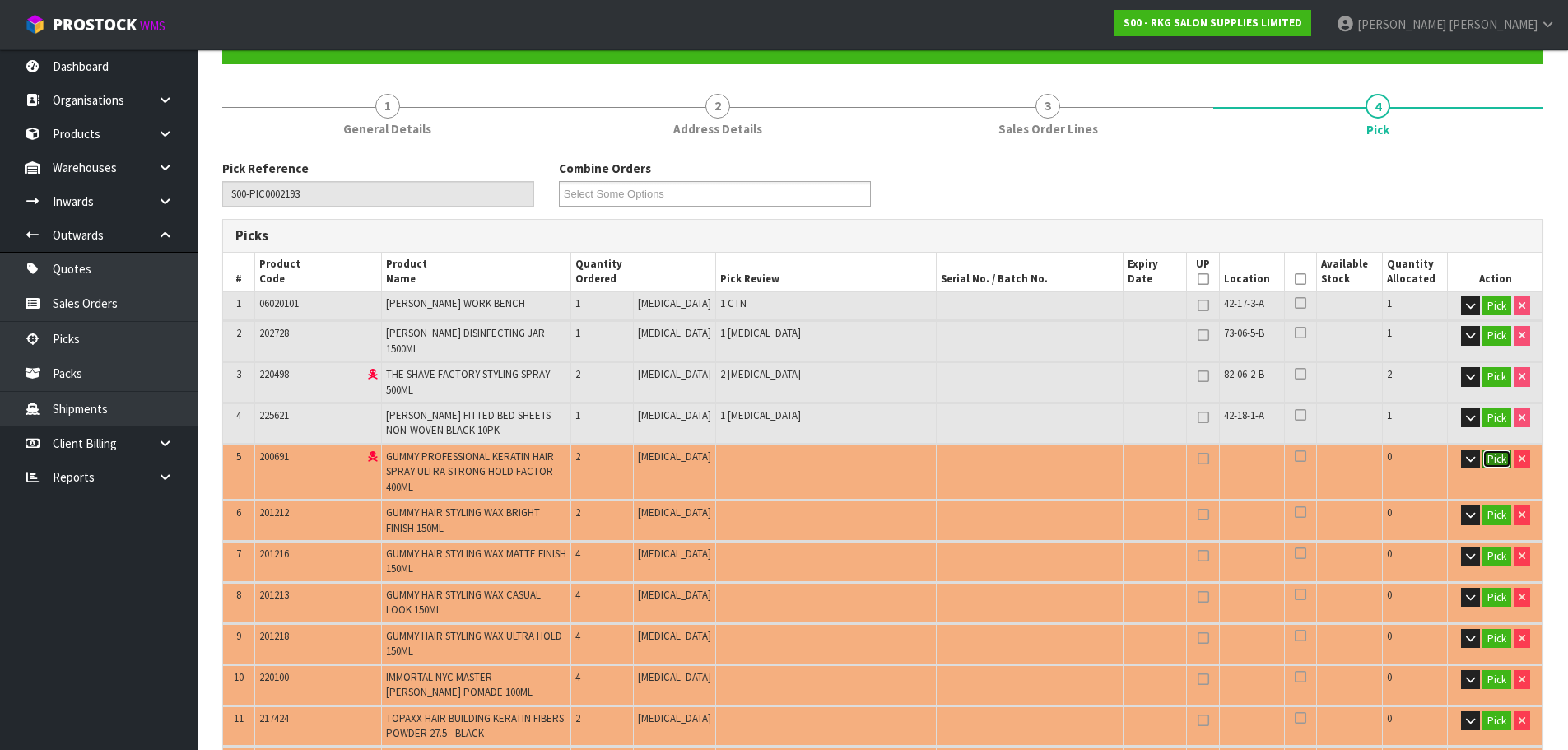
click at [1486, 450] on button "Pick" at bounding box center [1497, 460] width 29 height 20
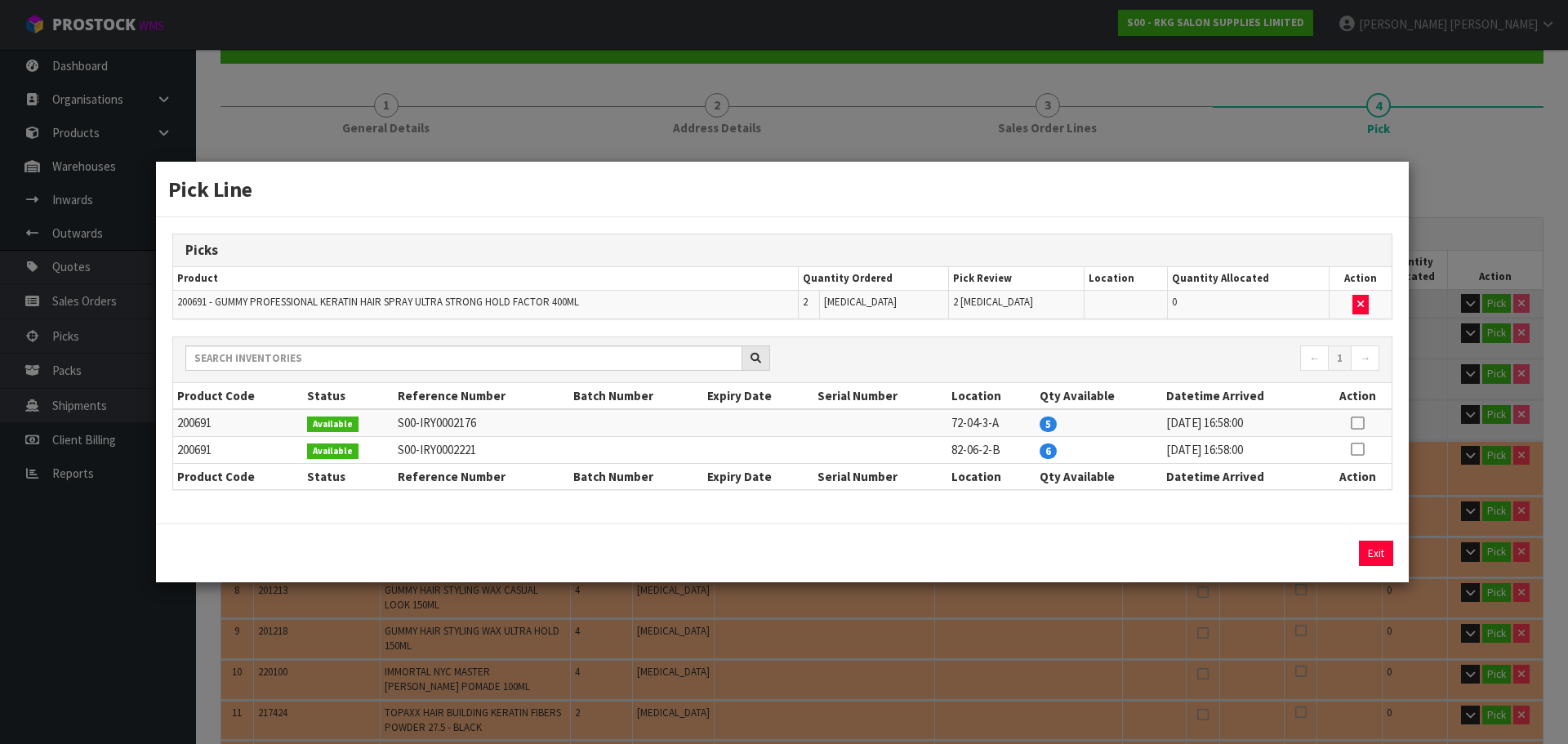
click at [1364, 423] on icon at bounding box center [1357, 423] width 13 height 1
click at [1333, 547] on button "Assign Pick" at bounding box center [1320, 554] width 67 height 25
click at [1375, 549] on button "Exit" at bounding box center [1375, 554] width 34 height 25
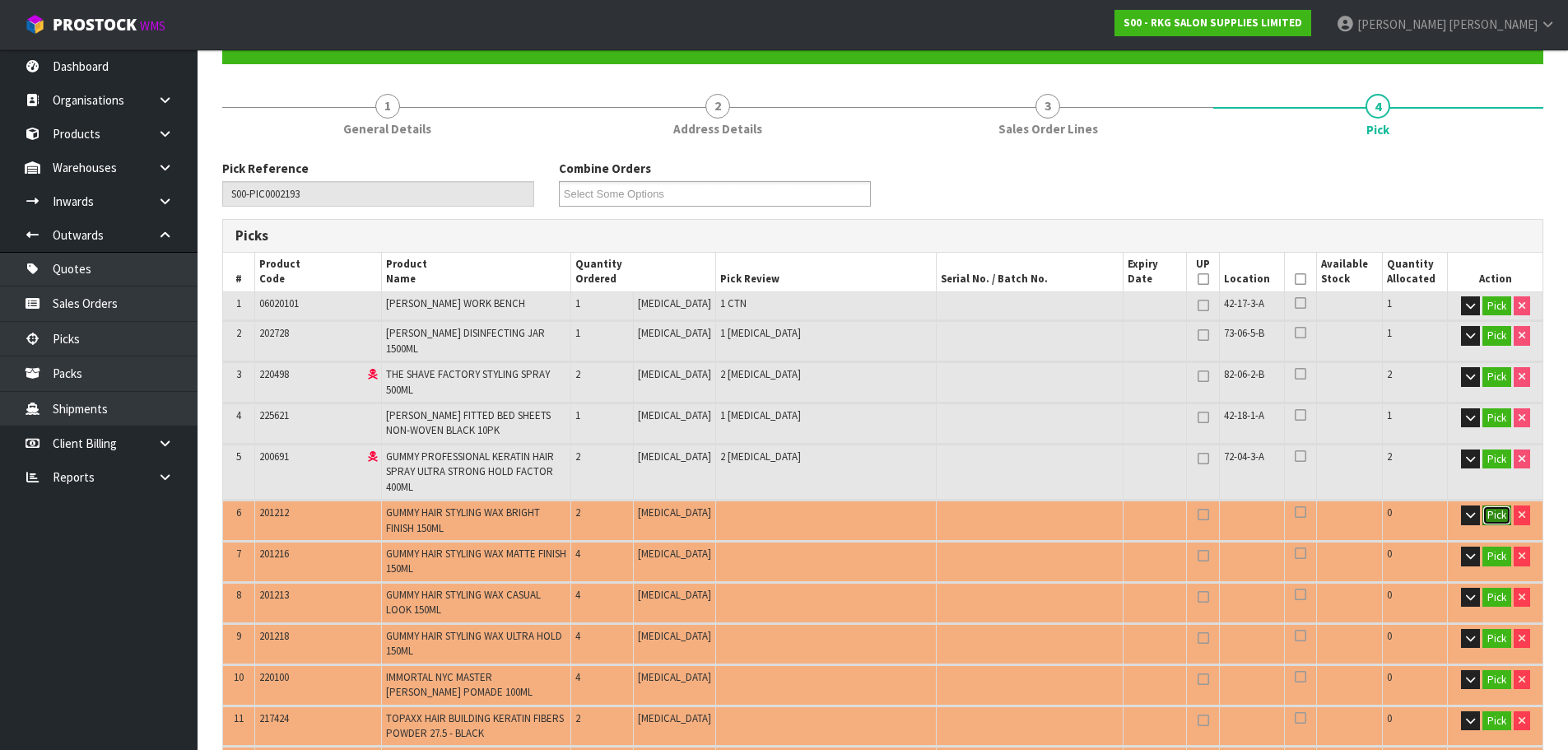
click at [1482, 505] on button "Pick" at bounding box center [1497, 515] width 29 height 20
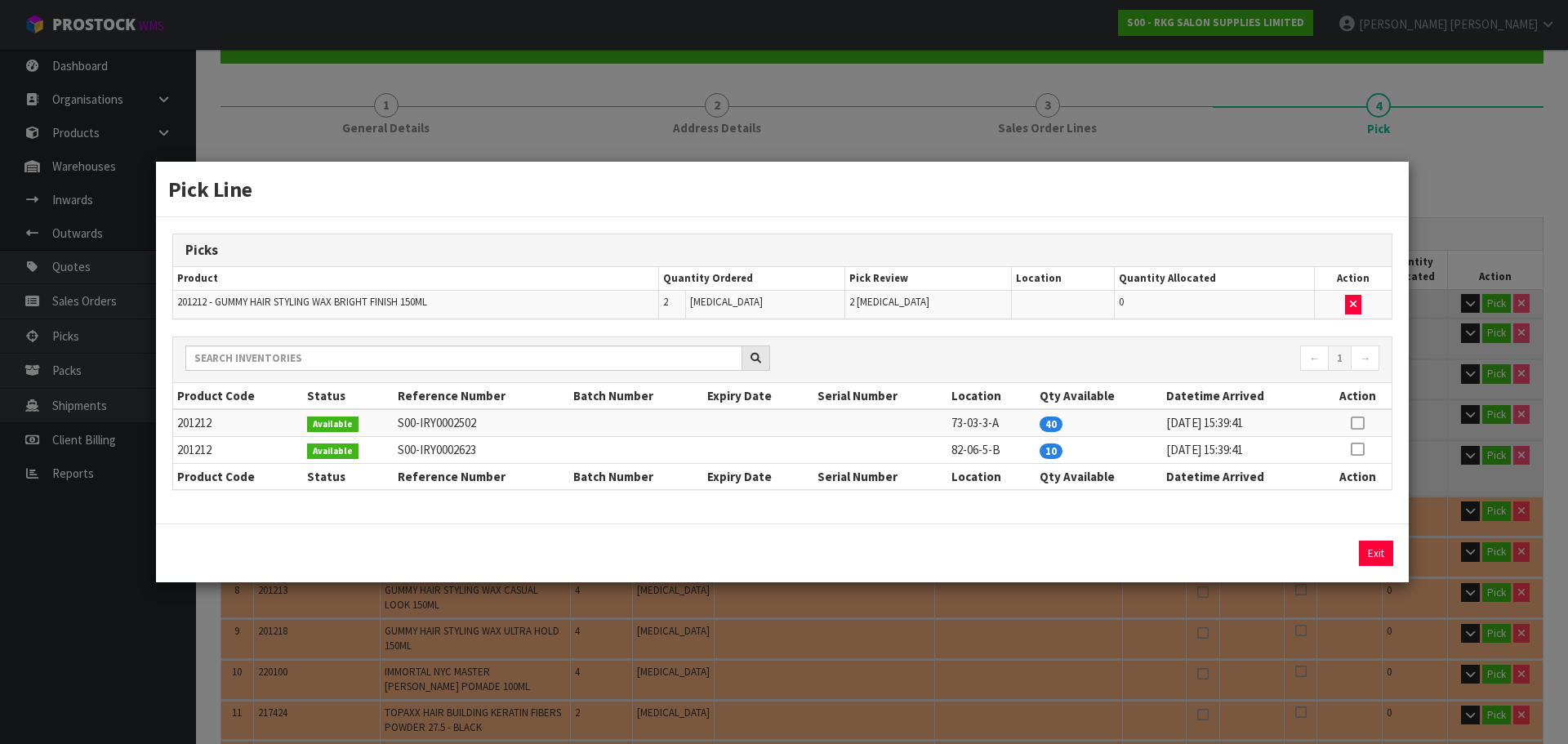
click at [1358, 423] on icon at bounding box center [1357, 423] width 13 height 1
click at [1330, 552] on button "Assign Pick" at bounding box center [1320, 554] width 67 height 25
drag, startPoint x: 1371, startPoint y: 548, endPoint x: 1390, endPoint y: 541, distance: 20.2
click at [1373, 547] on button "Exit" at bounding box center [1375, 554] width 34 height 25
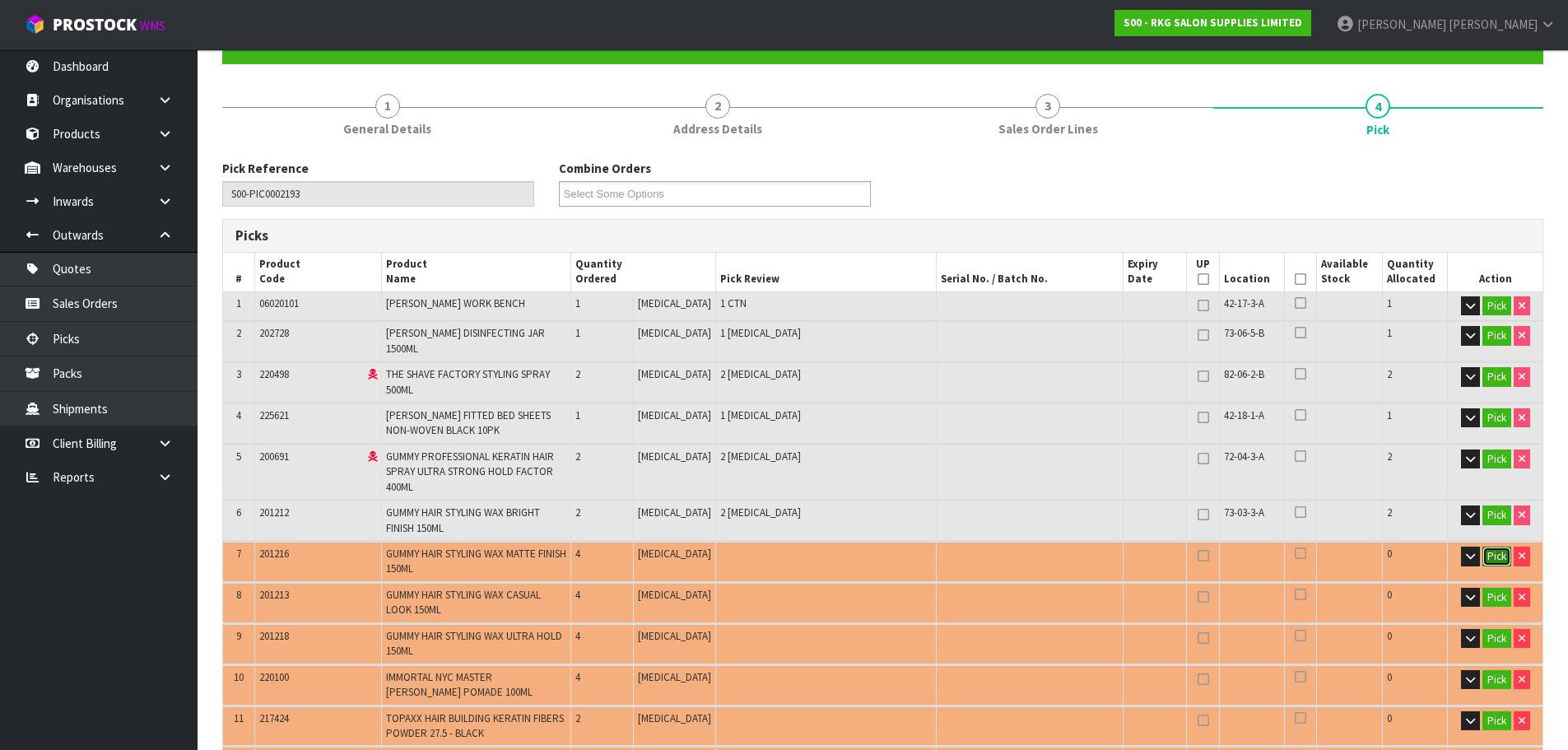
click at [1493, 549] on button "Pick" at bounding box center [1497, 557] width 29 height 20
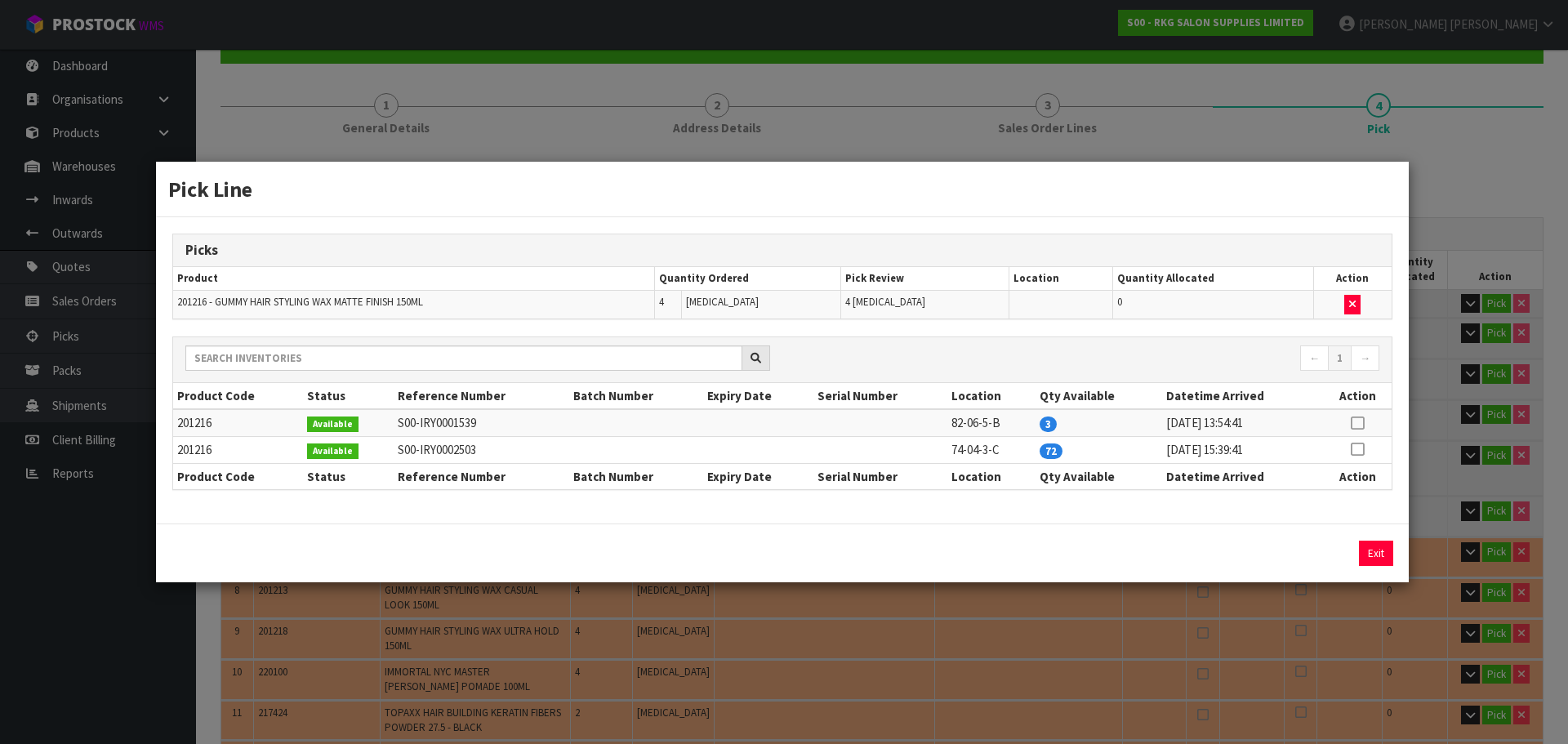
click at [1353, 423] on icon at bounding box center [1357, 423] width 13 height 1
click at [1310, 547] on button "Assign Pick" at bounding box center [1320, 554] width 67 height 25
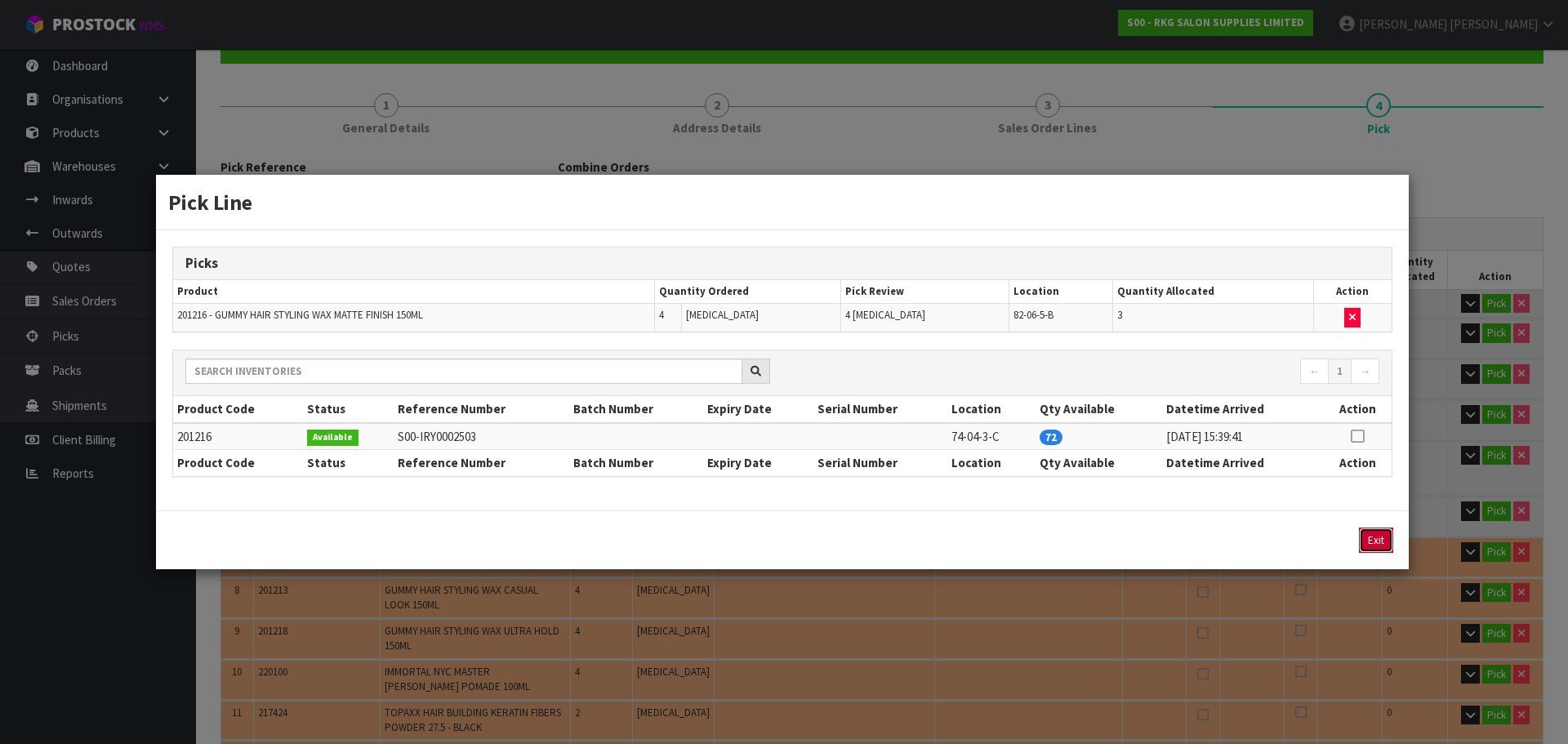
click at [1380, 541] on button "Exit" at bounding box center [1375, 540] width 34 height 25
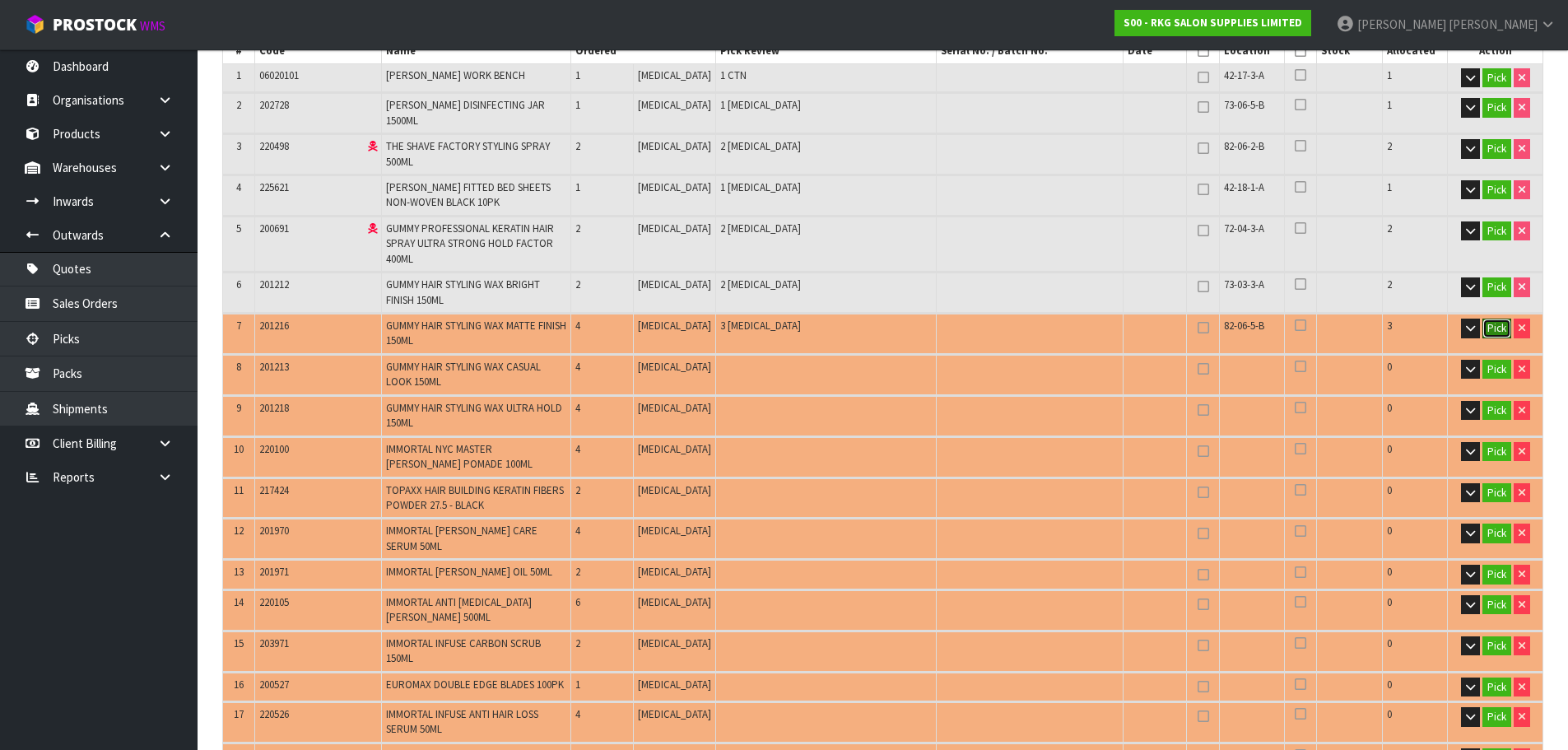
scroll to position [412, 0]
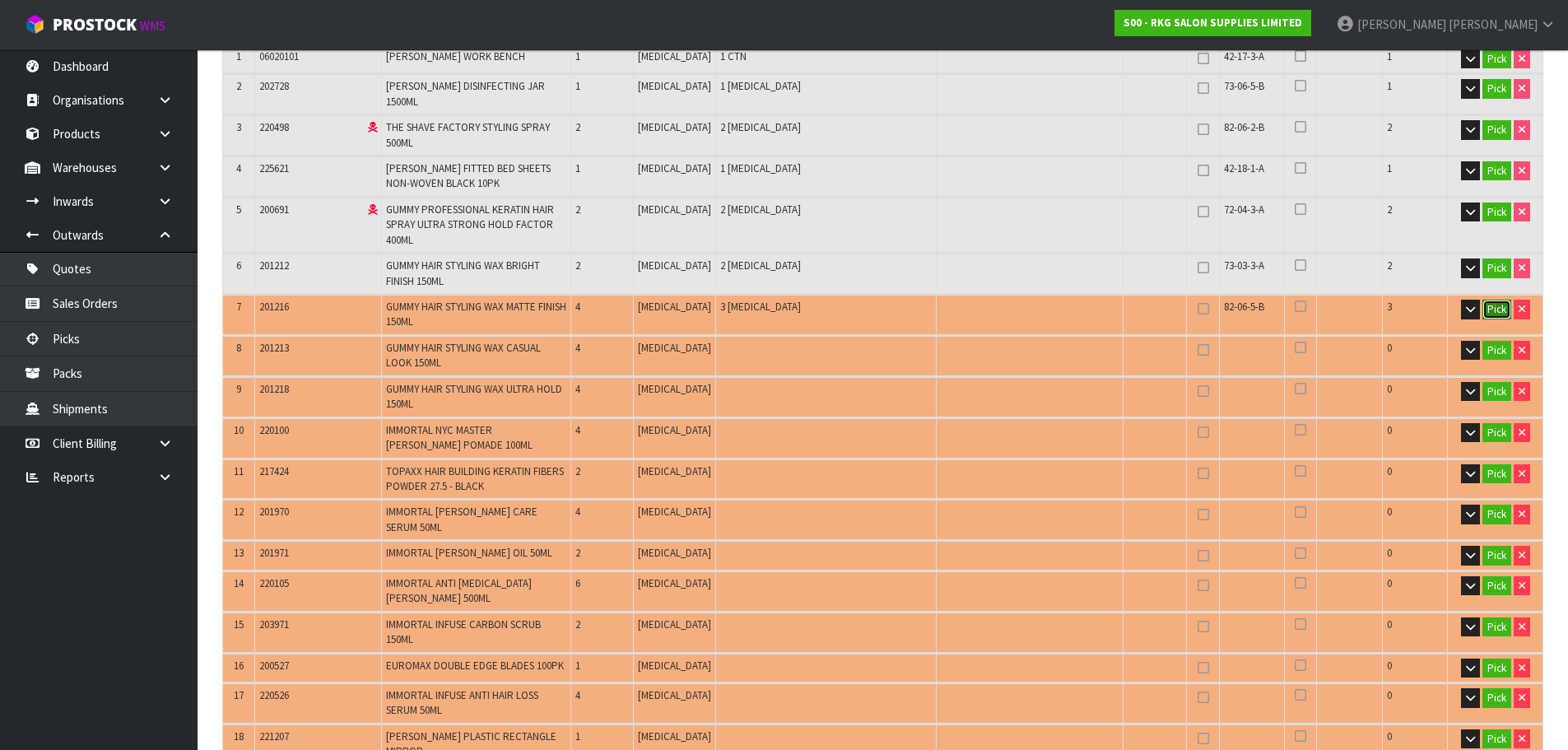
click at [1496, 300] on button "Pick" at bounding box center [1497, 310] width 29 height 20
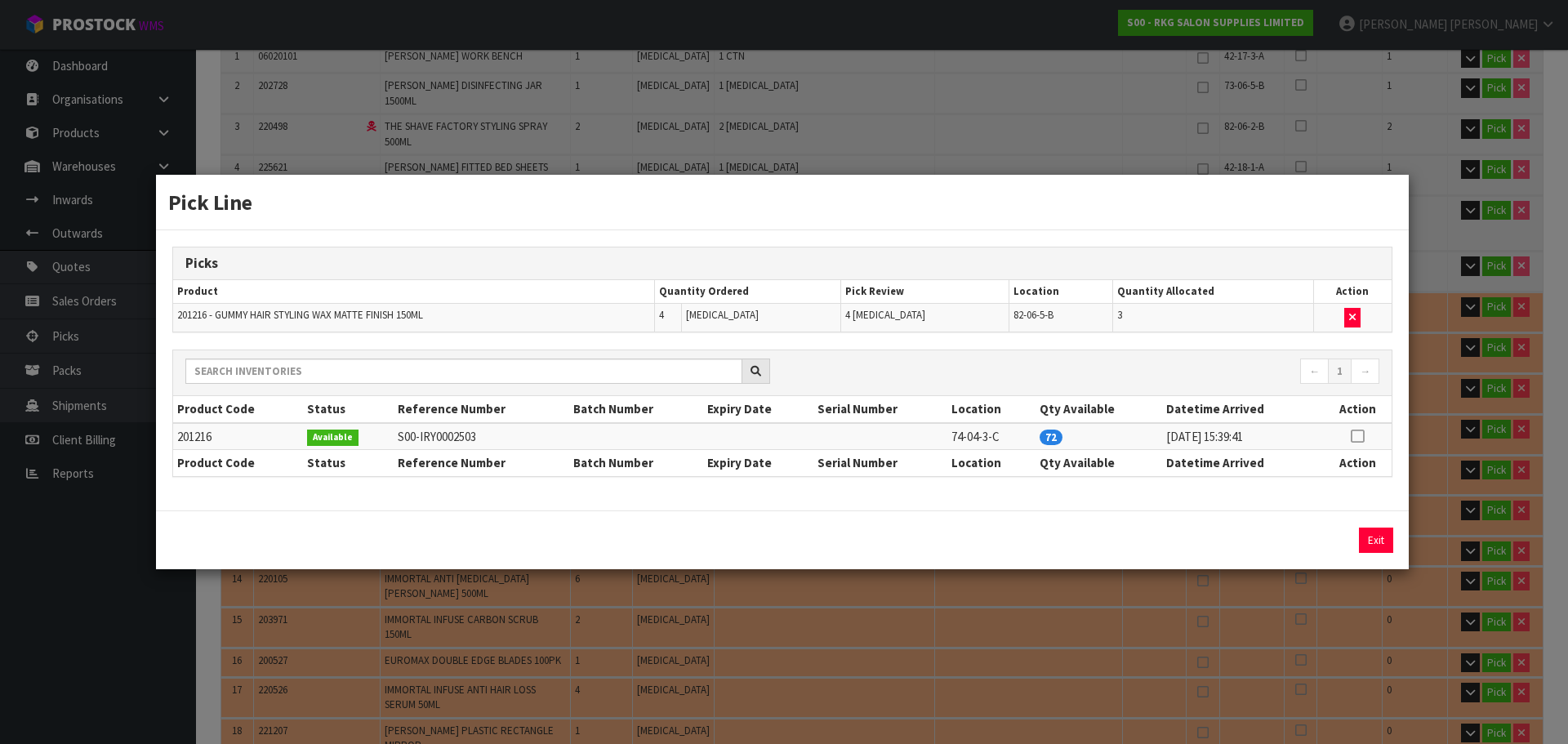
click at [1365, 438] on td at bounding box center [1357, 436] width 68 height 27
click at [1350, 315] on icon "button" at bounding box center [1352, 317] width 7 height 11
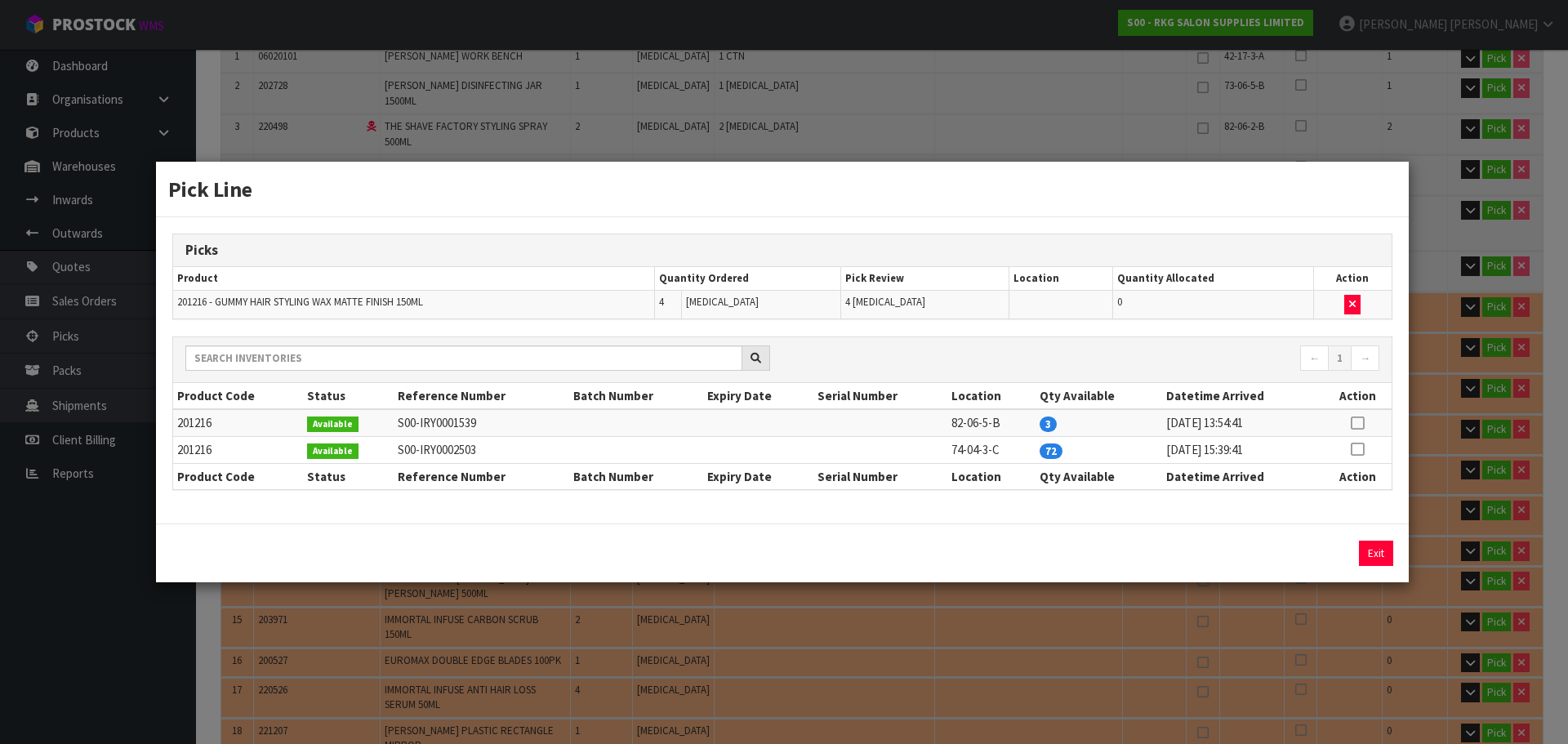
click at [1351, 451] on td at bounding box center [1357, 450] width 68 height 27
click at [1356, 450] on icon at bounding box center [1357, 450] width 13 height 1
click at [1320, 554] on button "Assign Pick" at bounding box center [1320, 554] width 67 height 25
click at [1381, 550] on button "Exit" at bounding box center [1375, 554] width 34 height 25
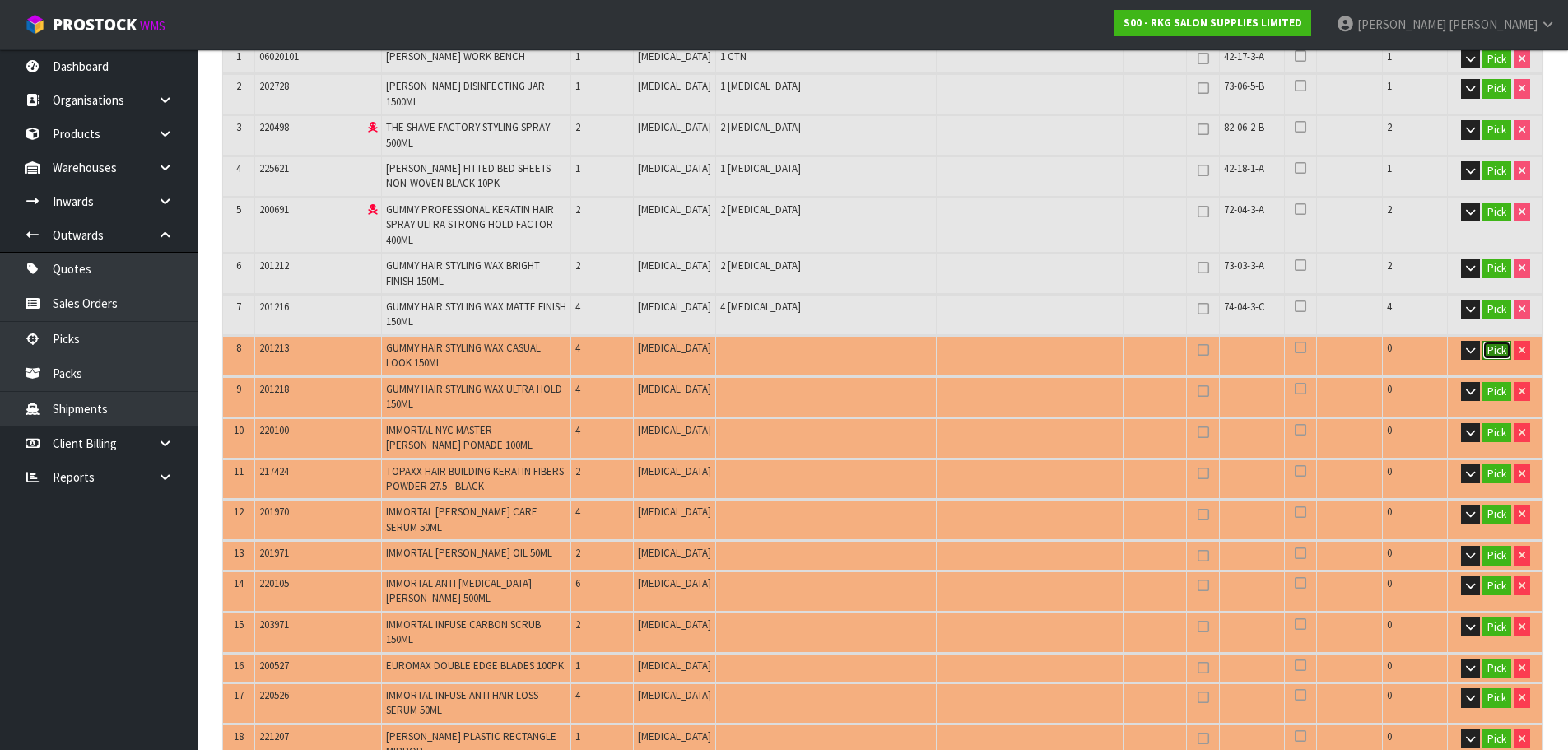
click at [1490, 341] on button "Pick" at bounding box center [1497, 351] width 29 height 20
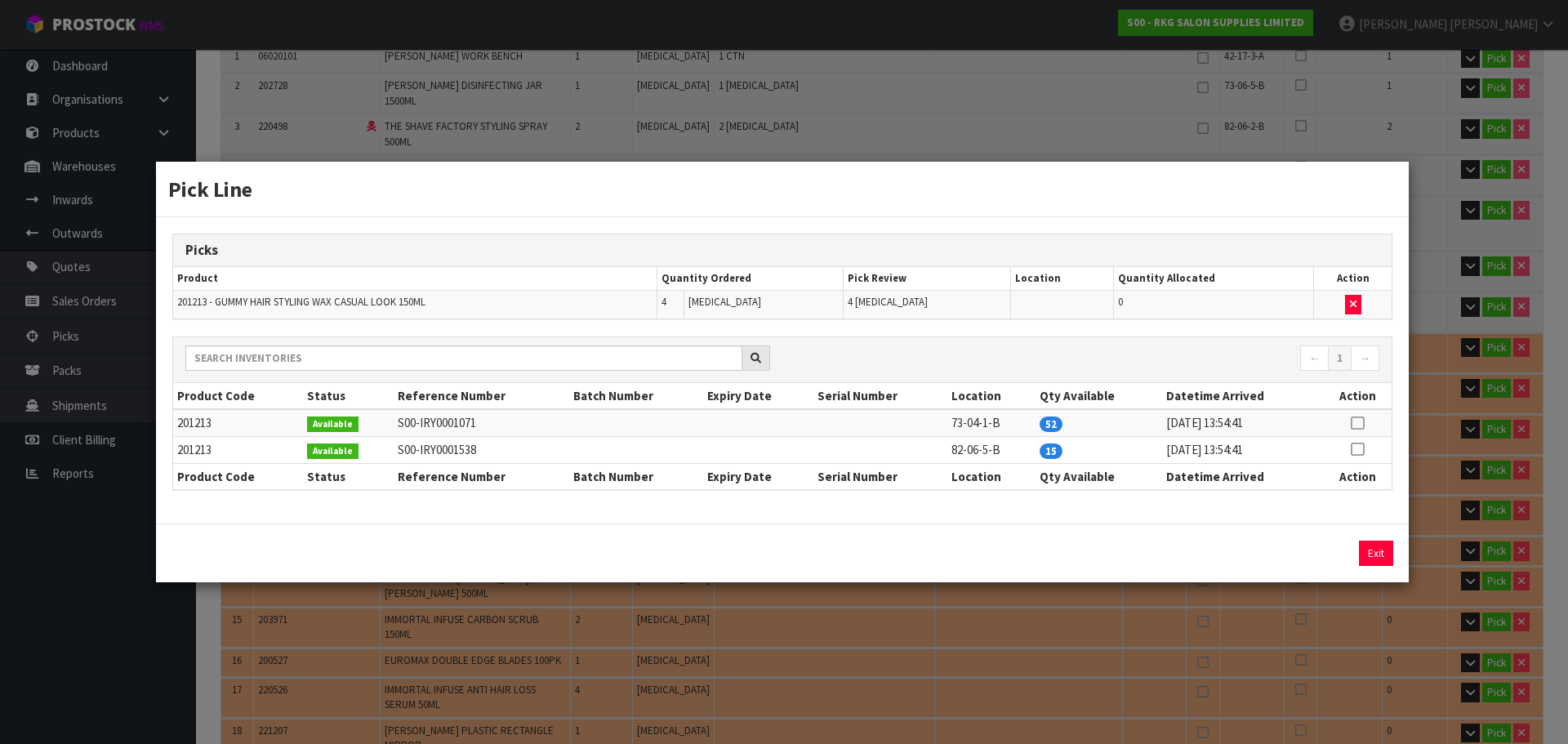
click at [1360, 424] on icon at bounding box center [1357, 423] width 13 height 1
click at [1317, 555] on button "Assign Pick" at bounding box center [1320, 554] width 67 height 25
click at [1372, 550] on button "Exit" at bounding box center [1375, 554] width 34 height 25
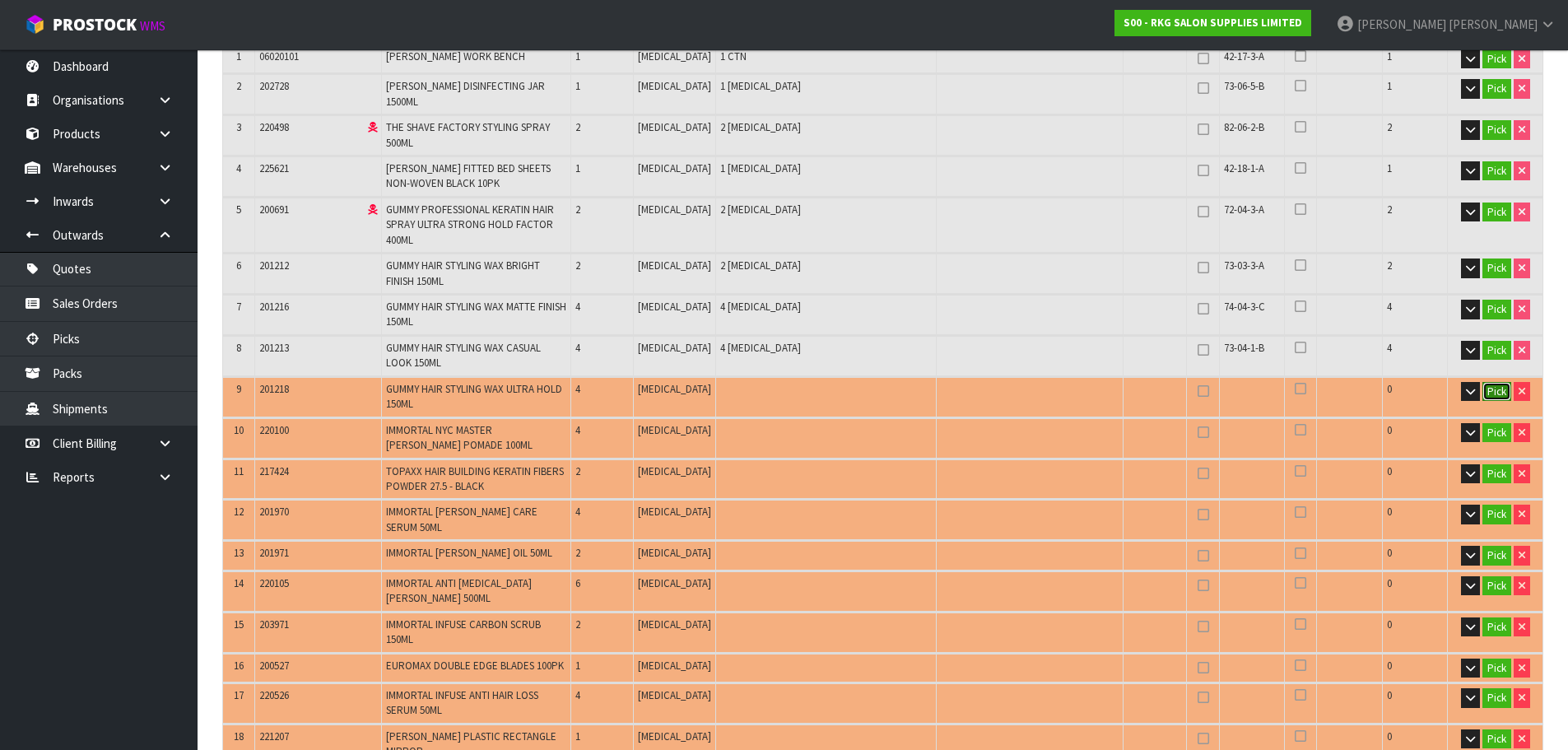
click at [1489, 383] on button "Pick" at bounding box center [1497, 393] width 29 height 20
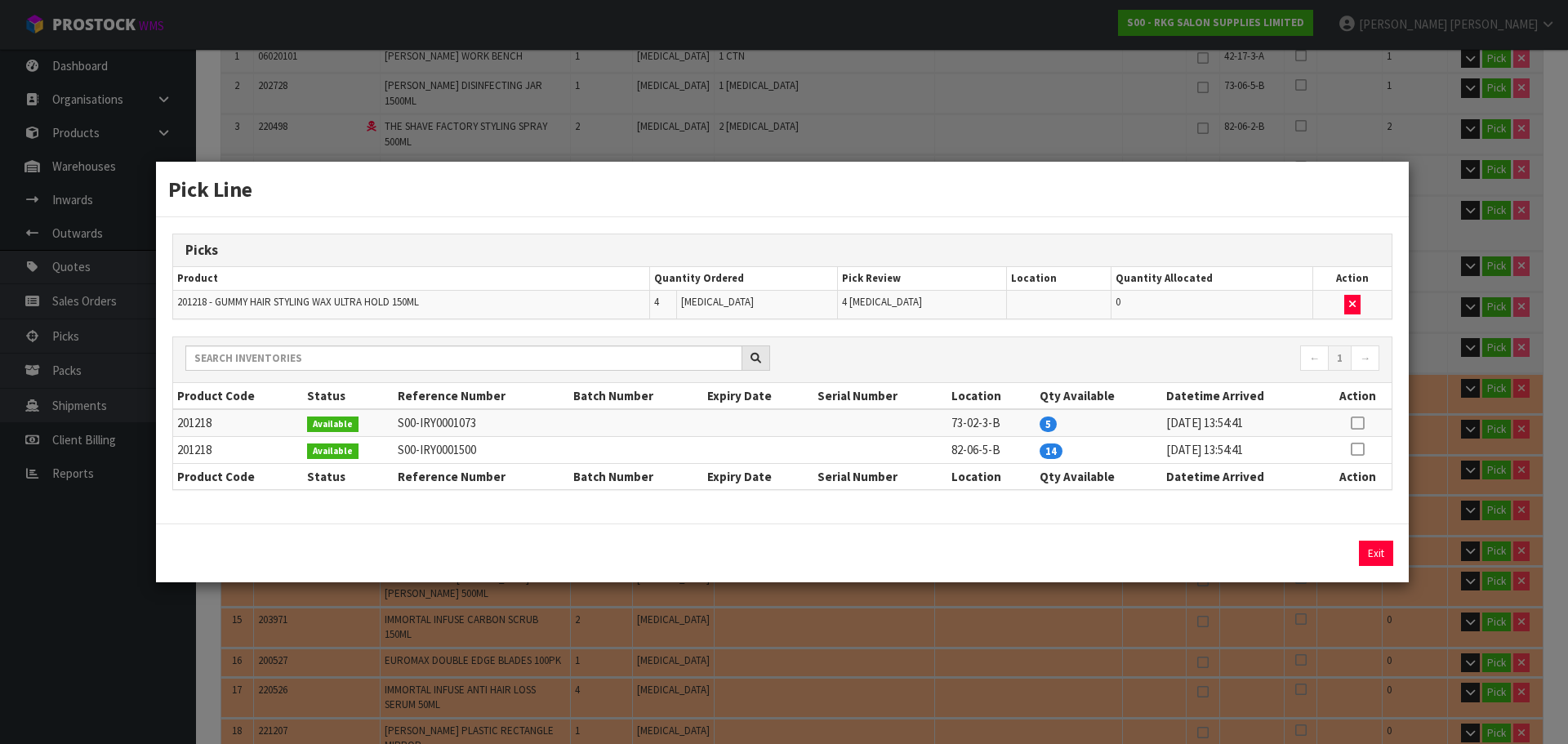
click at [1357, 423] on icon at bounding box center [1357, 423] width 13 height 1
click at [1324, 553] on button "Assign Pick" at bounding box center [1320, 554] width 67 height 25
click at [1365, 549] on button "Exit" at bounding box center [1375, 554] width 34 height 25
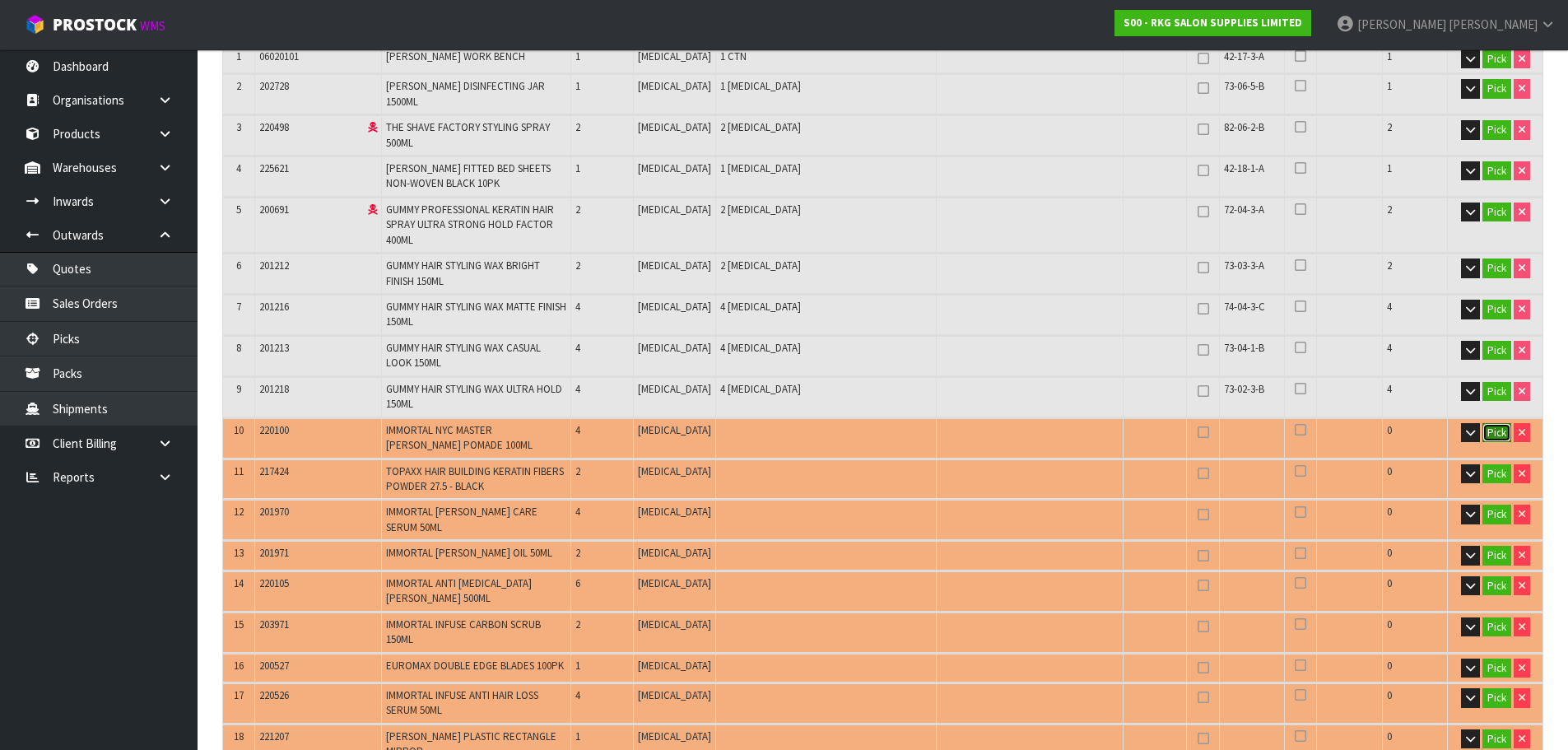
click at [1490, 424] on button "Pick" at bounding box center [1497, 434] width 29 height 20
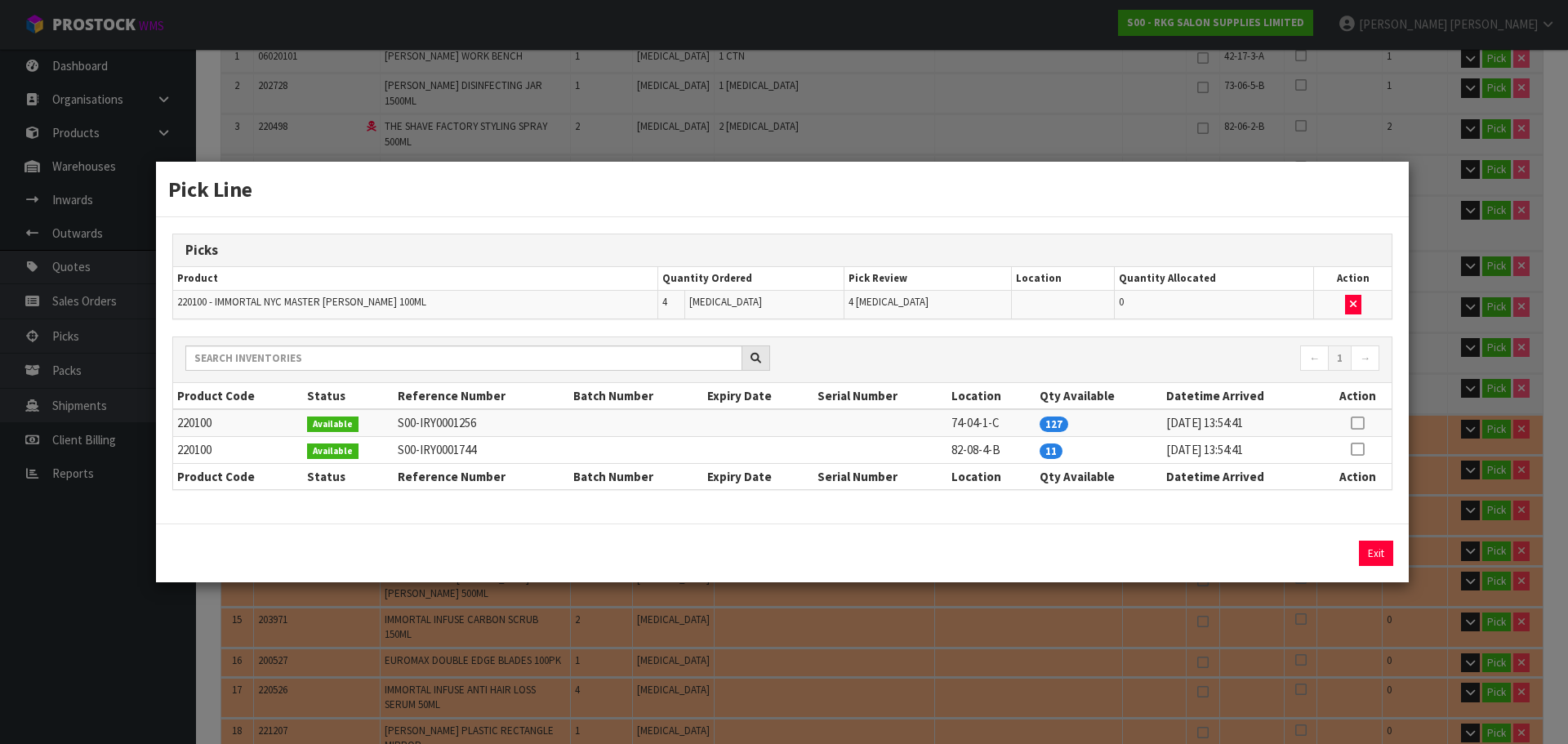
click at [1362, 424] on icon at bounding box center [1357, 423] width 13 height 1
click at [1315, 541] on button "Assign Pick" at bounding box center [1320, 554] width 67 height 25
click at [1375, 553] on button "Exit" at bounding box center [1375, 554] width 34 height 25
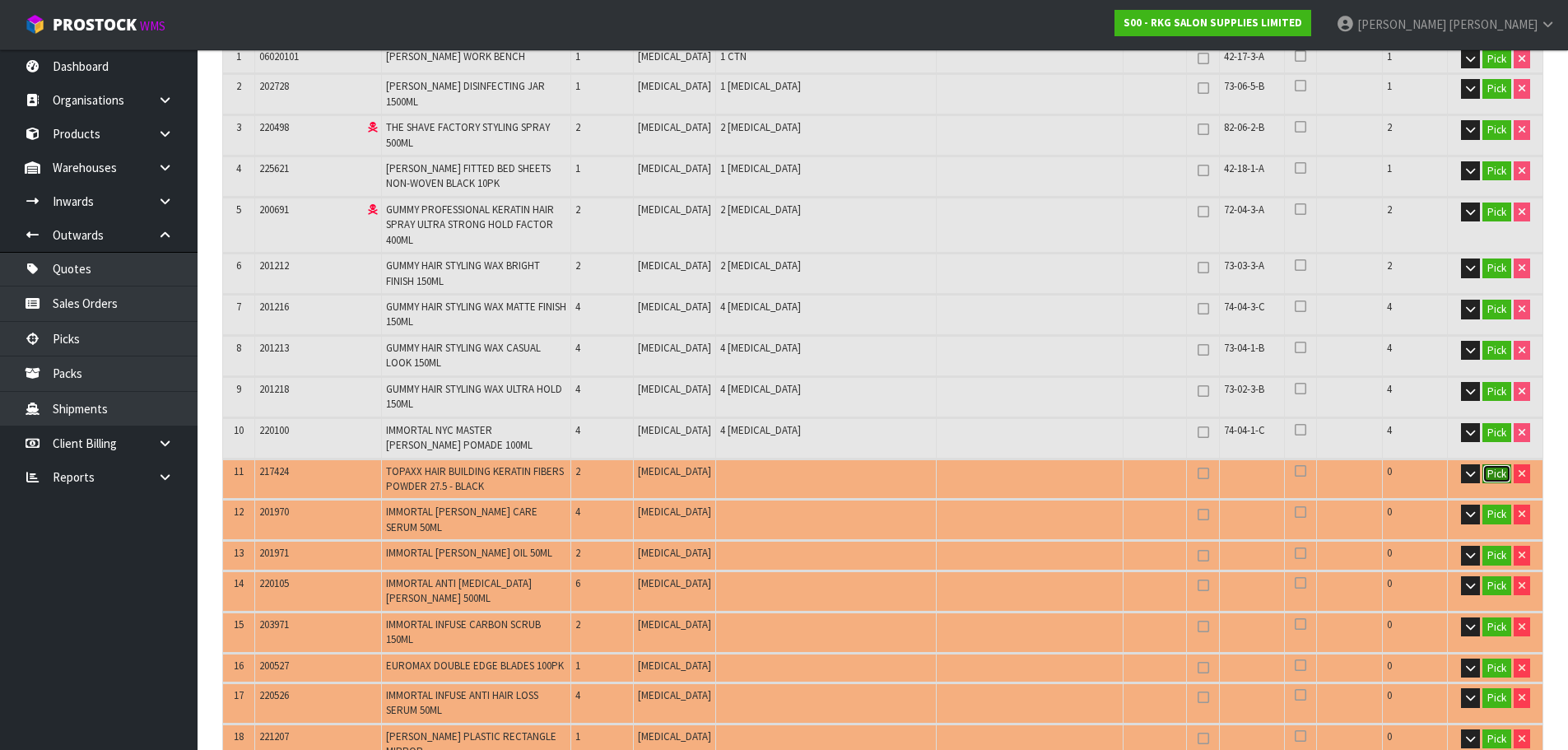
click at [1497, 465] on button "Pick" at bounding box center [1497, 475] width 29 height 20
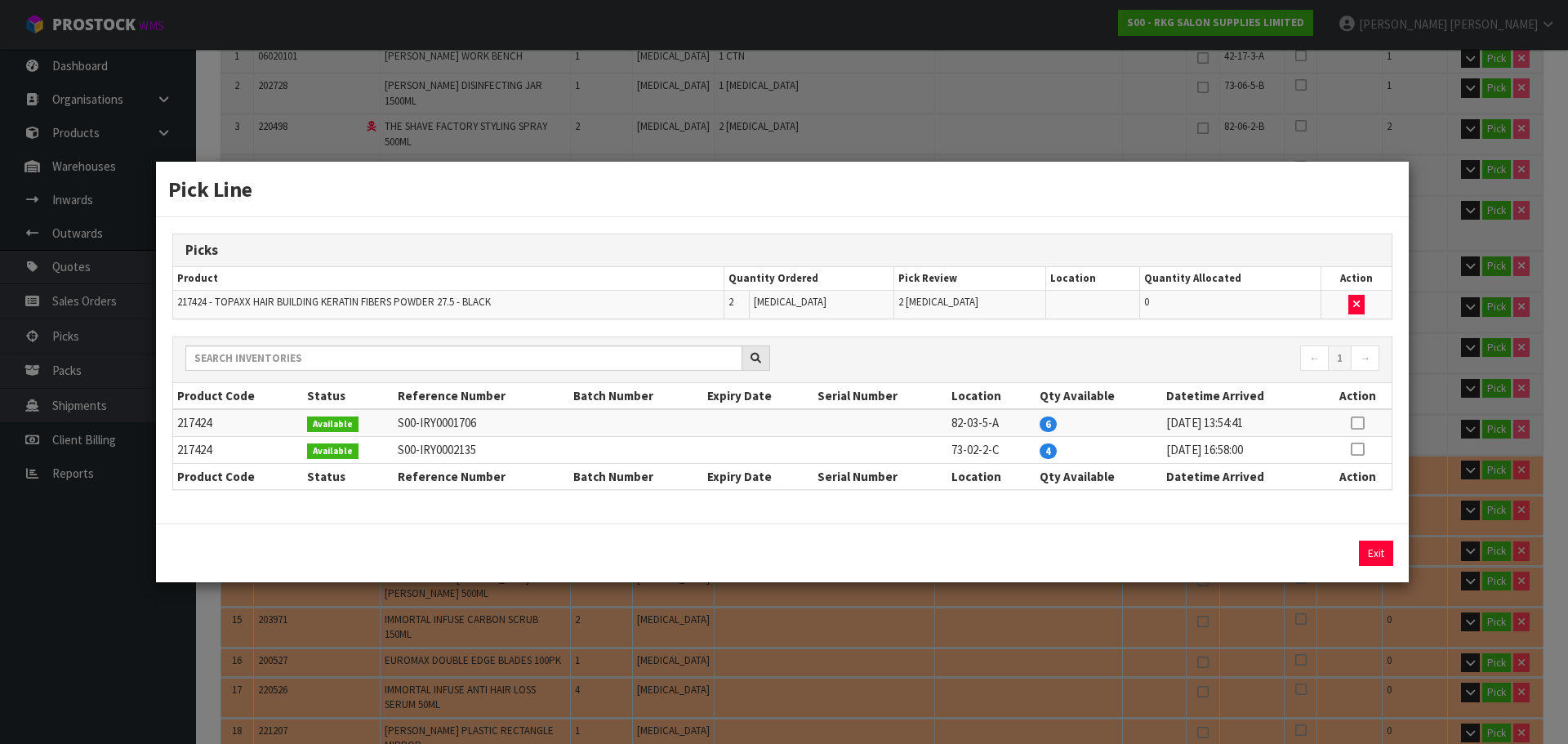
click at [1371, 420] on td at bounding box center [1357, 423] width 68 height 27
click at [1362, 423] on icon at bounding box center [1357, 423] width 13 height 1
click at [1360, 423] on icon at bounding box center [1357, 423] width 13 height 1
click at [1355, 301] on icon "button" at bounding box center [1356, 304] width 7 height 11
click at [1361, 450] on icon at bounding box center [1357, 450] width 13 height 1
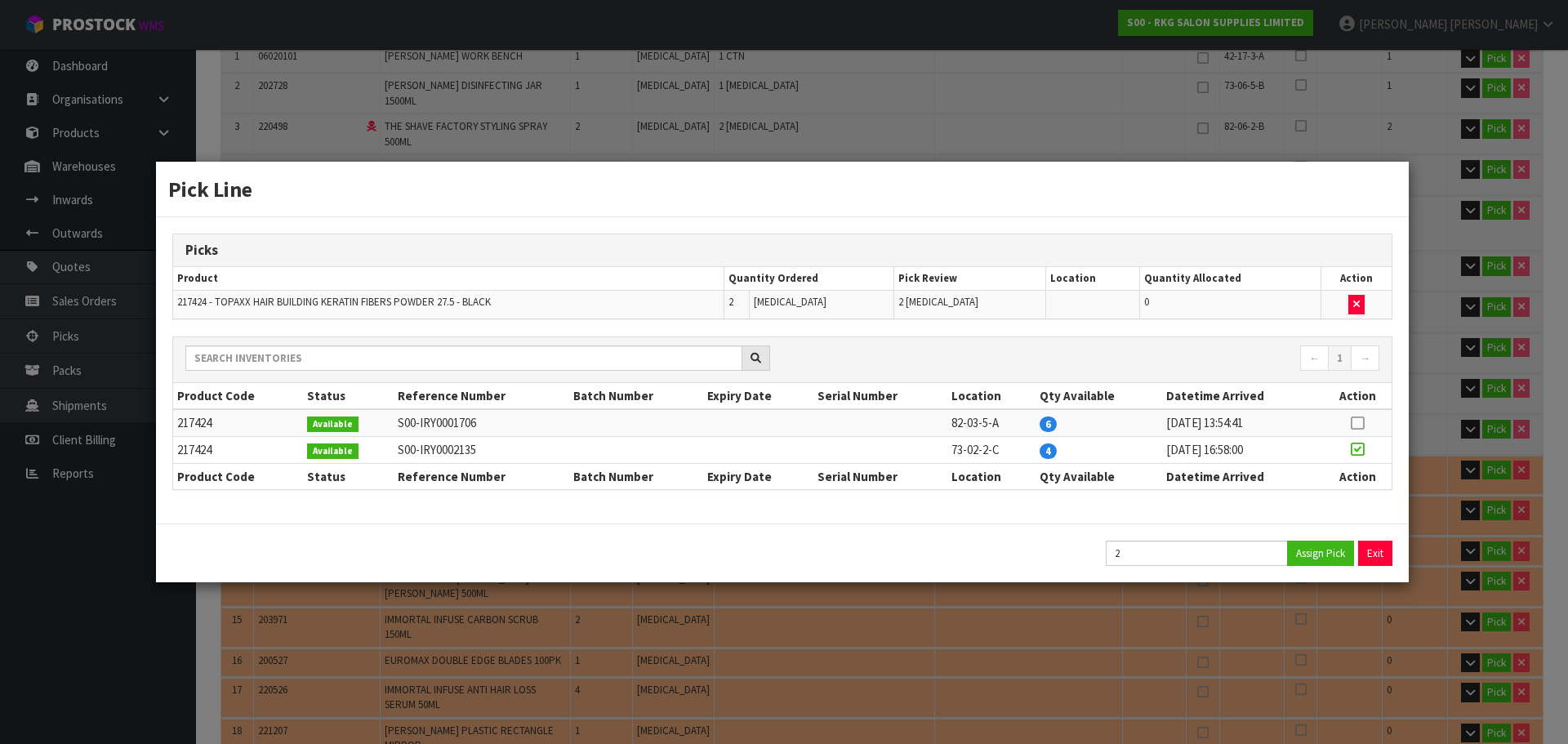
click at [1359, 424] on icon at bounding box center [1357, 423] width 13 height 1
click at [1356, 450] on icon at bounding box center [1357, 450] width 13 height 1
click at [1313, 554] on button "Assign Pick" at bounding box center [1320, 554] width 67 height 25
click at [1380, 555] on button "Exit" at bounding box center [1375, 554] width 34 height 25
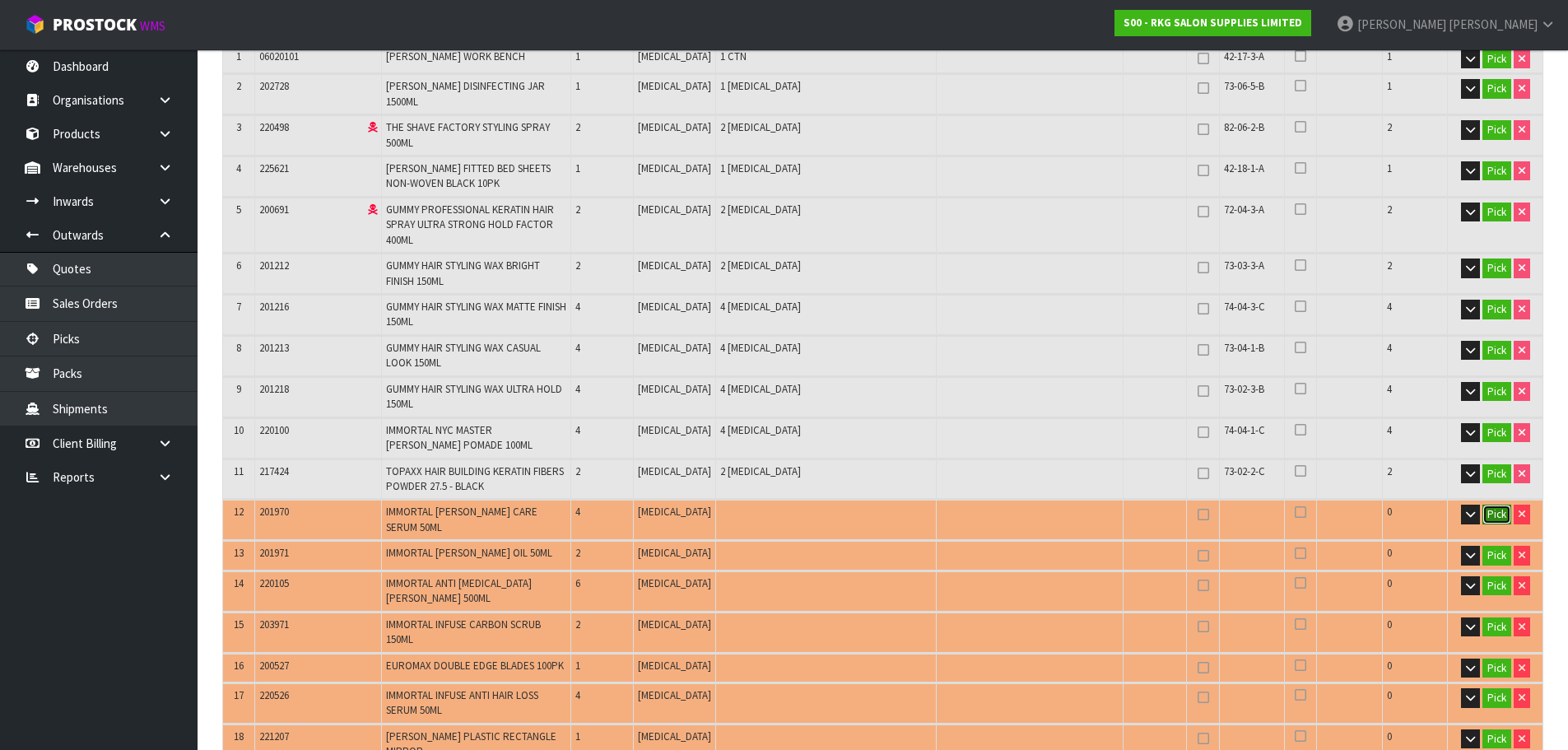
click at [1491, 505] on button "Pick" at bounding box center [1497, 515] width 29 height 20
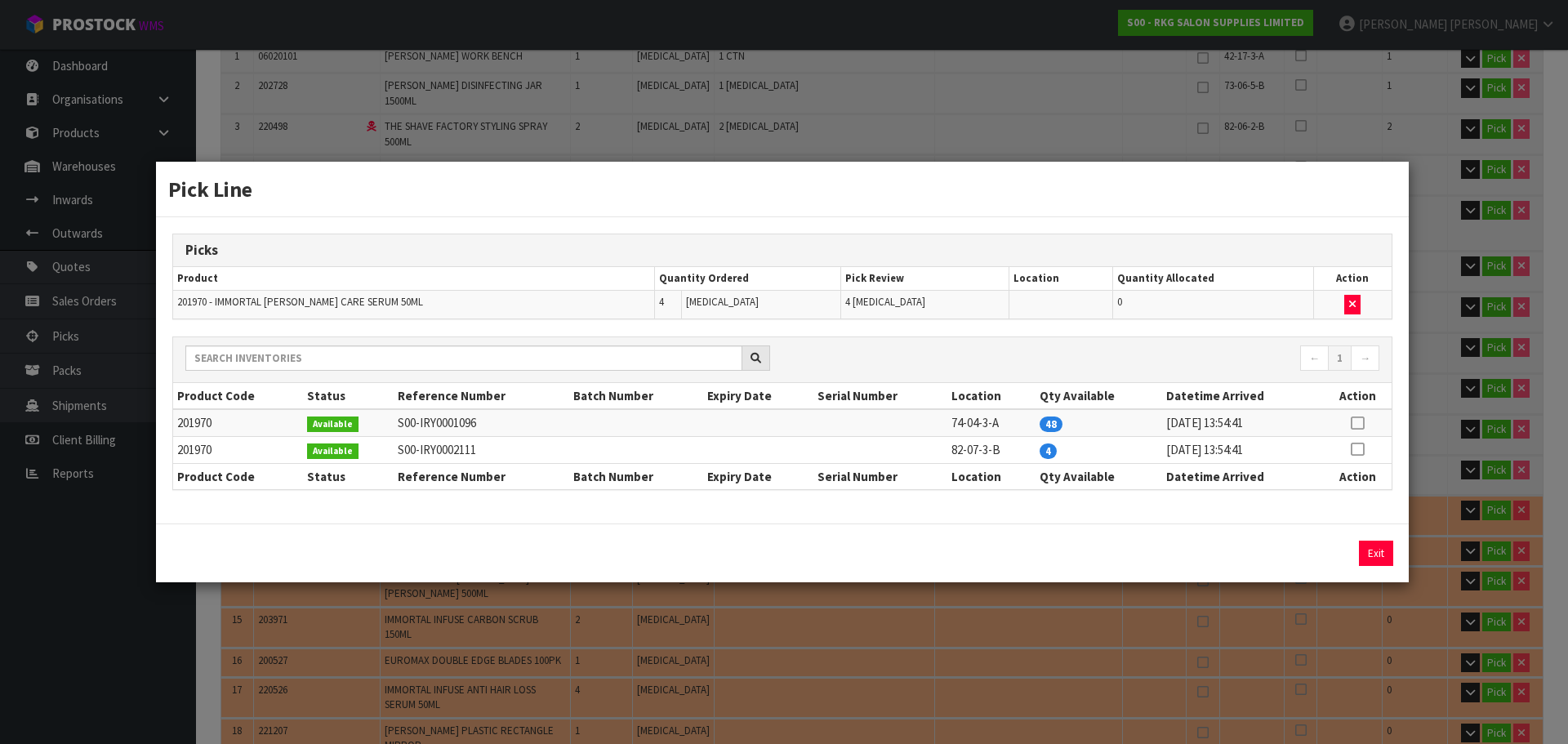
click at [1359, 424] on icon at bounding box center [1357, 423] width 13 height 1
click at [1335, 551] on button "Assign Pick" at bounding box center [1320, 554] width 67 height 25
click at [1372, 551] on button "Exit" at bounding box center [1375, 554] width 34 height 25
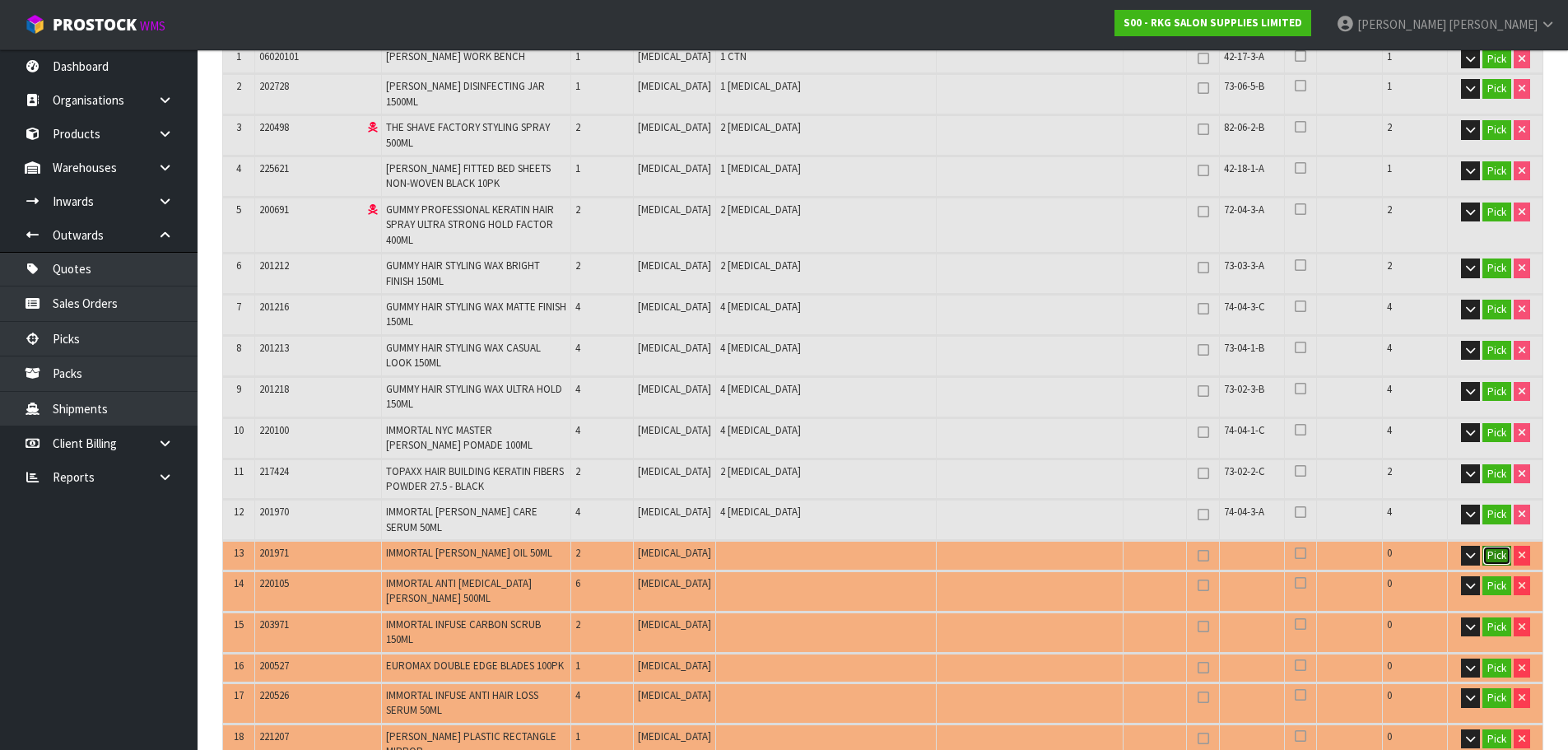
click at [1491, 546] on button "Pick" at bounding box center [1497, 556] width 29 height 20
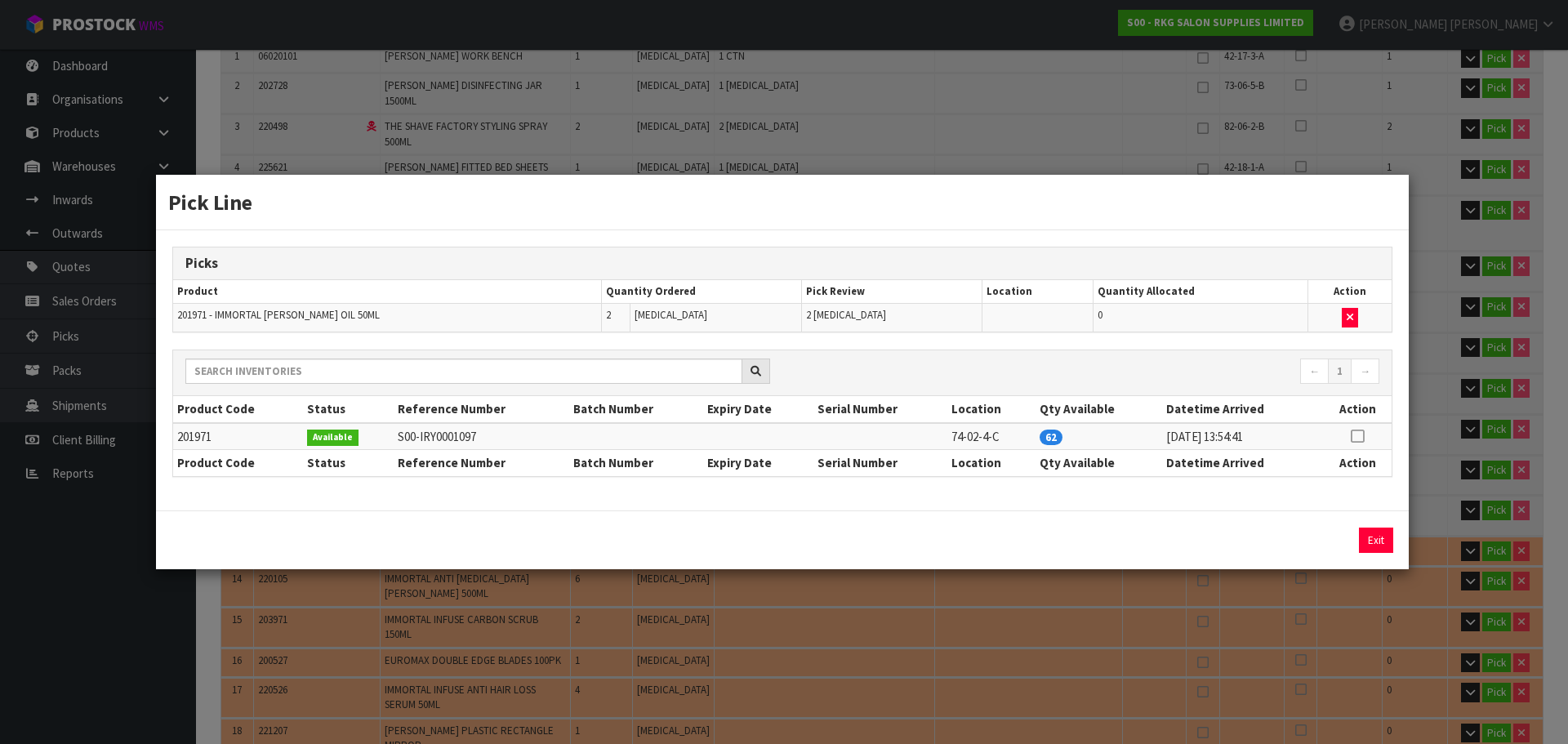
drag, startPoint x: 1357, startPoint y: 435, endPoint x: 1345, endPoint y: 459, distance: 26.8
click at [1357, 437] on icon at bounding box center [1357, 436] width 13 height 1
click at [1317, 546] on button "Assign Pick" at bounding box center [1320, 540] width 67 height 25
click at [1375, 543] on button "Exit" at bounding box center [1375, 540] width 34 height 25
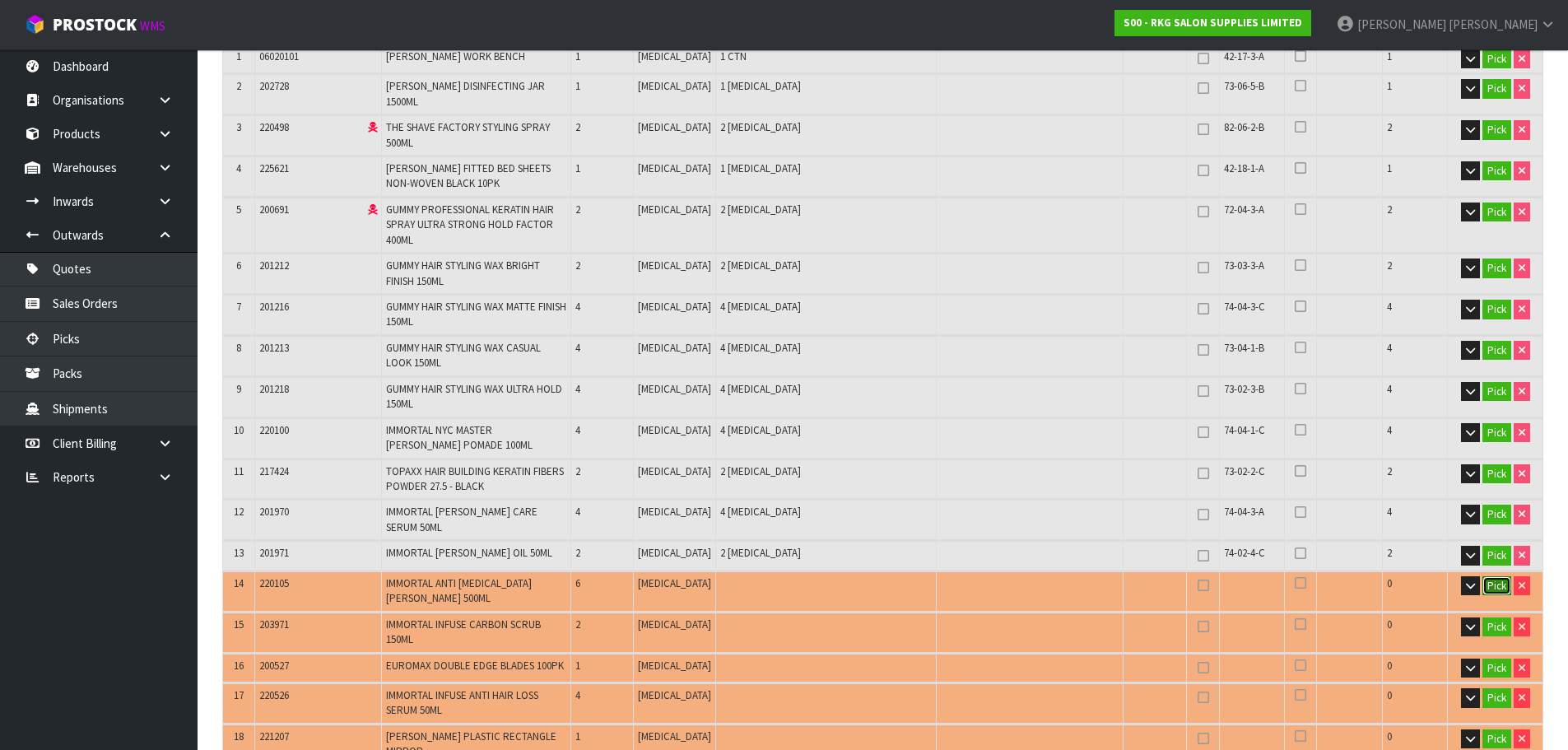
click at [1490, 577] on button "Pick" at bounding box center [1497, 587] width 29 height 20
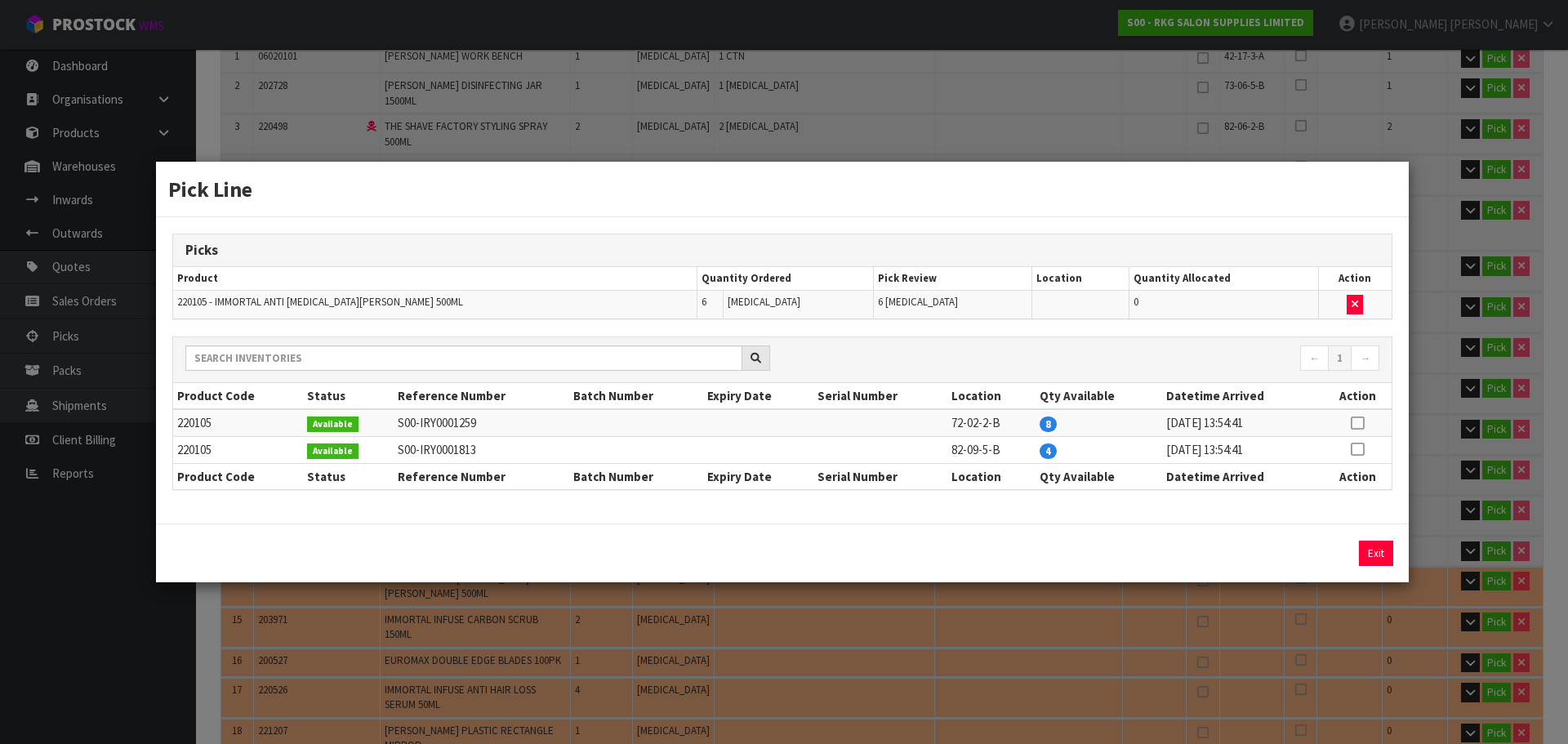
click at [1349, 425] on td at bounding box center [1357, 423] width 68 height 27
click at [1360, 424] on icon at bounding box center [1357, 423] width 13 height 1
click at [1310, 557] on button "Assign Pick" at bounding box center [1320, 554] width 67 height 25
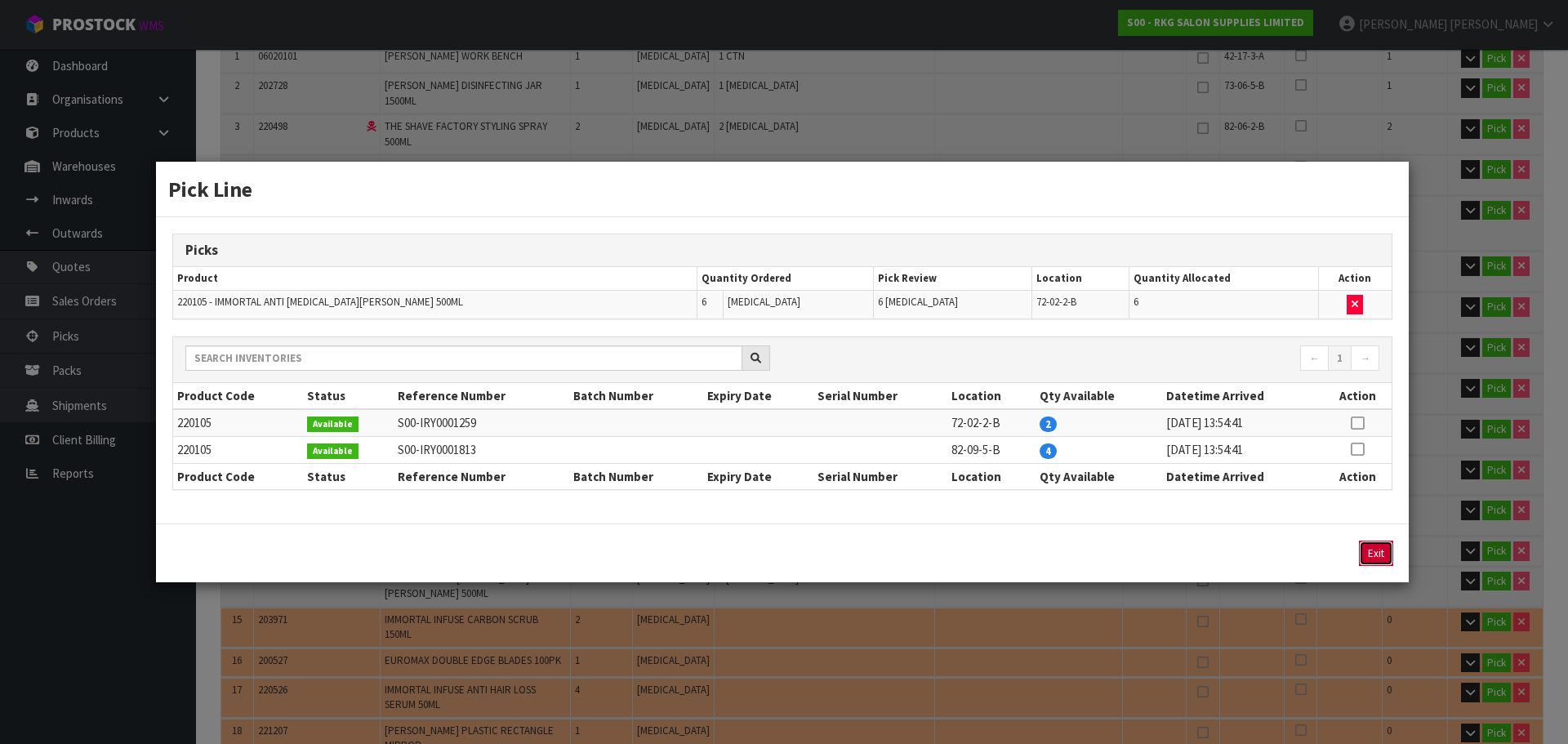
click at [1380, 555] on button "Exit" at bounding box center [1375, 554] width 34 height 25
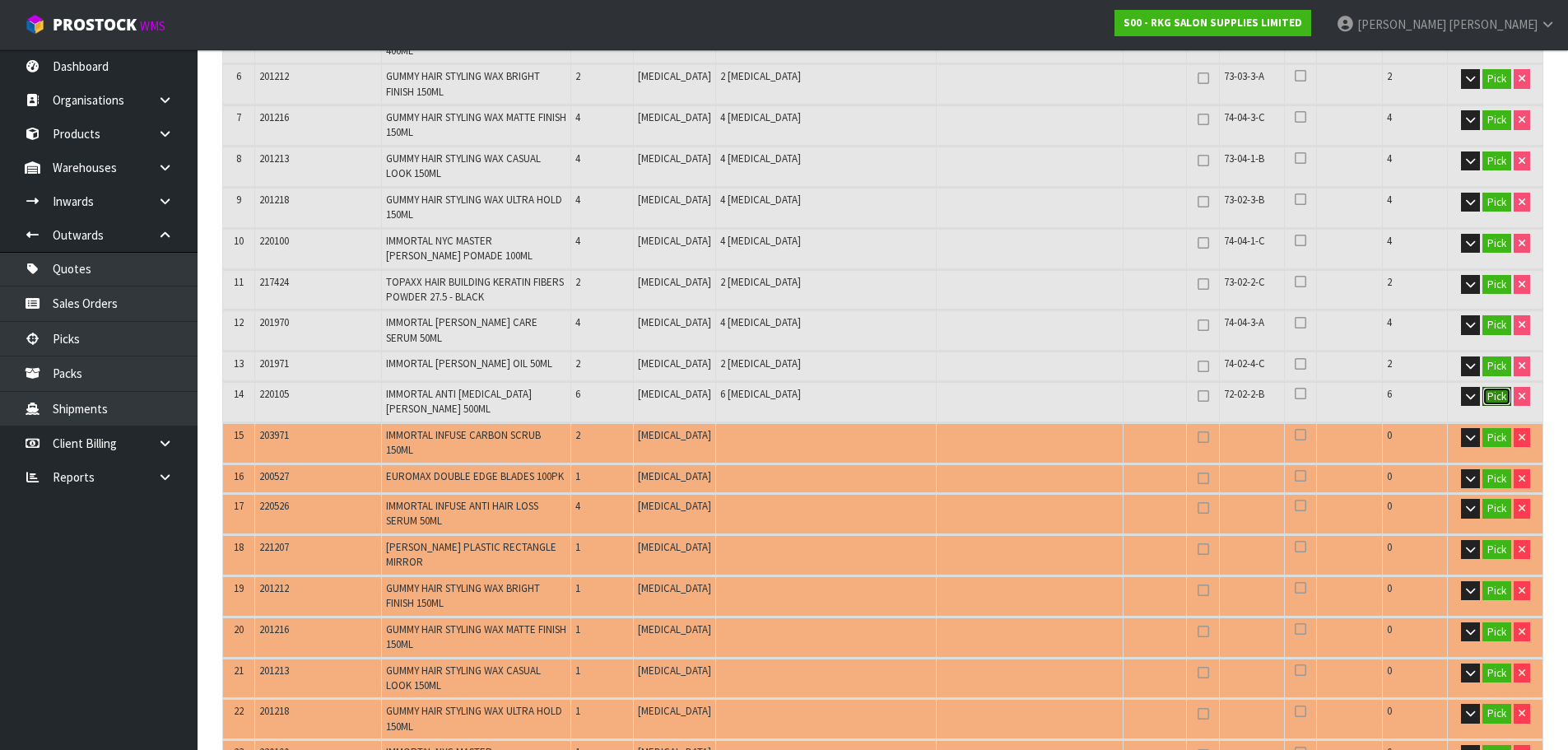
scroll to position [659, 0]
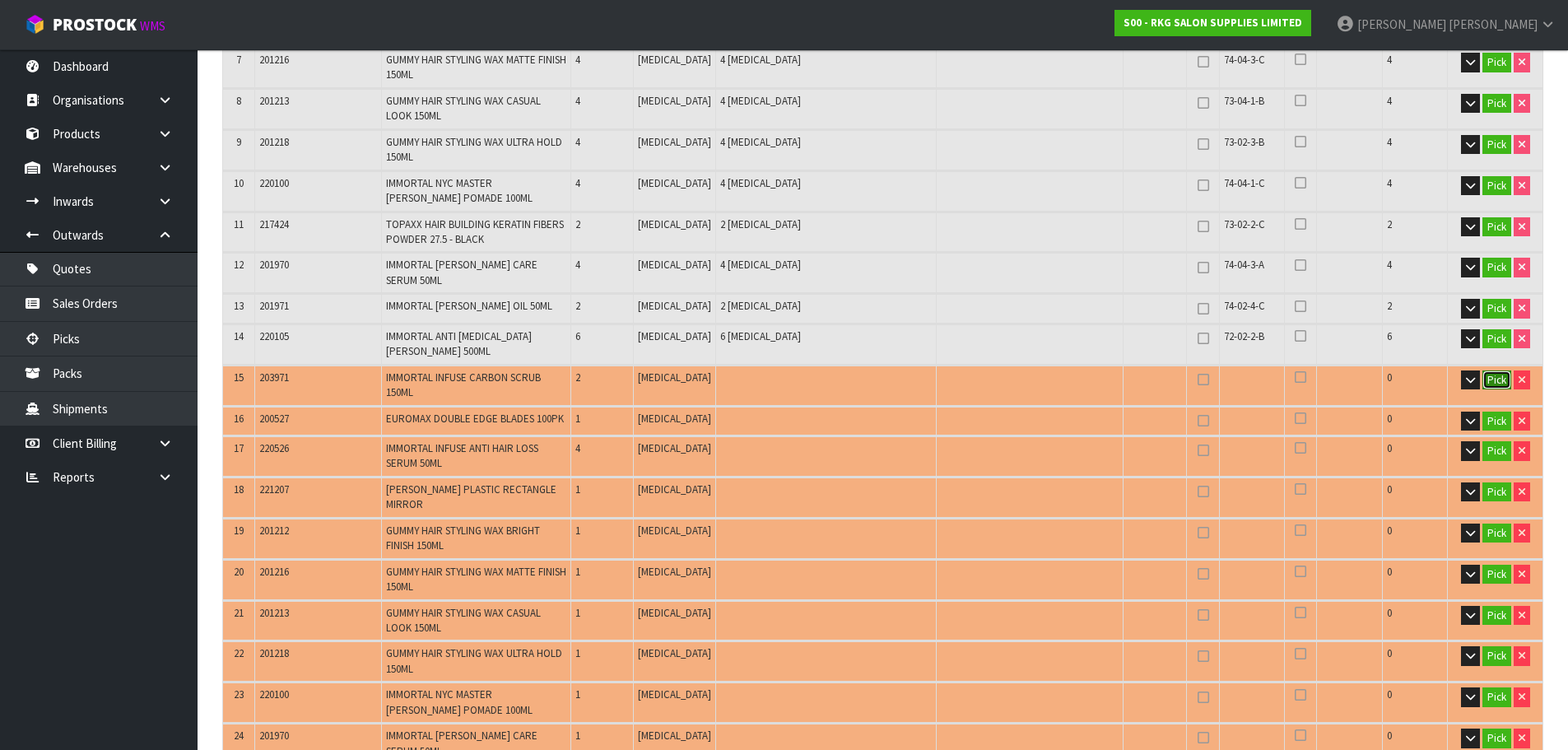
click at [1492, 371] on button "Pick" at bounding box center [1497, 381] width 29 height 20
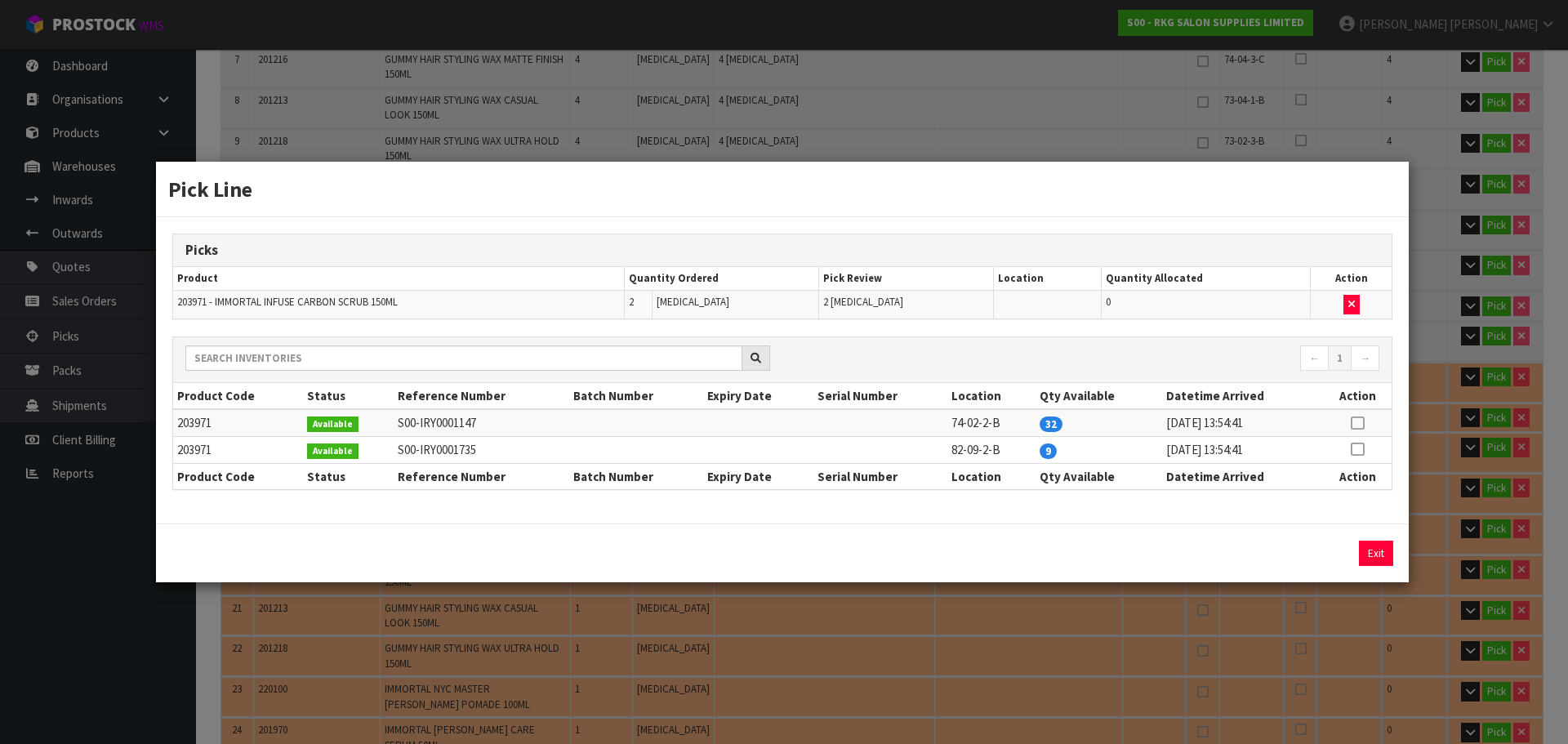
click at [1357, 424] on icon at bounding box center [1357, 423] width 13 height 1
click at [1307, 554] on button "Assign Pick" at bounding box center [1320, 554] width 67 height 25
drag, startPoint x: 1371, startPoint y: 561, endPoint x: 1401, endPoint y: 546, distance: 33.5
click at [1373, 561] on button "Exit" at bounding box center [1375, 554] width 34 height 25
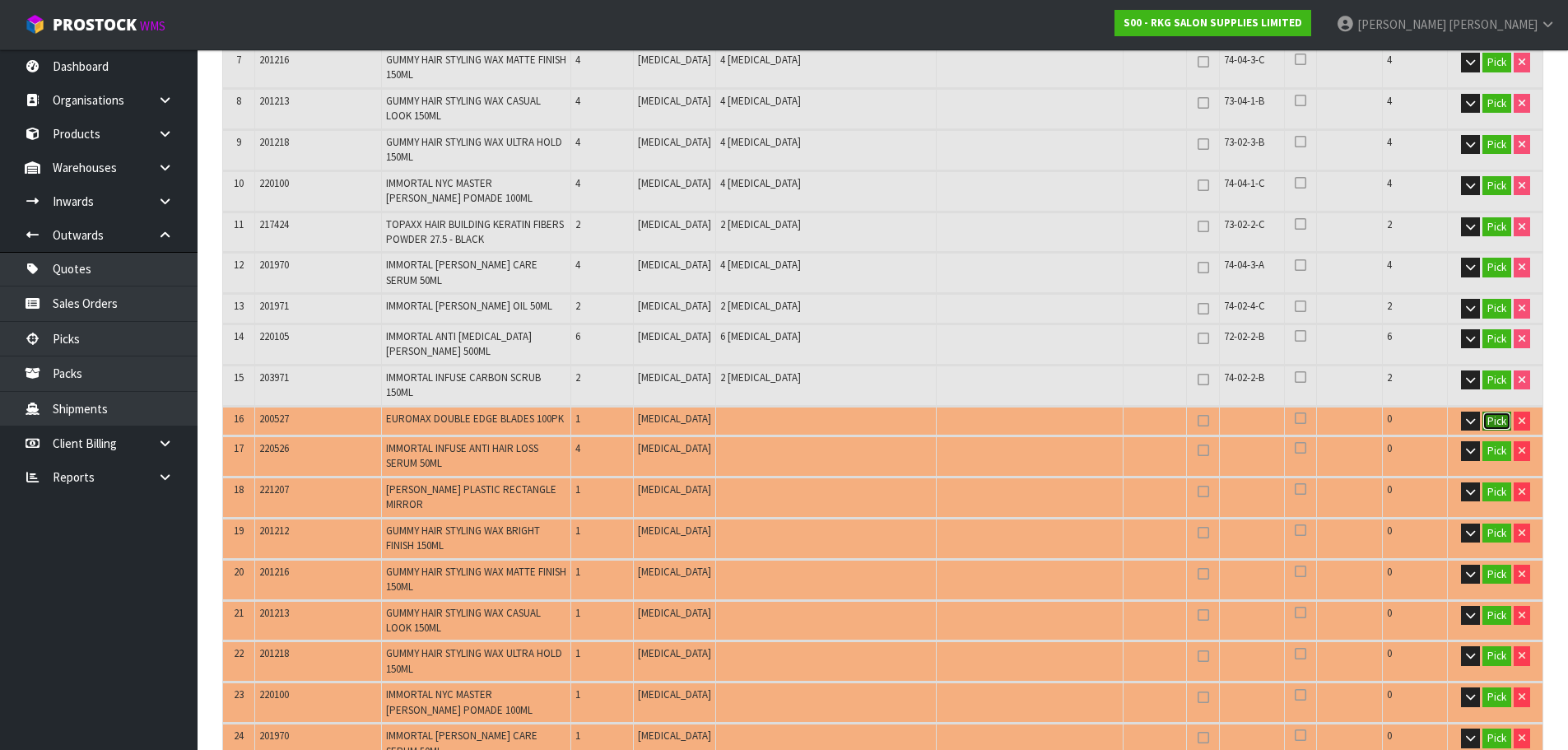
click at [1494, 412] on button "Pick" at bounding box center [1497, 422] width 29 height 20
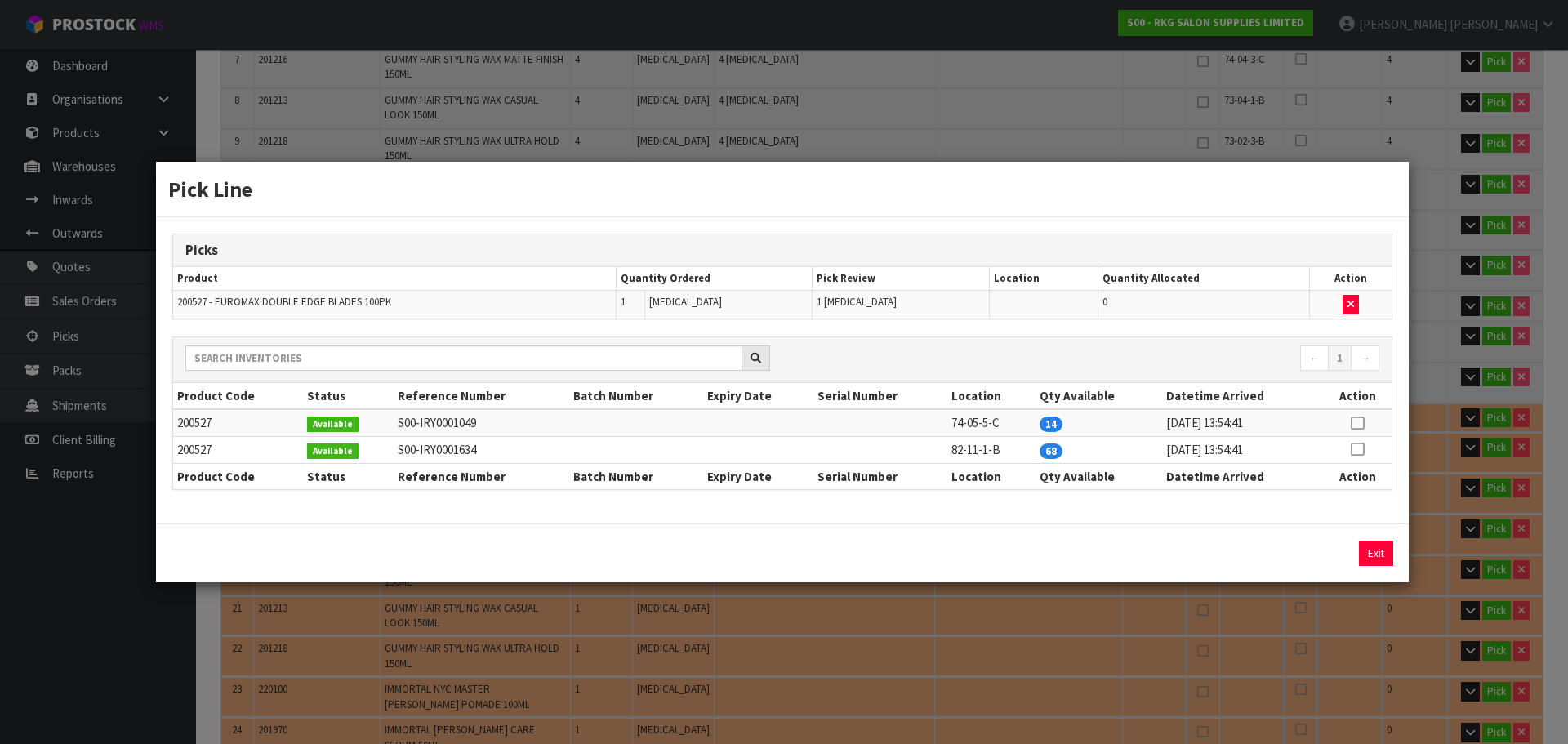
click at [1357, 424] on icon at bounding box center [1357, 423] width 13 height 1
click at [1311, 552] on button "Assign Pick" at bounding box center [1320, 554] width 67 height 25
click at [1370, 552] on button "Exit" at bounding box center [1375, 554] width 34 height 25
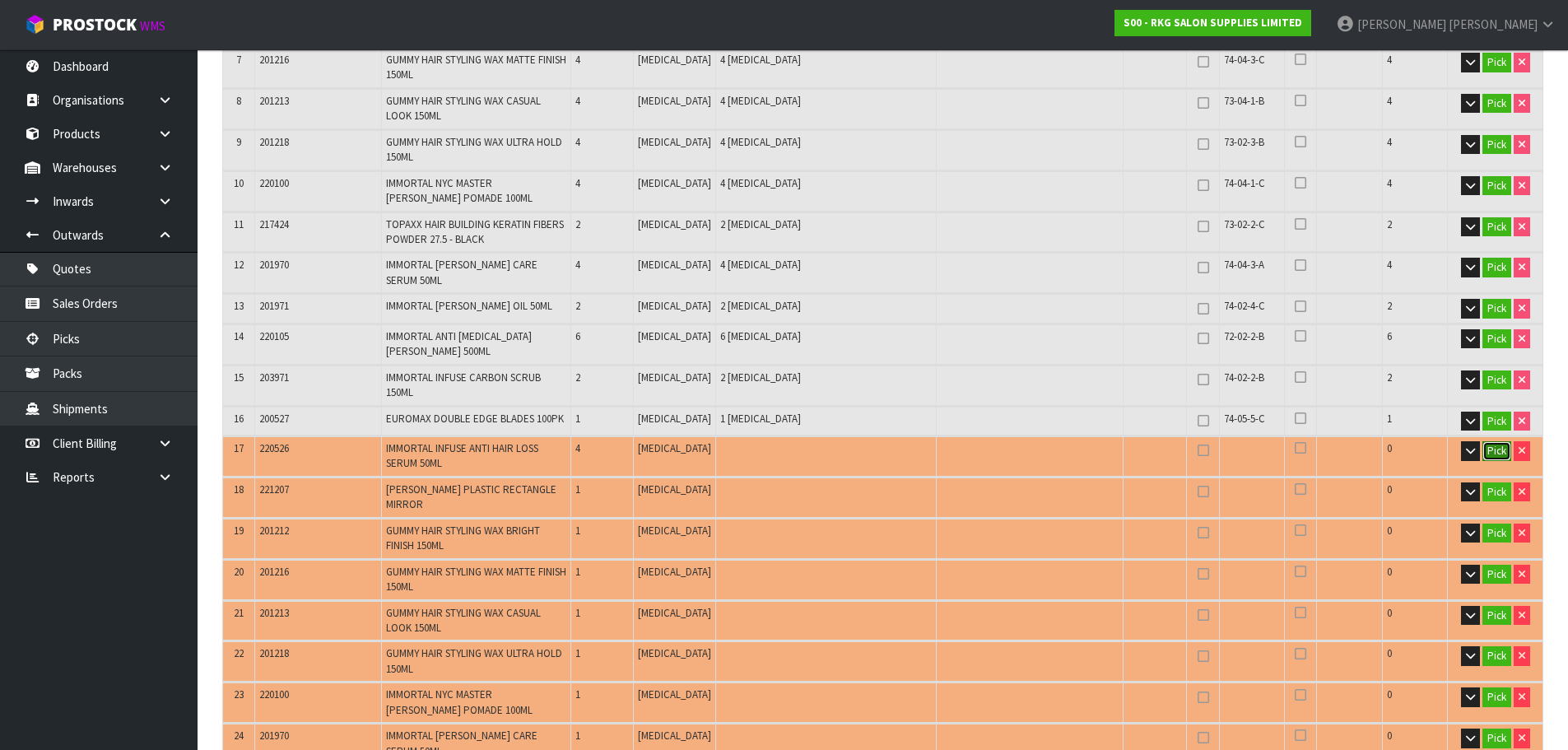
click at [1489, 441] on button "Pick" at bounding box center [1497, 452] width 29 height 20
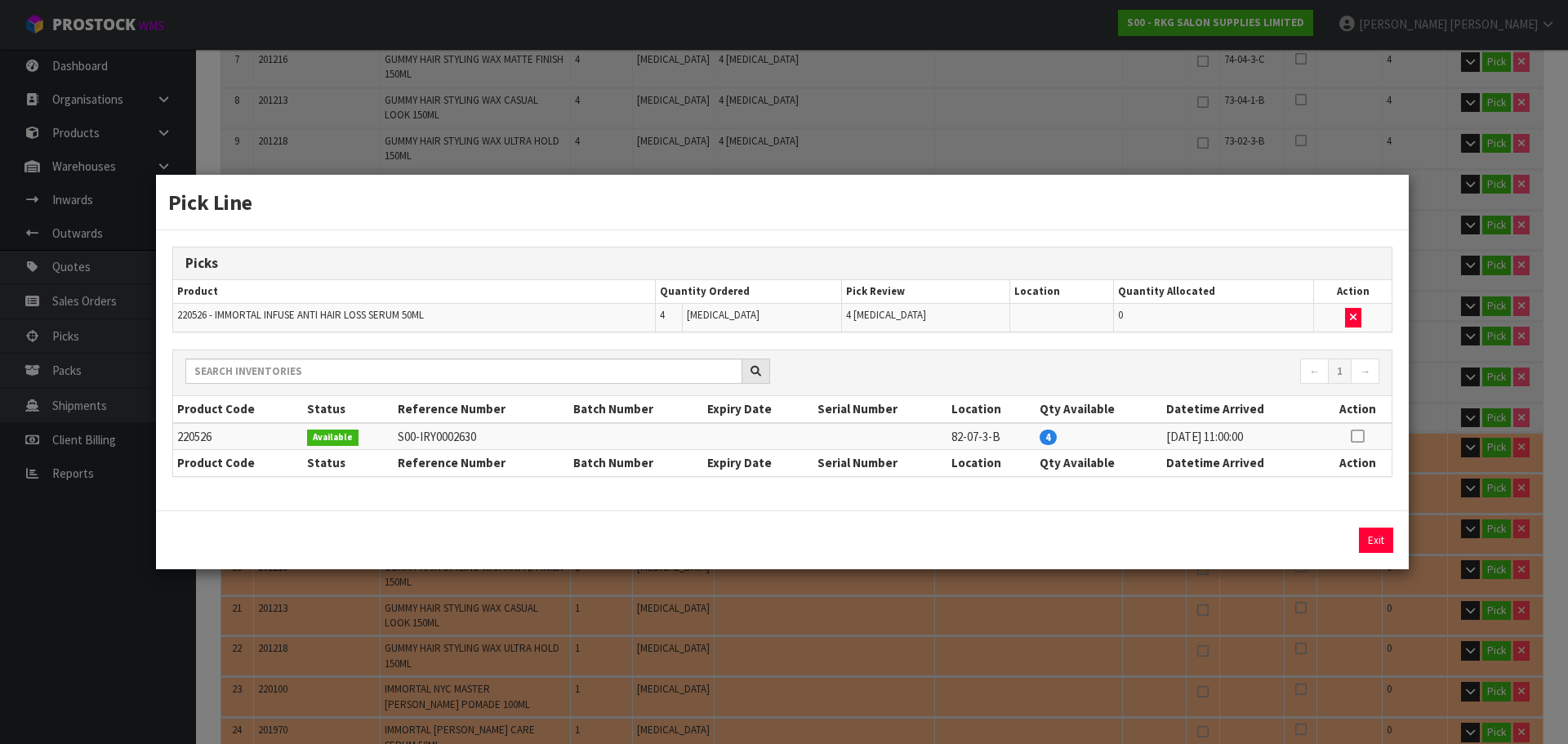
click at [1360, 437] on icon at bounding box center [1357, 436] width 13 height 1
drag, startPoint x: 1296, startPoint y: 535, endPoint x: 1315, endPoint y: 534, distance: 19.0
click at [1297, 535] on button "Assign Pick" at bounding box center [1320, 540] width 67 height 25
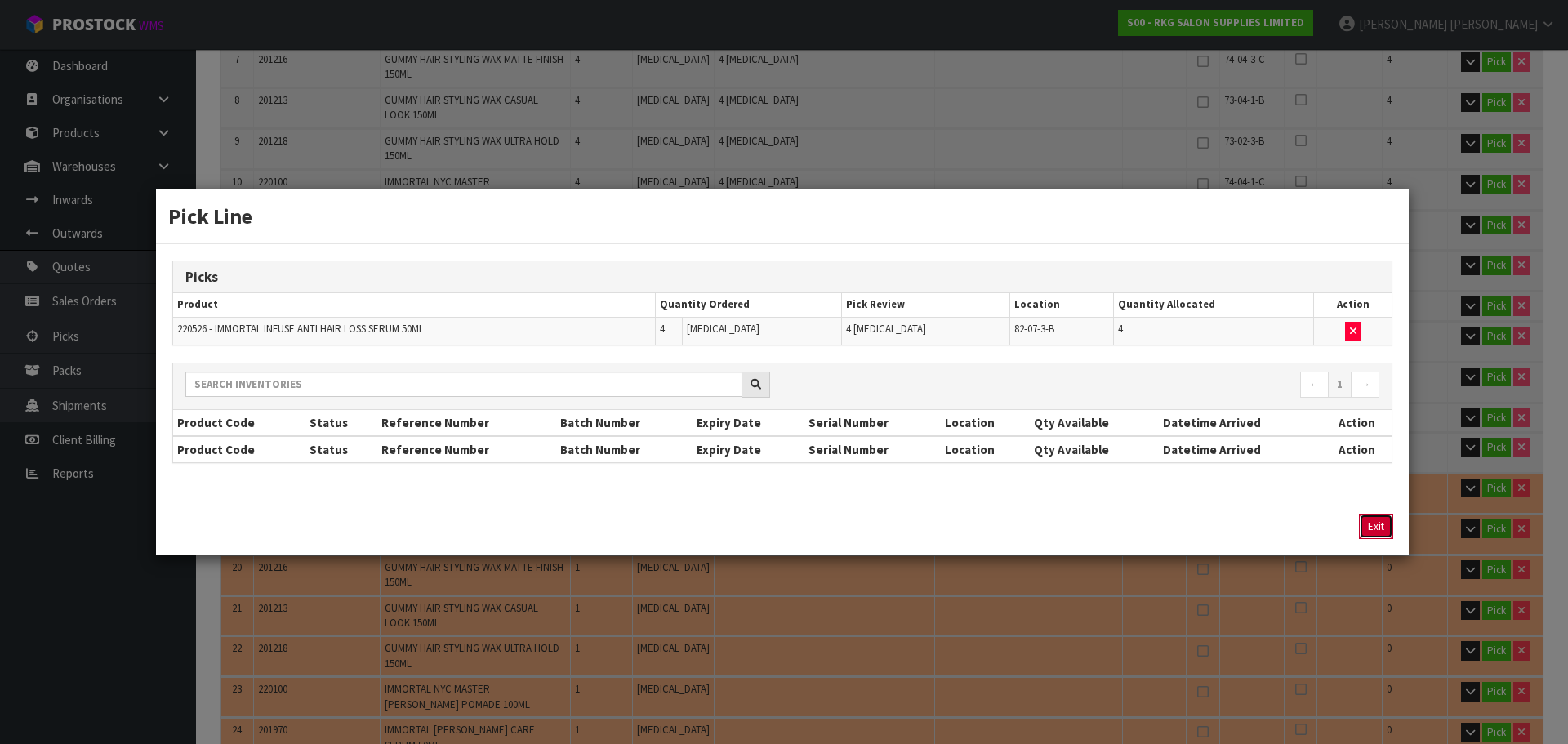
click at [1389, 534] on button "Exit" at bounding box center [1375, 526] width 34 height 25
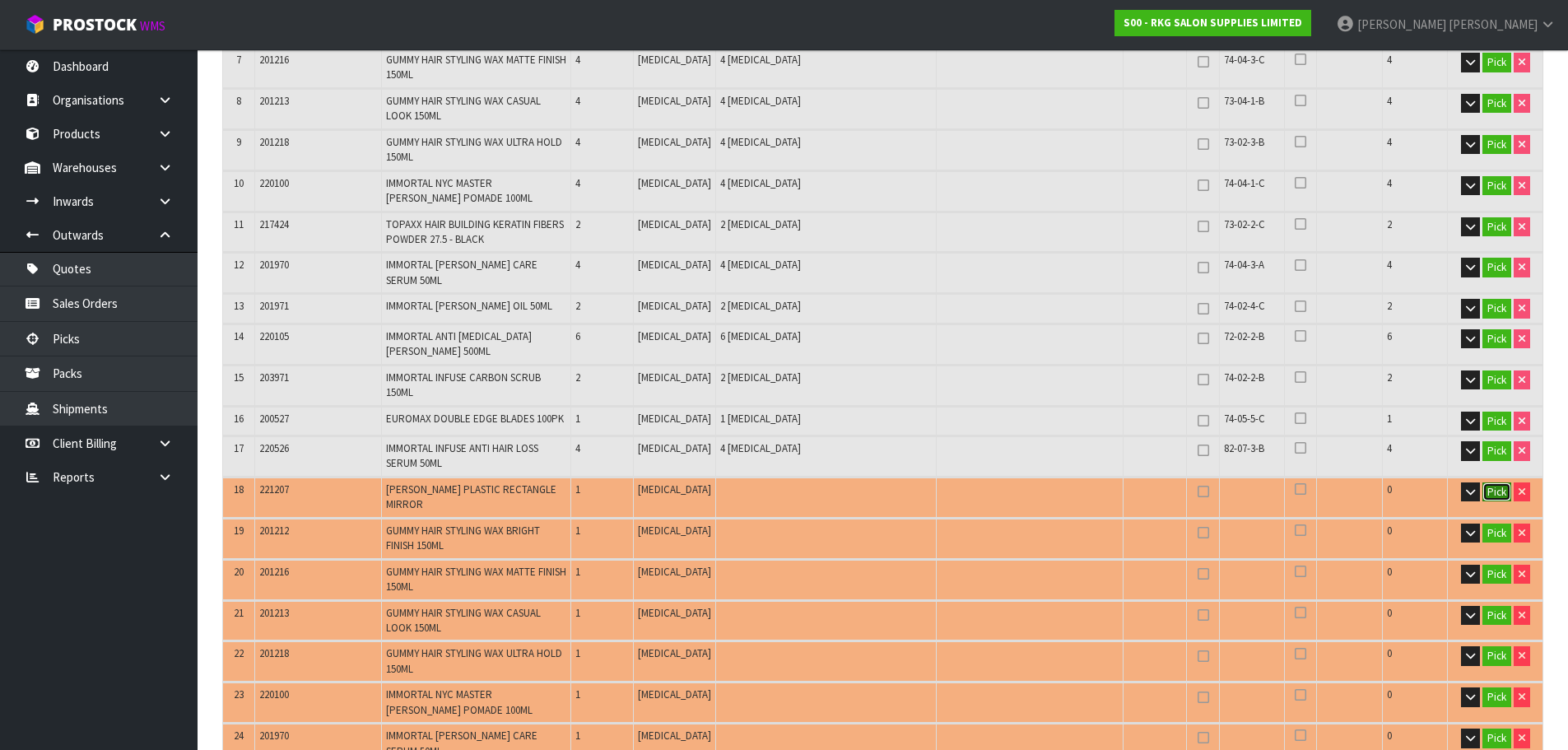
click at [1494, 483] on button "Pick" at bounding box center [1497, 493] width 29 height 20
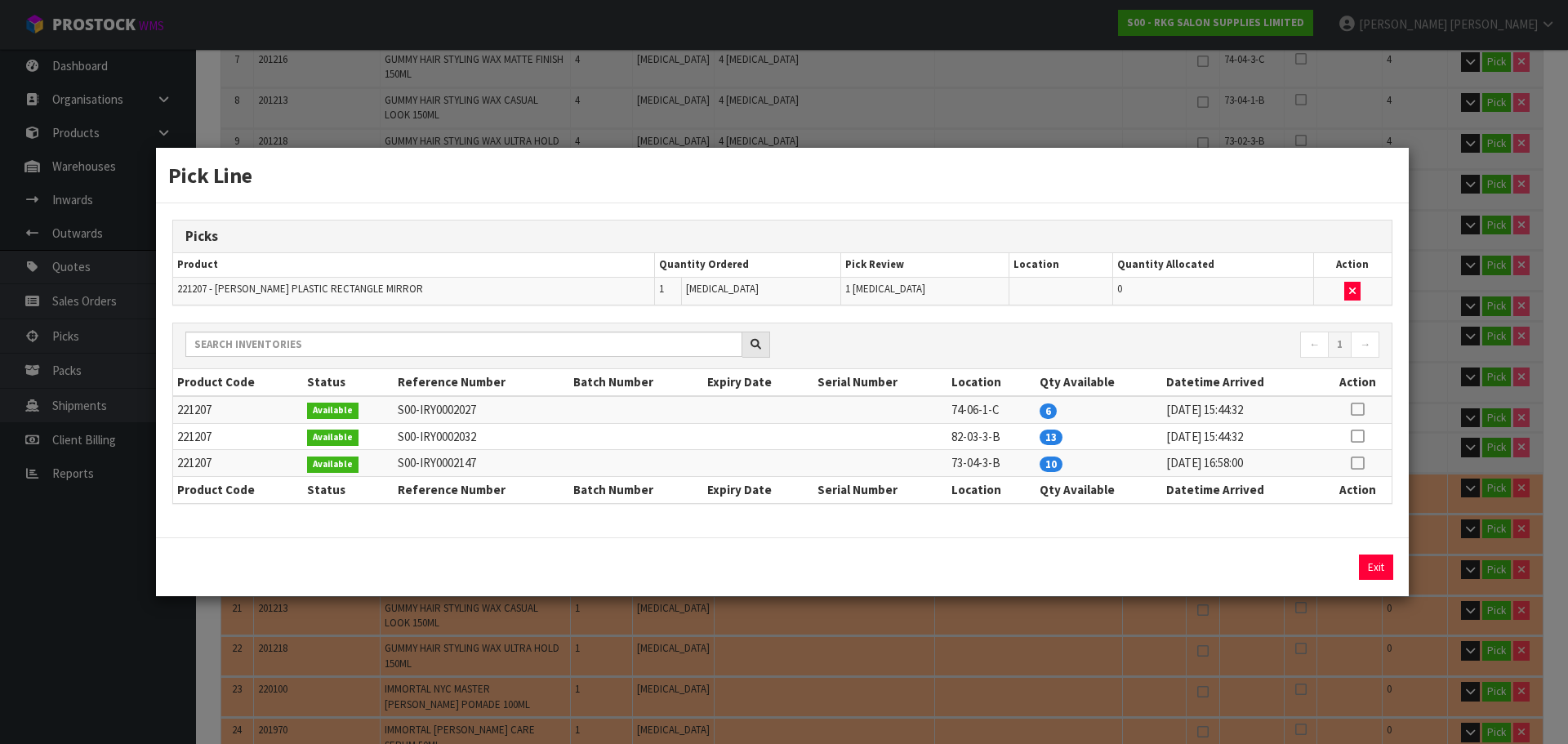
click at [1361, 410] on icon at bounding box center [1357, 410] width 13 height 1
click at [1316, 570] on button "Assign Pick" at bounding box center [1320, 567] width 67 height 25
click at [1371, 569] on button "Exit" at bounding box center [1375, 567] width 34 height 25
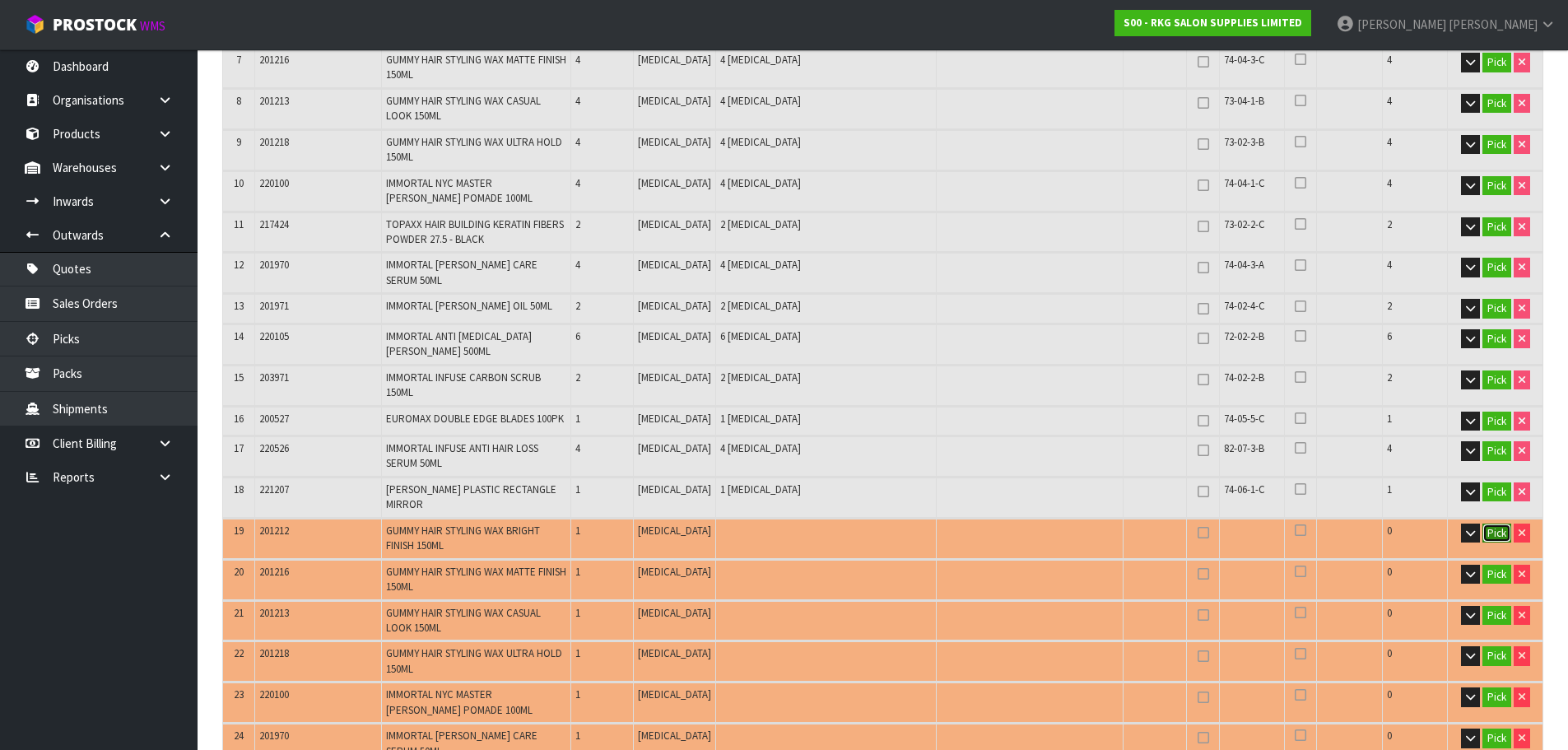
click at [1494, 524] on button "Pick" at bounding box center [1497, 534] width 29 height 20
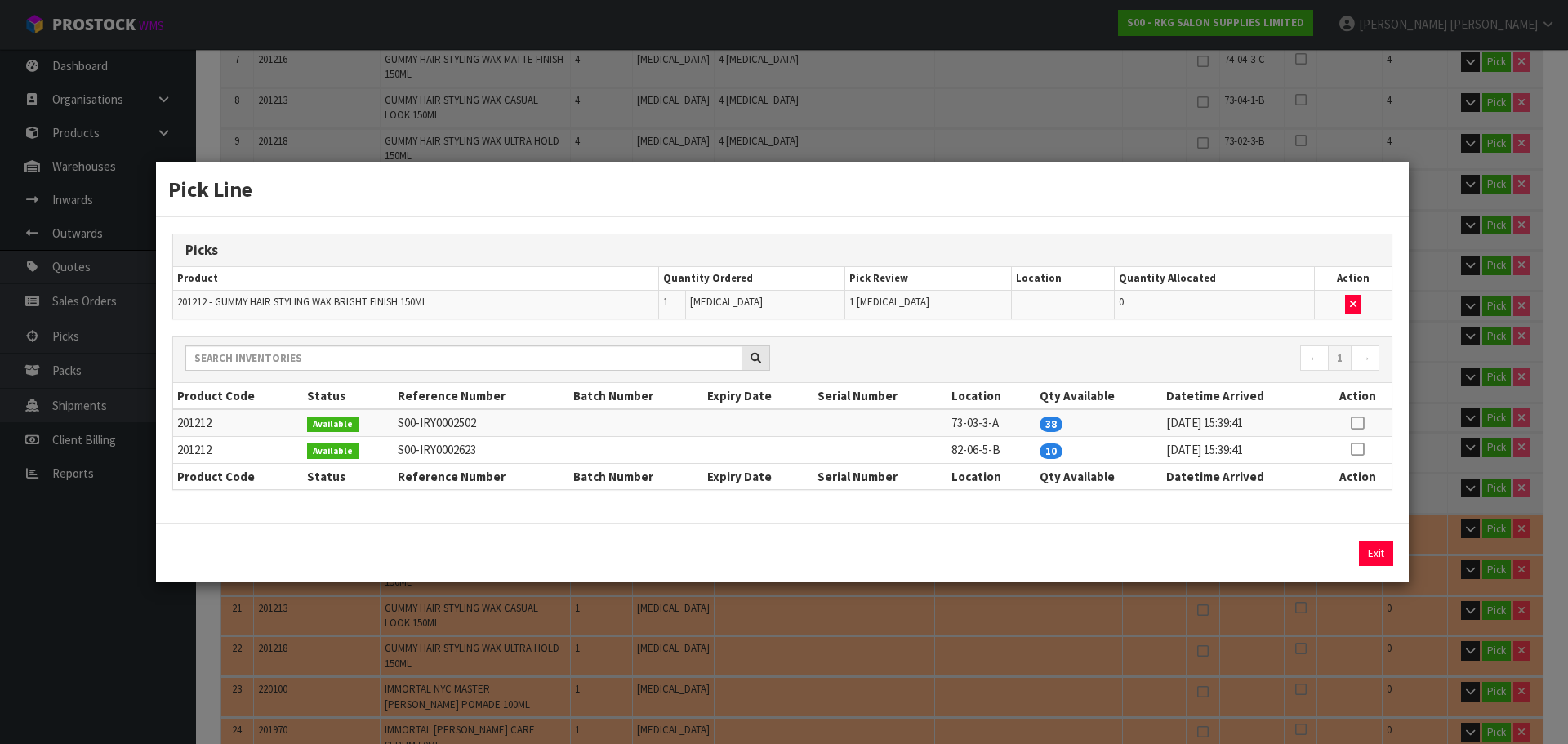
click at [1354, 423] on icon at bounding box center [1357, 423] width 13 height 1
click at [1312, 557] on button "Assign Pick" at bounding box center [1320, 554] width 67 height 25
click at [1372, 550] on button "Exit" at bounding box center [1375, 554] width 34 height 25
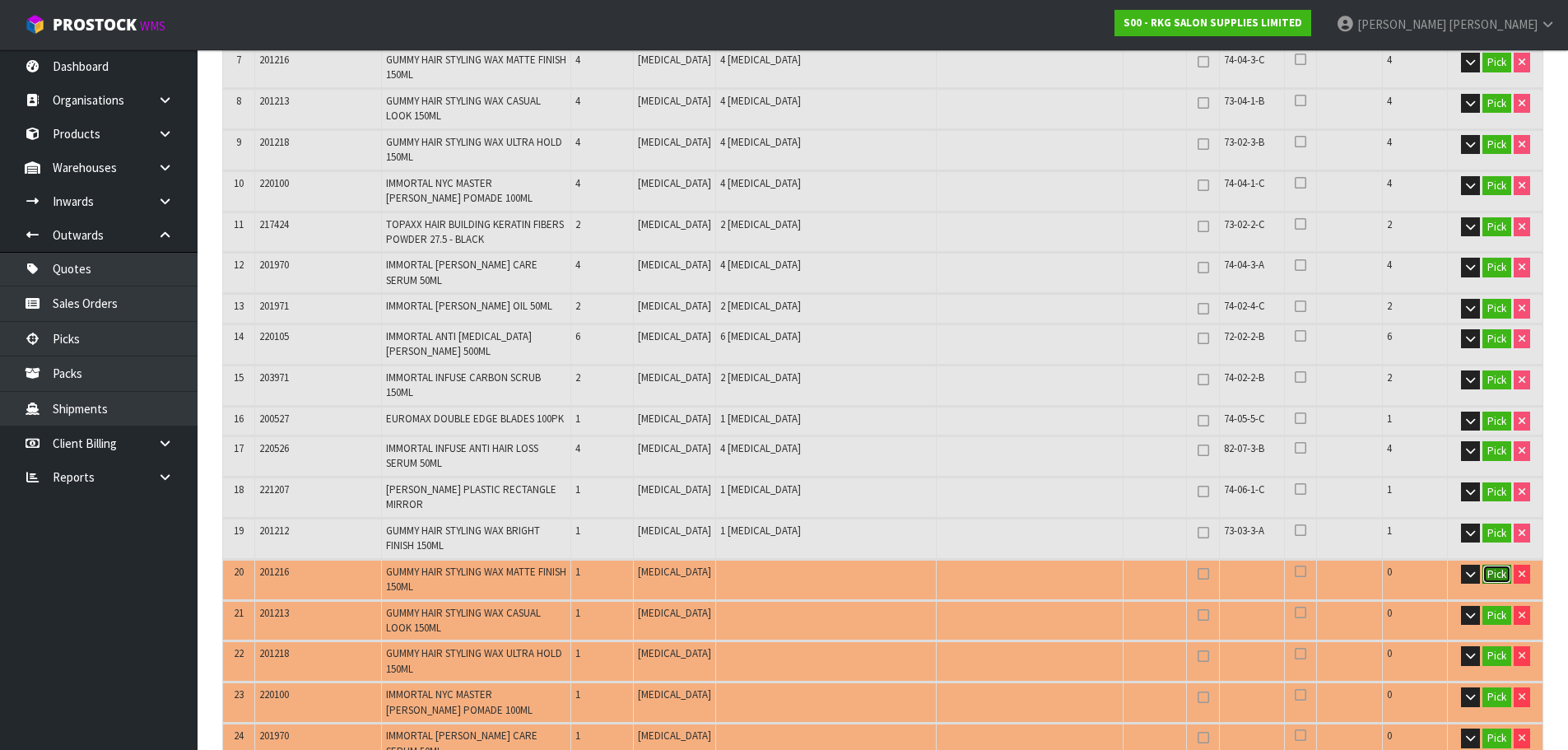
click at [1499, 565] on button "Pick" at bounding box center [1497, 575] width 29 height 20
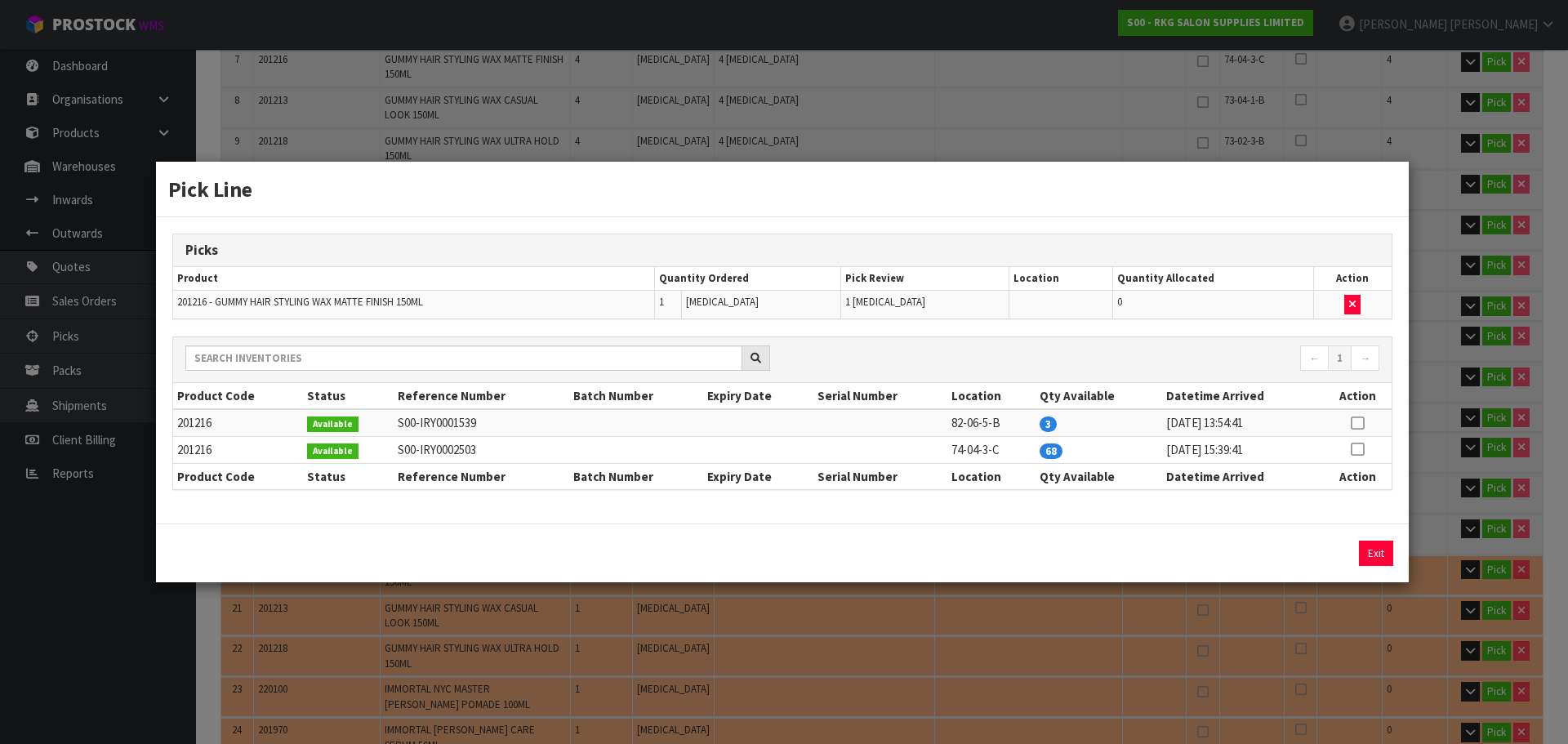
click at [1353, 450] on icon at bounding box center [1357, 450] width 13 height 1
click at [1301, 544] on button "Assign Pick" at bounding box center [1320, 554] width 67 height 25
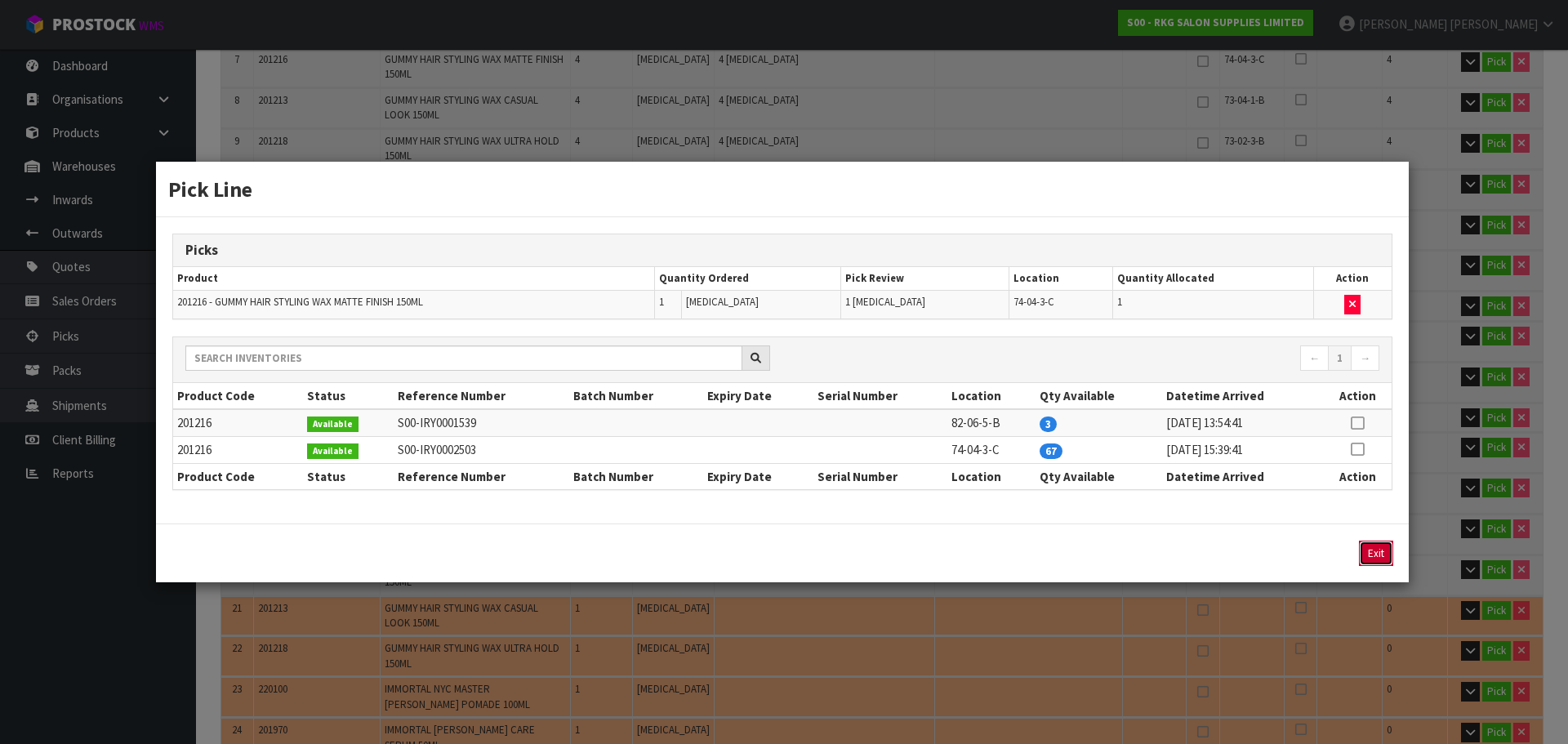
click at [1371, 555] on button "Exit" at bounding box center [1375, 554] width 34 height 25
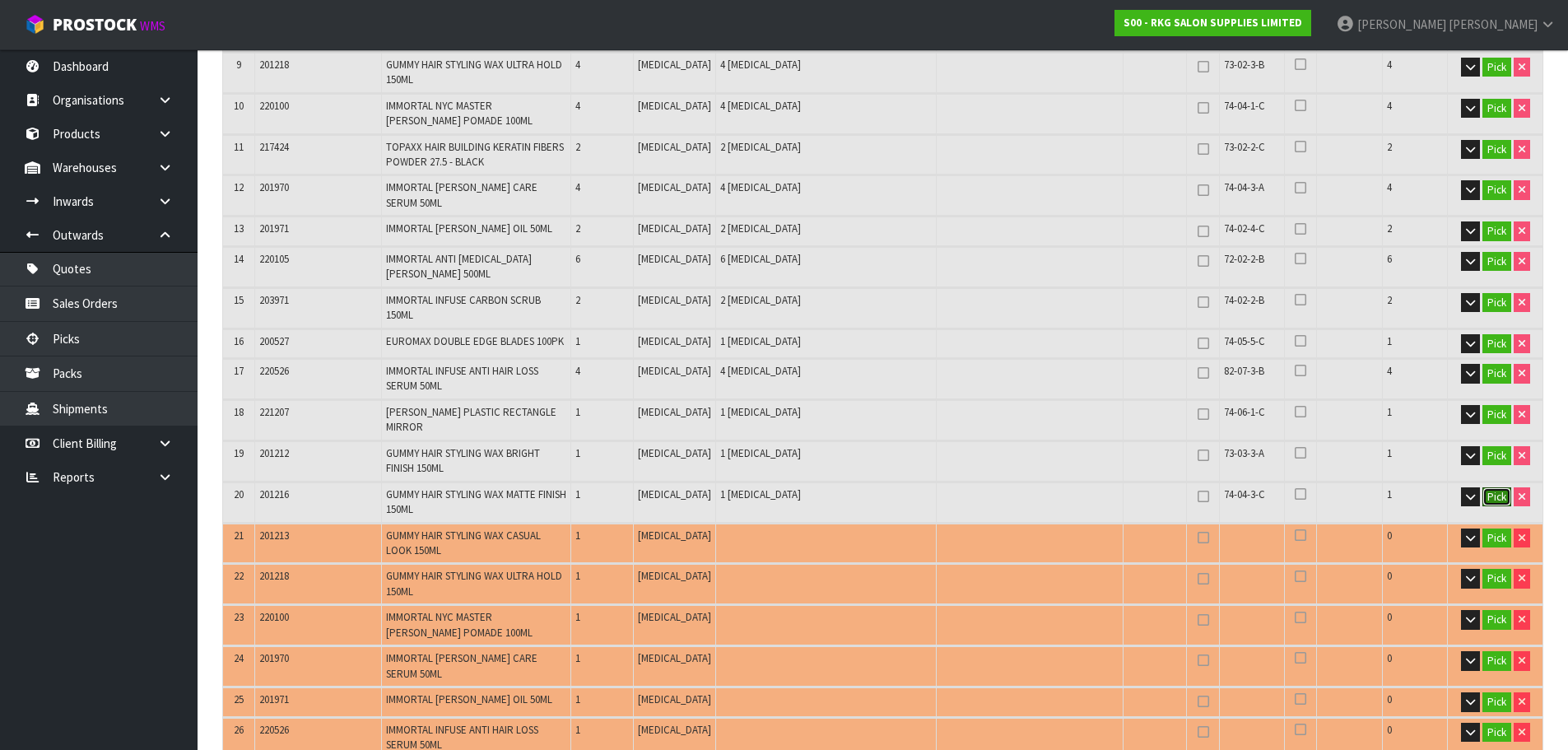
scroll to position [824, 0]
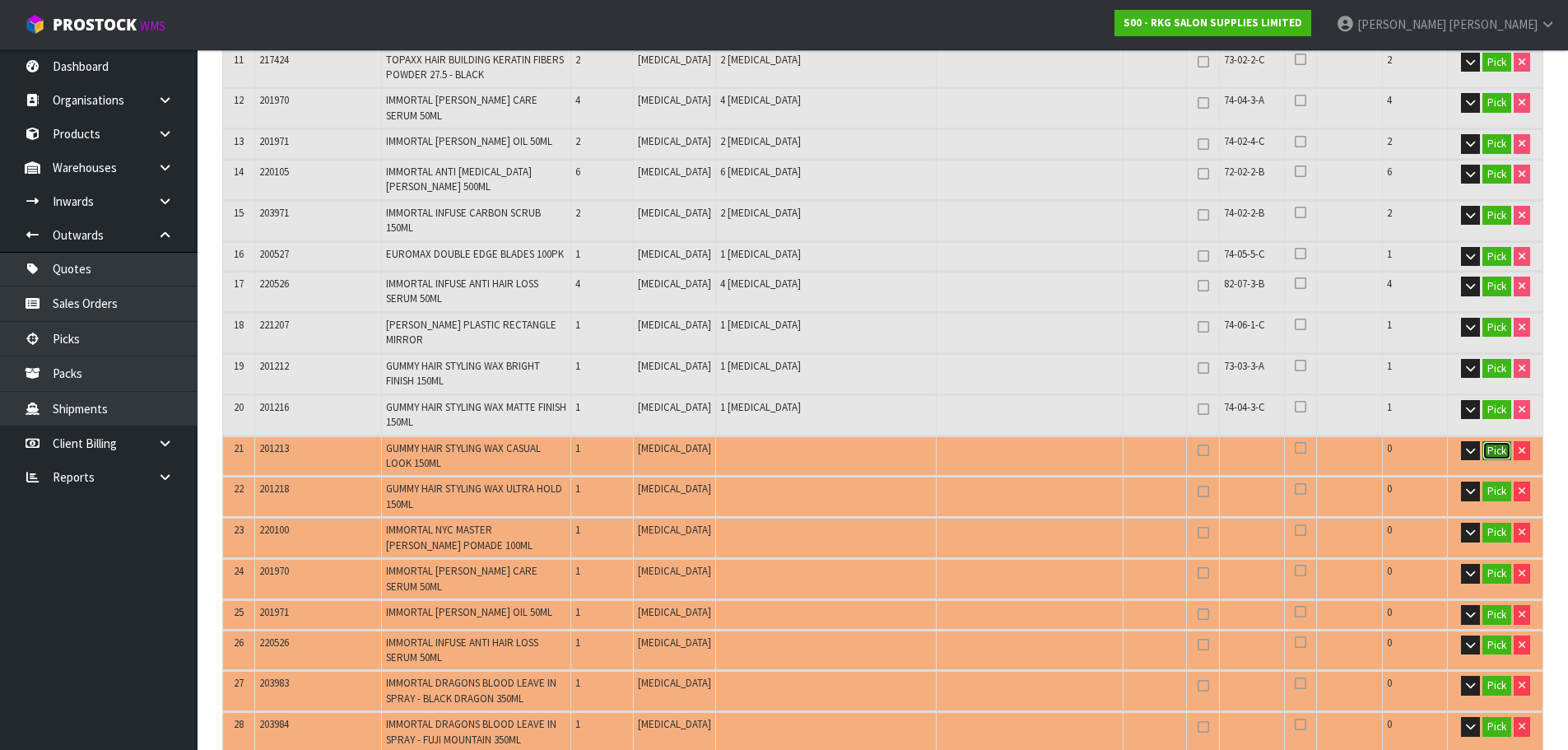
click at [1491, 441] on button "Pick" at bounding box center [1497, 452] width 29 height 20
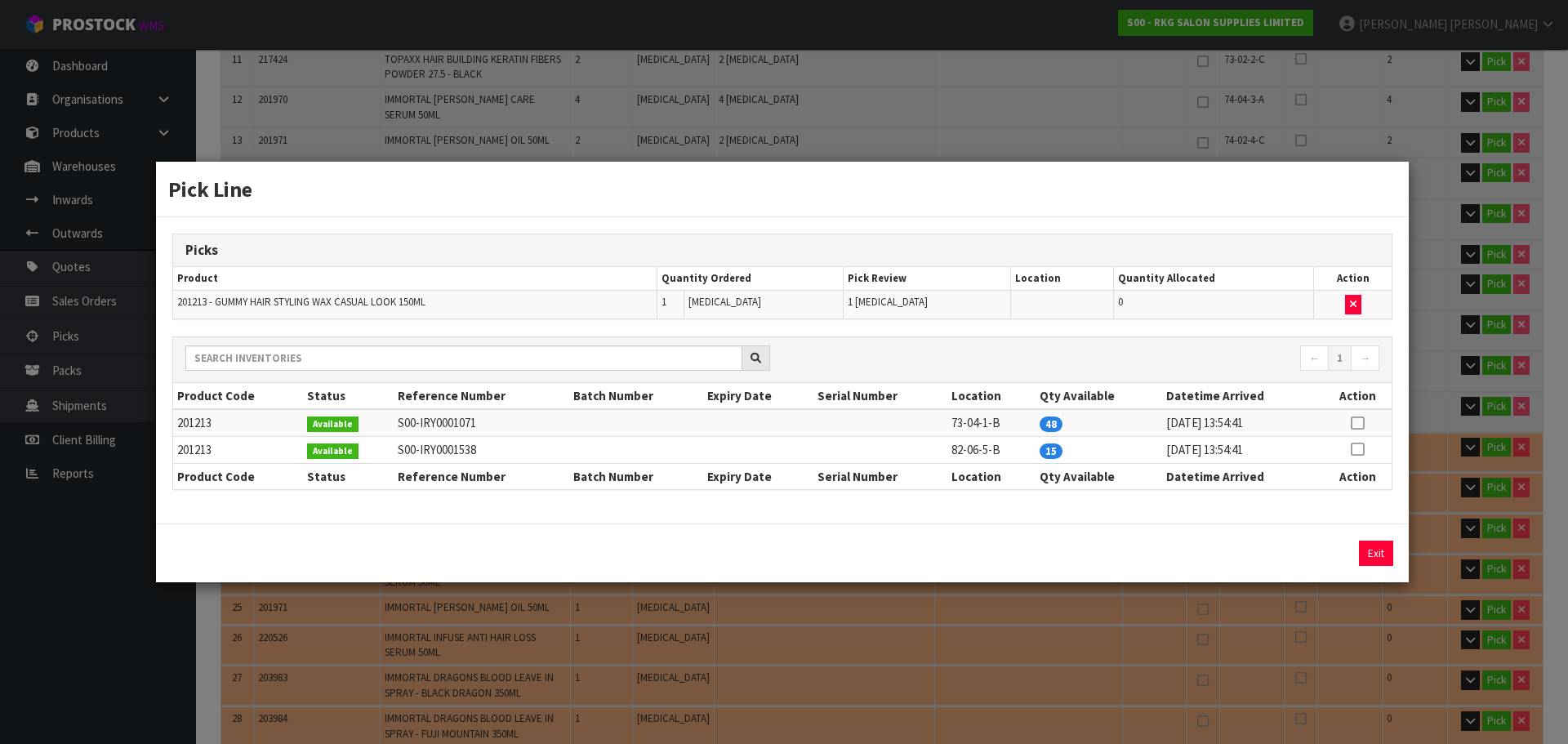
click at [1368, 415] on td at bounding box center [1357, 423] width 68 height 27
click at [1360, 423] on icon at bounding box center [1357, 423] width 13 height 1
click at [1321, 545] on button "Assign Pick" at bounding box center [1320, 554] width 67 height 25
click at [1366, 553] on button "Exit" at bounding box center [1375, 554] width 34 height 25
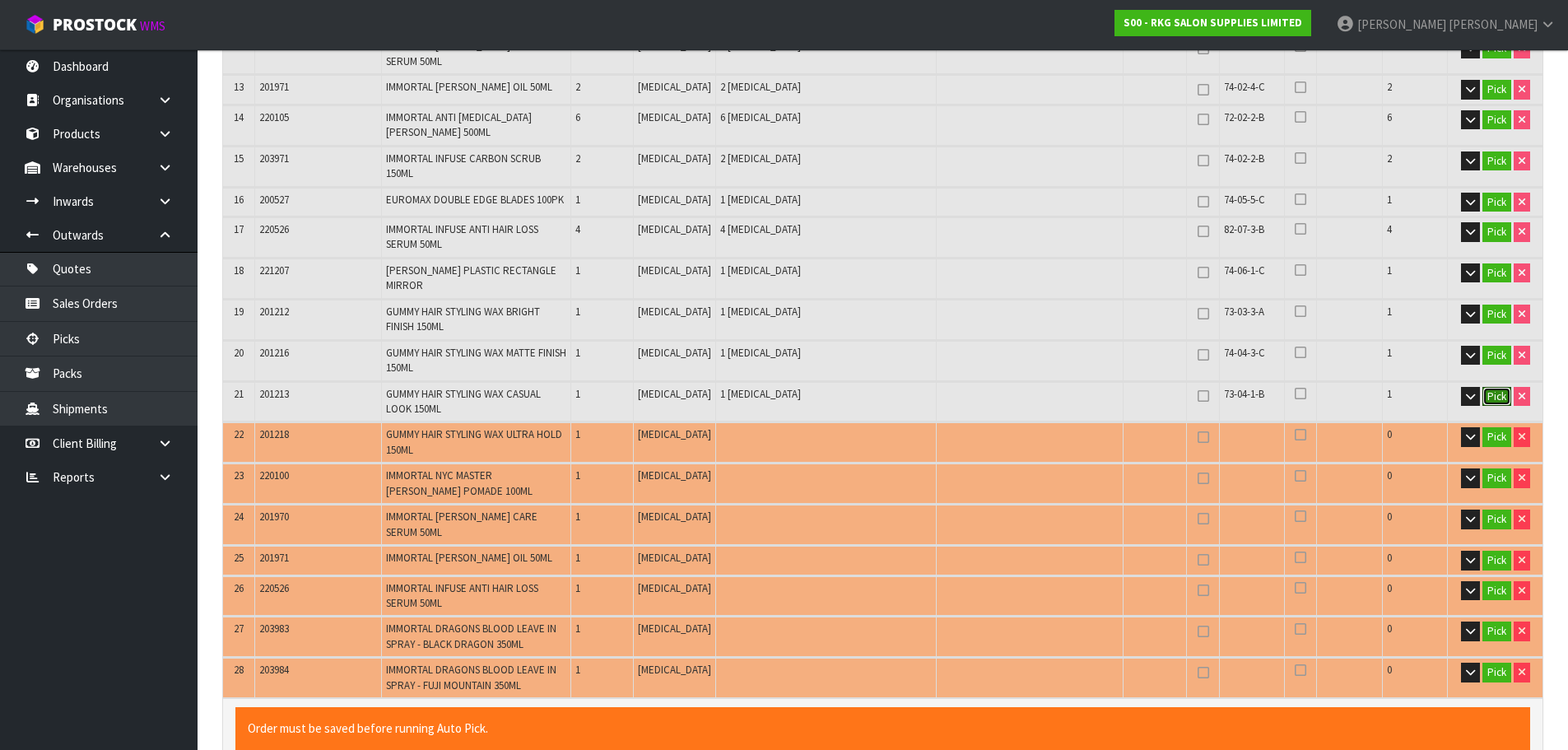
scroll to position [906, 0]
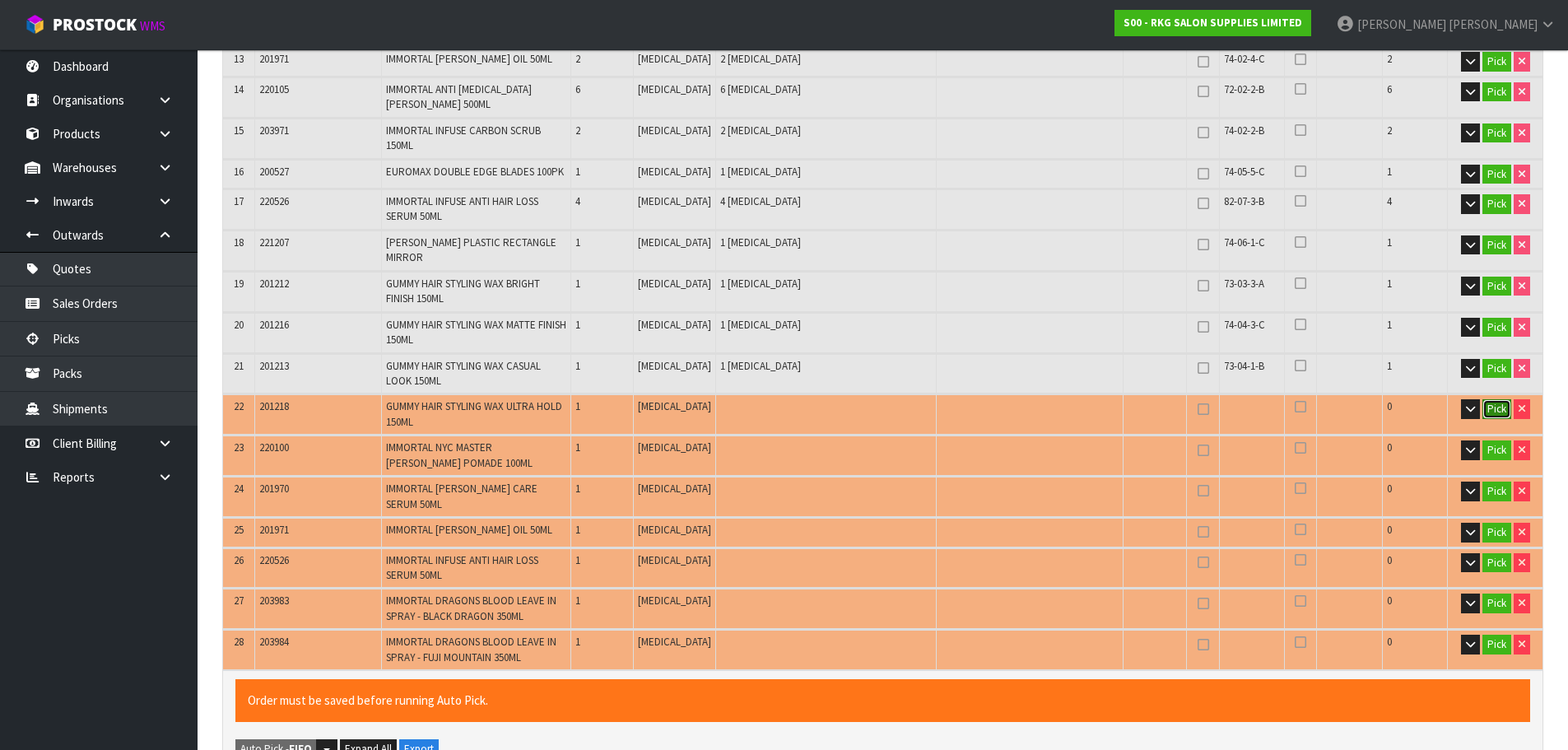
click at [1491, 399] on button "Pick" at bounding box center [1497, 409] width 29 height 20
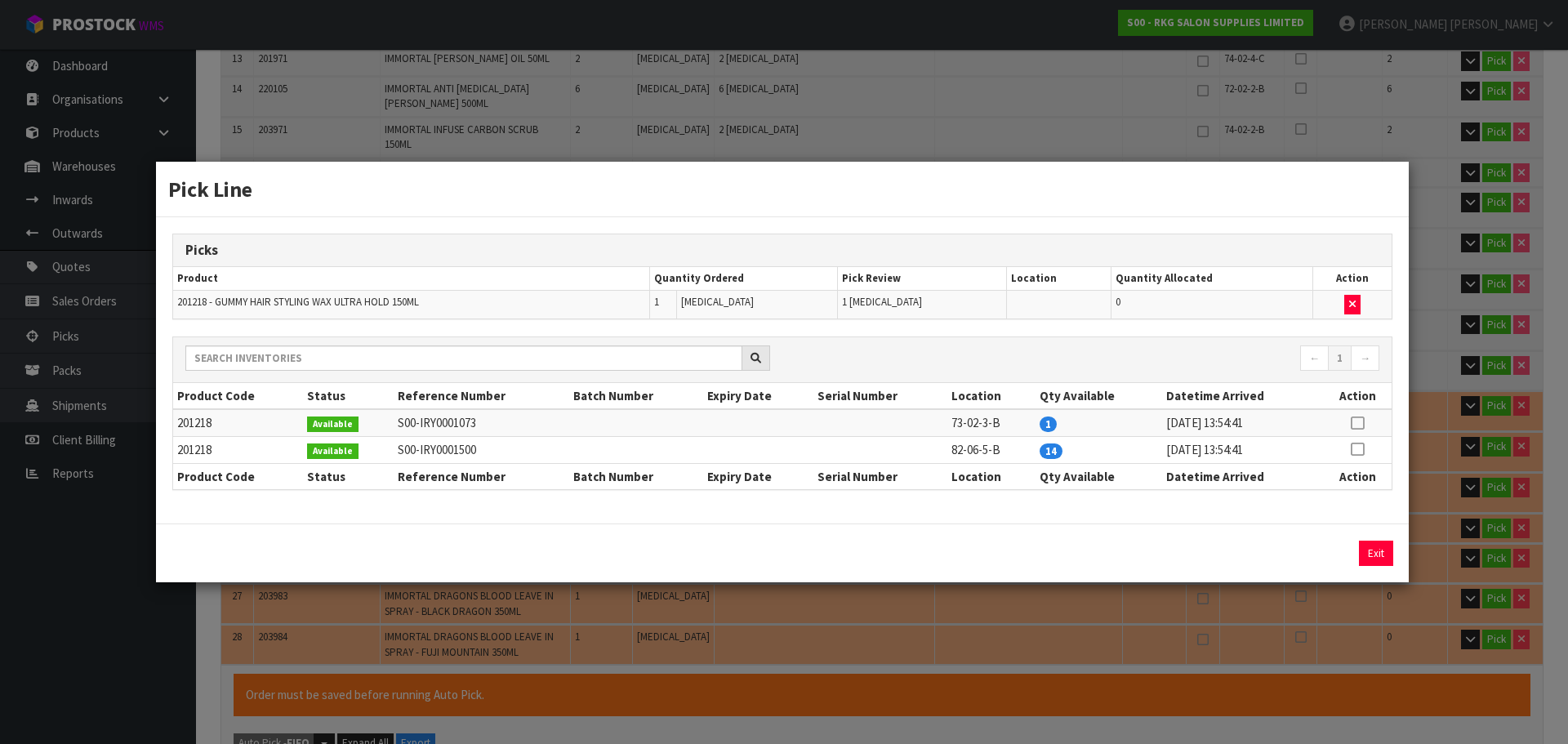
click at [1356, 423] on icon at bounding box center [1357, 423] width 13 height 1
click at [1296, 553] on button "Assign Pick" at bounding box center [1320, 554] width 67 height 25
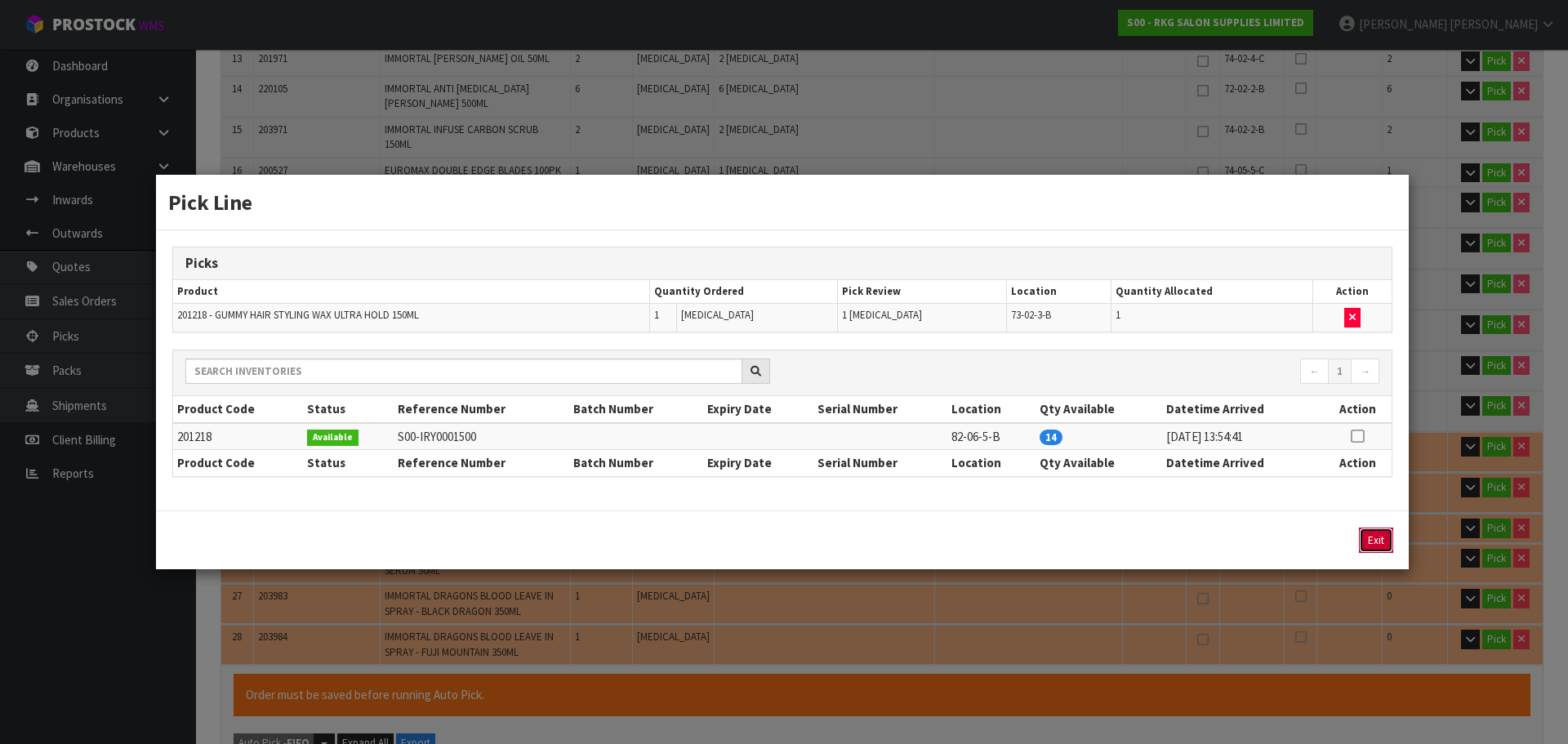
click at [1372, 543] on button "Exit" at bounding box center [1375, 540] width 34 height 25
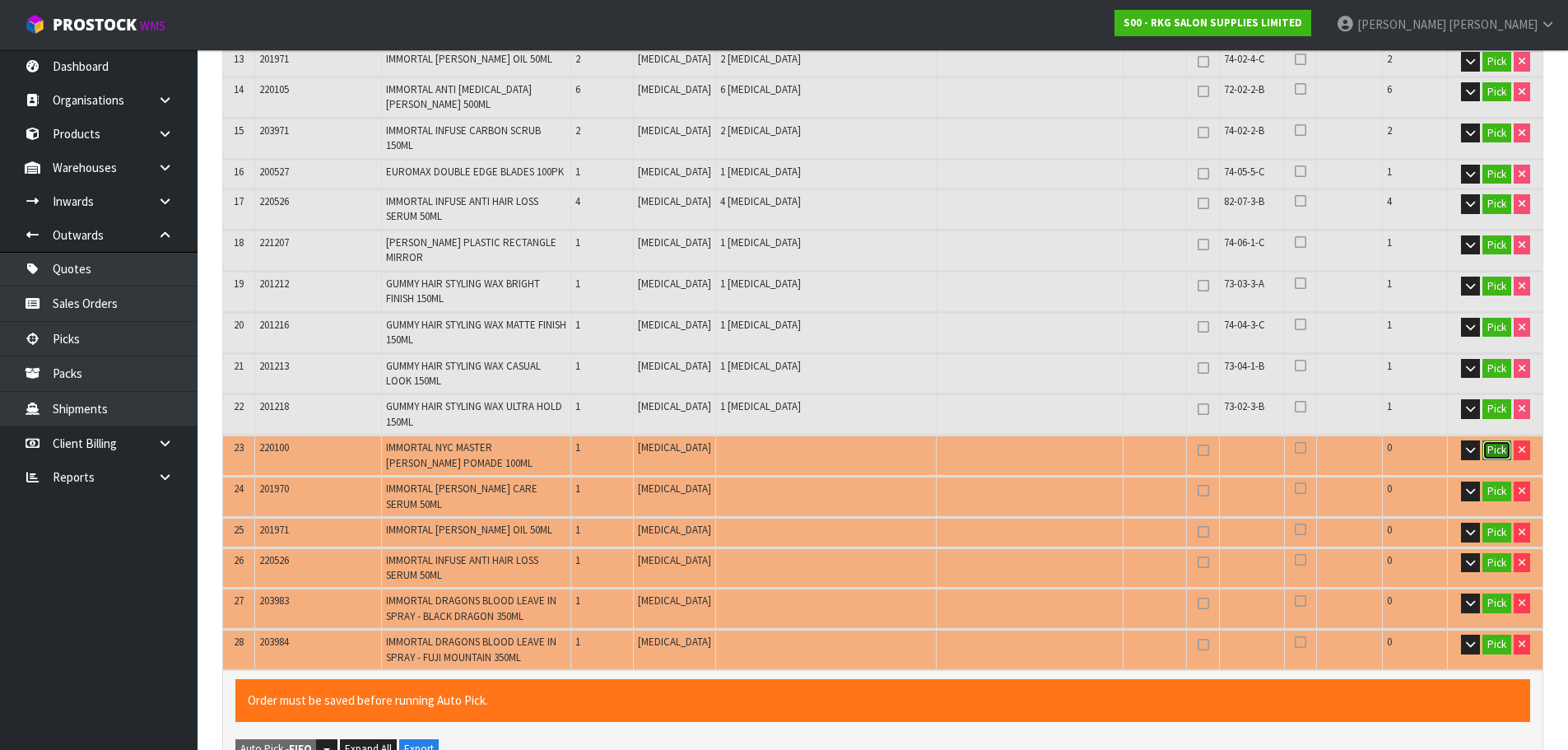
click at [1497, 441] on button "Pick" at bounding box center [1497, 451] width 29 height 20
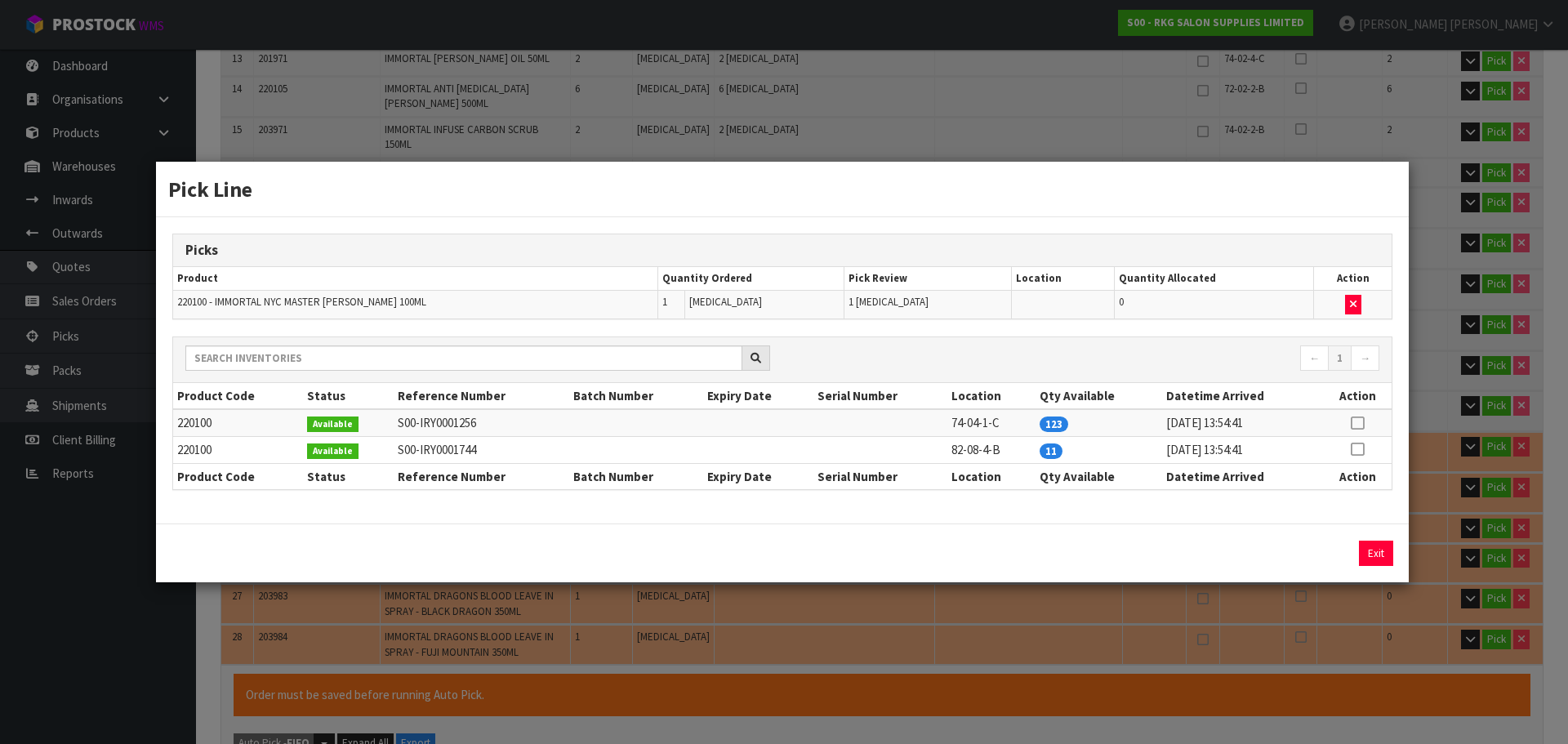
click at [1356, 424] on icon at bounding box center [1357, 423] width 13 height 1
click at [1315, 554] on button "Assign Pick" at bounding box center [1320, 554] width 67 height 25
drag, startPoint x: 1372, startPoint y: 555, endPoint x: 1407, endPoint y: 526, distance: 45.5
click at [1373, 555] on button "Exit" at bounding box center [1375, 554] width 34 height 25
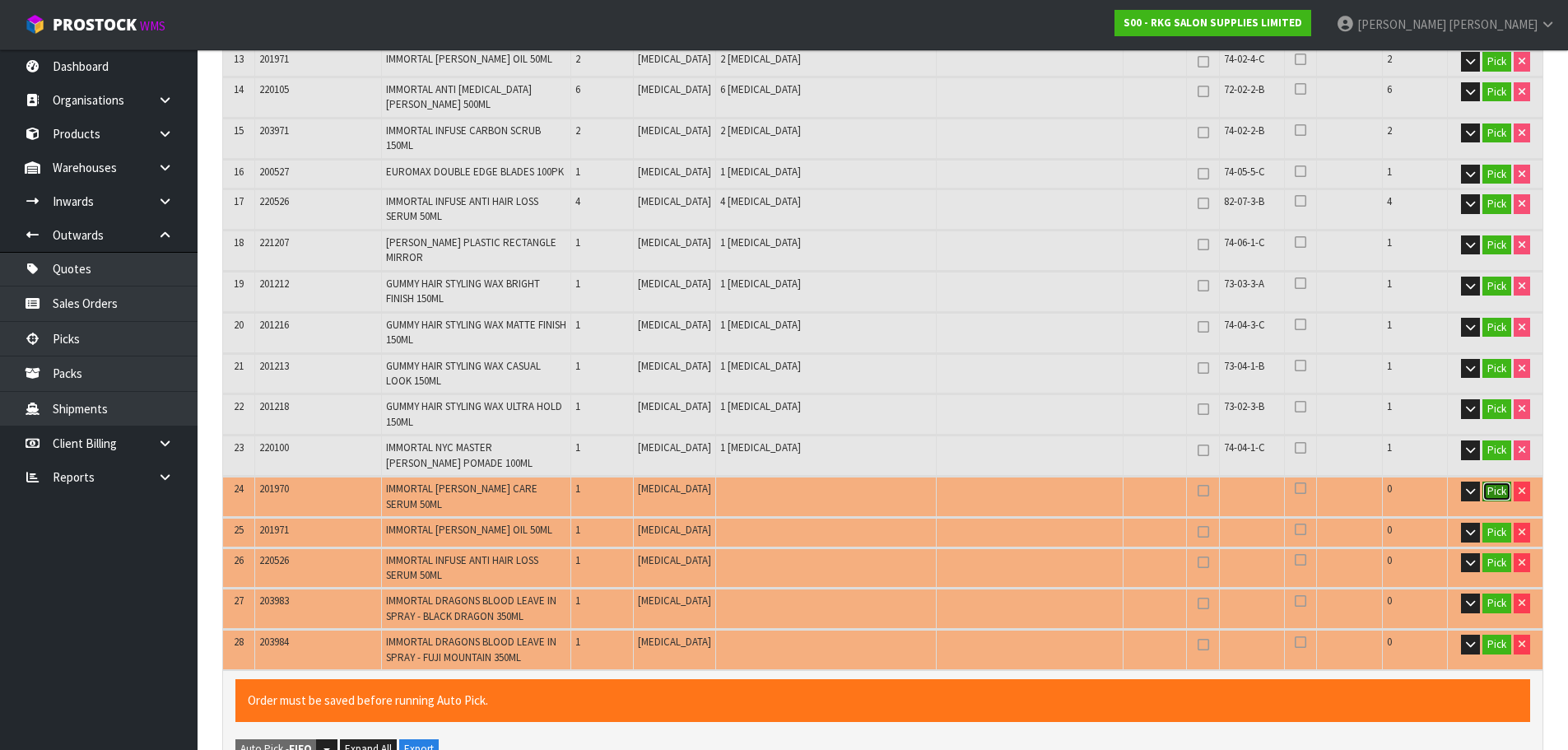
click at [1489, 482] on button "Pick" at bounding box center [1497, 492] width 29 height 20
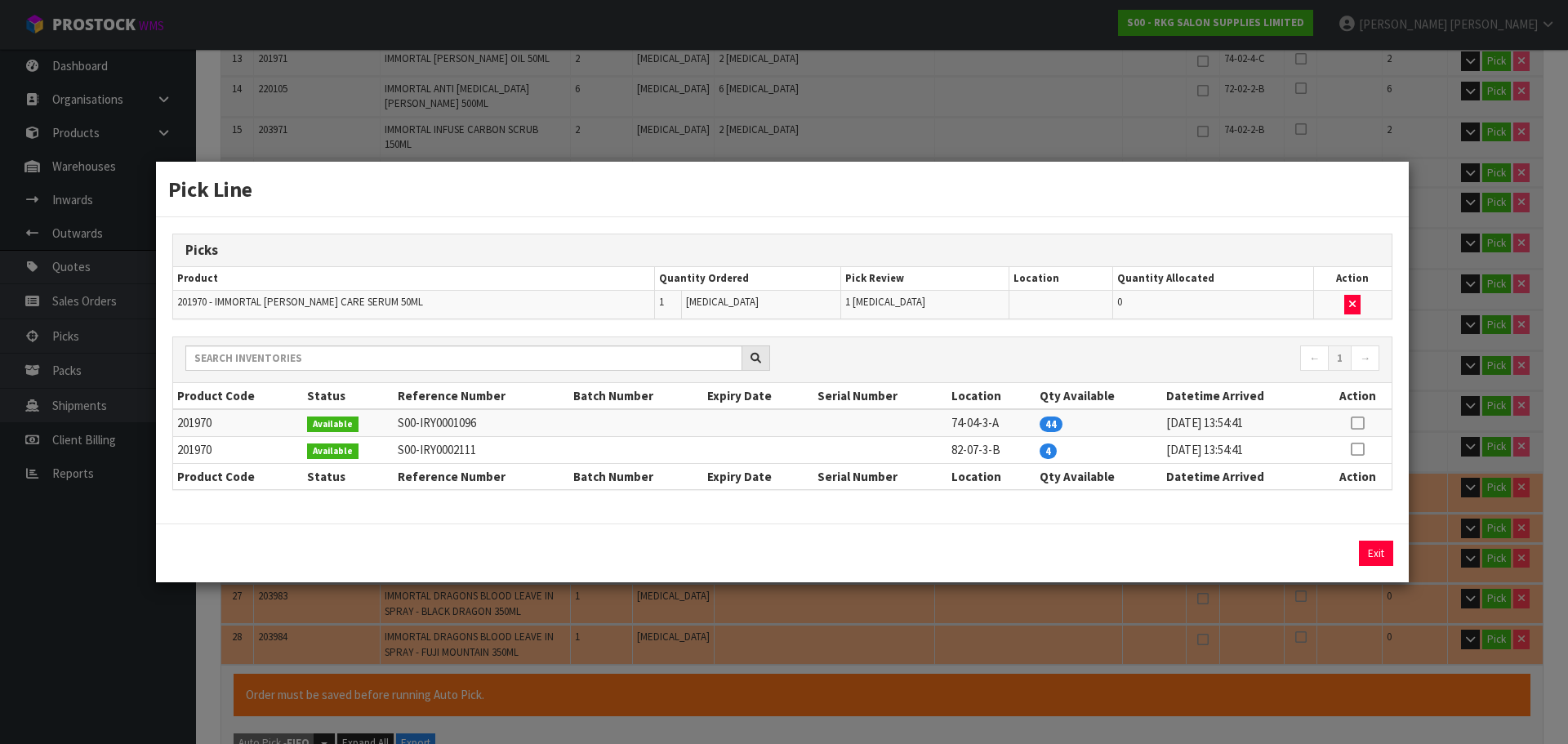
click at [1353, 416] on td at bounding box center [1357, 423] width 68 height 27
click at [1355, 423] on icon at bounding box center [1357, 423] width 13 height 1
click at [1322, 555] on button "Assign Pick" at bounding box center [1320, 554] width 67 height 25
click at [1378, 553] on button "Exit" at bounding box center [1375, 554] width 34 height 25
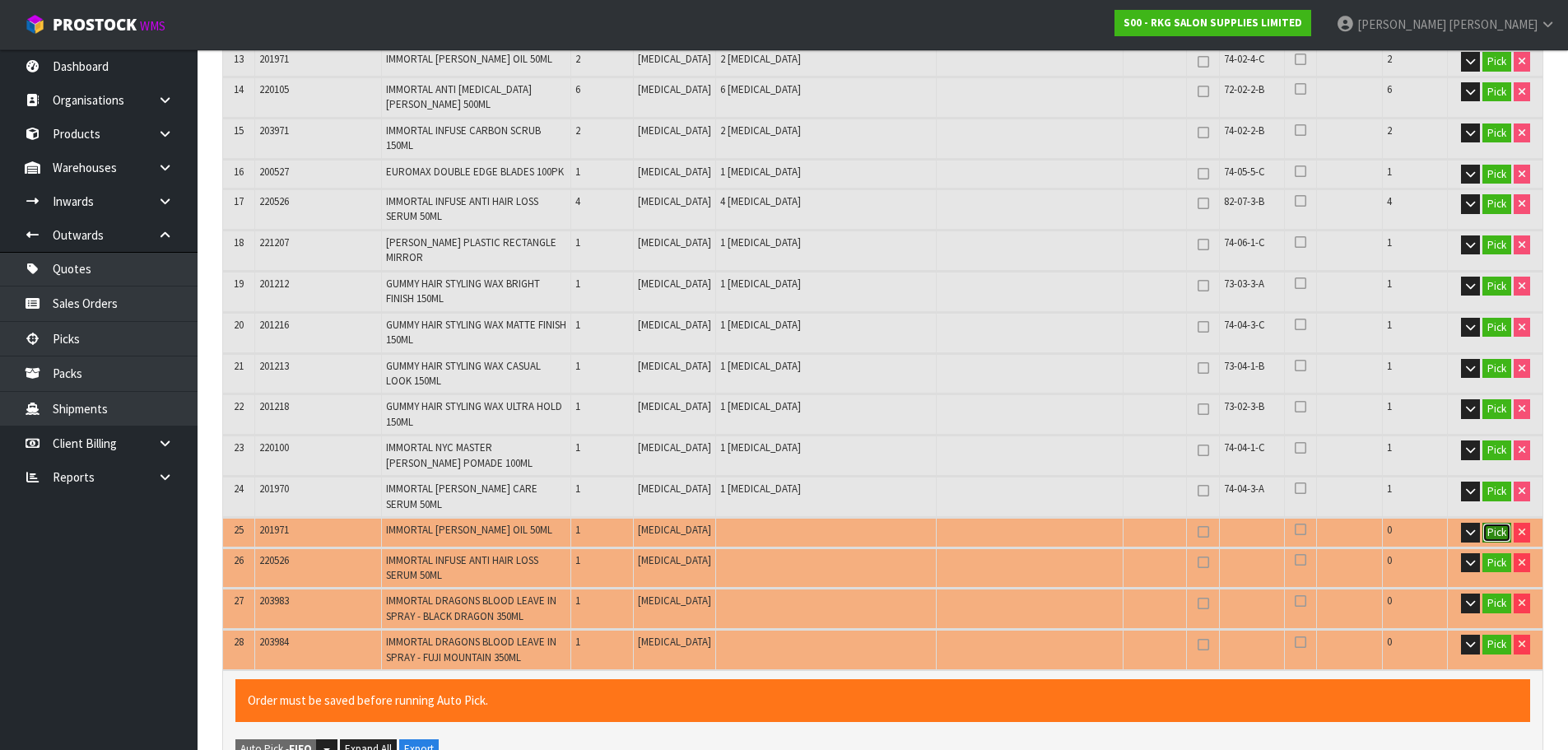
click at [1497, 523] on button "Pick" at bounding box center [1497, 533] width 29 height 20
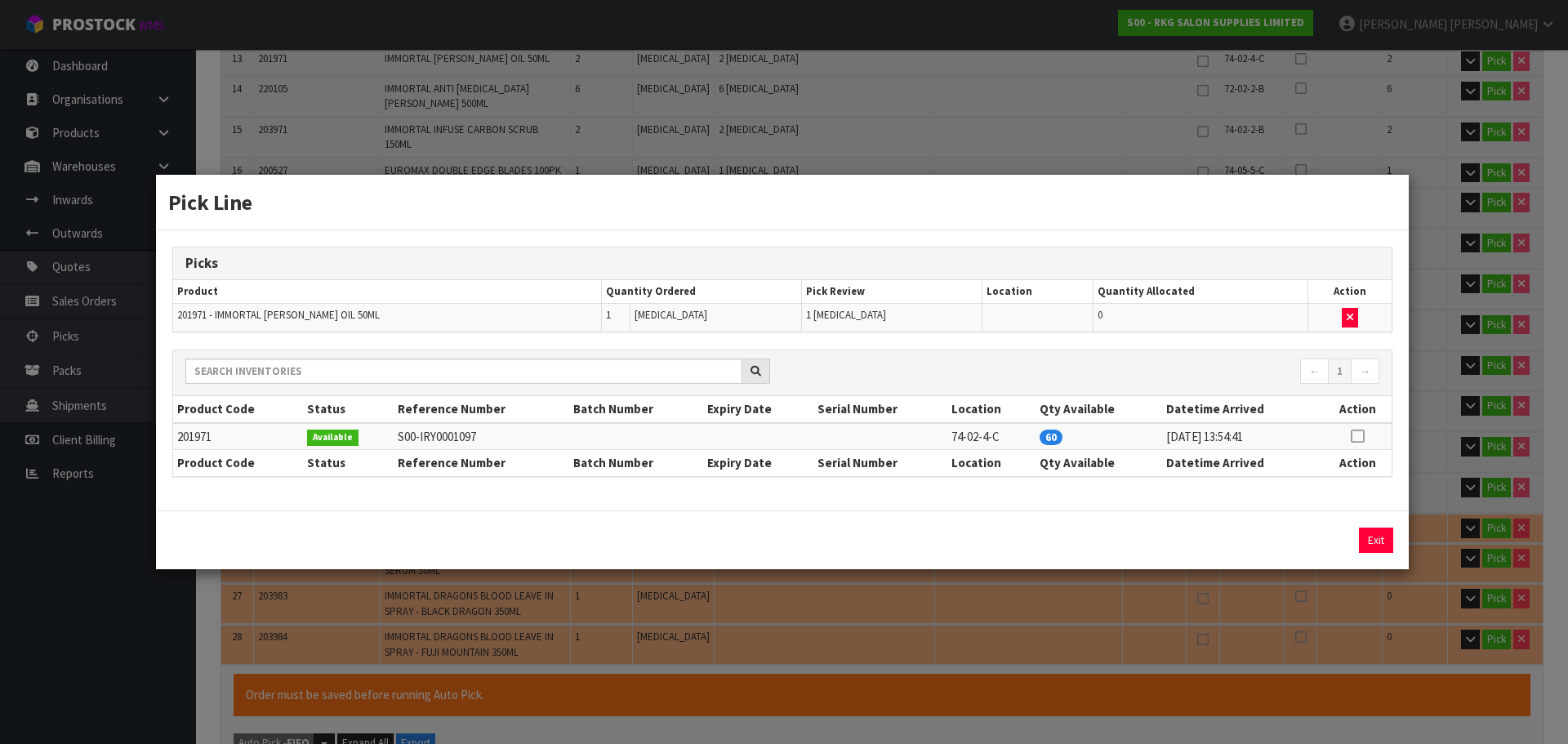
click at [1356, 436] on icon at bounding box center [1357, 436] width 13 height 1
click at [1300, 541] on button "Assign Pick" at bounding box center [1320, 540] width 67 height 25
click at [1370, 541] on button "Exit" at bounding box center [1375, 540] width 34 height 25
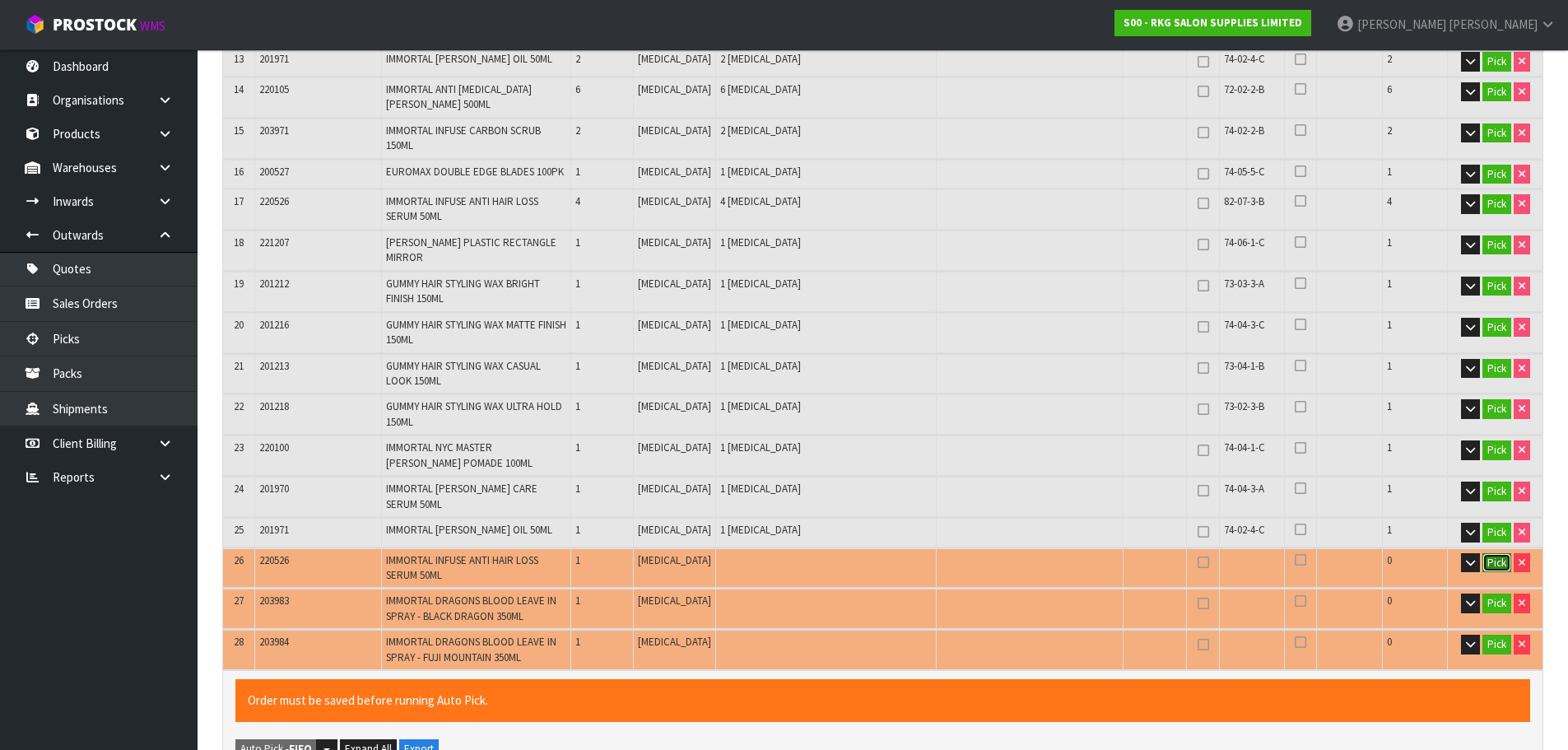
click at [1502, 553] on button "Pick" at bounding box center [1497, 563] width 29 height 20
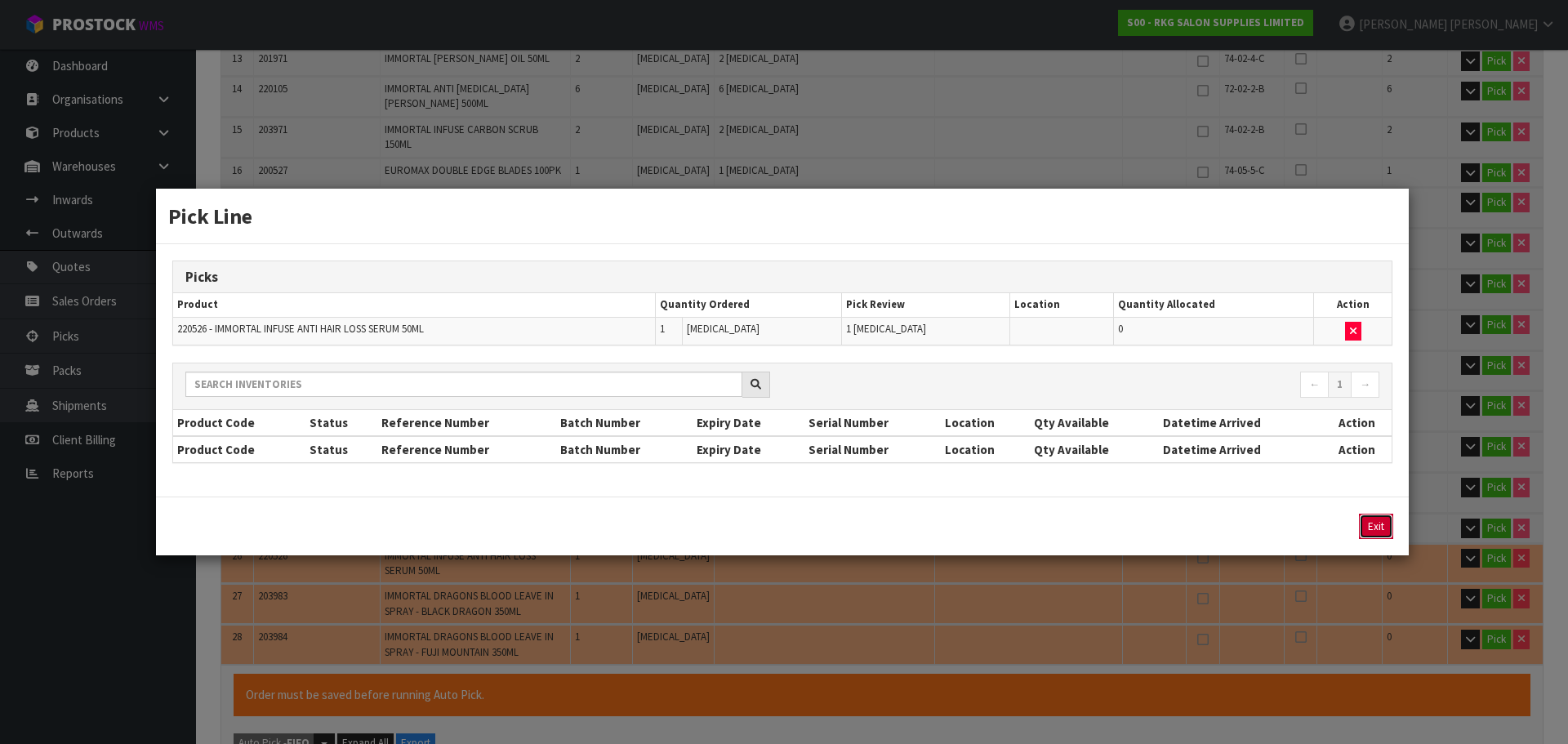
click at [1378, 529] on button "Exit" at bounding box center [1375, 526] width 34 height 25
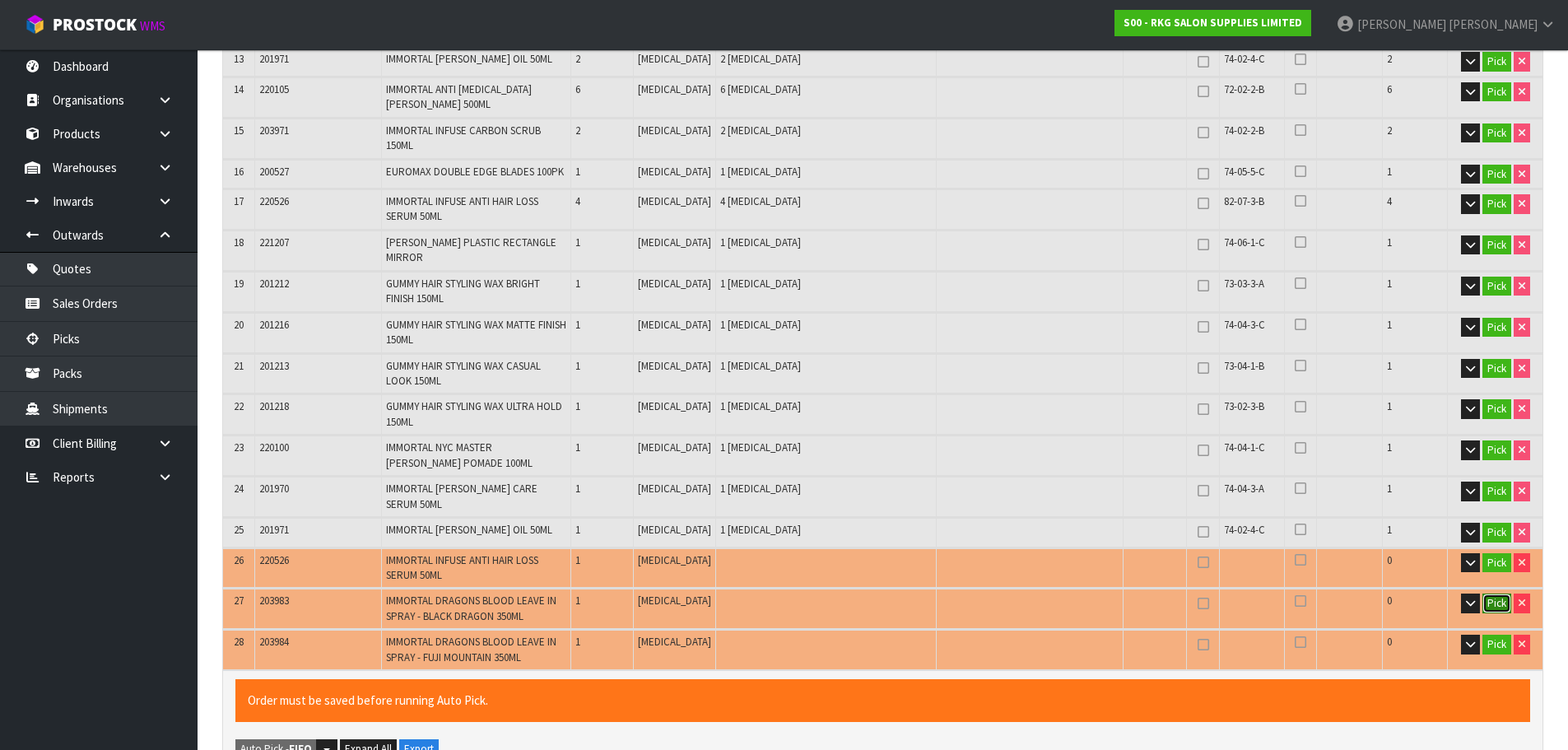
click at [1489, 594] on button "Pick" at bounding box center [1497, 604] width 29 height 20
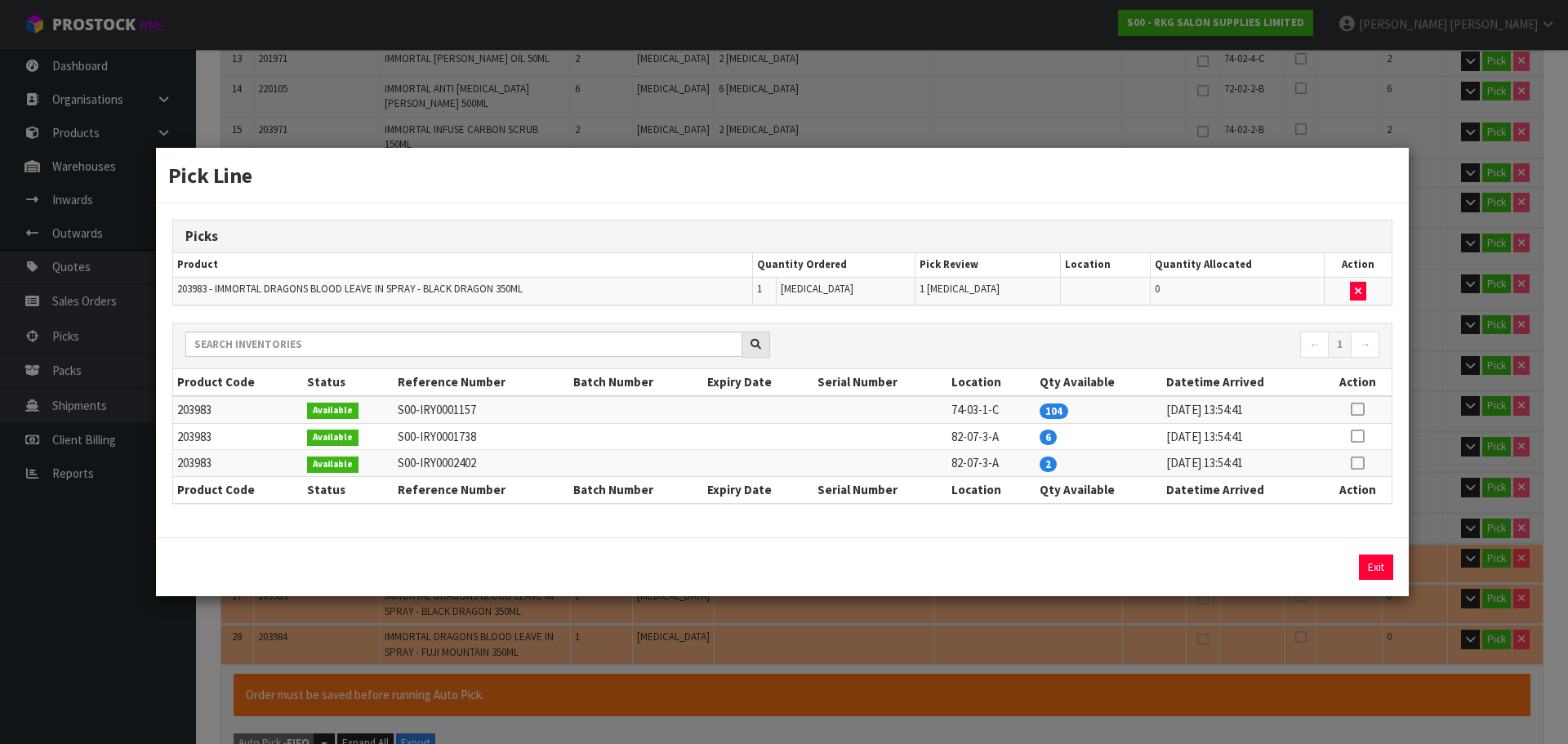
click at [1359, 410] on icon at bounding box center [1357, 410] width 13 height 1
drag, startPoint x: 1300, startPoint y: 563, endPoint x: 1341, endPoint y: 564, distance: 41.0
click at [1305, 564] on button "Assign Pick" at bounding box center [1320, 567] width 67 height 25
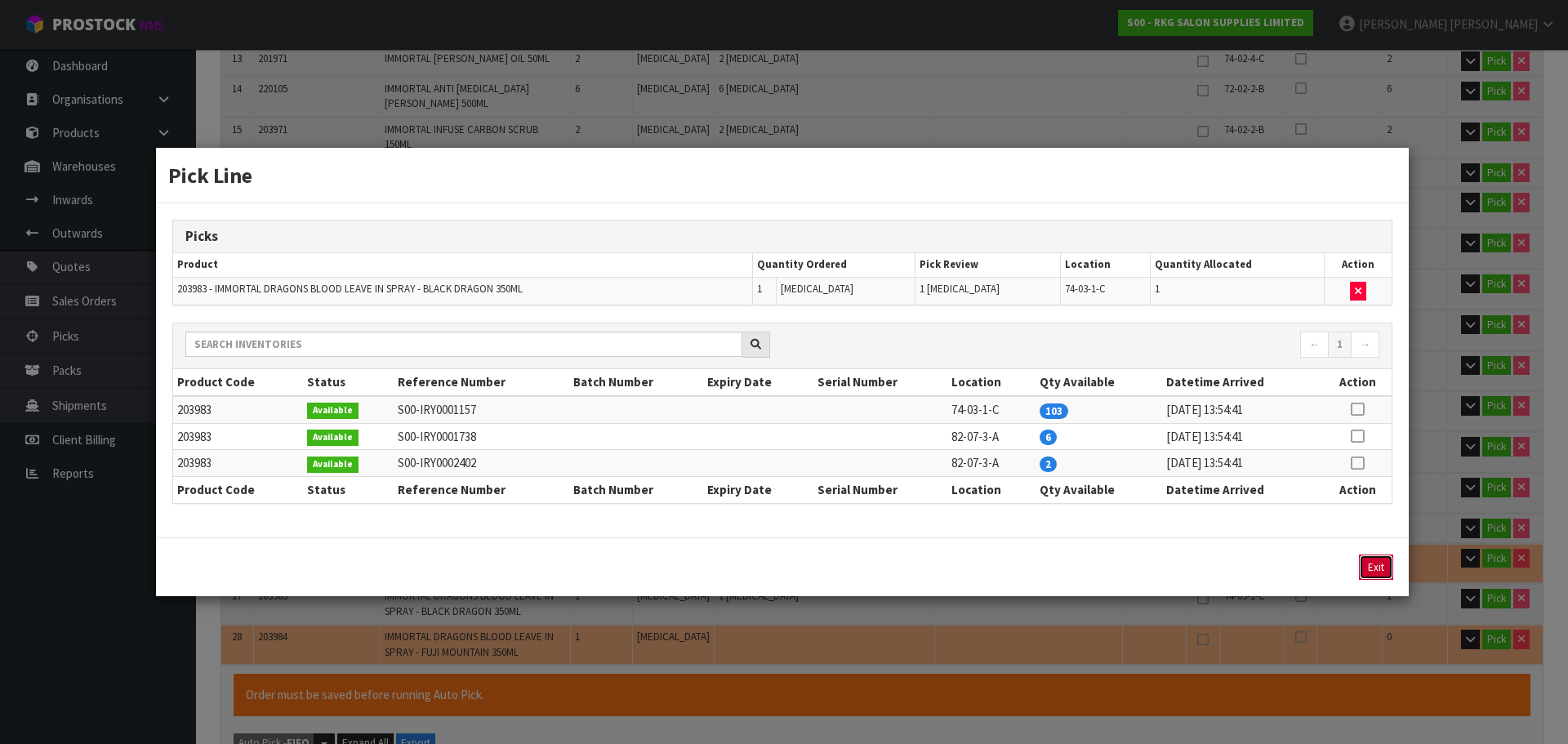
click at [1378, 565] on button "Exit" at bounding box center [1375, 567] width 34 height 25
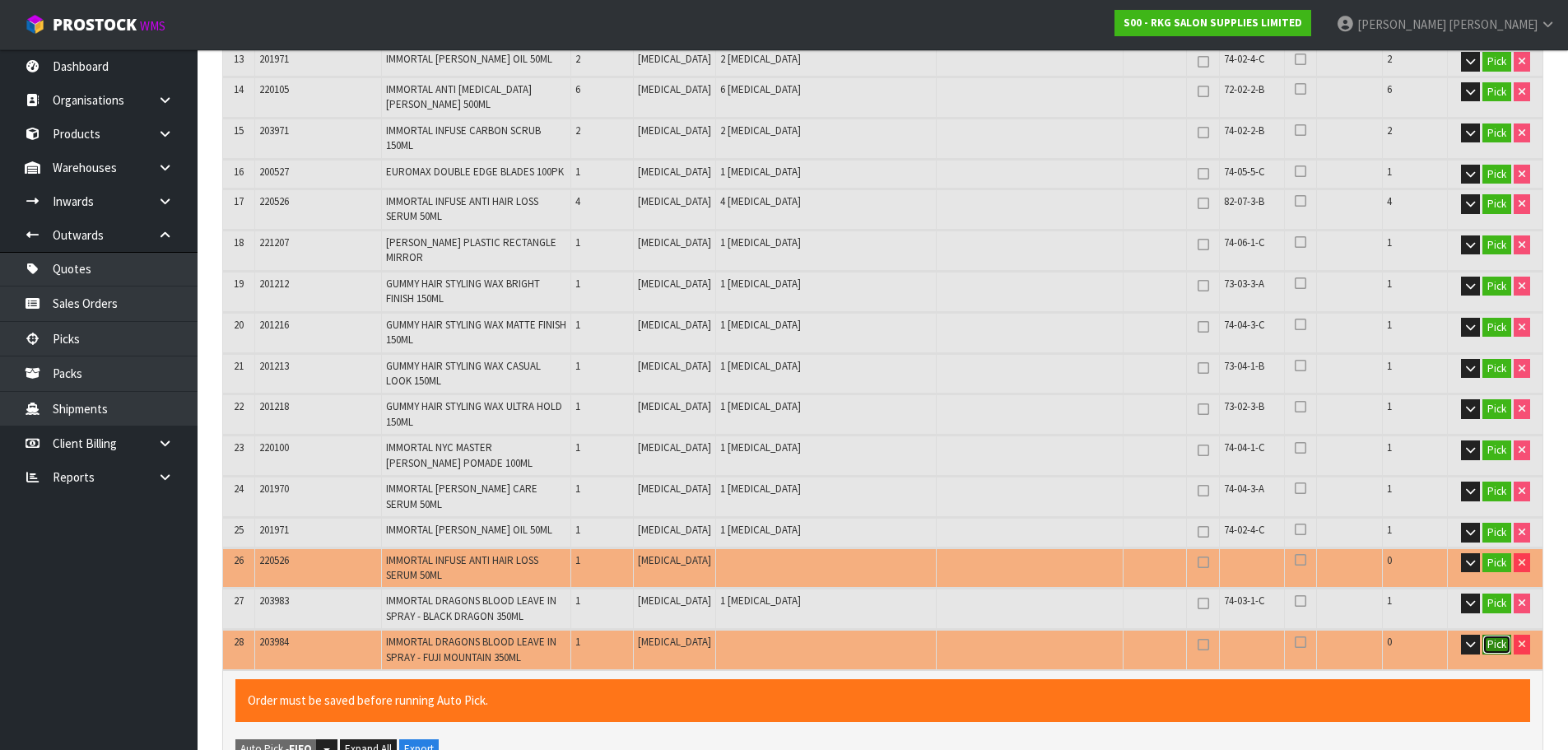
click at [1493, 635] on button "Pick" at bounding box center [1497, 645] width 29 height 20
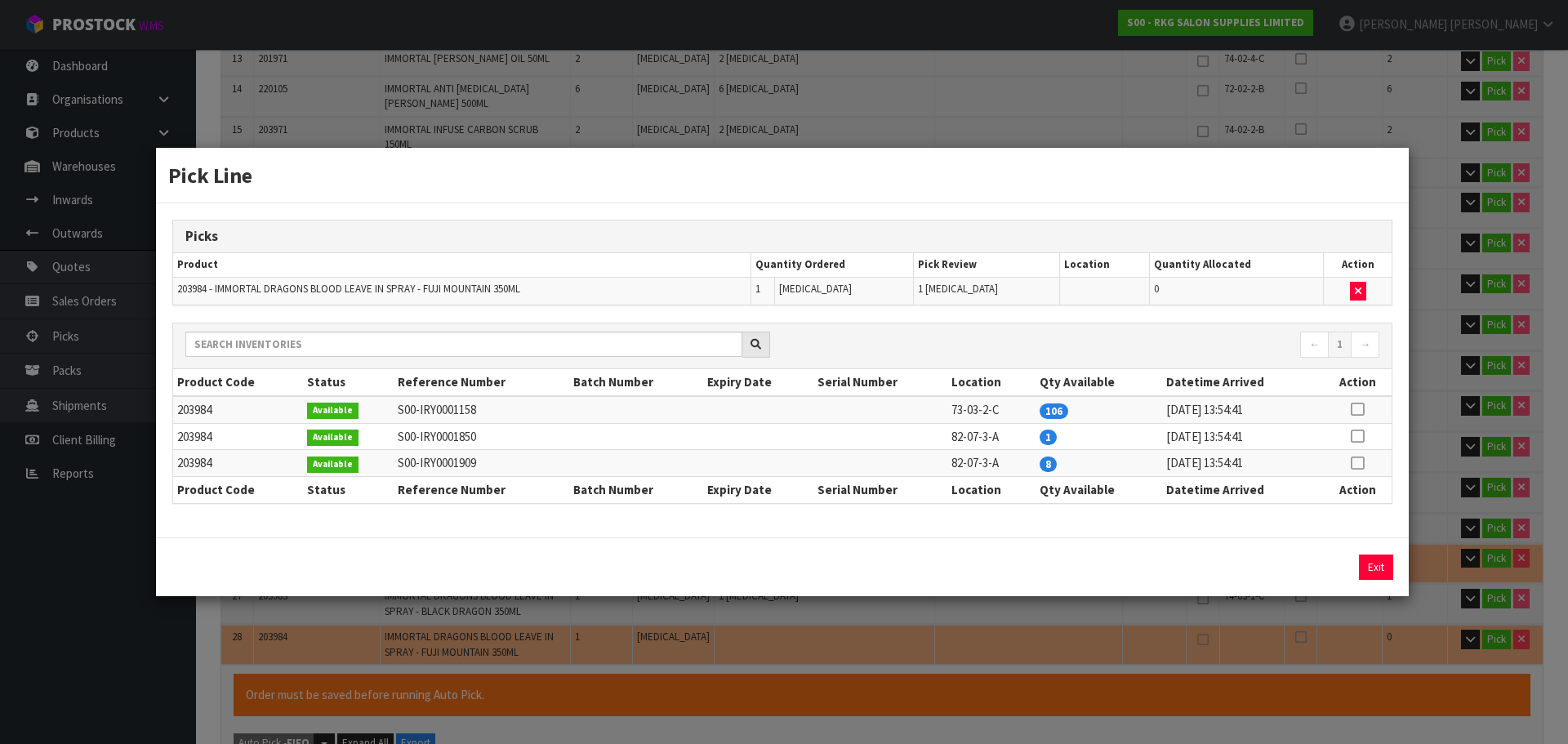
click at [1364, 410] on icon at bounding box center [1357, 410] width 13 height 1
drag, startPoint x: 1318, startPoint y: 566, endPoint x: 1376, endPoint y: 567, distance: 58.0
click at [1320, 566] on button "Assign Pick" at bounding box center [1320, 567] width 67 height 25
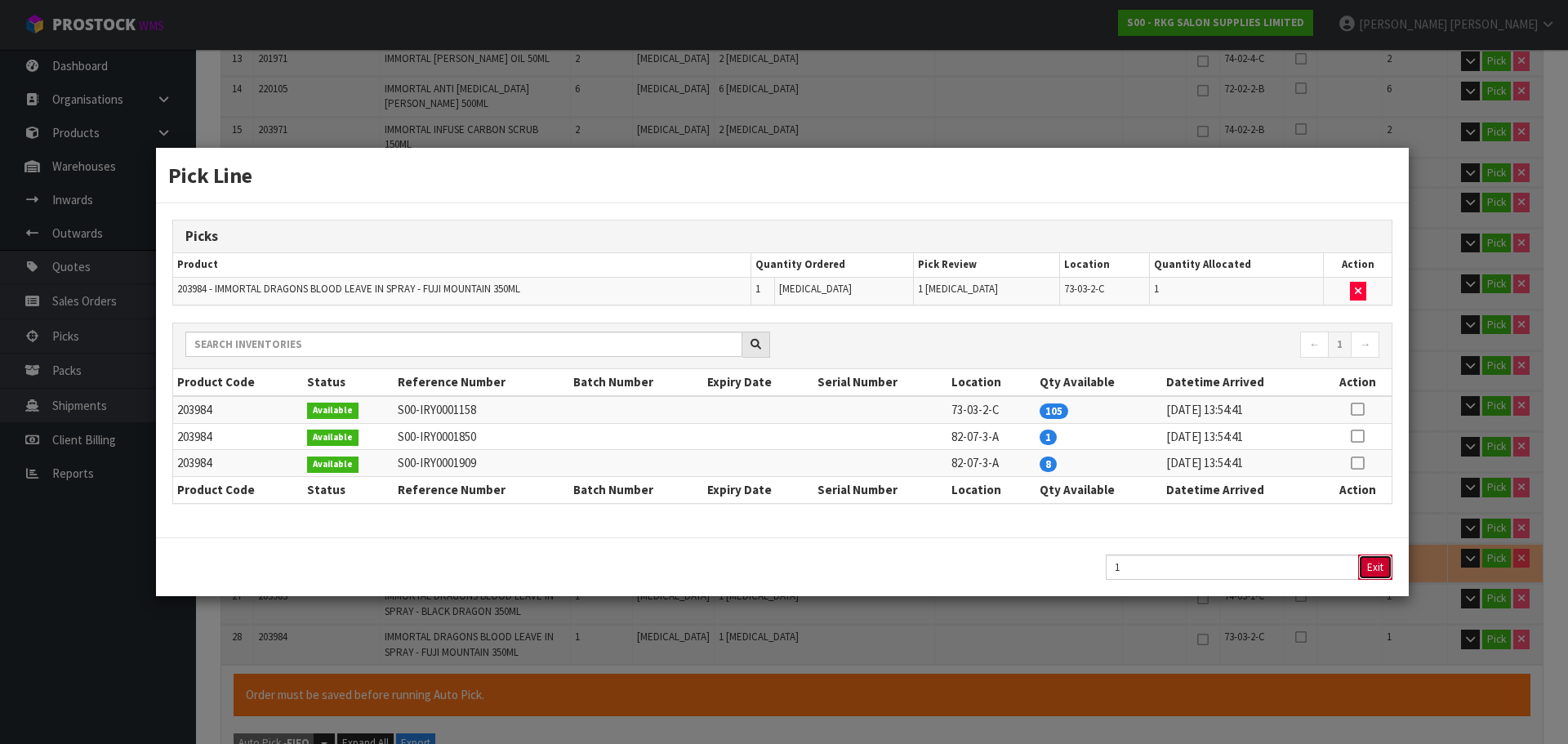
click at [1376, 567] on button "Exit" at bounding box center [1375, 567] width 34 height 25
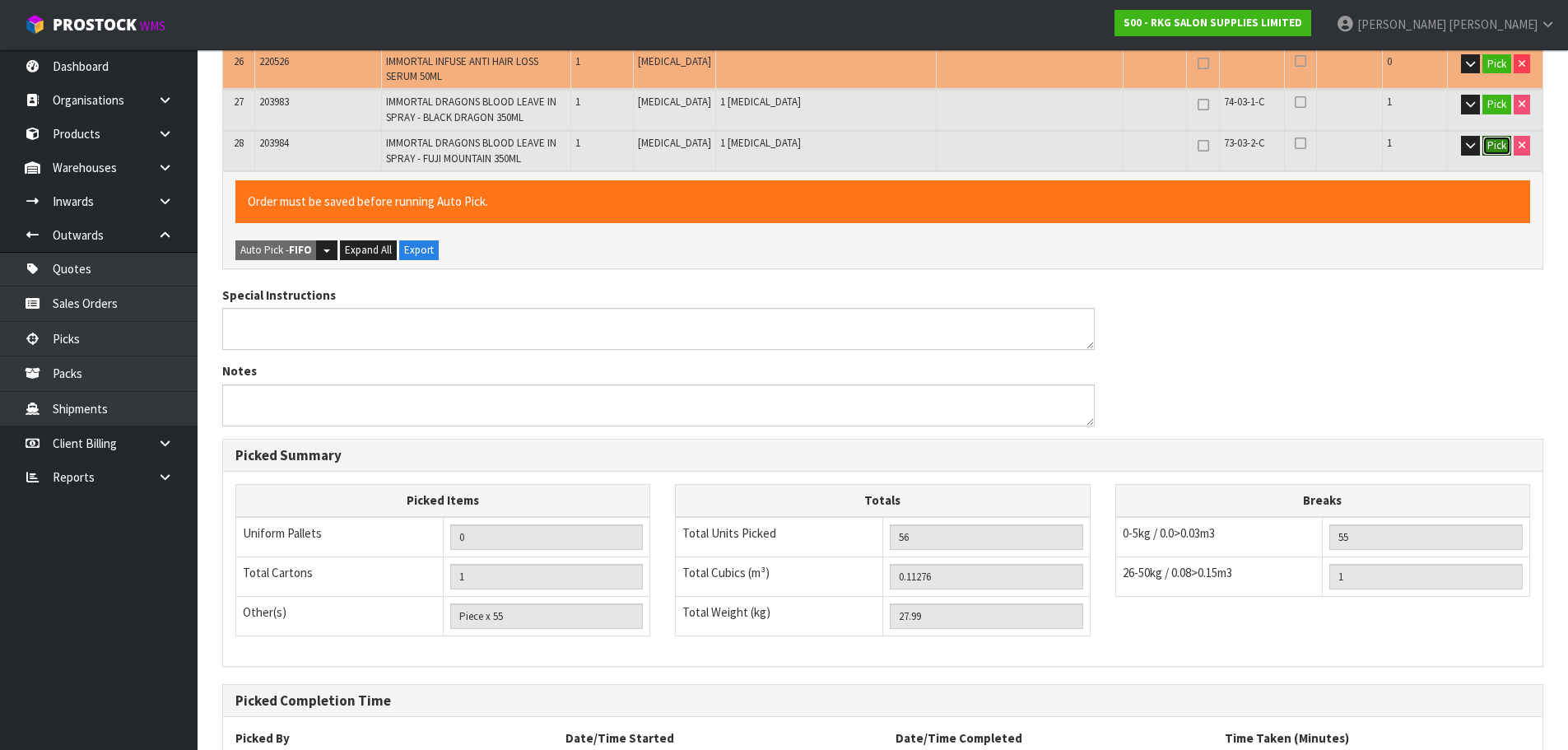
scroll to position [1492, 0]
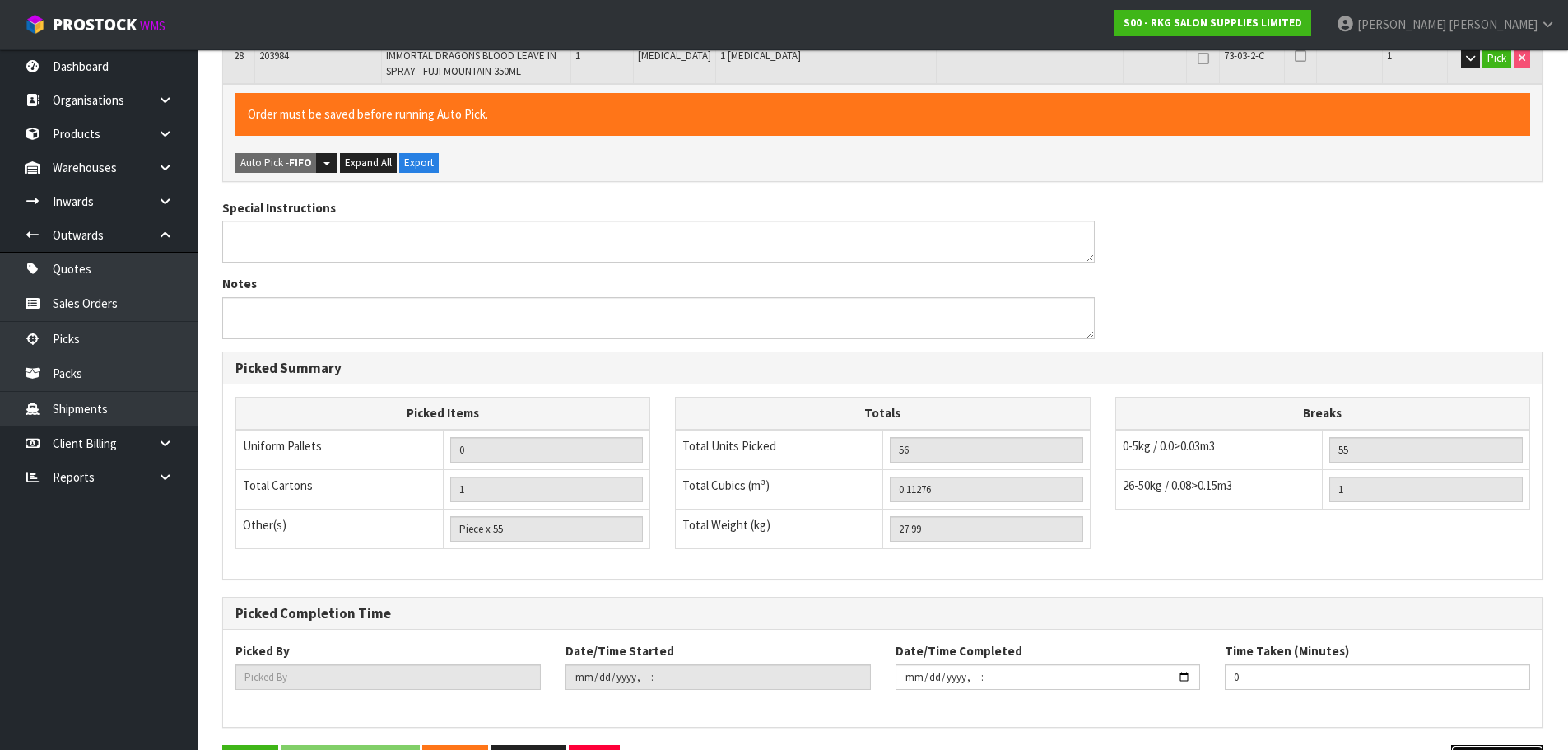
click at [1467, 749] on icon "button" at bounding box center [1475, 763] width 16 height 13
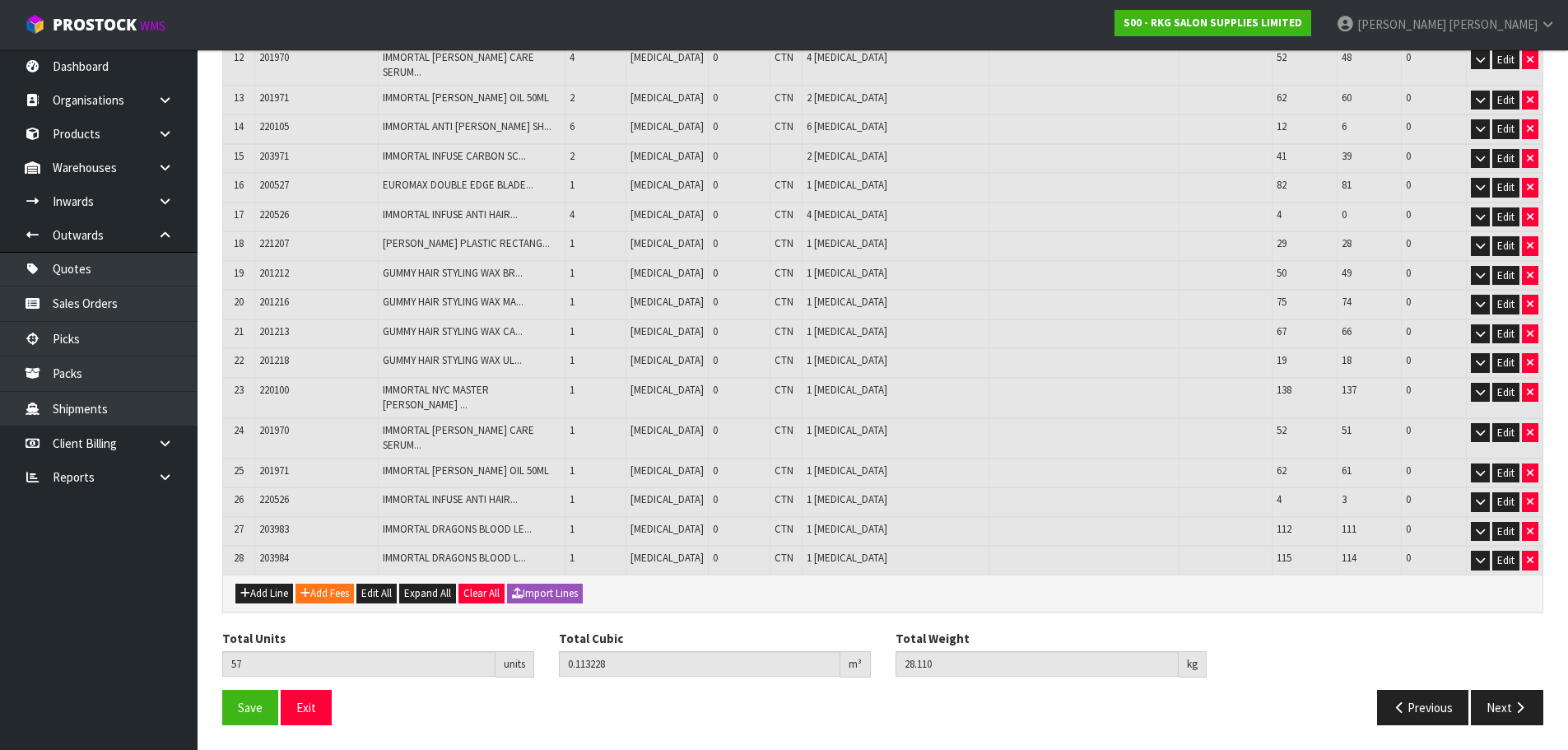
scroll to position [641, 0]
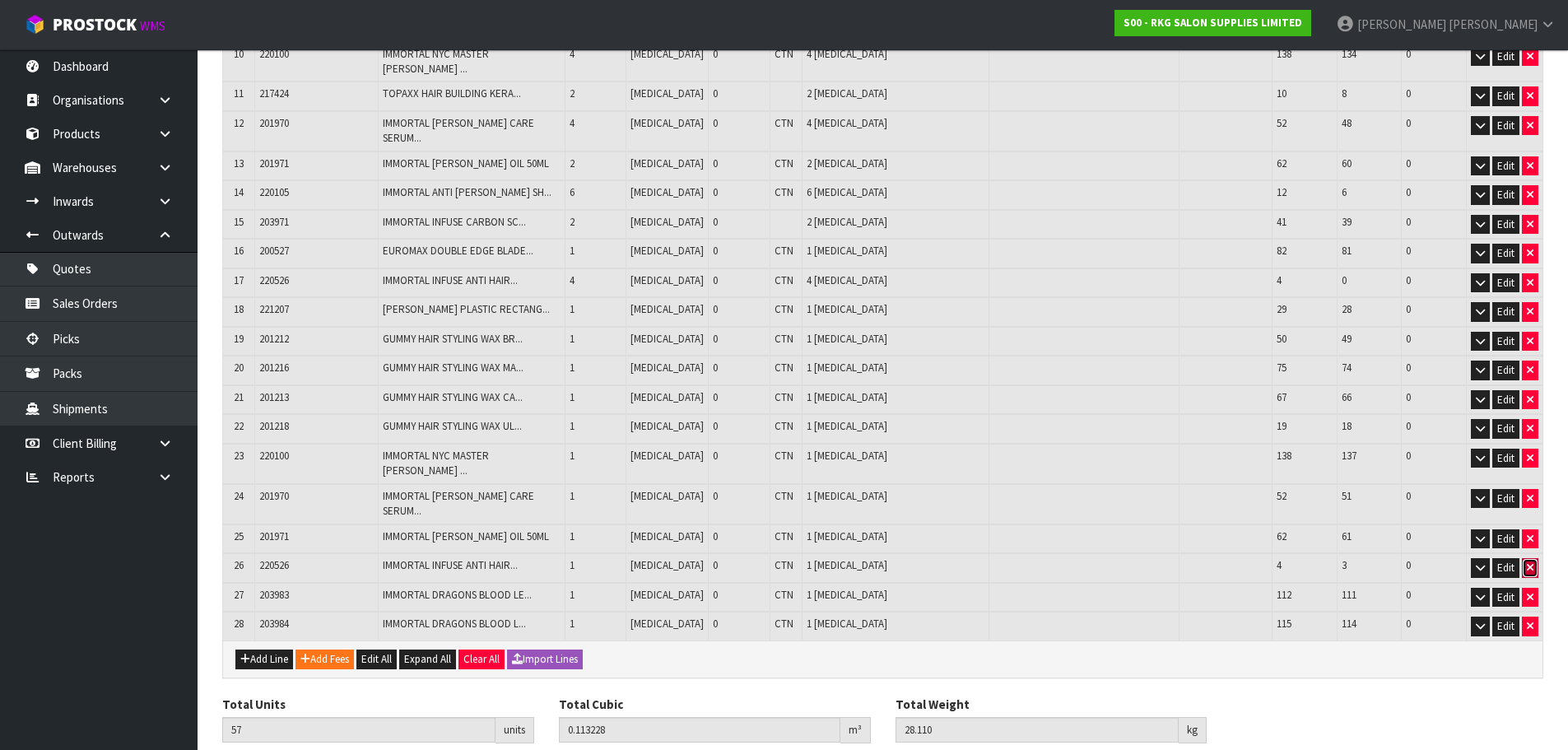
click at [1528, 562] on icon "button" at bounding box center [1530, 568] width 7 height 11
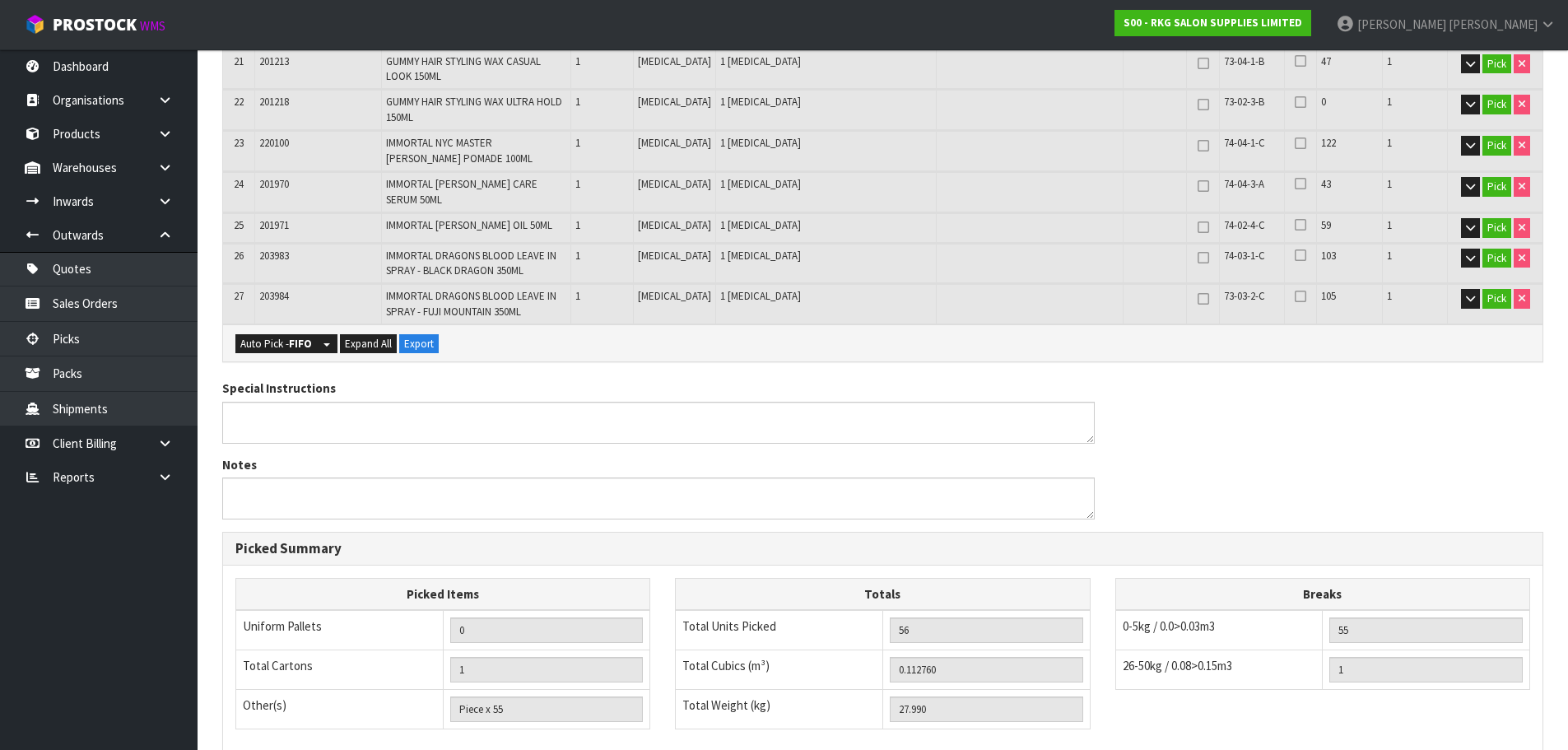
scroll to position [1392, 0]
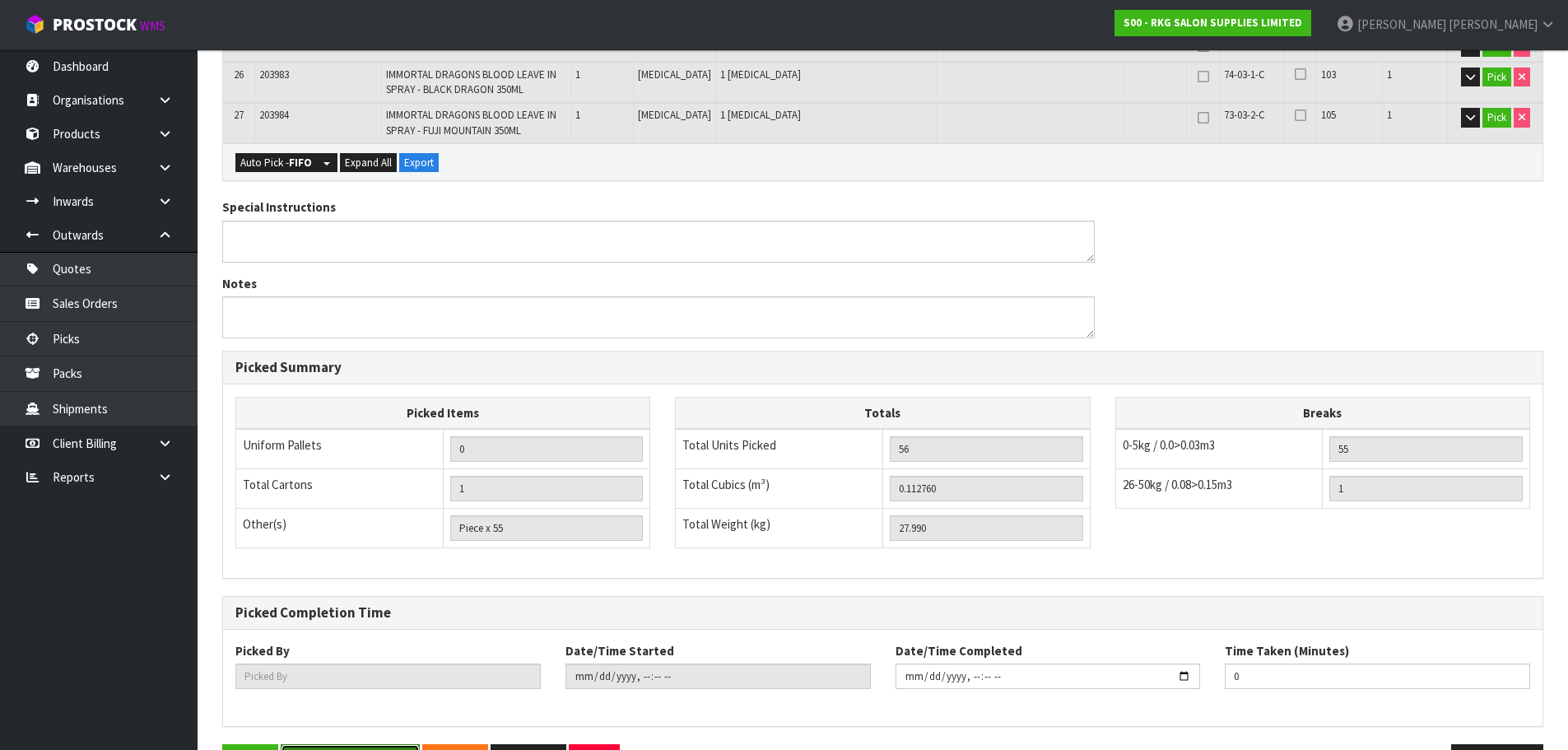
click at [329, 745] on button "Save & Confirm Picks" at bounding box center [350, 763] width 139 height 35
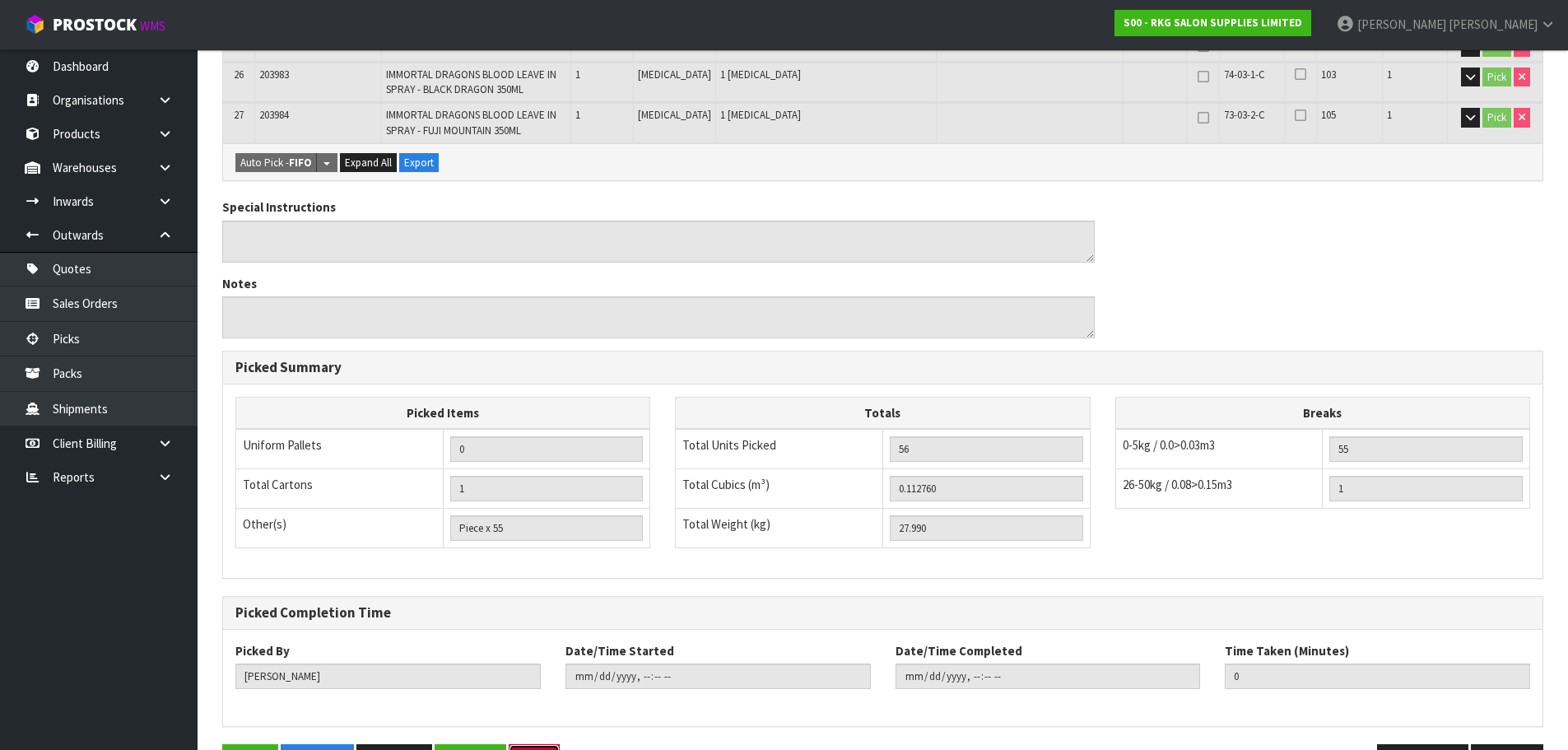
click at [544, 745] on button "Exit" at bounding box center [534, 763] width 51 height 35
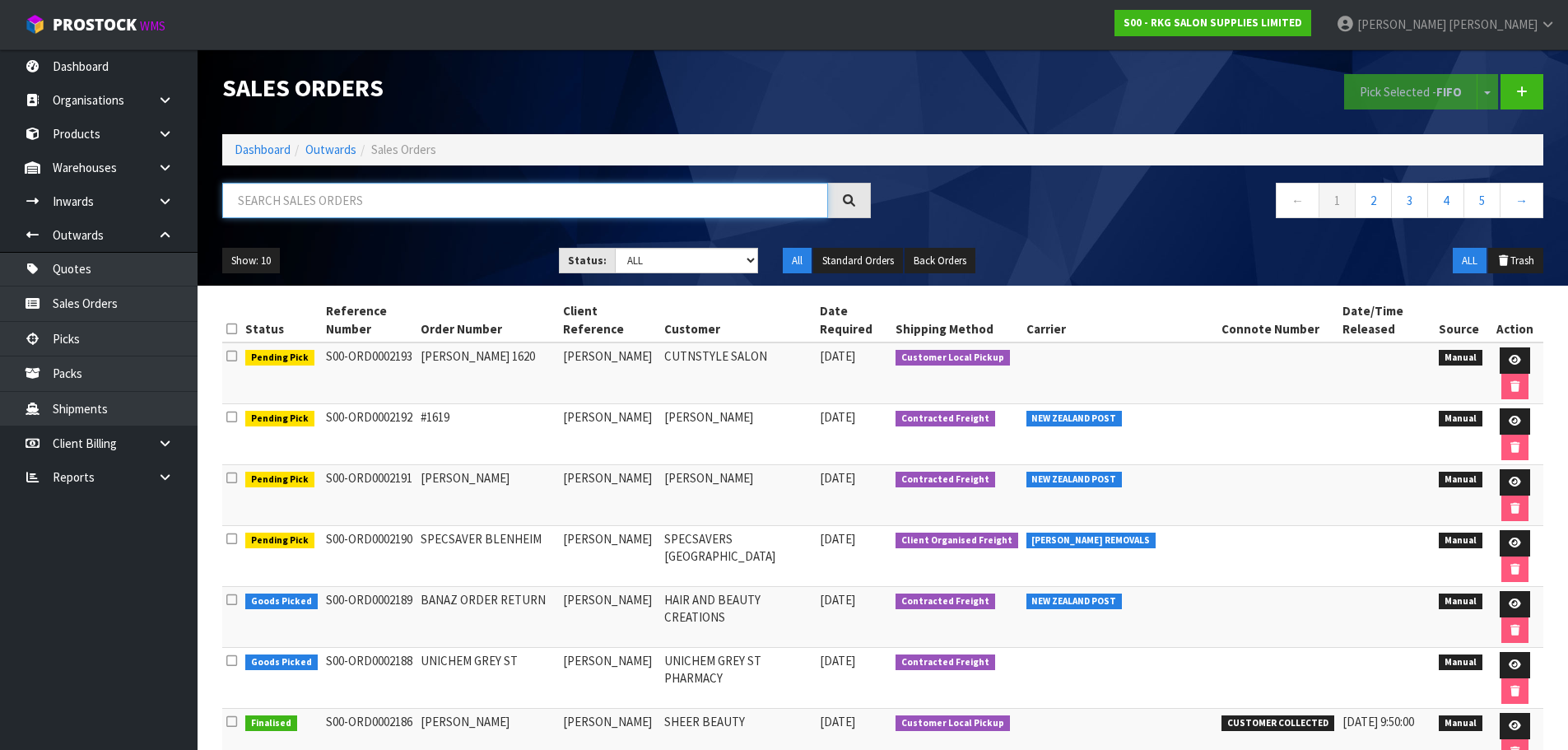
click at [329, 198] on input "text" at bounding box center [524, 200] width 606 height 35
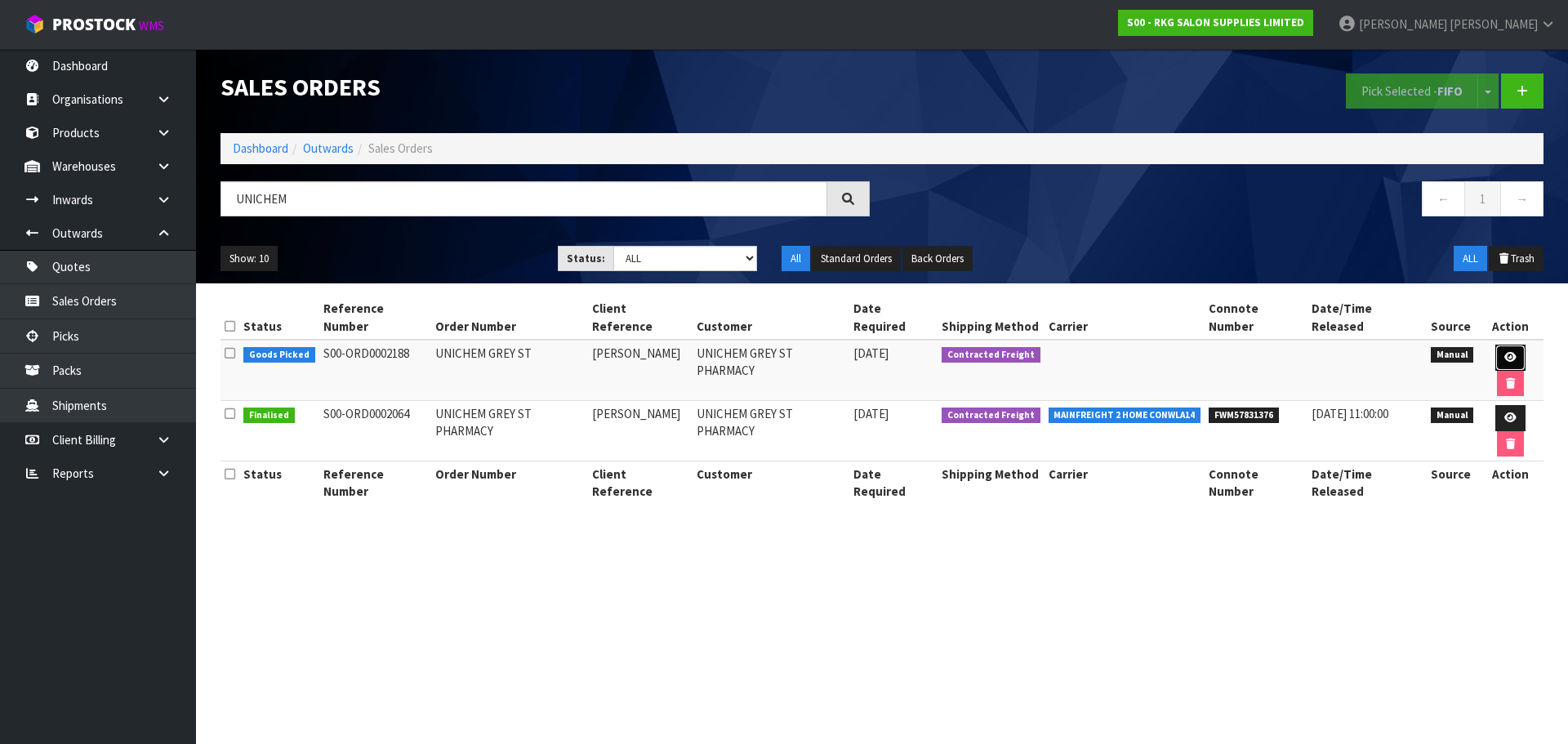
click at [1504, 352] on icon at bounding box center [1510, 357] width 13 height 11
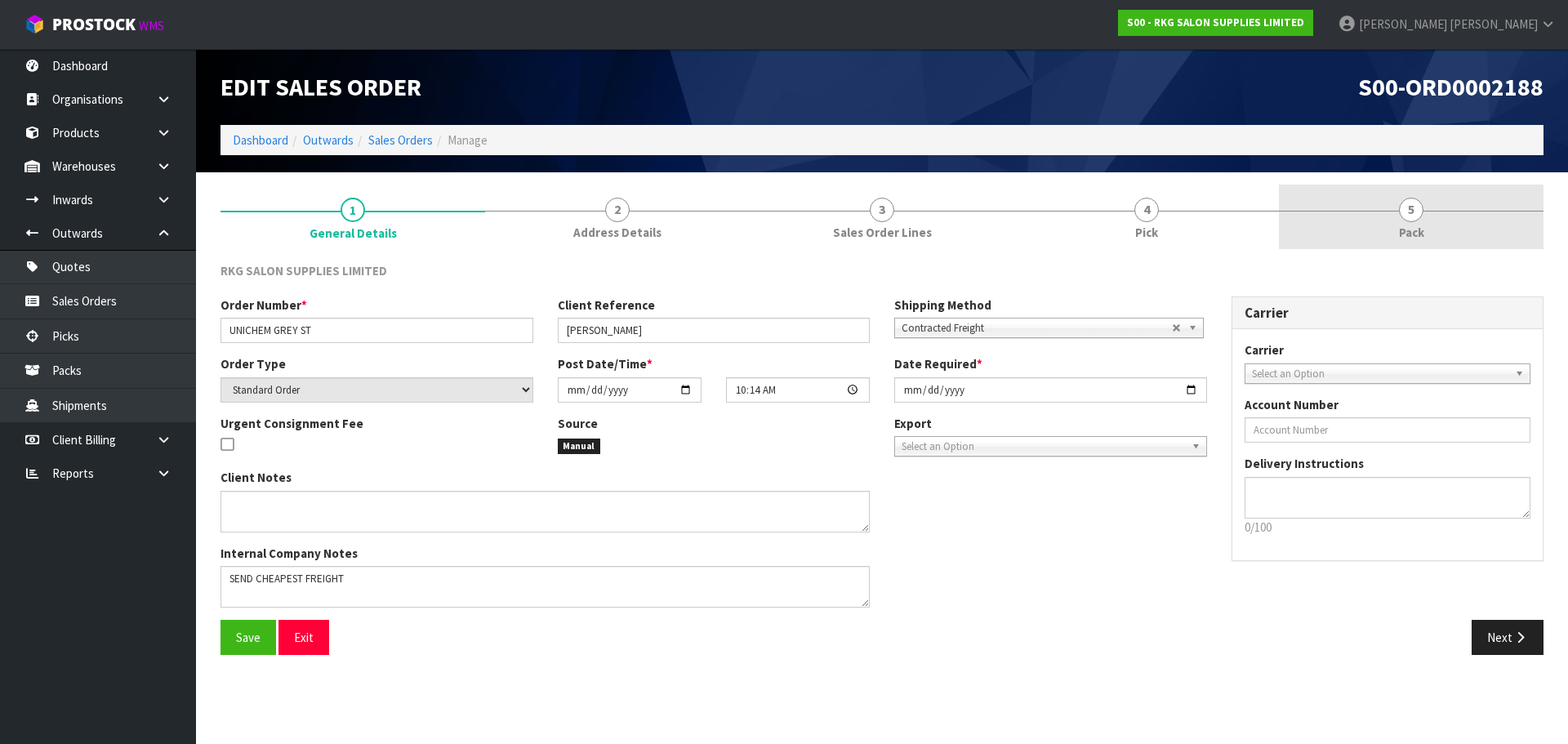
click at [1420, 218] on span "5" at bounding box center [1410, 209] width 24 height 24
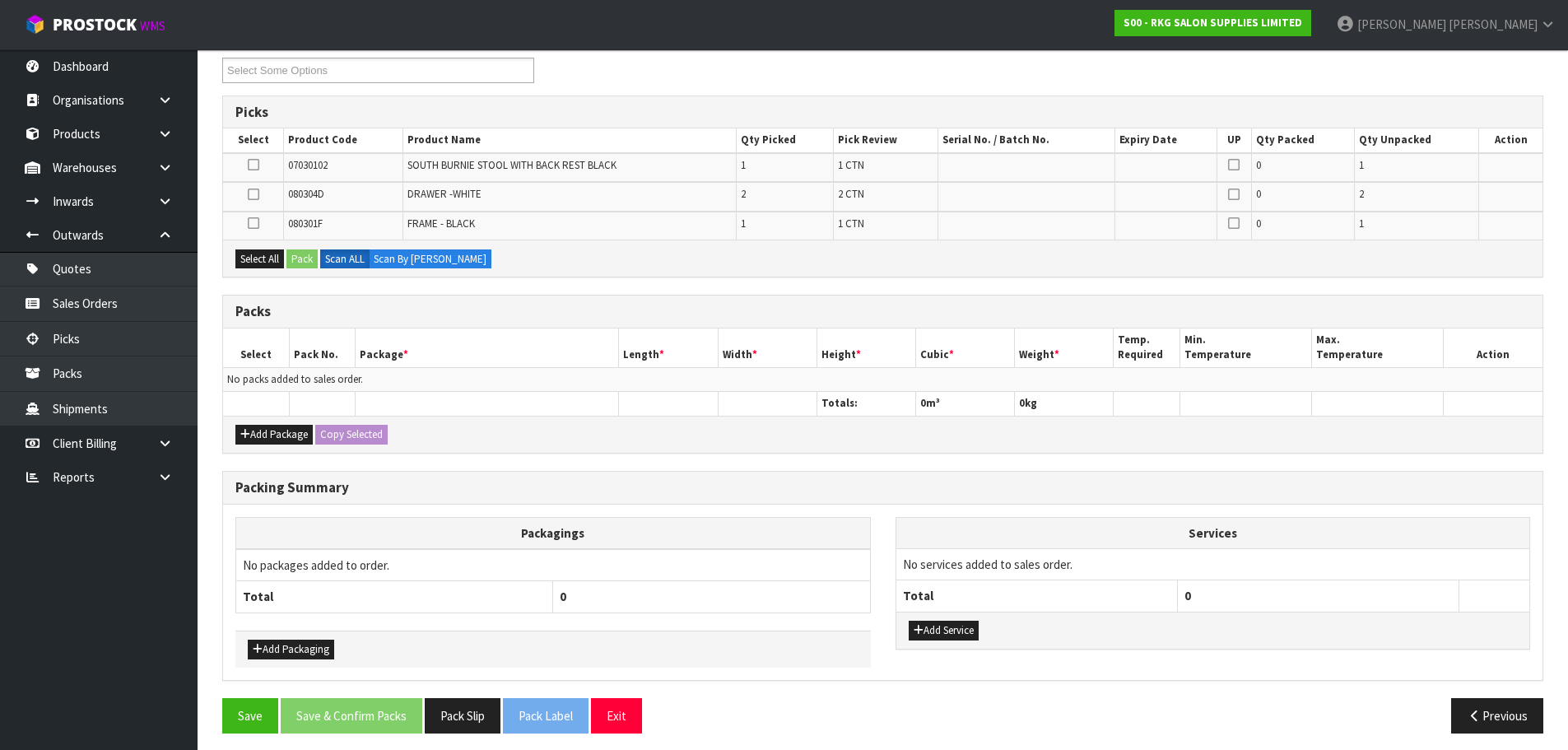
scroll to position [237, 0]
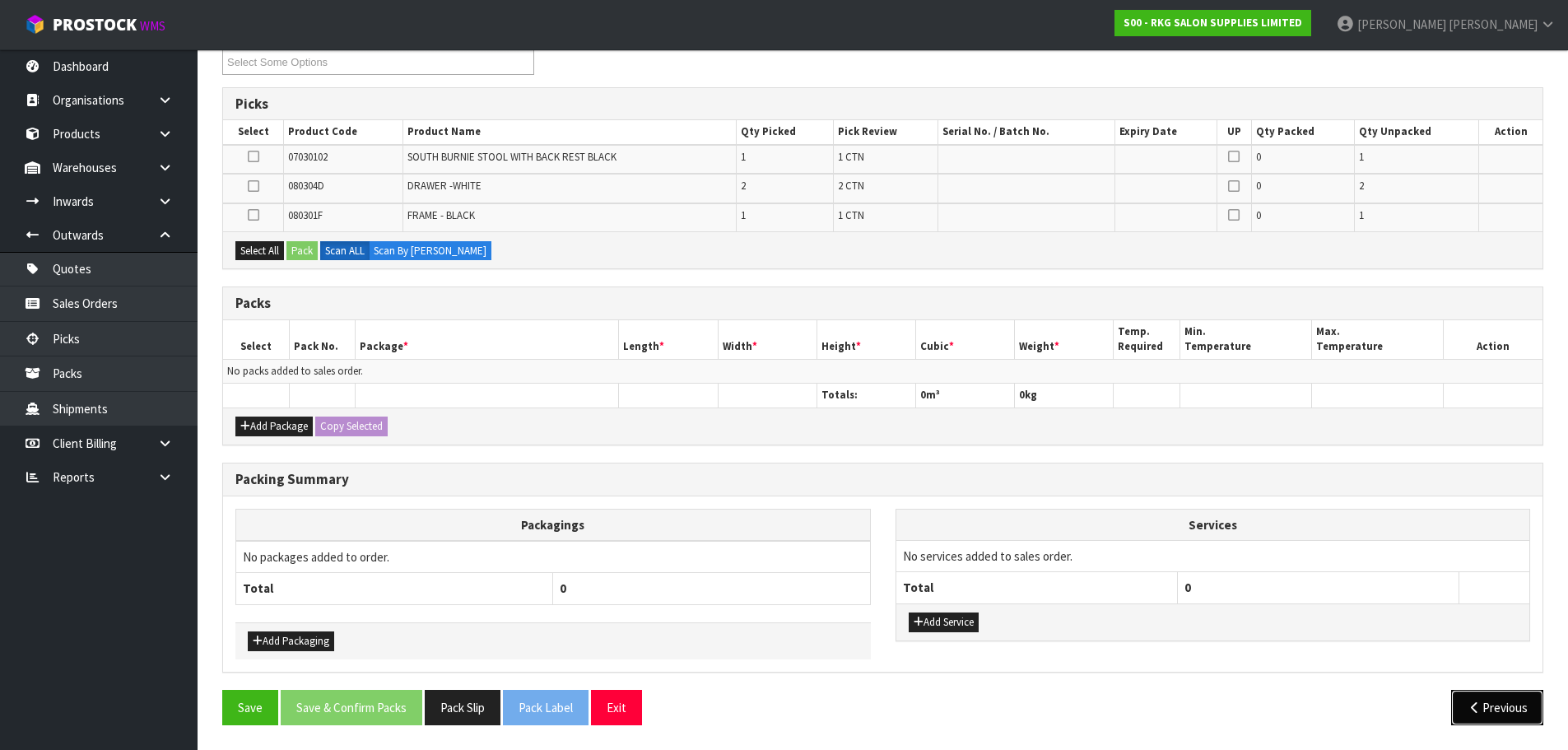
click at [1472, 709] on icon "button" at bounding box center [1475, 708] width 16 height 13
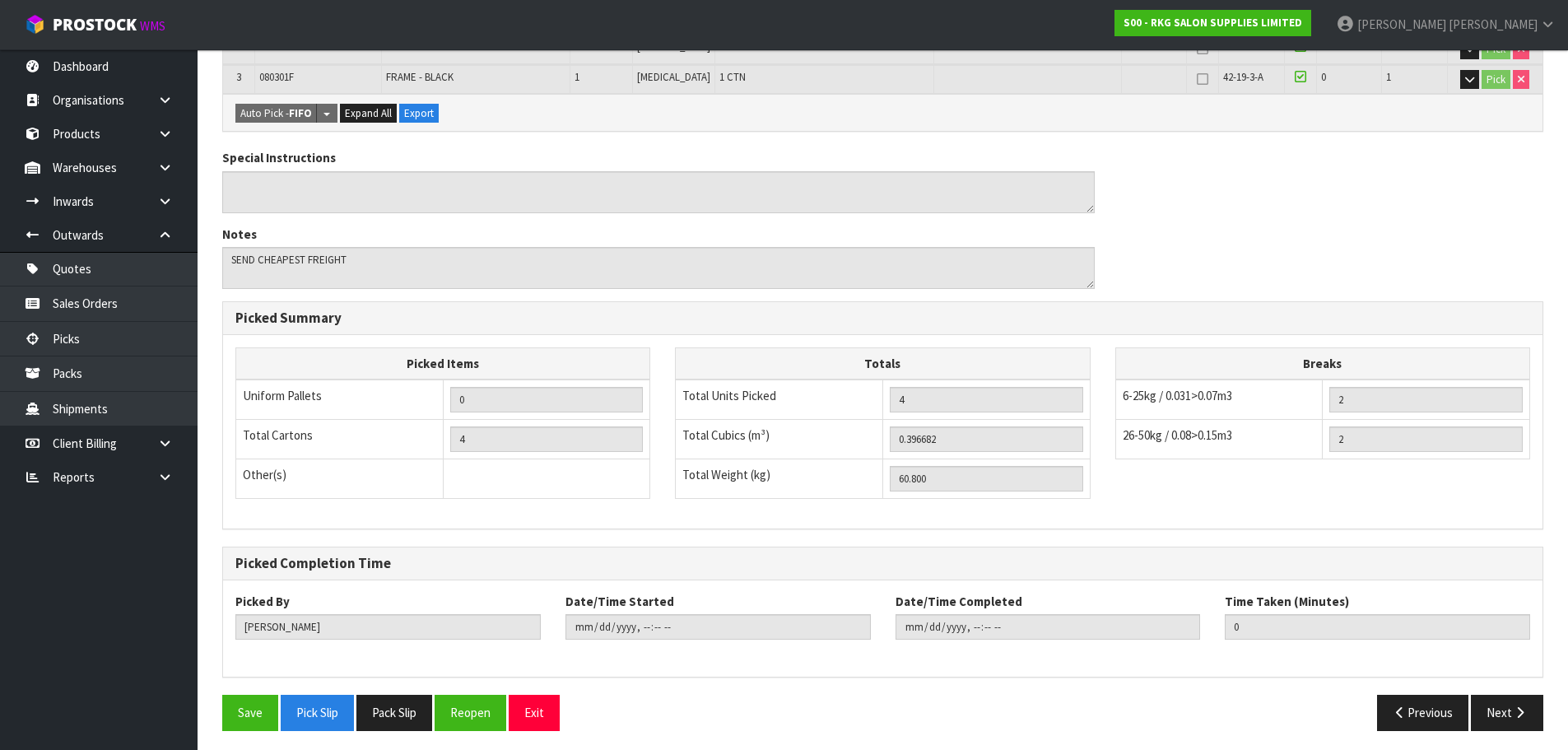
scroll to position [409, 0]
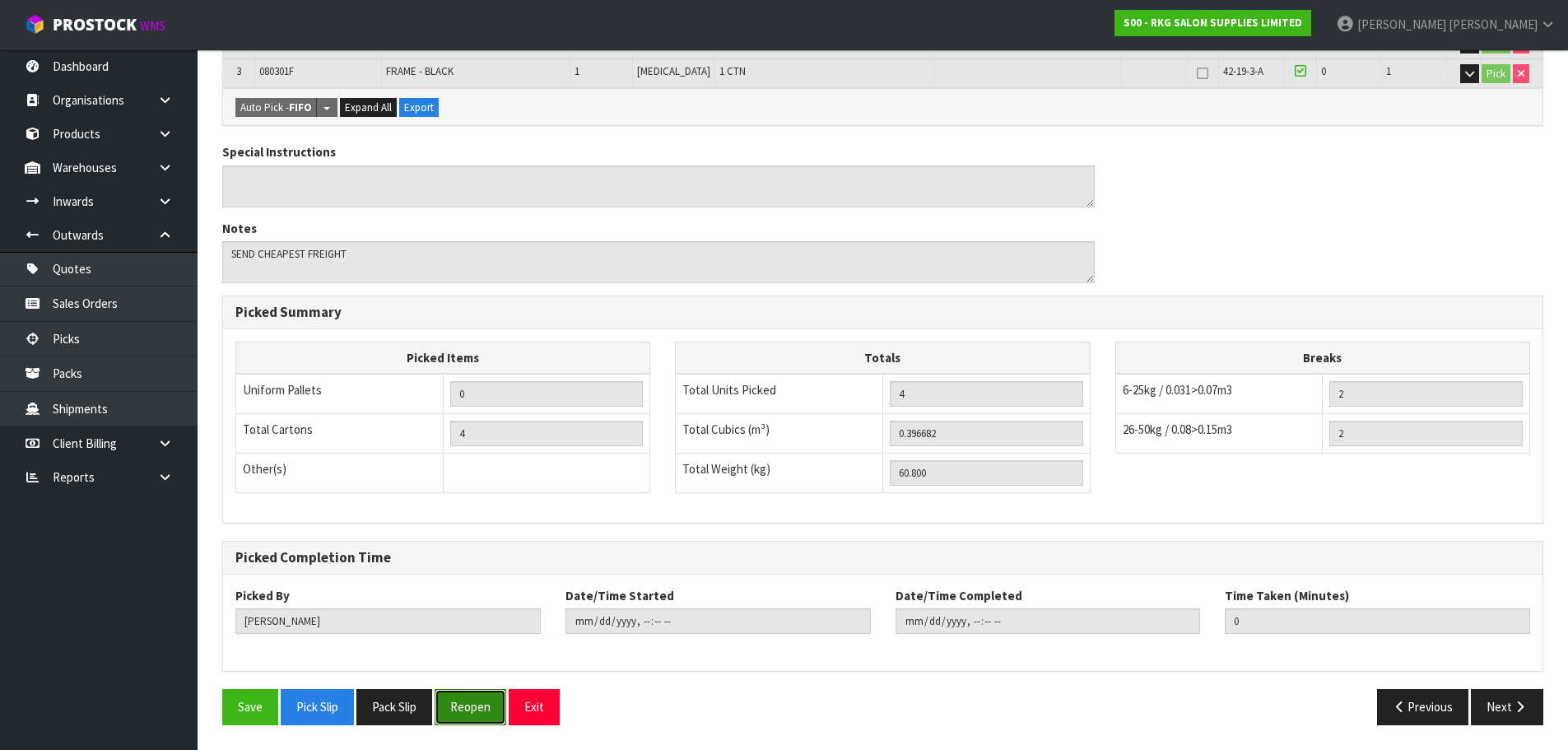
click at [465, 702] on button "Reopen" at bounding box center [470, 707] width 71 height 35
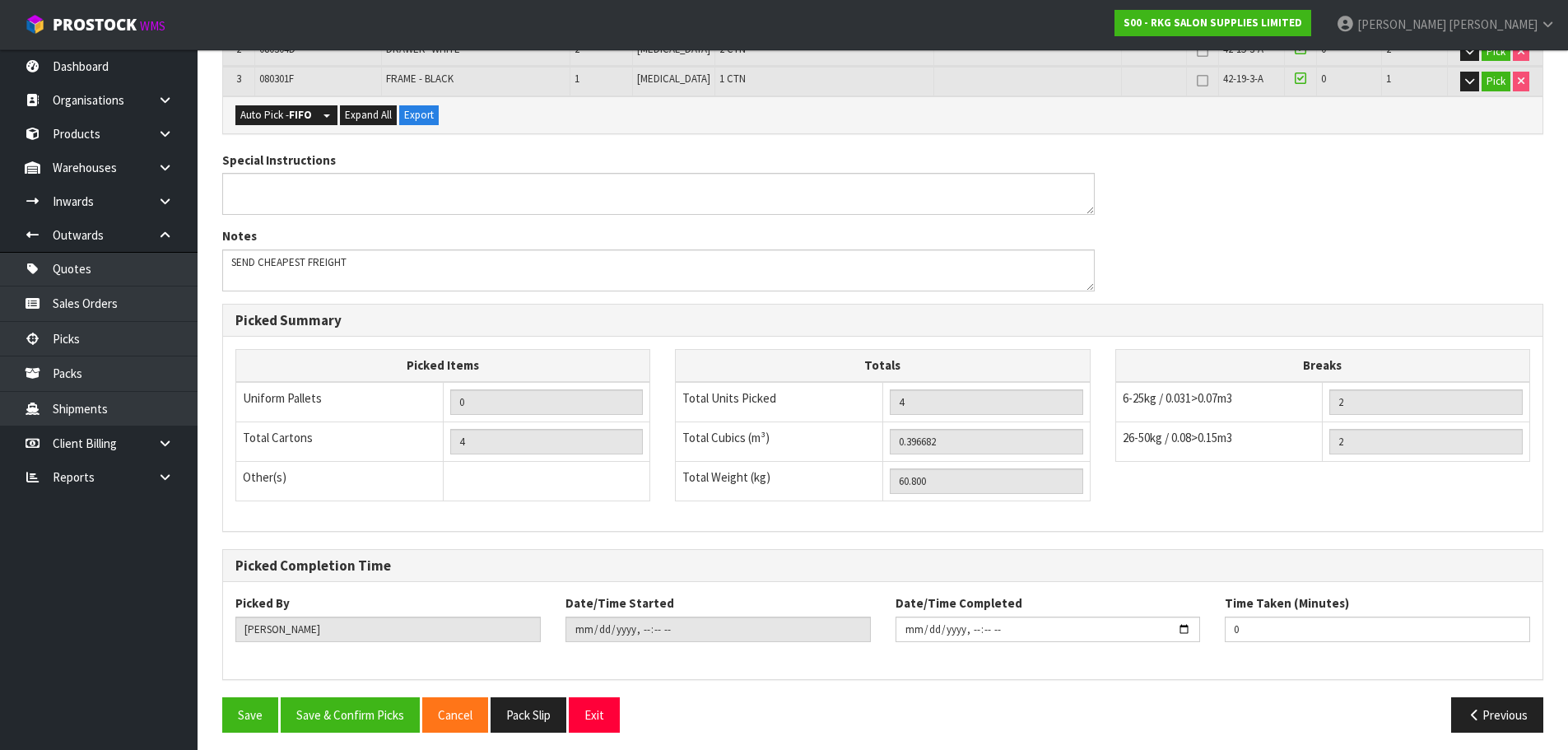
scroll to position [467, 0]
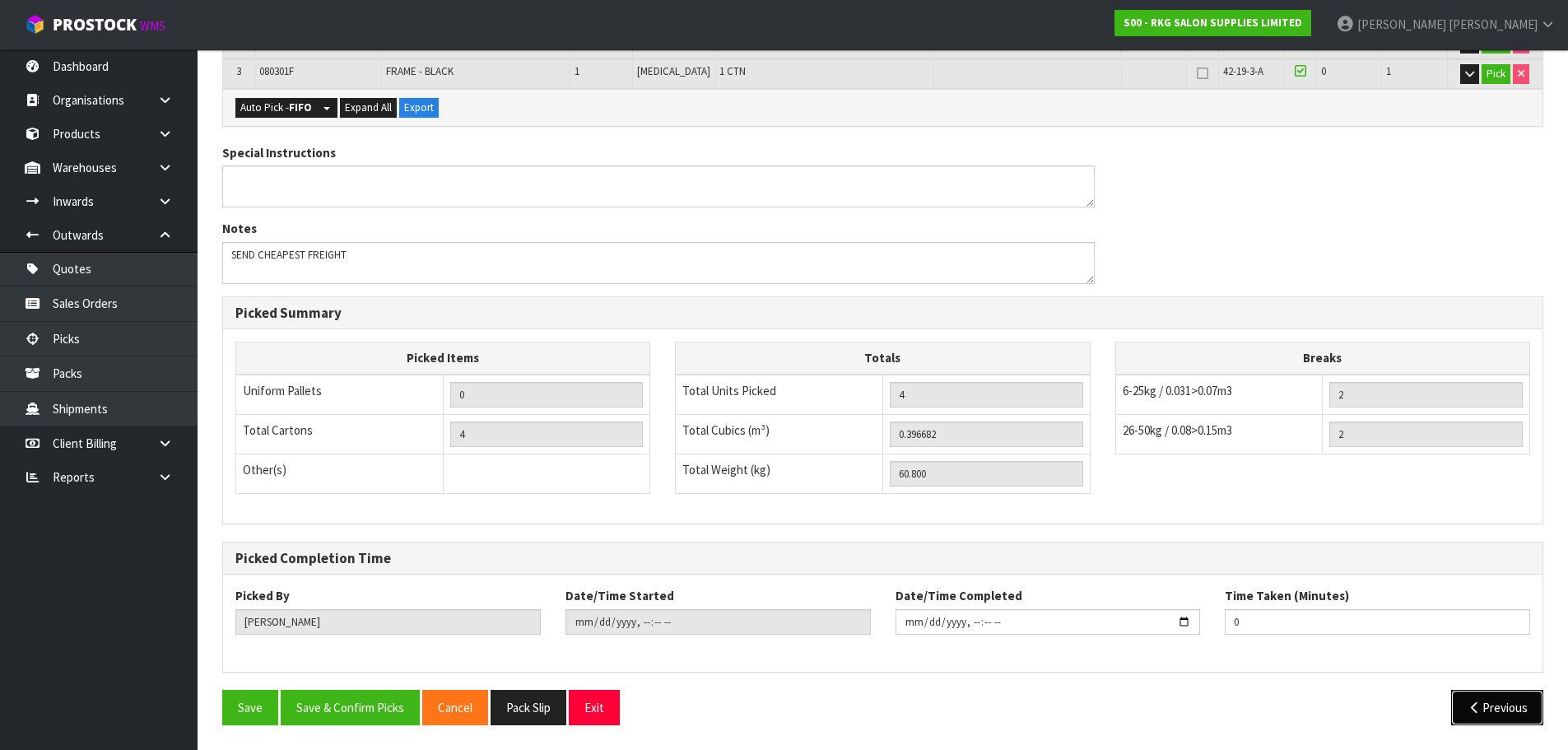
drag, startPoint x: 1476, startPoint y: 710, endPoint x: 1468, endPoint y: 663, distance: 47.7
click at [1476, 704] on icon "button" at bounding box center [1475, 708] width 16 height 13
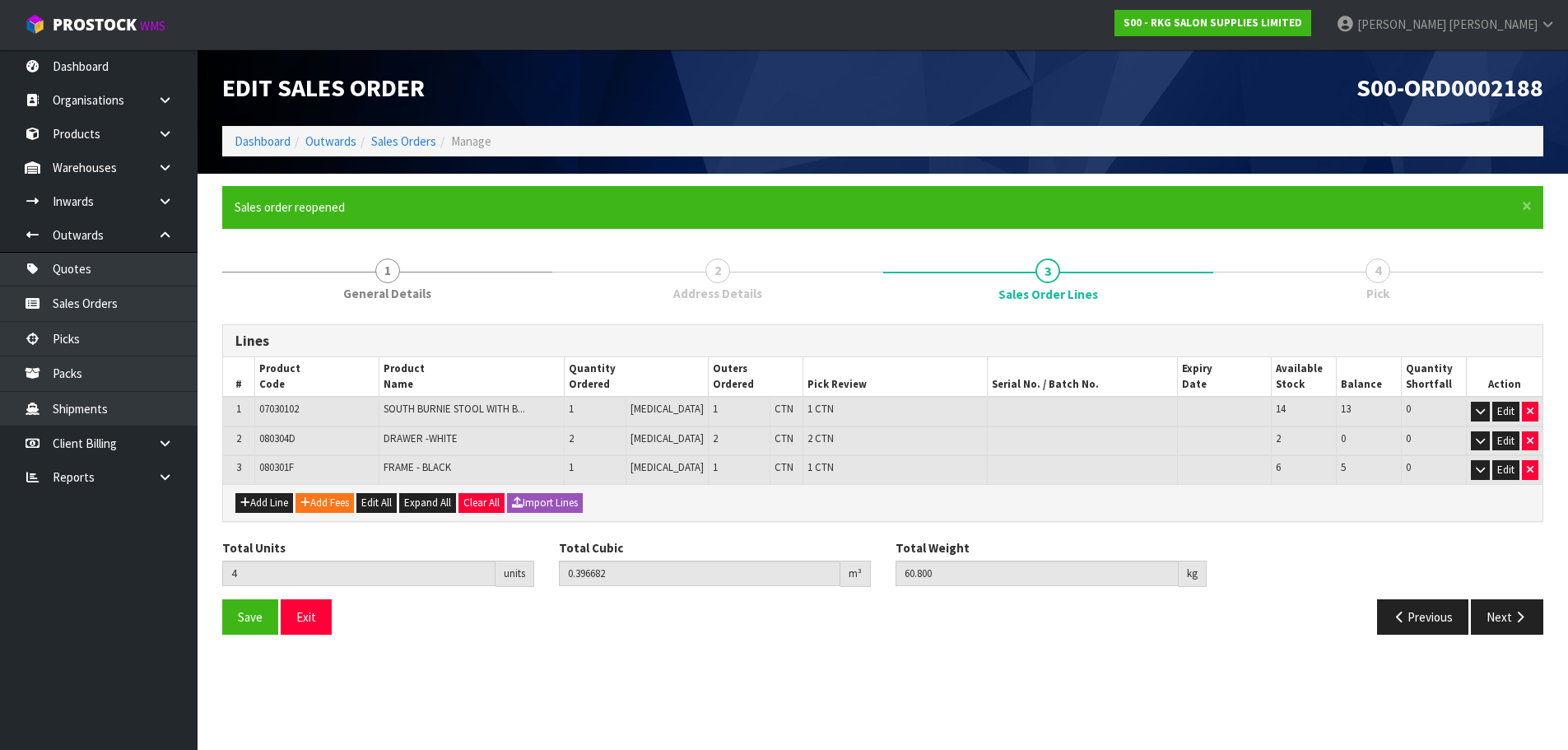
scroll to position [0, 0]
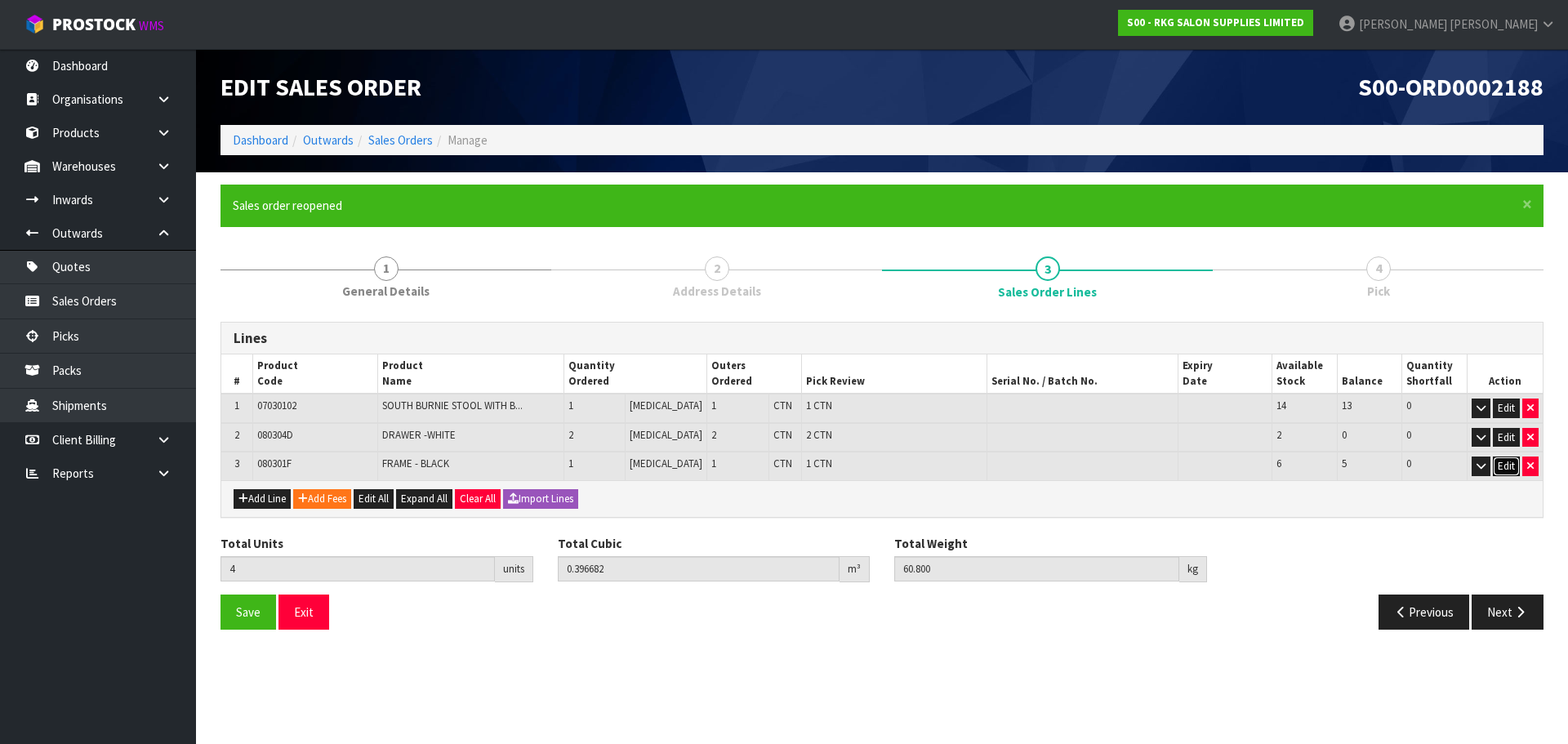
click at [1504, 468] on button "Edit" at bounding box center [1506, 467] width 27 height 20
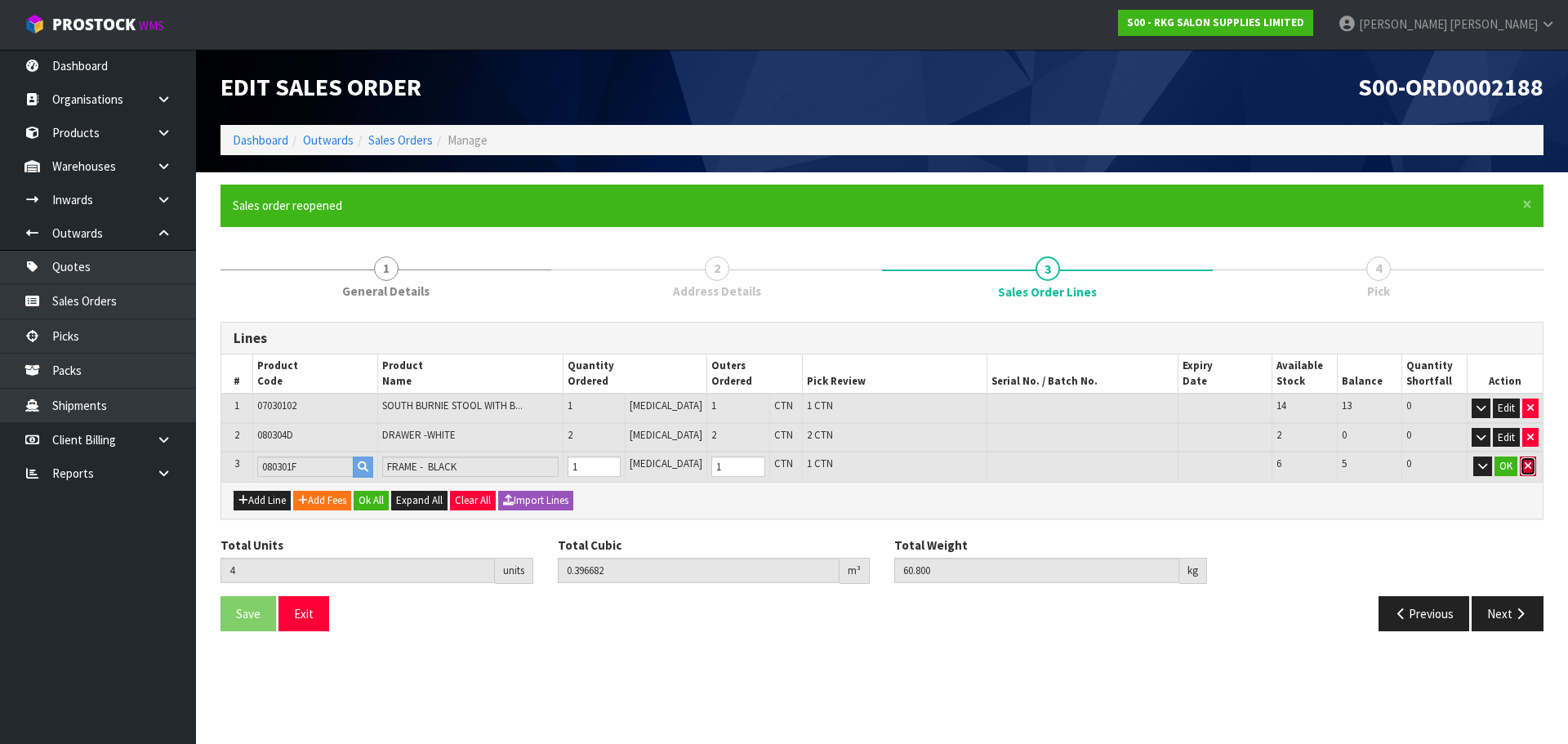
drag, startPoint x: 1530, startPoint y: 462, endPoint x: 1520, endPoint y: 467, distance: 11.2
click at [1530, 464] on icon "button" at bounding box center [1528, 466] width 7 height 11
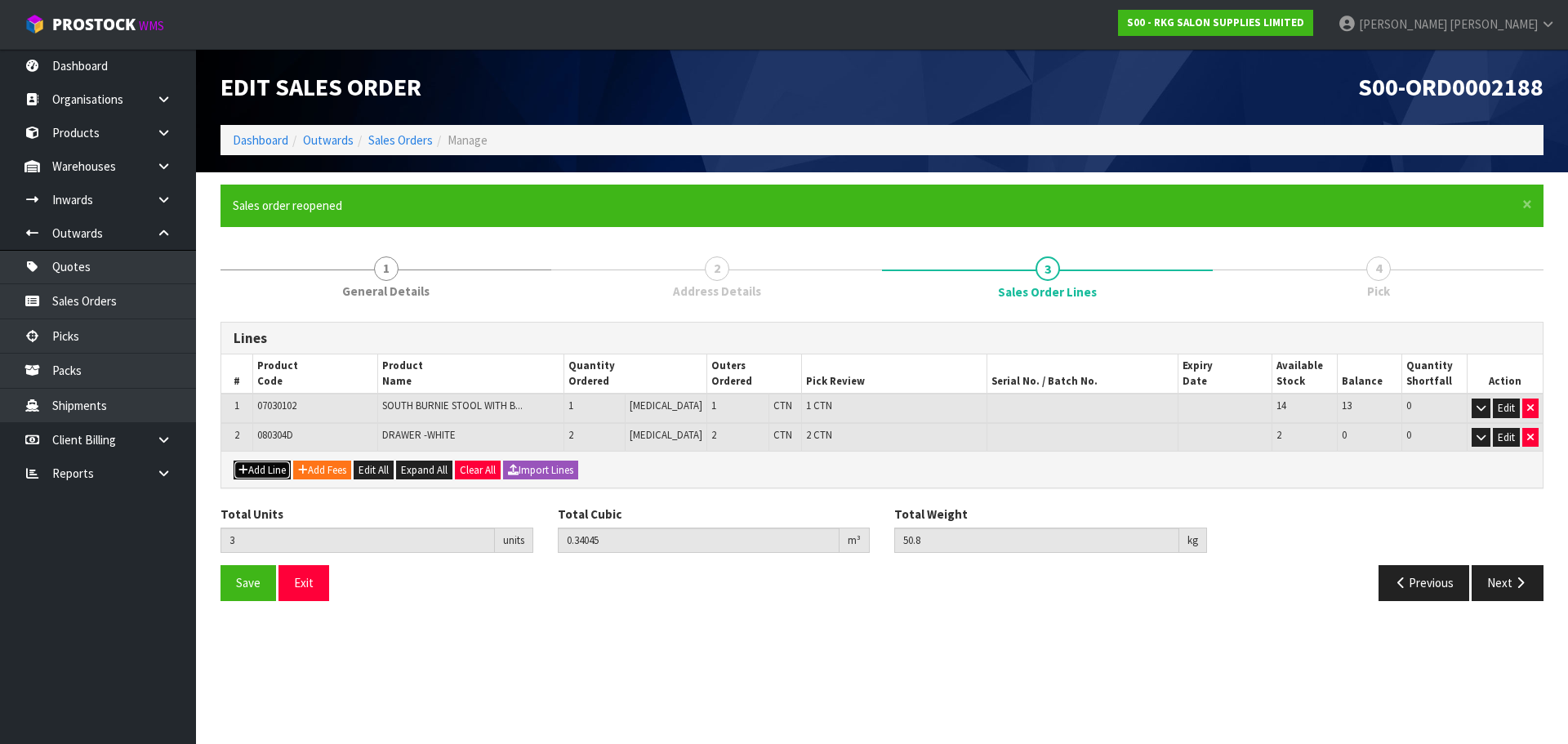
click at [253, 472] on button "Add Line" at bounding box center [262, 471] width 58 height 20
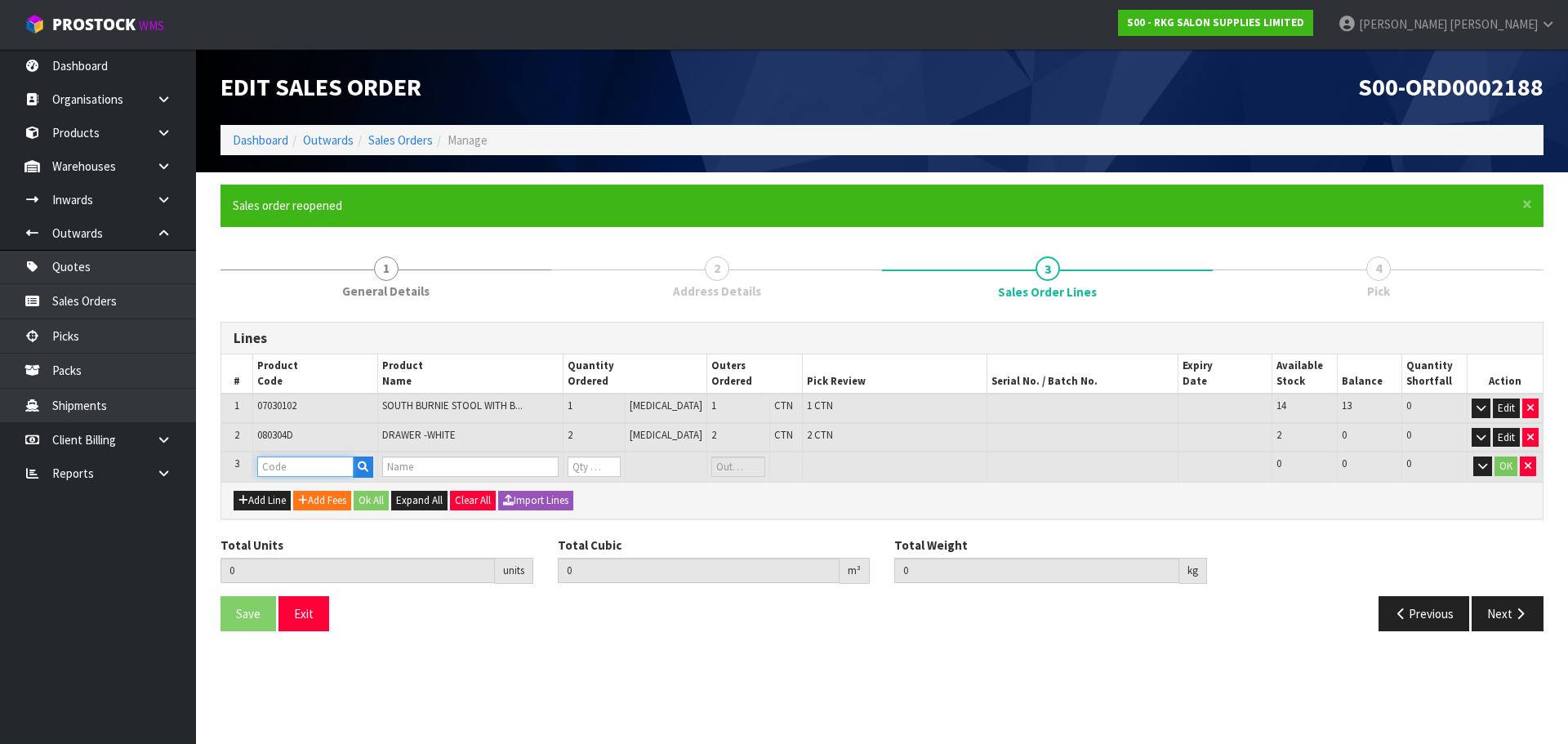
click at [273, 467] on input "text" at bounding box center [306, 467] width 97 height 20
click at [298, 511] on strong "080304" at bounding box center [295, 516] width 39 height 16
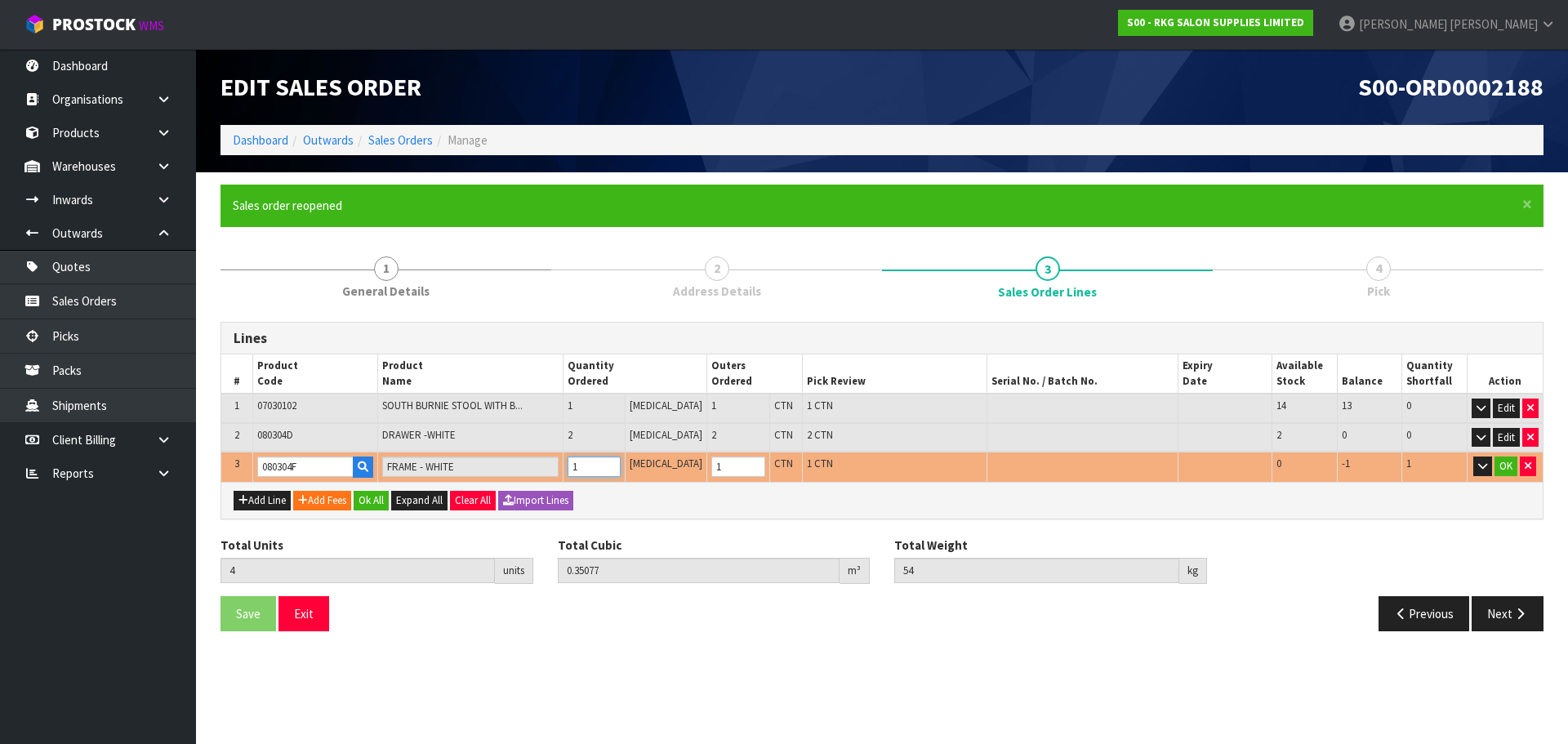
click at [621, 464] on input "1" at bounding box center [594, 467] width 53 height 20
click at [1525, 467] on icon "button" at bounding box center [1528, 466] width 7 height 11
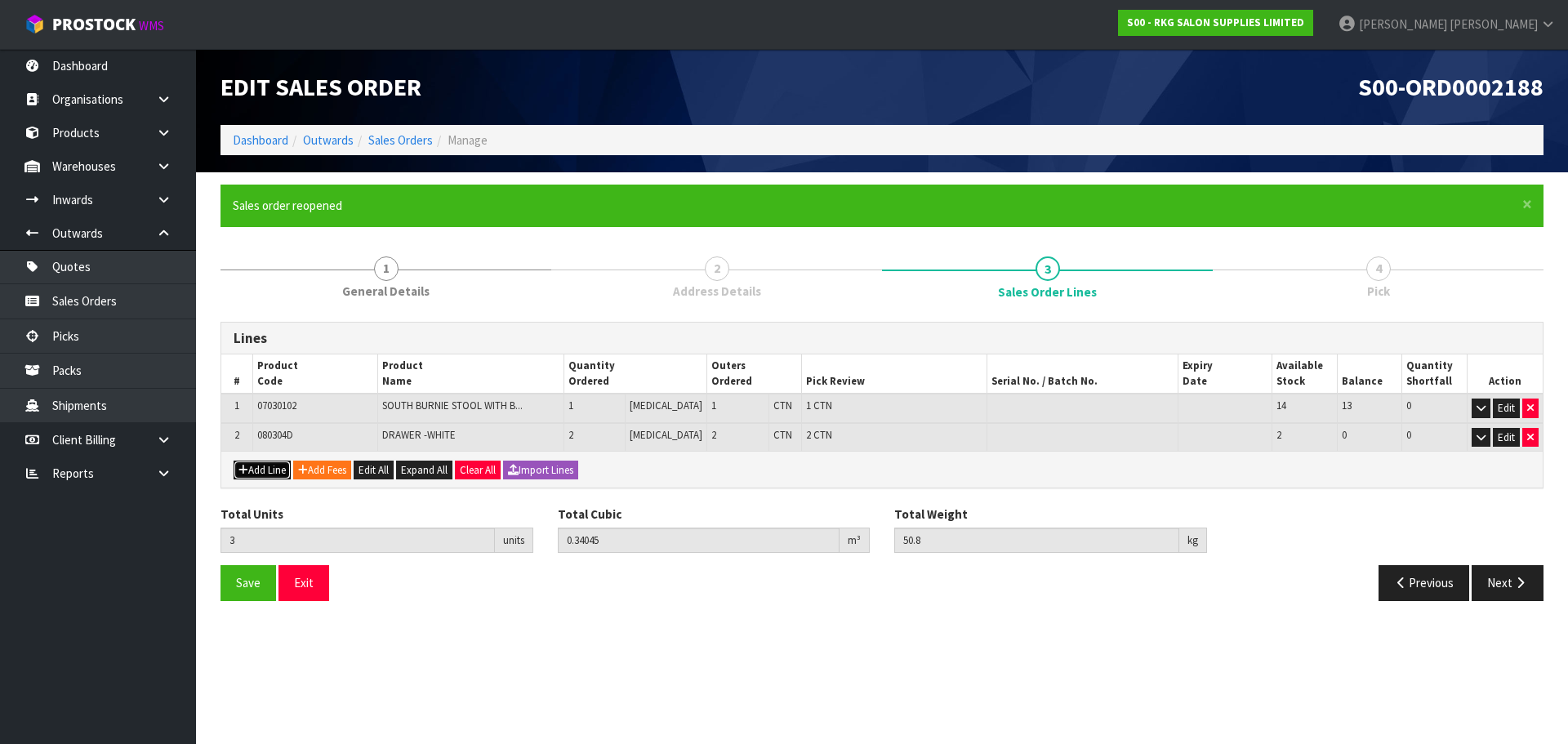
click at [277, 476] on button "Add Line" at bounding box center [262, 471] width 58 height 20
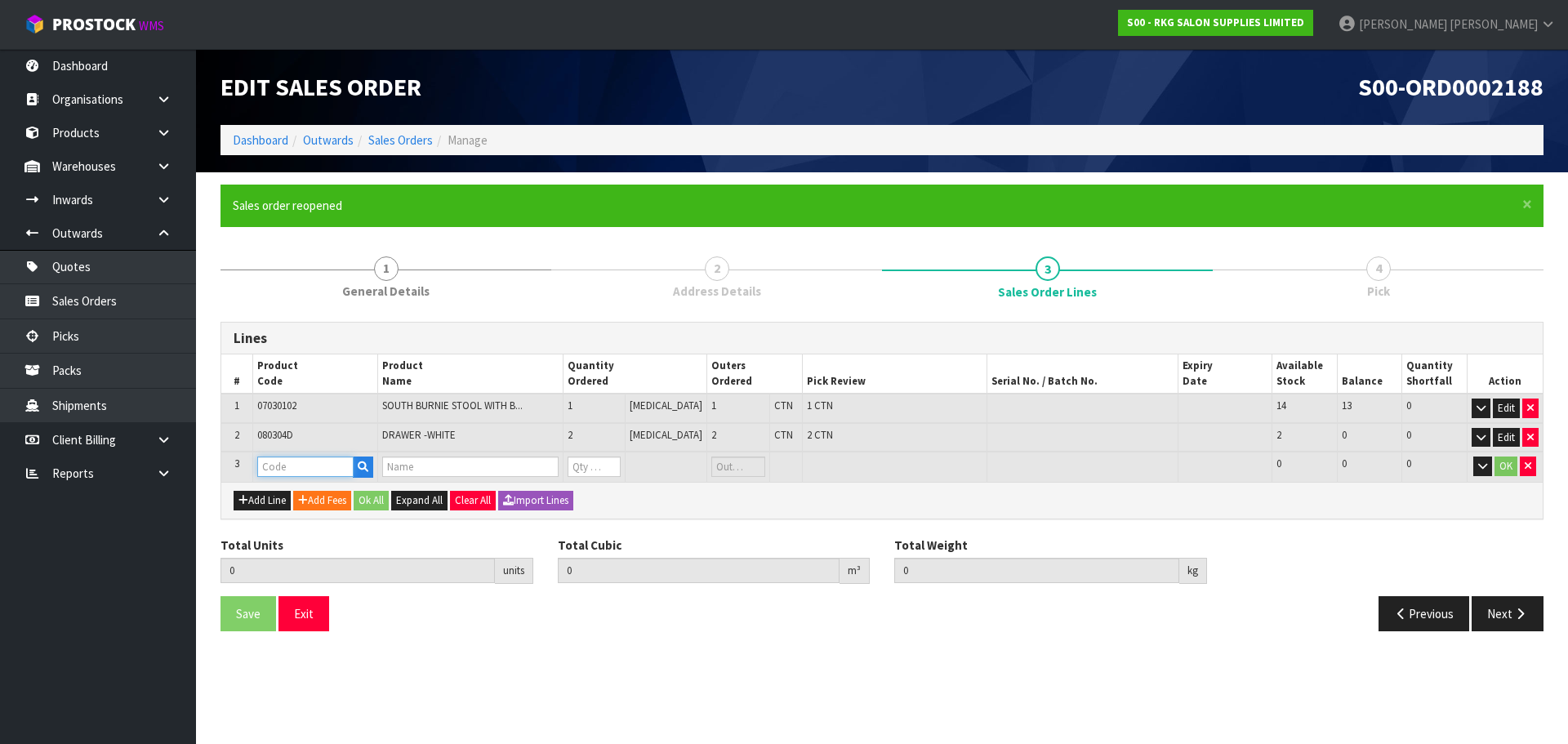
click at [277, 467] on input "text" at bounding box center [306, 467] width 97 height 20
click at [296, 517] on strong "080404" at bounding box center [295, 516] width 39 height 16
click at [621, 463] on input "1" at bounding box center [594, 467] width 53 height 20
click at [1505, 467] on button "OK" at bounding box center [1505, 467] width 23 height 20
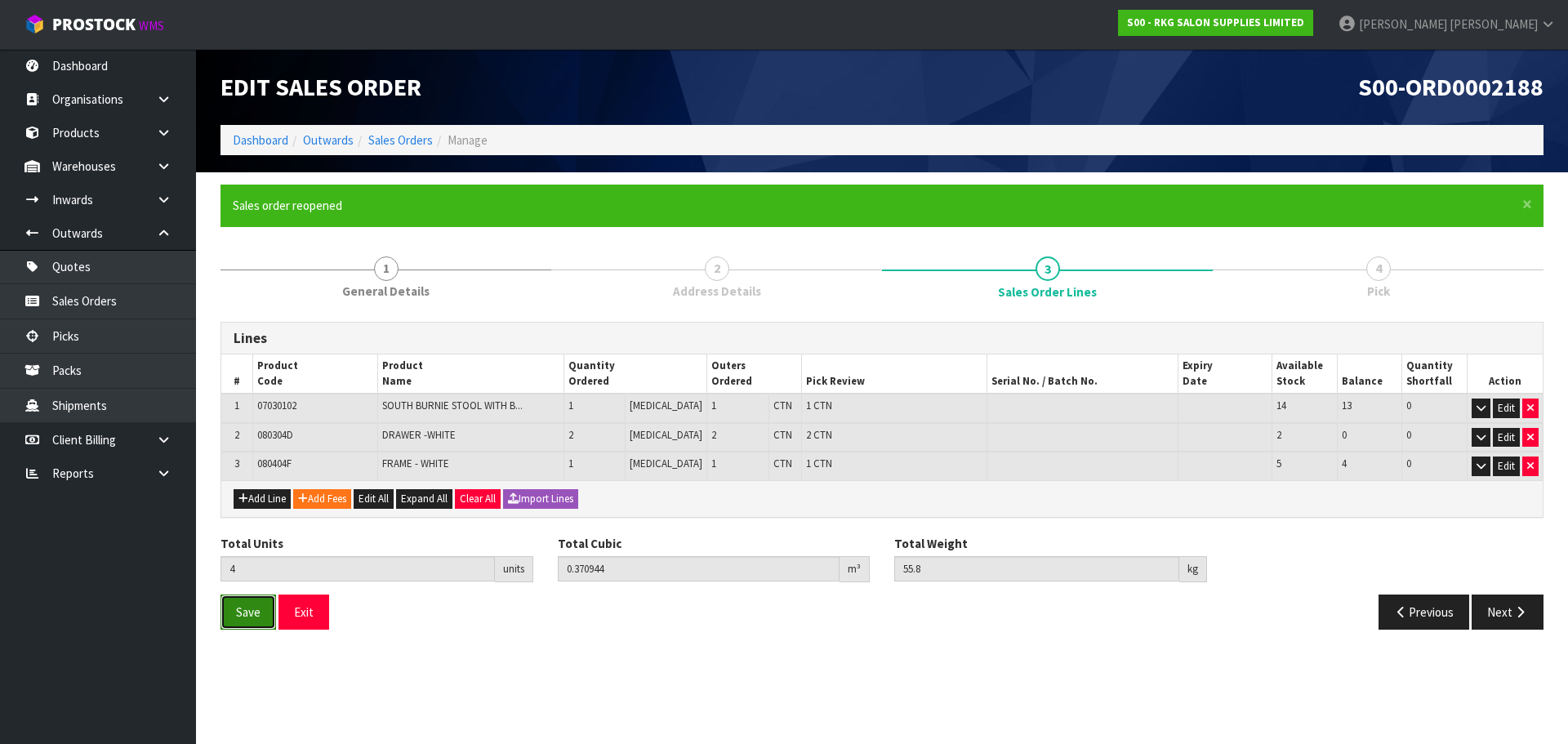
click at [249, 615] on span "Save" at bounding box center [248, 612] width 24 height 16
click at [1504, 609] on button "Next" at bounding box center [1507, 612] width 72 height 35
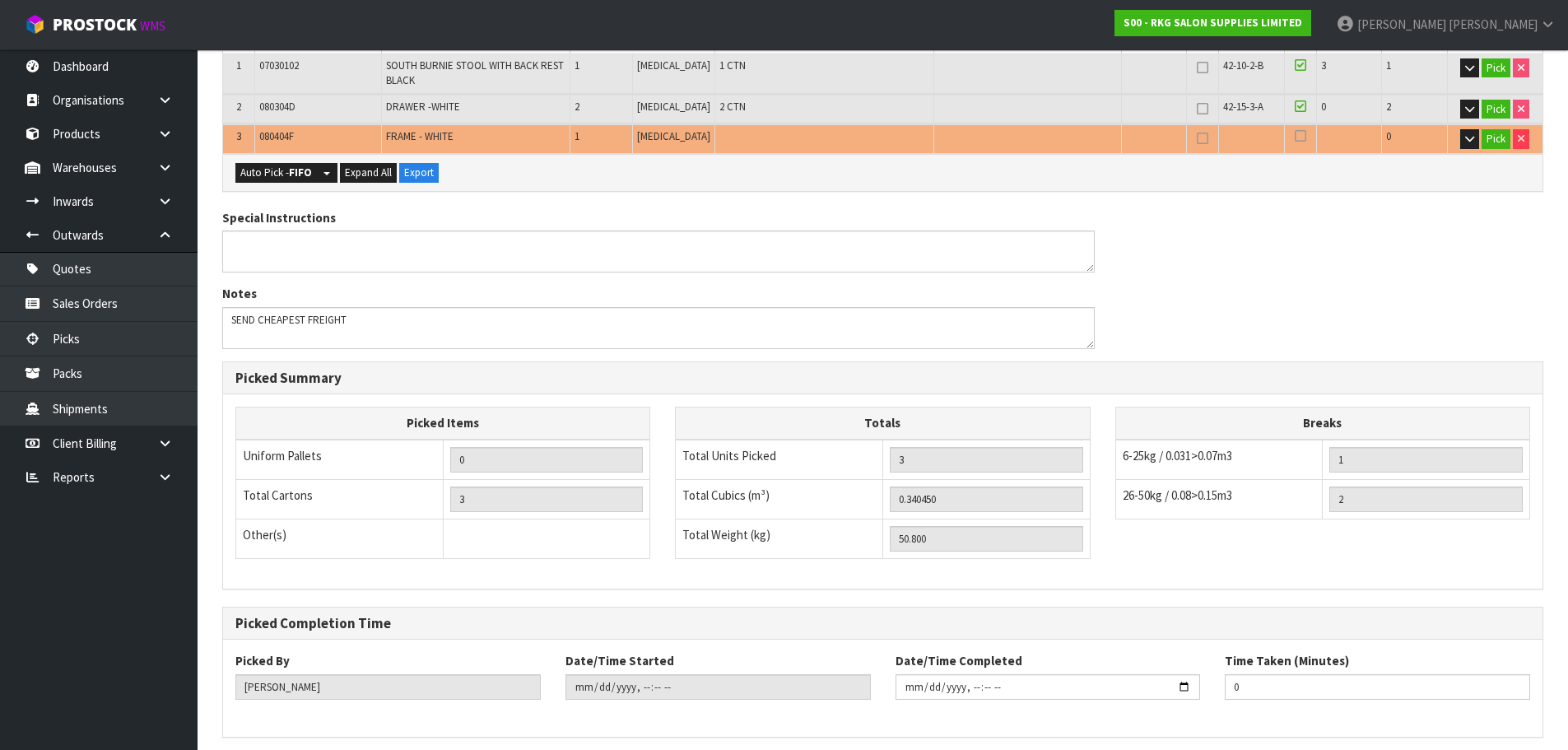
scroll to position [303, 0]
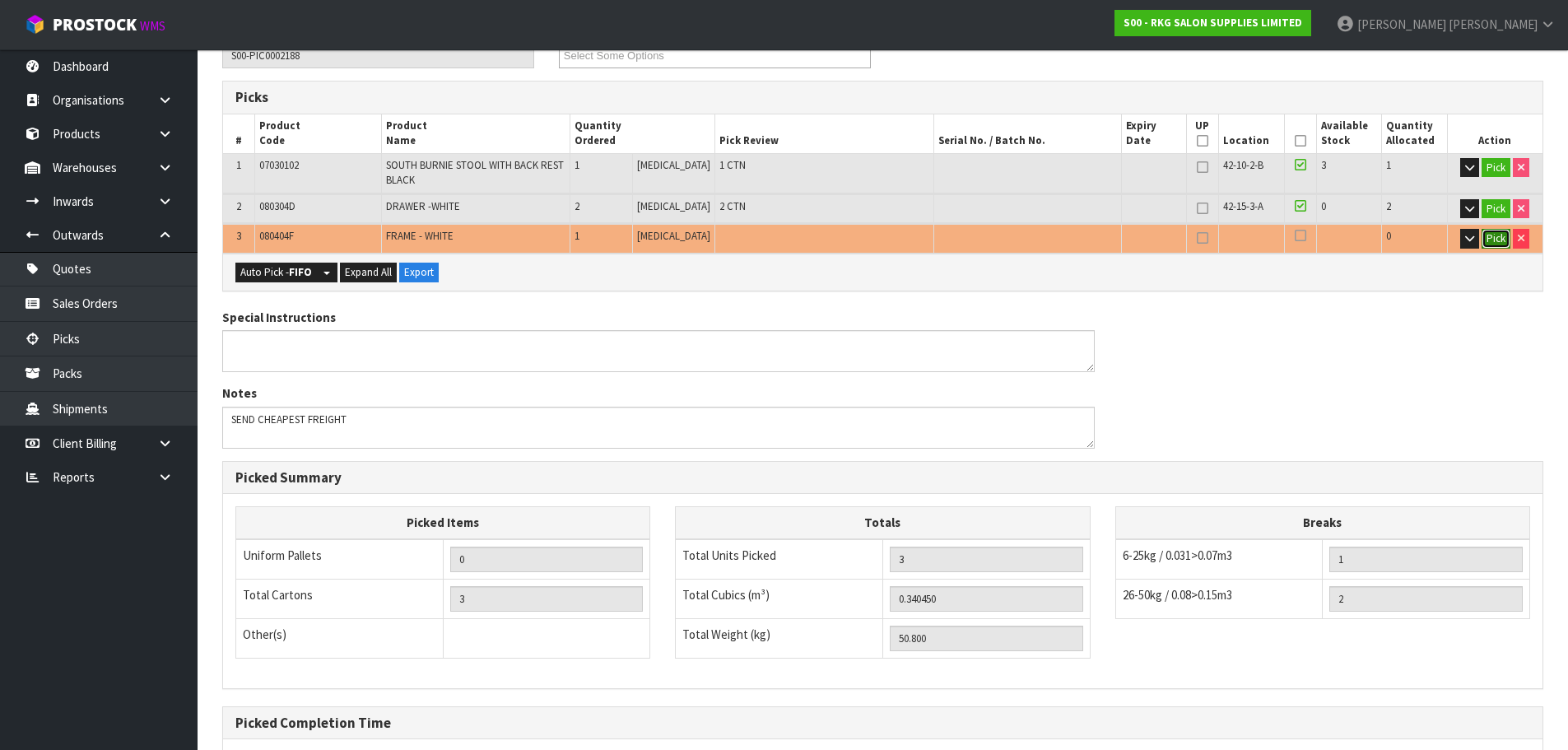
click at [1489, 244] on button "Pick" at bounding box center [1496, 239] width 29 height 20
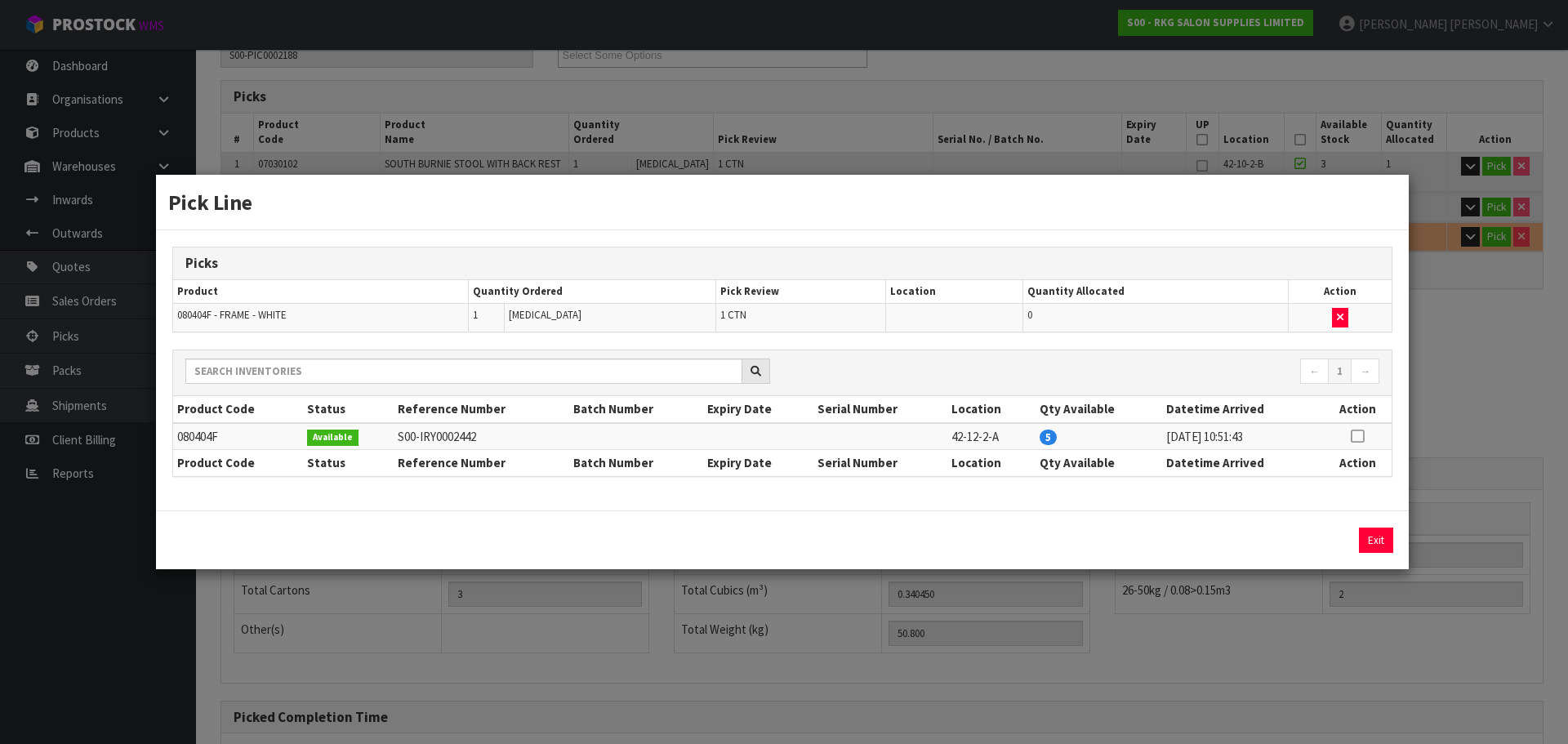
click at [1356, 436] on icon at bounding box center [1357, 436] width 13 height 1
click at [1301, 540] on button "Assign Pick" at bounding box center [1320, 540] width 67 height 25
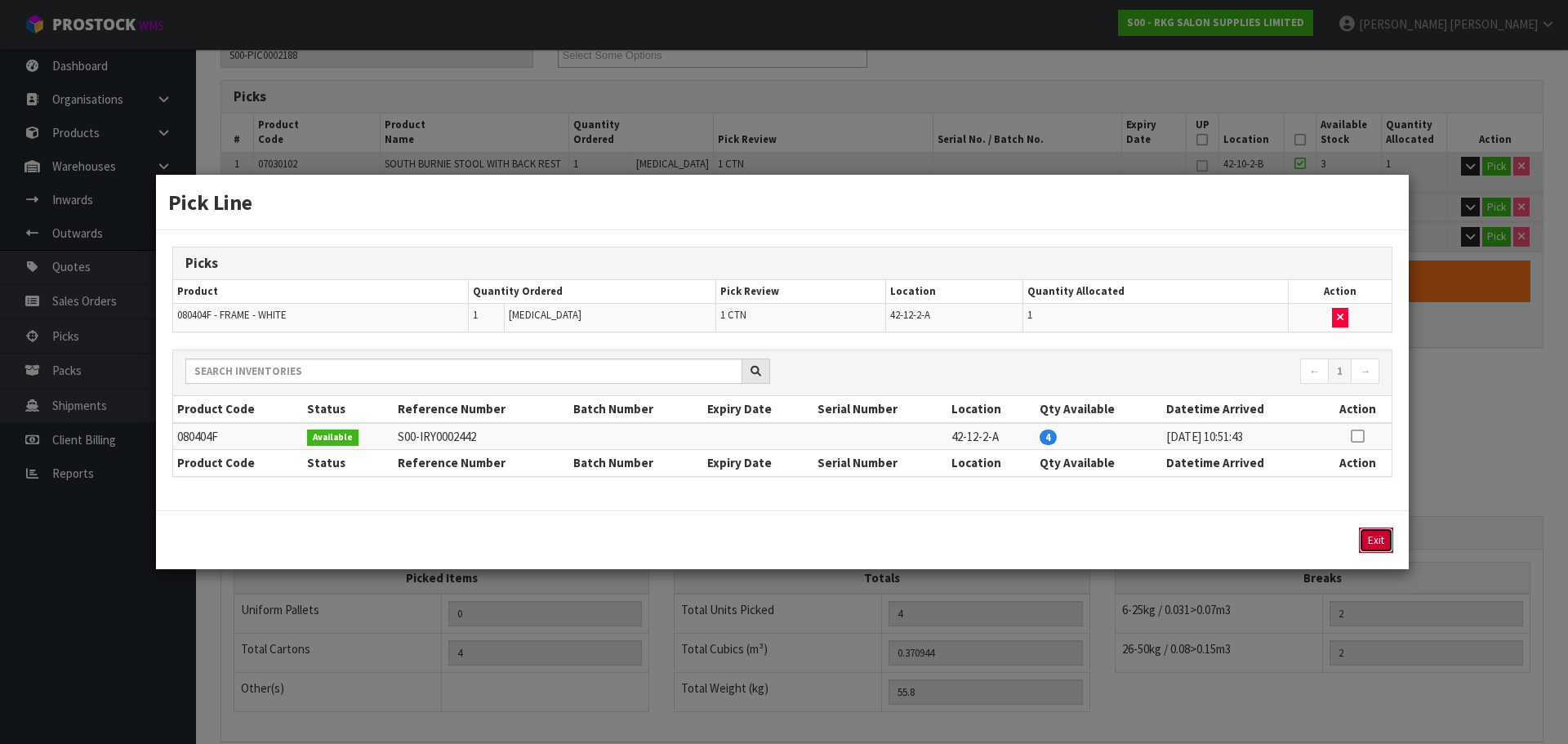
click at [1373, 541] on button "Exit" at bounding box center [1375, 540] width 34 height 25
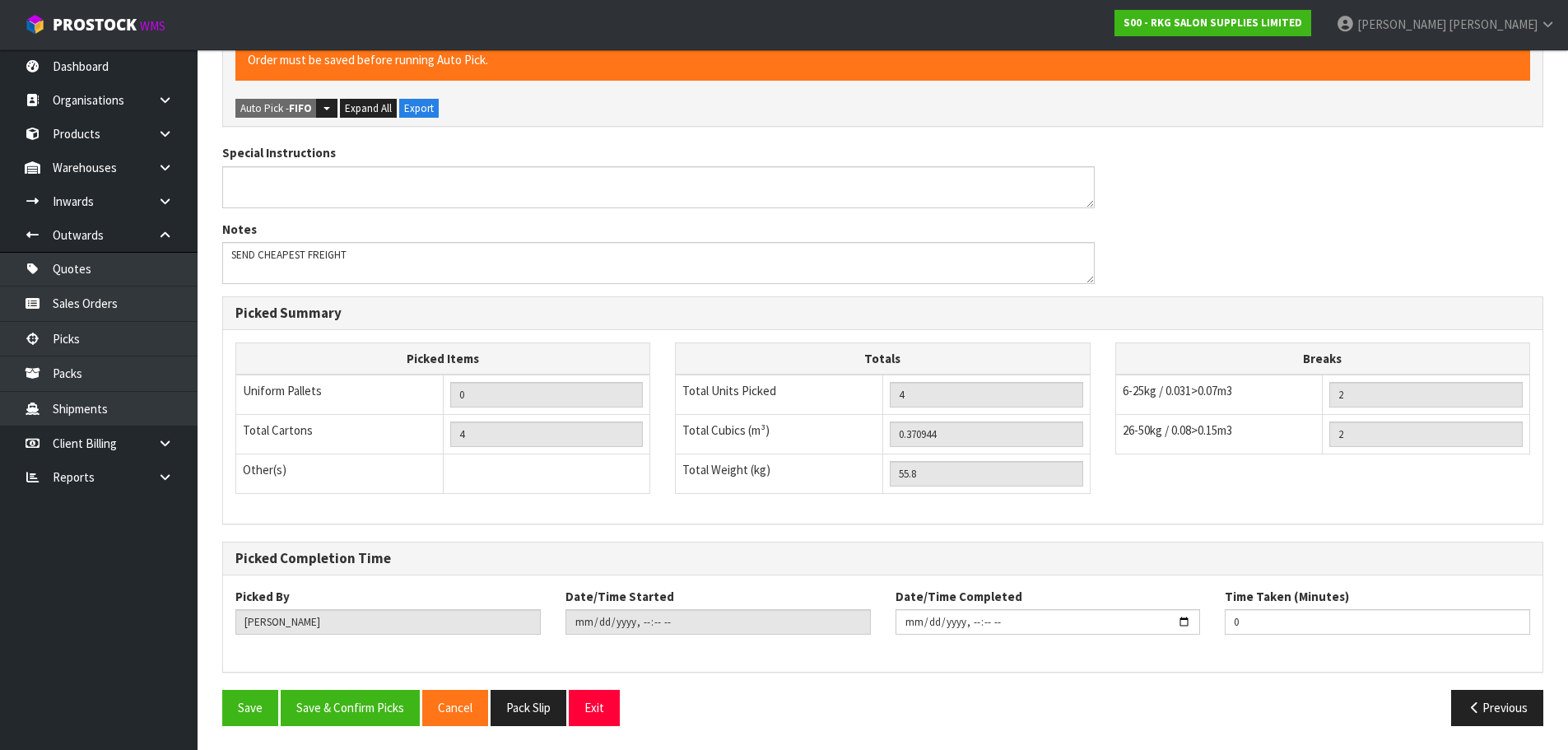
scroll to position [528, 0]
click at [356, 706] on button "Save & Confirm Picks" at bounding box center [350, 707] width 139 height 35
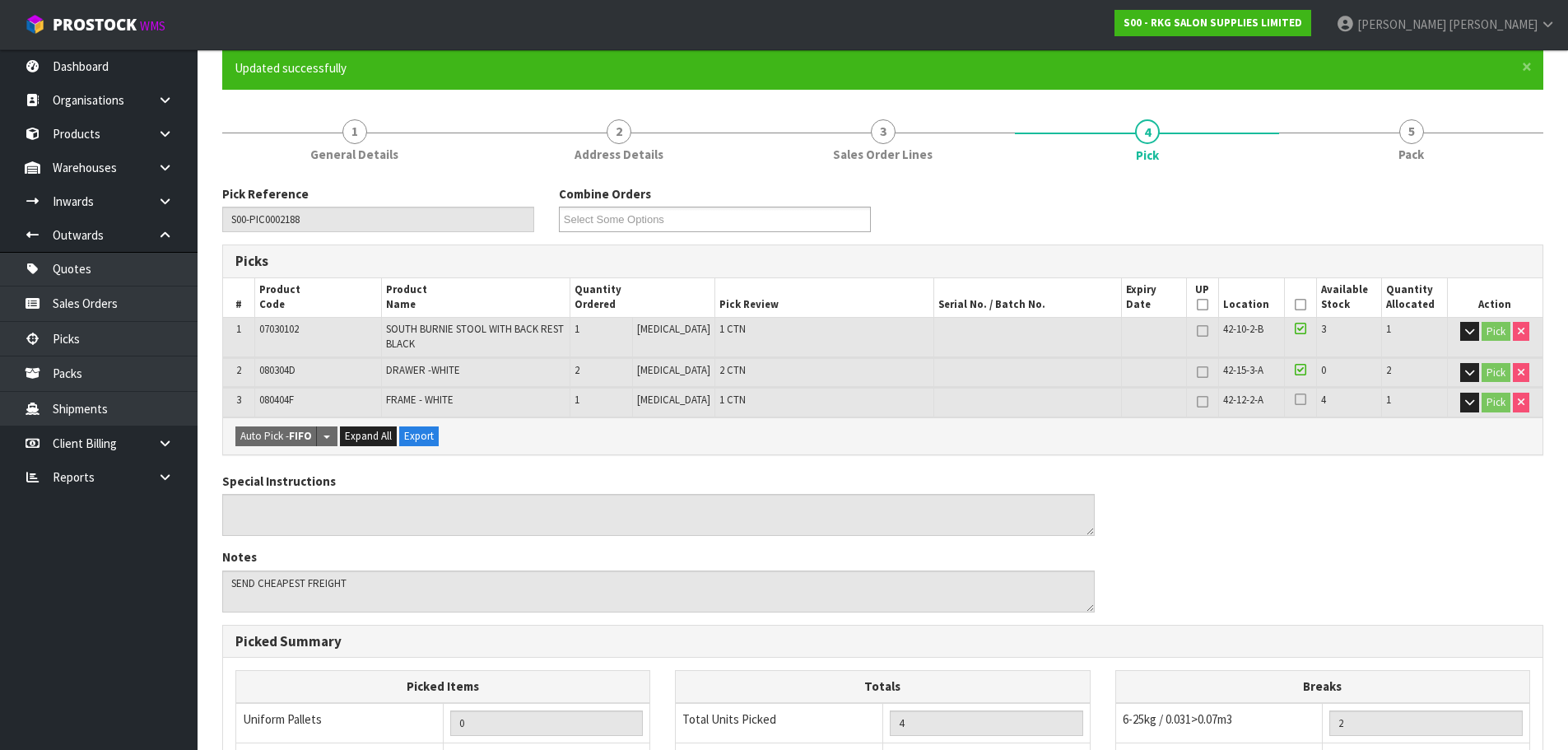
scroll to position [139, 0]
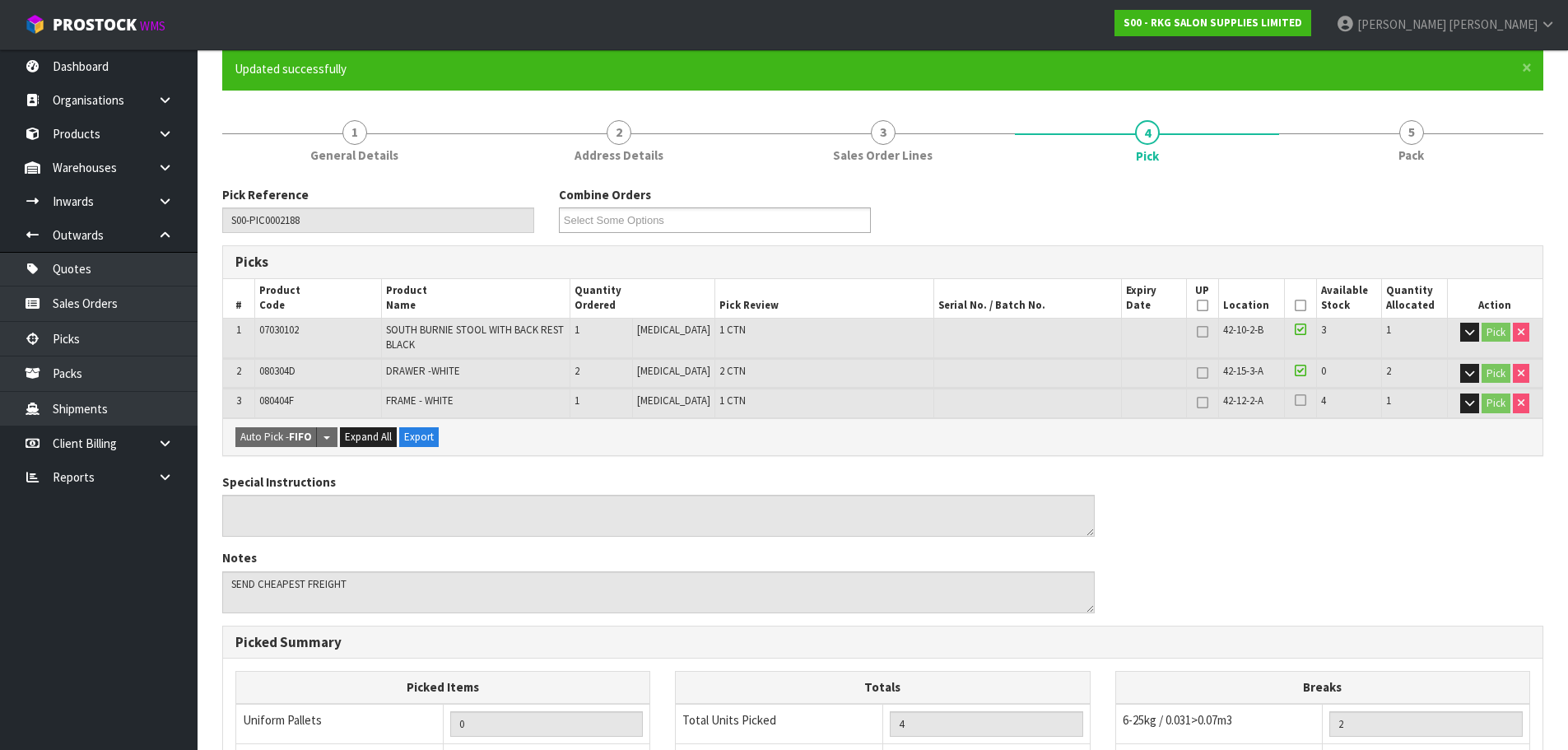
click at [1299, 306] on icon at bounding box center [1301, 305] width 12 height 1
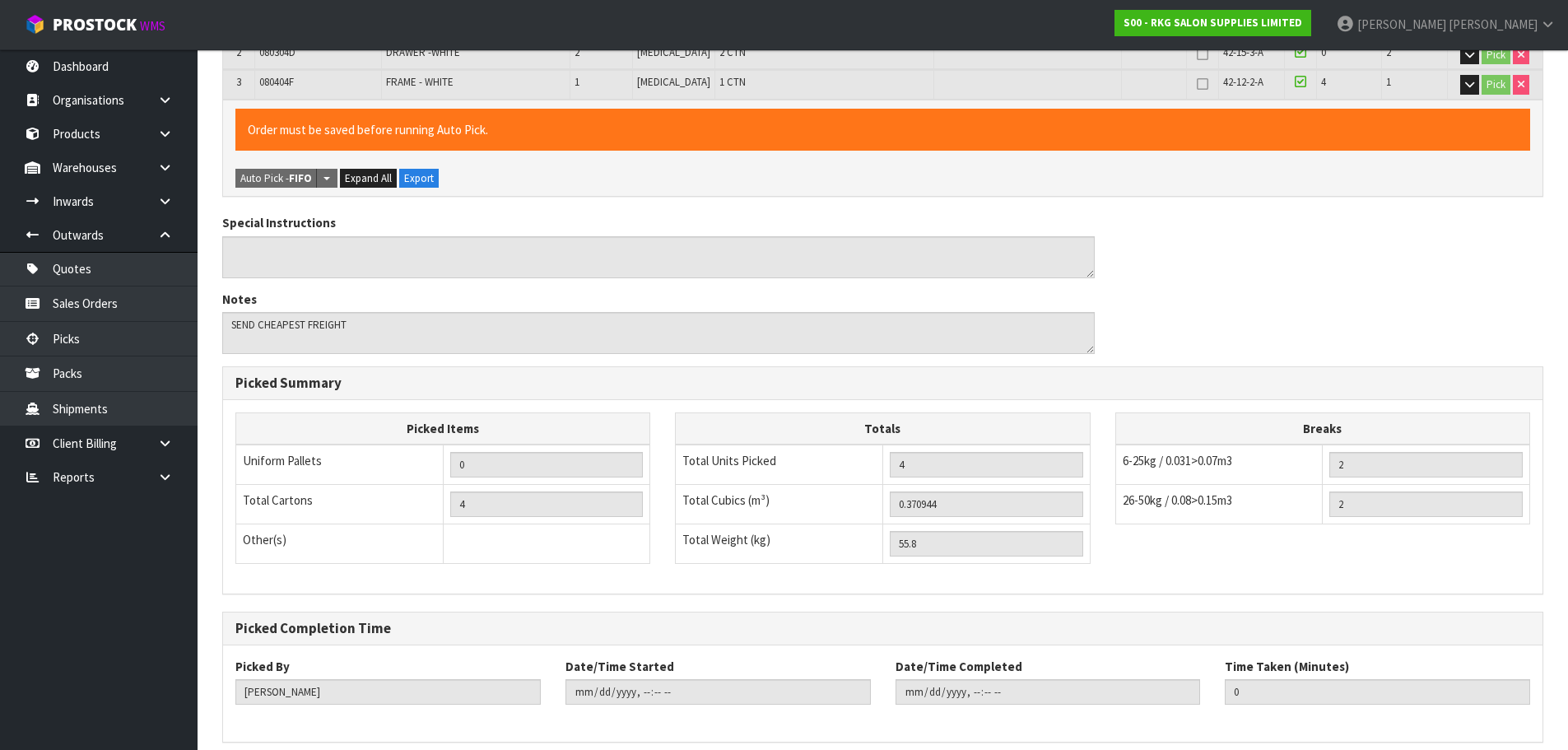
scroll to position [528, 0]
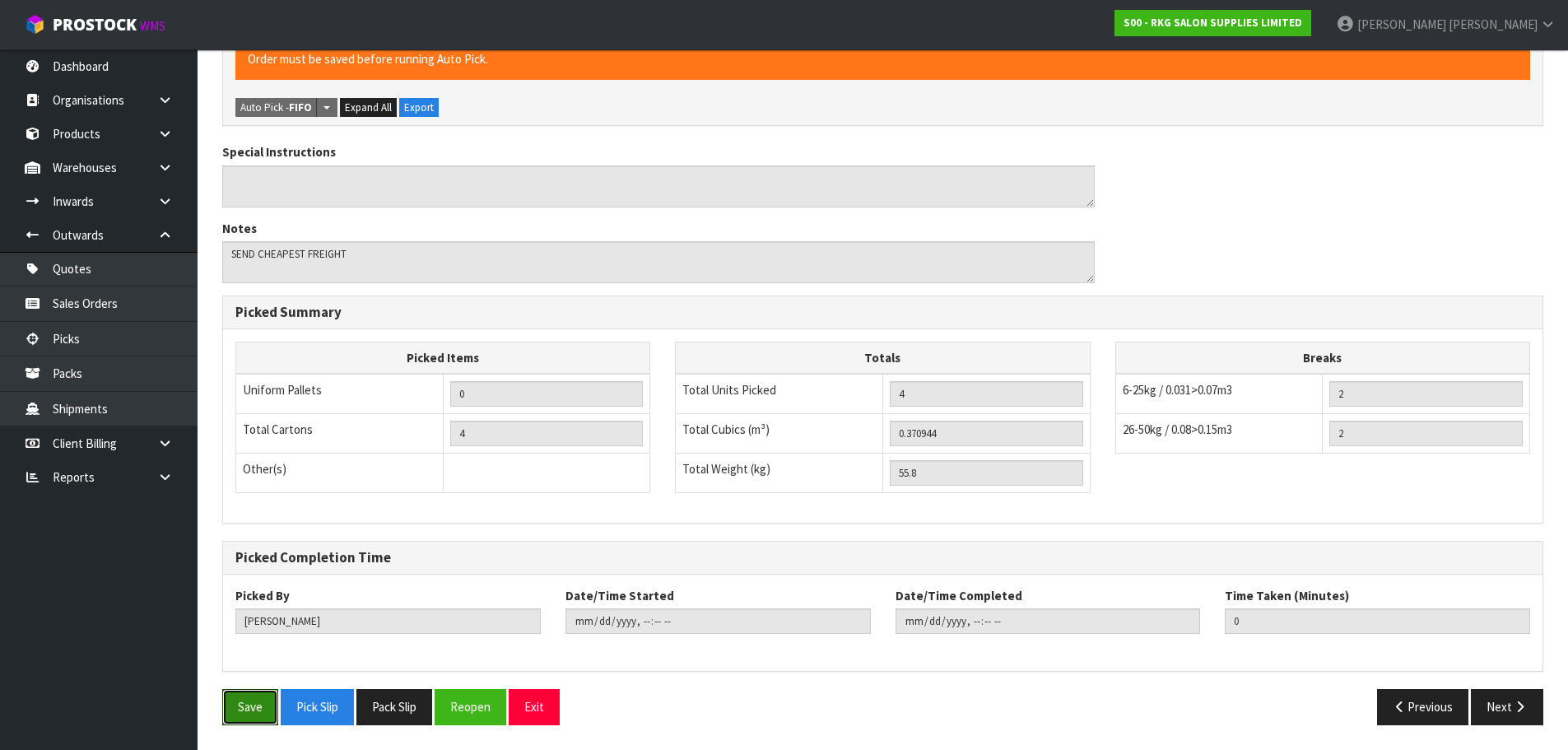
drag, startPoint x: 245, startPoint y: 715, endPoint x: 553, endPoint y: 536, distance: 356.2
click at [252, 710] on button "Save" at bounding box center [250, 707] width 56 height 35
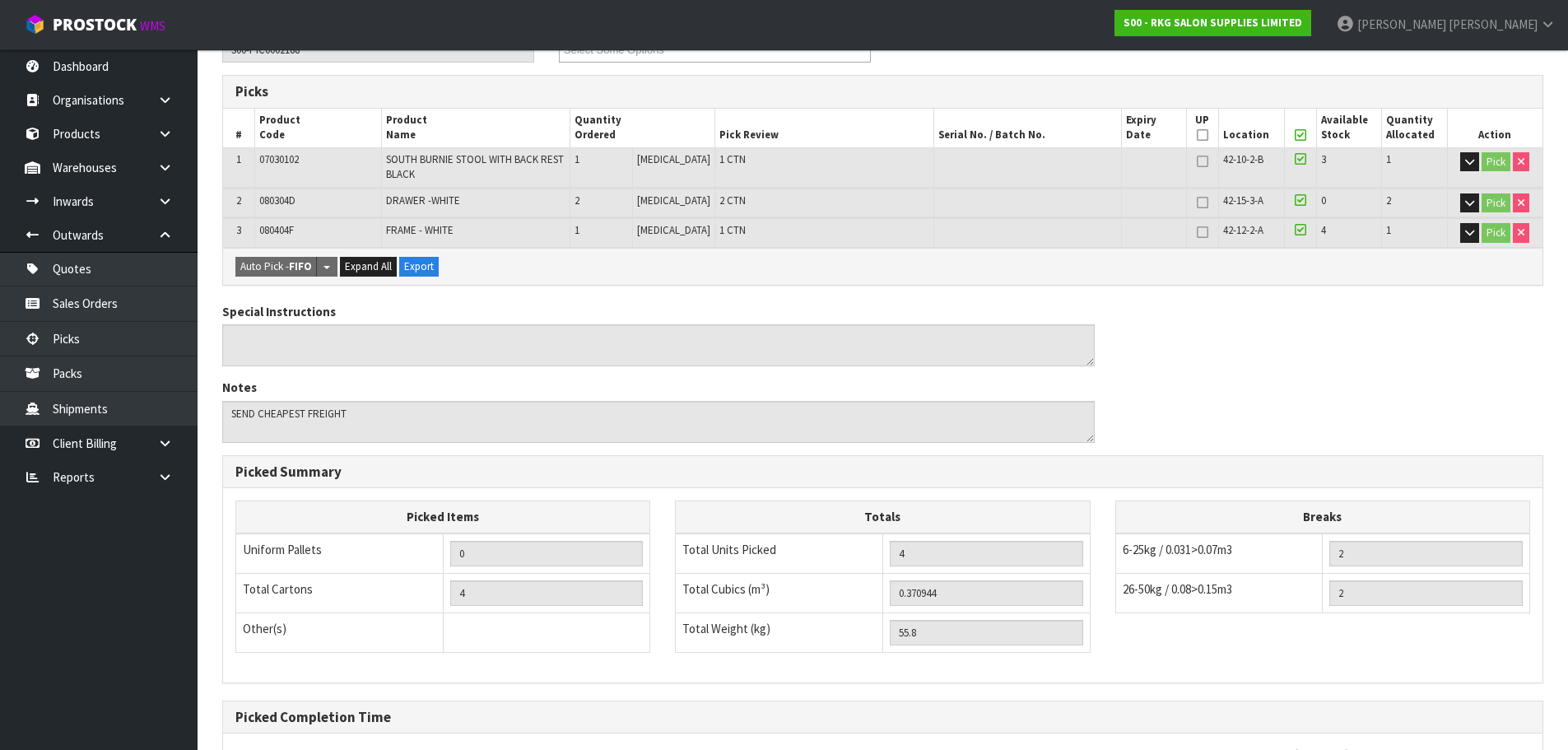
scroll to position [467, 0]
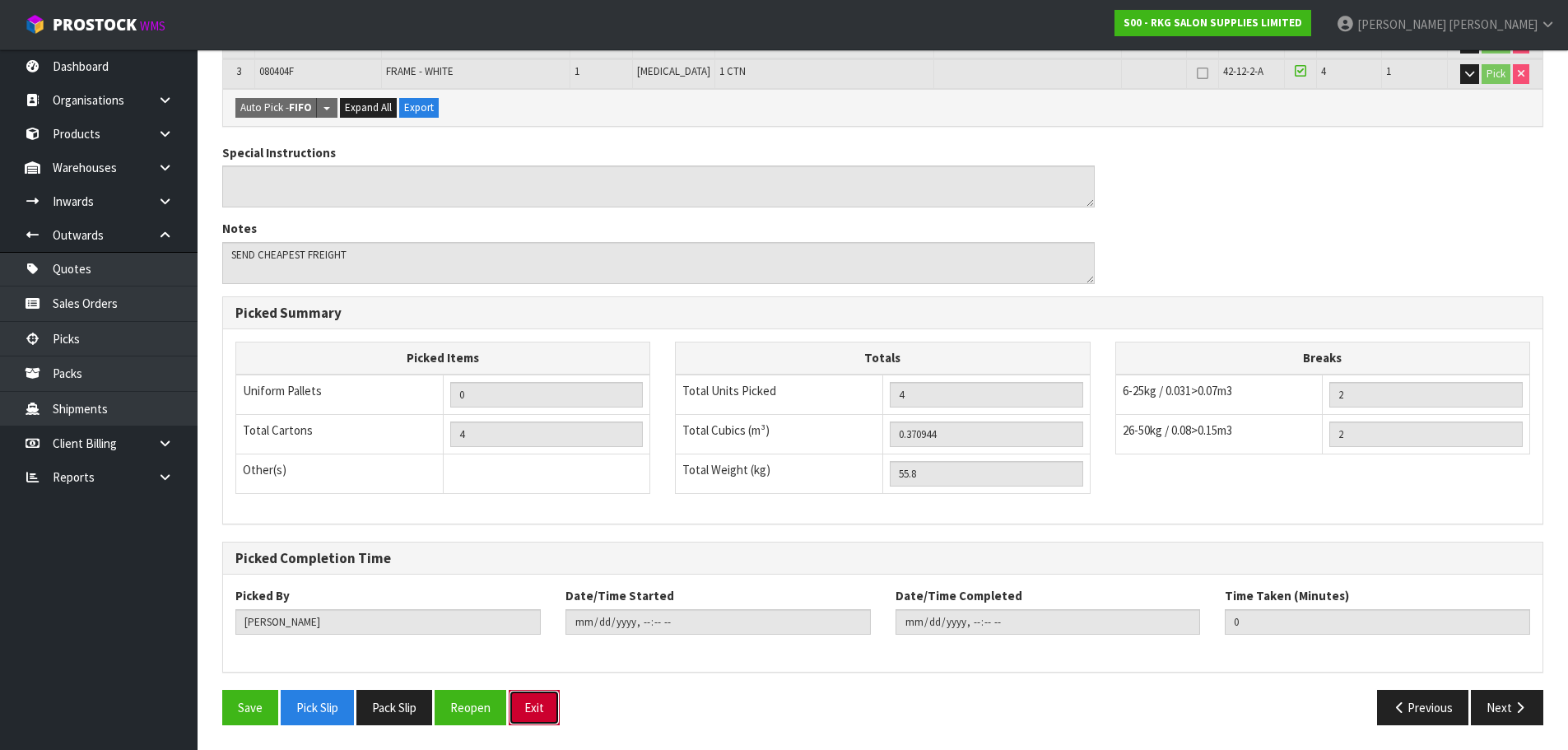
click at [550, 711] on button "Exit" at bounding box center [534, 708] width 51 height 35
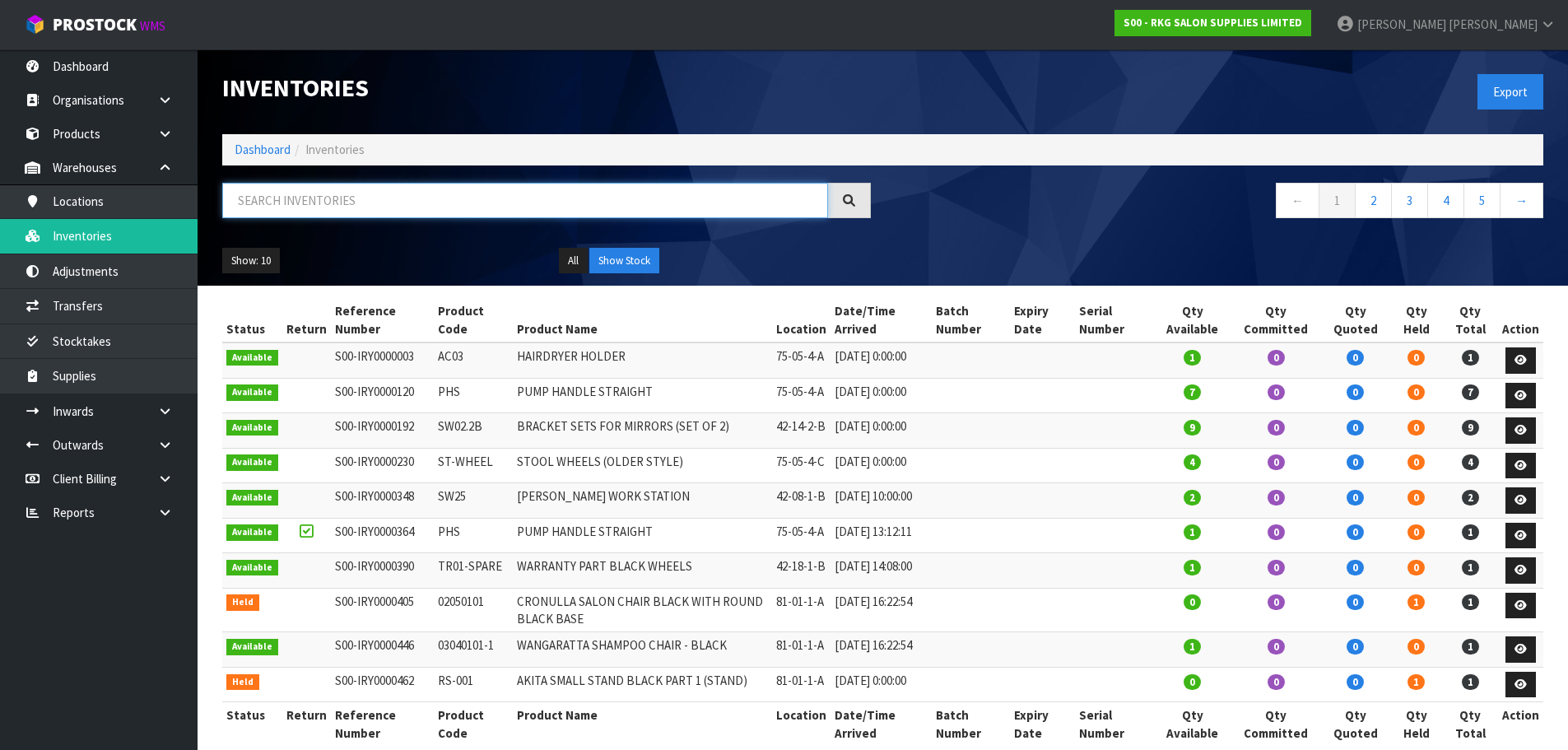
drag, startPoint x: 0, startPoint y: 0, endPoint x: 291, endPoint y: 189, distance: 347.0
click at [291, 189] on input "text" at bounding box center [524, 200] width 606 height 35
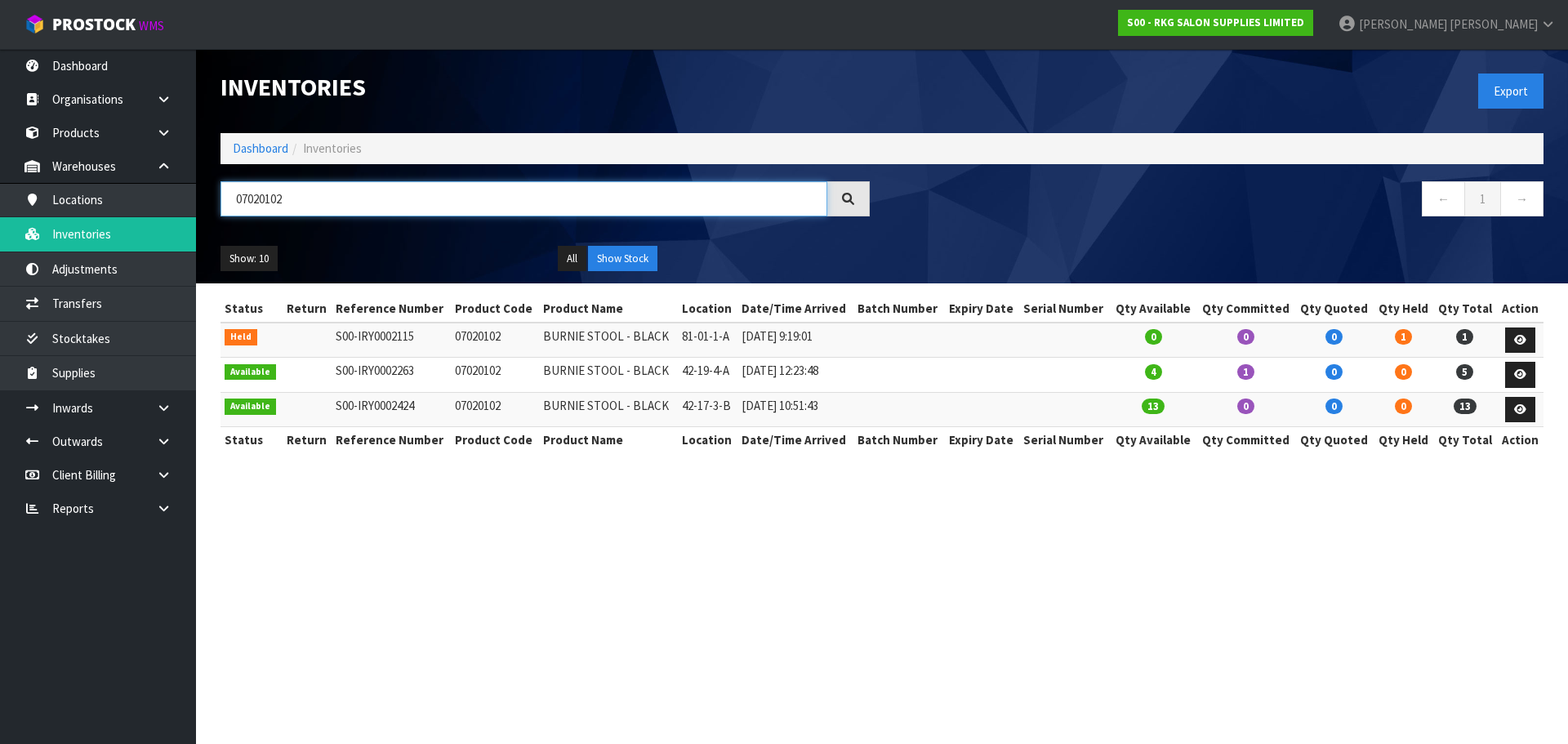
drag, startPoint x: 302, startPoint y: 194, endPoint x: 220, endPoint y: 204, distance: 82.6
click at [220, 204] on input "07020102" at bounding box center [524, 199] width 607 height 35
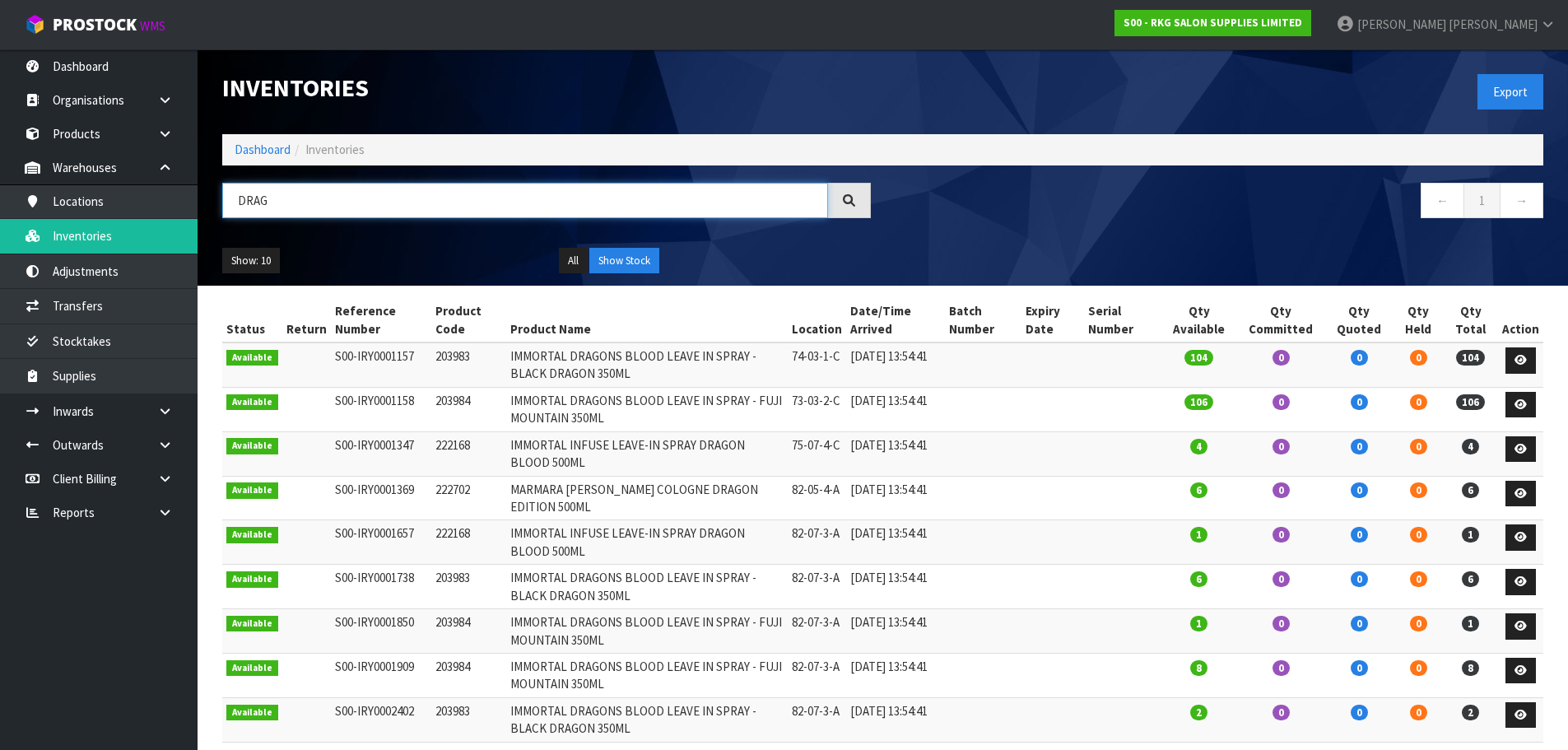
drag, startPoint x: 242, startPoint y: 204, endPoint x: 223, endPoint y: 207, distance: 19.2
click at [223, 207] on input "DRAG" at bounding box center [524, 200] width 606 height 35
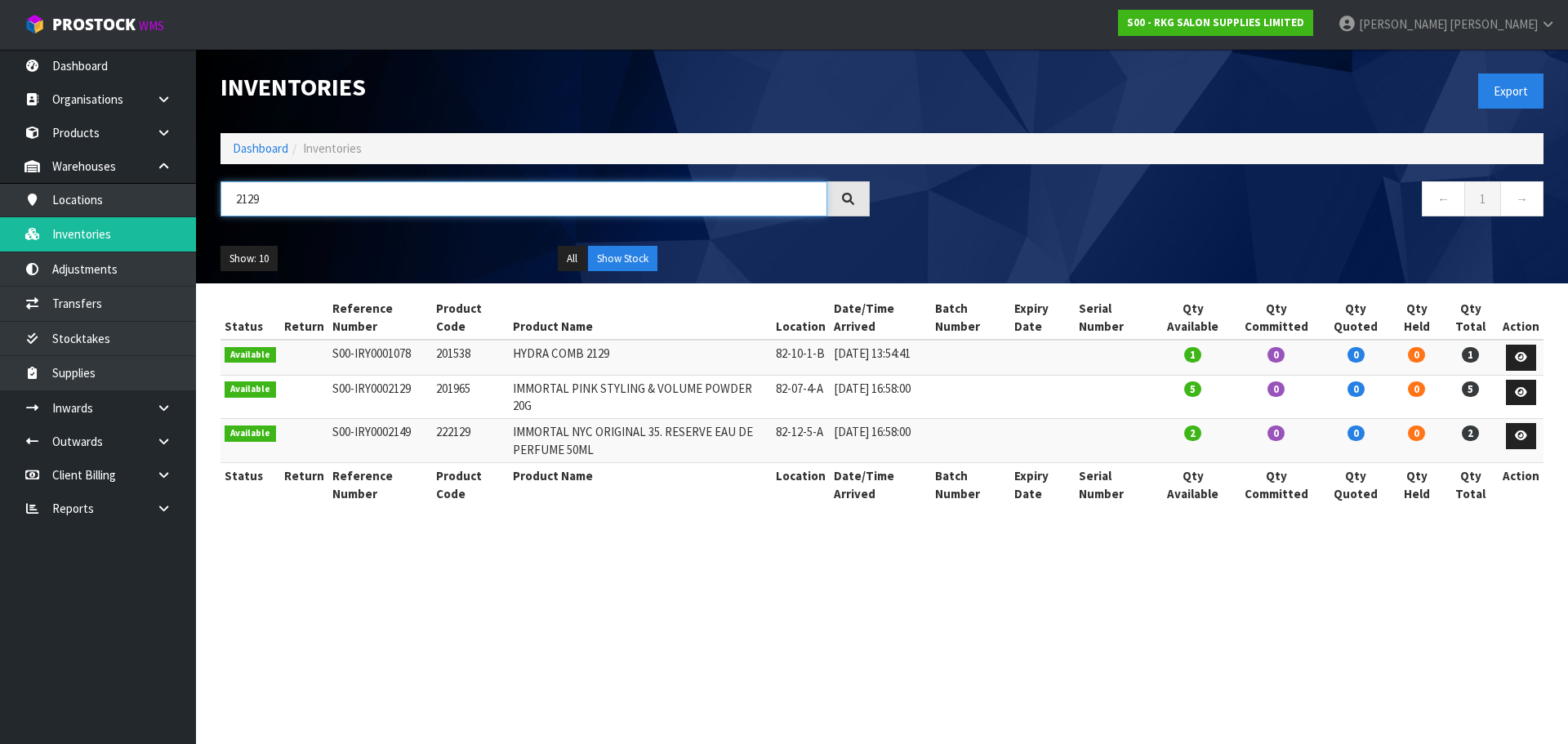
drag, startPoint x: 295, startPoint y: 200, endPoint x: 196, endPoint y: 200, distance: 99.0
click at [196, 200] on header "Inventories Export Dashboard Inventories 2129 ← 1 → Show: 10 5 10 25 50 All Sho…" at bounding box center [882, 166] width 1372 height 234
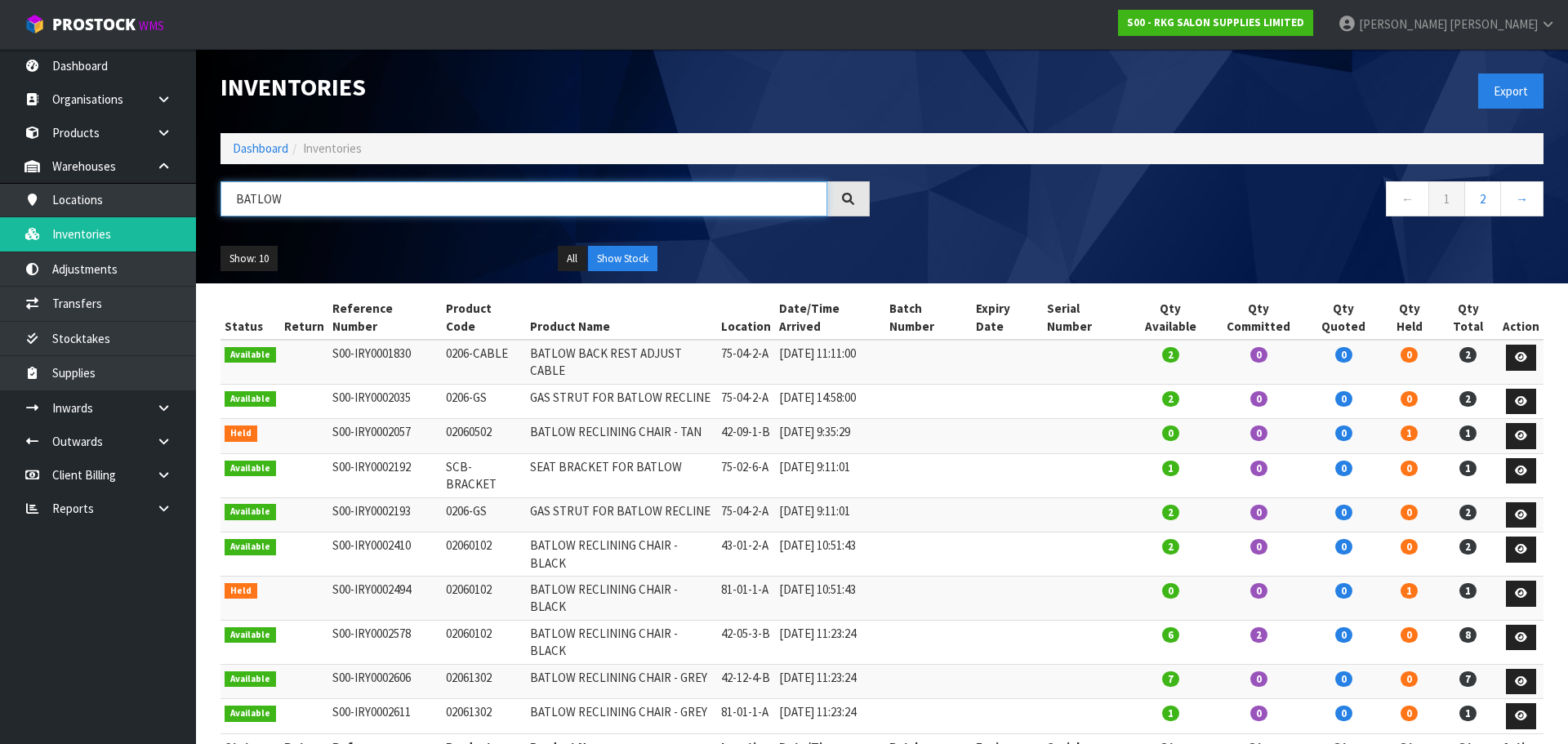
type input "BATLOW"
click at [159, 475] on icon at bounding box center [163, 475] width 16 height 13
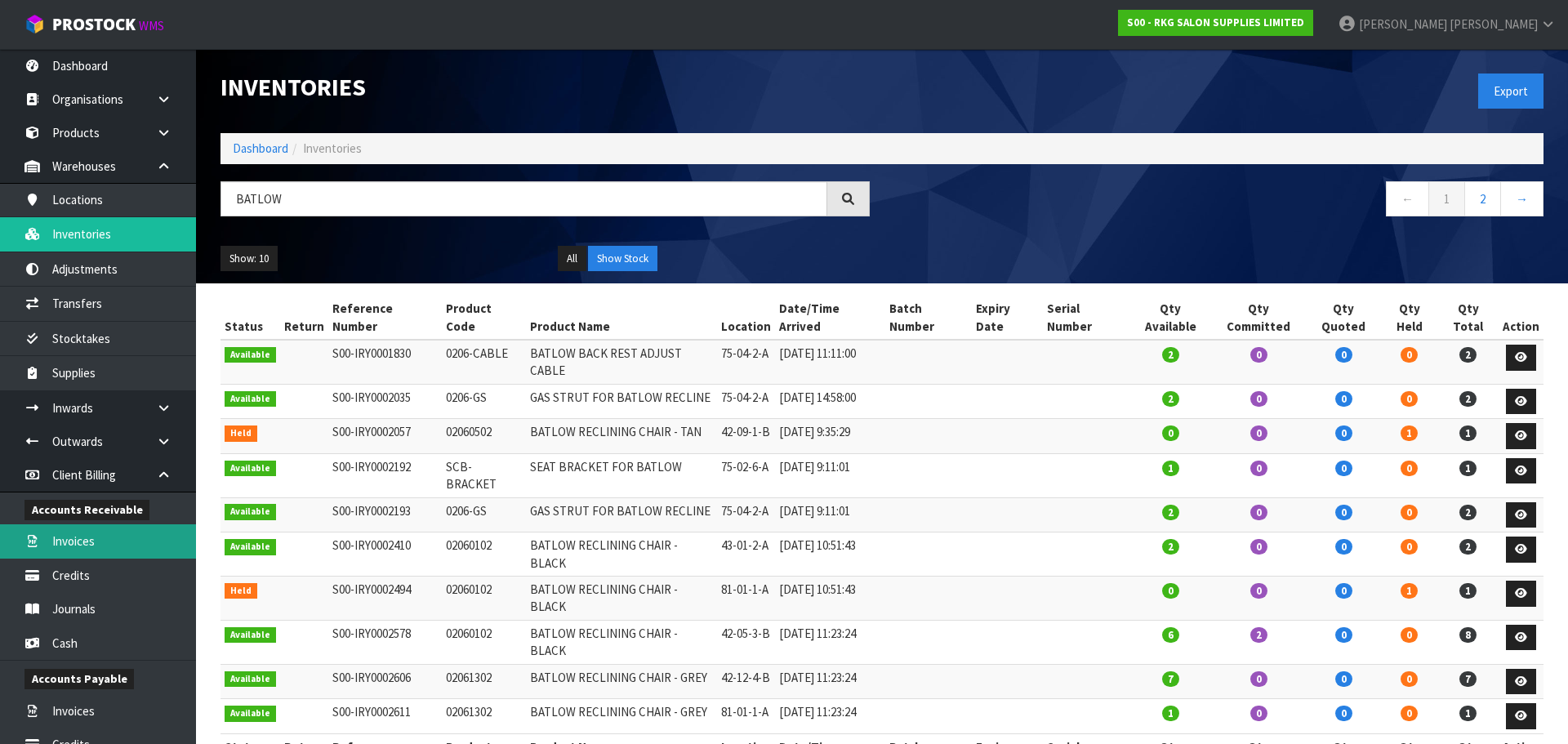
click at [82, 550] on link "Invoices" at bounding box center [98, 541] width 196 height 33
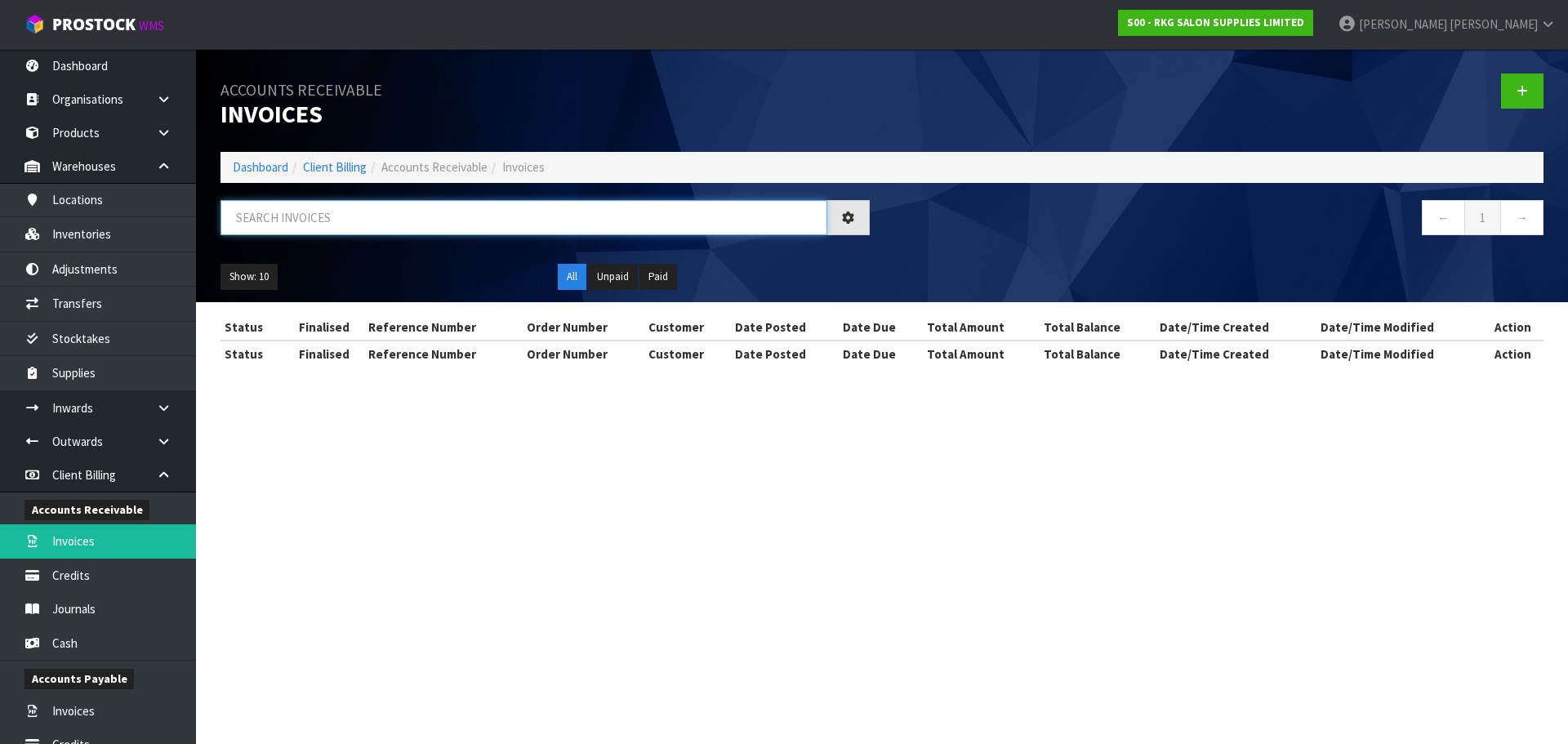
click at [263, 216] on input "text" at bounding box center [524, 218] width 607 height 35
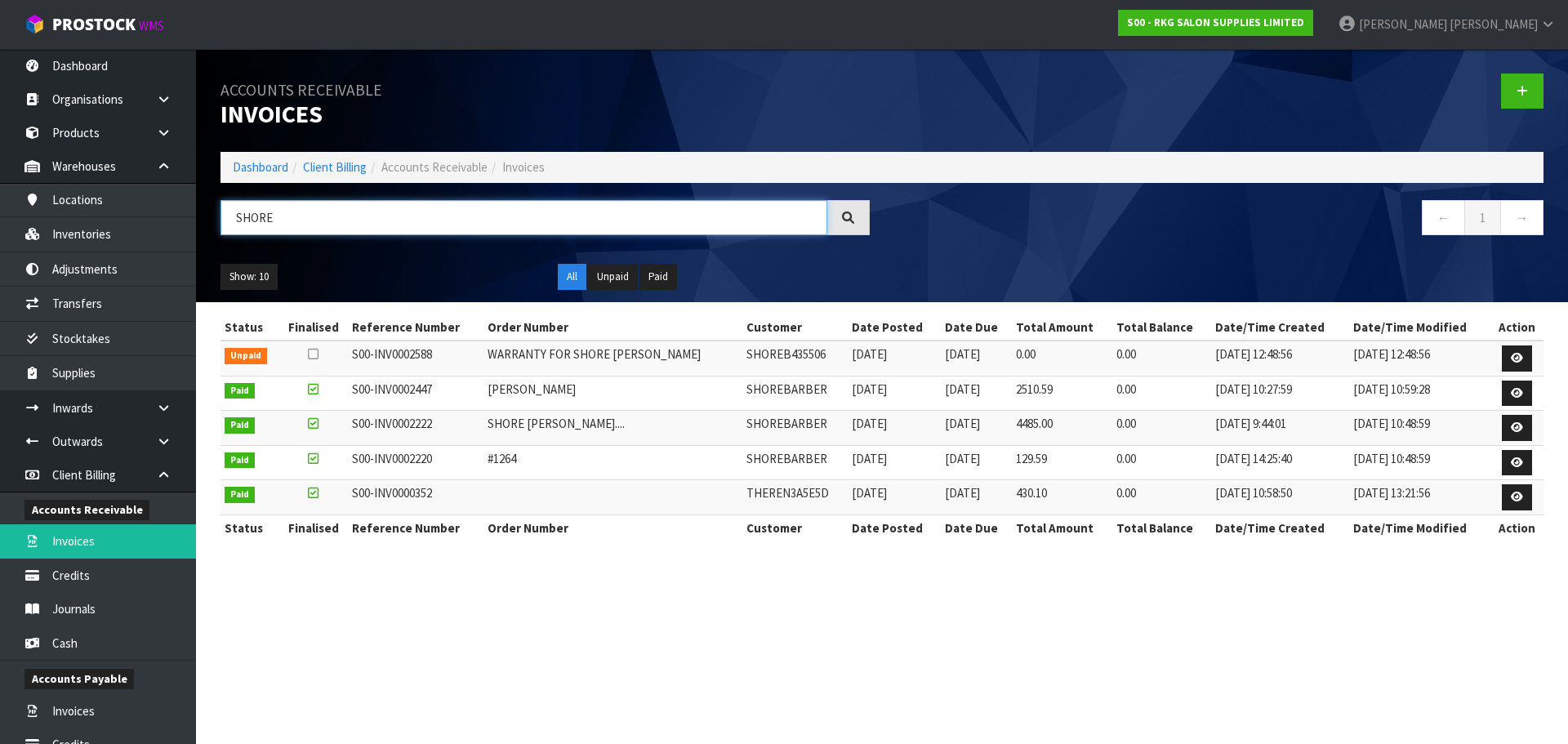
type input "SHORE"
drag, startPoint x: 714, startPoint y: 390, endPoint x: 815, endPoint y: 394, distance: 101.1
click at [815, 394] on td "SHOREBARBER" at bounding box center [794, 394] width 106 height 35
copy td "SHOREBARBER"
